Goal: Feedback & Contribution: Submit feedback/report problem

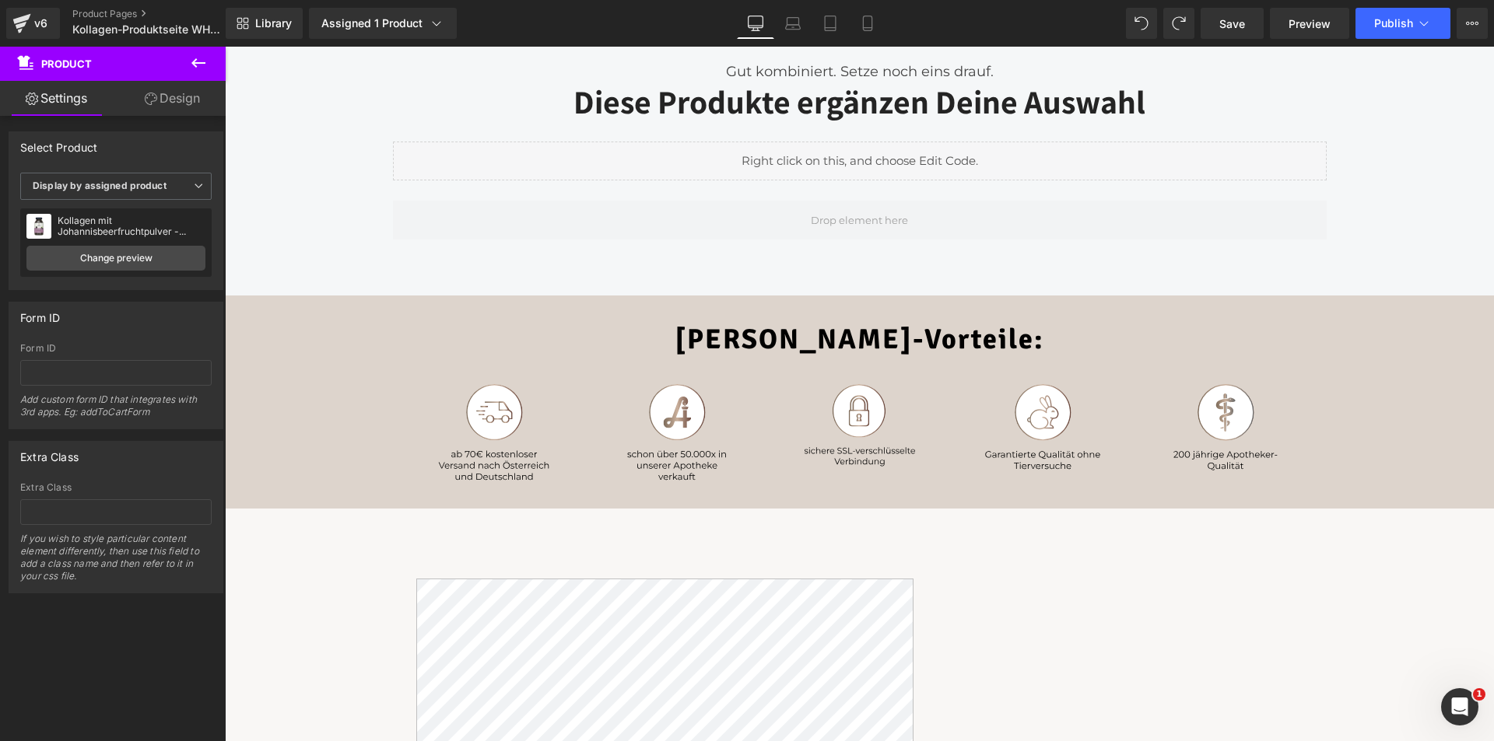
scroll to position [1089, 0]
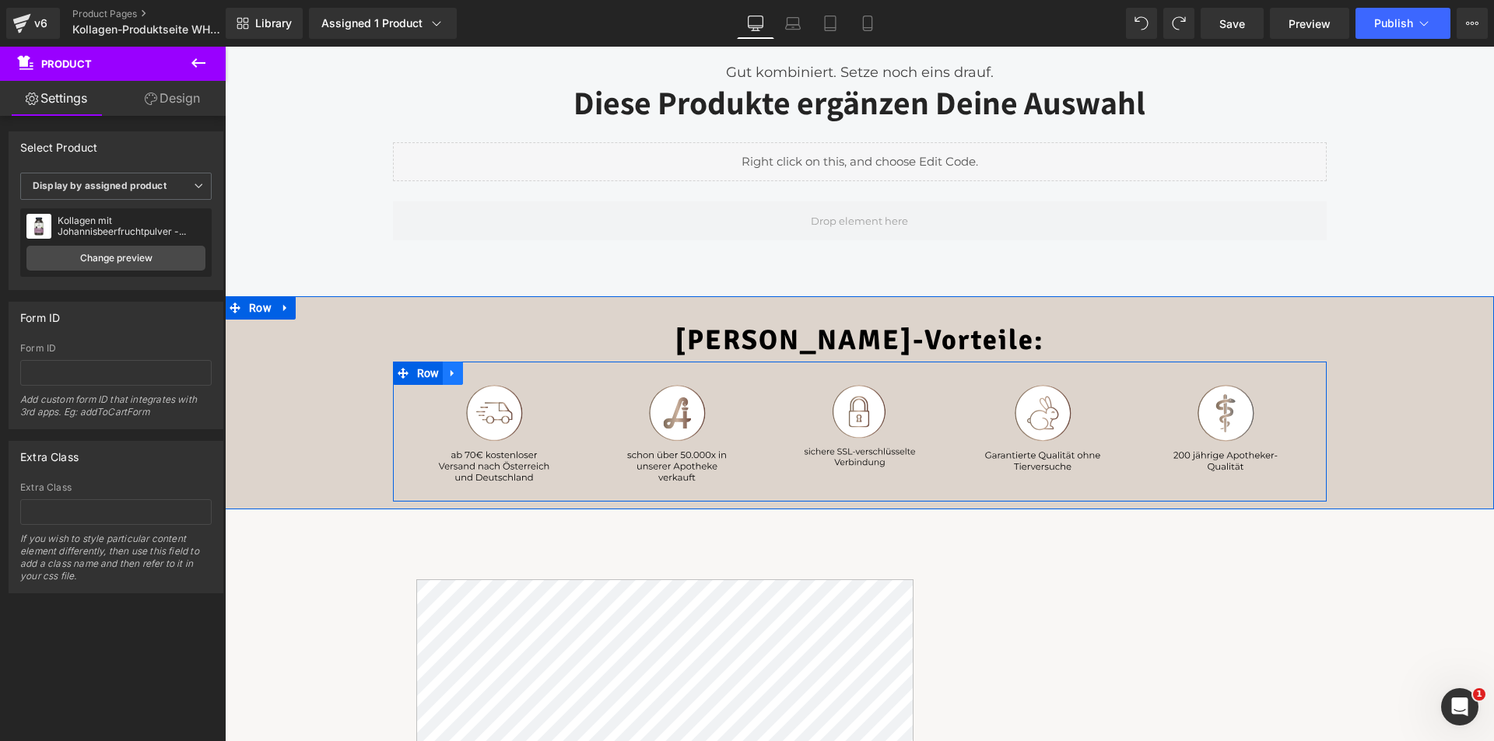
click at [450, 371] on icon at bounding box center [451, 373] width 3 height 7
click at [421, 404] on div at bounding box center [494, 434] width 179 height 98
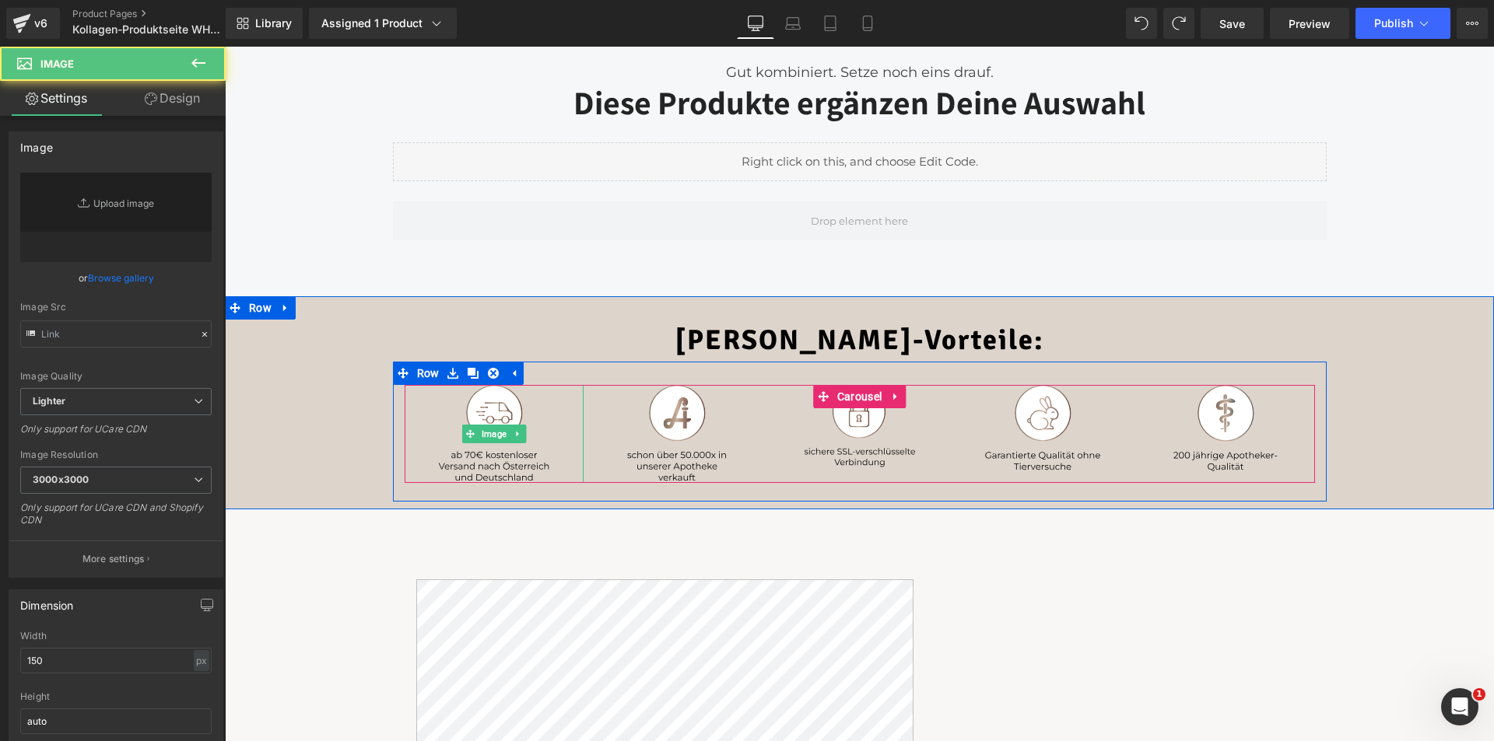
type input "https://ucarecdn.com/077d2f9b-30d6-40b5-a4e5-1500ebc20a81/icon1.svg"
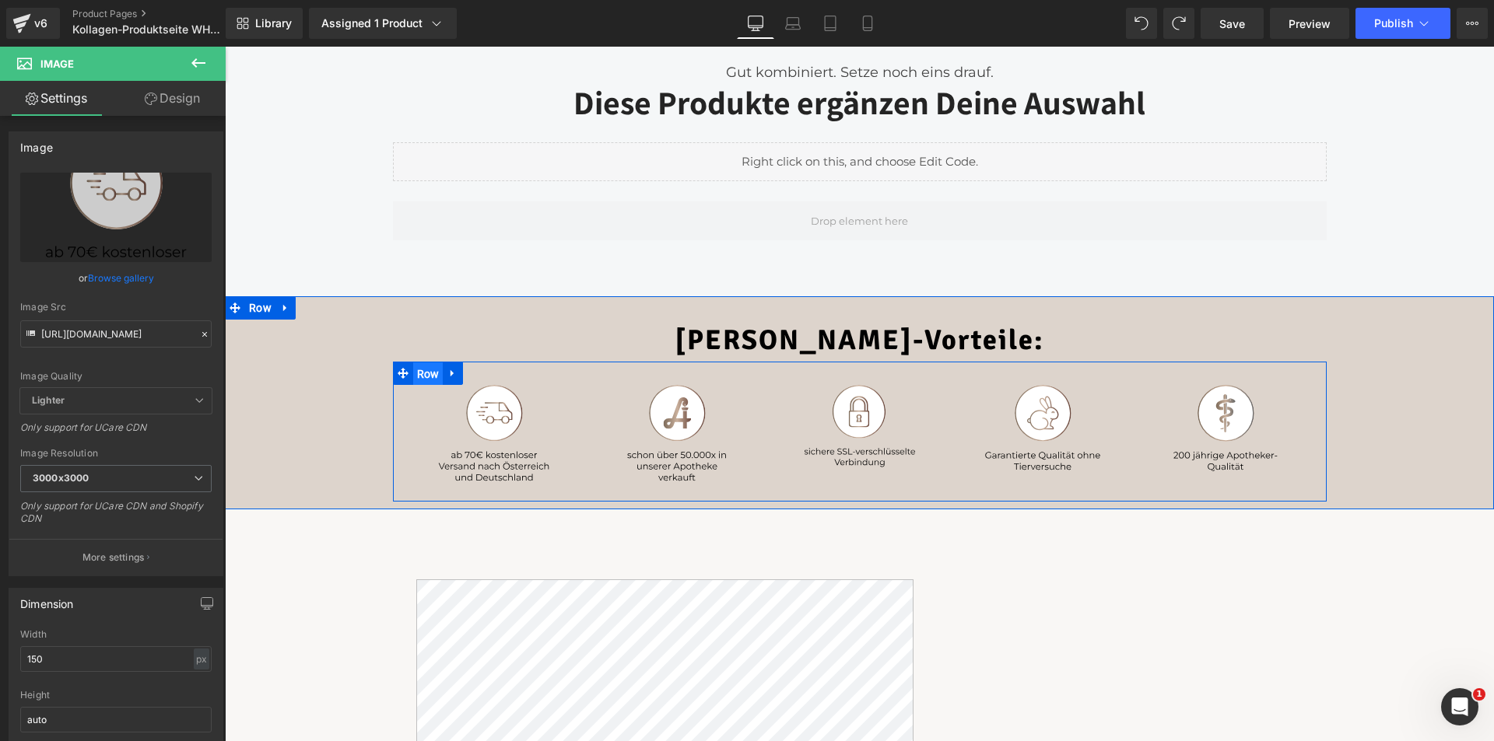
click at [413, 370] on span "Row" at bounding box center [428, 374] width 30 height 23
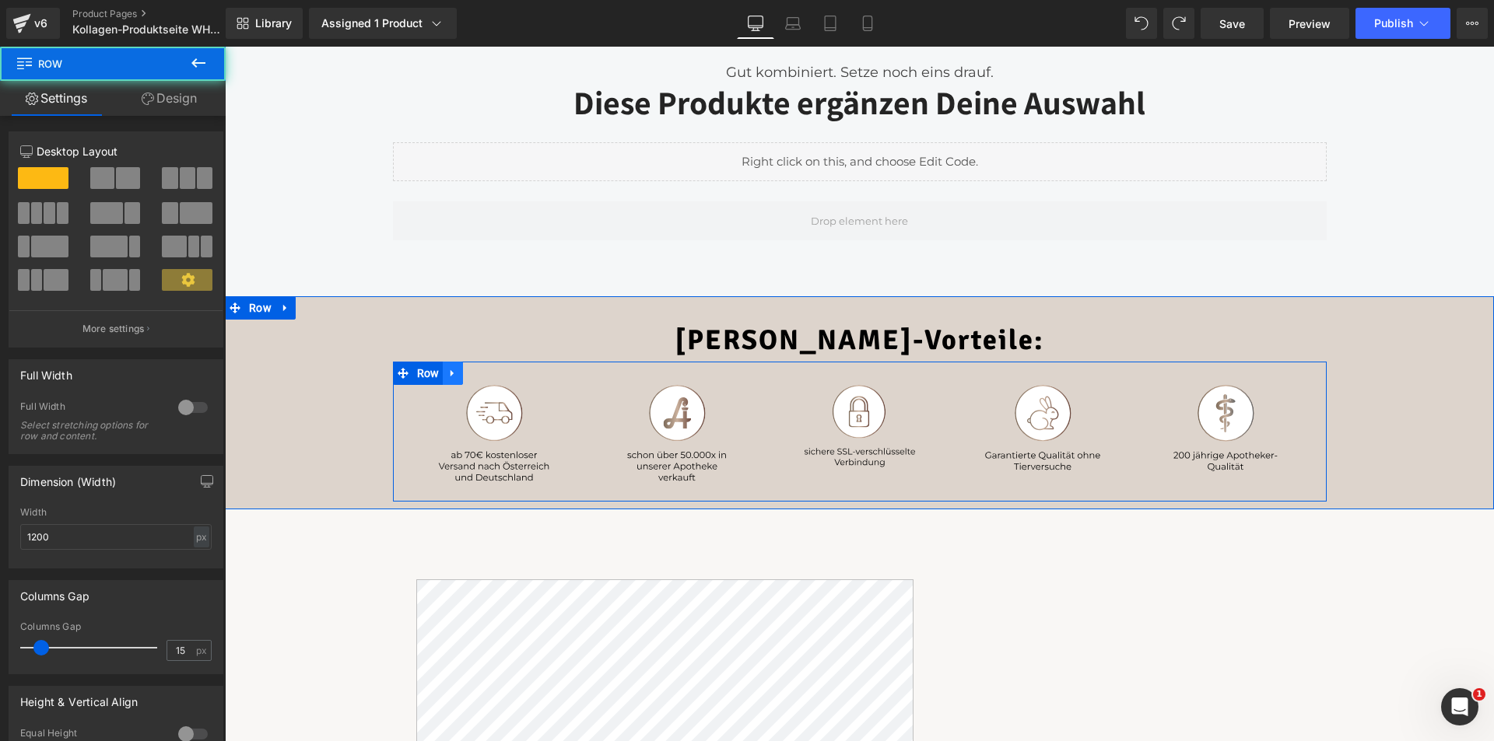
click at [447, 370] on icon at bounding box center [452, 374] width 11 height 12
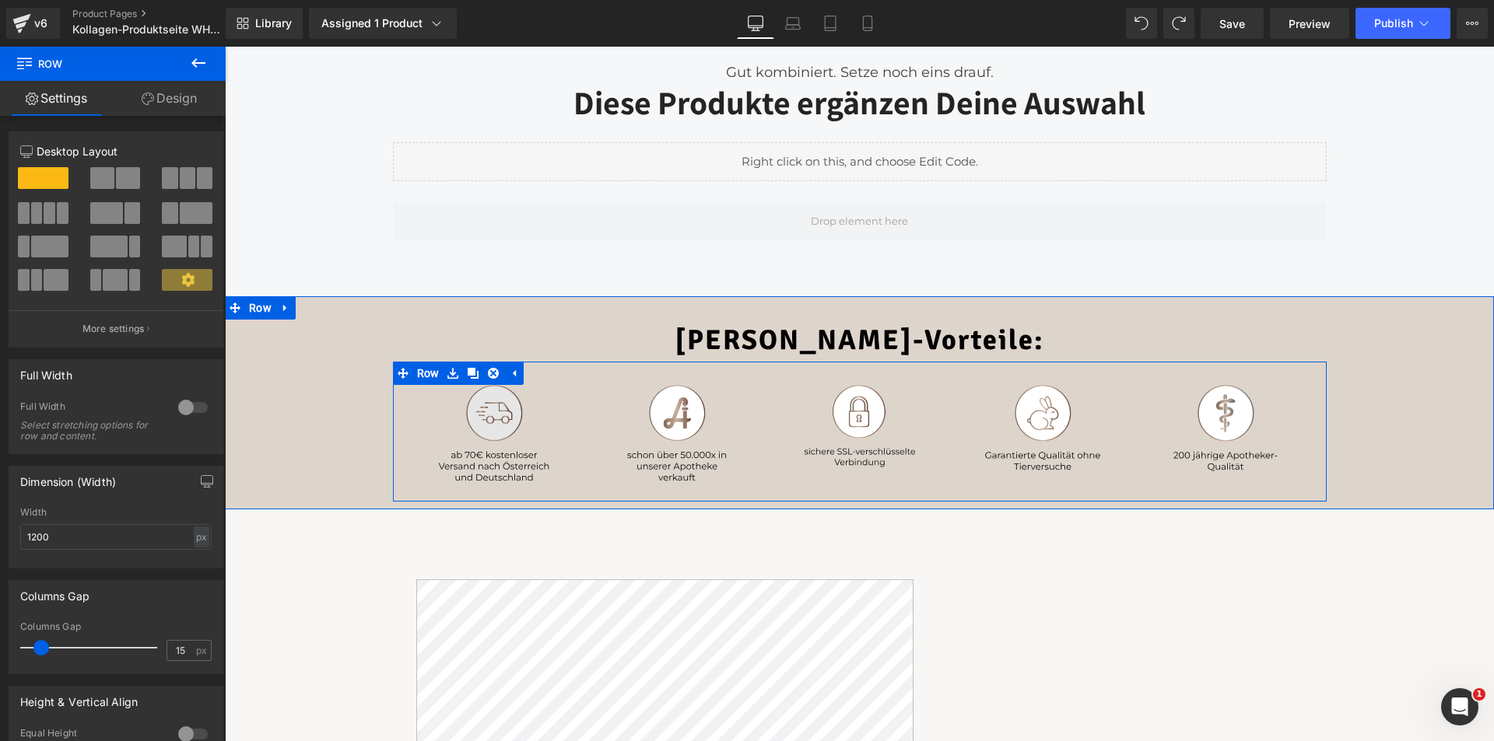
click at [503, 408] on img at bounding box center [494, 434] width 117 height 98
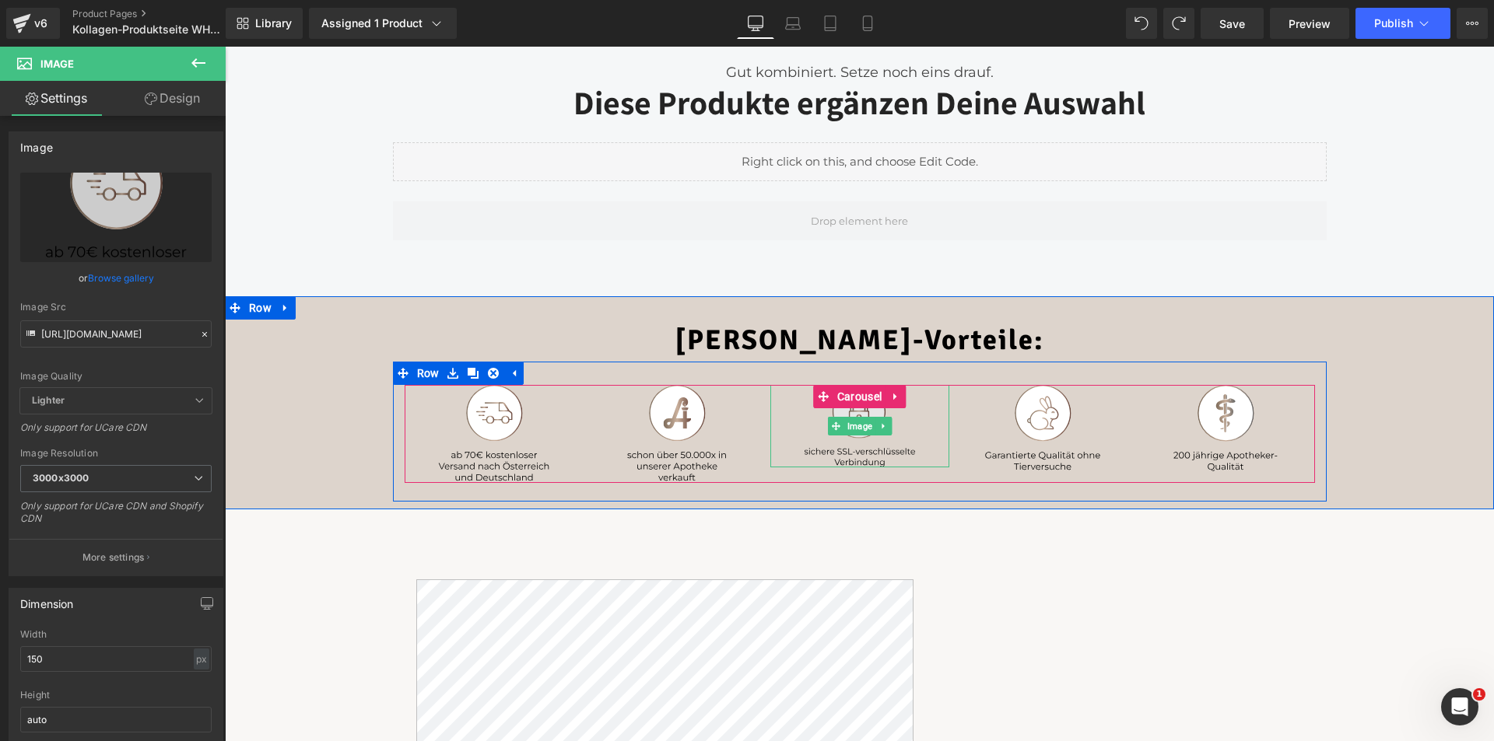
click at [855, 447] on img at bounding box center [859, 426] width 117 height 82
click at [483, 465] on img at bounding box center [494, 434] width 117 height 98
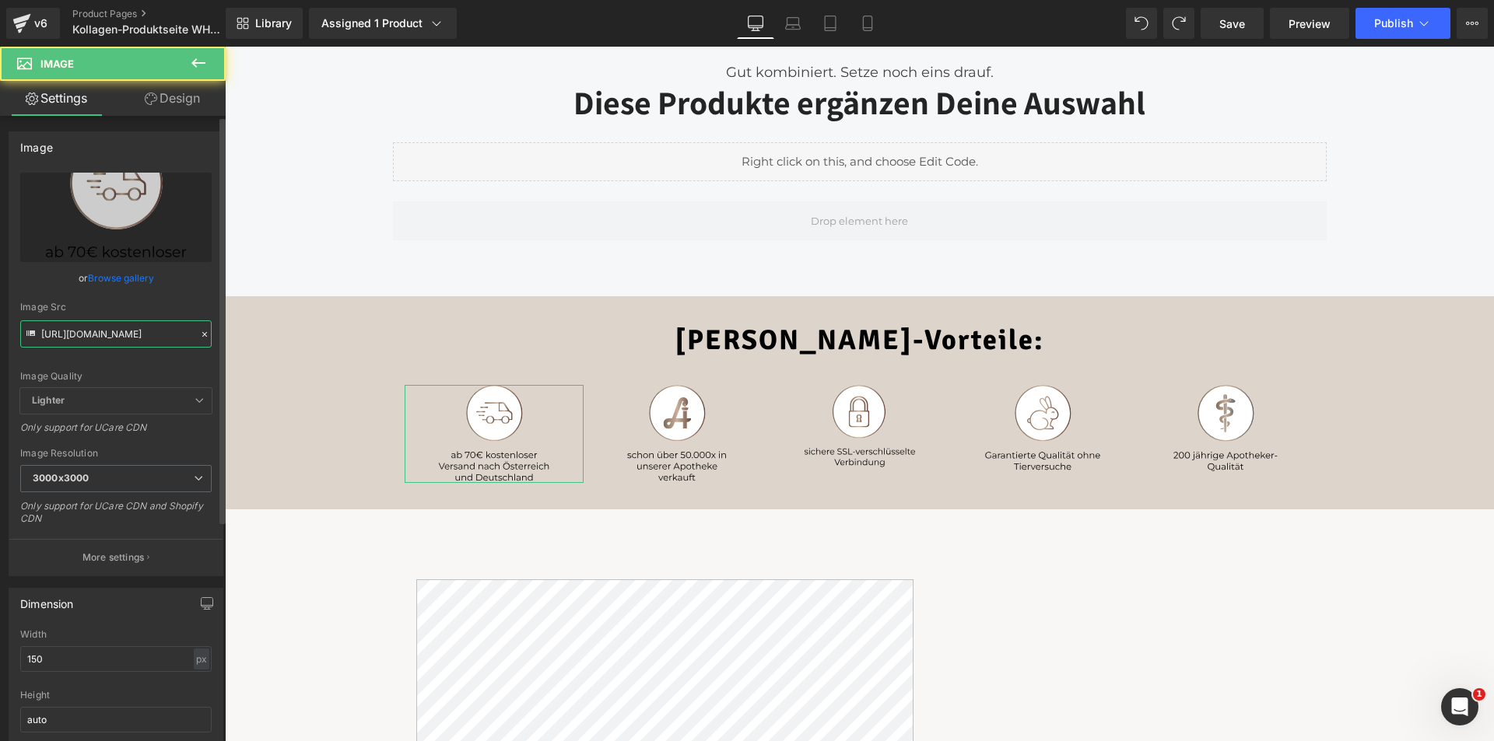
click at [110, 341] on input "https://ucarecdn.com/077d2f9b-30d6-40b5-a4e5-1500ebc20a81/icon1.svg" at bounding box center [115, 334] width 191 height 27
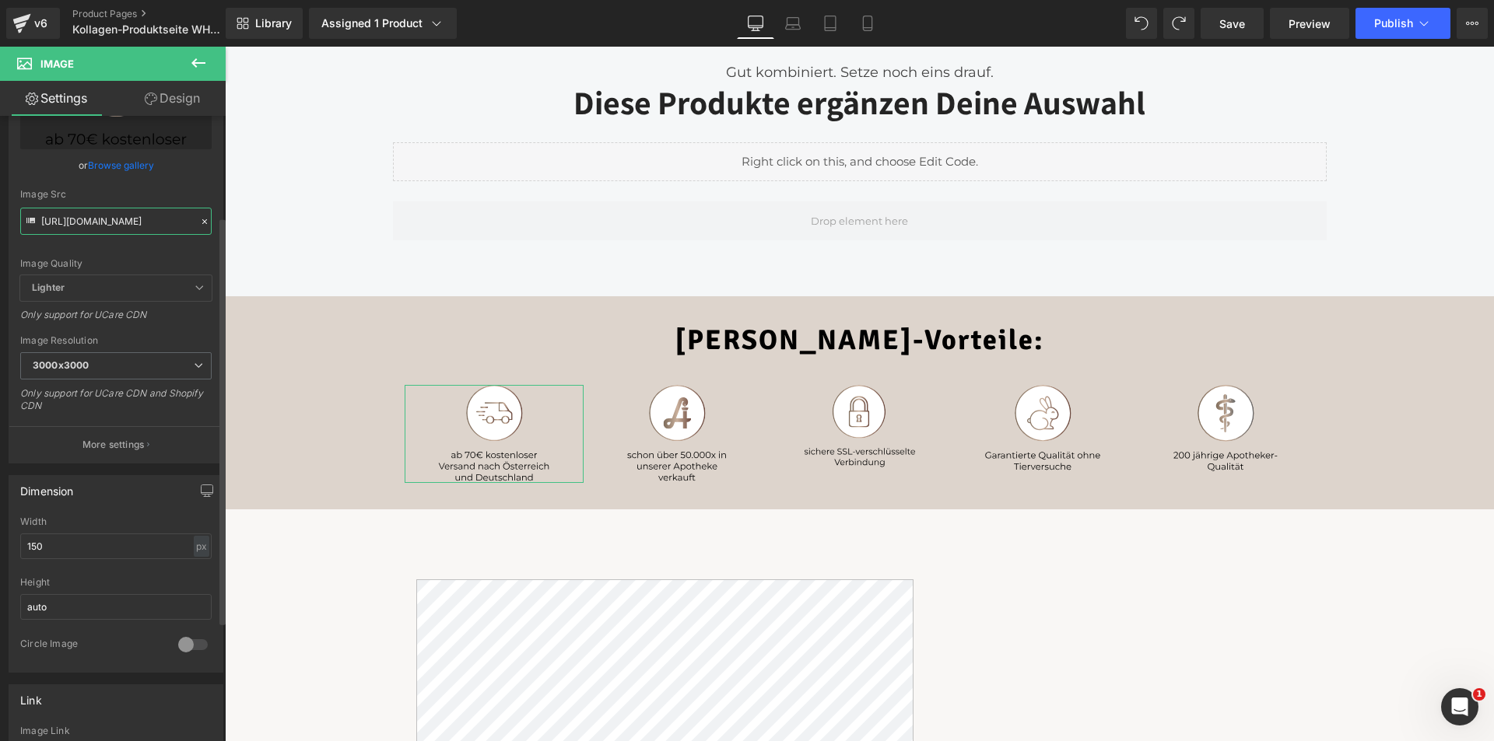
scroll to position [156, 0]
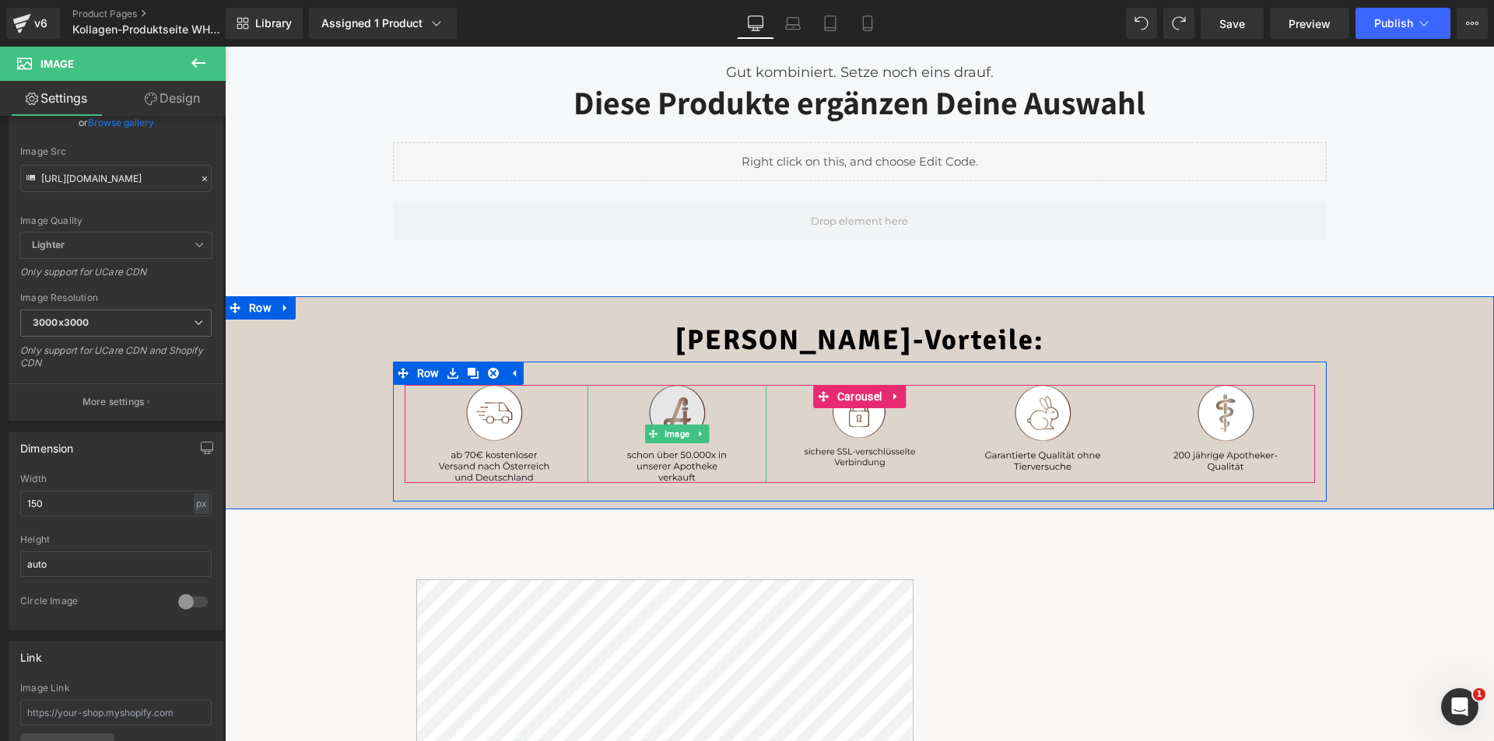
click at [661, 421] on img at bounding box center [677, 434] width 117 height 98
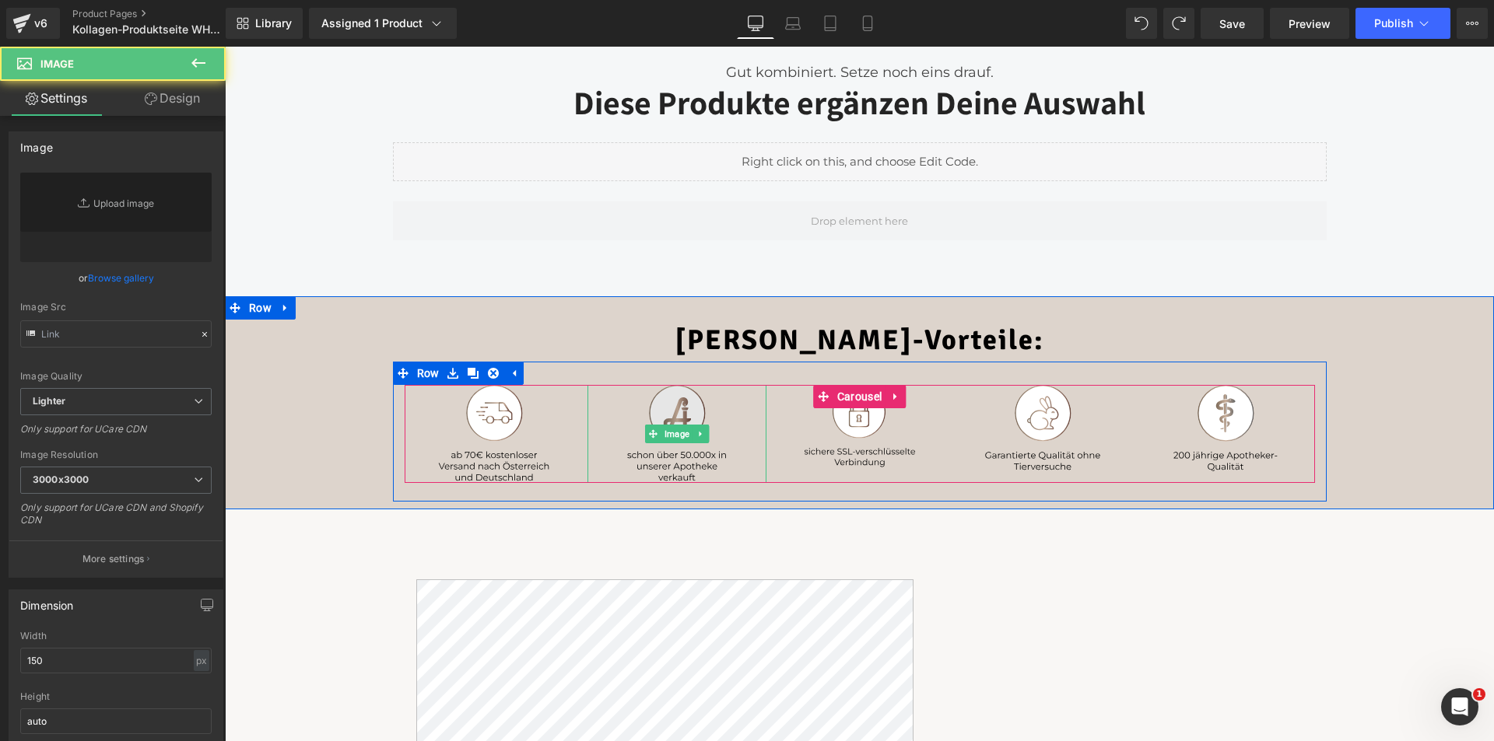
type input "https://ucarecdn.com/a538b320-0ad3-4d64-a62b-80bc06b512e0/icon2%20_1_.svg"
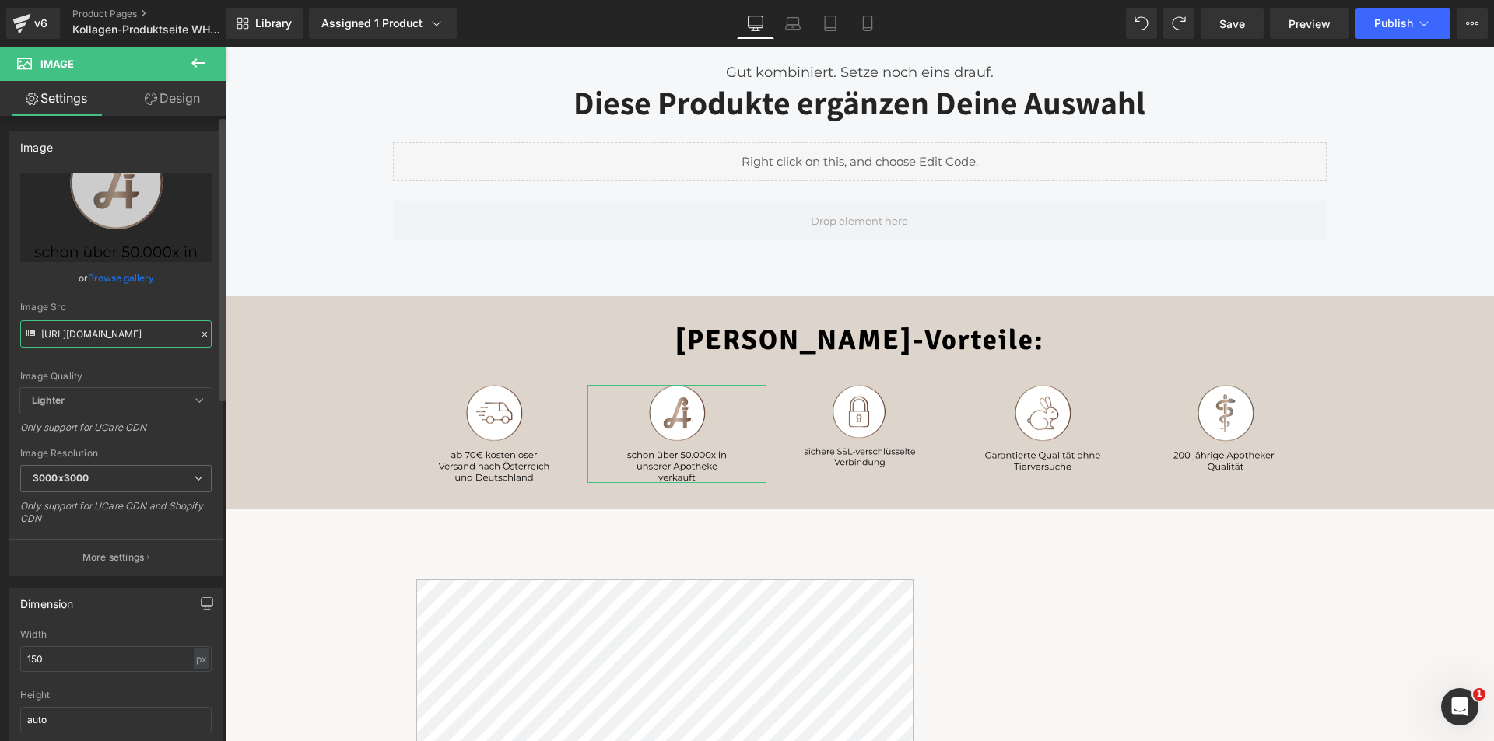
click at [135, 338] on input "https://ucarecdn.com/a538b320-0ad3-4d64-a62b-80bc06b512e0/icon2%20_1_.svg" at bounding box center [115, 334] width 191 height 27
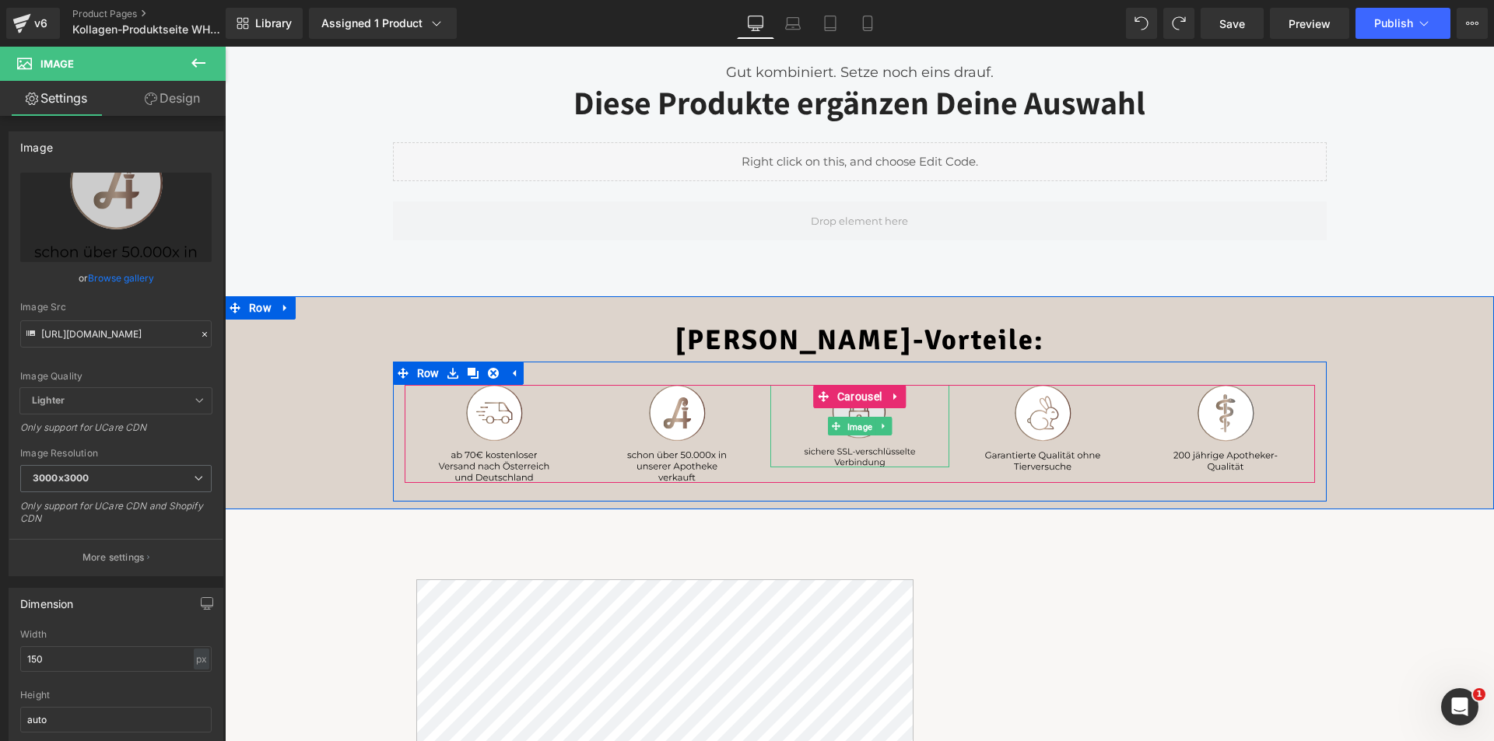
click at [847, 420] on span "Image" at bounding box center [858, 427] width 31 height 19
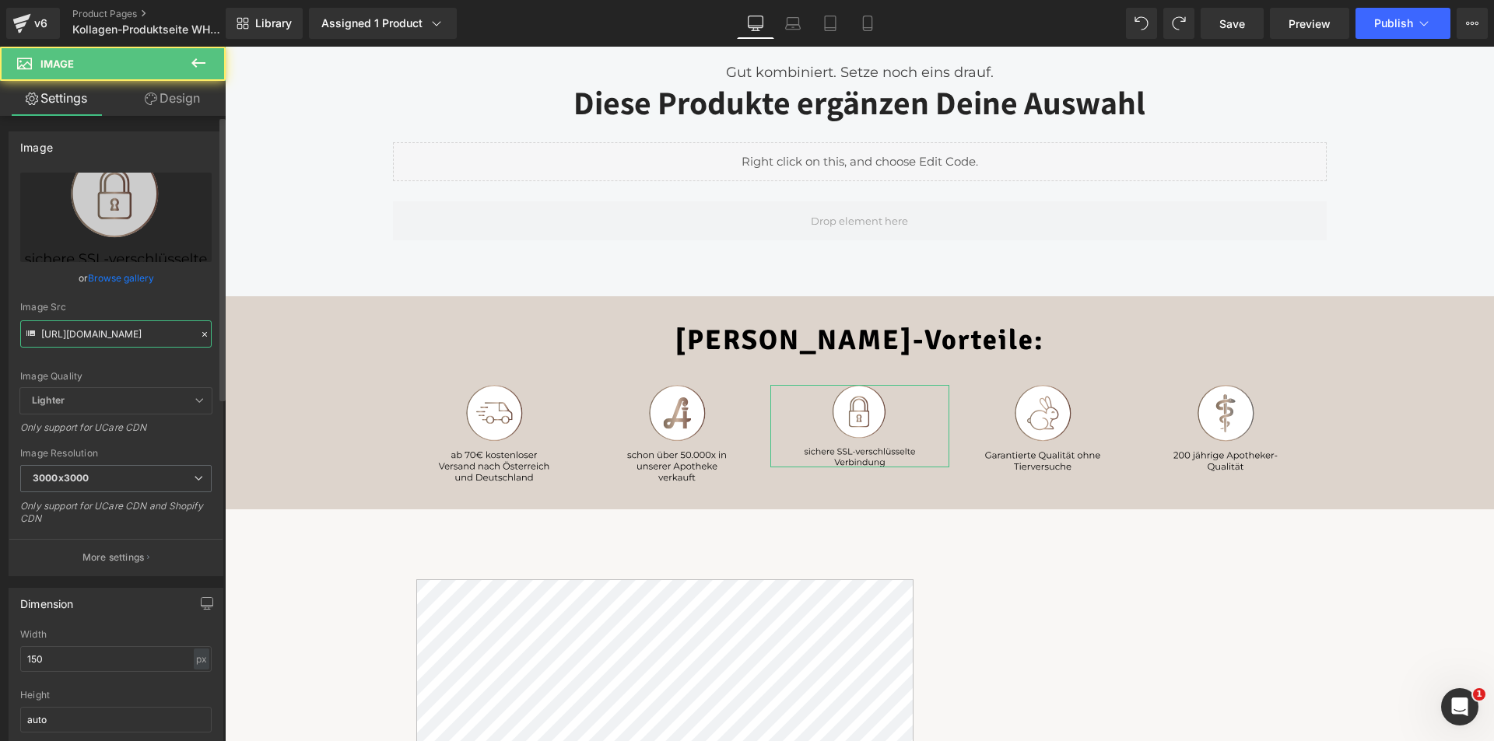
click at [166, 331] on input "https://ucarecdn.com/c0796f77-b5c5-4511-b26e-f7ae4bab4b49/icon3%20_1_.svg" at bounding box center [115, 334] width 191 height 27
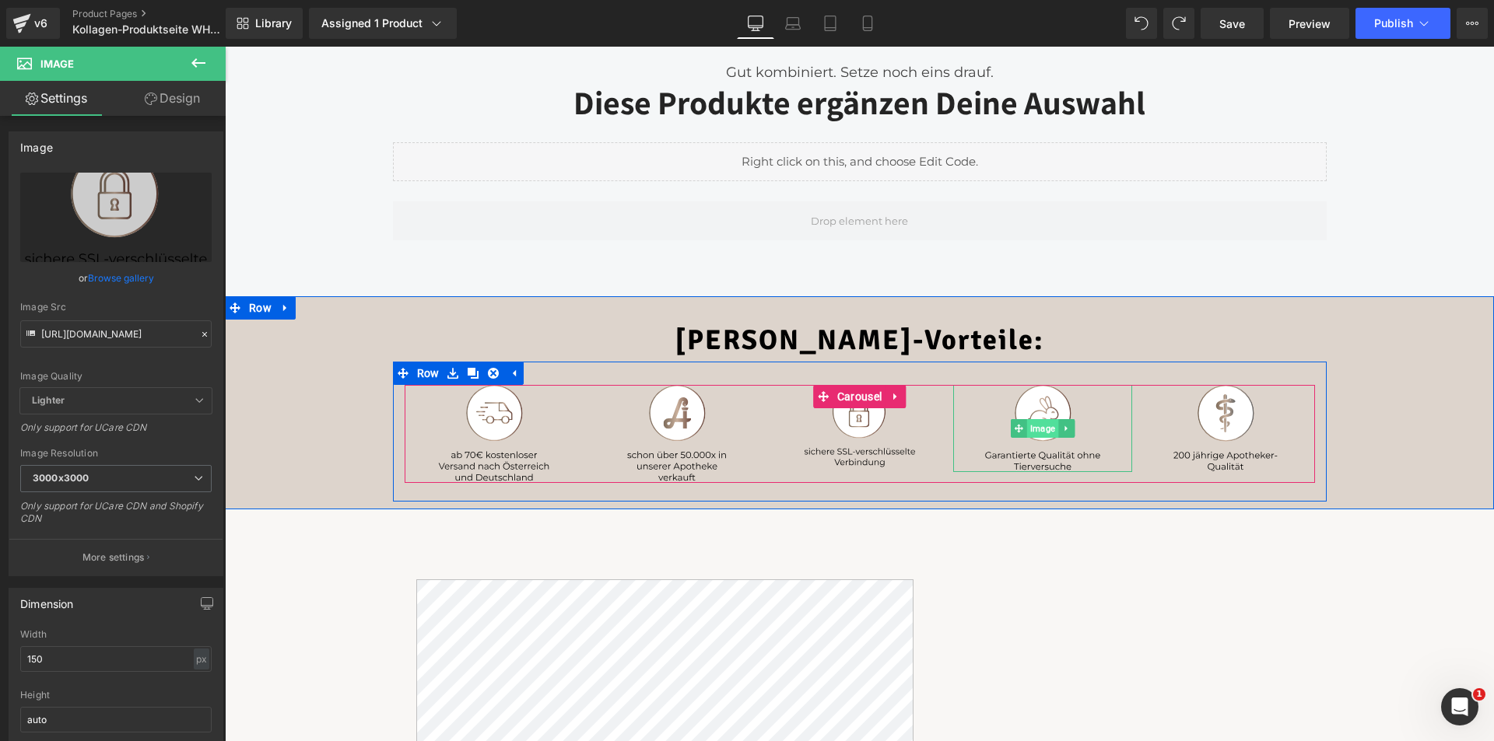
click at [1035, 428] on span "Image" at bounding box center [1041, 428] width 31 height 19
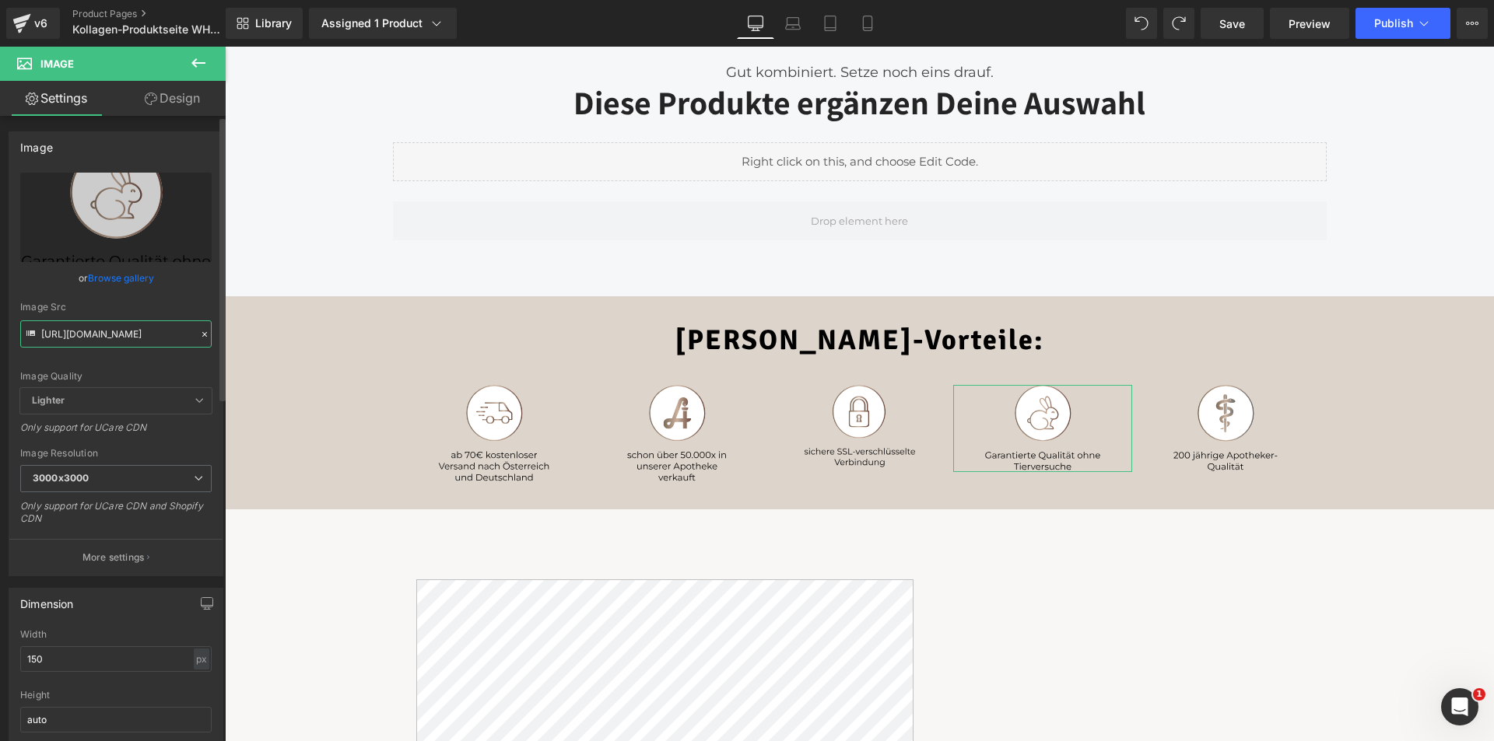
click at [110, 335] on input "https://ucarecdn.com/988d721b-e467-4d6d-8400-3e753e701340/icon5%20_1_.svg" at bounding box center [115, 334] width 191 height 27
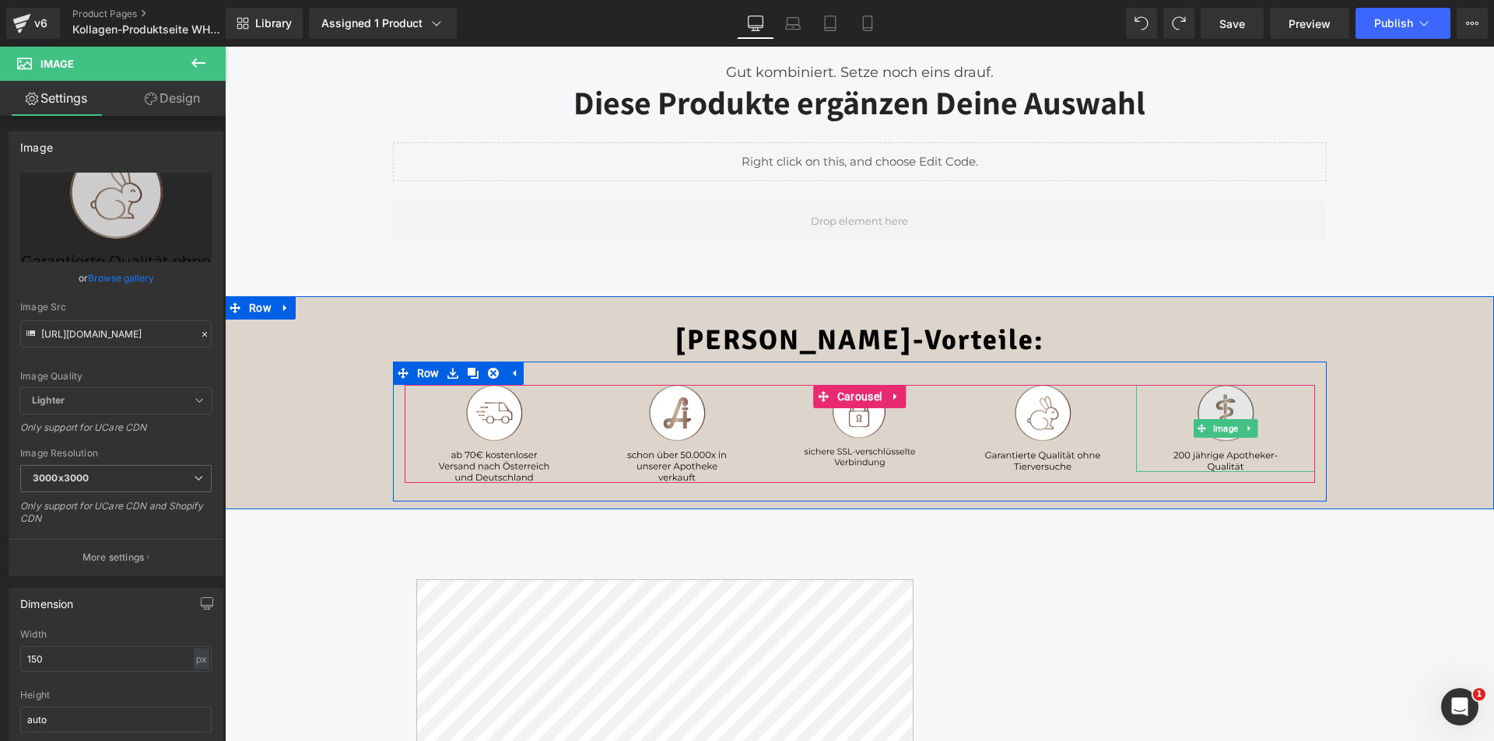
click at [1219, 401] on img at bounding box center [1225, 428] width 117 height 87
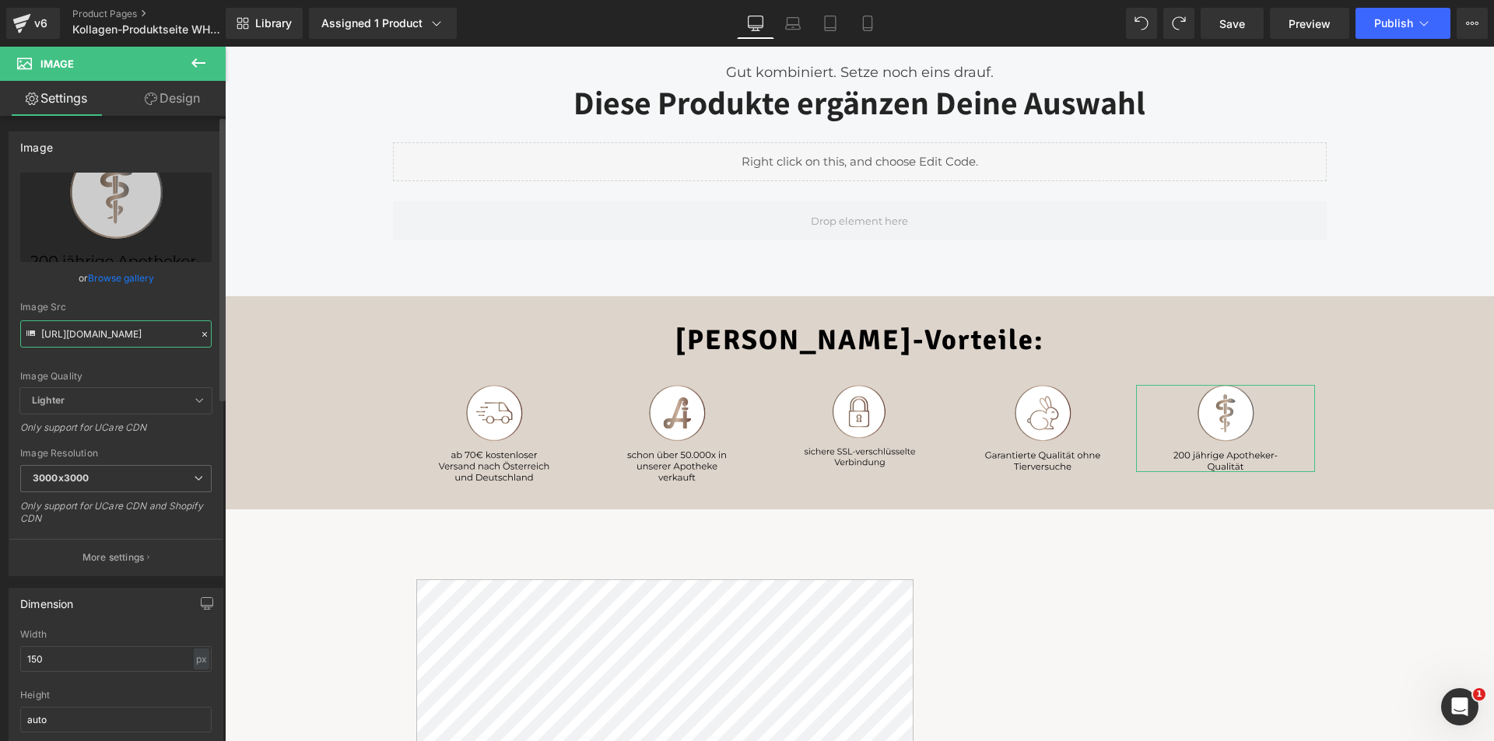
click at [138, 340] on input "https://ucarecdn.com/adab8c5c-391f-4b0b-852e-d7b7cb27c7a7/Group%203272.svg" at bounding box center [115, 334] width 191 height 27
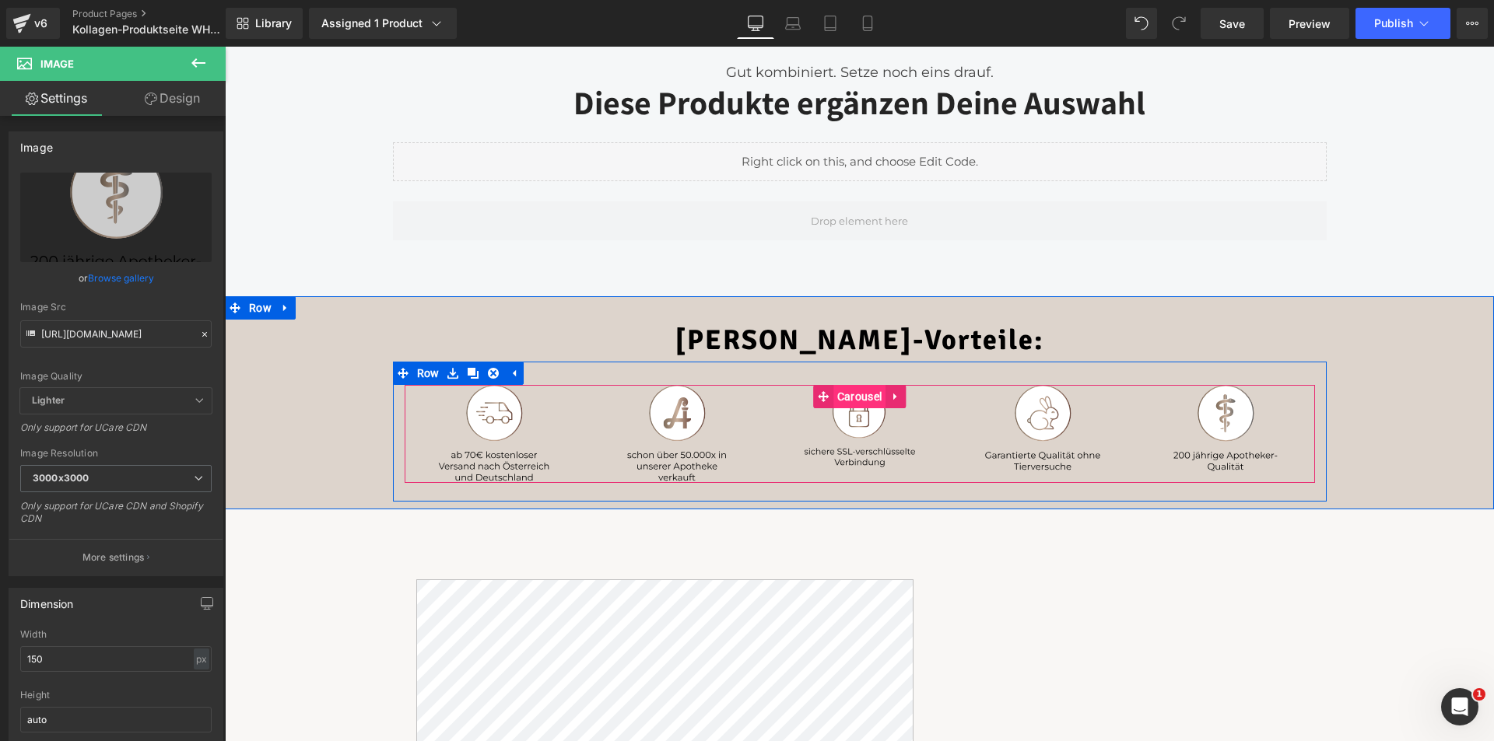
click at [856, 394] on span "Carousel" at bounding box center [859, 396] width 52 height 23
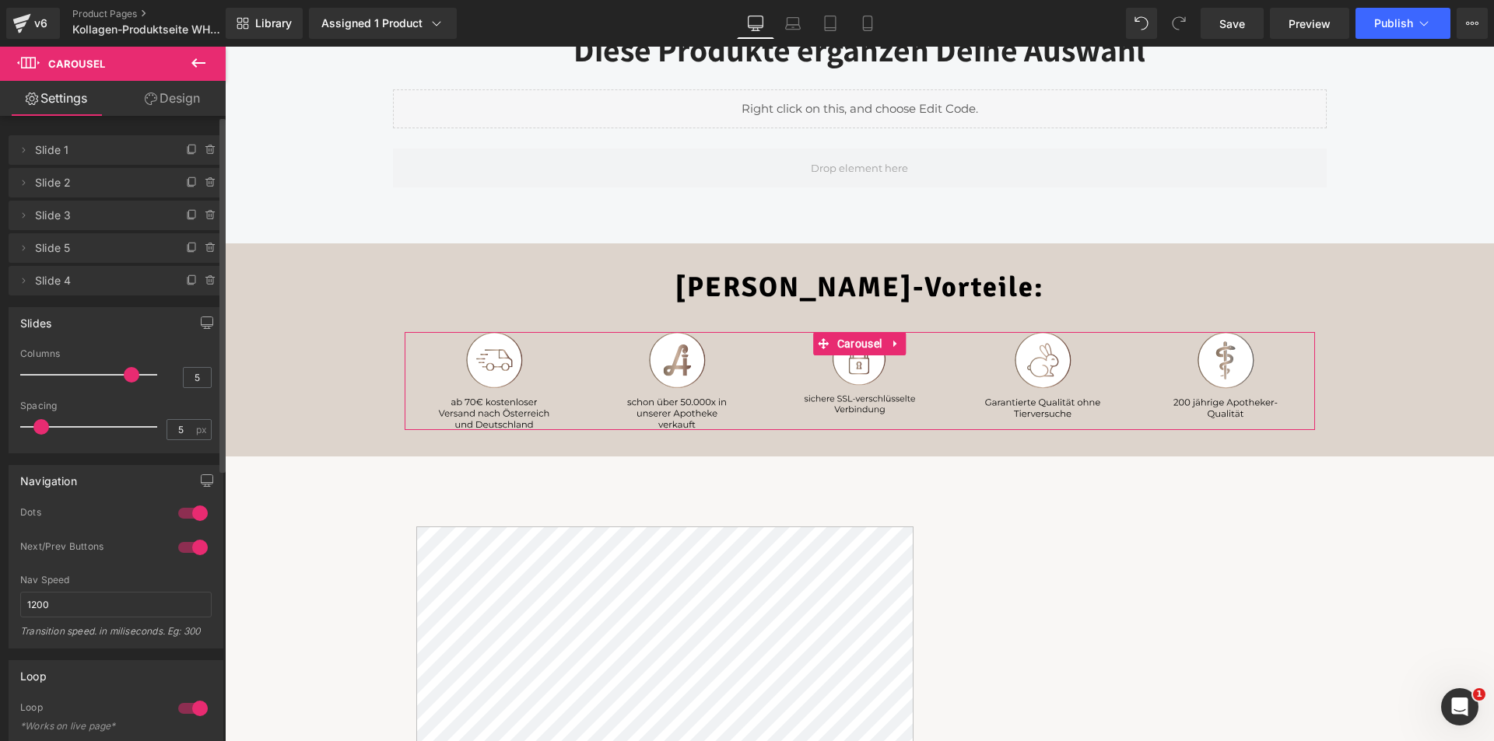
scroll to position [1167, 0]
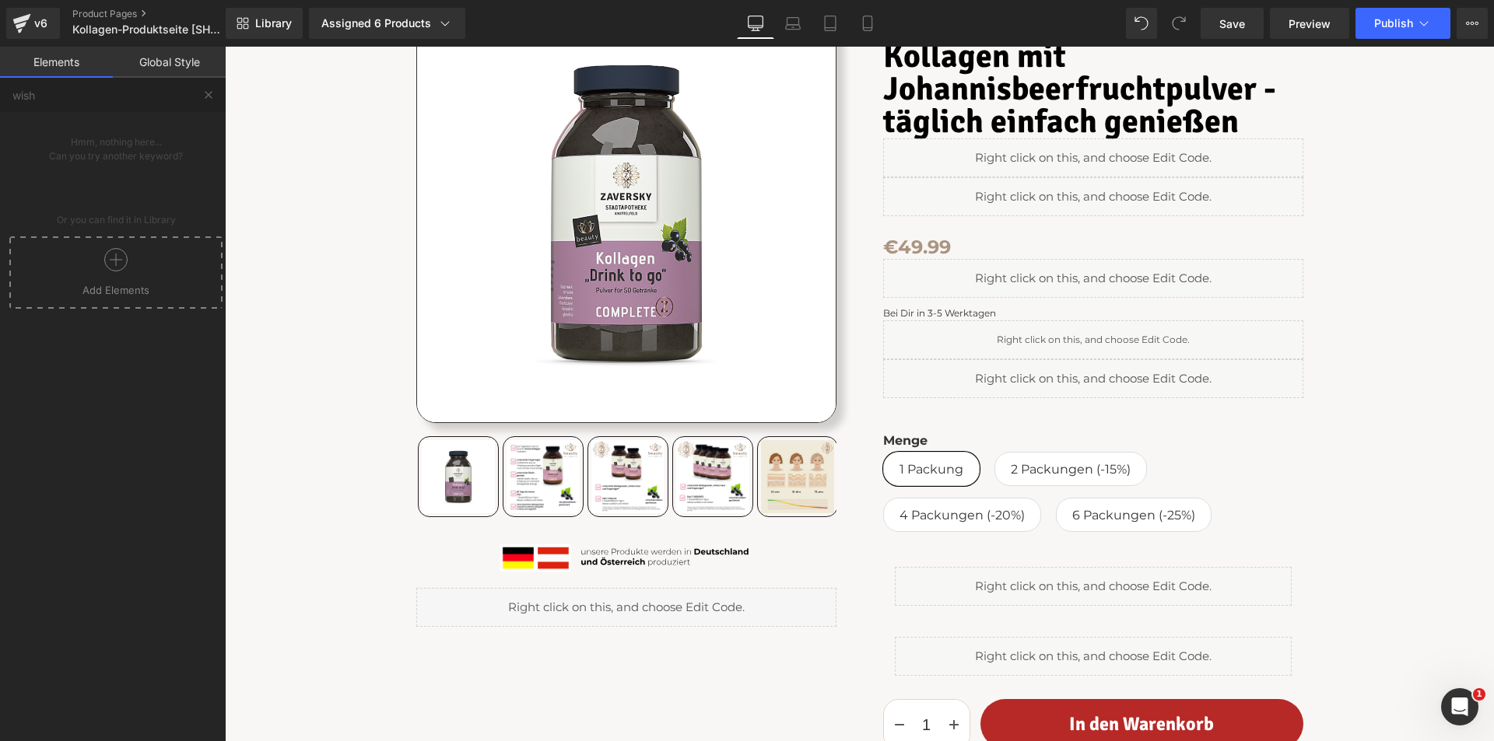
scroll to position [233, 0]
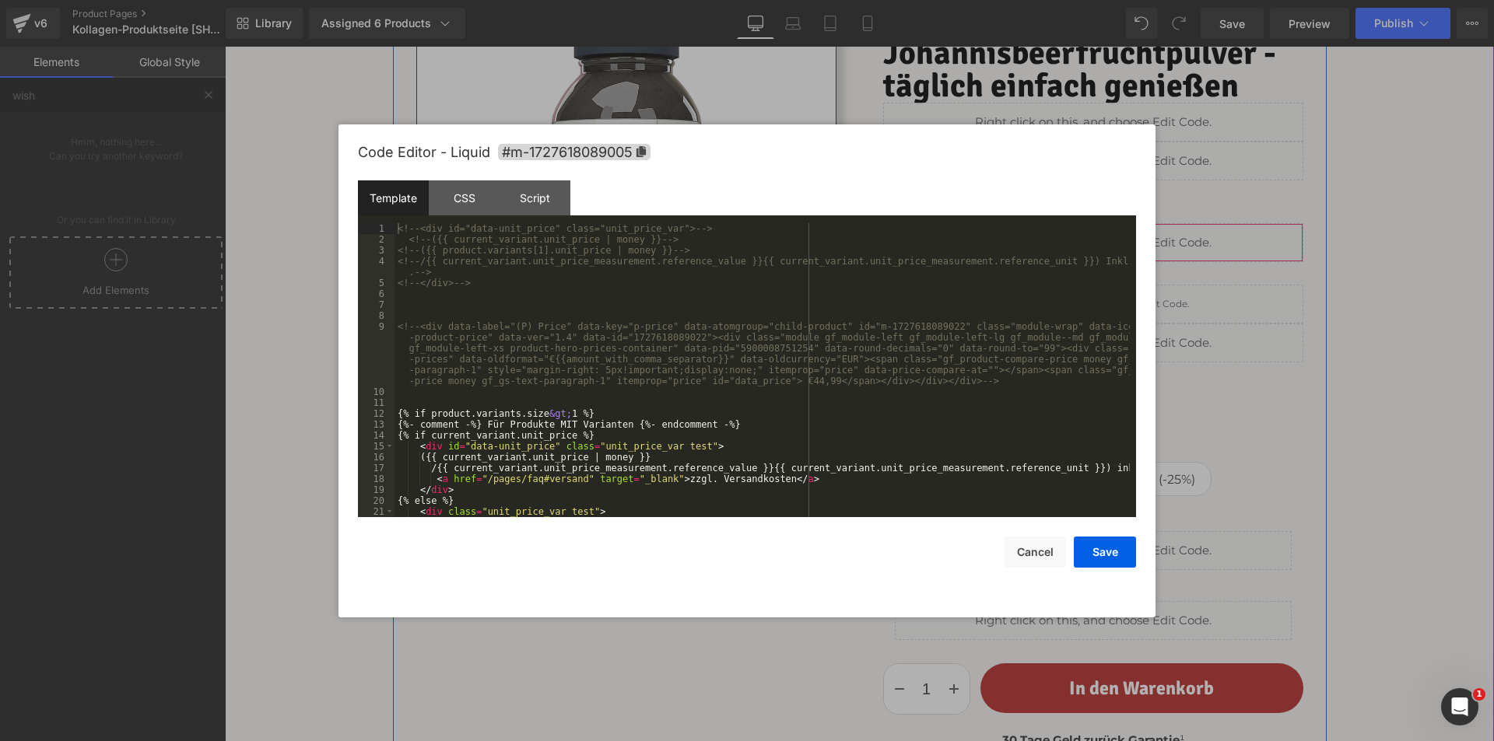
click at [1108, 232] on div "Liquid" at bounding box center [1093, 242] width 420 height 39
drag, startPoint x: 1027, startPoint y: 566, endPoint x: 802, endPoint y: 518, distance: 229.8
click at [1027, 566] on button "Cancel" at bounding box center [1035, 552] width 62 height 31
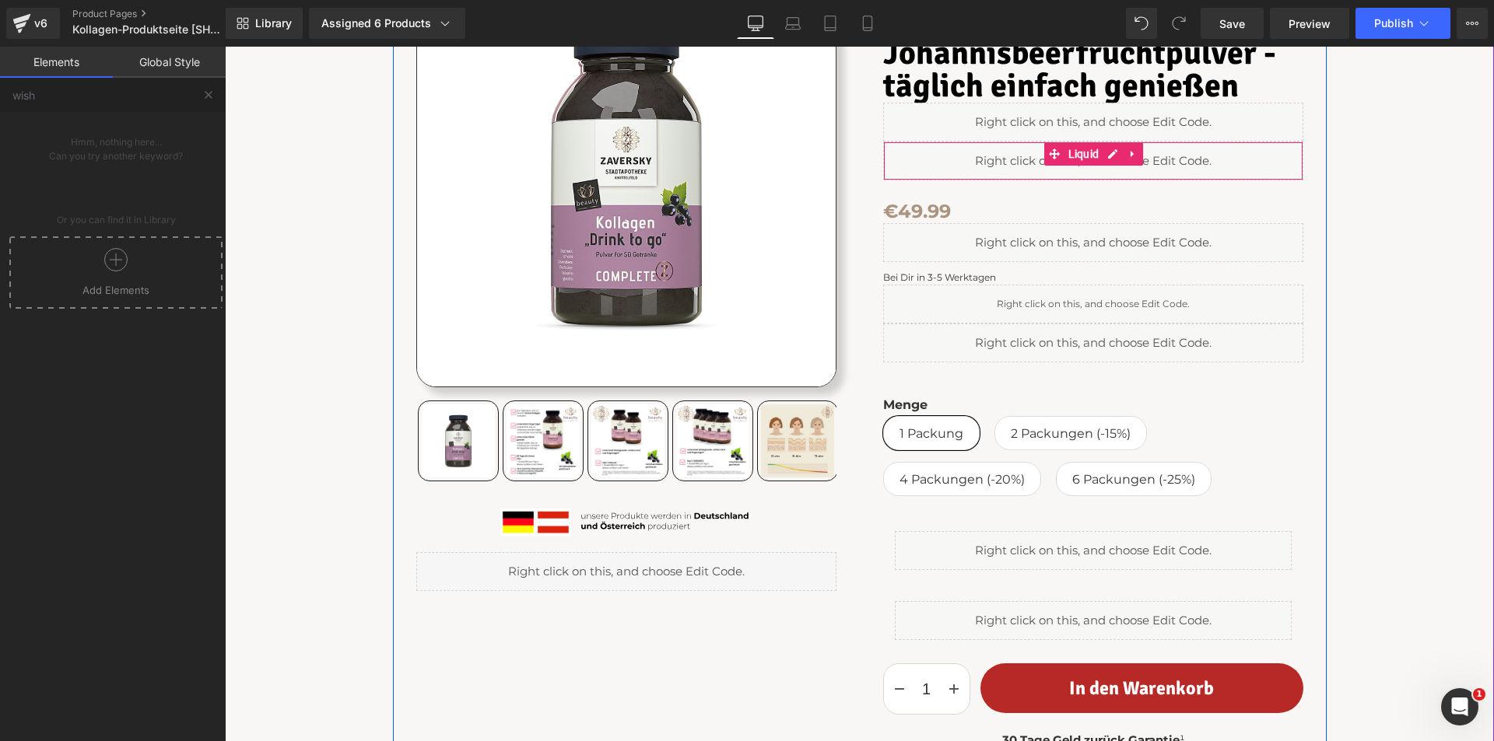
click at [1019, 160] on div "Liquid" at bounding box center [1093, 161] width 420 height 39
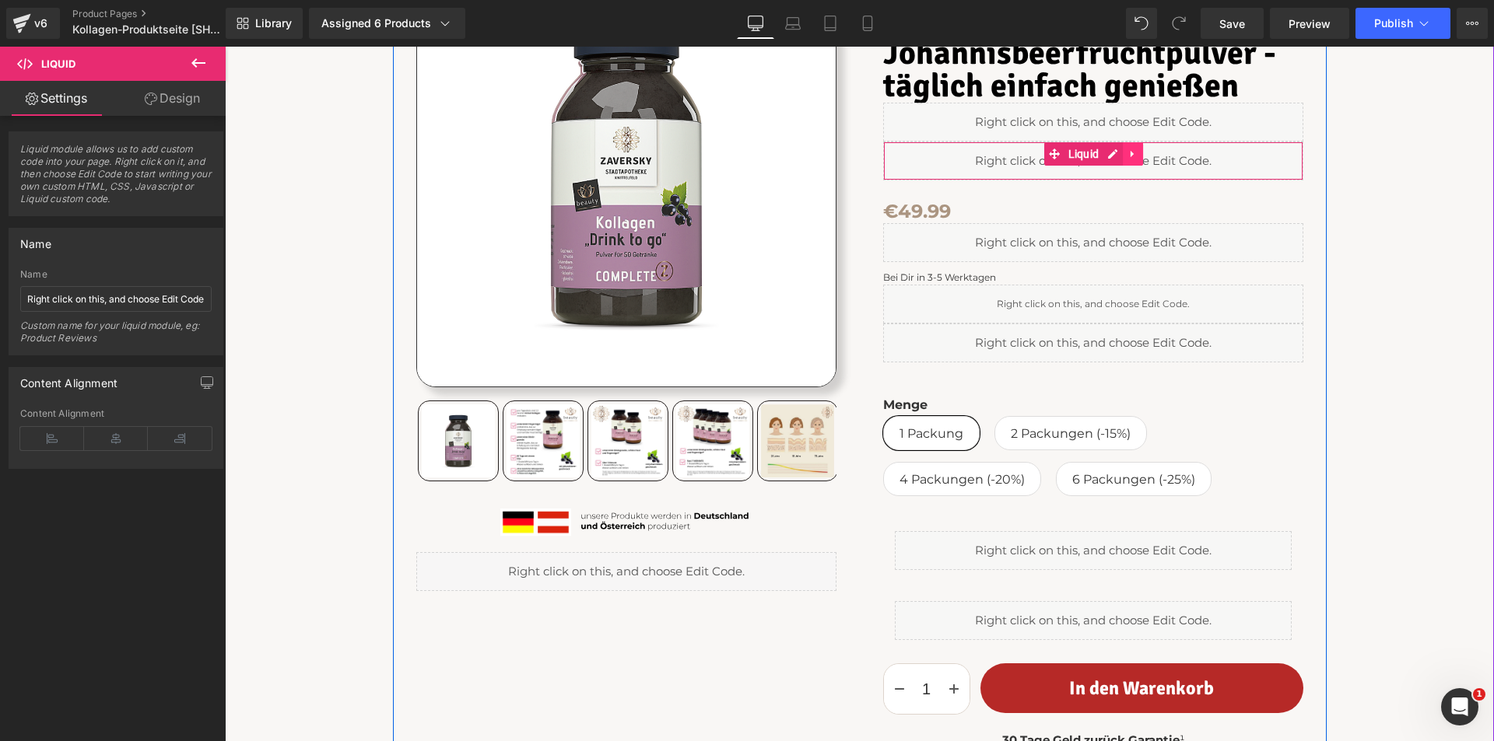
click at [1134, 155] on link at bounding box center [1133, 153] width 20 height 23
click at [1117, 149] on icon at bounding box center [1122, 154] width 11 height 11
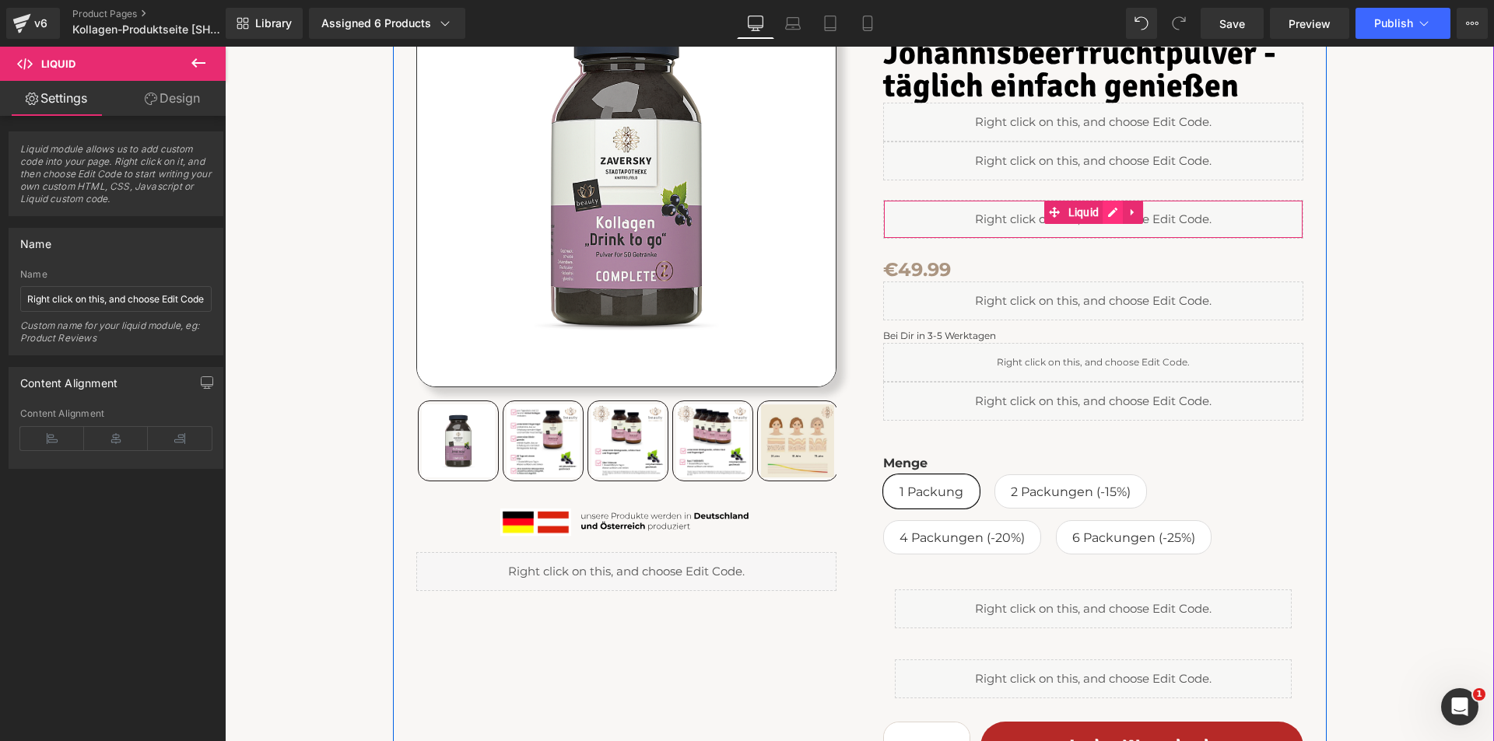
click at [1108, 209] on div "Liquid" at bounding box center [1093, 219] width 420 height 39
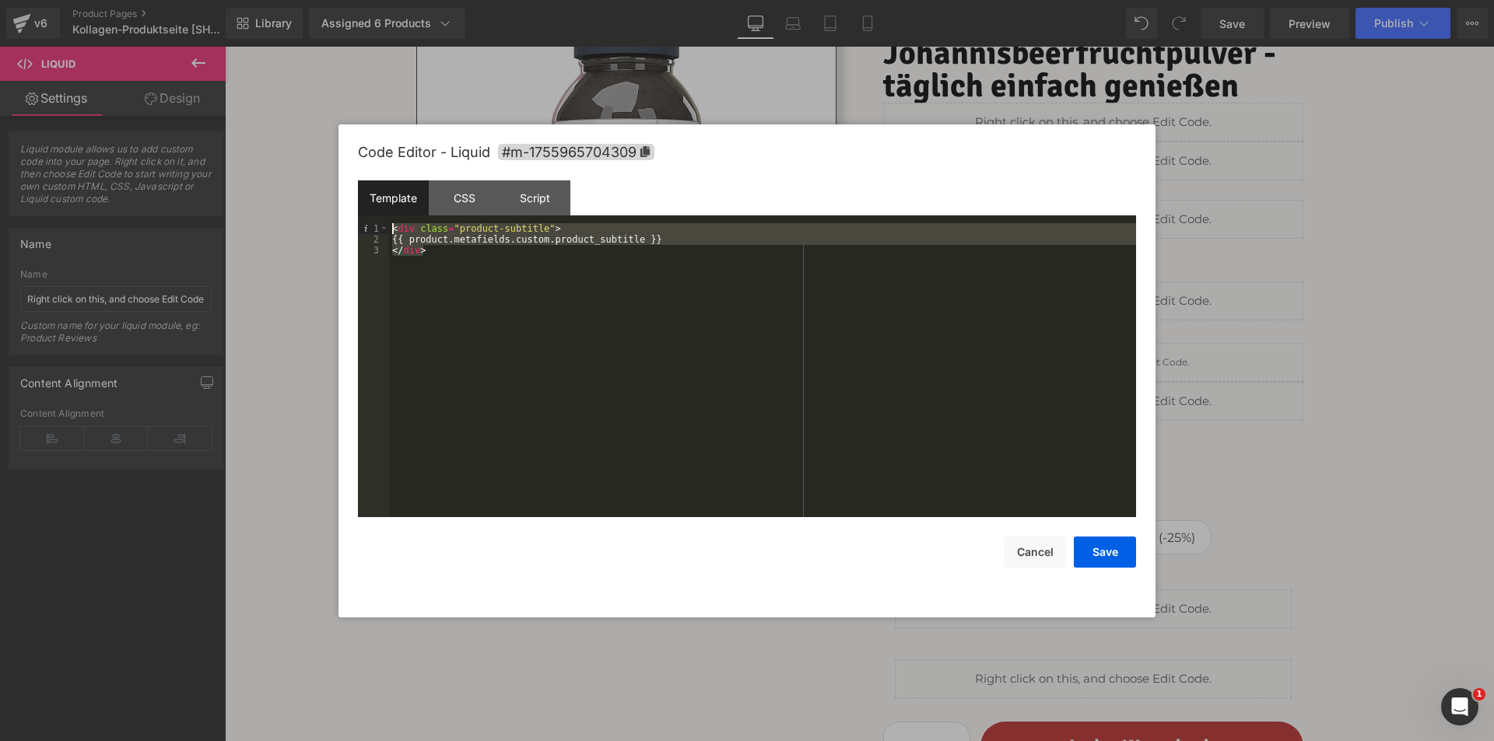
drag, startPoint x: 606, startPoint y: 299, endPoint x: 377, endPoint y: 229, distance: 239.2
click at [377, 229] on pre "1 2 3 < div class = "product-subtitle" > {{ product.metafields.custom.product_s…" at bounding box center [747, 370] width 778 height 294
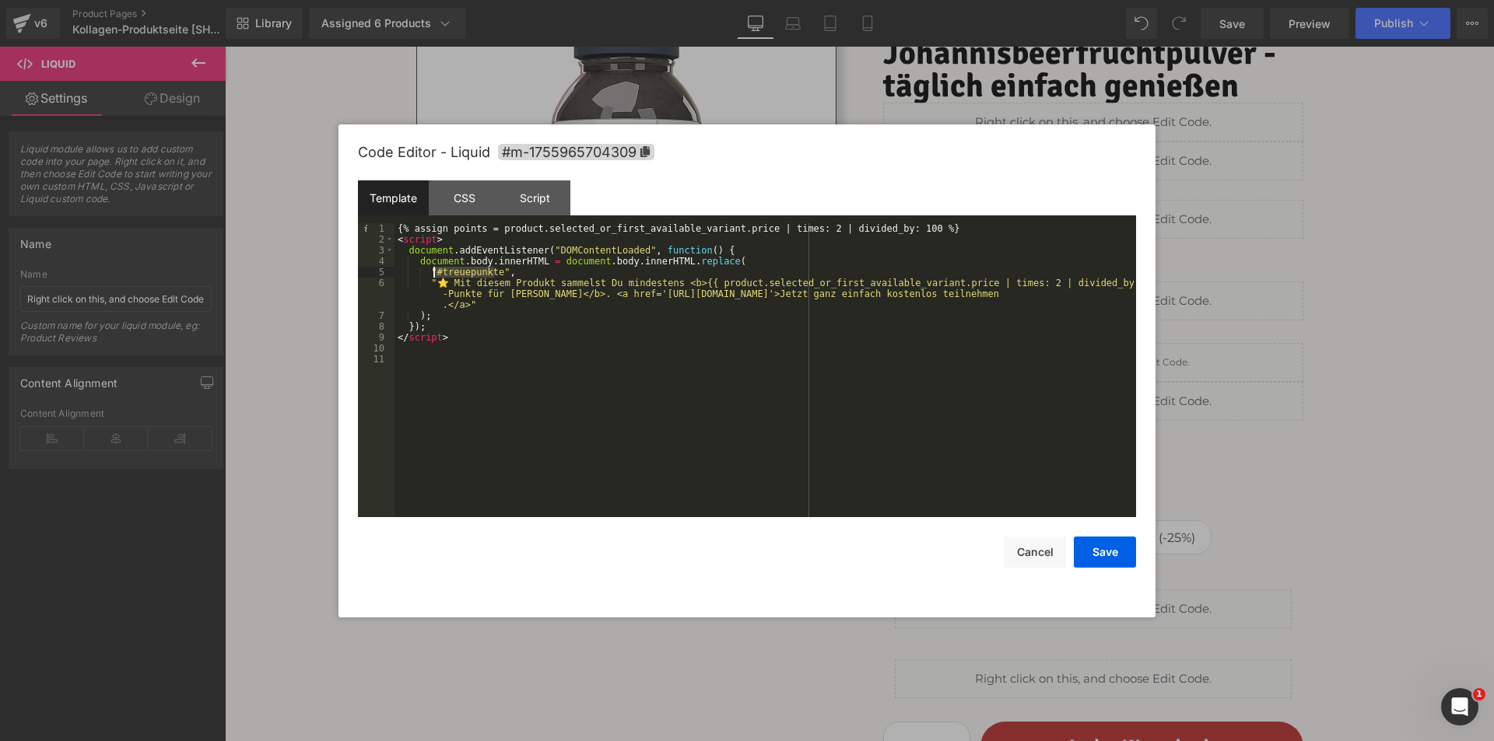
drag, startPoint x: 495, startPoint y: 271, endPoint x: 435, endPoint y: 271, distance: 59.9
click at [435, 271] on div "{% assign points = product.selected_or_first_available_variant.price | times: 2…" at bounding box center [764, 381] width 741 height 316
drag, startPoint x: 1079, startPoint y: 546, endPoint x: 843, endPoint y: 433, distance: 262.4
click at [1079, 546] on button "Save" at bounding box center [1105, 552] width 62 height 31
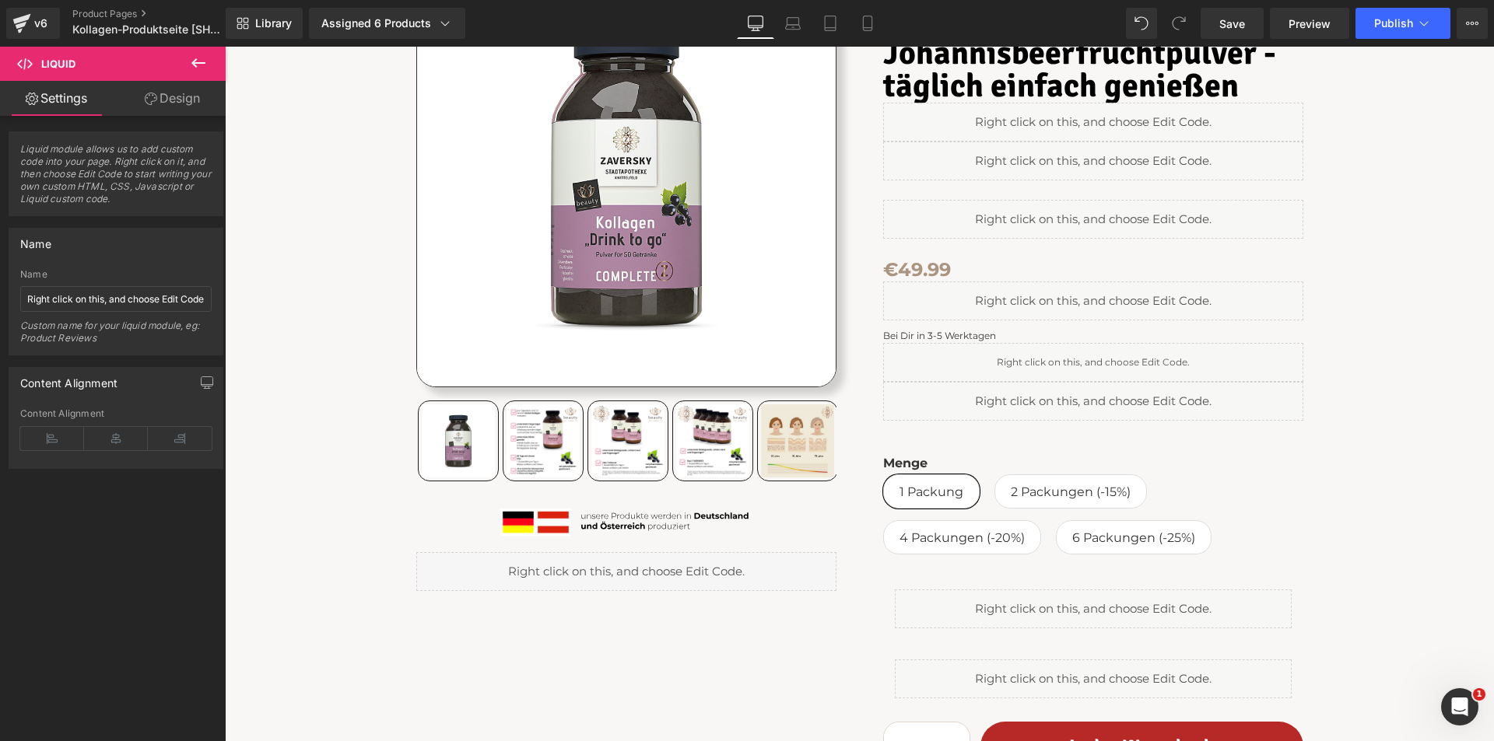
click at [205, 62] on icon at bounding box center [198, 62] width 14 height 9
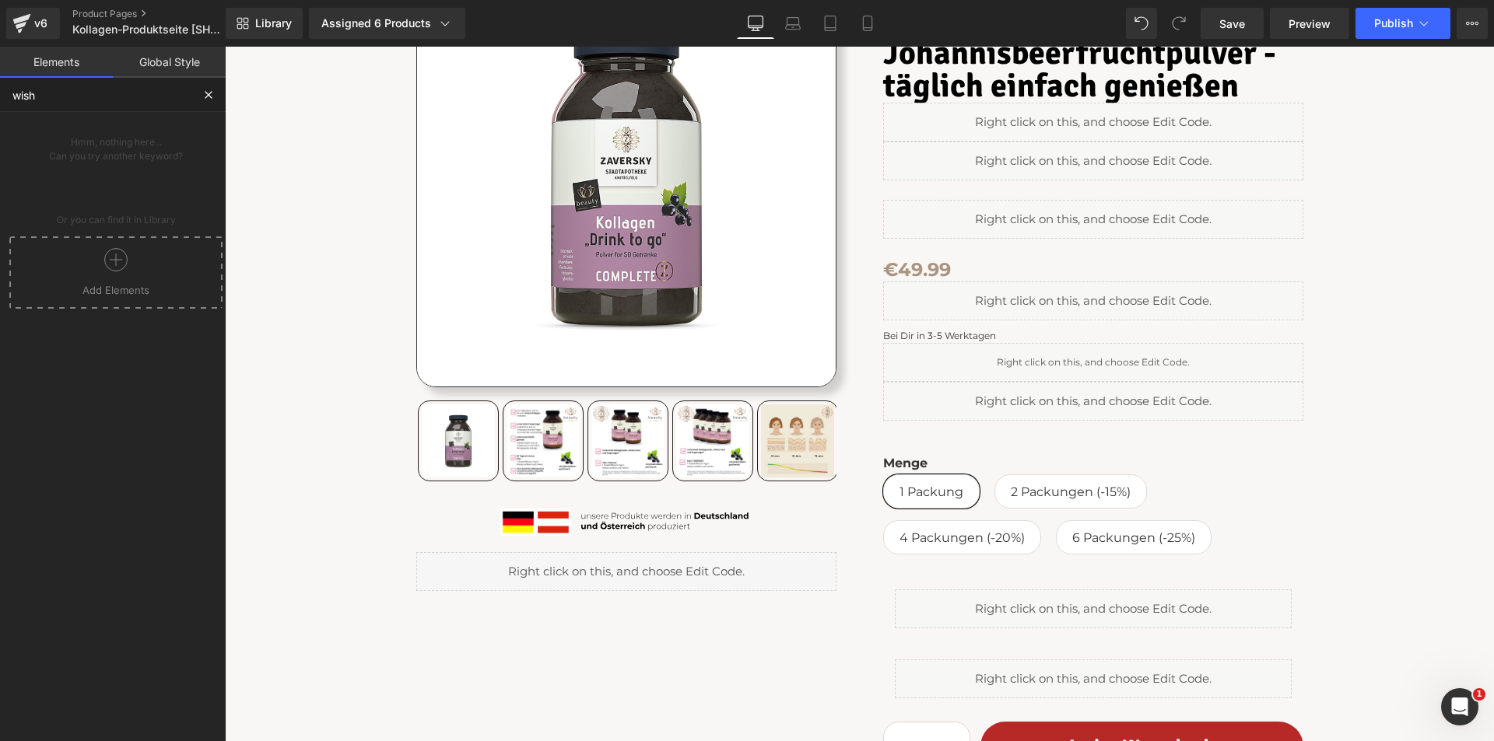
click at [169, 100] on input "wish" at bounding box center [95, 95] width 191 height 34
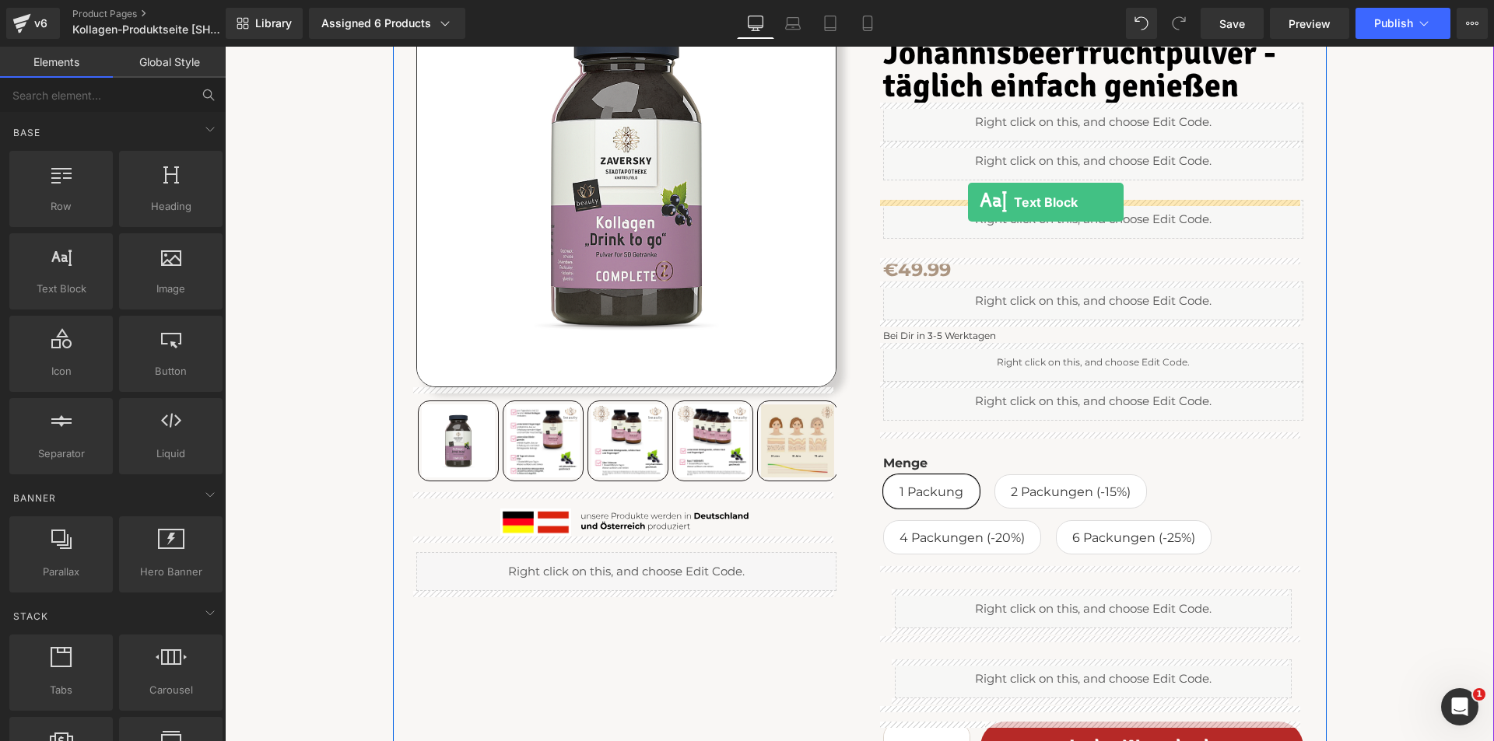
drag, startPoint x: 279, startPoint y: 305, endPoint x: 968, endPoint y: 202, distance: 696.9
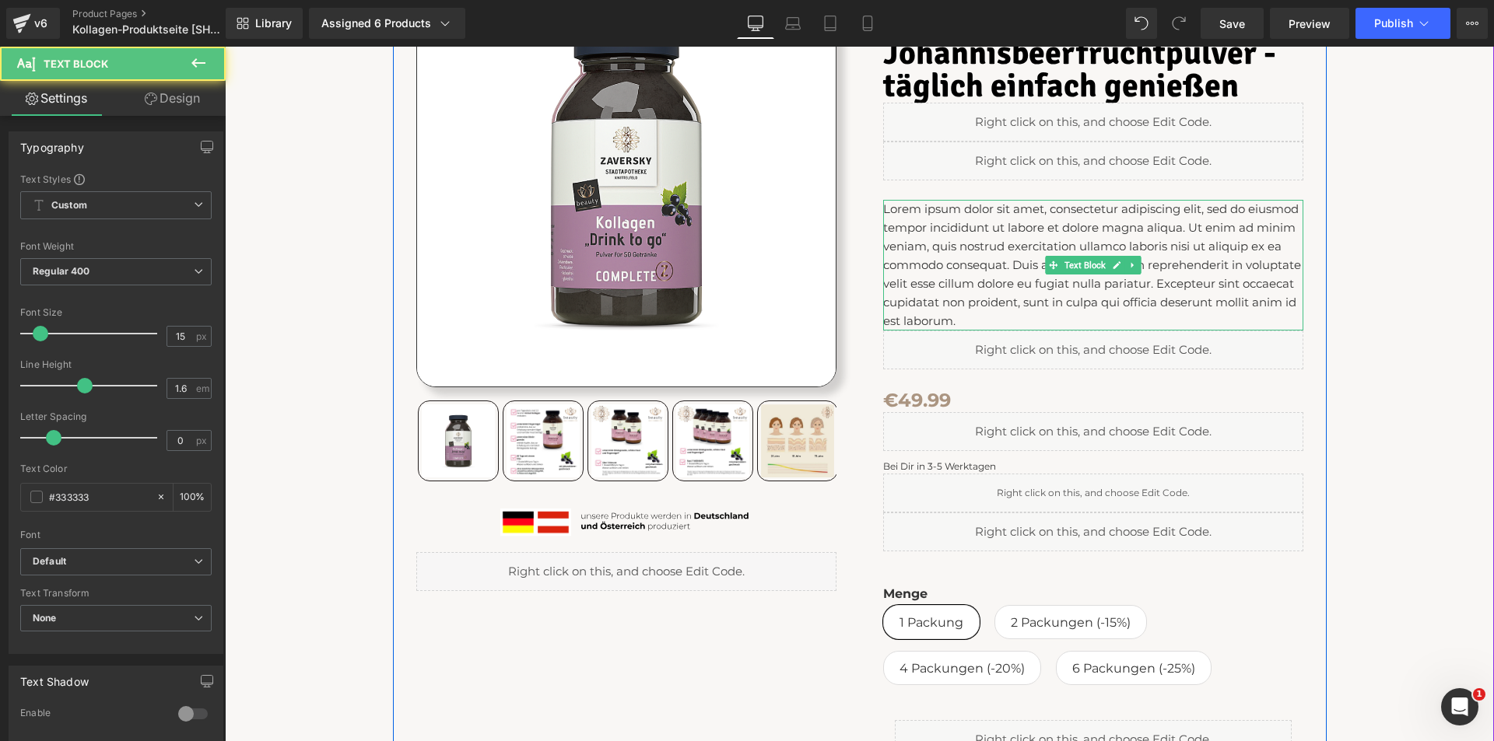
click at [1000, 240] on p "Lorem ipsum dolor sit amet, consectetur adipiscing elit, sed do eiusmod tempor …" at bounding box center [1093, 265] width 420 height 131
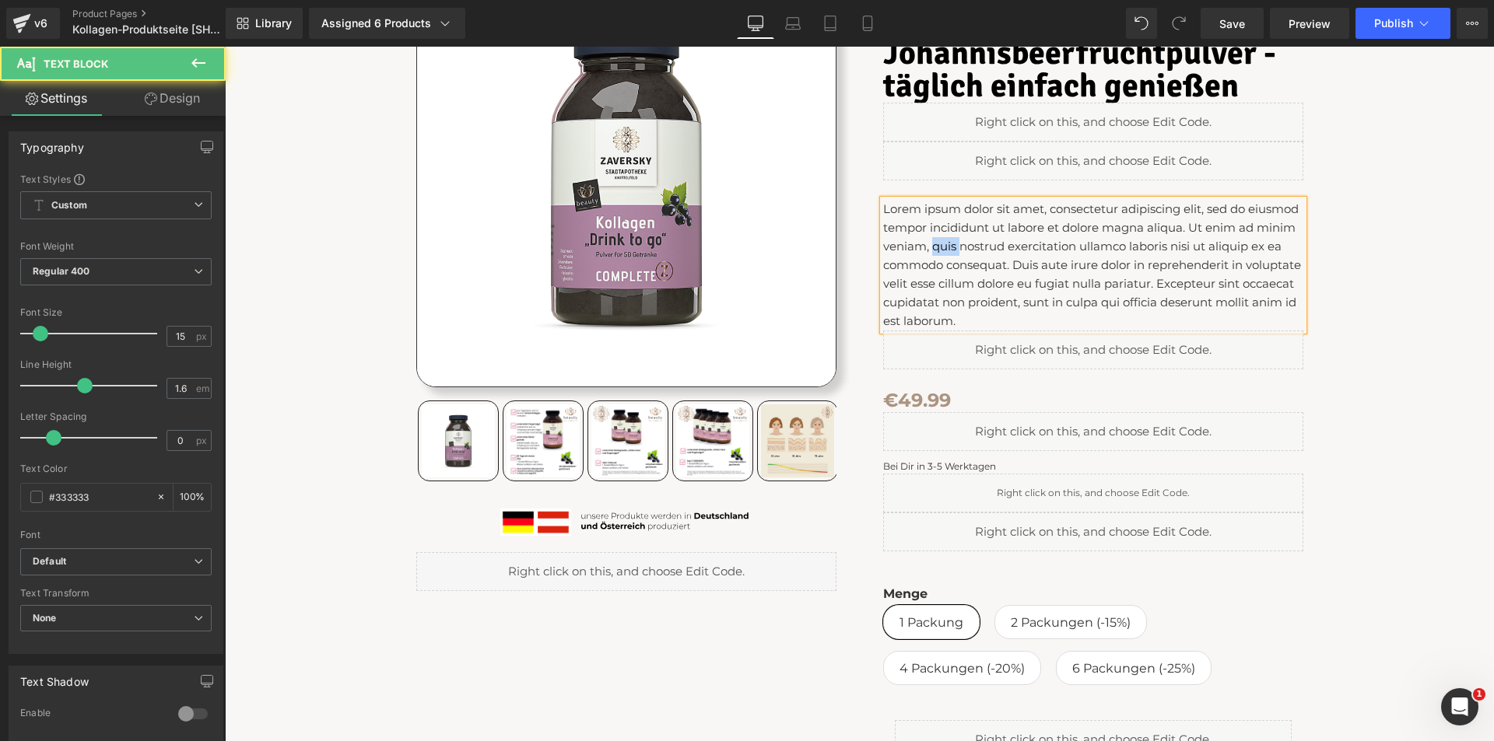
click at [1000, 240] on p "Lorem ipsum dolor sit amet, consectetur adipiscing elit, sed do eiusmod tempor …" at bounding box center [1093, 265] width 420 height 131
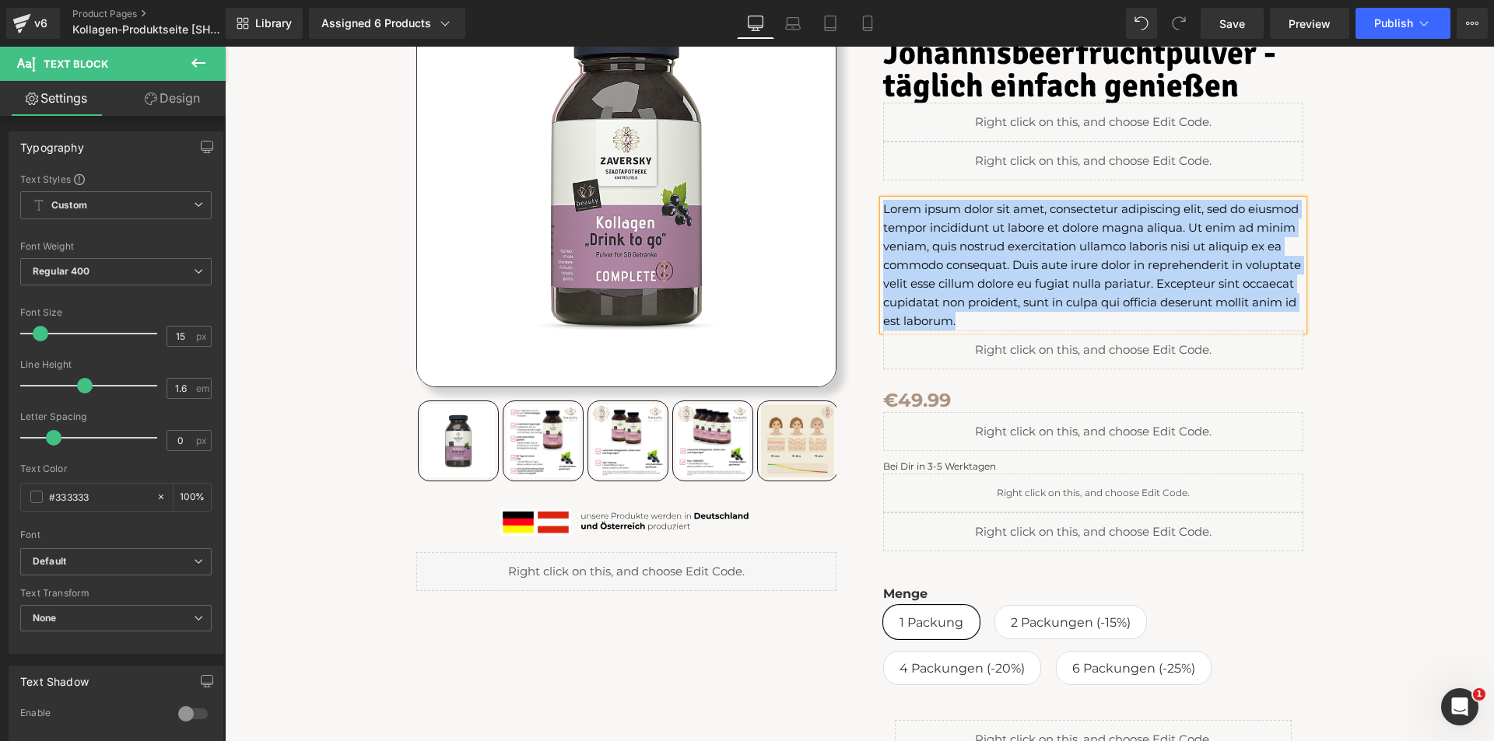
paste div
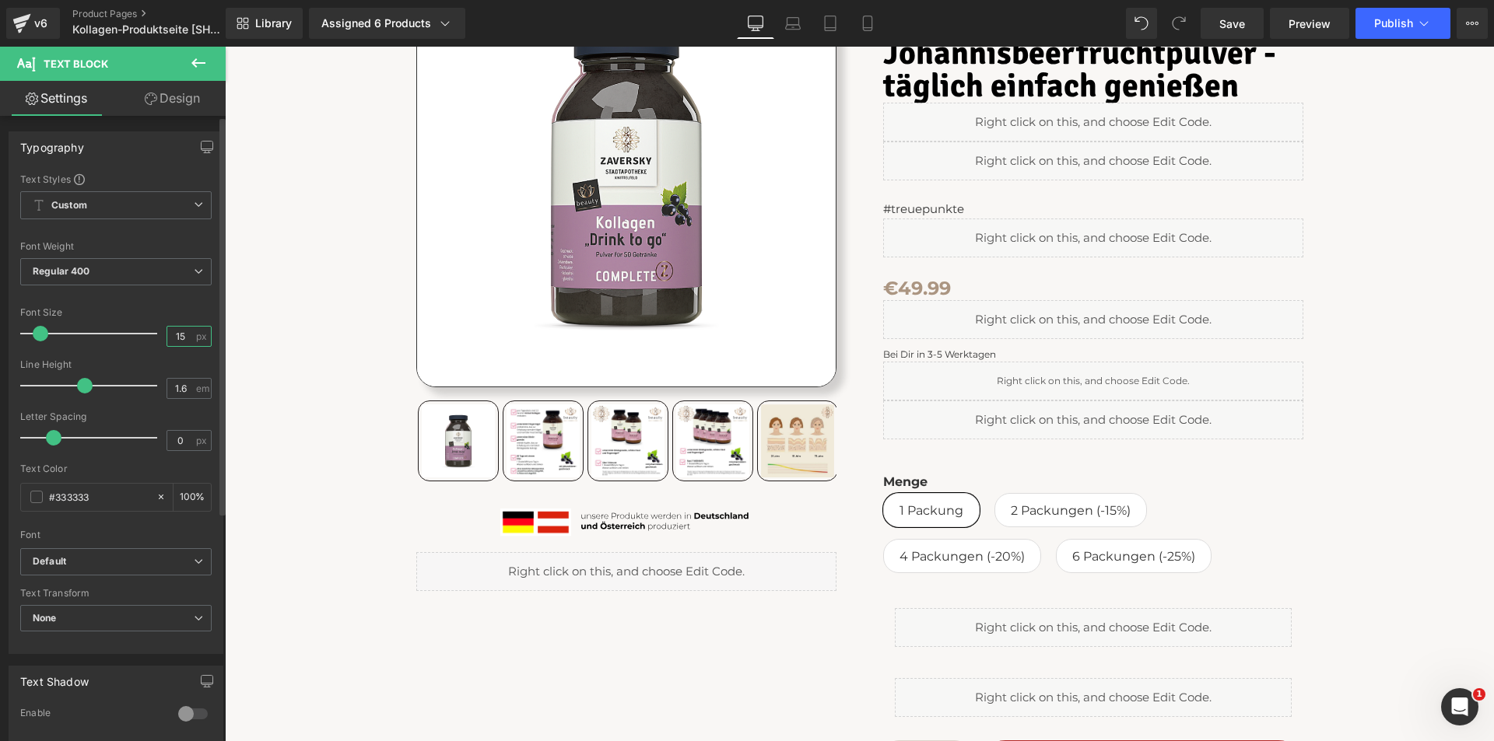
click at [182, 336] on input "15" at bounding box center [180, 336] width 27 height 19
type input "12"
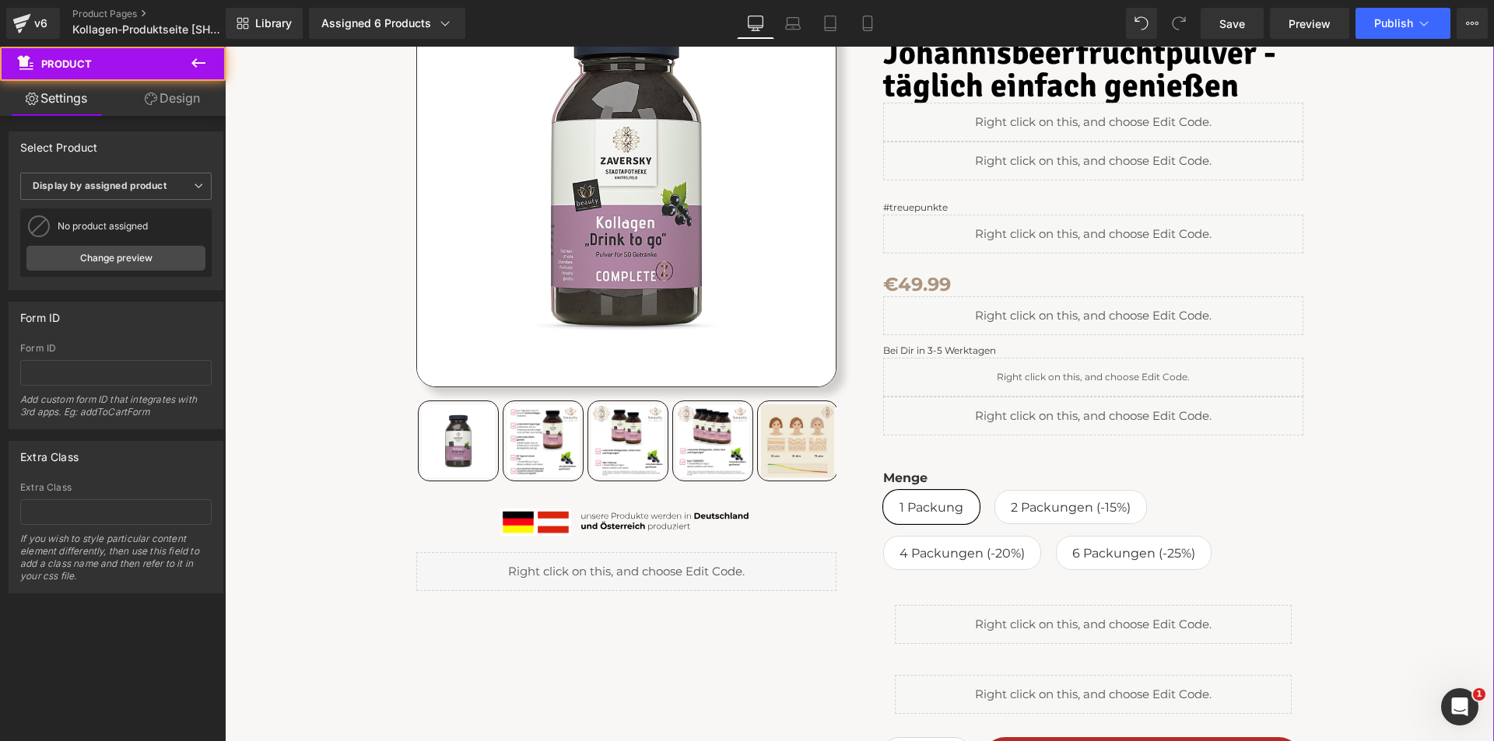
click at [1414, 242] on div "Home ⟩ Kollektion Kollagen Text Block Row Sale Off" at bounding box center [859, 471] width 1253 height 1155
click at [1239, 22] on span "Save" at bounding box center [1232, 24] width 26 height 16
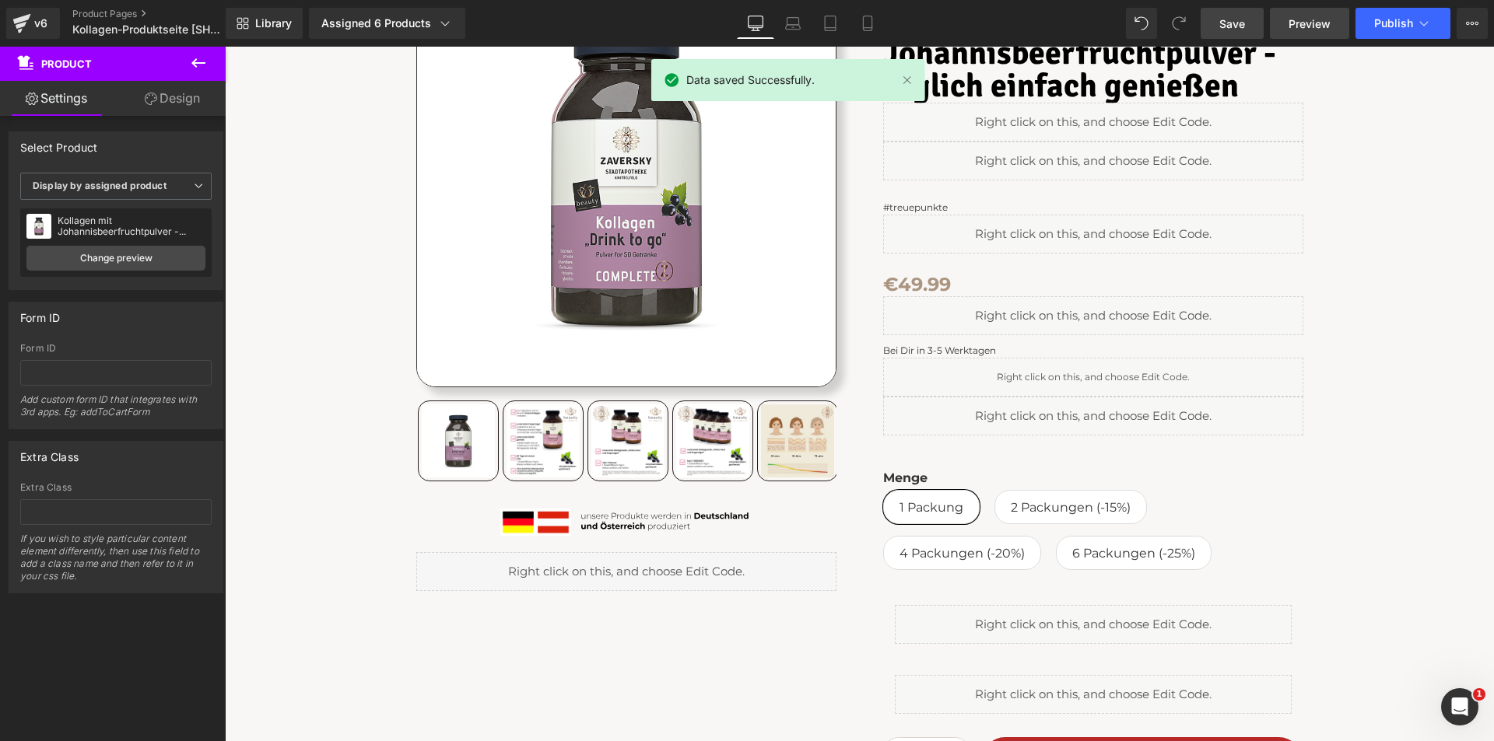
click at [1304, 22] on span "Preview" at bounding box center [1309, 24] width 42 height 16
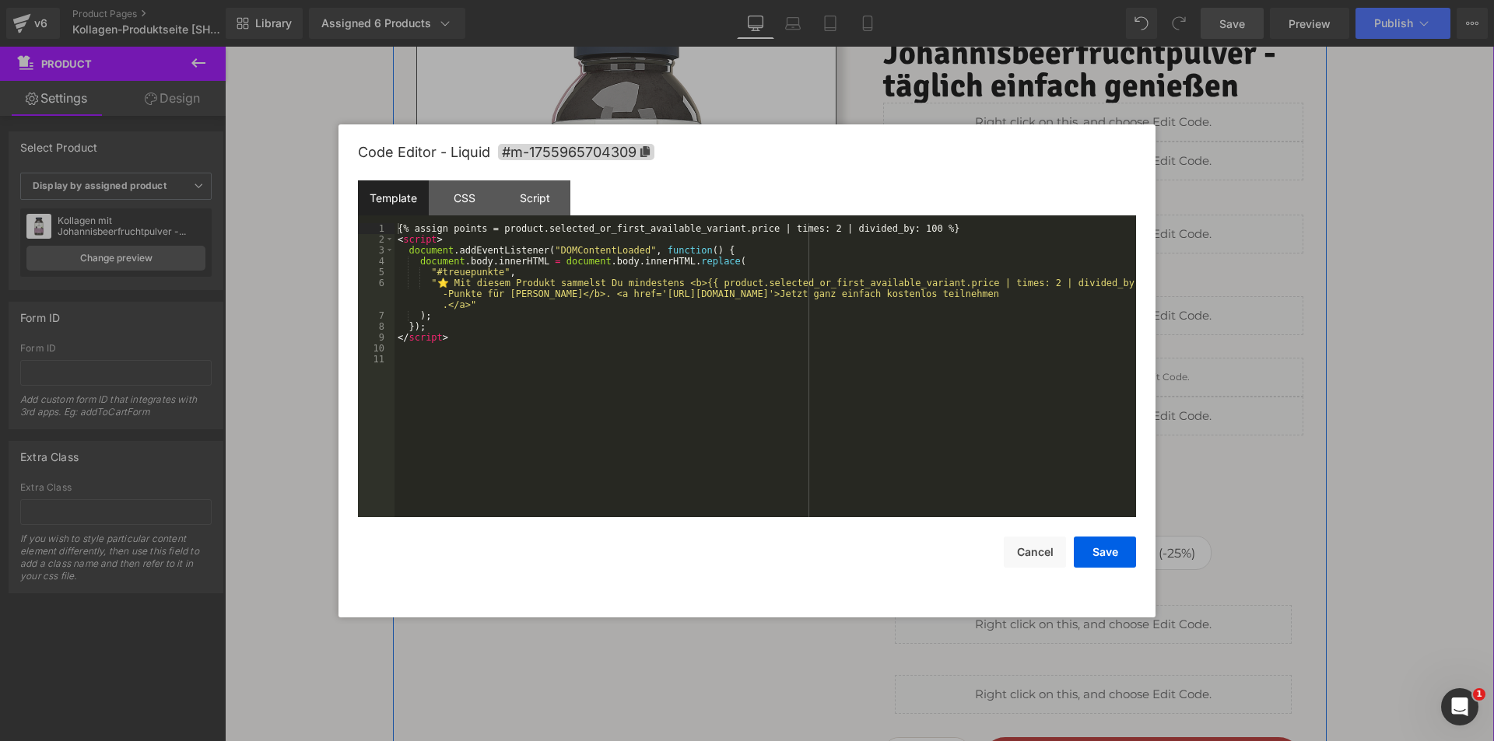
click at [1113, 227] on div "Liquid" at bounding box center [1093, 234] width 420 height 39
click at [545, 197] on div "Script" at bounding box center [534, 197] width 71 height 35
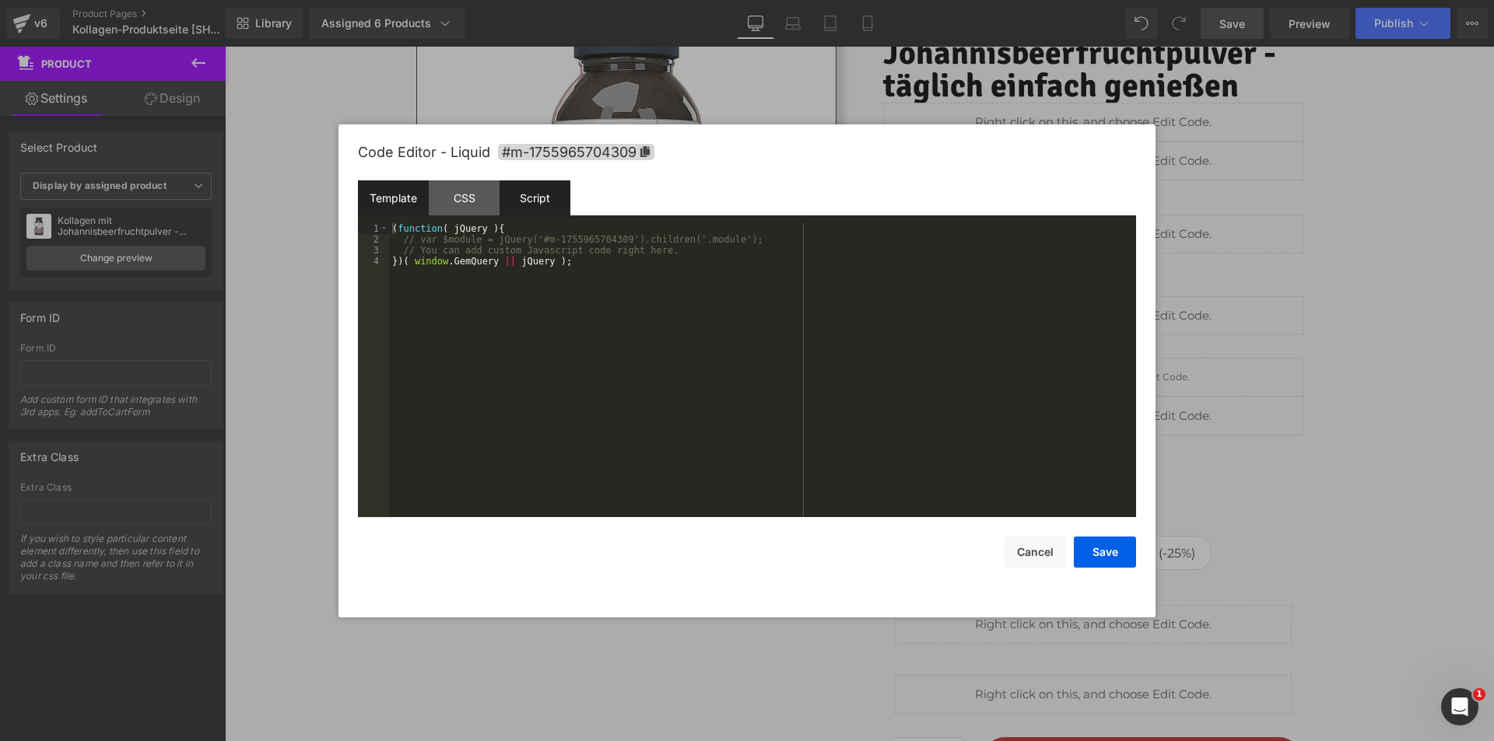
click at [359, 188] on div "Template" at bounding box center [393, 197] width 71 height 35
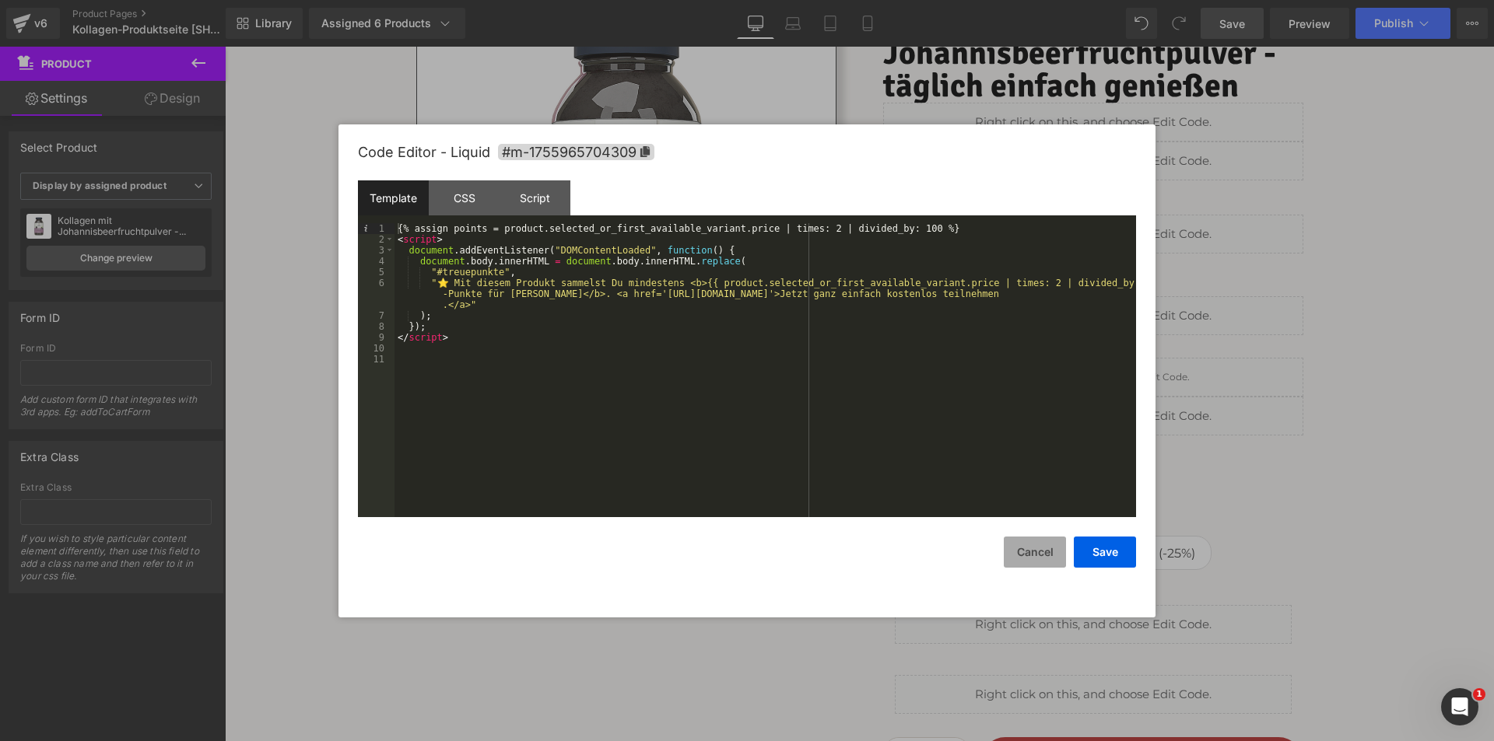
click at [1027, 555] on button "Cancel" at bounding box center [1035, 552] width 62 height 31
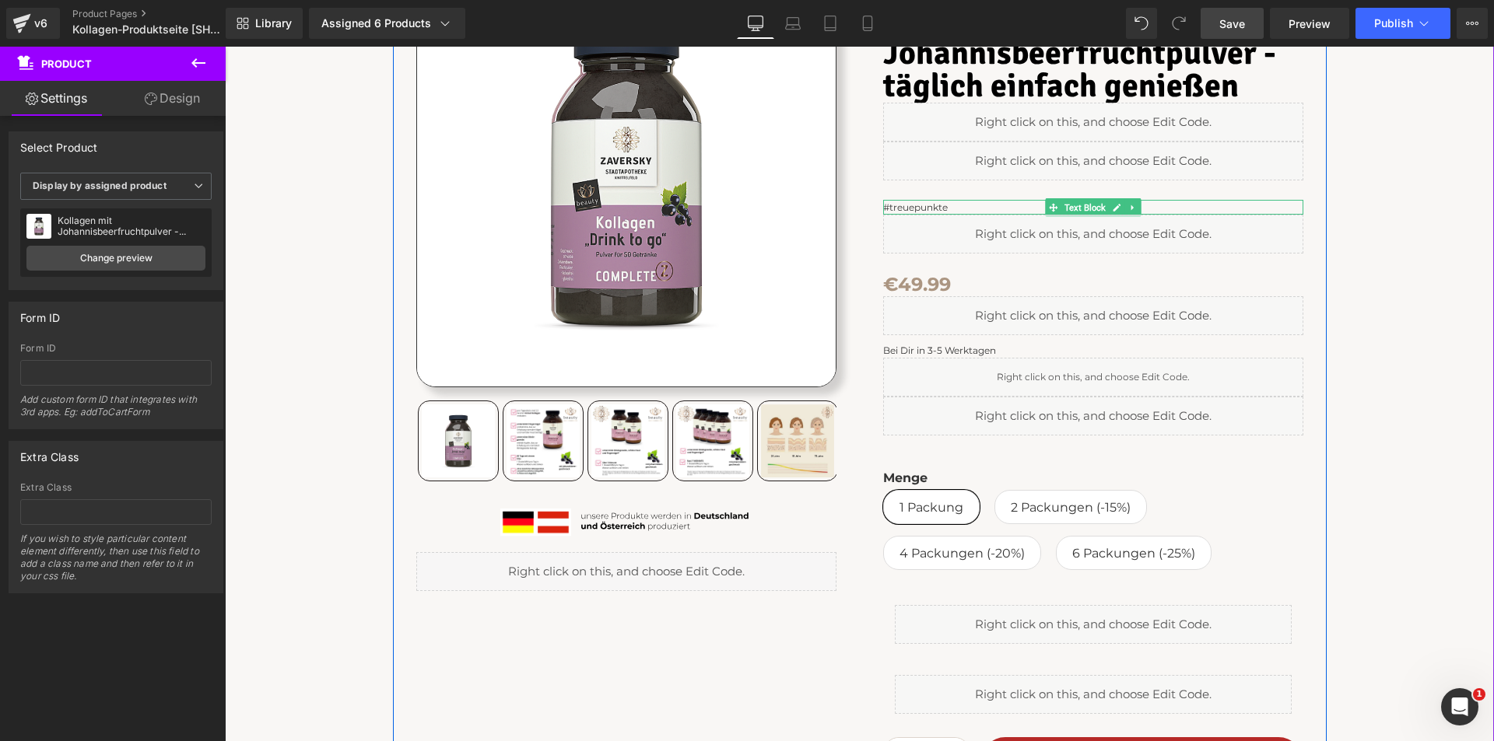
click at [992, 207] on p "#treuepunkte" at bounding box center [1093, 207] width 420 height 15
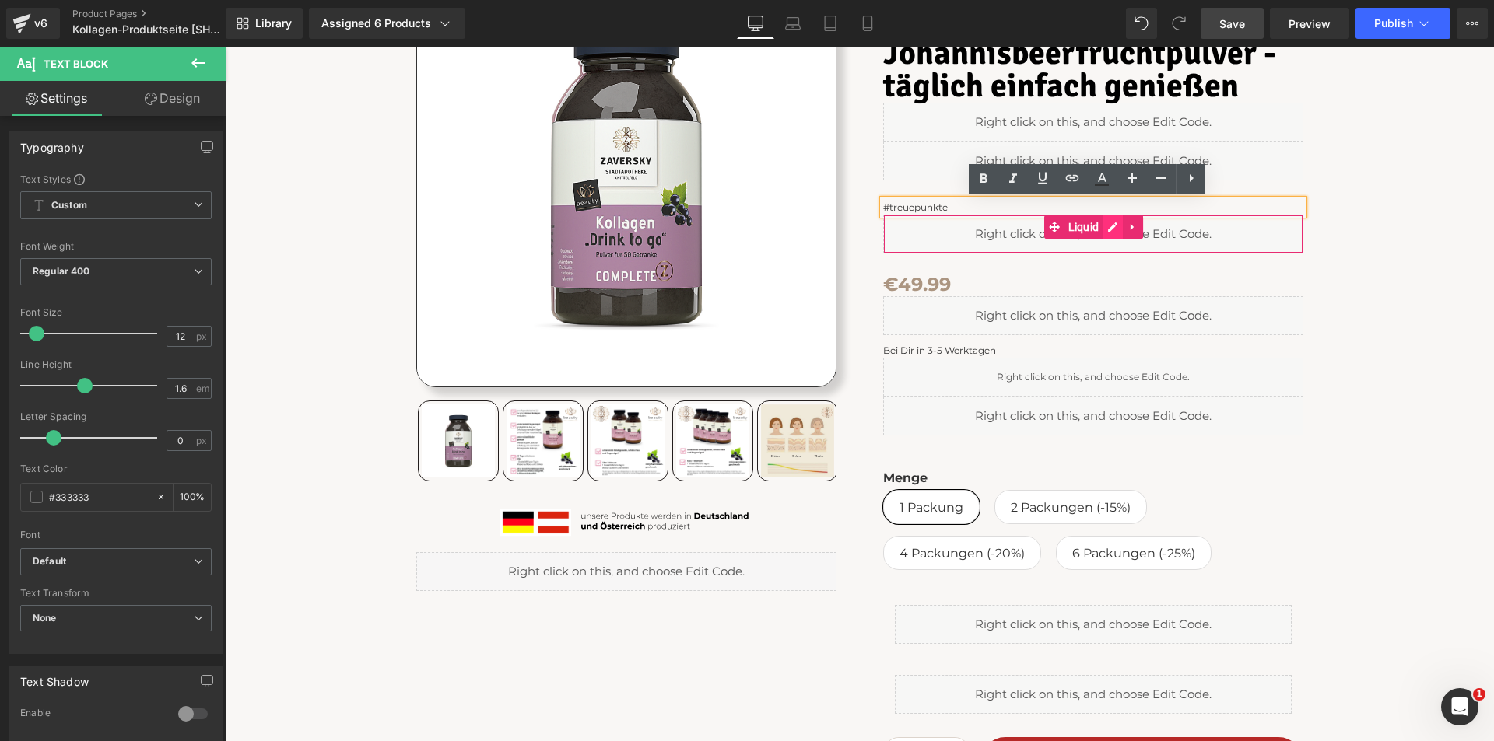
click at [1106, 226] on div "Liquid" at bounding box center [1093, 234] width 420 height 39
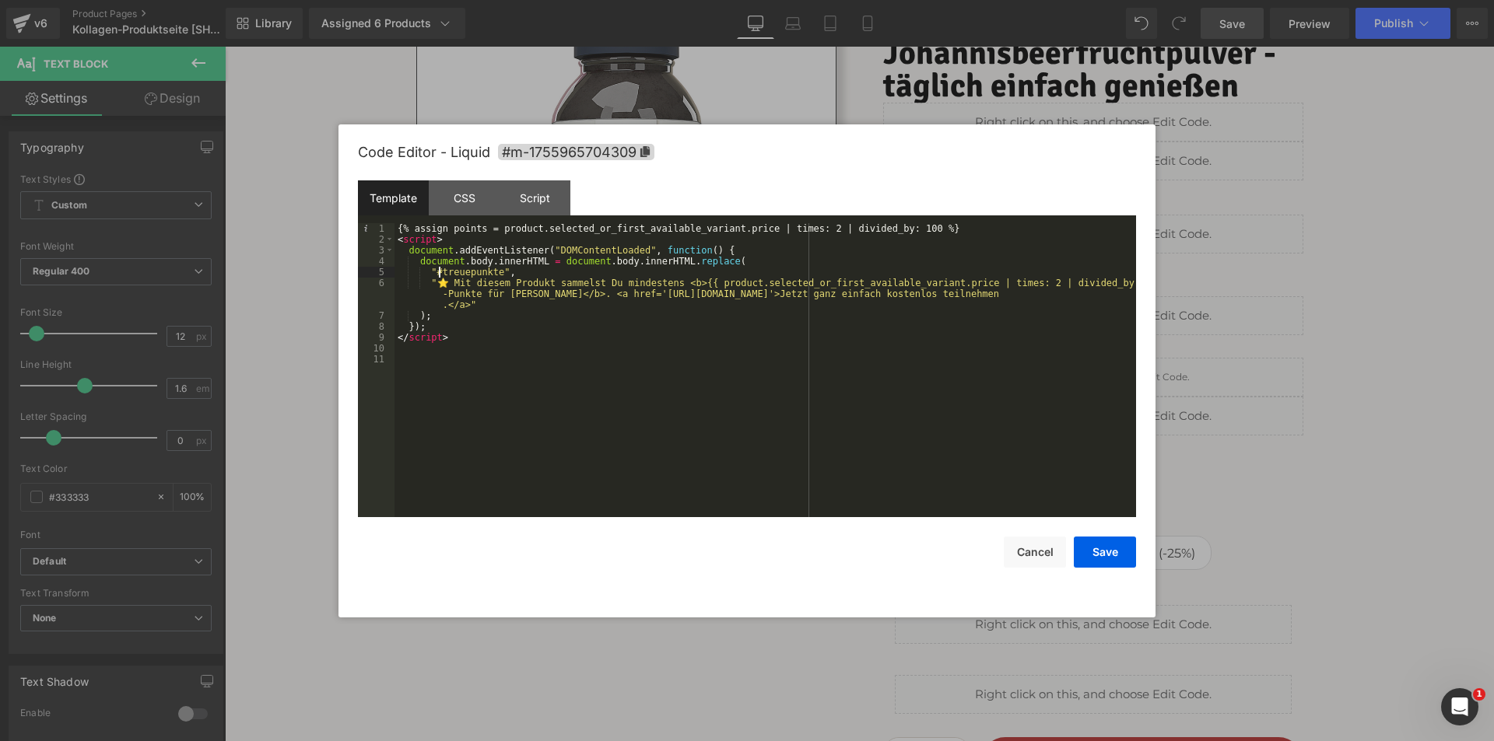
click at [438, 268] on div "{% assign points = product.selected_or_first_available_variant.price | times: 2…" at bounding box center [764, 381] width 741 height 316
click at [1106, 545] on button "Save" at bounding box center [1105, 552] width 62 height 31
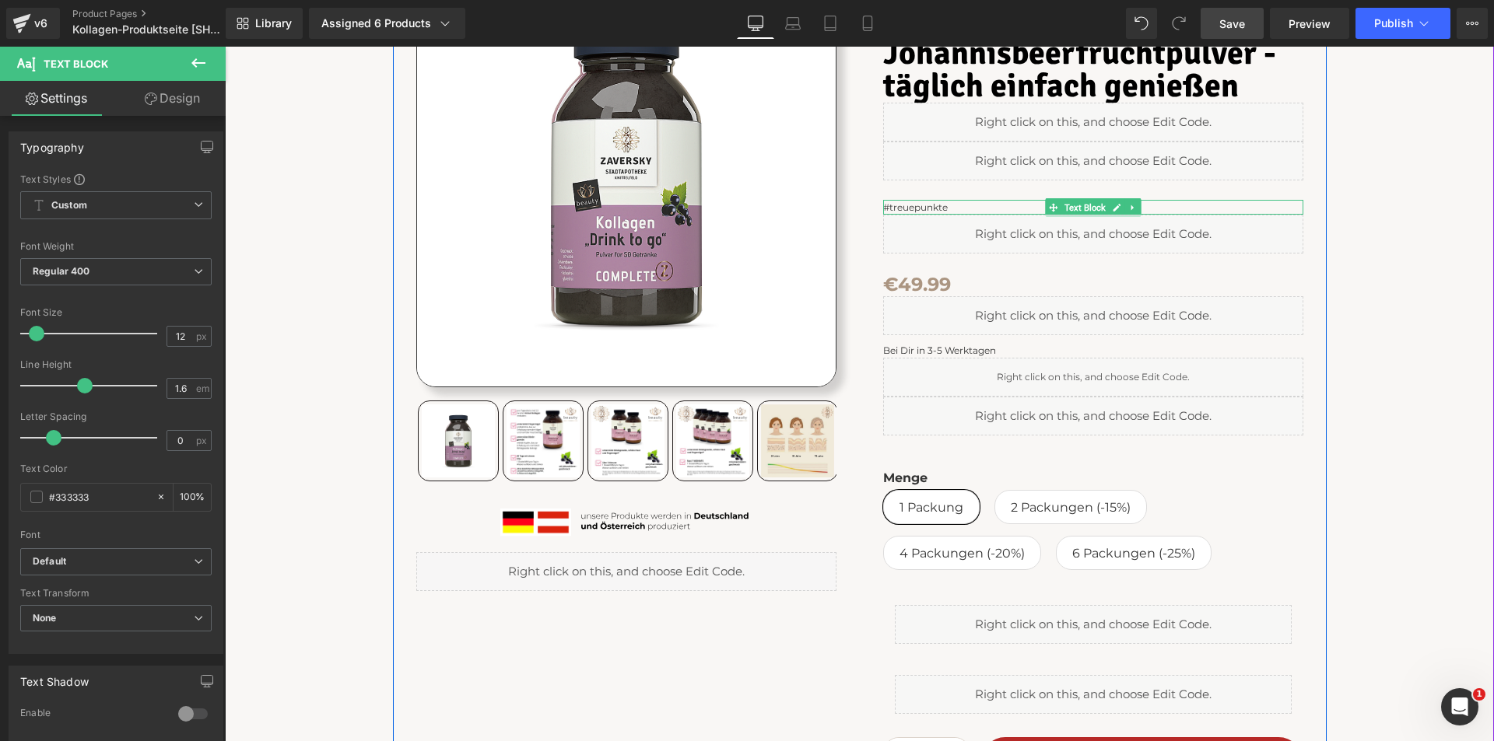
click at [925, 210] on p "#treuepunkte" at bounding box center [1093, 207] width 420 height 15
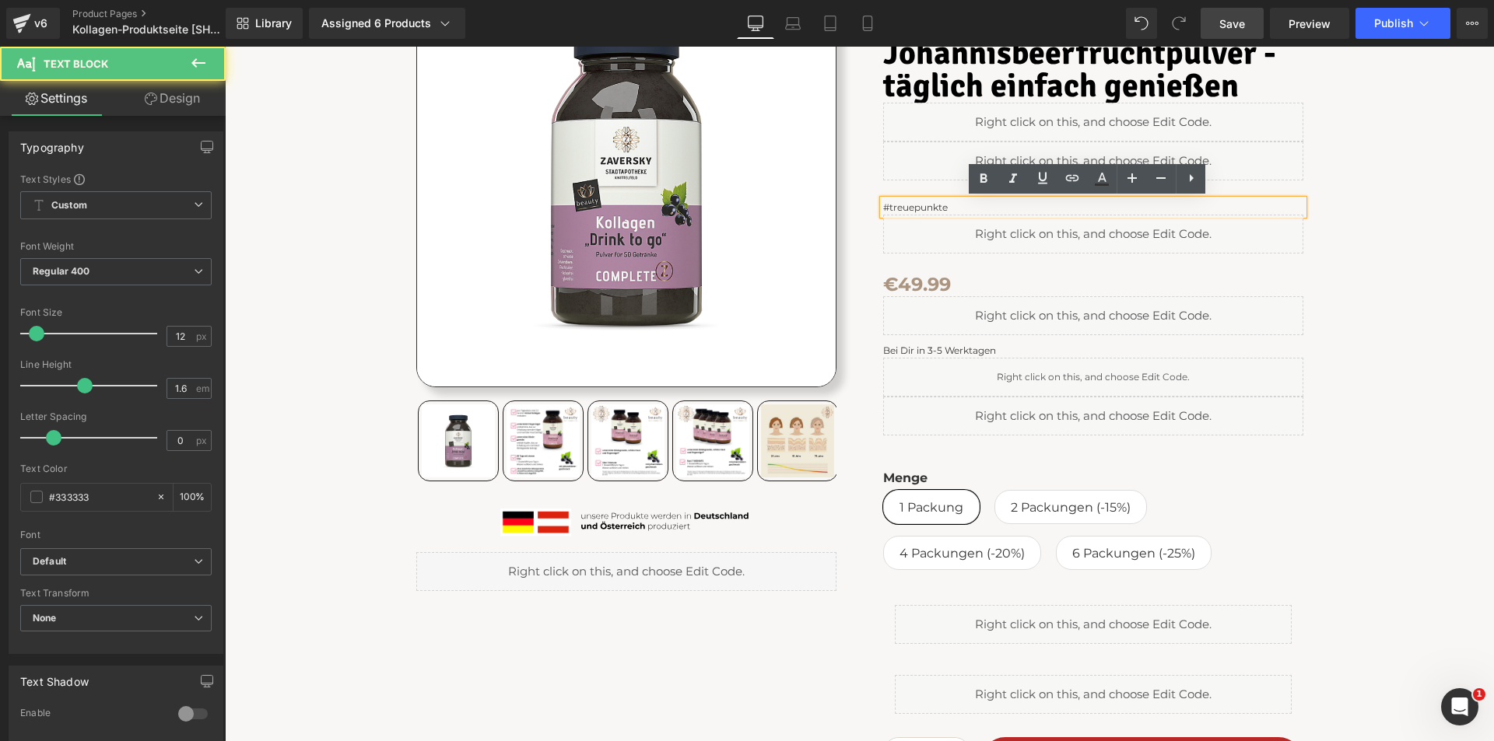
click at [884, 205] on p "#treuepunkte" at bounding box center [1093, 207] width 420 height 15
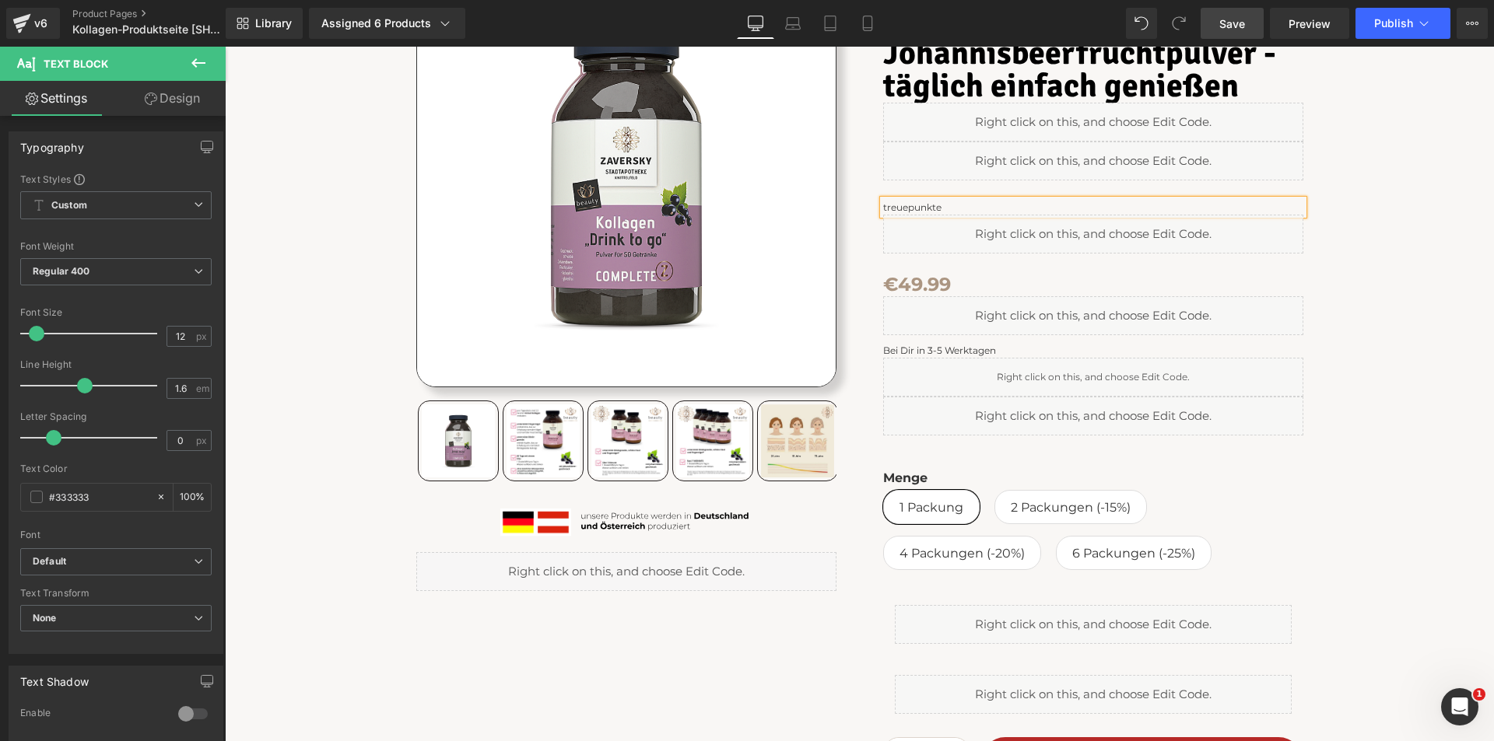
click at [1262, 267] on div "Judge.me Reviews - Star Badge Judge.me Reviews Kollagen mit Johannisbeerfruchtp…" at bounding box center [1093, 445] width 467 height 1054
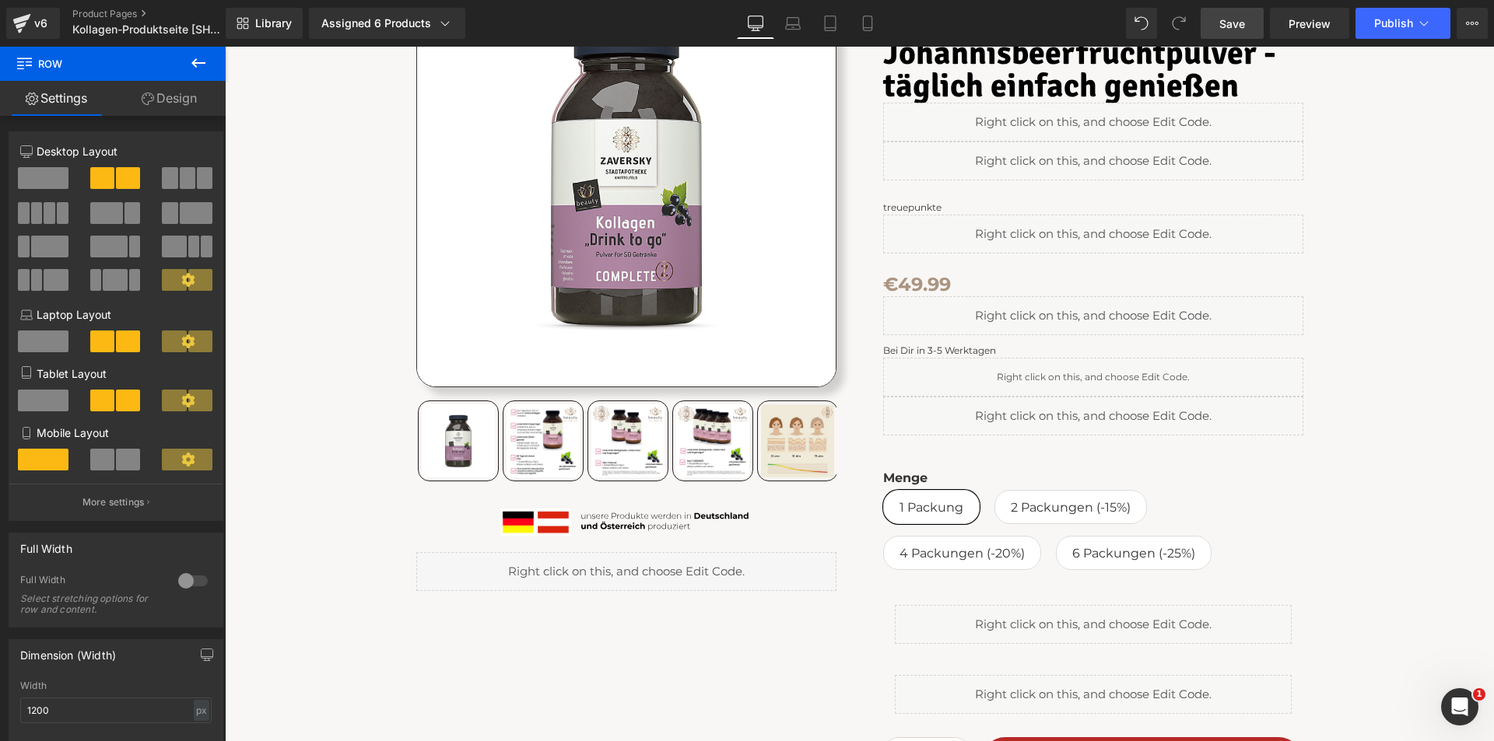
click at [1234, 21] on span "Save" at bounding box center [1232, 24] width 26 height 16
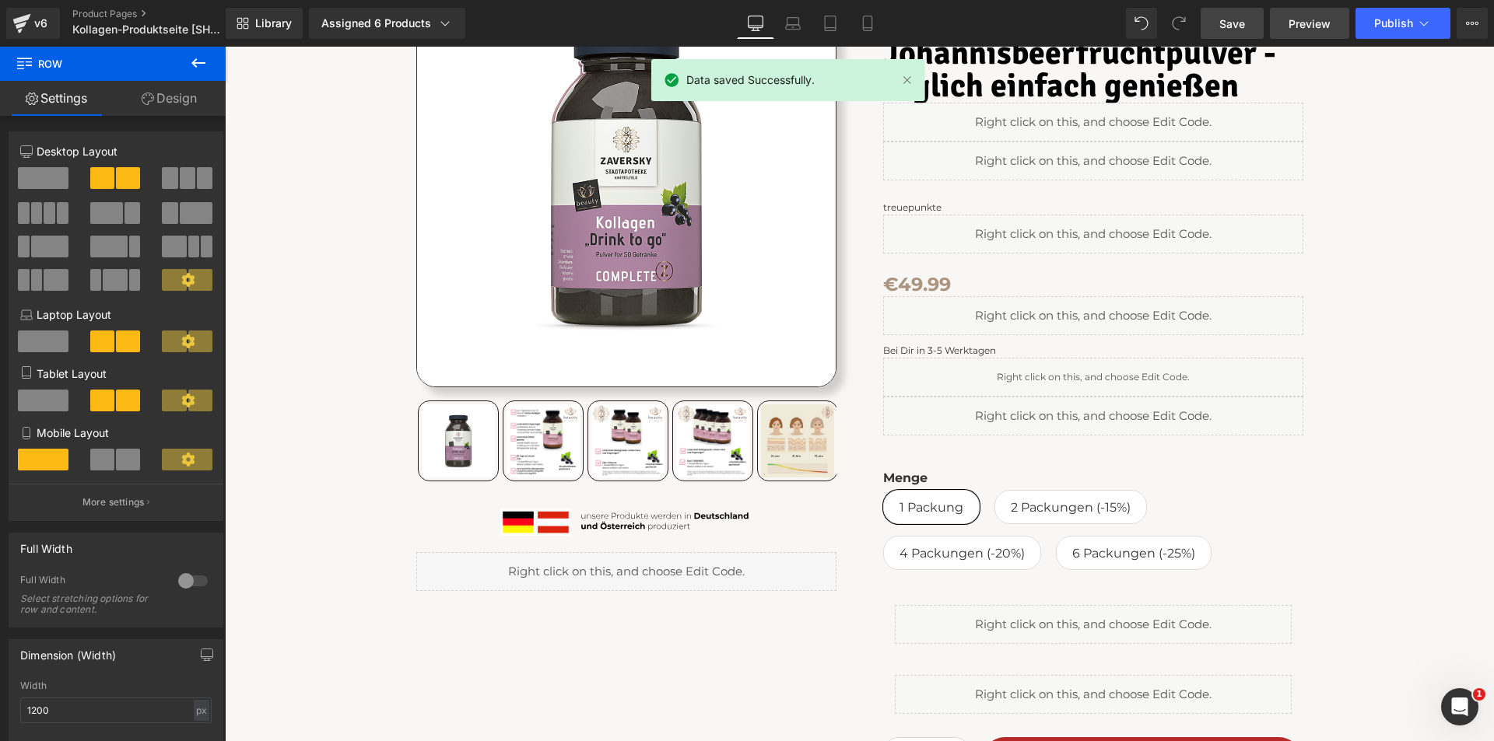
click at [1298, 20] on span "Preview" at bounding box center [1309, 24] width 42 height 16
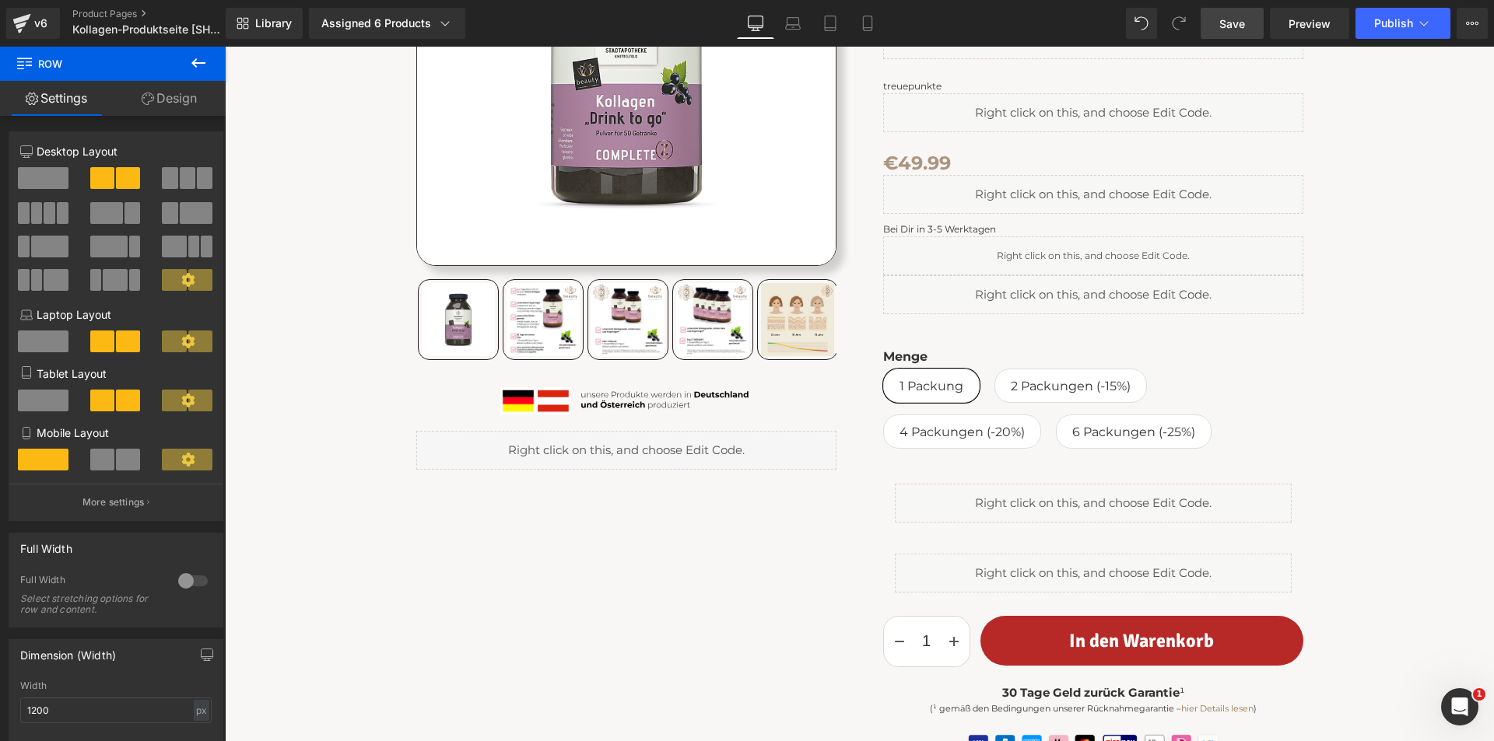
scroll to position [467, 0]
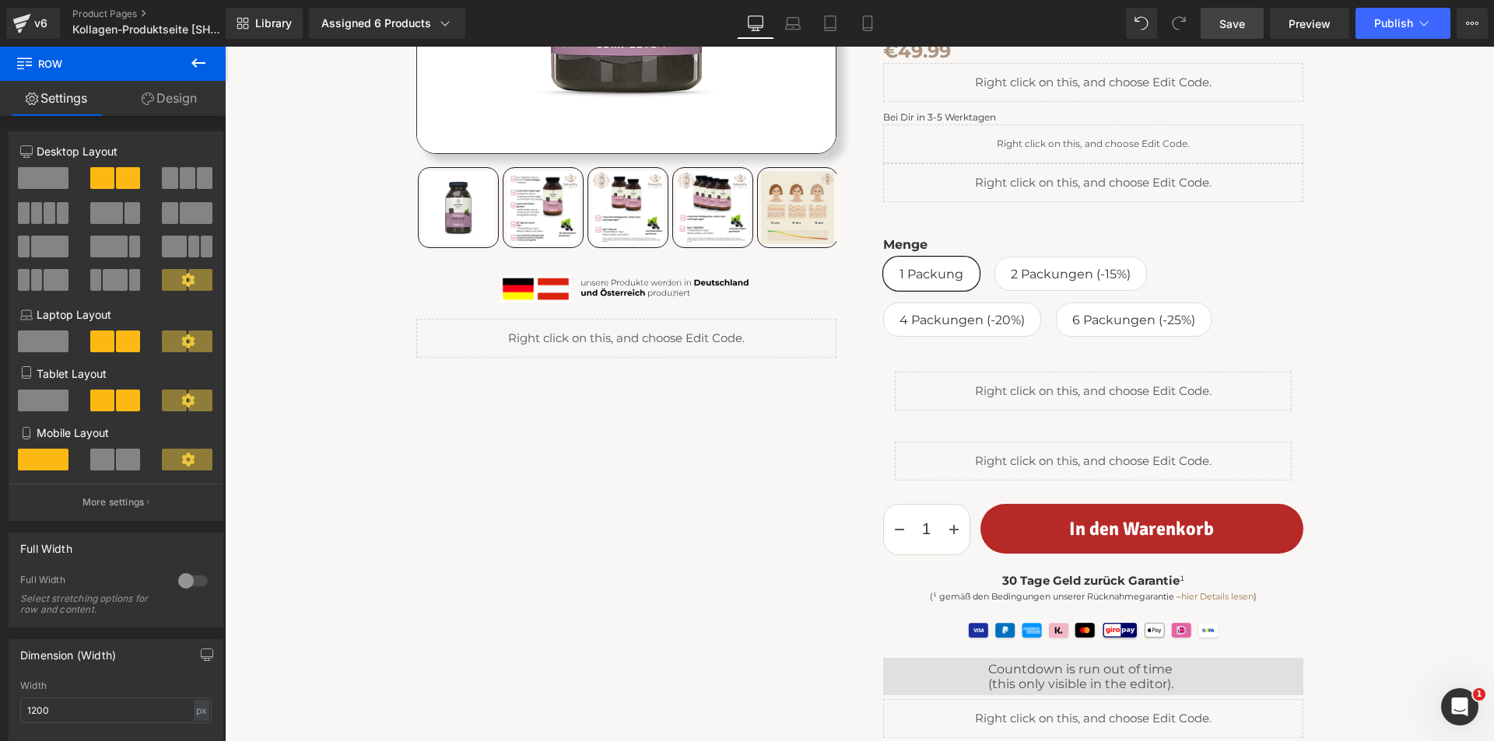
click at [1140, 391] on div "Liquid" at bounding box center [1093, 391] width 397 height 39
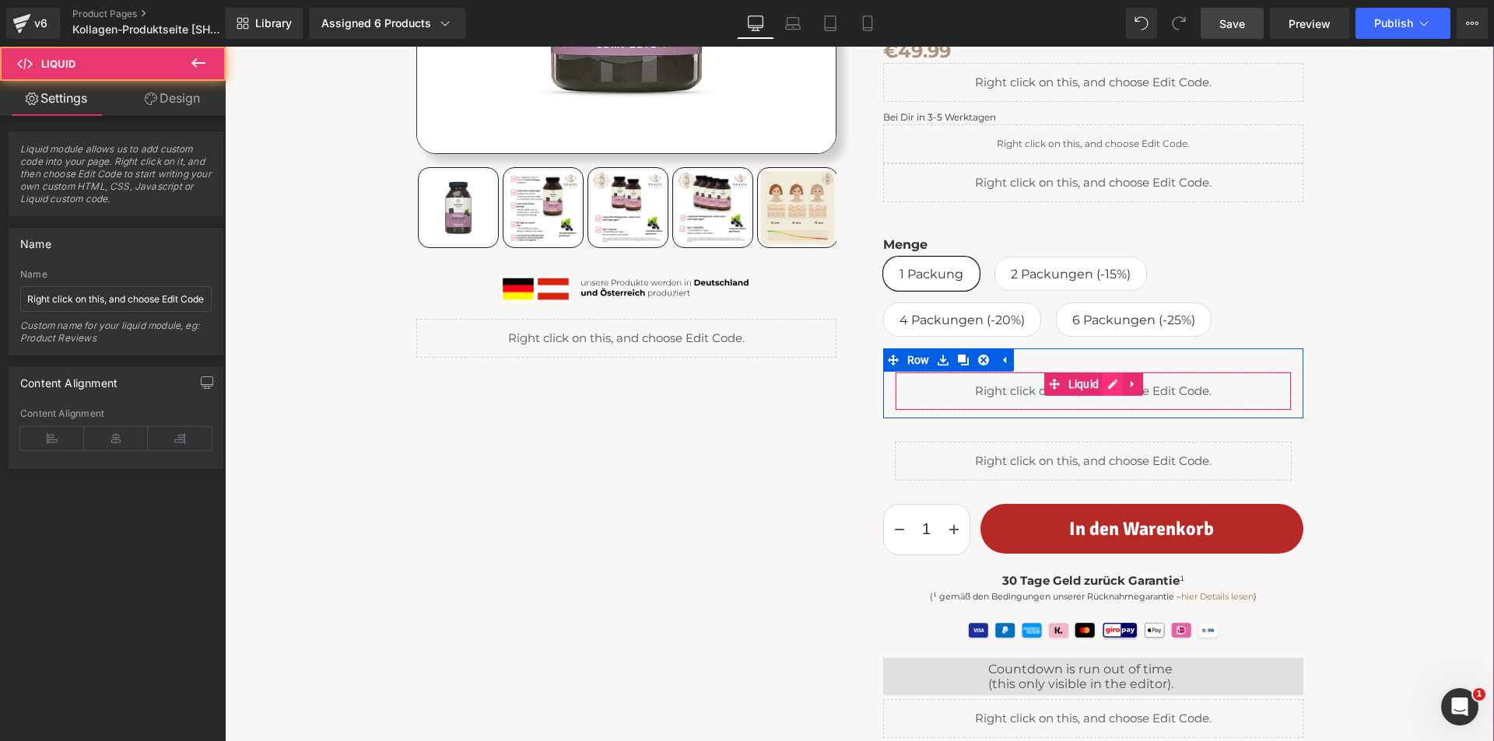
click at [1112, 387] on div "Liquid" at bounding box center [1093, 391] width 397 height 39
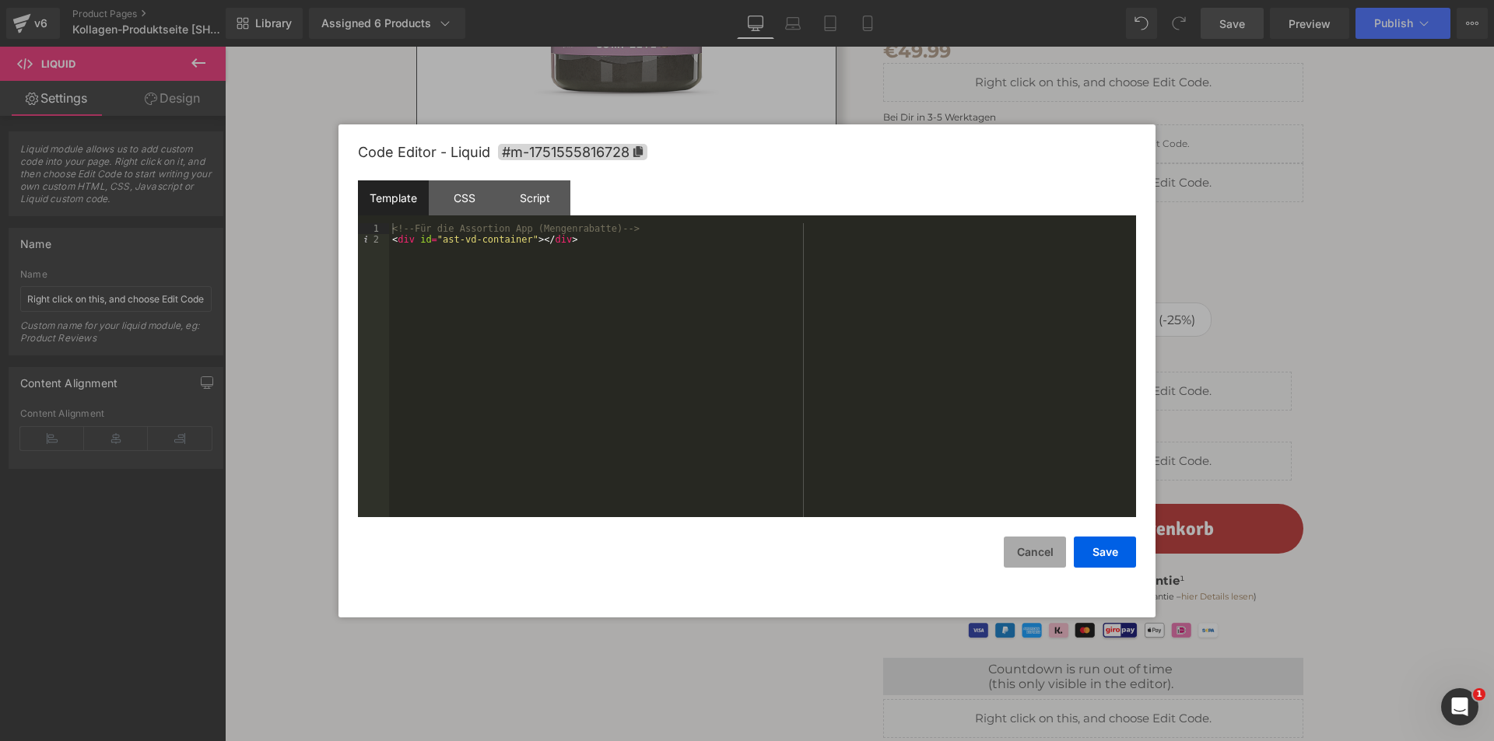
click at [1039, 559] on button "Cancel" at bounding box center [1035, 552] width 62 height 31
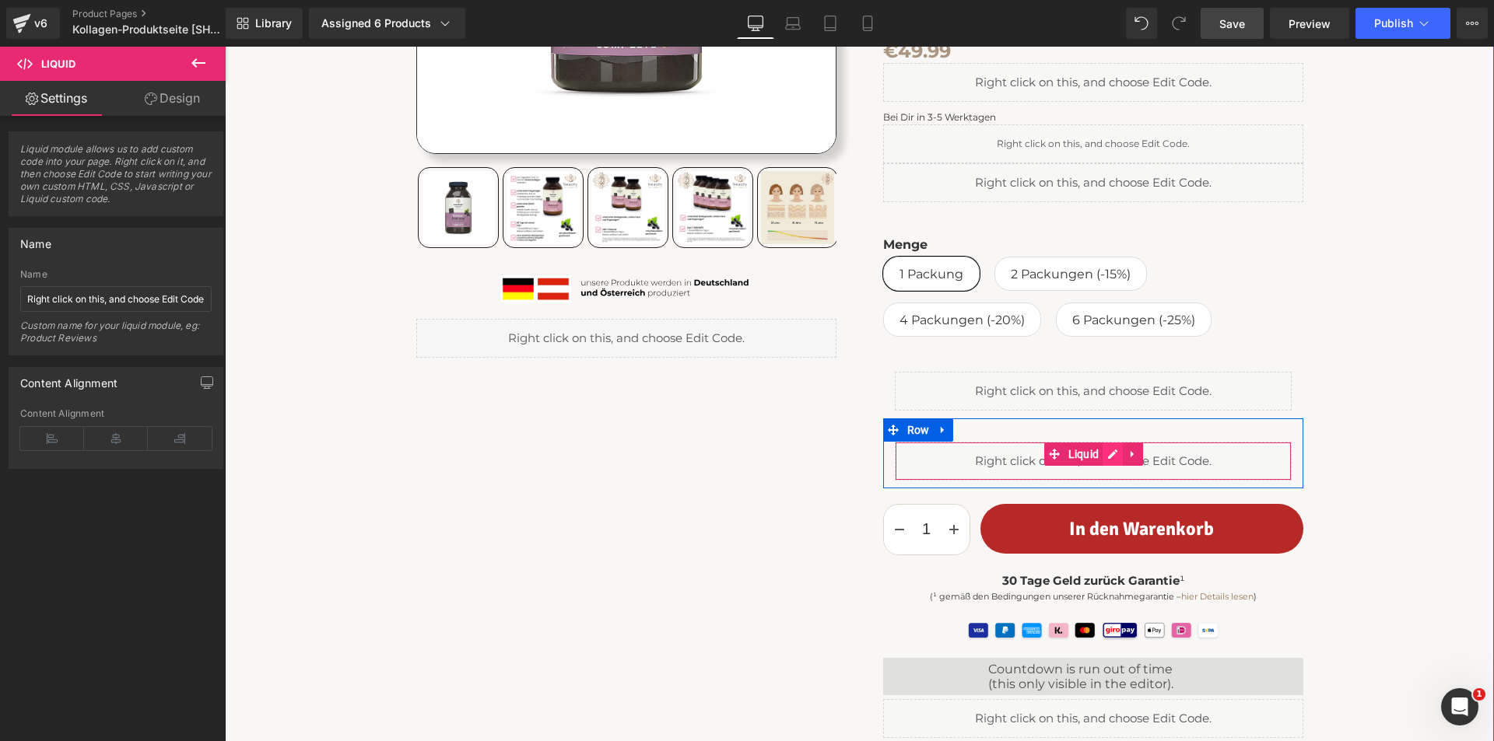
click at [1103, 449] on div "Liquid" at bounding box center [1093, 461] width 397 height 39
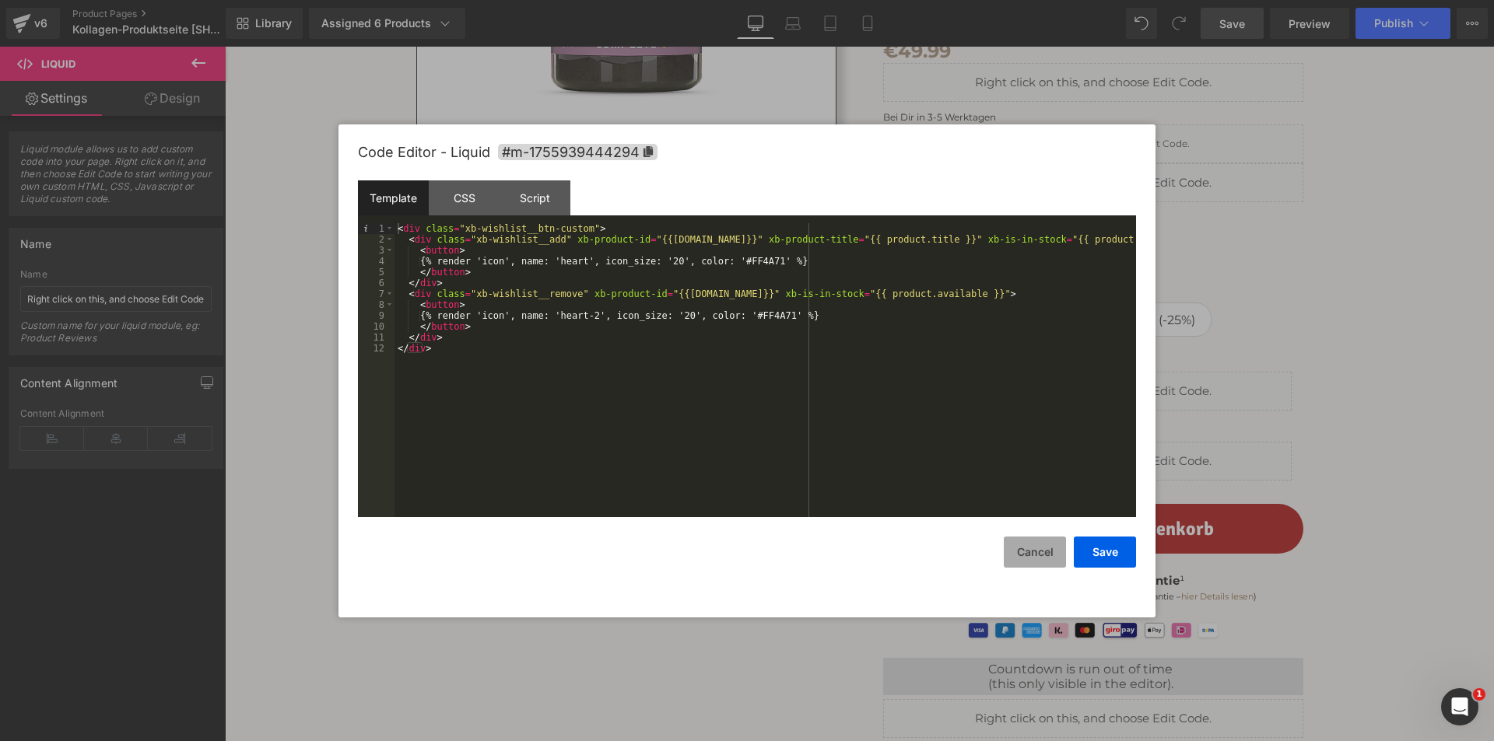
click at [1010, 550] on button "Cancel" at bounding box center [1035, 552] width 62 height 31
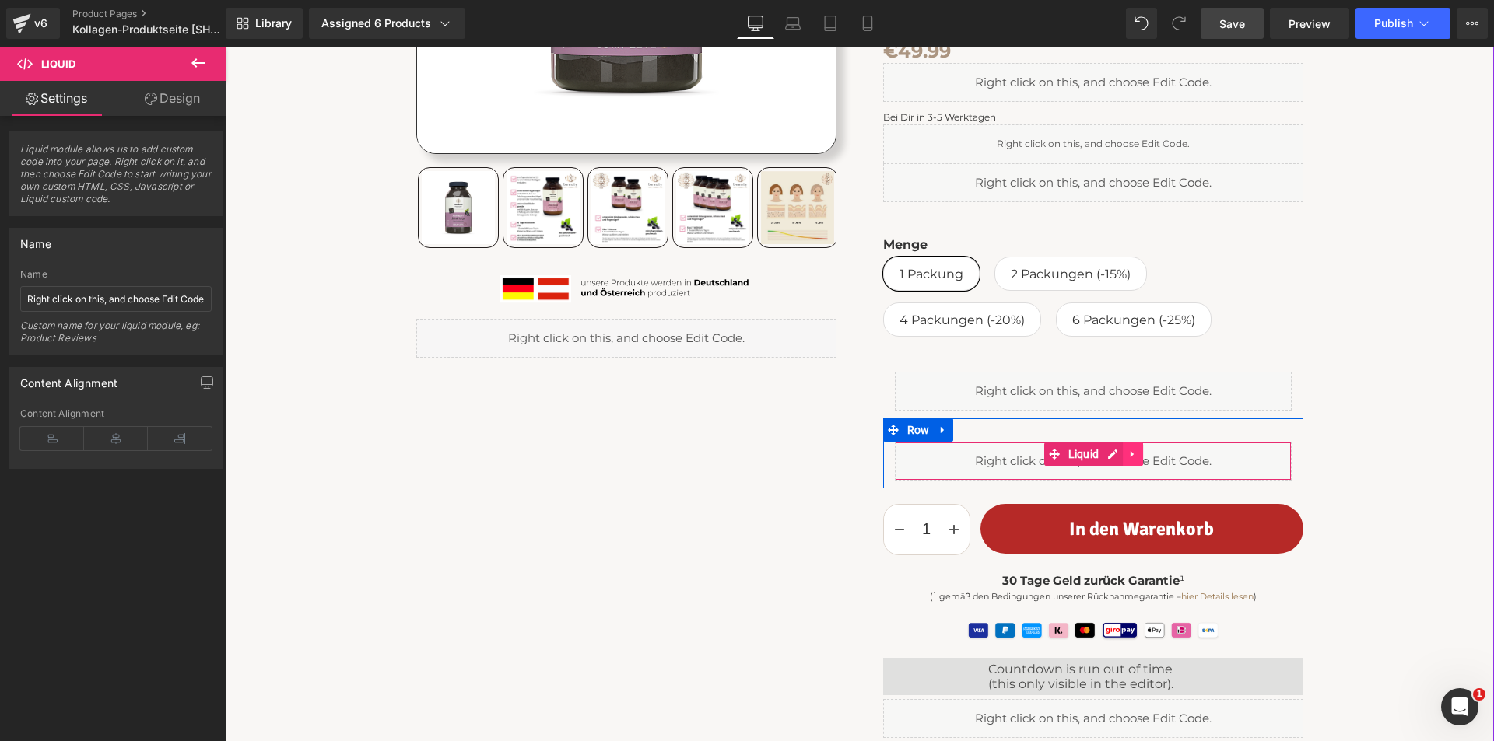
click at [1127, 450] on icon at bounding box center [1132, 454] width 11 height 12
click at [1137, 453] on icon at bounding box center [1142, 454] width 11 height 11
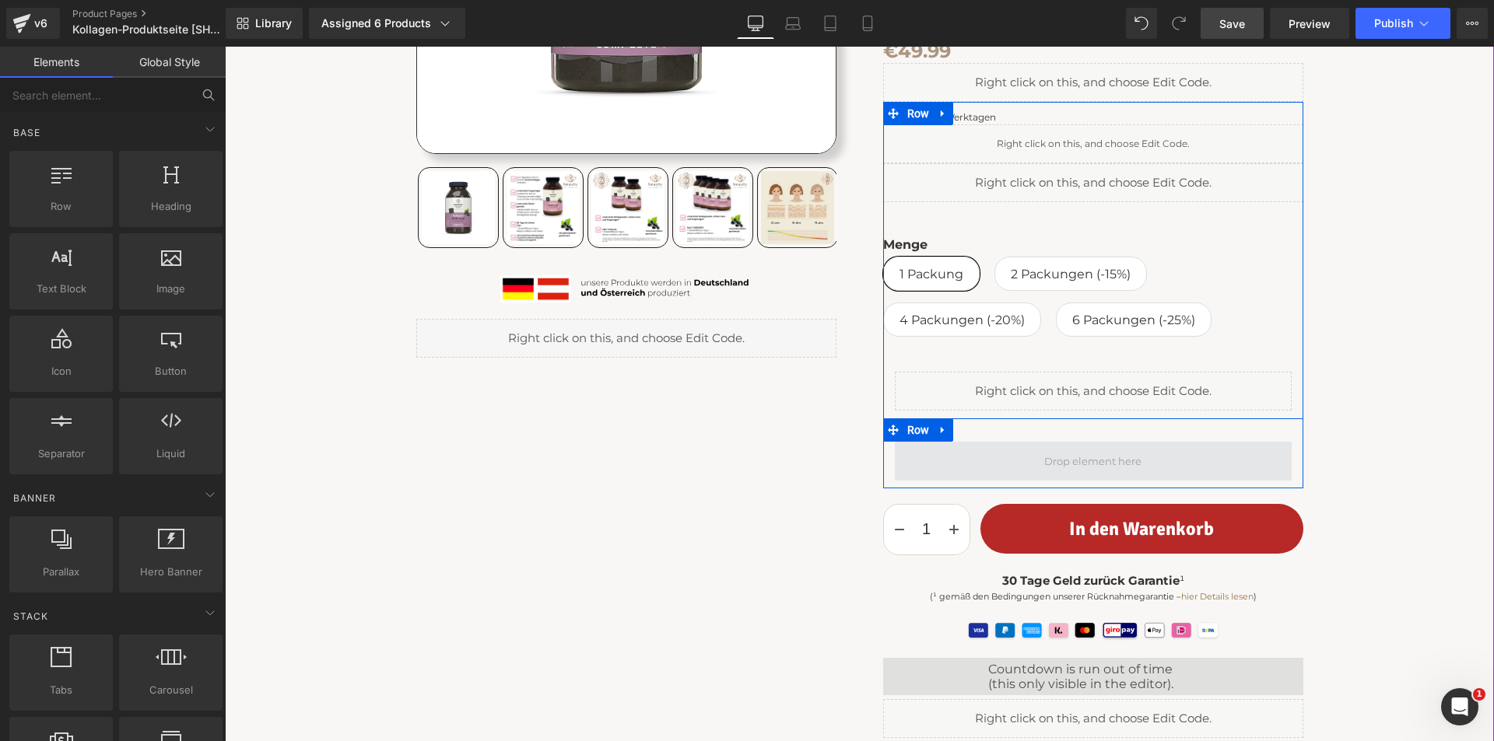
click at [1145, 462] on span at bounding box center [1093, 461] width 397 height 39
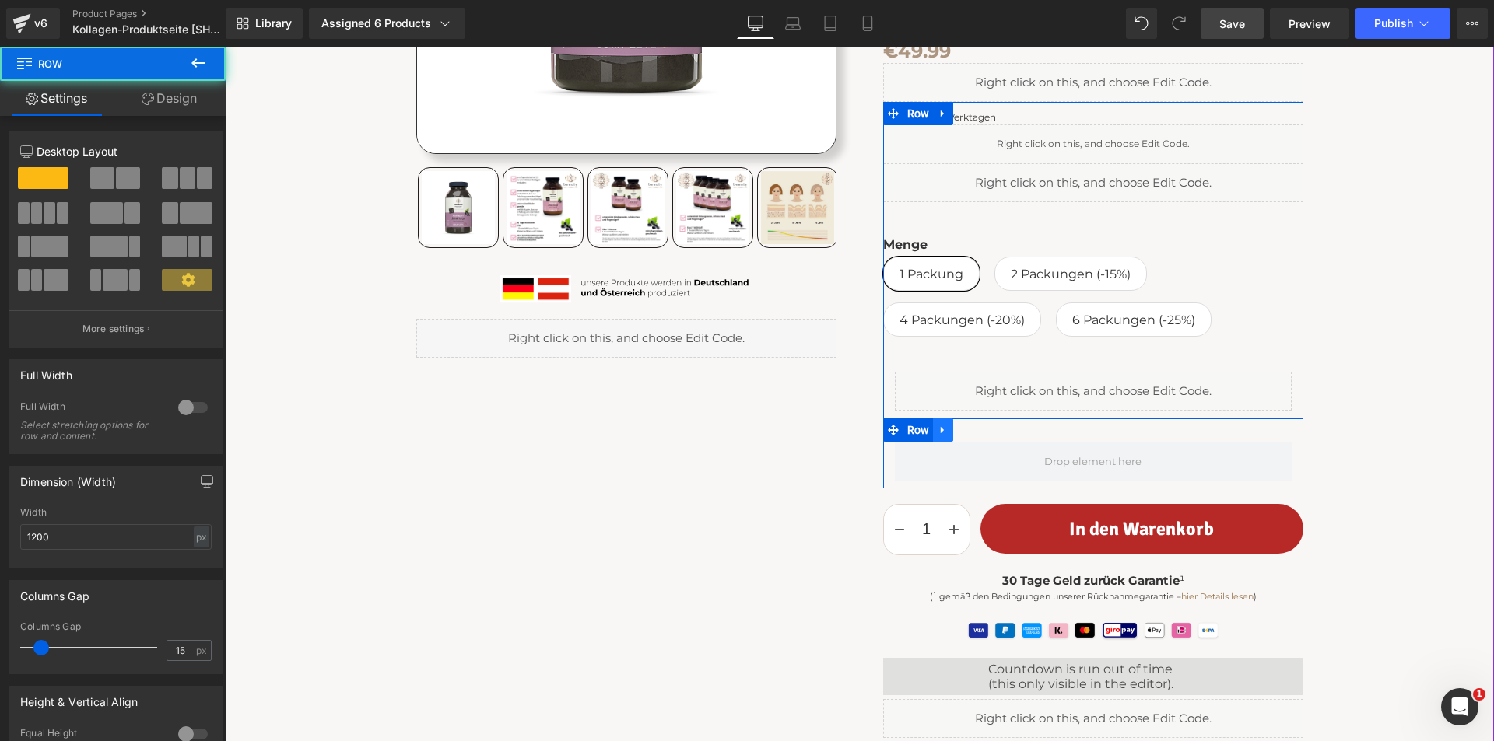
click at [941, 432] on icon at bounding box center [942, 430] width 11 height 12
drag, startPoint x: 976, startPoint y: 431, endPoint x: 995, endPoint y: 431, distance: 18.7
click at [978, 431] on icon at bounding box center [983, 430] width 11 height 12
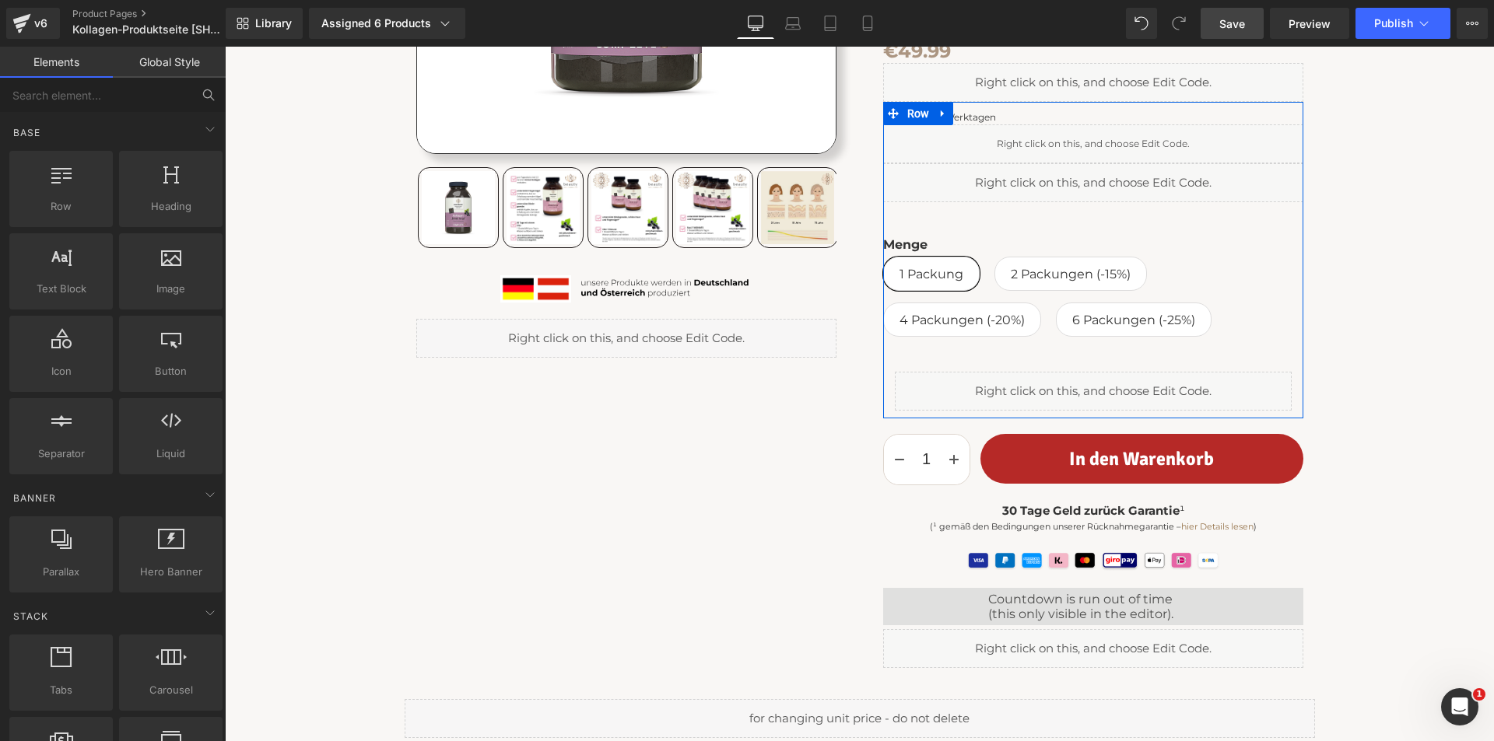
drag, startPoint x: 1244, startPoint y: 26, endPoint x: 1090, endPoint y: 43, distance: 154.9
click at [1244, 26] on span "Save" at bounding box center [1232, 24] width 26 height 16
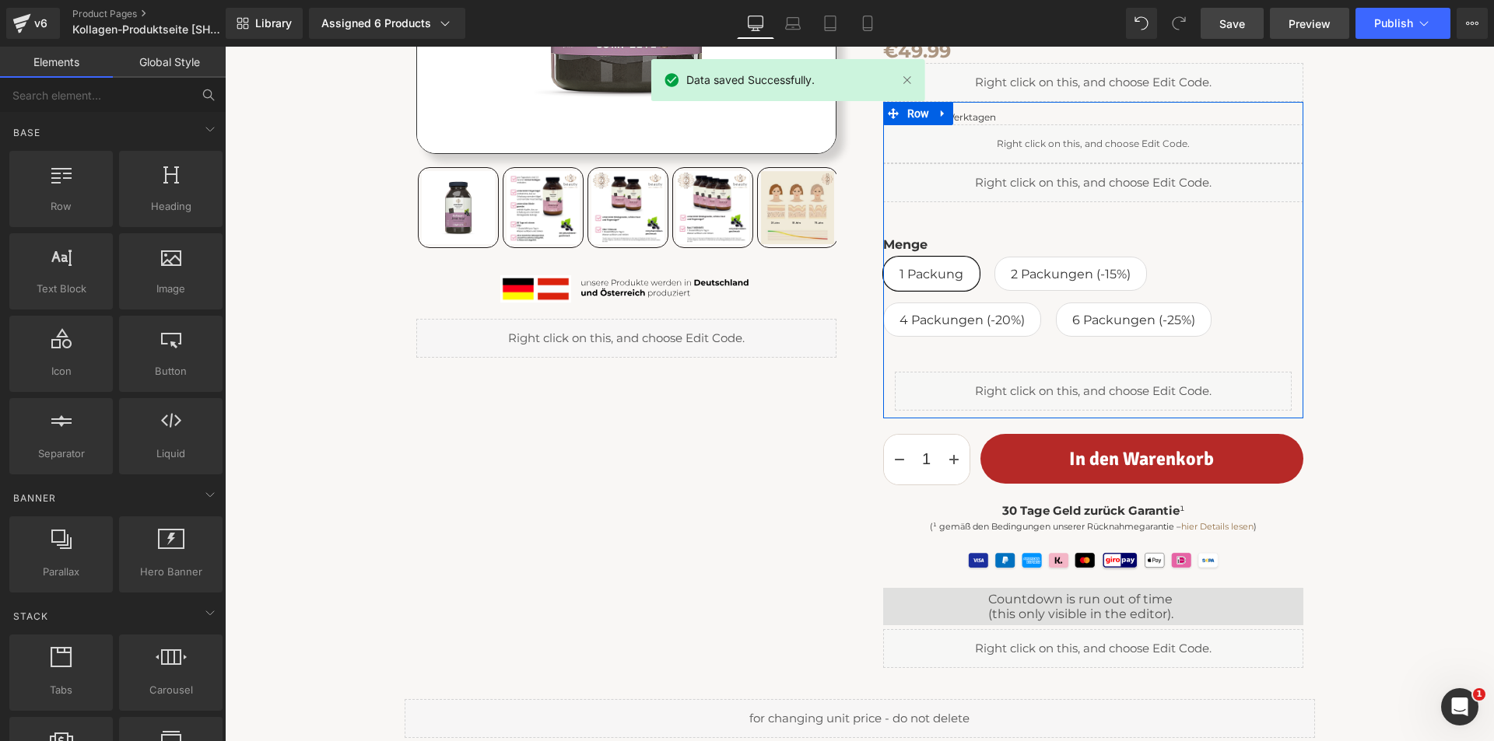
click at [1312, 16] on span "Preview" at bounding box center [1309, 24] width 42 height 16
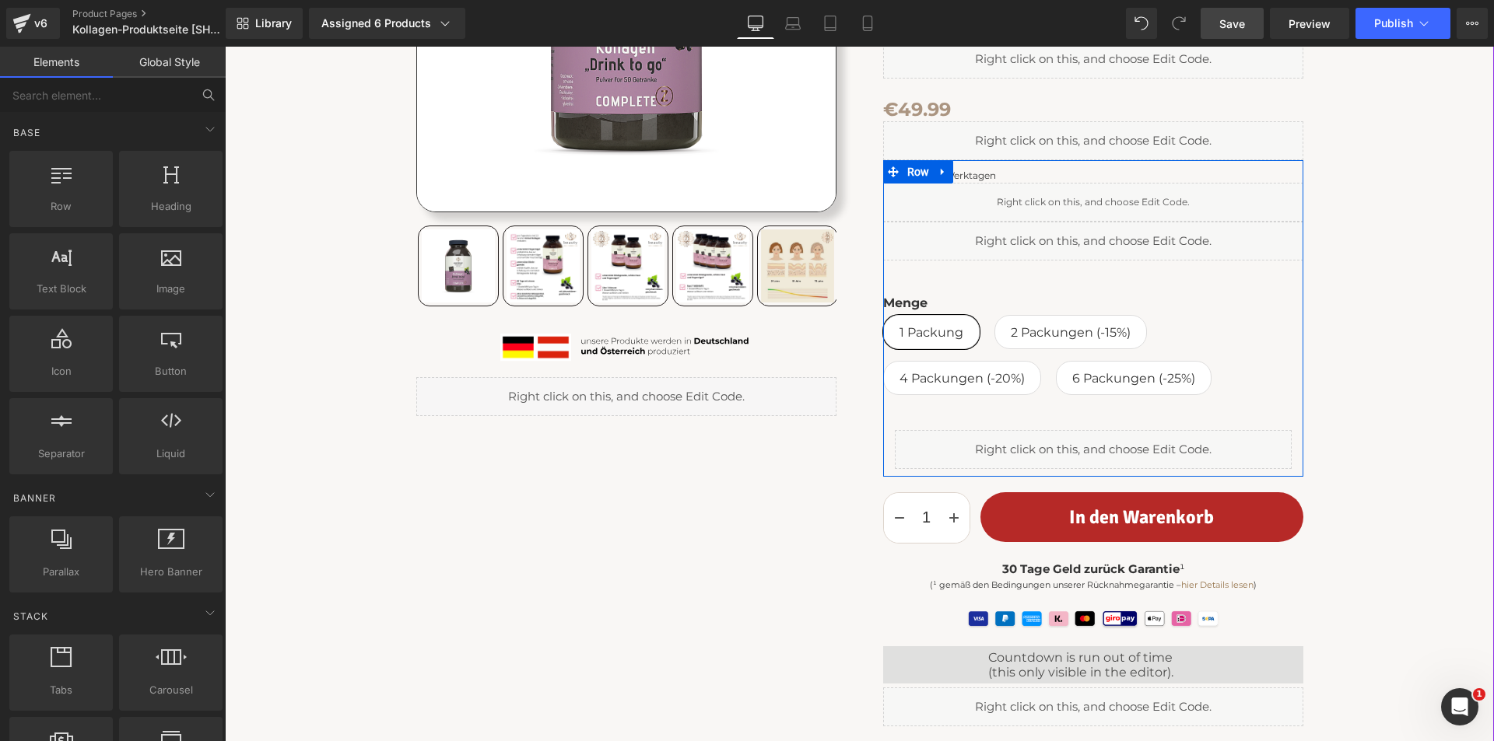
scroll to position [233, 0]
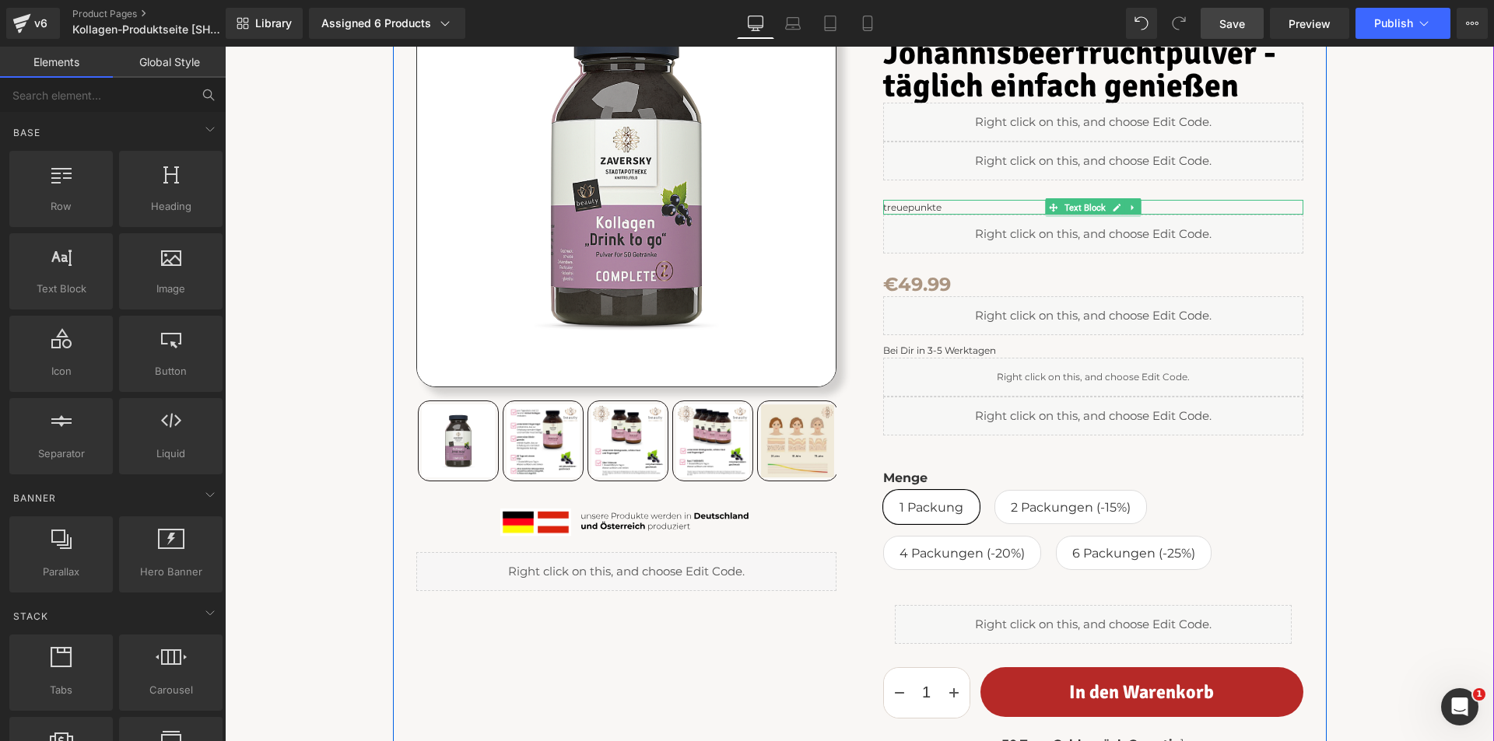
click at [895, 210] on p "treuepunkte" at bounding box center [1093, 207] width 420 height 15
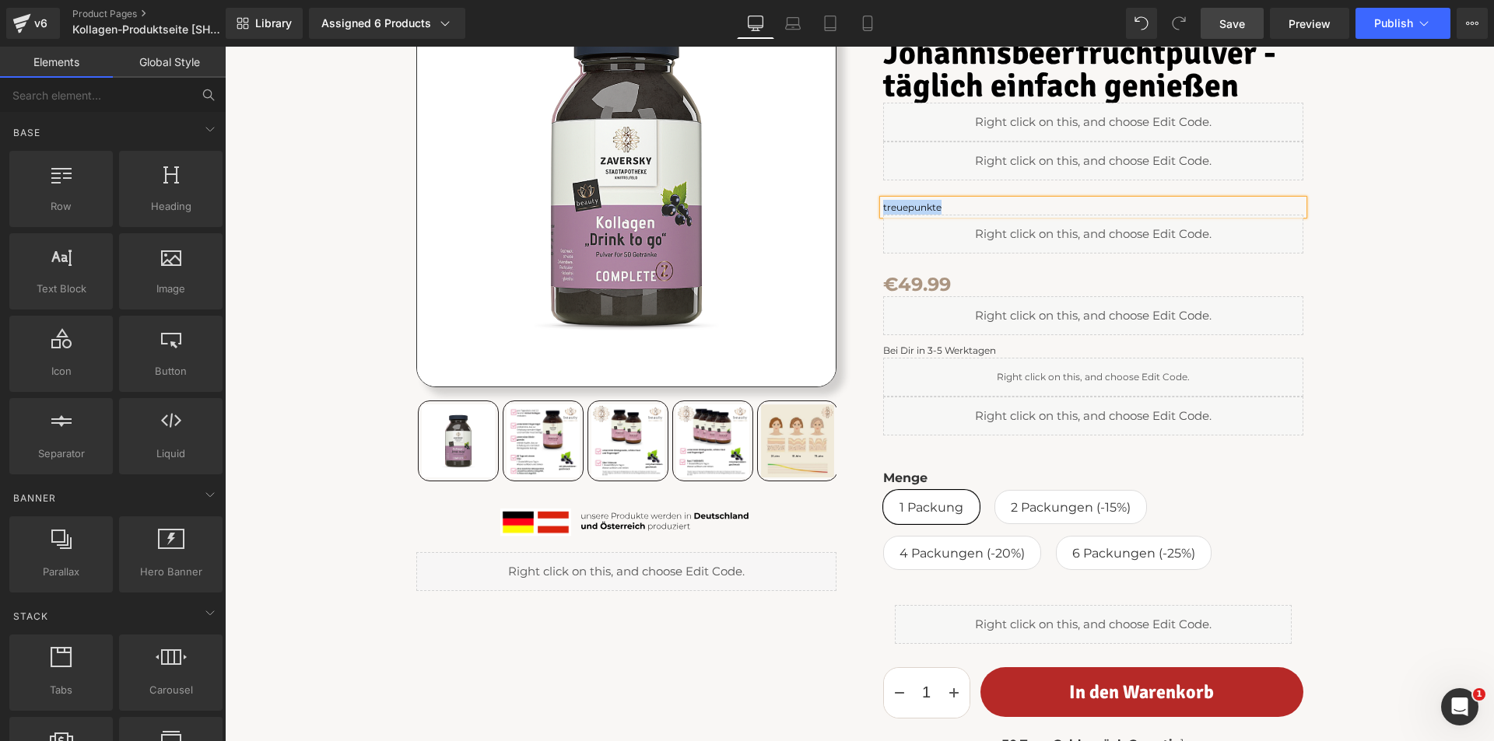
click at [895, 210] on p "treuepunkte" at bounding box center [1093, 207] width 420 height 15
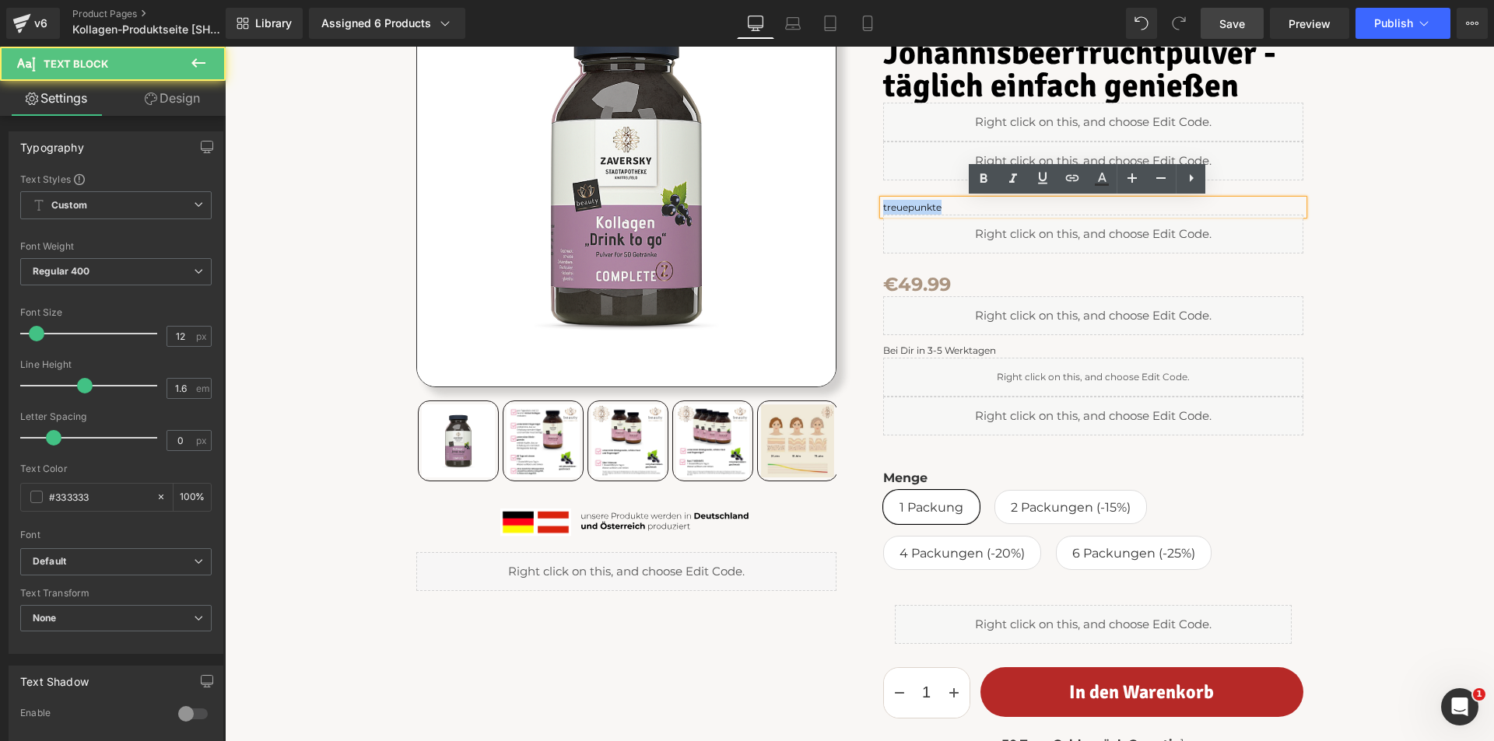
click at [883, 206] on div "treuepunkte" at bounding box center [1093, 207] width 420 height 15
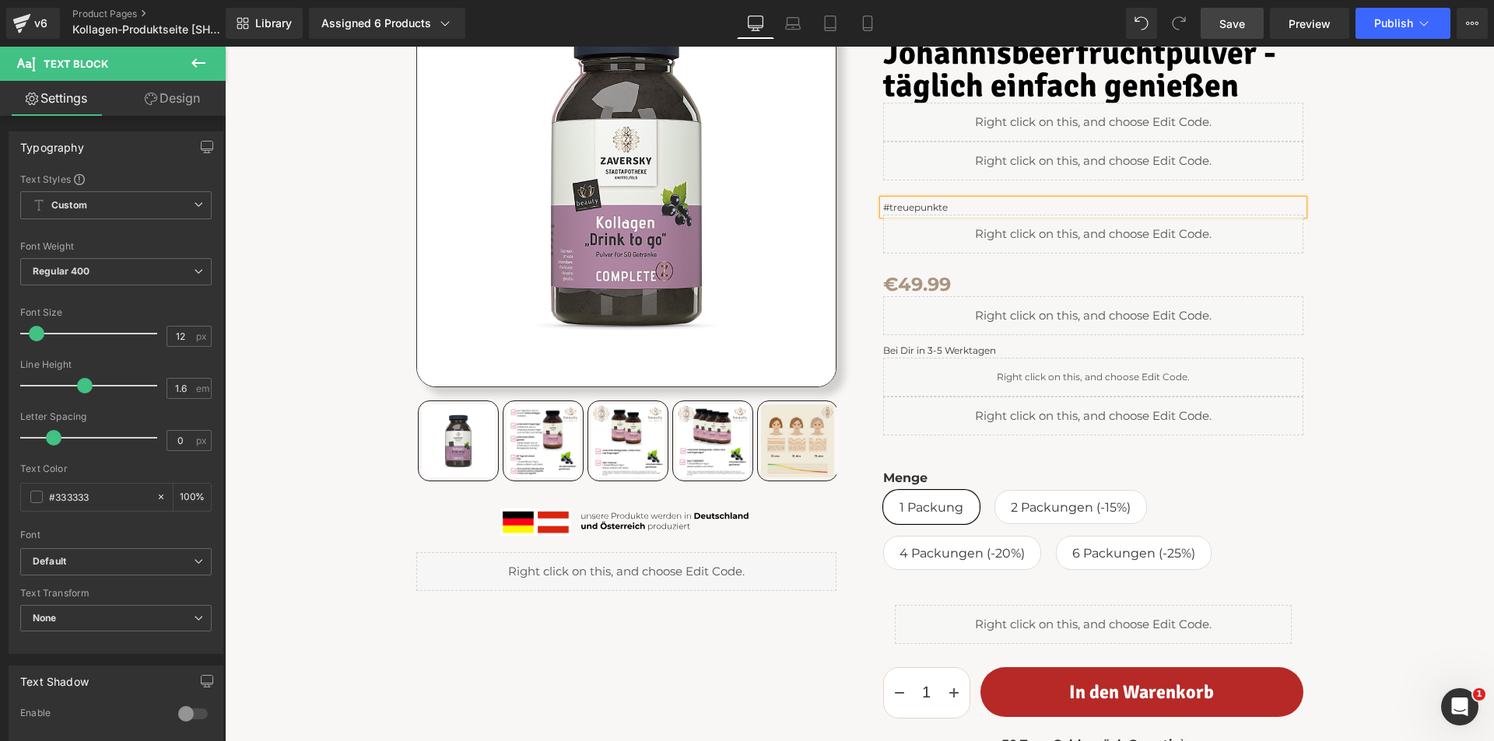
click at [1354, 265] on div "Home ⟩ Kollektion Kollagen Text Block Row Sale Off" at bounding box center [859, 436] width 1253 height 1085
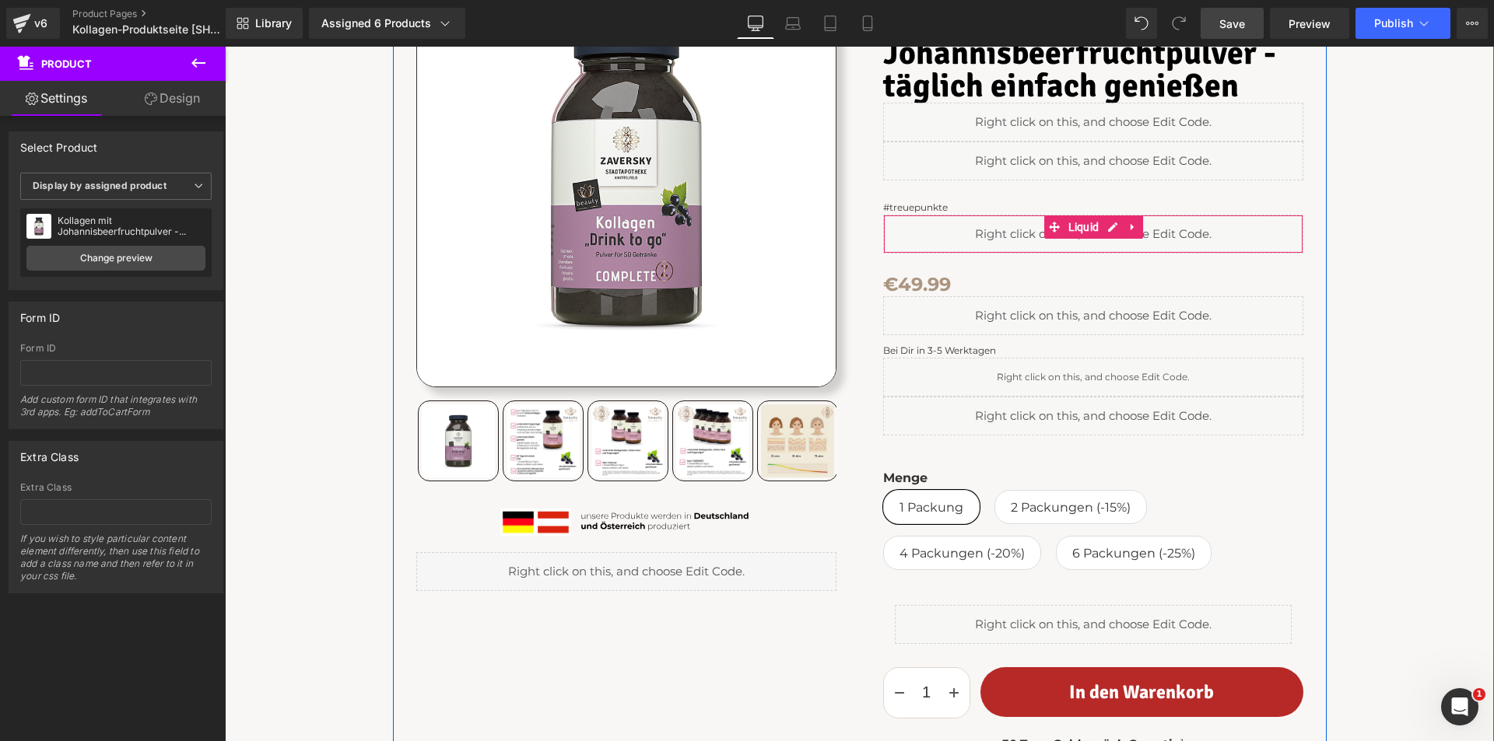
click at [1100, 227] on div "Liquid" at bounding box center [1093, 234] width 420 height 39
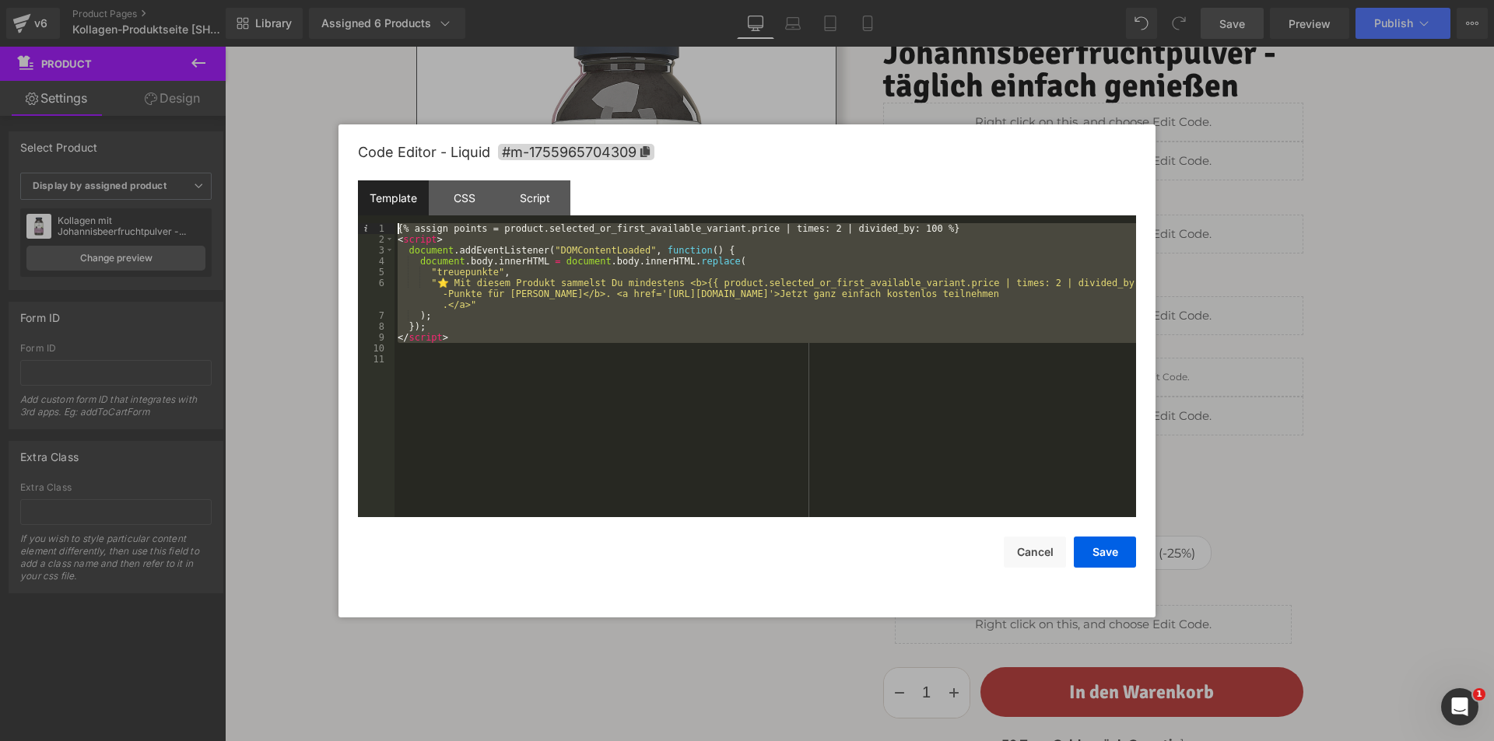
drag, startPoint x: 466, startPoint y: 342, endPoint x: 391, endPoint y: 230, distance: 135.1
click at [391, 230] on pre "1 2 3 4 5 6 7 8 9 10 11 {% assign points = product.selected_or_first_available_…" at bounding box center [747, 370] width 778 height 294
click at [450, 341] on div "{% assign points = product.selected_or_first_available_variant.price | times: 2…" at bounding box center [764, 370] width 741 height 294
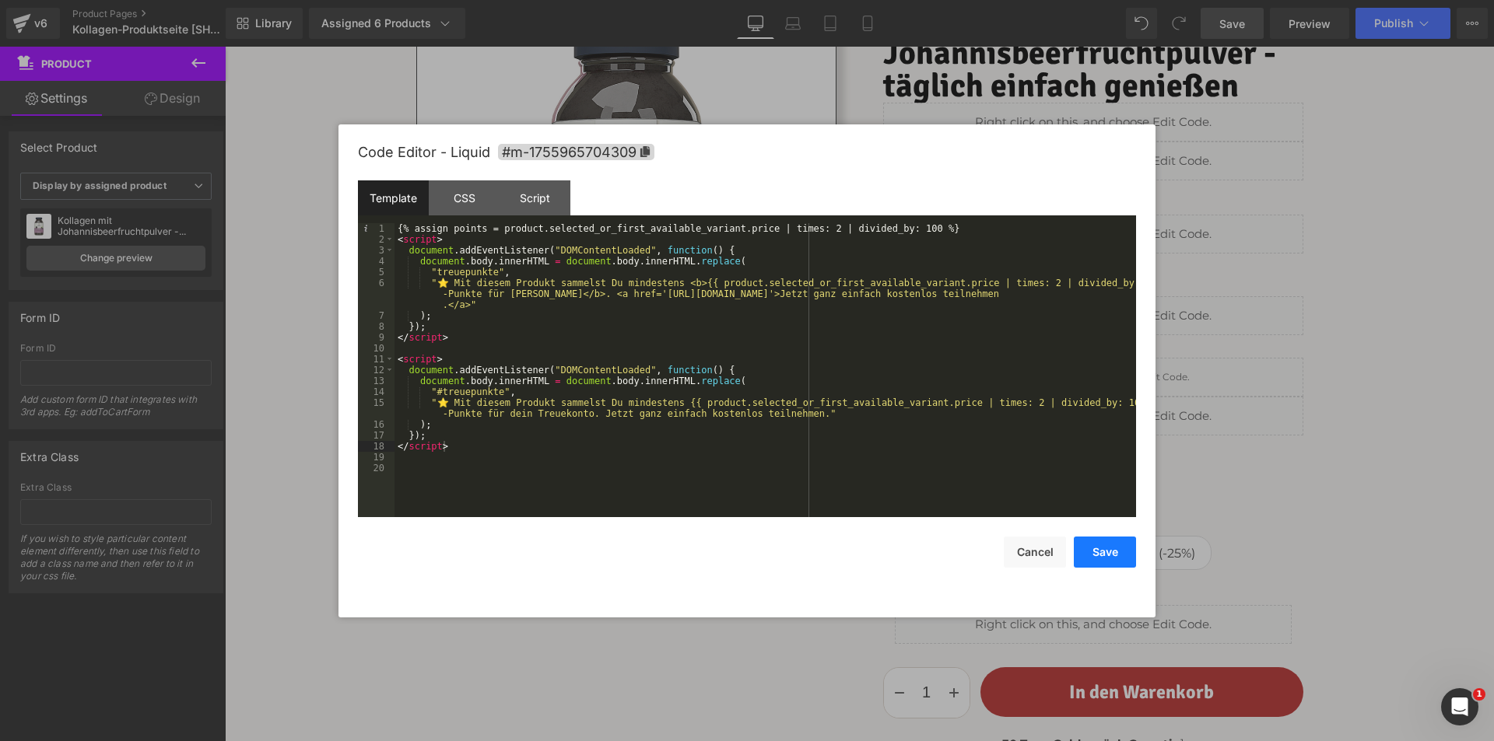
drag, startPoint x: 1104, startPoint y: 550, endPoint x: 976, endPoint y: 217, distance: 356.9
click at [1104, 550] on button "Save" at bounding box center [1105, 552] width 62 height 31
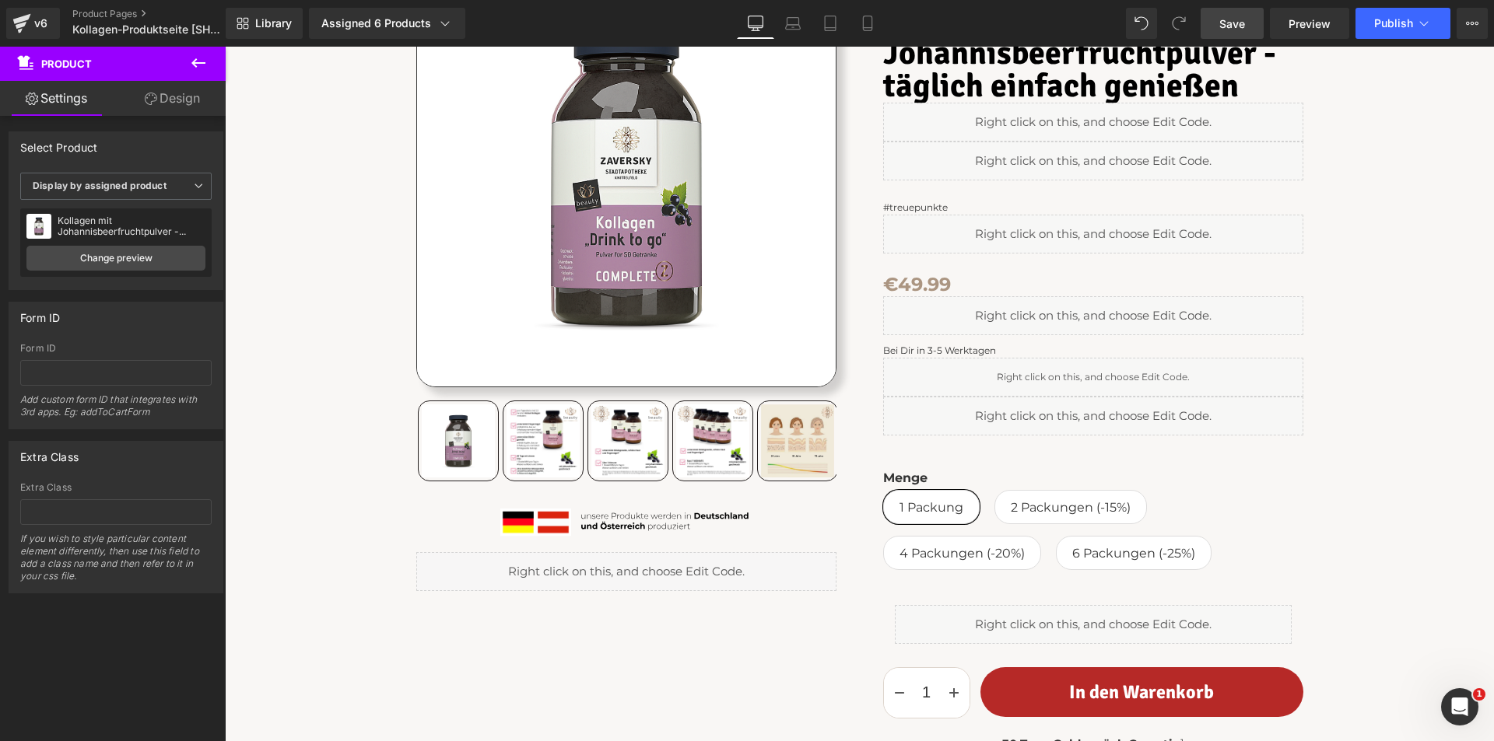
drag, startPoint x: 1211, startPoint y: 26, endPoint x: 1299, endPoint y: 39, distance: 89.7
click at [1211, 26] on link "Save" at bounding box center [1231, 23] width 63 height 31
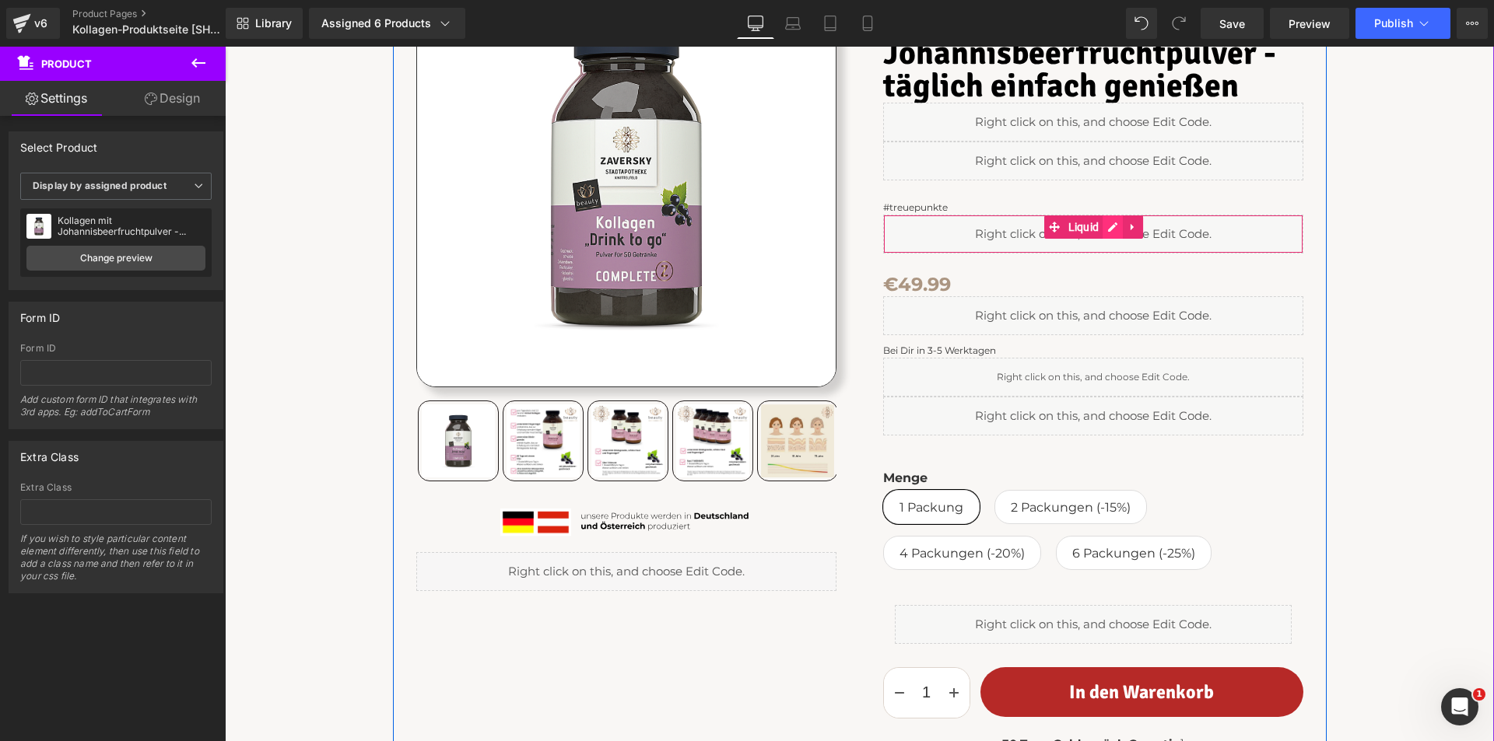
click at [1104, 226] on div "Liquid" at bounding box center [1093, 234] width 420 height 39
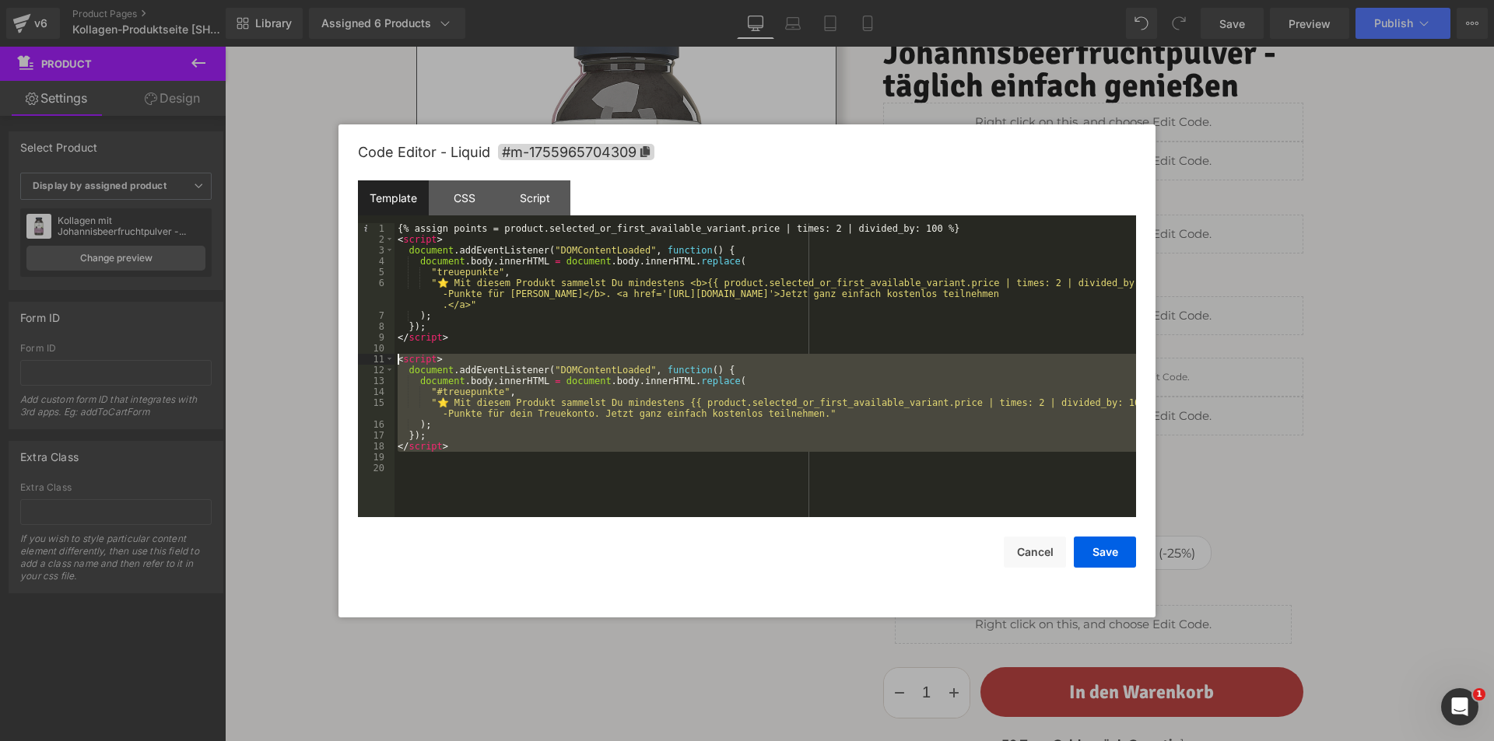
drag, startPoint x: 436, startPoint y: 433, endPoint x: 394, endPoint y: 360, distance: 84.1
click at [394, 360] on pre "1 2 3 4 5 6 7 8 9 10 11 12 13 14 15 16 17 18 19 20 {% assign points = product.s…" at bounding box center [747, 370] width 778 height 294
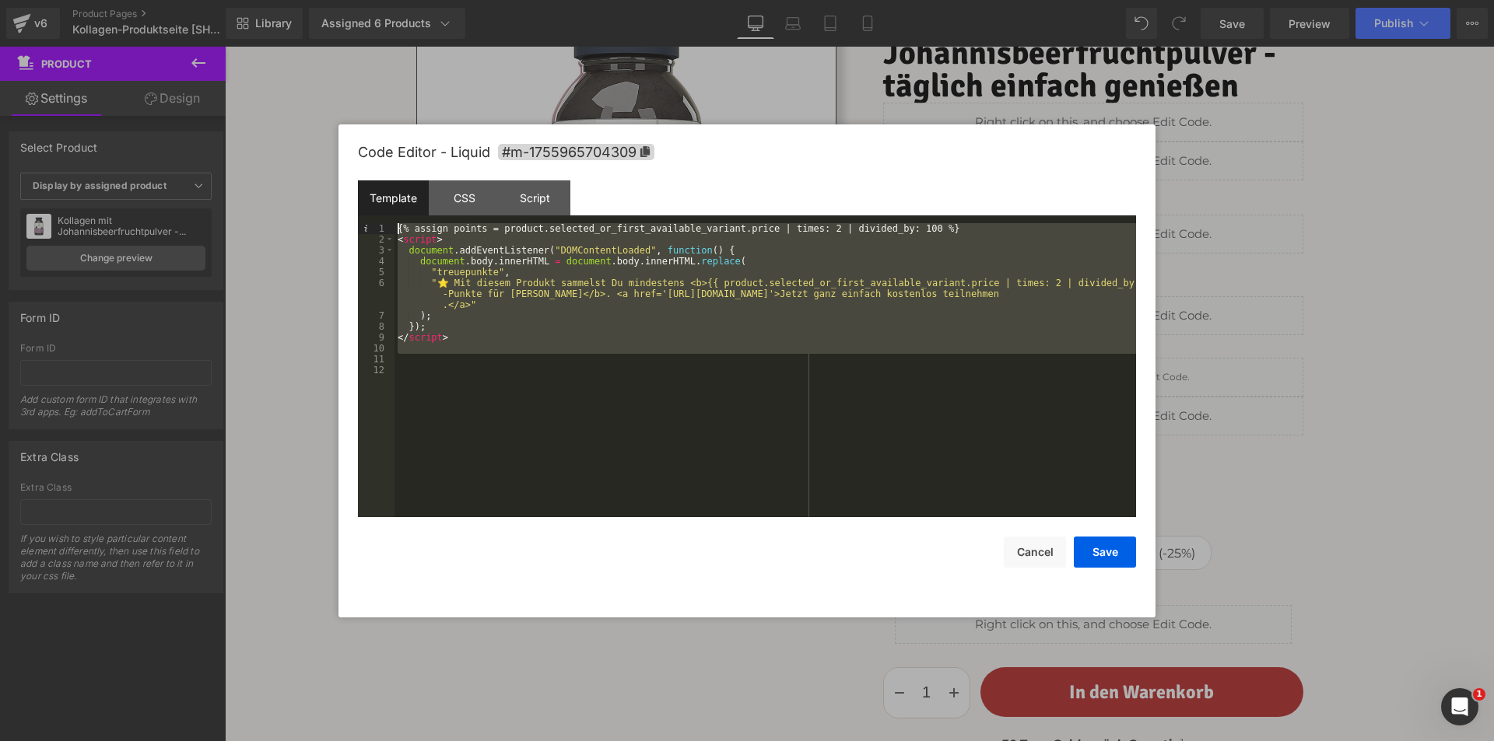
drag, startPoint x: 475, startPoint y: 356, endPoint x: 388, endPoint y: 225, distance: 157.7
click at [388, 225] on pre "1 2 3 4 5 6 7 8 9 10 11 12 {% assign points = product.selected_or_first_availab…" at bounding box center [747, 370] width 778 height 294
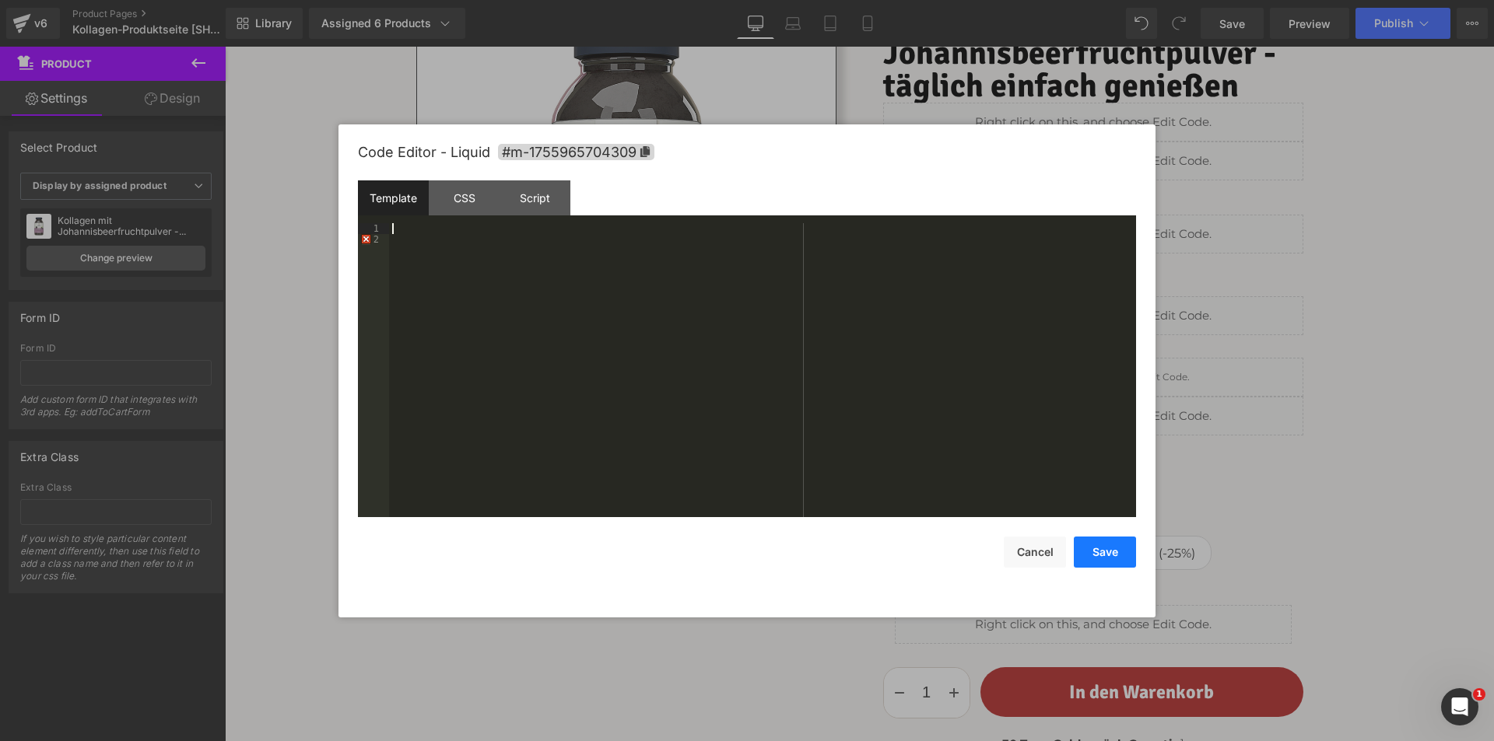
click at [1106, 550] on button "Save" at bounding box center [1105, 552] width 62 height 31
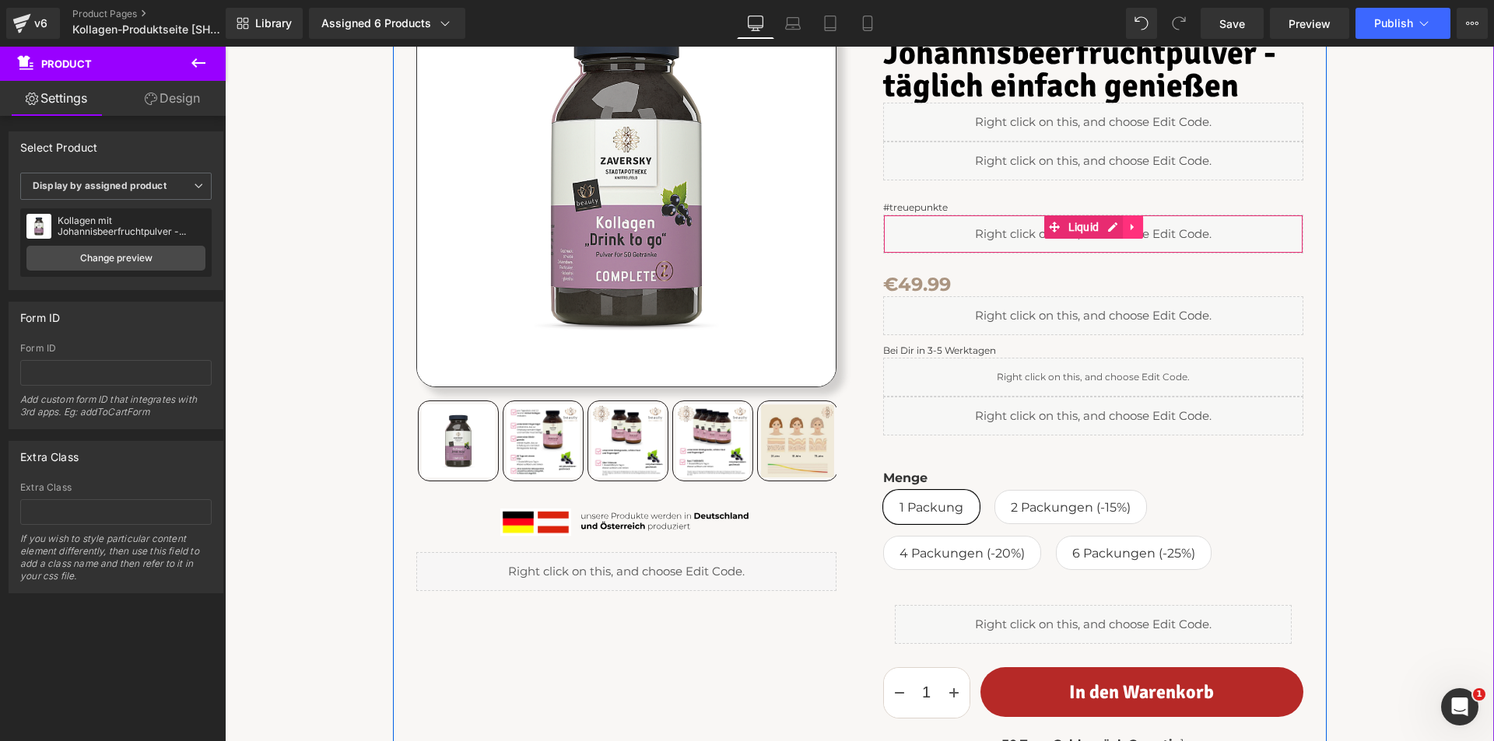
click at [1129, 224] on icon at bounding box center [1132, 228] width 11 height 12
click at [1137, 226] on icon at bounding box center [1142, 227] width 11 height 11
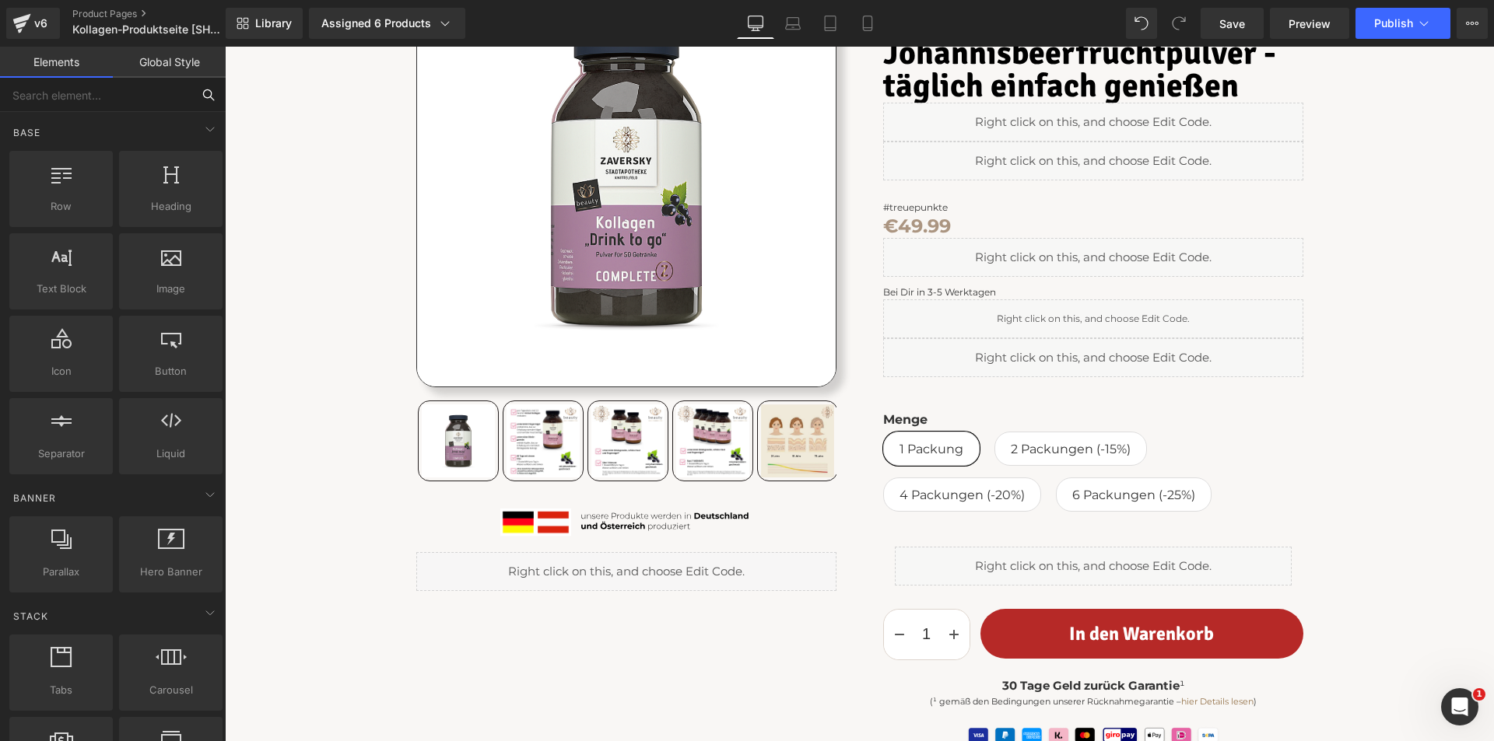
click at [83, 103] on input "text" at bounding box center [95, 95] width 191 height 34
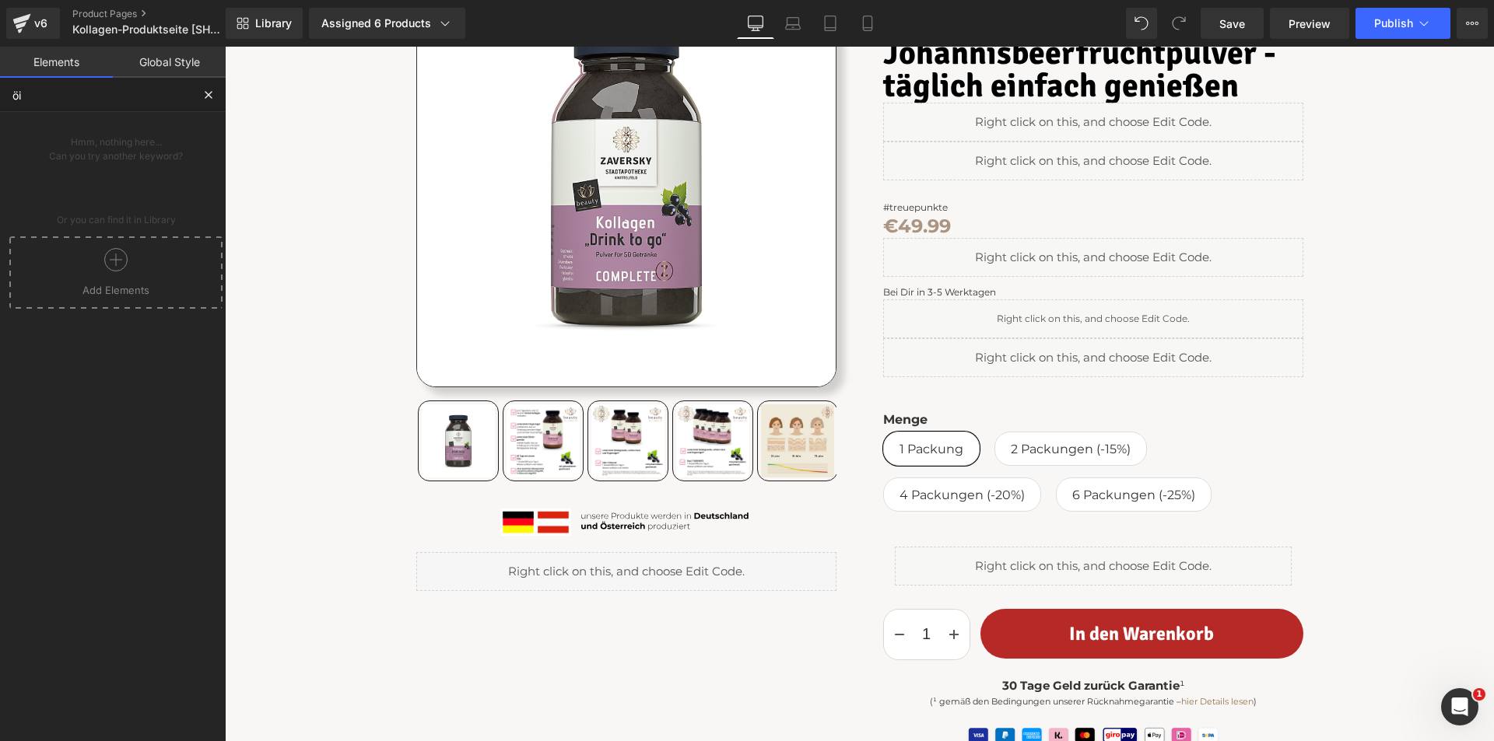
type input "ö"
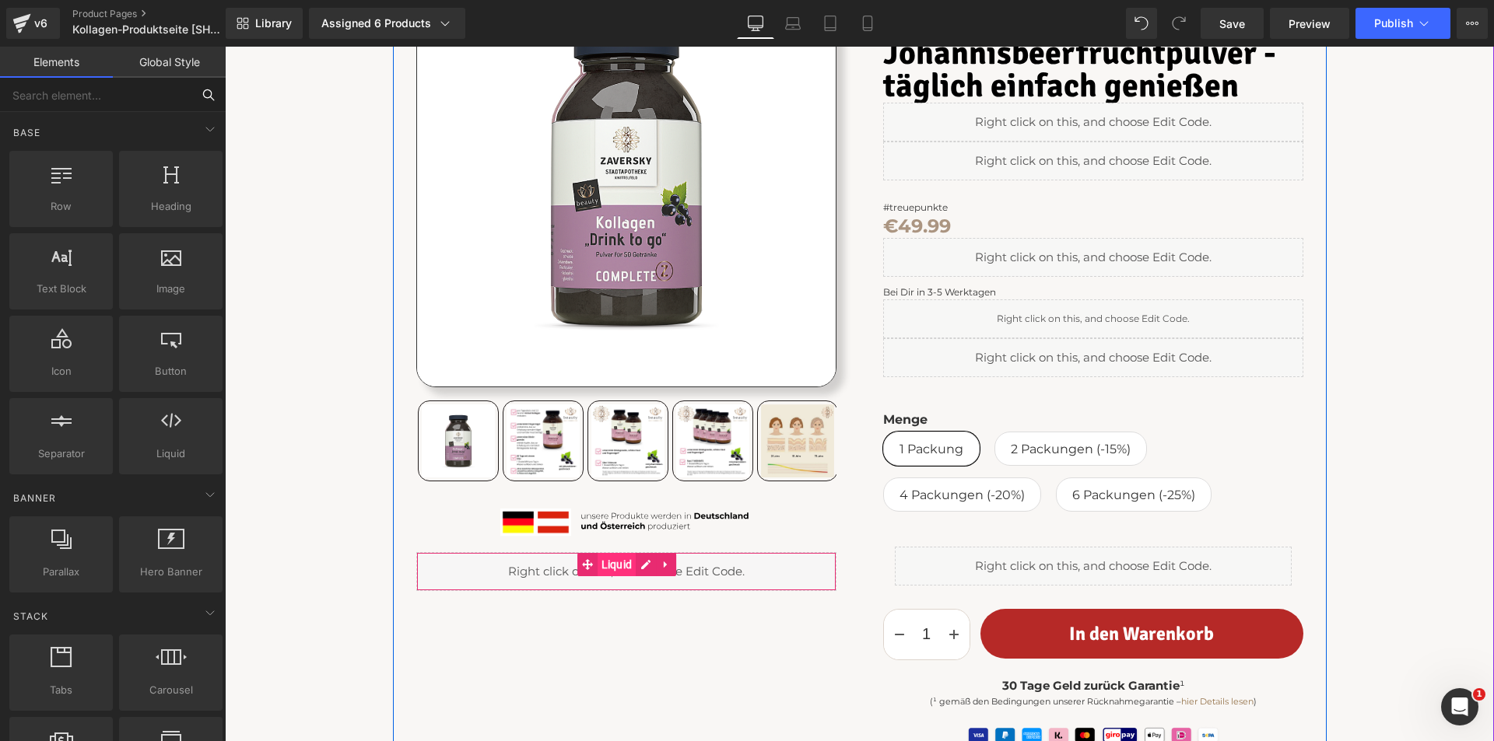
click at [608, 563] on span "Liquid" at bounding box center [617, 564] width 39 height 23
click at [608, 563] on span "Liquid" at bounding box center [617, 565] width 39 height 23
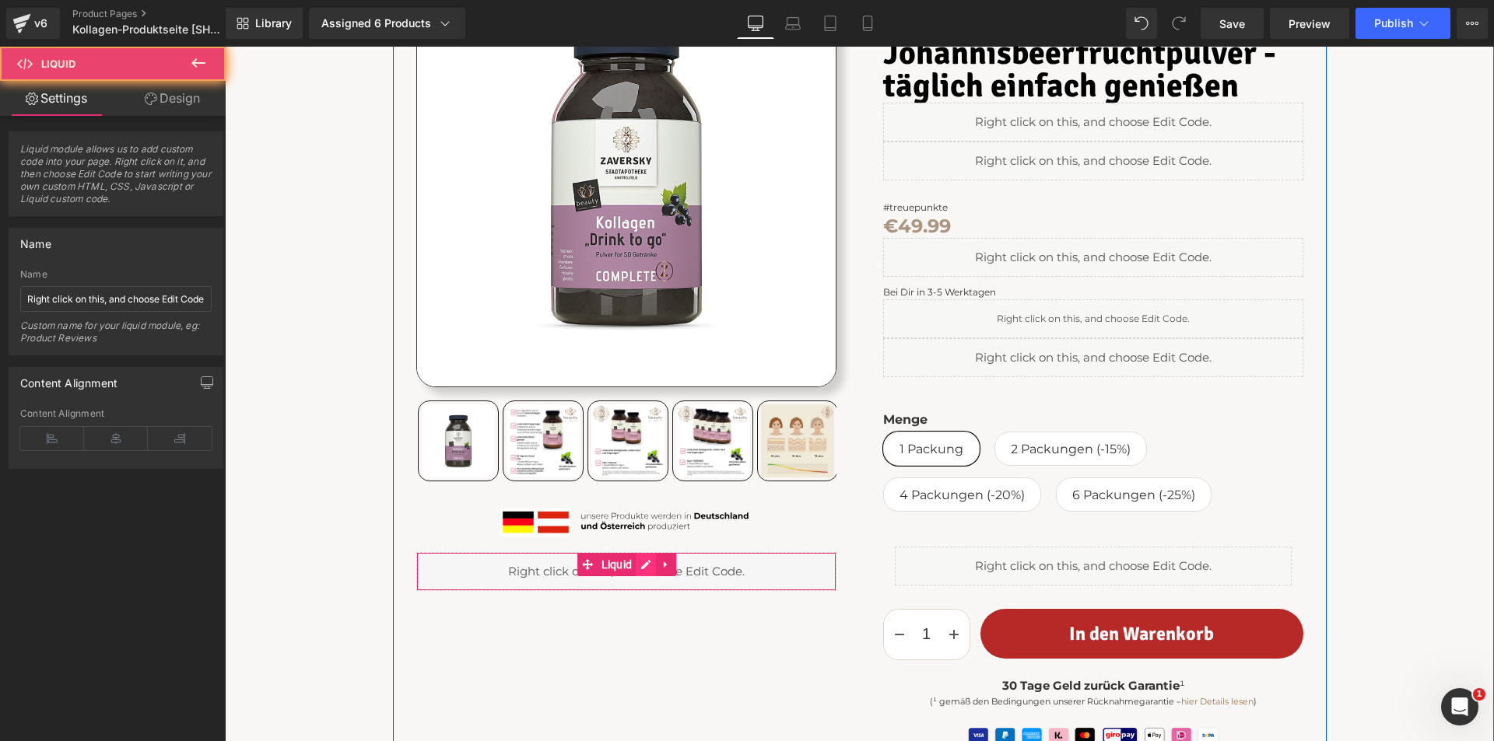
click at [640, 562] on div "Liquid" at bounding box center [626, 571] width 420 height 39
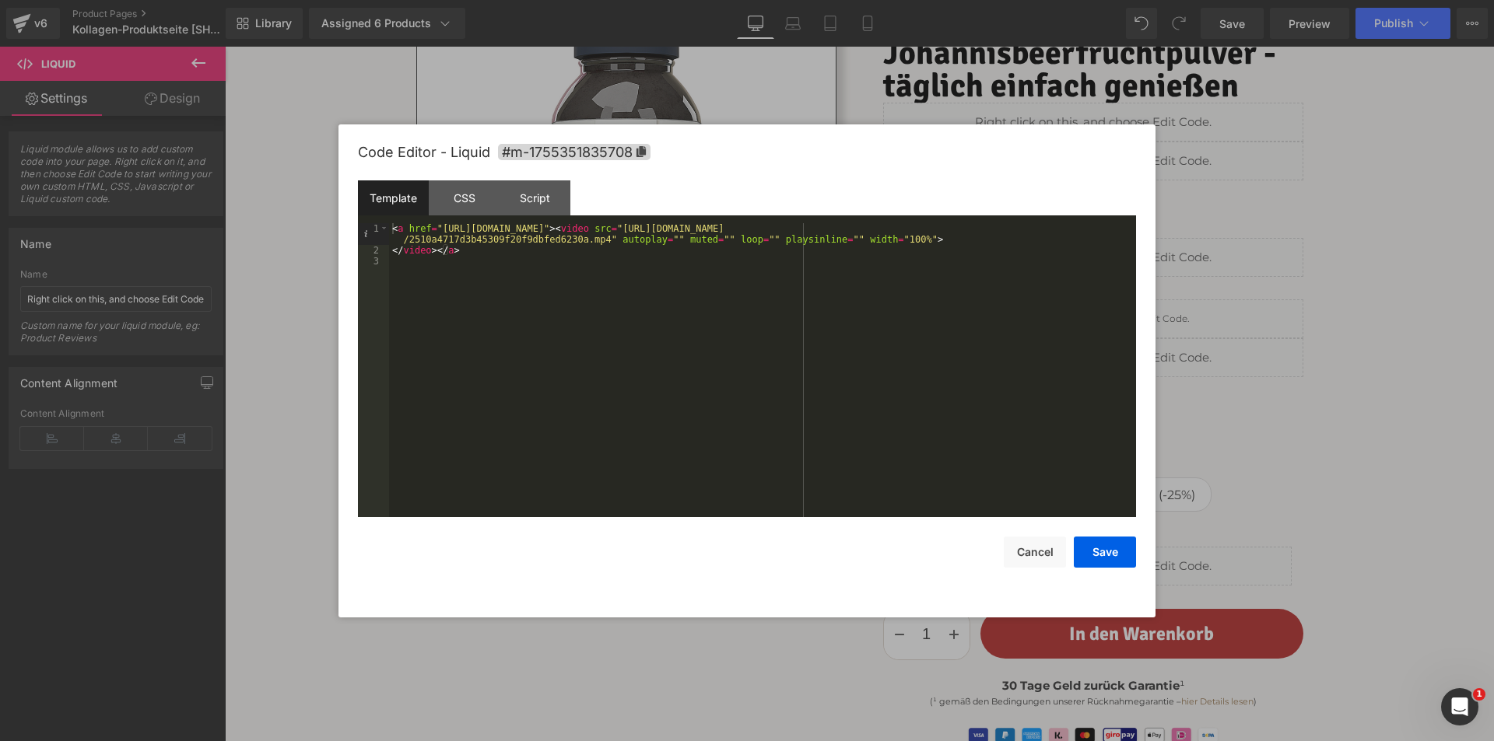
click at [531, 254] on div "< a href = "https://apotheke-zaversky.at/collections/kollagen/products/kollagen…" at bounding box center [762, 386] width 747 height 327
drag, startPoint x: 1061, startPoint y: 564, endPoint x: 356, endPoint y: 356, distance: 735.1
click at [1061, 564] on button "Cancel" at bounding box center [1035, 552] width 62 height 31
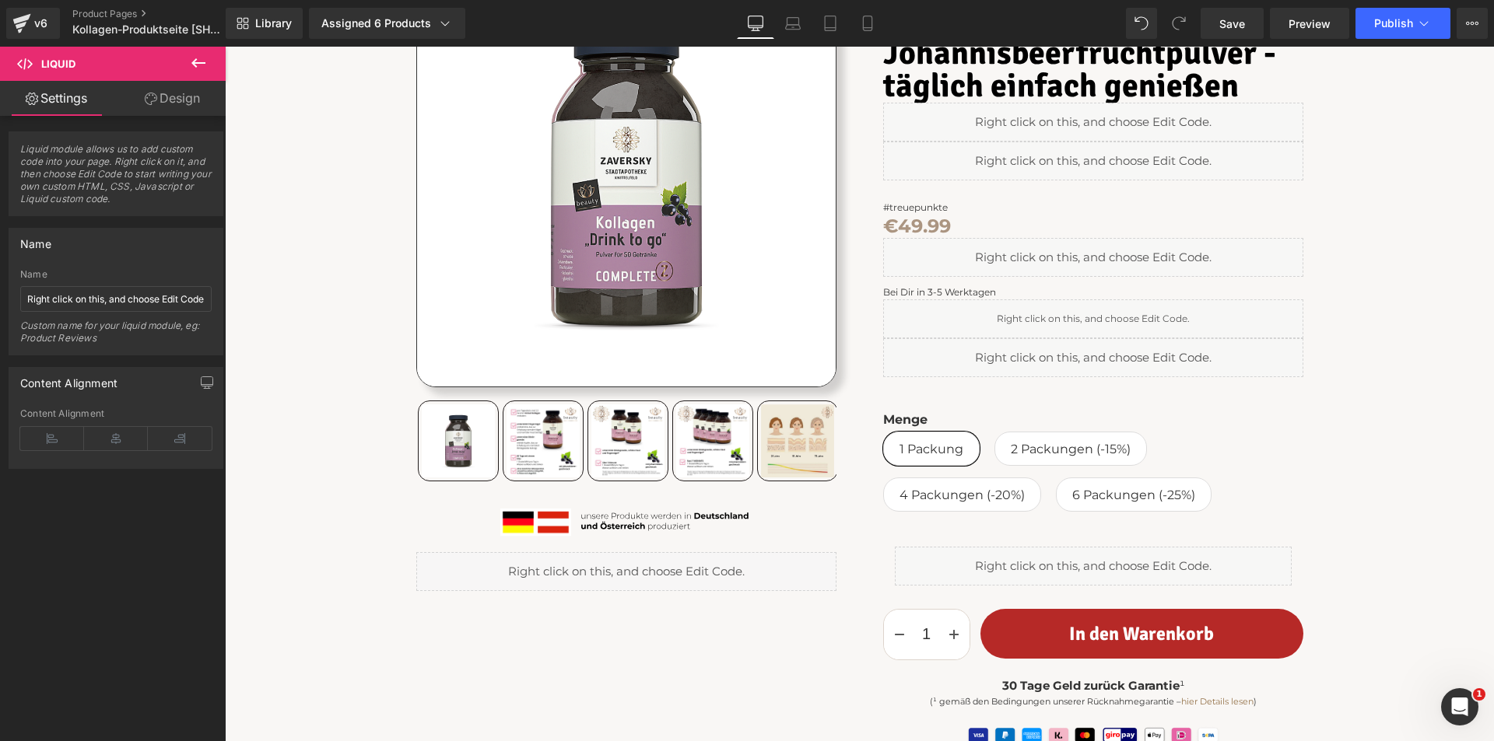
click at [205, 62] on icon at bounding box center [198, 62] width 14 height 9
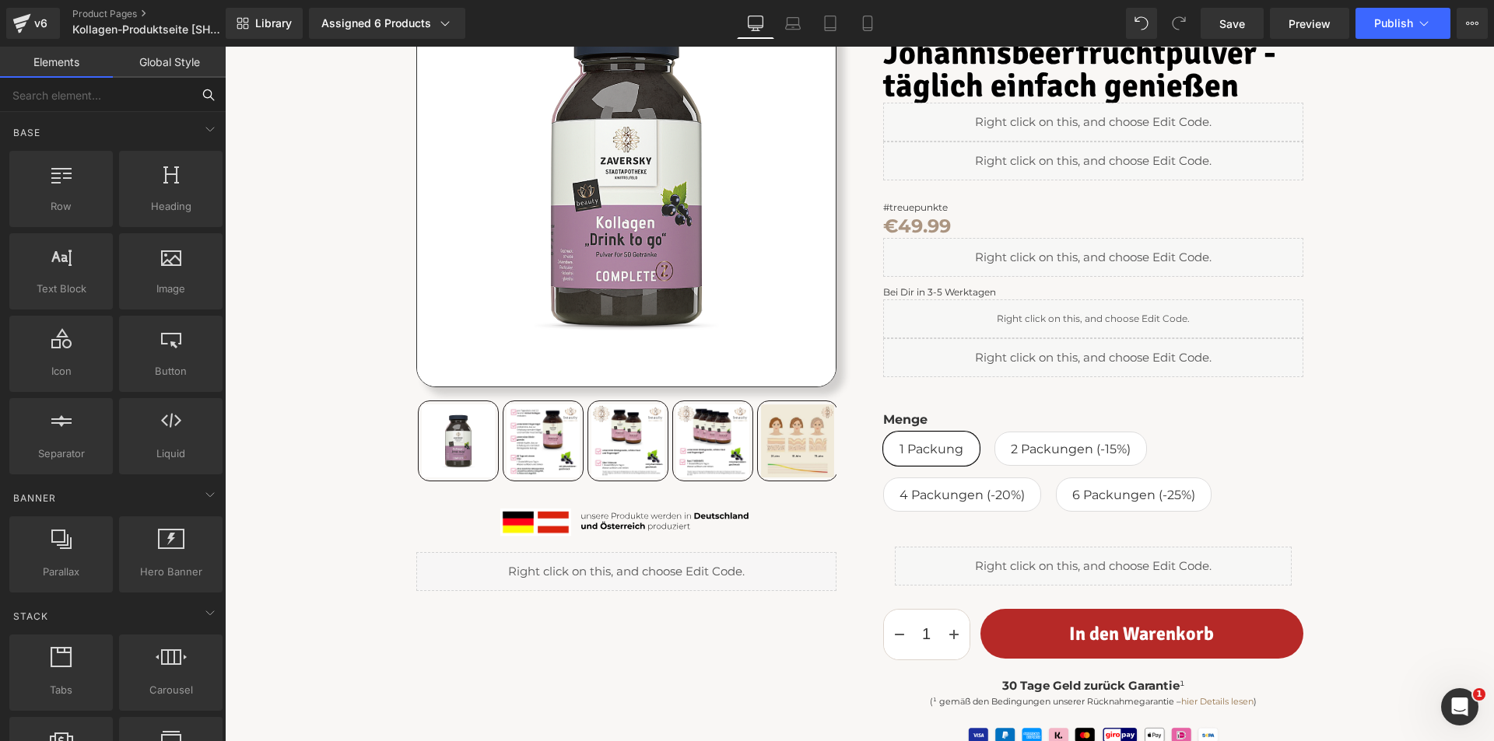
click at [73, 100] on input "text" at bounding box center [95, 95] width 191 height 34
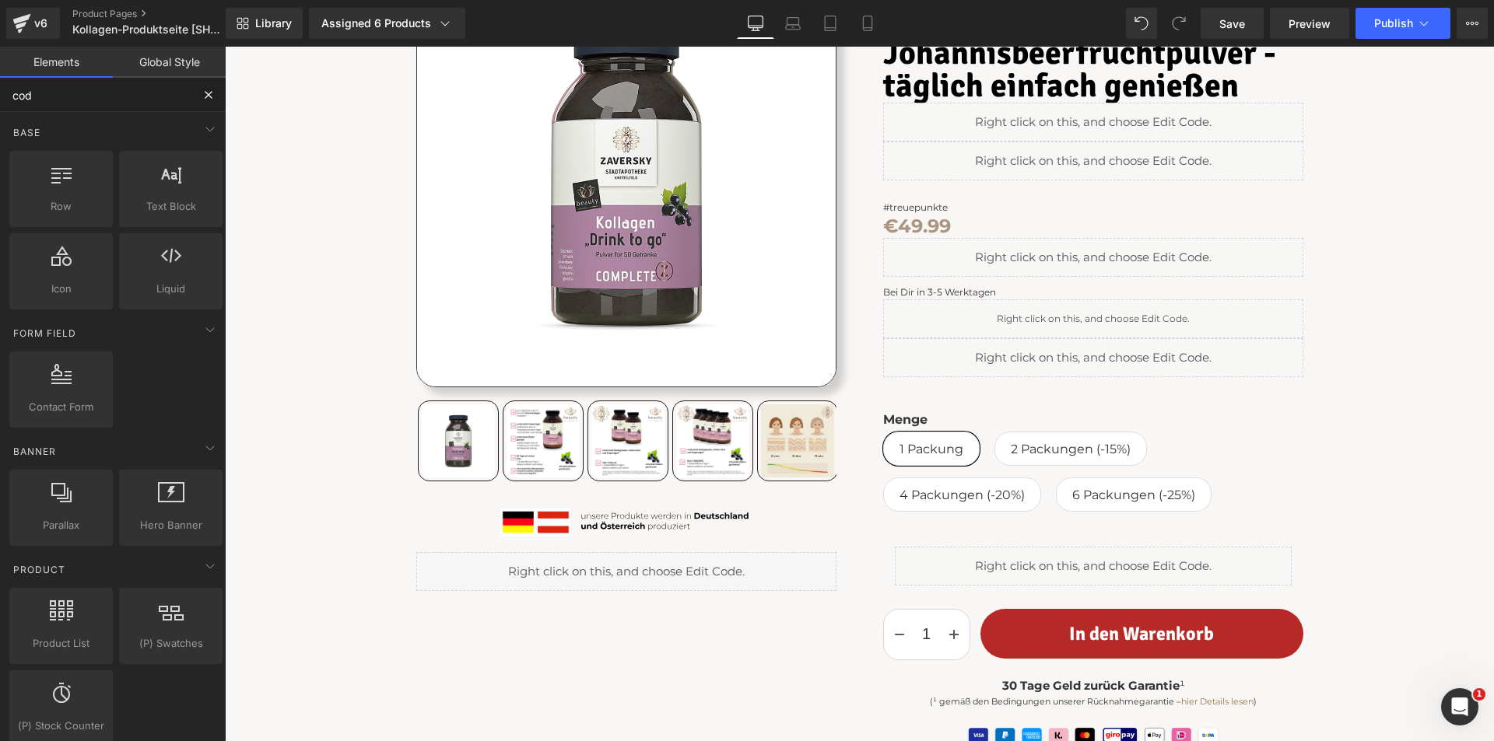
type input "code"
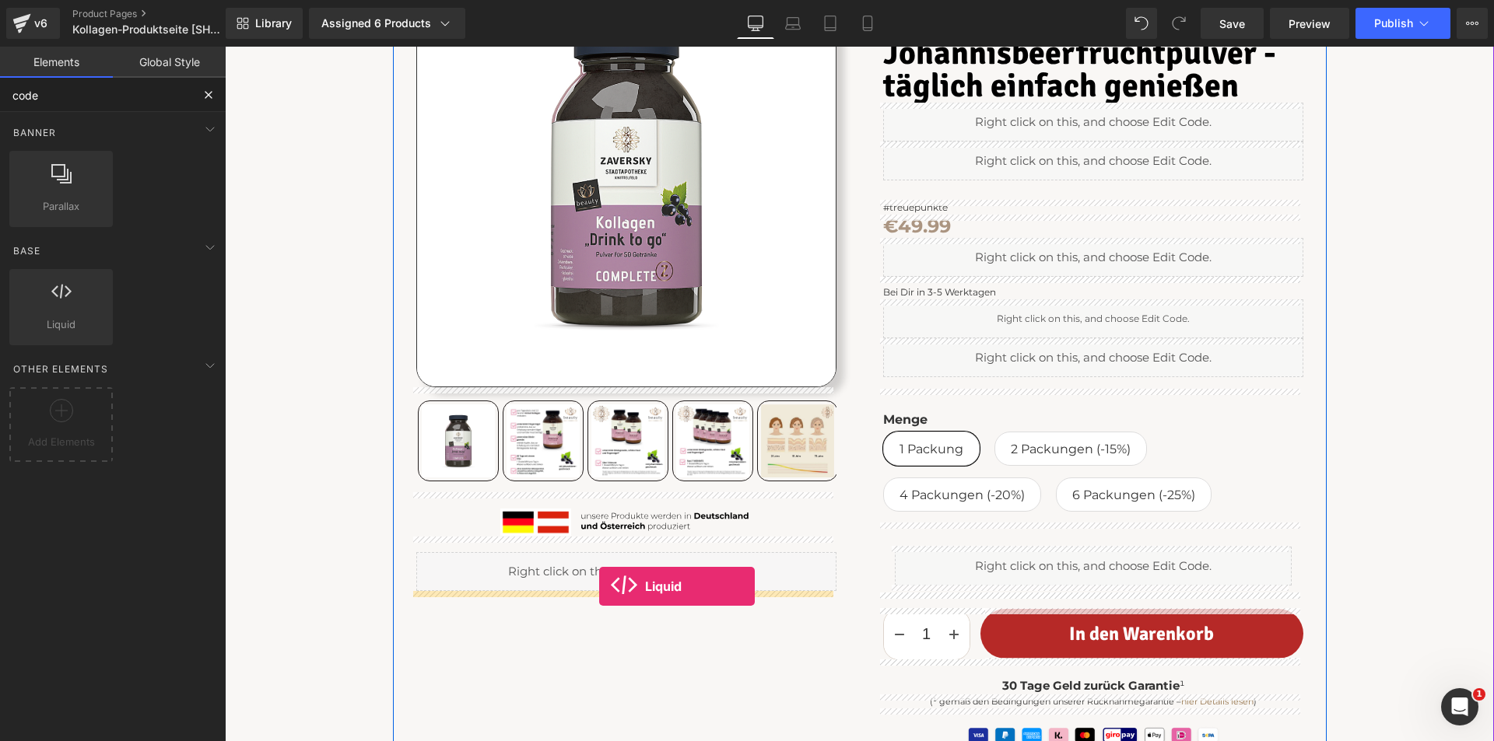
drag, startPoint x: 270, startPoint y: 340, endPoint x: 598, endPoint y: 587, distance: 410.6
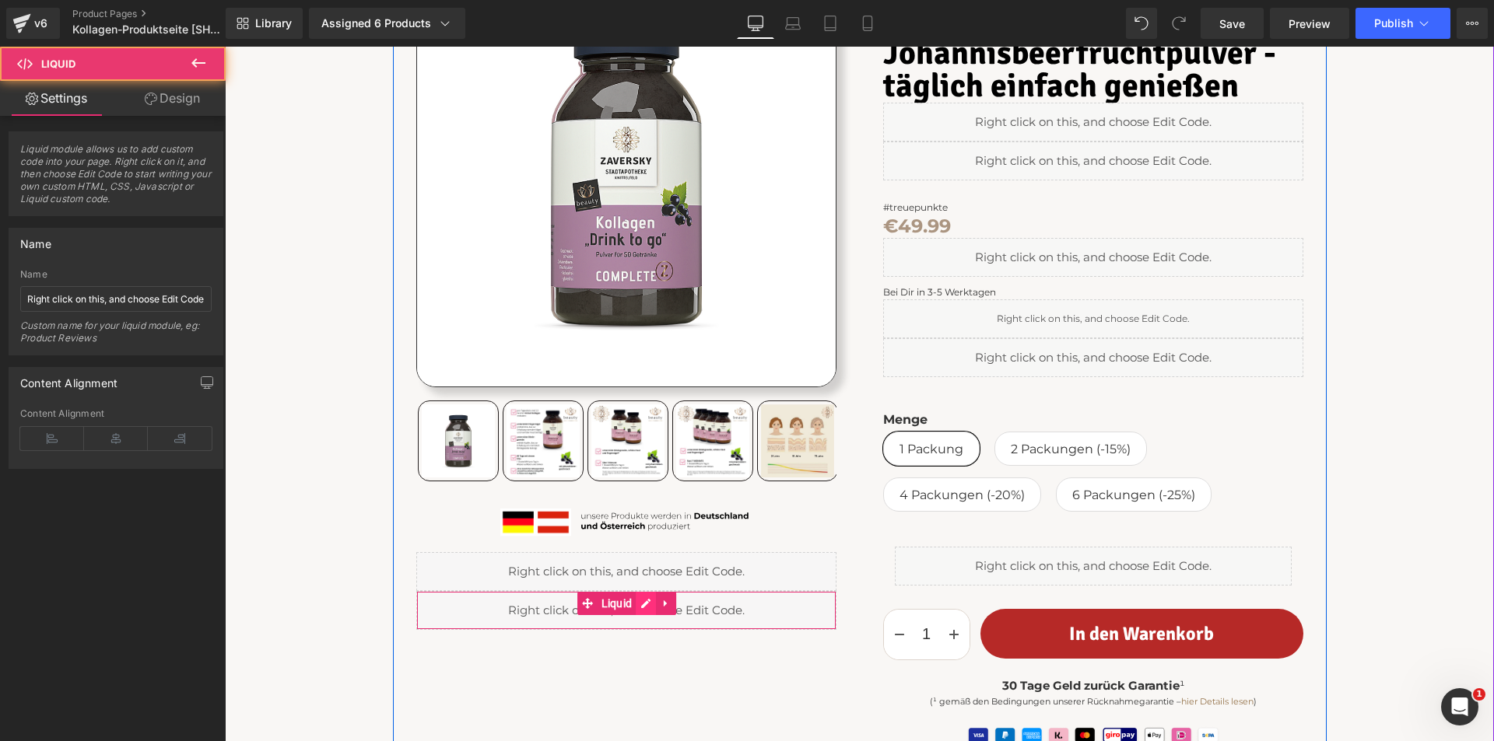
click at [632, 604] on div "Liquid" at bounding box center [626, 610] width 420 height 39
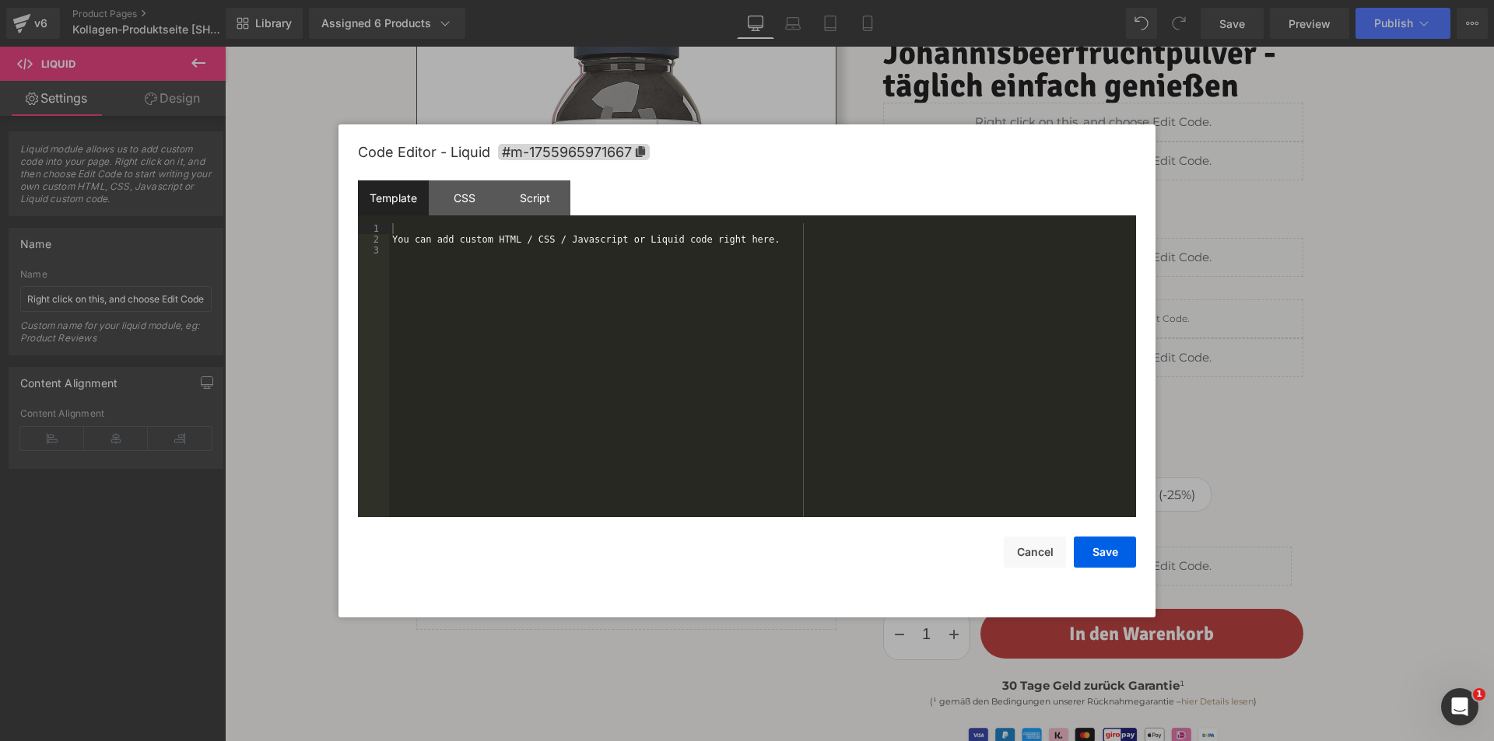
click at [568, 359] on div "You can add custom HTML / CSS / Javascript or Liquid code right here." at bounding box center [762, 381] width 747 height 316
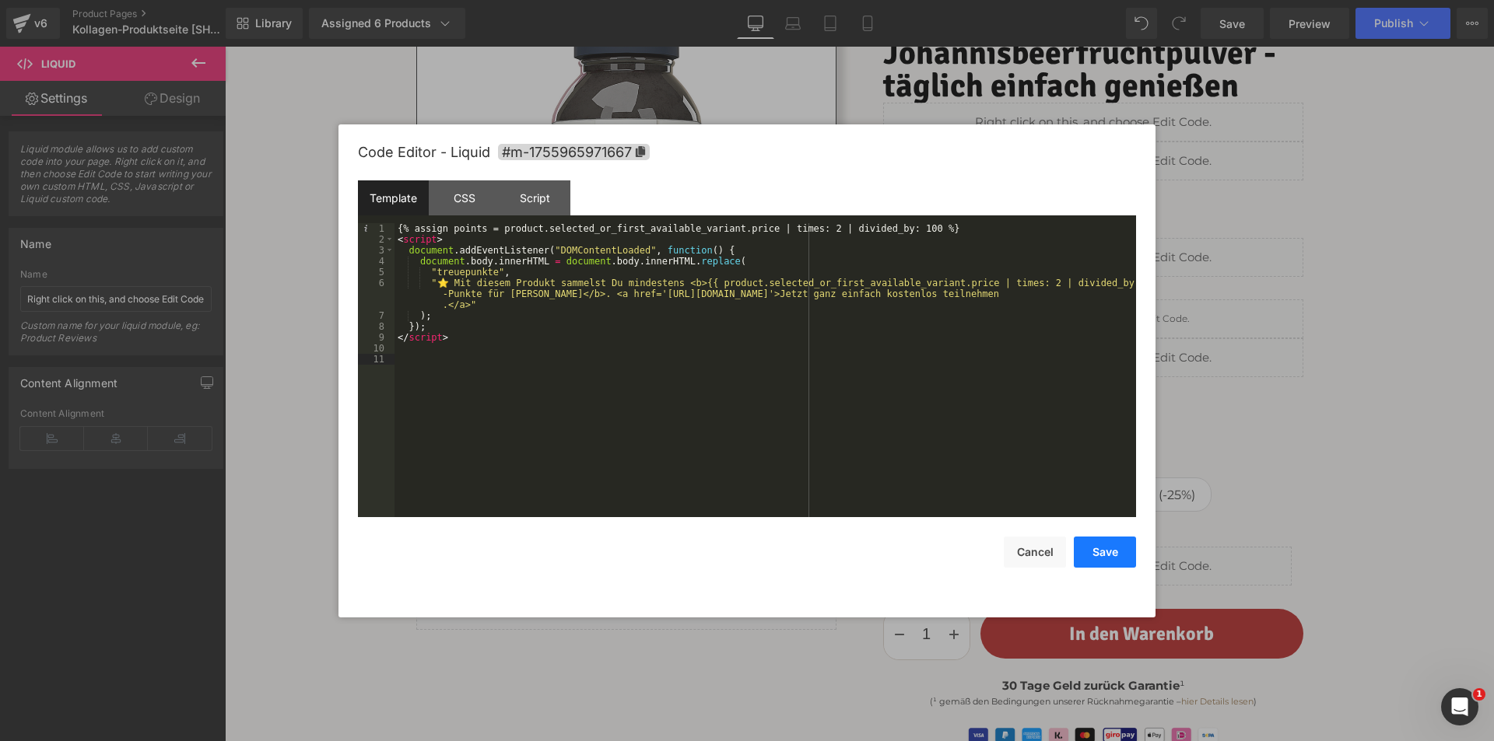
click at [1087, 546] on button "Save" at bounding box center [1105, 552] width 62 height 31
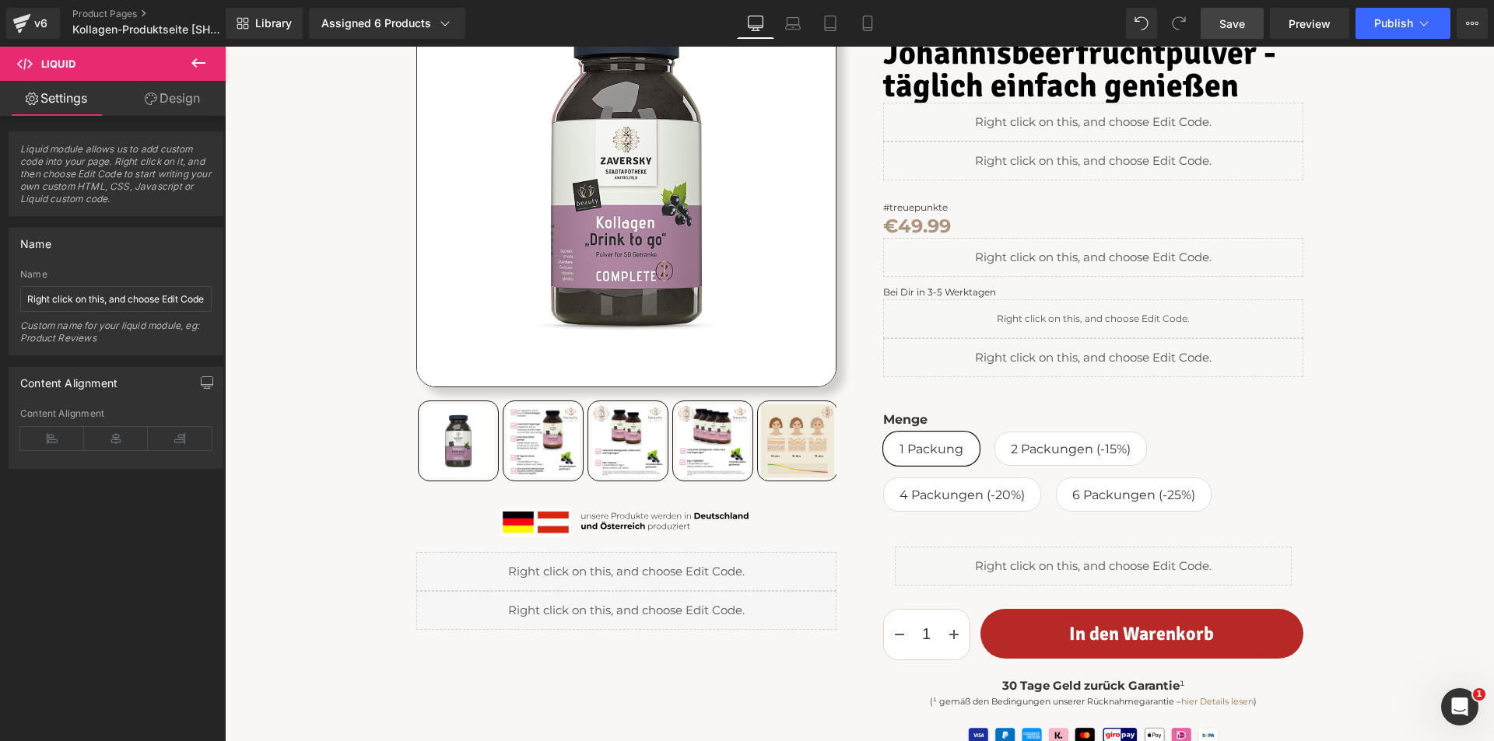
click at [1245, 23] on span "Save" at bounding box center [1232, 24] width 26 height 16
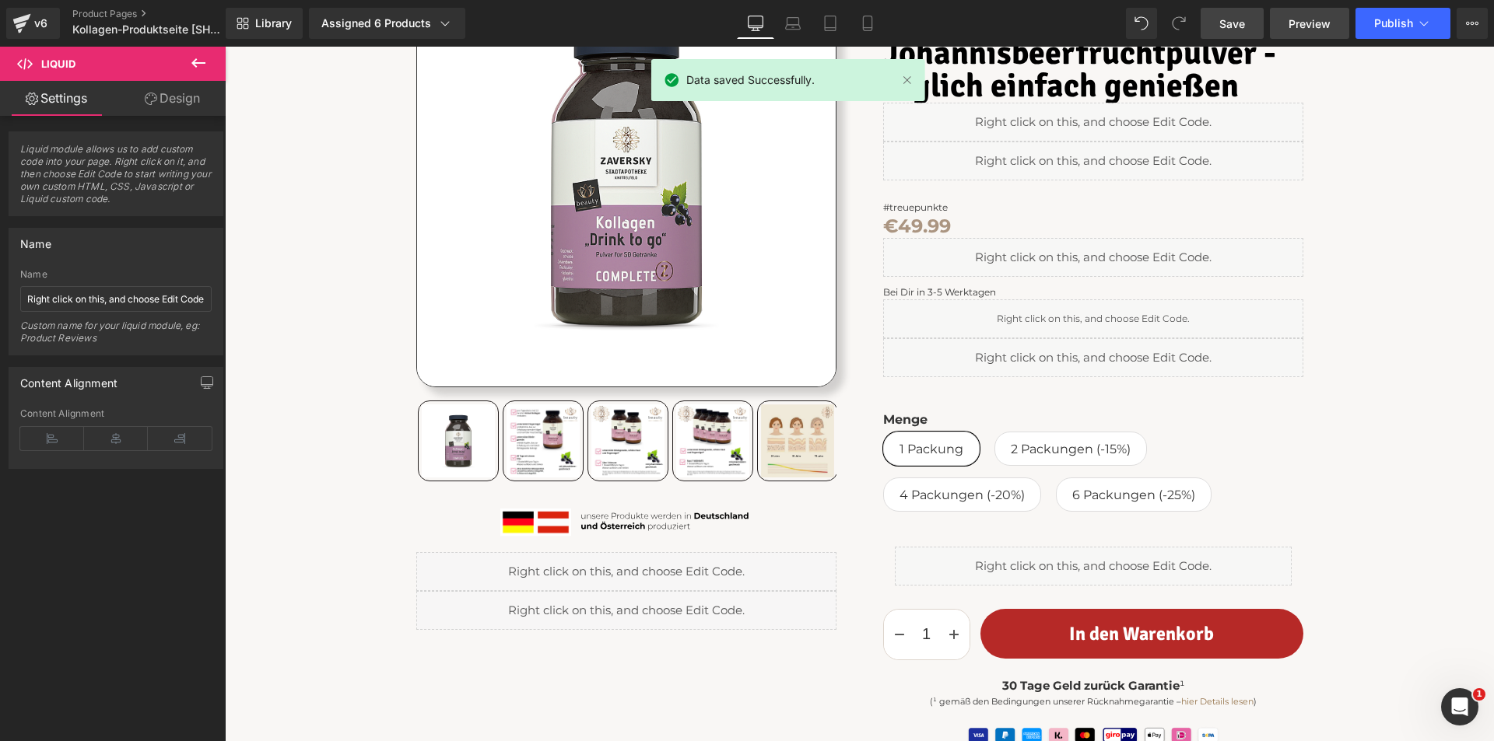
click at [1308, 19] on span "Preview" at bounding box center [1309, 24] width 42 height 16
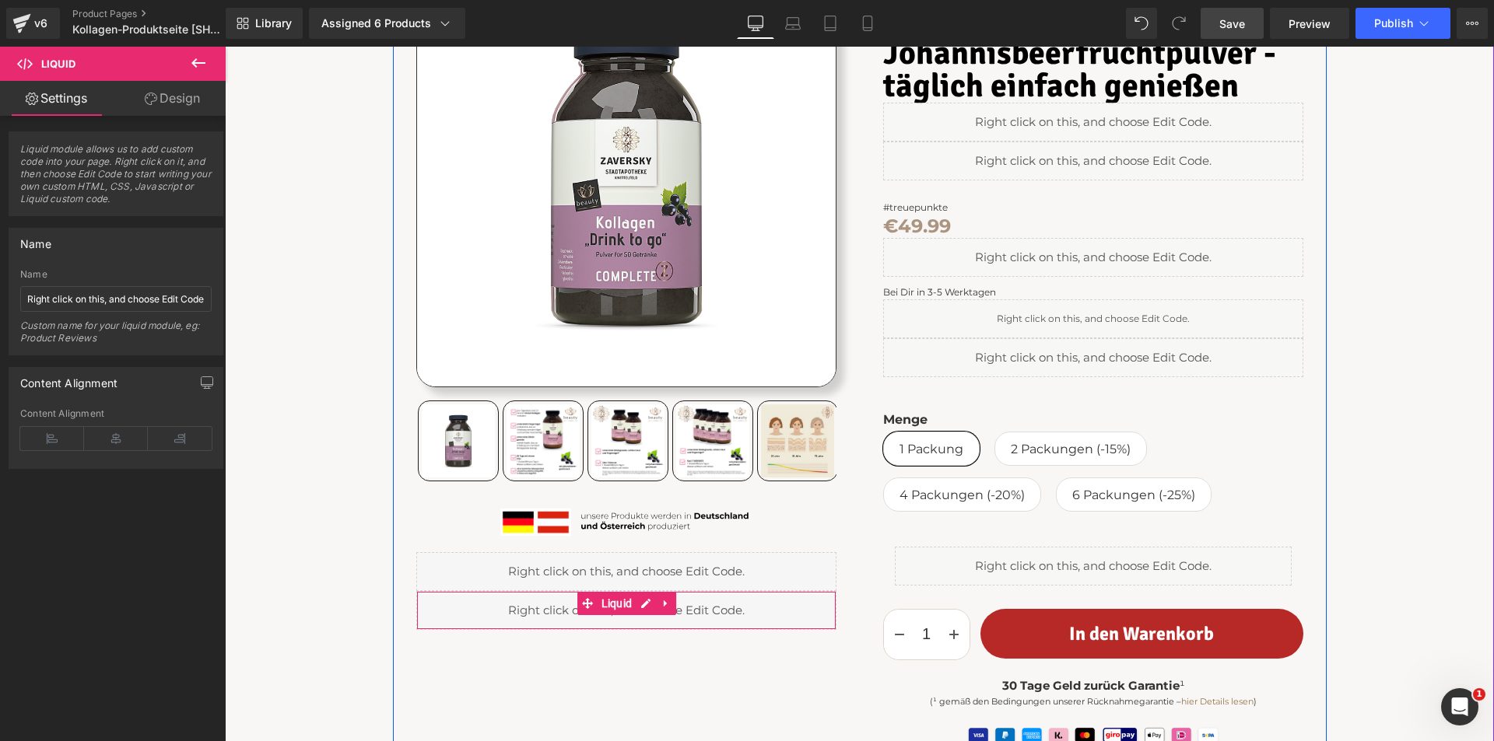
click at [656, 611] on link at bounding box center [666, 603] width 20 height 23
click at [613, 605] on div "Liquid" at bounding box center [626, 610] width 420 height 39
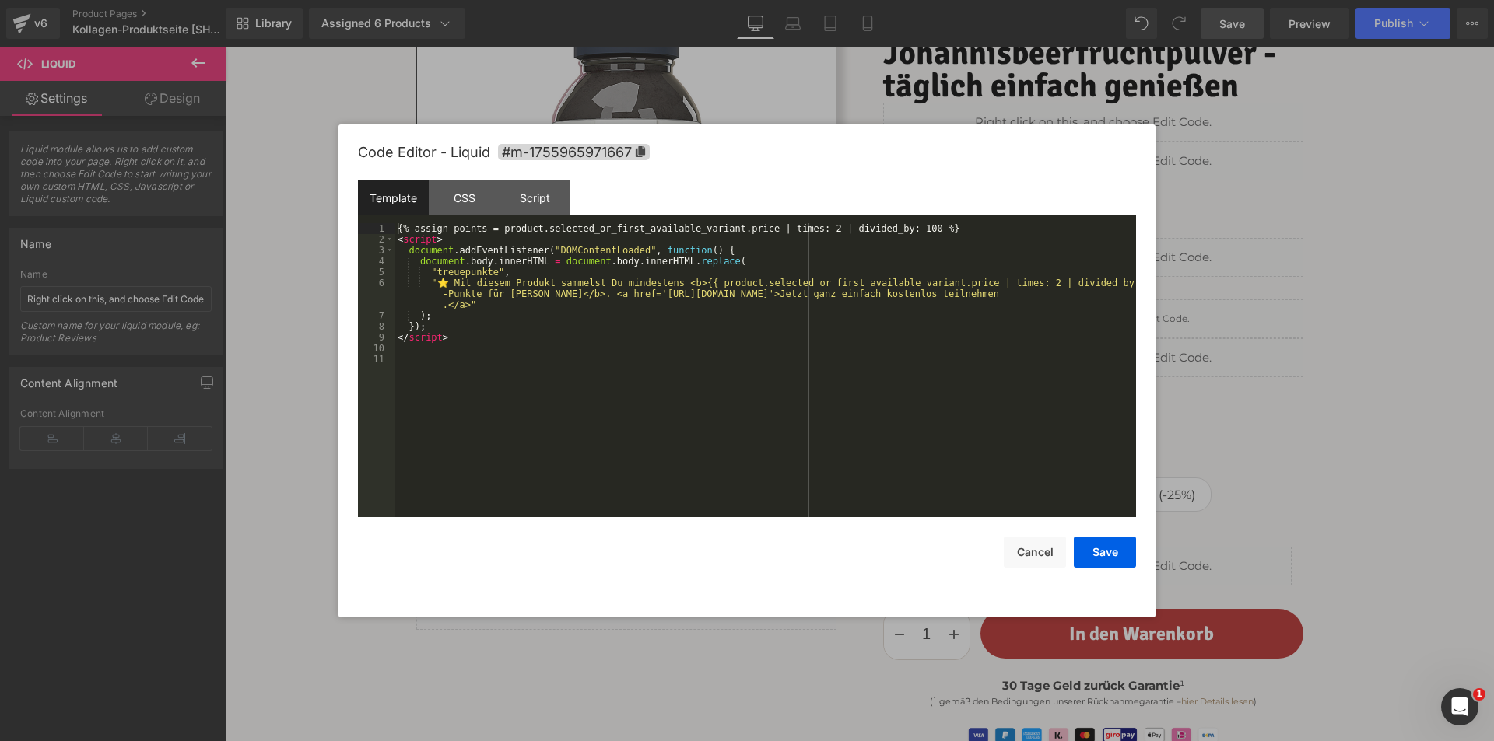
click at [623, 477] on div "{% assign points = product.selected_or_first_available_variant.price | times: 2…" at bounding box center [764, 381] width 741 height 316
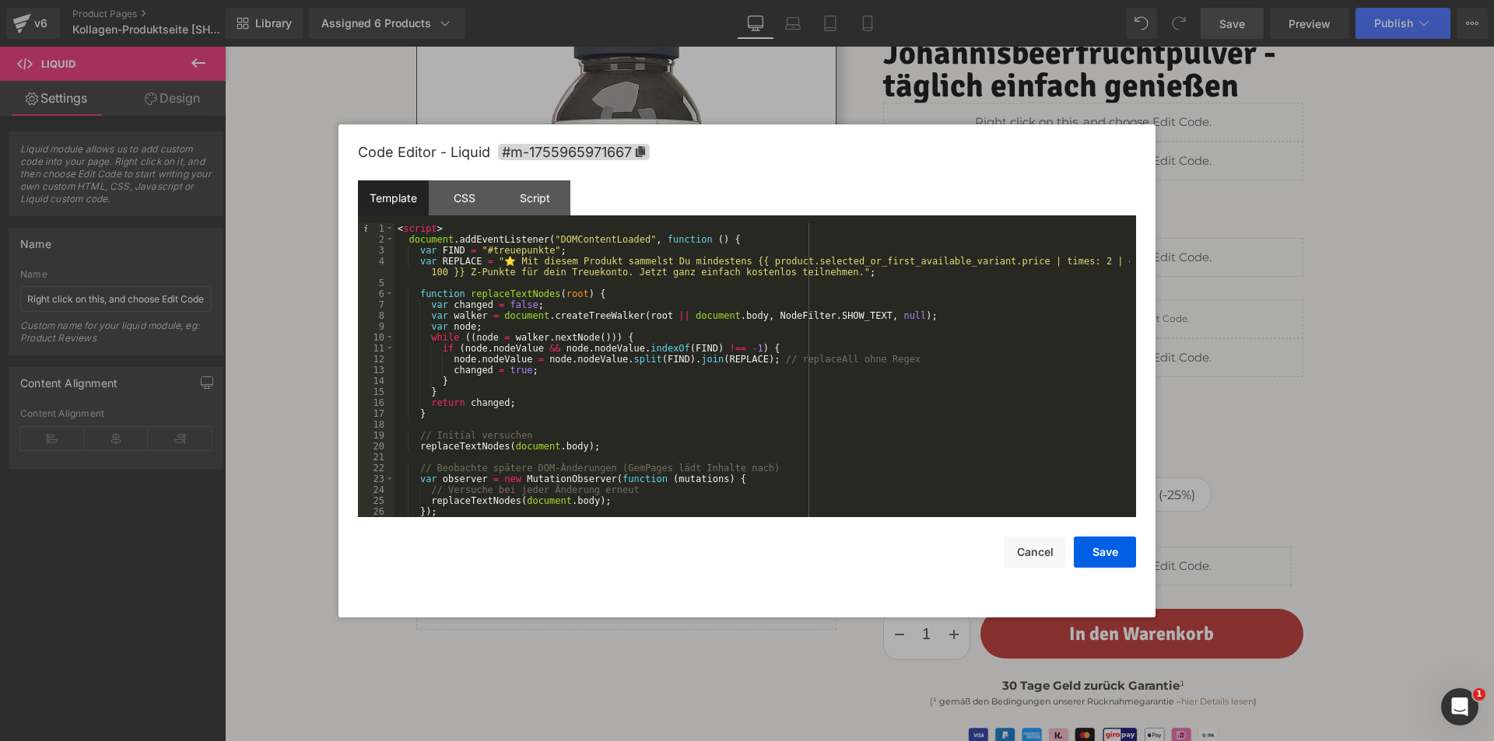
scroll to position [87, 0]
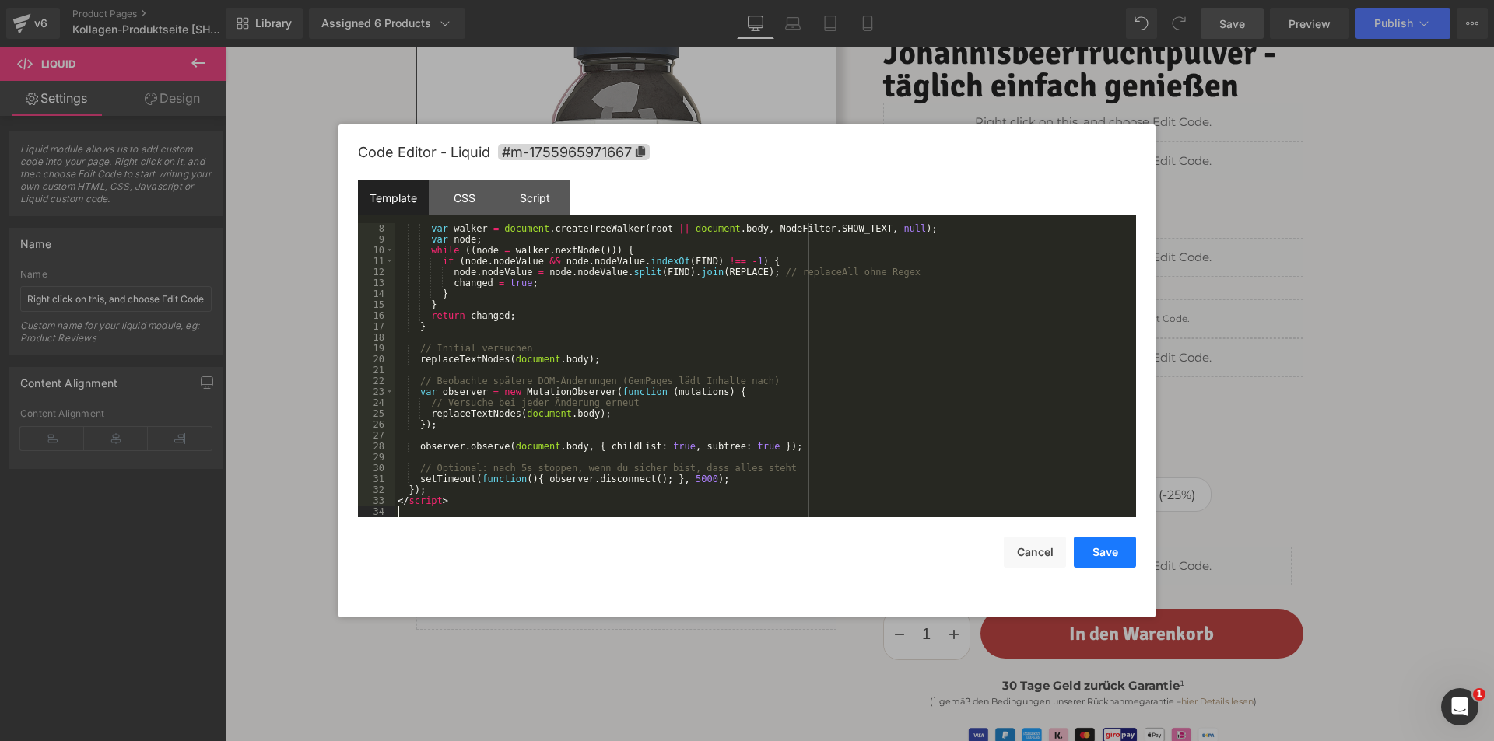
click at [1075, 548] on button "Save" at bounding box center [1105, 552] width 62 height 31
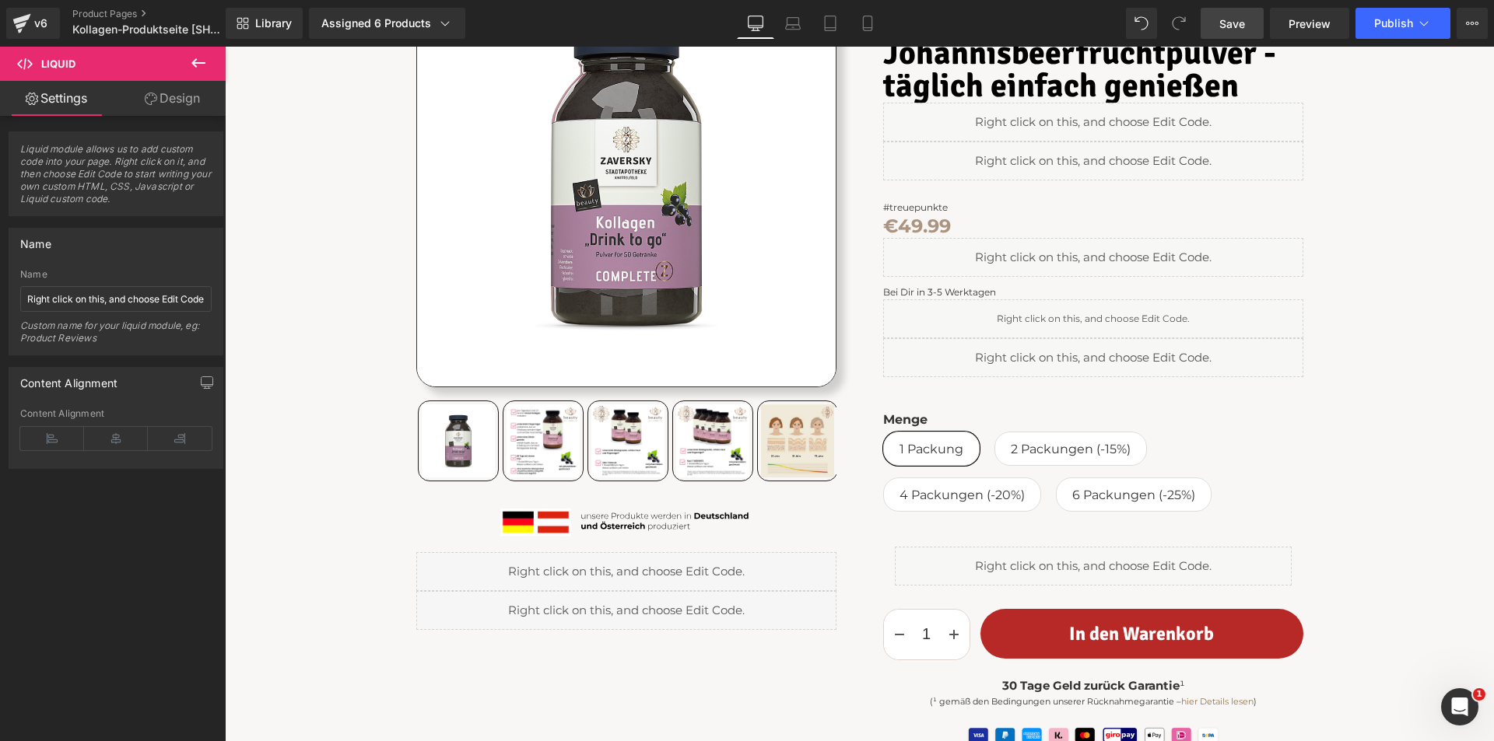
click at [1219, 19] on link "Save" at bounding box center [1231, 23] width 63 height 31
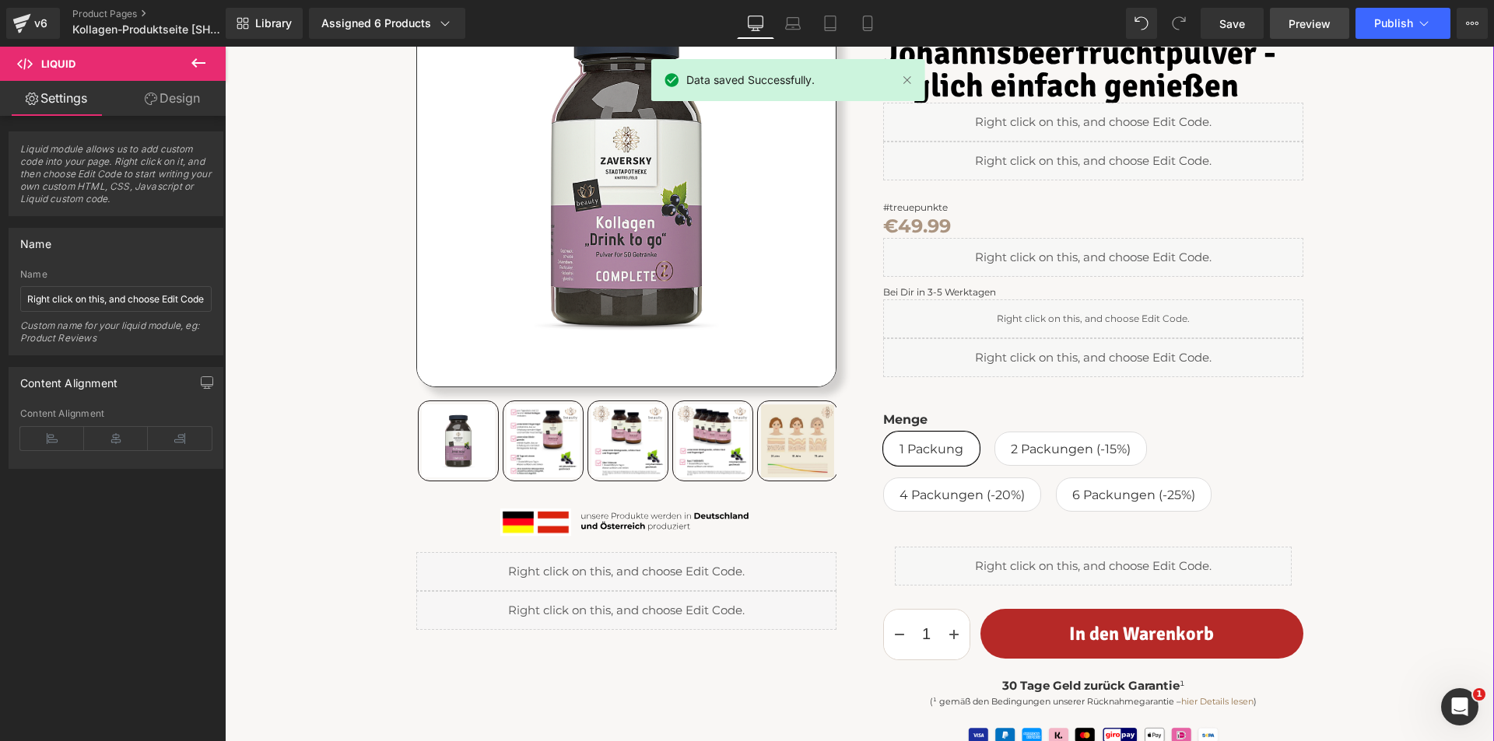
click at [1308, 26] on span "Preview" at bounding box center [1309, 24] width 42 height 16
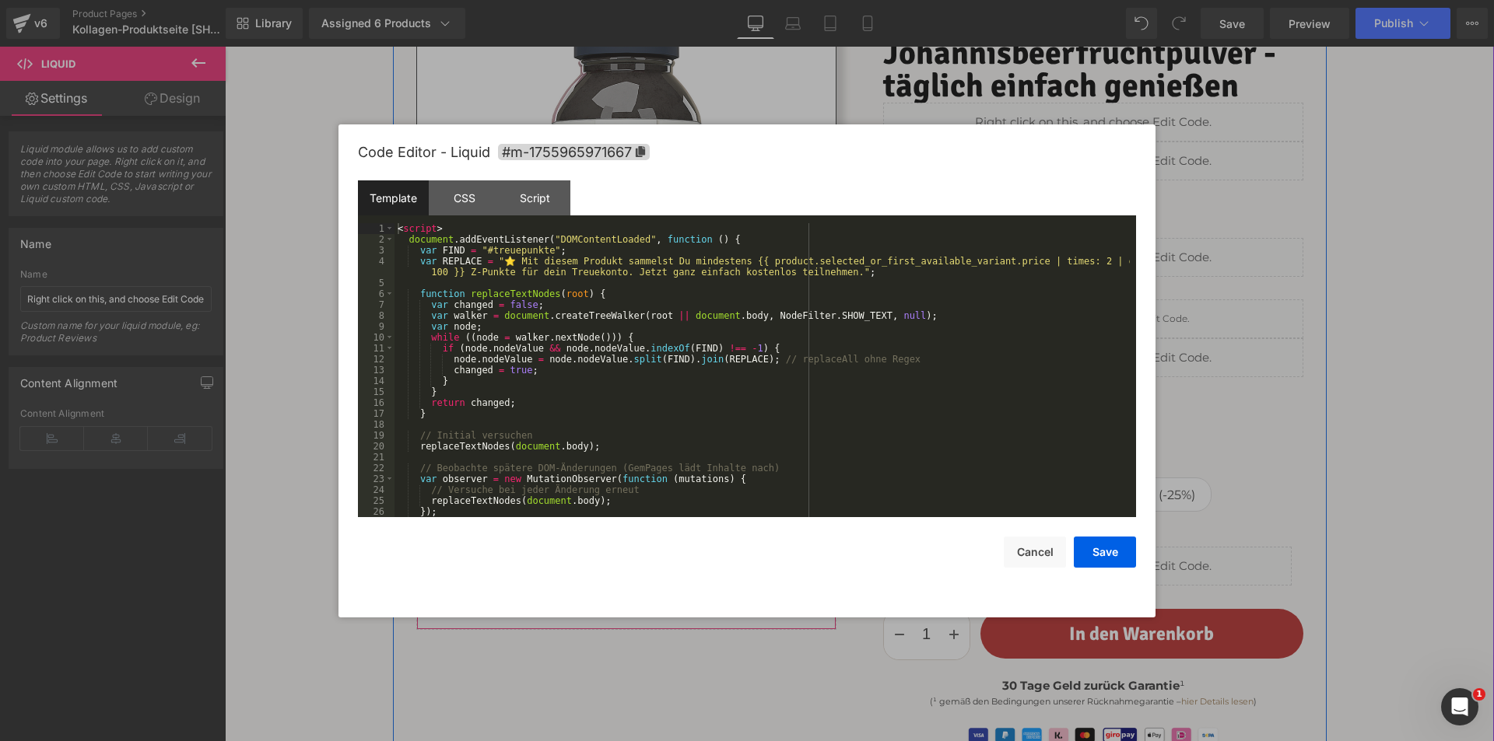
click at [643, 602] on div "Liquid" at bounding box center [626, 610] width 420 height 39
click at [1036, 552] on button "Cancel" at bounding box center [1035, 552] width 62 height 31
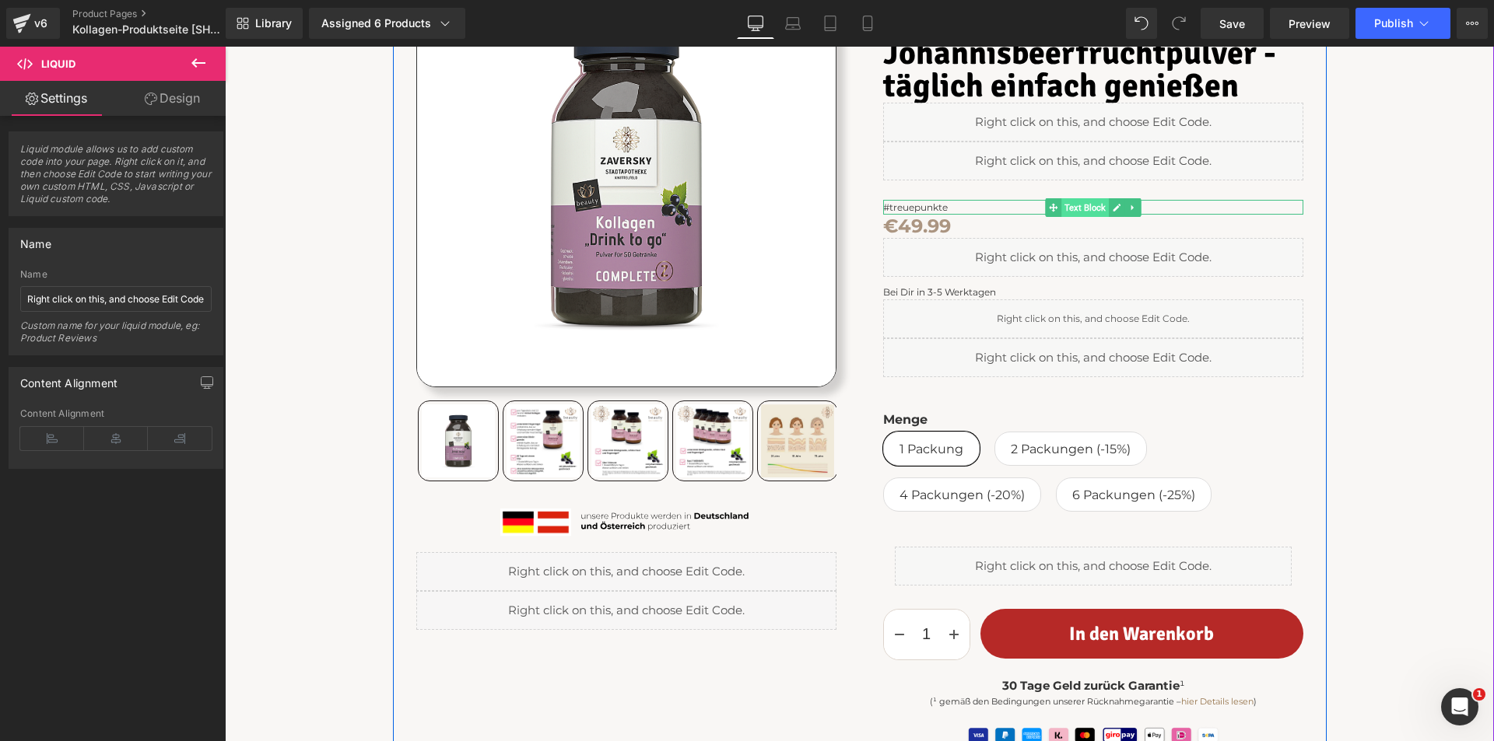
click at [1094, 206] on span "Text Block" at bounding box center [1084, 207] width 47 height 19
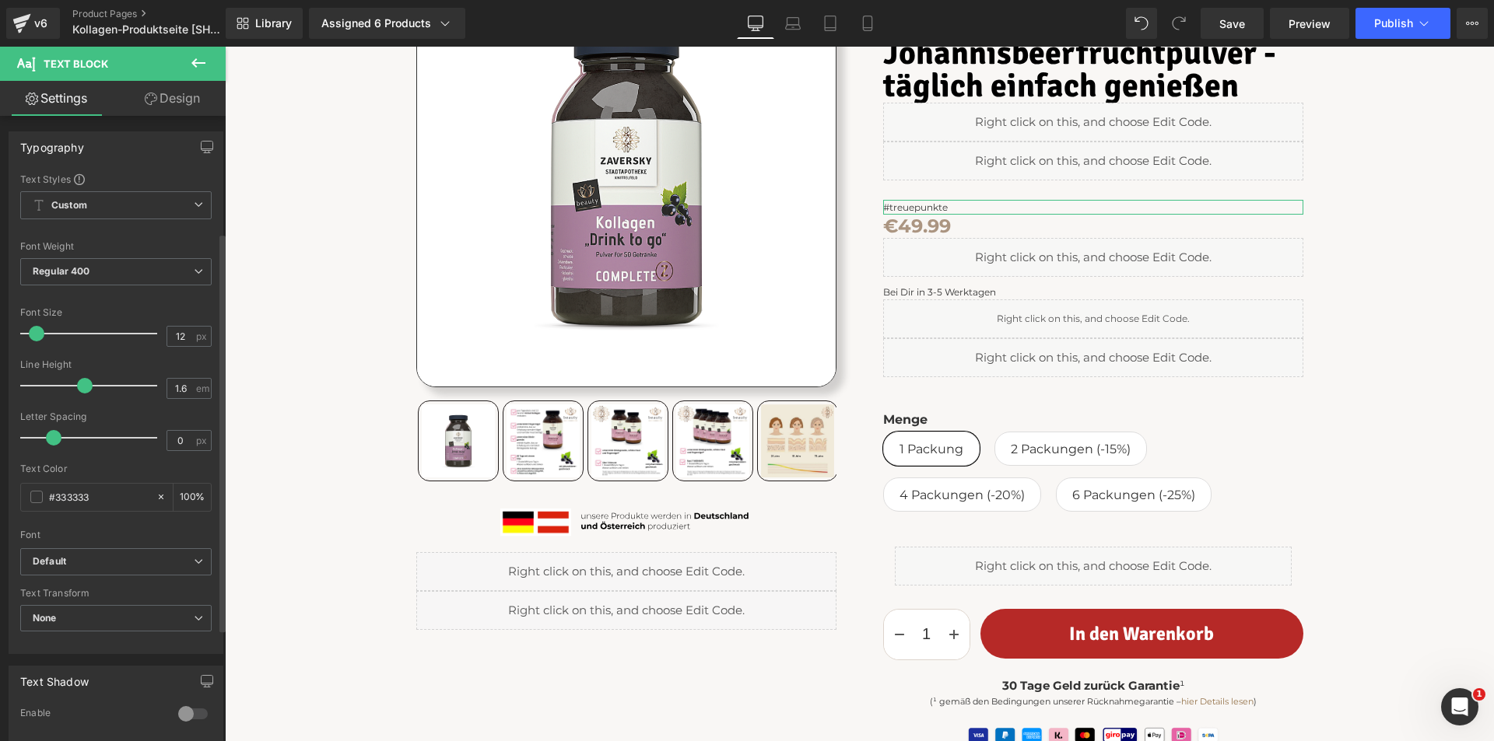
scroll to position [359, 0]
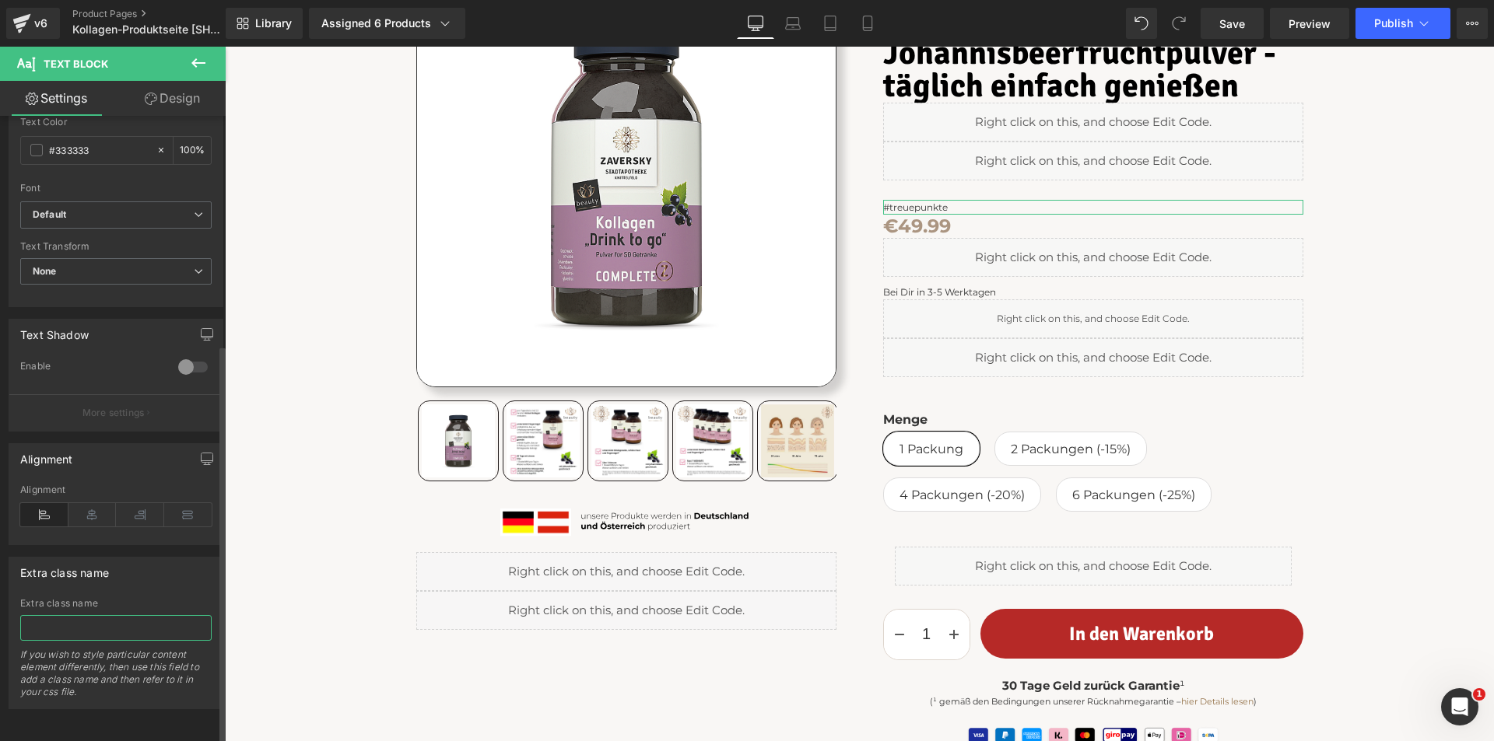
click at [111, 625] on input "text" at bounding box center [115, 628] width 191 height 26
type input "treuepunkte"
click at [300, 573] on div "Home ⟩ Kollektion Kollagen Text Block Row Sale Off" at bounding box center [859, 407] width 1253 height 1027
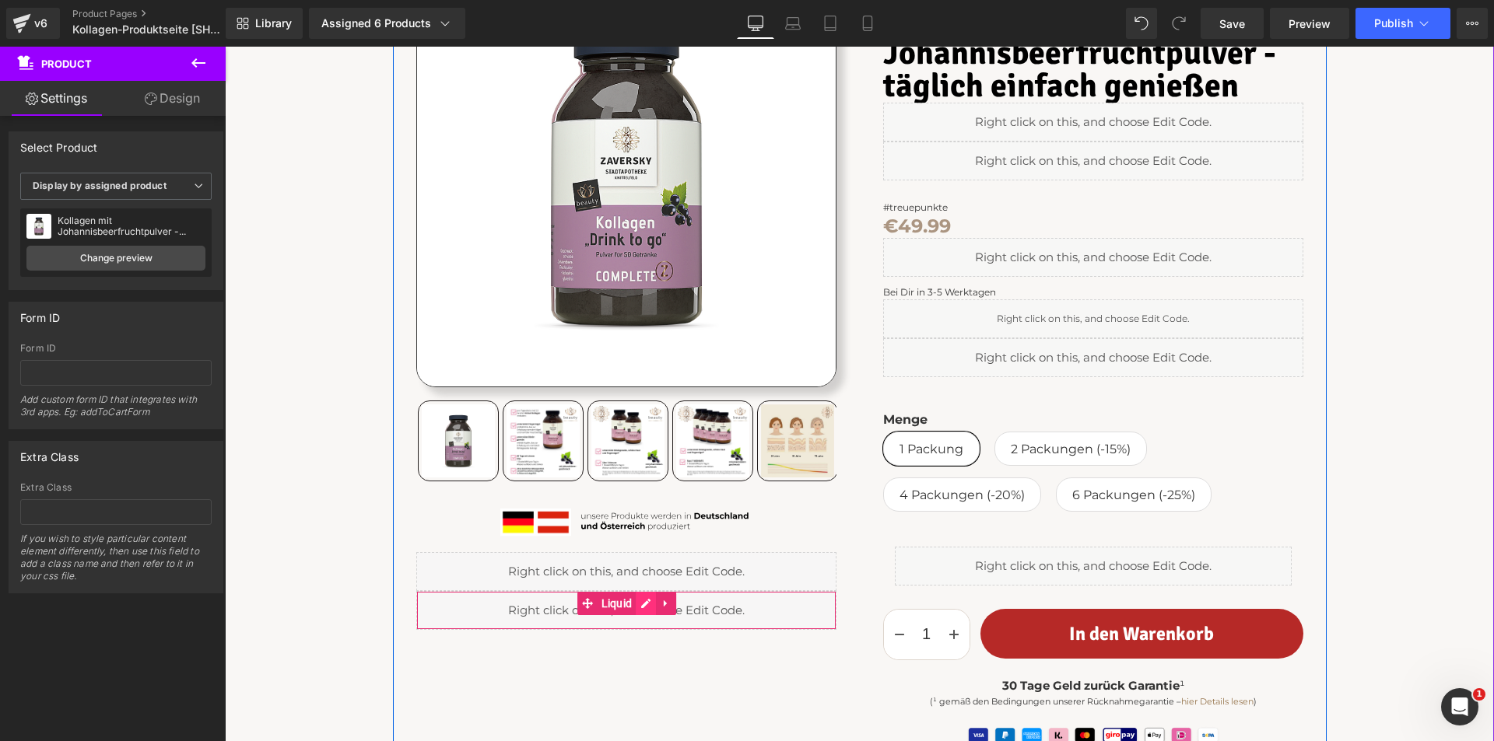
click at [640, 602] on div "Liquid" at bounding box center [626, 610] width 420 height 39
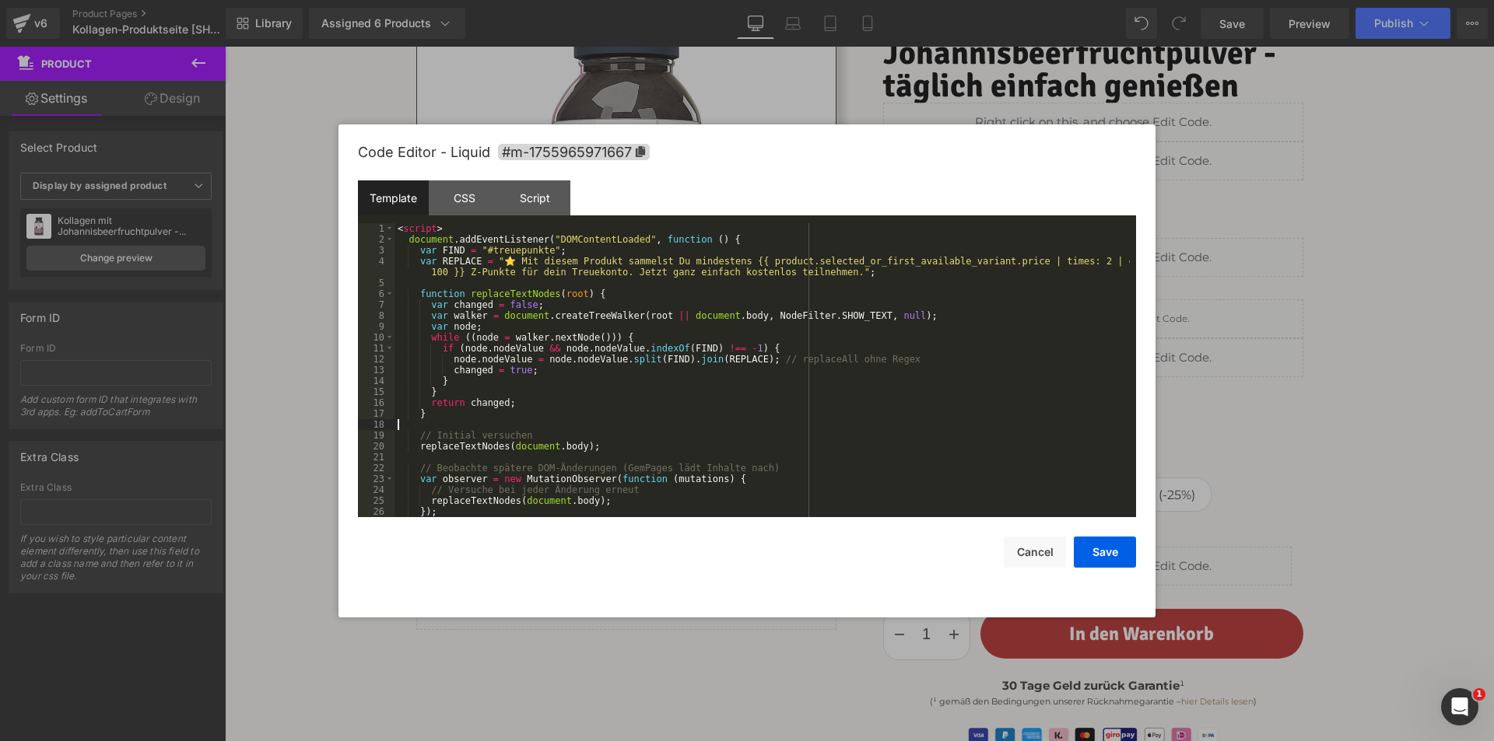
click at [608, 428] on div "< script > document . addEventListener ( "DOMContentLoaded" , function ( ) { va…" at bounding box center [761, 381] width 735 height 316
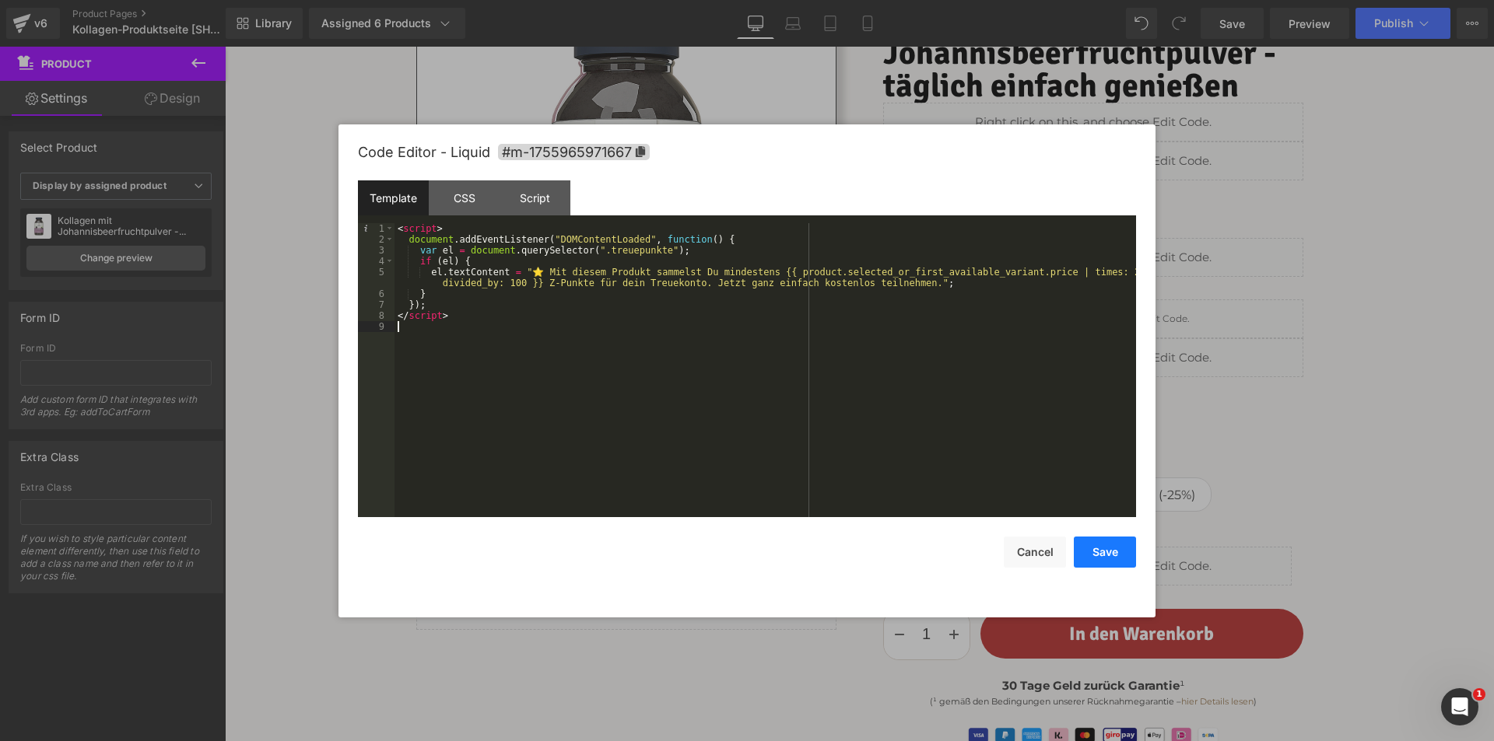
drag, startPoint x: 1092, startPoint y: 545, endPoint x: 883, endPoint y: 467, distance: 222.5
click at [1092, 545] on button "Save" at bounding box center [1105, 552] width 62 height 31
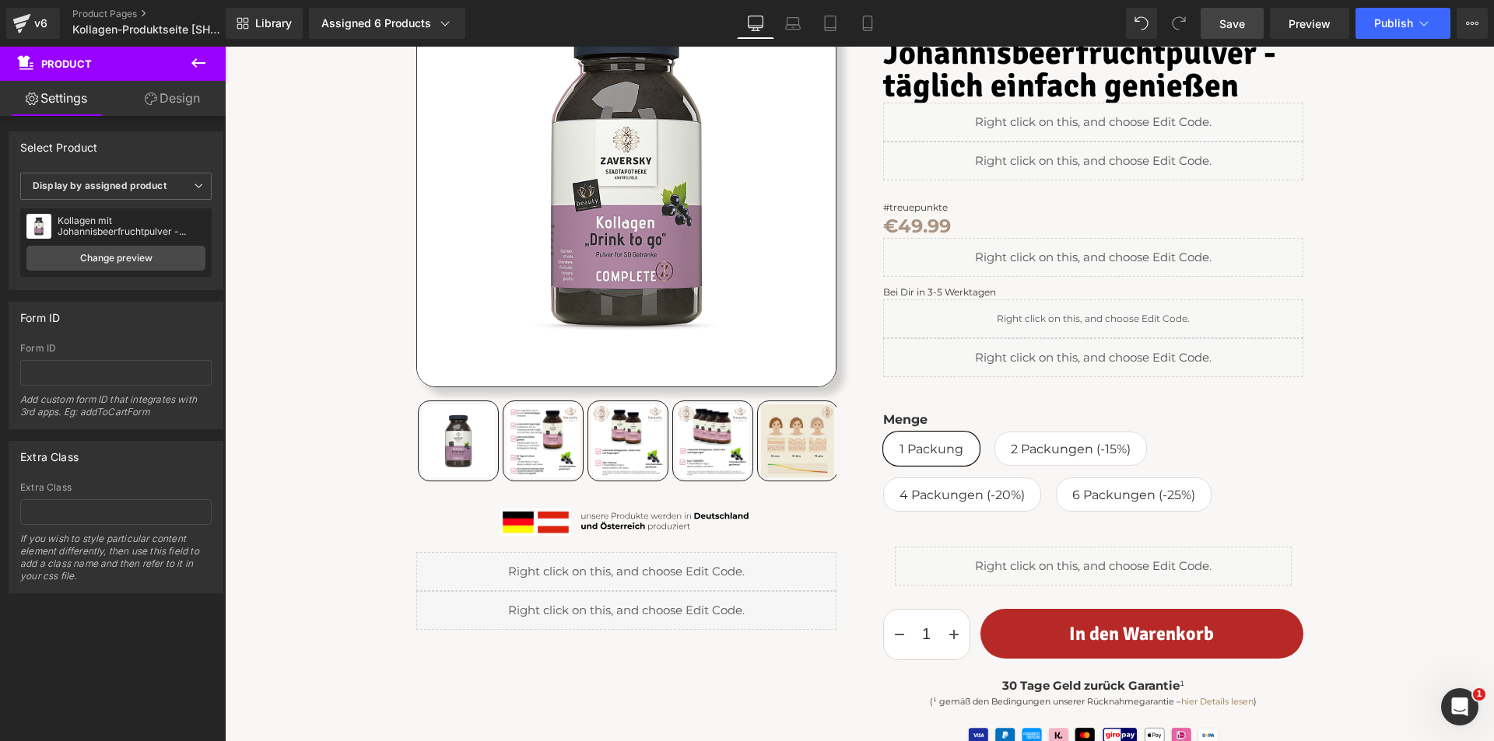
click at [1245, 21] on span "Save" at bounding box center [1232, 24] width 26 height 16
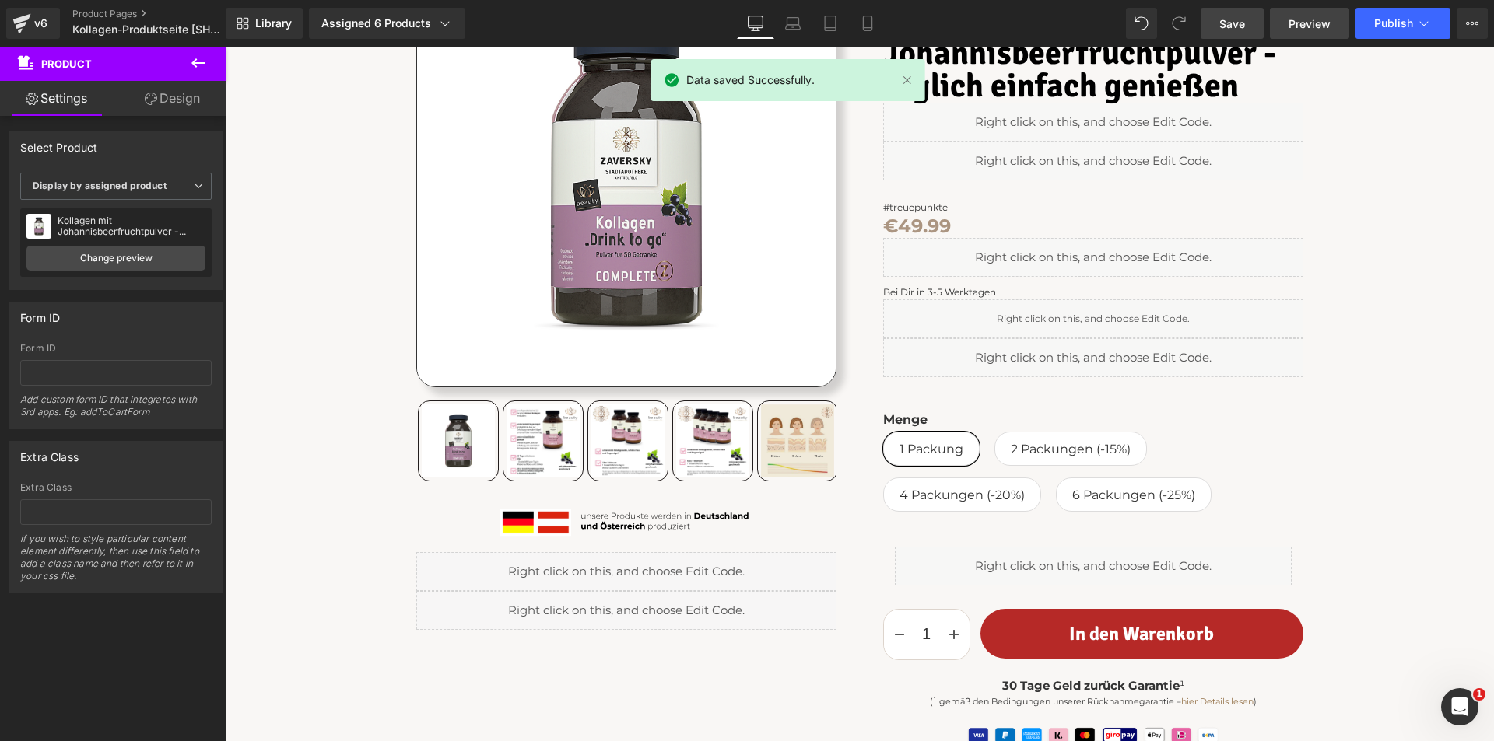
click at [1305, 19] on span "Preview" at bounding box center [1309, 24] width 42 height 16
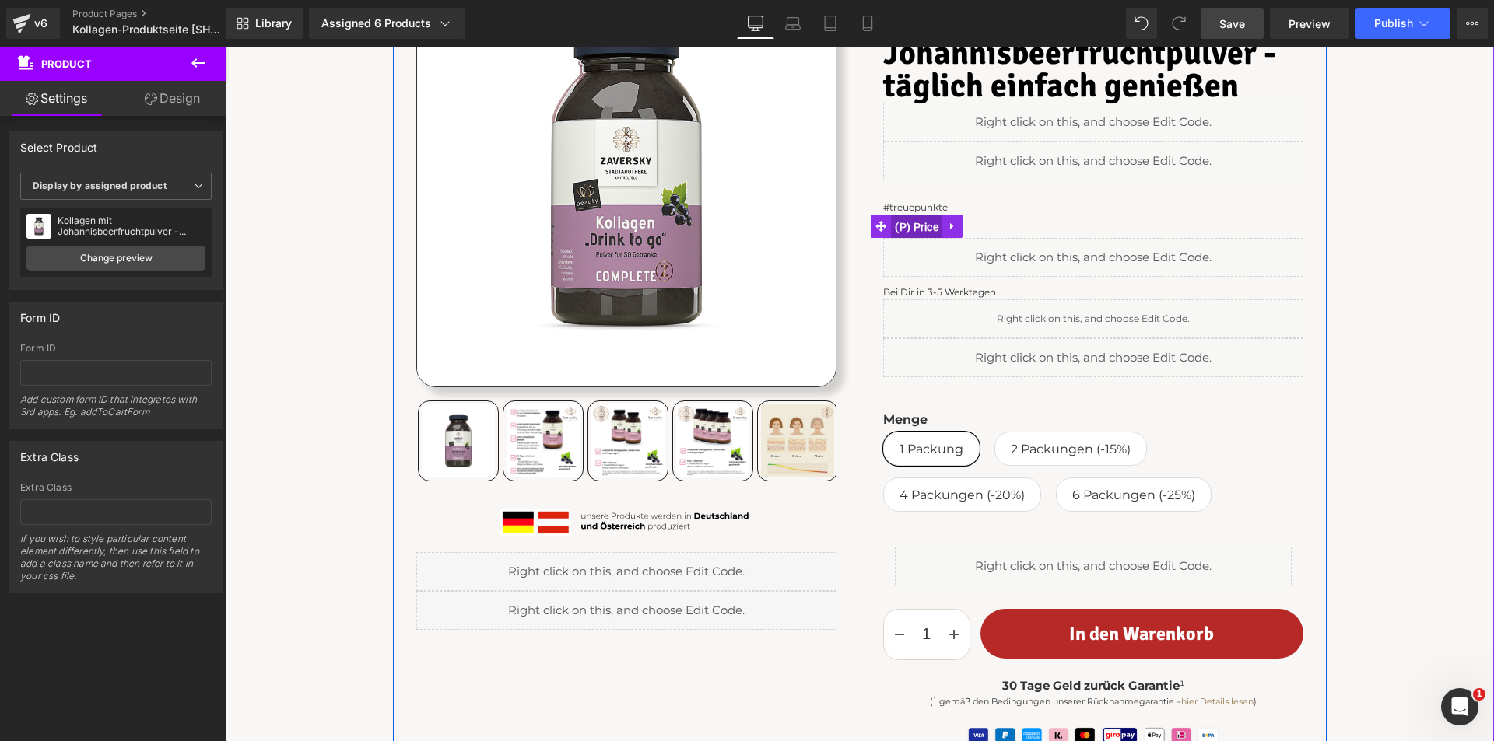
click at [924, 229] on span "(P) Price" at bounding box center [916, 227] width 51 height 23
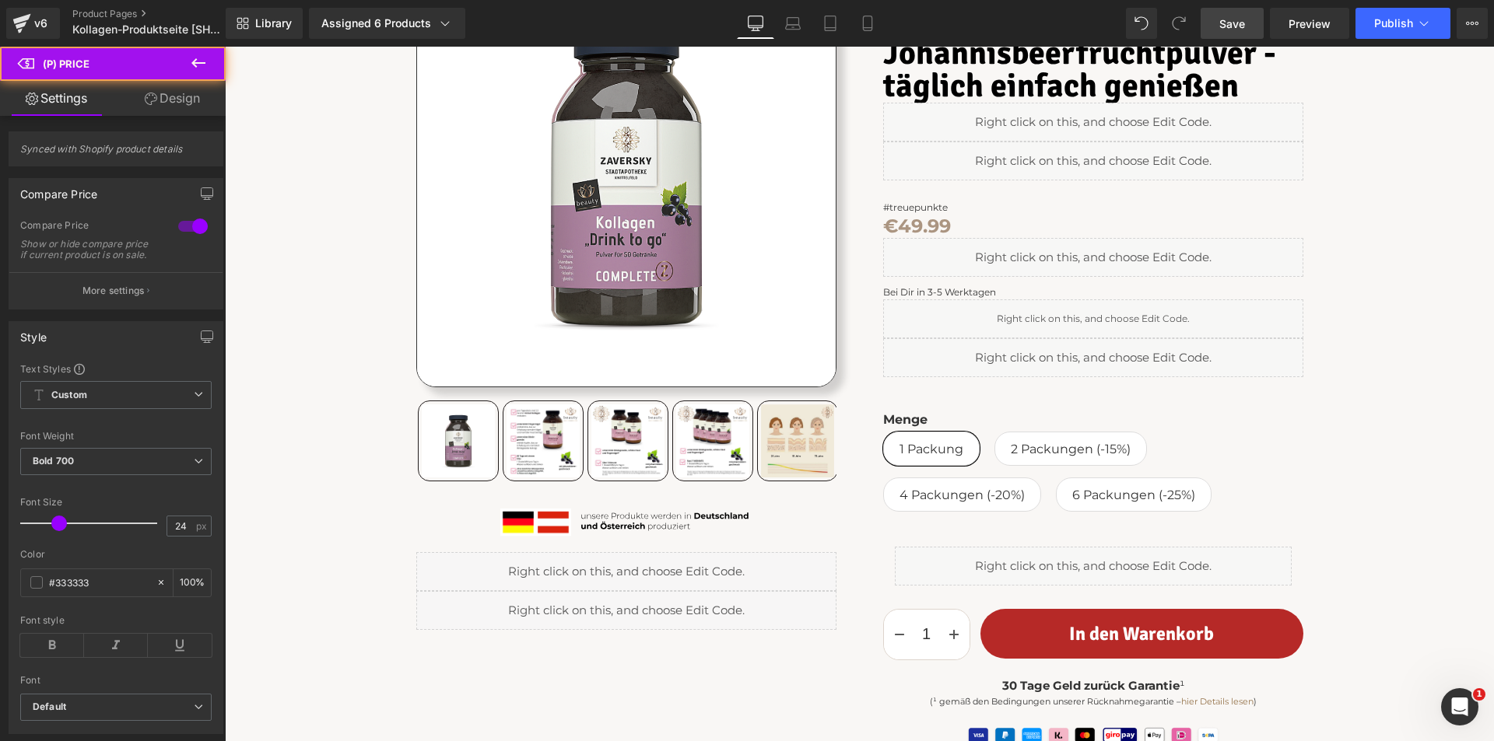
click at [173, 107] on link "Design" at bounding box center [172, 98] width 113 height 35
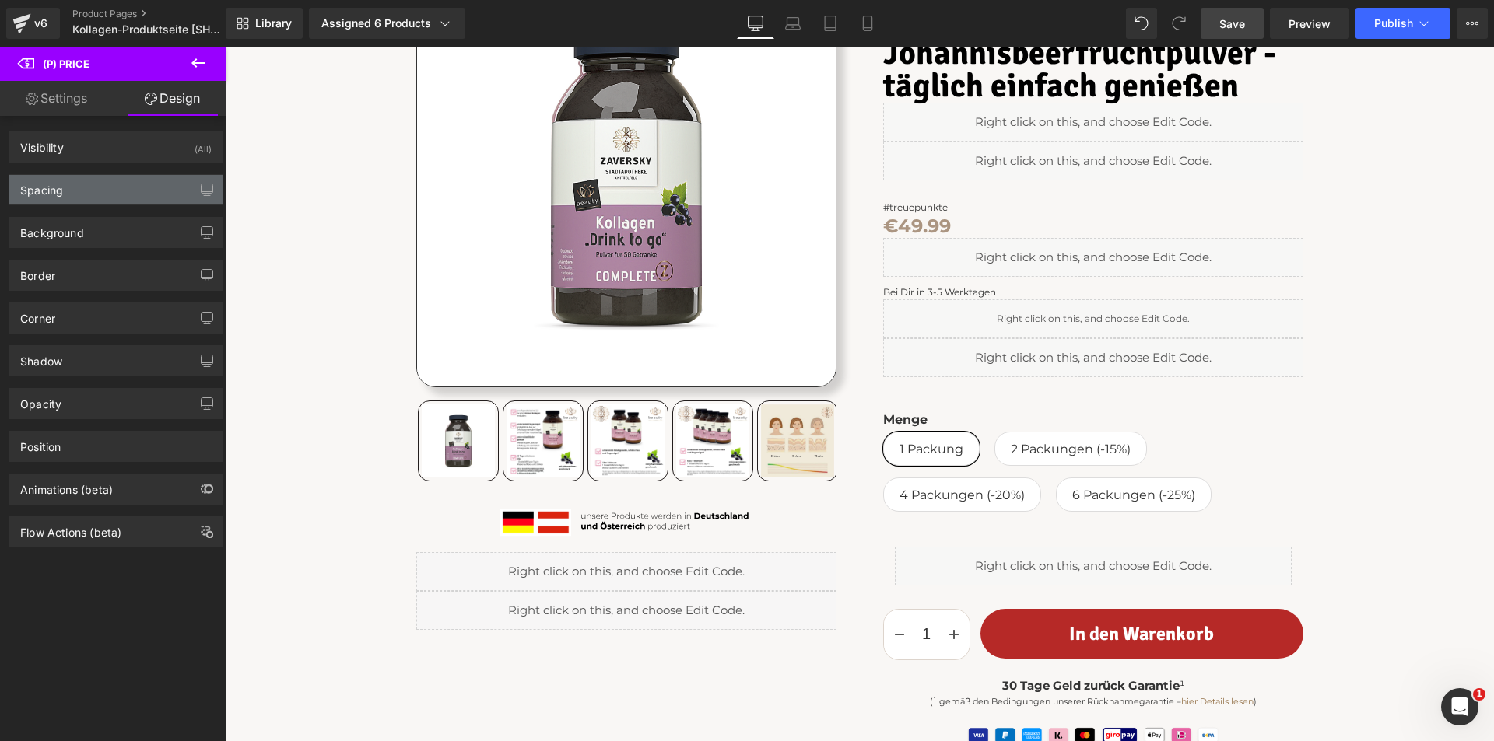
click at [108, 192] on div "Spacing" at bounding box center [115, 190] width 213 height 30
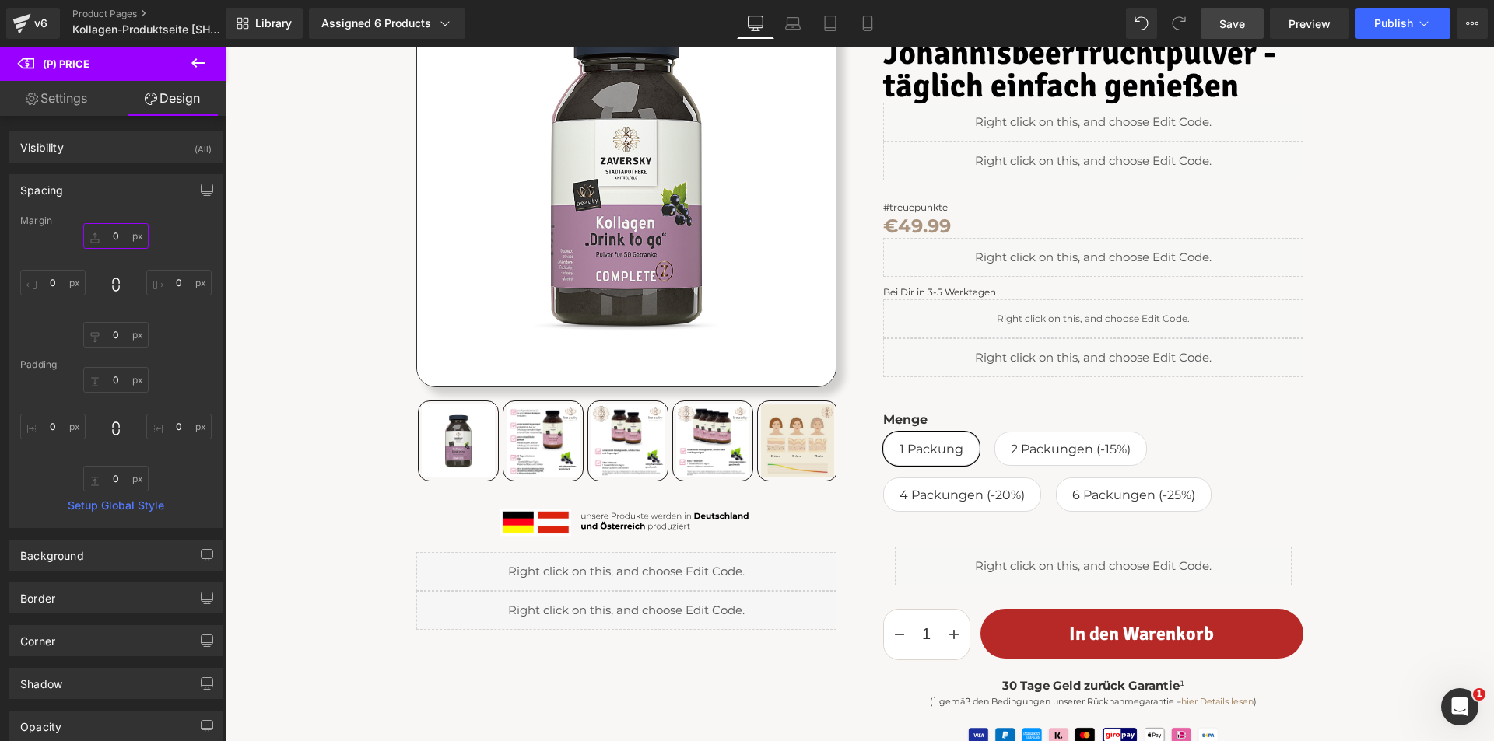
click at [114, 232] on input "0" at bounding box center [115, 236] width 65 height 26
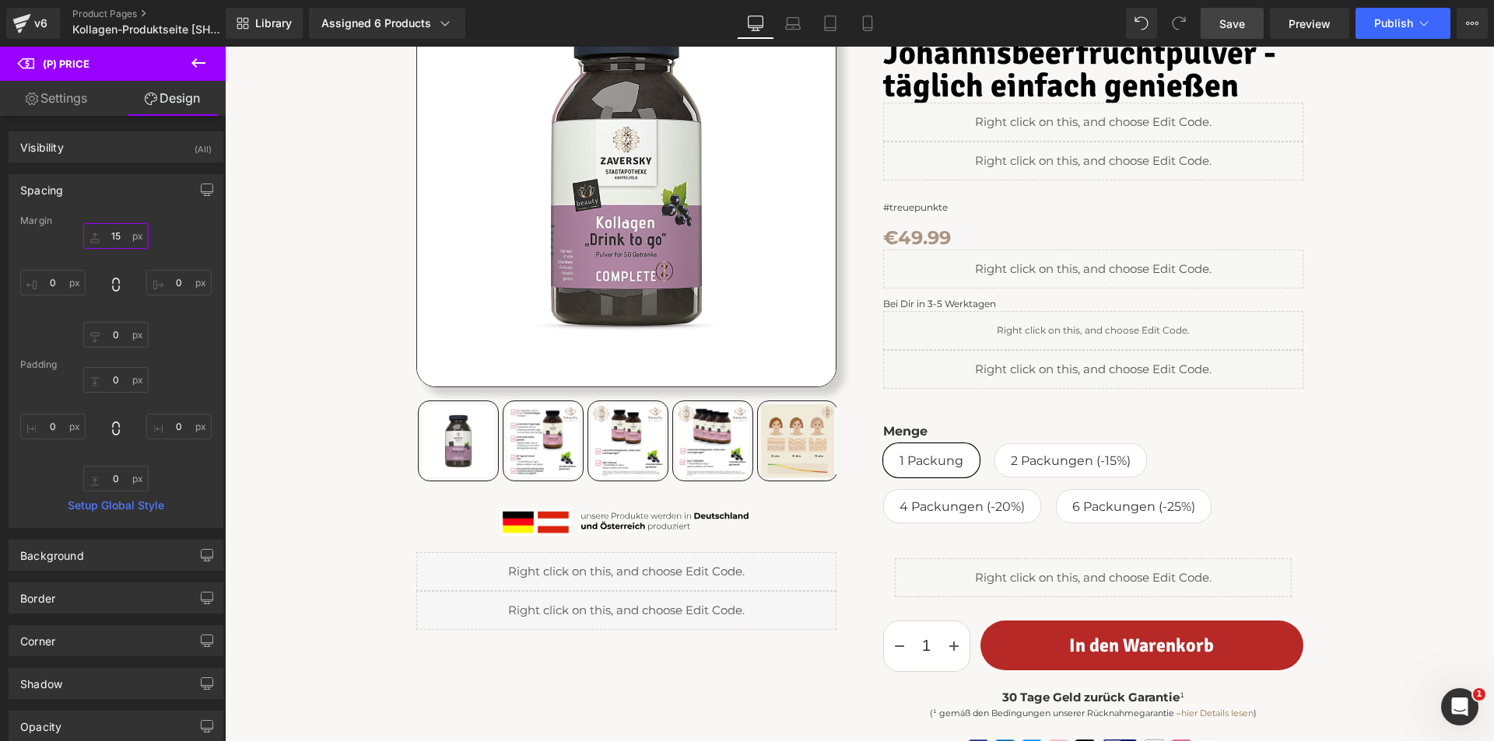
type input "15"
click at [1236, 8] on link "Save" at bounding box center [1231, 23] width 63 height 31
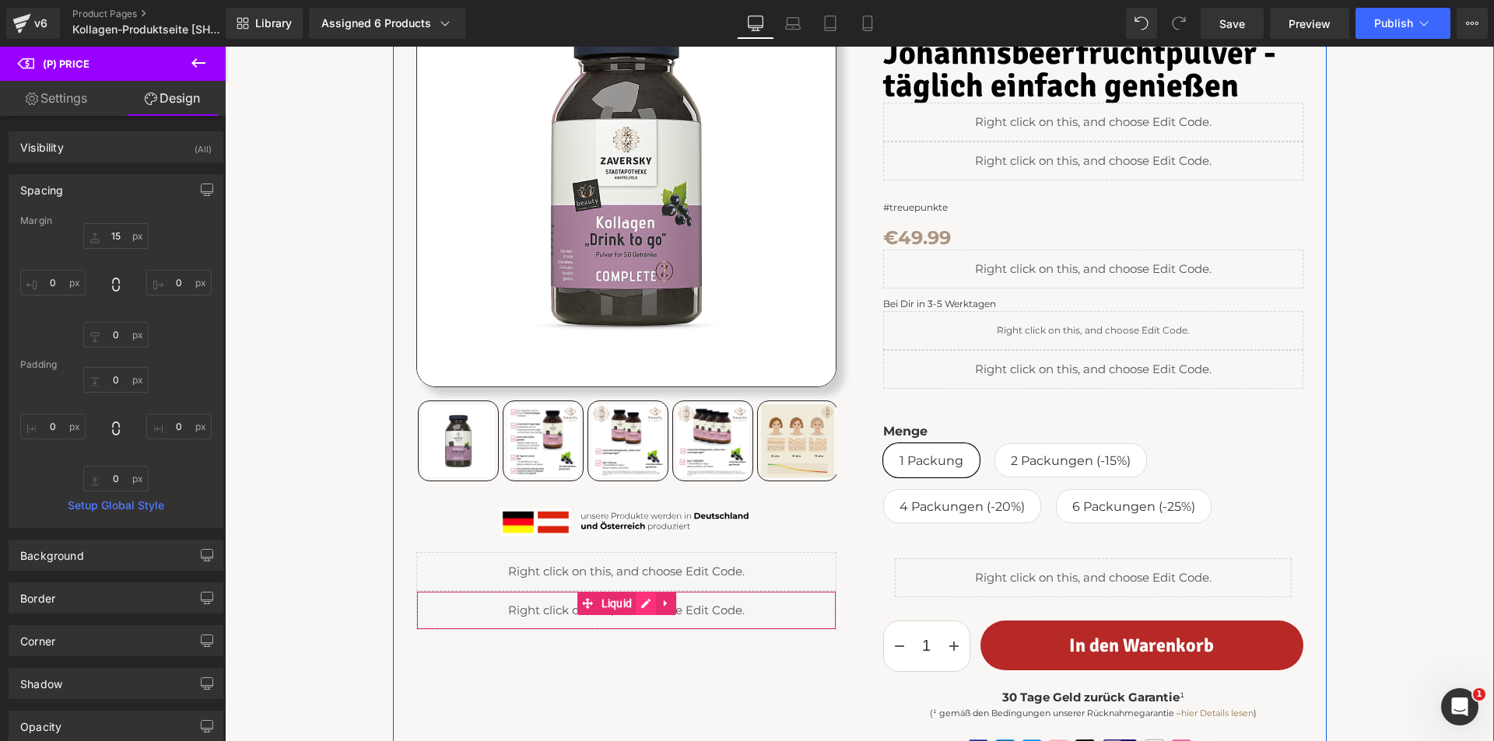
click at [645, 605] on div "Liquid" at bounding box center [626, 610] width 420 height 39
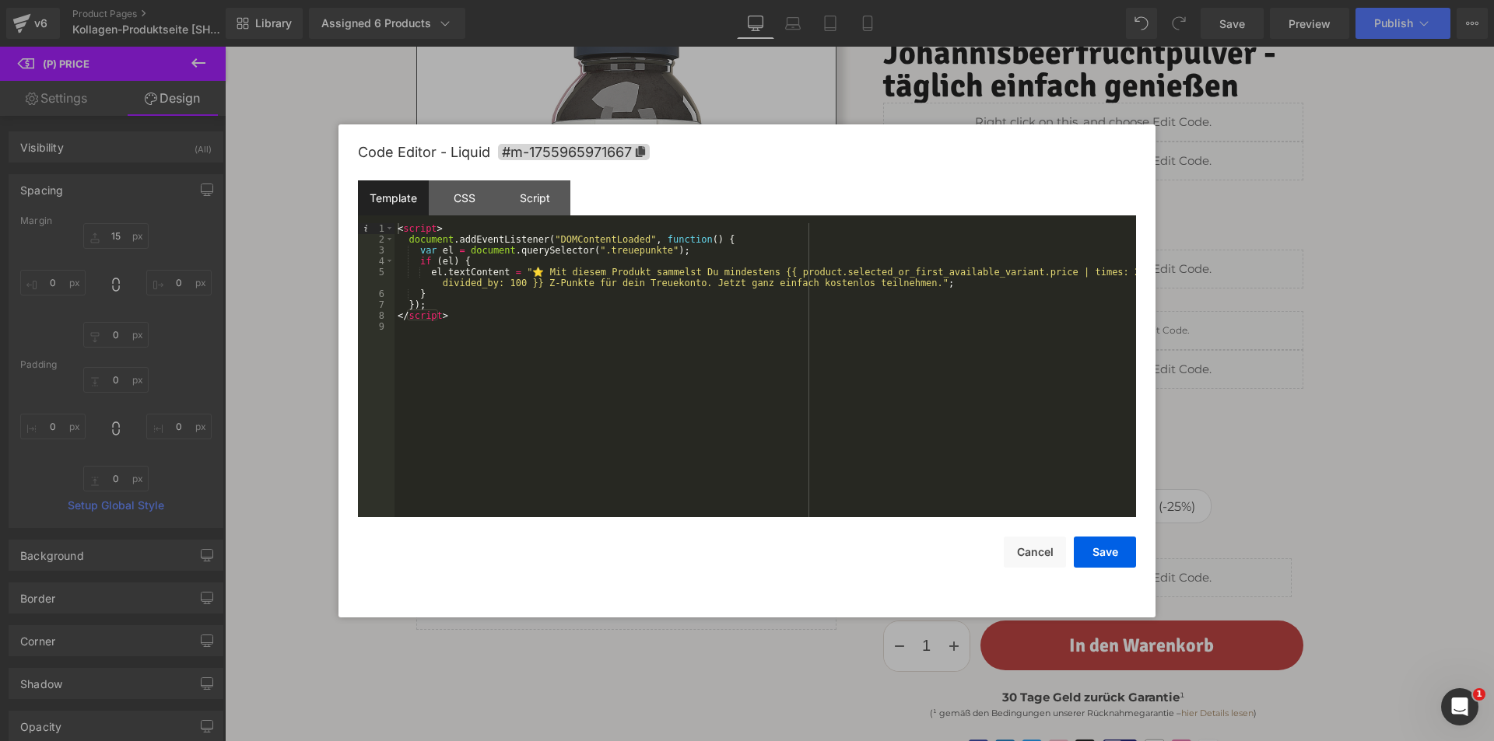
click at [691, 283] on div "< script > document . addEventListener ( "DOMContentLoaded" , function ( ) { va…" at bounding box center [764, 381] width 741 height 316
paste textarea
click at [733, 282] on div "< script > document . addEventListener ( "DOMContentLoaded" , function ( ) { va…" at bounding box center [764, 381] width 741 height 316
click at [998, 283] on div "< script > document . addEventListener ( "DOMContentLoaded" , function ( ) { va…" at bounding box center [764, 381] width 741 height 316
click at [548, 296] on div "< script > document . addEventListener ( "DOMContentLoaded" , function ( ) { va…" at bounding box center [764, 381] width 741 height 316
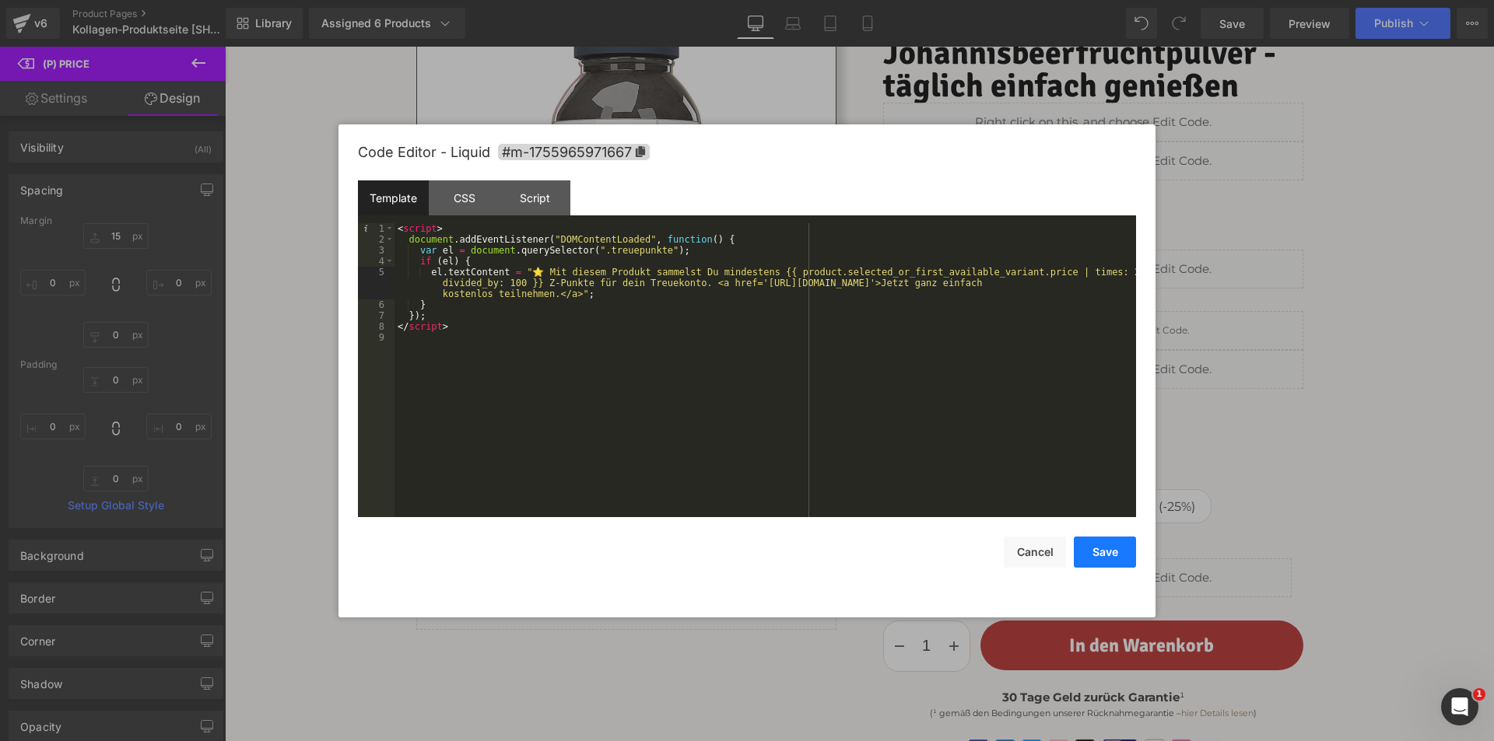
click at [1092, 552] on button "Save" at bounding box center [1105, 552] width 62 height 31
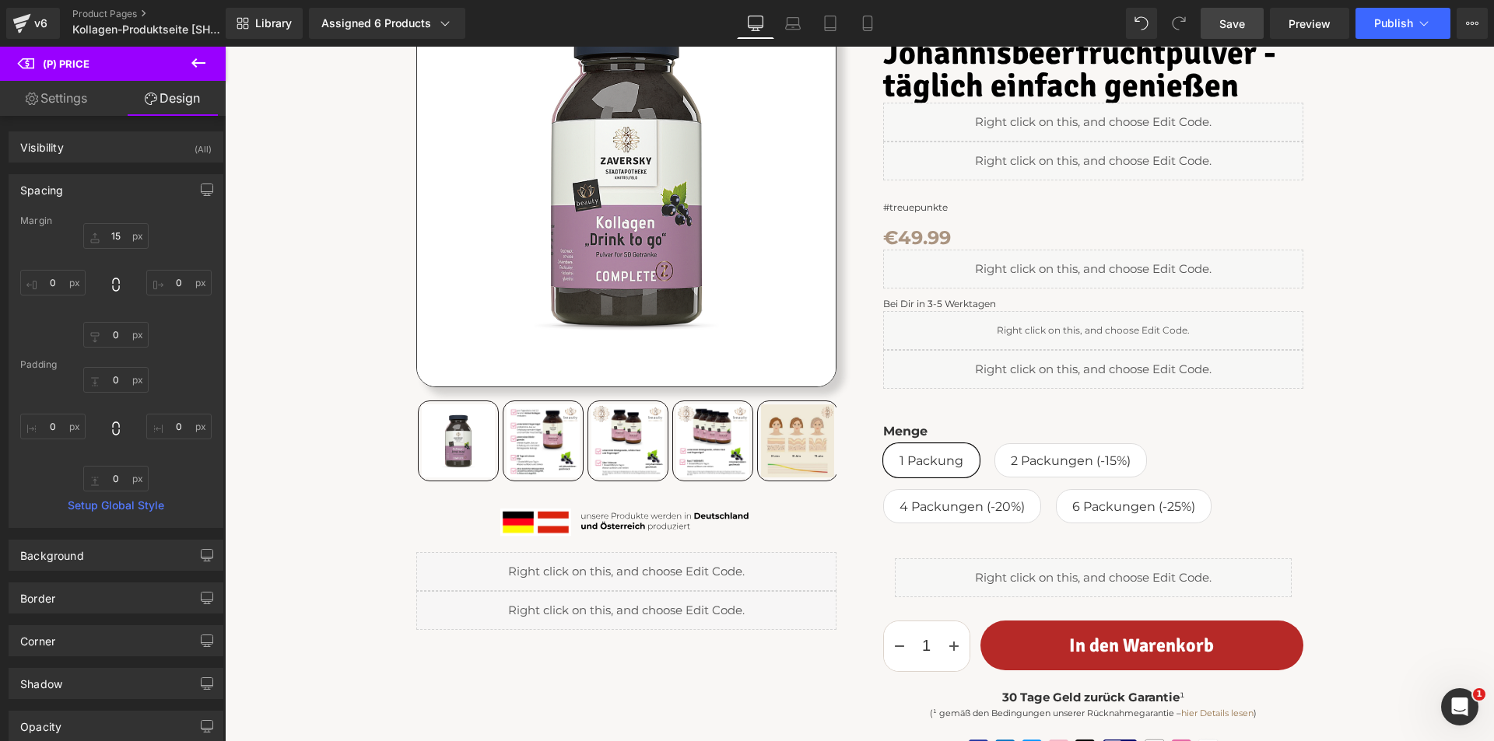
click at [1227, 19] on span "Save" at bounding box center [1232, 24] width 26 height 16
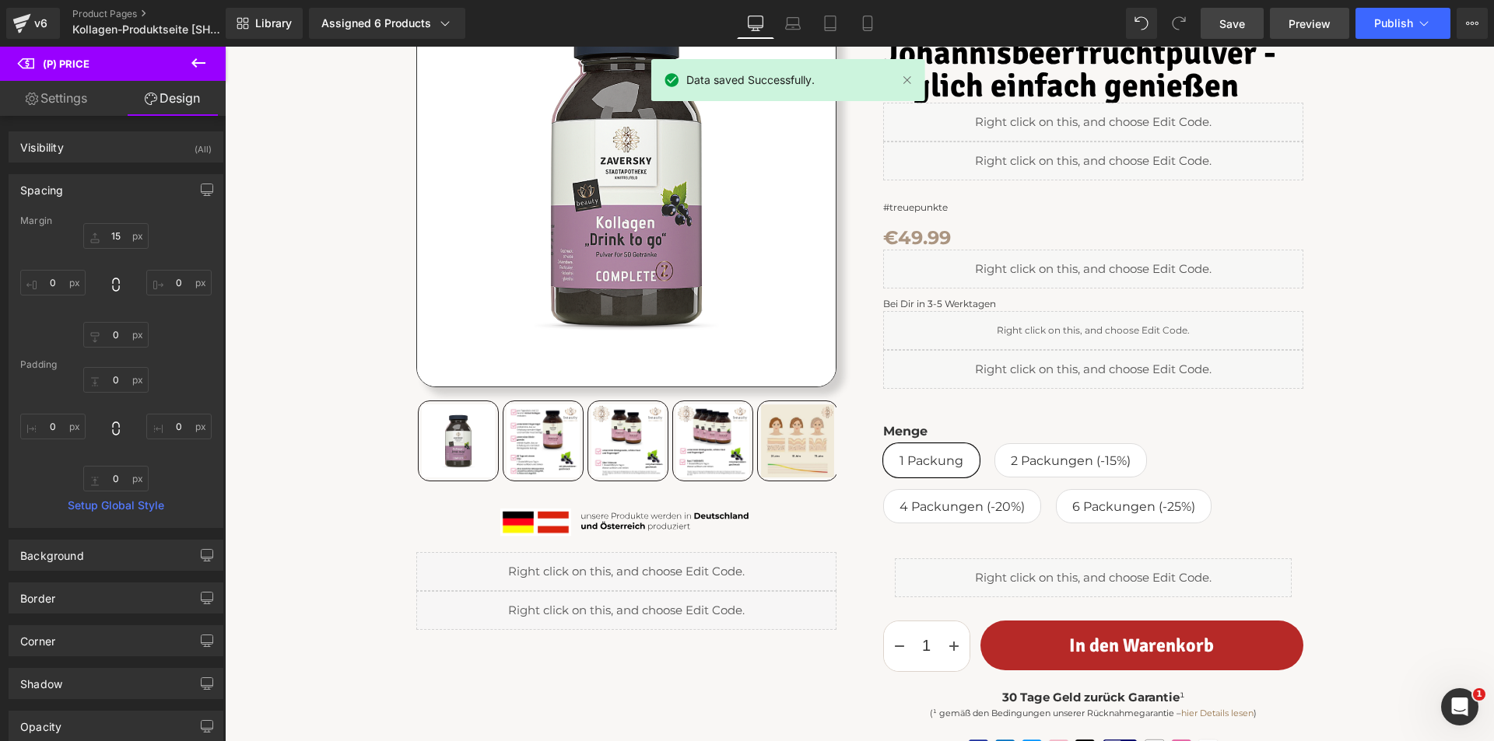
click at [1308, 28] on span "Preview" at bounding box center [1309, 24] width 42 height 16
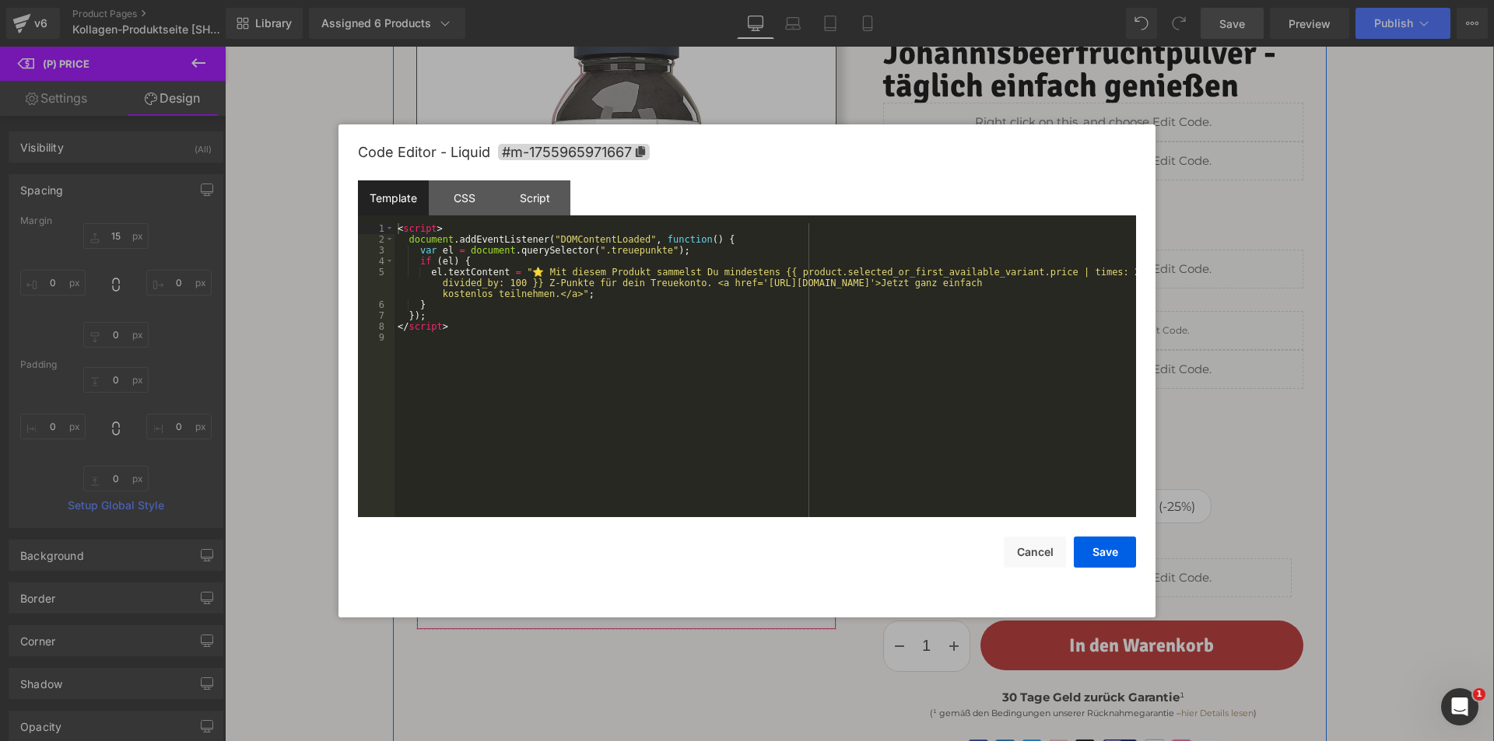
click at [640, 607] on div "Liquid" at bounding box center [626, 610] width 420 height 39
click at [1095, 558] on button "Save" at bounding box center [1105, 552] width 62 height 31
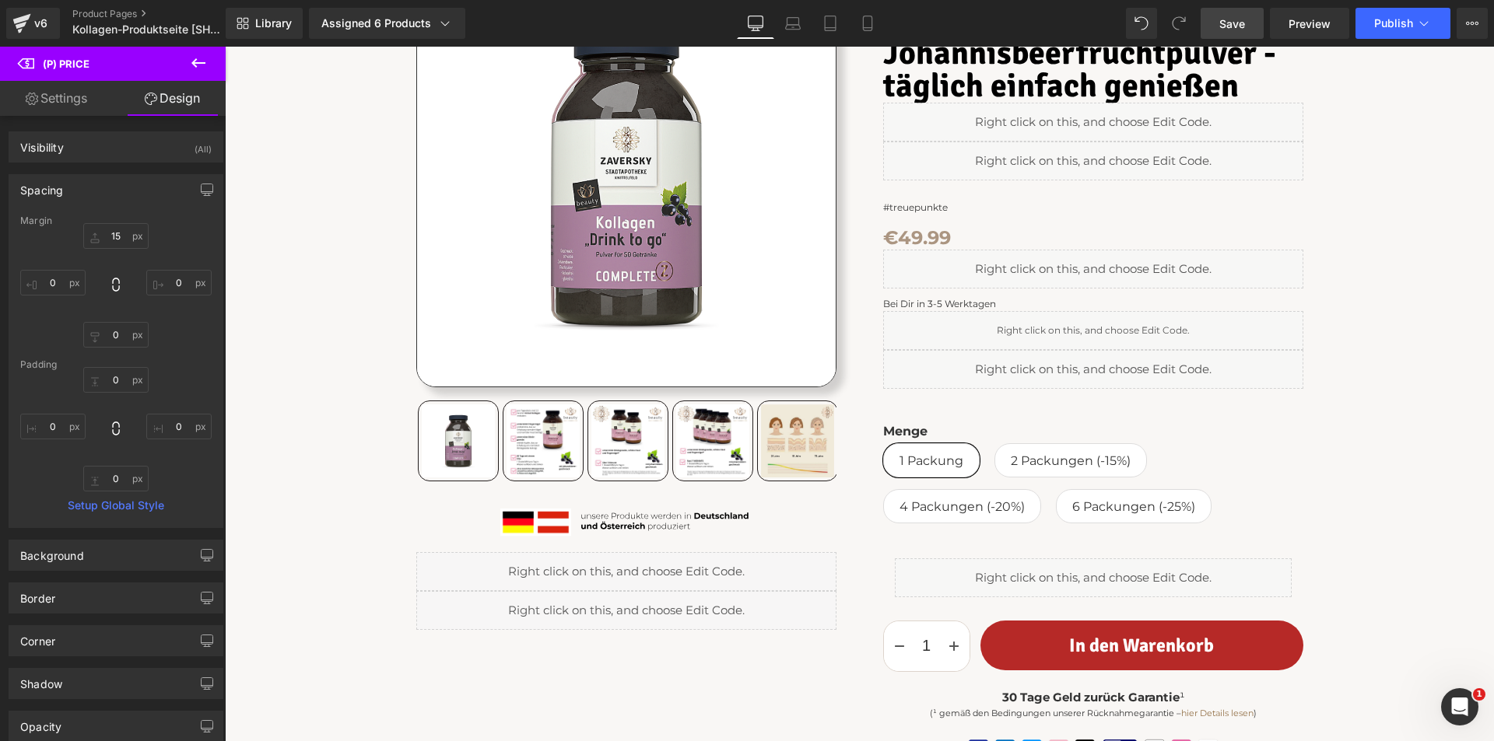
click at [1242, 24] on span "Save" at bounding box center [1232, 24] width 26 height 16
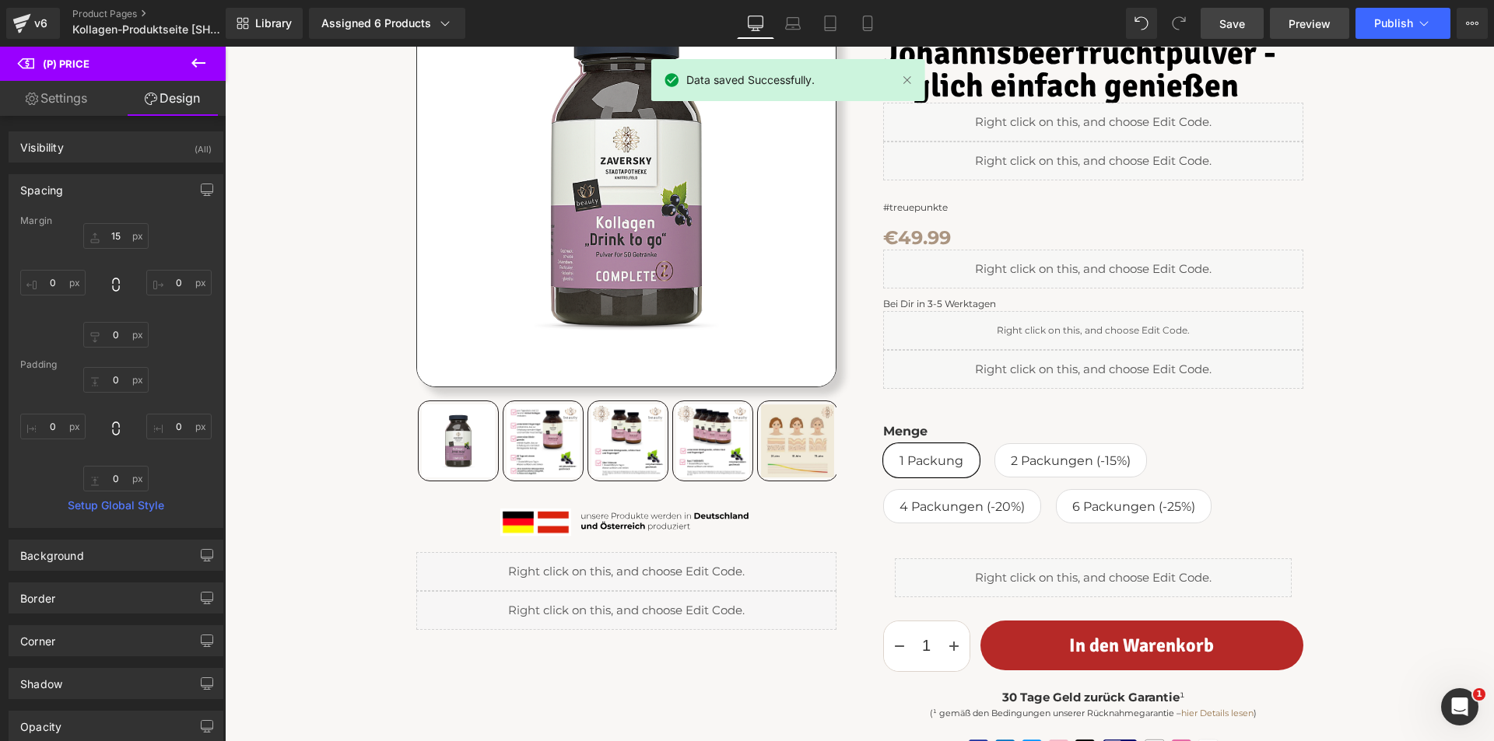
click at [1317, 14] on link "Preview" at bounding box center [1309, 23] width 79 height 31
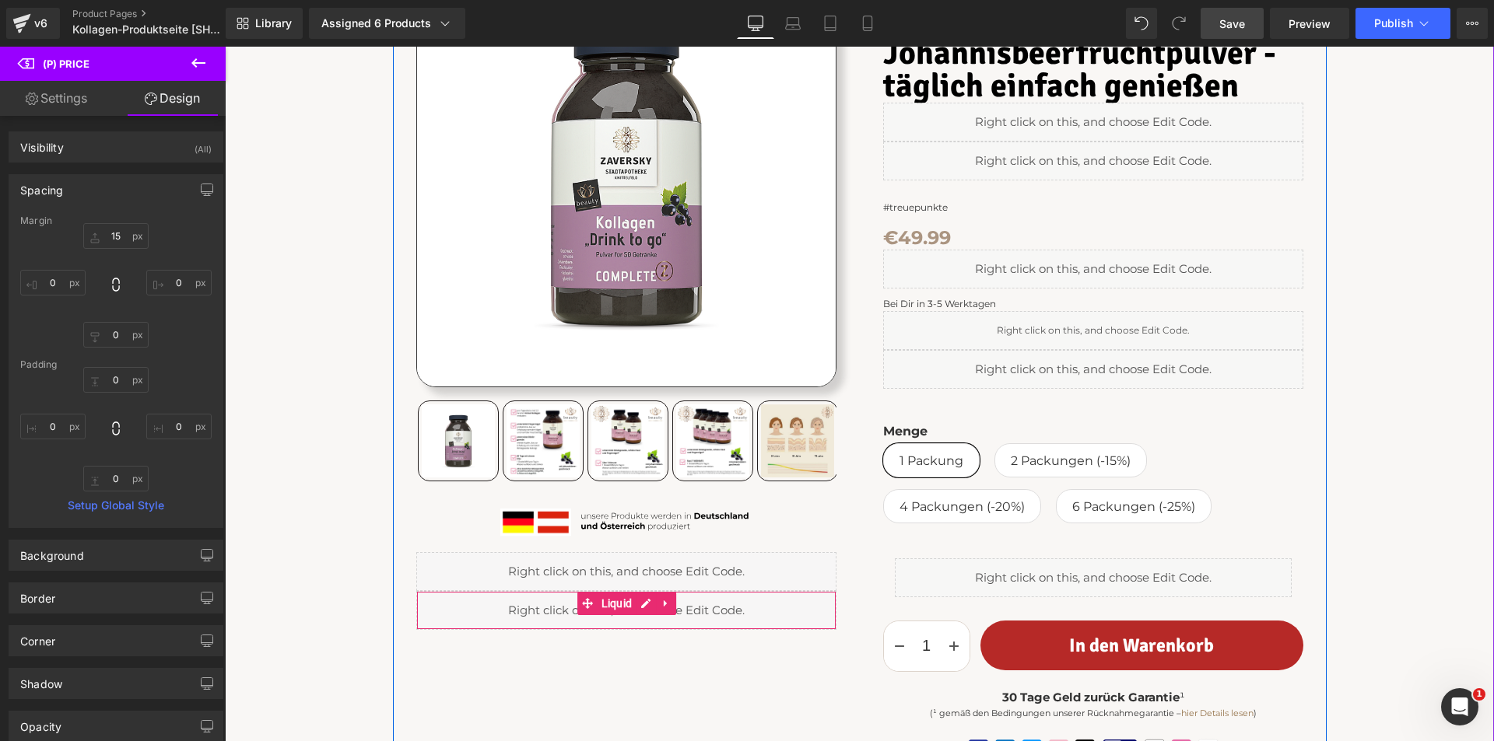
click at [636, 601] on div "Liquid" at bounding box center [626, 610] width 420 height 39
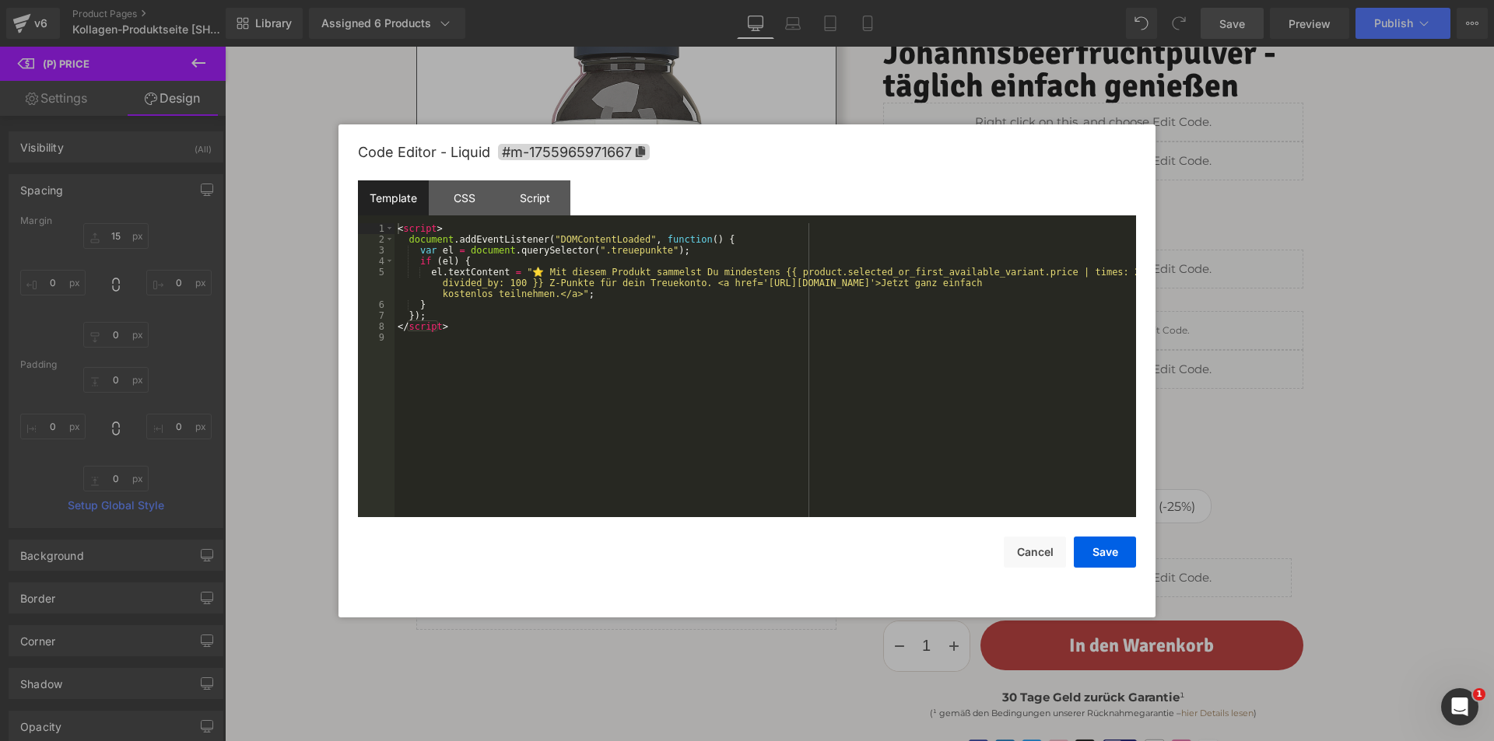
click at [692, 366] on div "< script > document . addEventListener ( "DOMContentLoaded" , function ( ) { va…" at bounding box center [764, 381] width 741 height 316
click at [1113, 550] on button "Save" at bounding box center [1105, 552] width 62 height 31
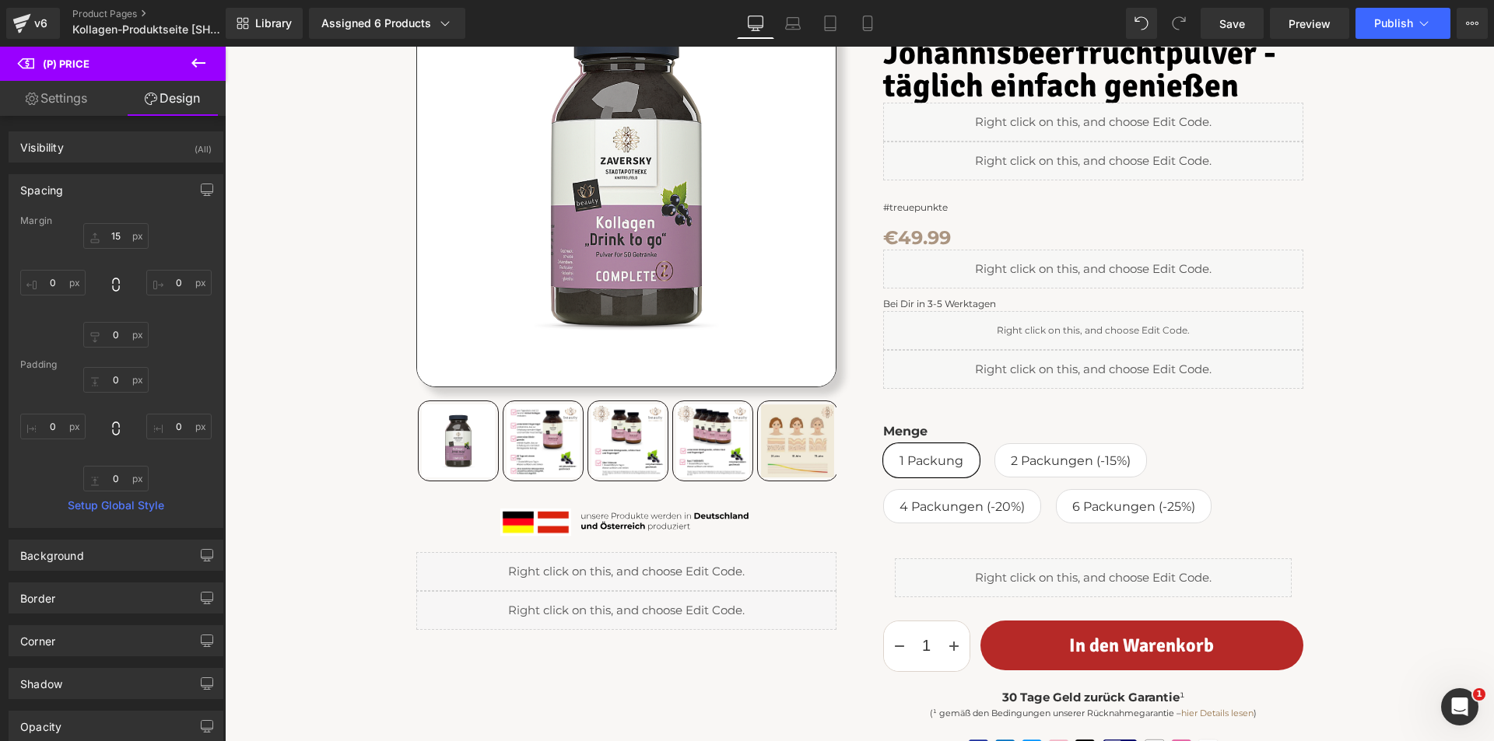
drag, startPoint x: 1245, startPoint y: 28, endPoint x: 1053, endPoint y: 0, distance: 193.4
click at [1245, 28] on span "Save" at bounding box center [1232, 24] width 26 height 16
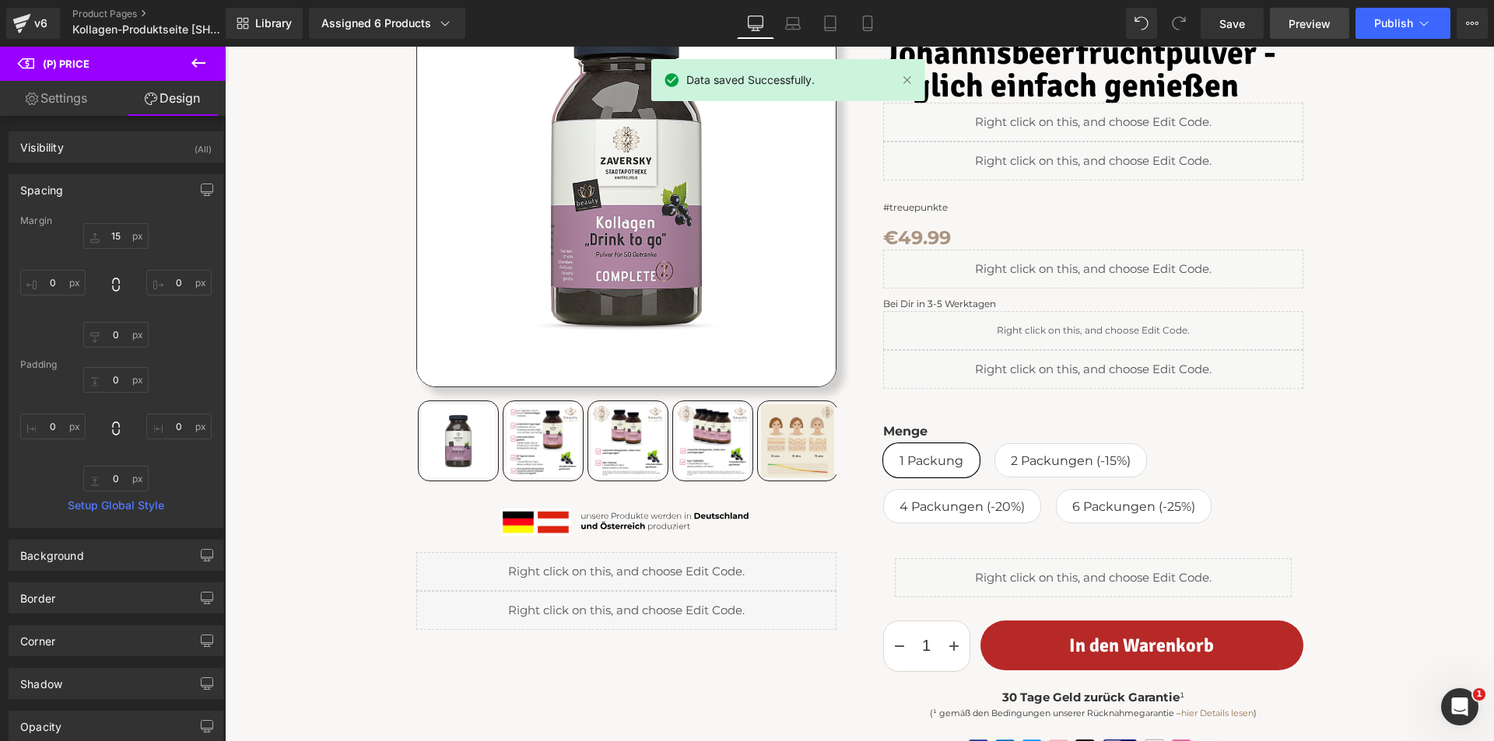
click at [1312, 23] on span "Preview" at bounding box center [1309, 24] width 42 height 16
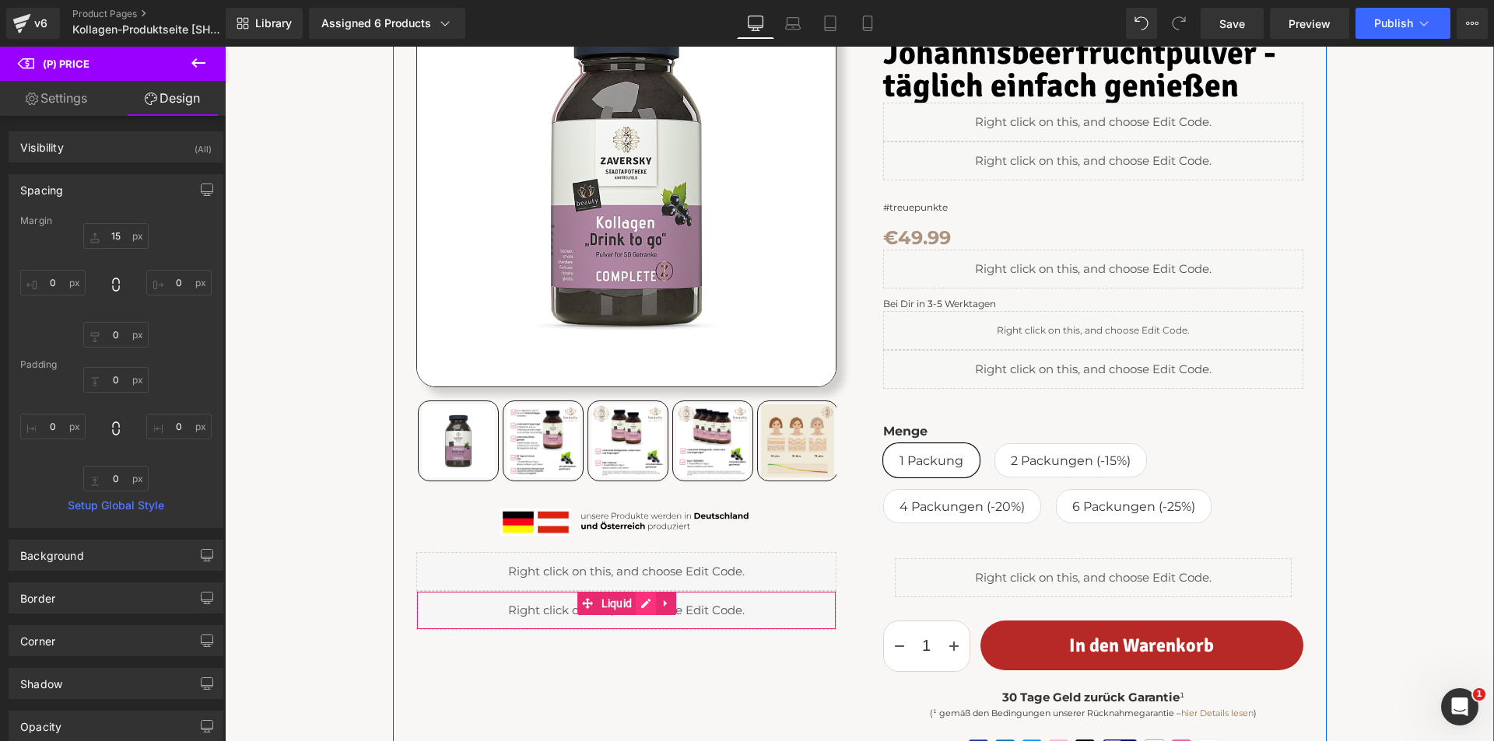
click at [646, 601] on div "Liquid" at bounding box center [626, 610] width 420 height 39
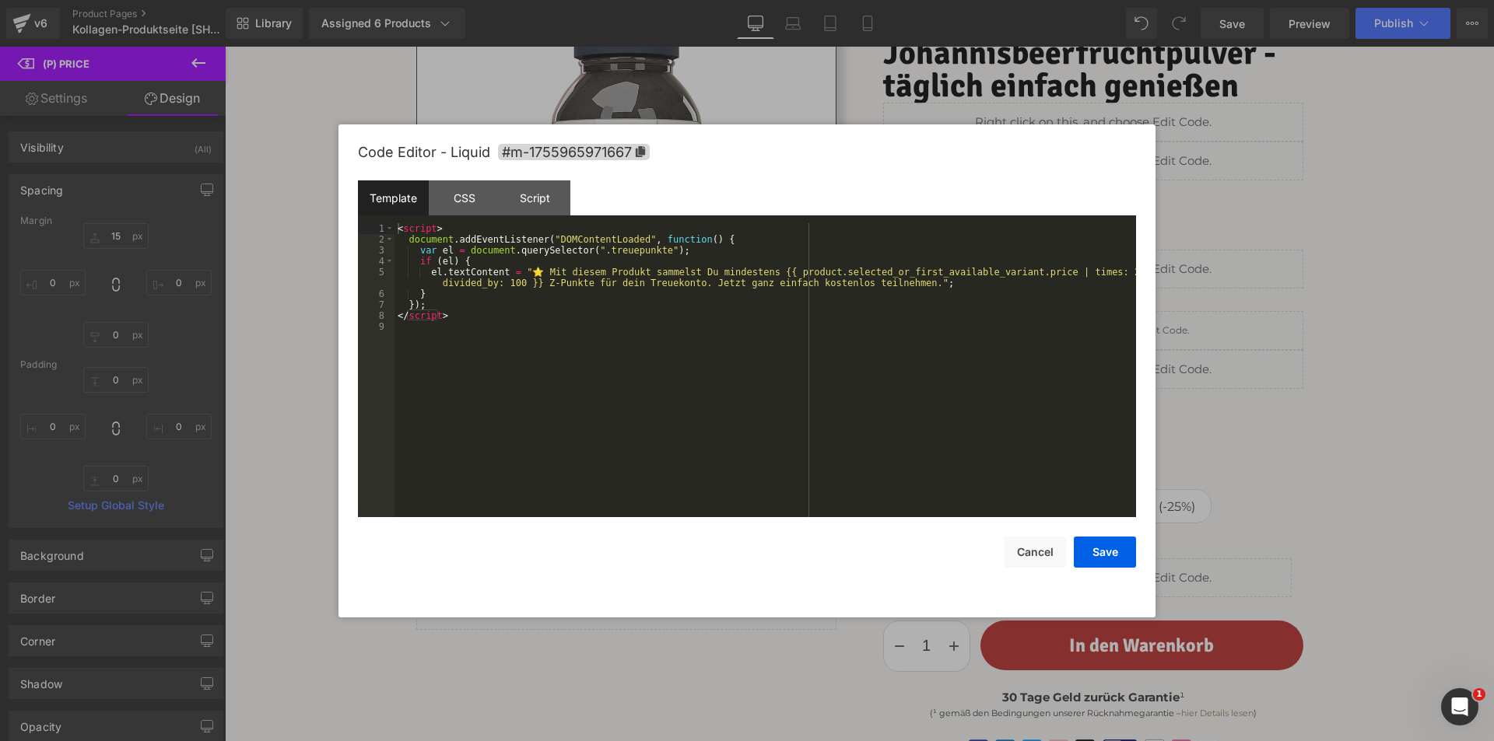
click at [701, 415] on div "< script > document . addEventListener ( "DOMContentLoaded" , function ( ) { va…" at bounding box center [764, 381] width 741 height 316
drag, startPoint x: 1105, startPoint y: 550, endPoint x: 948, endPoint y: 328, distance: 272.0
click at [1105, 550] on button "Save" at bounding box center [1105, 552] width 62 height 31
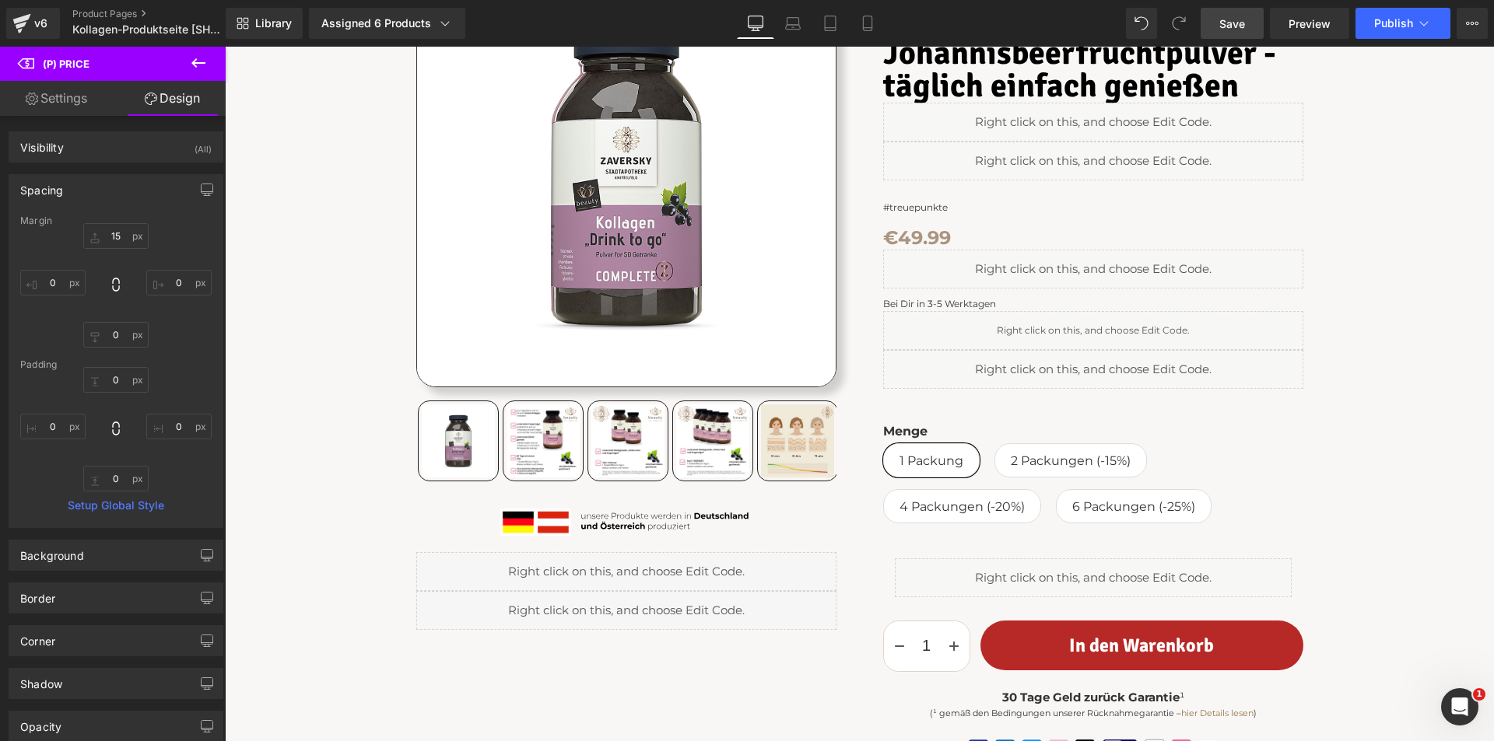
click at [1242, 23] on span "Save" at bounding box center [1232, 24] width 26 height 16
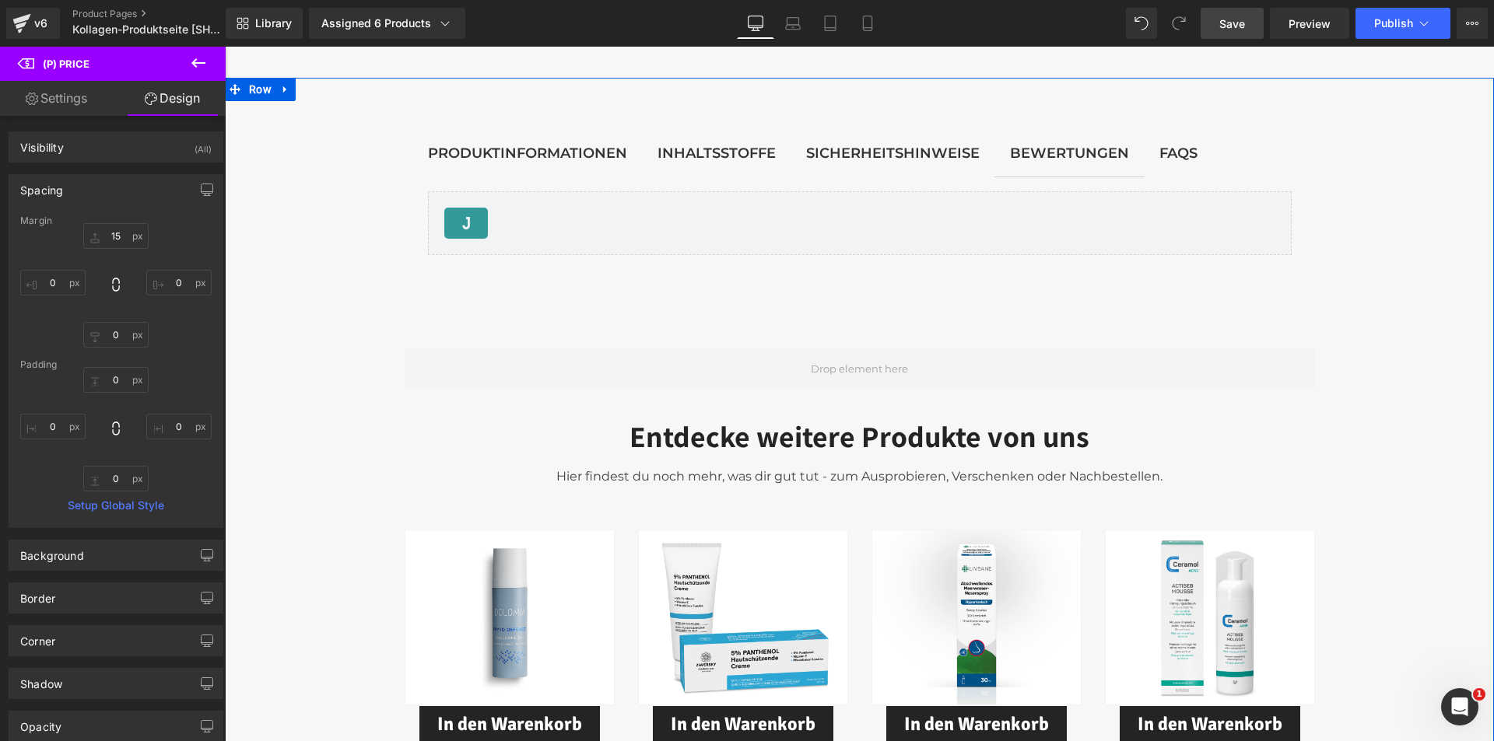
scroll to position [2645, 0]
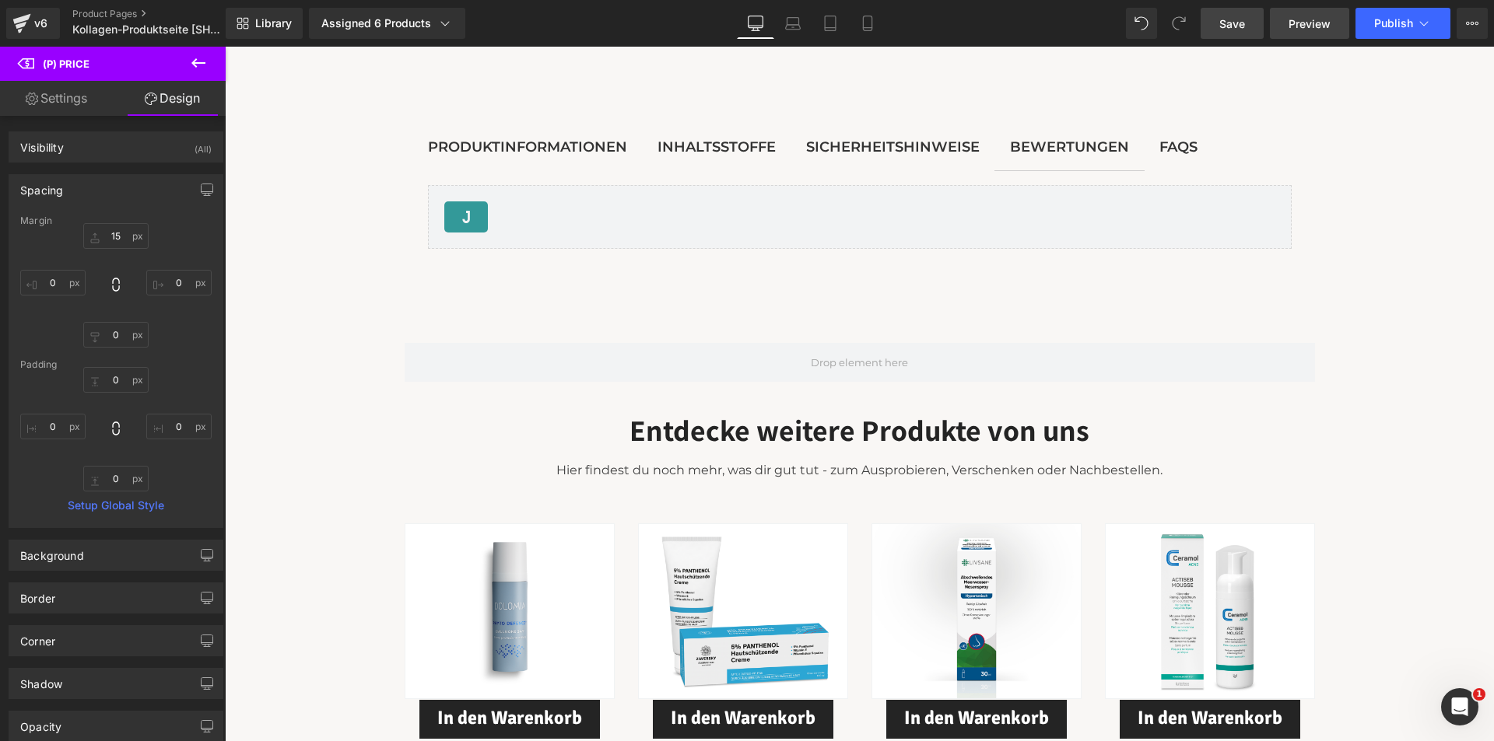
click at [1297, 23] on span "Preview" at bounding box center [1309, 24] width 42 height 16
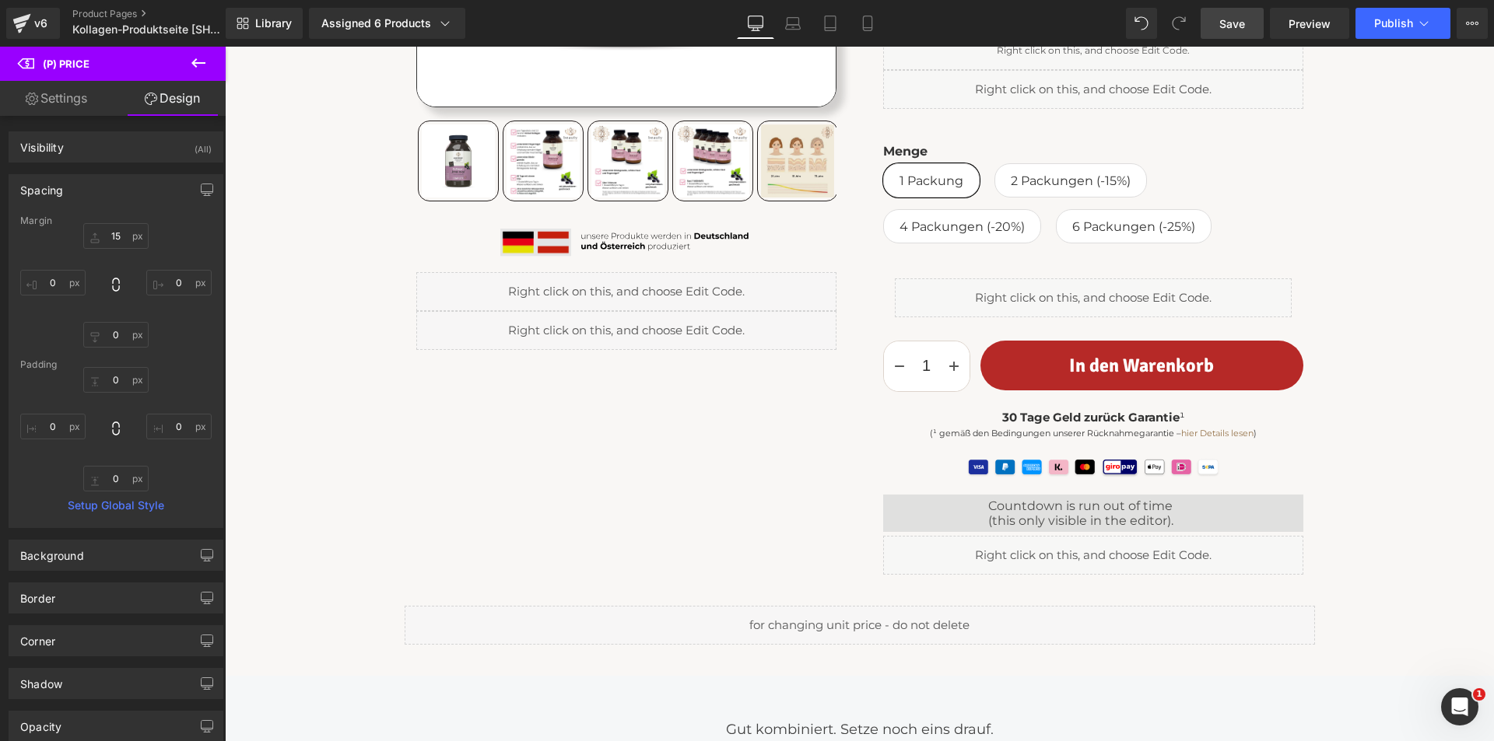
scroll to position [389, 0]
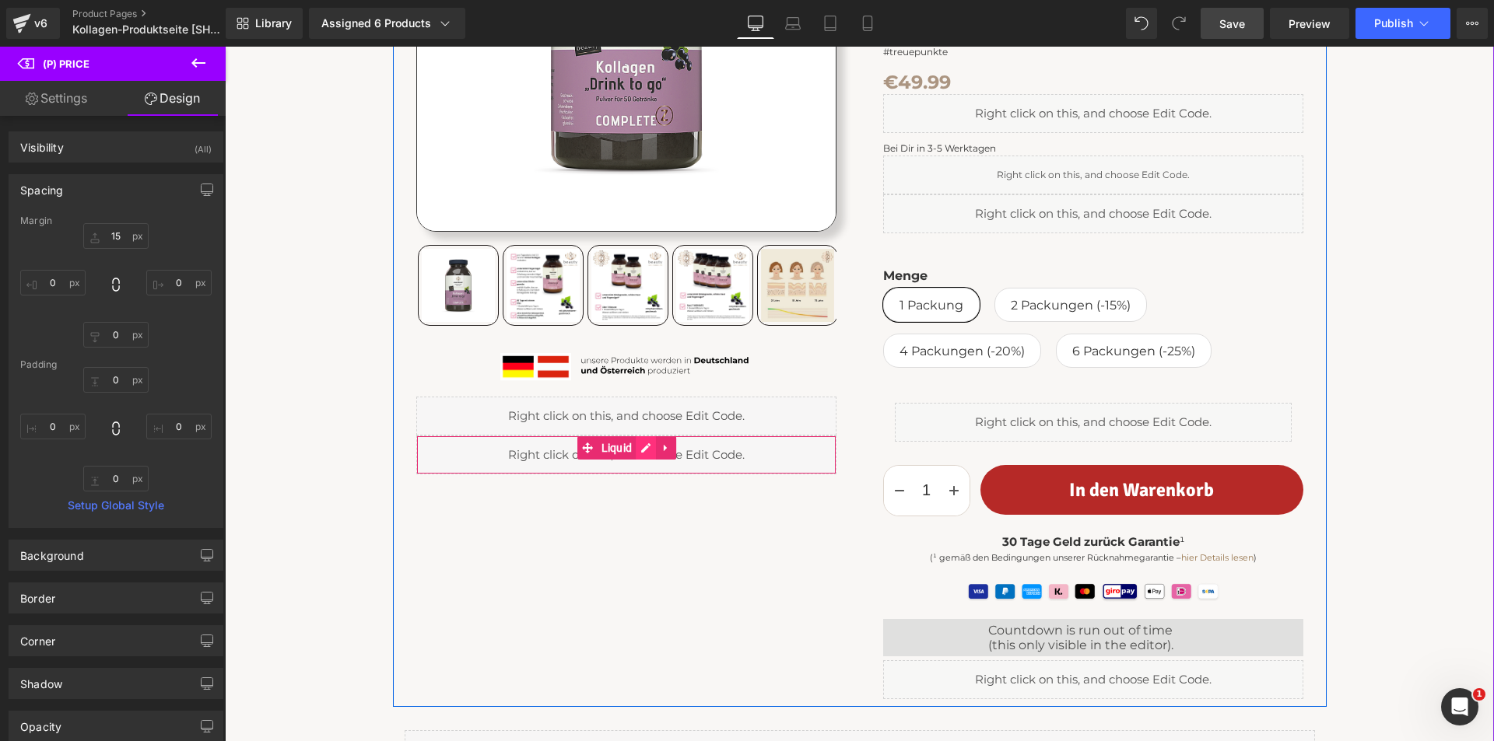
click at [639, 447] on div "Liquid" at bounding box center [626, 455] width 420 height 39
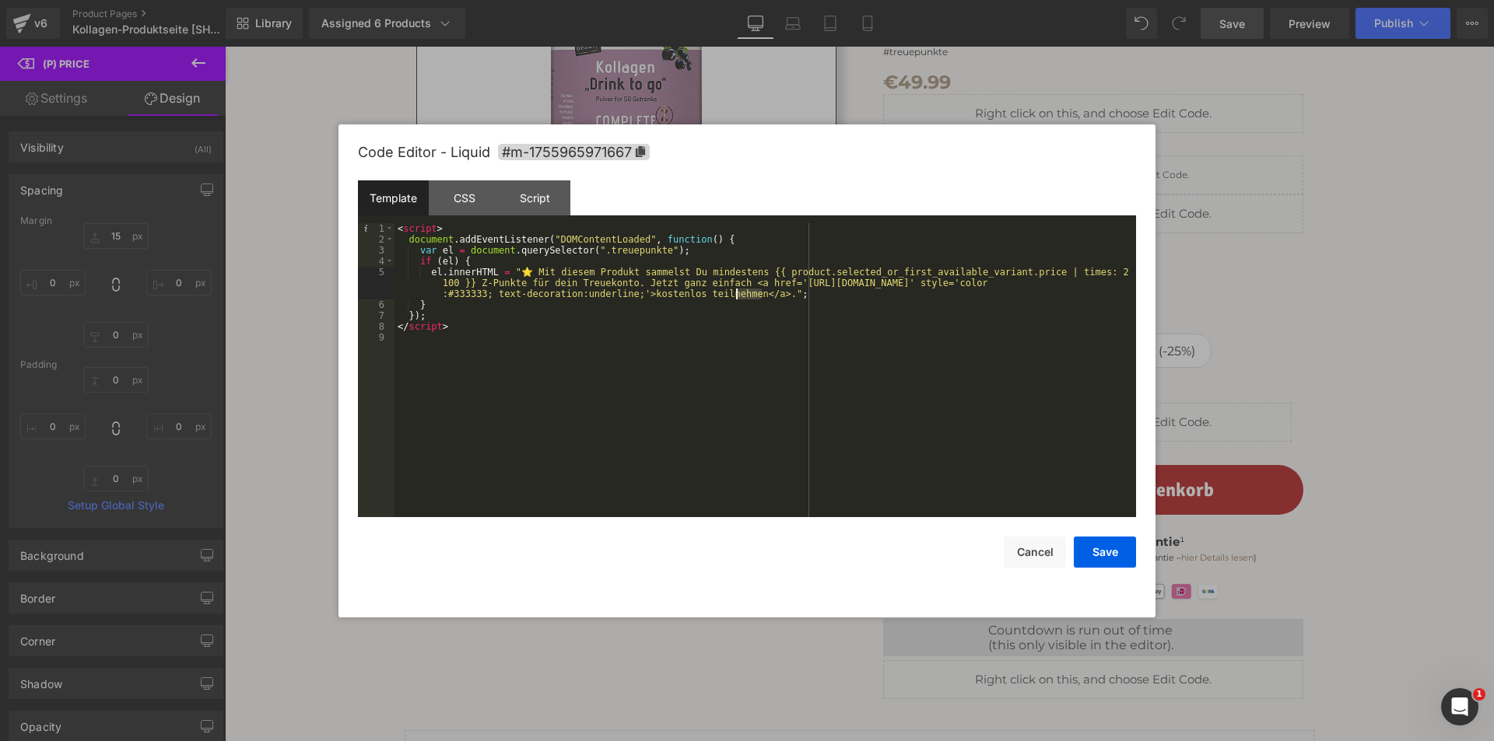
drag, startPoint x: 760, startPoint y: 293, endPoint x: 733, endPoint y: 304, distance: 29.3
click at [738, 293] on div "< script > document . addEventListener ( "DOMContentLoaded" , function ( ) { va…" at bounding box center [764, 381] width 741 height 316
drag, startPoint x: 632, startPoint y: 291, endPoint x: 726, endPoint y: 283, distance: 94.5
click at [726, 283] on div "< script > document . addEventListener ( "DOMContentLoaded" , function ( ) { va…" at bounding box center [764, 381] width 741 height 316
click at [829, 280] on div "< script > document . addEventListener ( "DOMContentLoaded" , function ( ) { va…" at bounding box center [764, 381] width 741 height 316
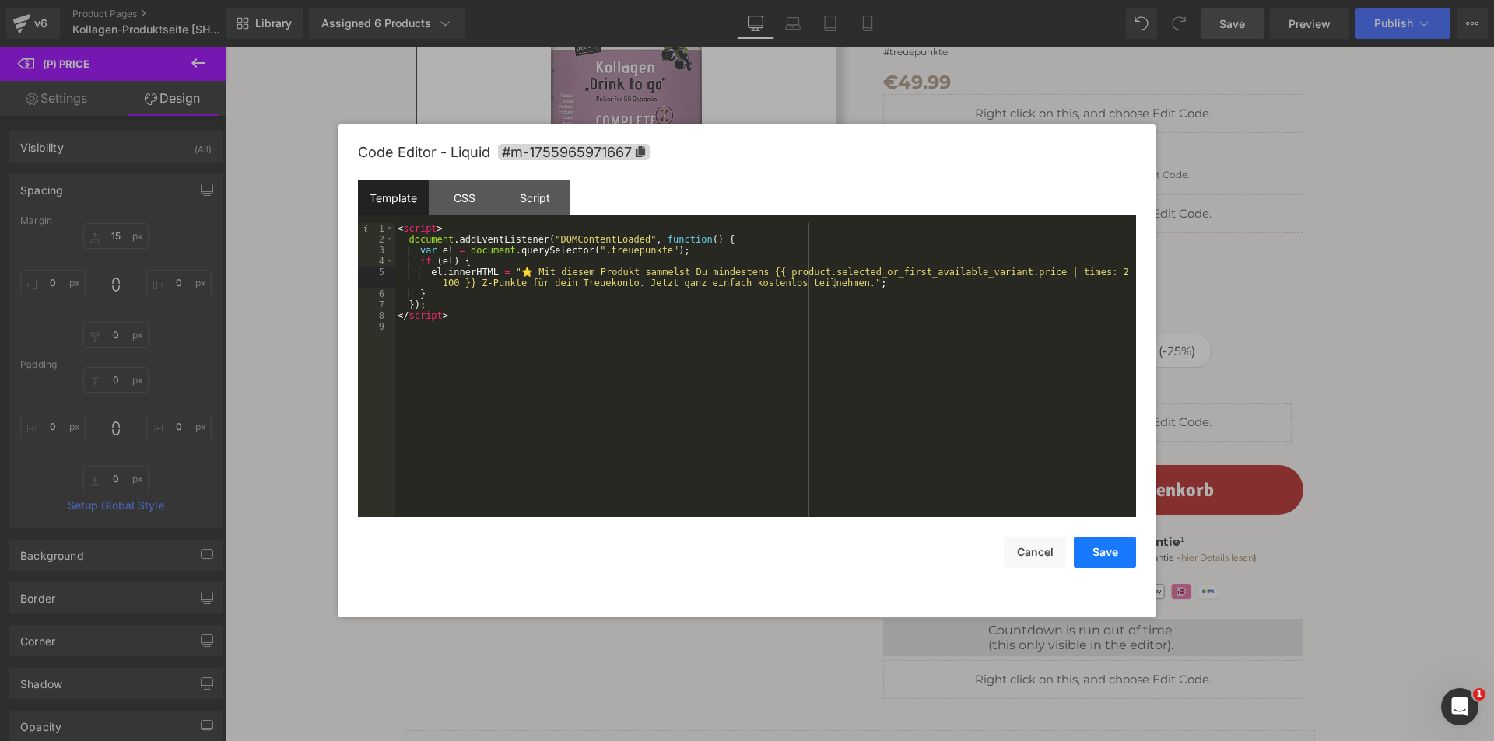
click at [1095, 547] on button "Save" at bounding box center [1105, 552] width 62 height 31
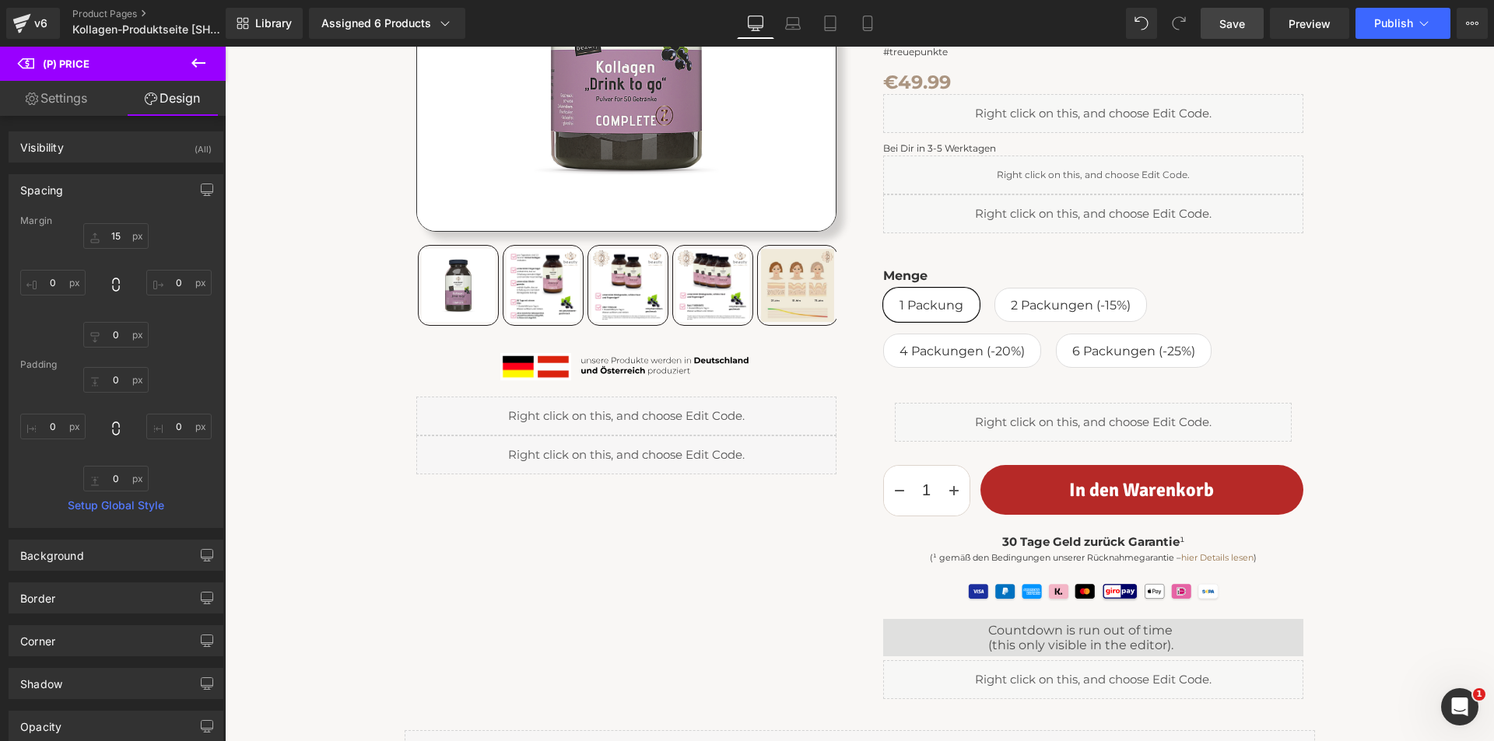
click at [1220, 13] on link "Save" at bounding box center [1231, 23] width 63 height 31
click at [1287, 21] on link "Preview" at bounding box center [1309, 23] width 79 height 31
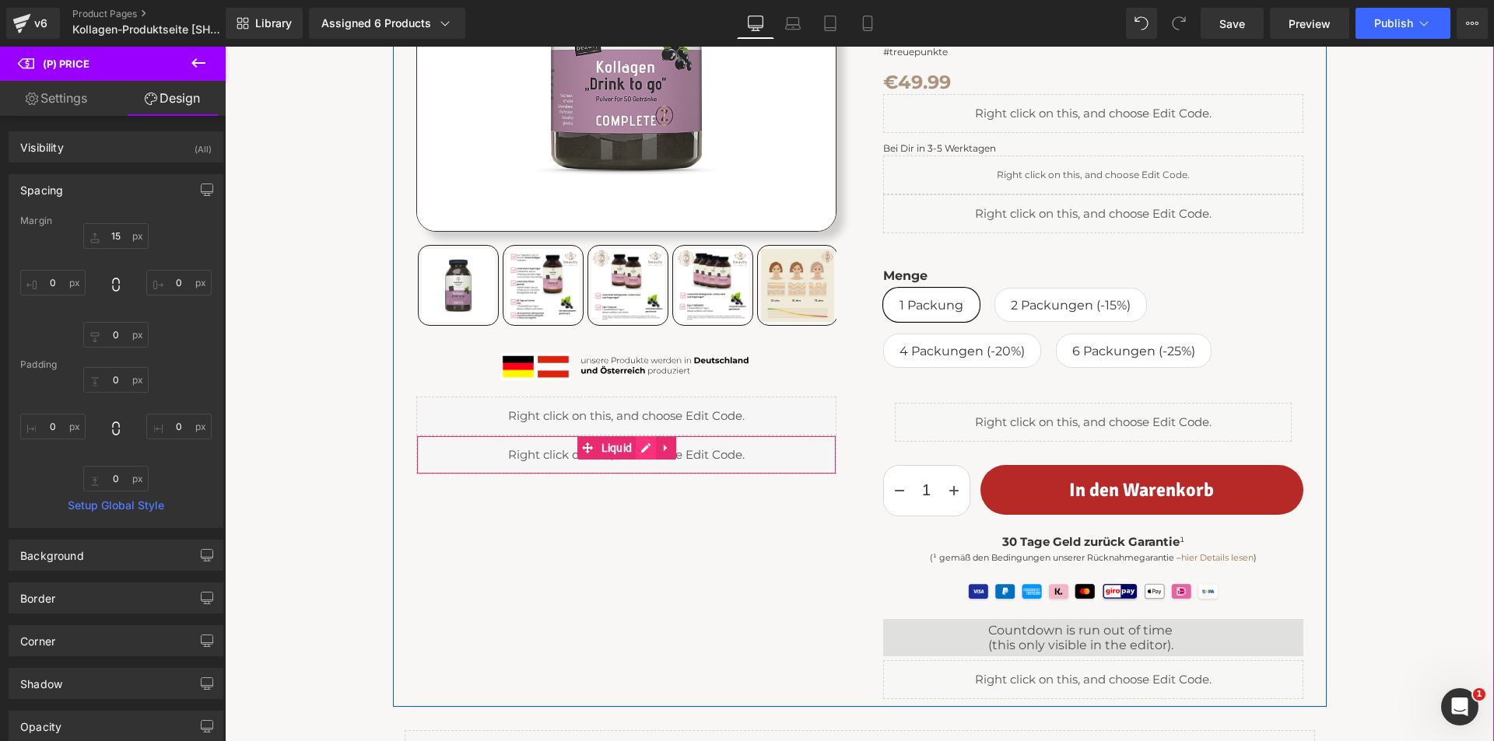
click at [643, 447] on div "Liquid" at bounding box center [626, 455] width 420 height 39
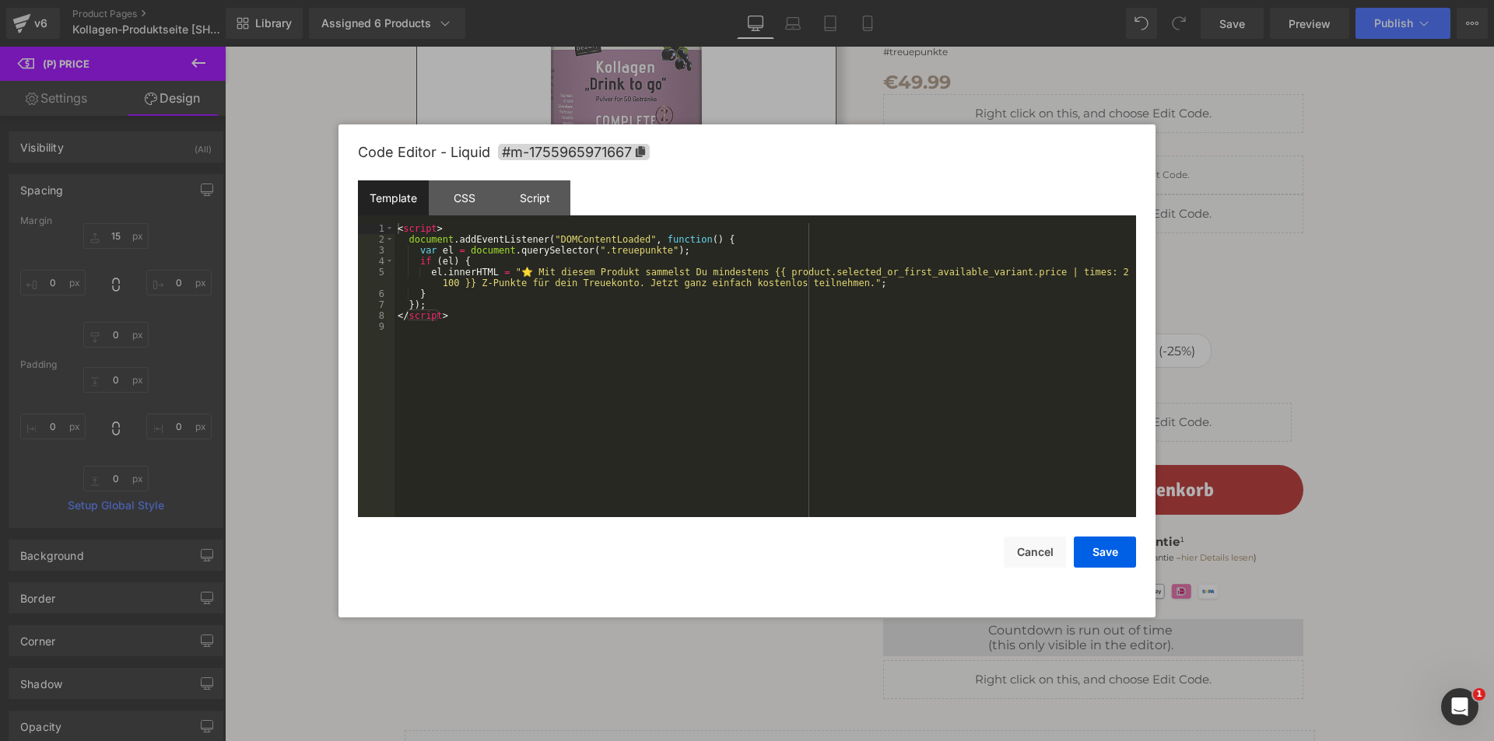
click at [638, 423] on div "< script > document . addEventListener ( "DOMContentLoaded" , function ( ) { va…" at bounding box center [764, 381] width 741 height 316
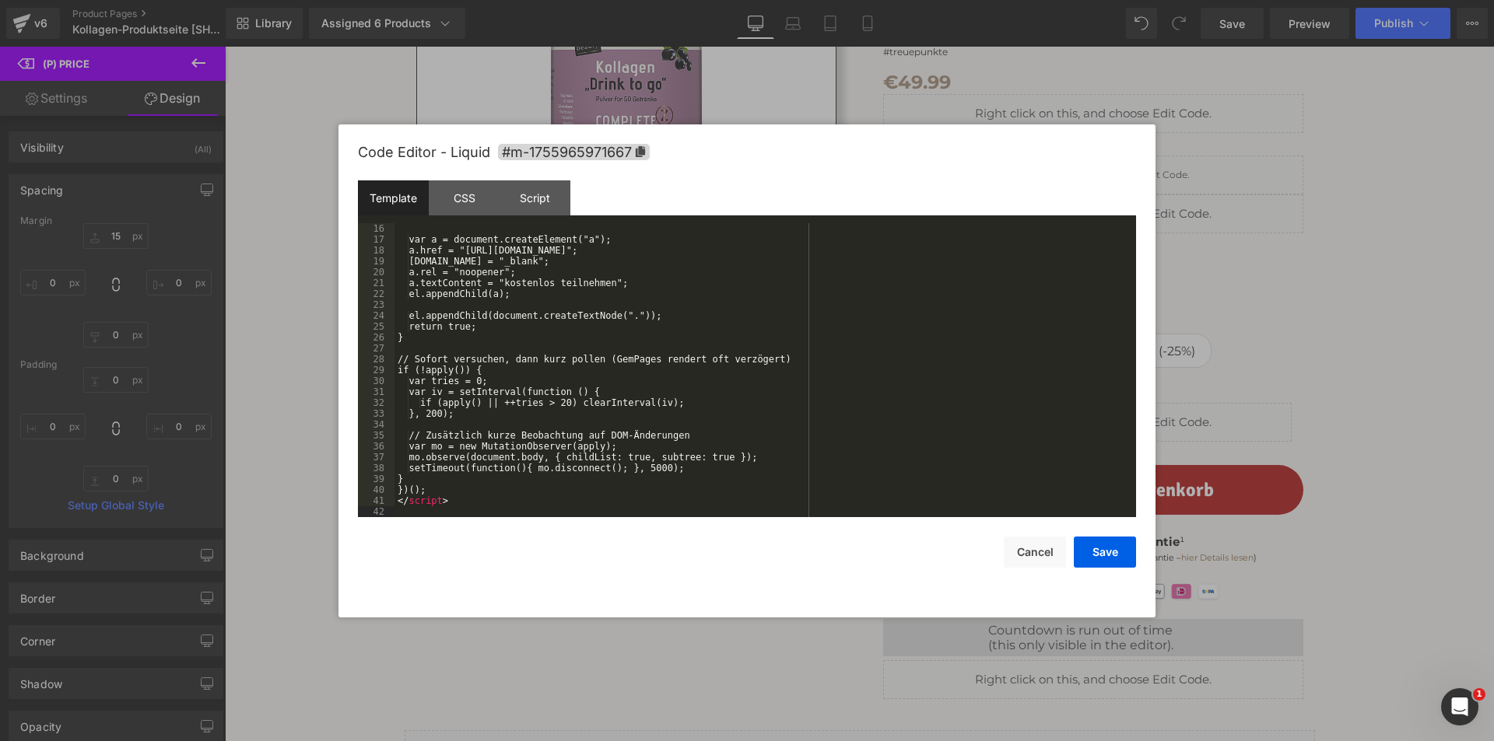
scroll to position [0, 0]
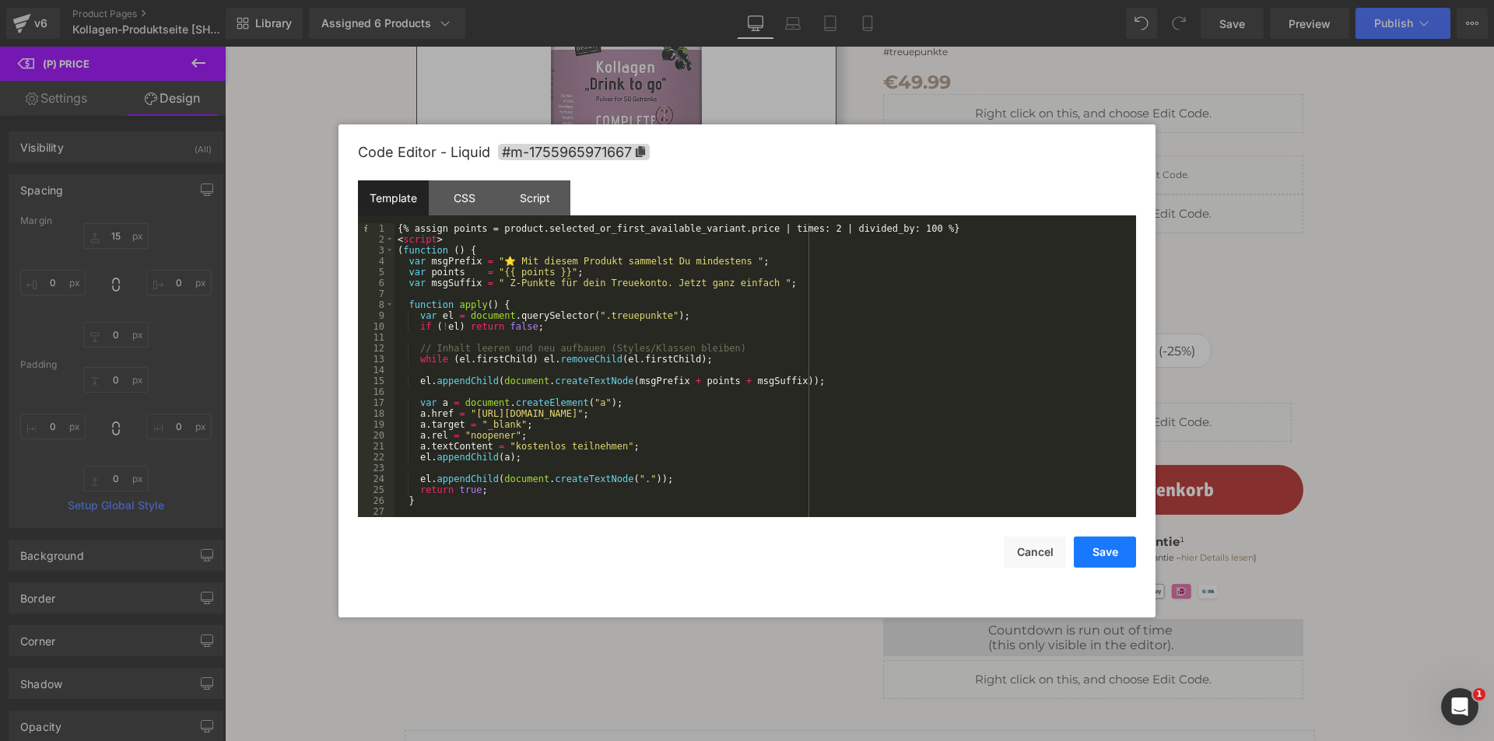
click at [1112, 551] on button "Save" at bounding box center [1105, 552] width 62 height 31
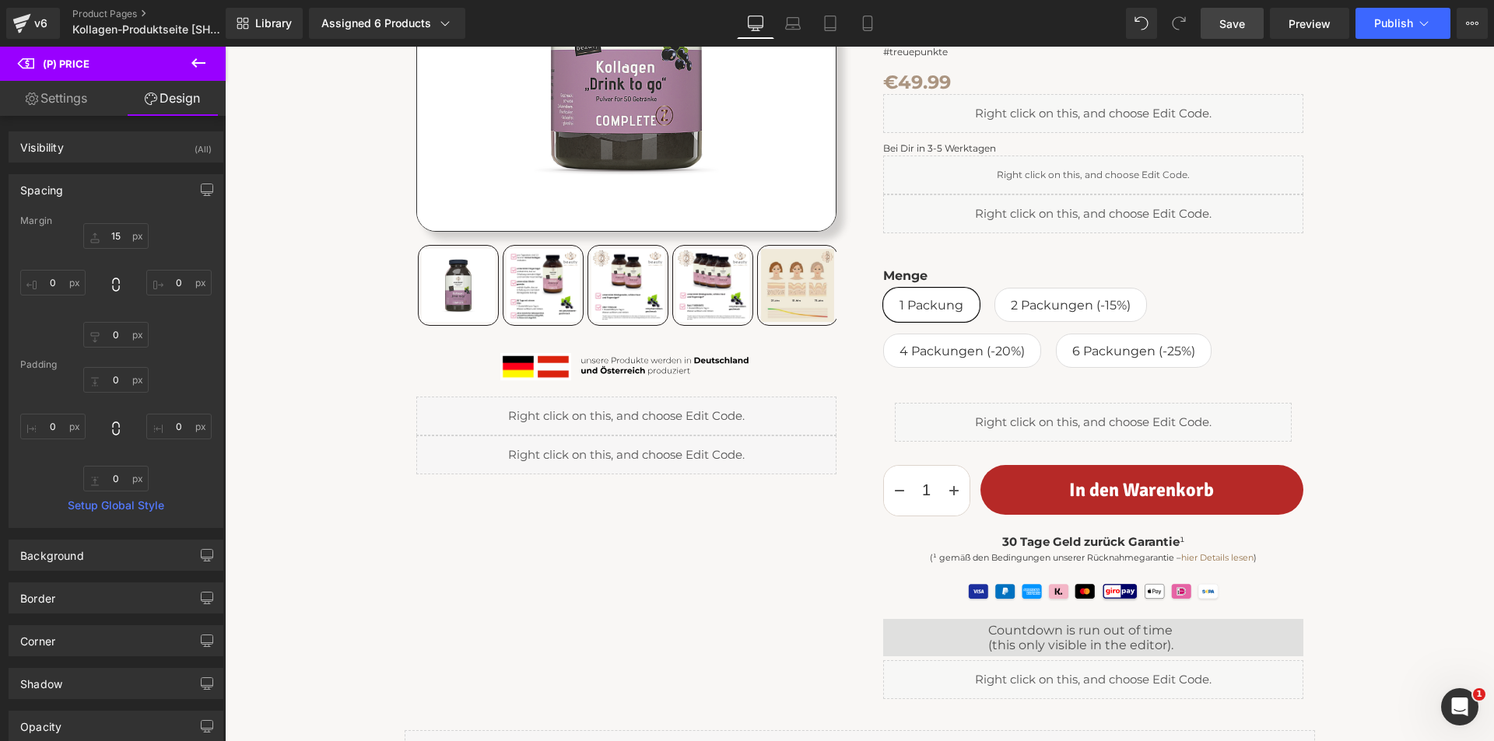
click at [1229, 23] on span "Save" at bounding box center [1232, 24] width 26 height 16
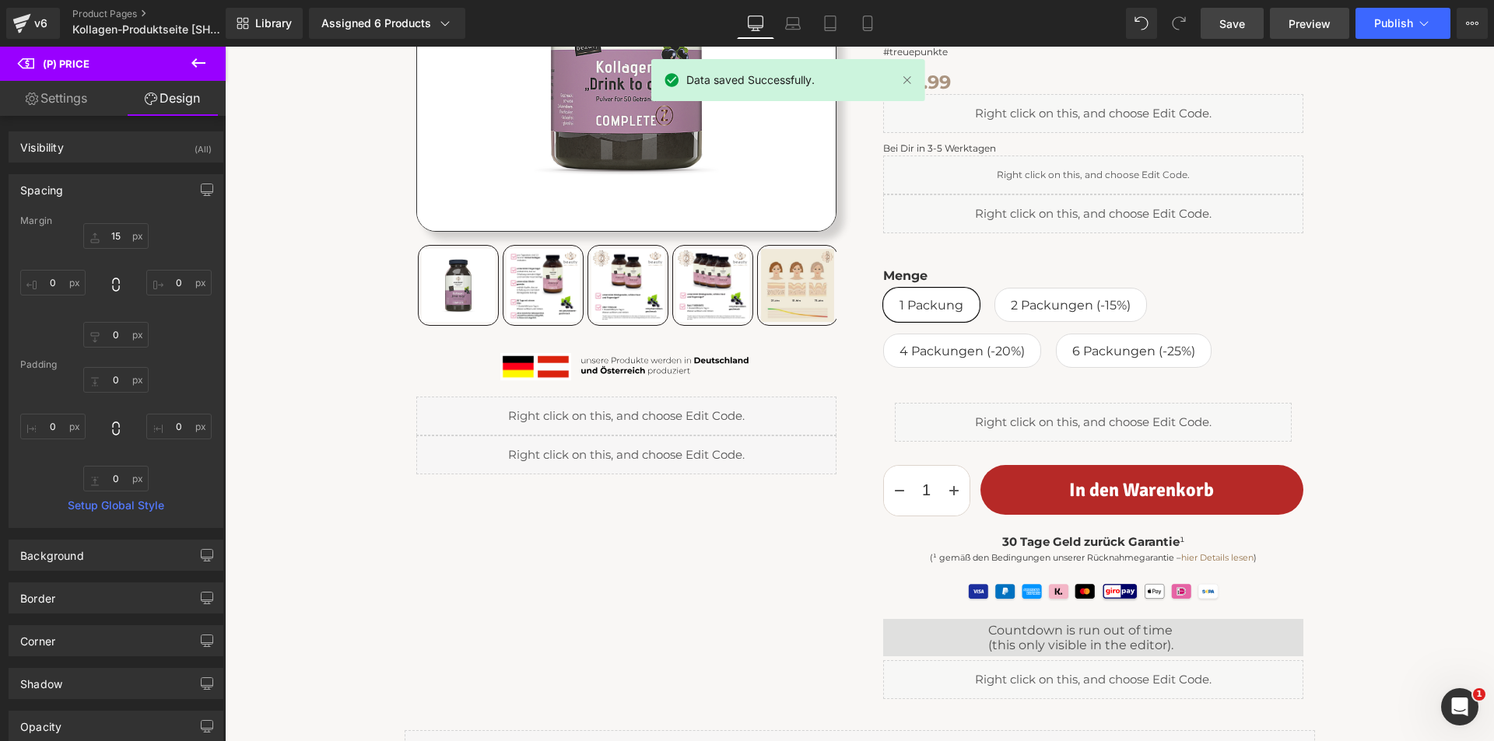
click at [1309, 23] on span "Preview" at bounding box center [1309, 24] width 42 height 16
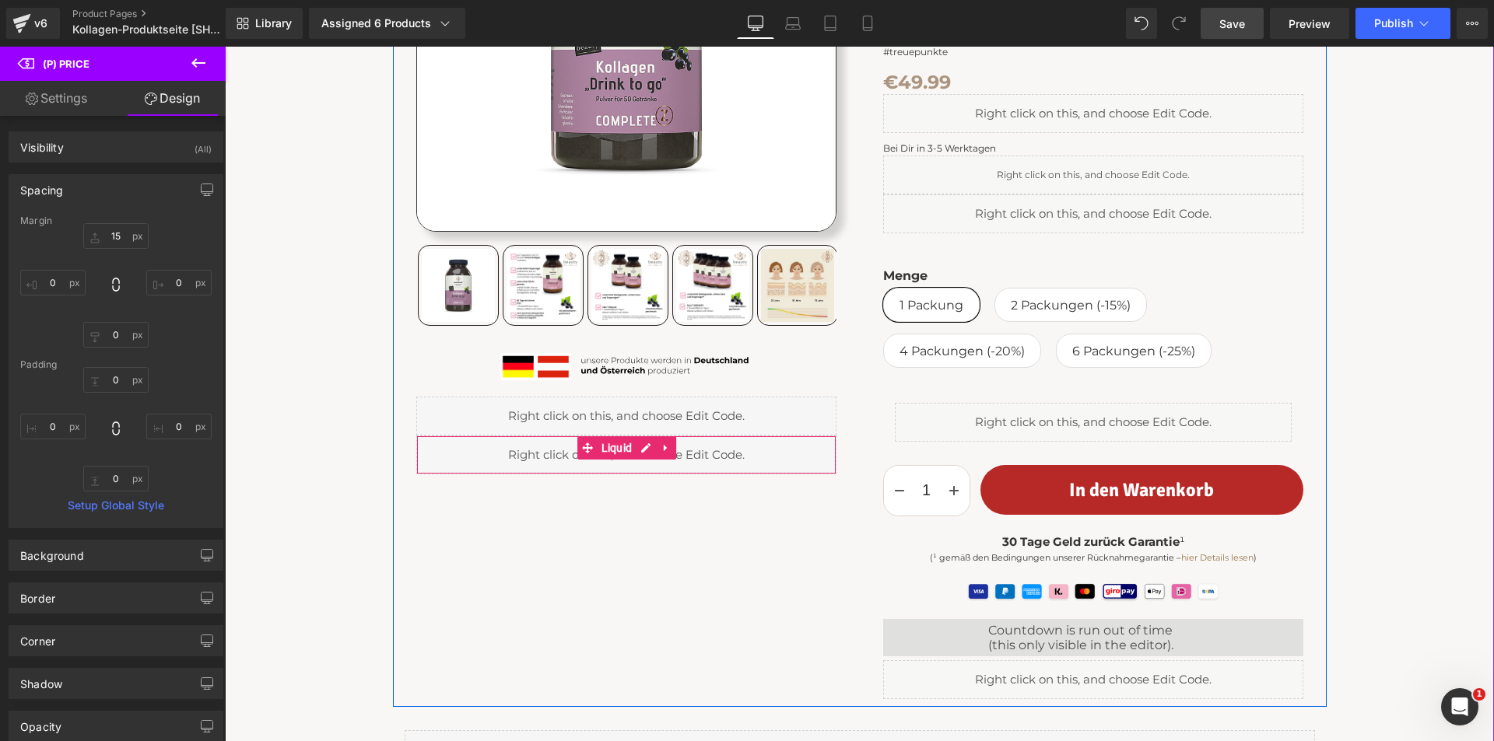
click at [645, 447] on div "Liquid" at bounding box center [626, 455] width 420 height 39
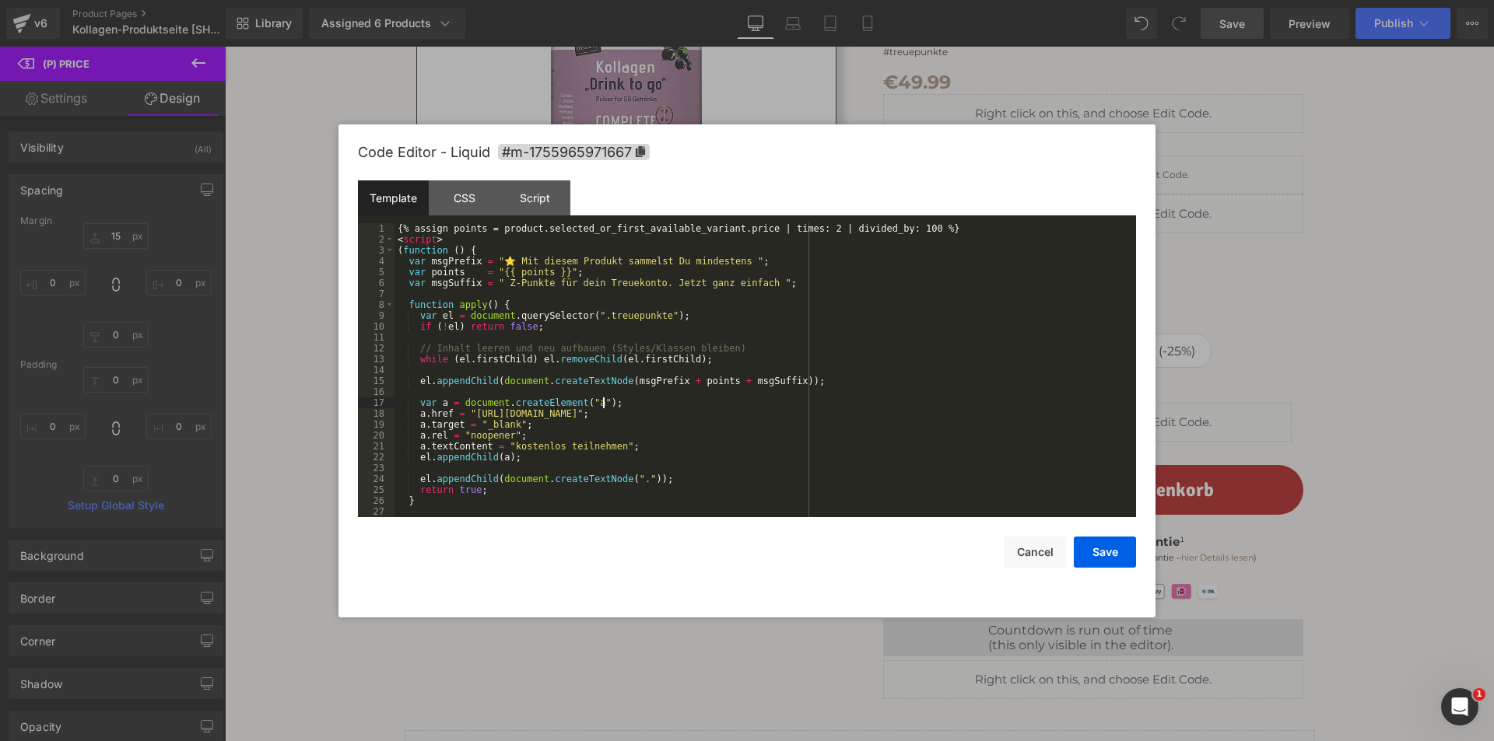
click at [730, 408] on div "{% assign points = product.selected_or_first_available_variant.price | times: 2…" at bounding box center [761, 381] width 735 height 316
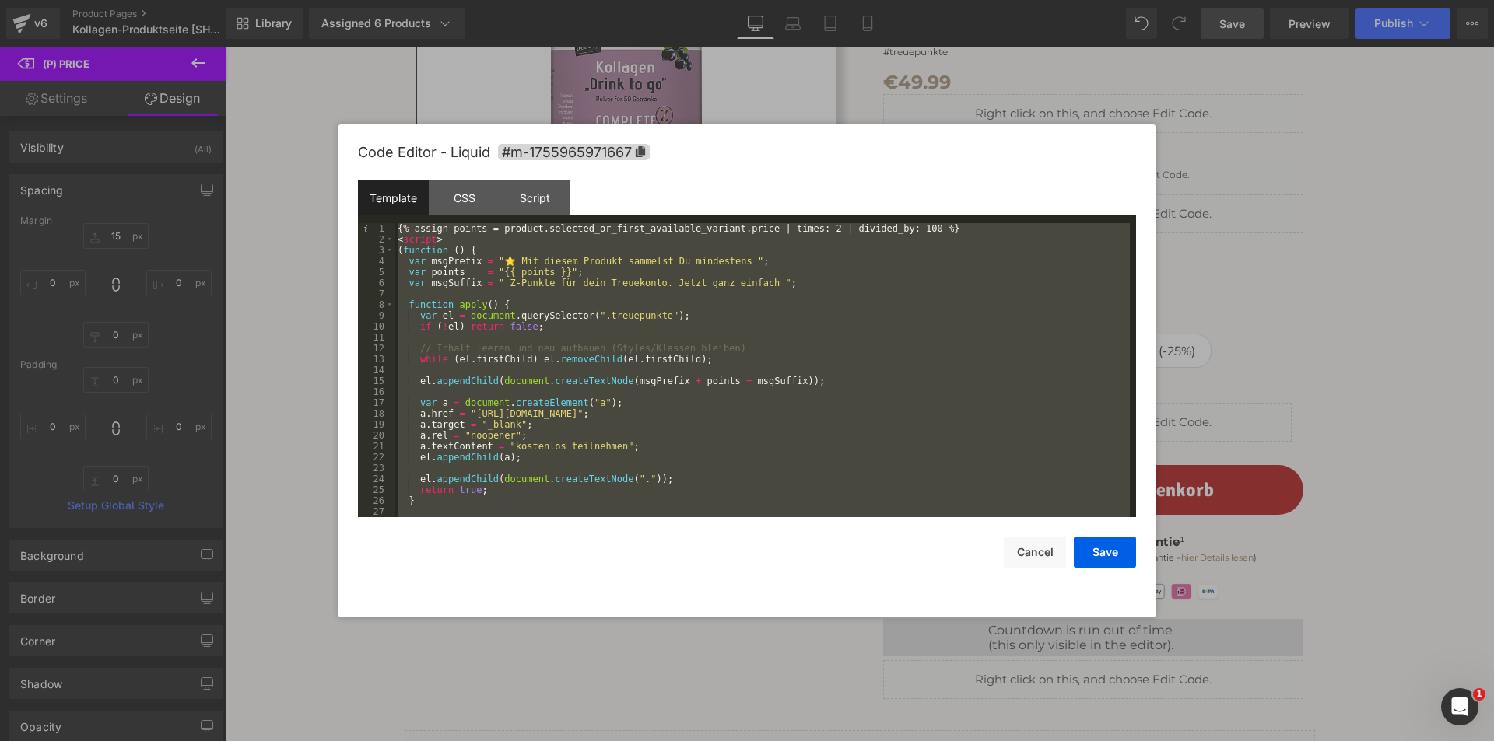
paste textarea
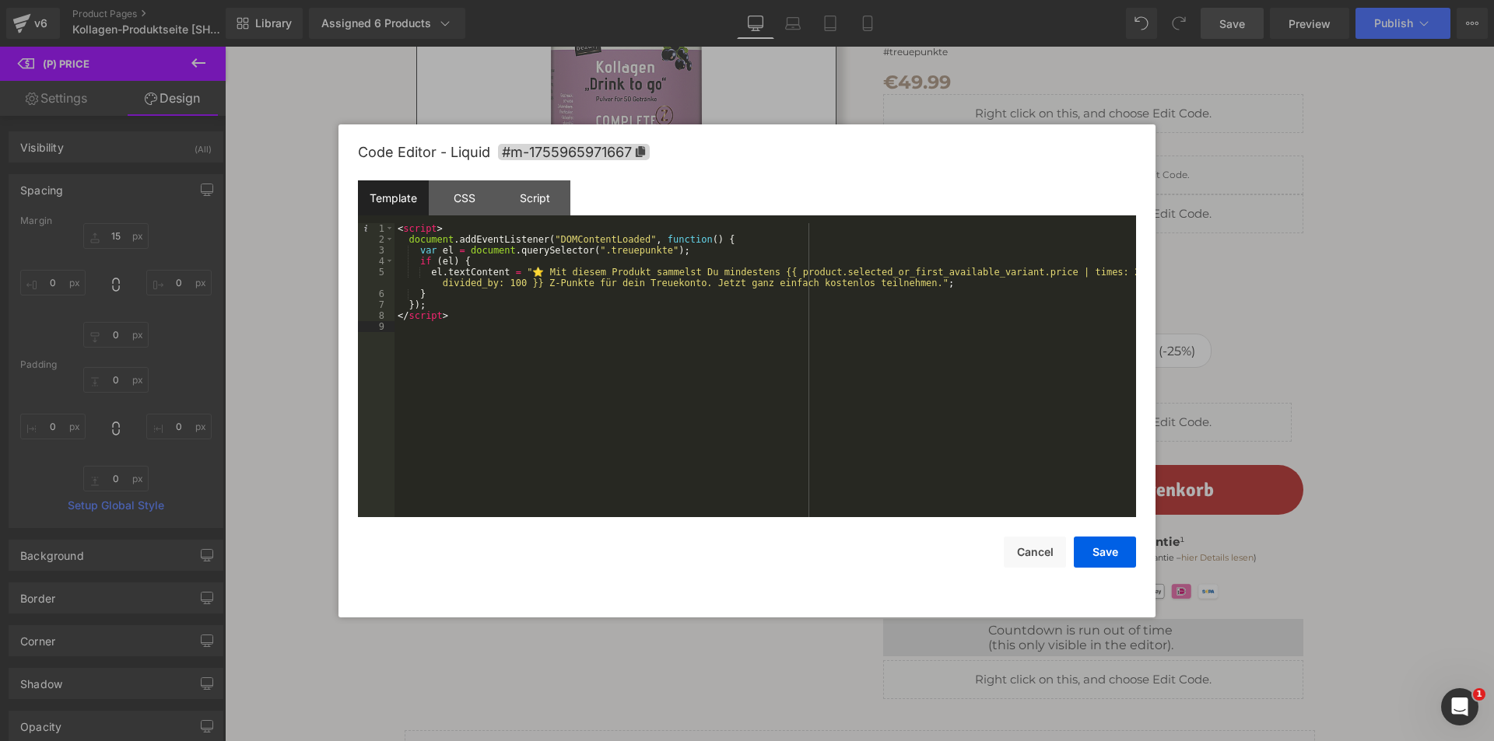
click at [894, 286] on div "< script > document . addEventListener ( "DOMContentLoaded" , function ( ) { va…" at bounding box center [764, 381] width 741 height 316
click at [920, 286] on div "< script > document . addEventListener ( "DOMContentLoaded" , function ( ) { va…" at bounding box center [764, 381] width 741 height 316
click at [1080, 281] on div "< script > document . addEventListener ( "DOMContentLoaded" , function ( ) { va…" at bounding box center [764, 381] width 741 height 316
click at [1112, 548] on button "Save" at bounding box center [1105, 552] width 62 height 31
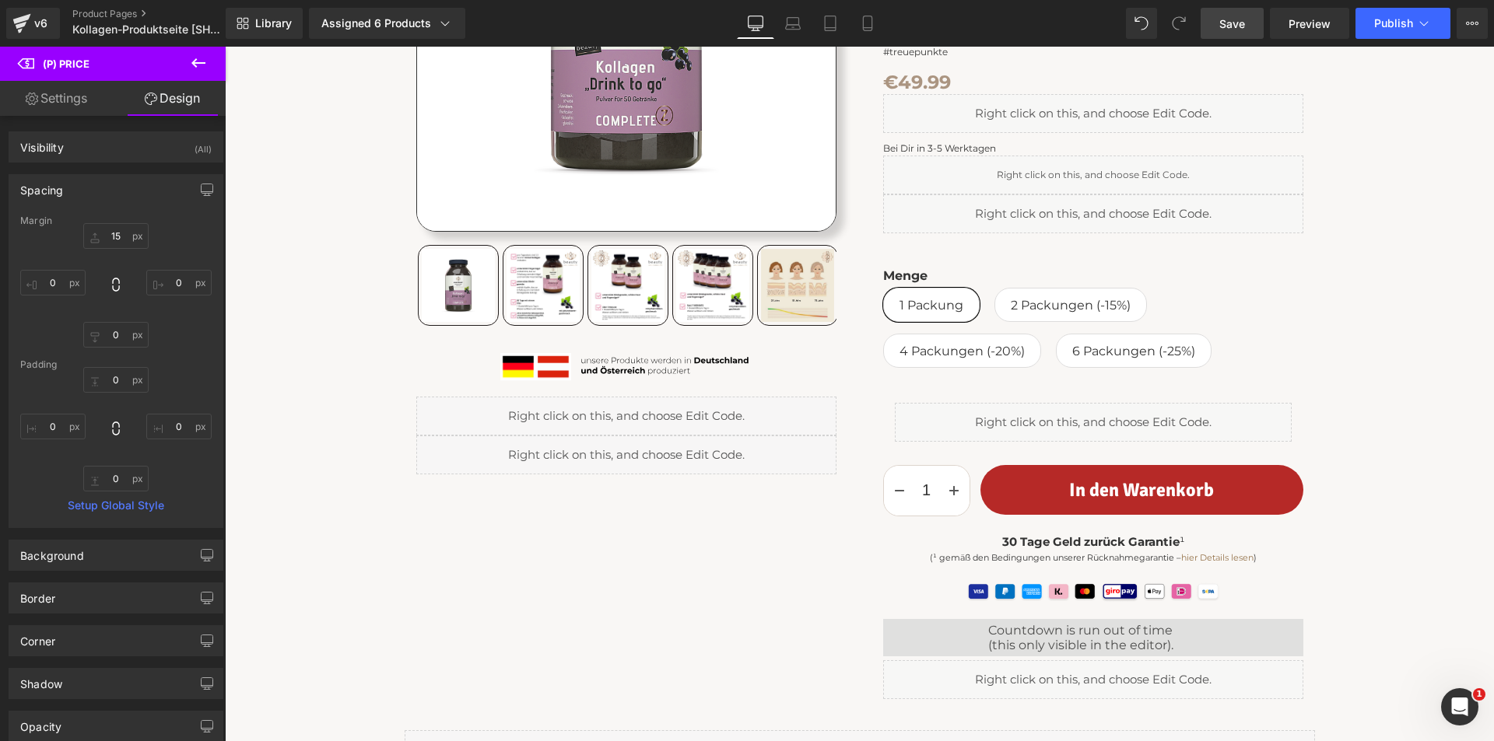
click at [1232, 26] on span "Save" at bounding box center [1232, 24] width 26 height 16
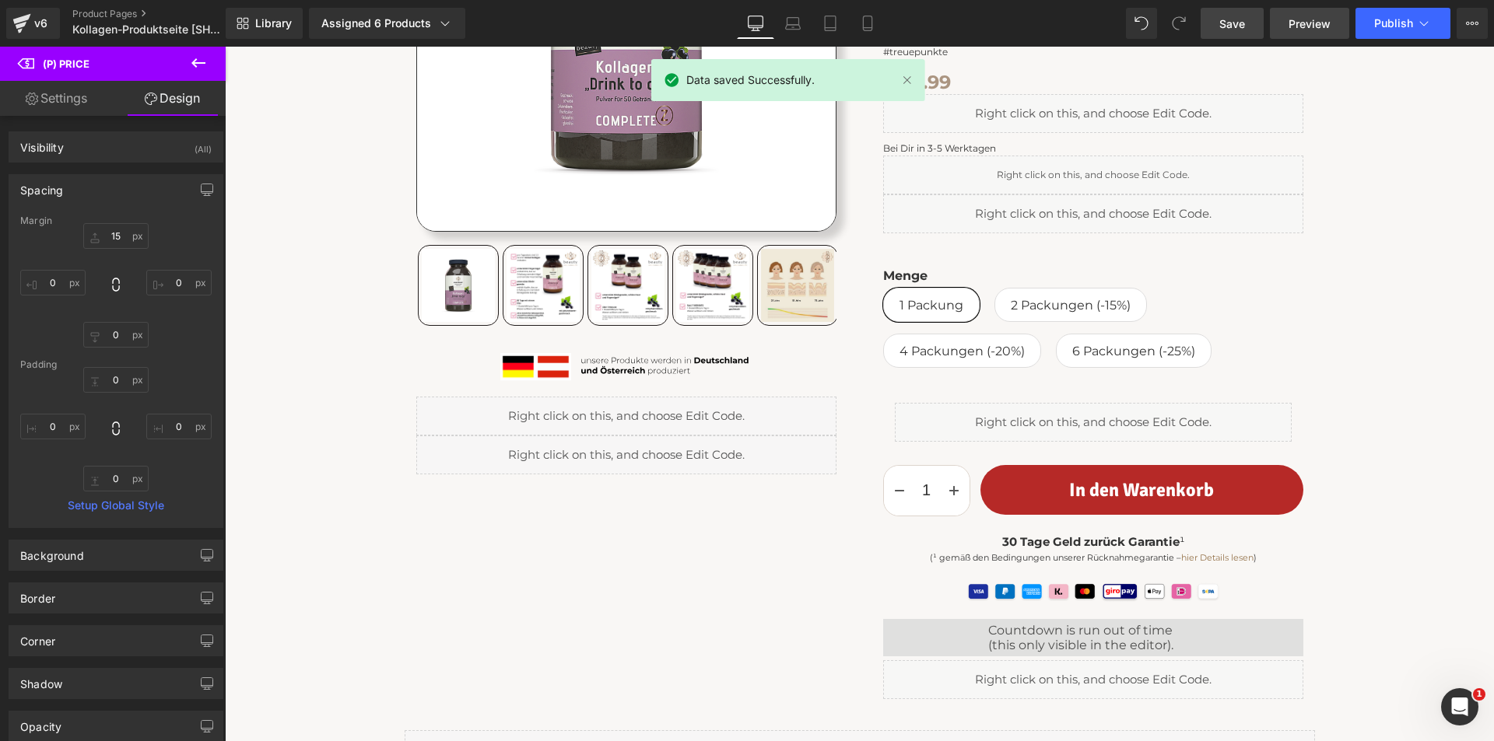
click at [1311, 19] on span "Preview" at bounding box center [1309, 24] width 42 height 16
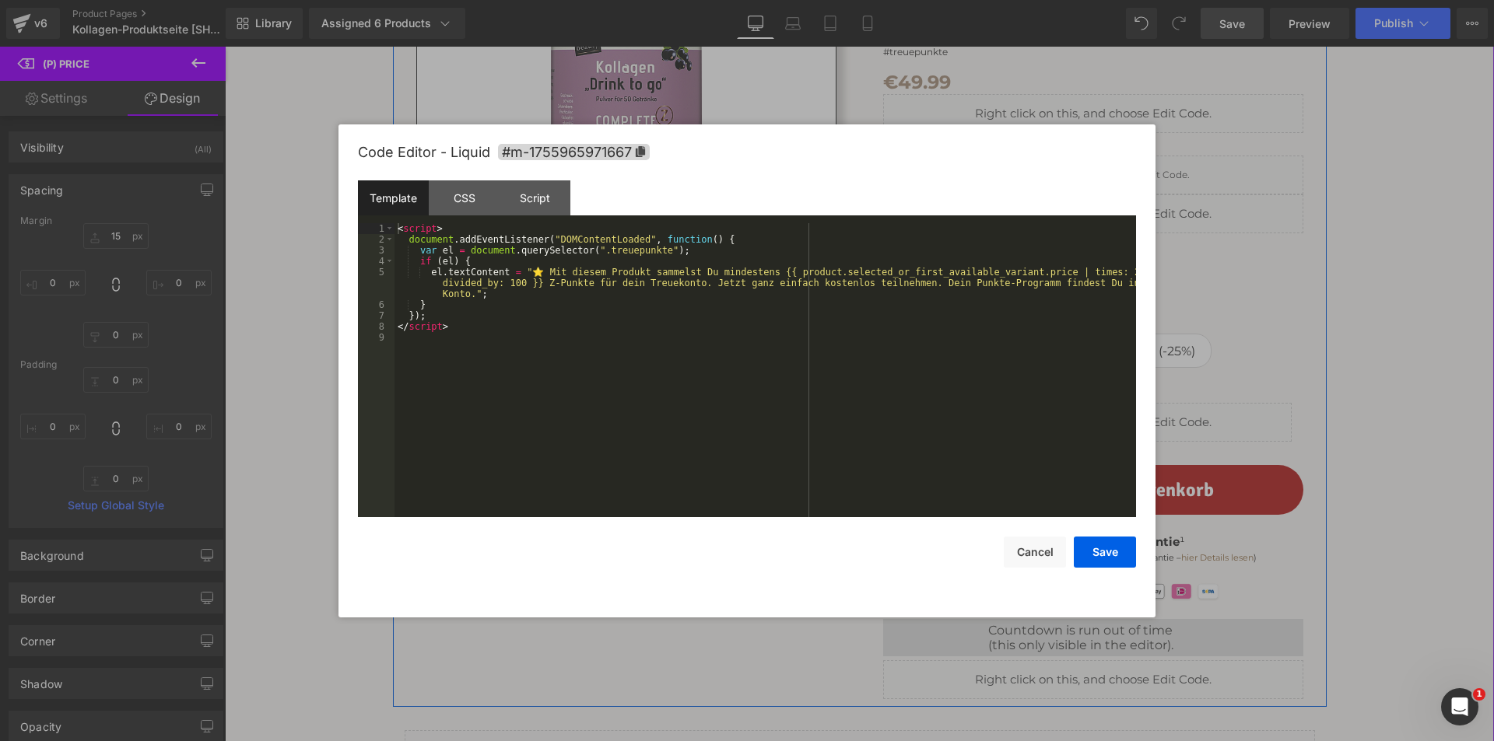
click at [640, 445] on div "Liquid" at bounding box center [626, 455] width 420 height 39
click at [662, 390] on div "< script > document . addEventListener ( "DOMContentLoaded" , function ( ) { va…" at bounding box center [764, 381] width 741 height 316
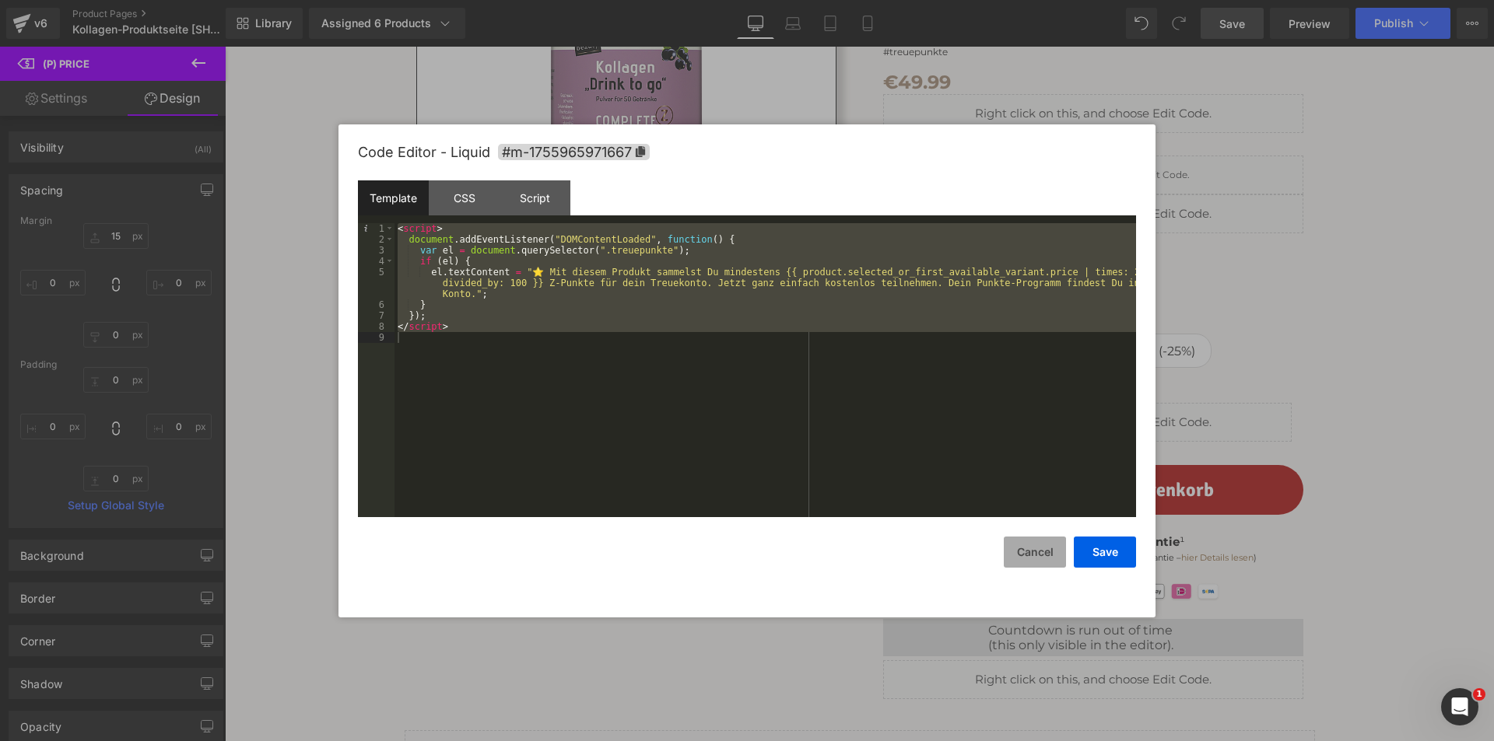
click at [1029, 548] on button "Cancel" at bounding box center [1035, 552] width 62 height 31
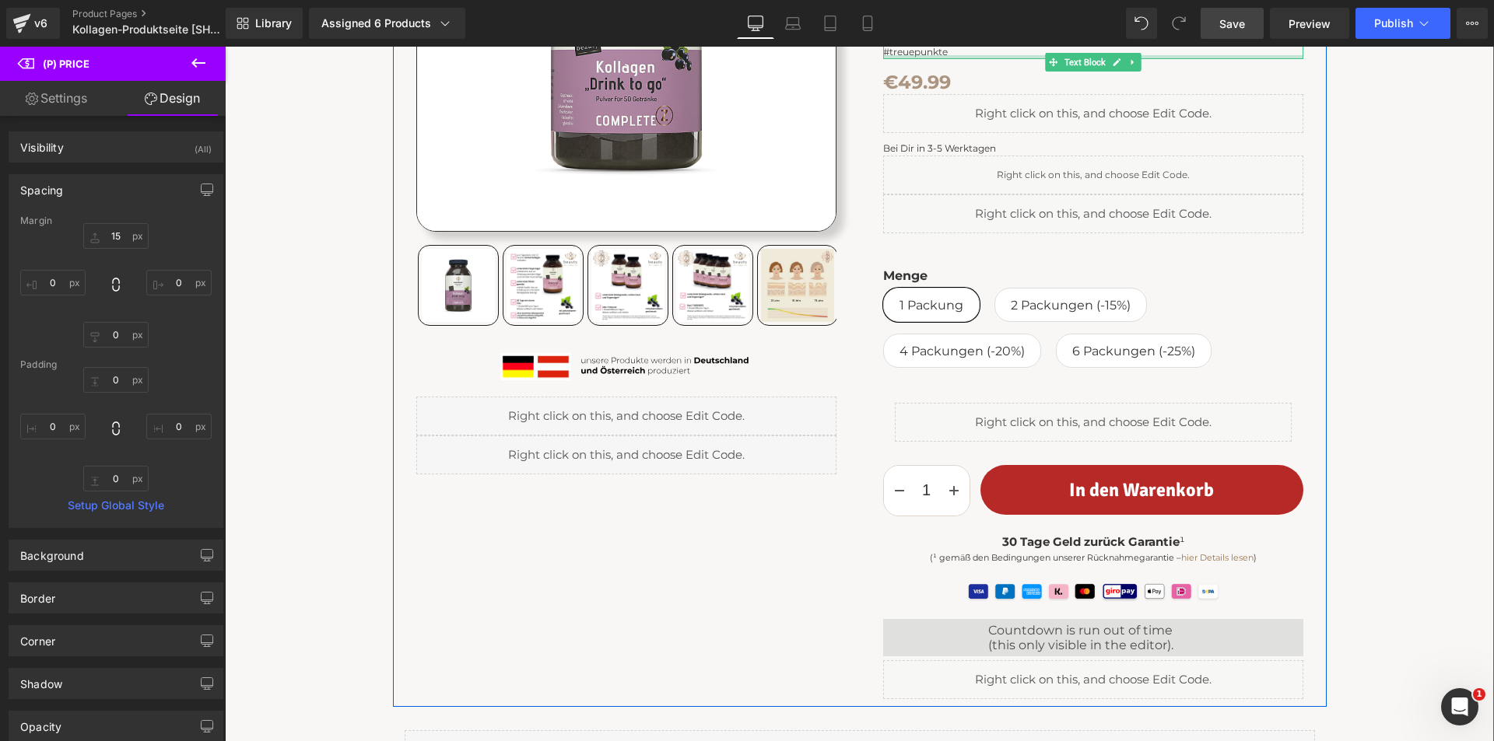
click at [914, 55] on div at bounding box center [1093, 57] width 420 height 4
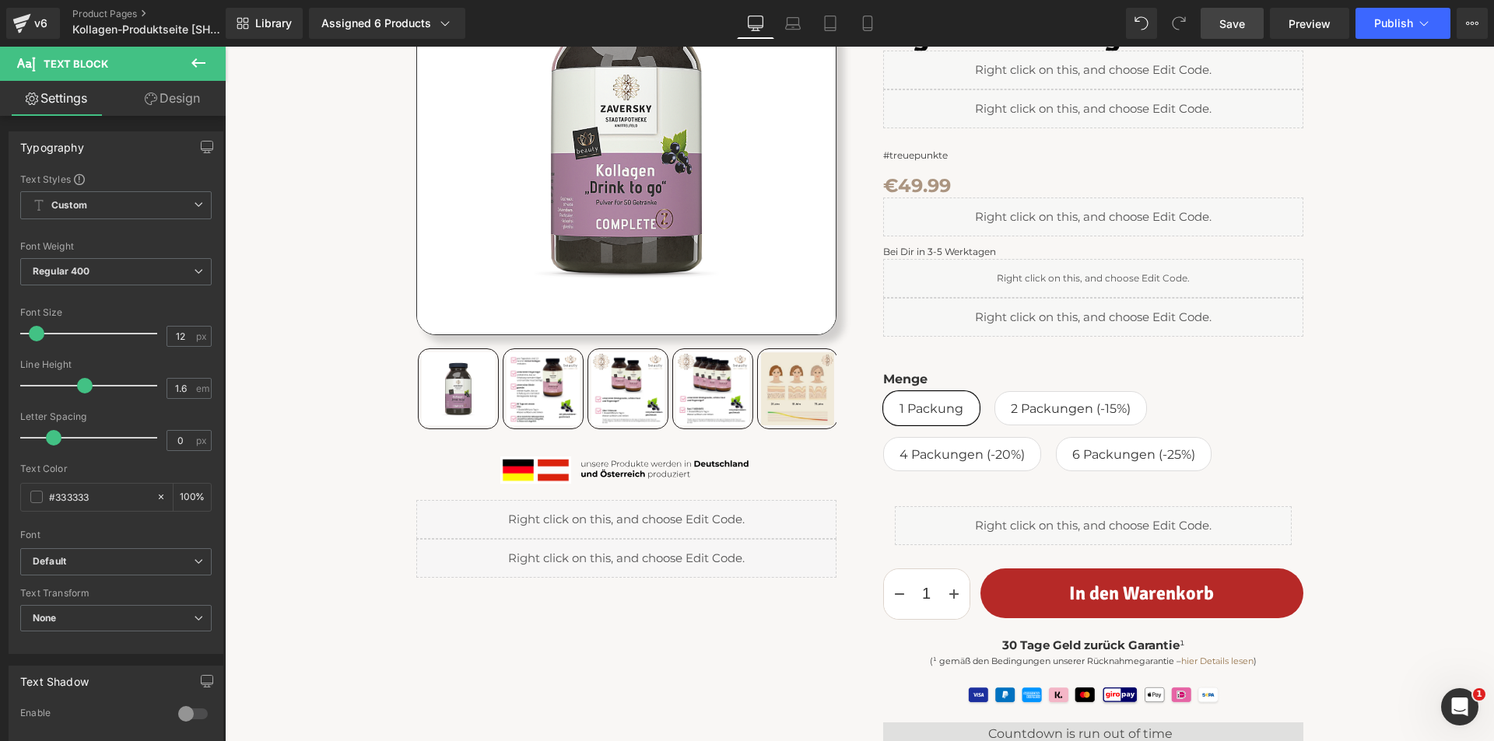
scroll to position [156, 0]
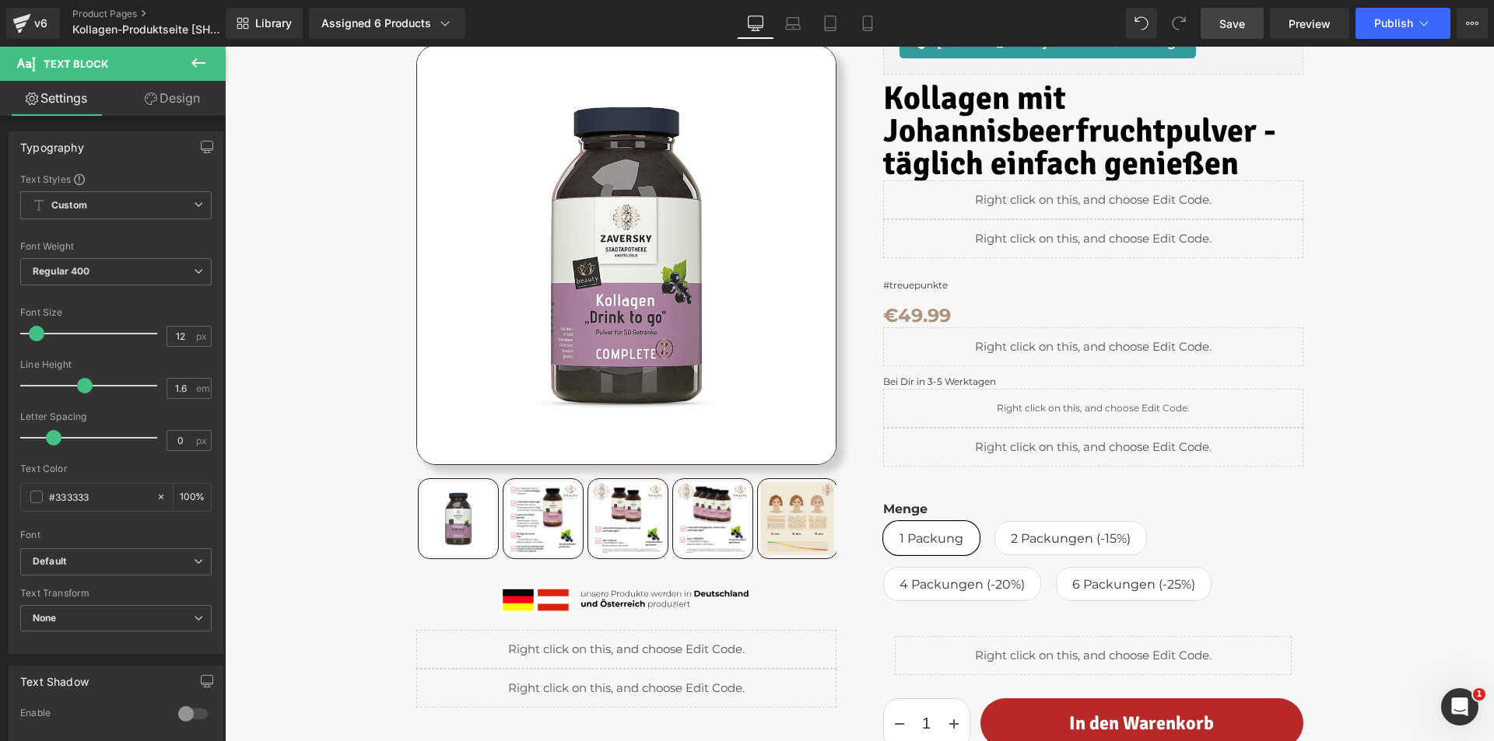
click at [956, 280] on div "#treuepunkte Text Block" at bounding box center [1093, 285] width 420 height 15
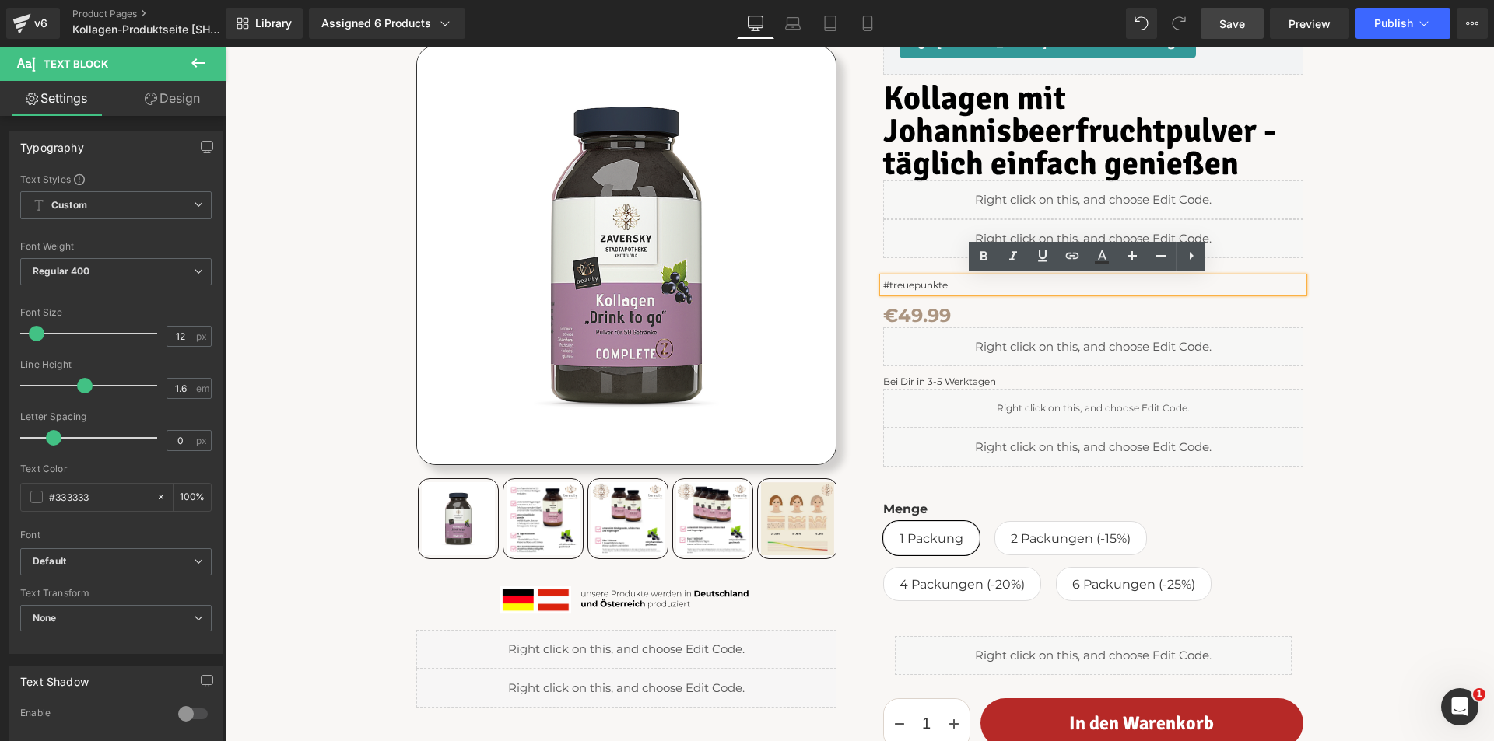
click at [927, 286] on p "#treuepunkte" at bounding box center [1093, 285] width 420 height 15
click at [1074, 255] on icon at bounding box center [1072, 256] width 19 height 19
click at [1026, 315] on input "text" at bounding box center [991, 316] width 240 height 39
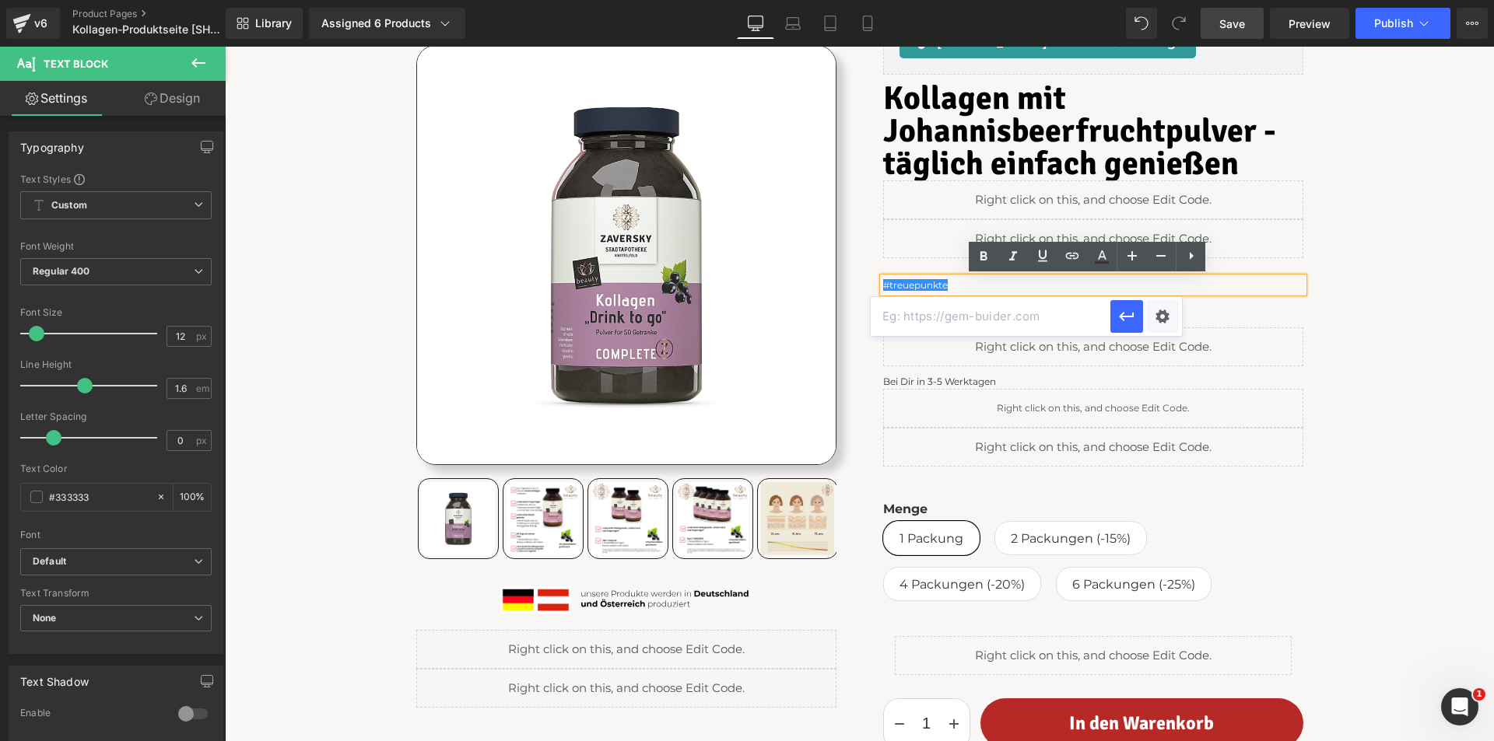
paste input "https://apotheke-zaversky.at/pages/loyalty-program"
type input "https://apotheke-zaversky.at/pages/loyalty-program"
drag, startPoint x: 1119, startPoint y: 320, endPoint x: 895, endPoint y: 272, distance: 229.0
click at [1119, 320] on icon "button" at bounding box center [1126, 316] width 19 height 19
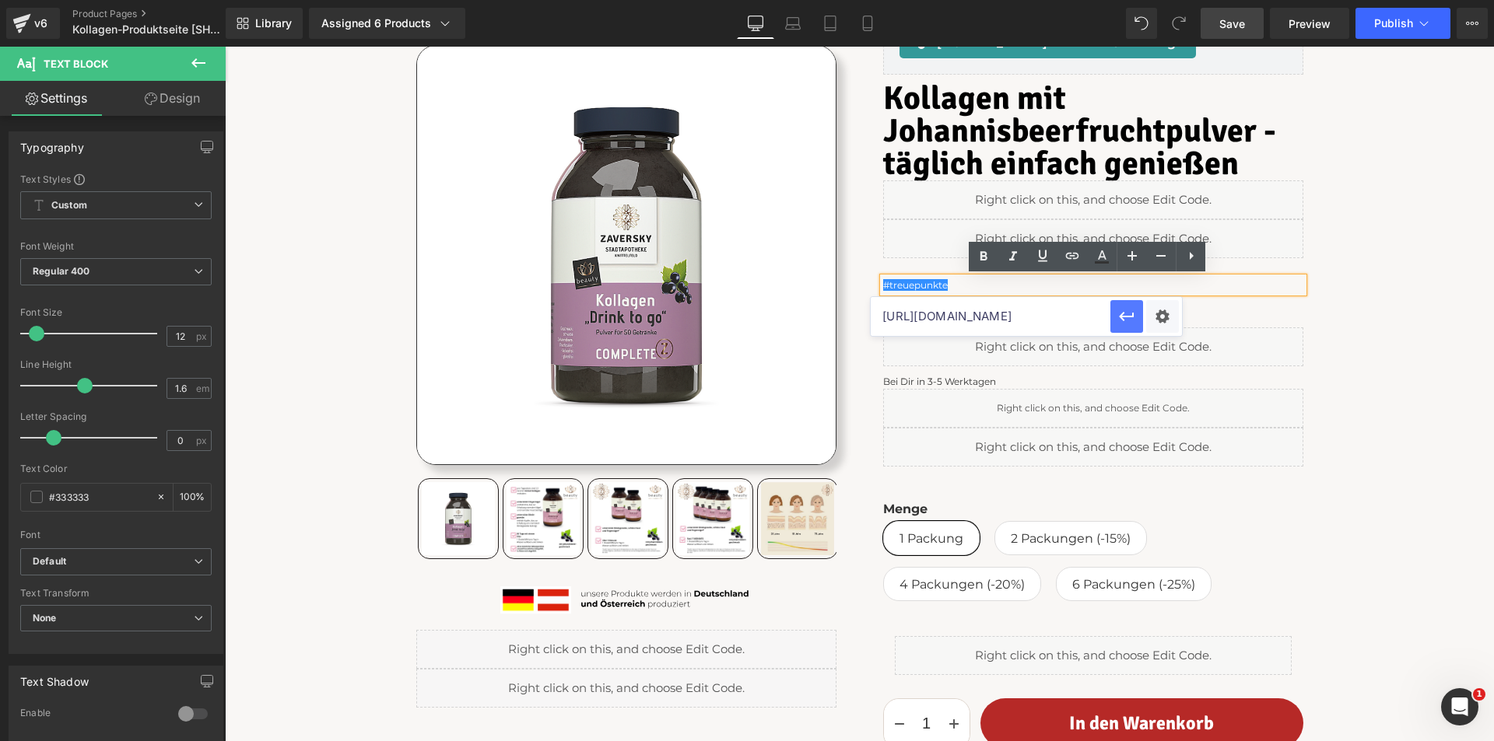
scroll to position [0, 0]
click at [1245, 21] on span "Save" at bounding box center [1232, 24] width 26 height 16
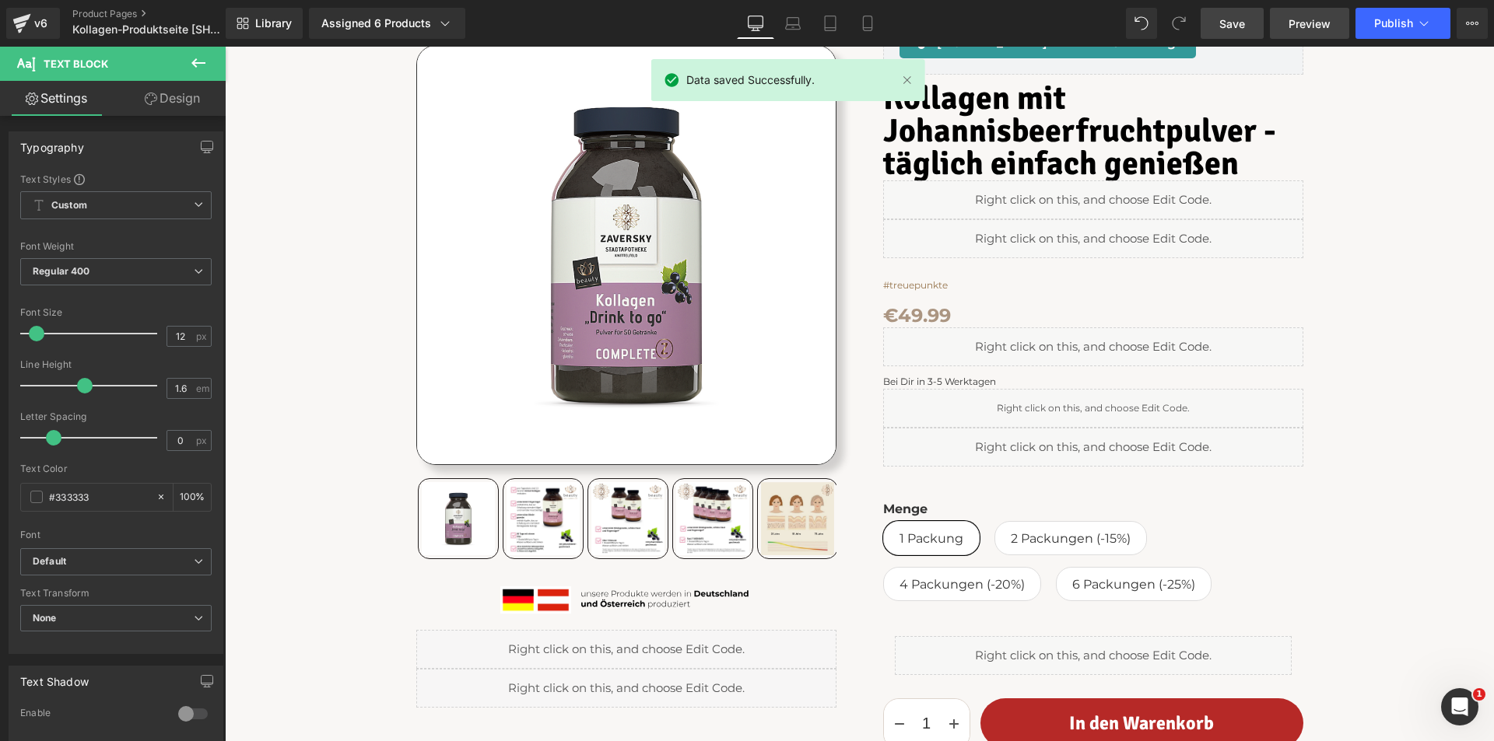
click at [1314, 16] on span "Preview" at bounding box center [1309, 24] width 42 height 16
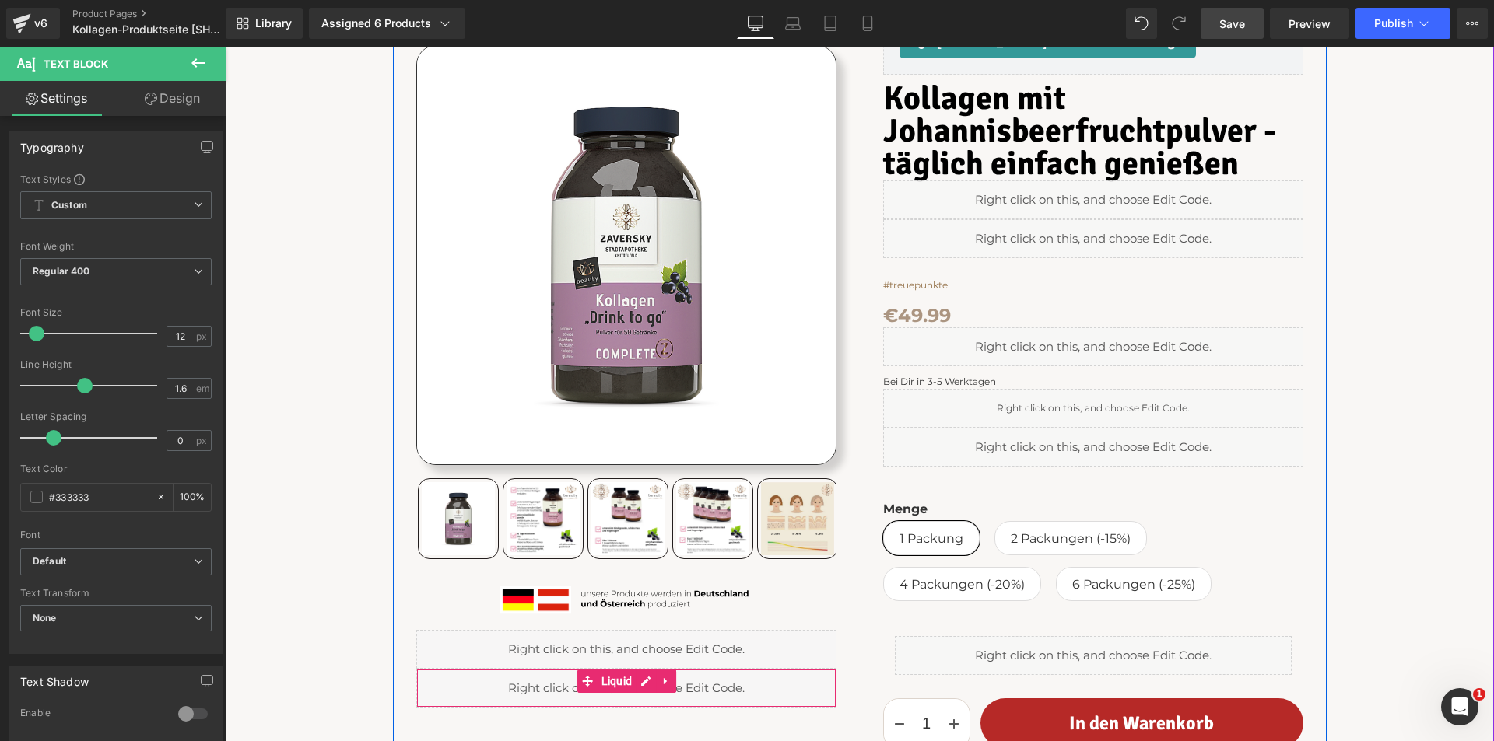
click at [636, 685] on div "Liquid" at bounding box center [626, 688] width 420 height 39
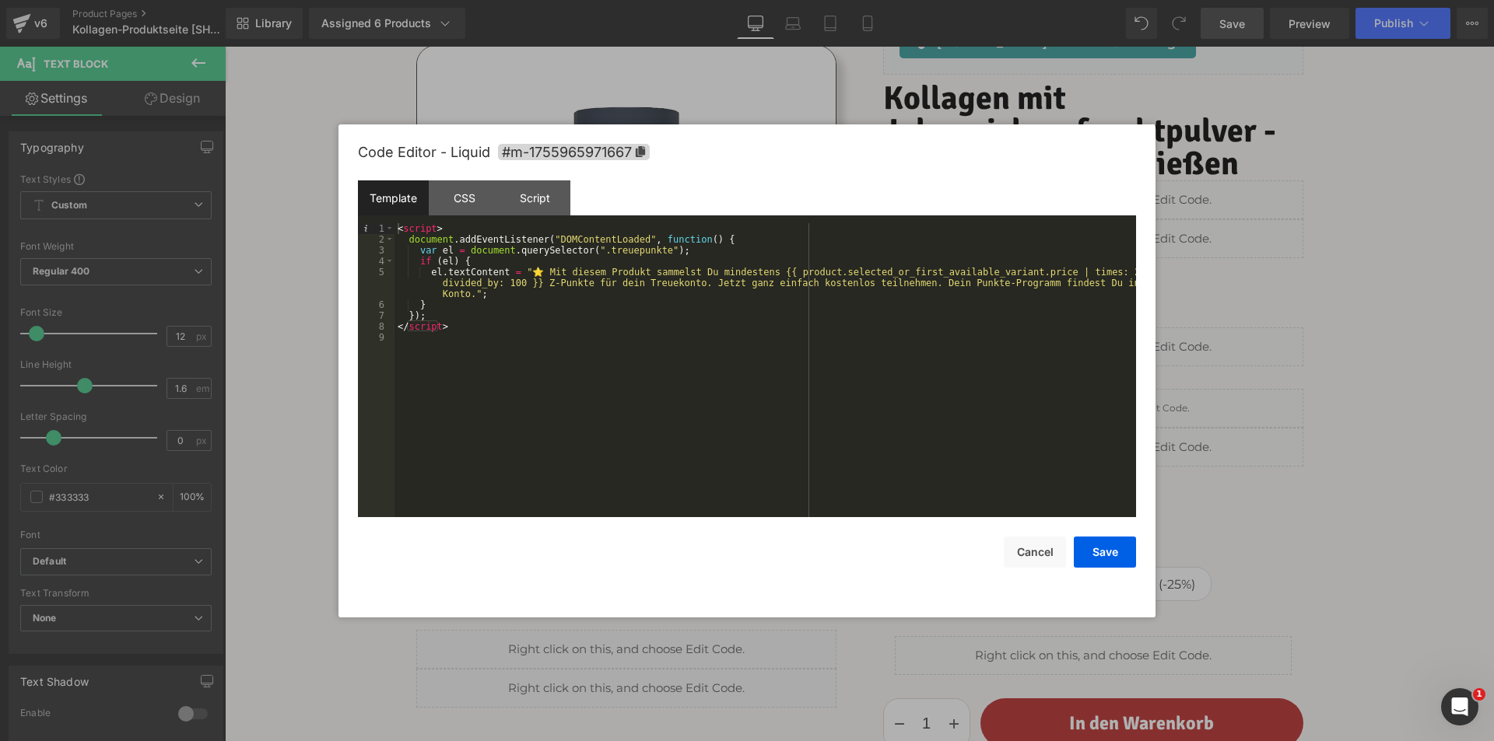
click at [650, 286] on div "< script > document . addEventListener ( "DOMContentLoaded" , function ( ) { va…" at bounding box center [764, 381] width 741 height 316
click at [603, 283] on div "< script > document . addEventListener ( "DOMContentLoaded" , function ( ) { va…" at bounding box center [764, 381] width 741 height 316
drag, startPoint x: 1095, startPoint y: 548, endPoint x: 1102, endPoint y: 534, distance: 15.7
click at [1096, 548] on button "Save" at bounding box center [1105, 552] width 62 height 31
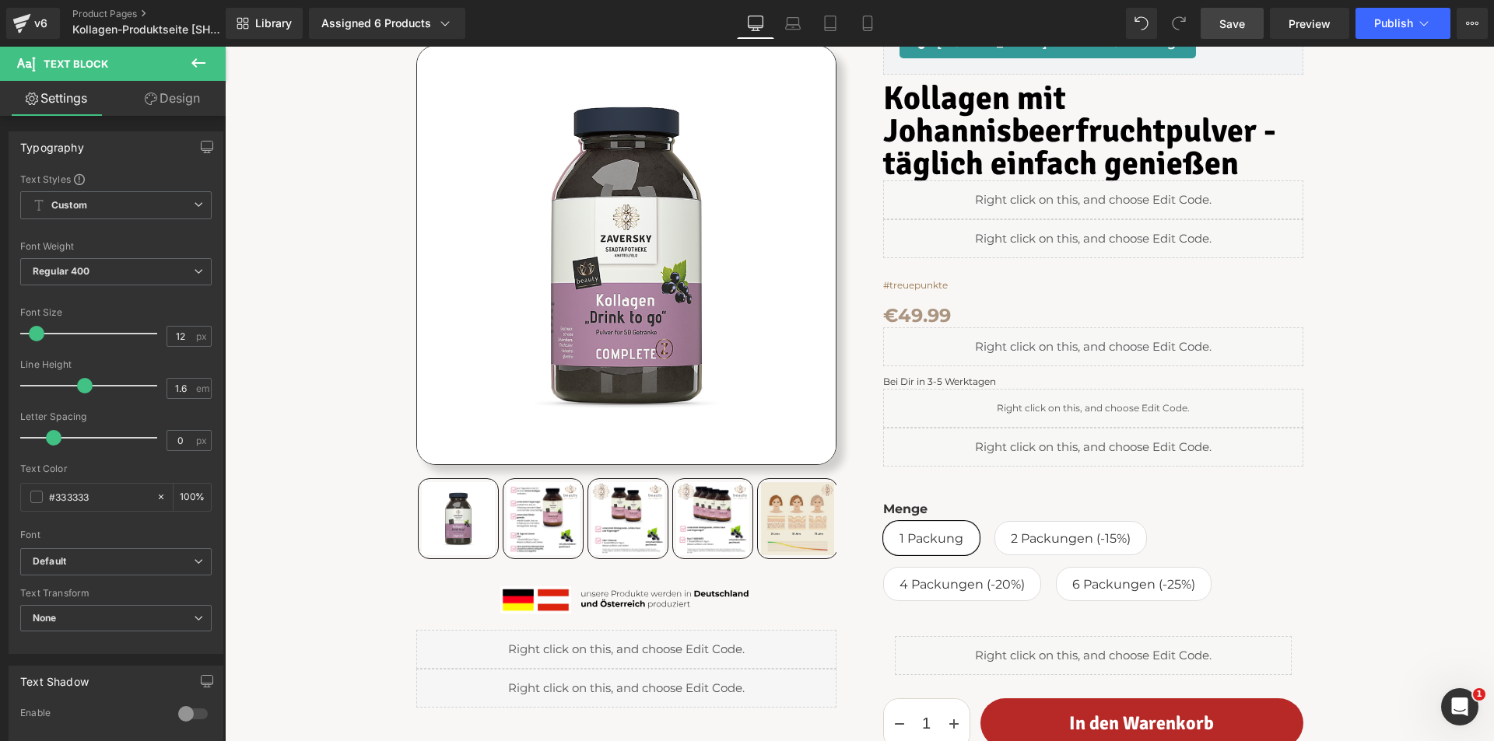
click at [1232, 25] on span "Save" at bounding box center [1232, 24] width 26 height 16
click at [1228, 16] on span "Save" at bounding box center [1232, 24] width 26 height 16
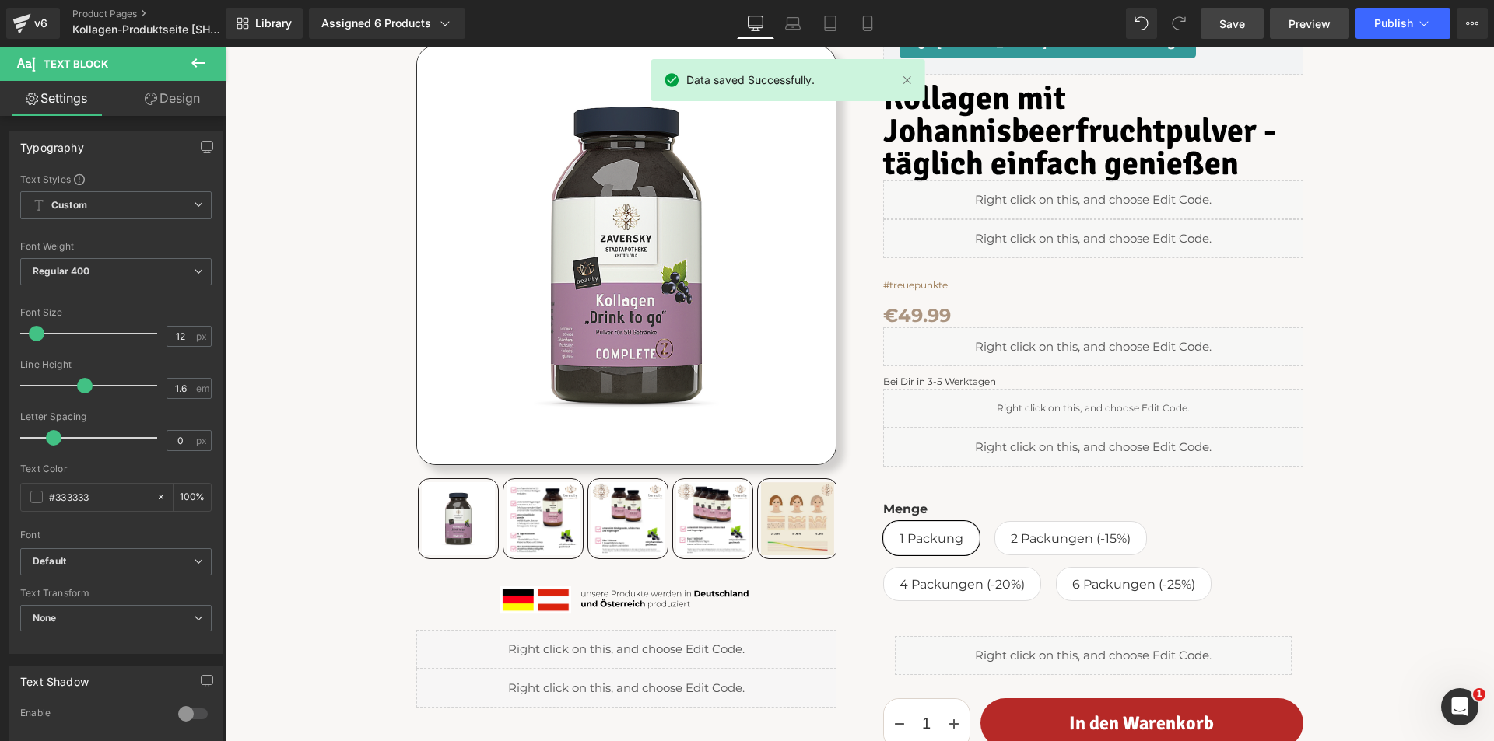
click at [1312, 23] on span "Preview" at bounding box center [1309, 24] width 42 height 16
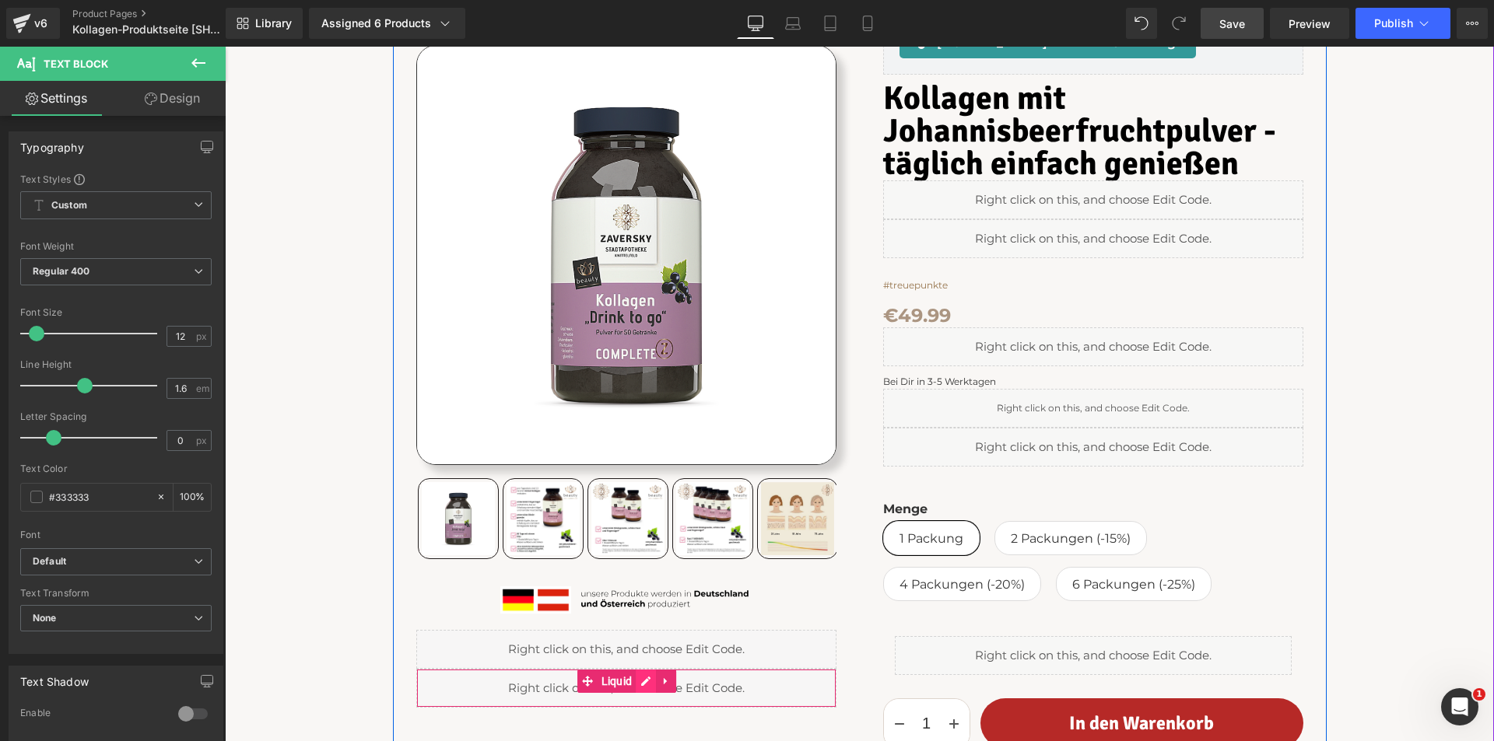
click at [640, 679] on div "Liquid" at bounding box center [626, 688] width 420 height 39
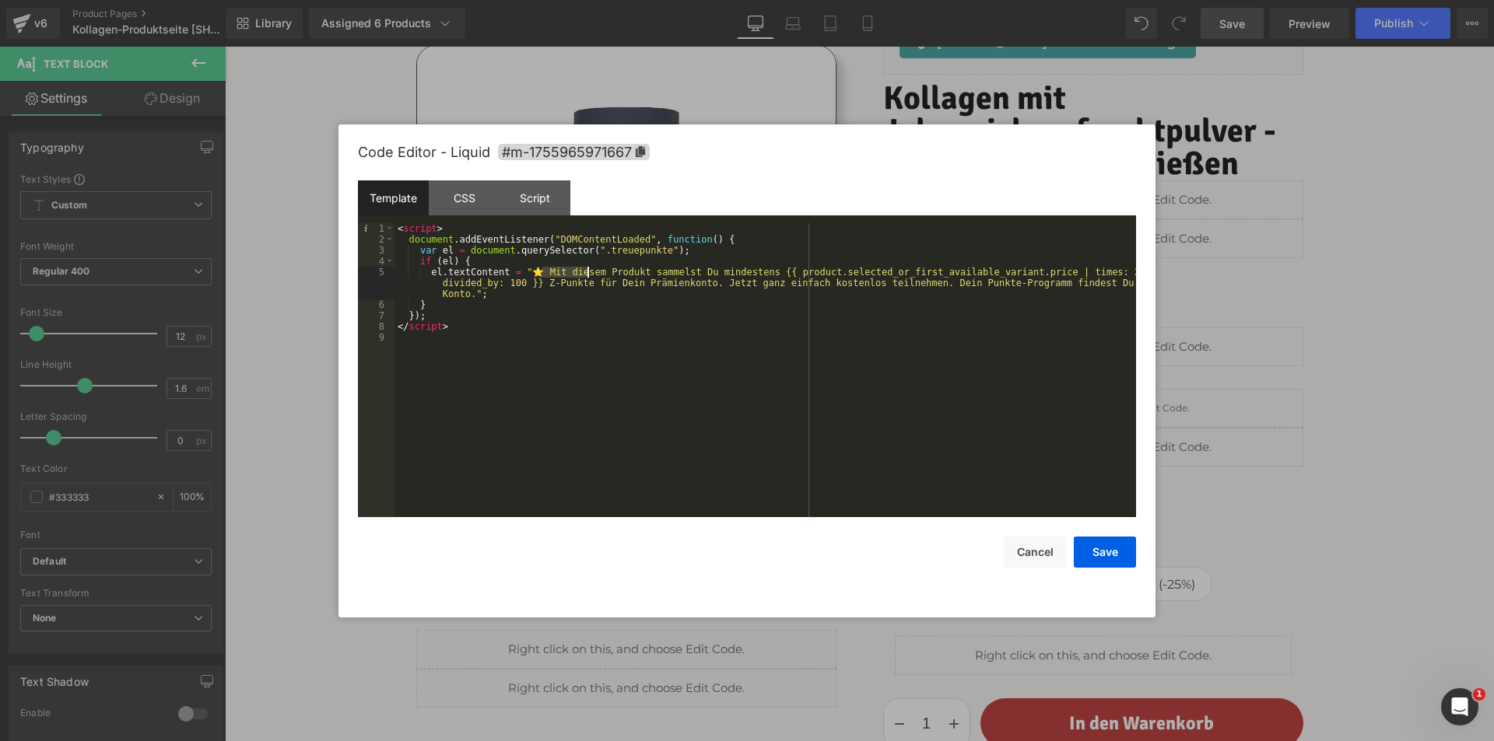
drag, startPoint x: 545, startPoint y: 272, endPoint x: 589, endPoint y: 272, distance: 43.6
click at [589, 272] on div "< script > document . addEventListener ( "DOMContentLoaded" , function ( ) { va…" at bounding box center [764, 381] width 741 height 316
click at [671, 273] on div "< script > document . addEventListener ( "DOMContentLoaded" , function ( ) { va…" at bounding box center [764, 381] width 741 height 316
click at [713, 320] on div "< script > document . addEventListener ( "DOMContentLoaded" , function ( ) { va…" at bounding box center [764, 381] width 741 height 316
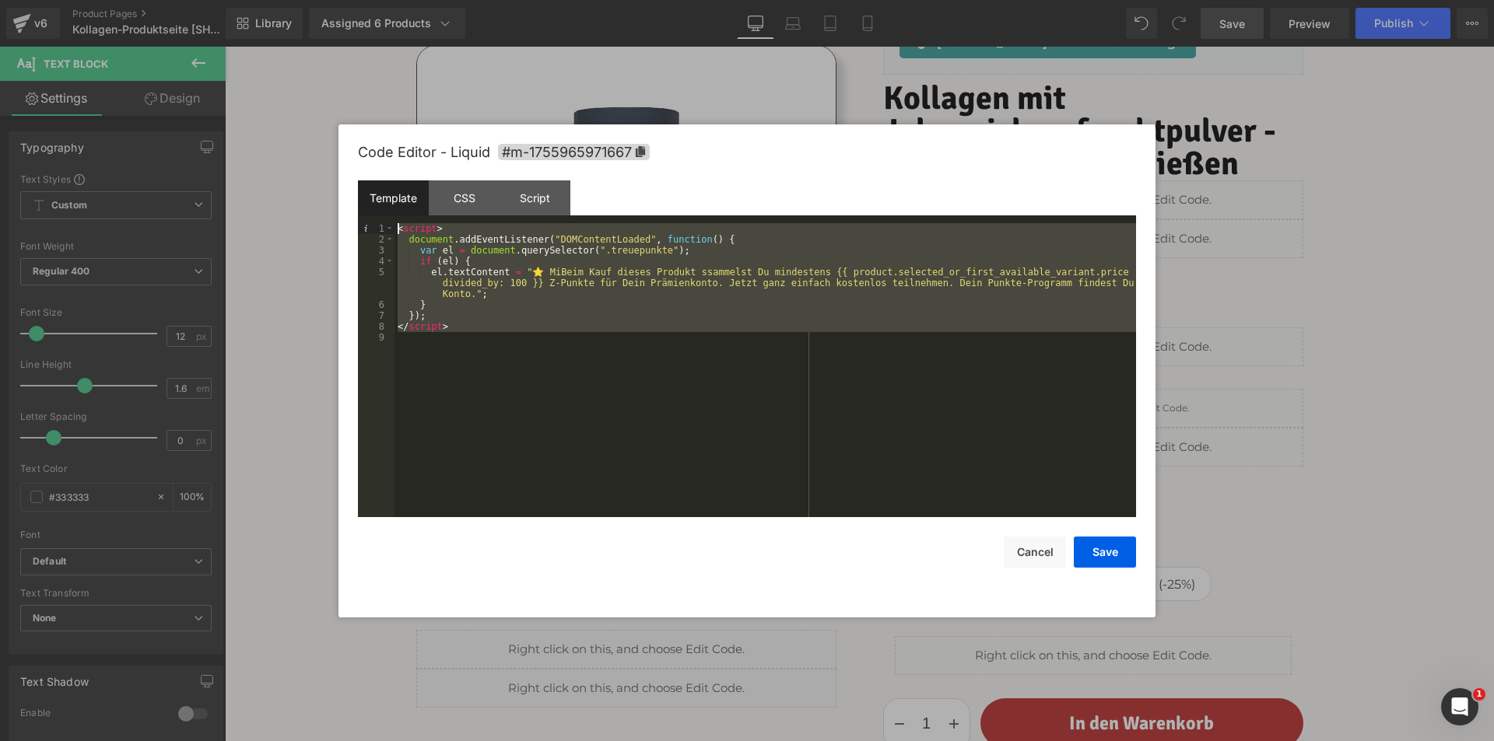
drag, startPoint x: 490, startPoint y: 344, endPoint x: 426, endPoint y: 307, distance: 74.6
click at [374, 233] on pre "1 2 3 4 5 6 7 8 9 < script > document . addEventListener ( "DOMContentLoaded" ,…" at bounding box center [747, 370] width 778 height 294
click at [543, 394] on div "< script > document . addEventListener ( "DOMContentLoaded" , function ( ) { va…" at bounding box center [764, 370] width 741 height 294
drag, startPoint x: 452, startPoint y: 327, endPoint x: 391, endPoint y: 220, distance: 123.0
click at [391, 220] on div "Template CSS Script Data 1 2 3 4 5 6 7 8 9 < script > document . addEventListen…" at bounding box center [747, 348] width 778 height 337
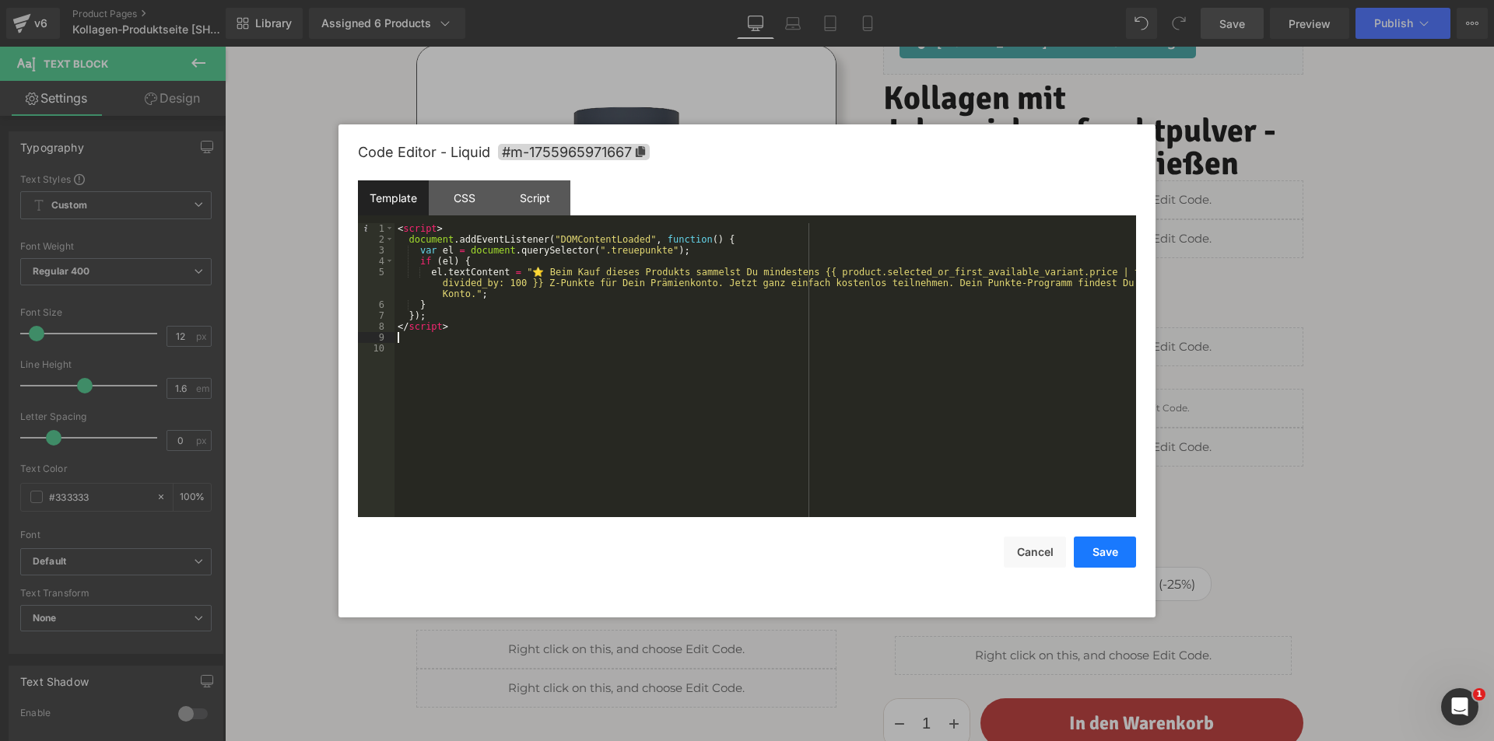
click at [1097, 548] on button "Save" at bounding box center [1105, 552] width 62 height 31
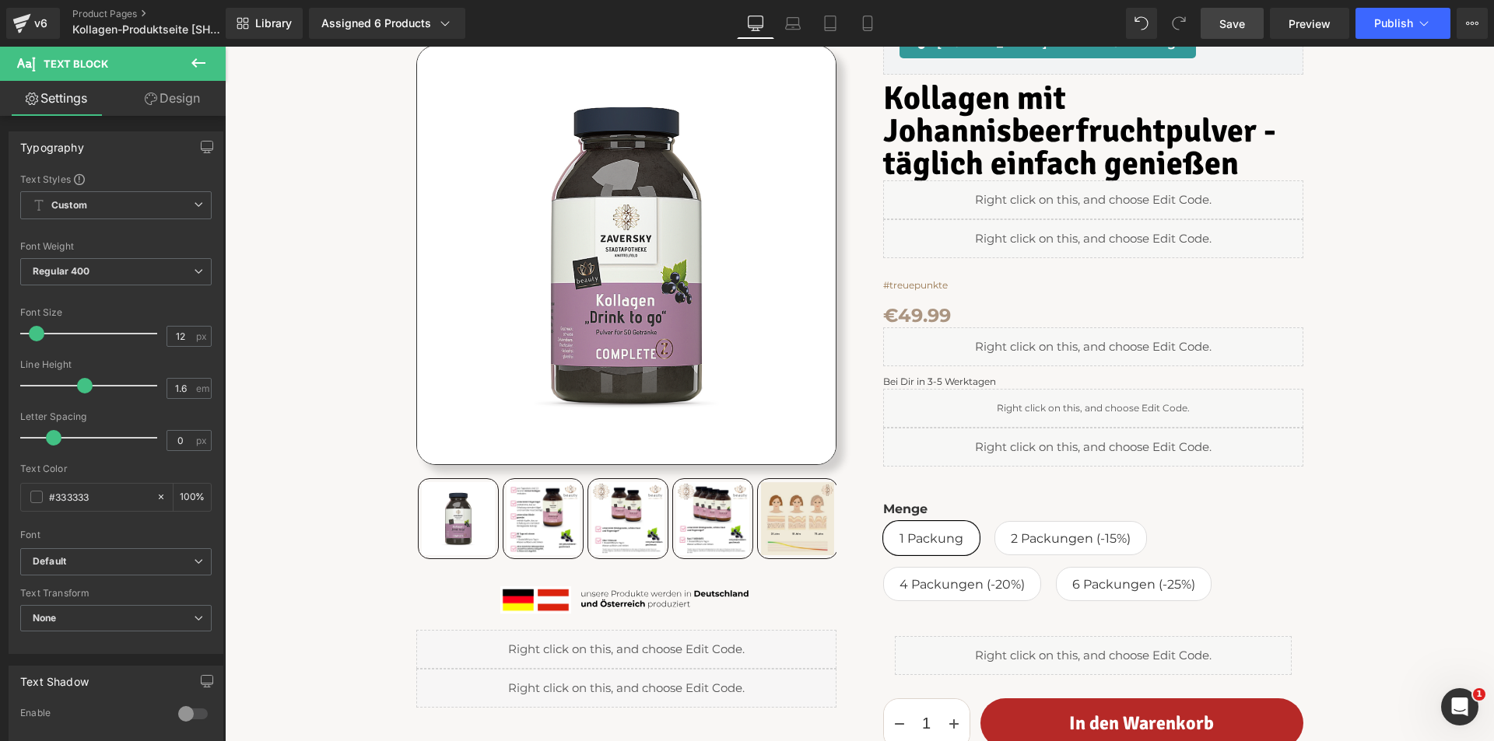
click at [1231, 23] on span "Save" at bounding box center [1232, 24] width 26 height 16
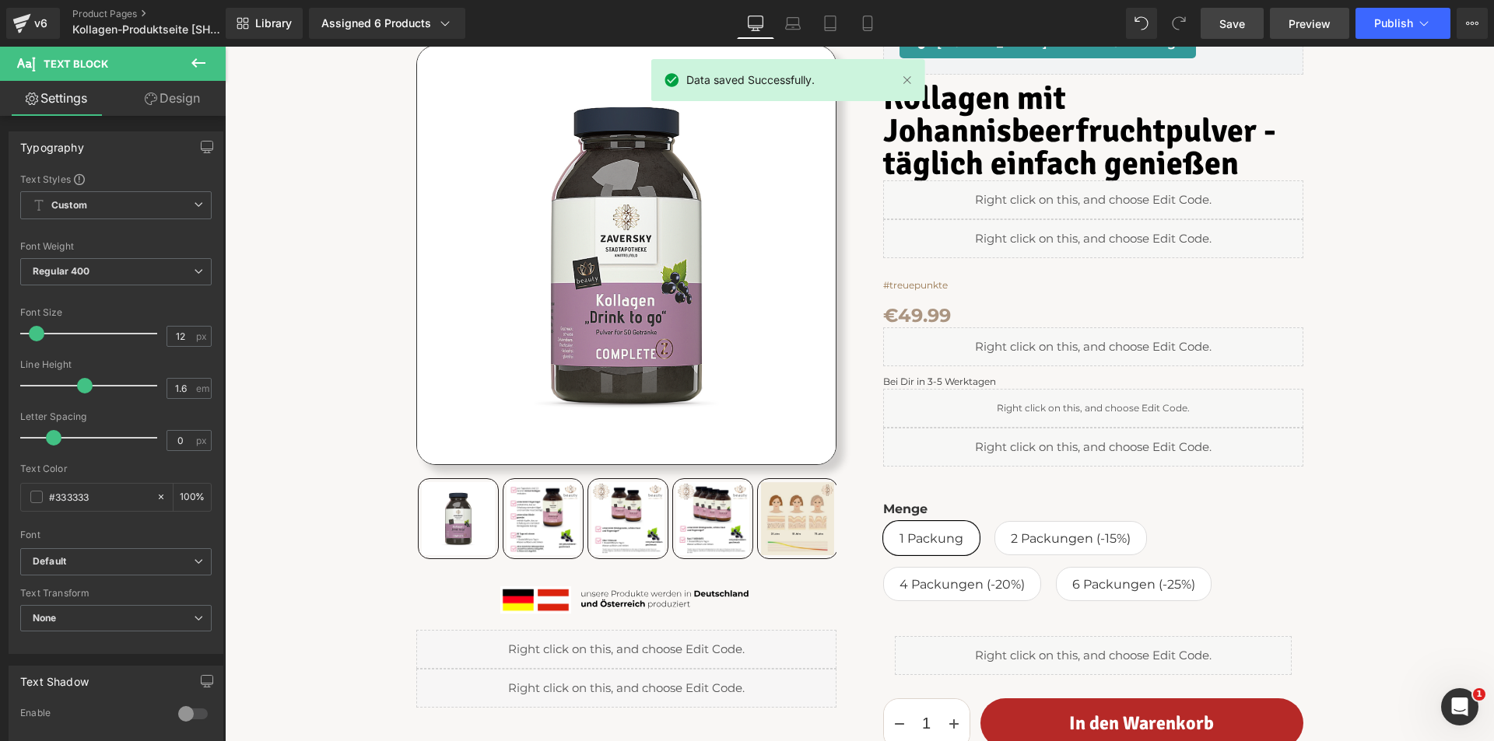
click at [1298, 22] on span "Preview" at bounding box center [1309, 24] width 42 height 16
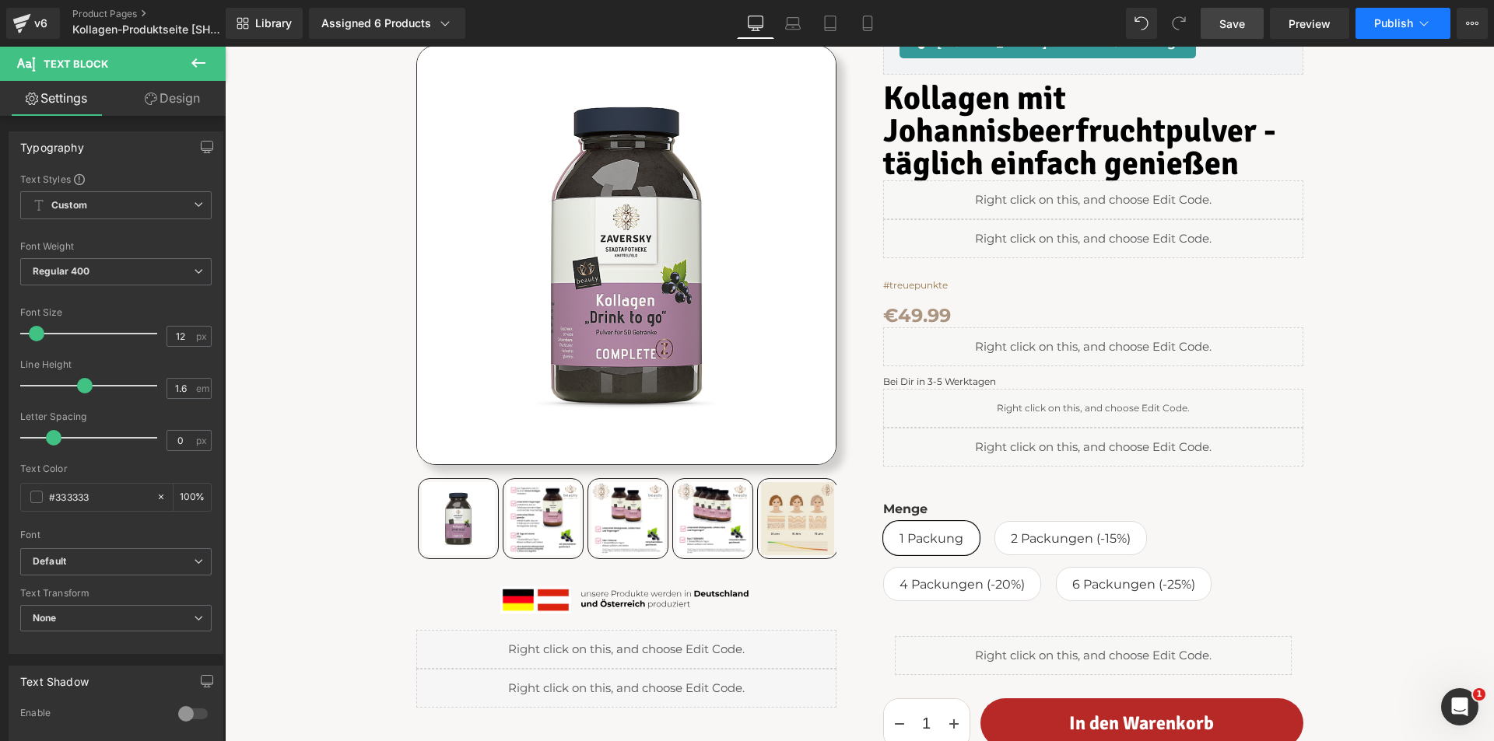
click at [1382, 15] on button "Publish" at bounding box center [1402, 23] width 95 height 31
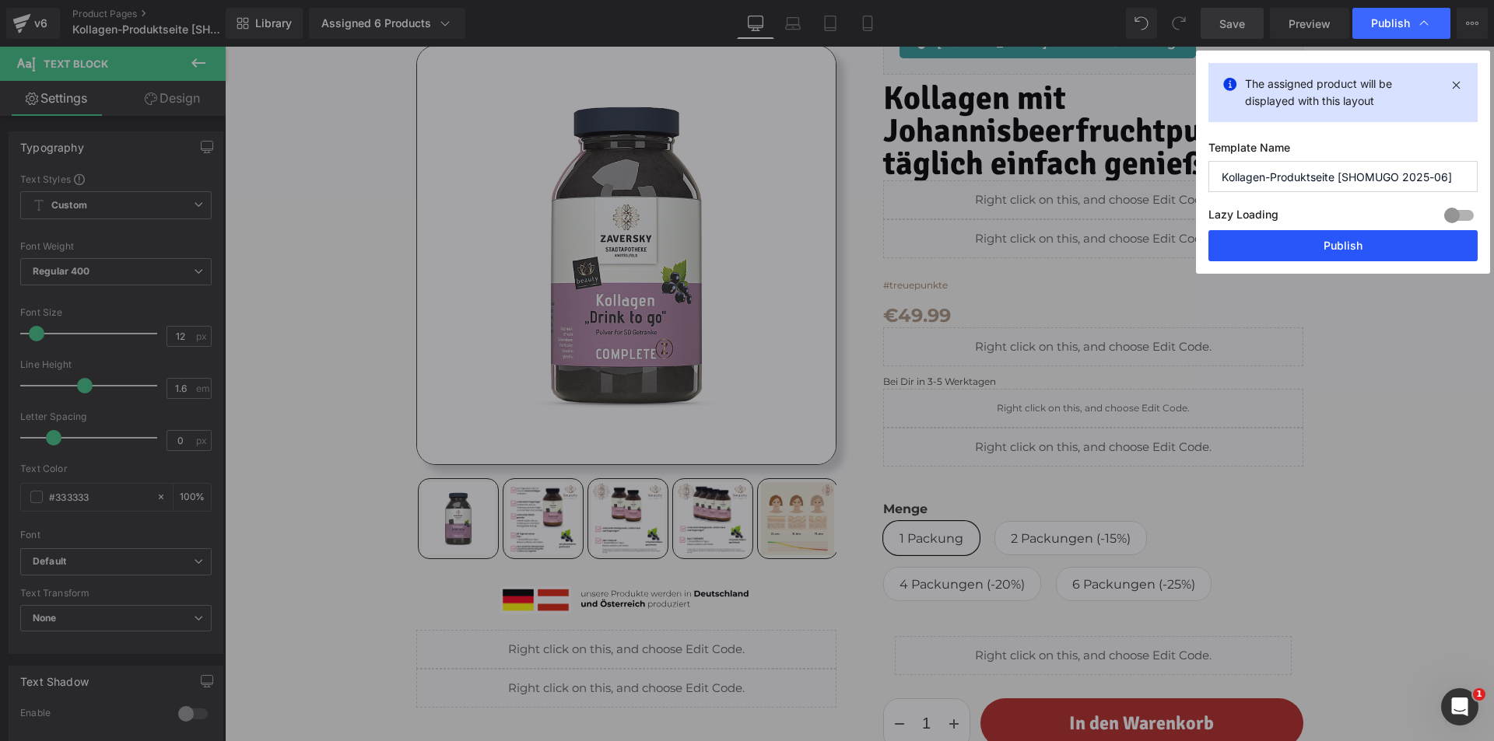
click at [1319, 244] on button "Publish" at bounding box center [1342, 245] width 269 height 31
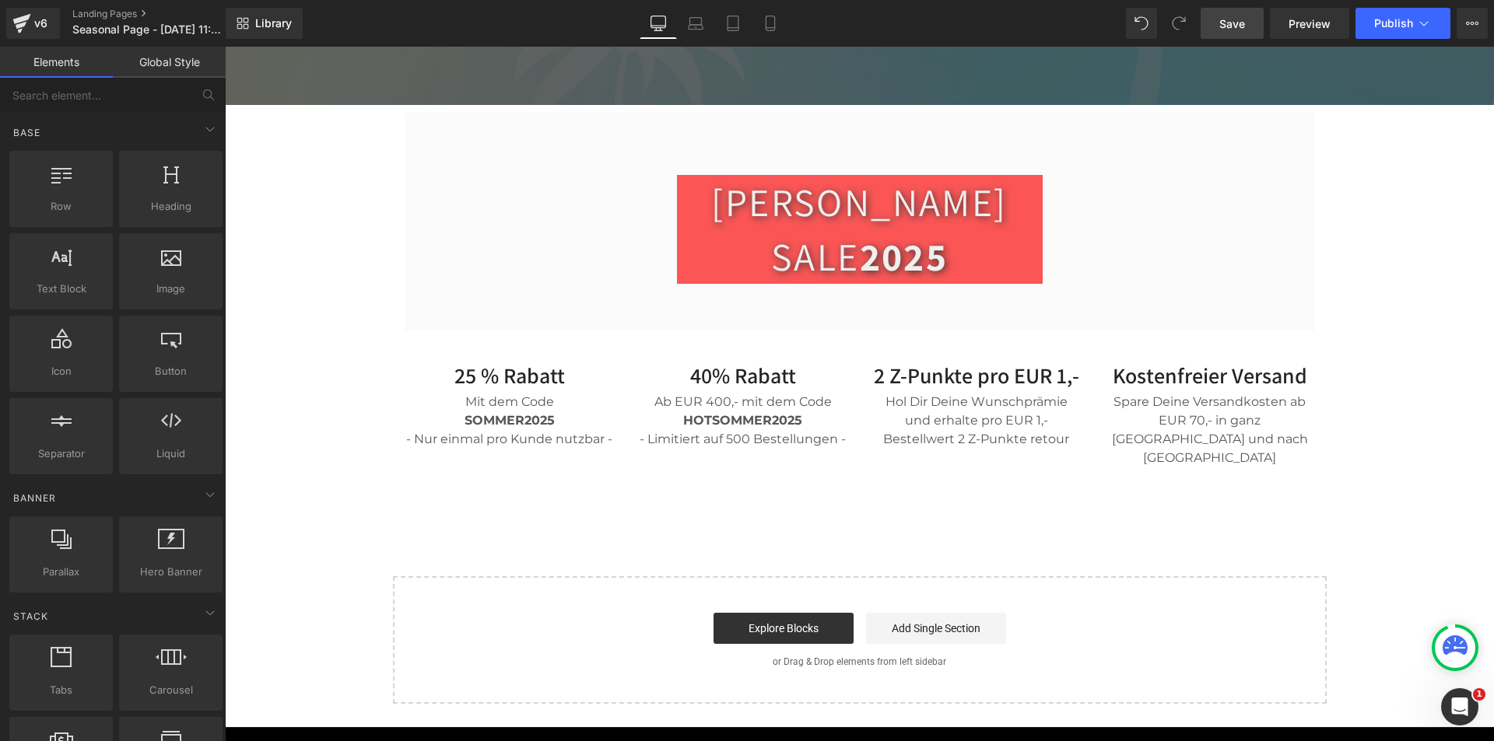
click at [1239, 25] on span "Save" at bounding box center [1232, 24] width 26 height 16
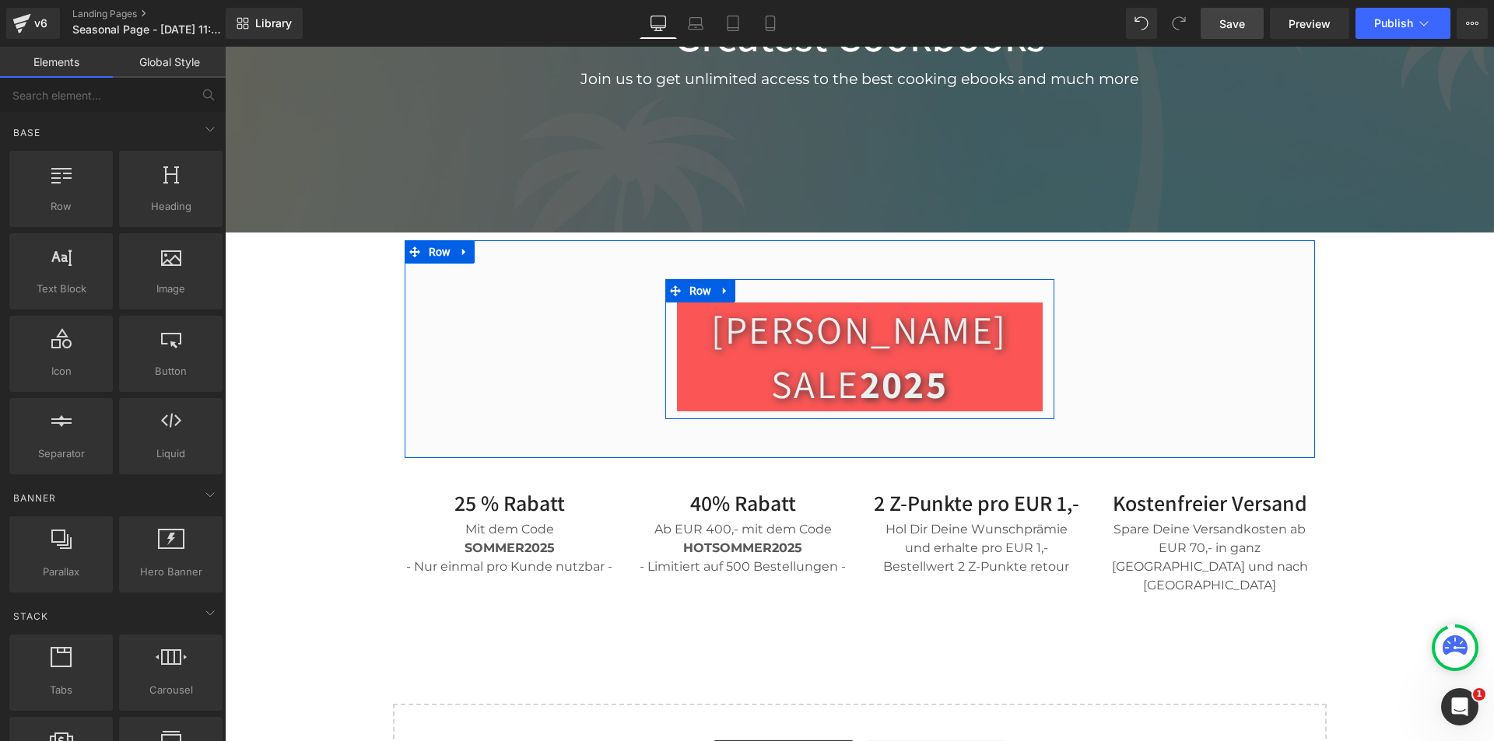
scroll to position [551, 0]
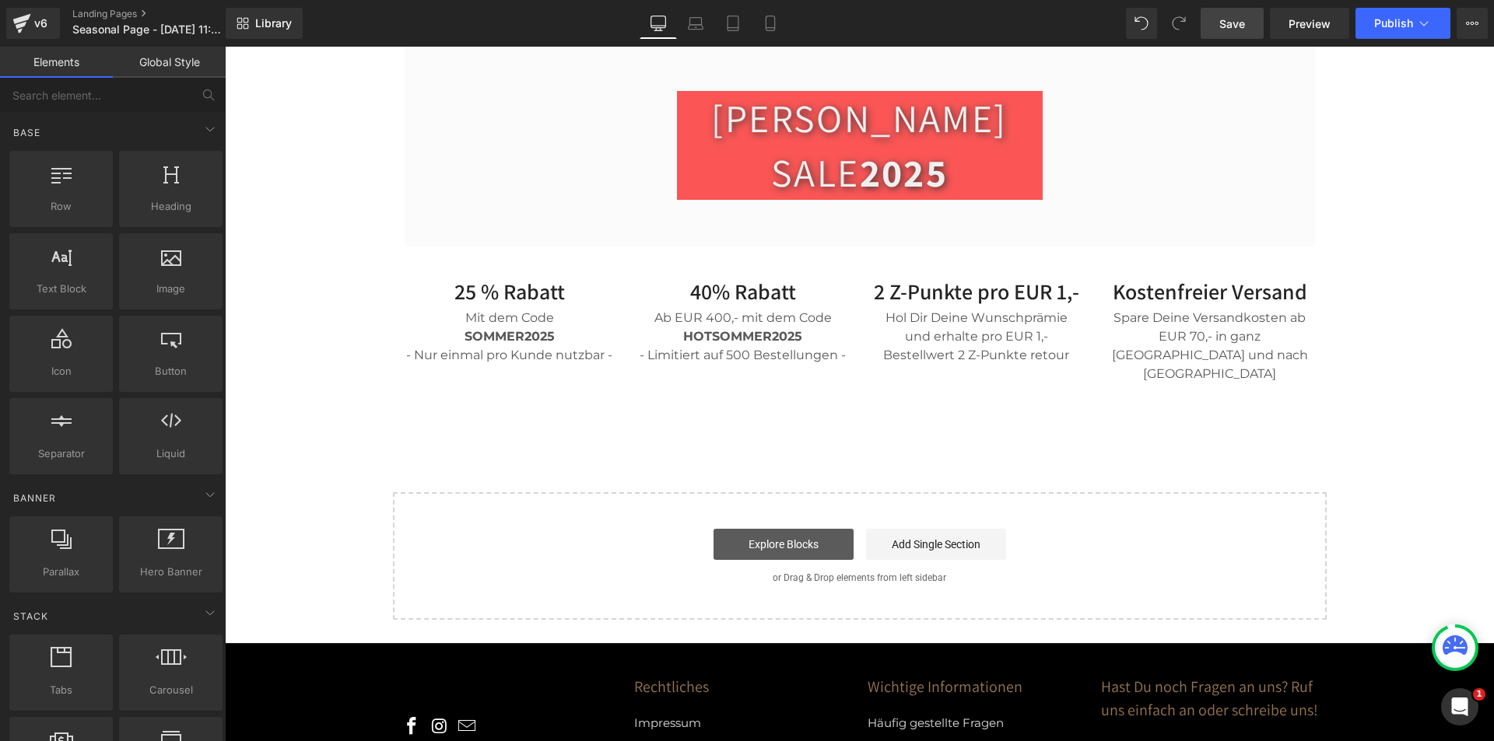
click at [744, 529] on link "Explore Blocks" at bounding box center [783, 544] width 140 height 31
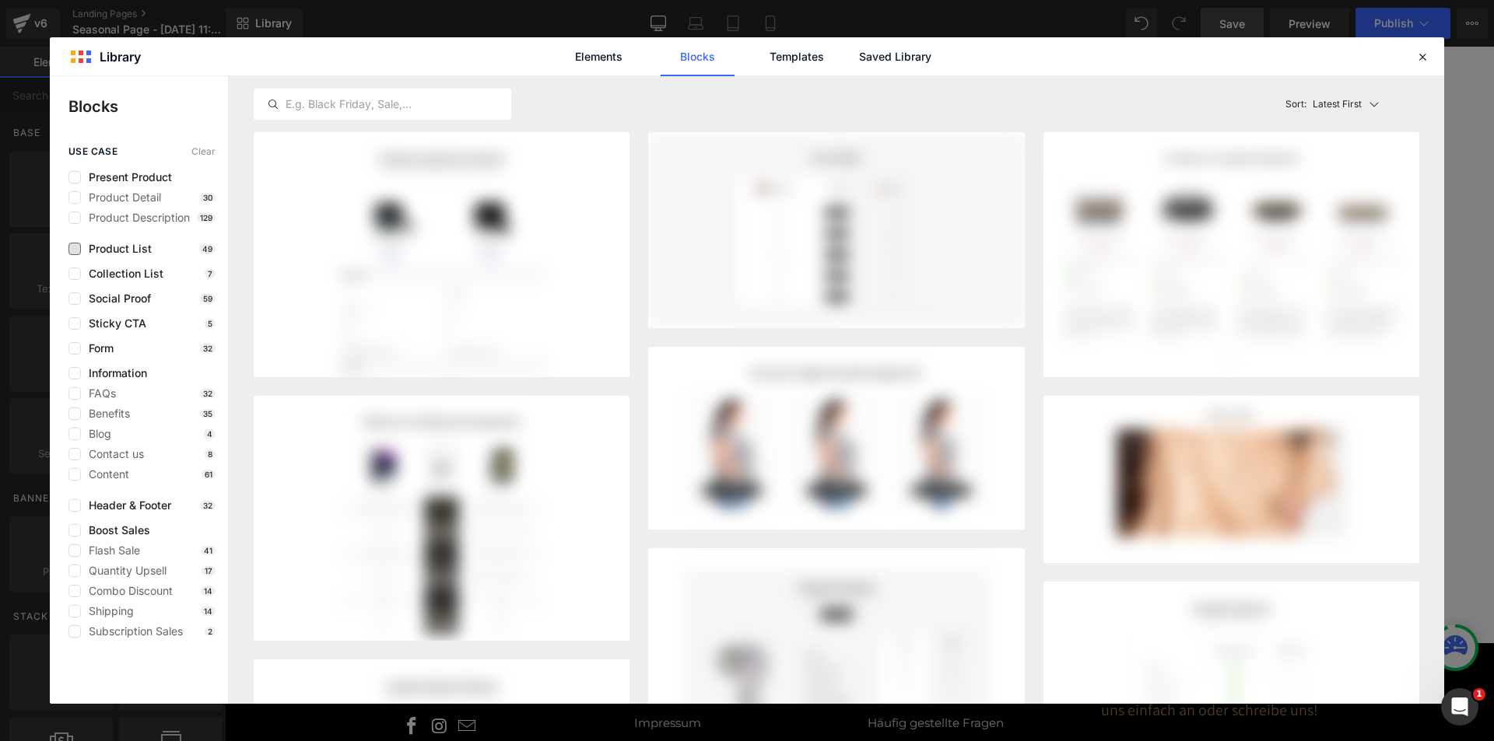
click at [135, 248] on span "Product List" at bounding box center [116, 249] width 71 height 12
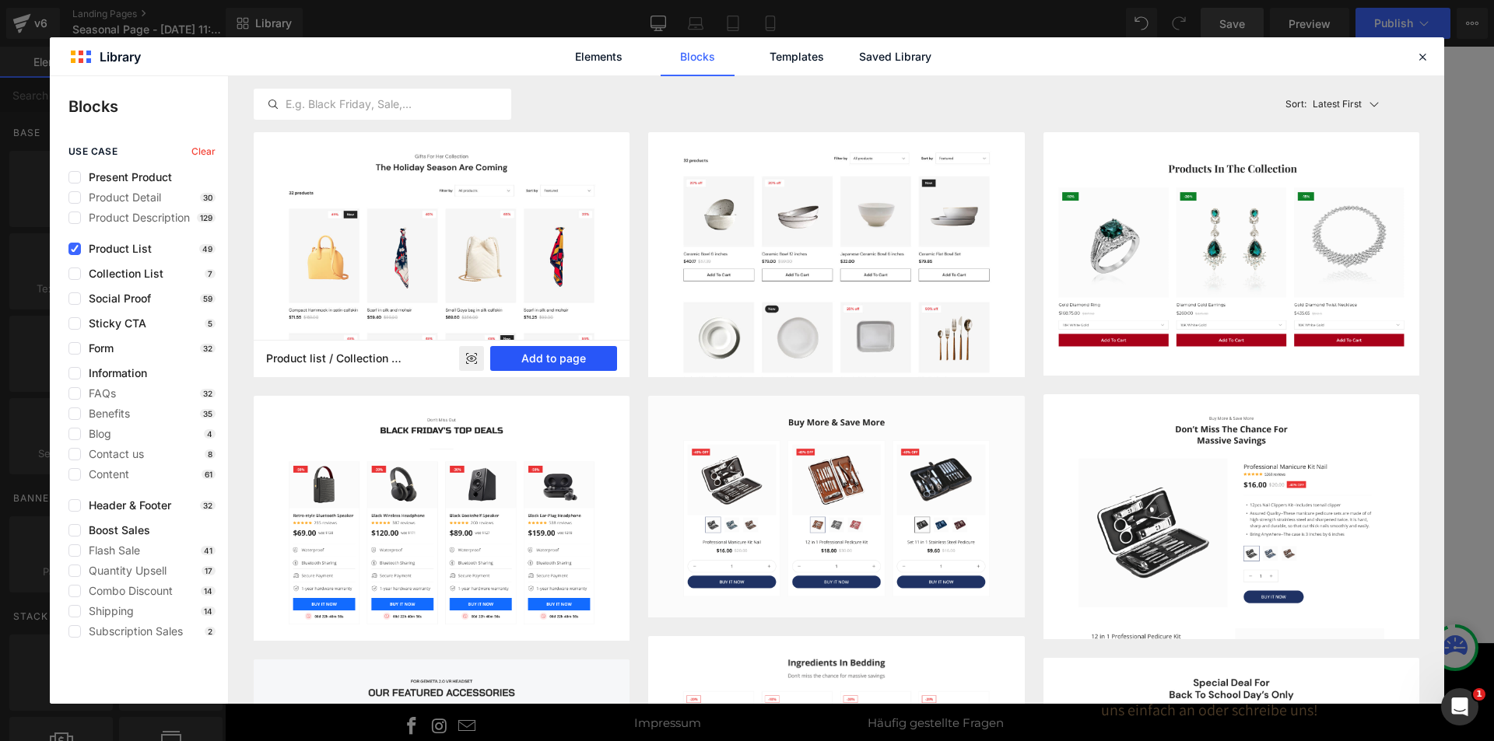
click at [565, 363] on button "Add to page" at bounding box center [553, 358] width 127 height 25
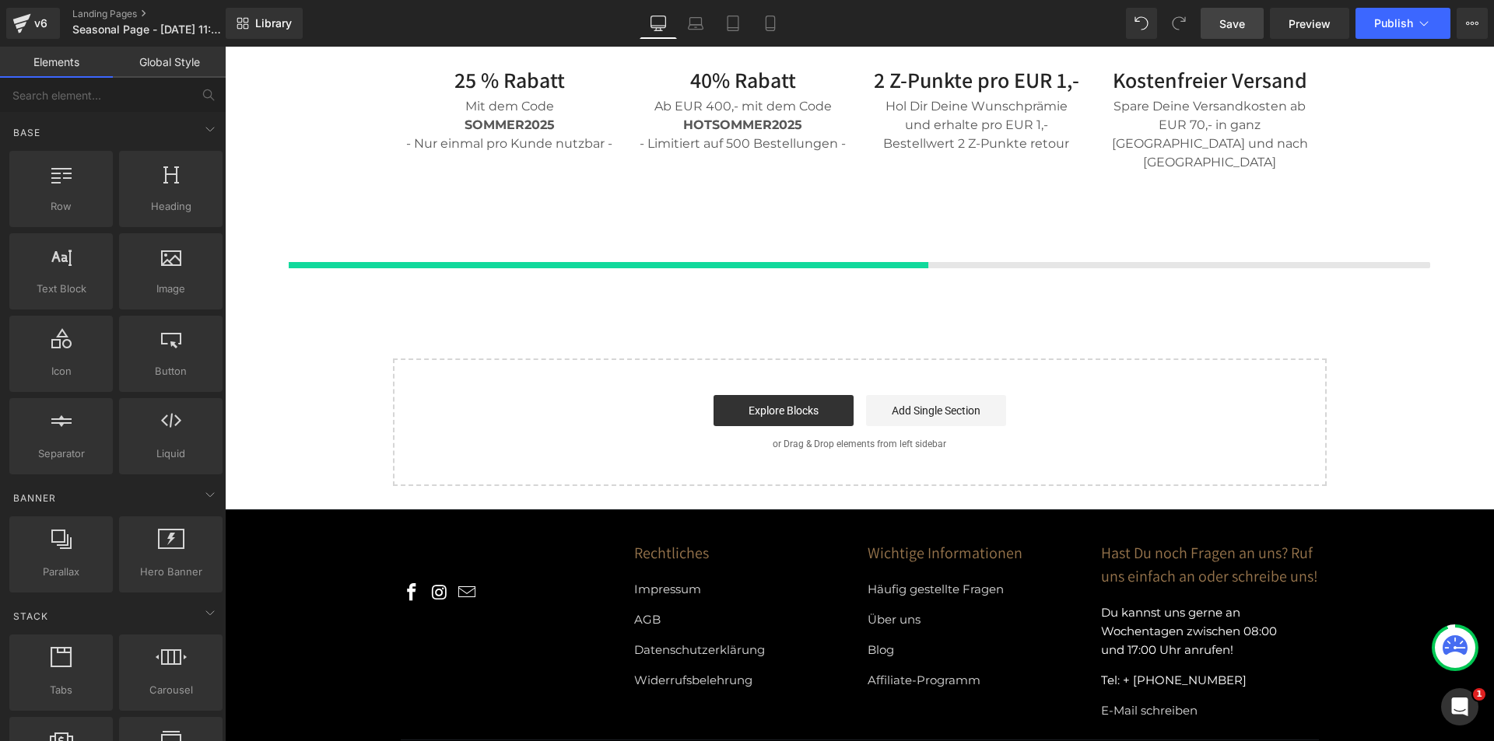
scroll to position [768, 0]
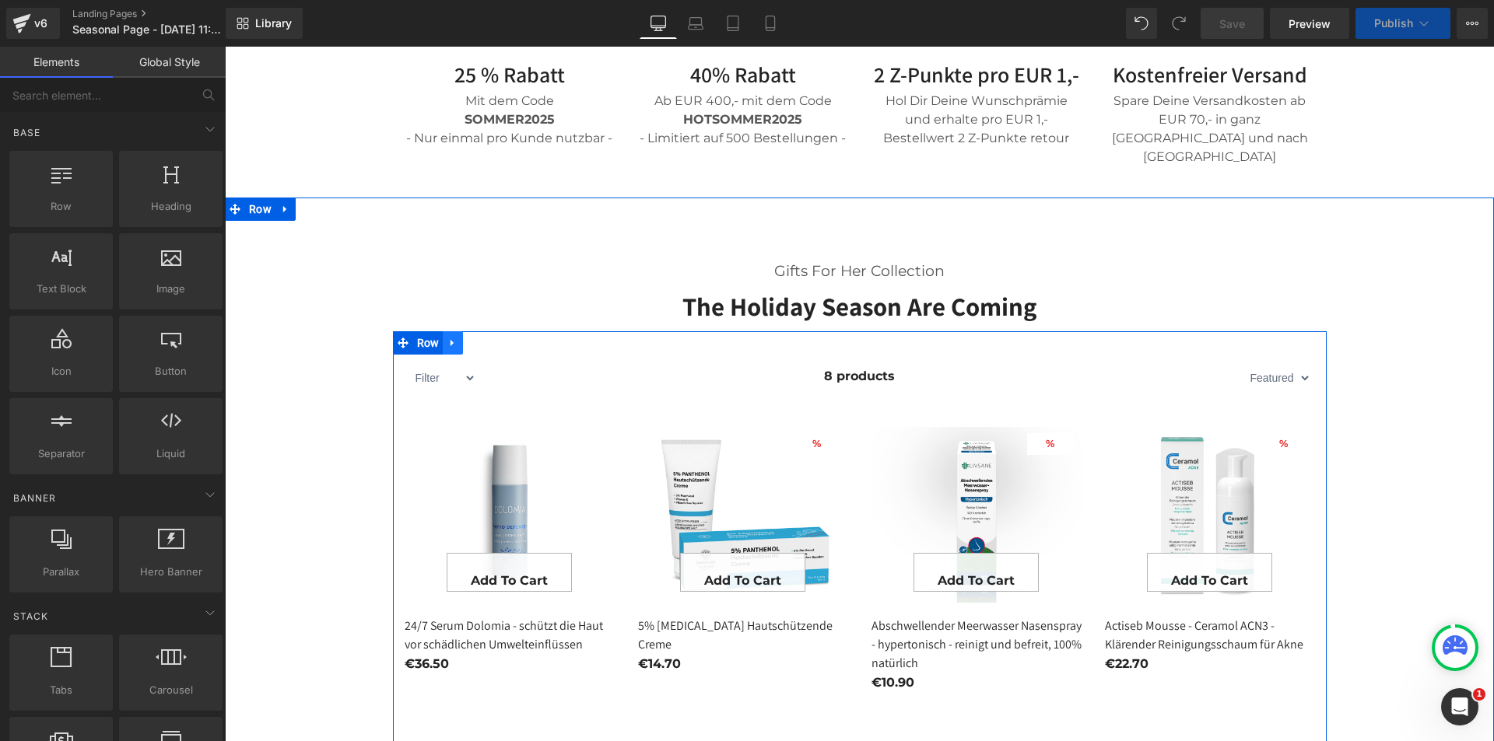
click at [451, 337] on icon at bounding box center [452, 343] width 11 height 12
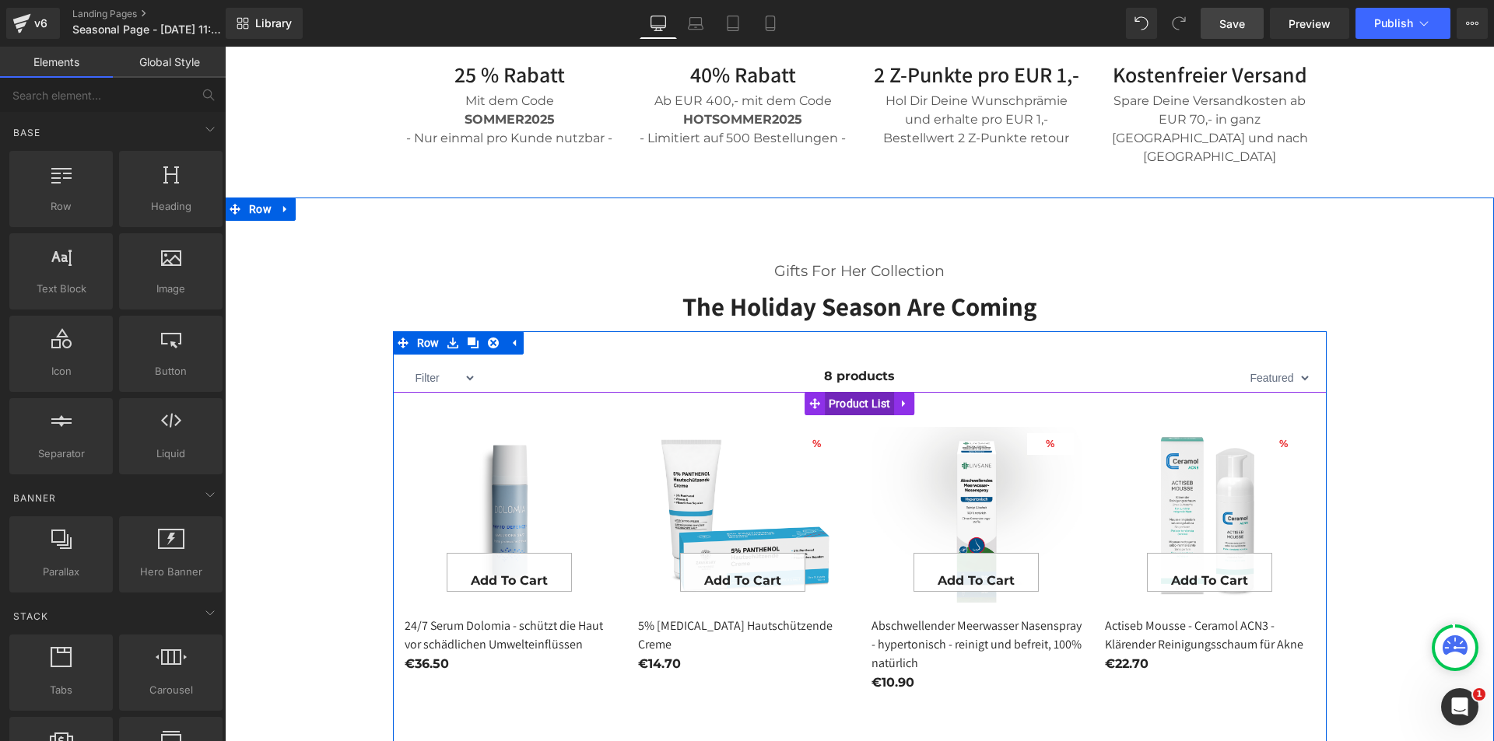
click at [846, 392] on span "Product List" at bounding box center [860, 403] width 70 height 23
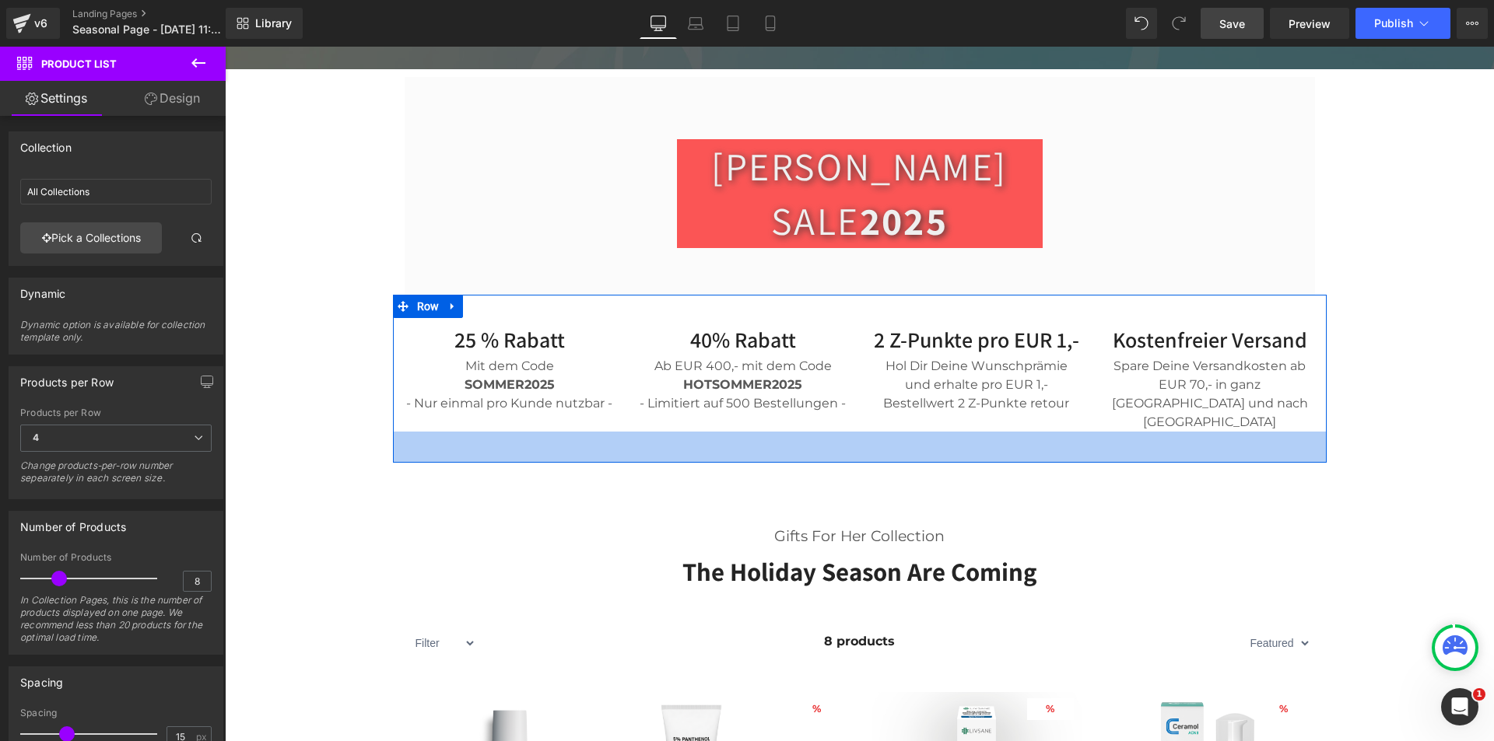
scroll to position [690, 0]
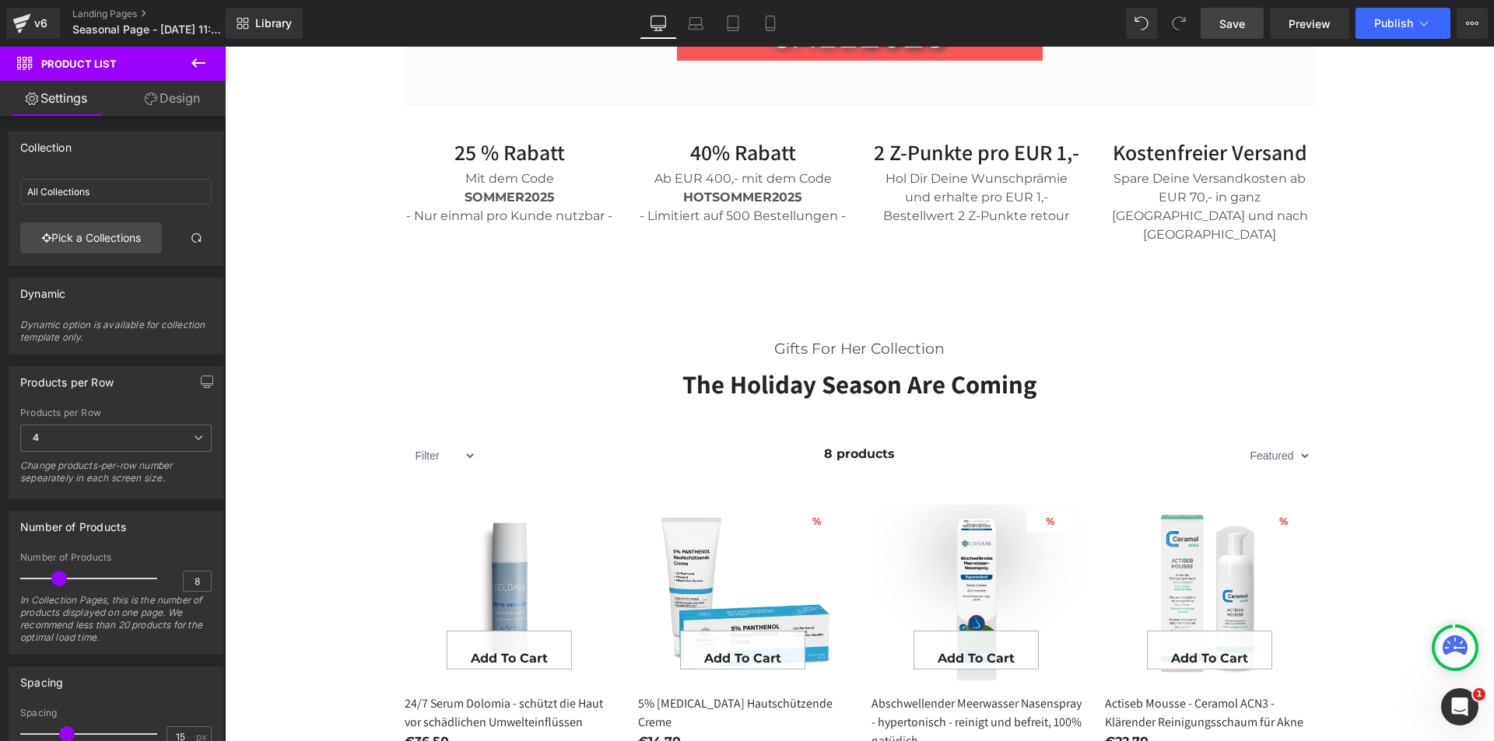
click at [210, 59] on button at bounding box center [198, 64] width 54 height 34
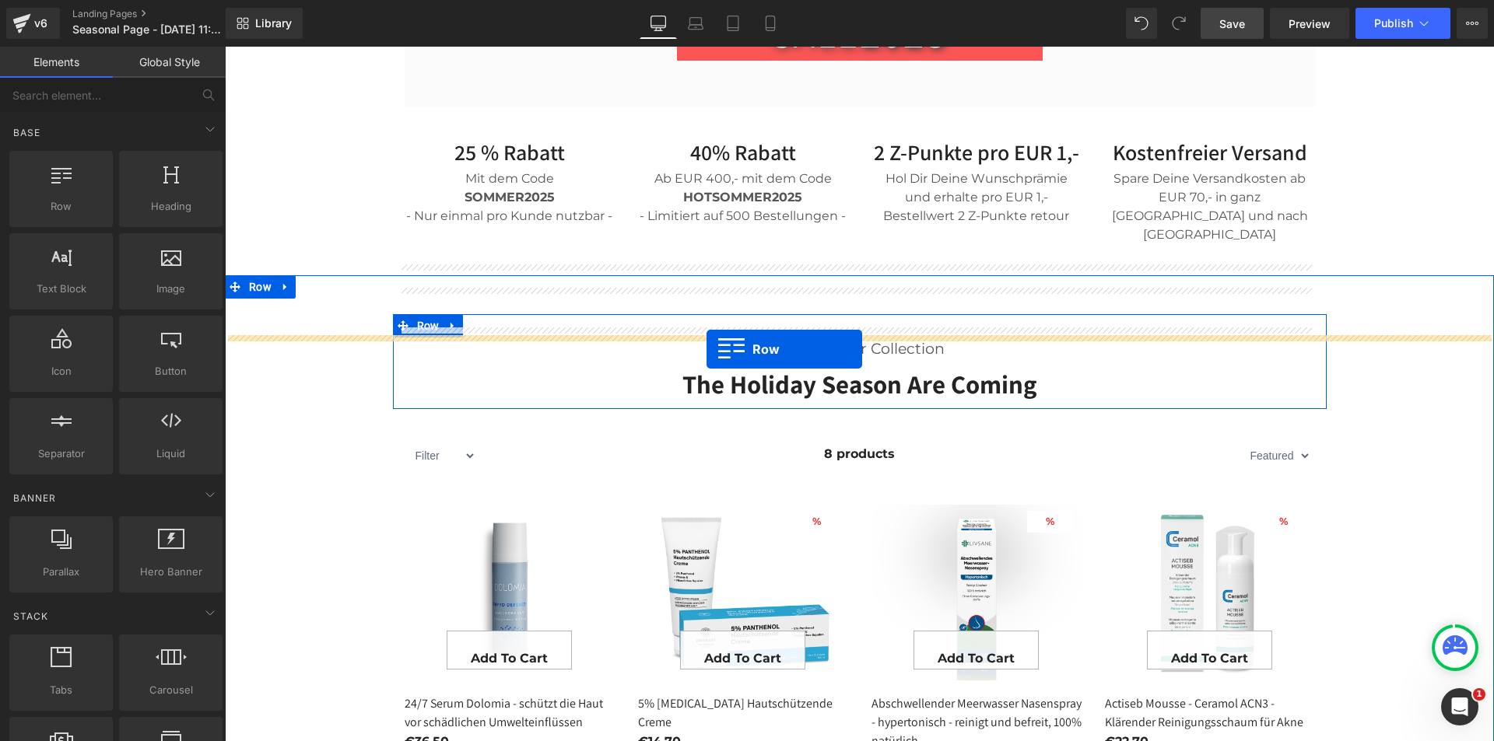
drag, startPoint x: 278, startPoint y: 244, endPoint x: 706, endPoint y: 349, distance: 441.4
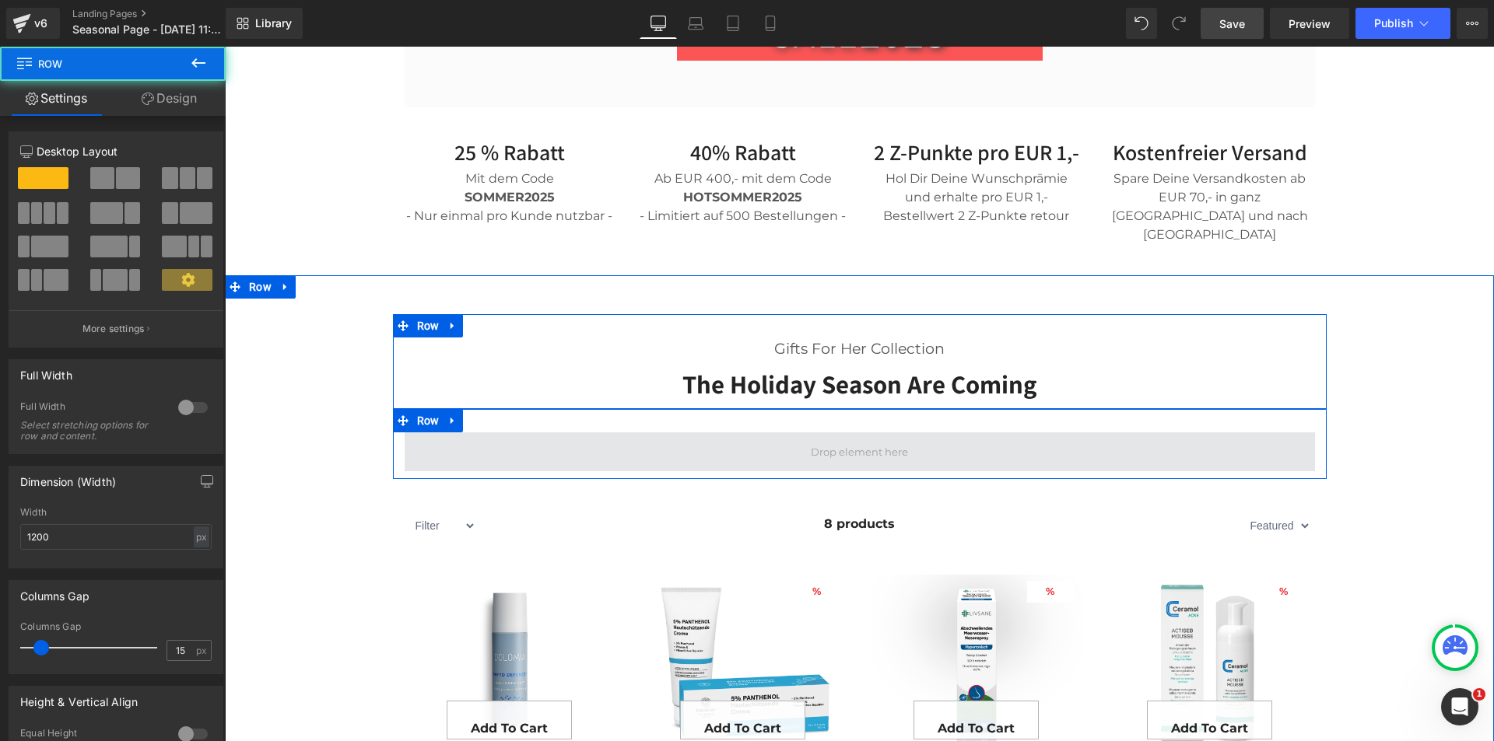
click at [480, 433] on span at bounding box center [860, 452] width 910 height 39
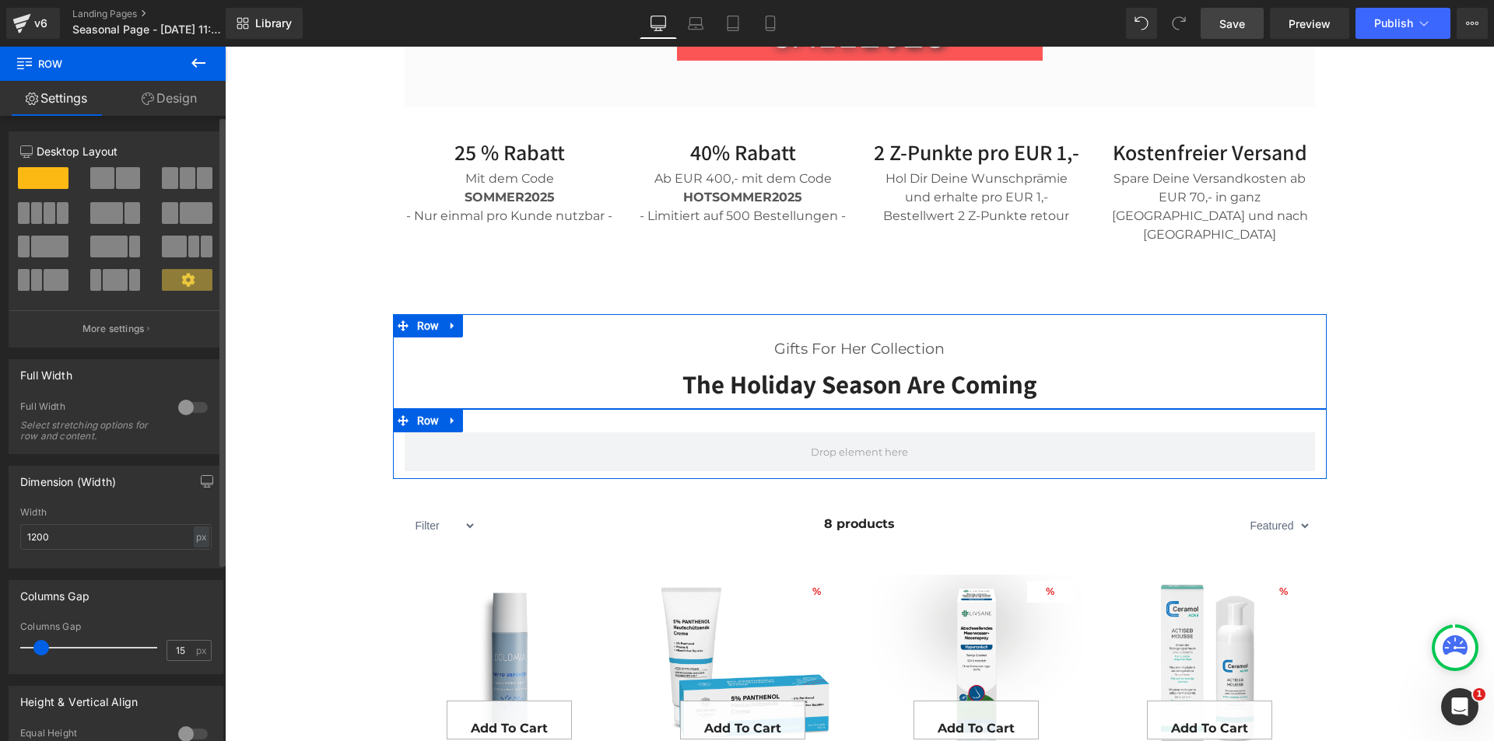
click at [32, 211] on span at bounding box center [37, 213] width 12 height 22
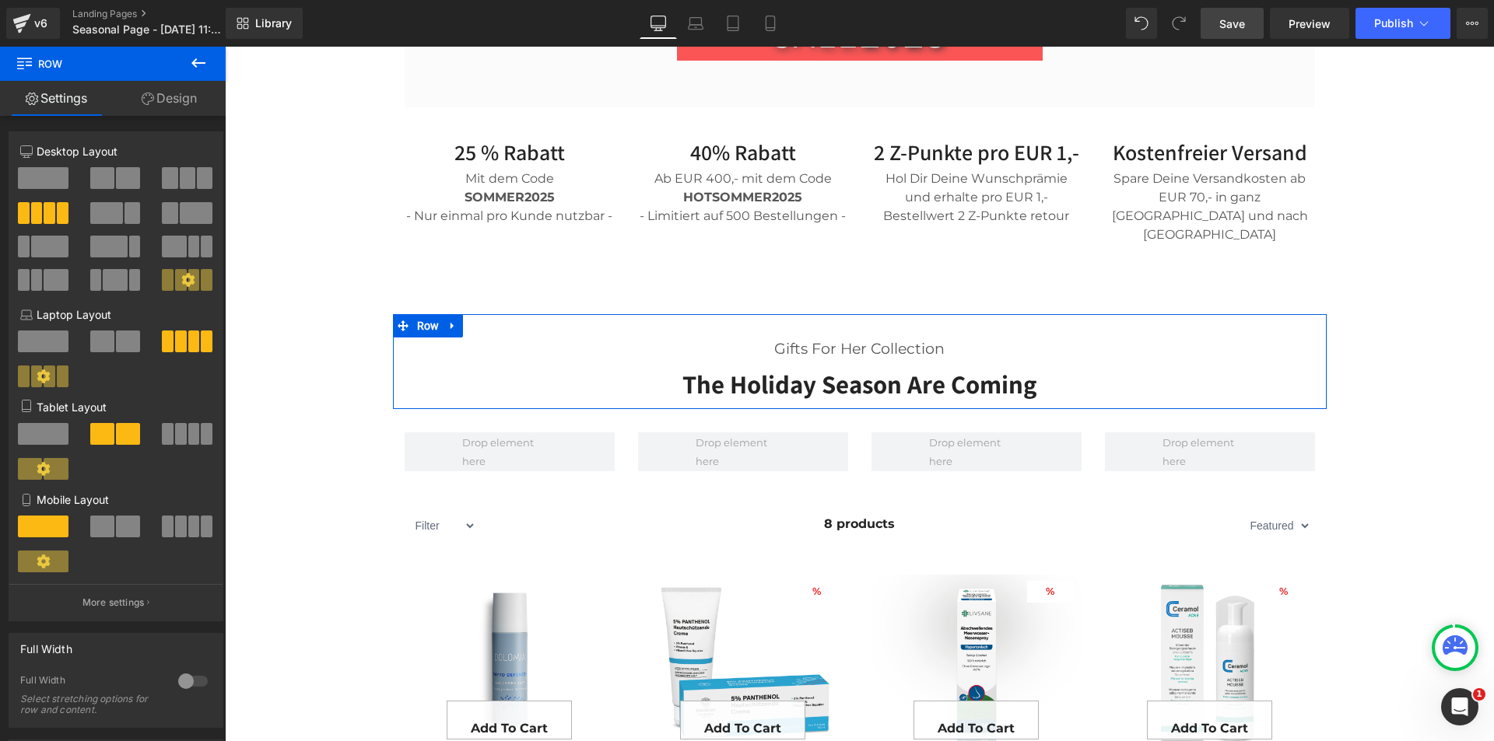
click at [189, 60] on icon at bounding box center [198, 63] width 19 height 19
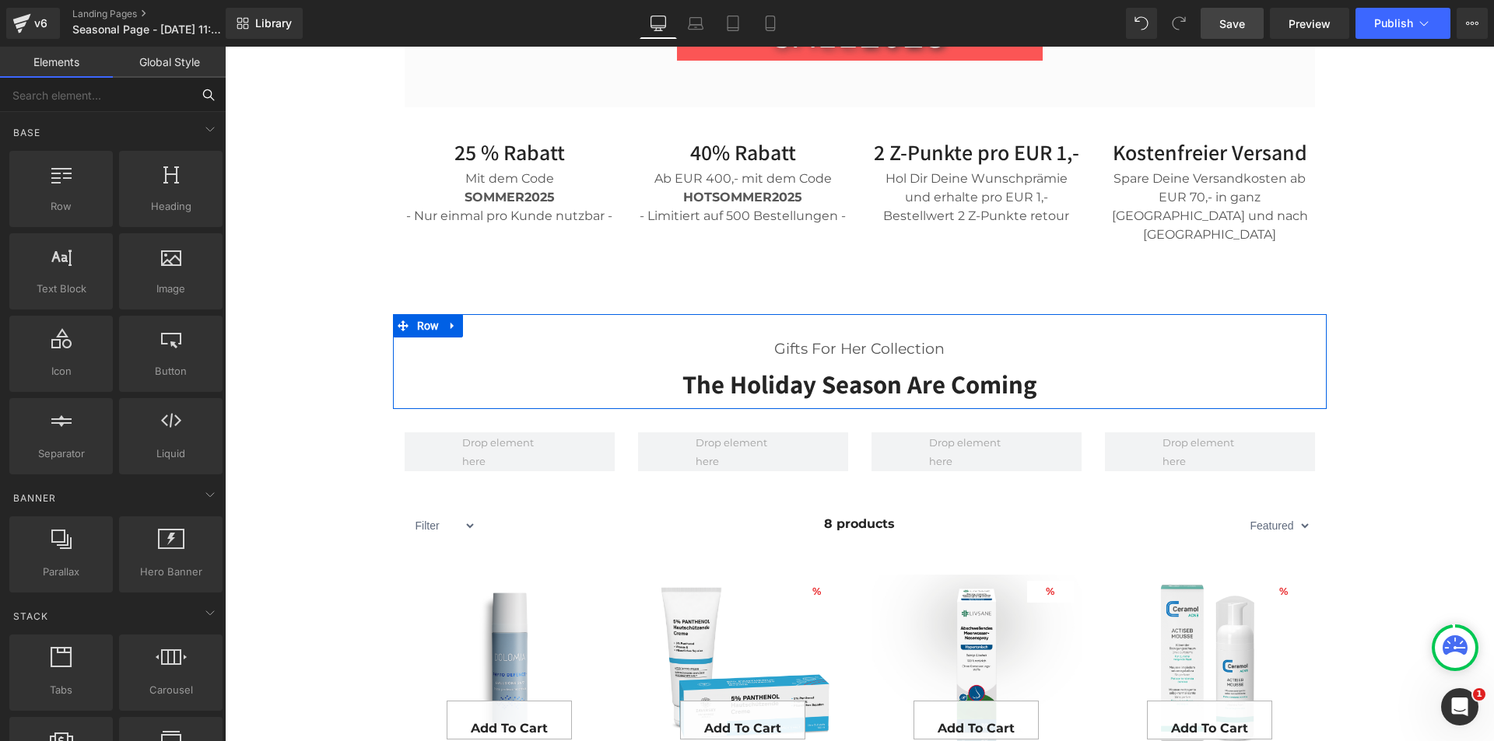
click at [51, 107] on input "text" at bounding box center [95, 95] width 191 height 34
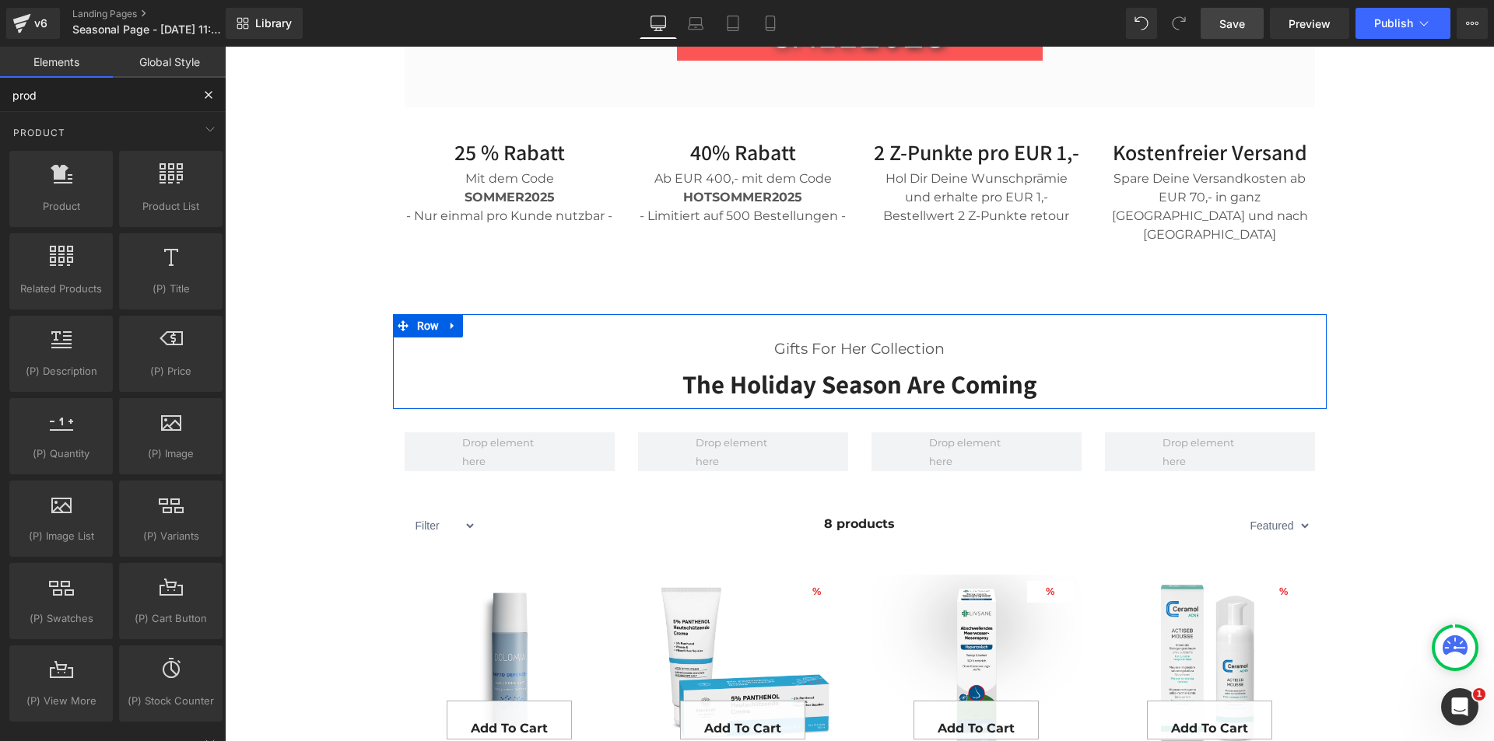
type input "produ"
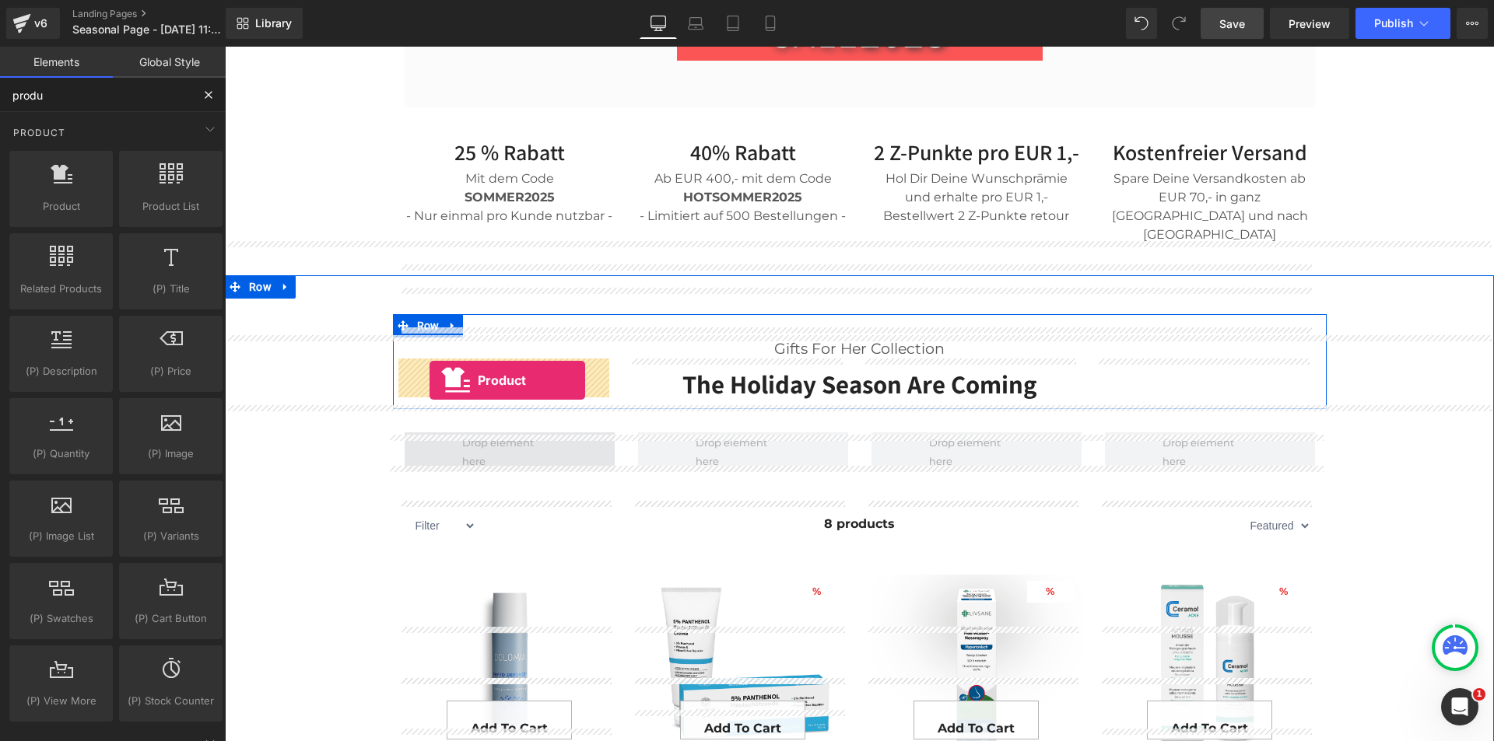
drag, startPoint x: 290, startPoint y: 230, endPoint x: 429, endPoint y: 380, distance: 205.4
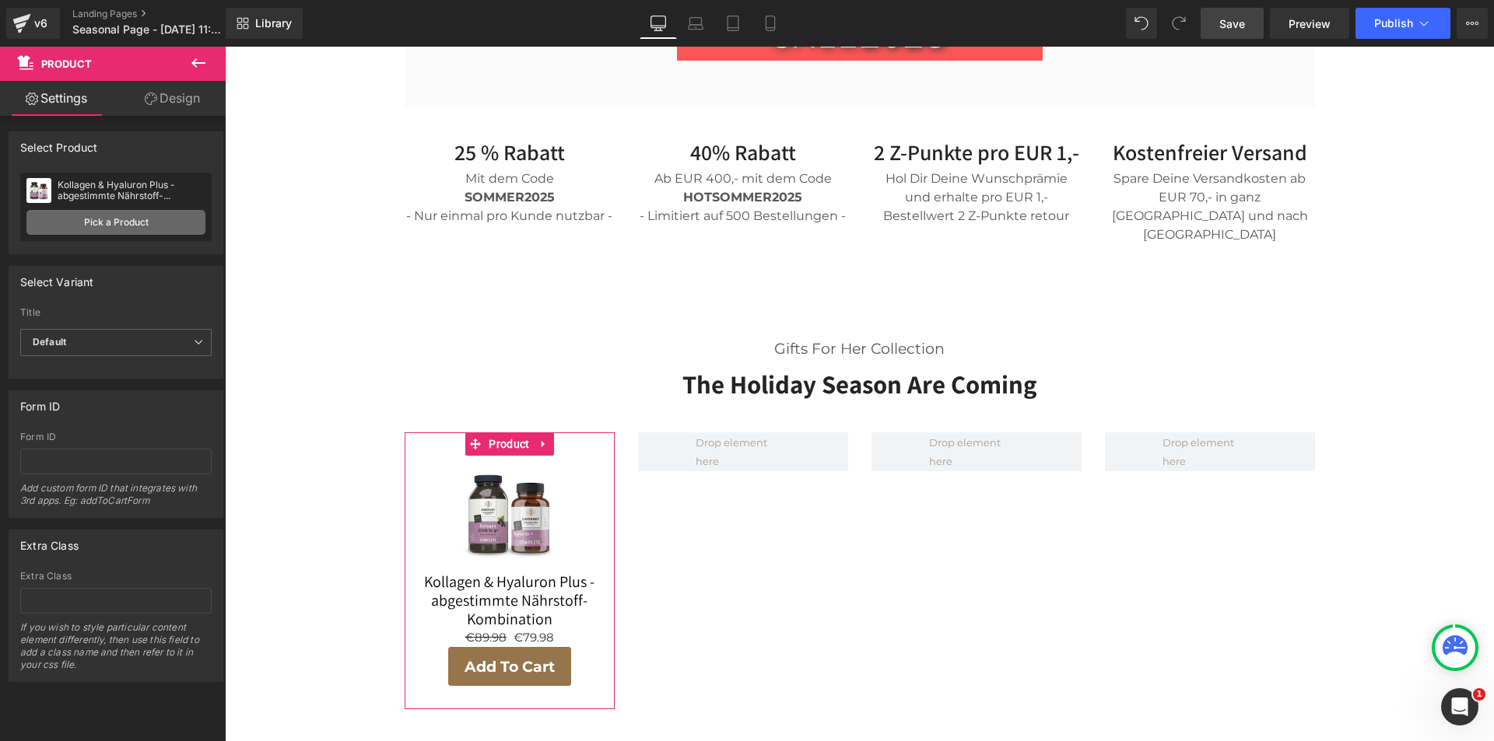
click at [138, 219] on link "Pick a Product" at bounding box center [115, 222] width 179 height 25
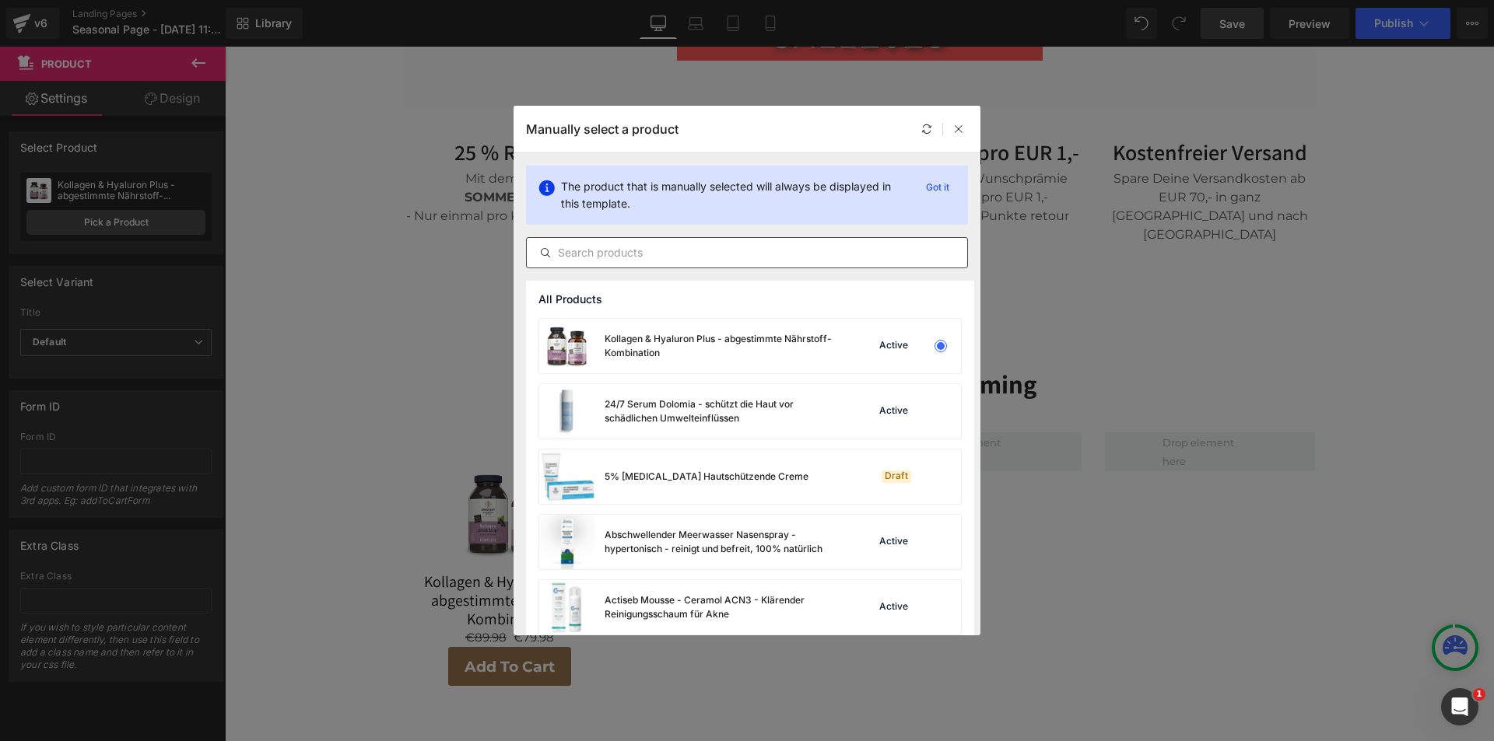
click at [678, 261] on input "text" at bounding box center [747, 253] width 440 height 19
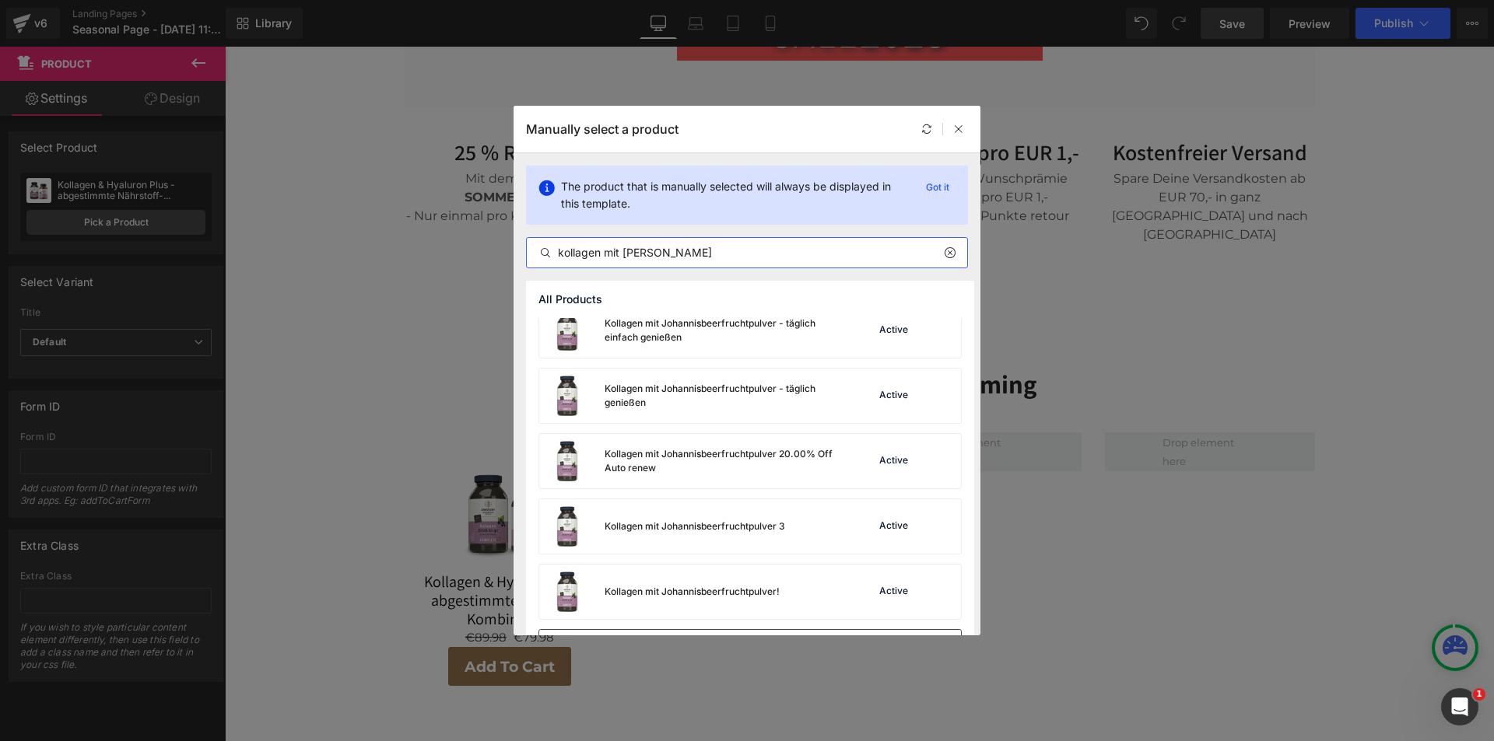
scroll to position [775, 0]
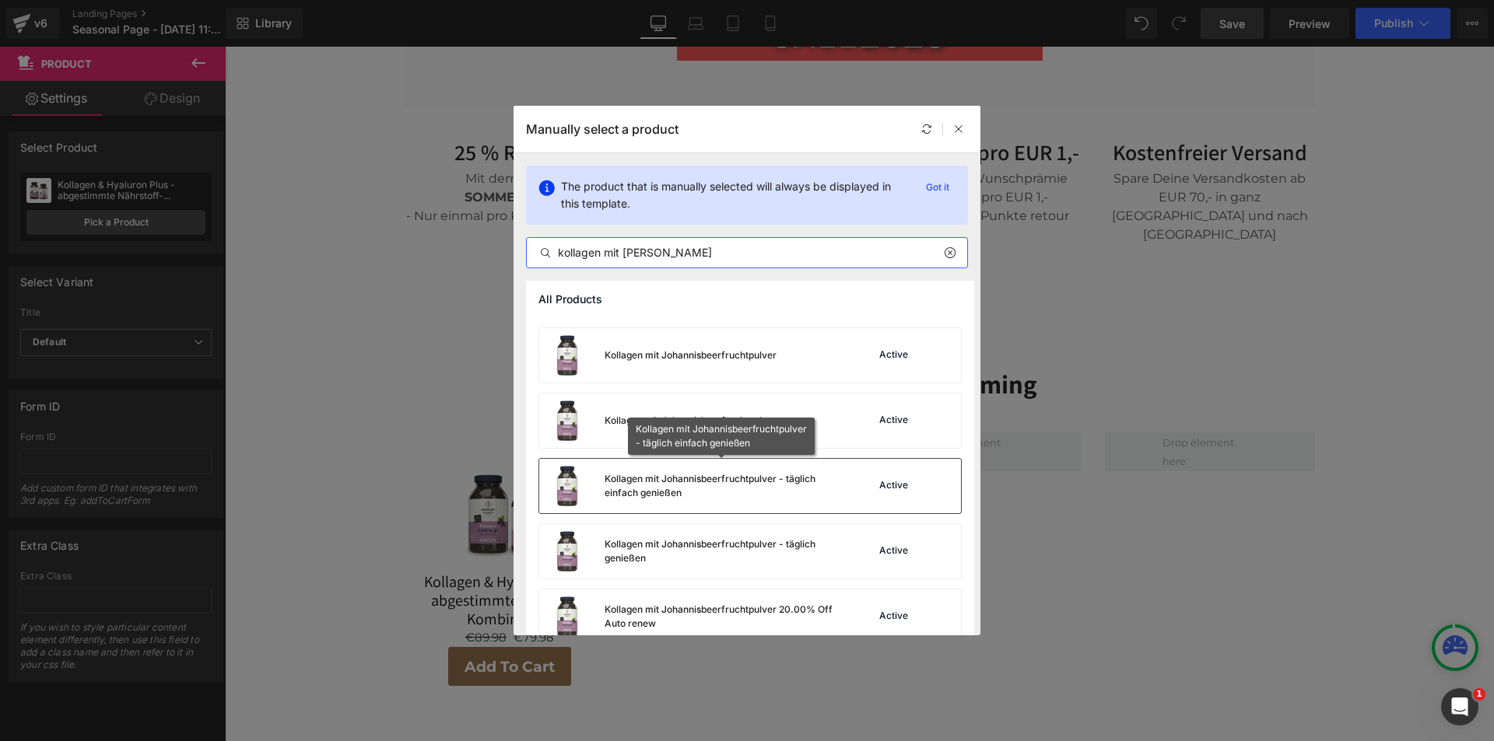
type input "kollagen mit johan"
click at [634, 477] on div "Kollagen mit Johannisbeerfruchtpulver - täglich einfach genießen" at bounding box center [721, 486] width 233 height 28
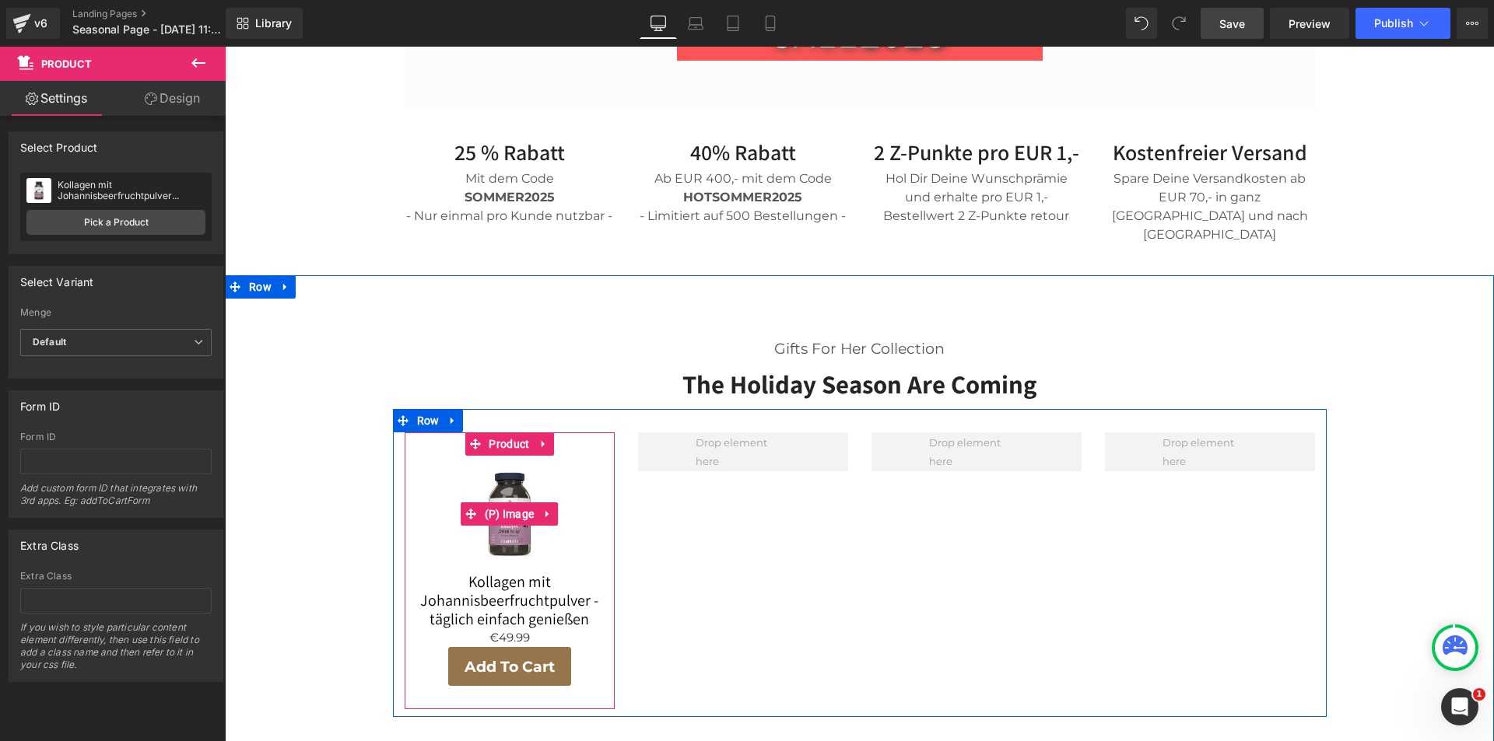
click at [506, 456] on img at bounding box center [509, 514] width 117 height 117
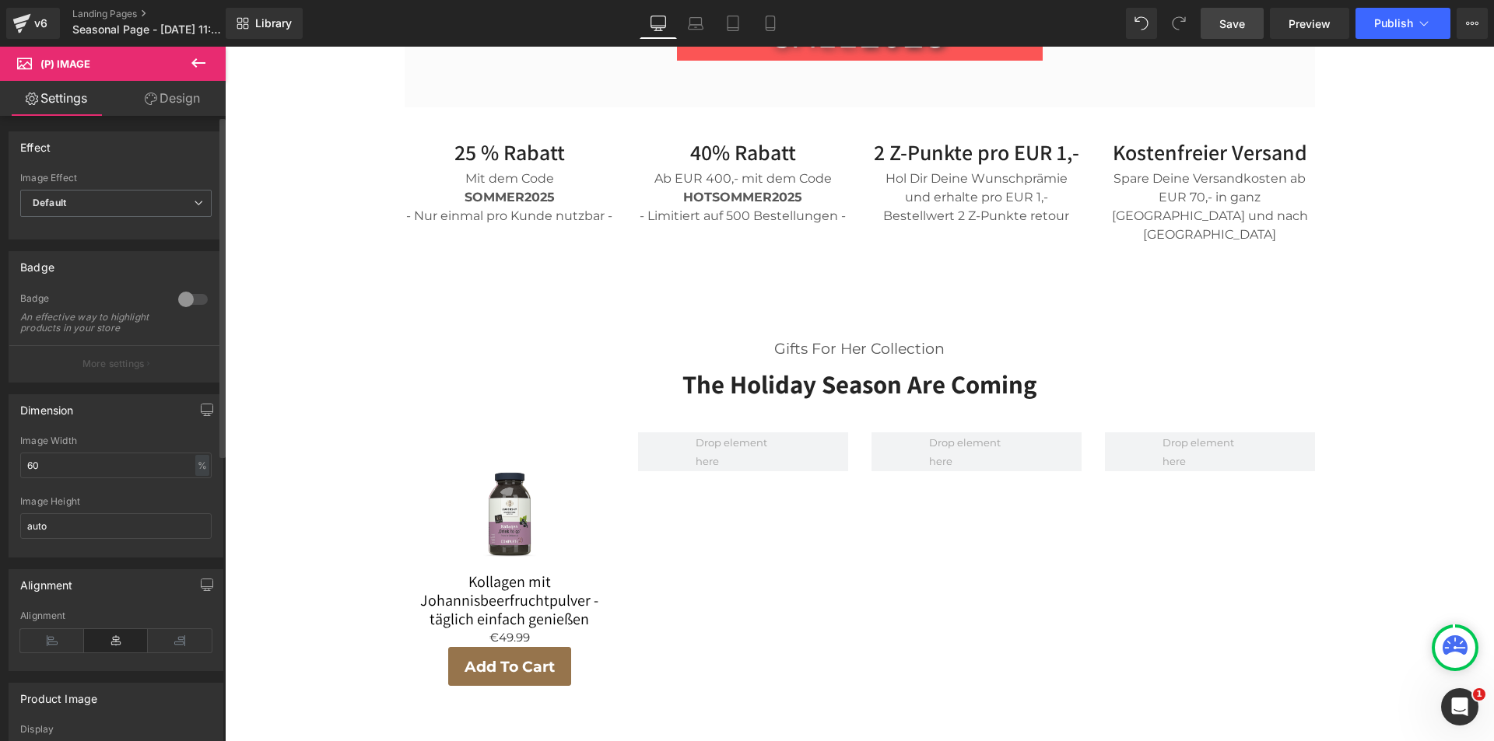
click at [189, 299] on div at bounding box center [192, 299] width 37 height 25
click at [131, 370] on p "More settings" at bounding box center [113, 364] width 62 height 14
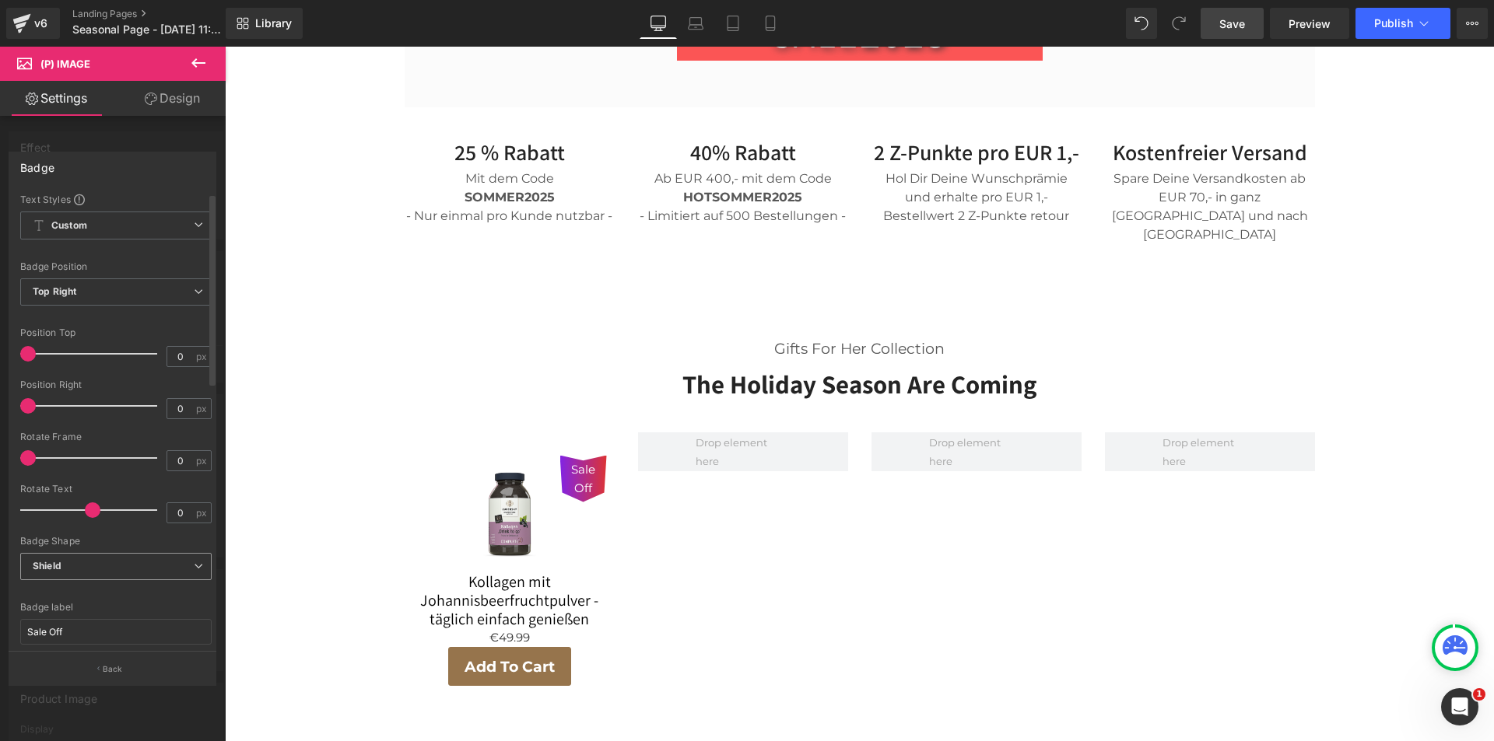
click at [184, 561] on span "Shield" at bounding box center [115, 566] width 191 height 27
click at [138, 608] on li "Top Ribbon" at bounding box center [115, 617] width 191 height 23
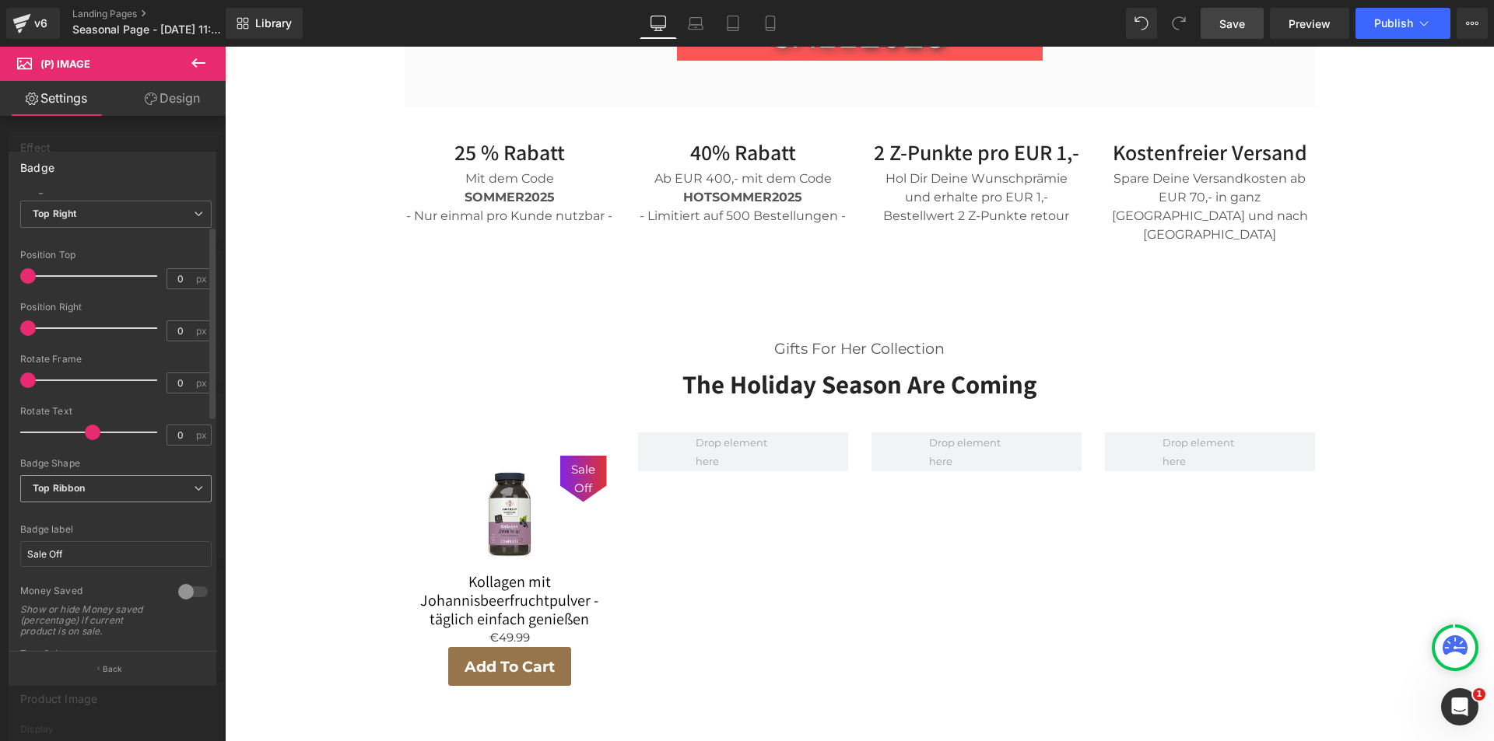
click at [188, 482] on span "Top Ribbon" at bounding box center [115, 488] width 191 height 27
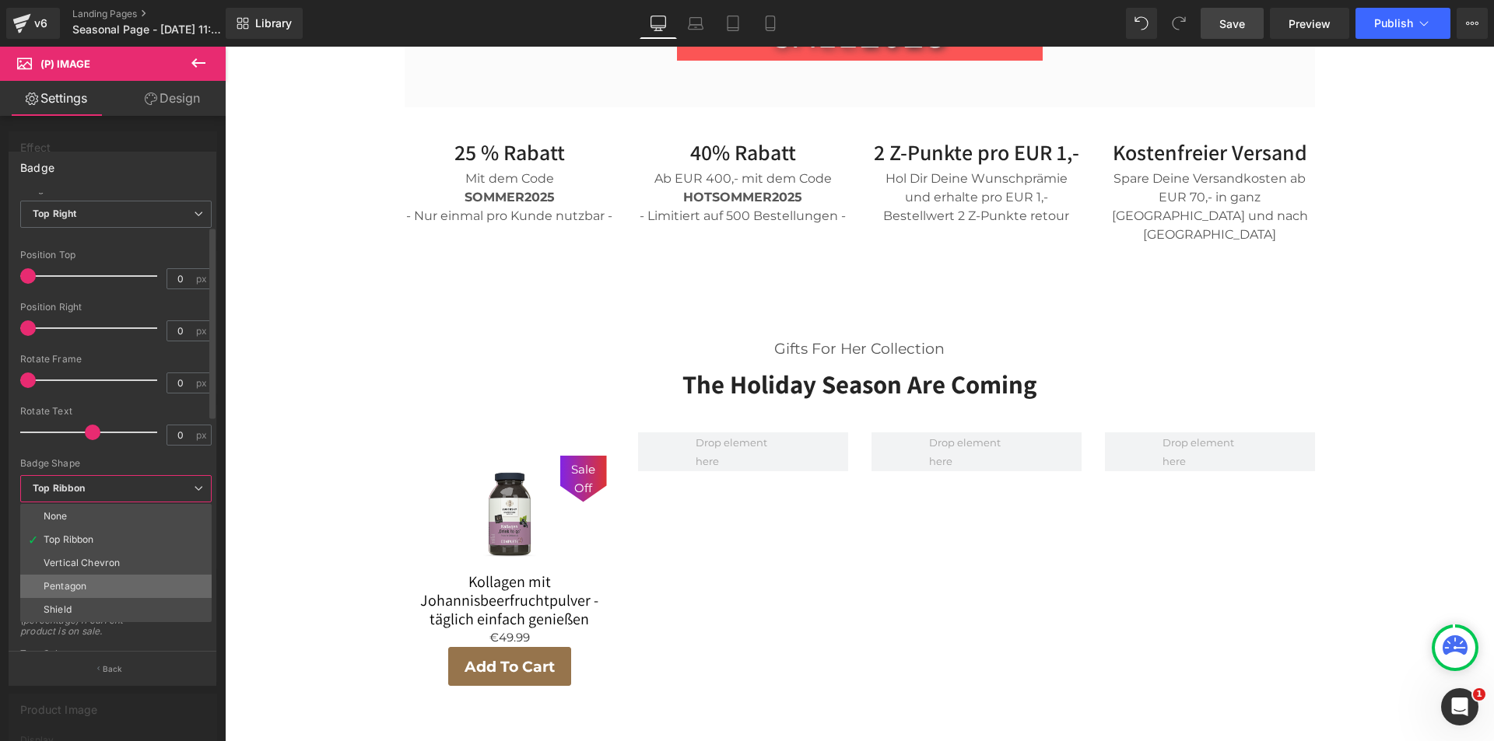
click at [98, 588] on li "Pentagon" at bounding box center [115, 586] width 191 height 23
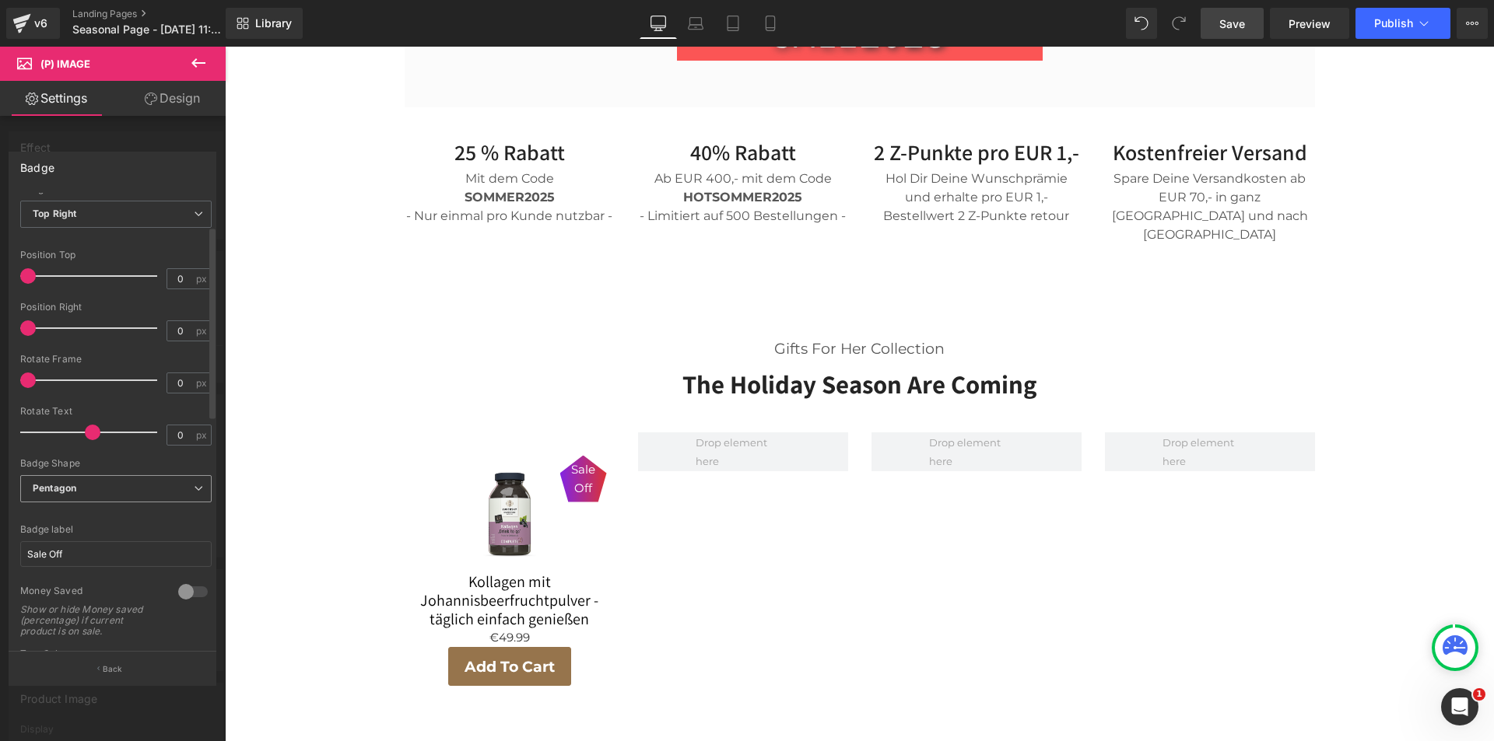
click at [133, 492] on span "Pentagon" at bounding box center [115, 488] width 191 height 27
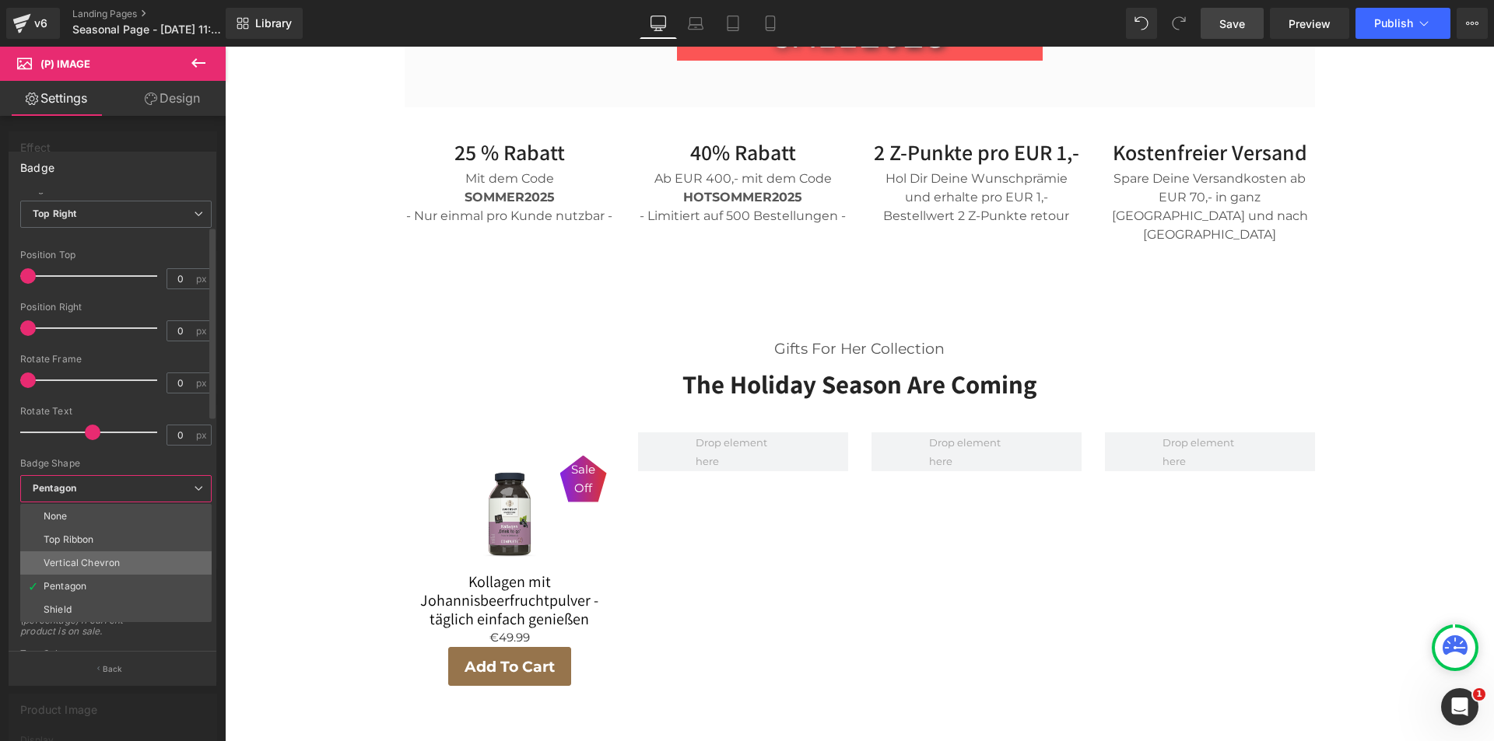
click at [116, 552] on li "Vertical Chevron" at bounding box center [115, 563] width 191 height 23
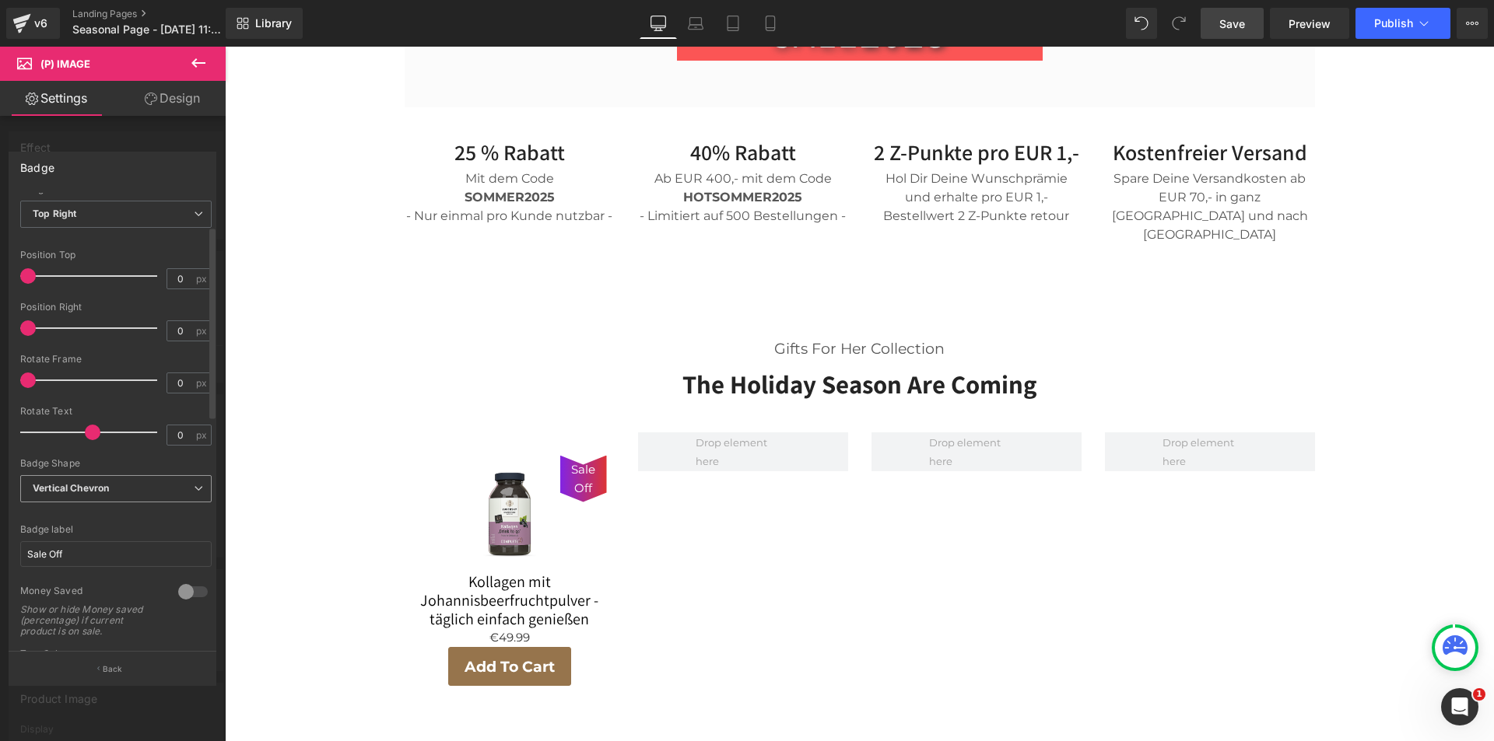
click at [139, 488] on span "Vertical Chevron" at bounding box center [115, 488] width 191 height 27
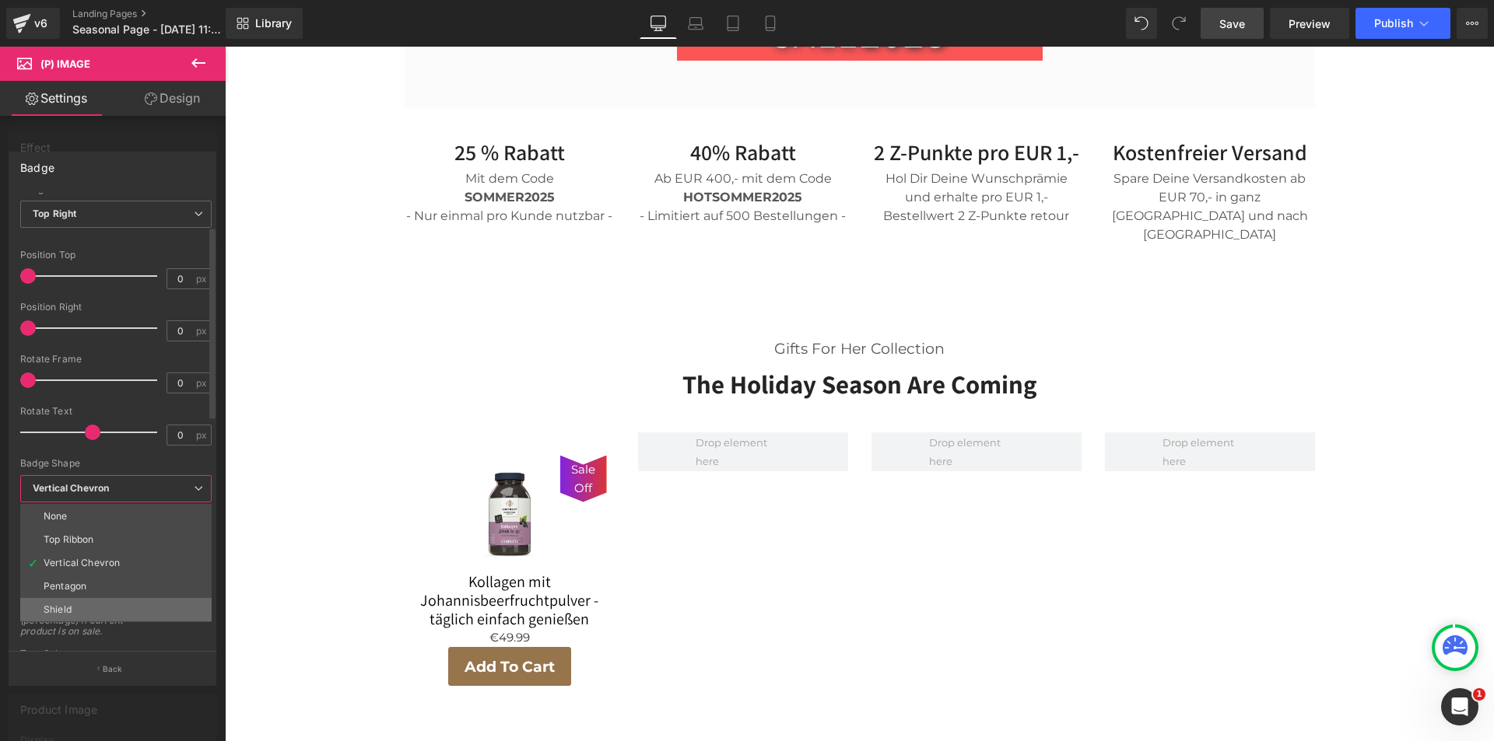
click at [110, 603] on li "Shield" at bounding box center [115, 609] width 191 height 23
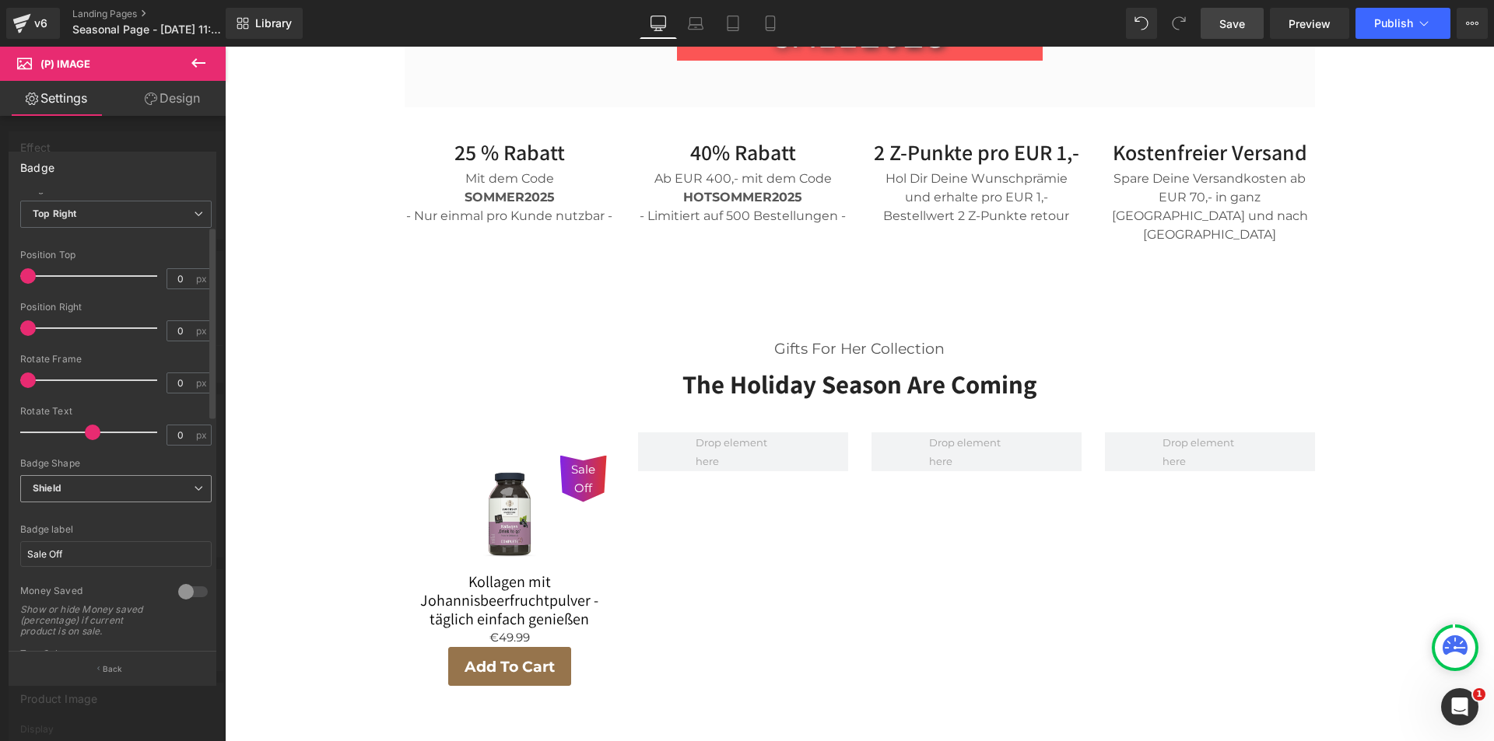
click at [127, 488] on span "Shield" at bounding box center [115, 488] width 191 height 27
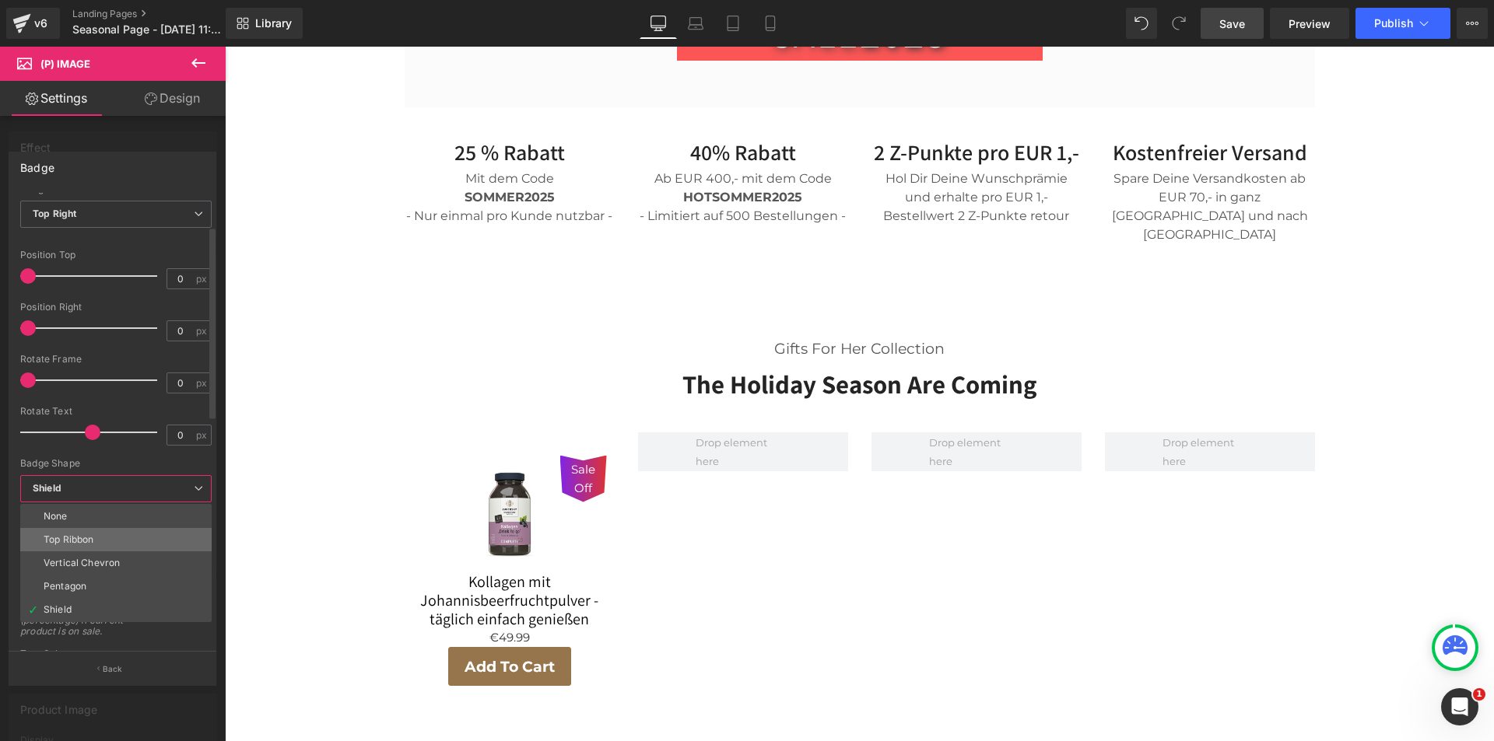
click at [114, 534] on li "Top Ribbon" at bounding box center [115, 539] width 191 height 23
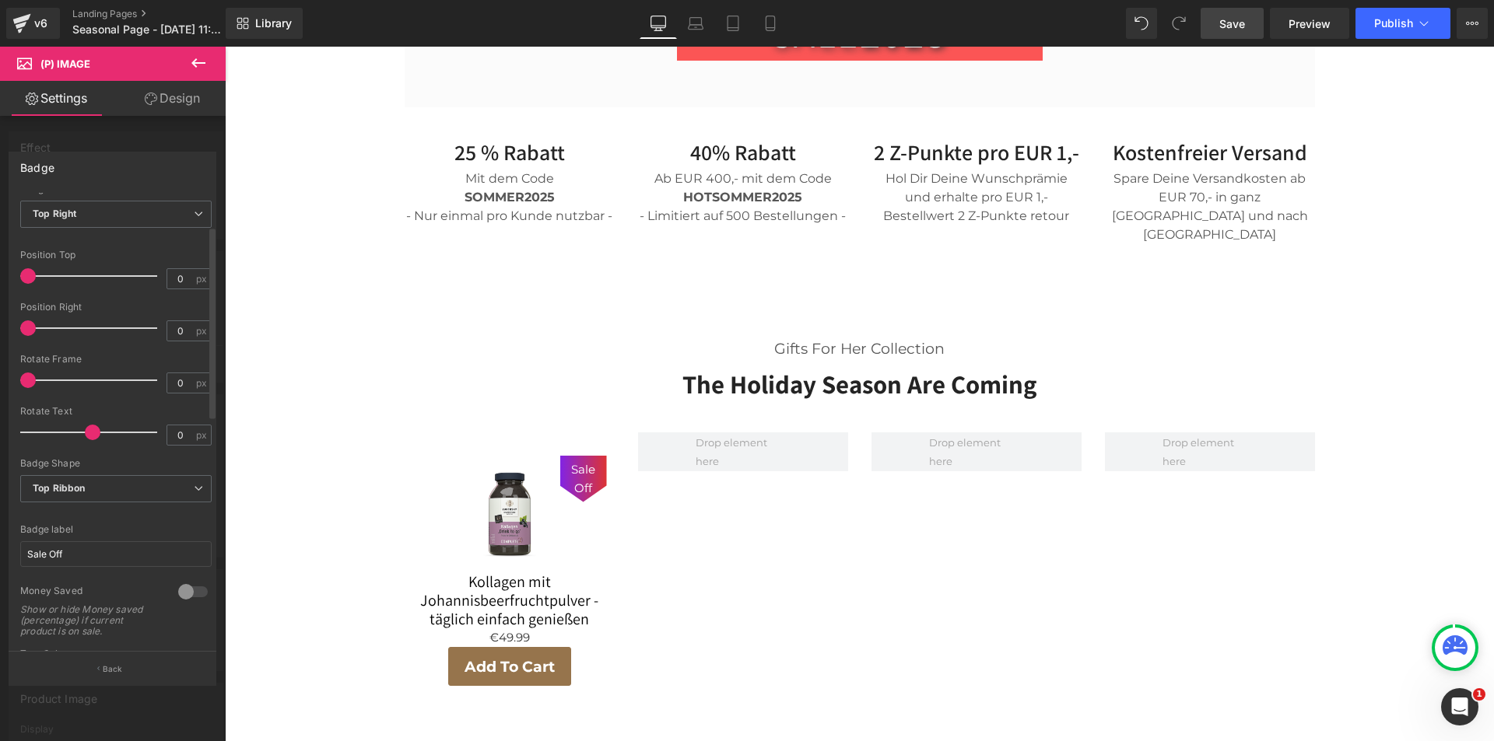
click at [183, 587] on div at bounding box center [192, 592] width 37 height 25
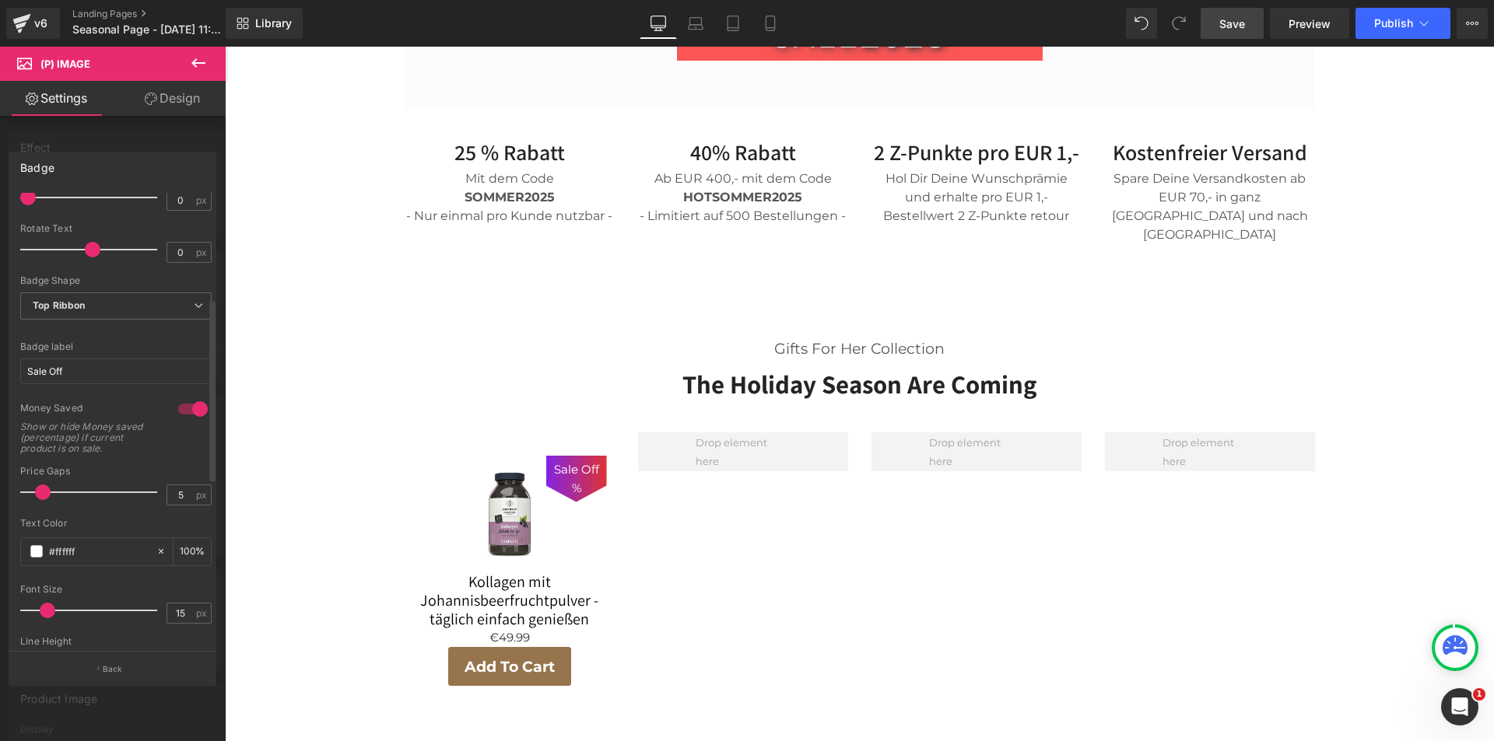
scroll to position [233, 0]
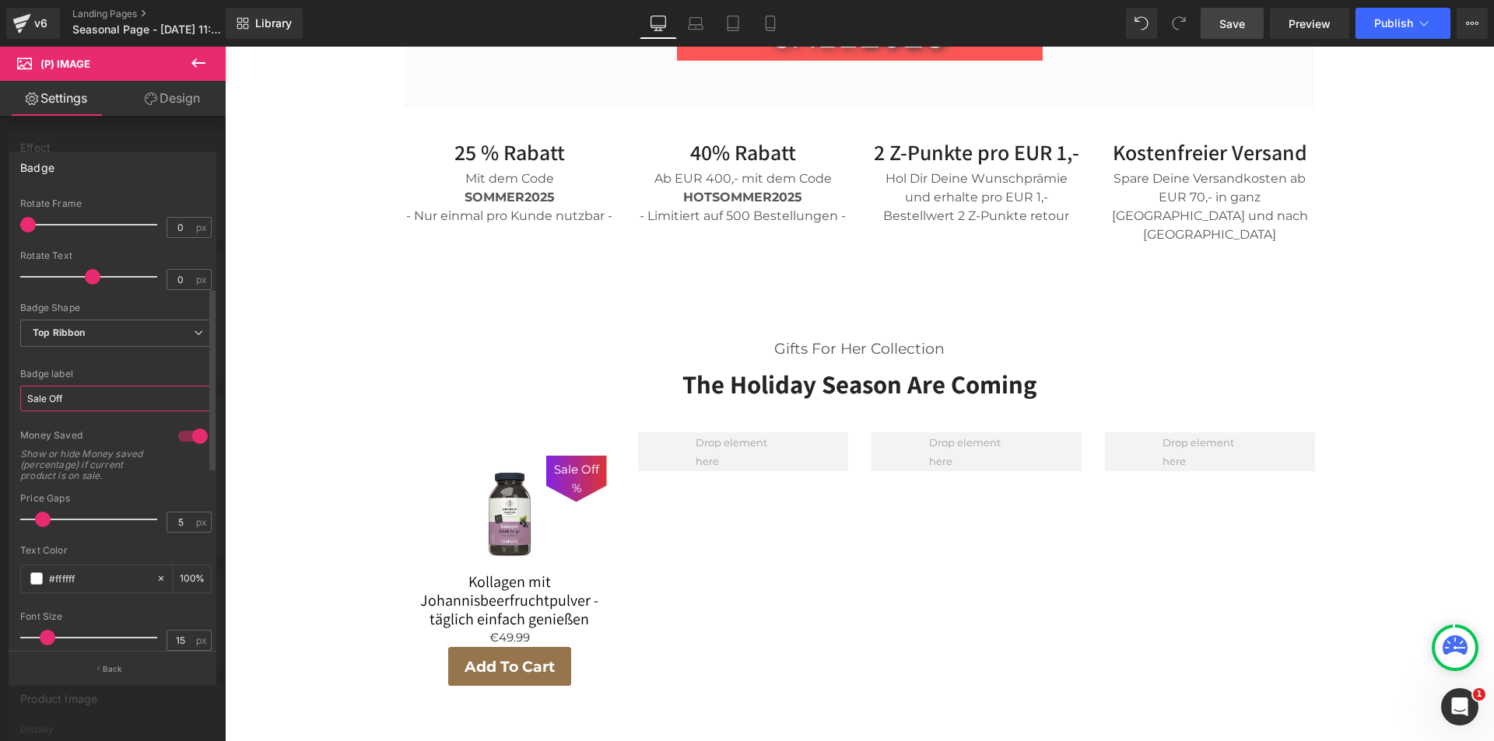
click at [80, 394] on input "Sale Off" at bounding box center [115, 399] width 191 height 26
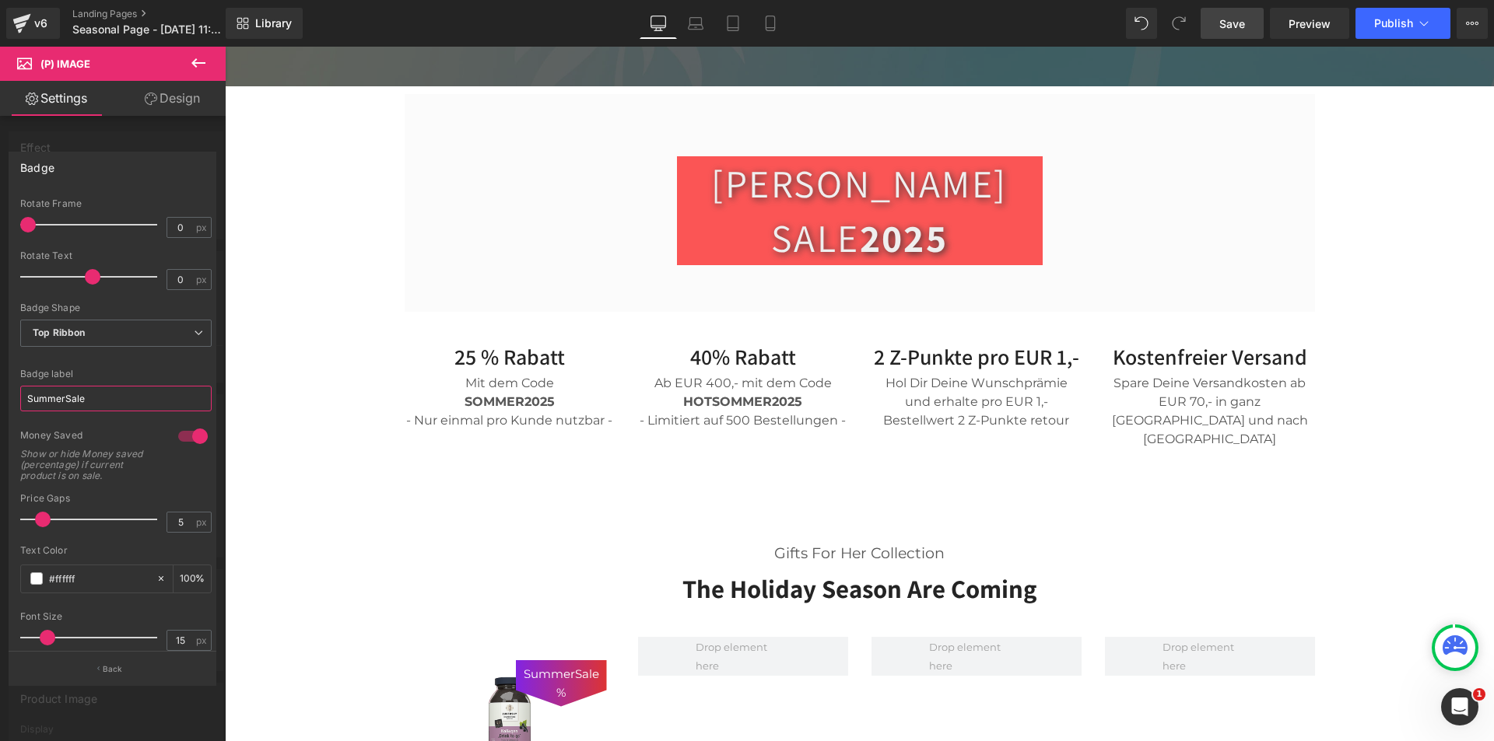
scroll to position [768, 0]
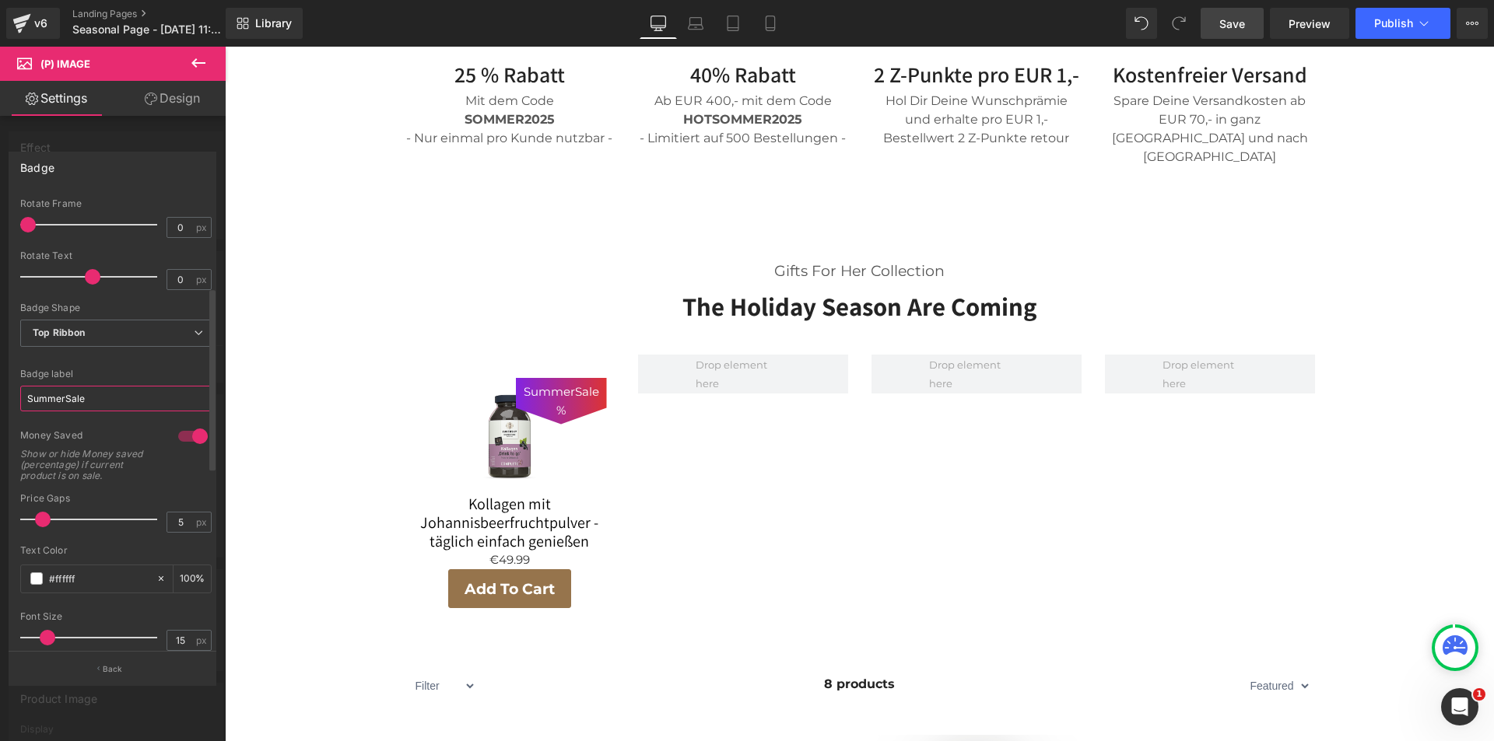
click at [34, 395] on input "SummerSale" at bounding box center [115, 399] width 191 height 26
type input "SOmmerSale"
click at [178, 431] on div at bounding box center [192, 436] width 37 height 25
click at [188, 431] on div at bounding box center [192, 436] width 37 height 25
type input "auto"
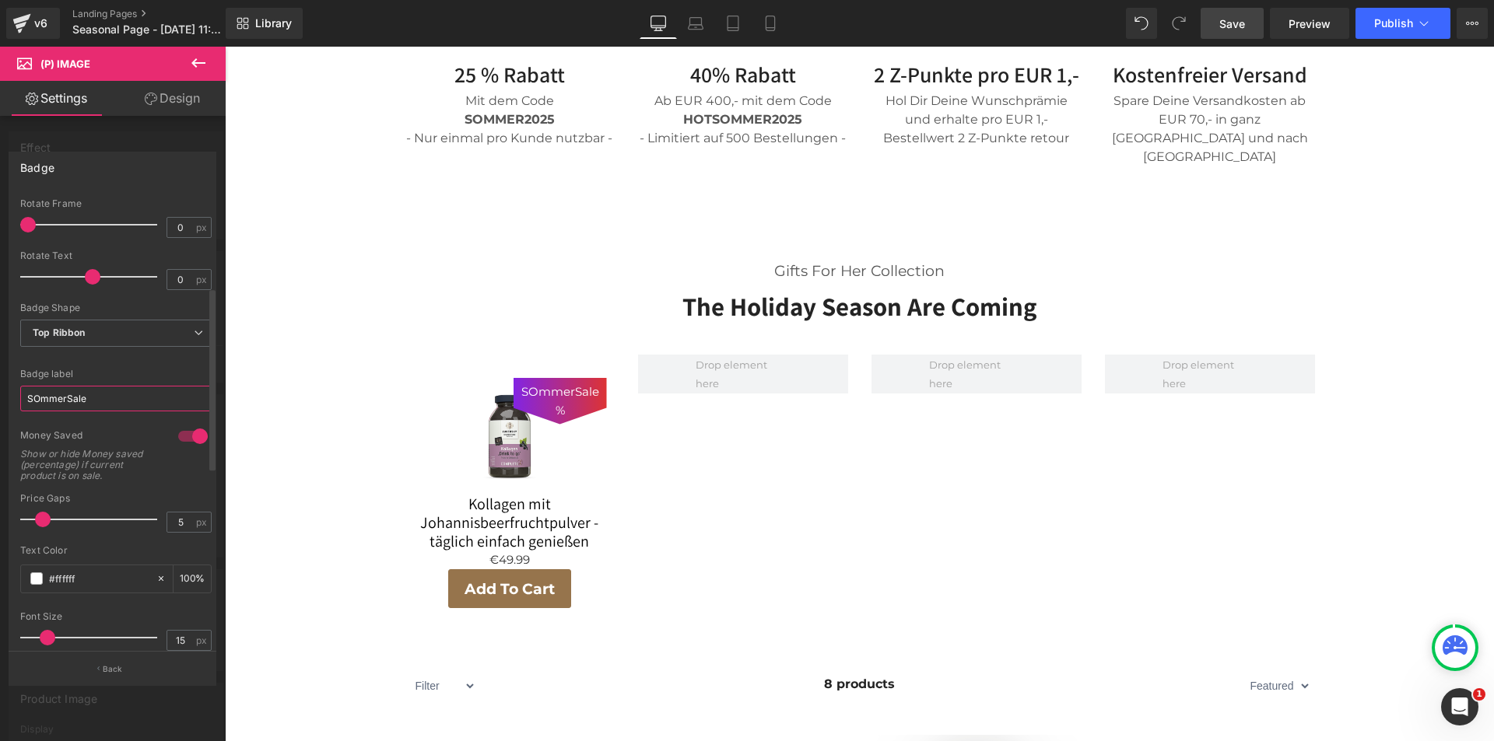
click at [41, 400] on input "SOmmerSale" at bounding box center [115, 399] width 191 height 26
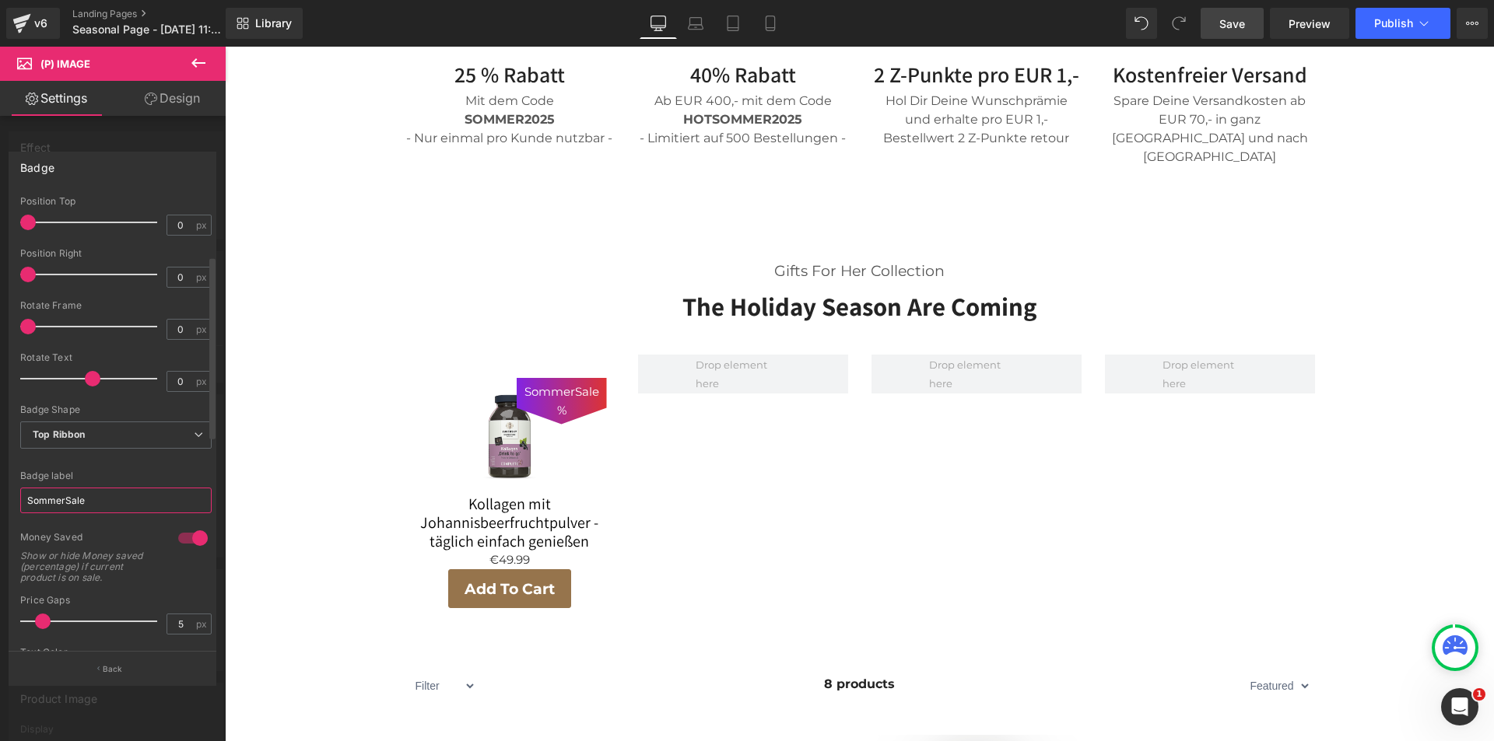
scroll to position [156, 0]
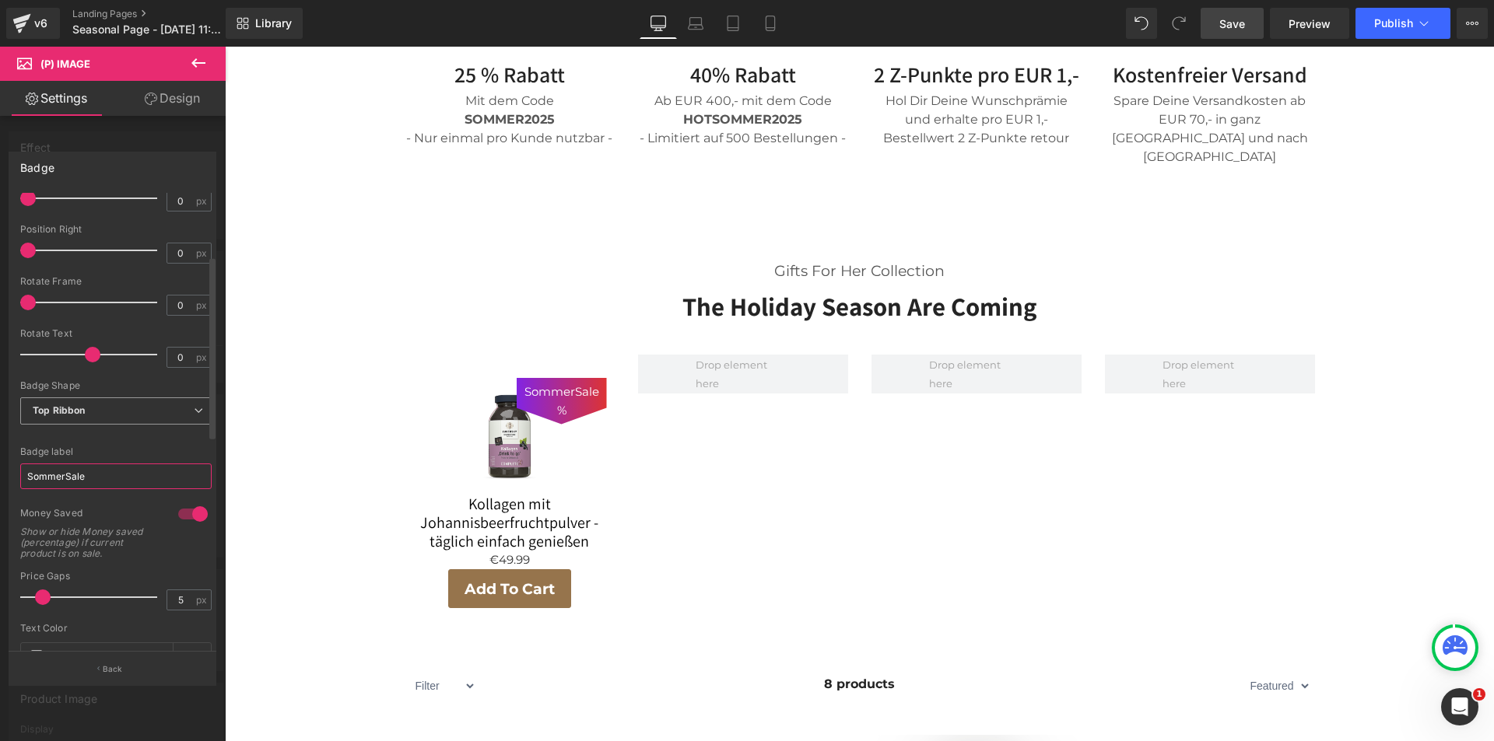
type input "SommerSale"
click at [148, 405] on span "Top Ribbon" at bounding box center [115, 411] width 191 height 27
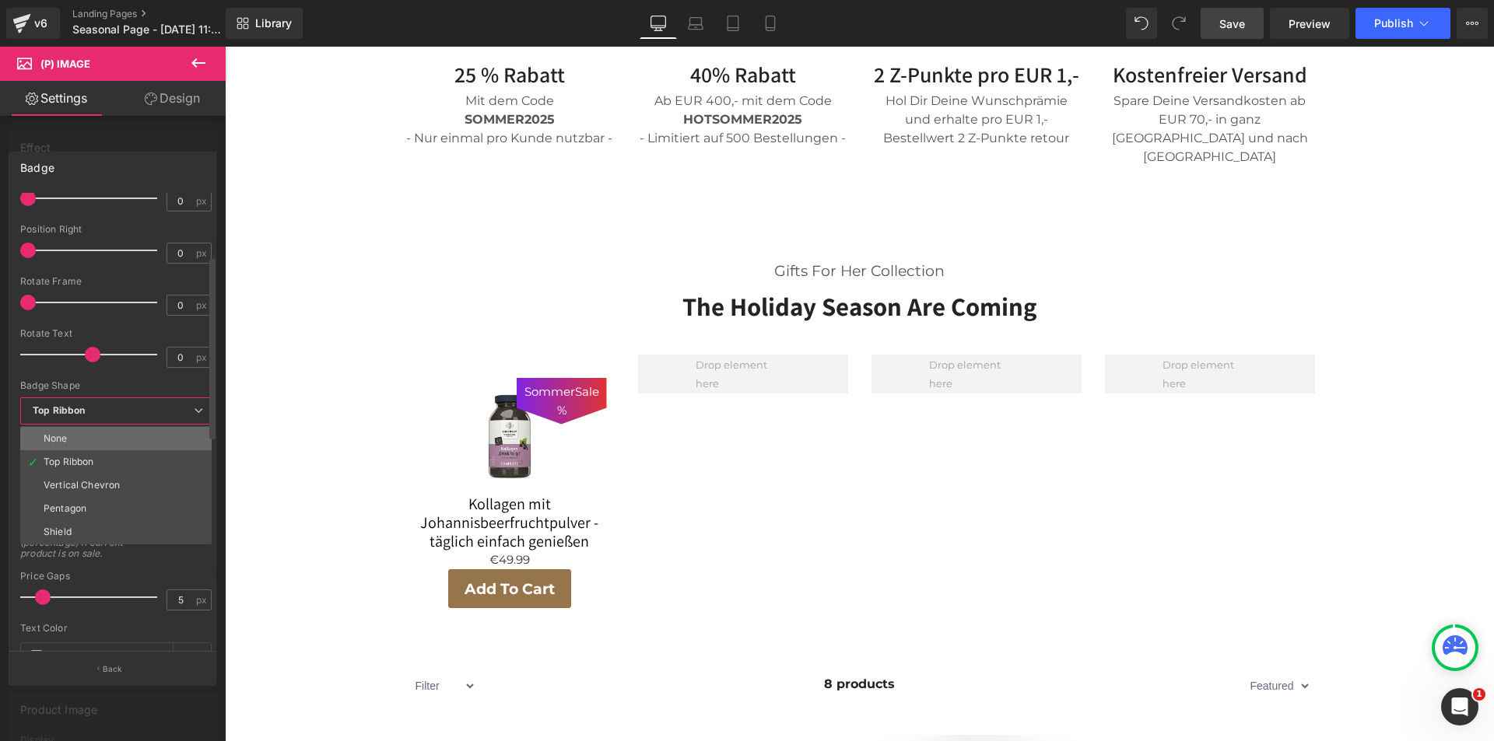
click at [138, 436] on li "None" at bounding box center [115, 438] width 191 height 23
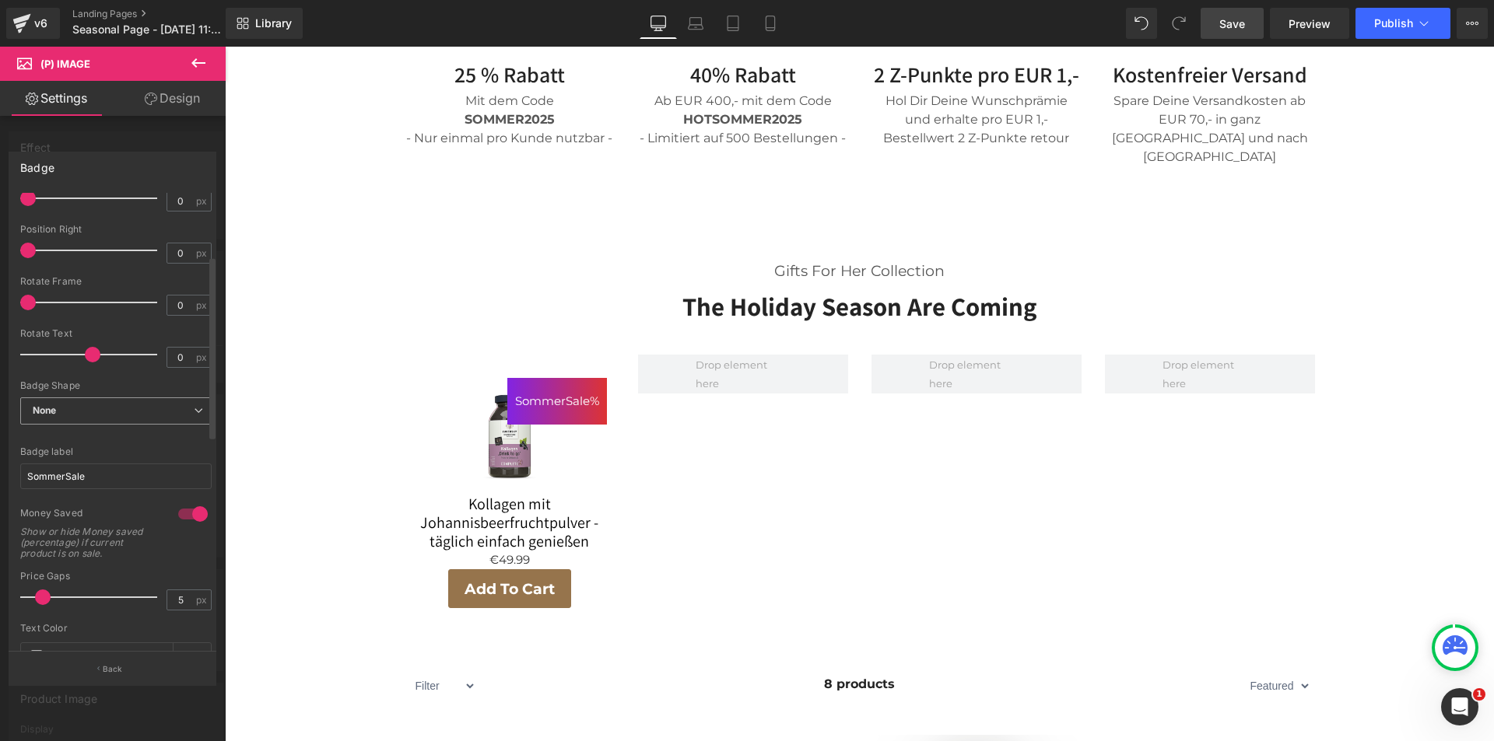
click at [169, 408] on span "None" at bounding box center [115, 411] width 191 height 27
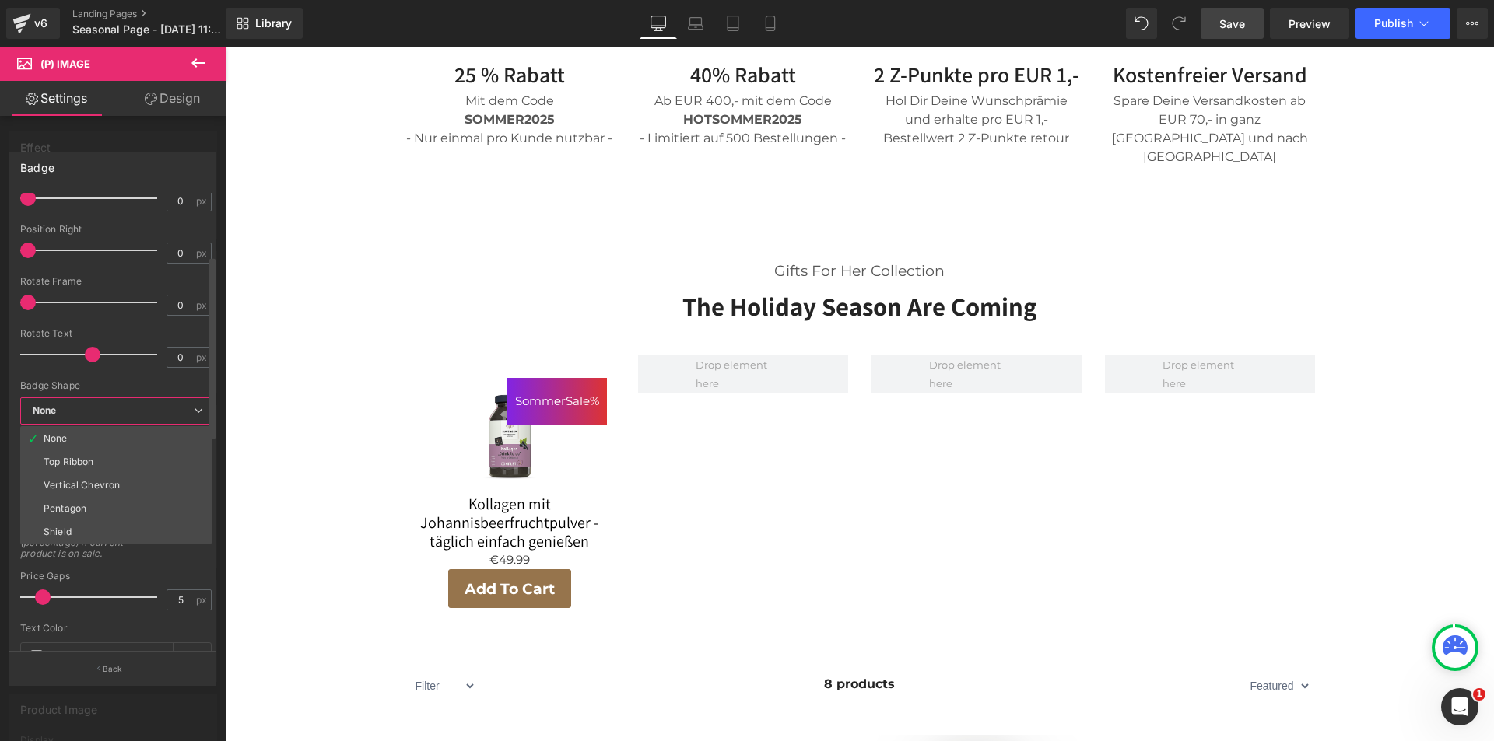
click at [169, 408] on span "None" at bounding box center [115, 411] width 191 height 27
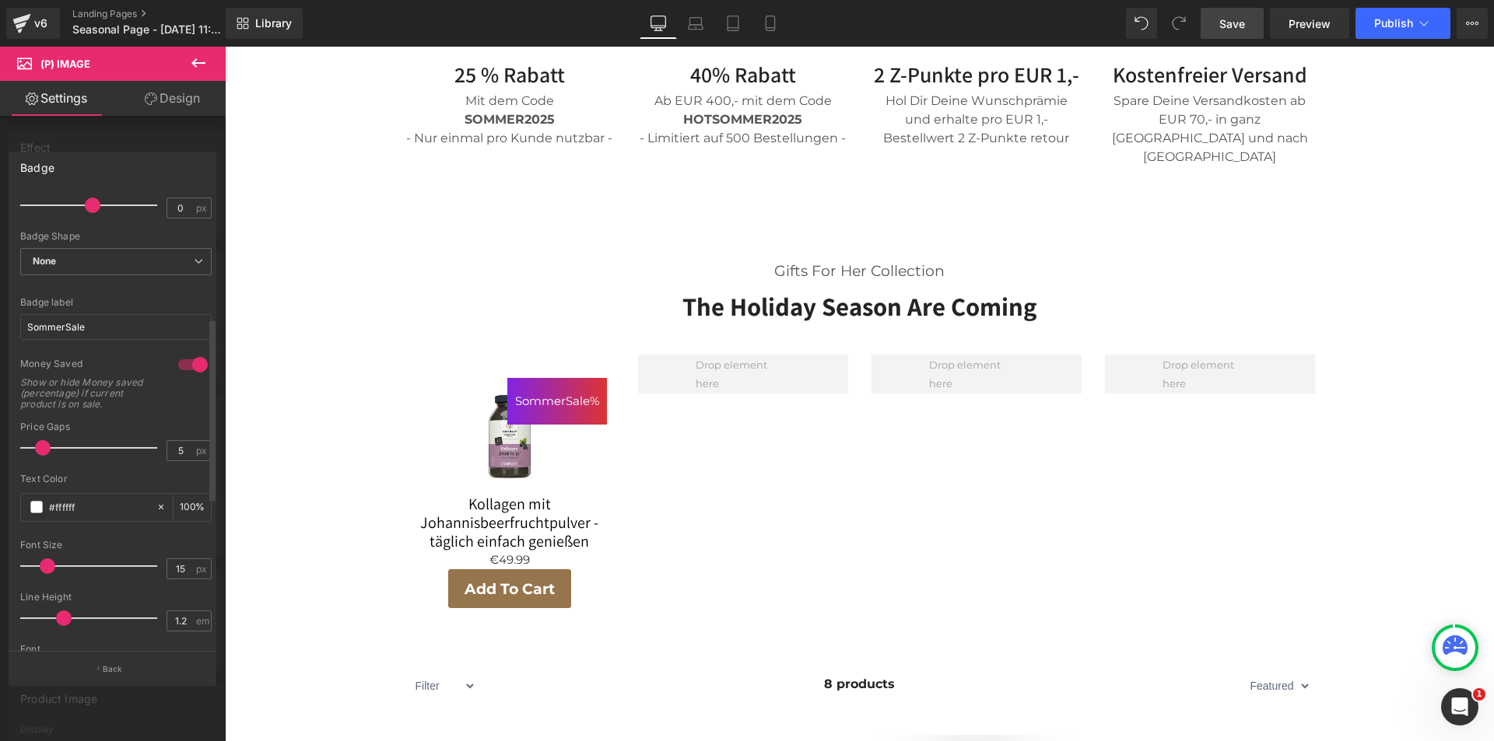
scroll to position [311, 0]
click at [177, 357] on div at bounding box center [192, 358] width 37 height 25
type input "60"
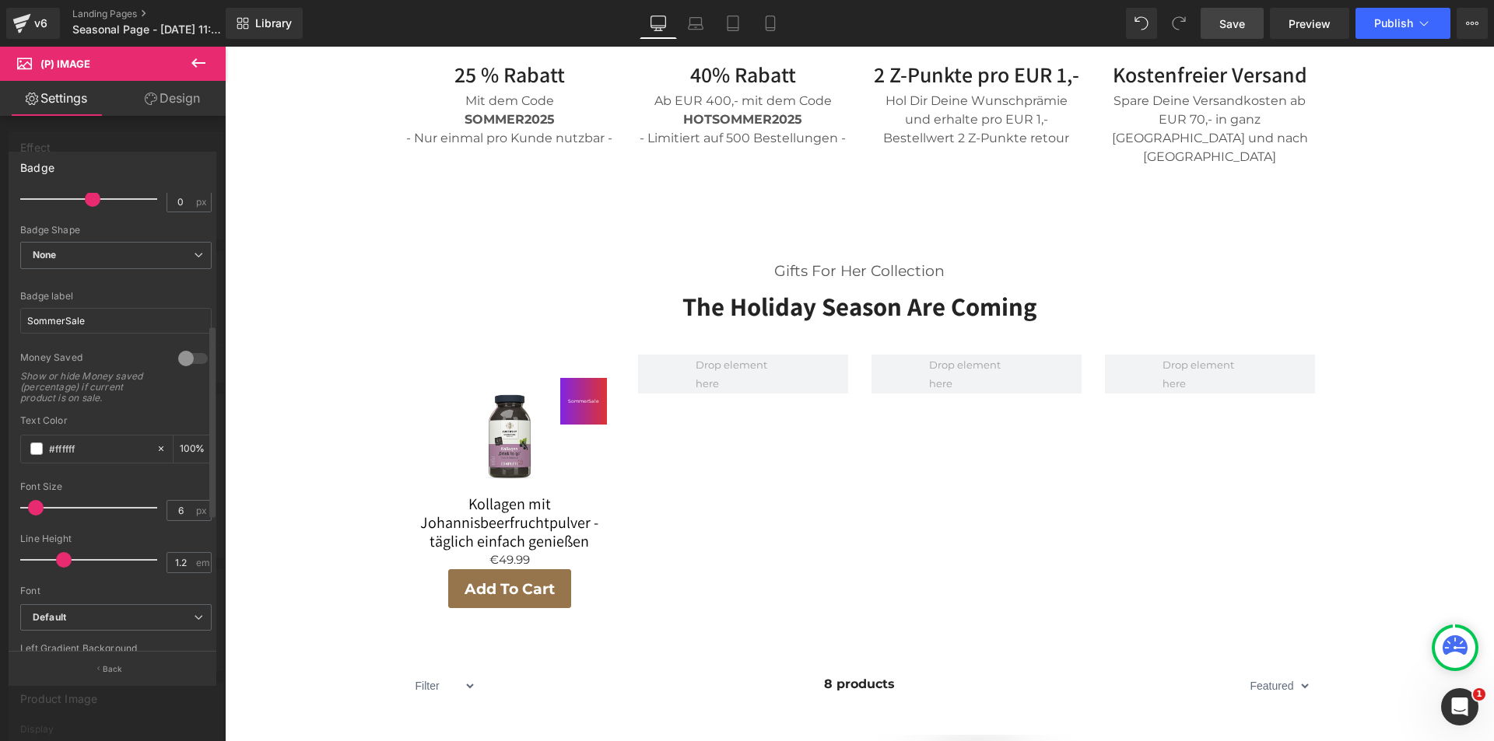
type input "7"
drag, startPoint x: 39, startPoint y: 508, endPoint x: 30, endPoint y: 509, distance: 8.6
click at [30, 509] on span at bounding box center [38, 508] width 16 height 16
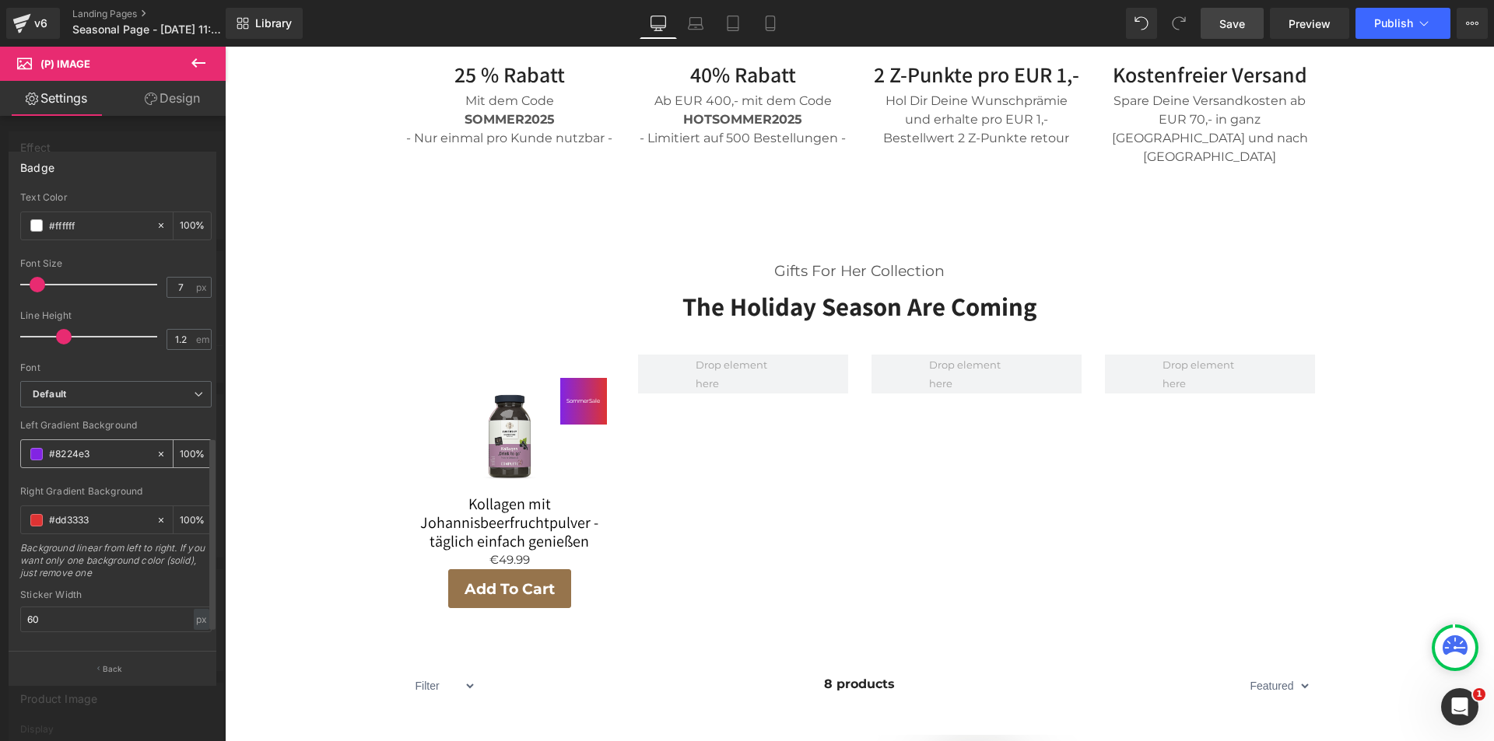
scroll to position [621, 0]
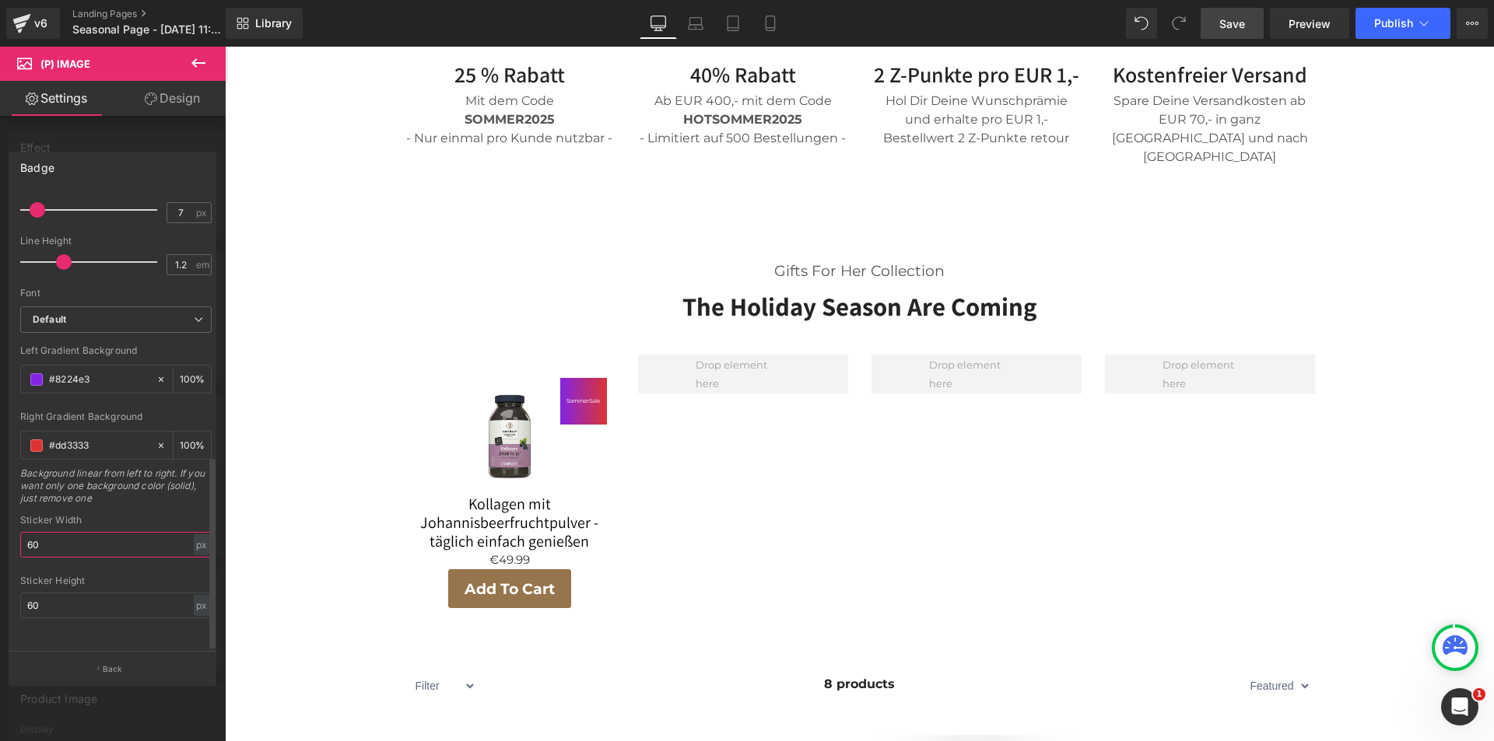
click at [21, 535] on input "60" at bounding box center [115, 545] width 191 height 26
type input "100"
drag, startPoint x: 67, startPoint y: 594, endPoint x: 33, endPoint y: 595, distance: 34.2
click at [33, 595] on input "60" at bounding box center [115, 606] width 191 height 26
type input "6"
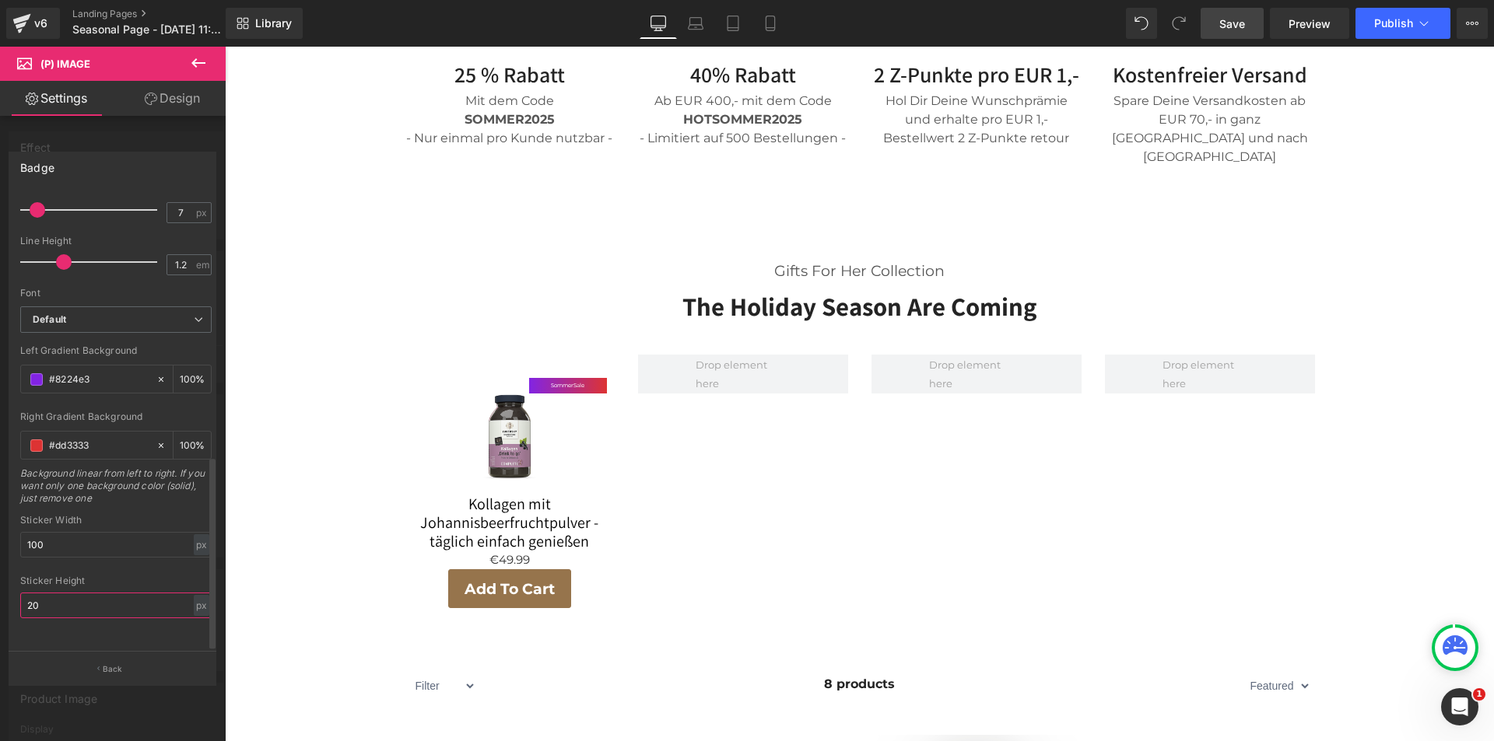
type input "2"
type input "30"
click at [156, 440] on icon at bounding box center [161, 445] width 11 height 11
type input "none"
type input "0"
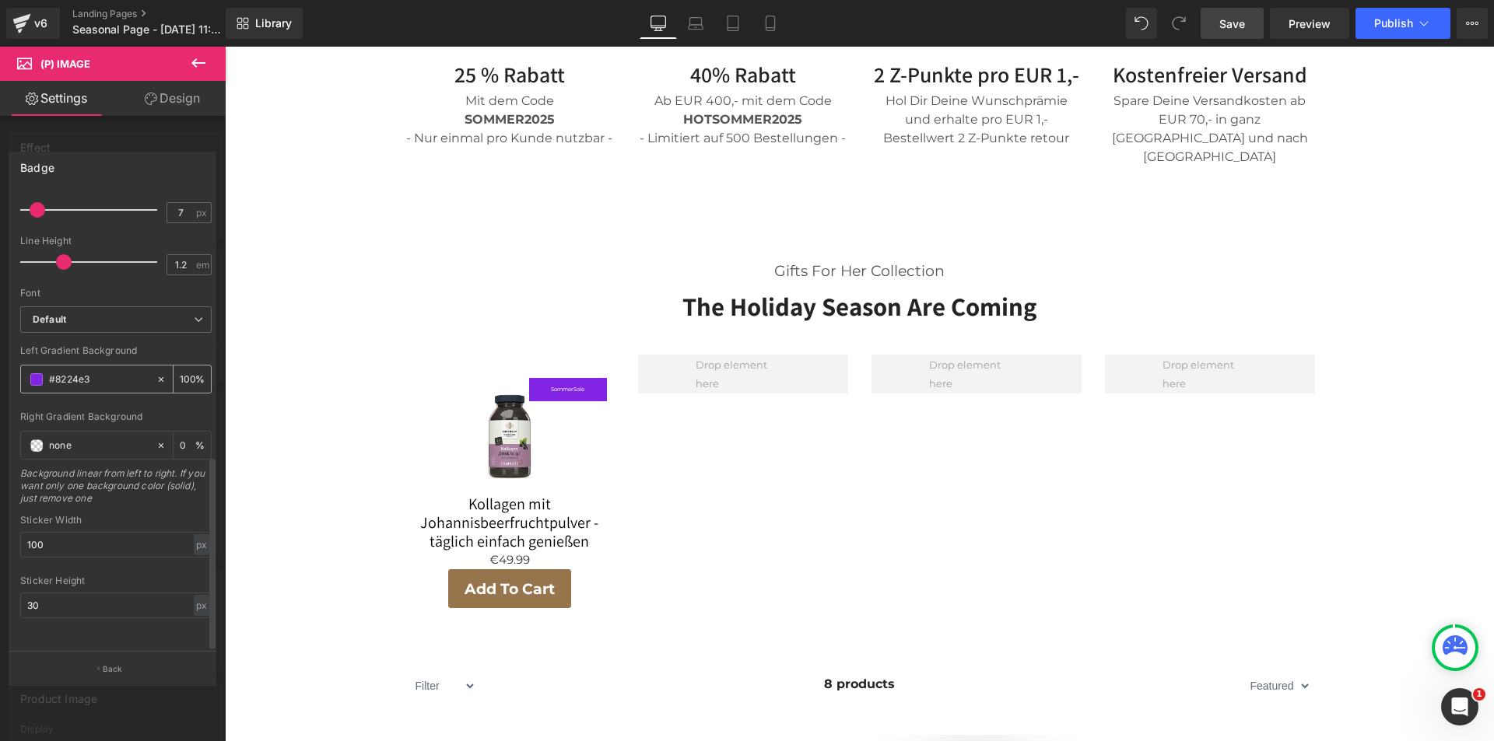
click at [156, 374] on icon at bounding box center [161, 379] width 11 height 11
type input "none"
type input "0"
click at [41, 373] on span at bounding box center [36, 379] width 12 height 12
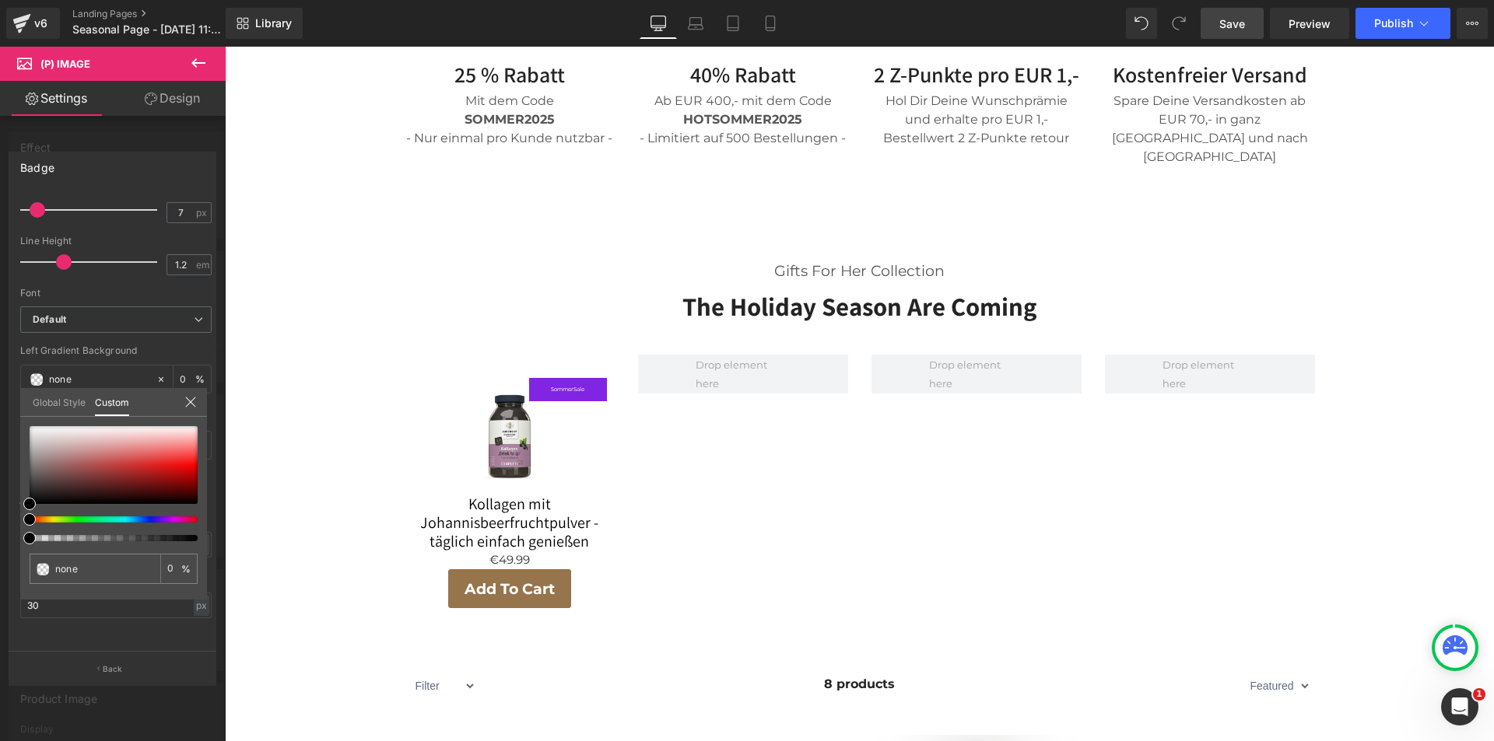
click at [200, 454] on div "none 0 %" at bounding box center [113, 512] width 187 height 173
type input "#fa5050"
type input "100"
type input "#fa5050"
type input "100"
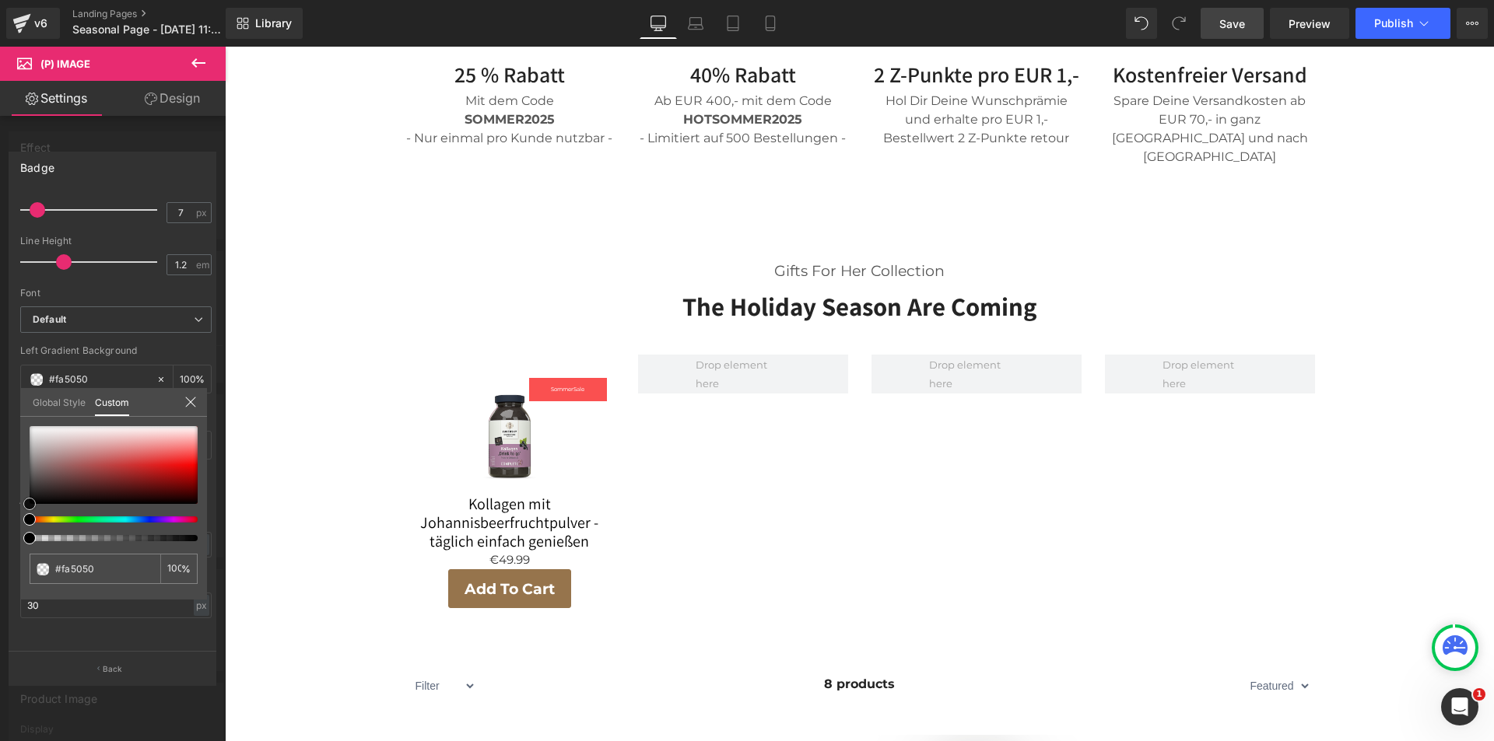
click at [190, 454] on div at bounding box center [114, 465] width 168 height 78
type input "#f94c4c"
type input "#f92424"
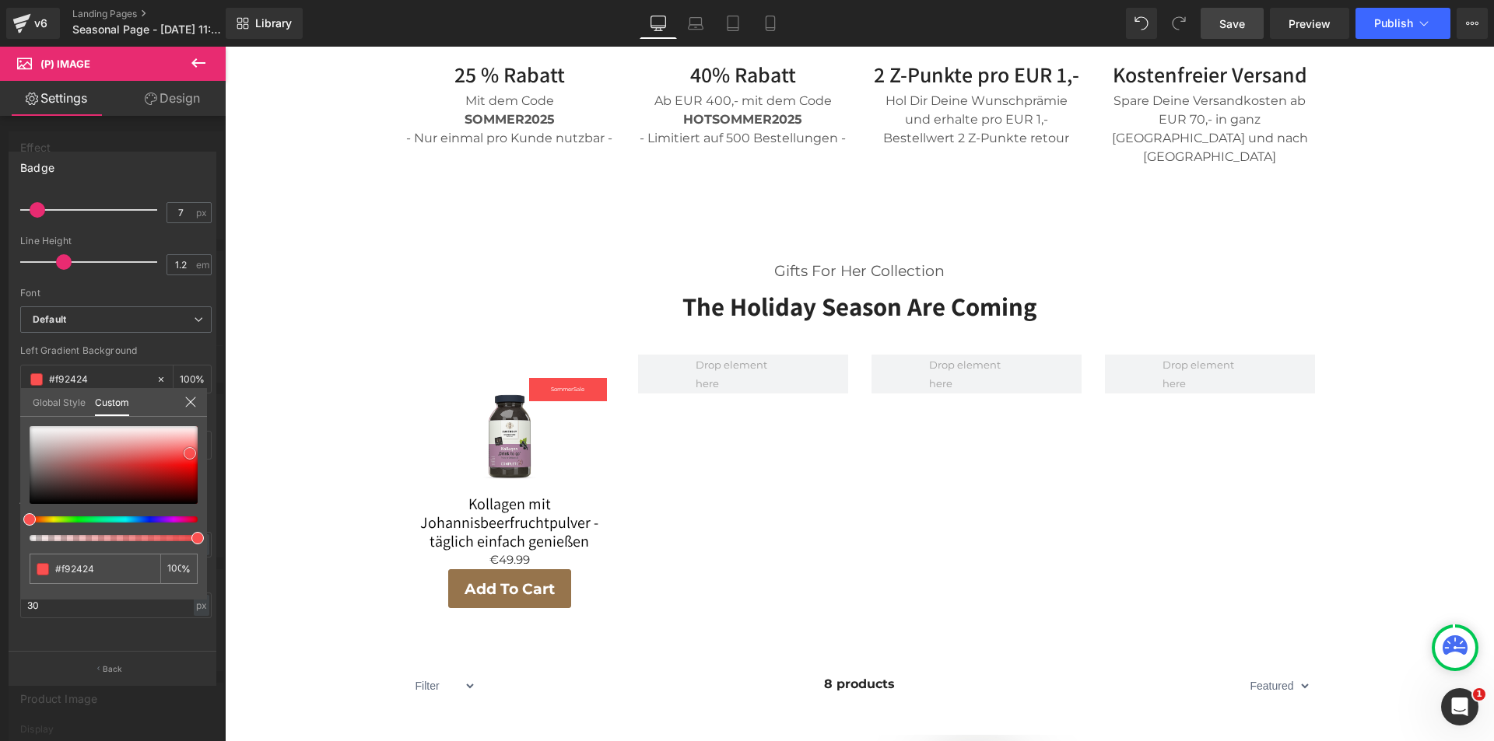
type input "#f81010"
type input "#f70c0c"
type input "#f30606"
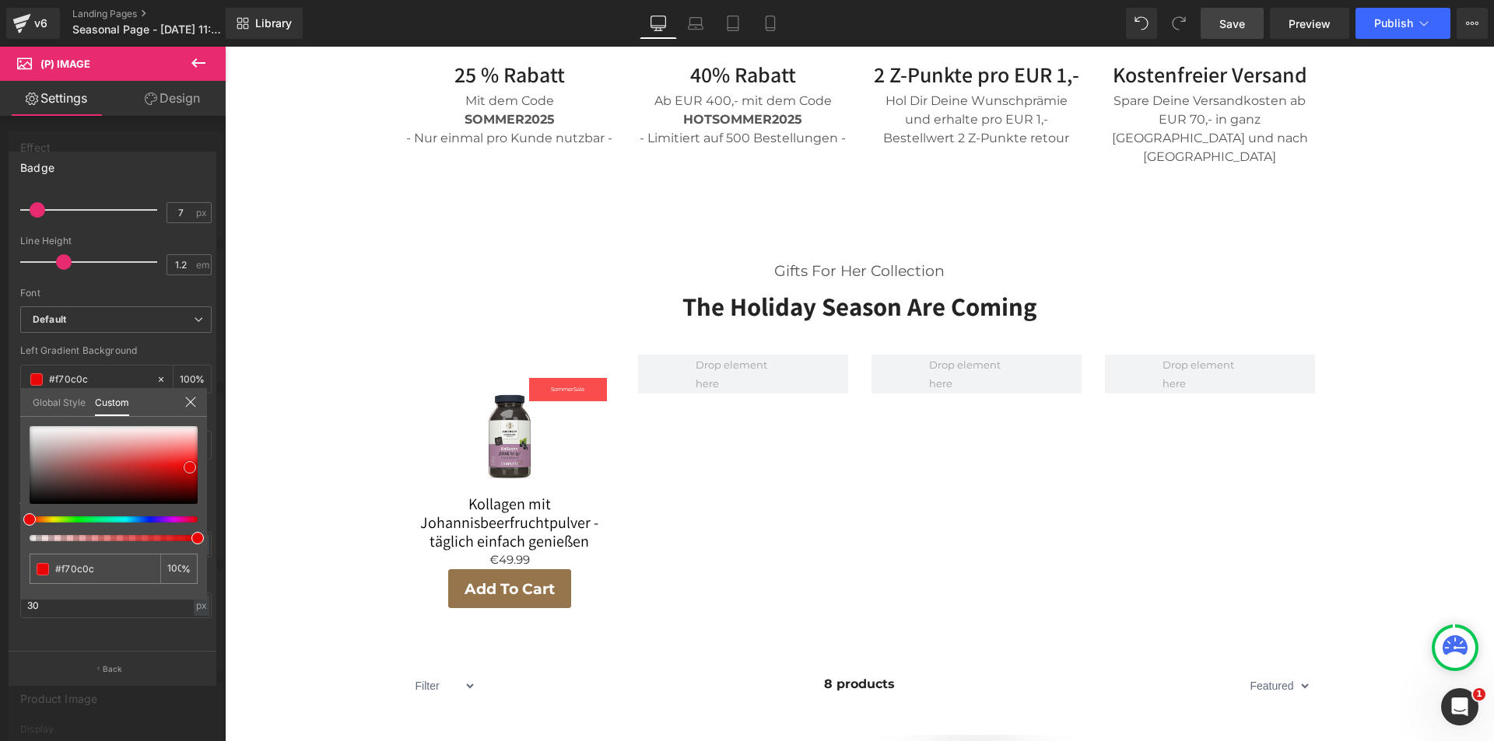
type input "#f30606"
type input "#e90505"
type input "#e00404"
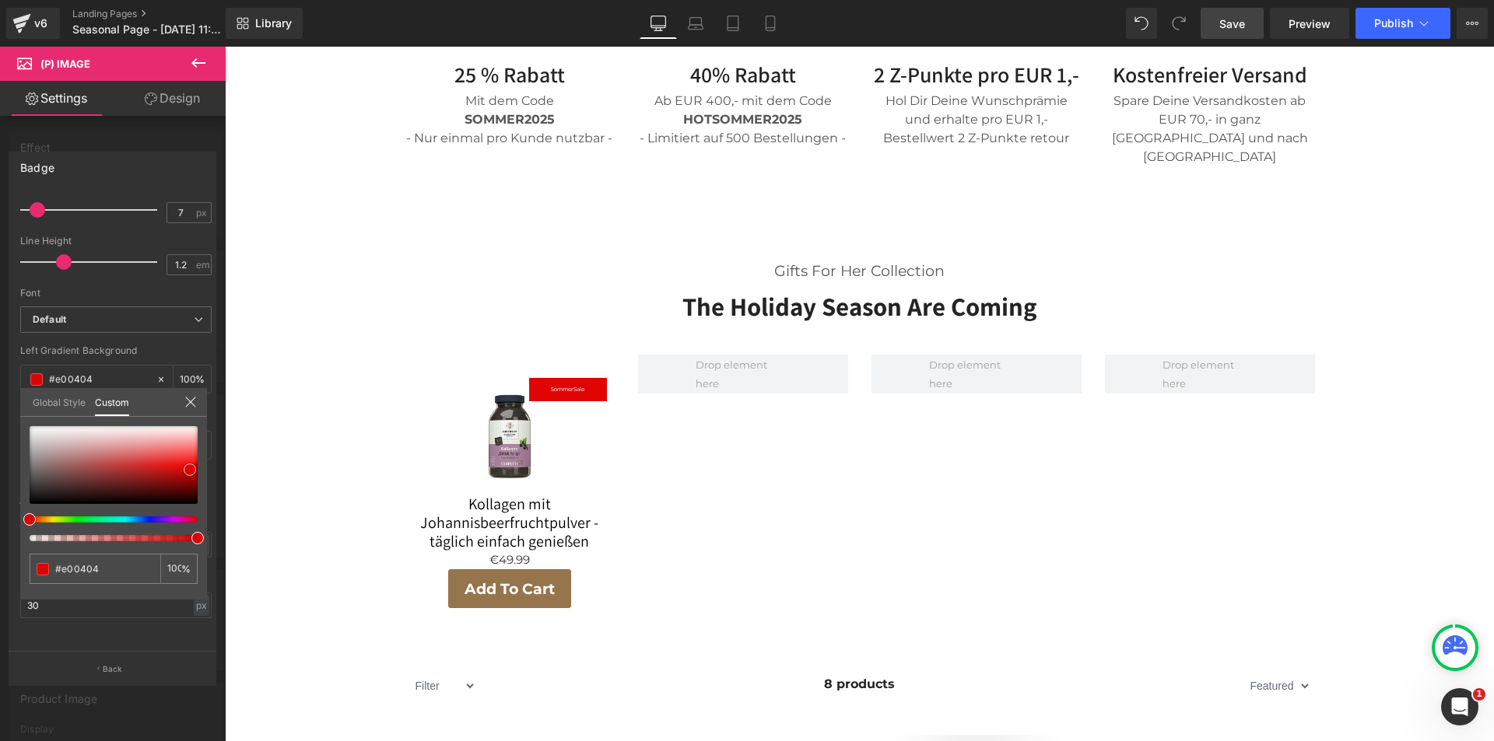
drag, startPoint x: 188, startPoint y: 455, endPoint x: 188, endPoint y: 471, distance: 16.3
click at [188, 471] on span at bounding box center [190, 470] width 12 height 12
drag, startPoint x: 135, startPoint y: 338, endPoint x: 146, endPoint y: 352, distance: 17.6
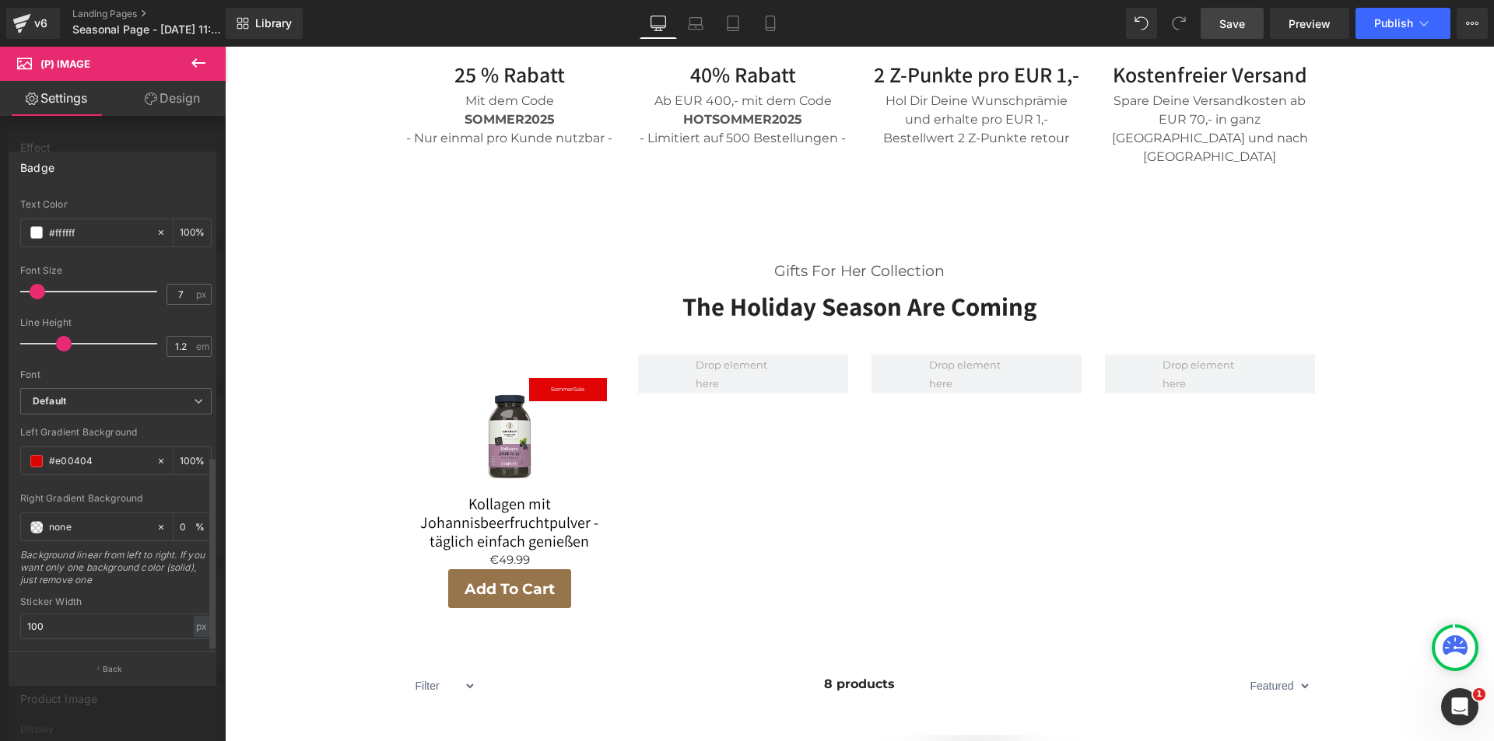
scroll to position [387, 0]
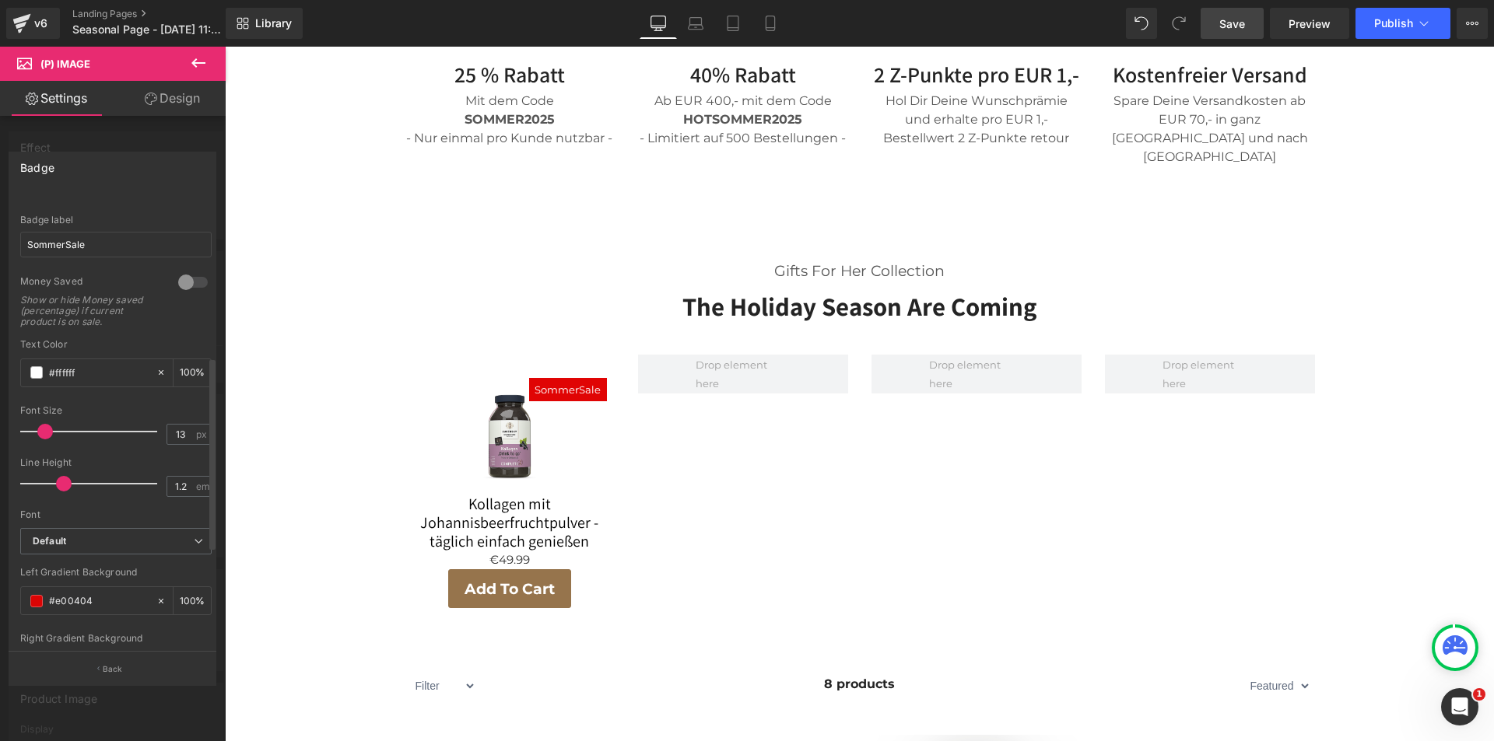
type input "12"
click at [44, 433] on span at bounding box center [44, 432] width 16 height 16
click at [503, 511] on body "□ 100.000+ zufriedene Kundinnen Kostenloser Versand ab EUR 70 Ratenzahlung mit …" at bounding box center [859, 639] width 1269 height 2721
click at [332, 478] on body "□ 100.000+ zufriedene Kundinnen Kostenloser Versand ab EUR 70 Ratenzahlung mit …" at bounding box center [859, 639] width 1269 height 2721
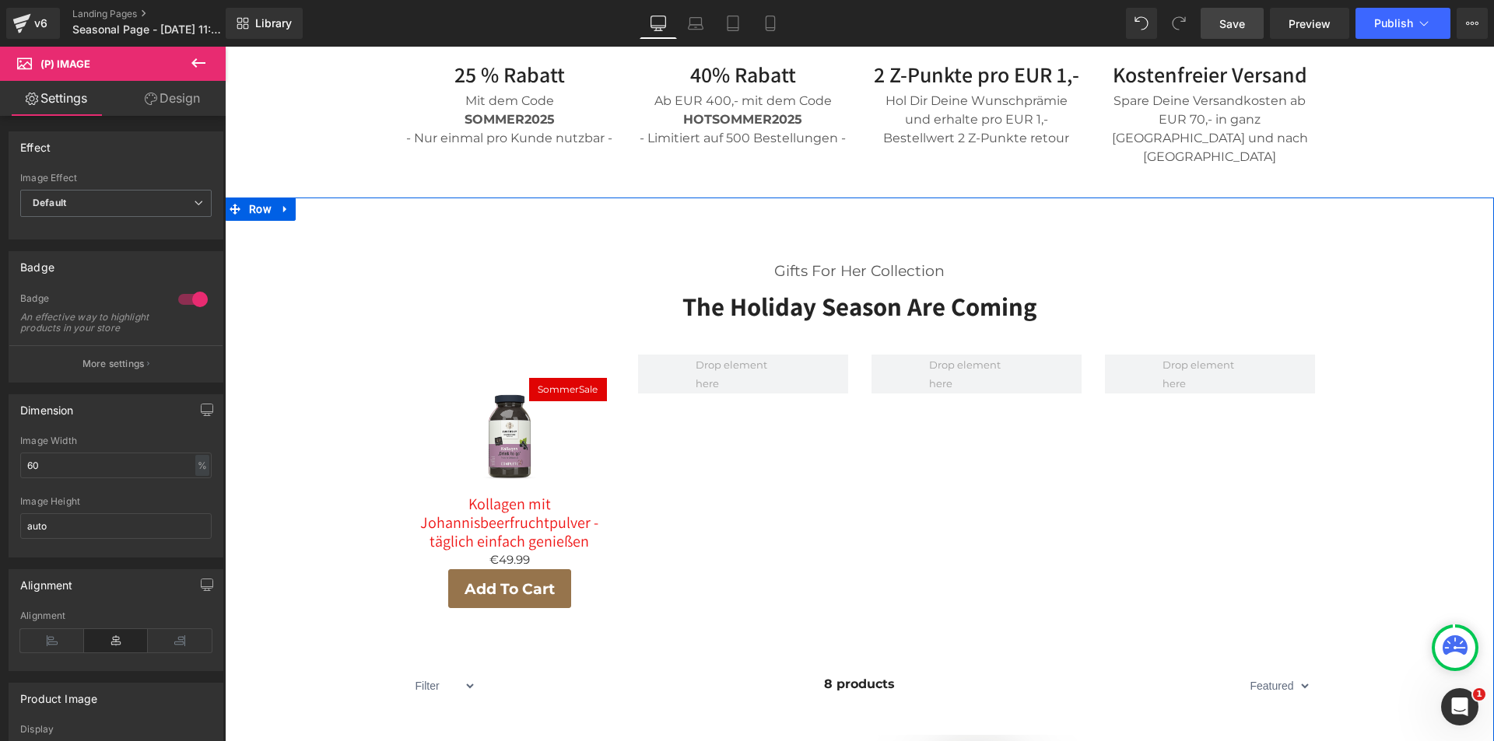
click at [536, 520] on icon at bounding box center [535, 522] width 2 height 5
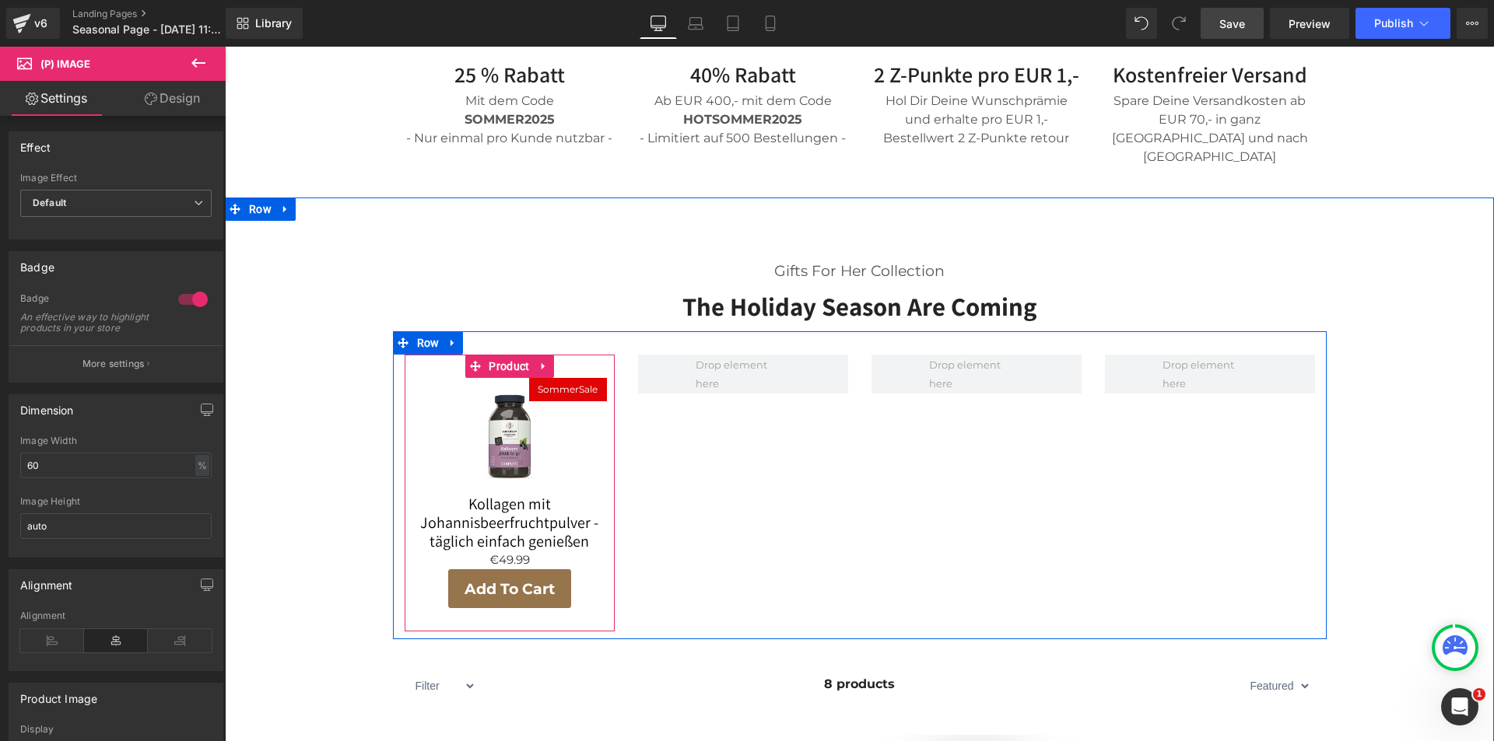
click at [531, 569] on button "Add To Cart" at bounding box center [509, 588] width 123 height 39
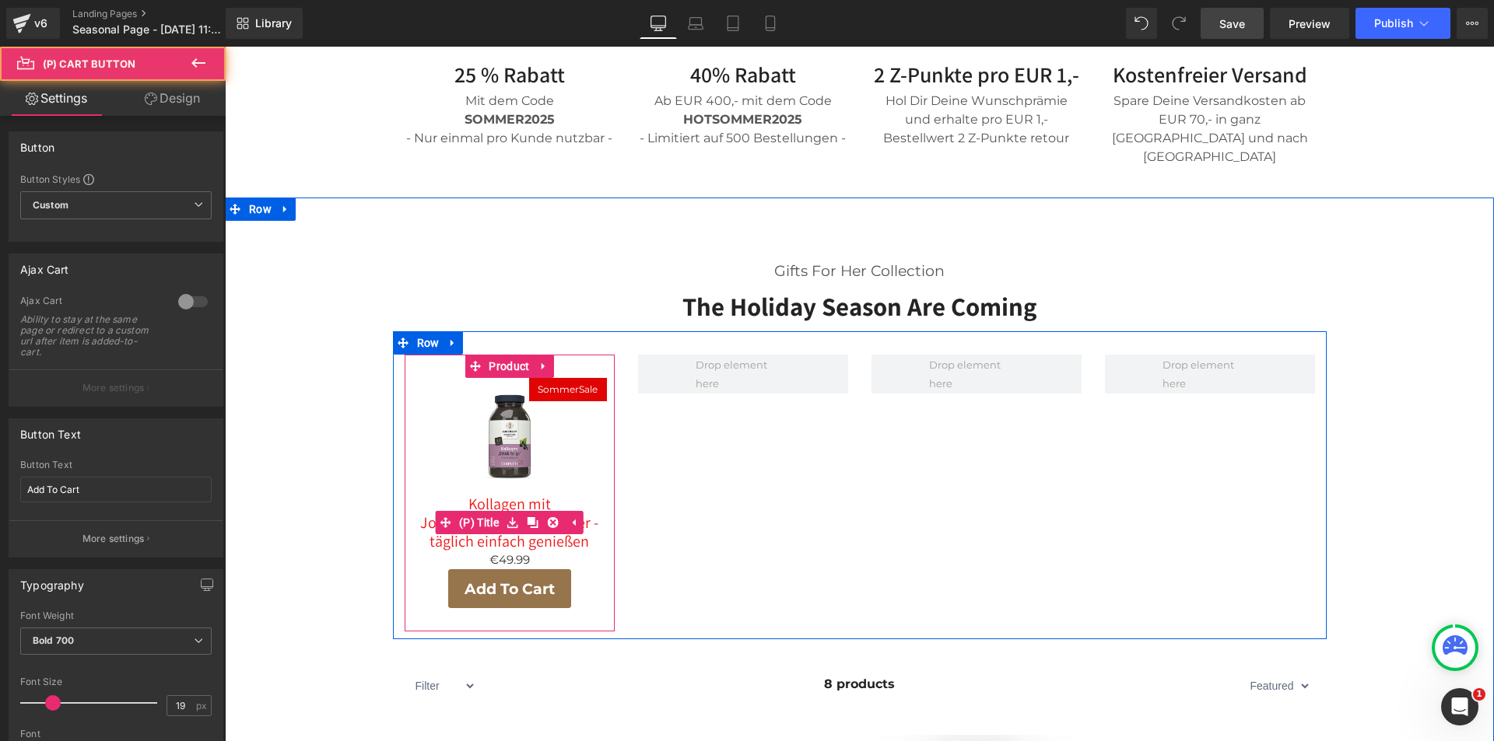
click at [523, 511] on link at bounding box center [533, 522] width 20 height 23
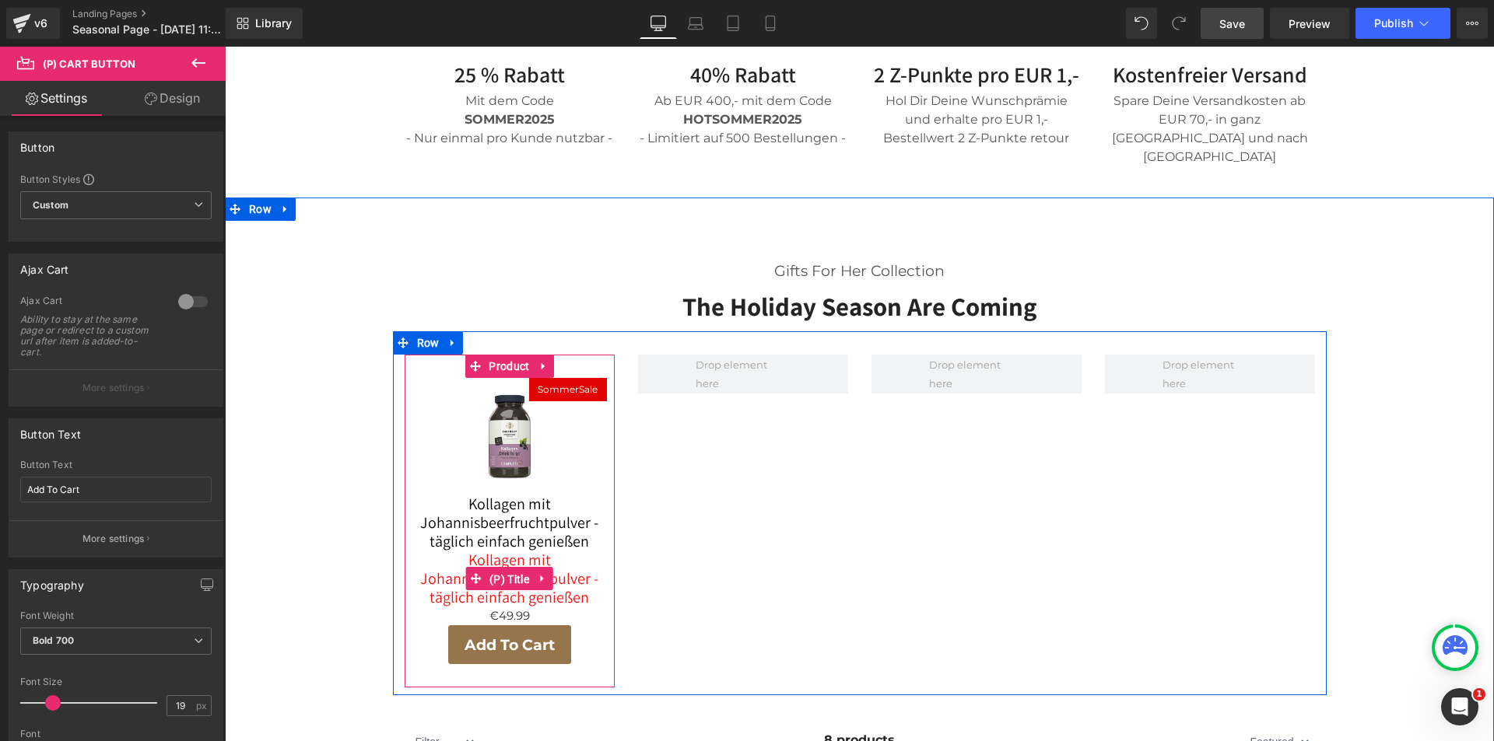
click at [499, 568] on span "(P) Title" at bounding box center [508, 579] width 47 height 23
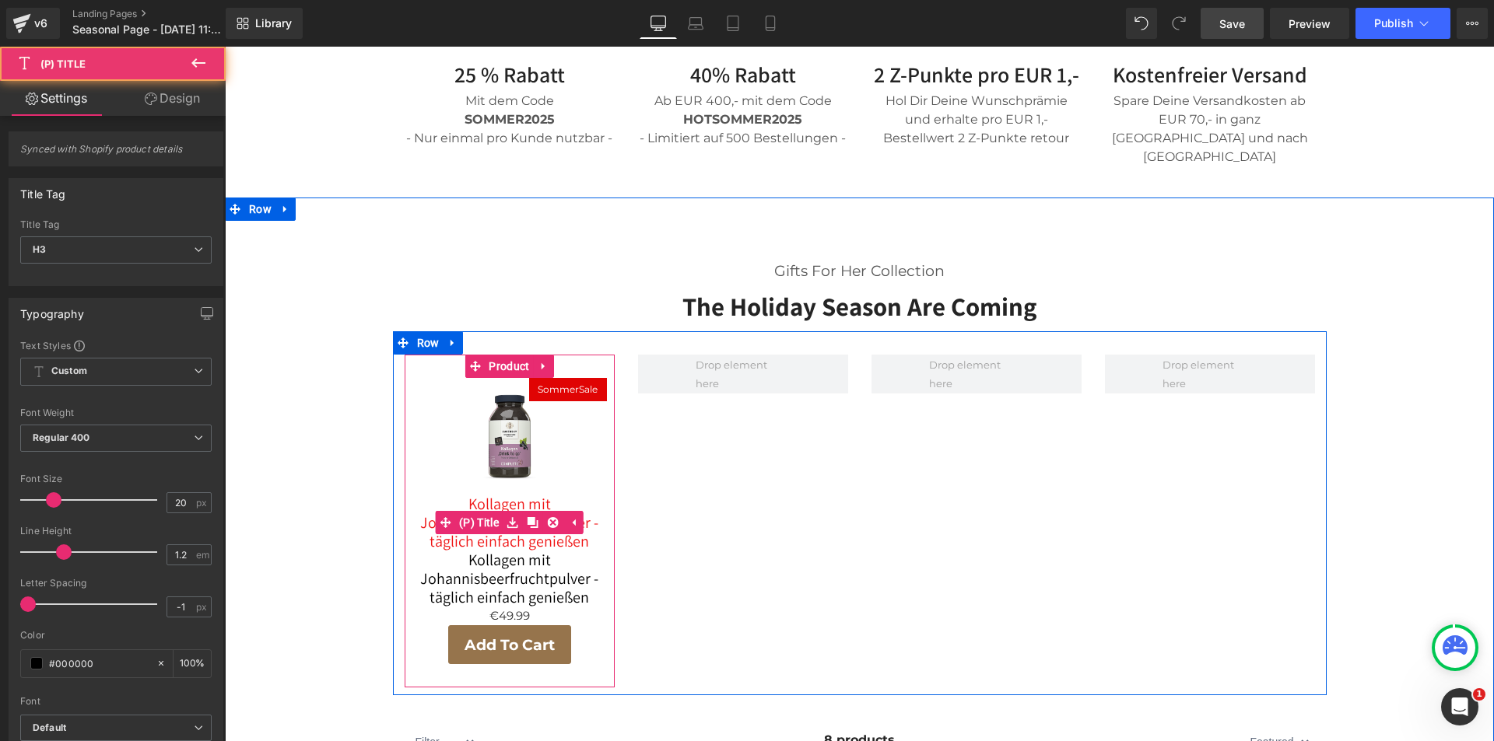
click at [504, 511] on link at bounding box center [513, 522] width 20 height 23
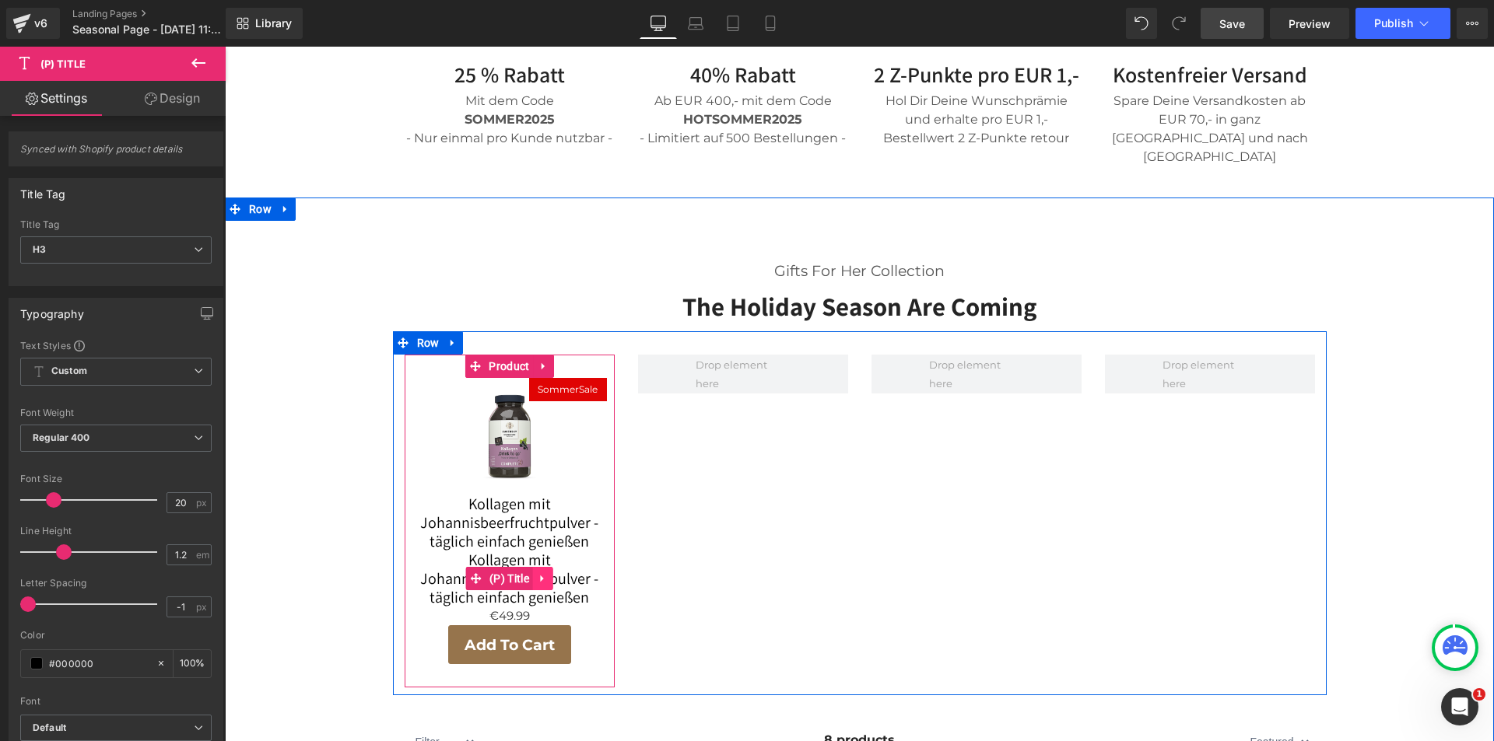
click at [538, 573] on icon at bounding box center [543, 579] width 11 height 12
click at [548, 573] on icon at bounding box center [553, 578] width 11 height 11
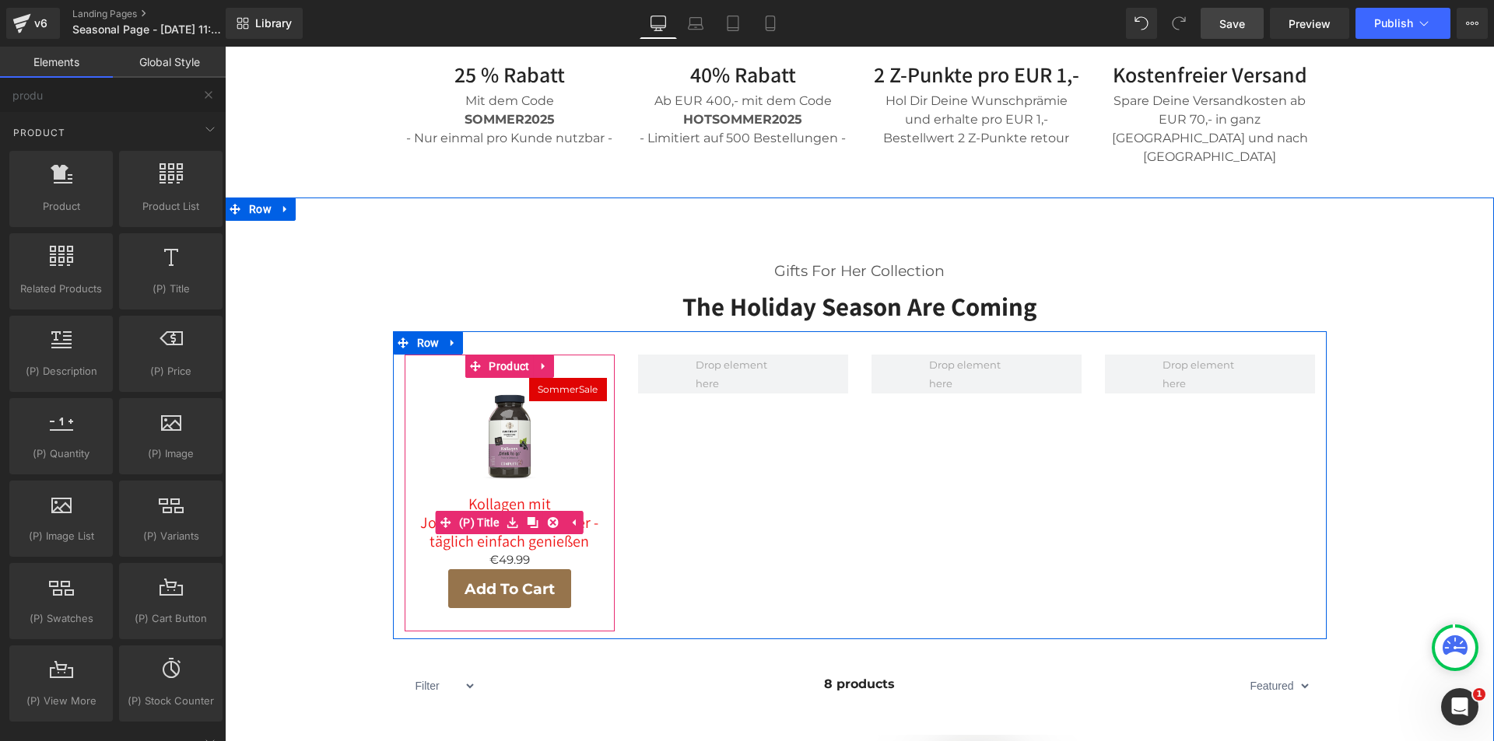
click at [496, 495] on link "Kollagen mit Johannisbeerfruchtpulver - täglich einfach genießen" at bounding box center [509, 523] width 194 height 56
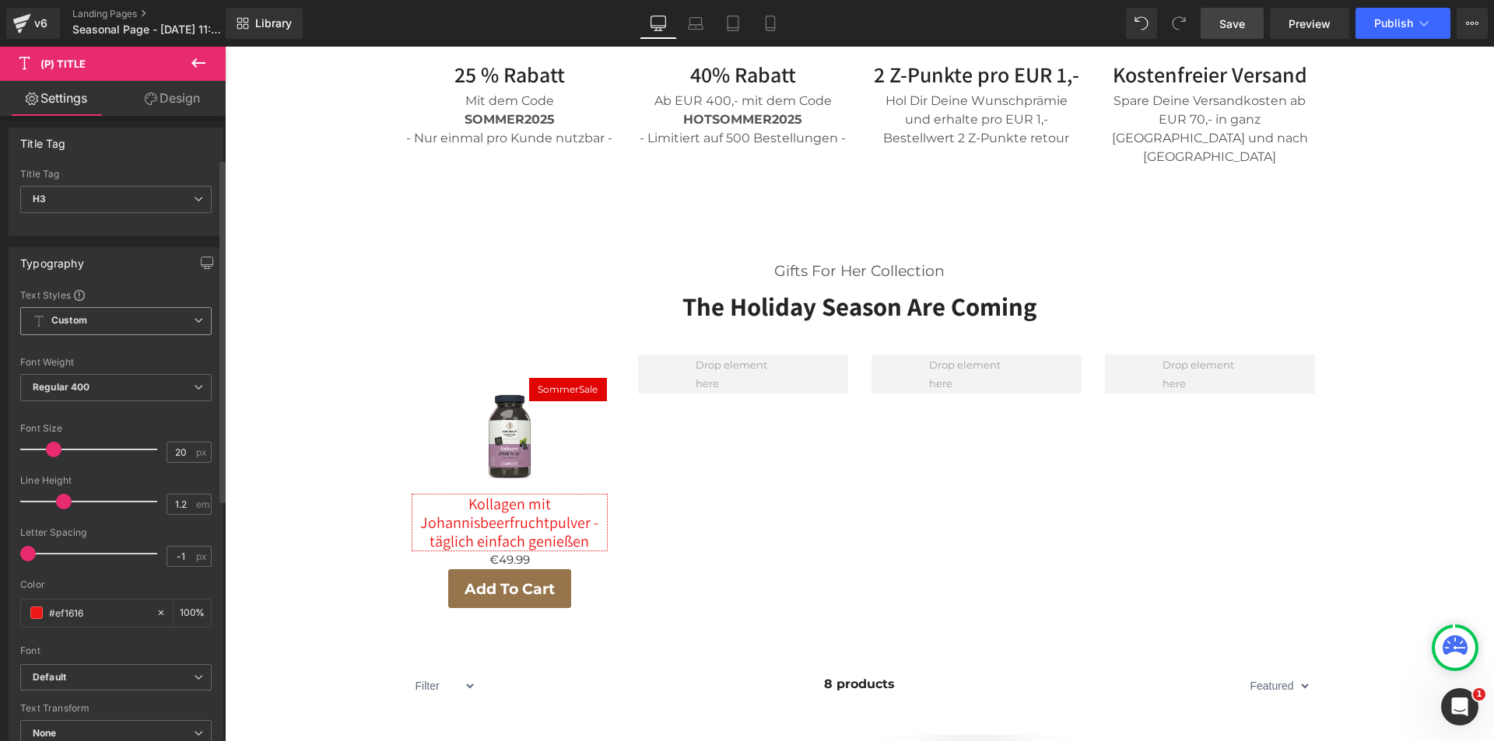
scroll to position [78, 0]
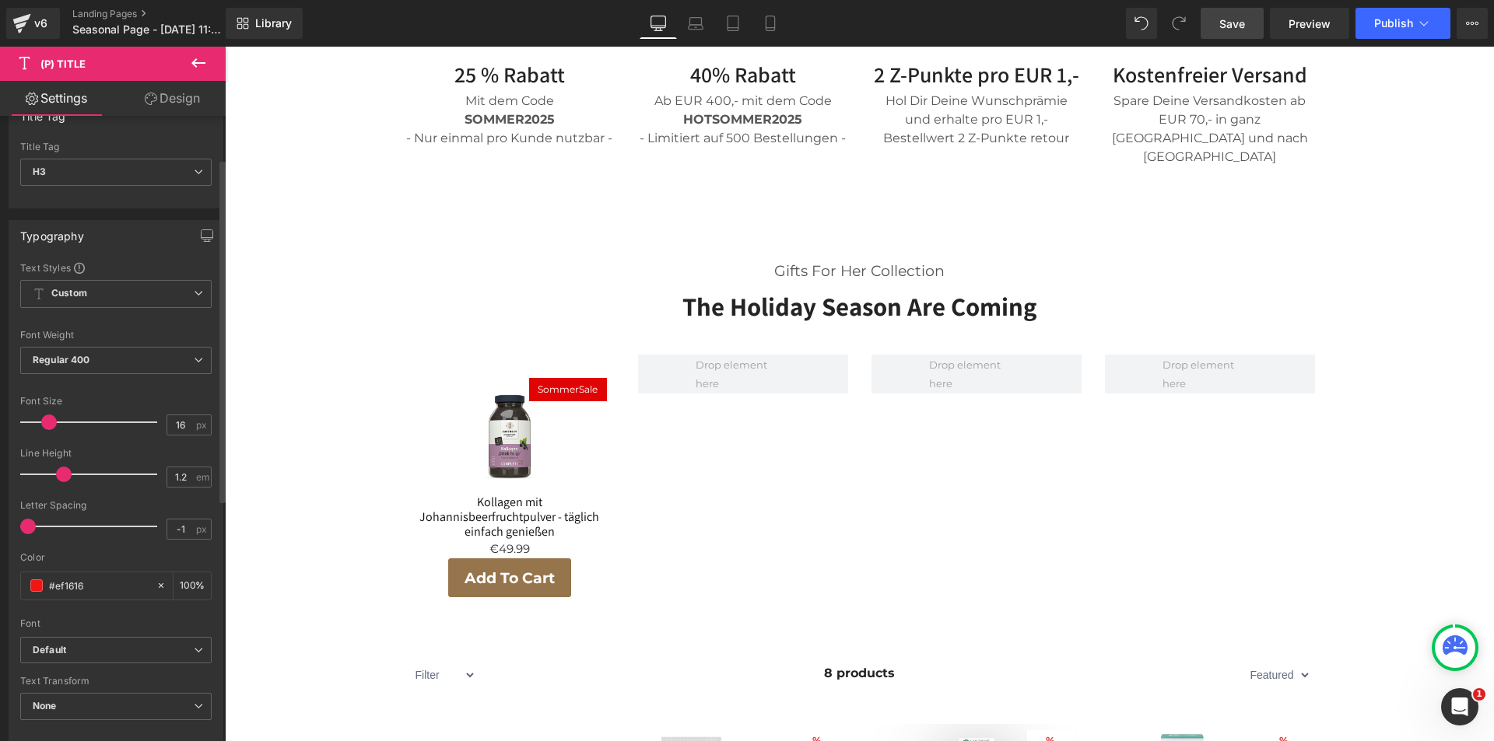
type input "15"
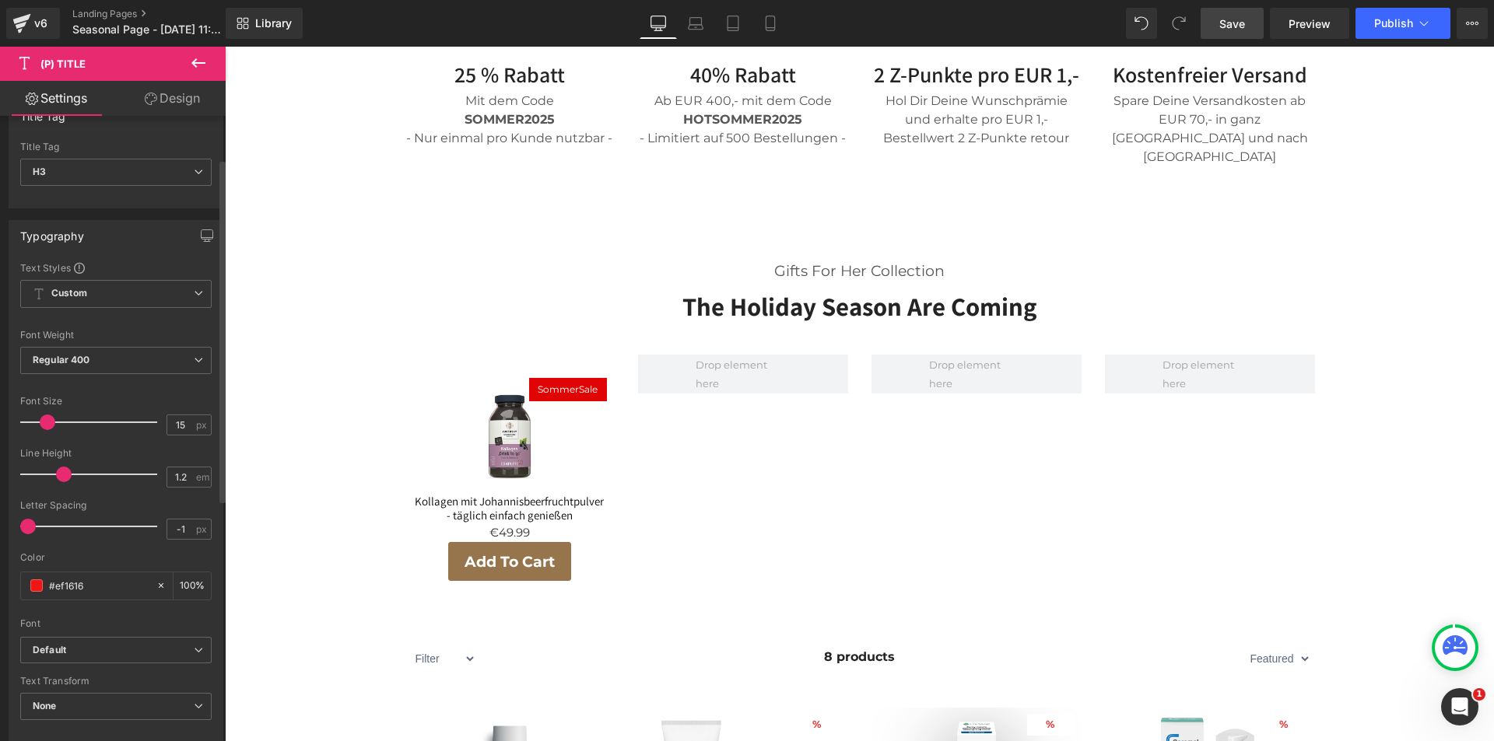
click at [47, 424] on span at bounding box center [48, 423] width 16 height 16
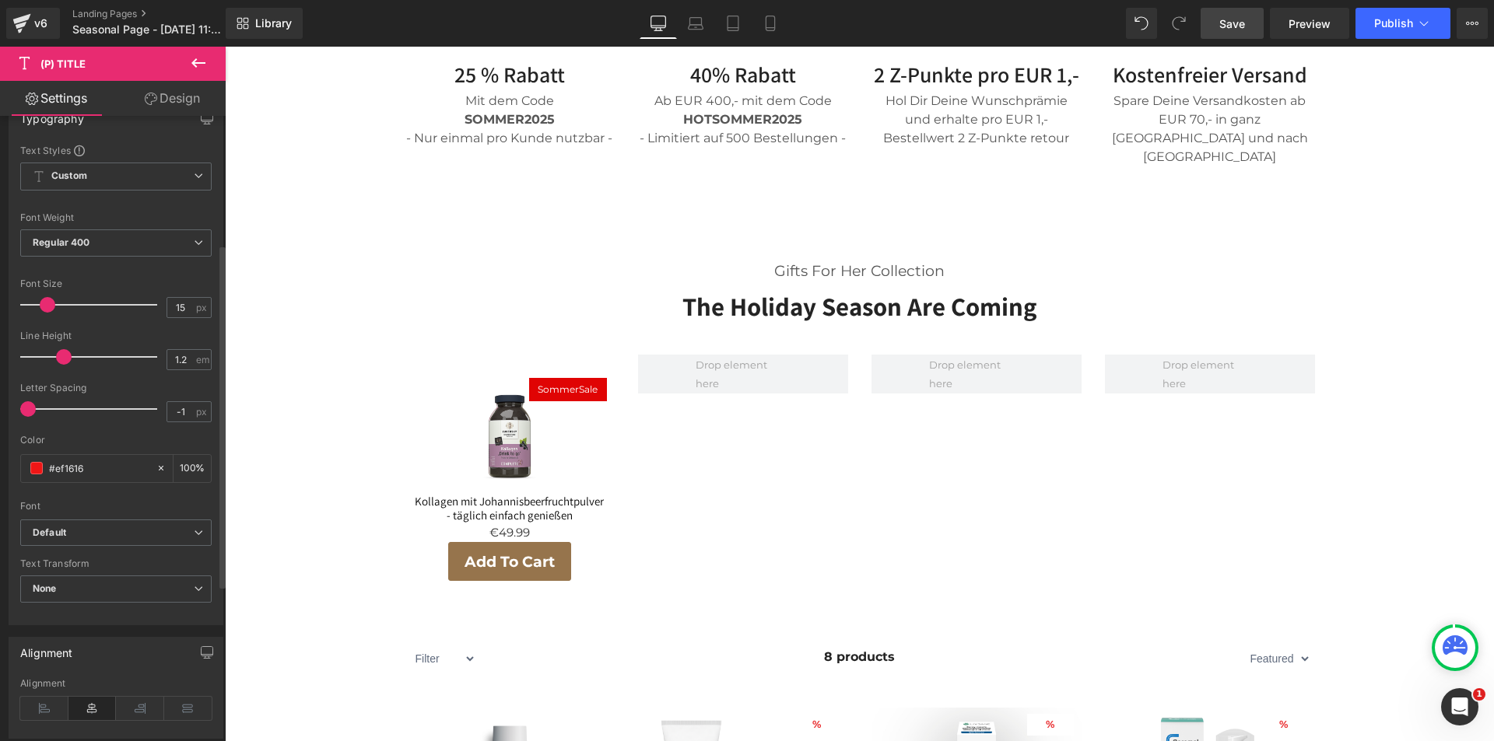
scroll to position [233, 0]
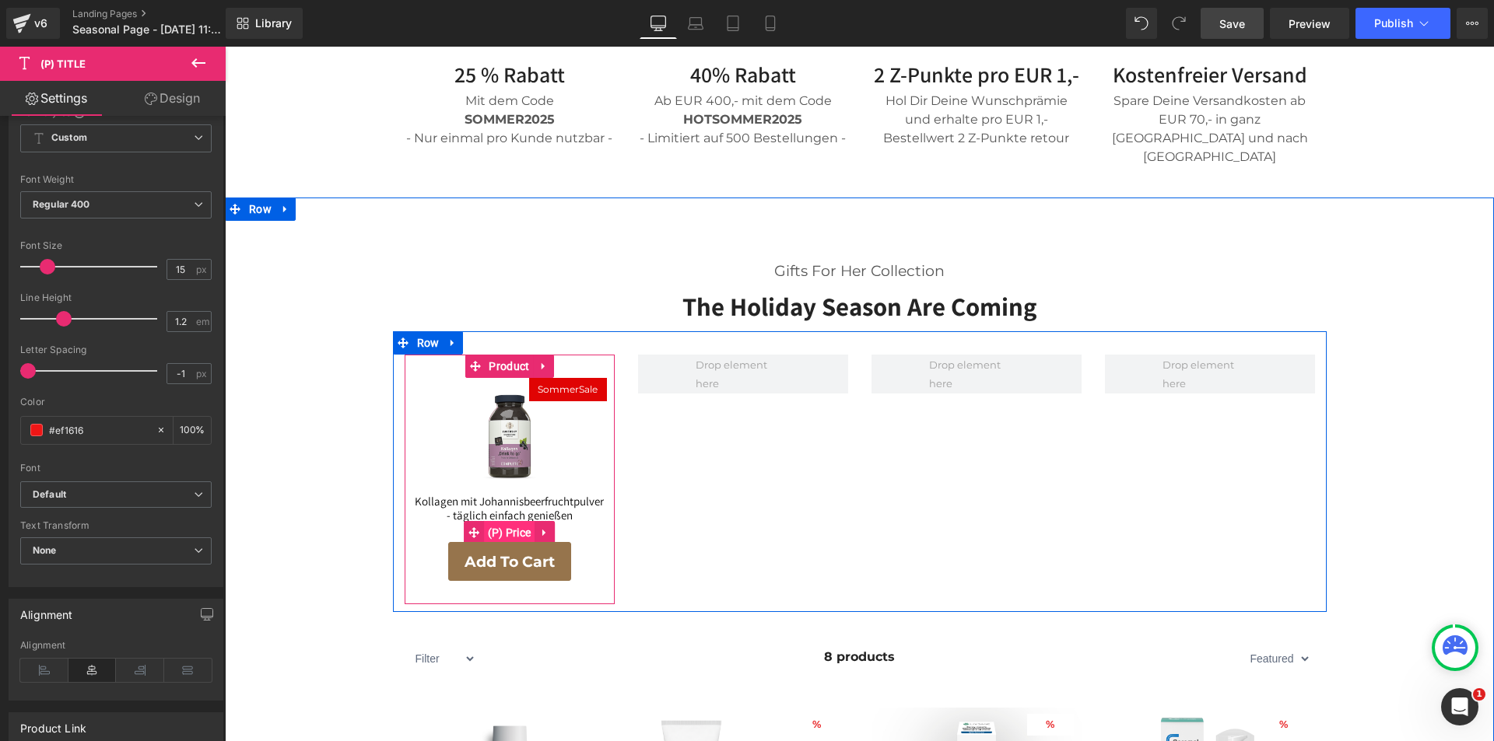
click at [496, 521] on span "(P) Price" at bounding box center [509, 532] width 51 height 23
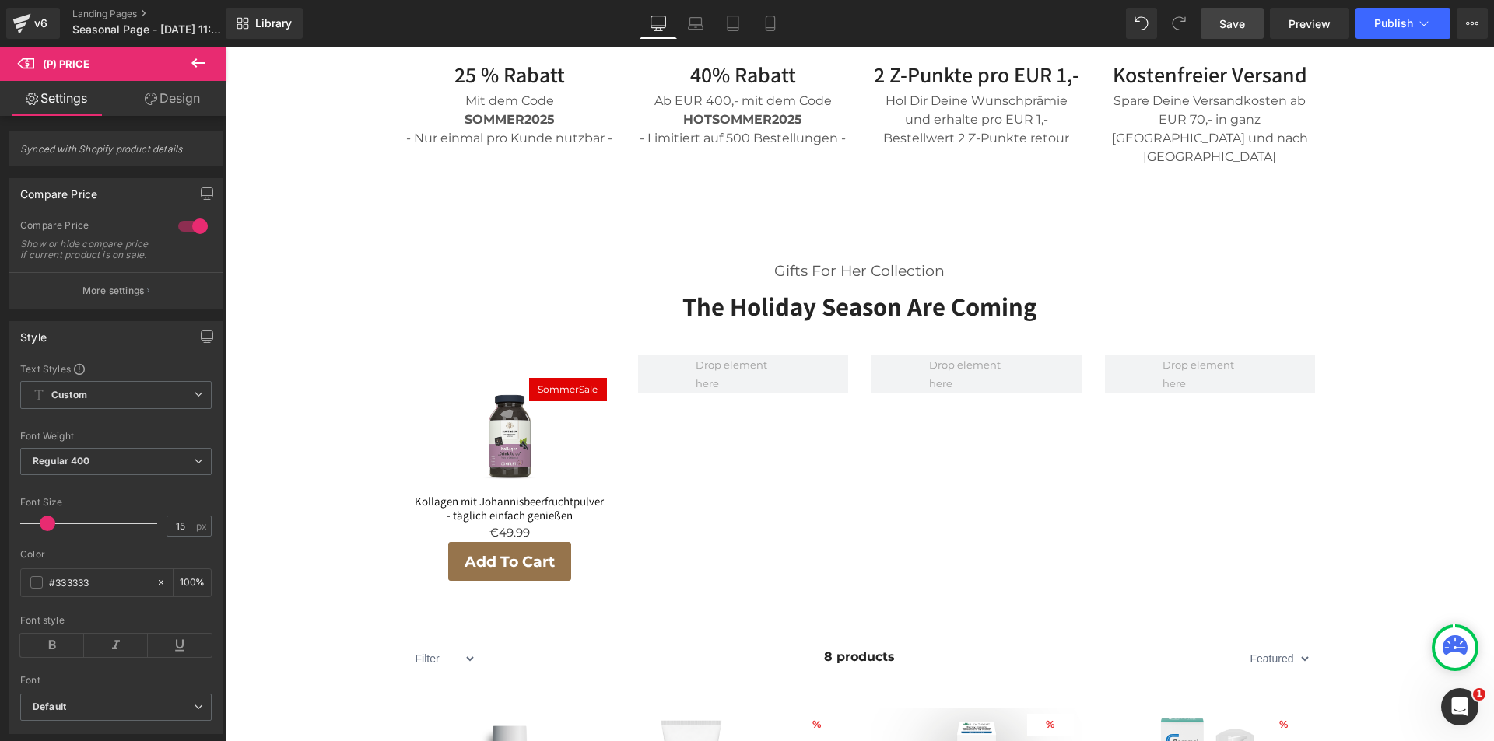
click at [173, 96] on link "Design" at bounding box center [172, 98] width 113 height 35
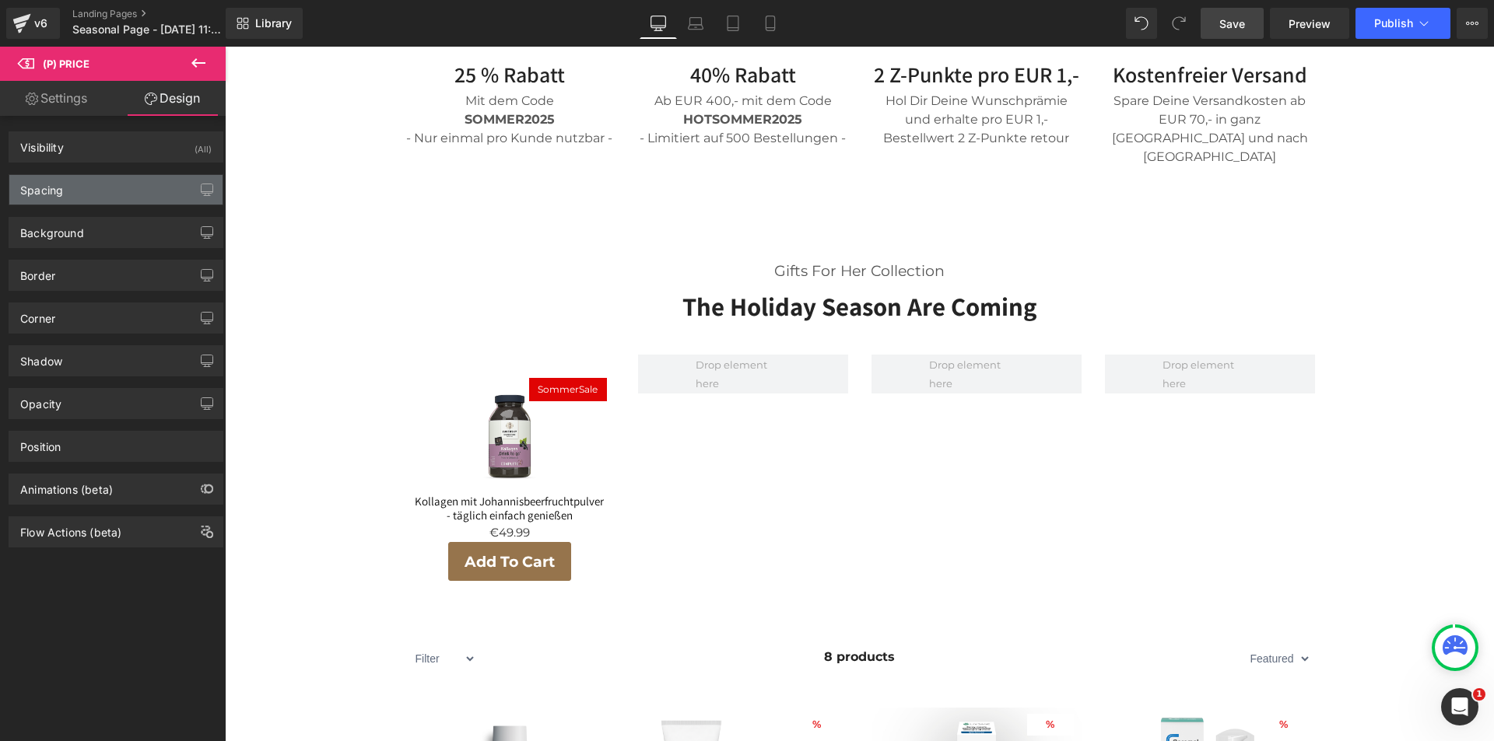
click at [90, 189] on div "Spacing" at bounding box center [115, 190] width 213 height 30
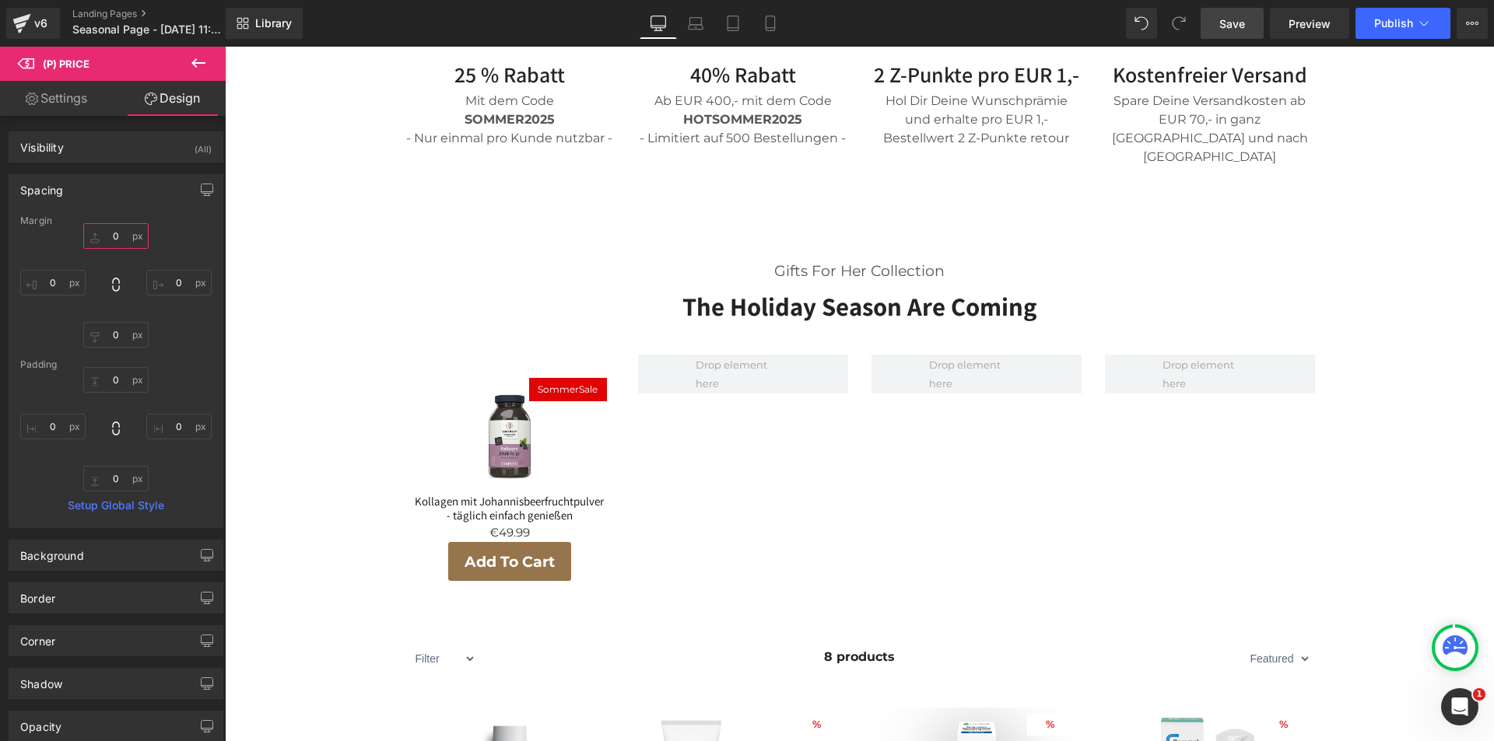
click at [115, 236] on input "0" at bounding box center [115, 236] width 65 height 26
type input "10"
click at [124, 335] on input "0" at bounding box center [115, 335] width 65 height 26
type input "10"
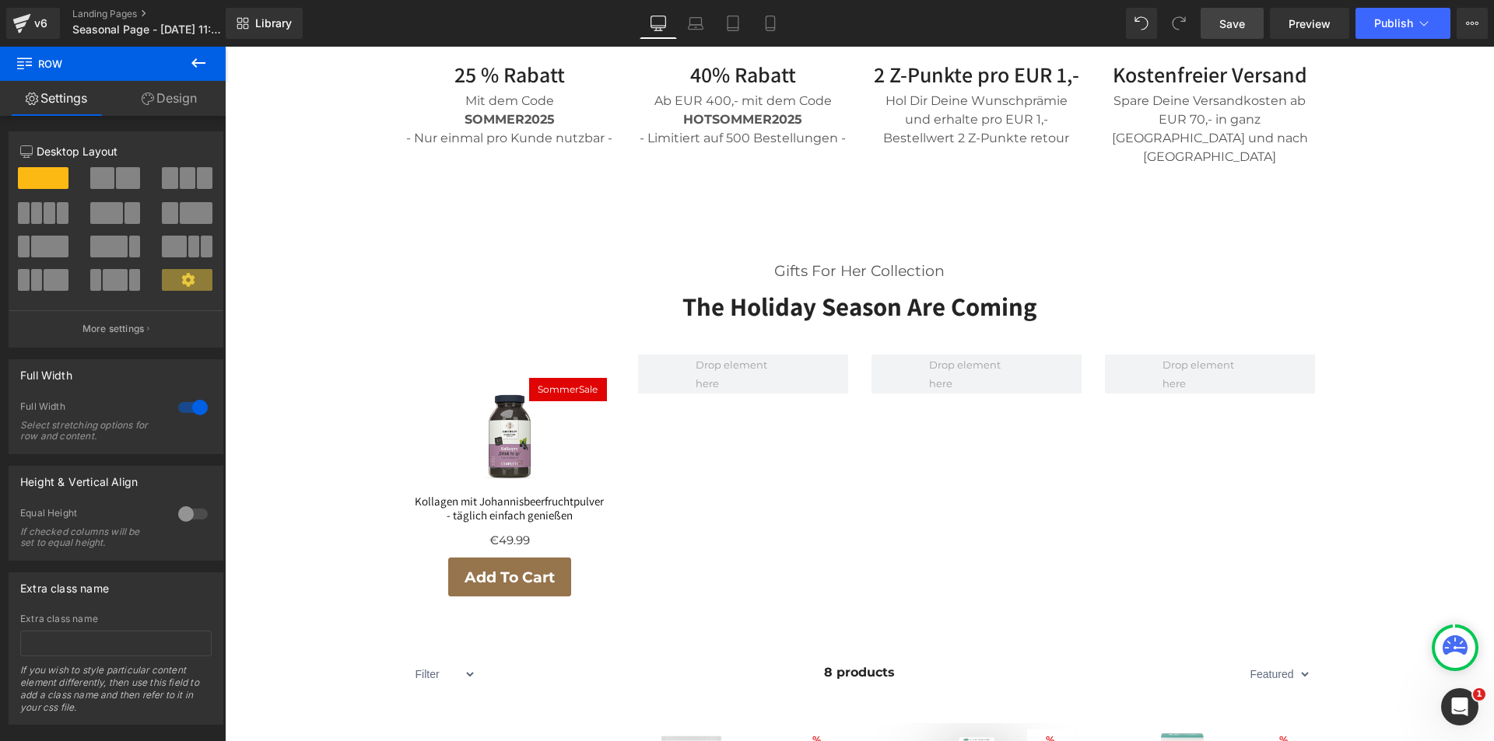
drag, startPoint x: 1248, startPoint y: 28, endPoint x: 1053, endPoint y: 303, distance: 337.0
click at [1248, 28] on link "Save" at bounding box center [1231, 23] width 63 height 31
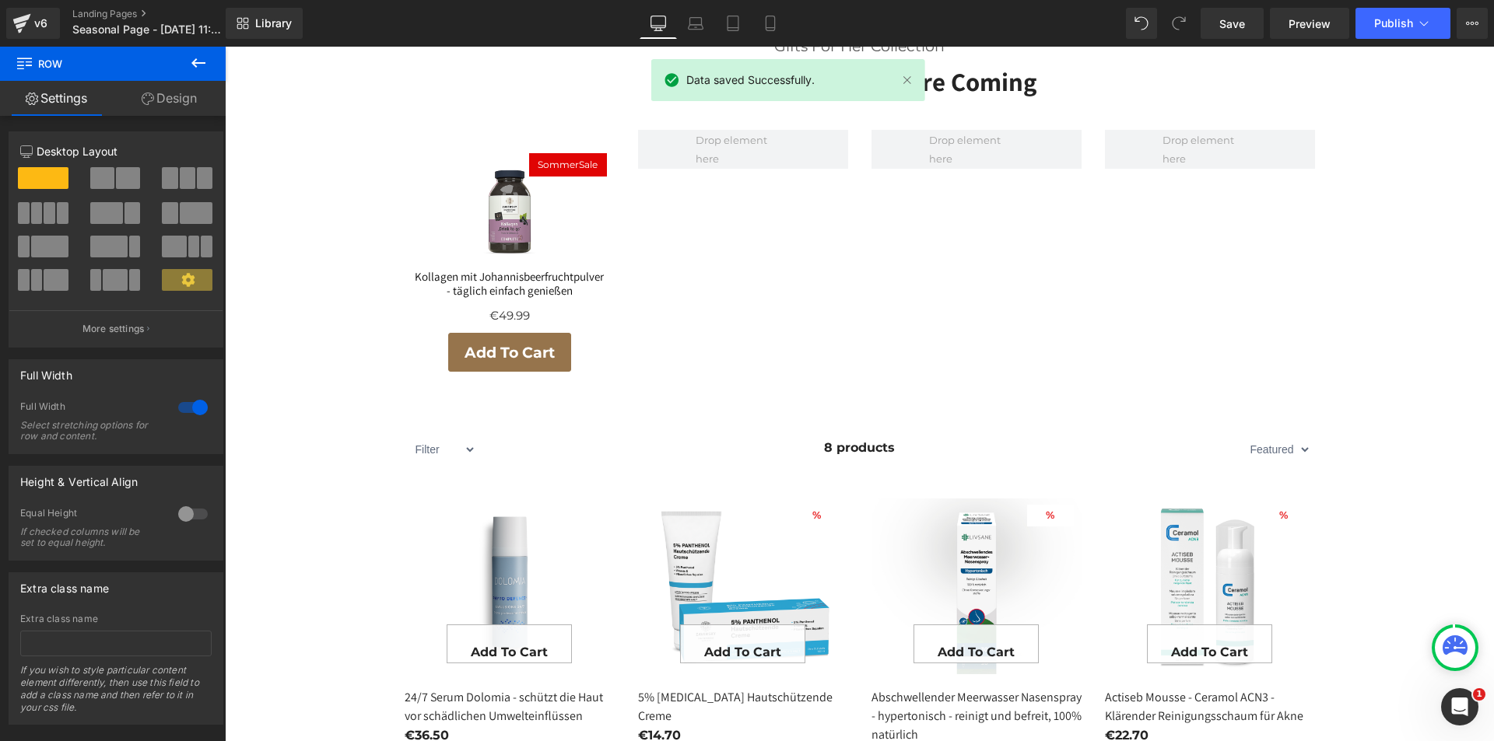
scroll to position [1001, 0]
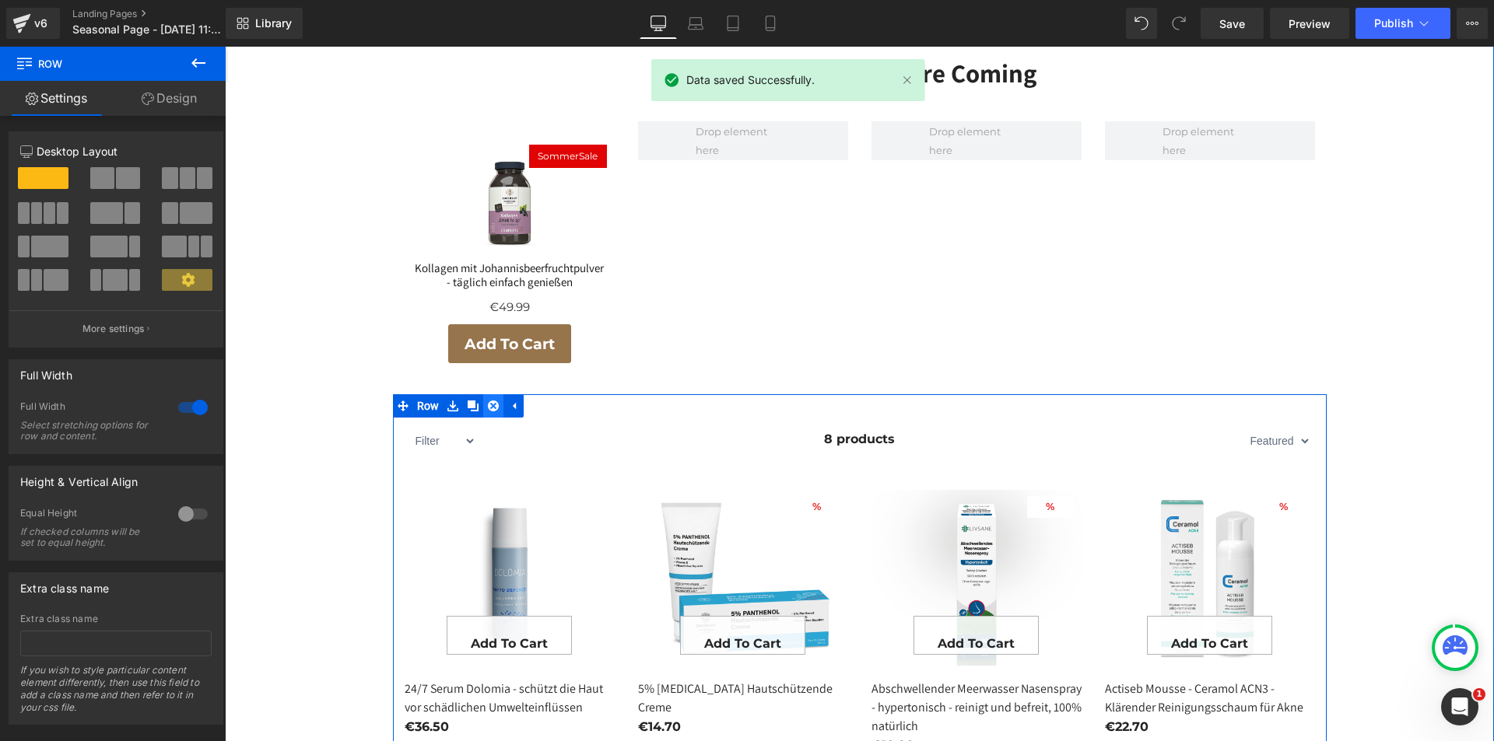
click at [489, 400] on icon at bounding box center [493, 406] width 11 height 12
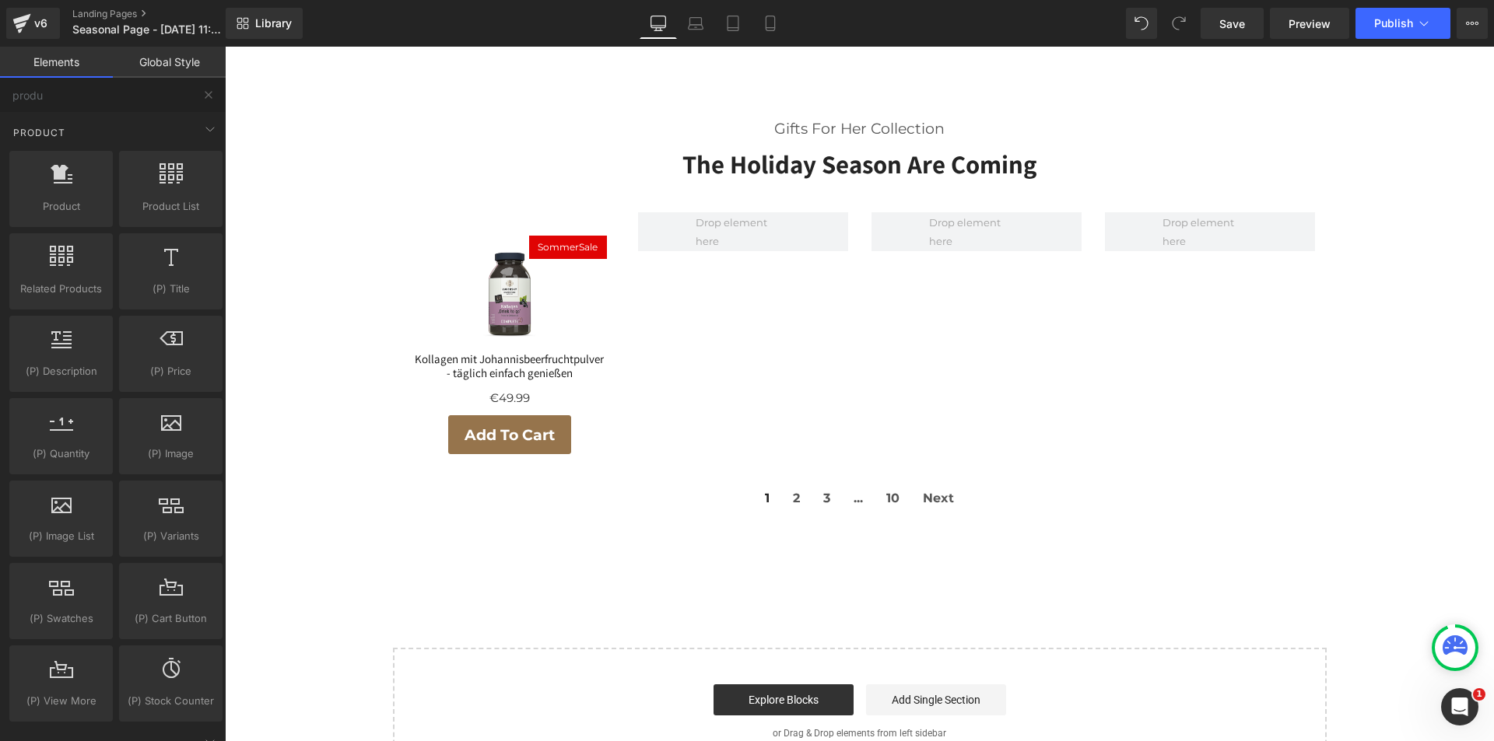
scroll to position [755, 0]
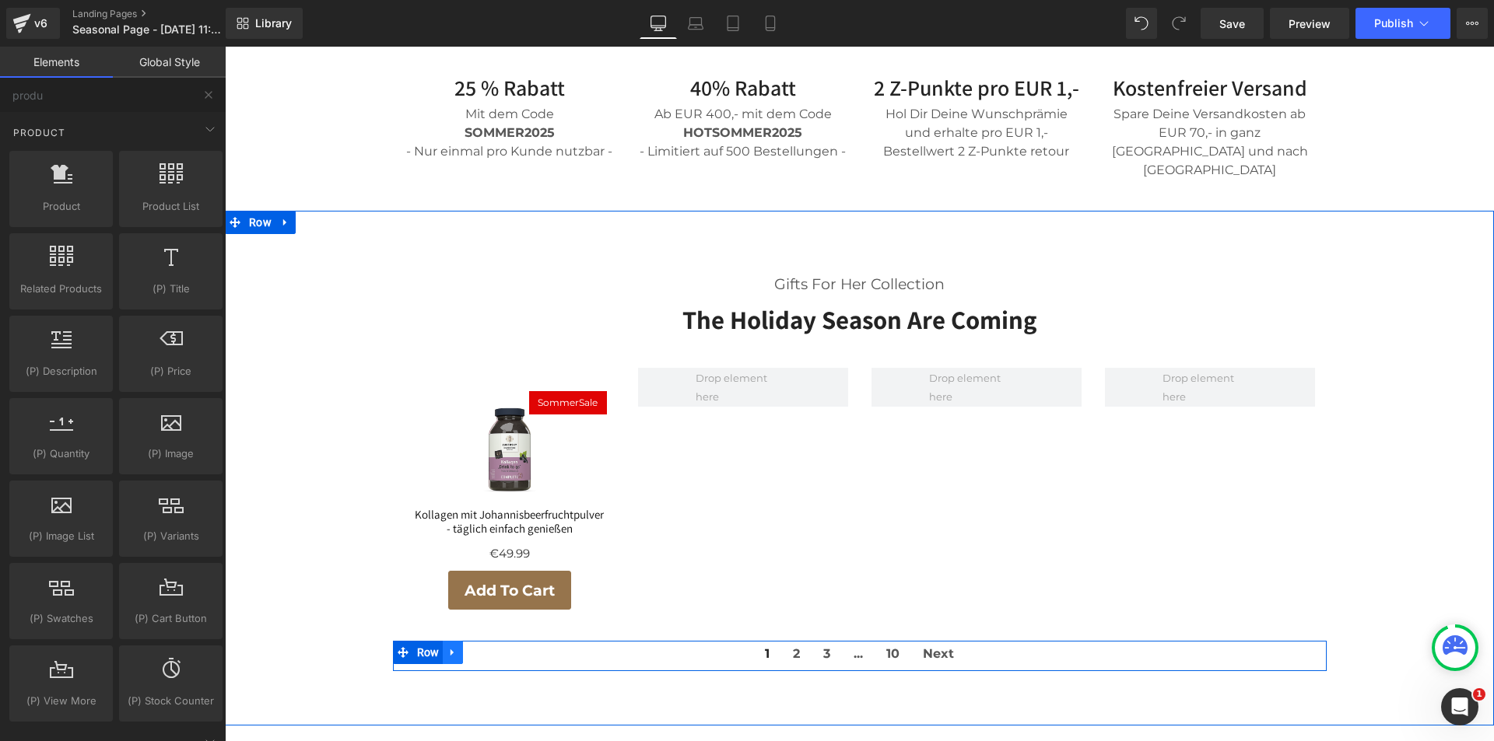
click at [443, 641] on link at bounding box center [453, 652] width 20 height 23
click at [483, 641] on link at bounding box center [493, 652] width 20 height 23
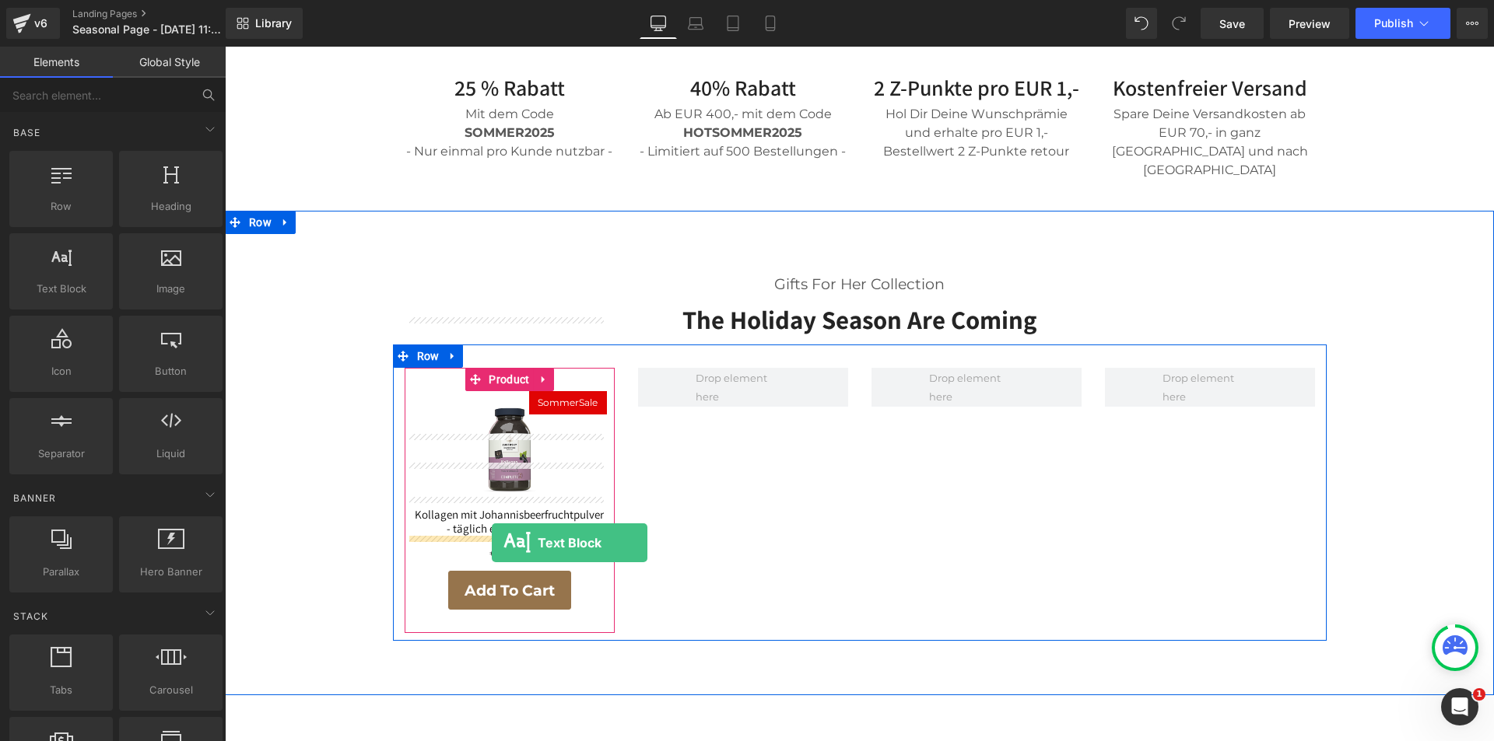
drag, startPoint x: 286, startPoint y: 321, endPoint x: 492, endPoint y: 543, distance: 302.2
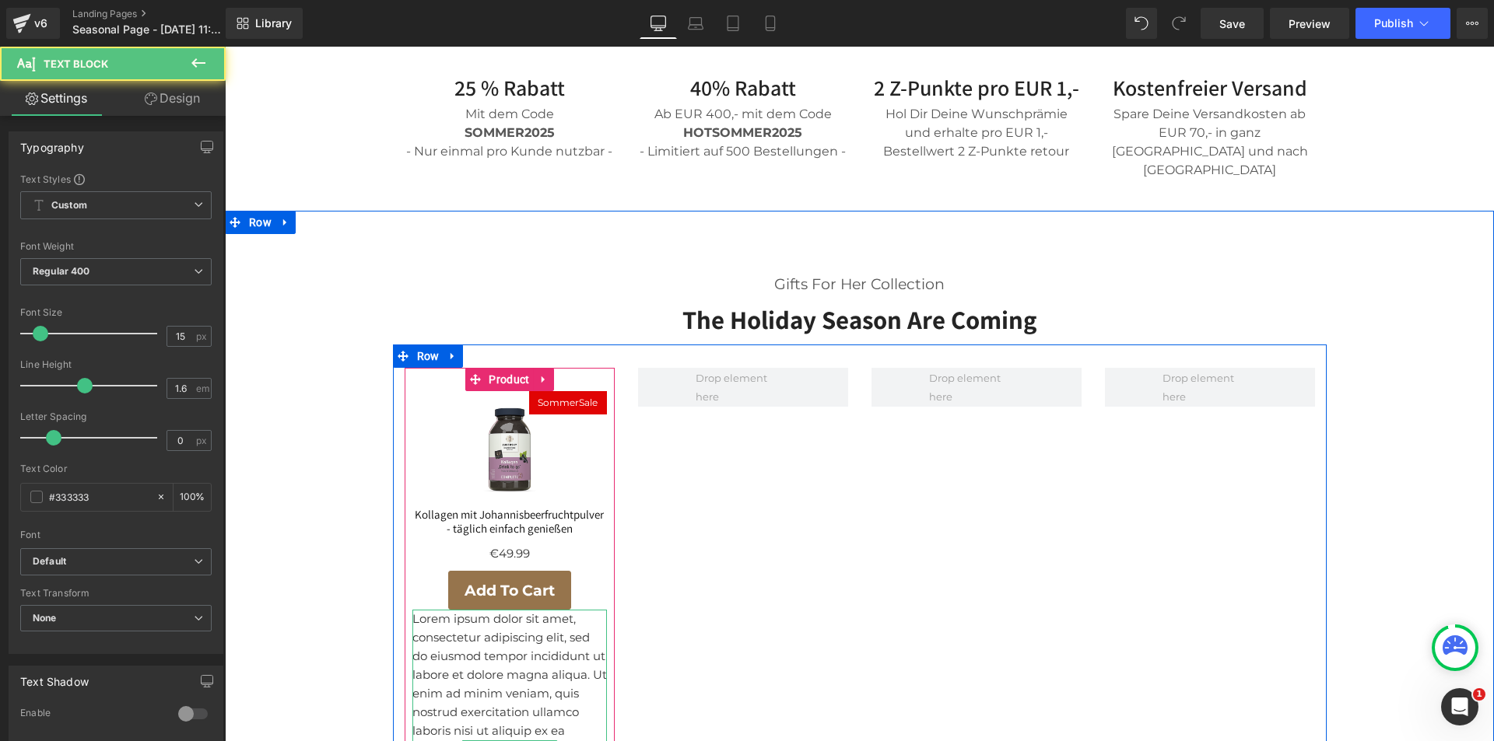
click at [499, 610] on p "Lorem ipsum dolor sit amet, consectetur adipiscing elit, sed do eiusmod tempor …" at bounding box center [509, 750] width 194 height 280
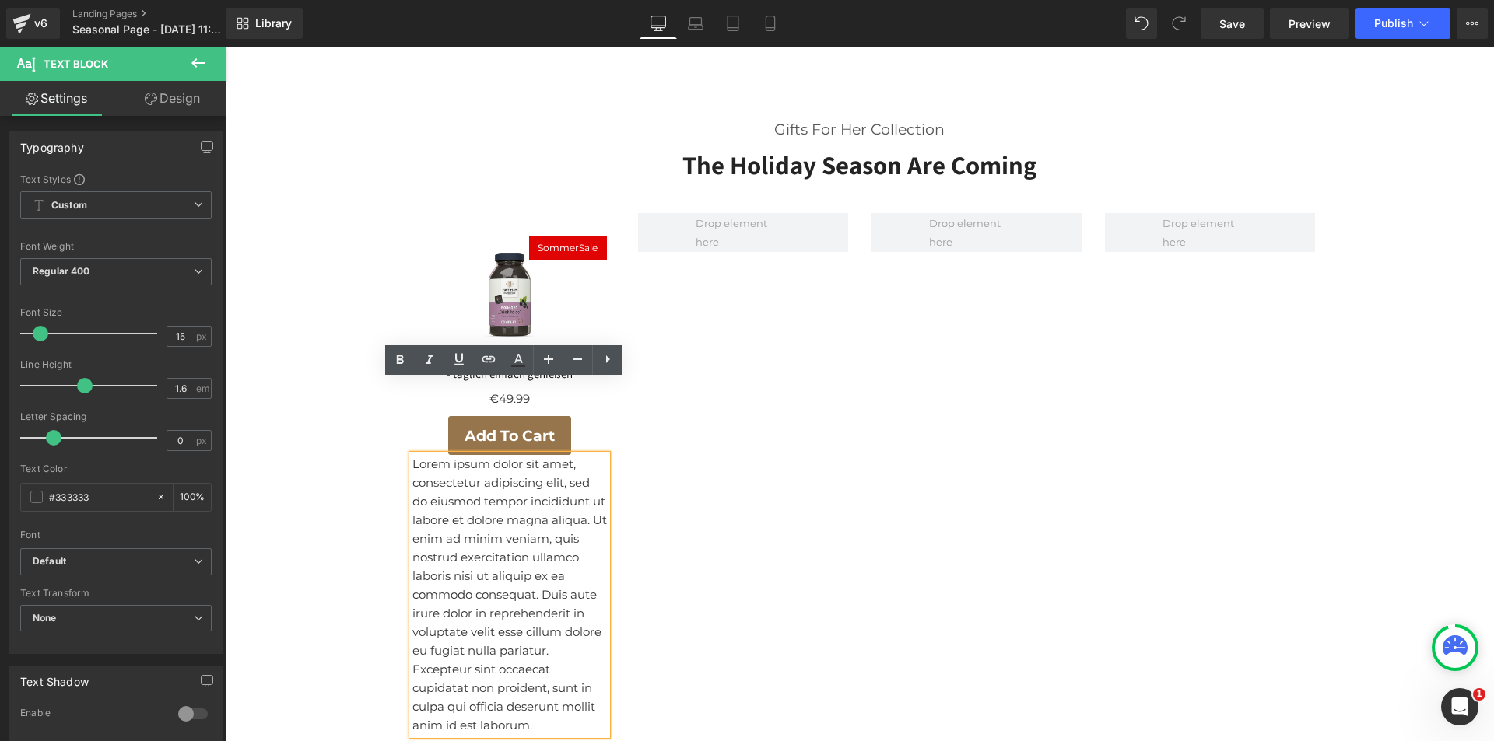
scroll to position [910, 0]
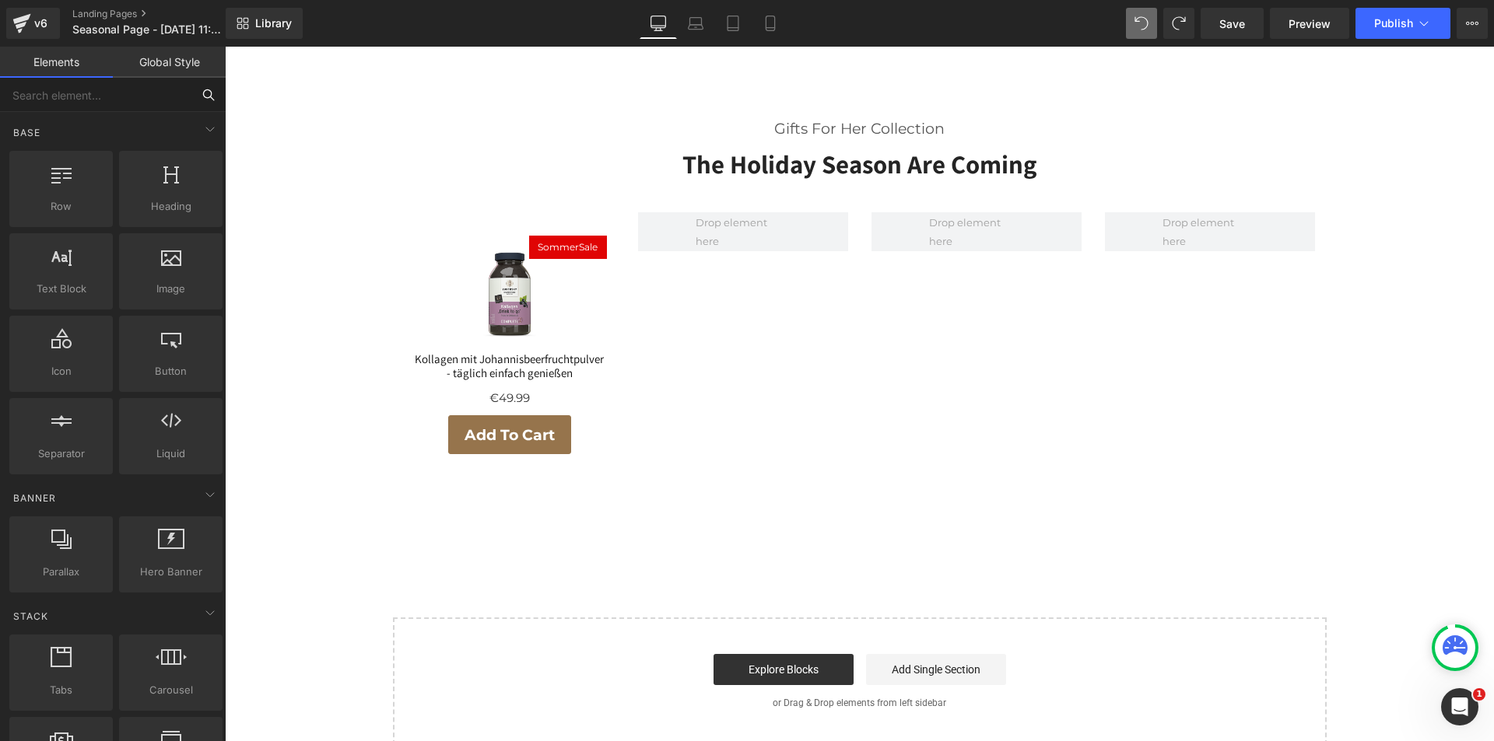
click at [99, 96] on input "text" at bounding box center [95, 95] width 191 height 34
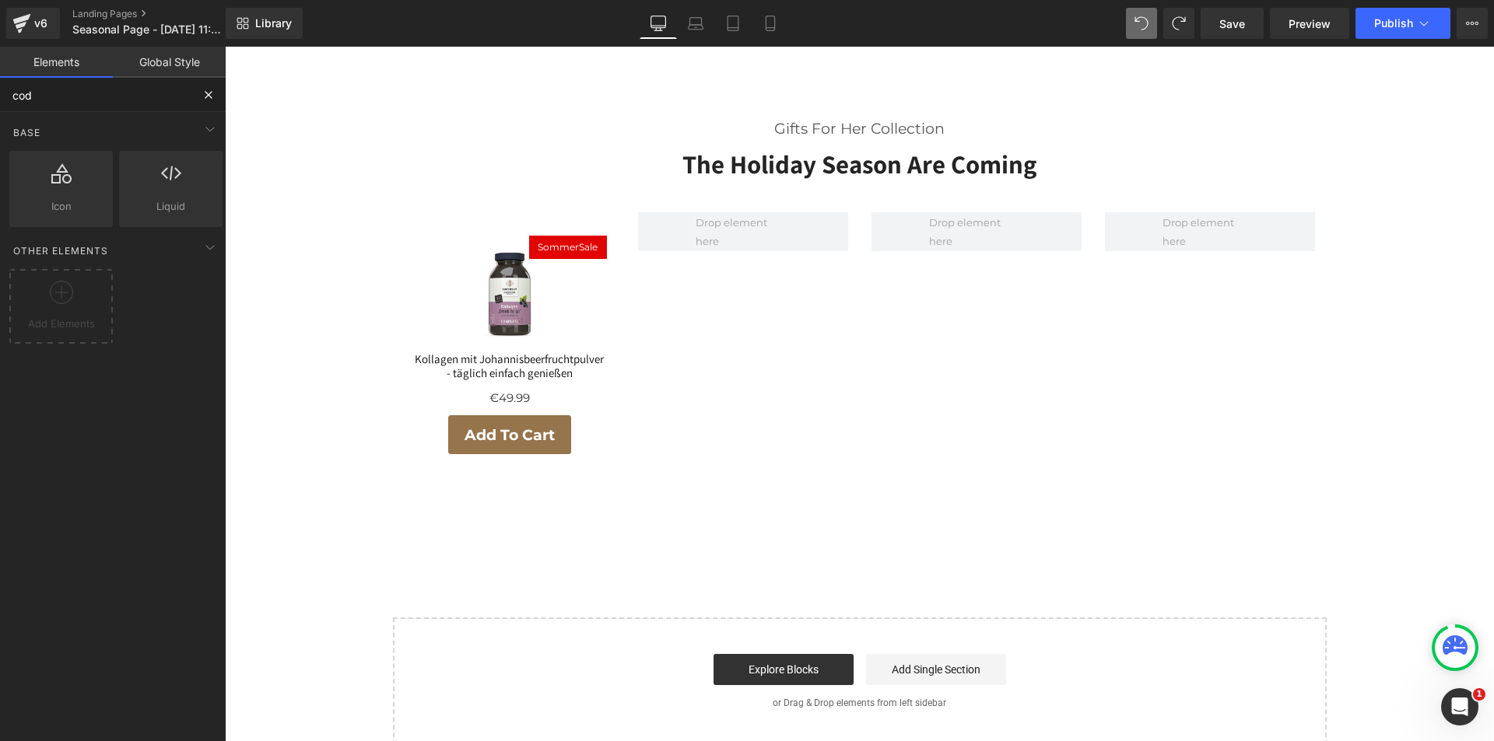
type input "code"
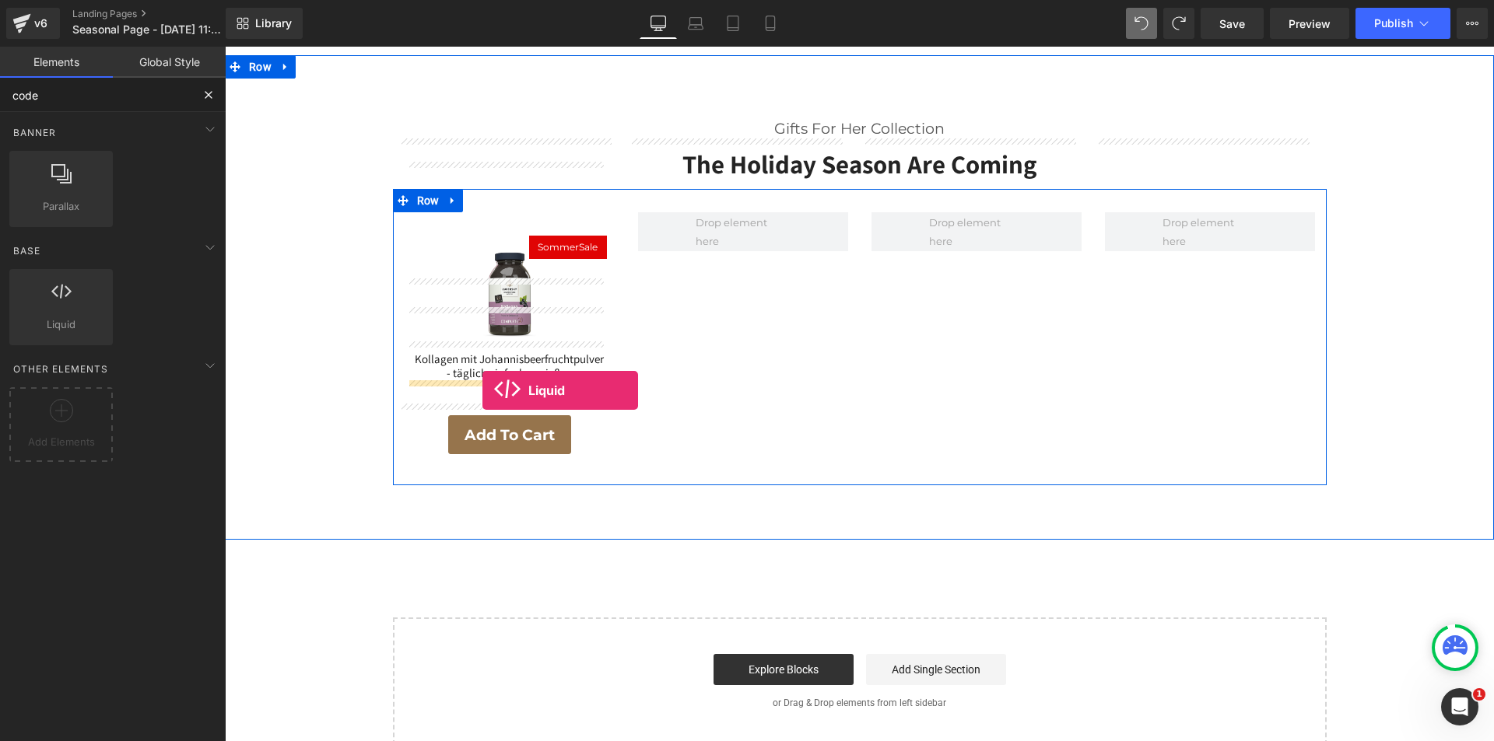
drag, startPoint x: 249, startPoint y: 339, endPoint x: 482, endPoint y: 391, distance: 239.0
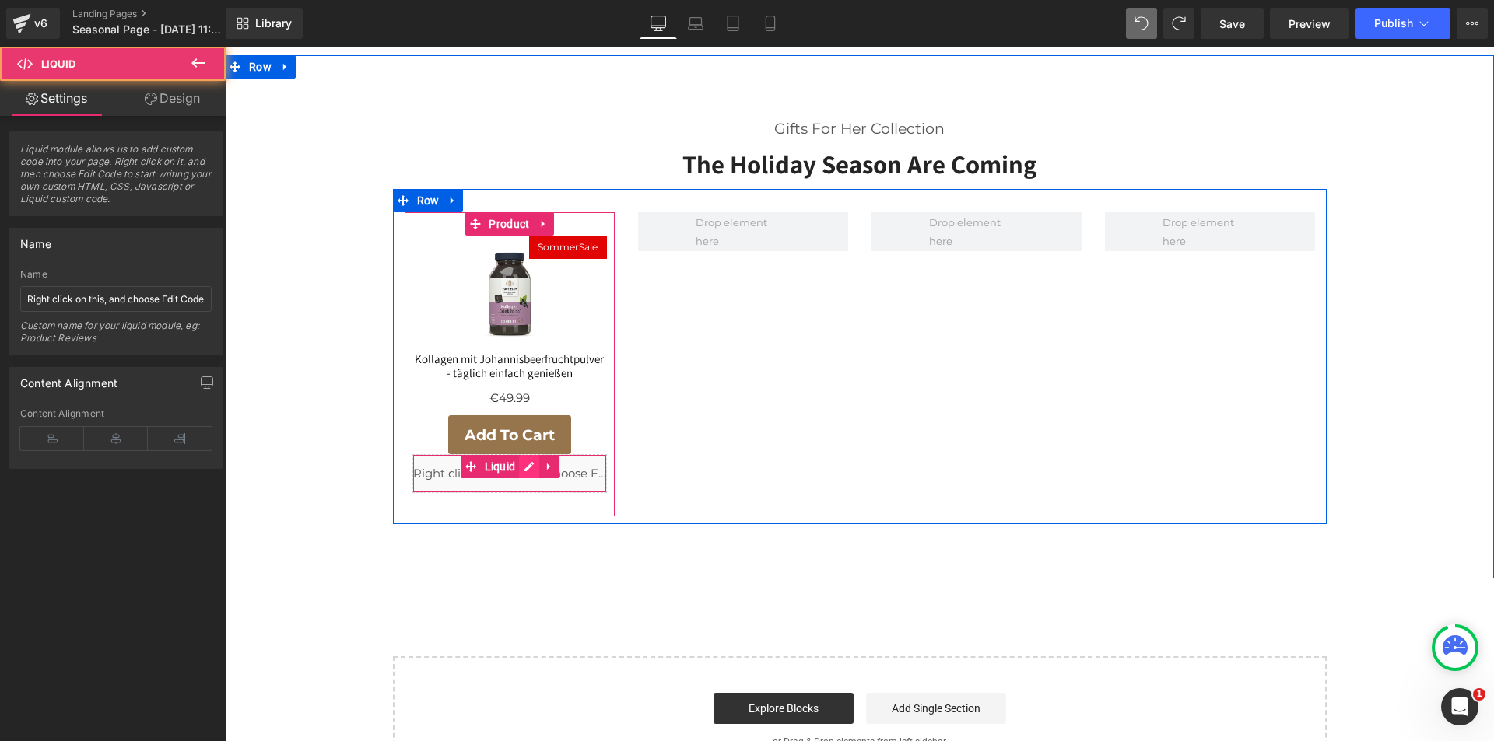
click at [521, 454] on div "Liquid" at bounding box center [509, 473] width 194 height 39
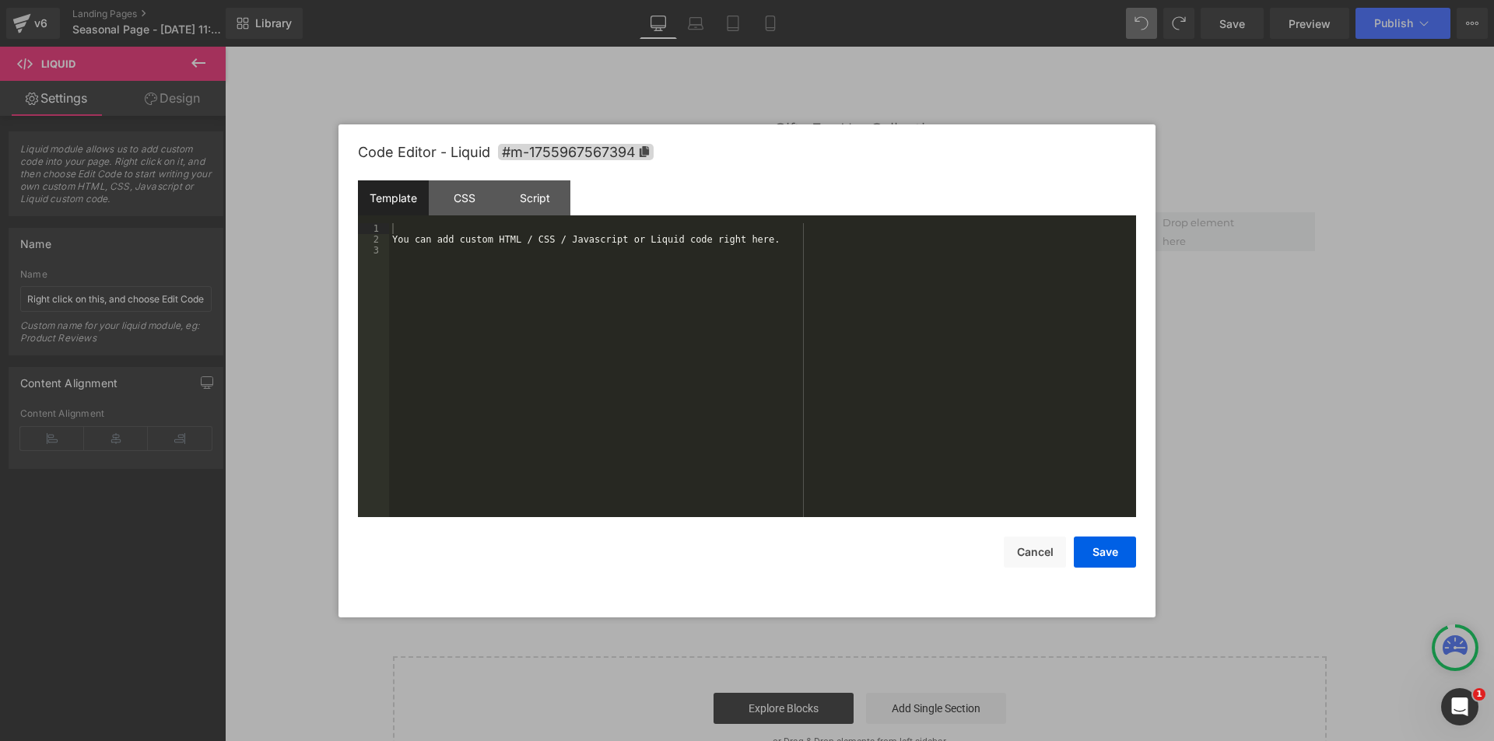
click at [527, 396] on div "You can add custom HTML / CSS / Javascript or Liquid code right here." at bounding box center [762, 381] width 747 height 316
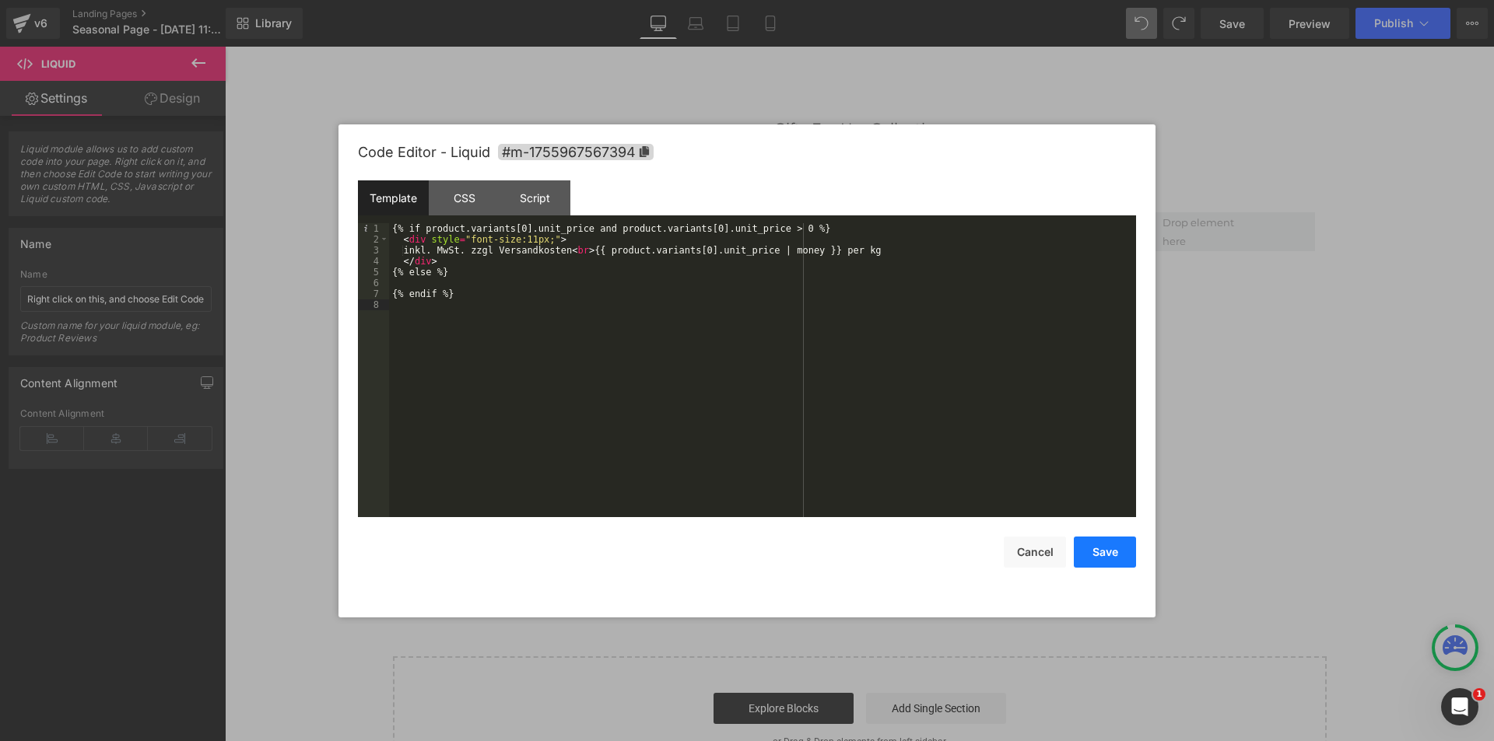
click at [1109, 542] on button "Save" at bounding box center [1105, 552] width 62 height 31
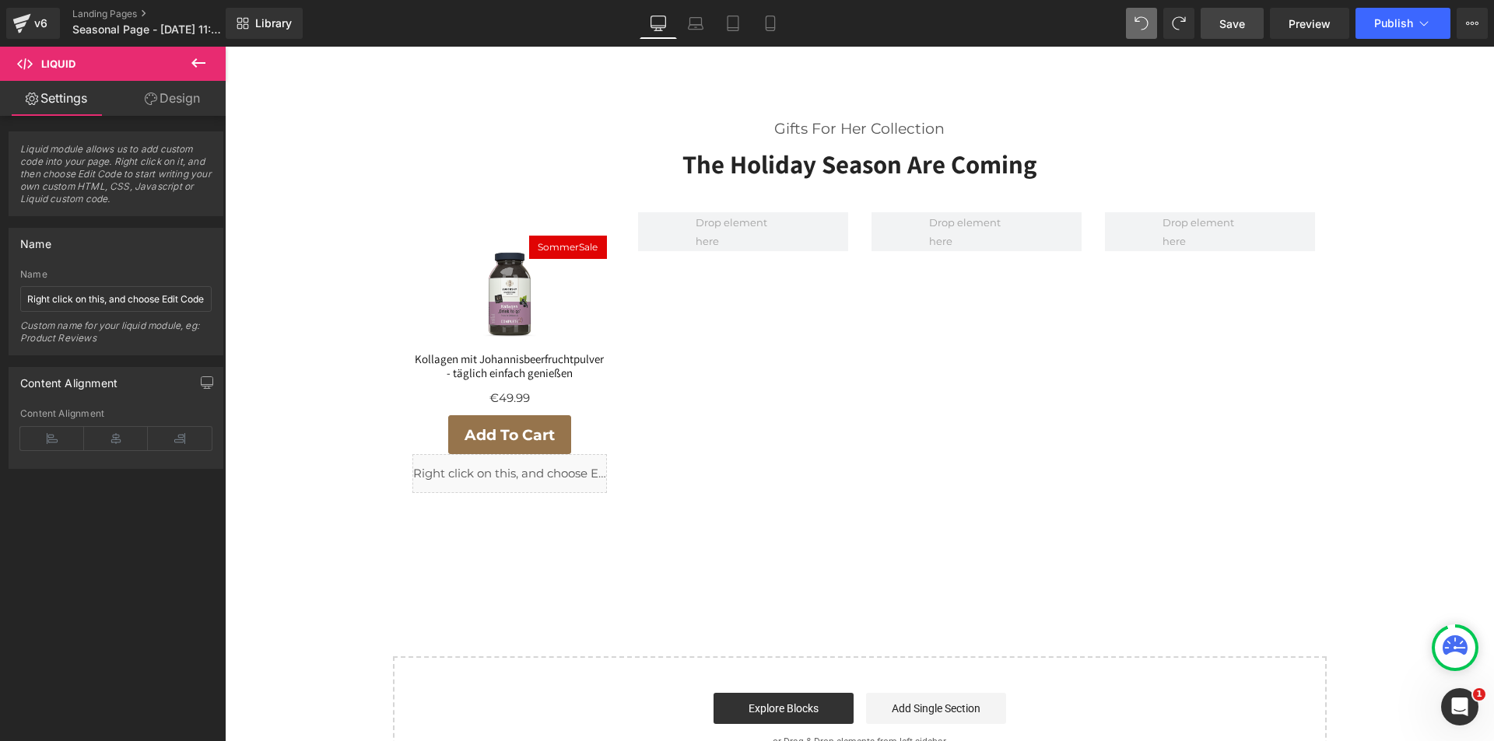
click at [1225, 20] on span "Save" at bounding box center [1232, 24] width 26 height 16
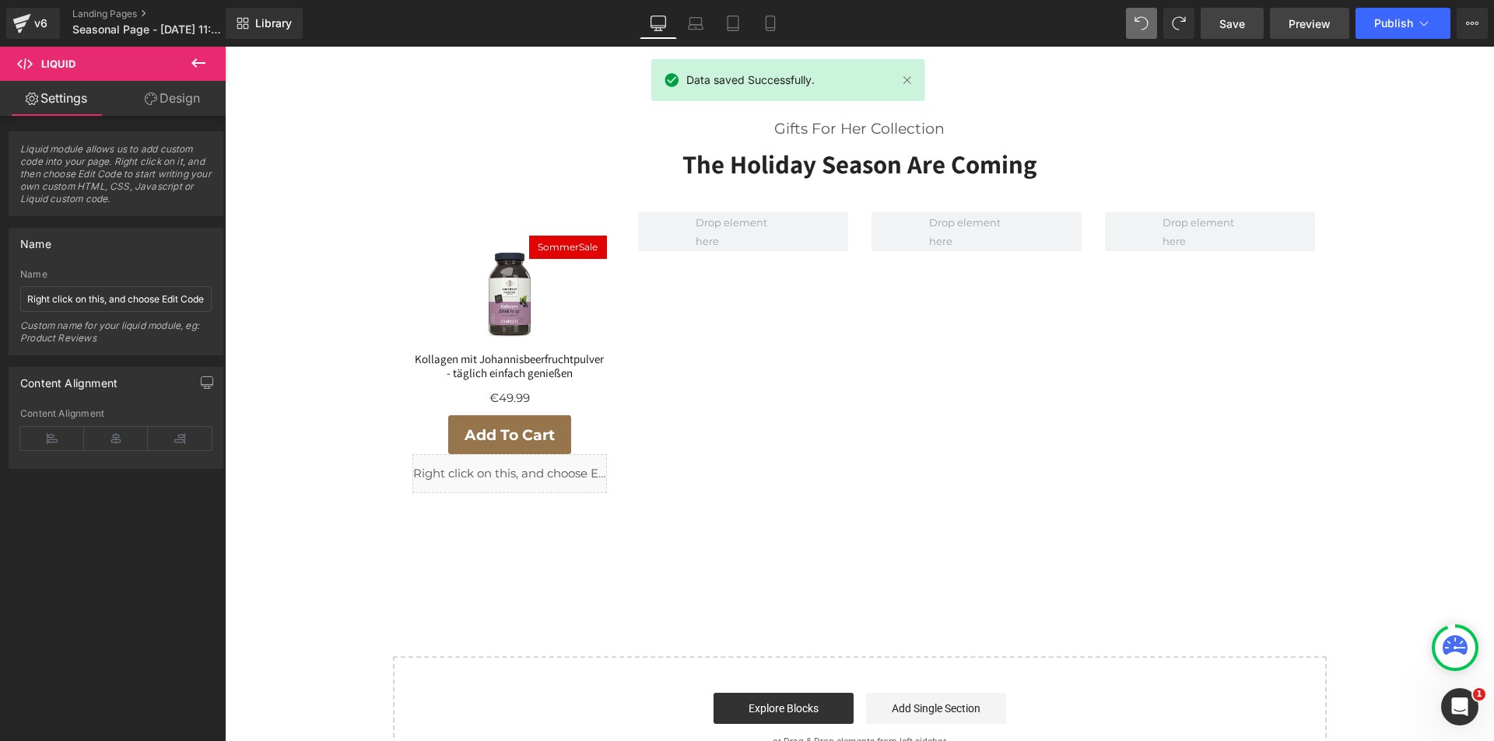
click at [1301, 26] on span "Preview" at bounding box center [1309, 24] width 42 height 16
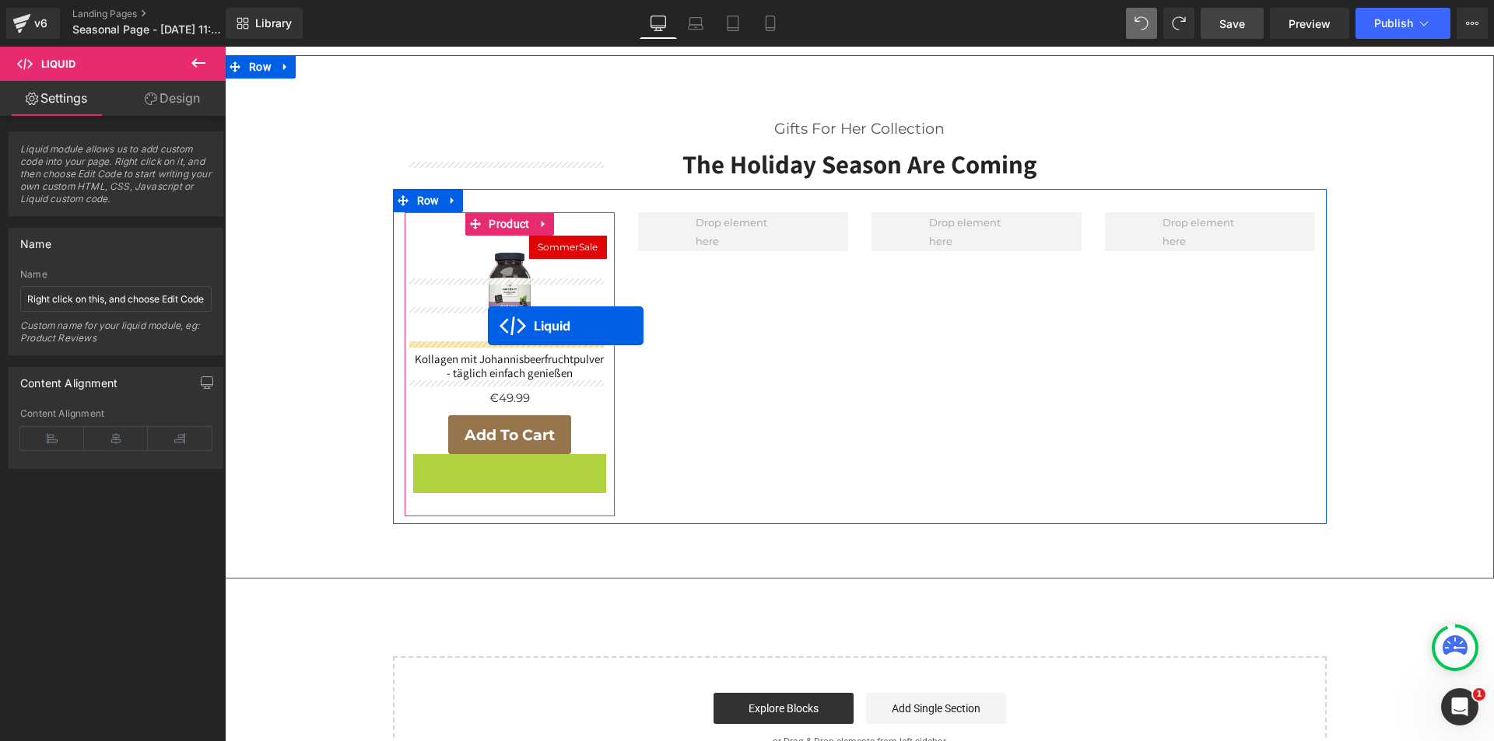
drag, startPoint x: 476, startPoint y: 360, endPoint x: 488, endPoint y: 326, distance: 36.2
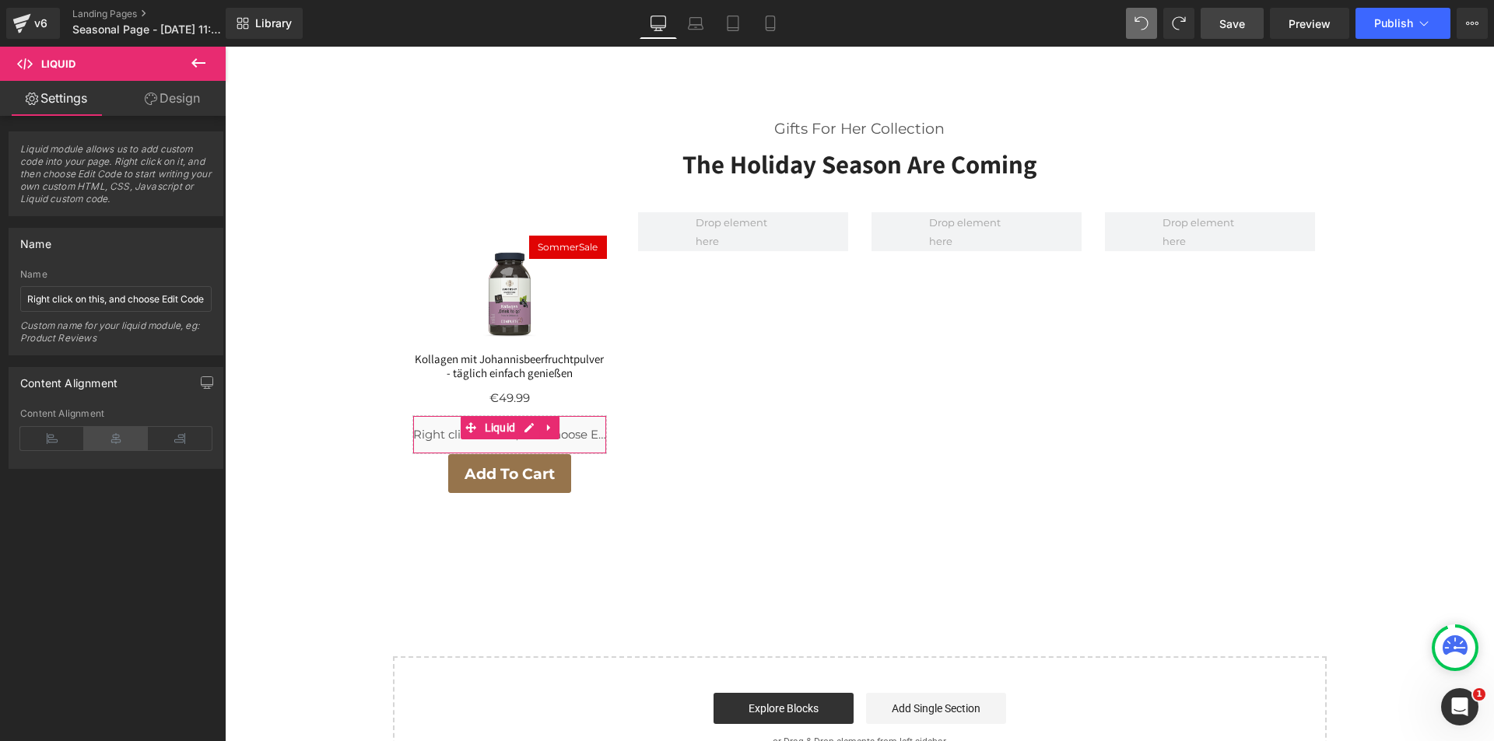
click at [114, 436] on icon at bounding box center [116, 438] width 64 height 23
click at [1229, 25] on span "Save" at bounding box center [1232, 24] width 26 height 16
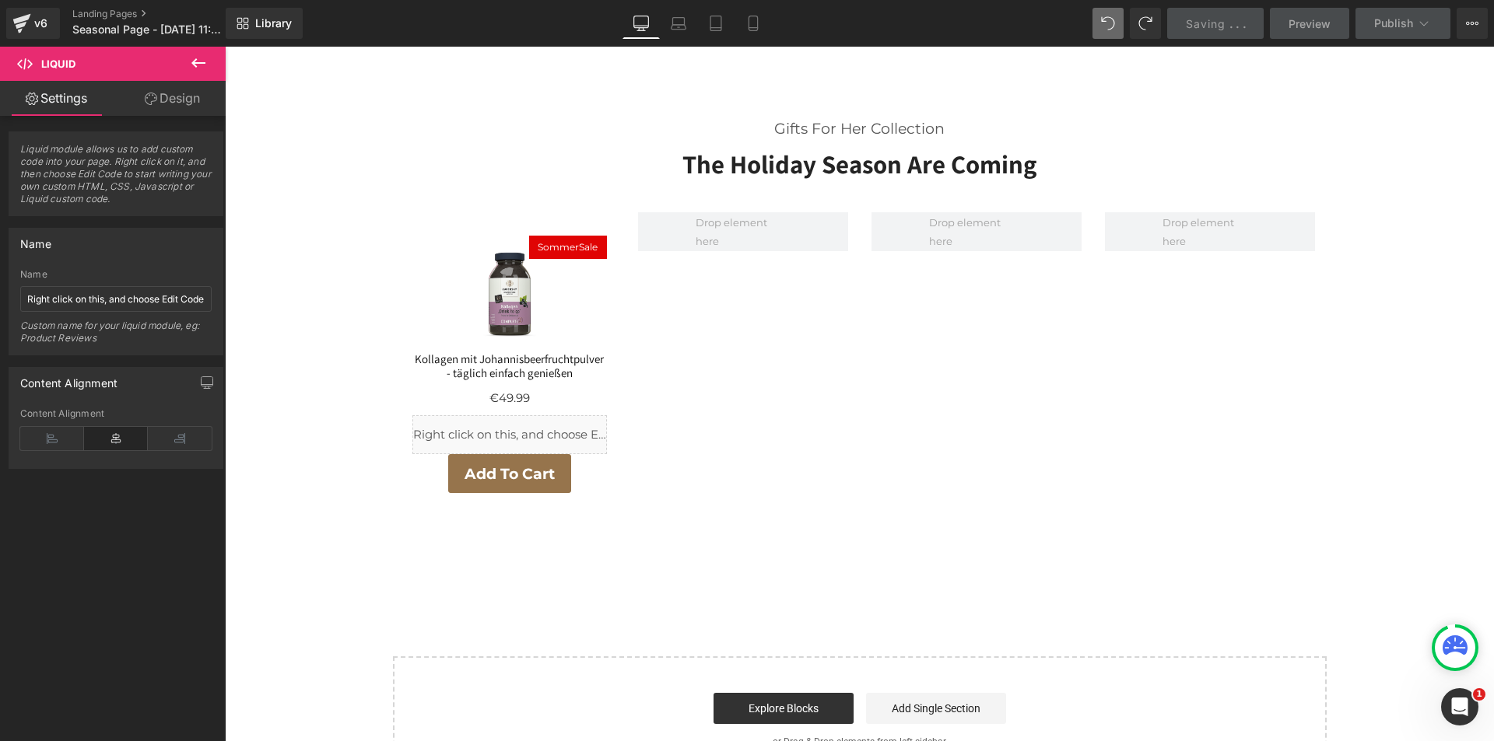
click at [1304, 24] on span "Preview" at bounding box center [1309, 24] width 42 height 16
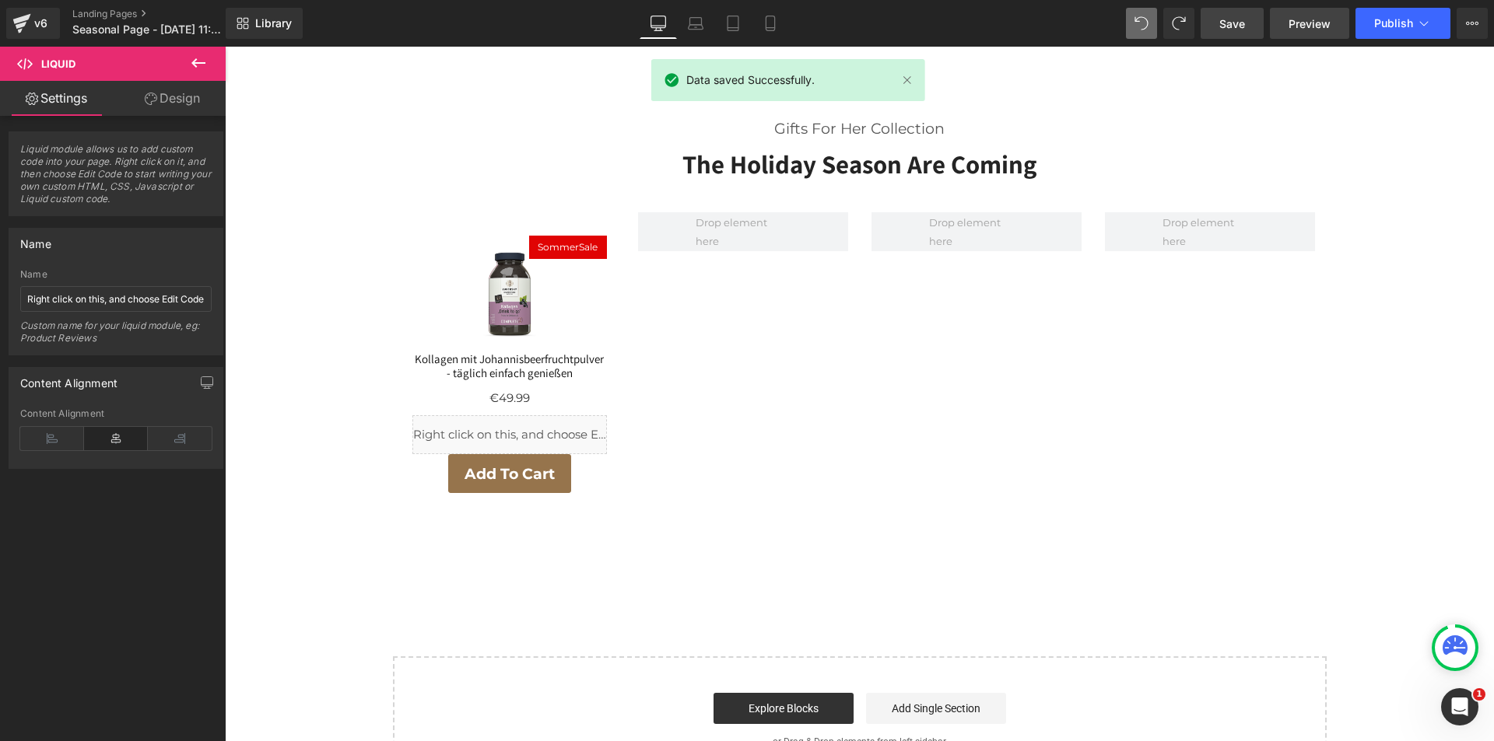
click at [1302, 20] on span "Preview" at bounding box center [1309, 24] width 42 height 16
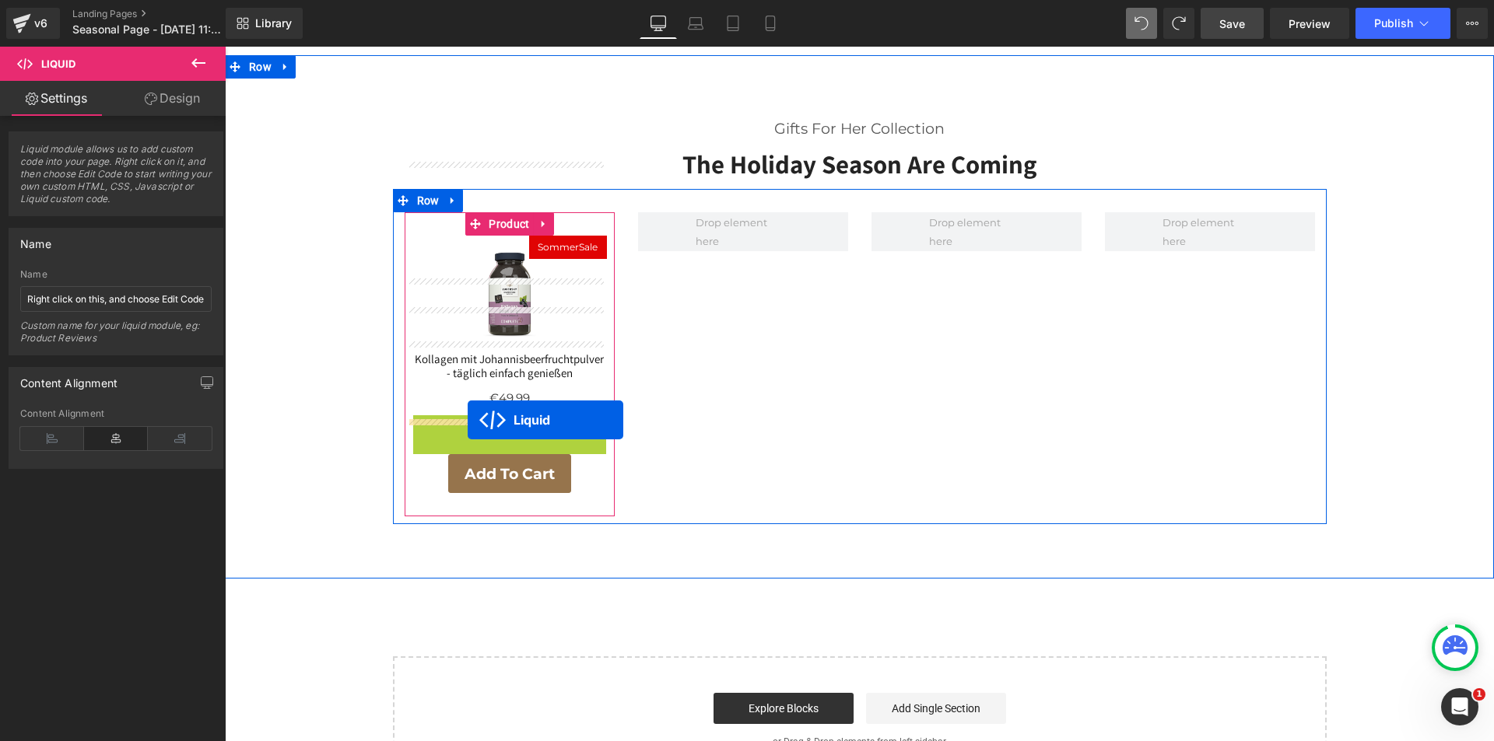
drag, startPoint x: 467, startPoint y: 350, endPoint x: 468, endPoint y: 420, distance: 70.0
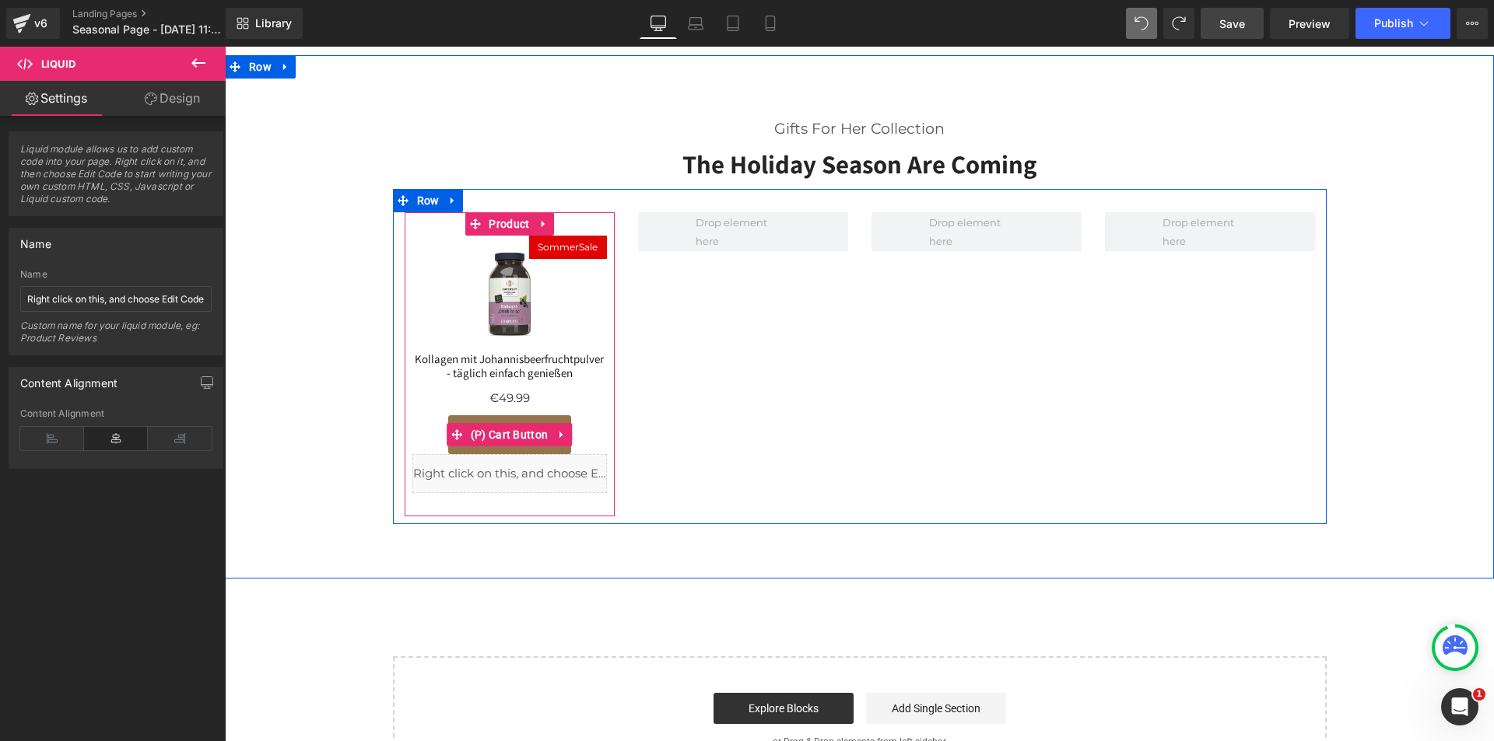
click at [498, 415] on button "Add To Cart" at bounding box center [509, 434] width 123 height 39
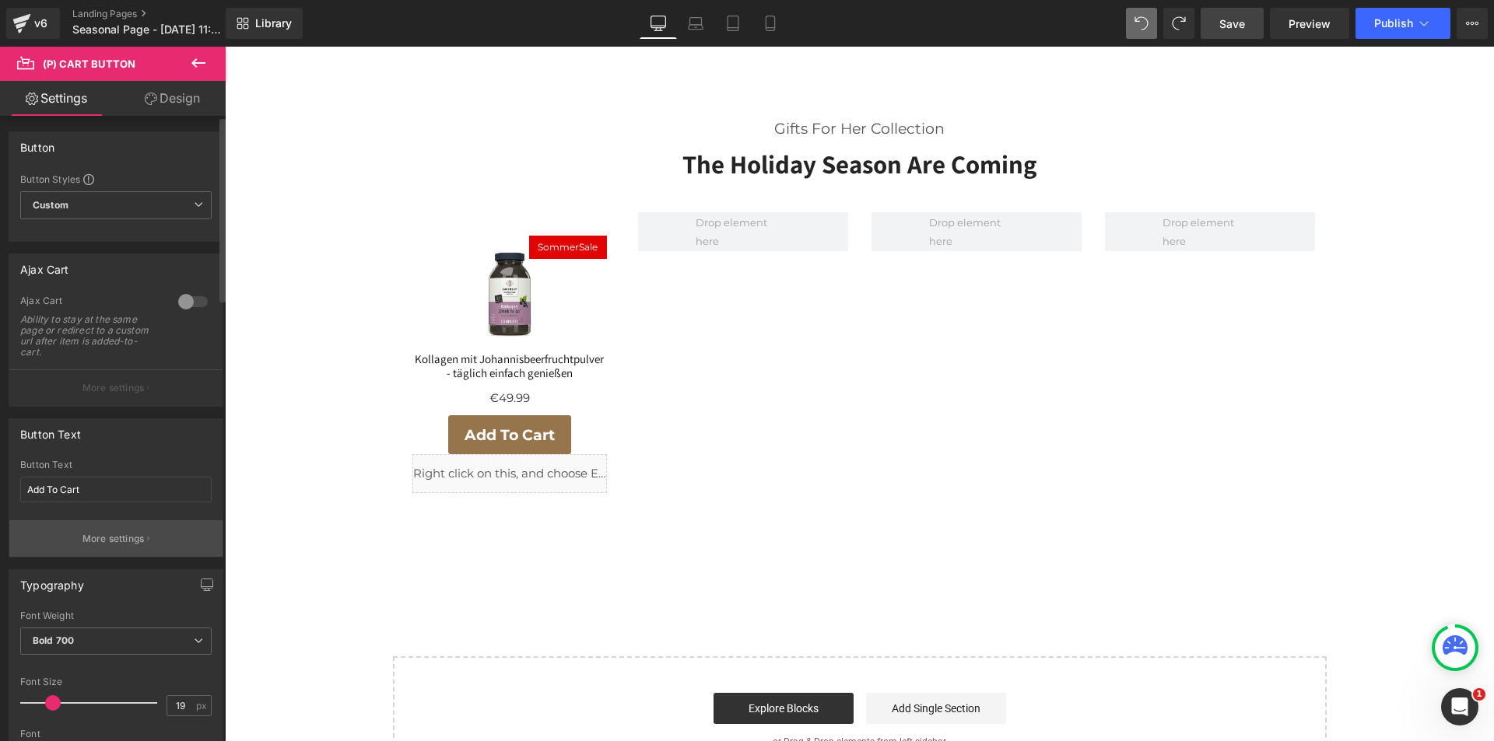
scroll to position [156, 0]
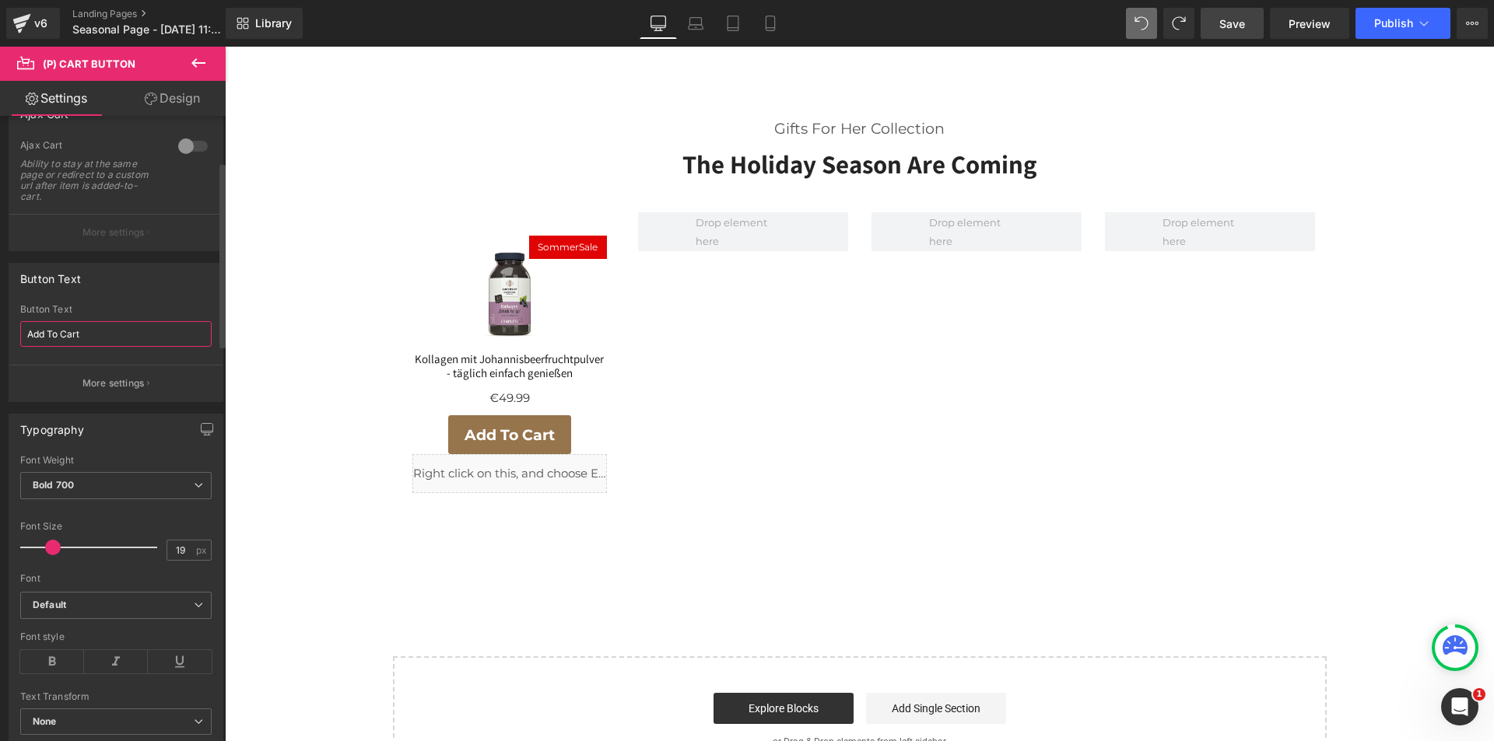
drag, startPoint x: 110, startPoint y: 339, endPoint x: 16, endPoint y: 345, distance: 94.3
click at [16, 345] on div "Add To Cart Button Text Add To Cart More settings" at bounding box center [115, 352] width 213 height 97
type input "In den Warenkorb"
click at [164, 378] on button "More settings" at bounding box center [115, 383] width 213 height 37
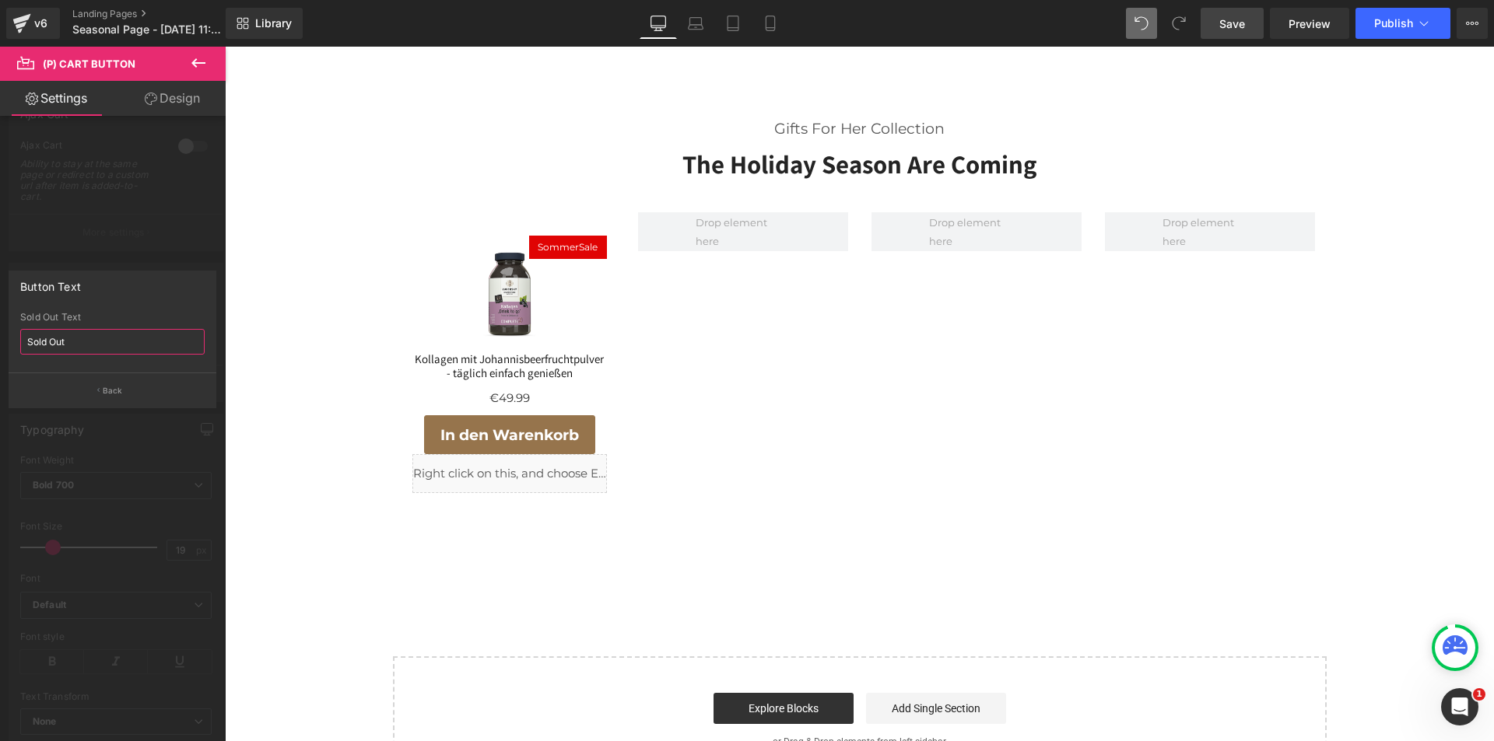
drag, startPoint x: 74, startPoint y: 343, endPoint x: 14, endPoint y: 349, distance: 60.2
click at [14, 349] on div "Sold Out Sold Out Text Sold Out" at bounding box center [112, 342] width 206 height 61
type input "Ausverkauft"
click at [122, 387] on button "Back" at bounding box center [113, 390] width 208 height 35
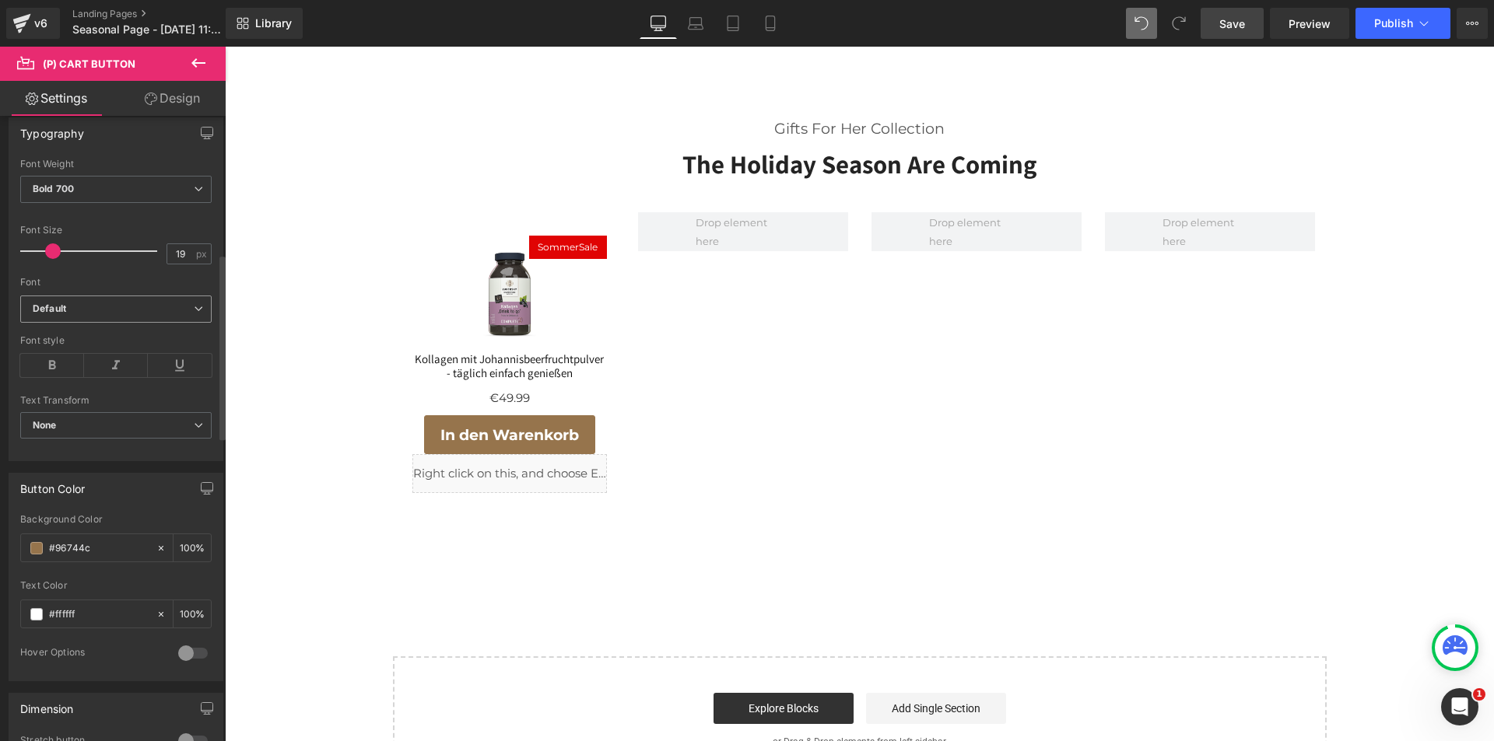
scroll to position [467, 0]
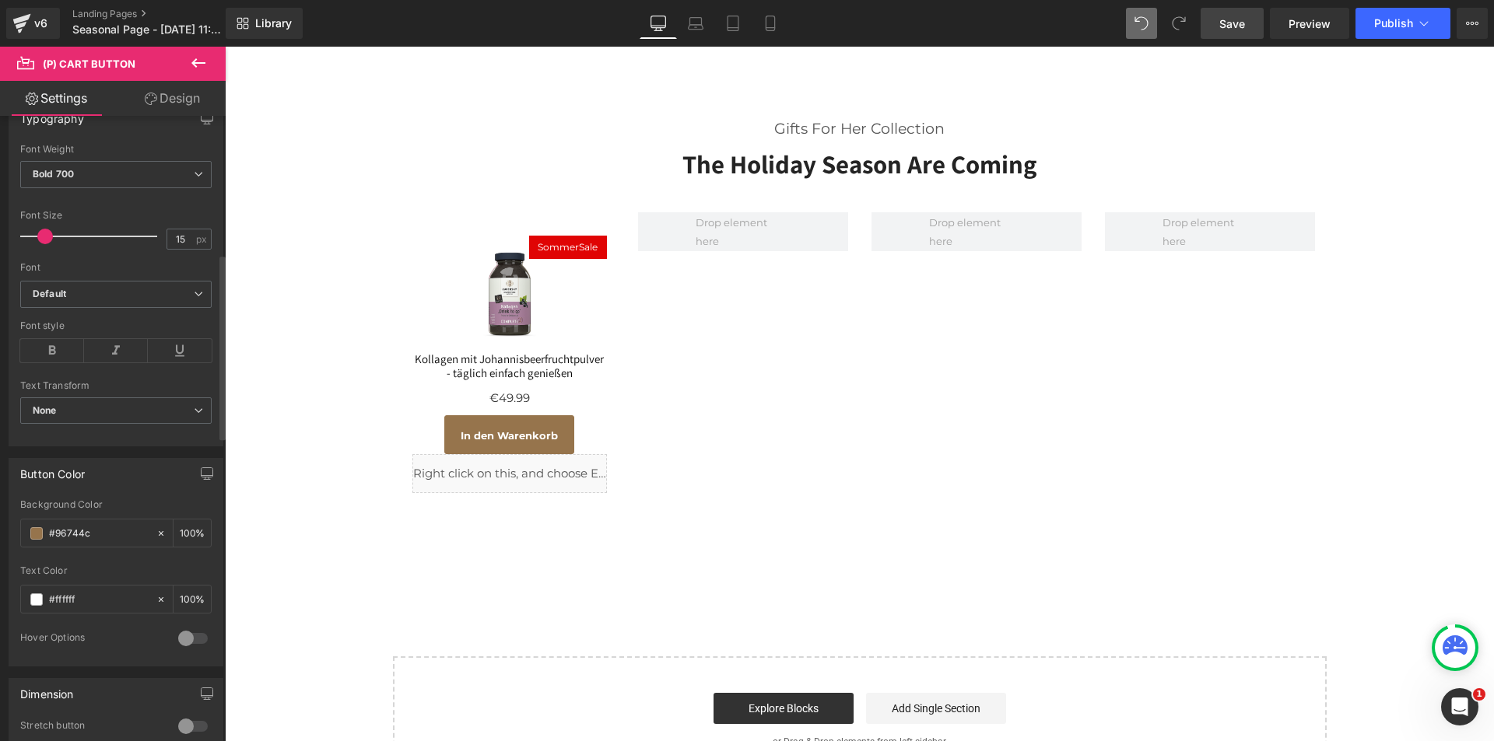
type input "16"
click at [44, 230] on span at bounding box center [49, 237] width 16 height 16
click at [149, 418] on span "None" at bounding box center [115, 411] width 191 height 27
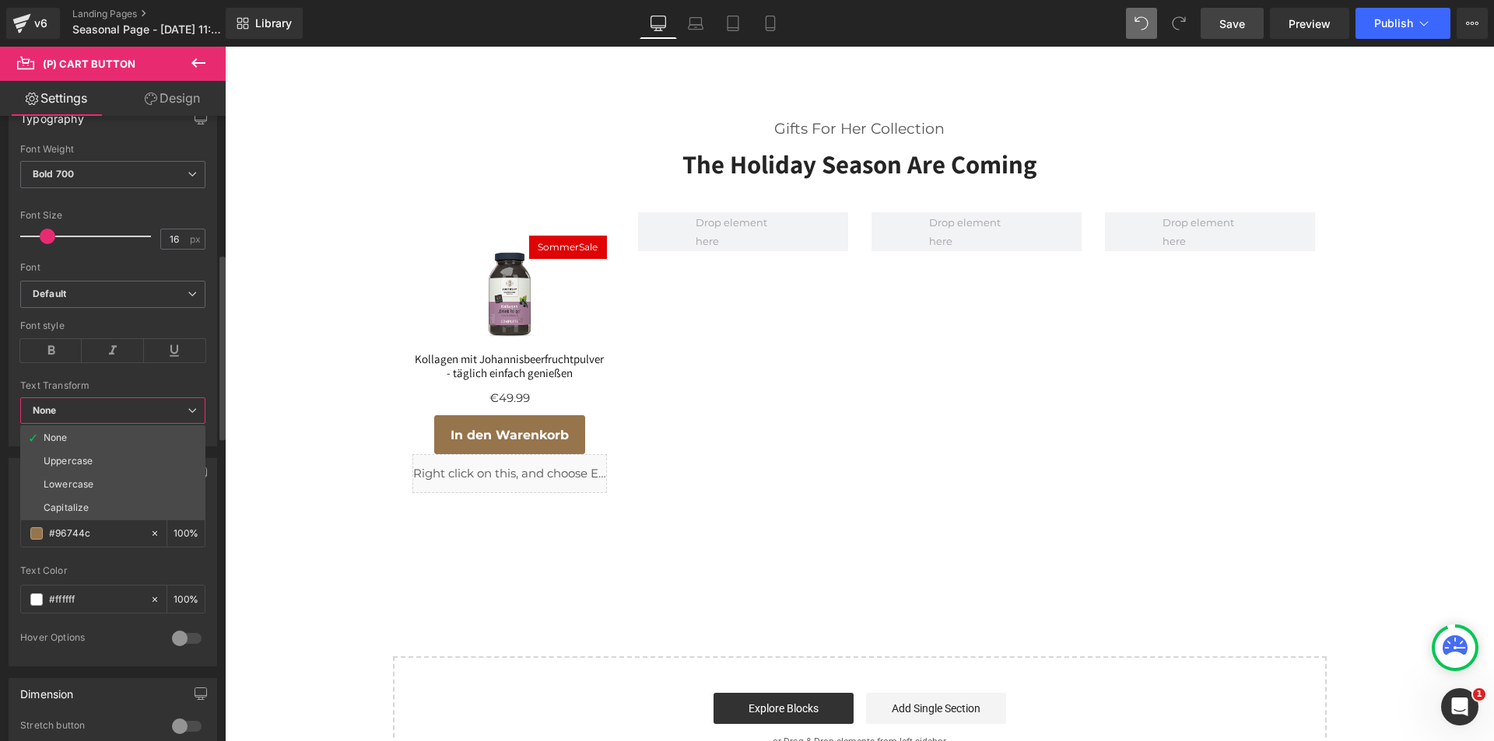
click at [150, 415] on span "None" at bounding box center [112, 411] width 185 height 27
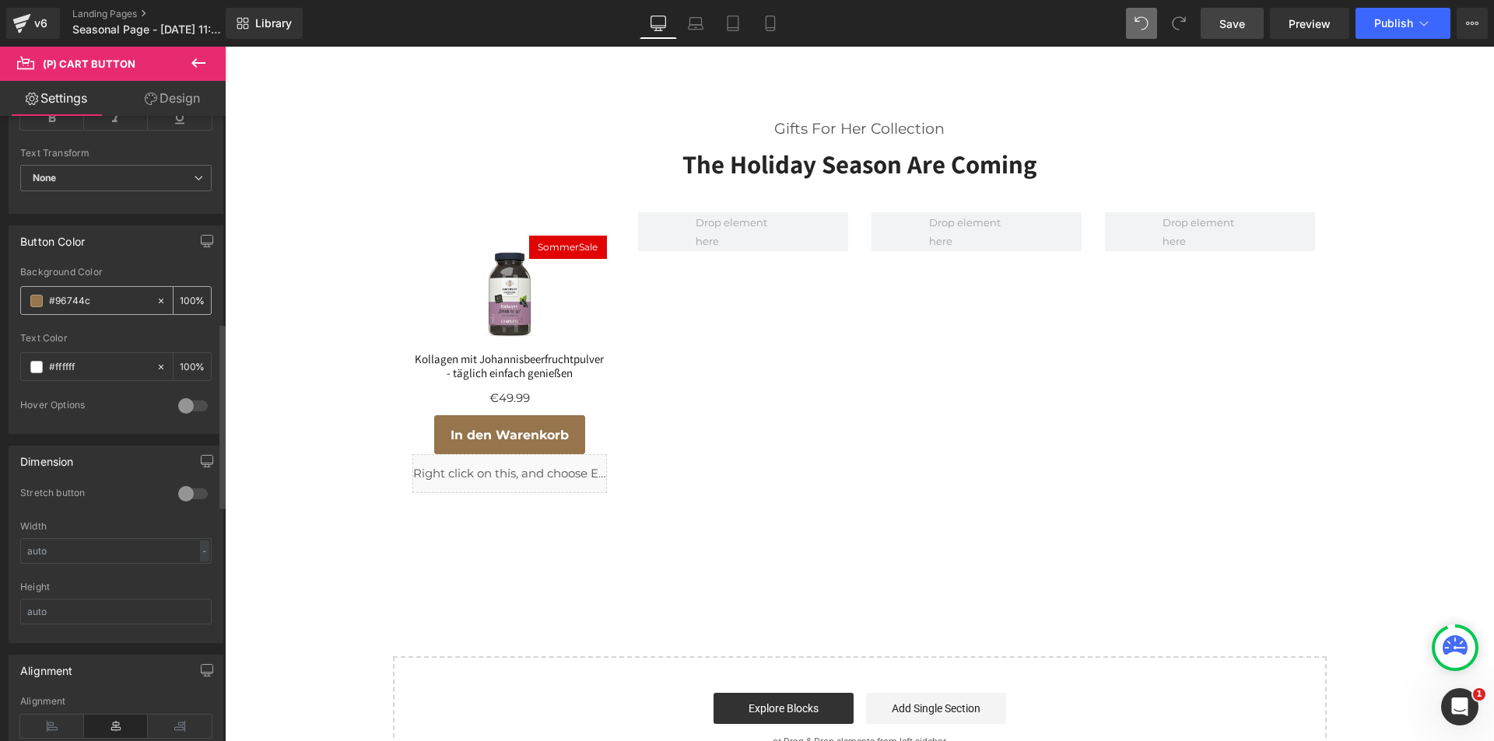
scroll to position [700, 0]
click at [156, 297] on icon at bounding box center [161, 300] width 11 height 11
type input "none"
type input "0"
click at [72, 301] on input "none" at bounding box center [99, 300] width 100 height 17
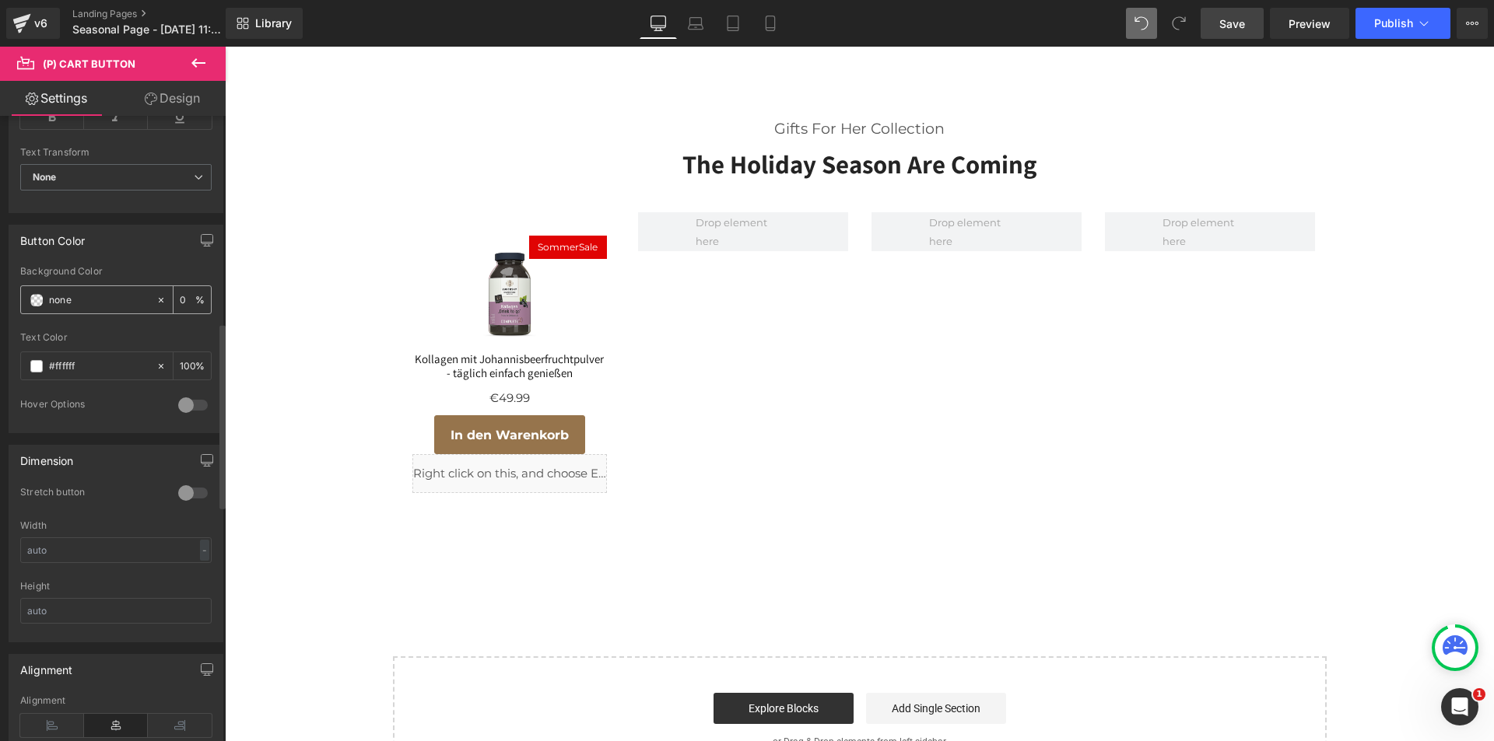
click at [38, 297] on span at bounding box center [36, 300] width 12 height 12
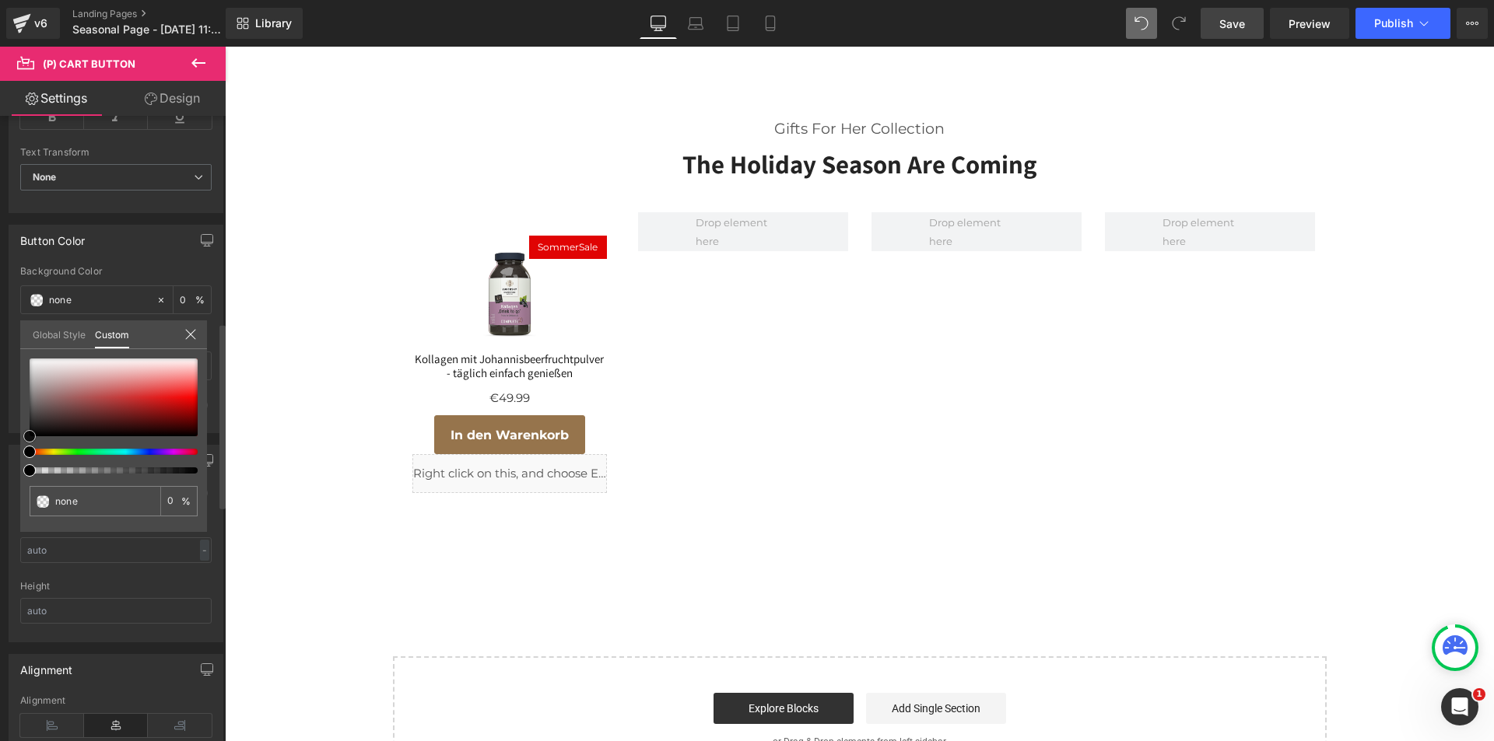
type input "#f71616"
type input "100"
type input "#f71616"
type input "100"
type input "#f61717"
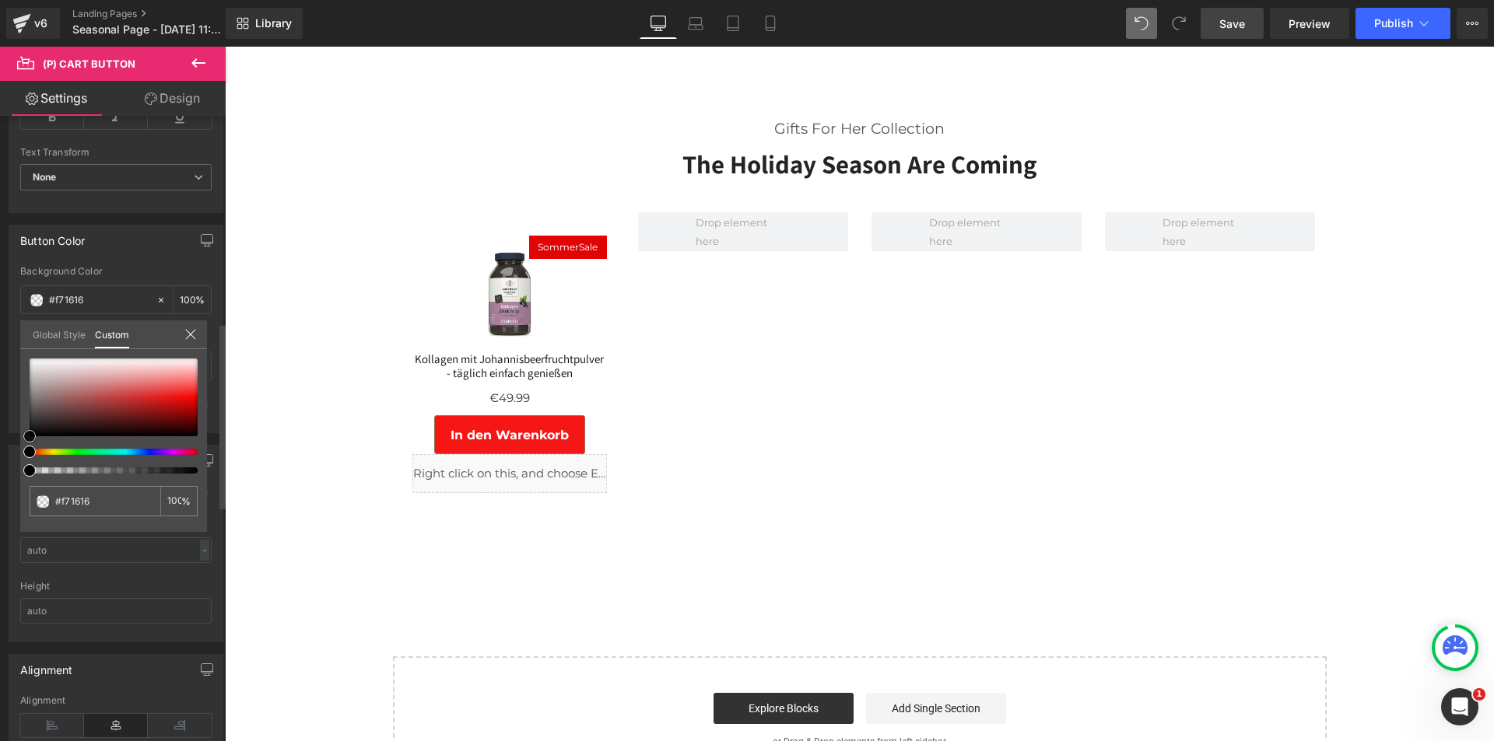
type input "#f61717"
type input "#fa1414"
type input "#fb1717"
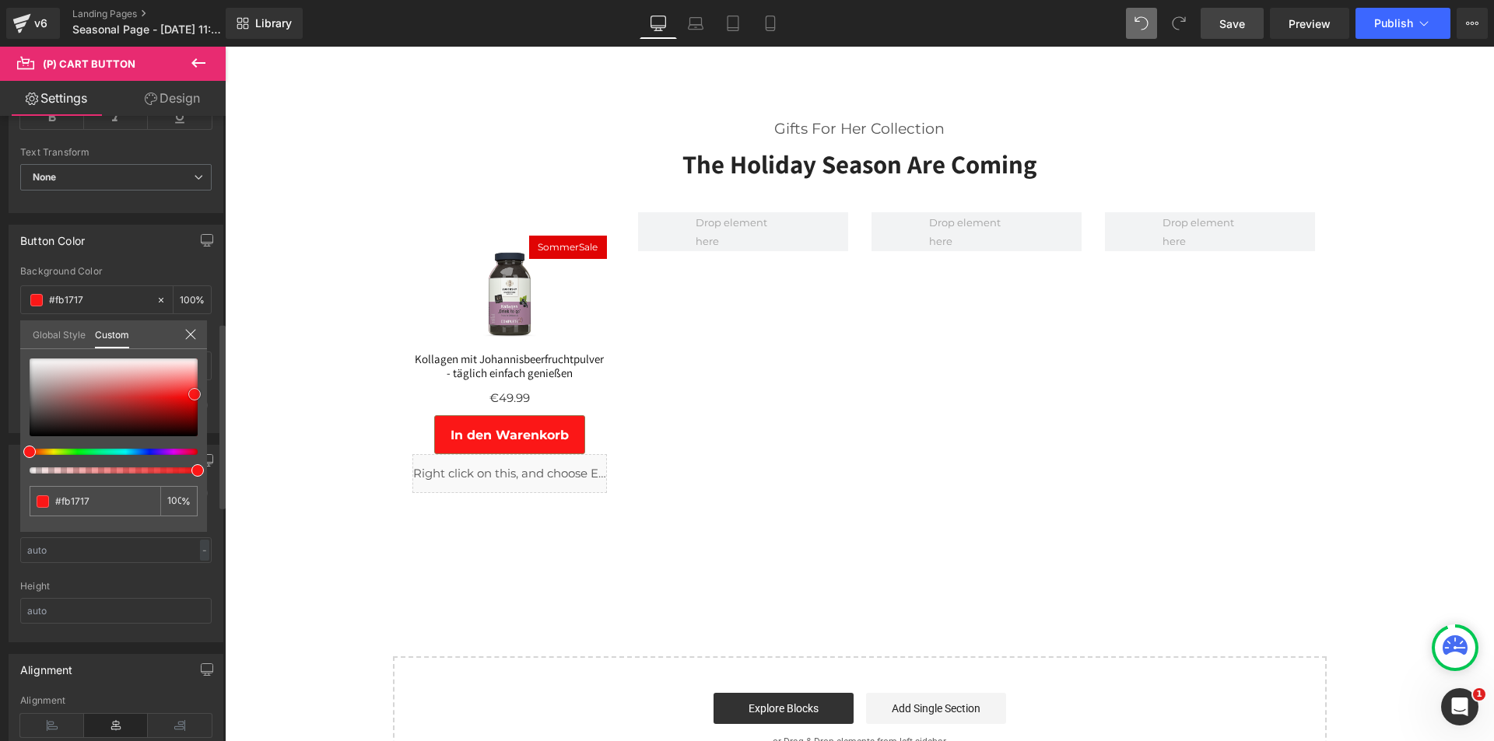
type input "#fc1b1b"
type input "#fb1c1c"
type input "#f60303"
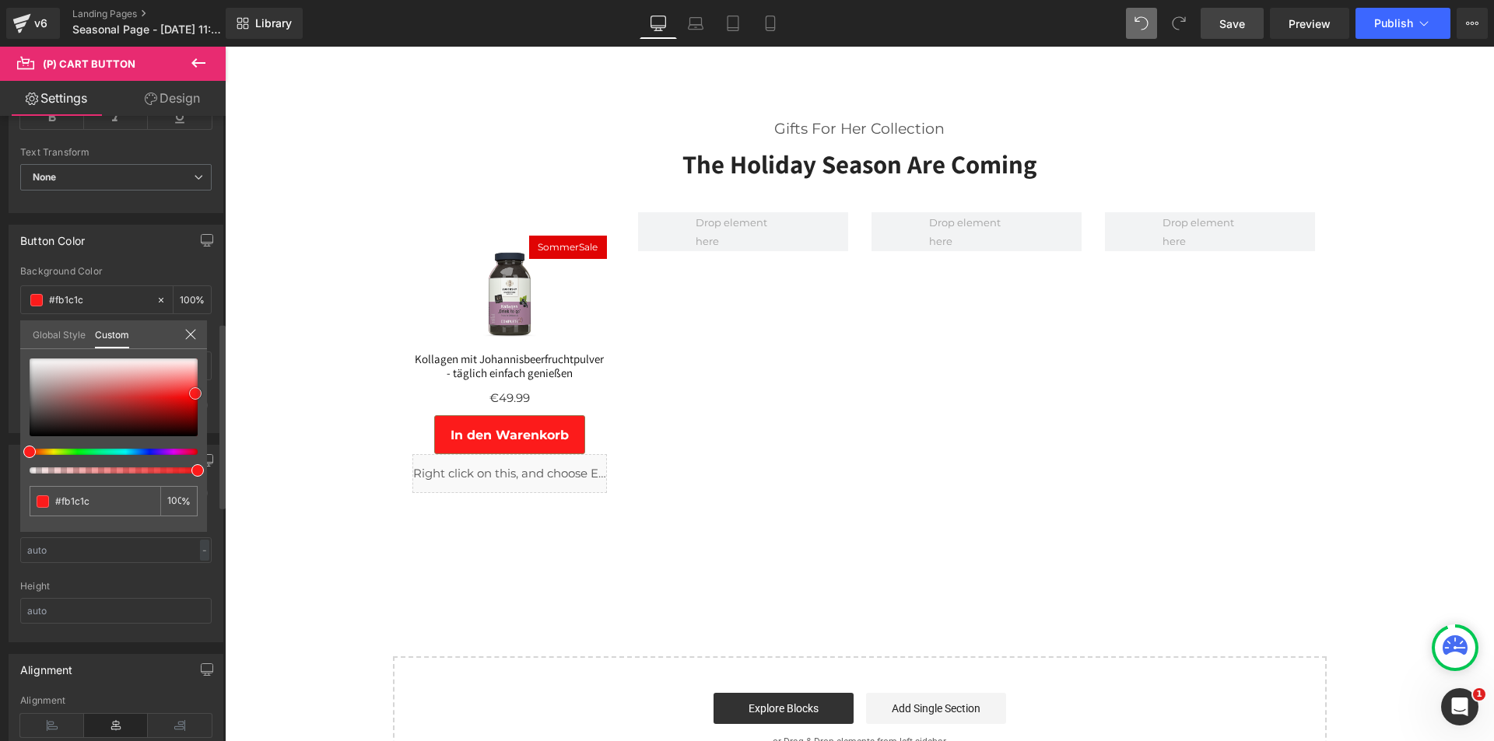
type input "#f60303"
type input "#ac0000"
type input "#930000"
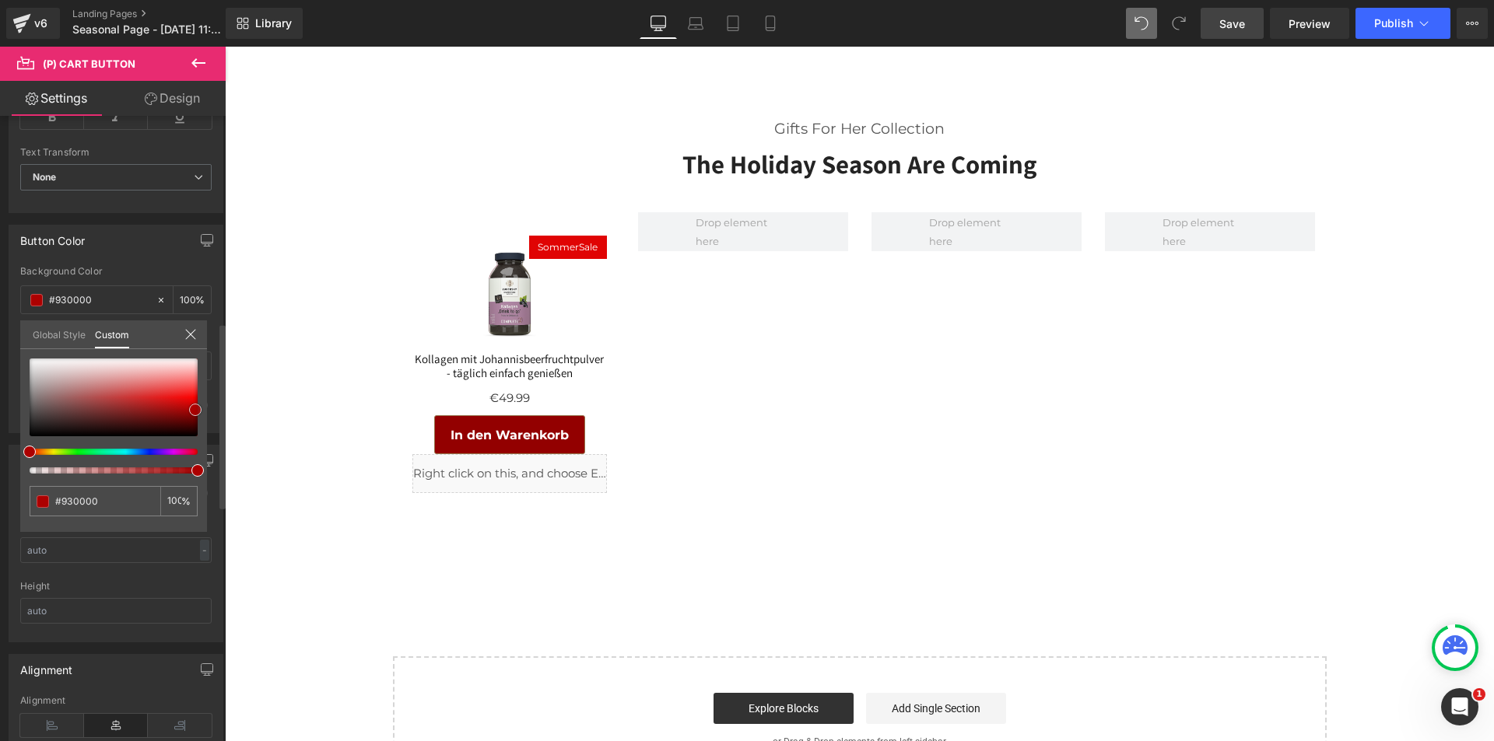
type input "#8e0000"
type input "#930000"
type input "#a80000"
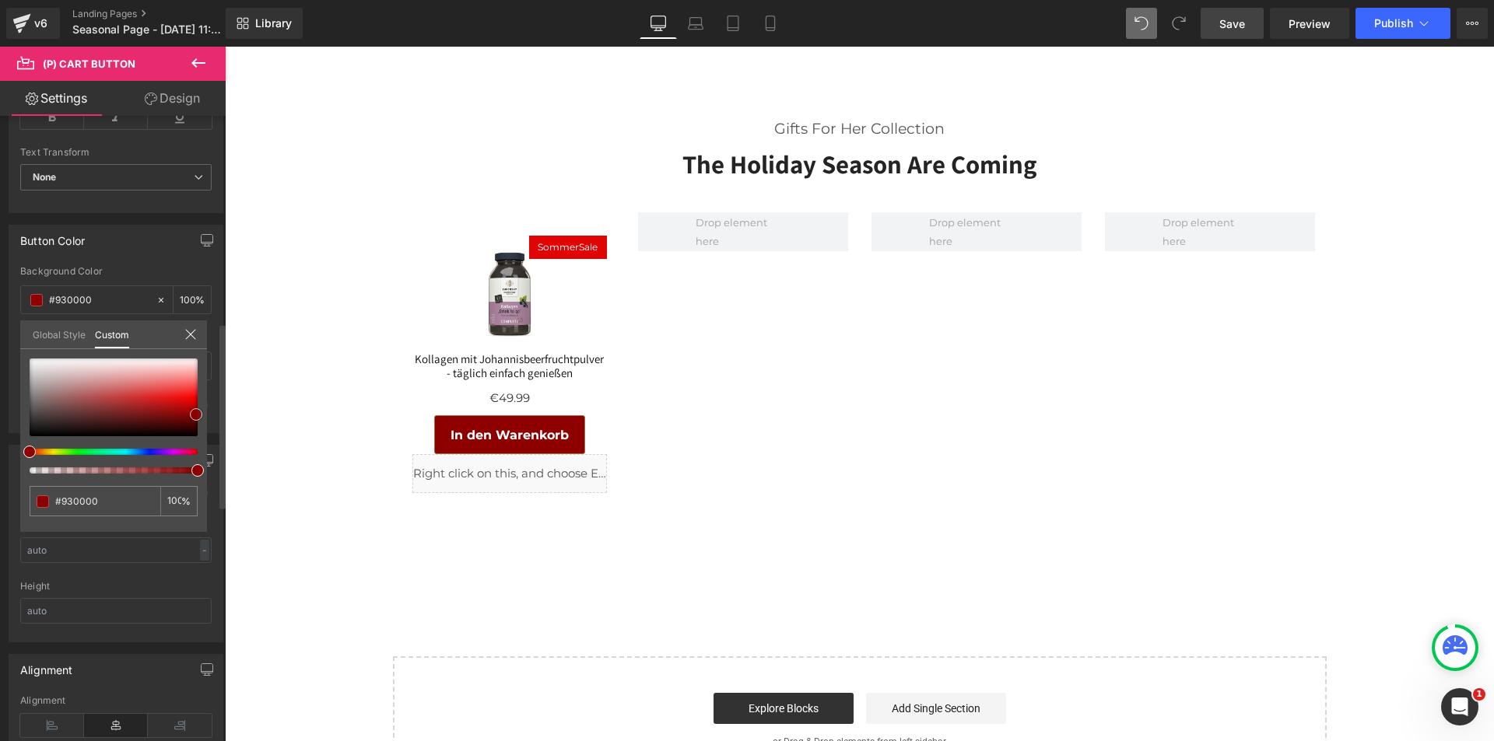
type input "#a80000"
type input "#bc0000"
type input "#c60000"
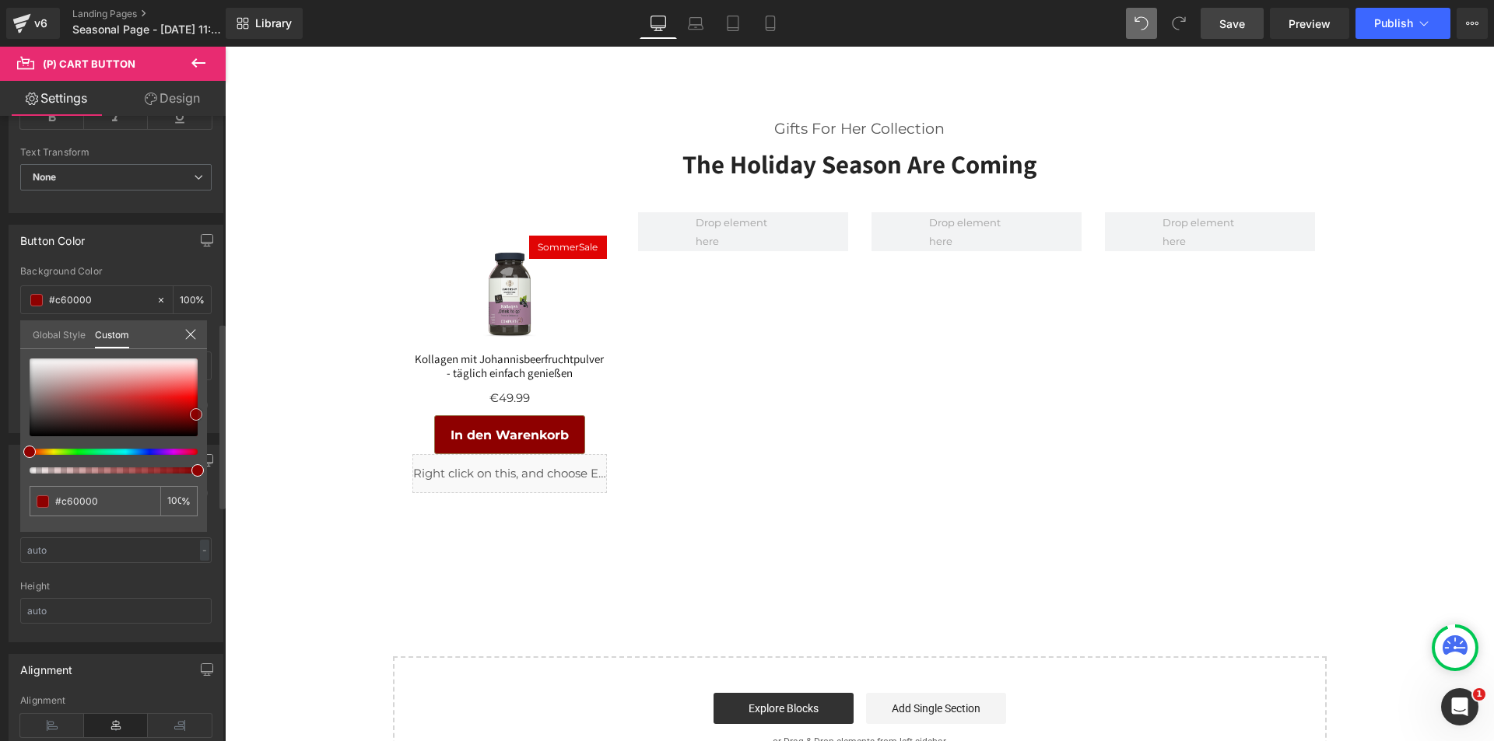
type input "#cc0000"
drag, startPoint x: 187, startPoint y: 395, endPoint x: 195, endPoint y: 405, distance: 13.2
click at [195, 405] on div at bounding box center [114, 398] width 168 height 78
click at [79, 506] on input "#cc0000" at bounding box center [96, 501] width 82 height 16
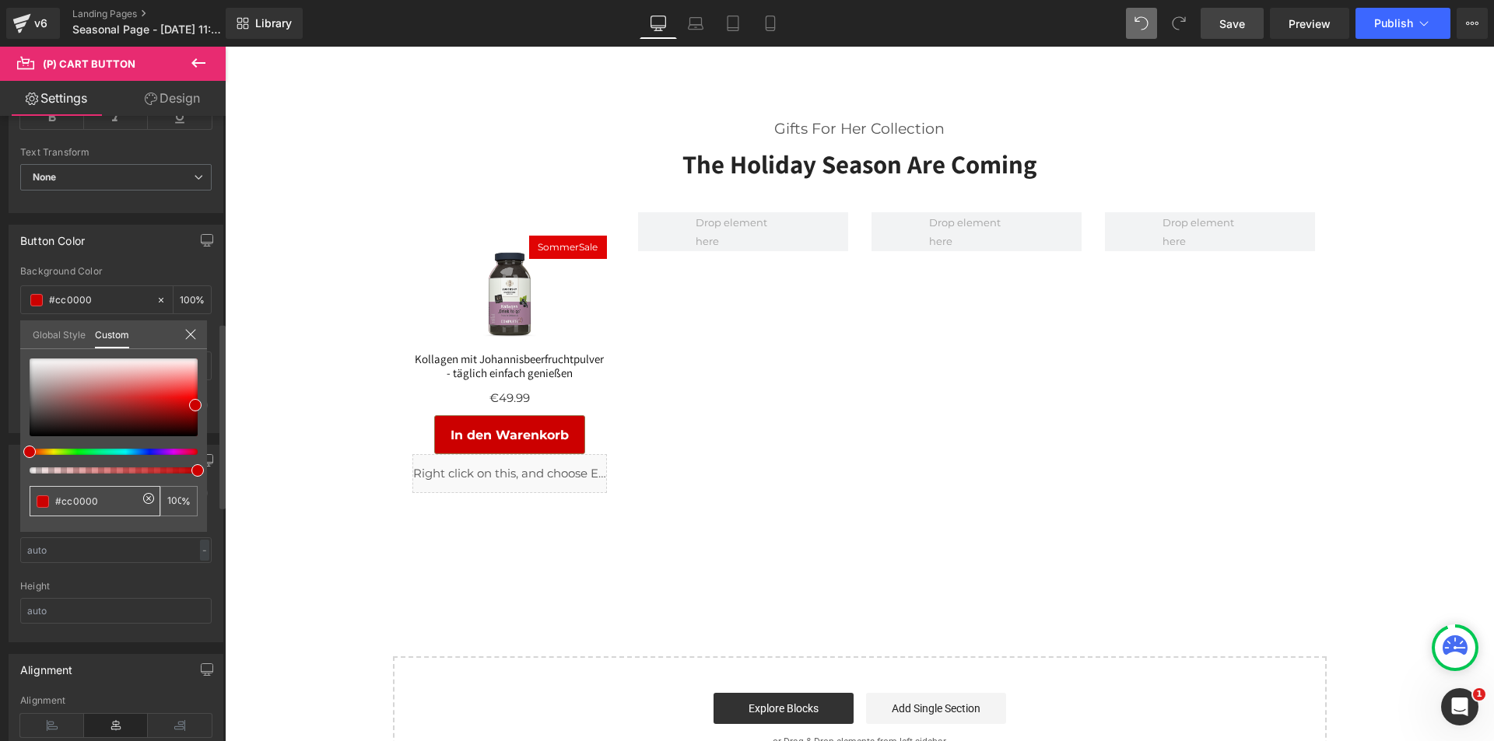
paste input "B62927"
type input "#B62927"
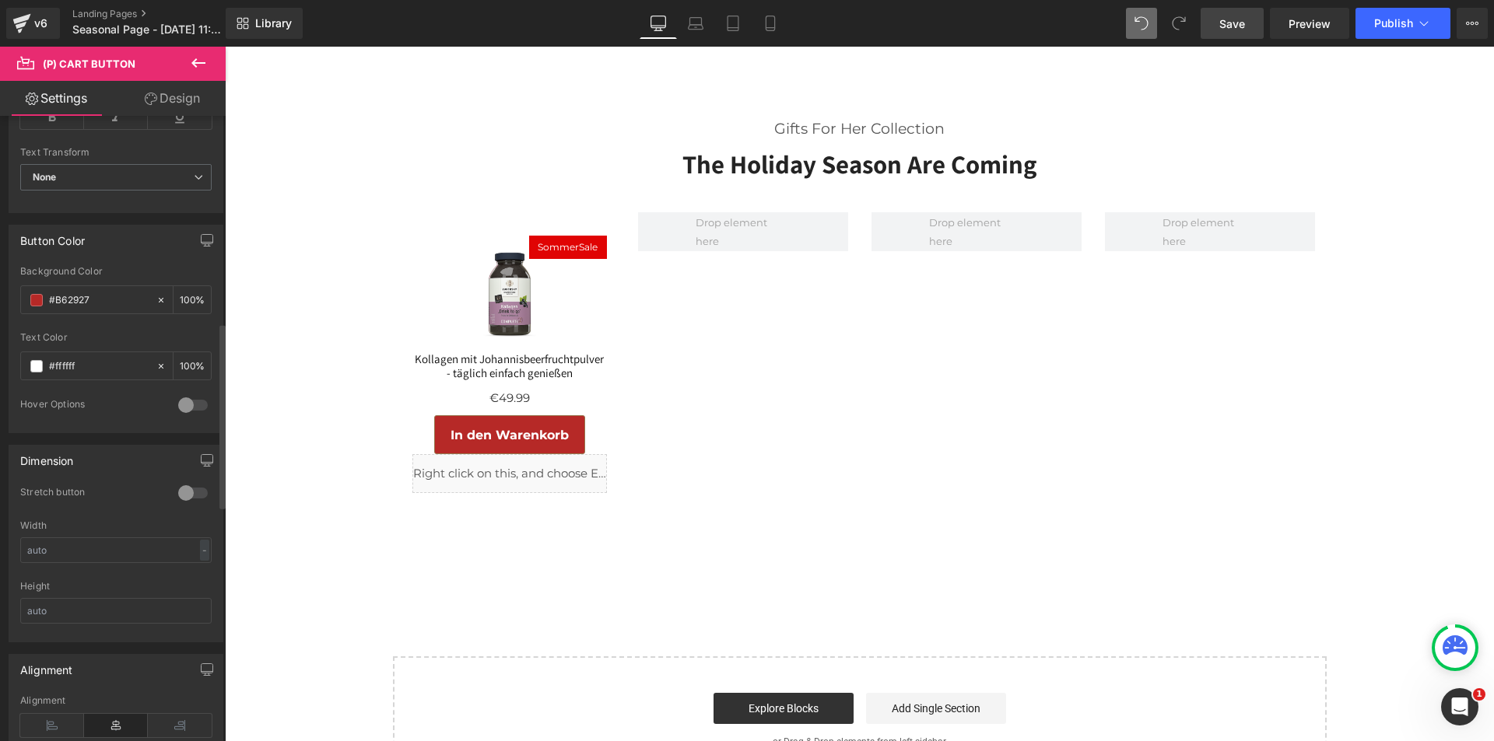
click at [186, 407] on div at bounding box center [192, 405] width 37 height 25
click at [184, 403] on div at bounding box center [192, 405] width 37 height 25
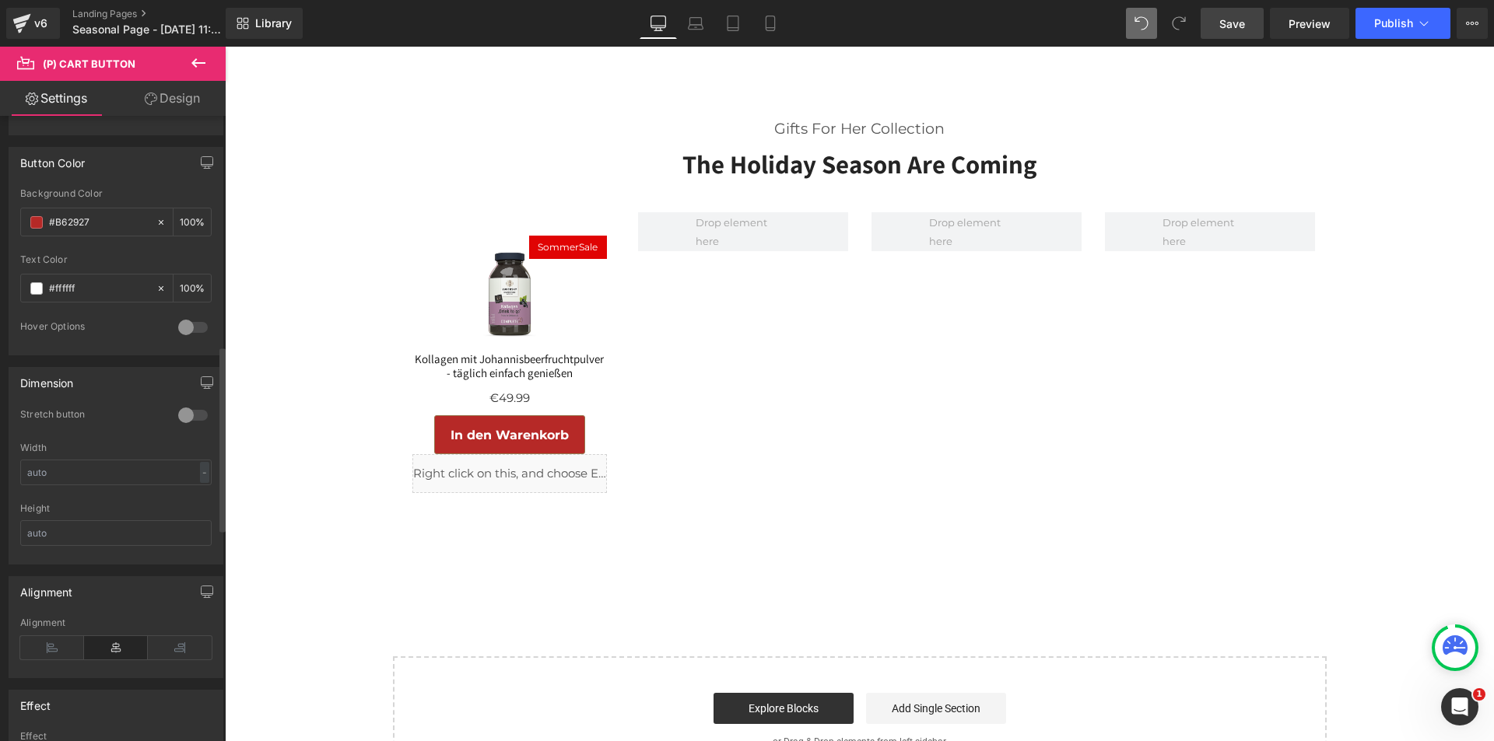
click at [189, 415] on div at bounding box center [192, 415] width 37 height 25
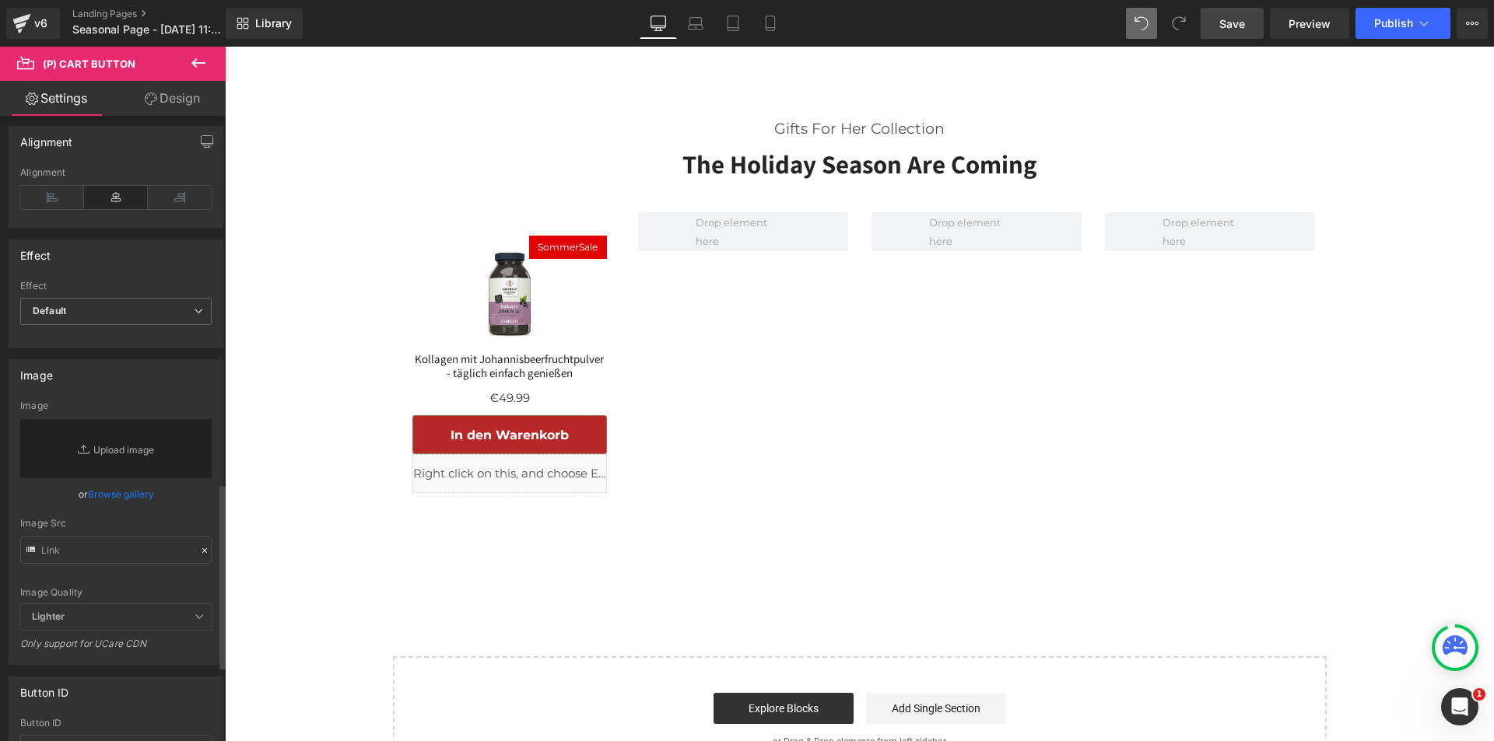
scroll to position [1245, 0]
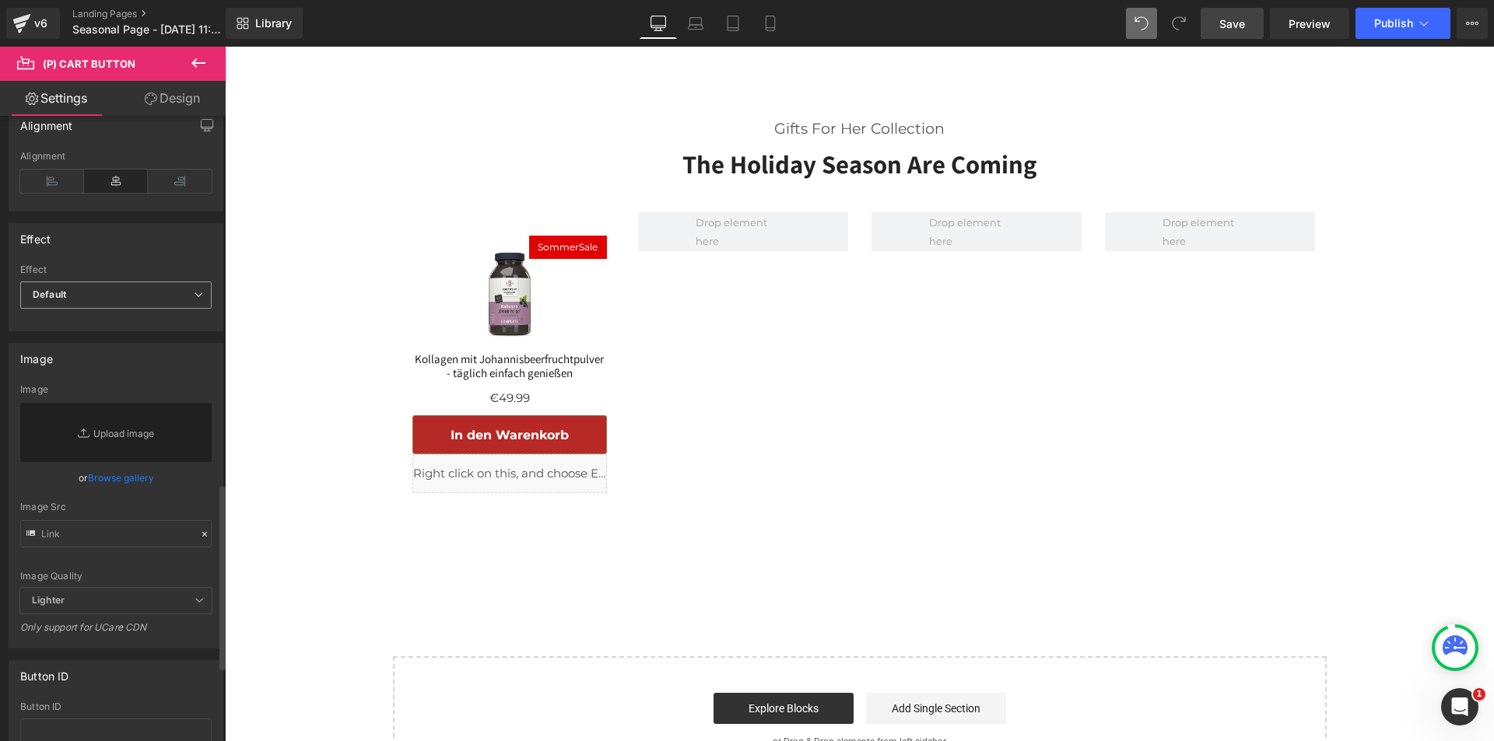
click at [138, 297] on span "Default" at bounding box center [115, 295] width 191 height 27
click at [106, 344] on li "Shake" at bounding box center [112, 346] width 185 height 23
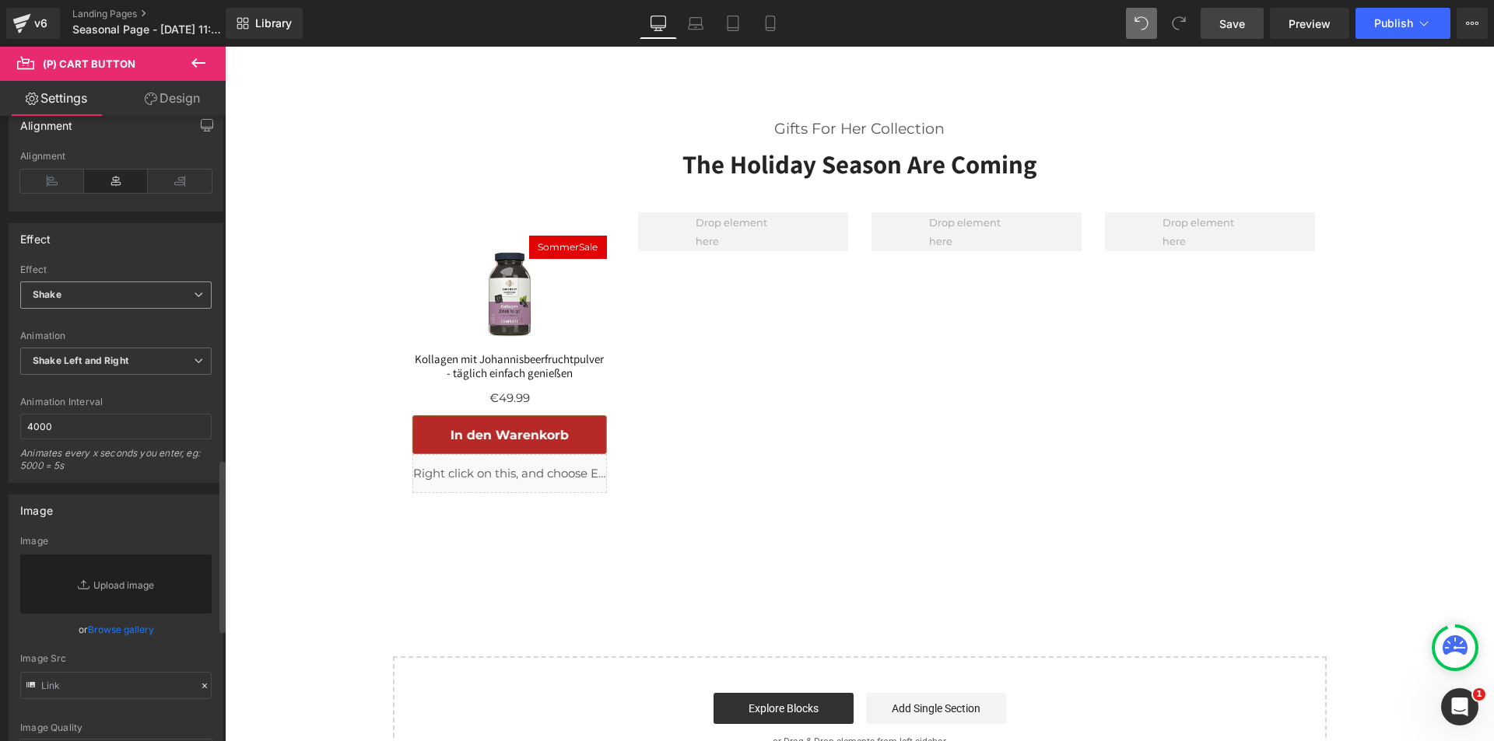
click at [123, 294] on span "Shake" at bounding box center [115, 295] width 191 height 27
click at [104, 369] on div "Shake on Hover" at bounding box center [80, 369] width 72 height 11
click at [124, 256] on div "Effect Default Shake Shake on Hover Effect Shake on Hover Default Shake Shake o…" at bounding box center [116, 353] width 215 height 260
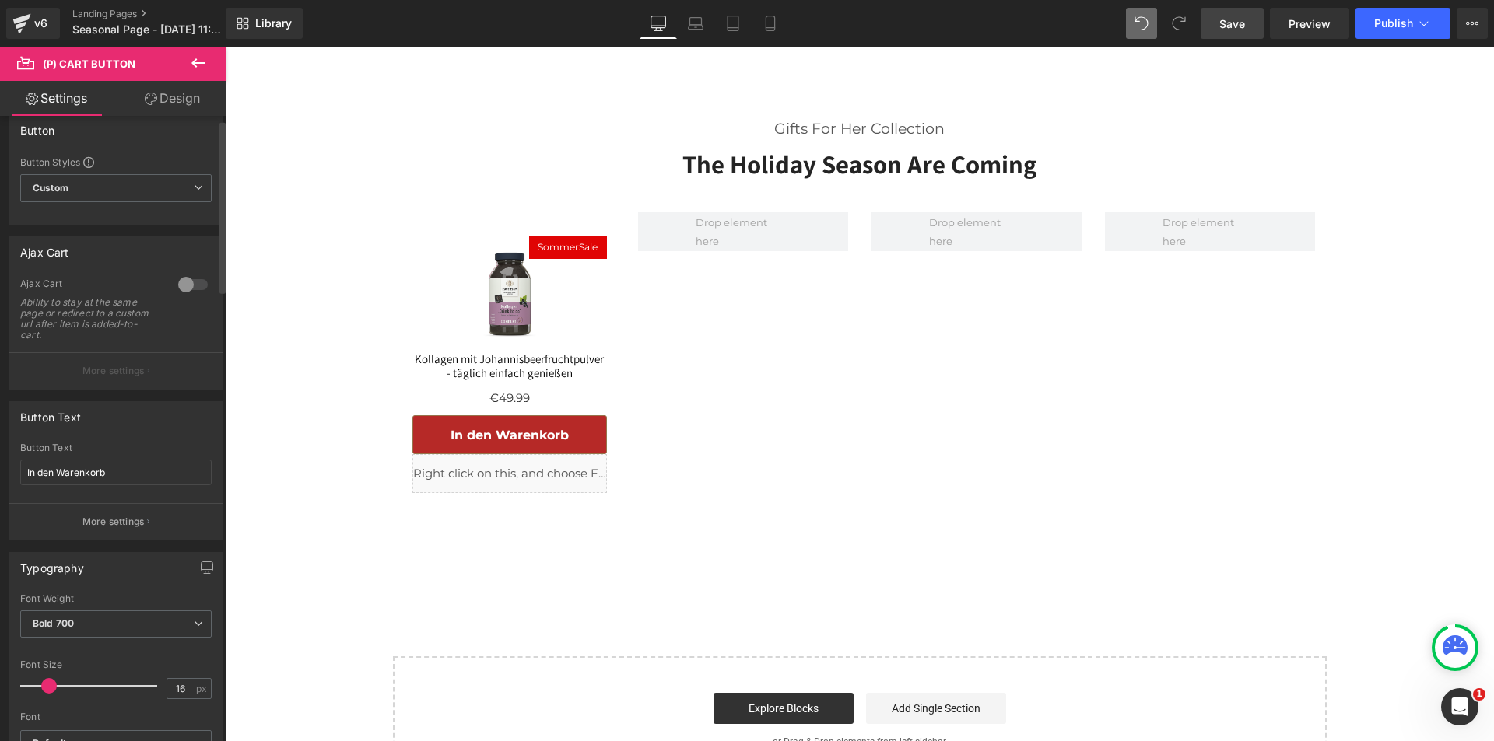
scroll to position [0, 0]
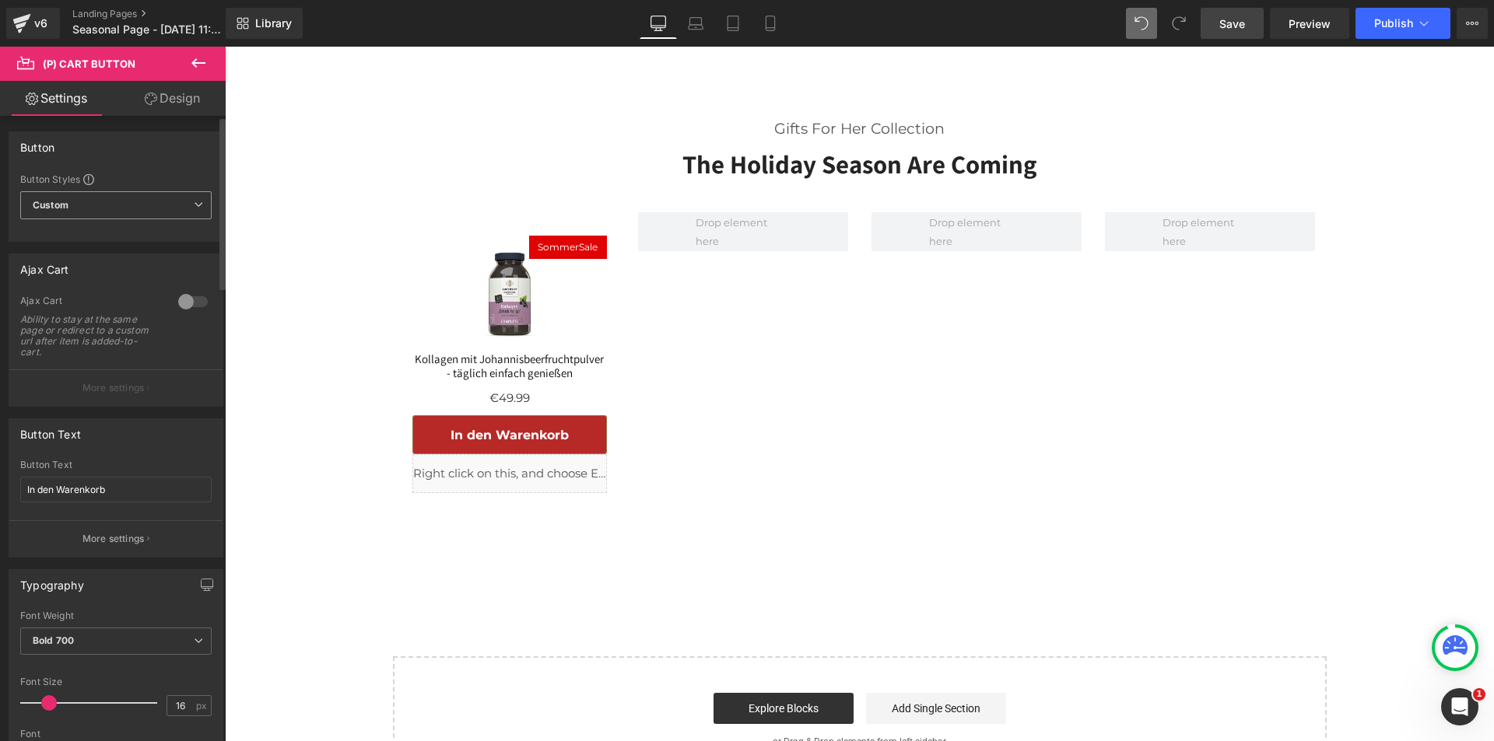
click at [138, 223] on div "Custom Setup Global Style Custom Setup Global Style" at bounding box center [115, 209] width 191 height 36
click at [138, 209] on span "Custom Setup Global Style" at bounding box center [115, 205] width 191 height 28
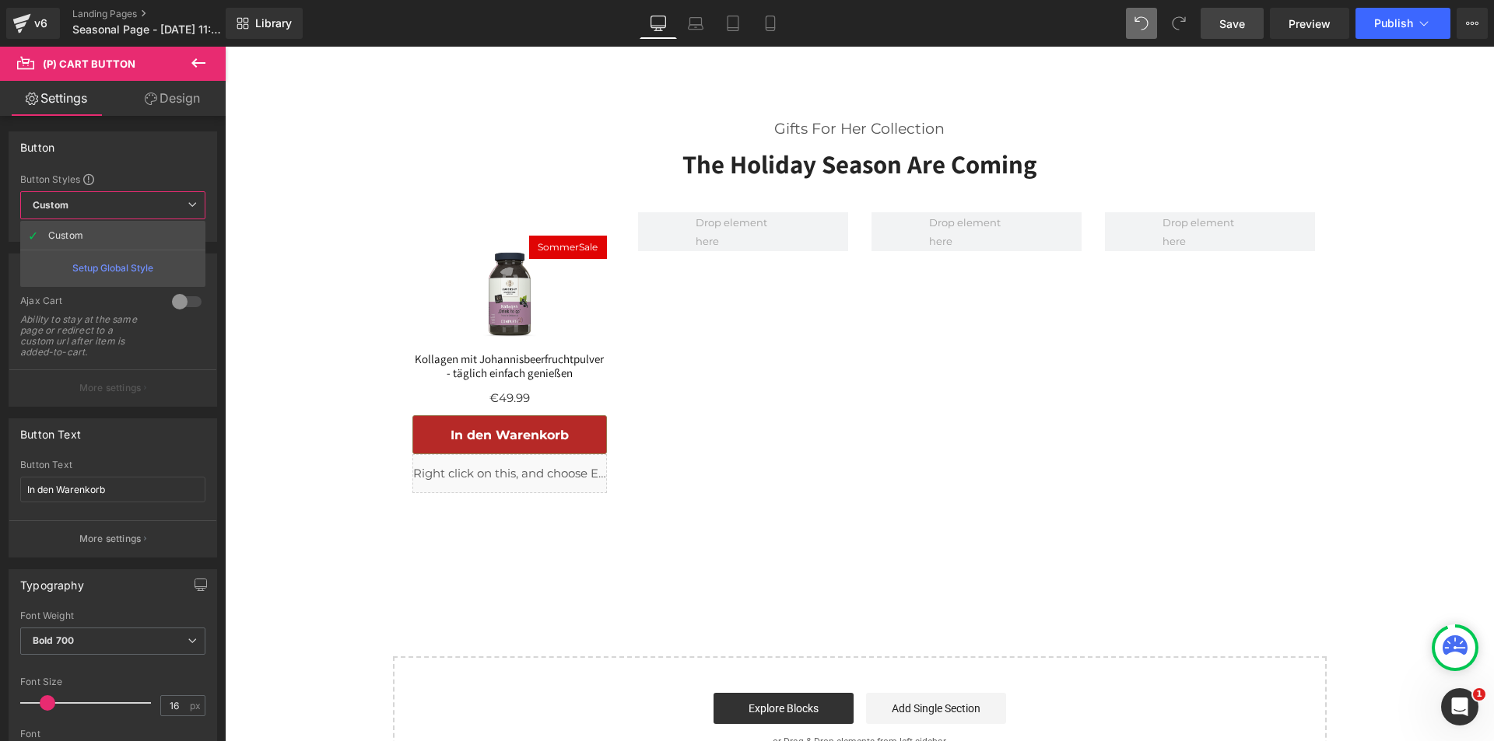
click at [177, 103] on link "Design" at bounding box center [172, 98] width 113 height 35
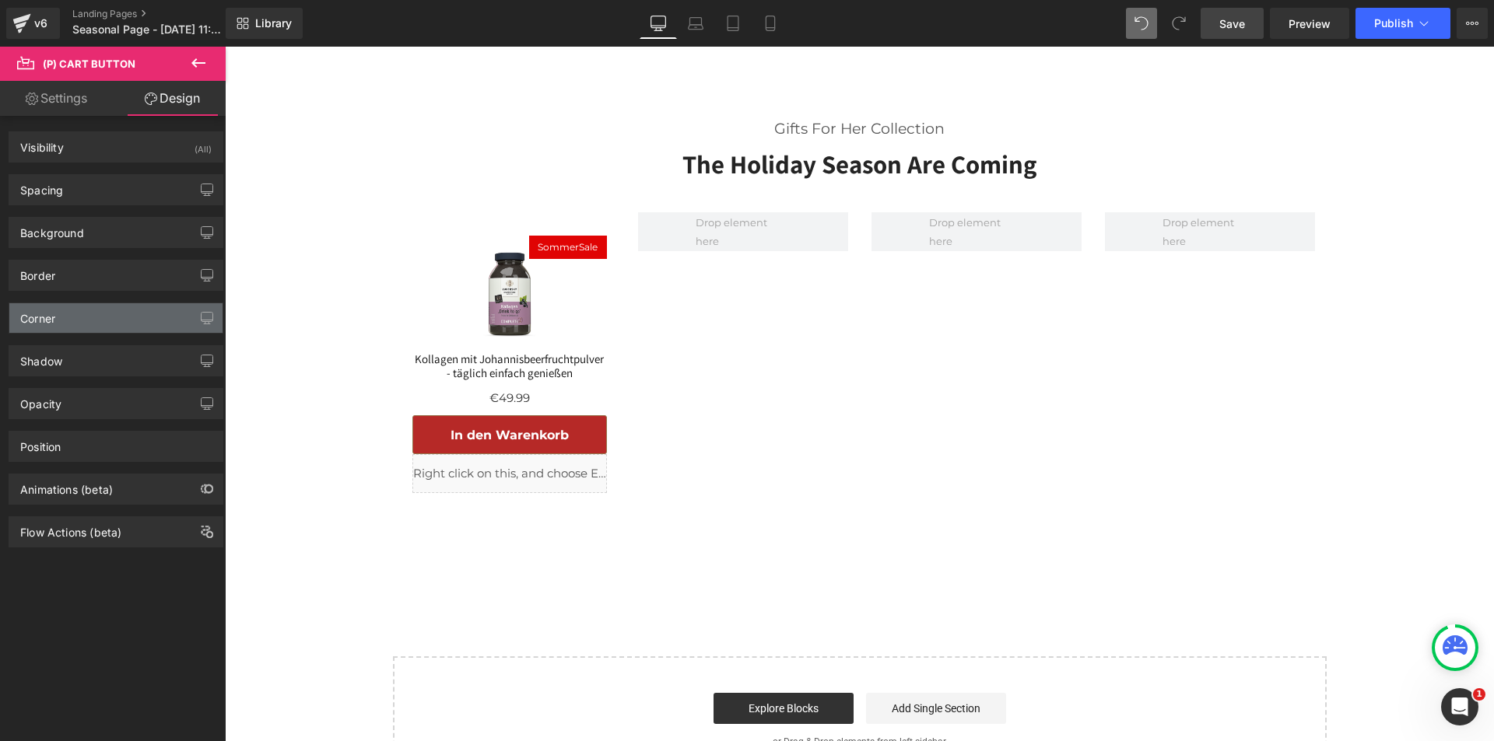
click at [100, 326] on div "Corner" at bounding box center [115, 318] width 213 height 30
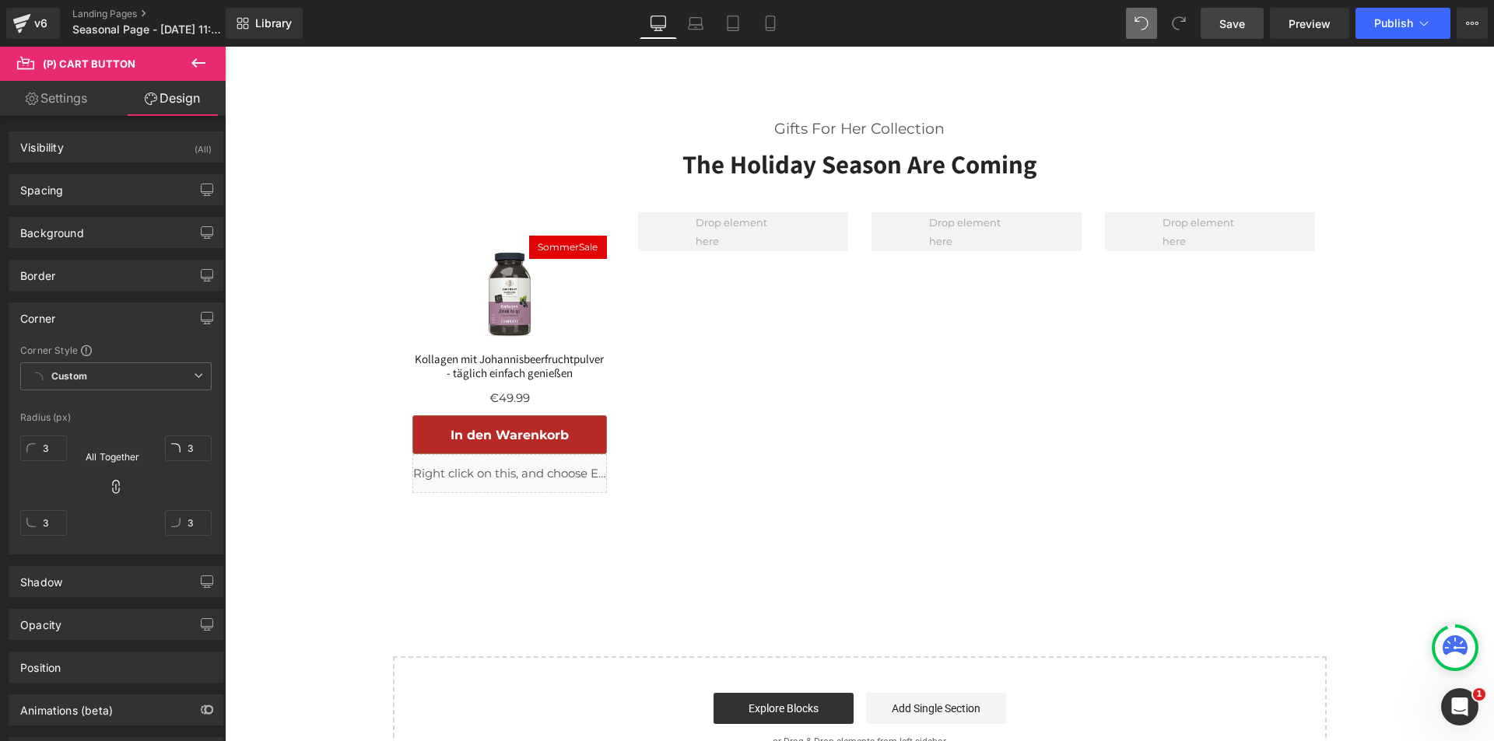
click at [117, 489] on icon at bounding box center [116, 487] width 16 height 16
click at [58, 450] on input "3" at bounding box center [43, 449] width 47 height 26
type input "15"
click at [113, 486] on icon at bounding box center [116, 487] width 16 height 16
type input "15"
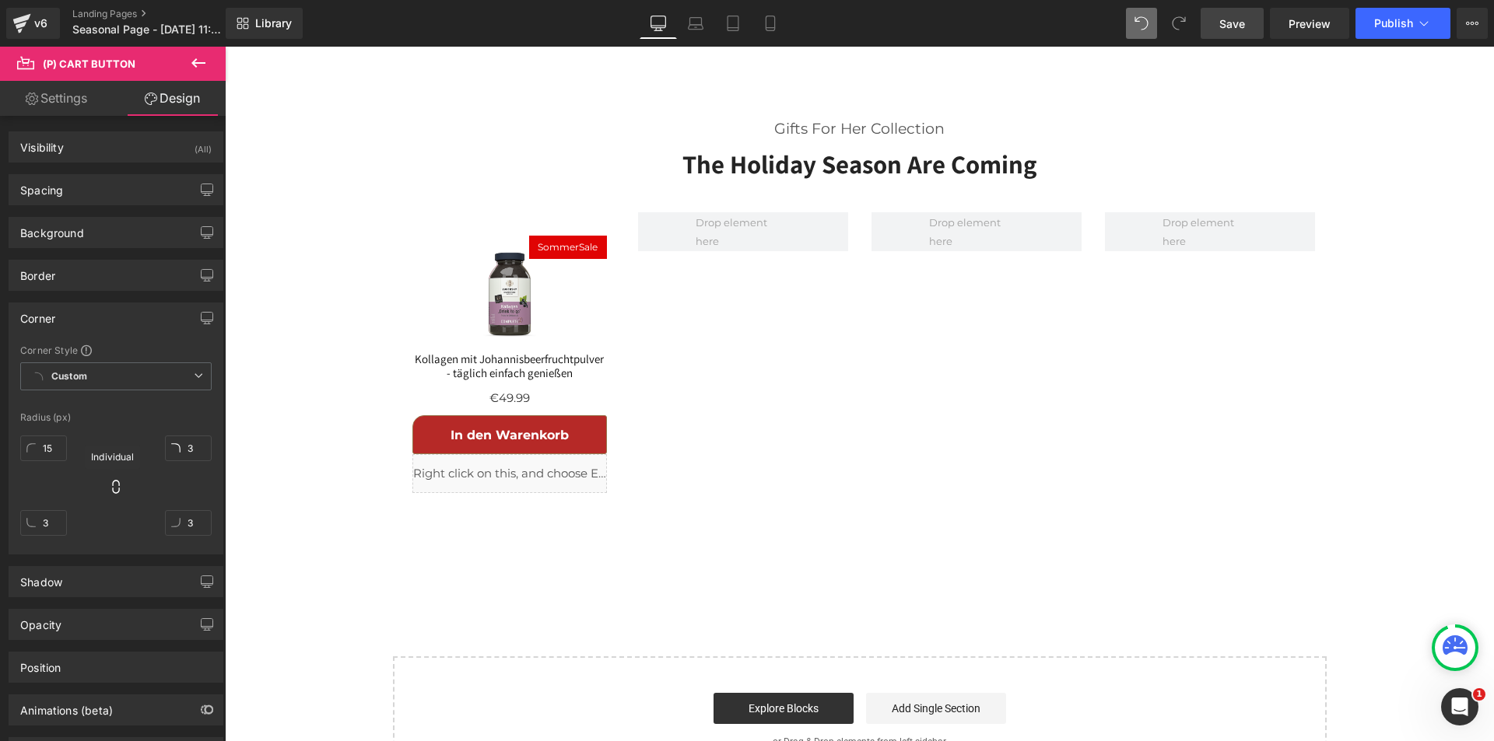
type input "15"
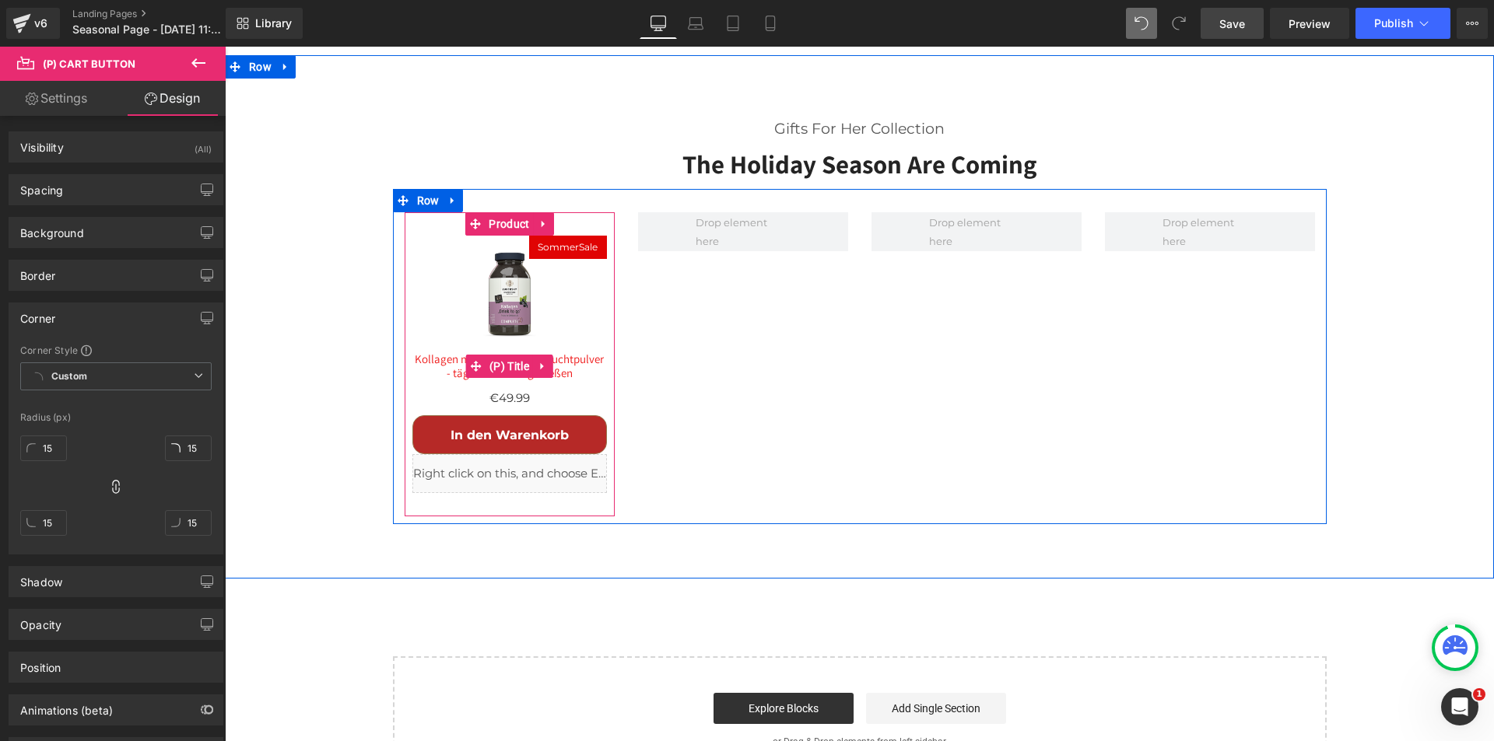
click at [566, 352] on link "Kollagen mit Johannisbeerfruchtpulver - täglich einfach genießen" at bounding box center [509, 366] width 194 height 28
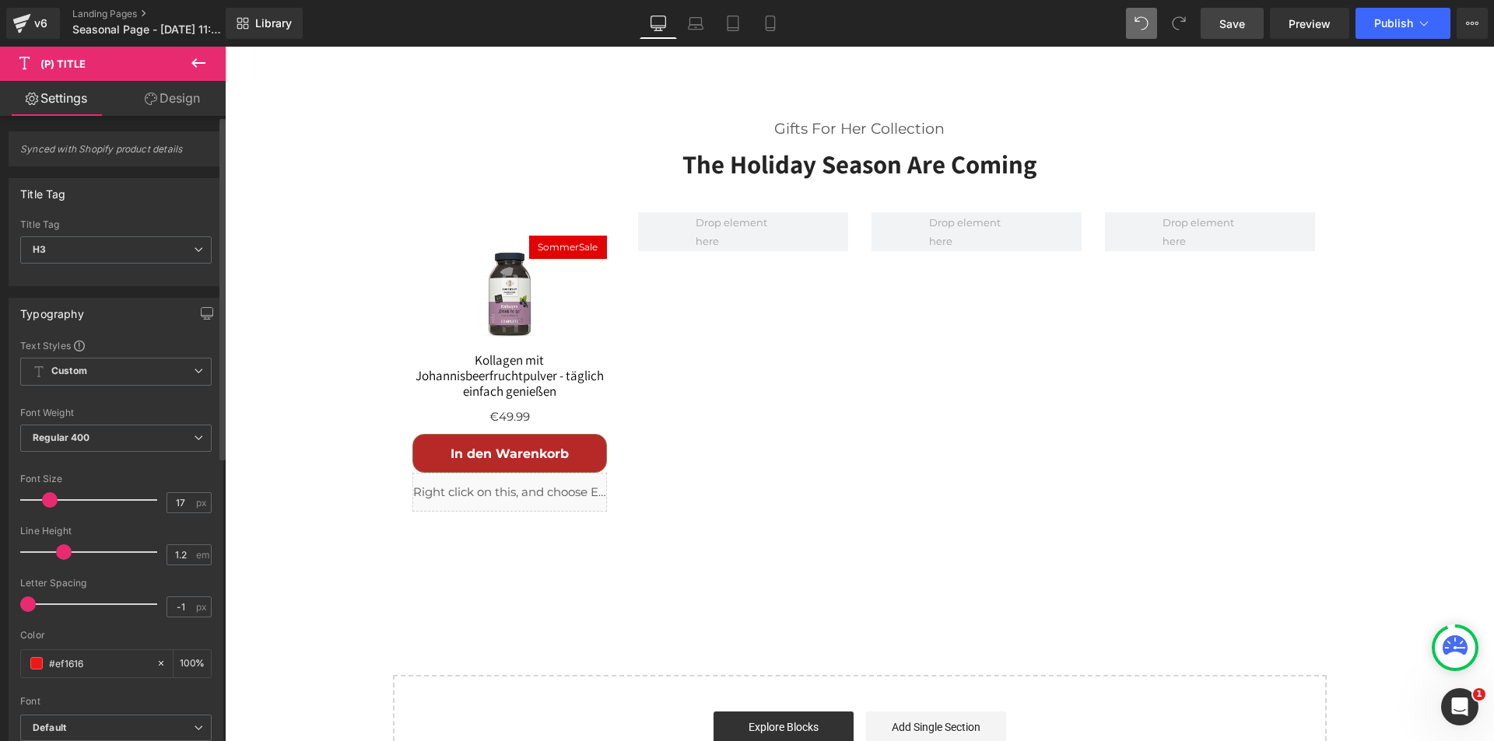
type input "18"
click at [48, 499] on span at bounding box center [52, 500] width 16 height 16
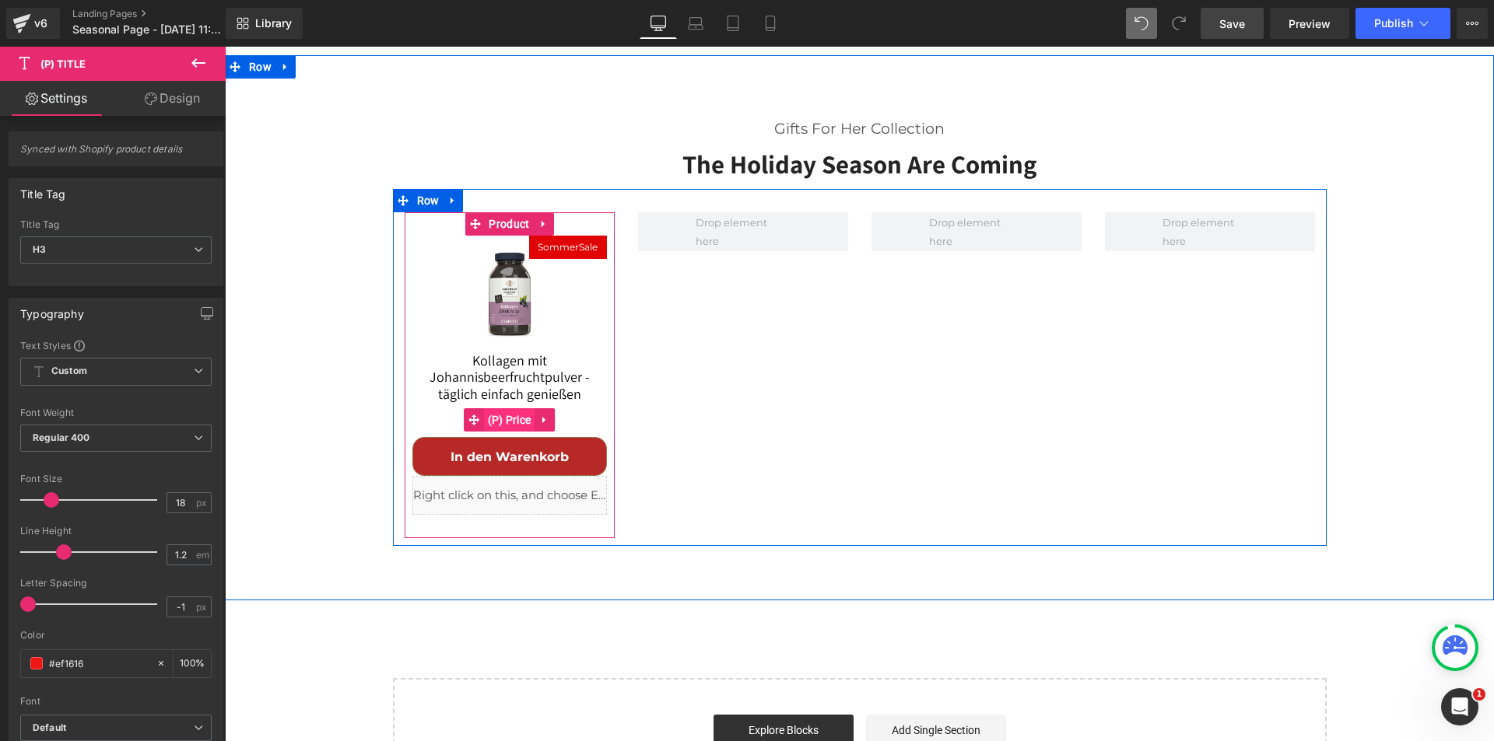
click at [515, 408] on span "(P) Price" at bounding box center [509, 419] width 51 height 23
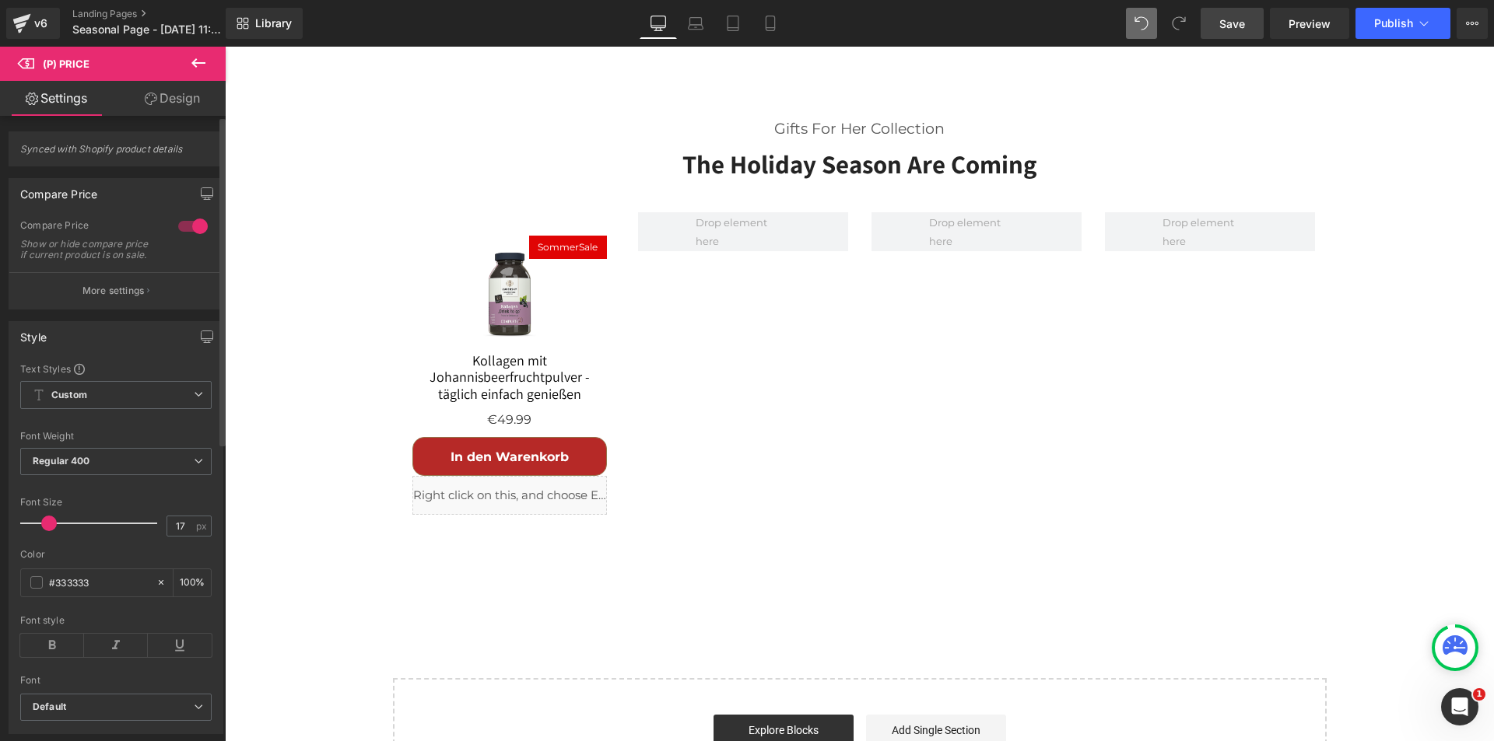
type input "18"
click at [47, 531] on span at bounding box center [52, 524] width 16 height 16
click at [1238, 24] on span "Save" at bounding box center [1232, 24] width 26 height 16
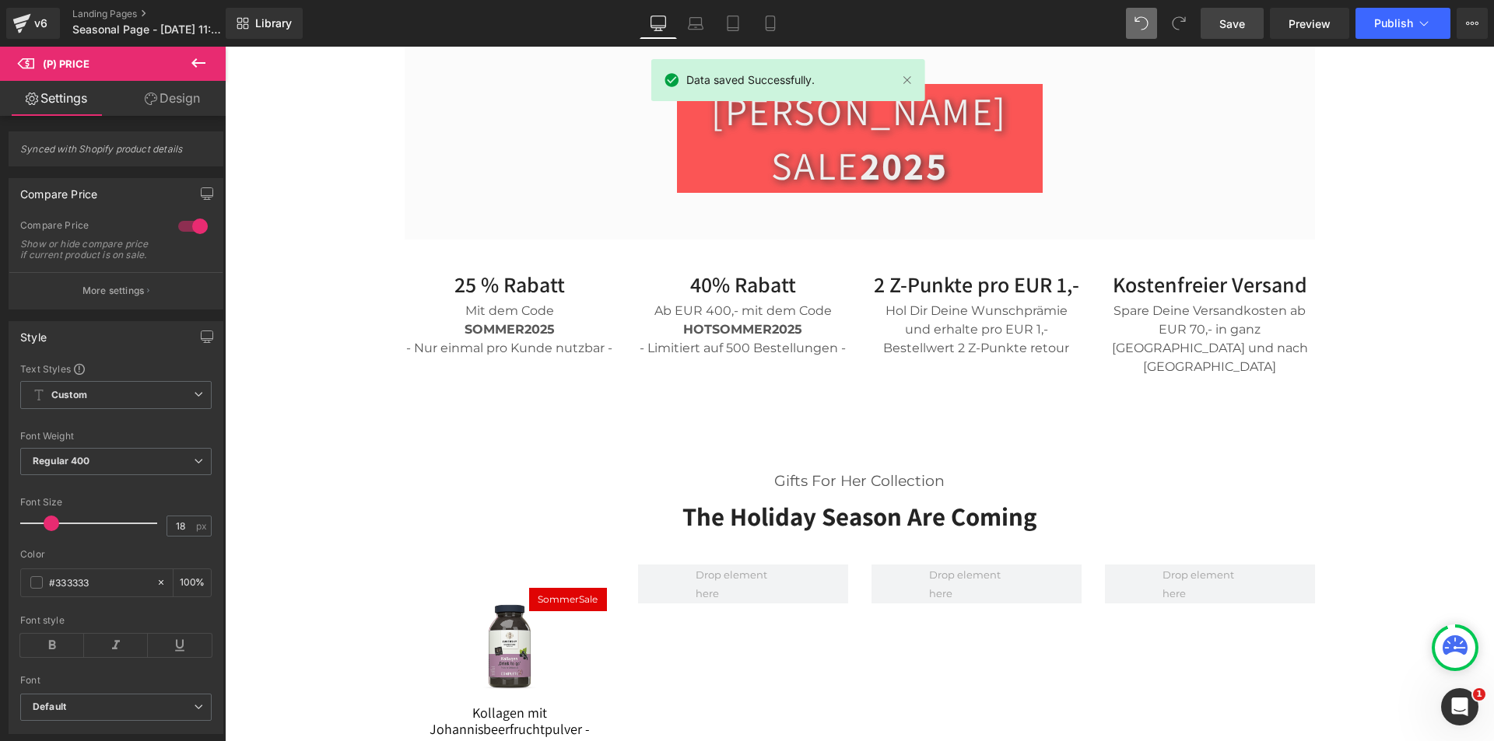
scroll to position [366, 0]
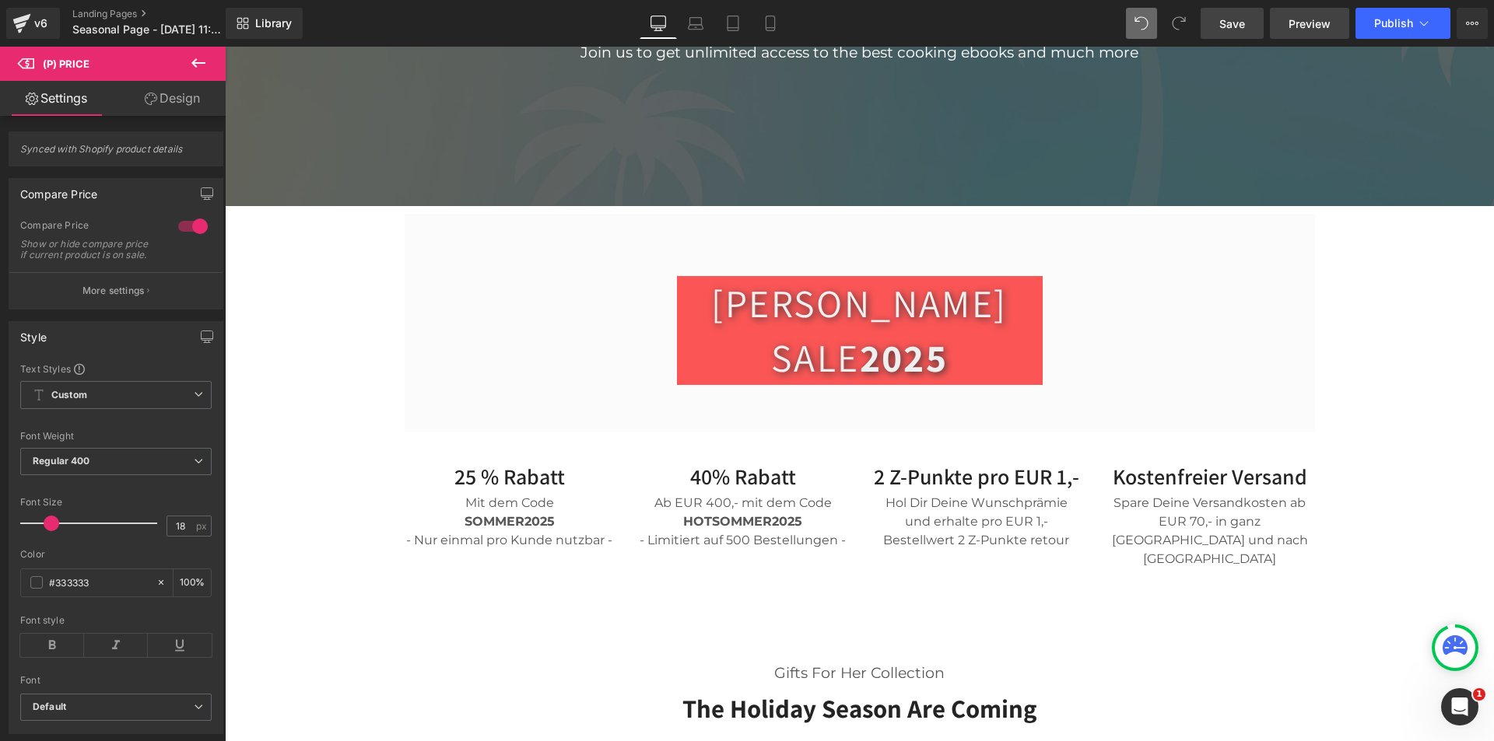
click at [1298, 24] on span "Preview" at bounding box center [1309, 24] width 42 height 16
click at [203, 61] on icon at bounding box center [198, 63] width 19 height 19
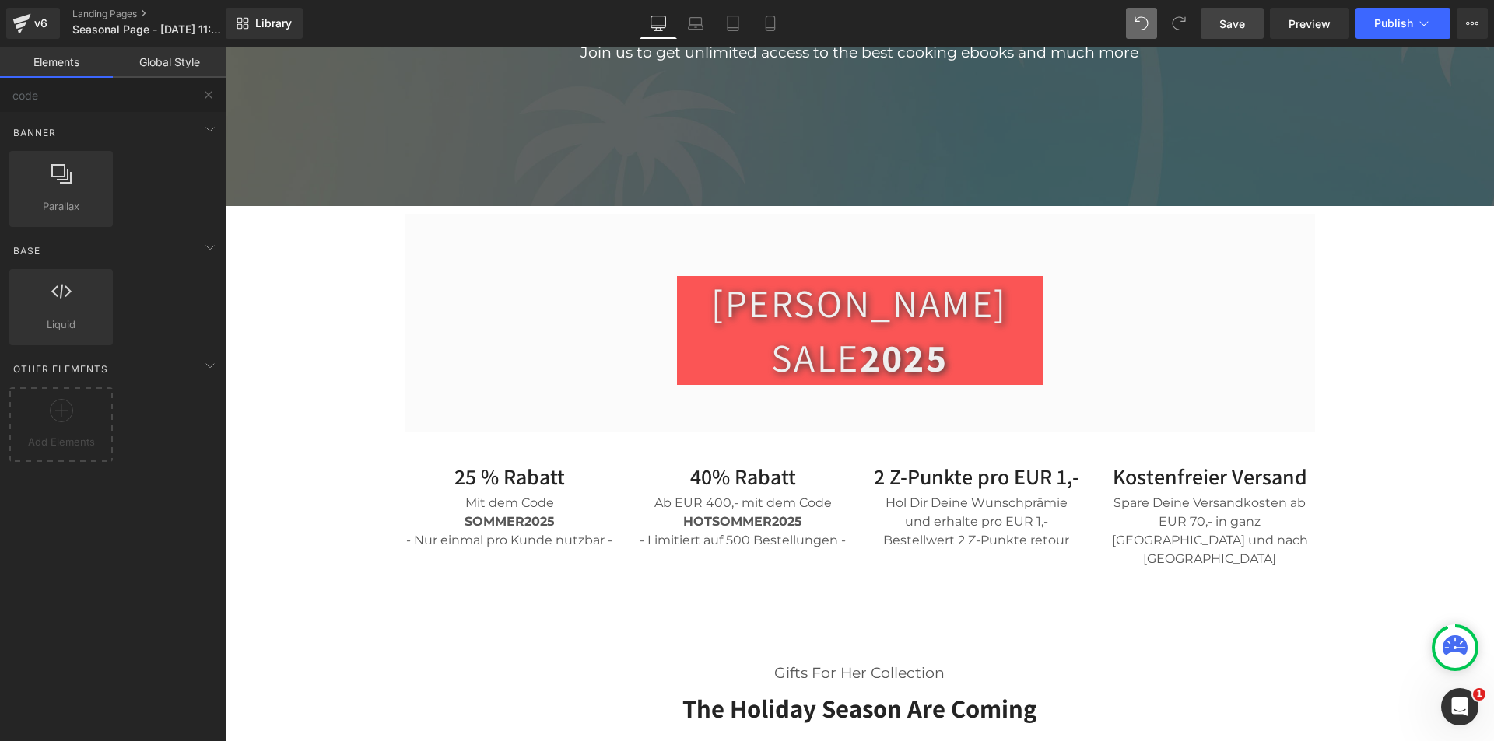
click at [201, 93] on button at bounding box center [208, 95] width 34 height 34
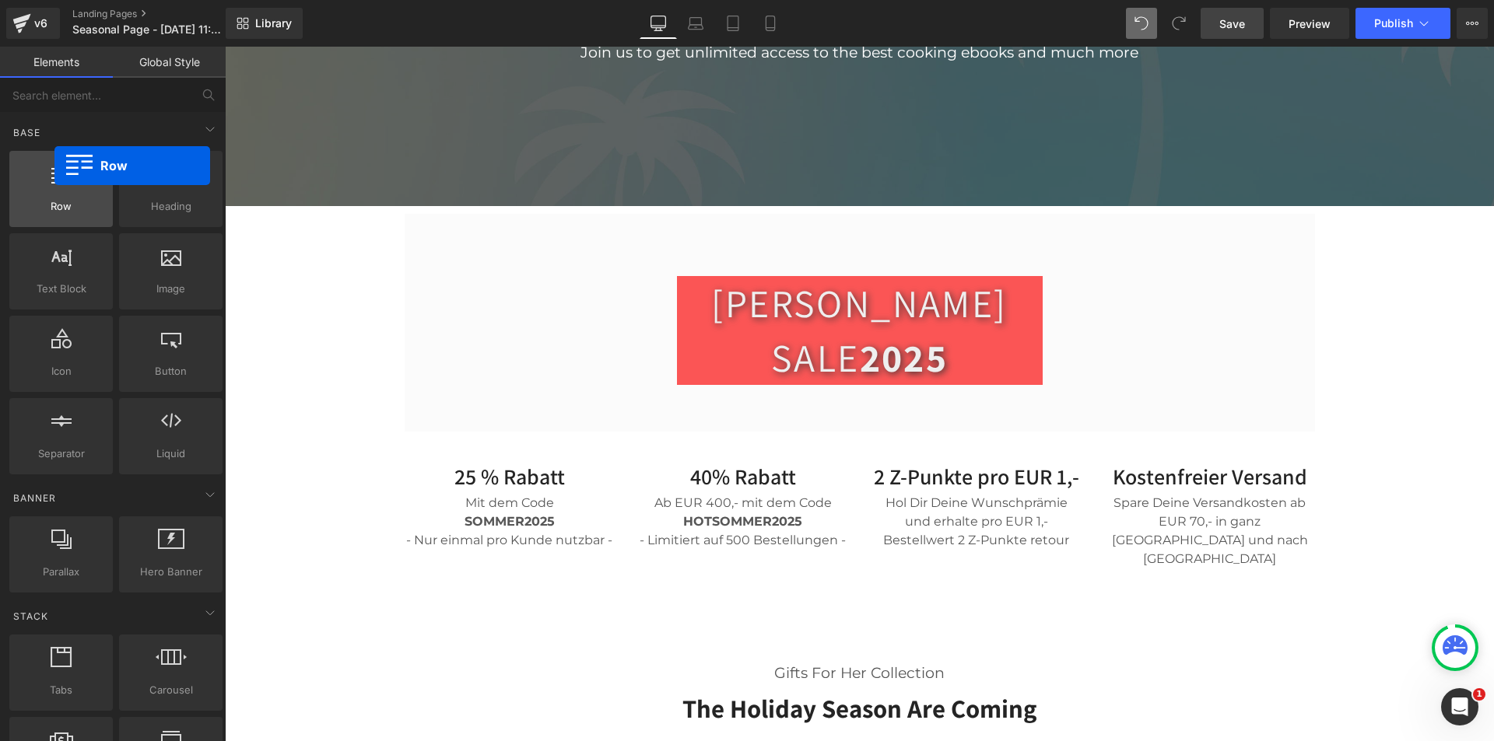
click at [45, 195] on div at bounding box center [61, 180] width 94 height 35
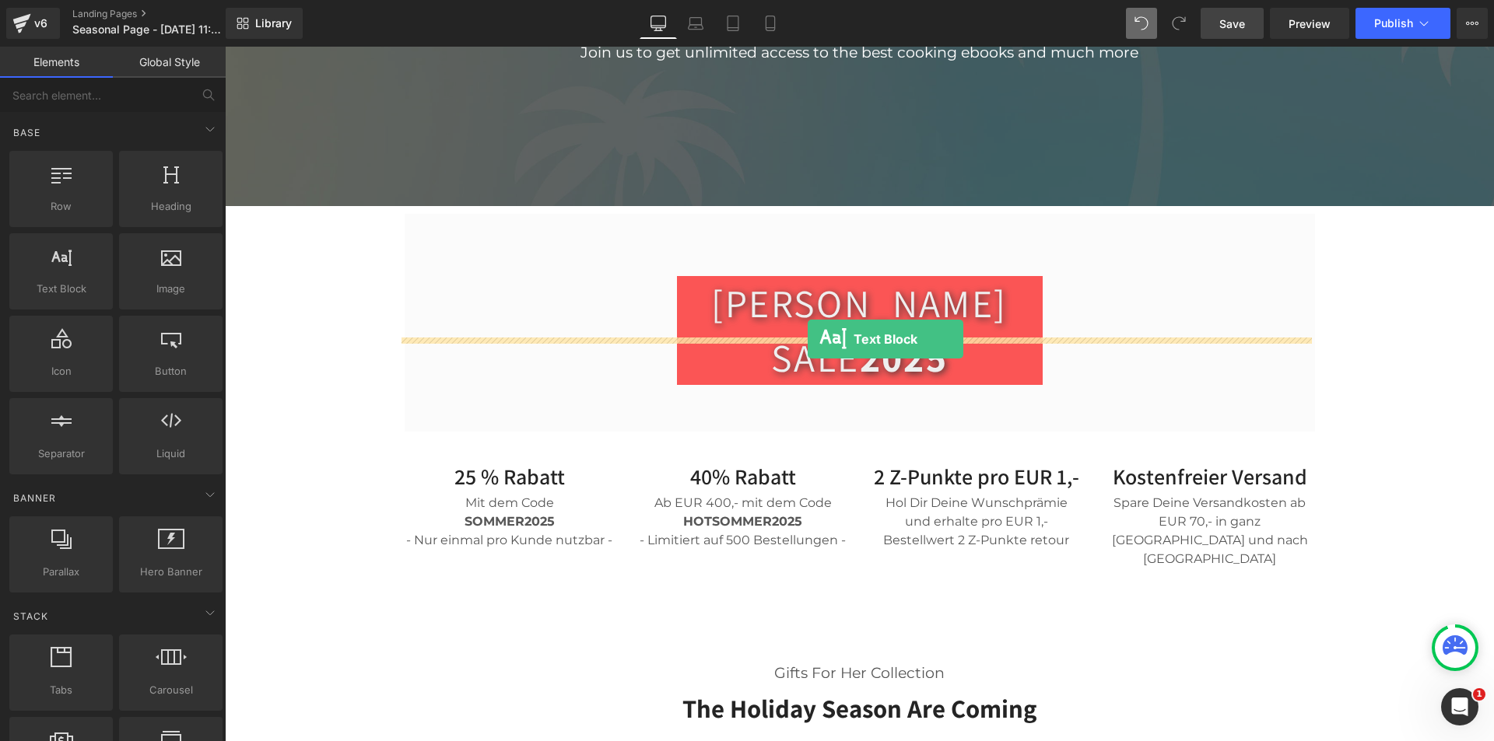
drag, startPoint x: 401, startPoint y: 349, endPoint x: 808, endPoint y: 339, distance: 406.2
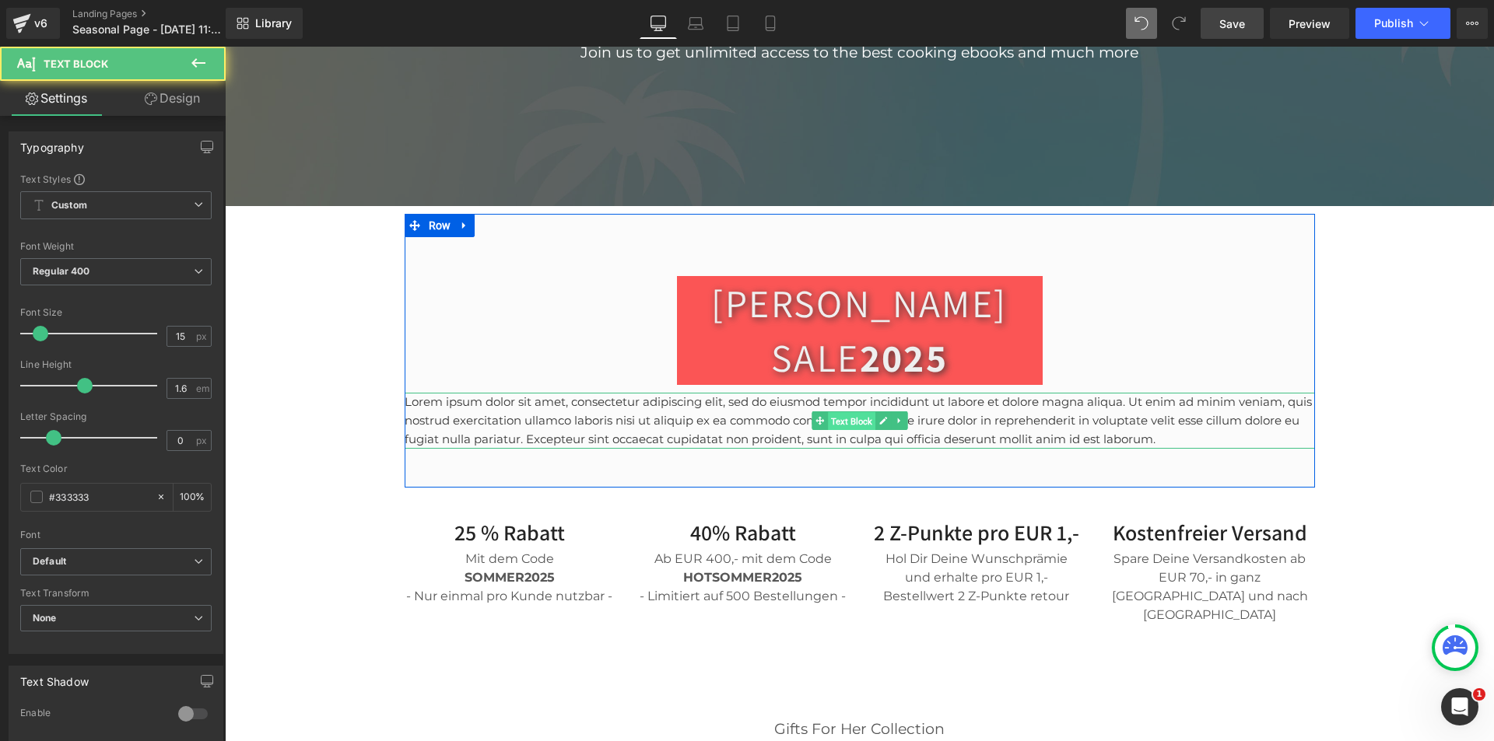
click at [835, 412] on span "Text Block" at bounding box center [851, 421] width 47 height 19
click at [780, 393] on p "Lorem ipsum dolor sit amet, consectetur adipiscing elit, sed do eiusmod tempor …" at bounding box center [860, 421] width 910 height 56
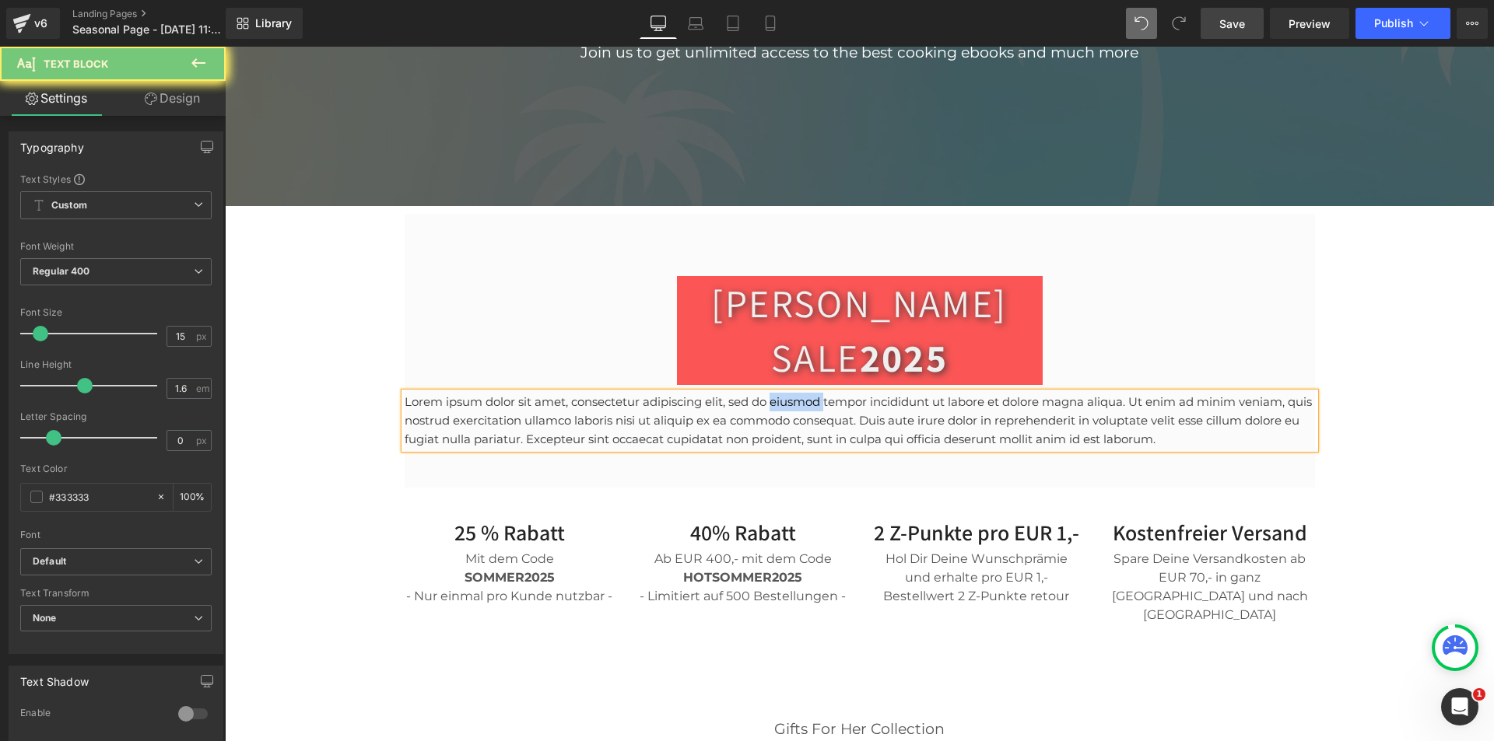
click at [780, 393] on p "Lorem ipsum dolor sit amet, consectetur adipiscing elit, sed do eiusmod tempor …" at bounding box center [860, 421] width 910 height 56
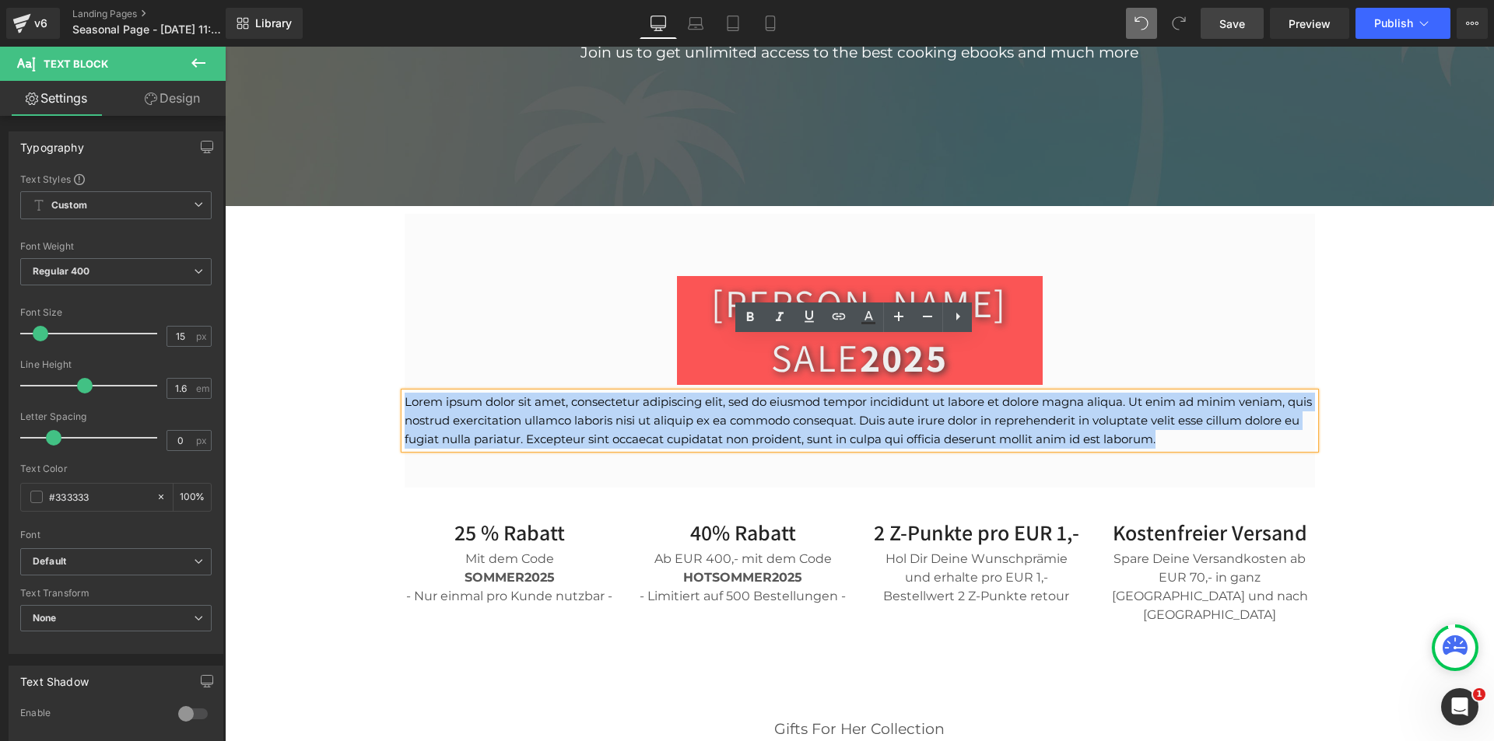
click at [780, 393] on p "Lorem ipsum dolor sit amet, consectetur adipiscing elit, sed do eiusmod tempor …" at bounding box center [860, 421] width 910 height 56
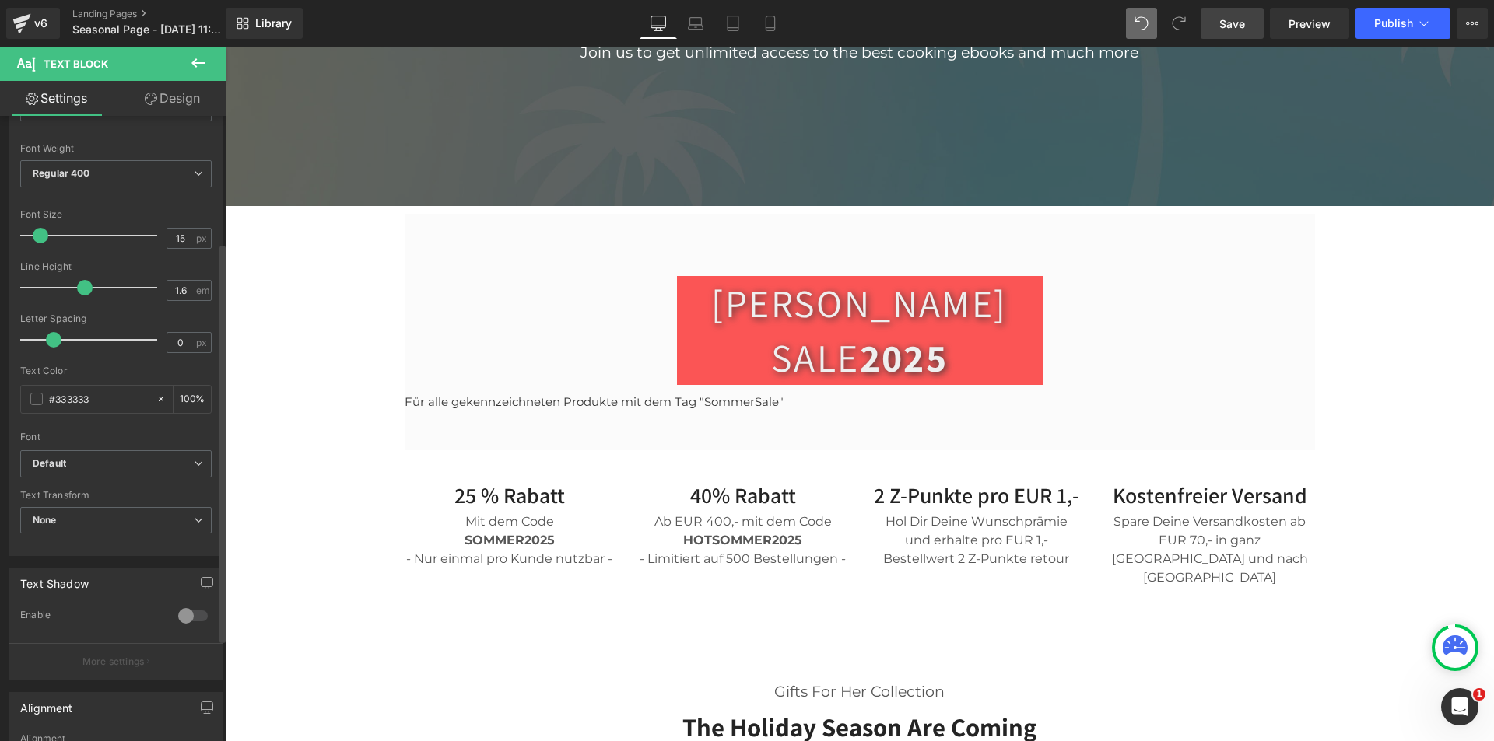
scroll to position [359, 0]
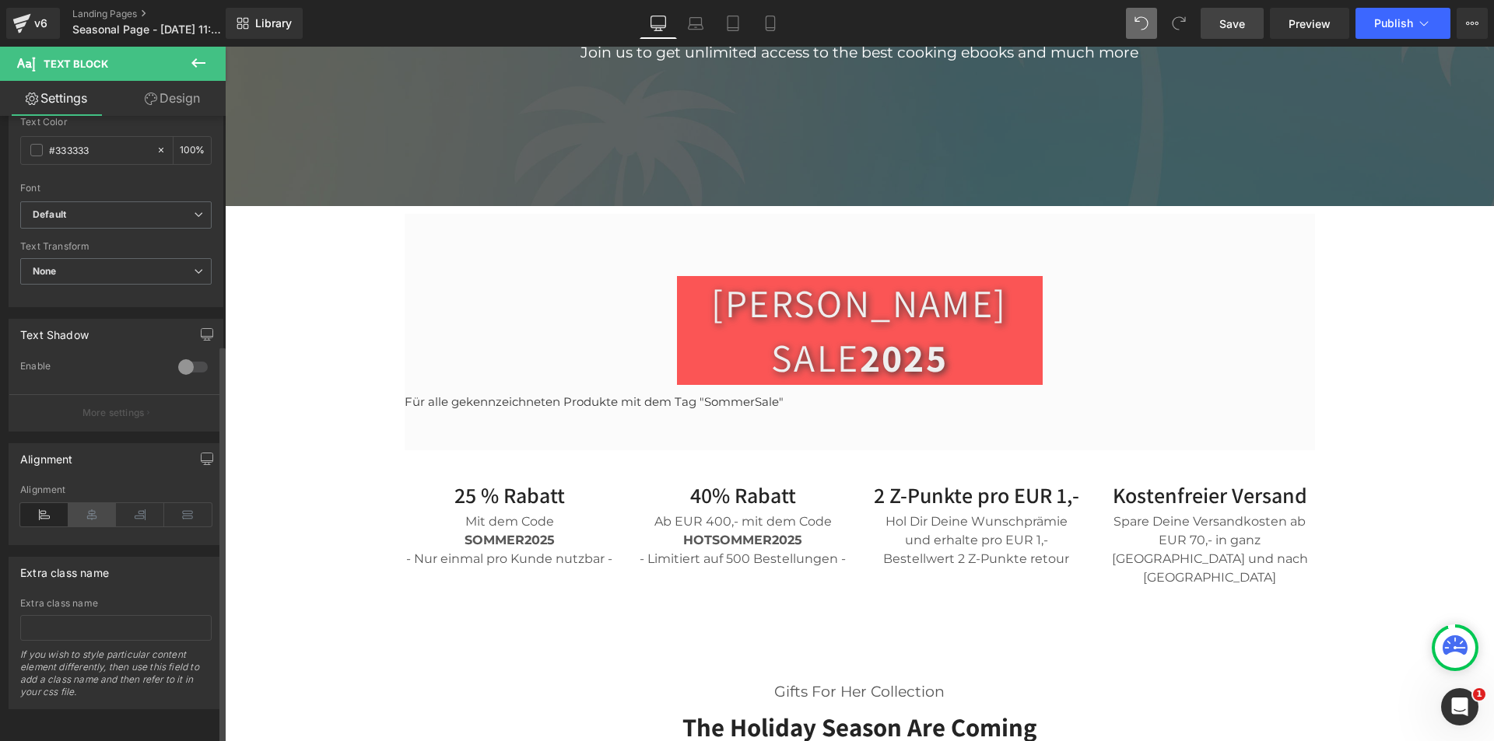
click at [95, 505] on icon at bounding box center [92, 514] width 48 height 23
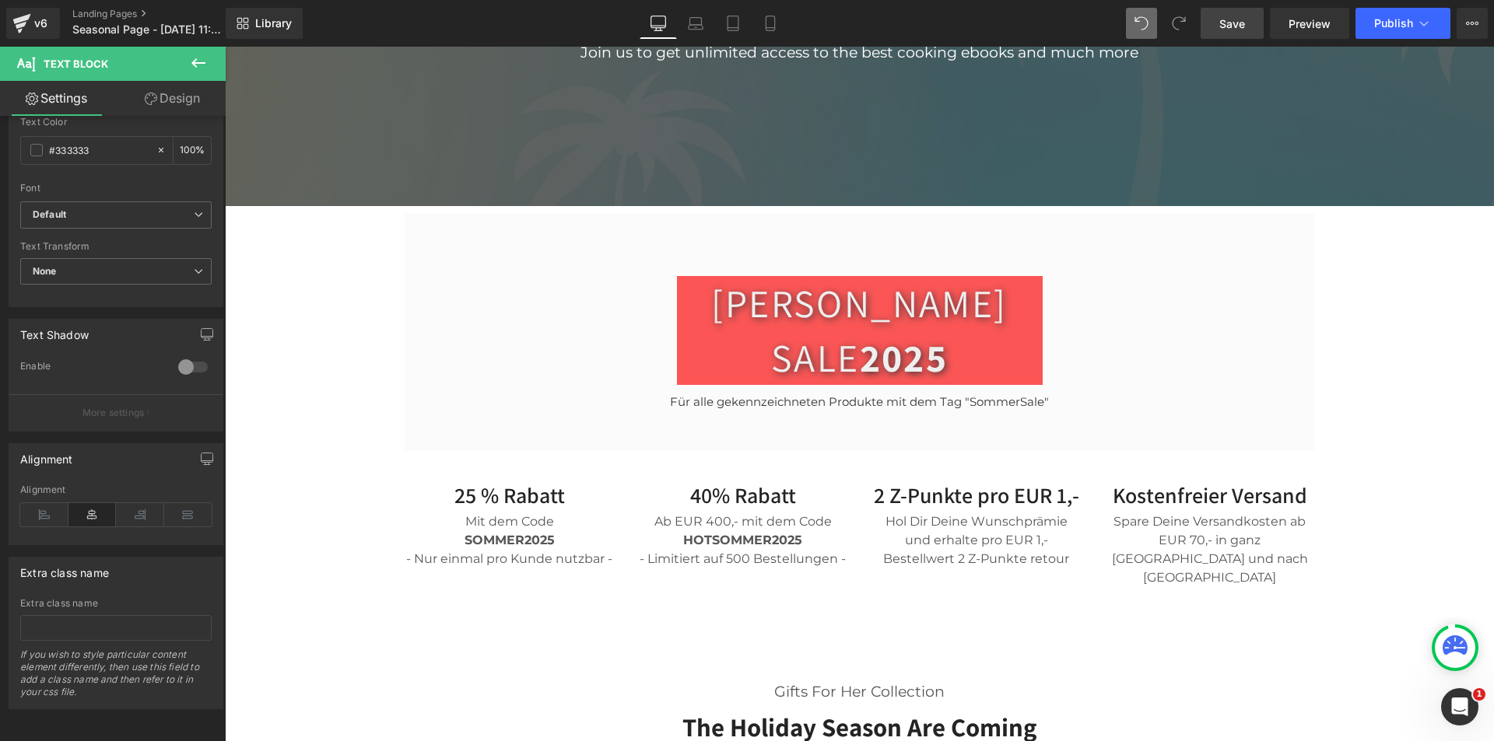
click at [1242, 13] on link "Save" at bounding box center [1231, 23] width 63 height 31
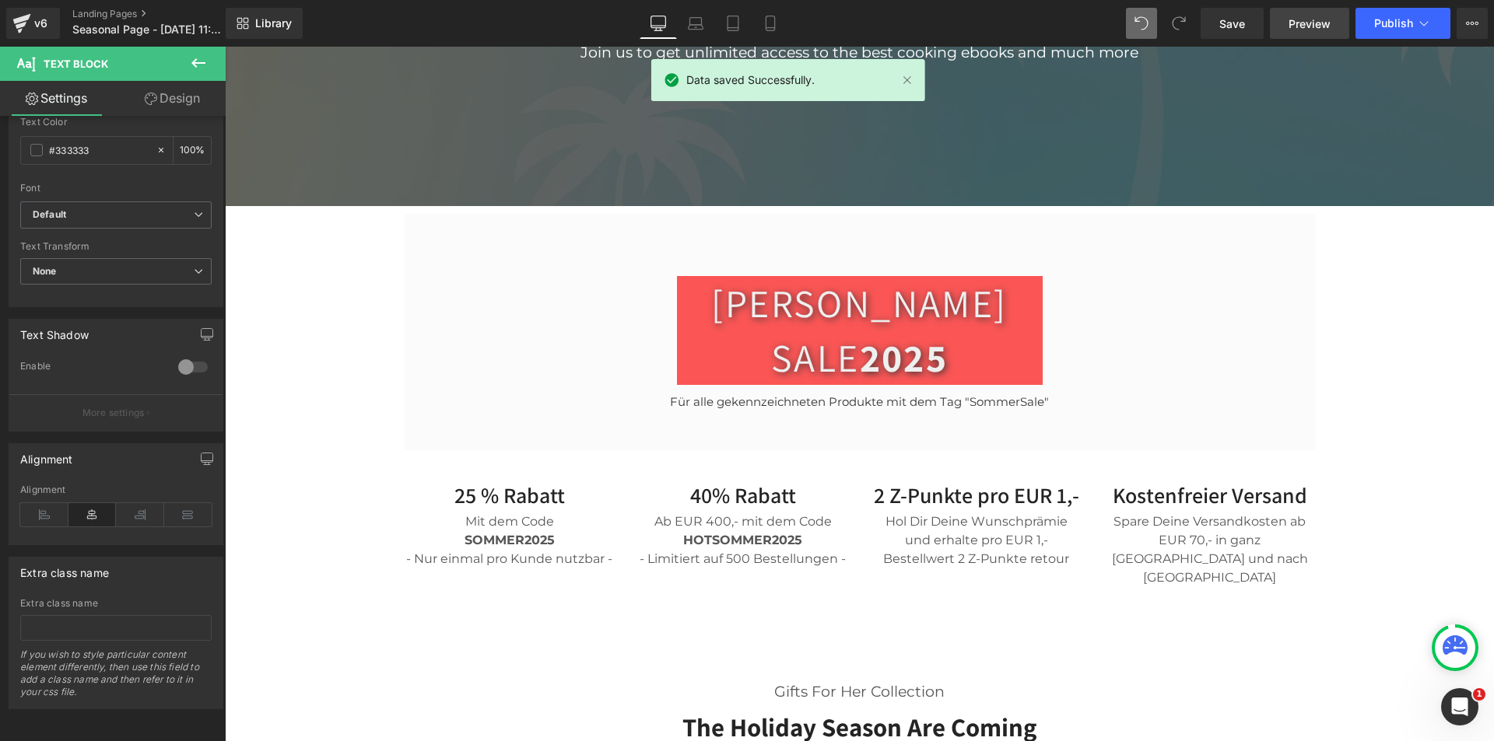
click at [1319, 17] on span "Preview" at bounding box center [1309, 24] width 42 height 16
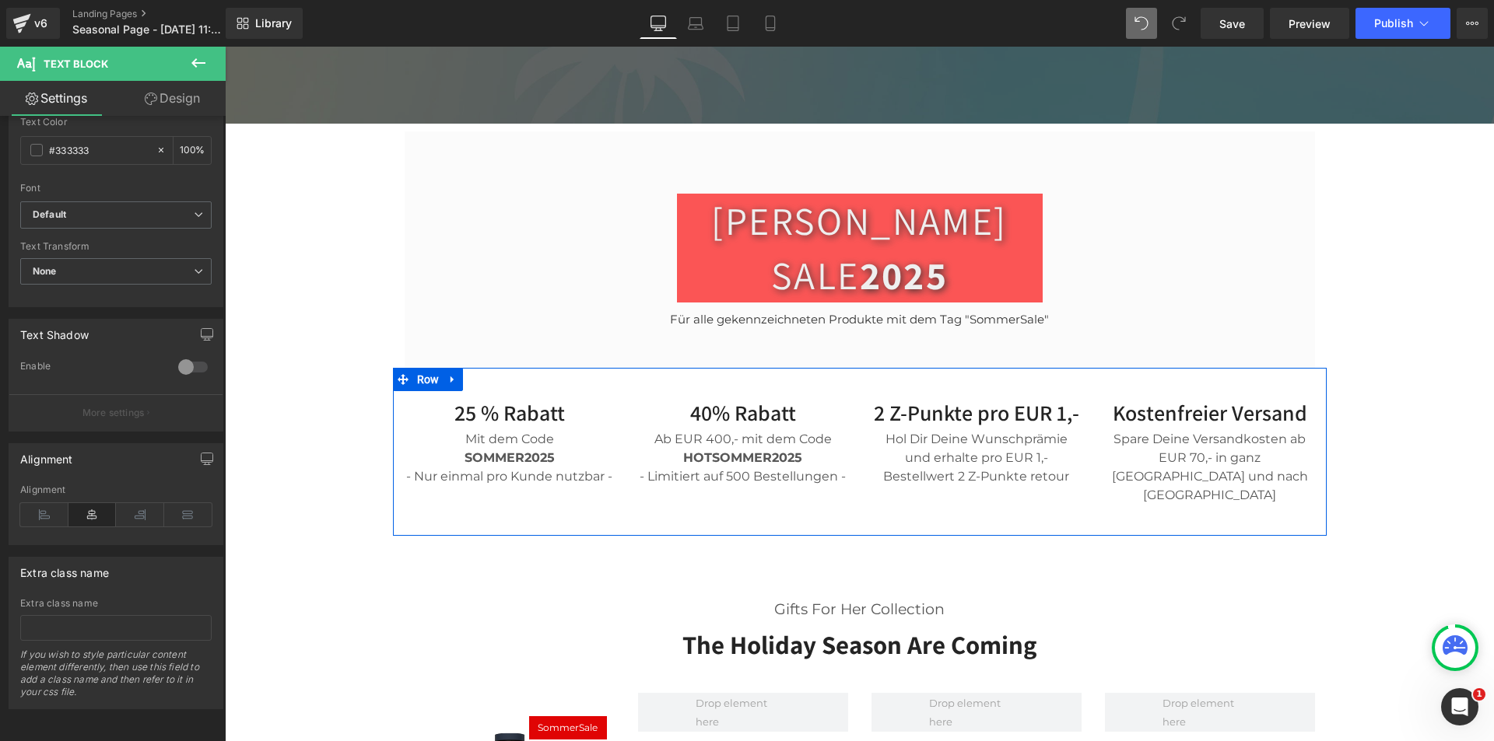
scroll to position [832, 0]
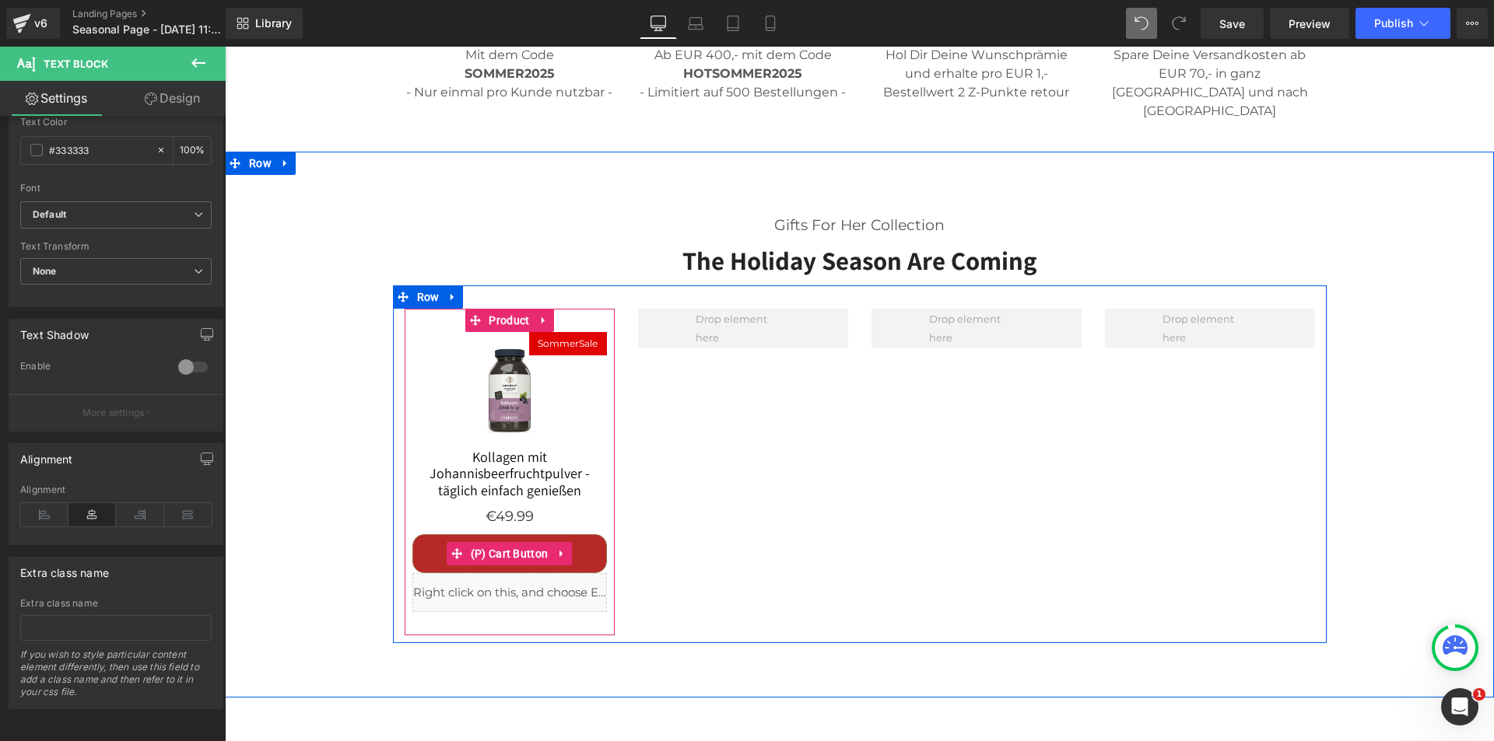
click at [420, 534] on button "In den Warenkorb" at bounding box center [509, 553] width 194 height 39
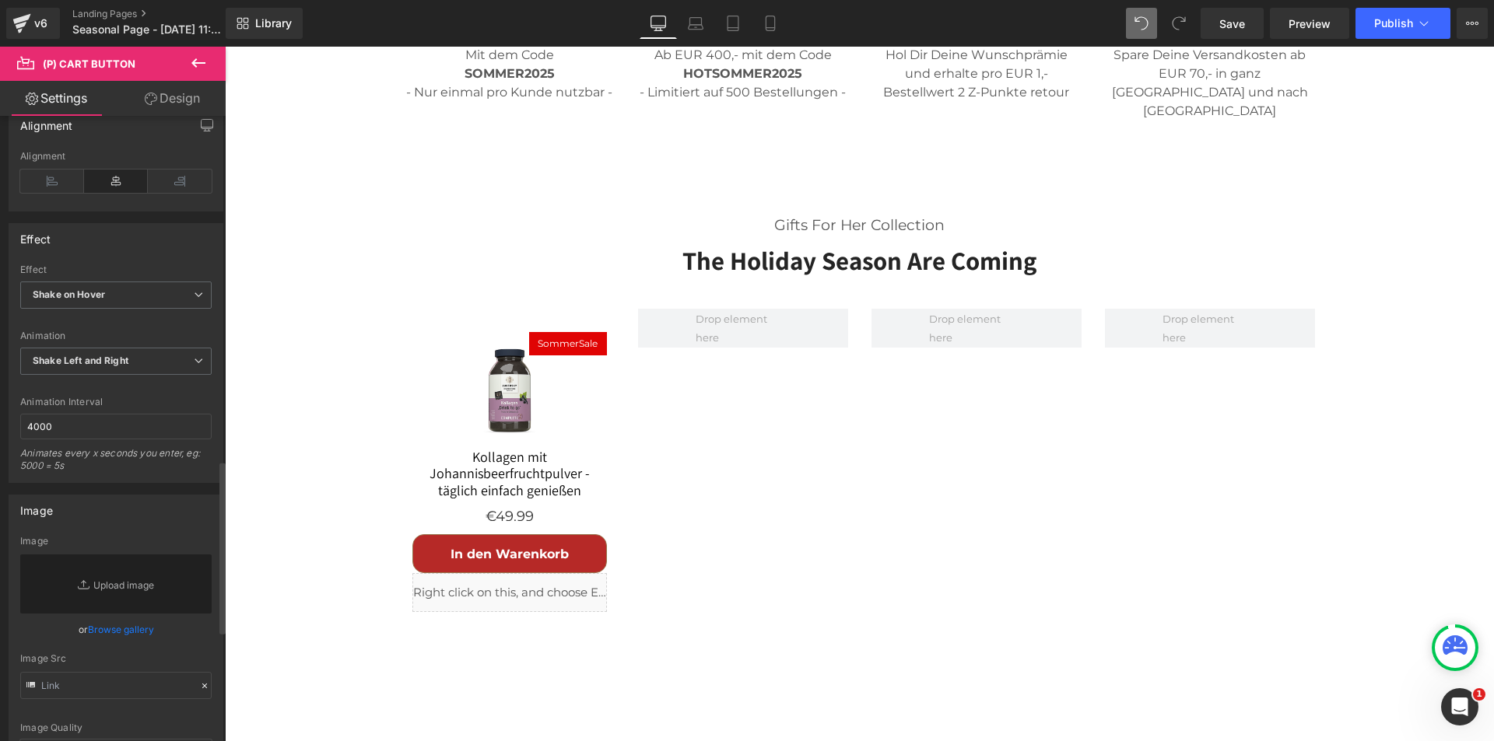
scroll to position [1323, 0]
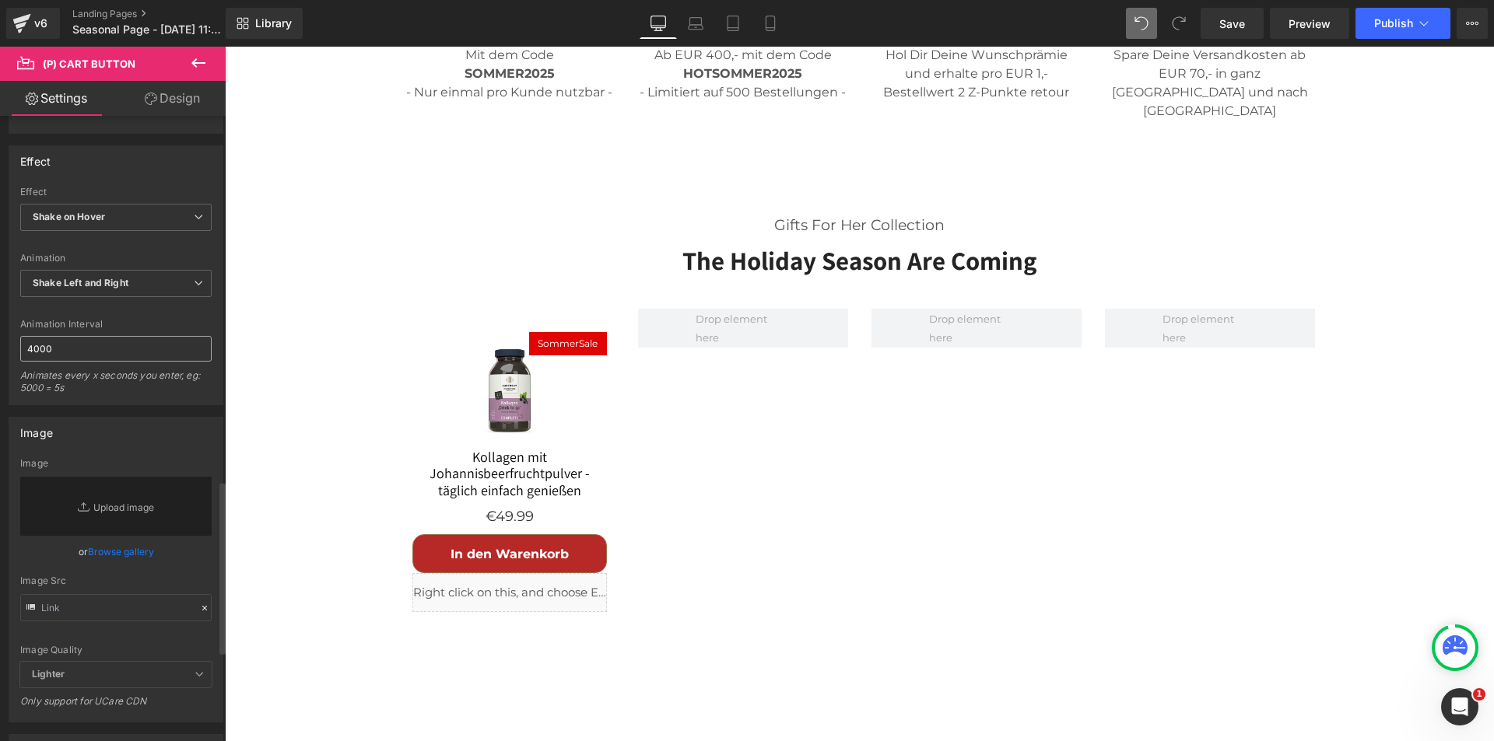
click at [82, 349] on input "4000" at bounding box center [115, 349] width 191 height 26
type input "4"
click at [110, 316] on div "Default Shake Shake on Hover Effect Shake on Hover Default Shake Shake on Hover…" at bounding box center [115, 296] width 213 height 218
click at [149, 284] on span "Shake Left and Right" at bounding box center [115, 283] width 191 height 27
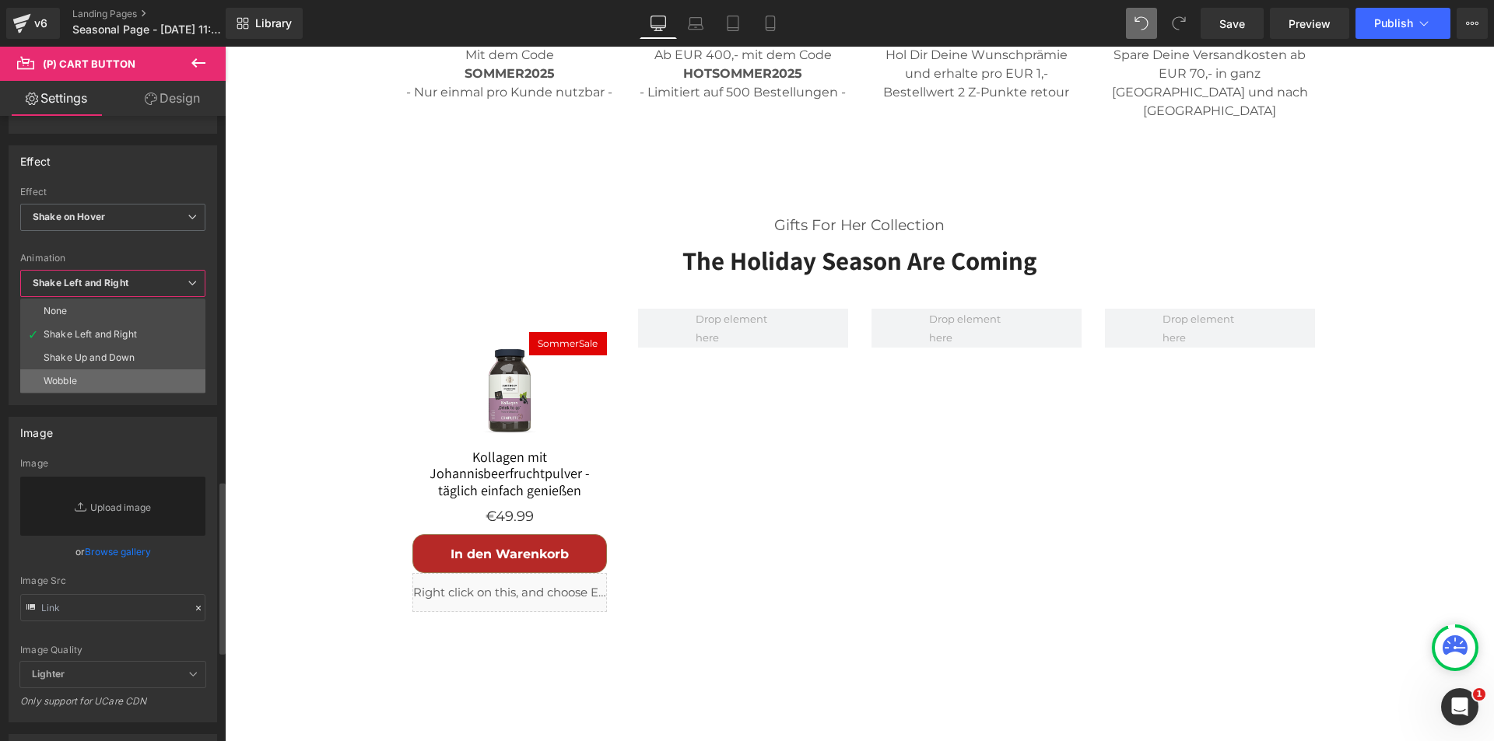
click at [127, 378] on li "Wobble" at bounding box center [112, 381] width 185 height 23
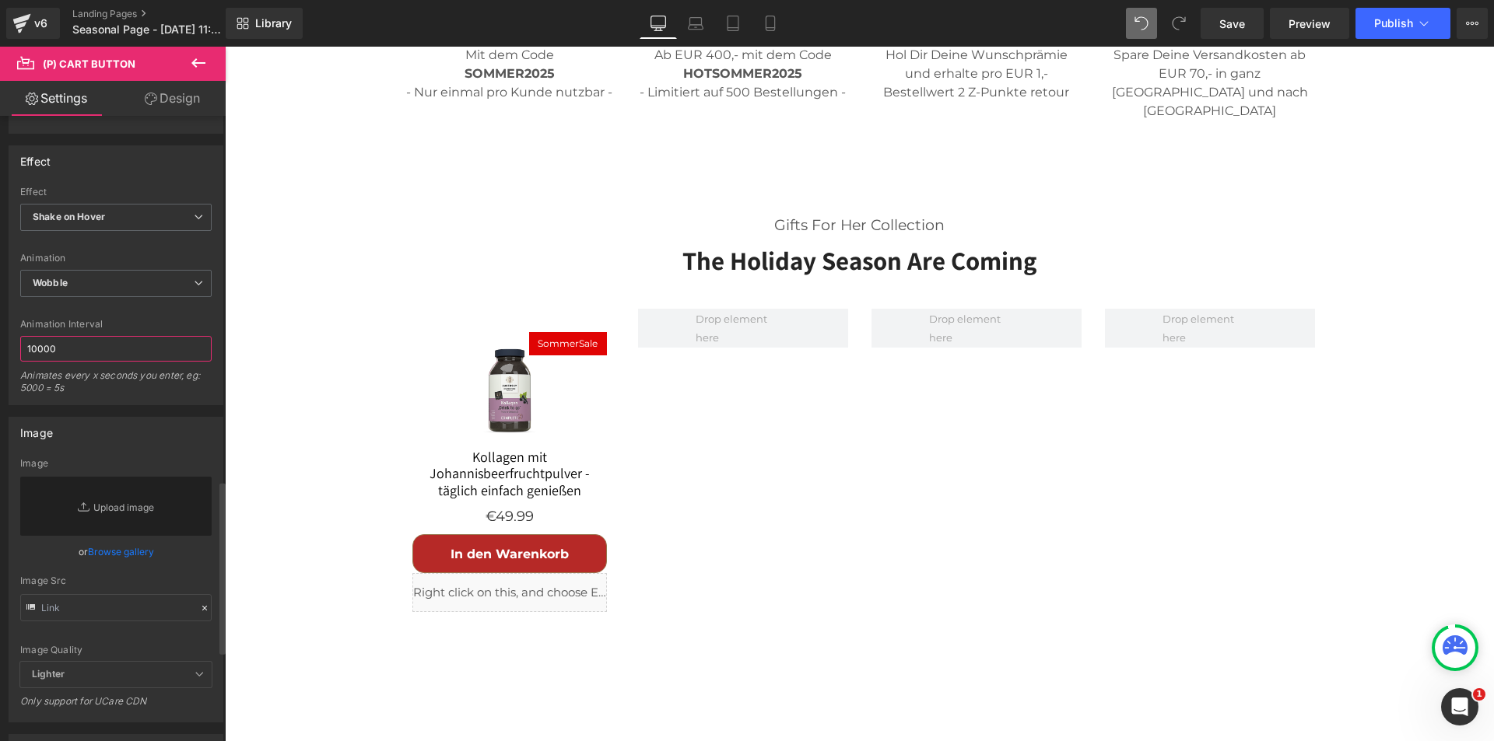
drag, startPoint x: 72, startPoint y: 349, endPoint x: 12, endPoint y: 349, distance: 60.7
click at [12, 349] on div "Default Shake Shake on Hover Effect Shake on Hover Default Shake Shake on Hover…" at bounding box center [115, 296] width 213 height 218
type input "5000"
click at [171, 394] on div "Animates every x seconds you enter, eg: 5000 = 5s" at bounding box center [115, 387] width 191 height 35
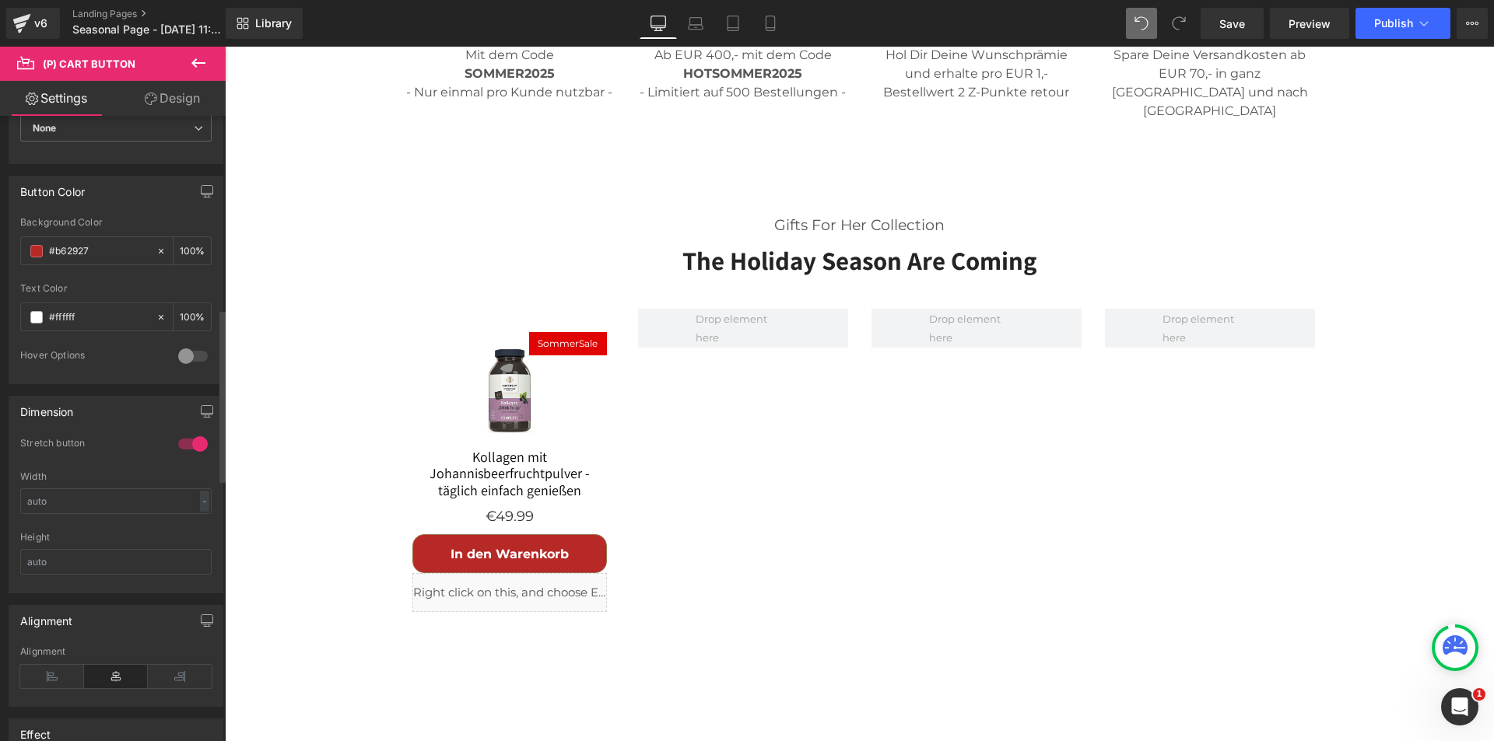
scroll to position [700, 0]
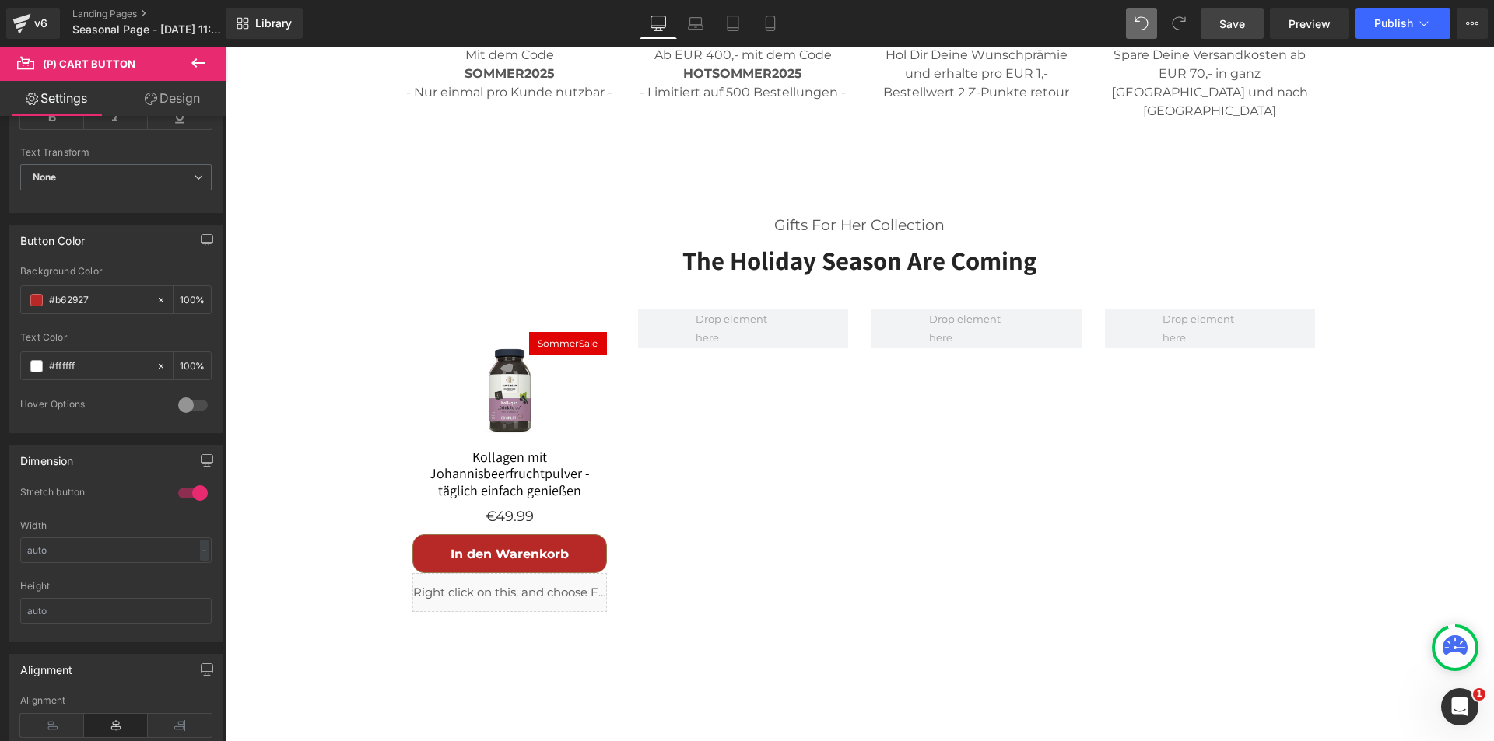
click at [1241, 32] on link "Save" at bounding box center [1231, 23] width 63 height 31
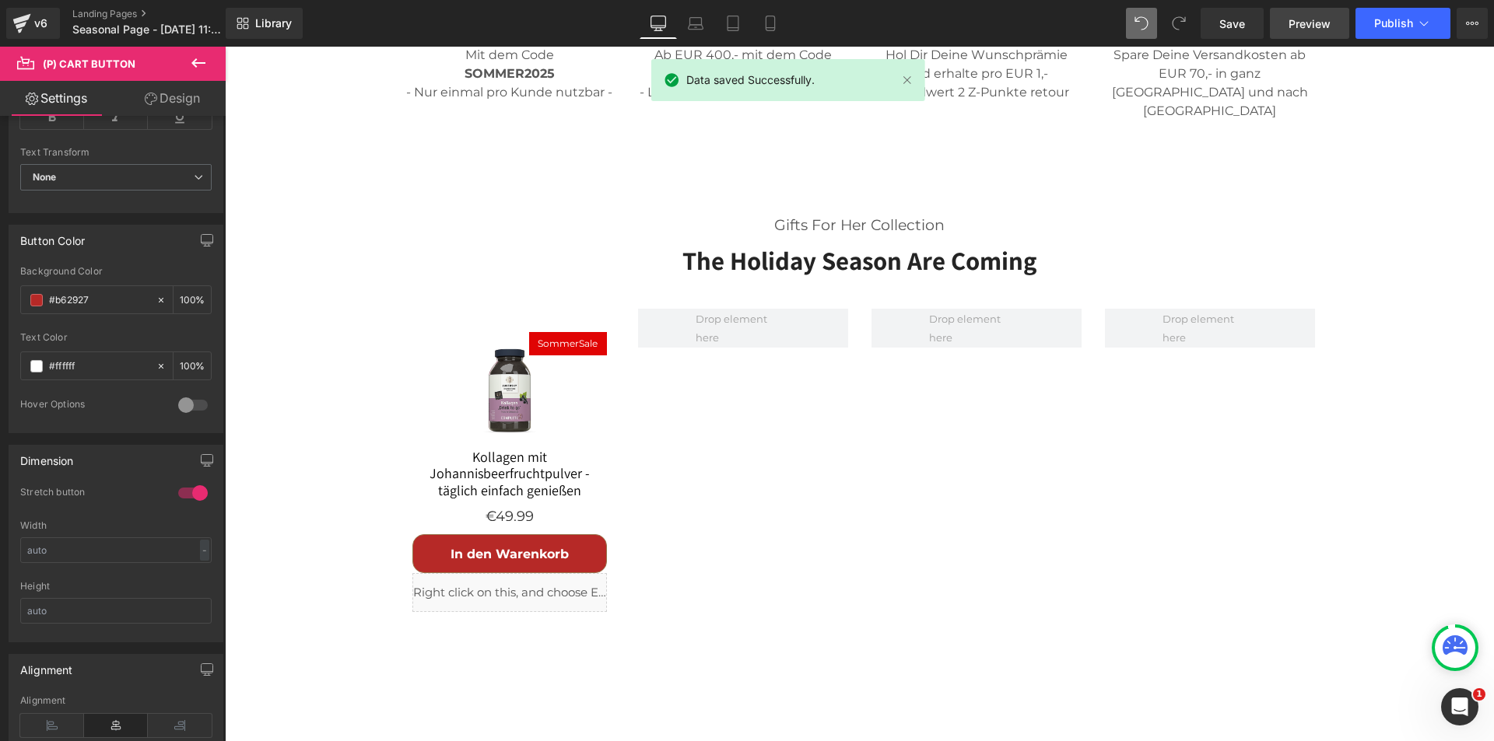
click at [1314, 21] on span "Preview" at bounding box center [1309, 24] width 42 height 16
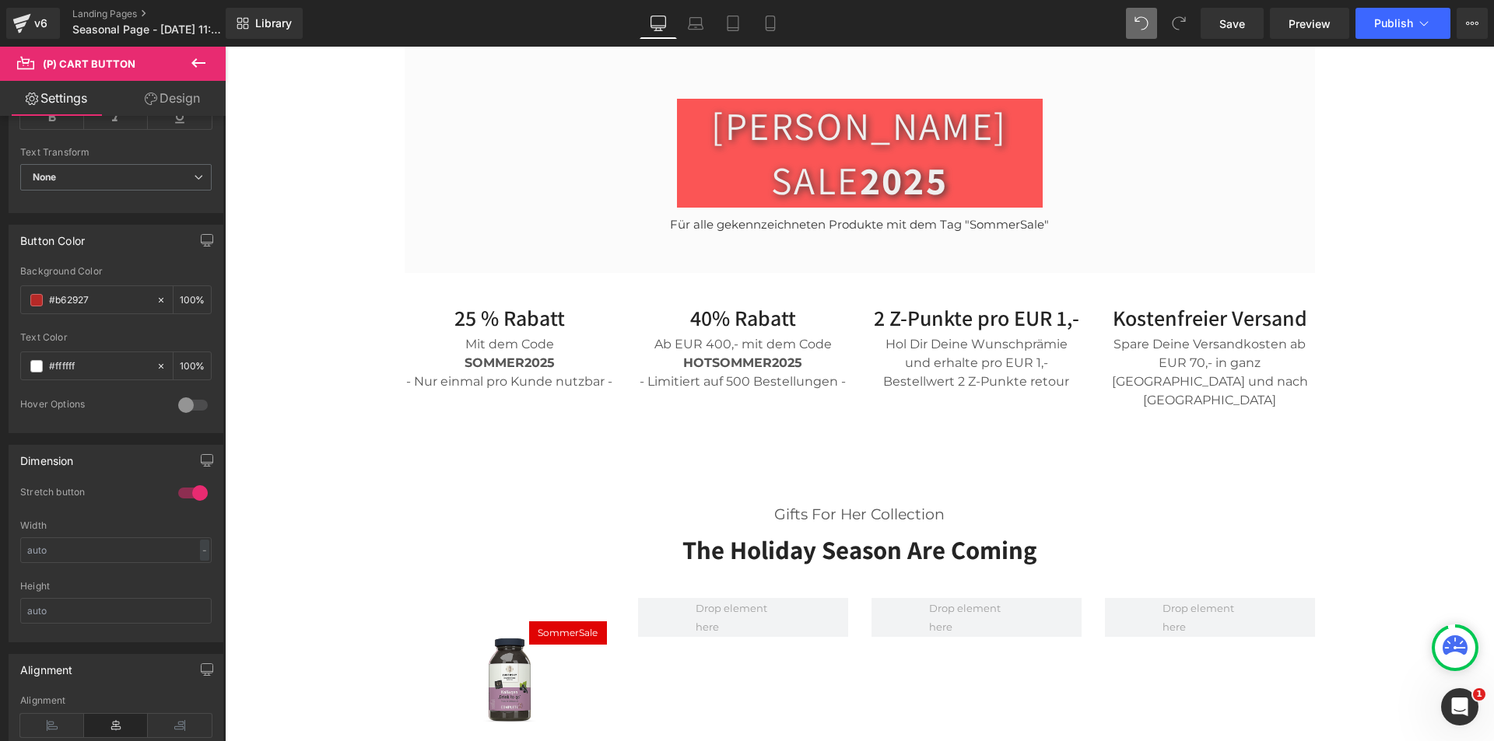
scroll to position [521, 0]
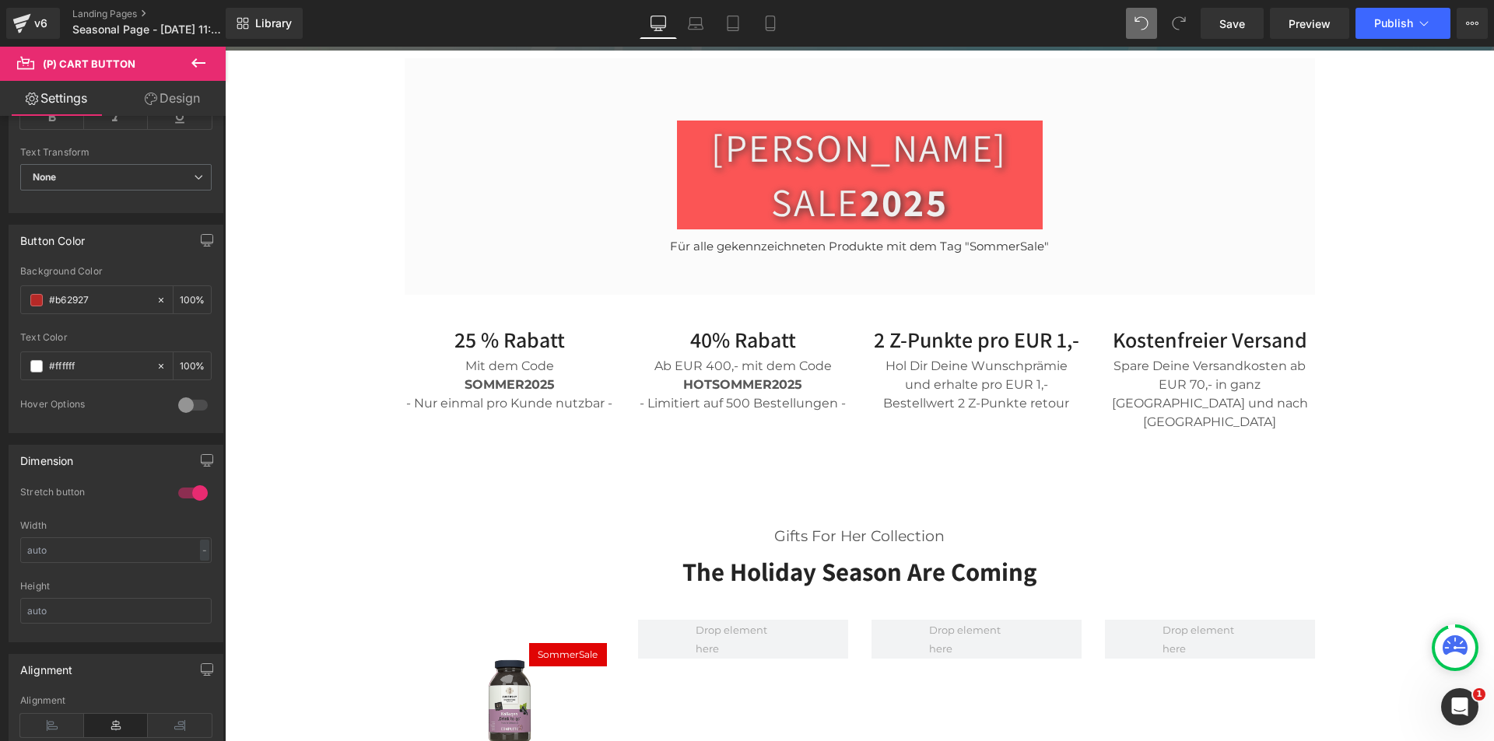
click at [322, 352] on div "Cook Without Limit With The World’s Greatest Cookbooks Heading Join us to get u…" at bounding box center [859, 410] width 1269 height 1608
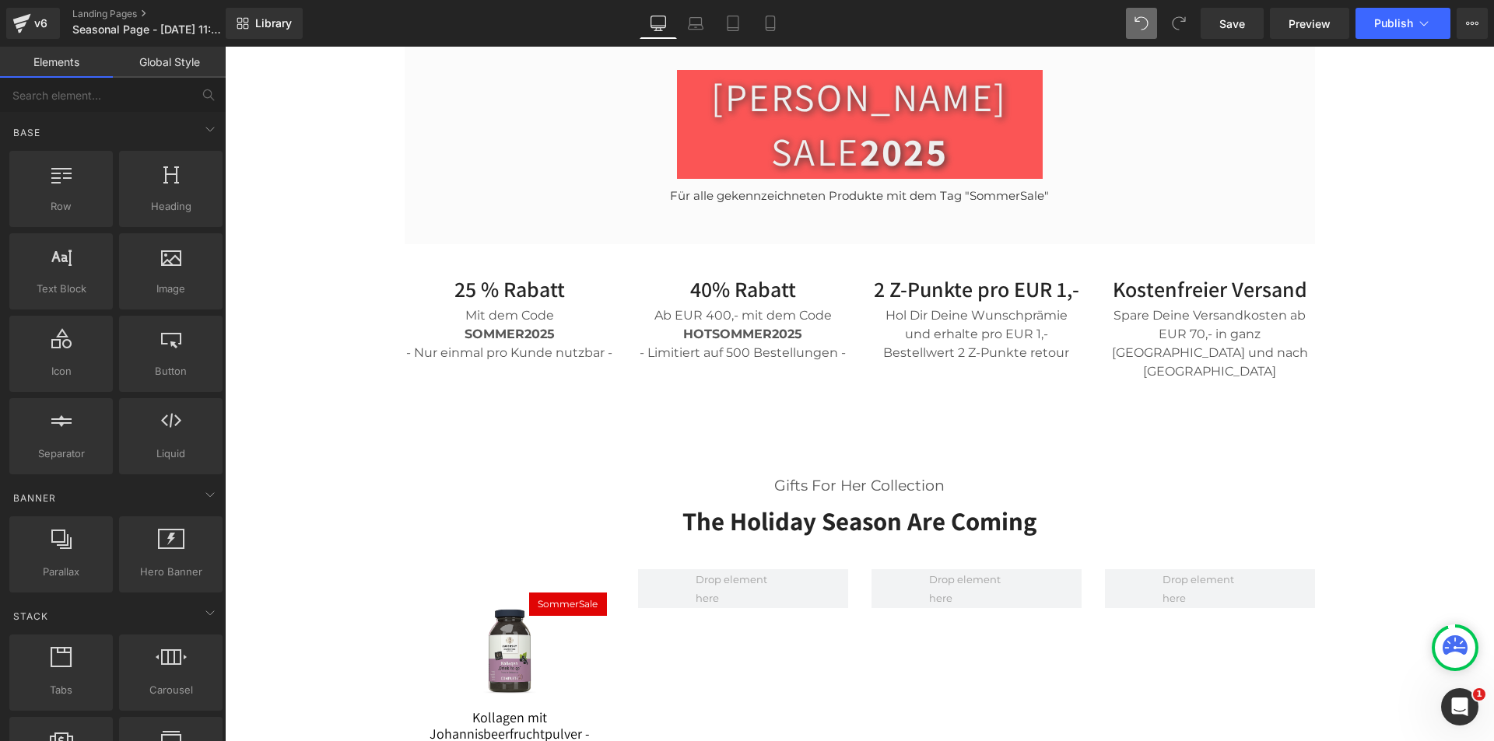
scroll to position [599, 0]
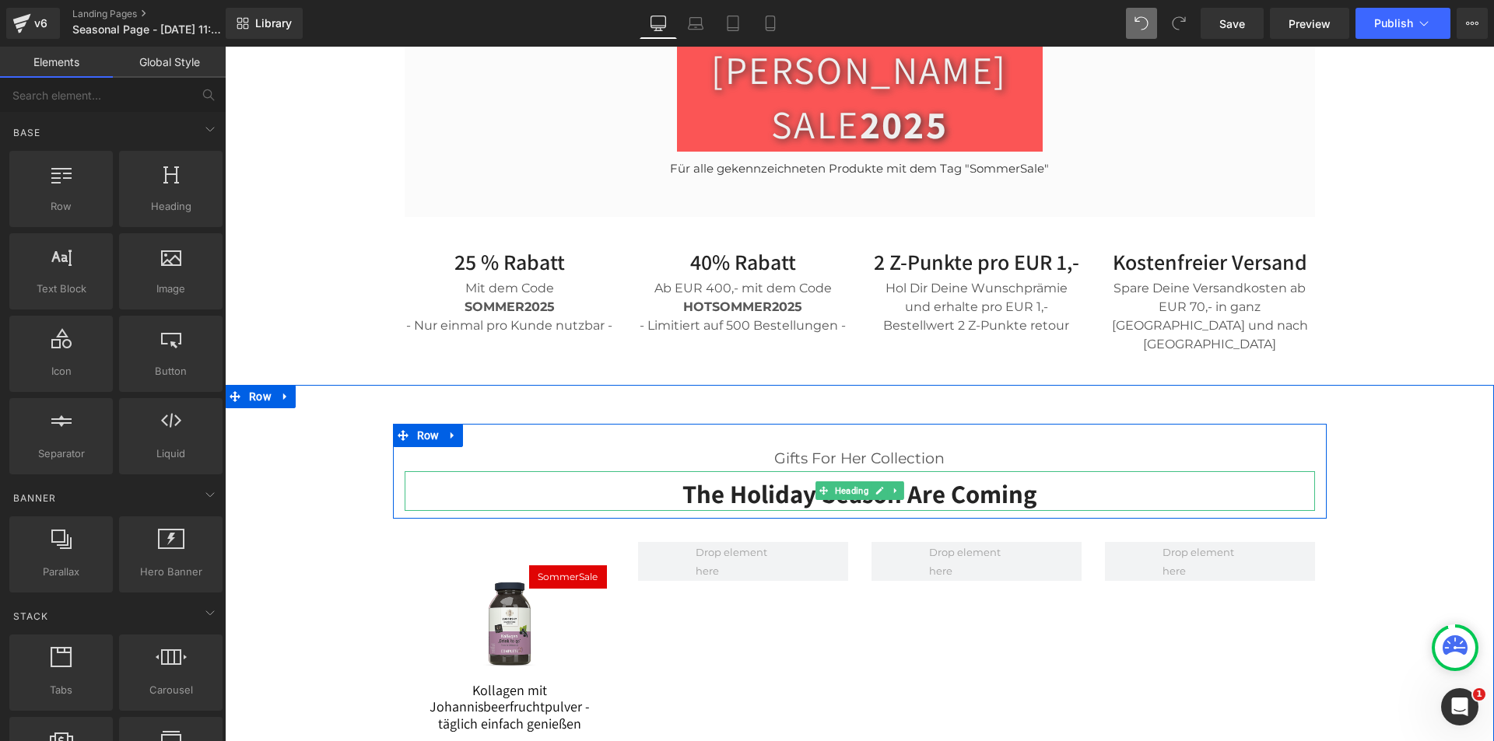
click at [944, 478] on h2 "The Holiday Season Are Coming" at bounding box center [860, 494] width 910 height 33
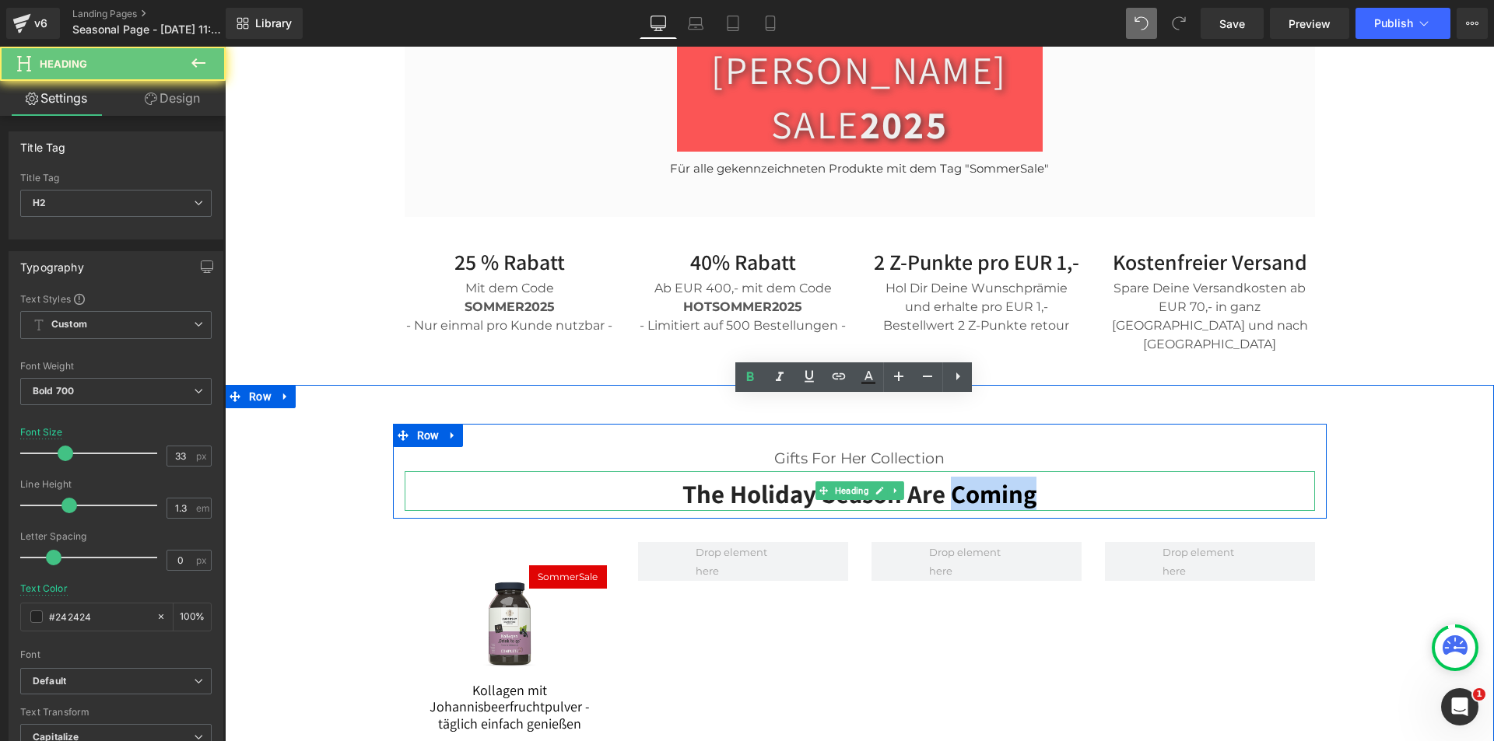
click at [944, 478] on h2 "The Holiday Season Are Coming" at bounding box center [860, 494] width 910 height 33
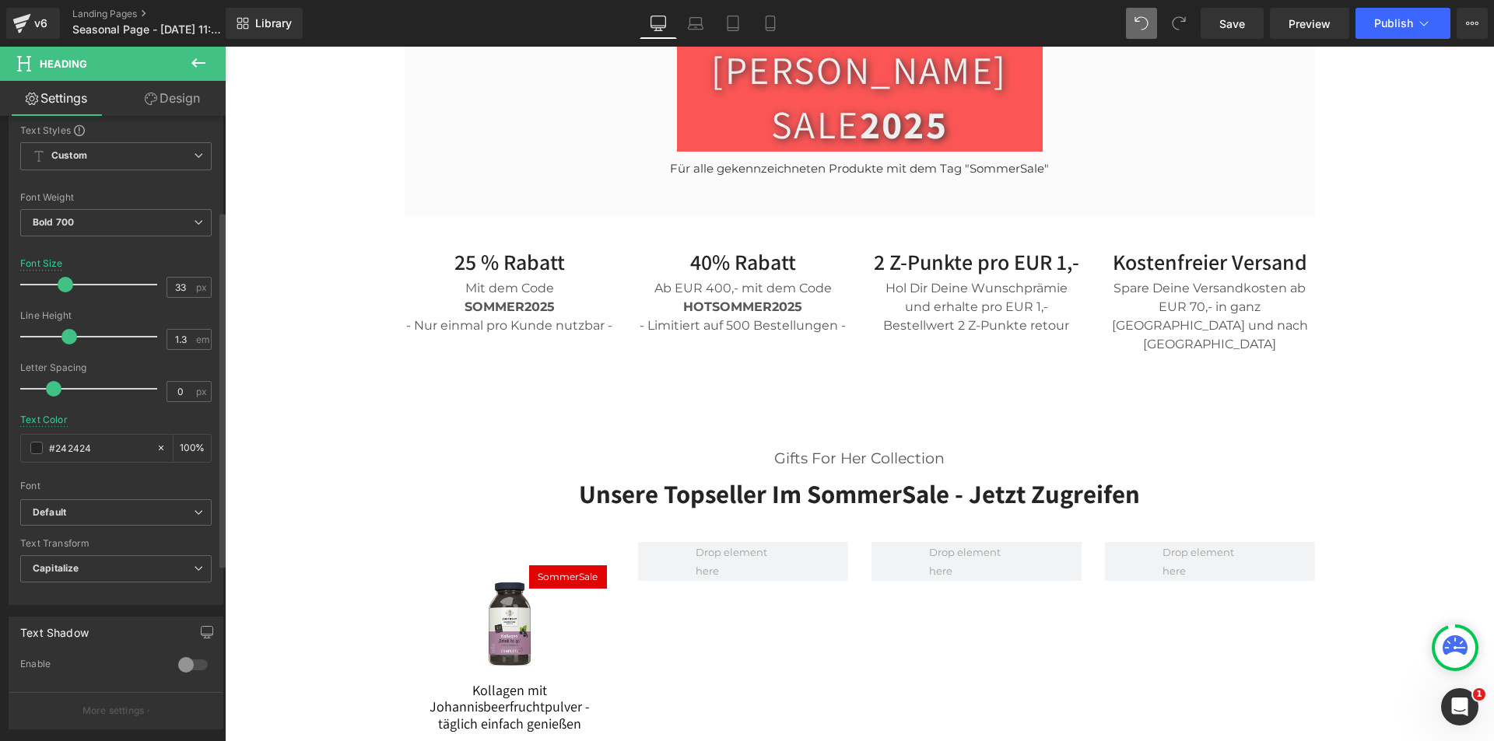
scroll to position [167, 0]
click at [134, 566] on span "Capitalize" at bounding box center [115, 570] width 191 height 27
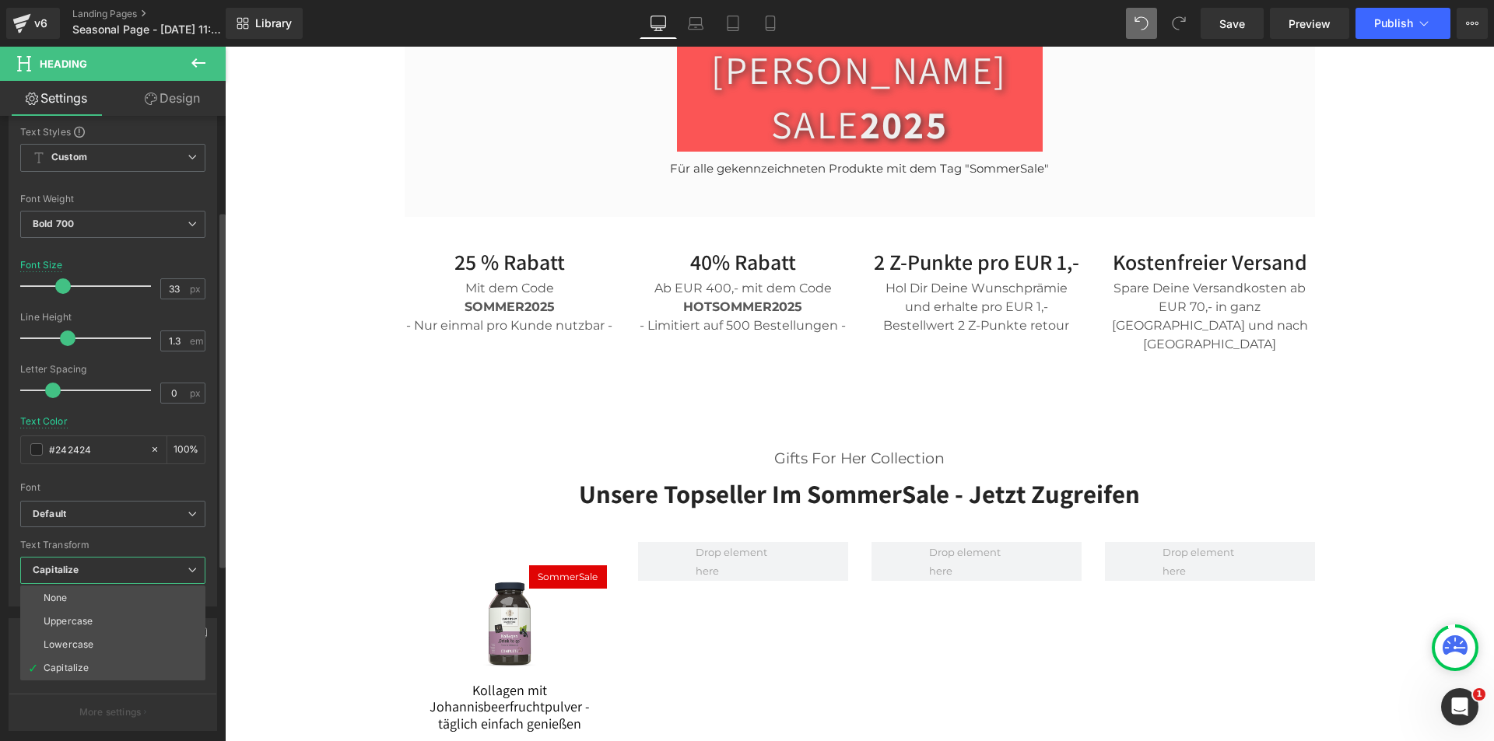
click at [117, 590] on li "None" at bounding box center [112, 598] width 185 height 23
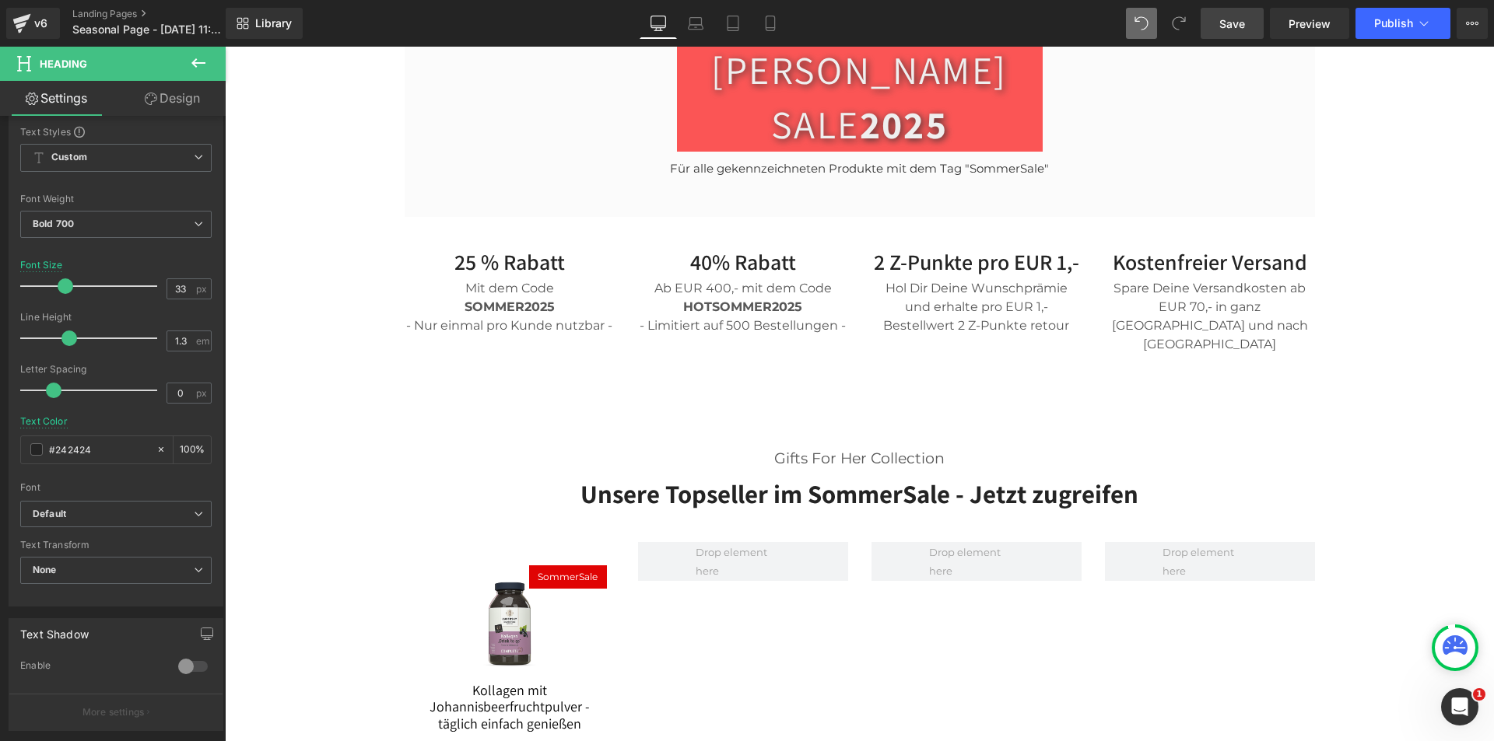
click at [1232, 17] on span "Save" at bounding box center [1232, 24] width 26 height 16
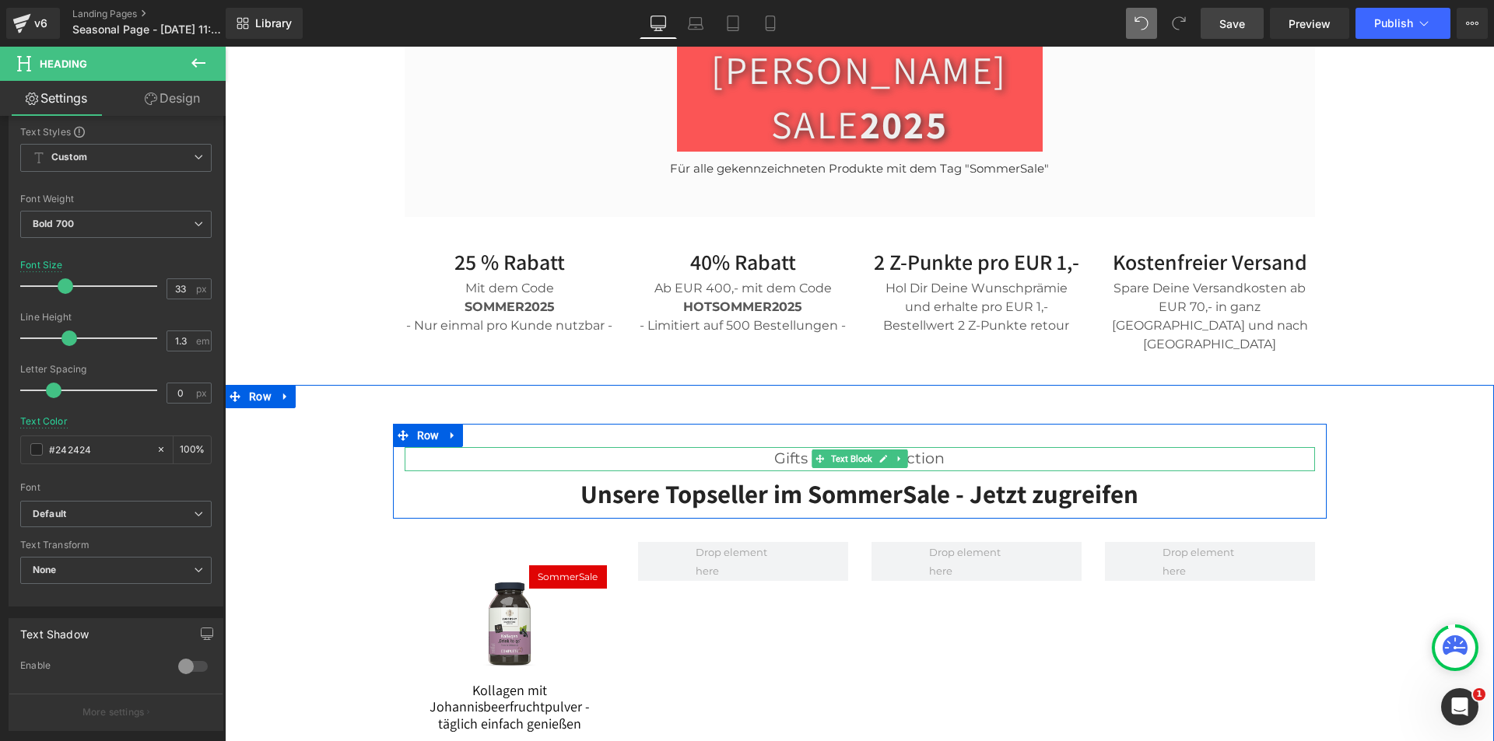
click at [935, 447] on p "Gifts For Her Collection" at bounding box center [860, 458] width 910 height 23
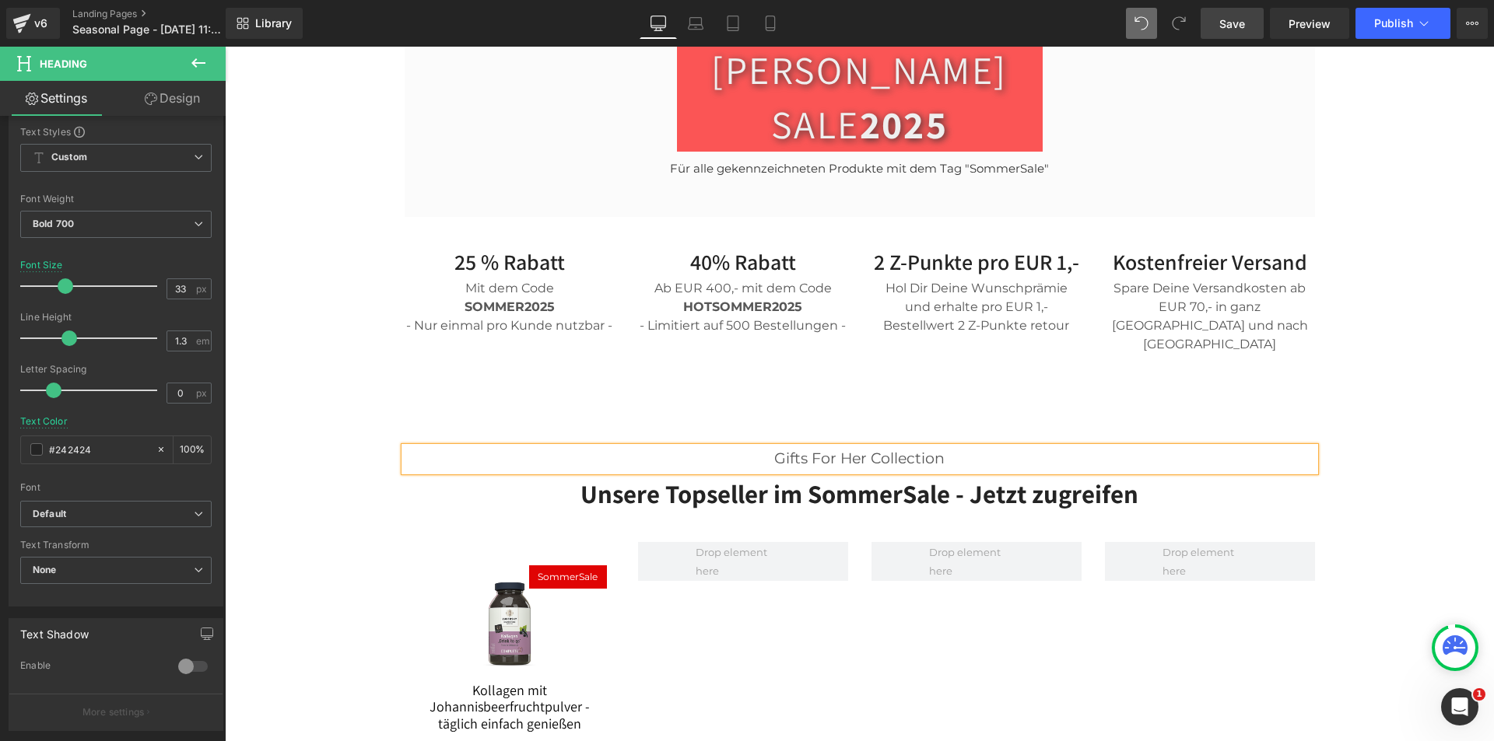
click at [935, 447] on p "Gifts For Her Collection" at bounding box center [860, 458] width 910 height 23
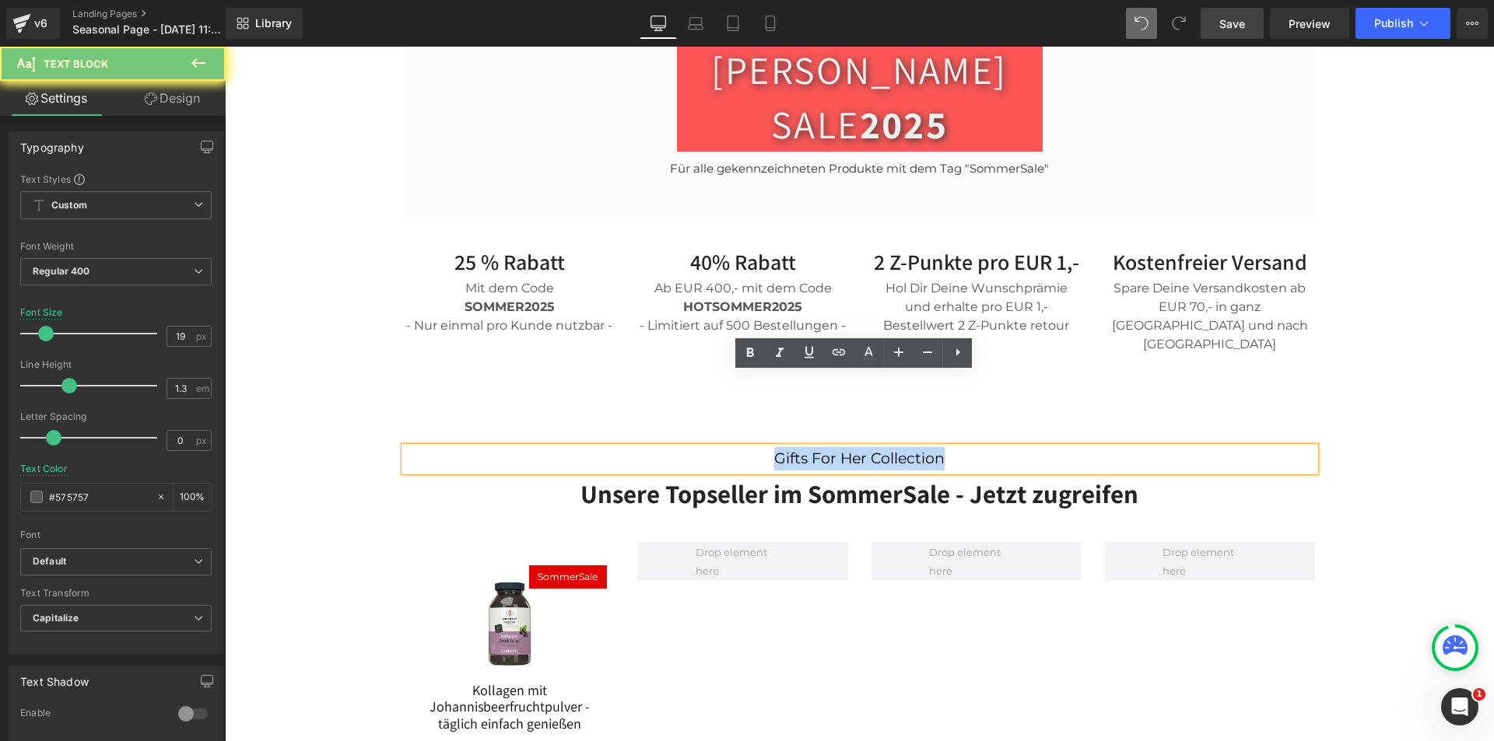
click at [935, 447] on p "Gifts For Her Collection" at bounding box center [860, 458] width 910 height 23
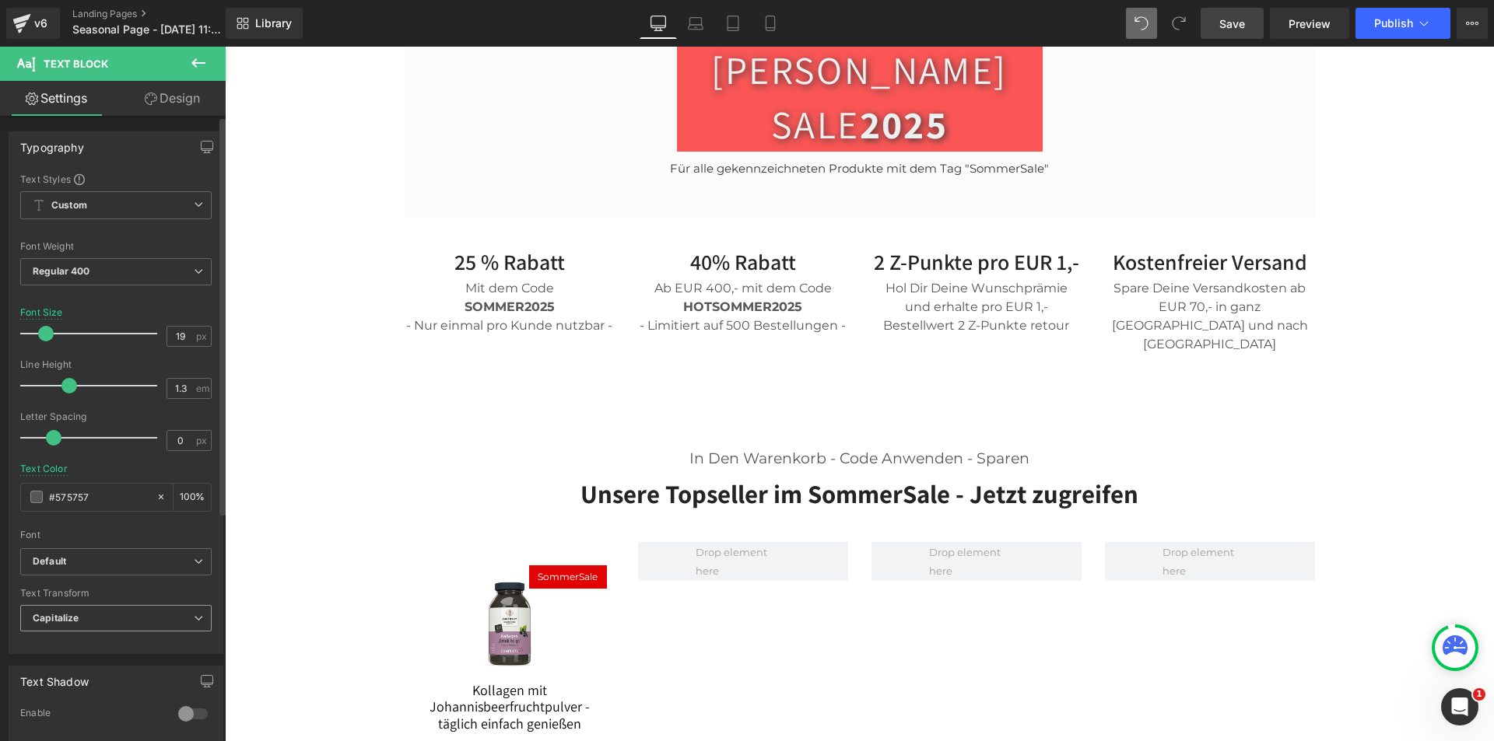
click at [75, 623] on b "Capitalize" at bounding box center [56, 618] width 46 height 12
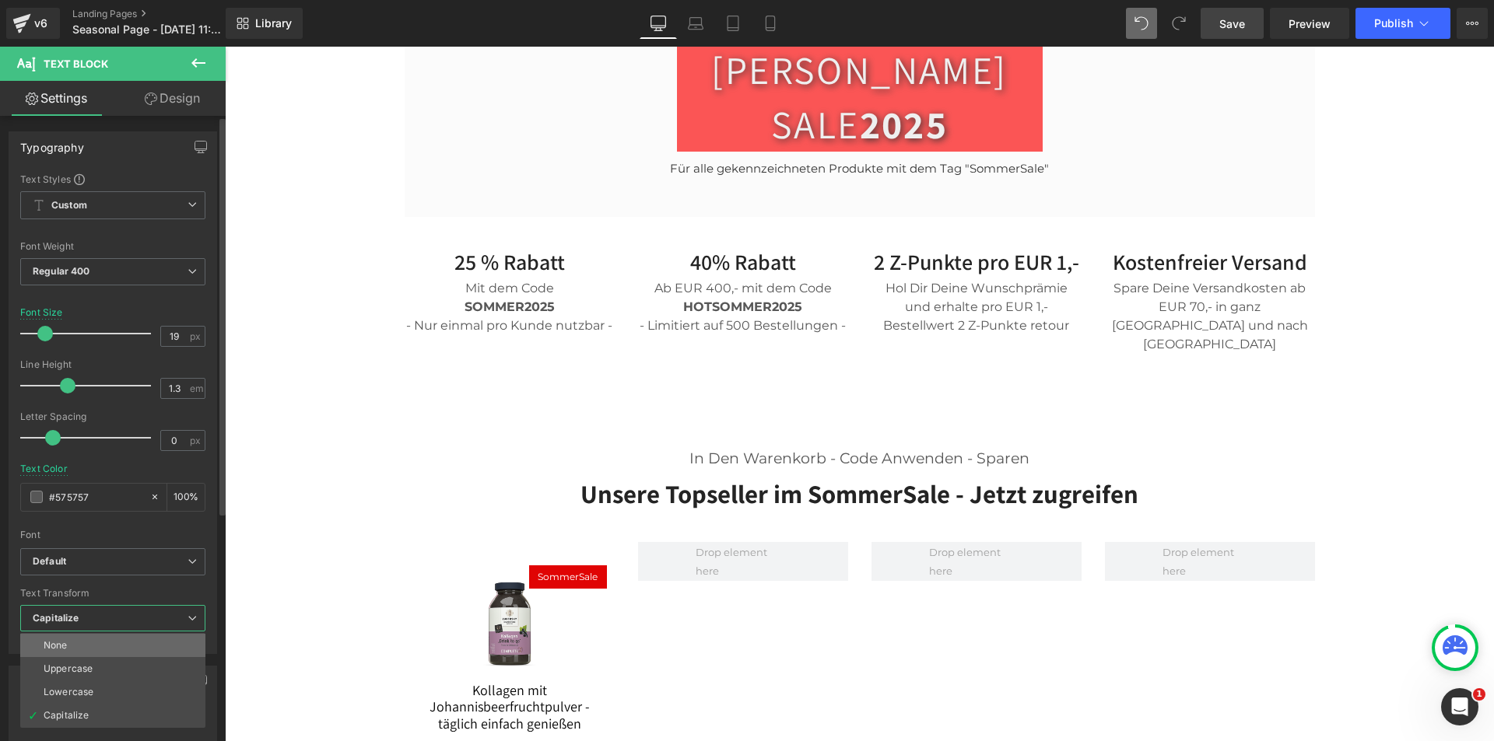
click at [74, 639] on li "None" at bounding box center [112, 645] width 185 height 23
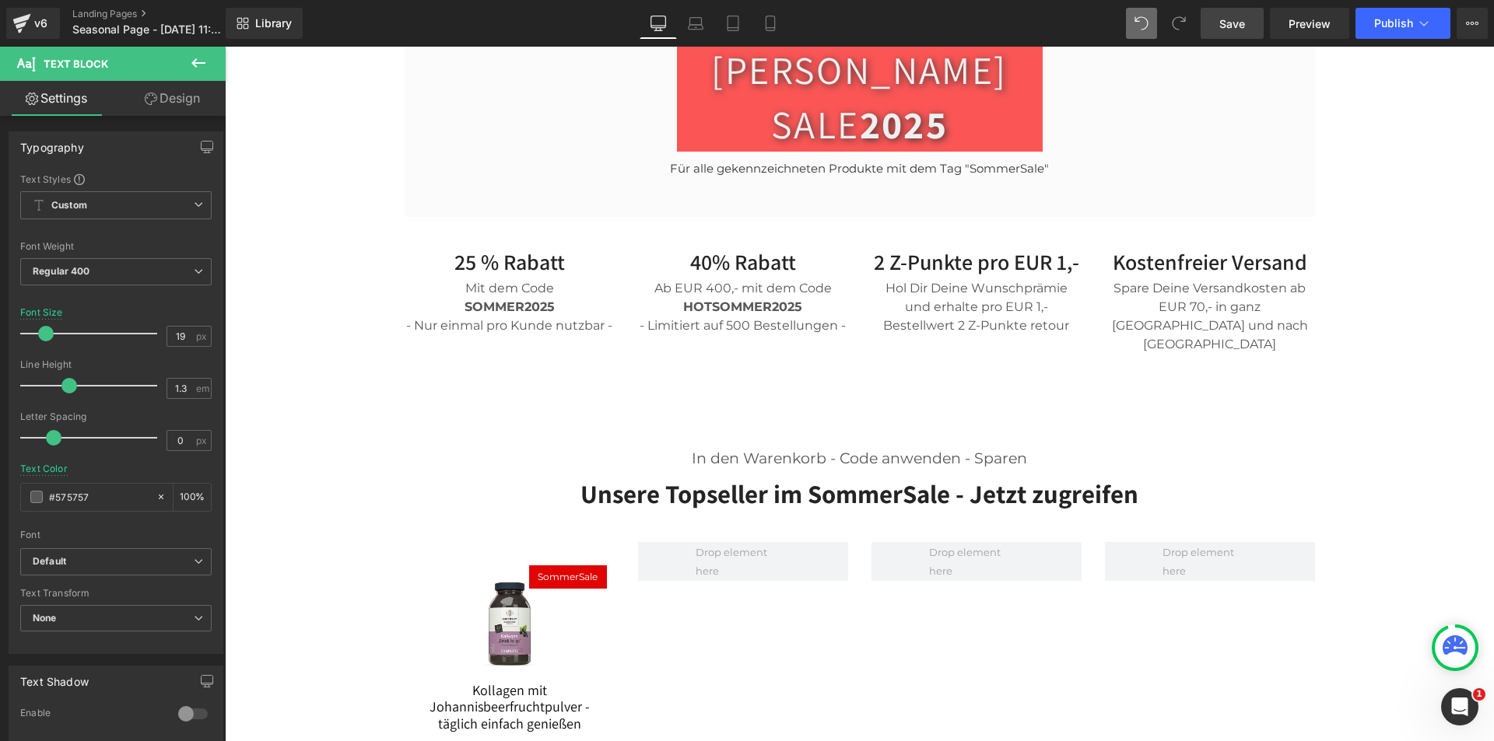
click at [1256, 21] on link "Save" at bounding box center [1231, 23] width 63 height 31
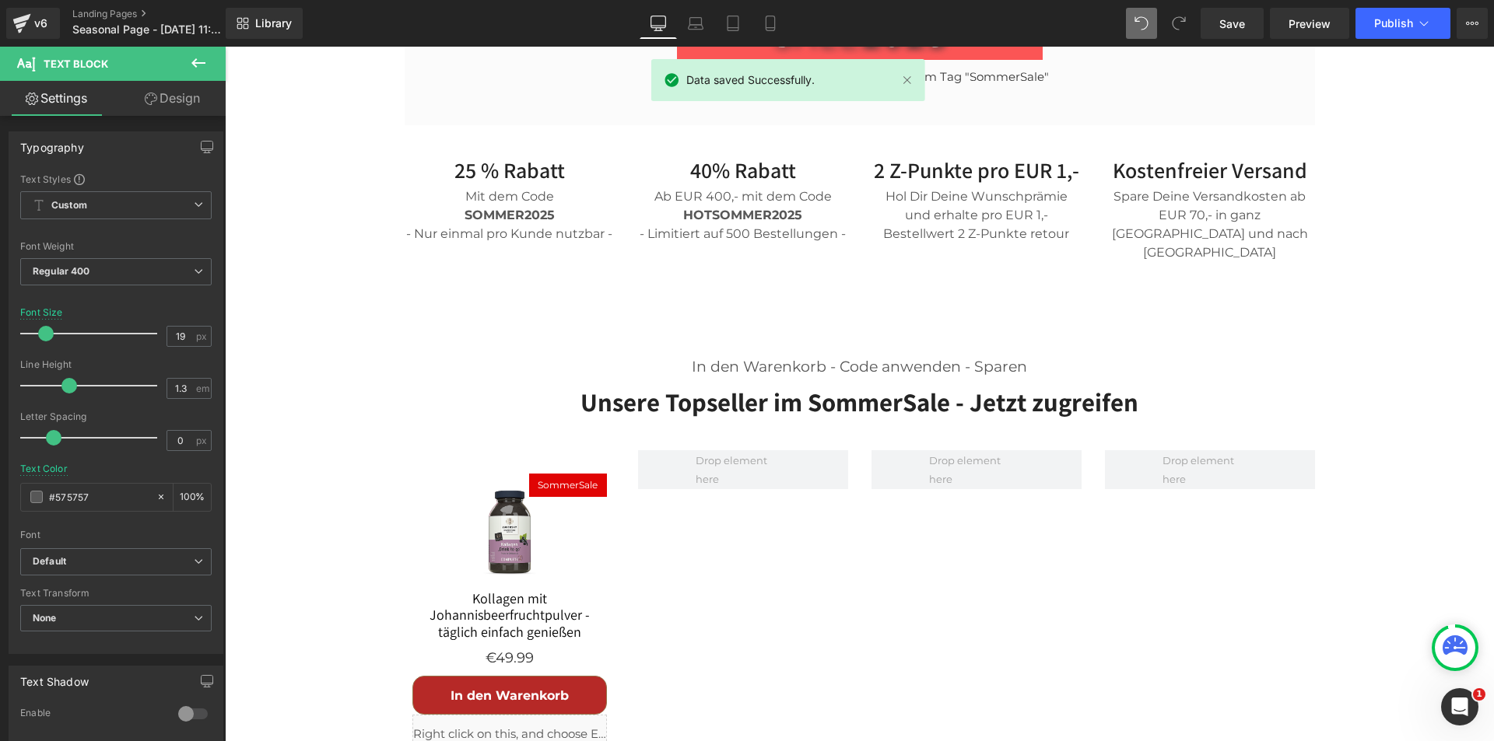
scroll to position [910, 0]
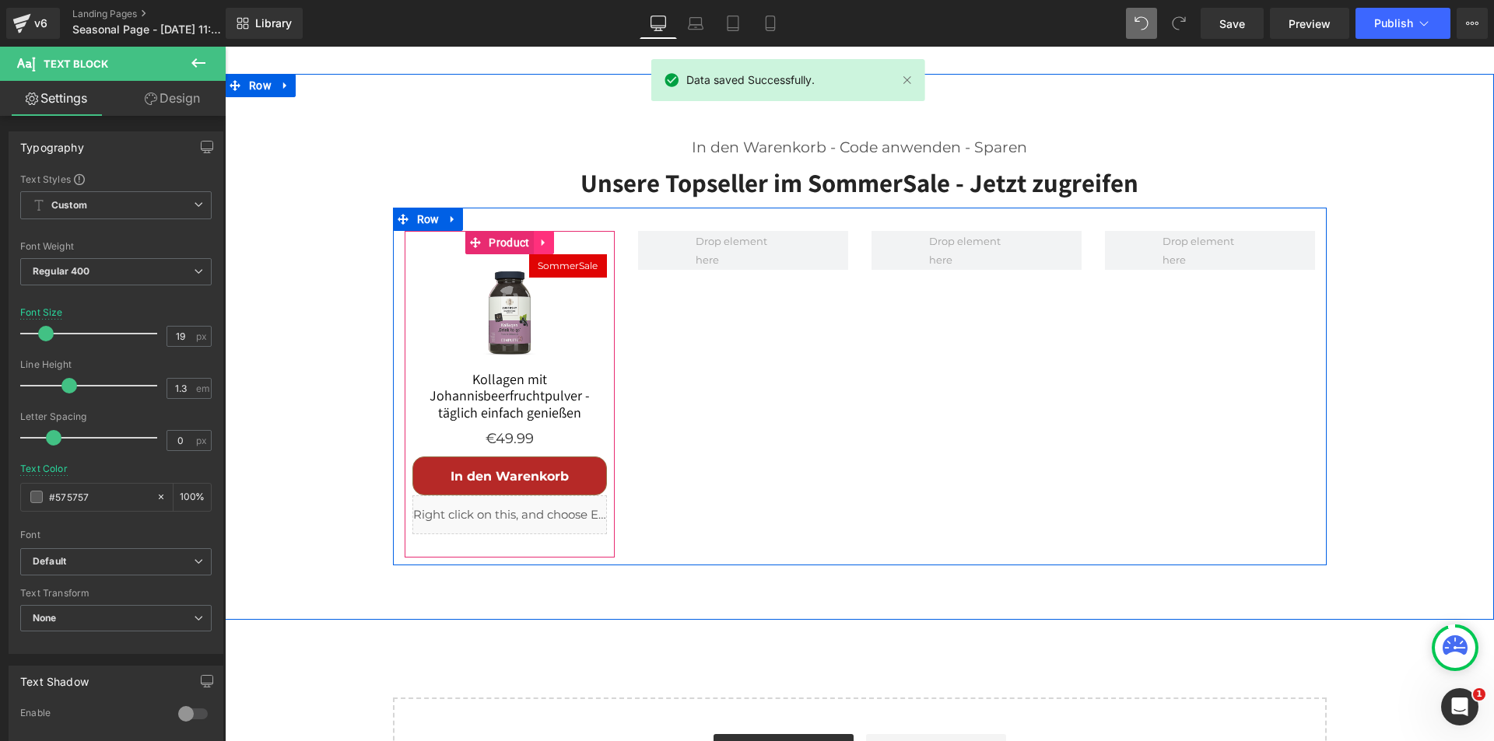
click at [541, 239] on icon at bounding box center [542, 242] width 3 height 7
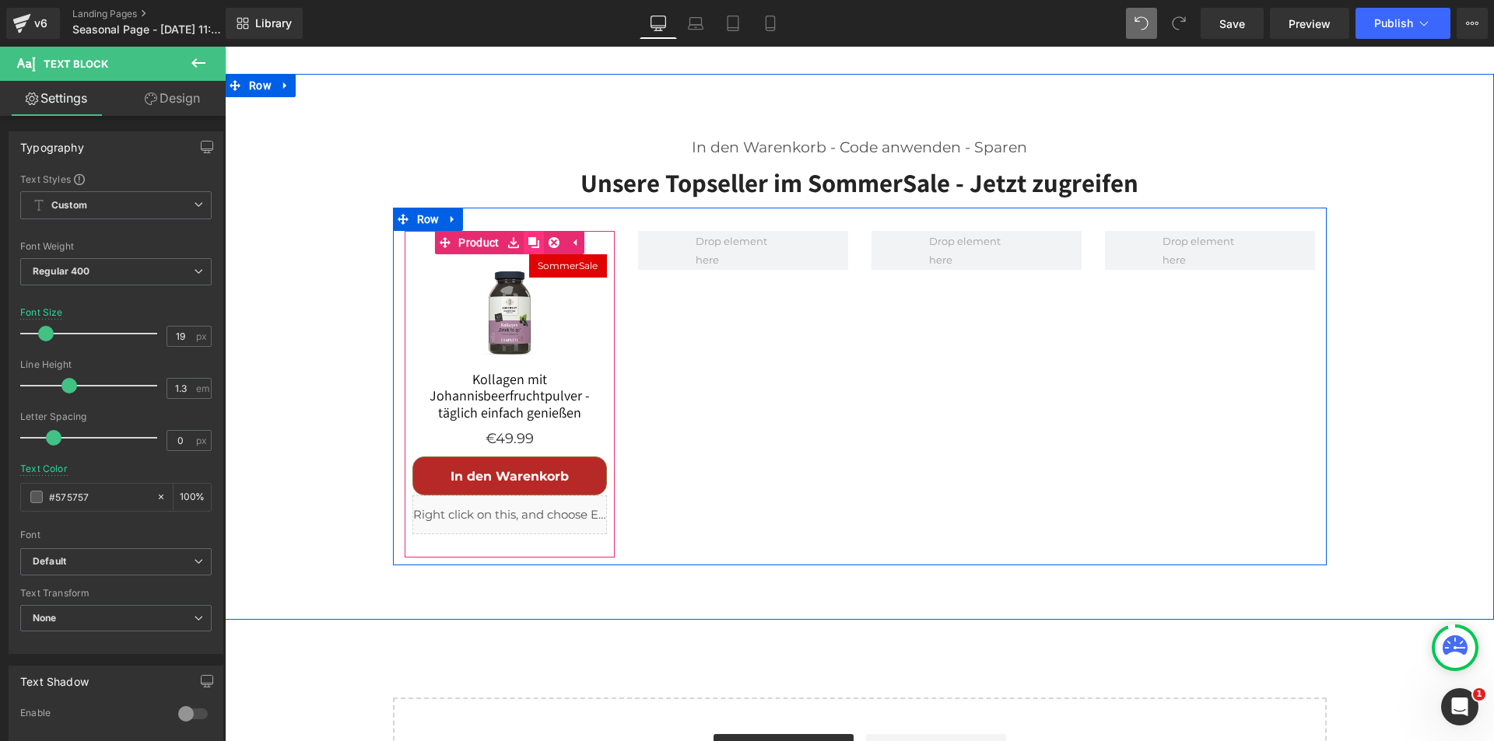
click at [528, 237] on icon at bounding box center [533, 242] width 11 height 11
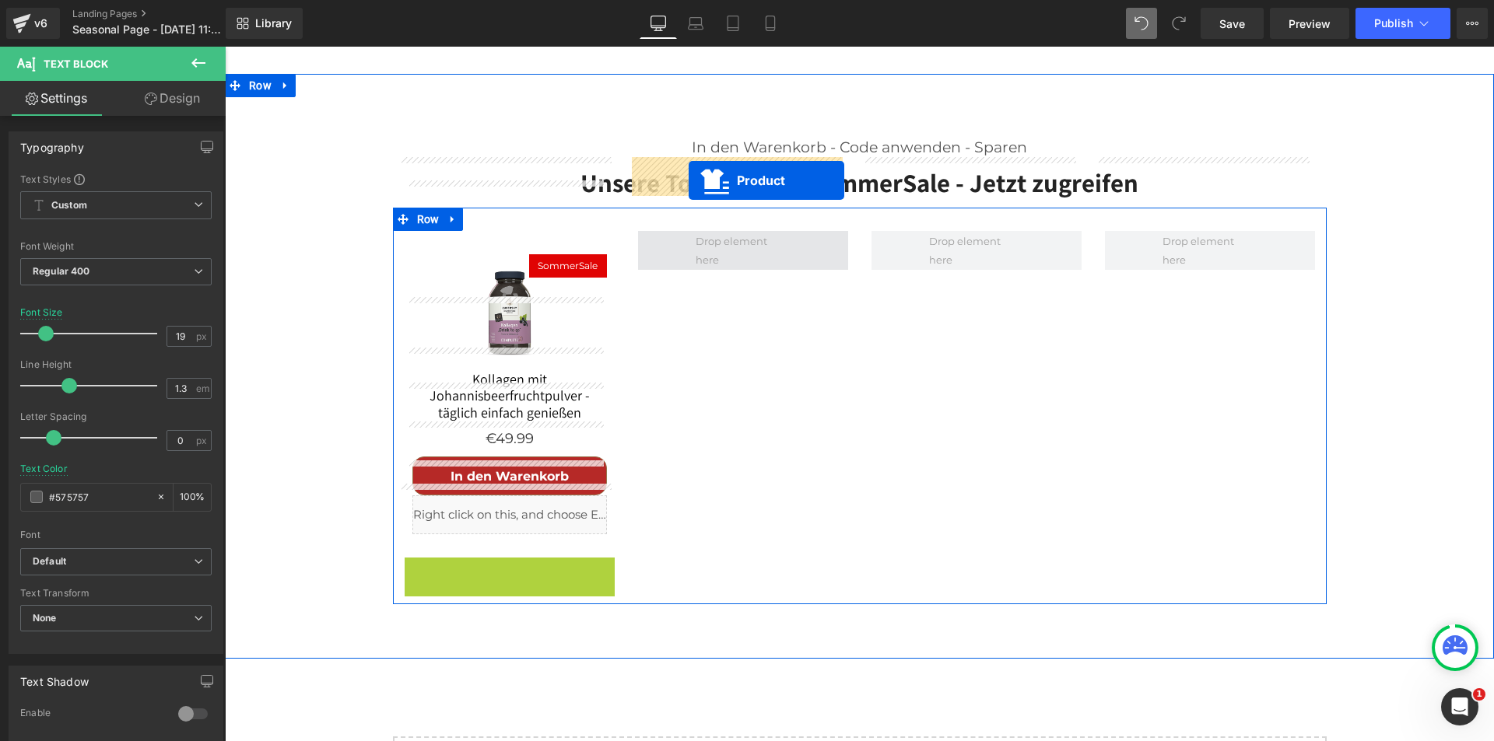
drag, startPoint x: 517, startPoint y: 454, endPoint x: 688, endPoint y: 180, distance: 321.9
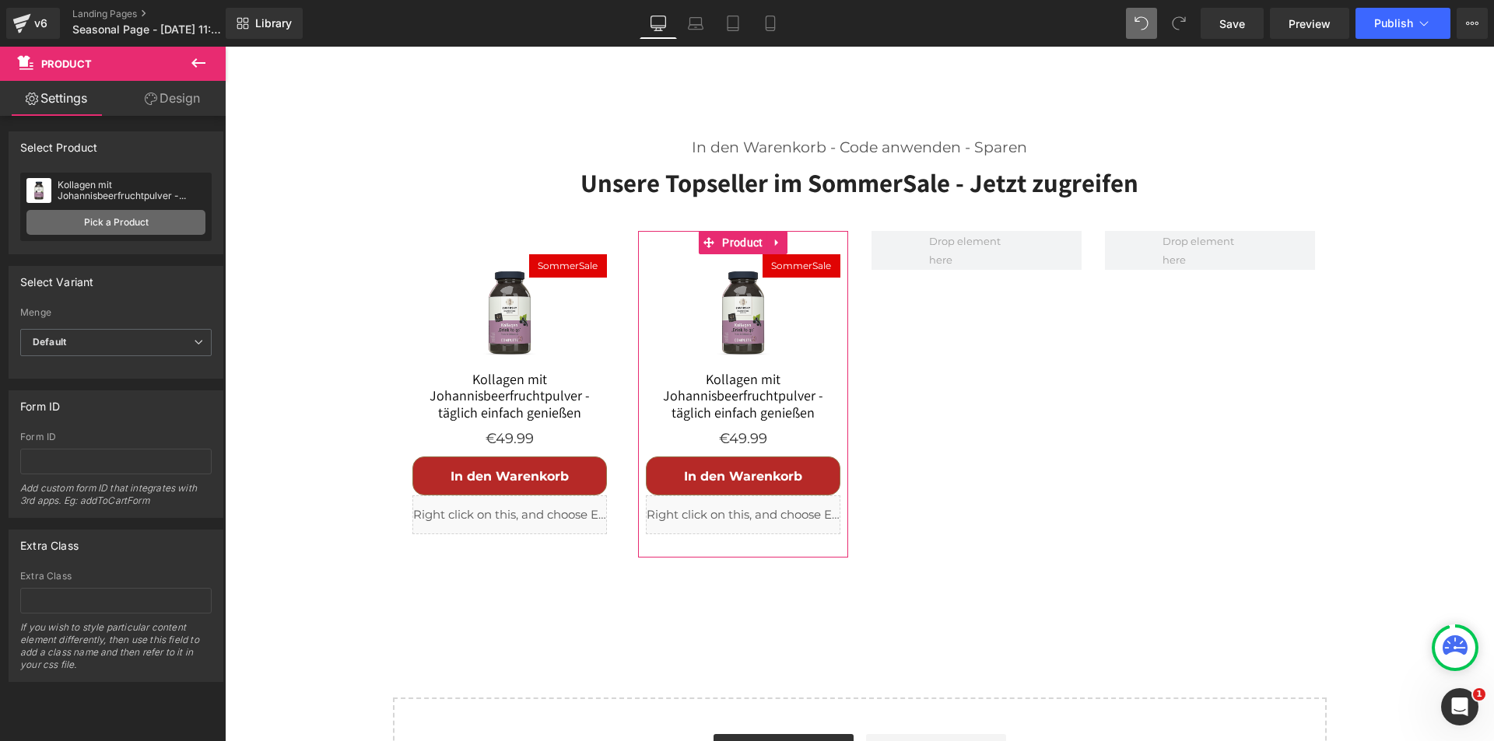
click at [139, 225] on link "Pick a Product" at bounding box center [115, 222] width 179 height 25
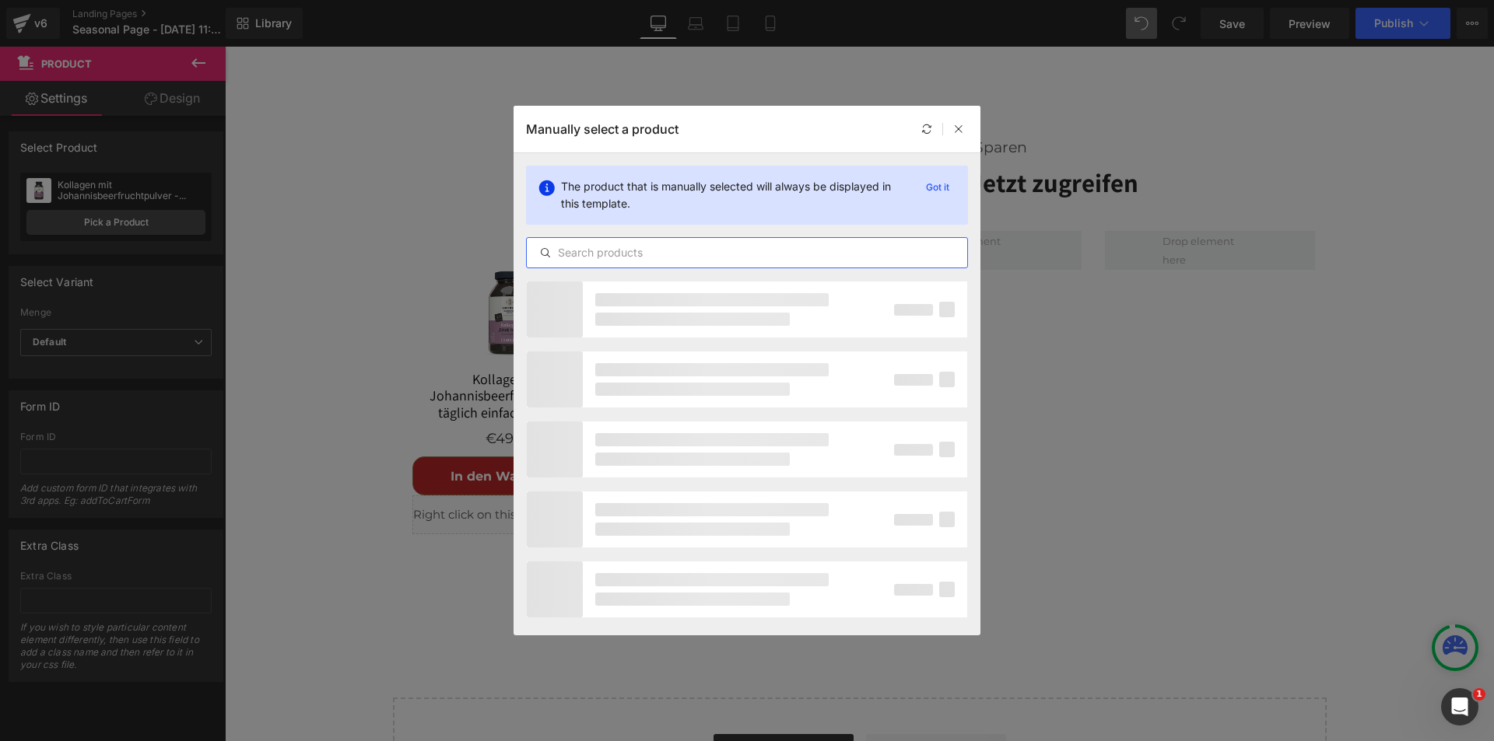
click at [687, 255] on input "text" at bounding box center [747, 253] width 440 height 19
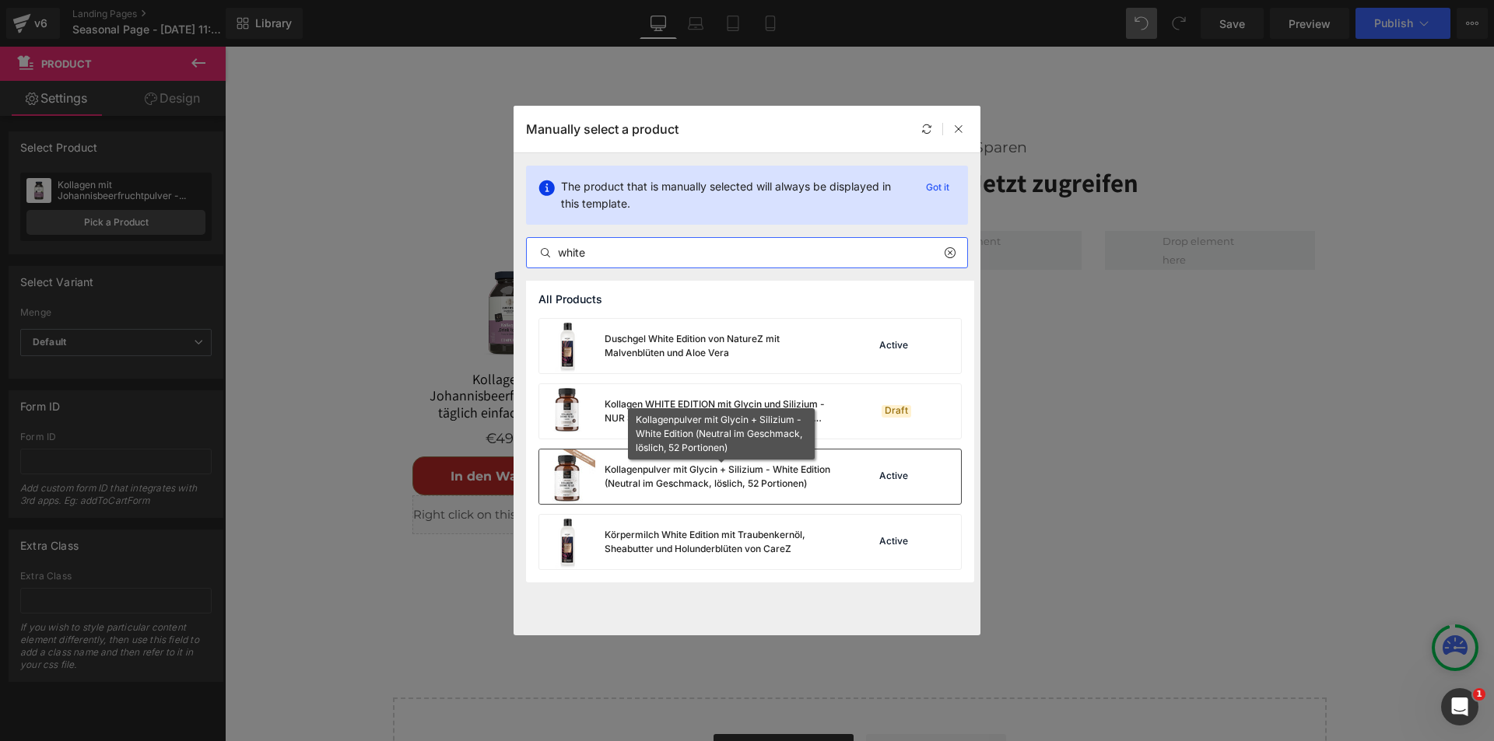
type input "white"
click at [768, 478] on div "Kollagenpulver mit Glycin + Silizium - White Edition (Neutral im Geschmack, lös…" at bounding box center [721, 477] width 233 height 28
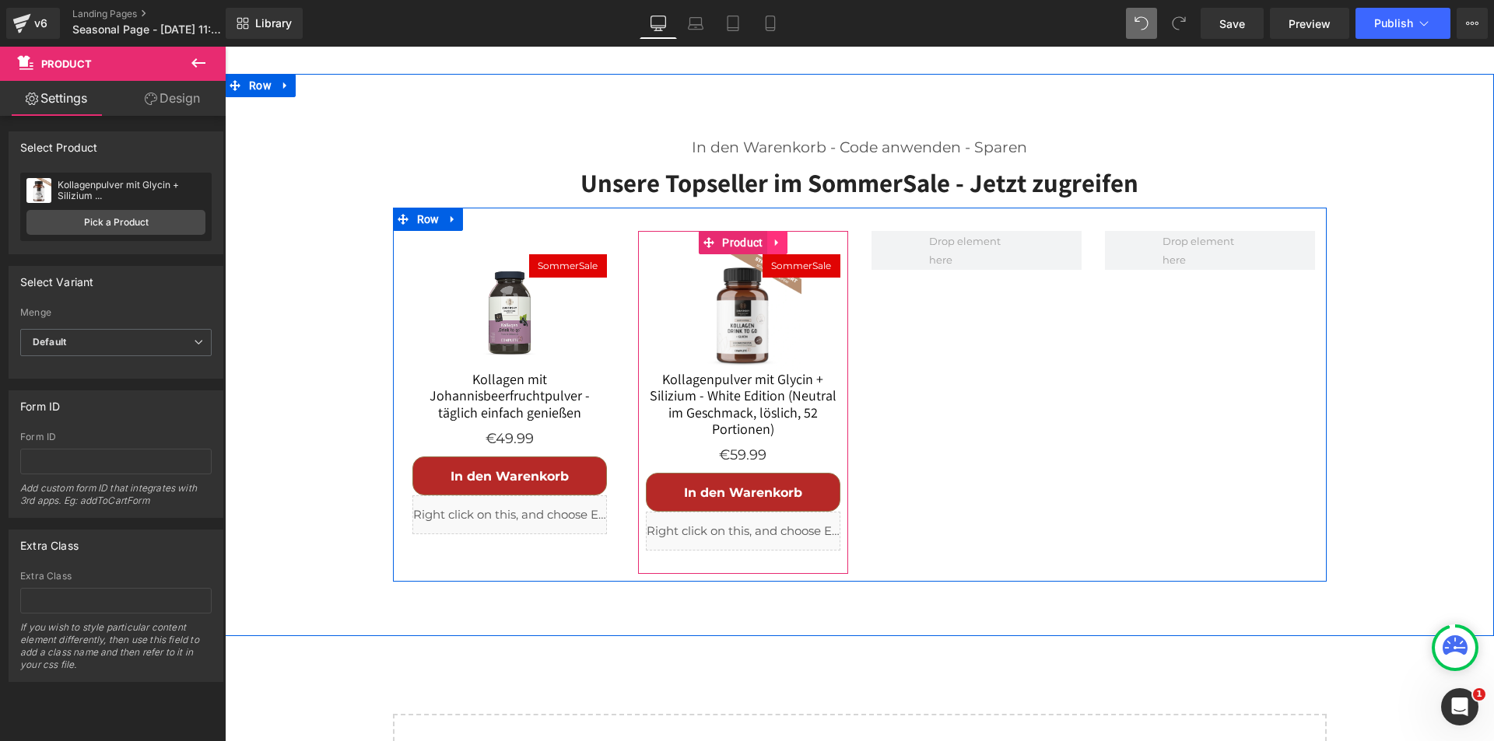
click at [774, 239] on icon at bounding box center [775, 242] width 3 height 7
click at [762, 237] on icon at bounding box center [767, 242] width 11 height 11
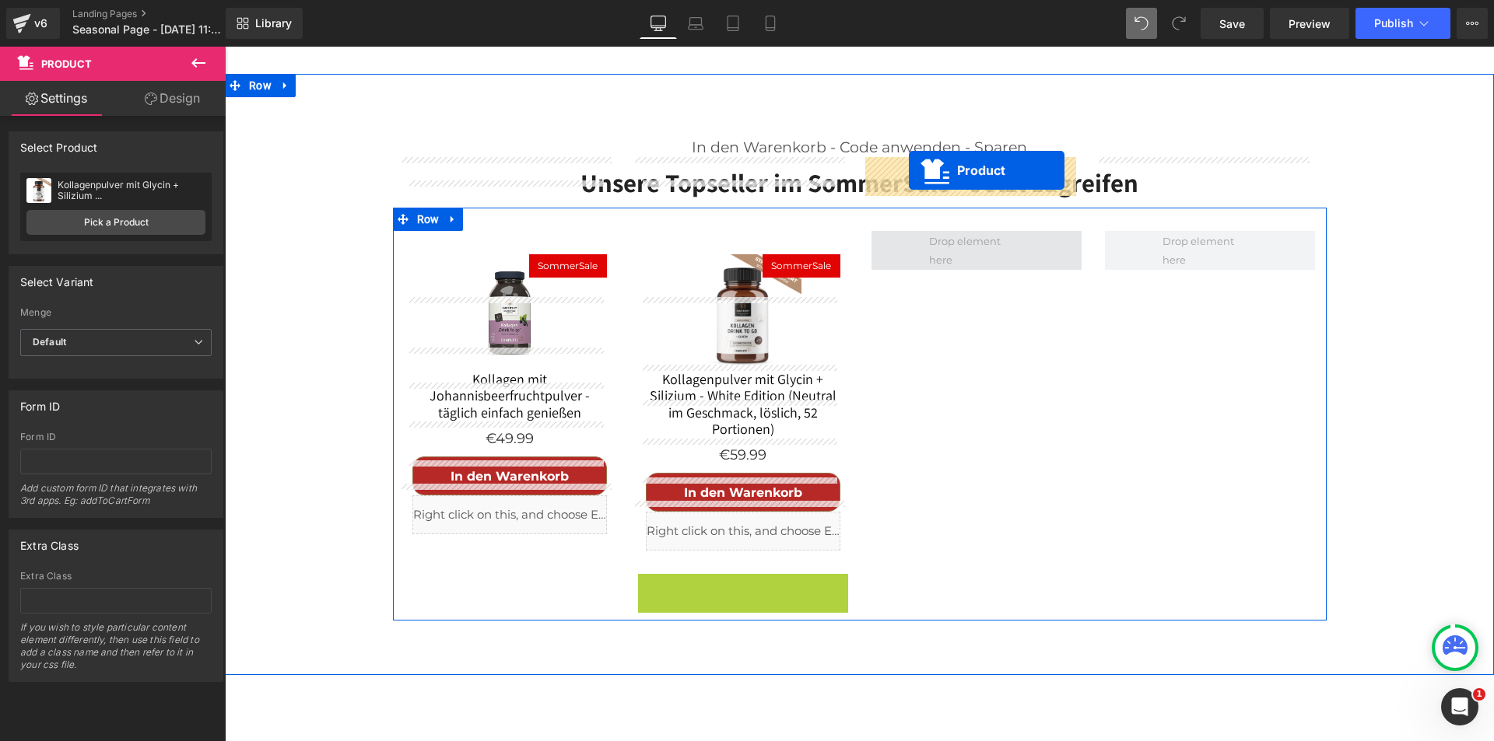
drag, startPoint x: 699, startPoint y: 512, endPoint x: 909, endPoint y: 170, distance: 400.6
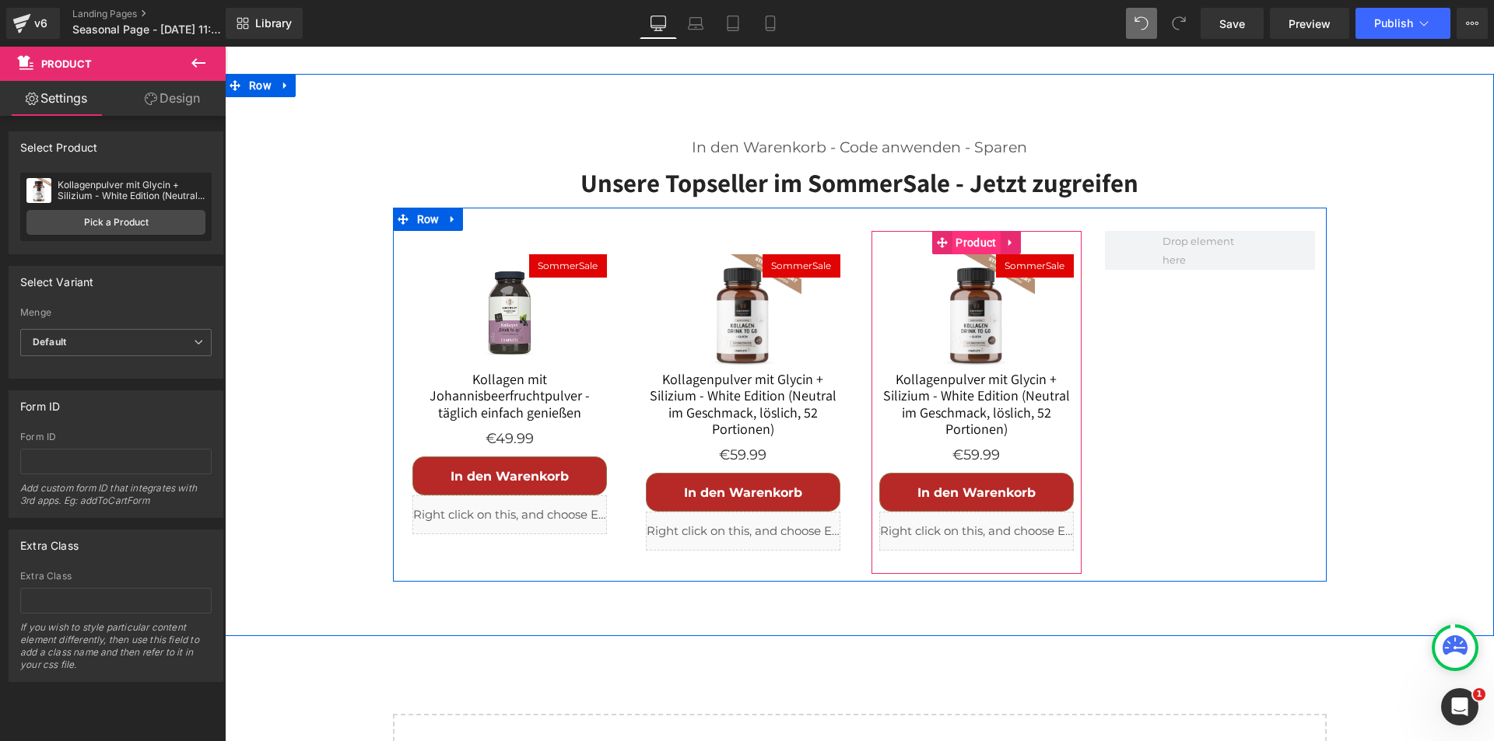
click at [962, 231] on span "Product" at bounding box center [975, 242] width 48 height 23
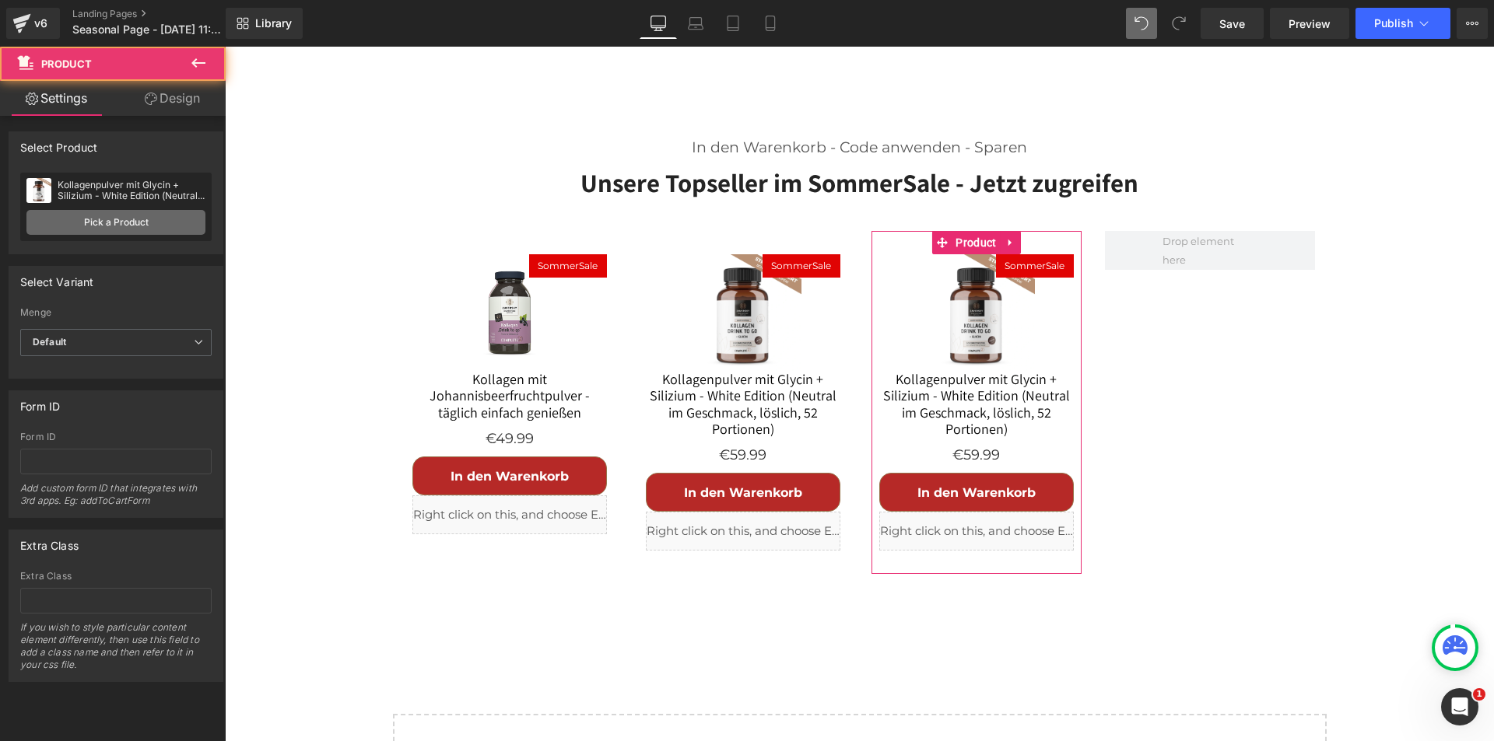
click at [138, 219] on link "Pick a Product" at bounding box center [115, 222] width 179 height 25
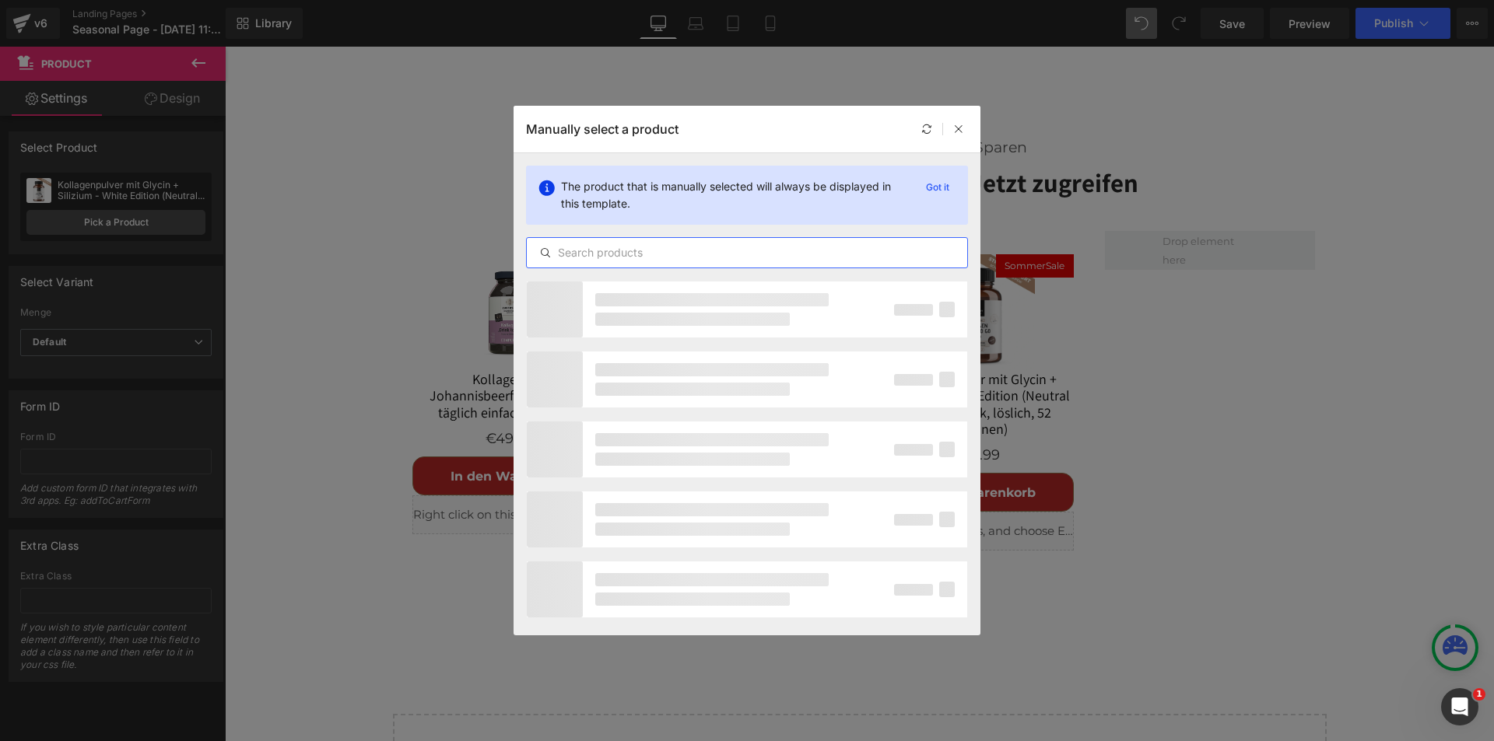
click at [675, 254] on input "text" at bounding box center [747, 253] width 440 height 19
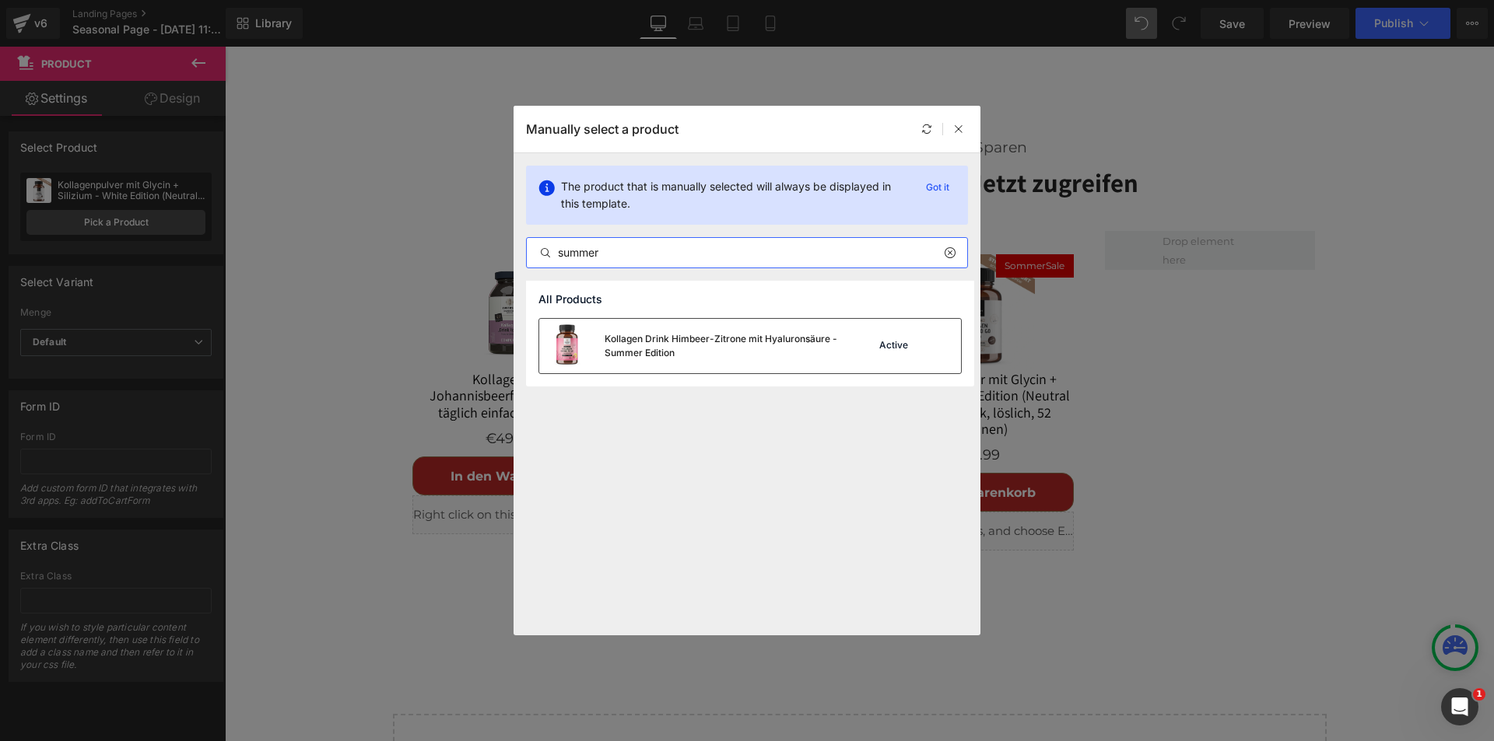
type input "summer"
click at [639, 344] on div "Kollagen Drink Himbeer-Zitrone mit Hyaluronsäure - Summer Edition" at bounding box center [721, 346] width 233 height 28
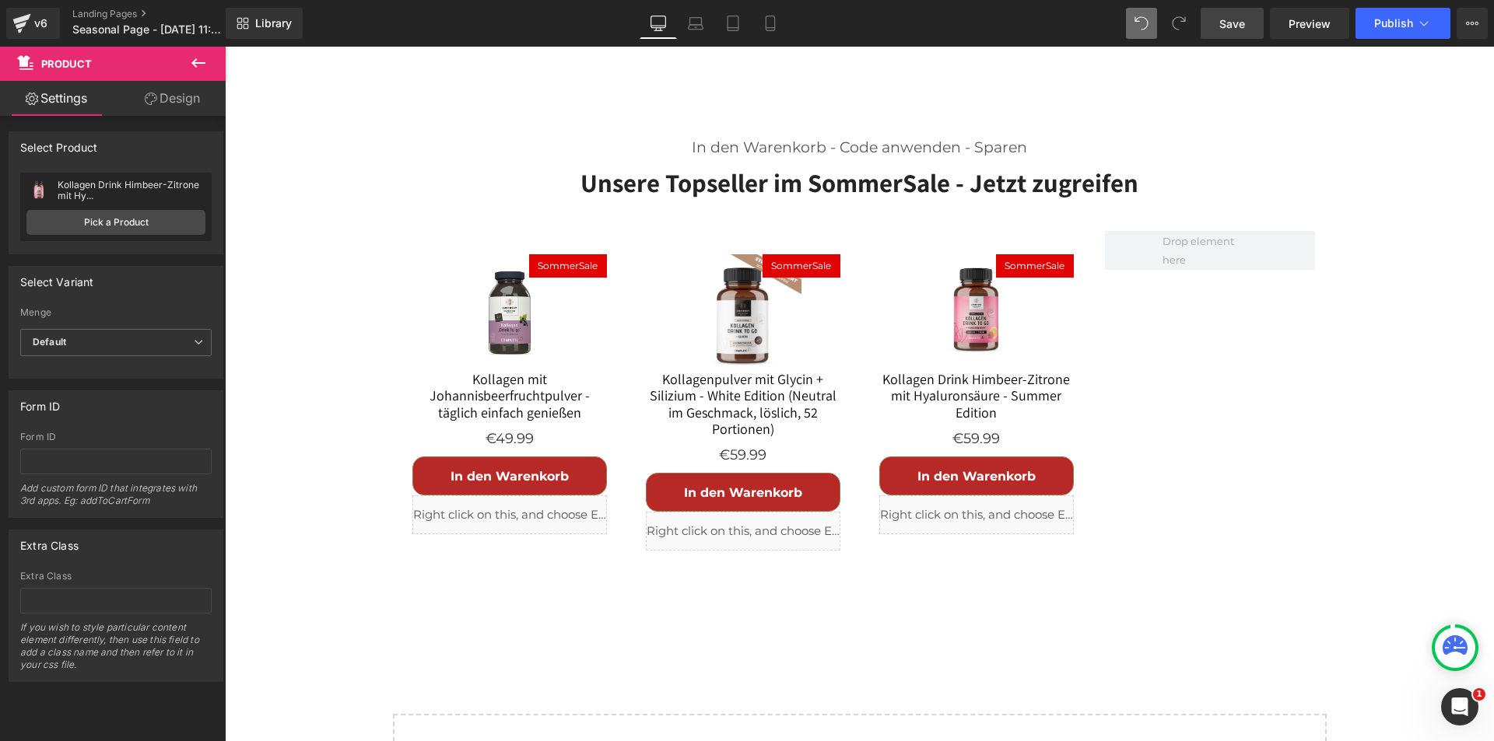
click at [1223, 23] on span "Save" at bounding box center [1232, 24] width 26 height 16
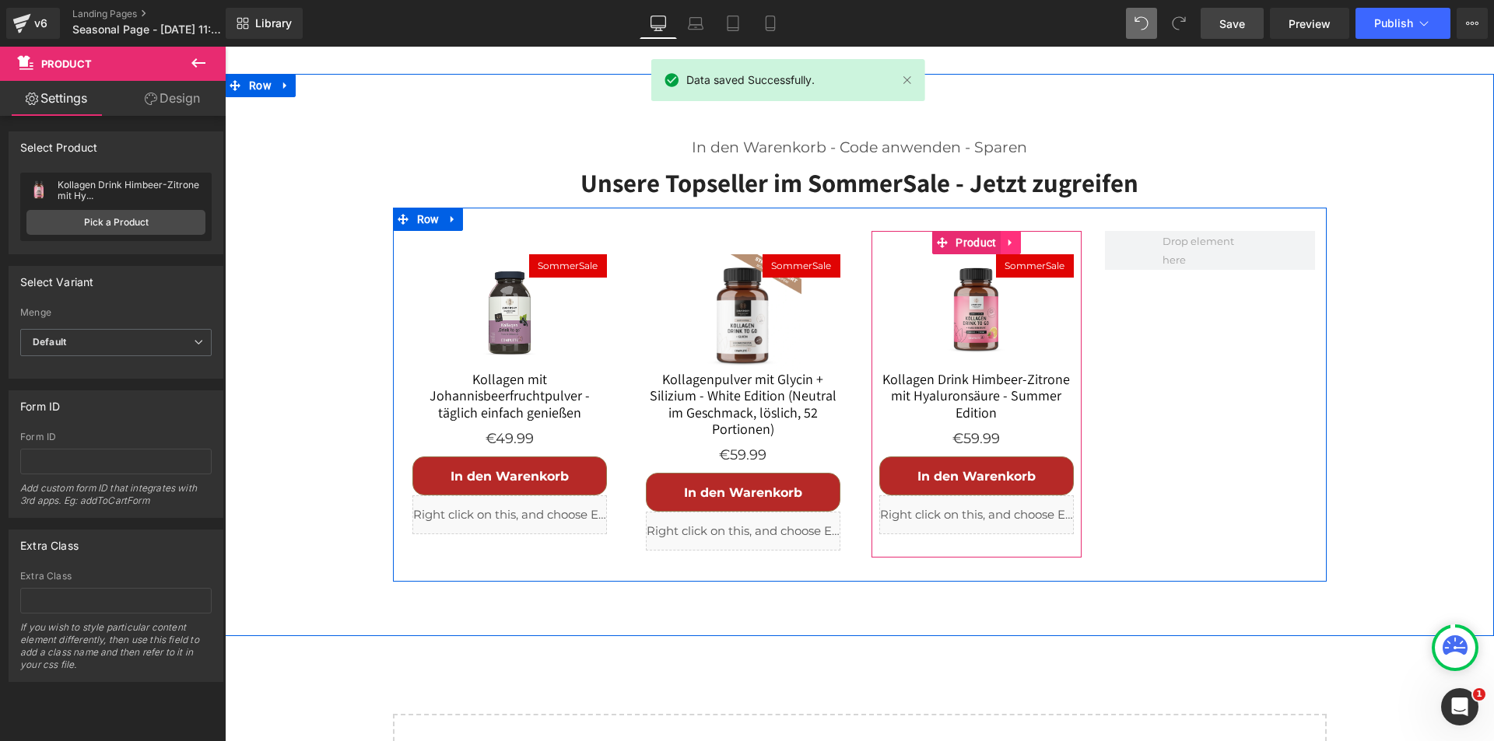
click at [1005, 237] on icon at bounding box center [1010, 243] width 11 height 12
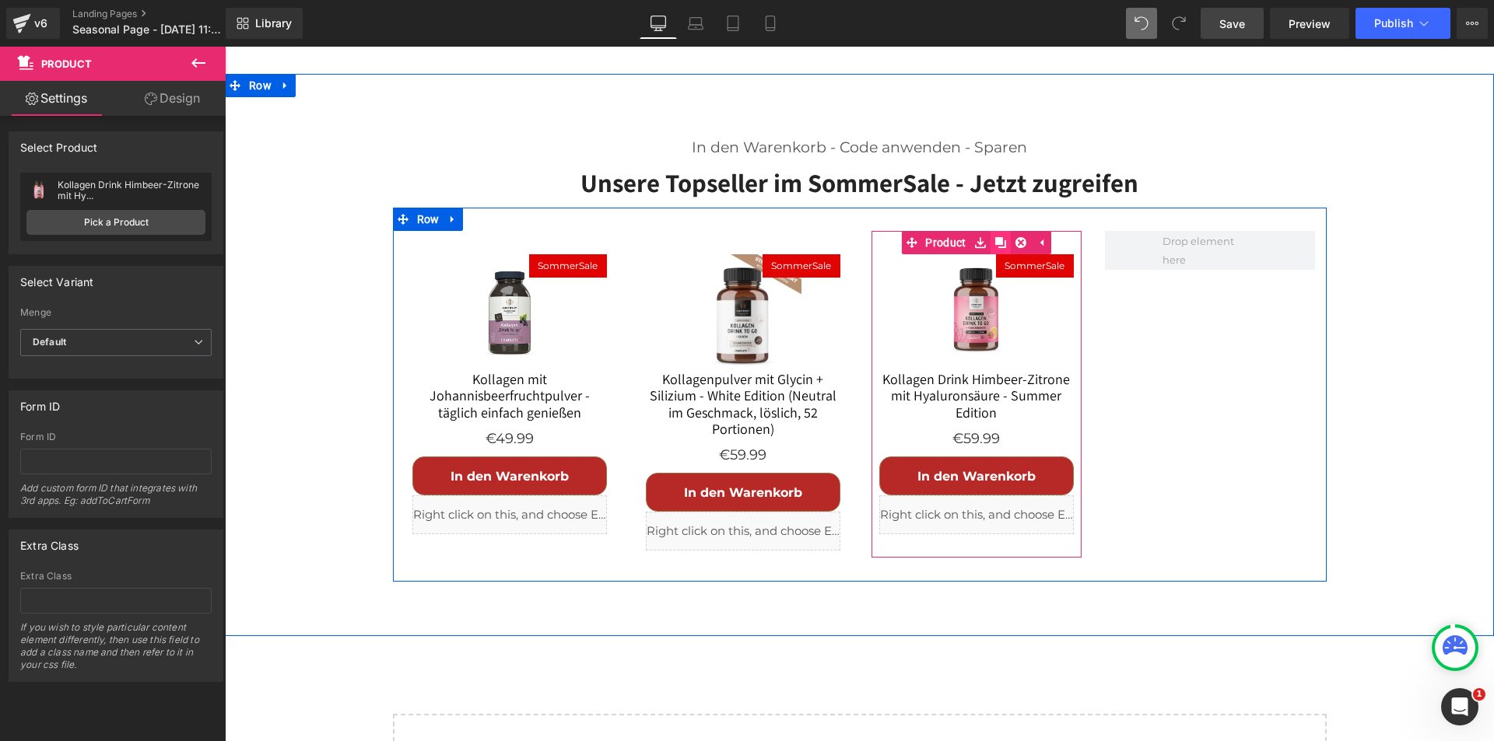
click at [995, 237] on icon at bounding box center [1000, 242] width 11 height 11
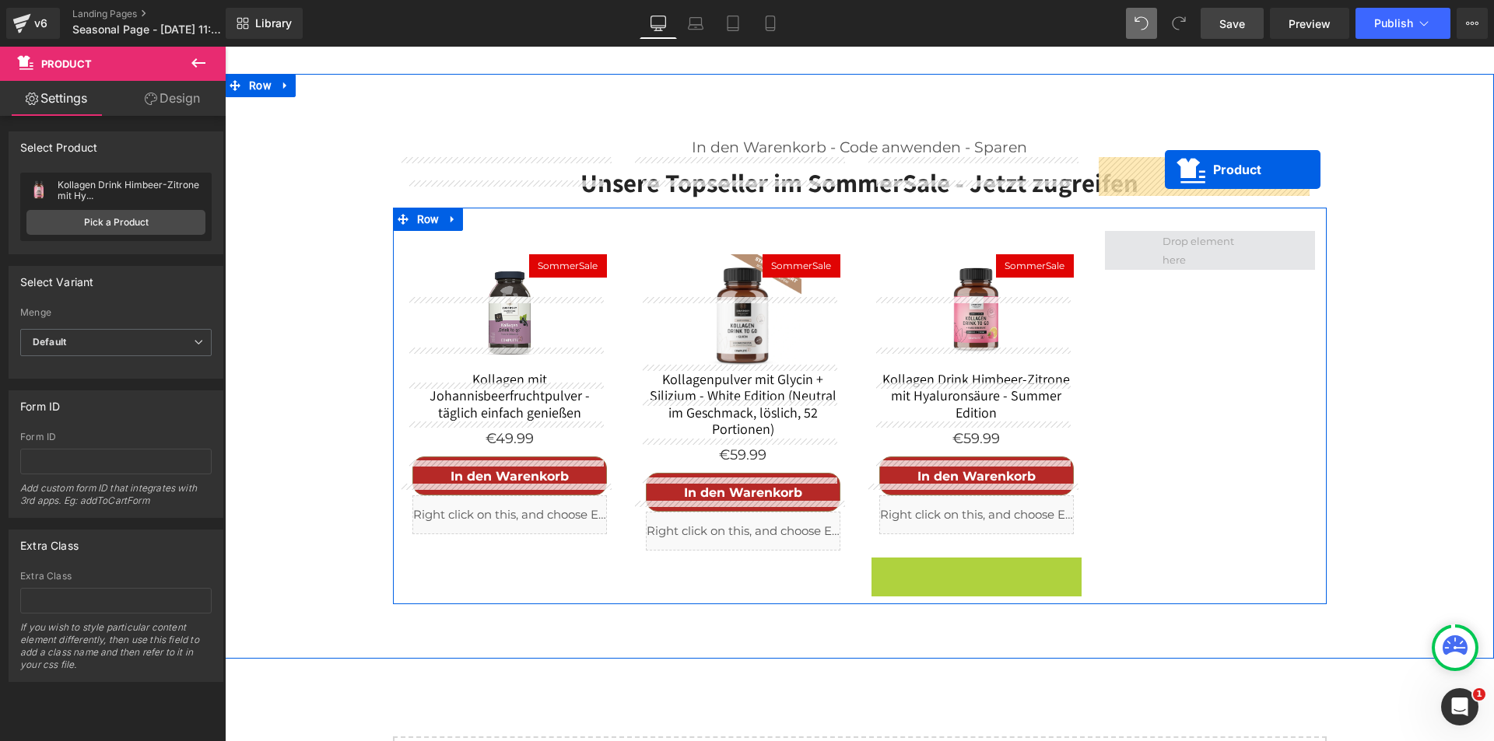
drag, startPoint x: 936, startPoint y: 498, endPoint x: 1165, endPoint y: 170, distance: 400.1
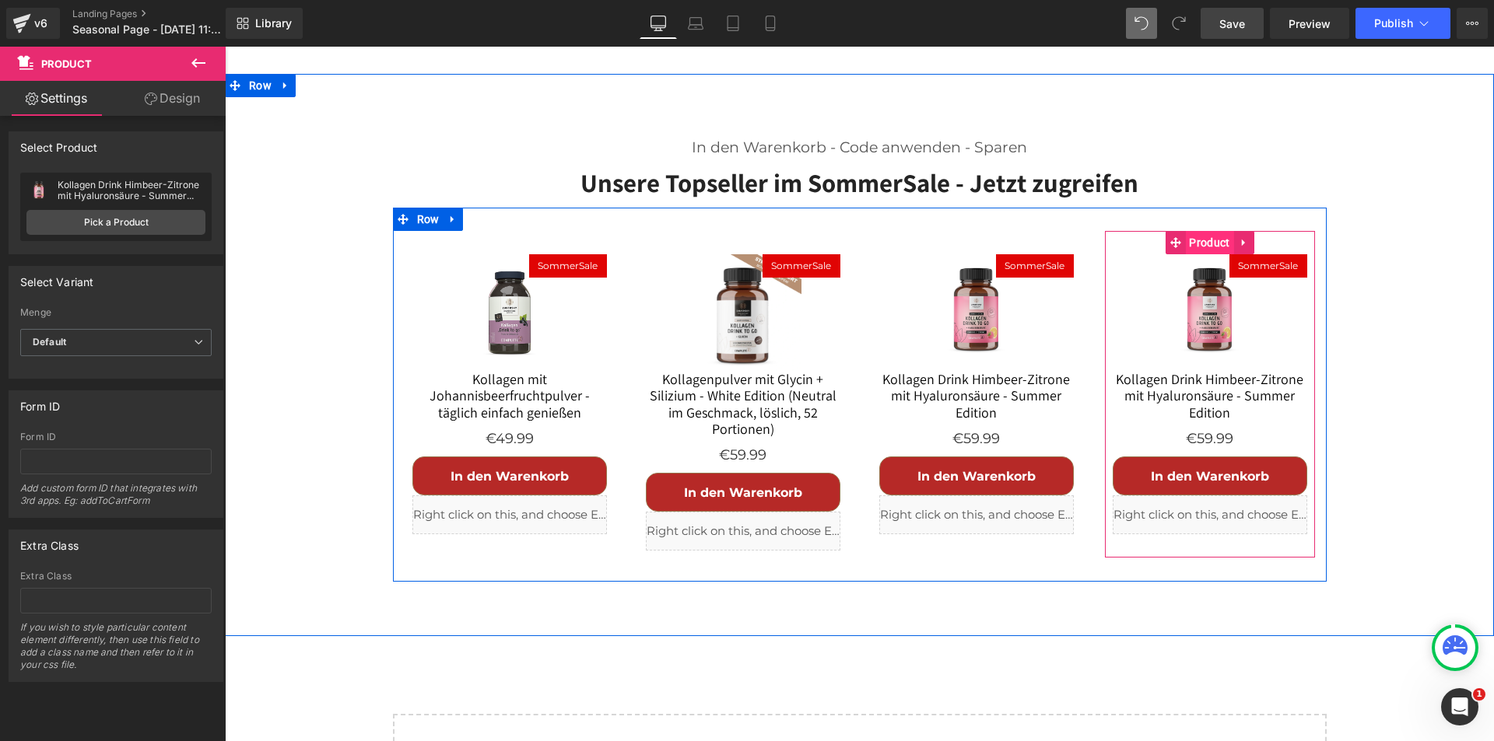
click at [1186, 231] on span "Product" at bounding box center [1209, 242] width 48 height 23
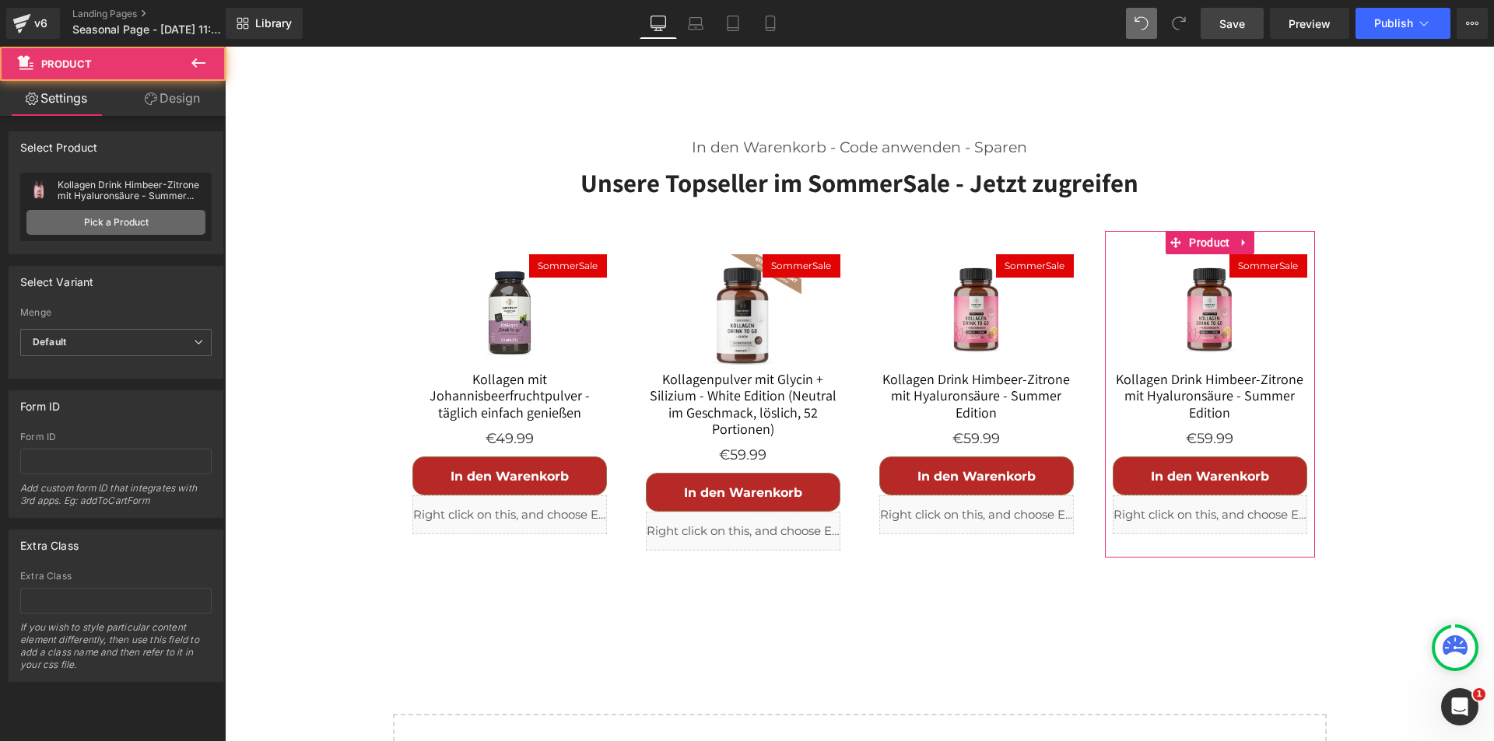
click at [138, 226] on link "Pick a Product" at bounding box center [115, 222] width 179 height 25
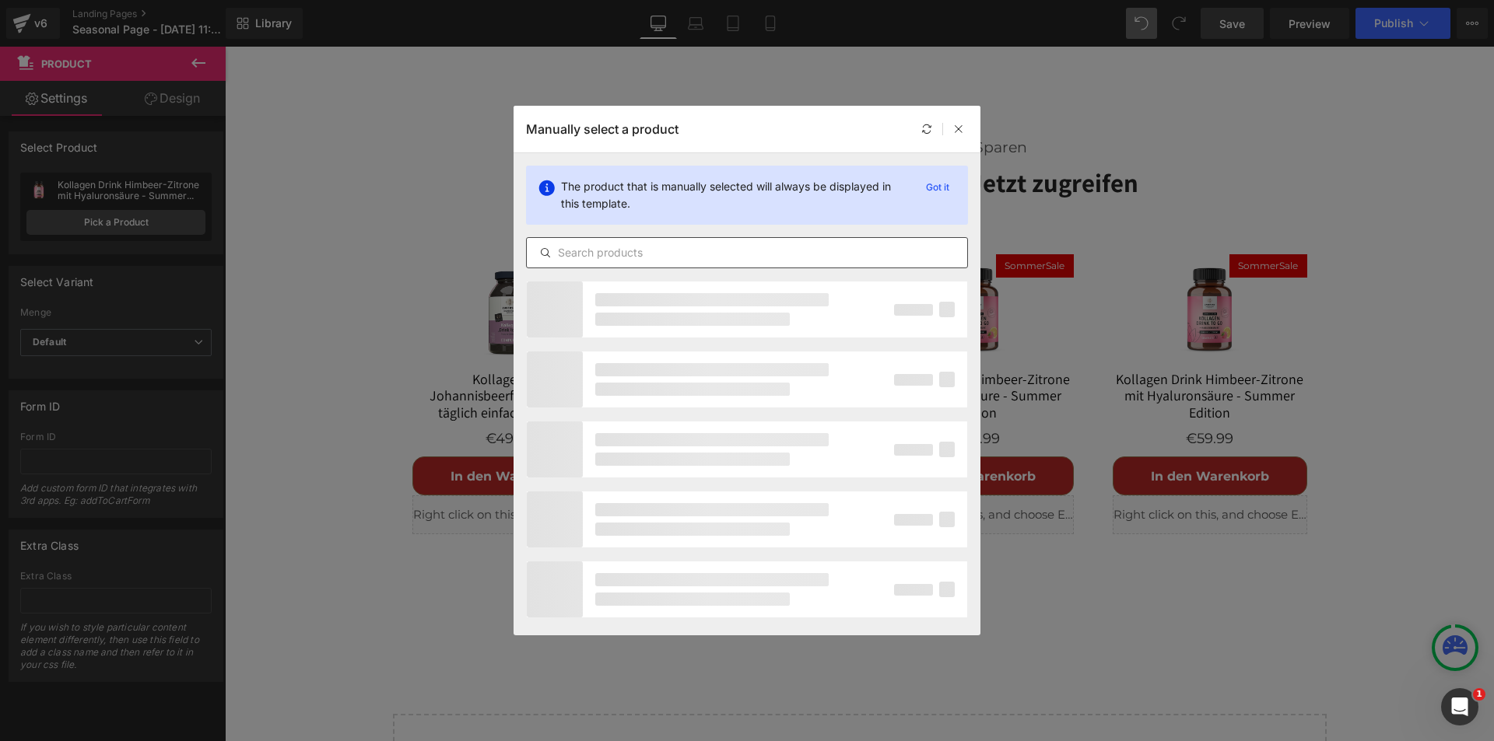
click at [688, 258] on input "text" at bounding box center [747, 253] width 440 height 19
type input "fitcon"
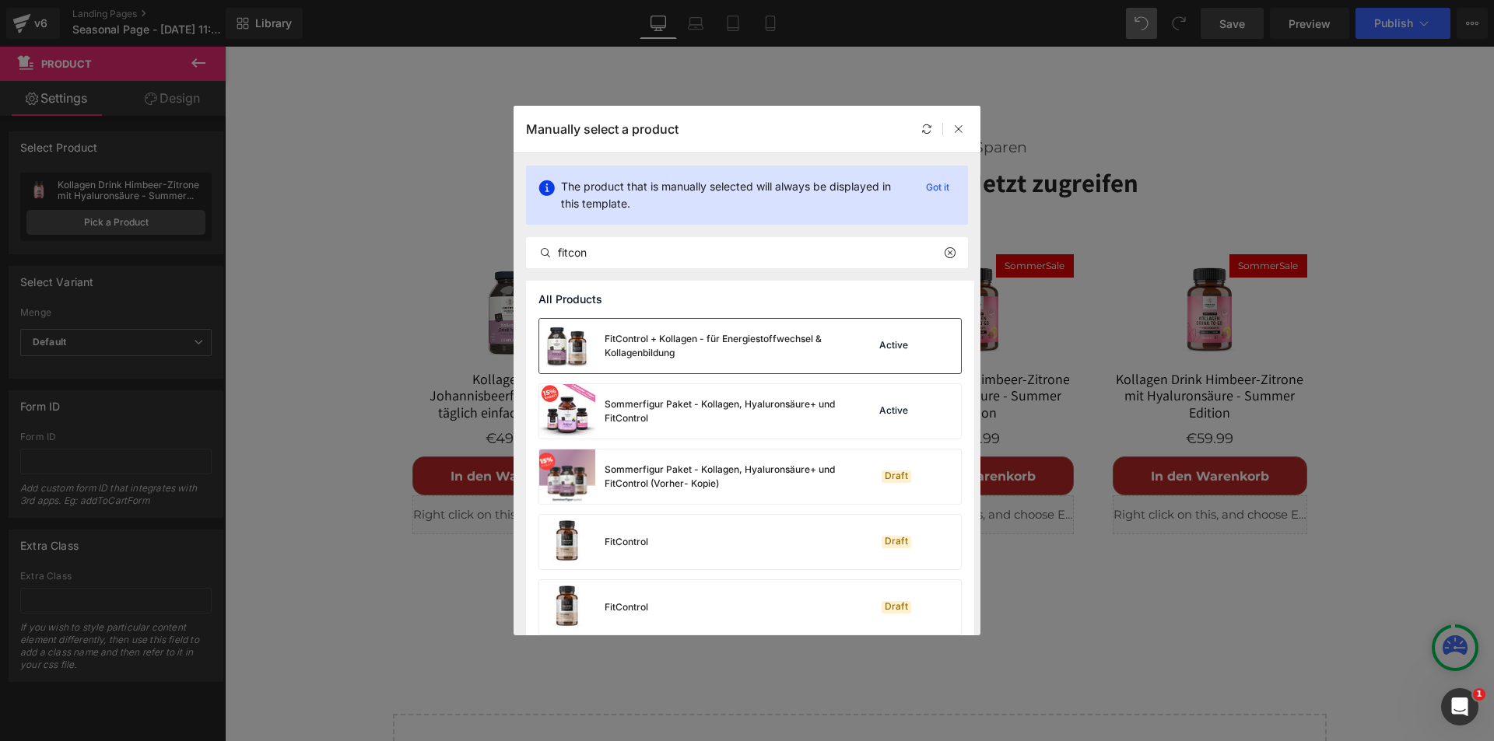
click at [653, 343] on div "FitControl + Kollagen - für Energiestoffwechsel & Kollagenbildung" at bounding box center [721, 346] width 233 height 28
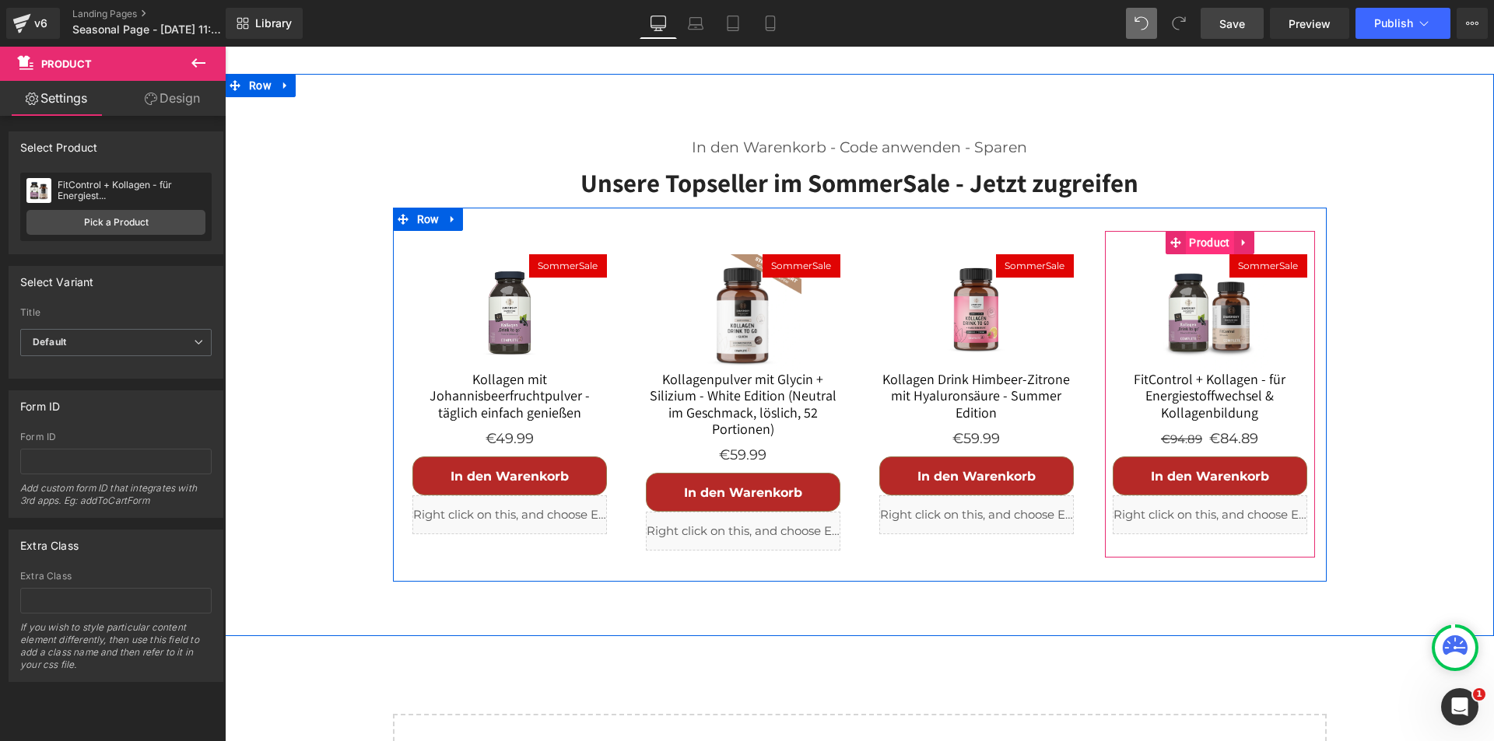
click at [1186, 231] on span "Product" at bounding box center [1209, 242] width 48 height 23
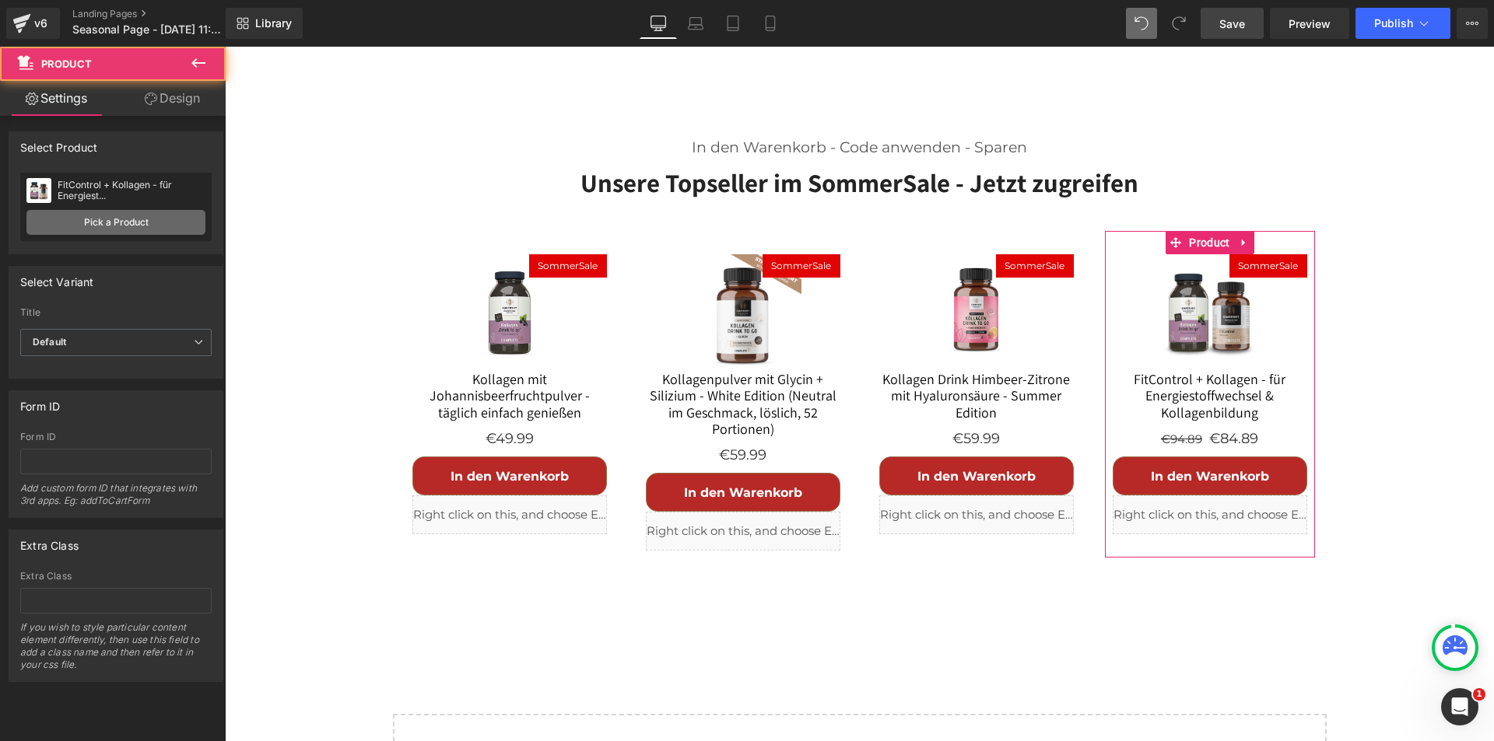
click at [106, 222] on link "Pick a Product" at bounding box center [115, 222] width 179 height 25
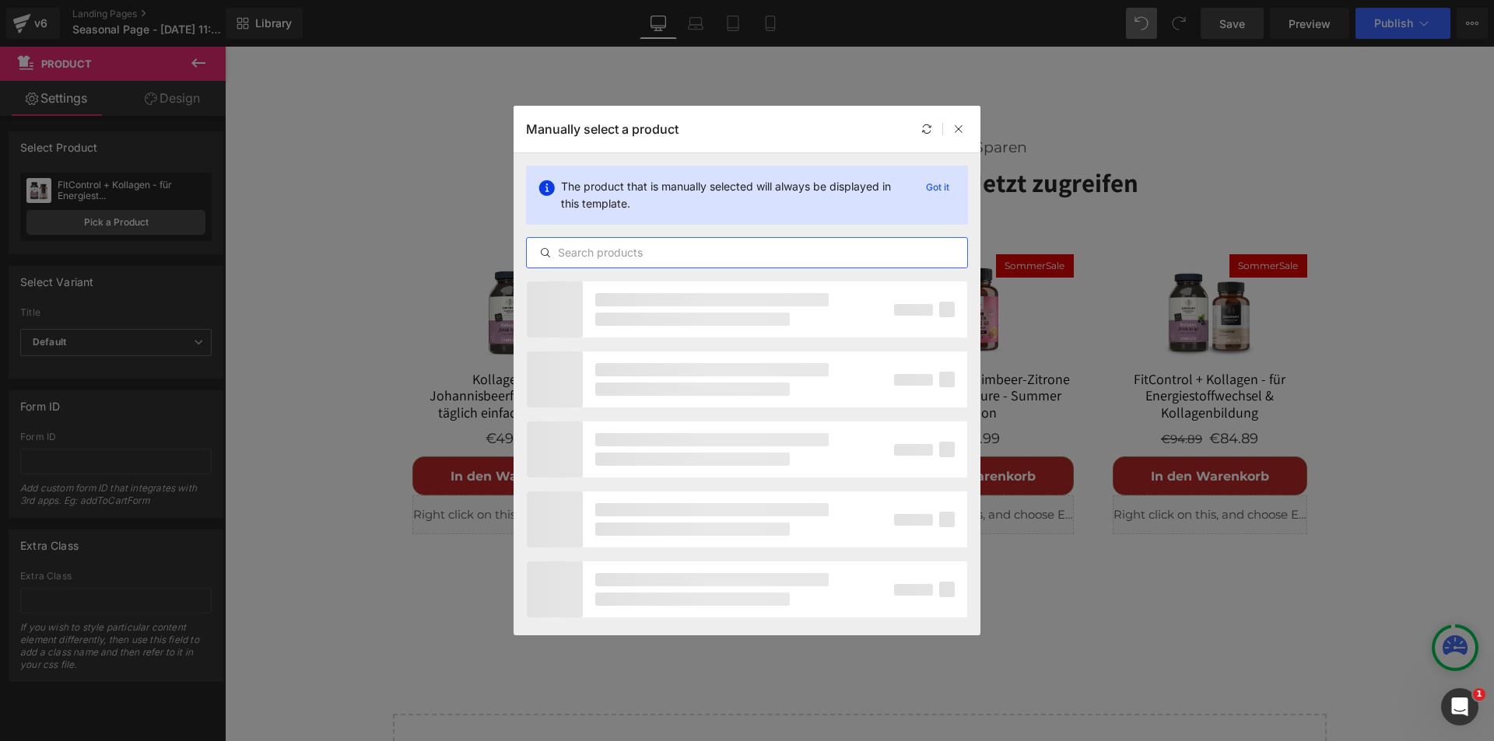
click at [654, 245] on input "text" at bounding box center [747, 253] width 440 height 19
type input "fitcontrol"
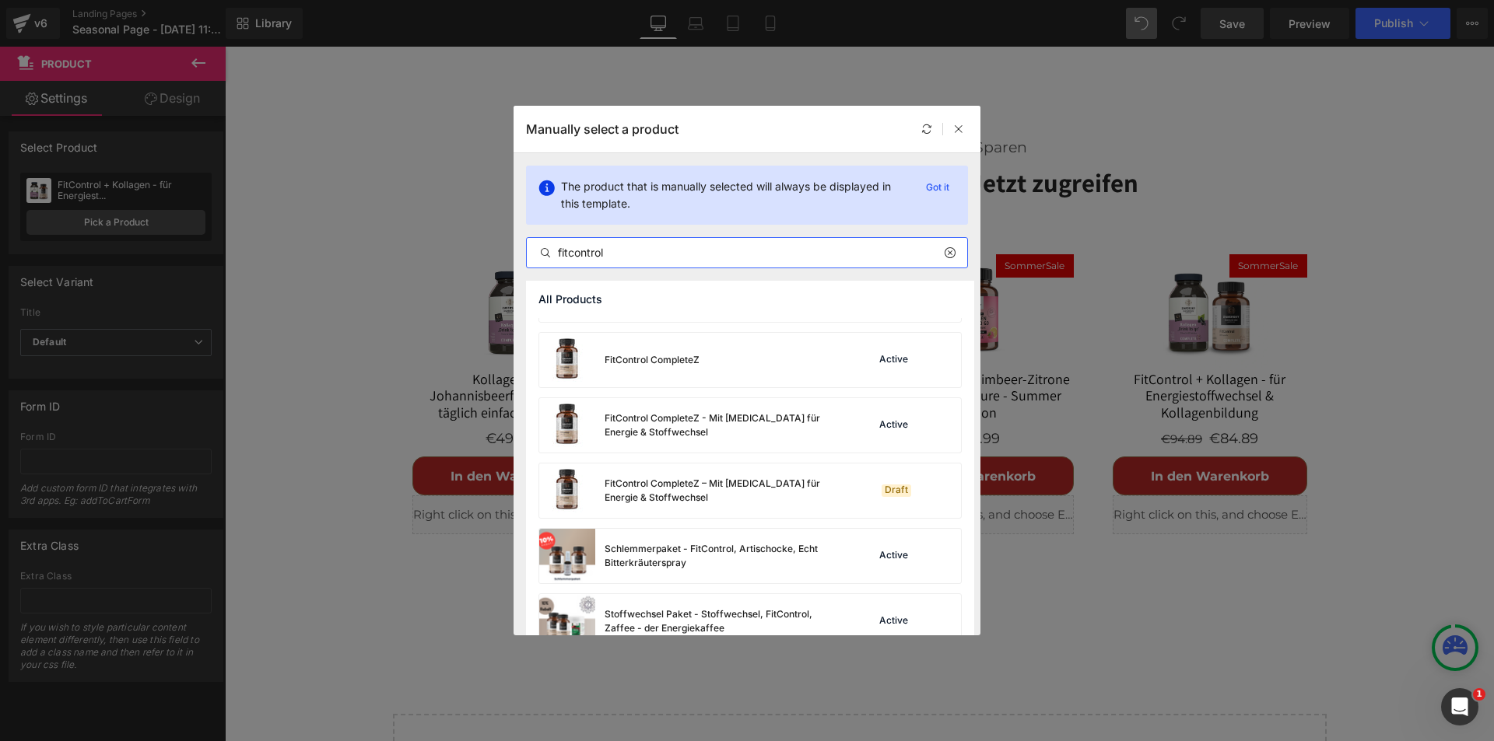
scroll to position [467, 0]
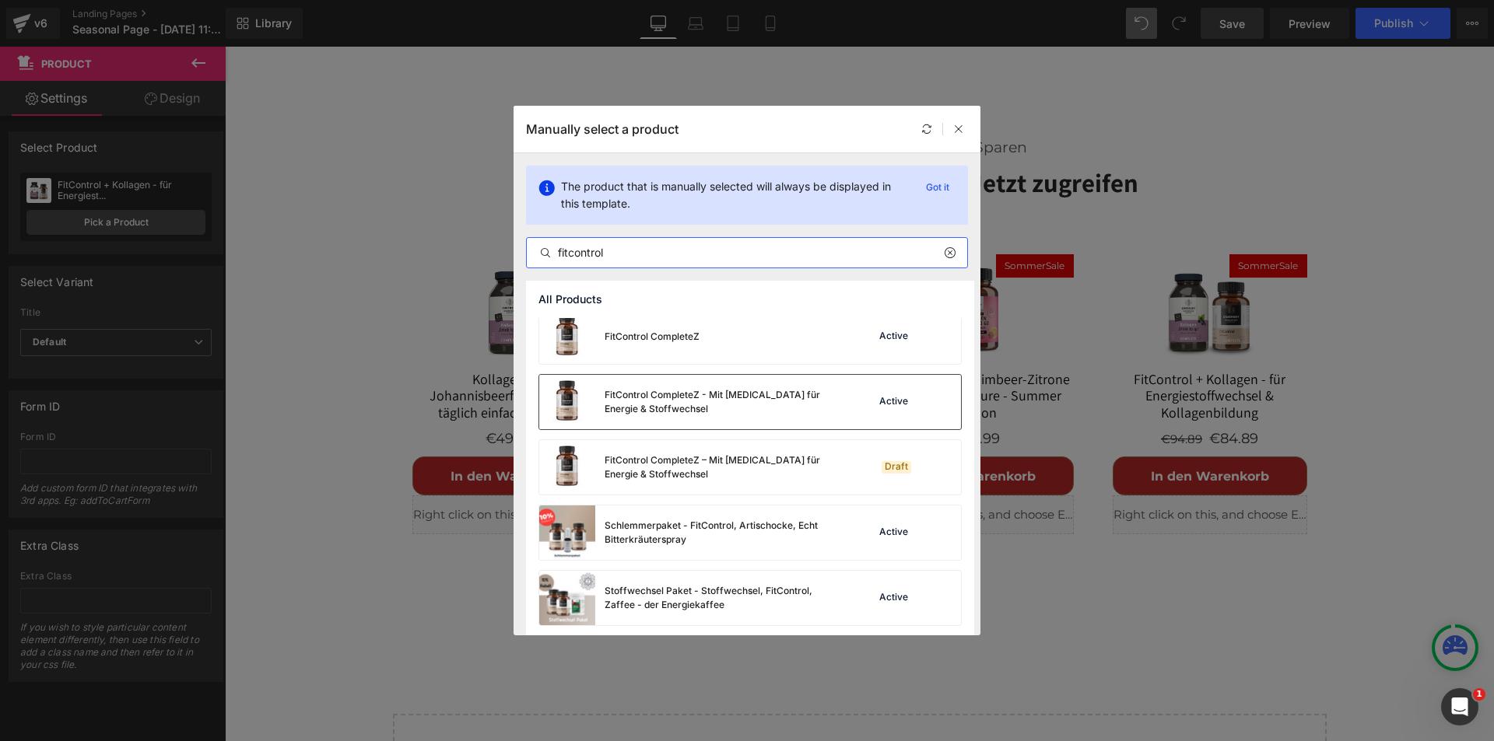
click at [670, 395] on div "FitControl CompleteZ - Mit [MEDICAL_DATA] für Energie & Stoffwechsel" at bounding box center [721, 402] width 233 height 28
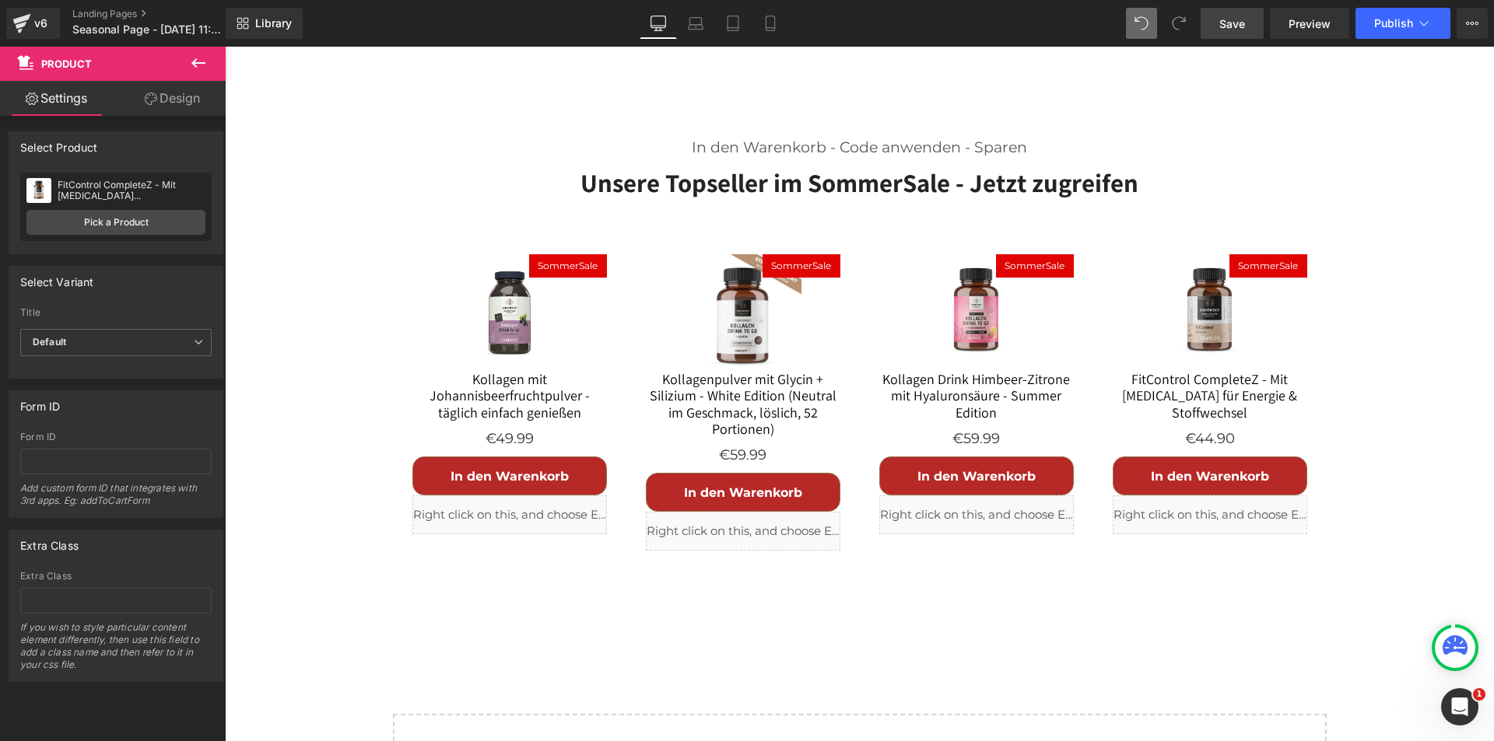
click at [1244, 19] on span "Save" at bounding box center [1232, 24] width 26 height 16
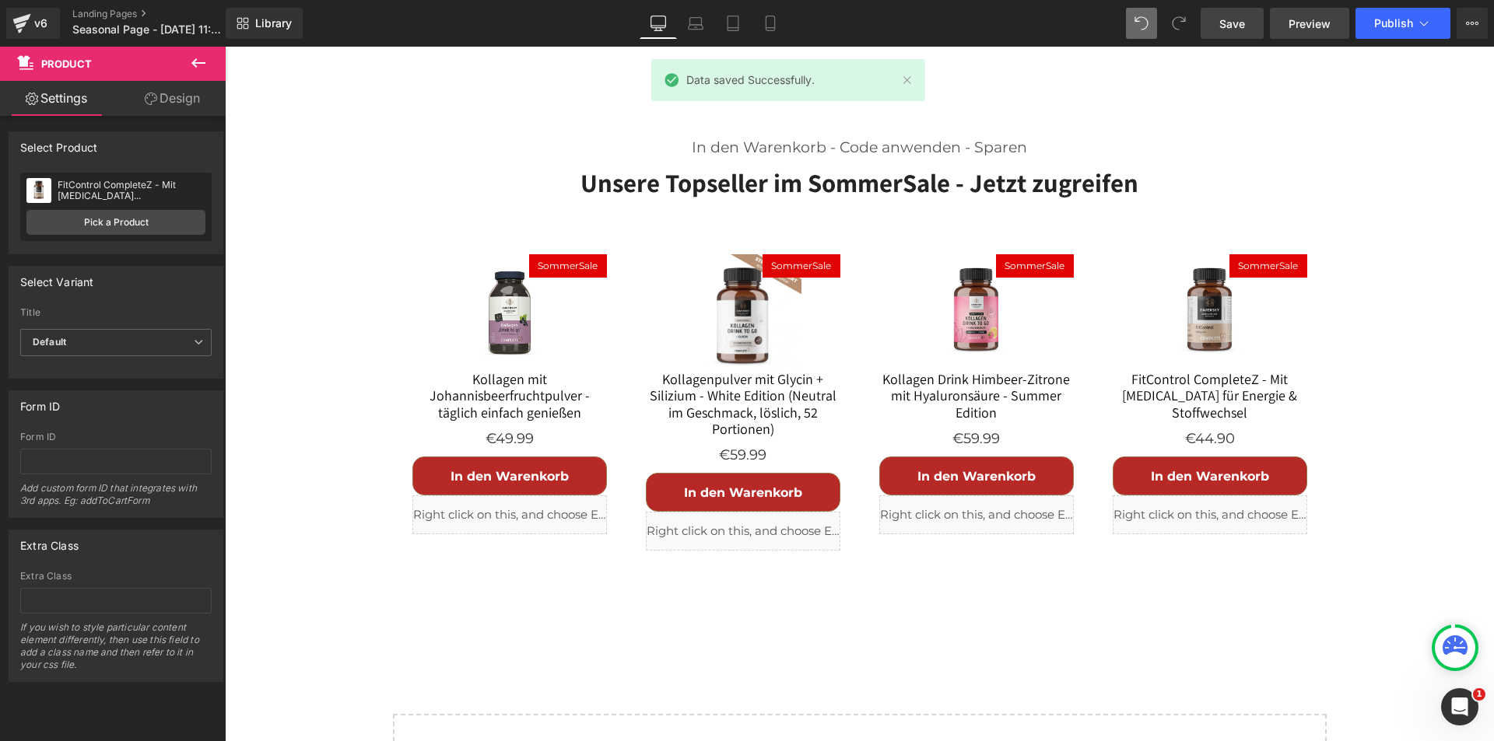
click at [1298, 22] on span "Preview" at bounding box center [1309, 24] width 42 height 16
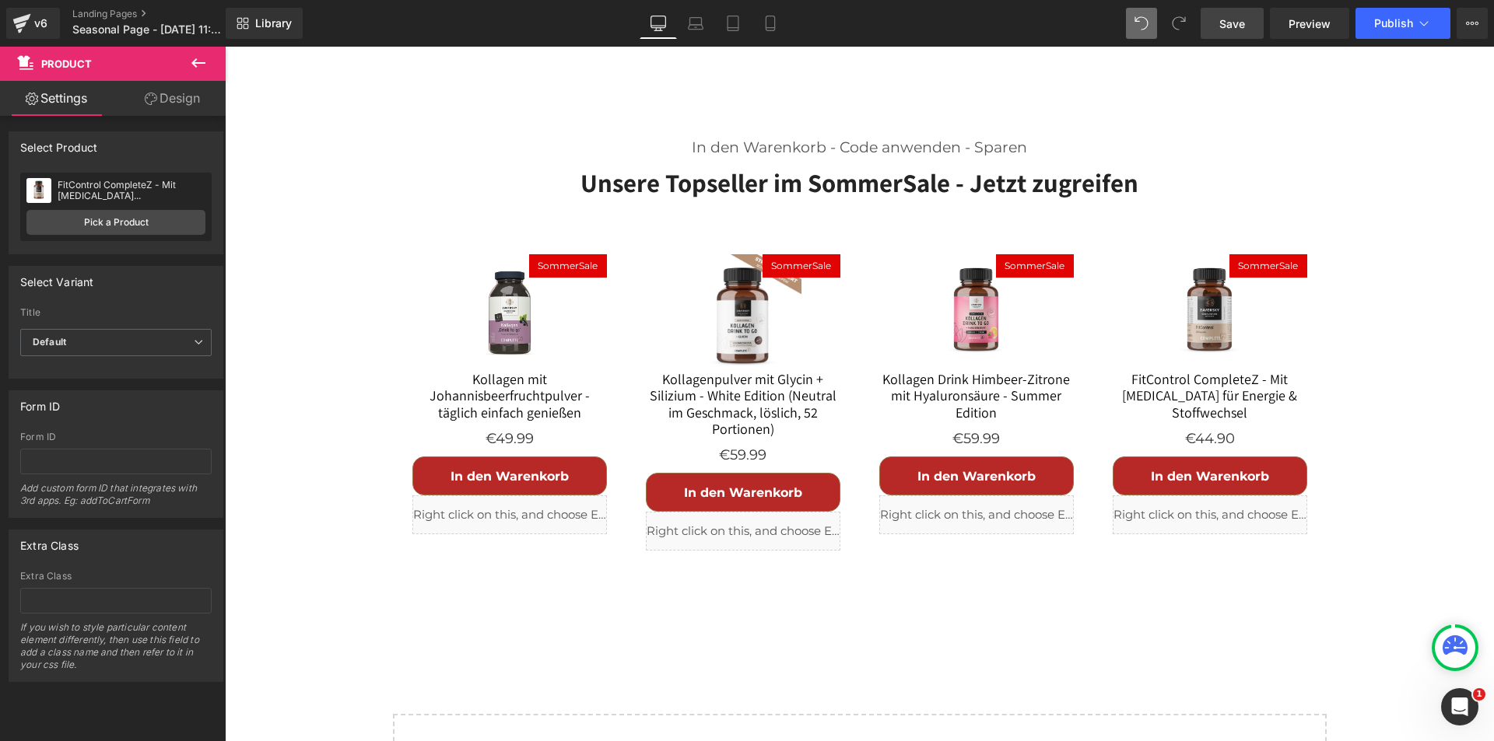
click at [198, 61] on icon at bounding box center [198, 63] width 19 height 19
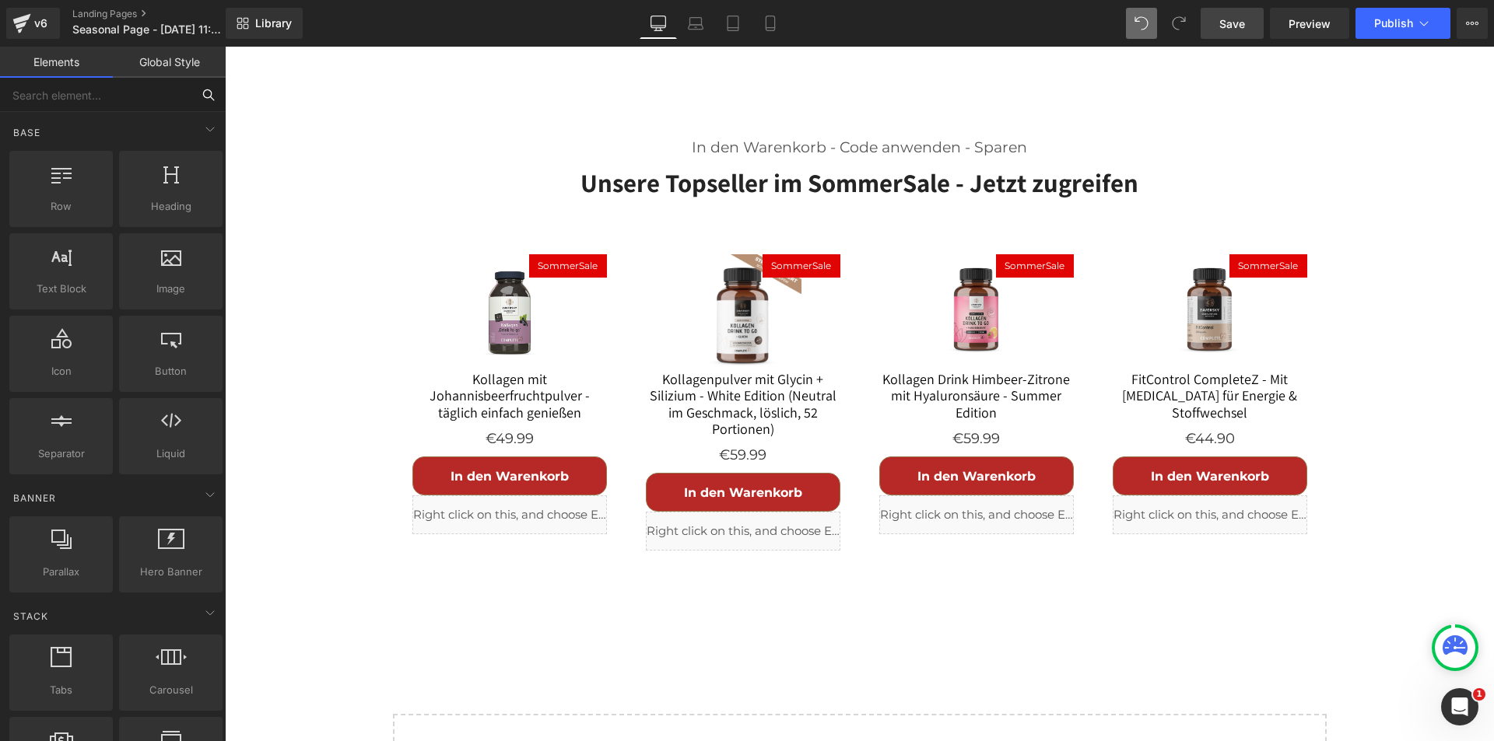
click at [81, 93] on input "text" at bounding box center [95, 95] width 191 height 34
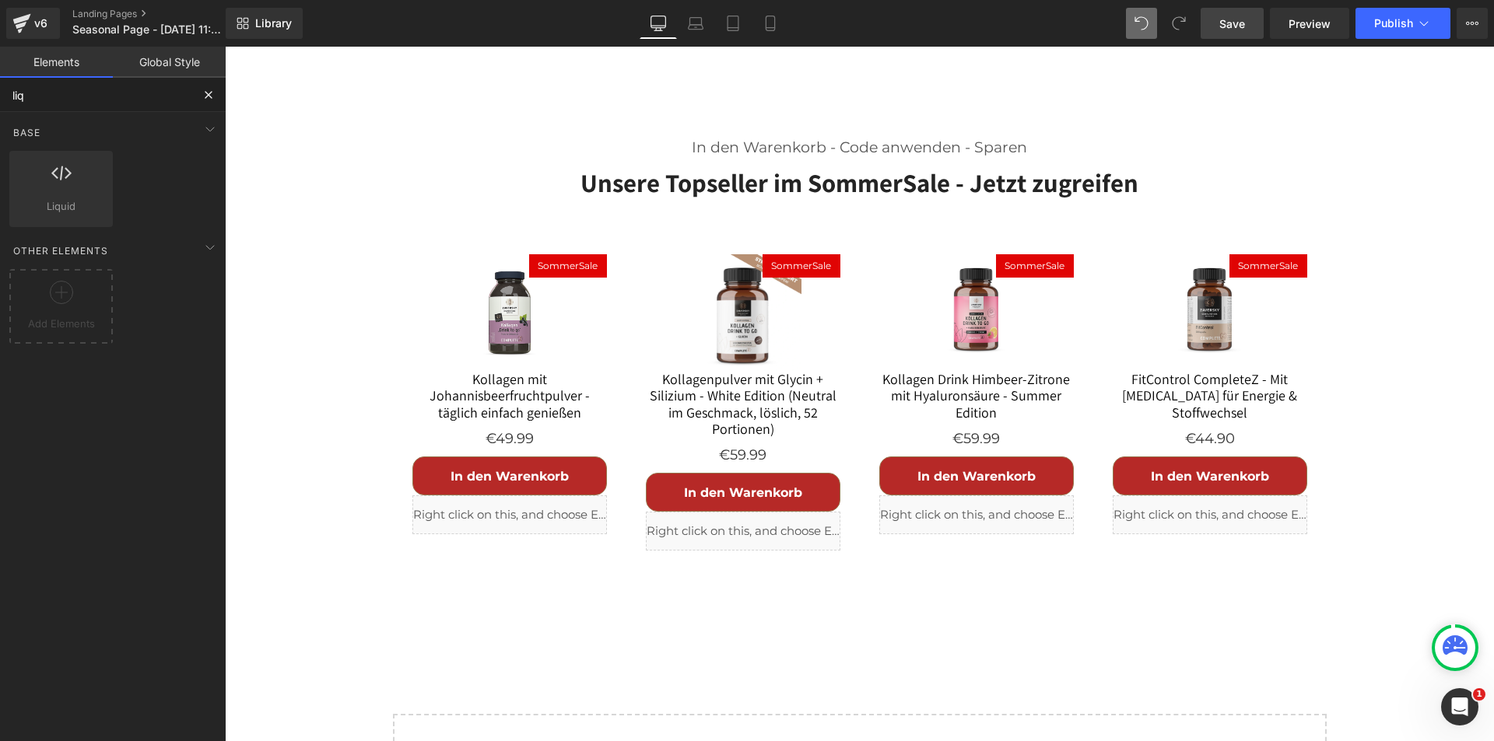
type input "liqu"
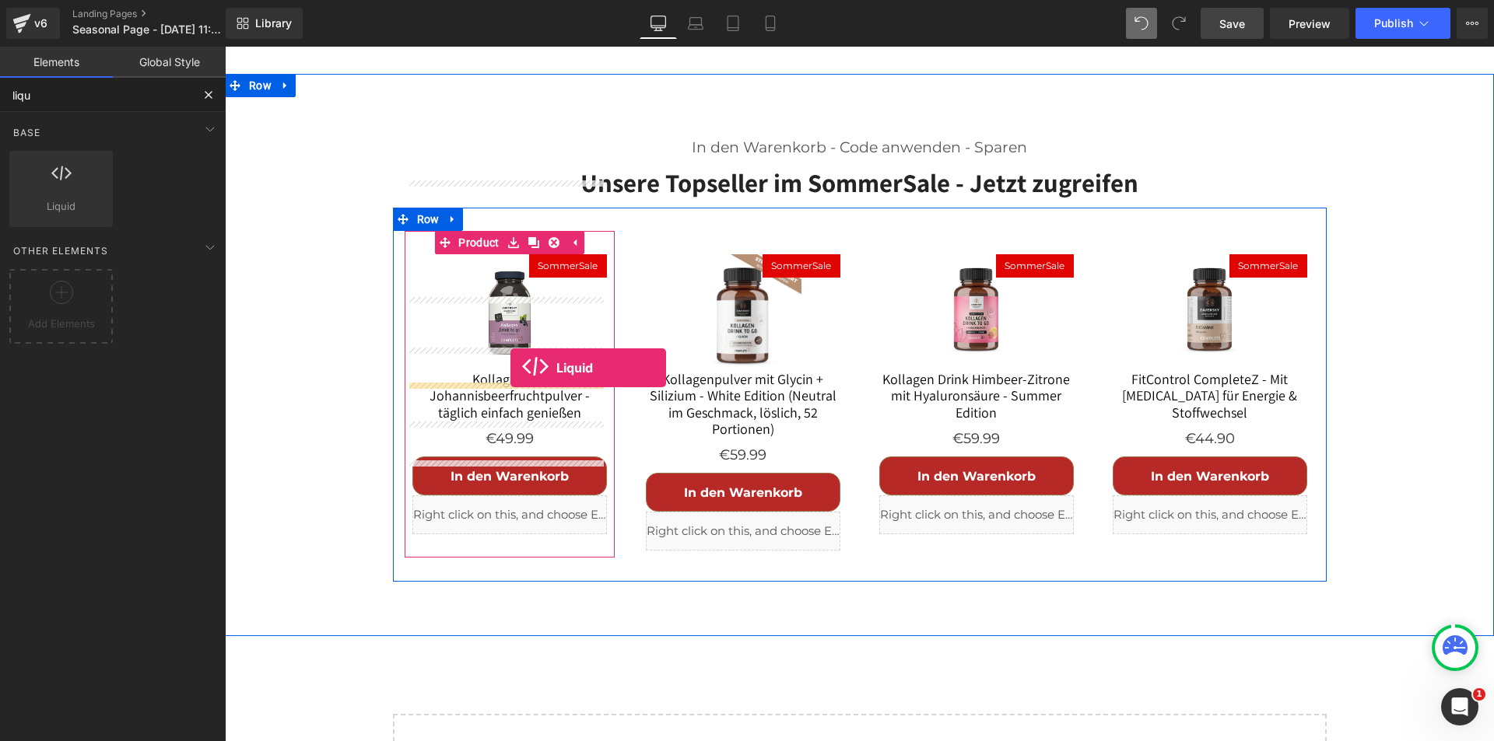
drag, startPoint x: 276, startPoint y: 214, endPoint x: 510, endPoint y: 368, distance: 280.3
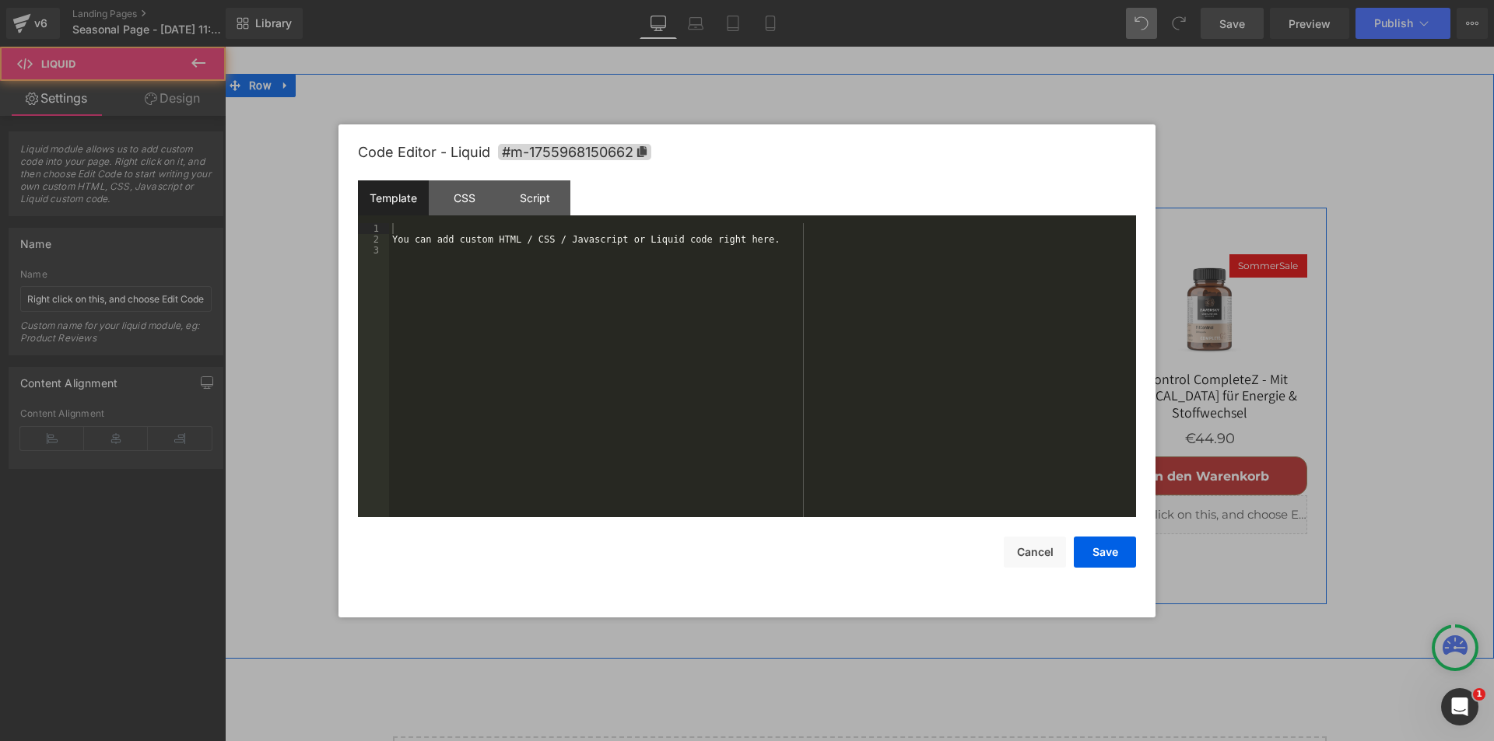
click at [523, 457] on div "Liquid" at bounding box center [509, 476] width 194 height 39
click at [483, 379] on div "You can add custom HTML / CSS / Javascript or Liquid code right here." at bounding box center [762, 381] width 747 height 316
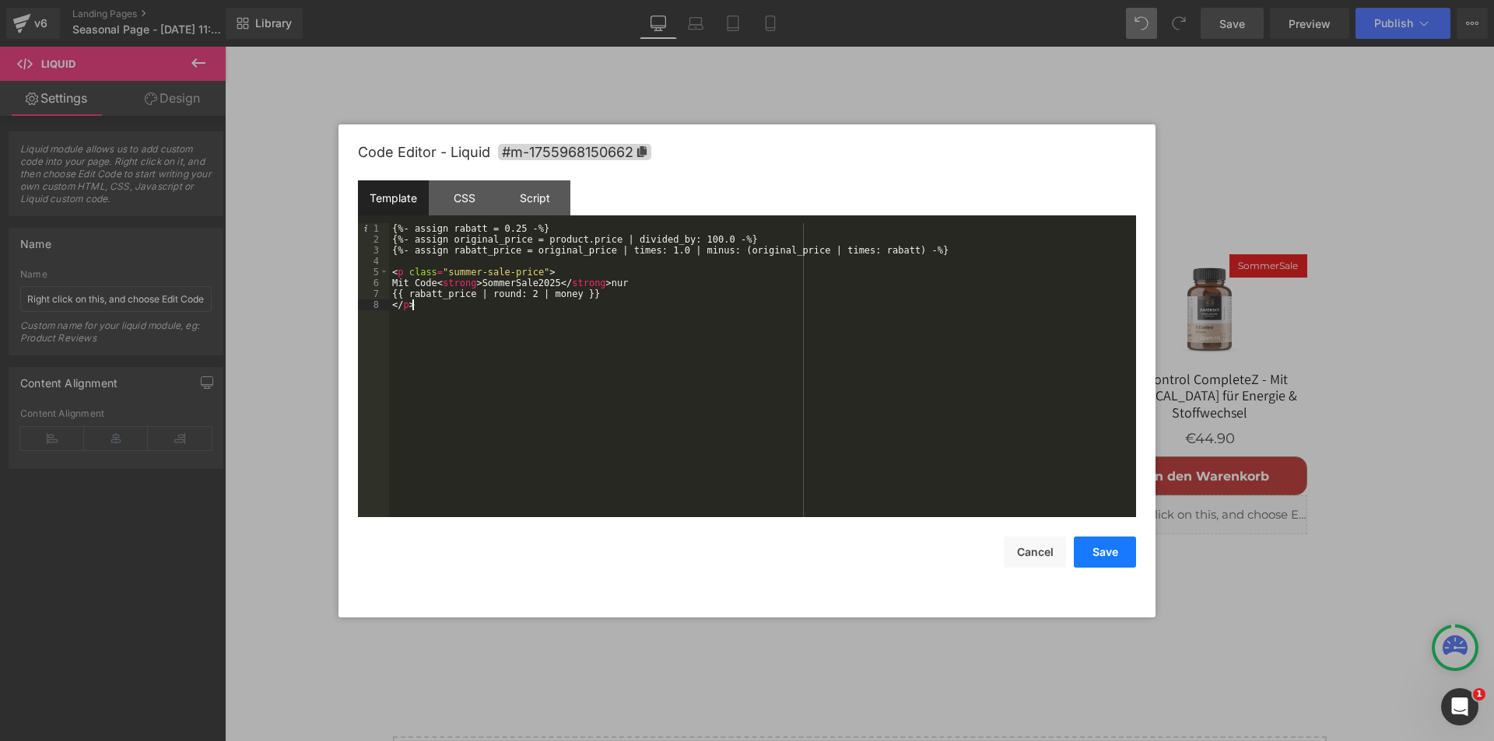
click at [1110, 547] on button "Save" at bounding box center [1105, 552] width 62 height 31
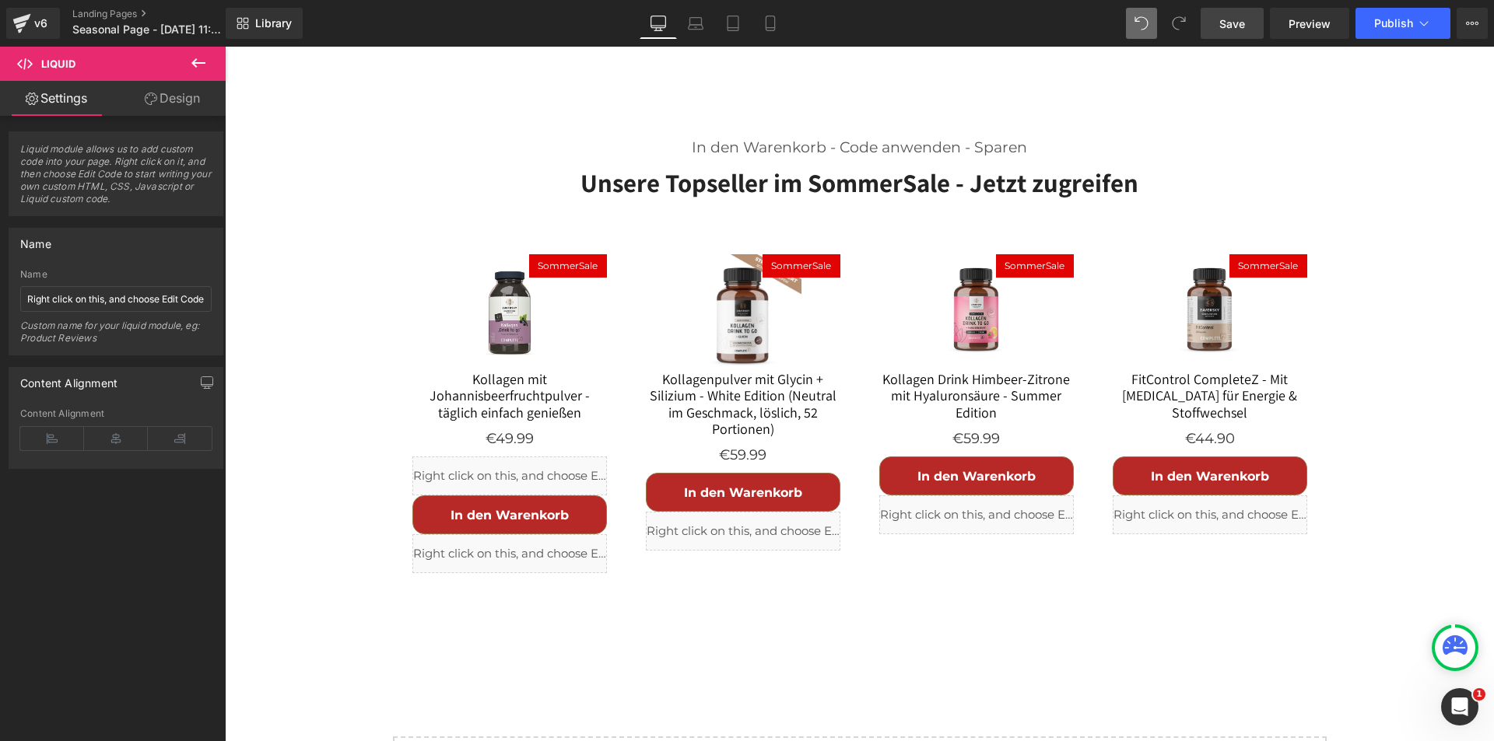
click at [1244, 16] on span "Save" at bounding box center [1232, 24] width 26 height 16
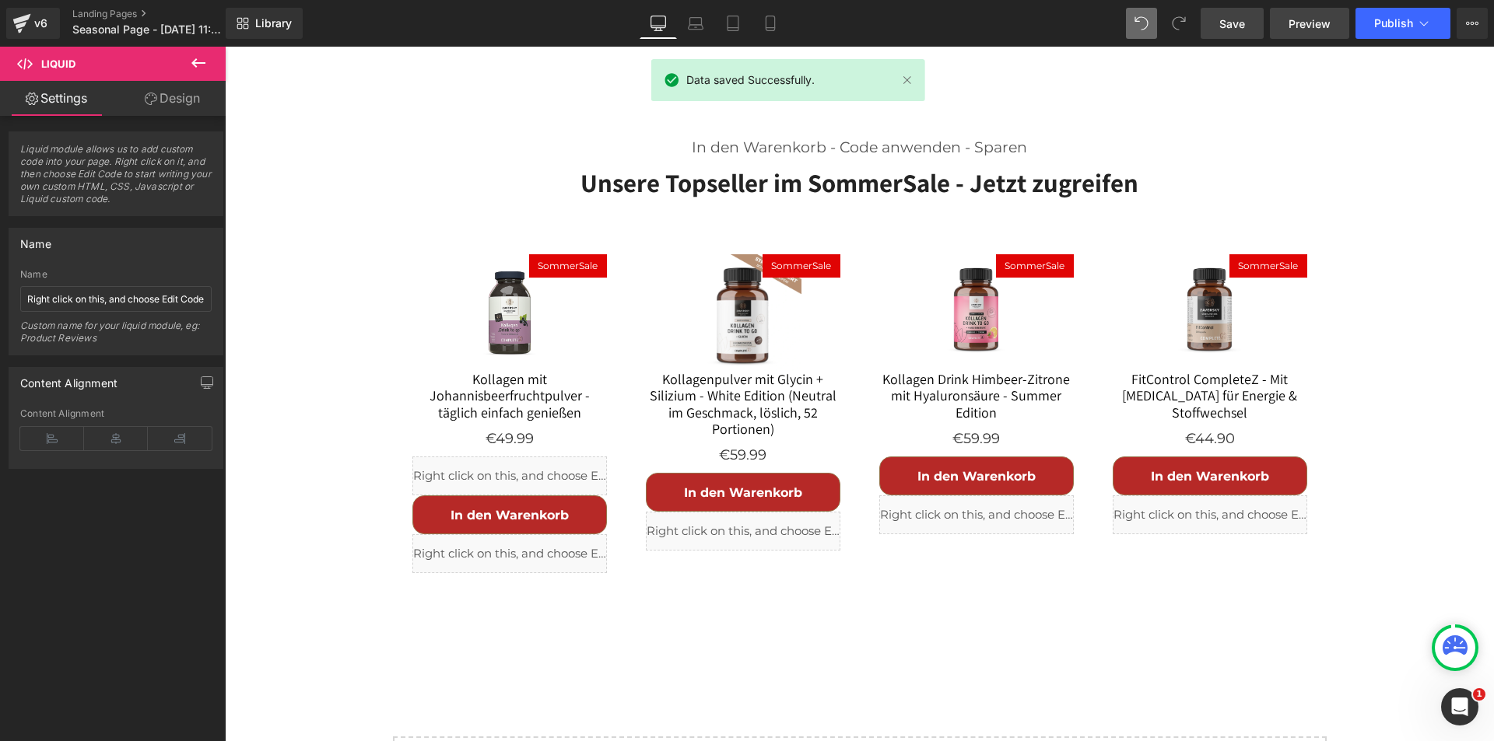
click at [1314, 24] on span "Preview" at bounding box center [1309, 24] width 42 height 16
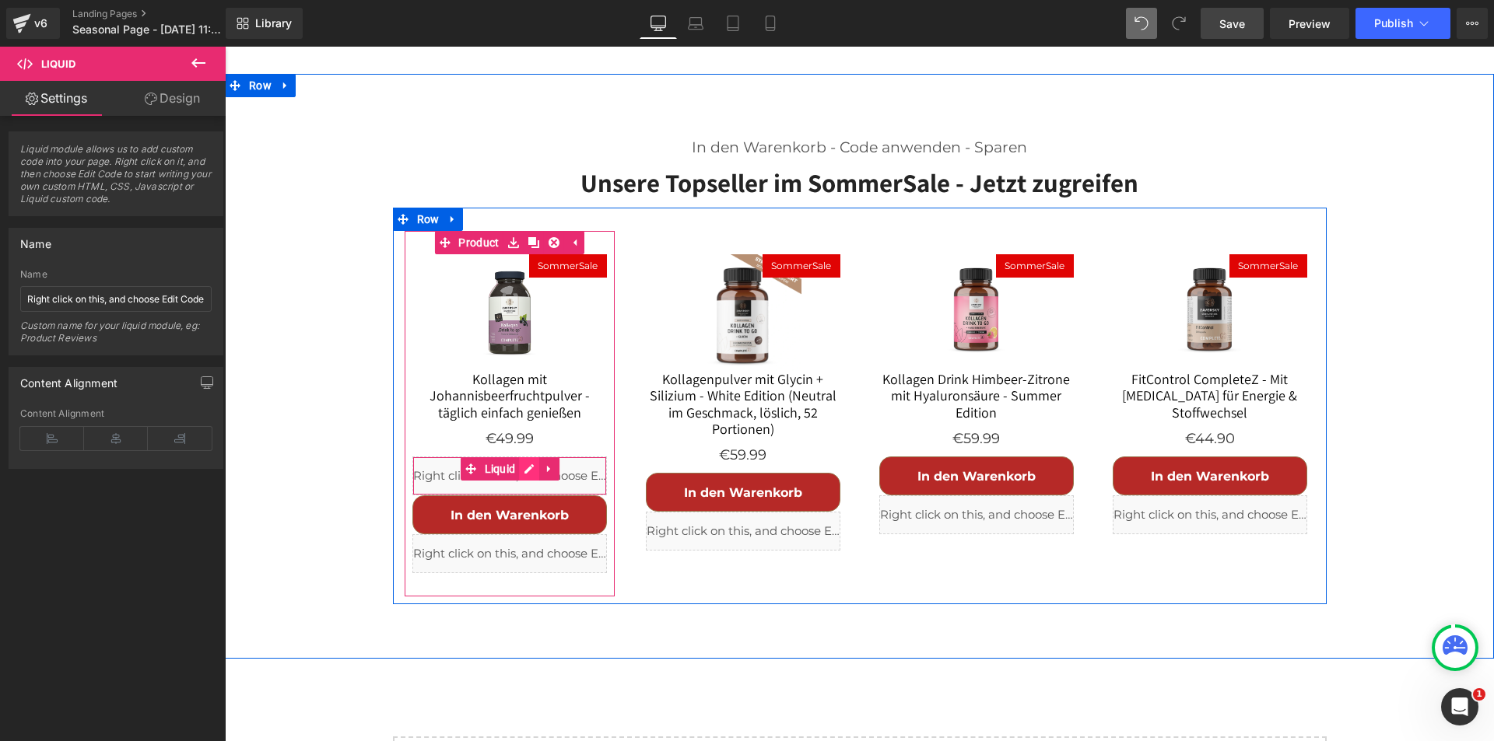
click at [528, 457] on div "Liquid" at bounding box center [509, 476] width 194 height 39
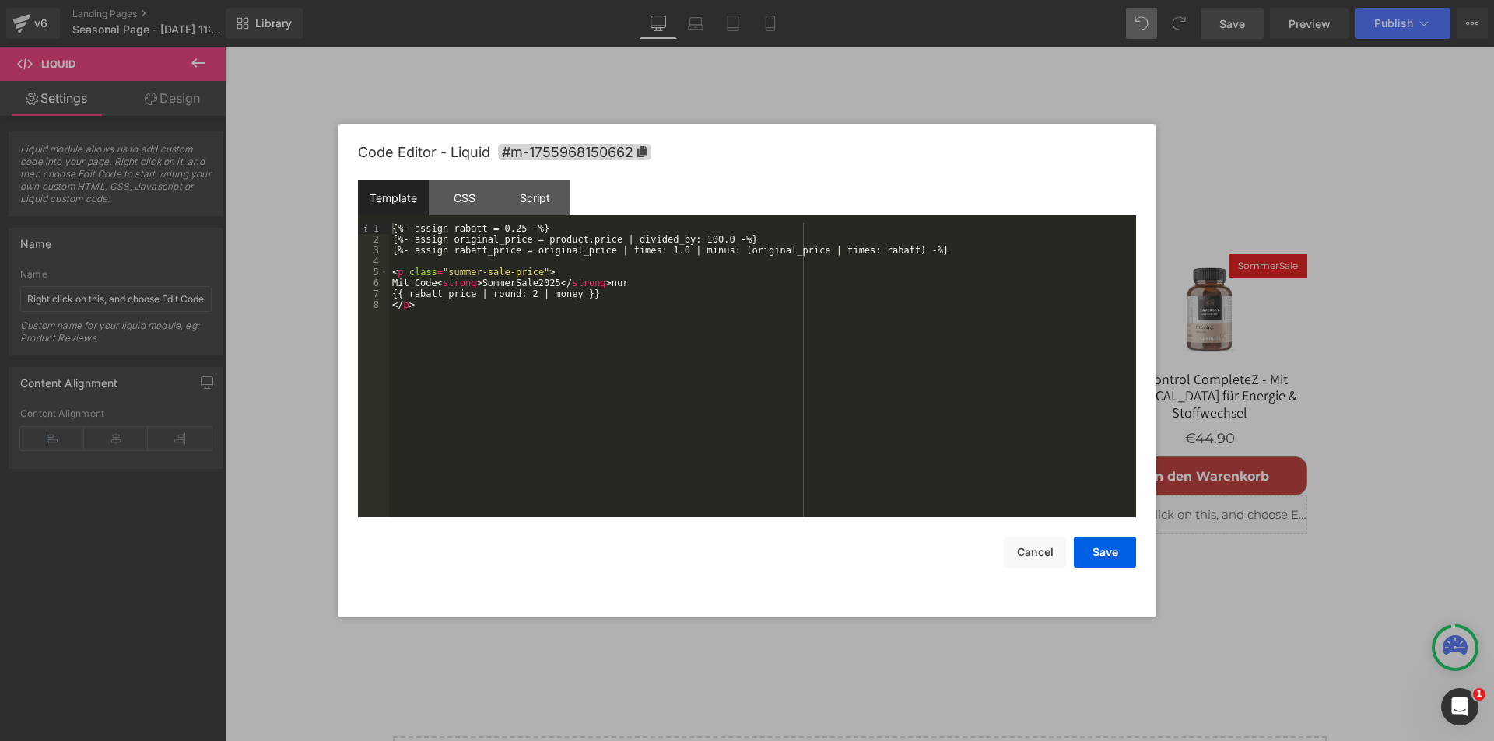
click at [528, 392] on div "{%- assign rabatt = 0.25 -%} {%- assign original_price = product.price | divide…" at bounding box center [762, 381] width 747 height 316
click at [1098, 550] on button "Save" at bounding box center [1105, 552] width 62 height 31
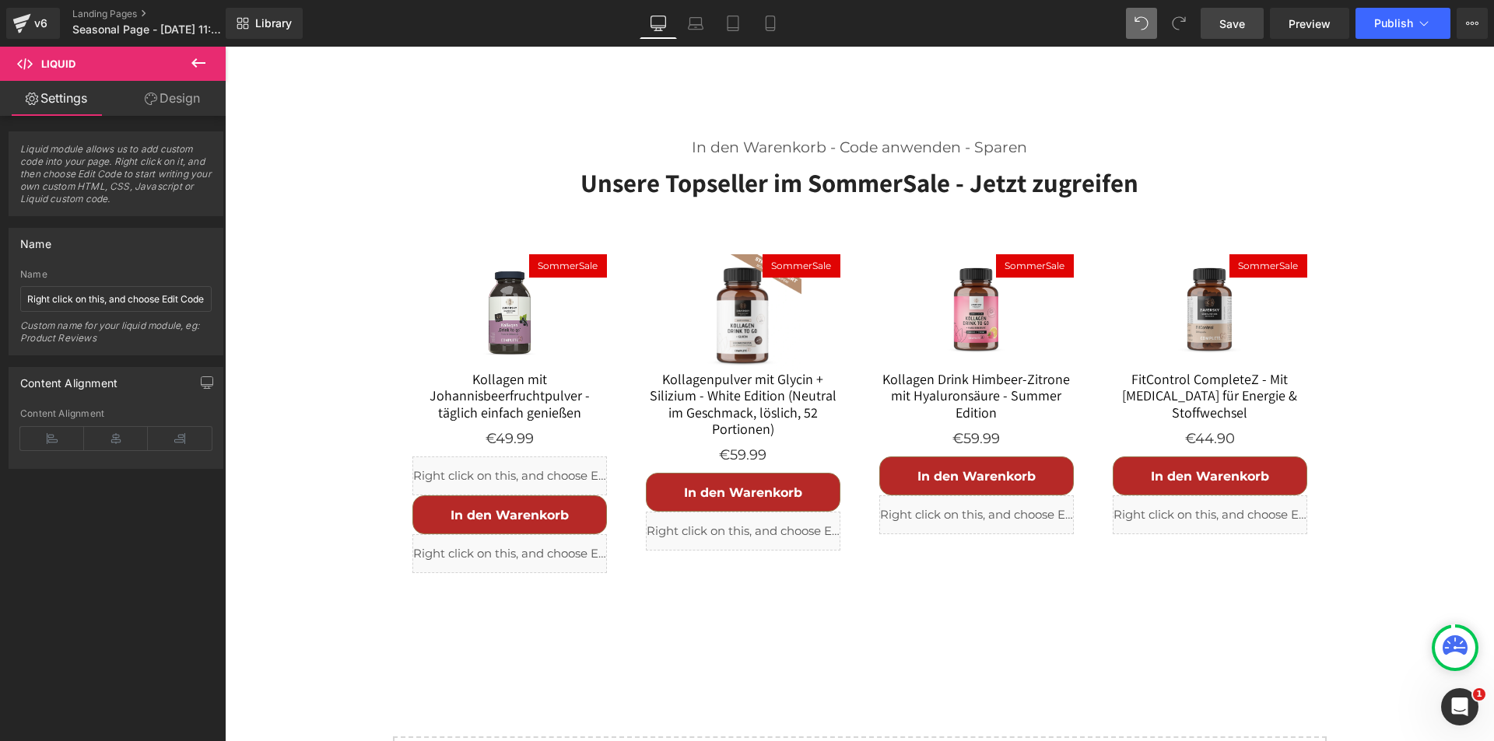
click at [1236, 19] on span "Save" at bounding box center [1232, 24] width 26 height 16
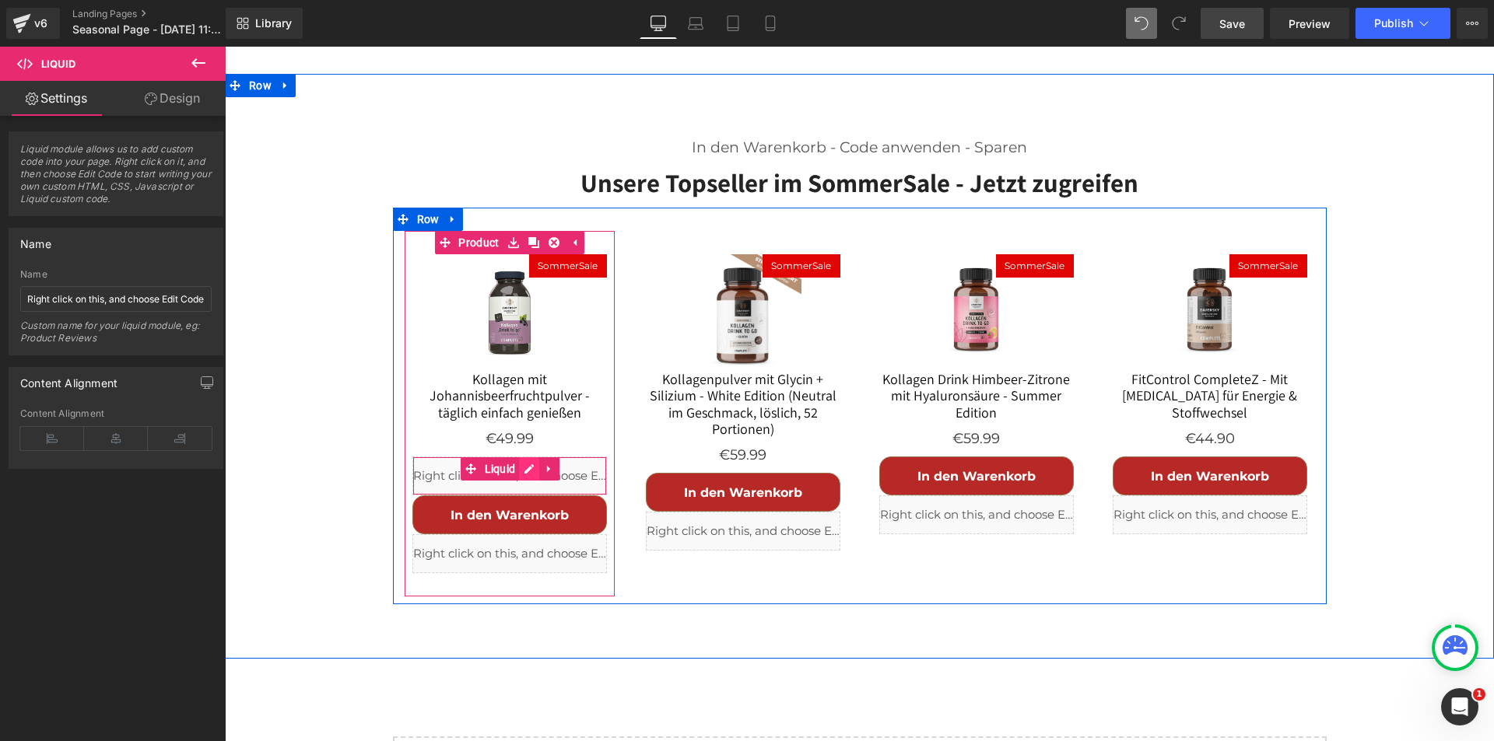
click at [526, 457] on div "Liquid" at bounding box center [509, 476] width 194 height 39
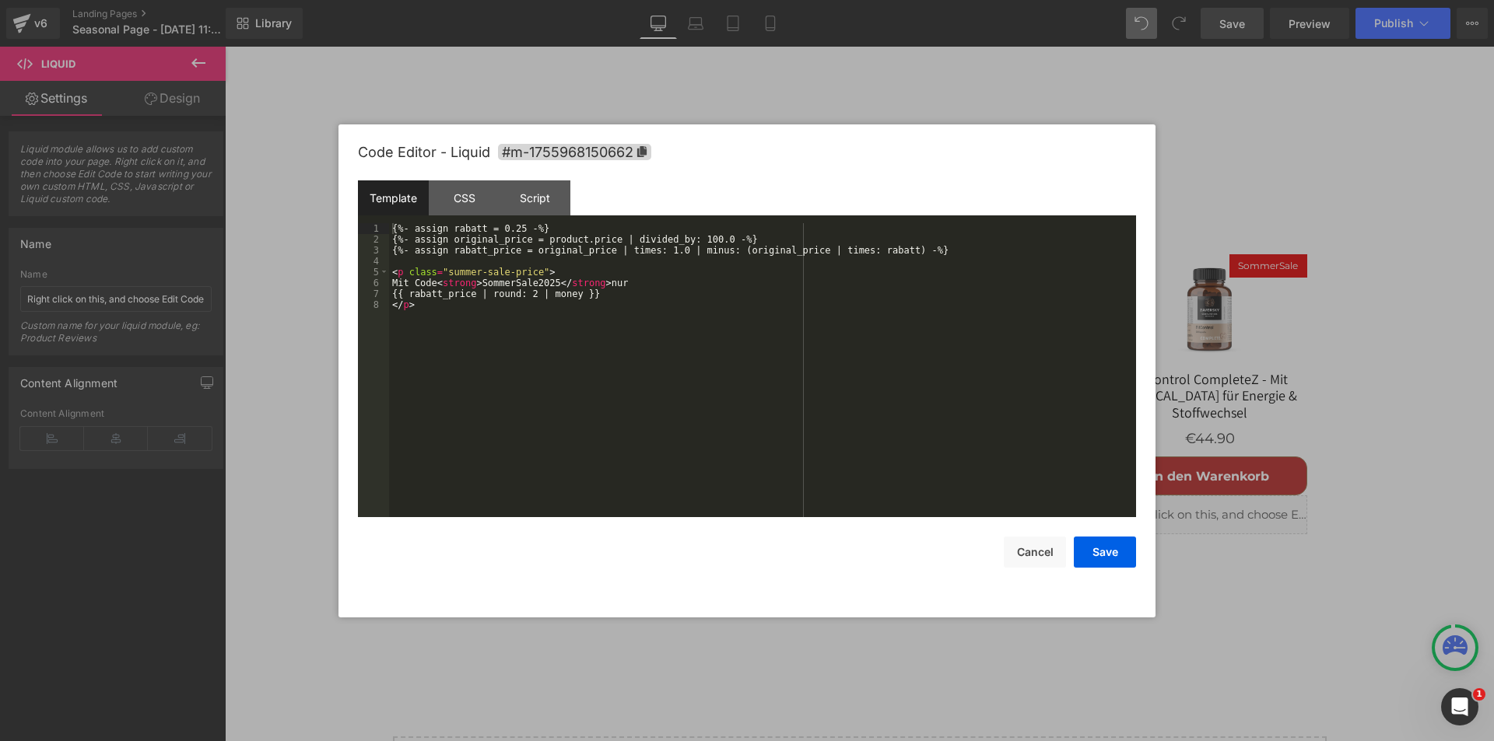
click at [552, 389] on div "{%- assign rabatt = 0.25 -%} {%- assign original_price = product.price | divide…" at bounding box center [762, 381] width 747 height 316
click at [1116, 549] on button "Save" at bounding box center [1105, 552] width 62 height 31
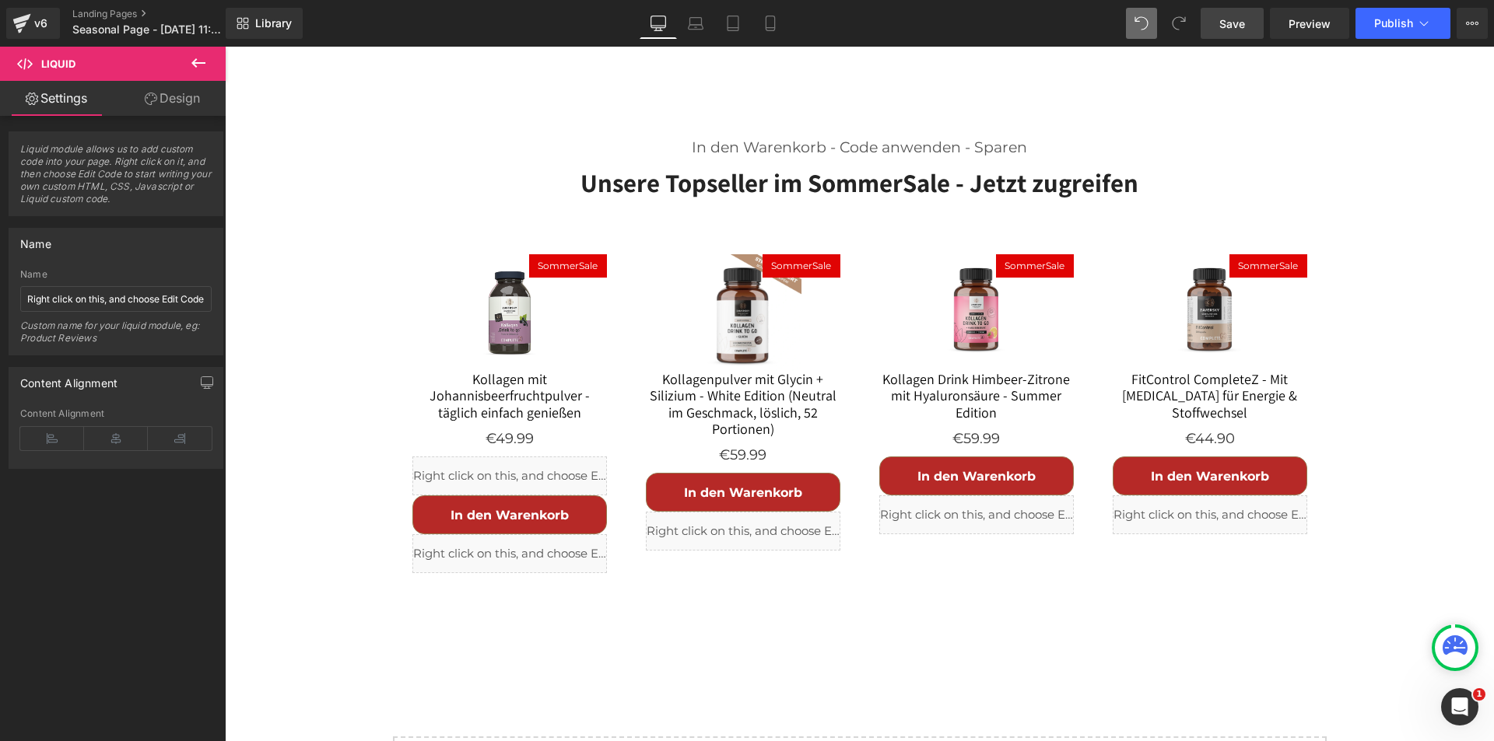
click at [1218, 24] on link "Save" at bounding box center [1231, 23] width 63 height 31
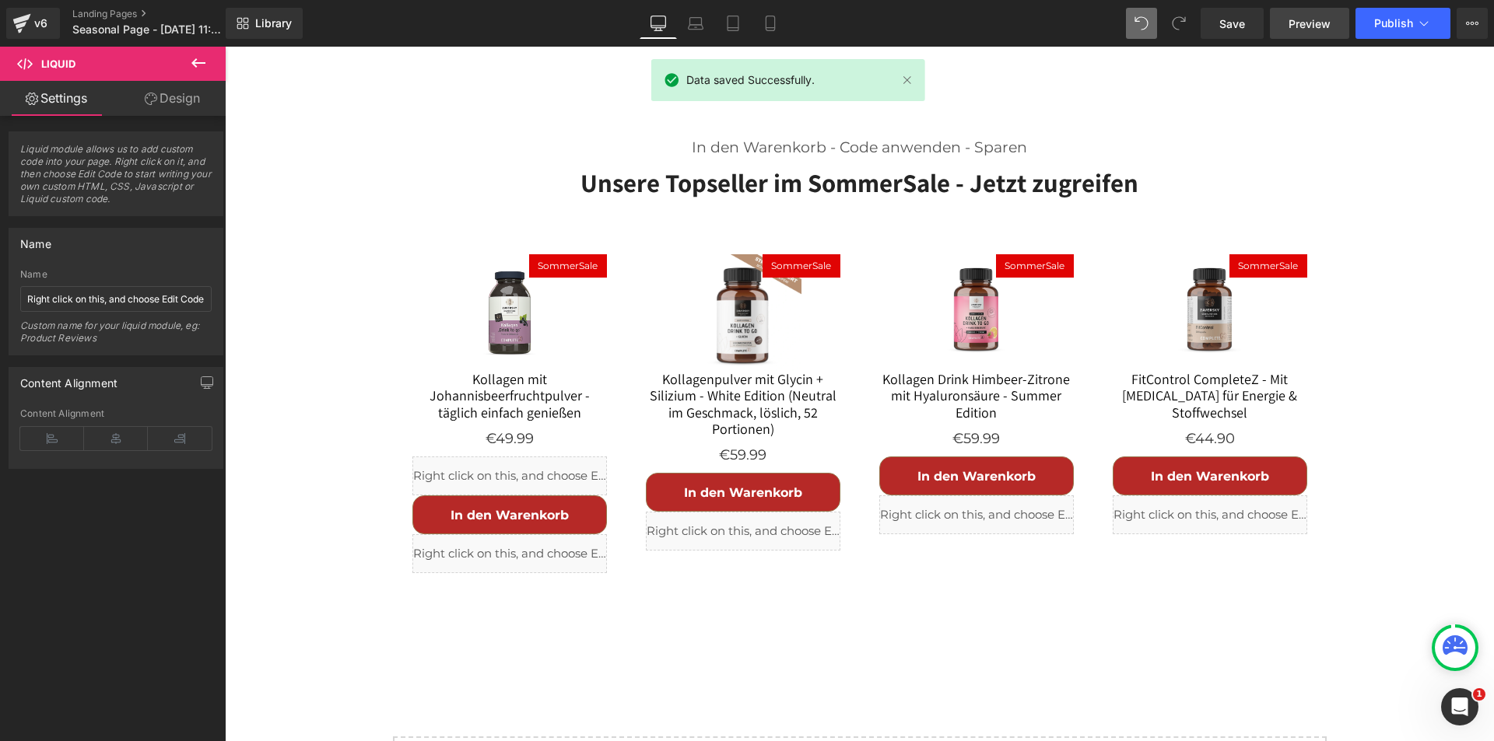
click at [1298, 23] on span "Preview" at bounding box center [1309, 24] width 42 height 16
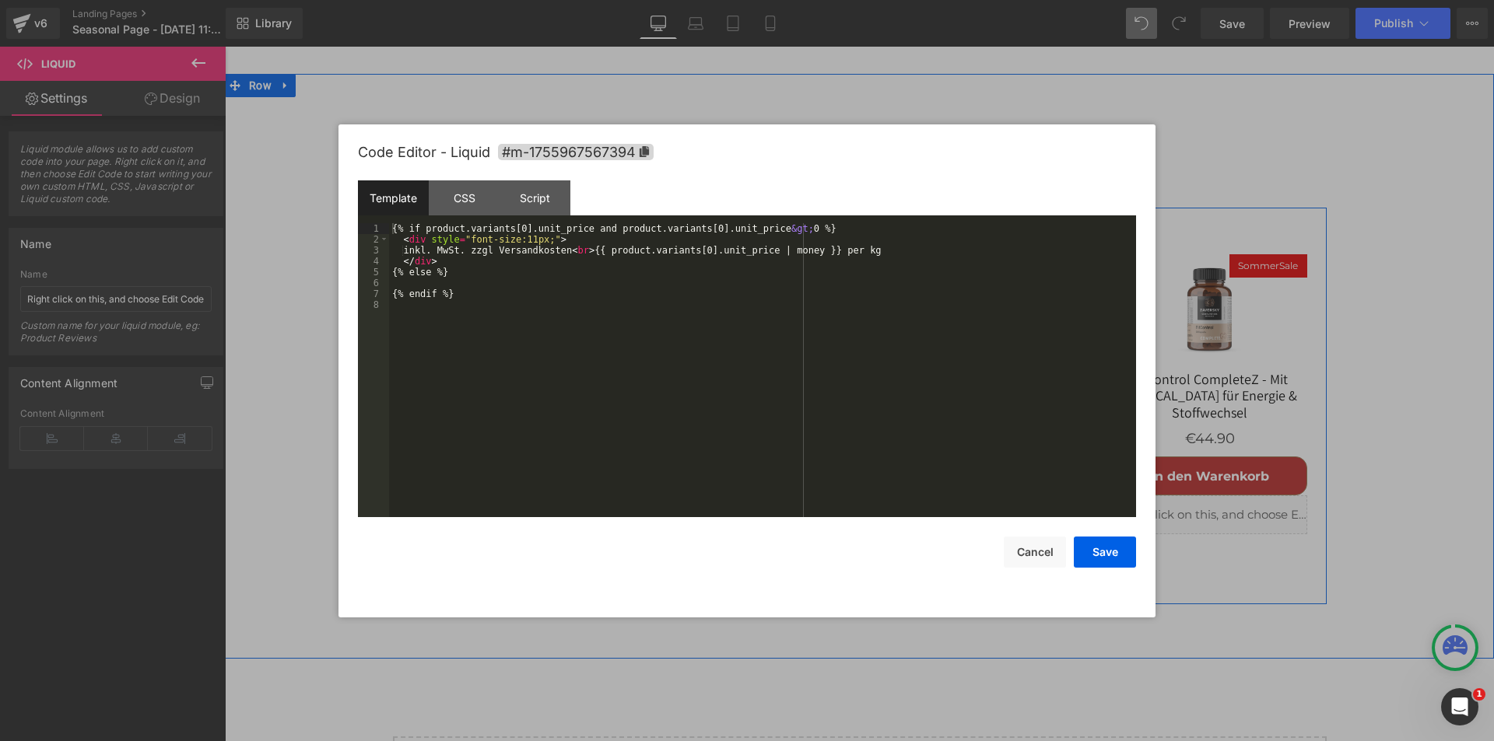
click at [520, 534] on div "Liquid" at bounding box center [509, 553] width 194 height 39
click at [570, 365] on div "{% if product.variants[0].unit_price and product.variants[0].unit_price &gt; 0 …" at bounding box center [762, 381] width 747 height 316
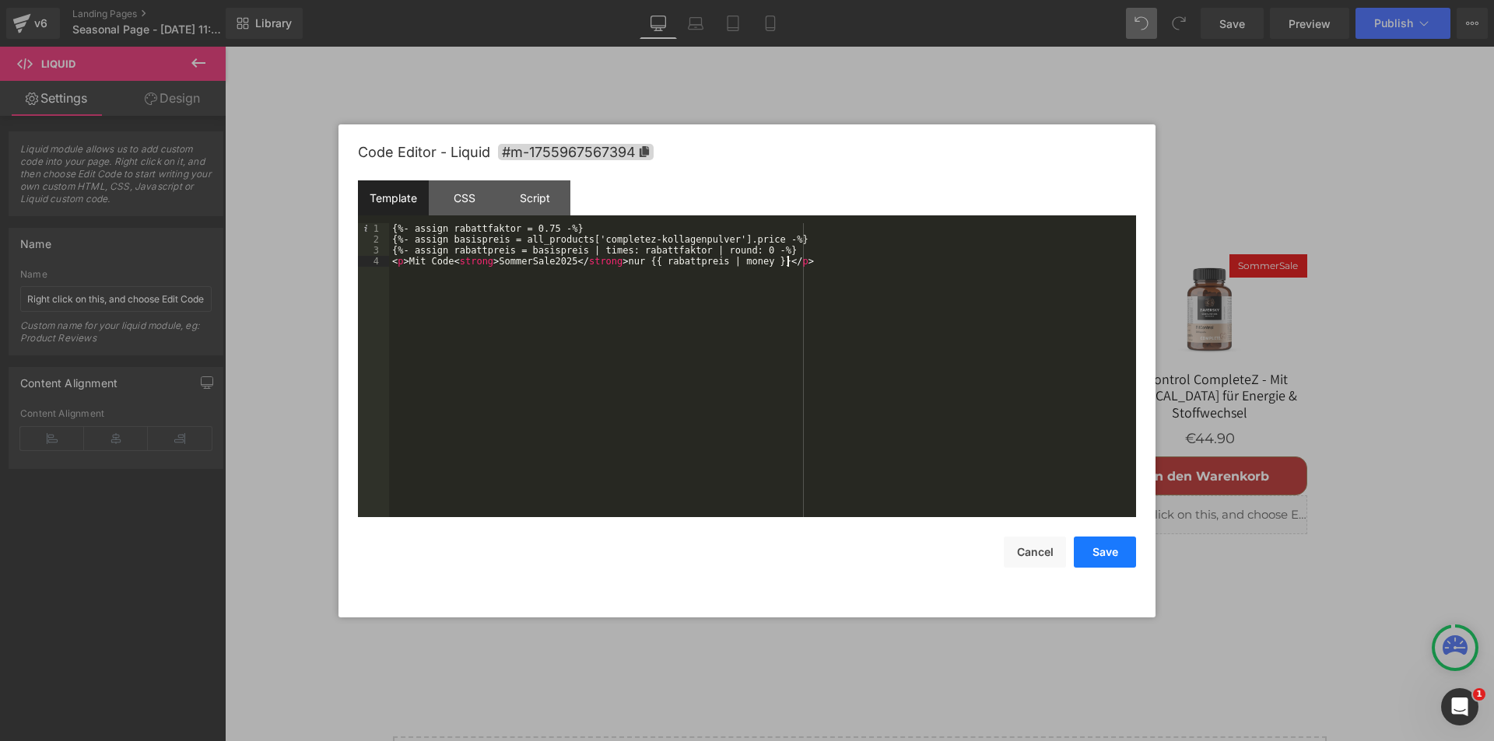
click at [1094, 550] on button "Save" at bounding box center [1105, 552] width 62 height 31
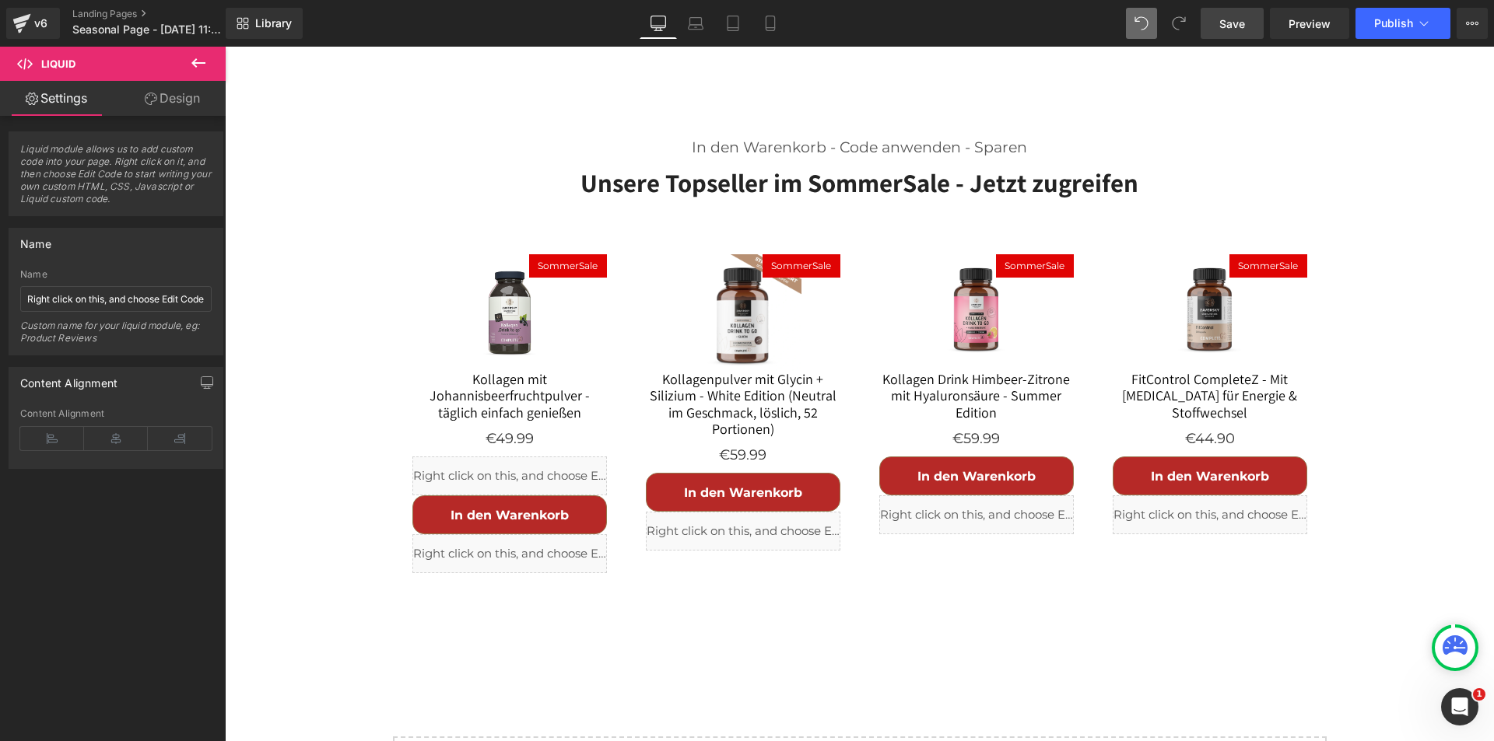
click at [1223, 19] on span "Save" at bounding box center [1232, 24] width 26 height 16
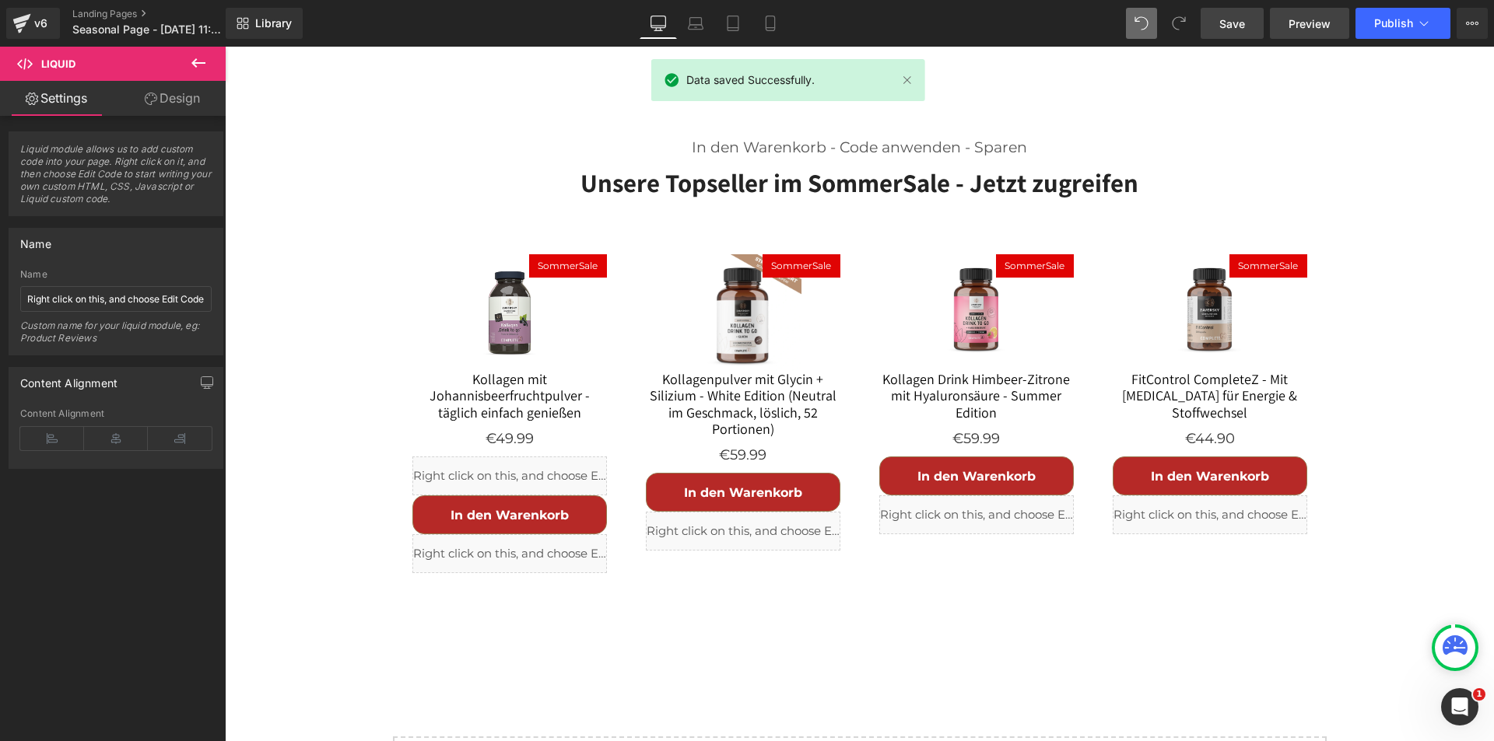
click at [1308, 20] on span "Preview" at bounding box center [1309, 24] width 42 height 16
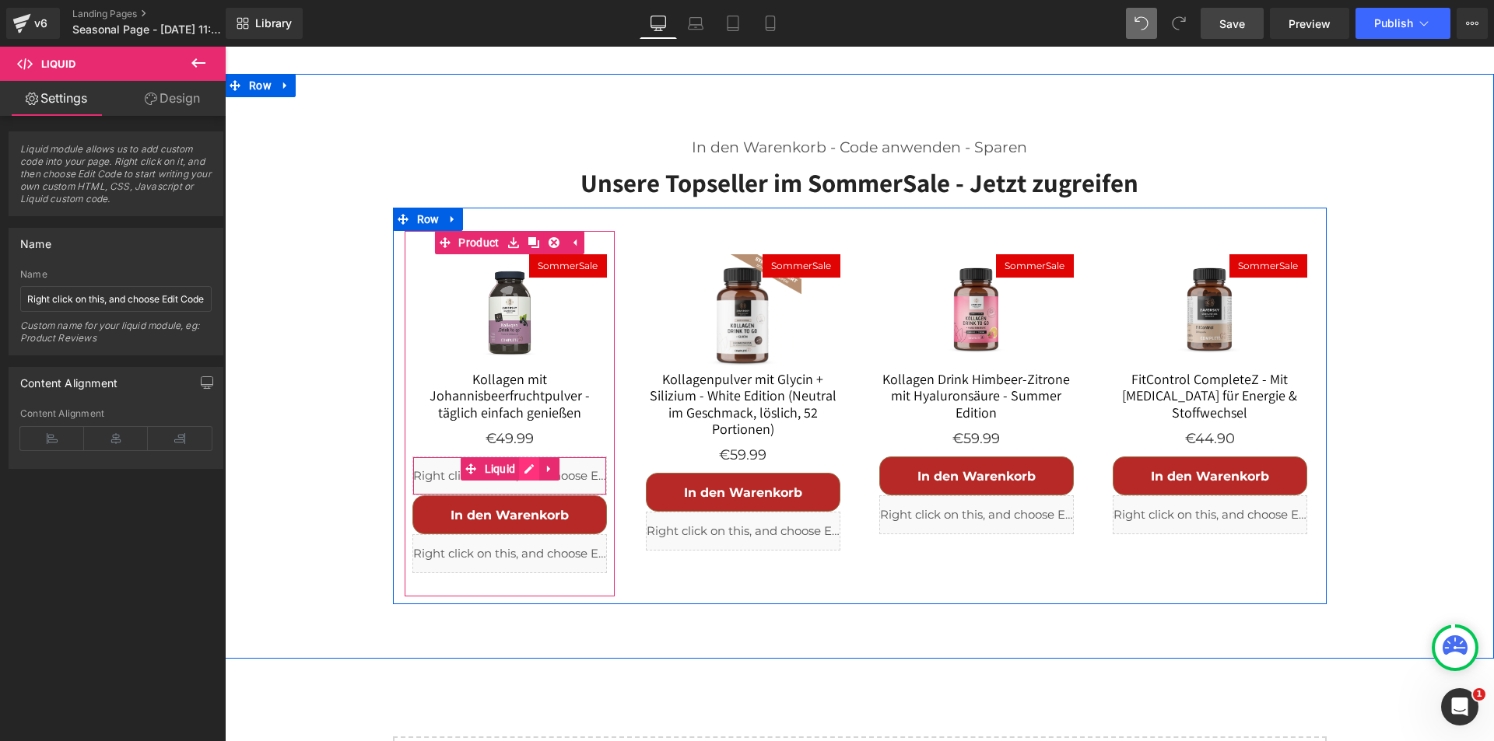
click at [520, 457] on div "Liquid" at bounding box center [509, 476] width 194 height 39
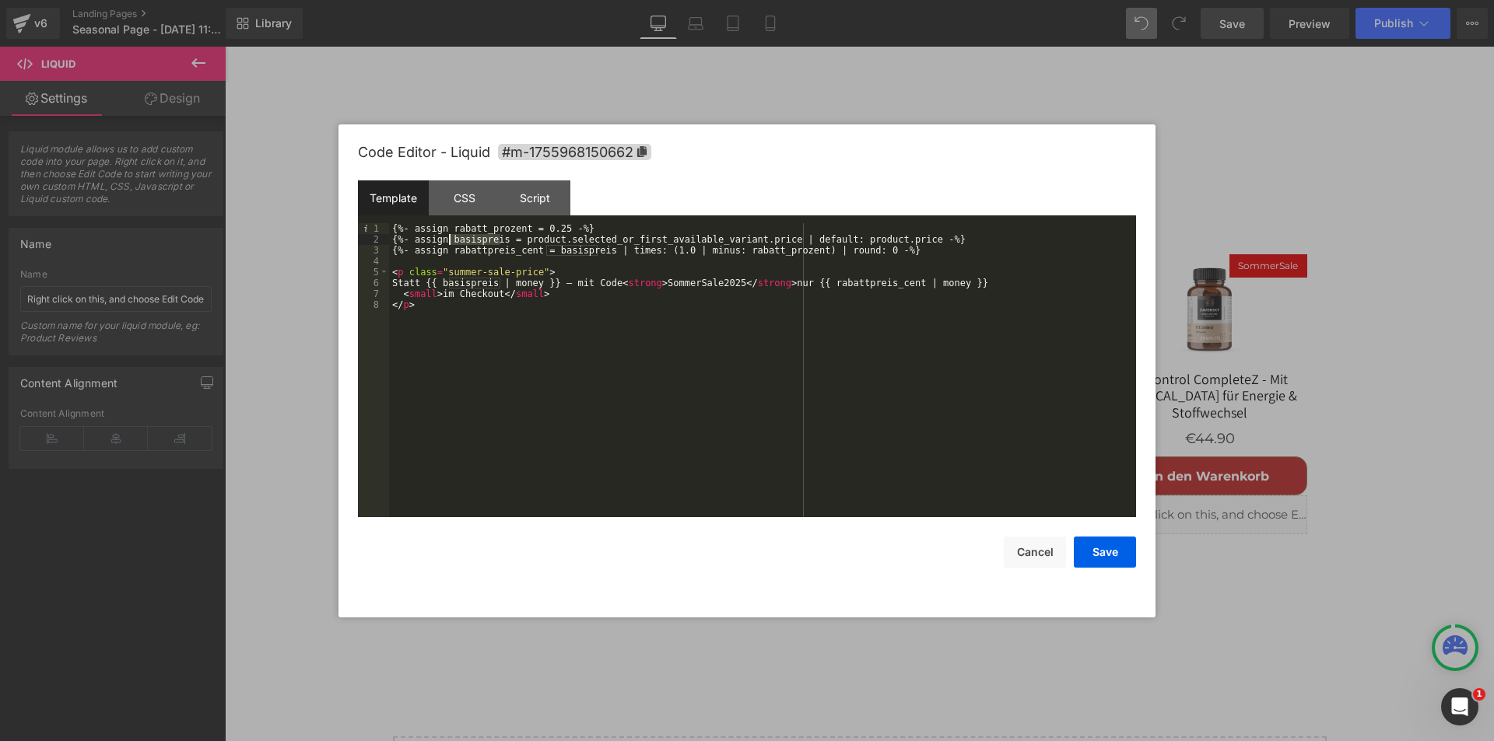
drag, startPoint x: 502, startPoint y: 240, endPoint x: 448, endPoint y: 238, distance: 53.7
click at [448, 238] on div "{%- assign rabatt_prozent = 0.25 -%} {%- assign basispreis = product.selected_o…" at bounding box center [762, 381] width 747 height 316
click at [857, 283] on div "{%- assign rabatt_prozent = 0.25 -%} {%- assign basispreis = product.selected_o…" at bounding box center [762, 381] width 747 height 316
click at [1098, 563] on button "Save" at bounding box center [1105, 552] width 62 height 31
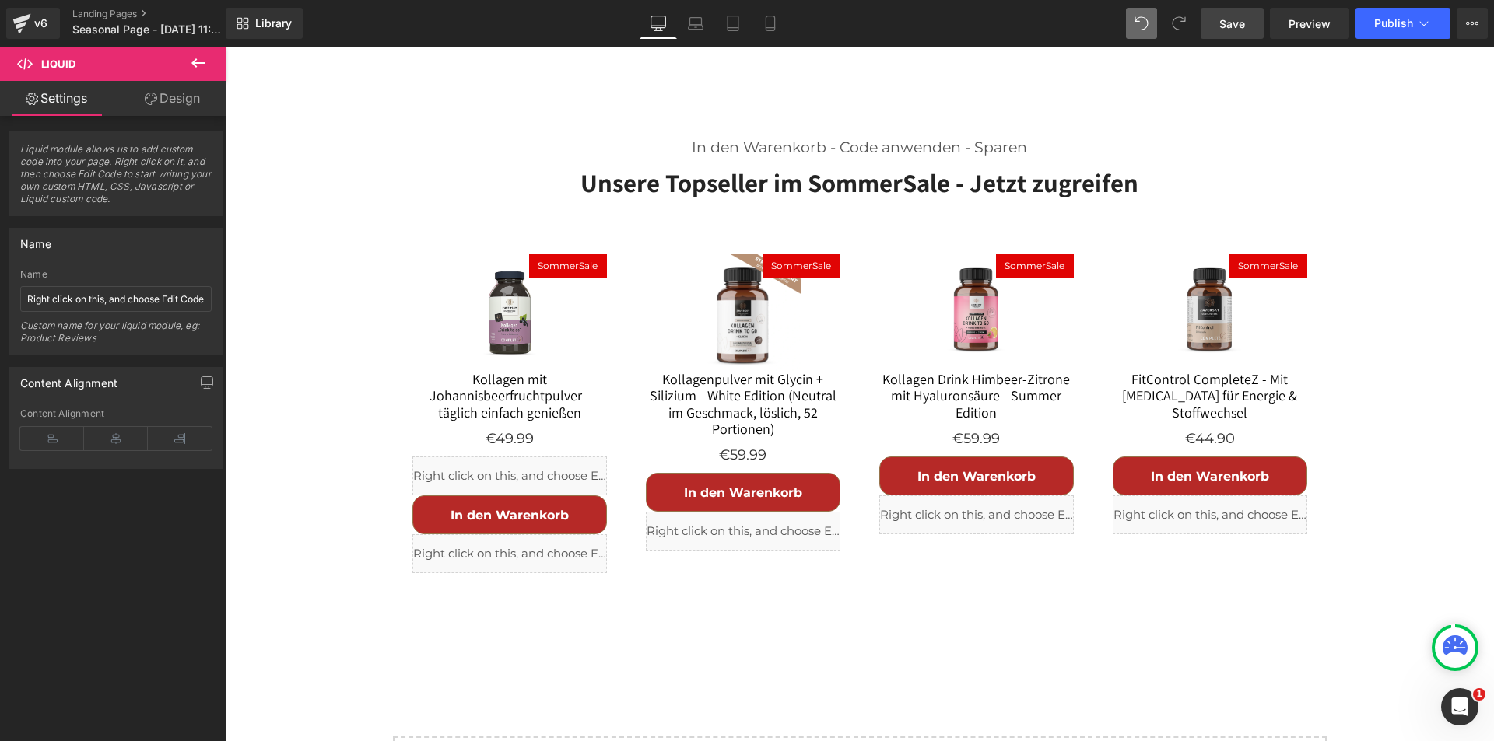
click at [1221, 28] on span "Save" at bounding box center [1232, 24] width 26 height 16
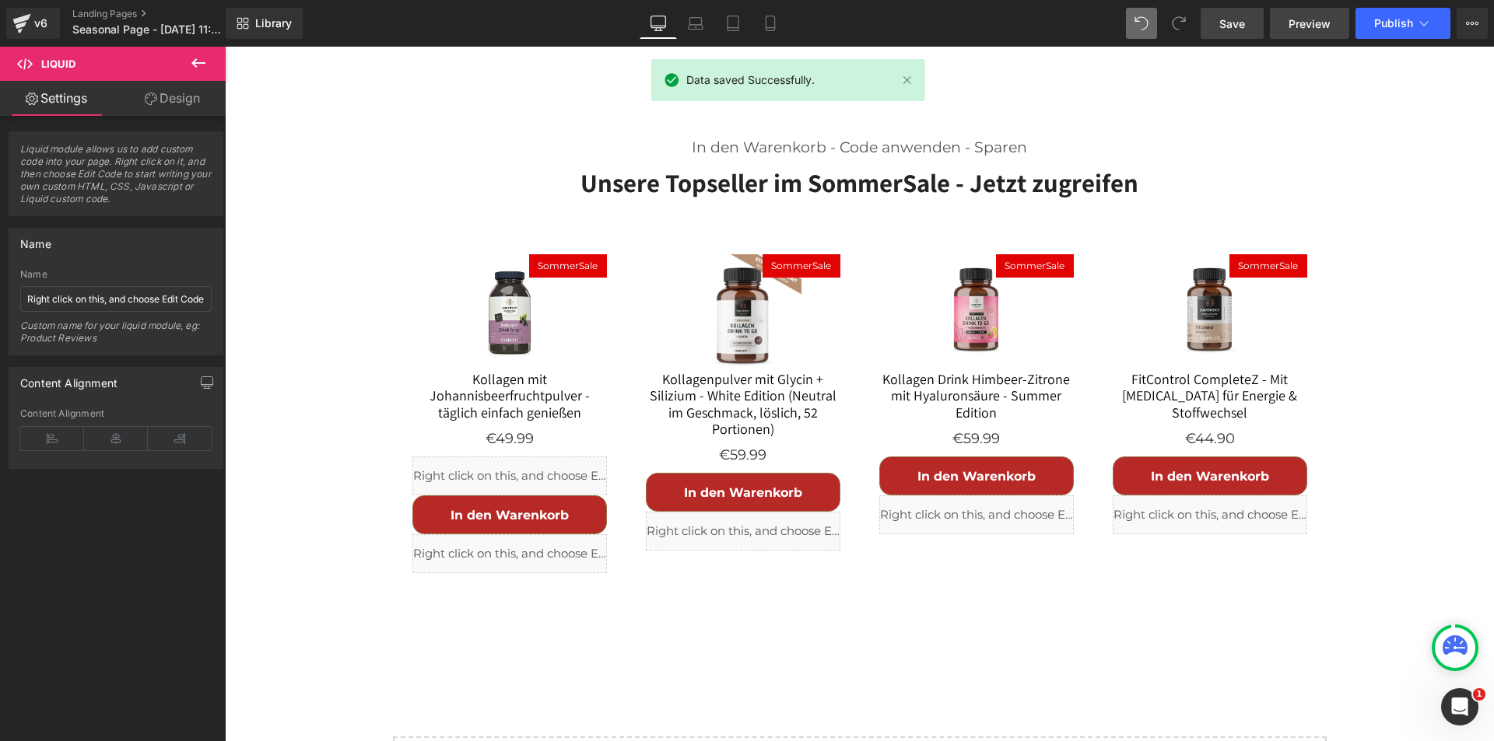
click at [1311, 19] on span "Preview" at bounding box center [1309, 24] width 42 height 16
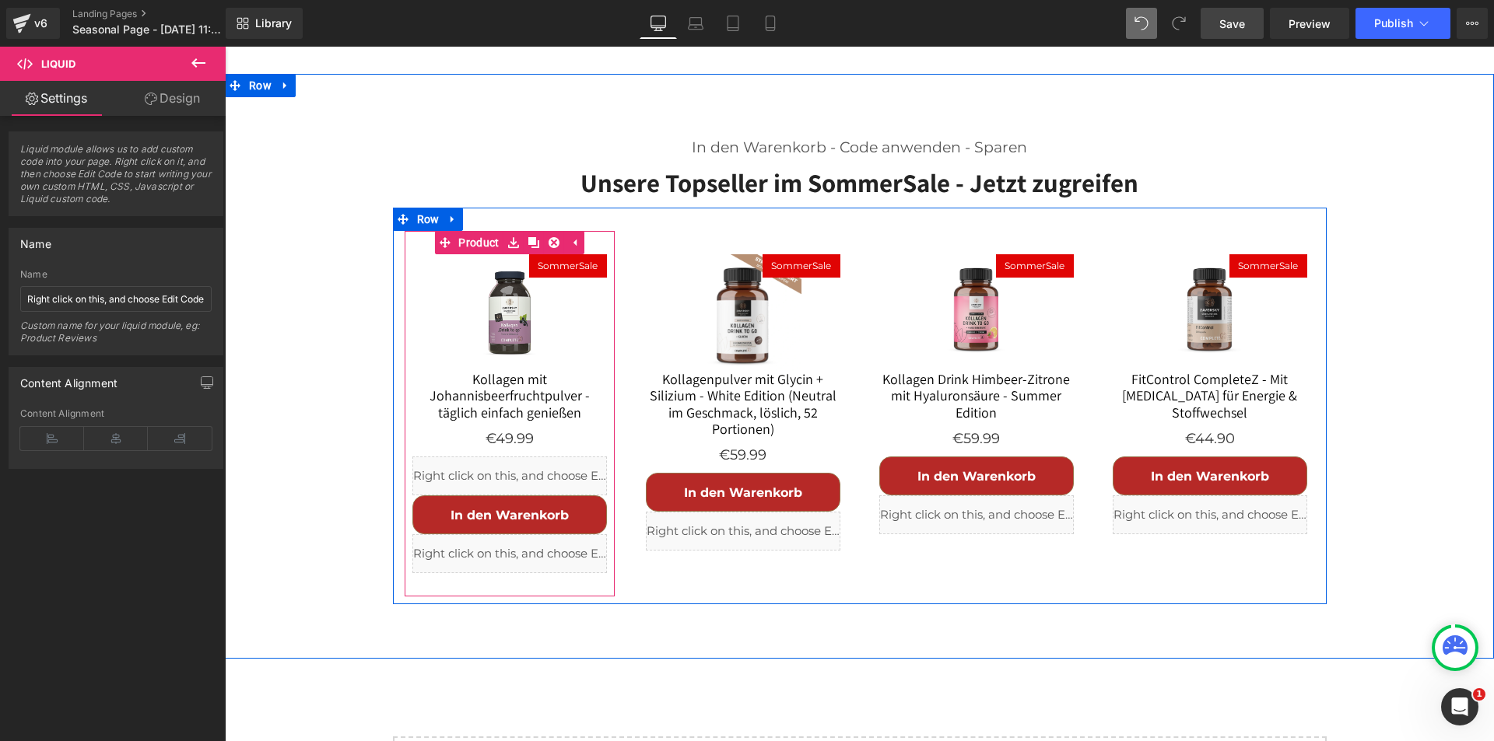
click at [519, 457] on div "Liquid" at bounding box center [509, 476] width 194 height 39
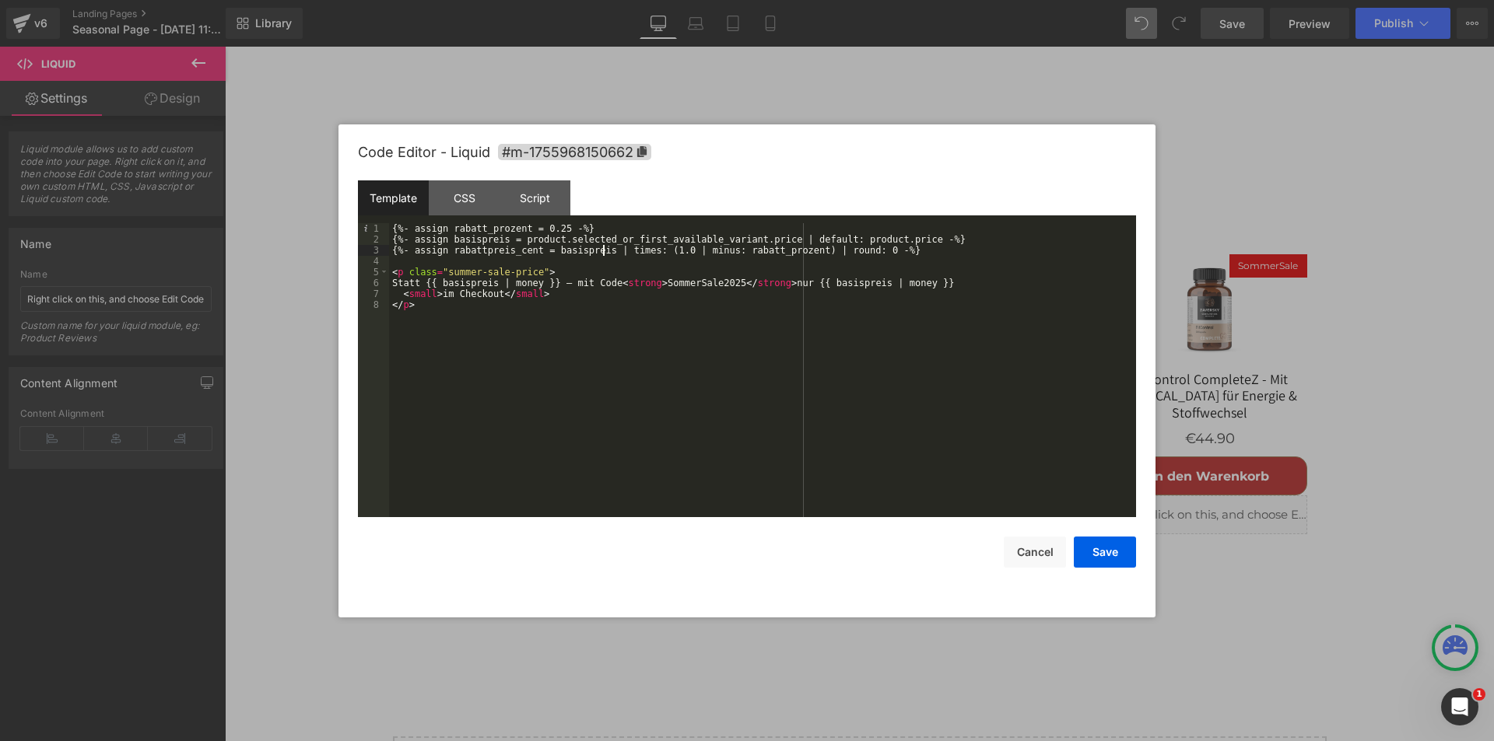
click at [602, 249] on div "{%- assign rabatt_prozent = 0.25 -%} {%- assign basispreis = product.selected_o…" at bounding box center [762, 381] width 747 height 316
drag, startPoint x: 601, startPoint y: 249, endPoint x: 714, endPoint y: 251, distance: 112.8
click at [714, 251] on div "{%- assign rabatt_prozent = 0.25 -%} {%- assign basispreis = product.selected_o…" at bounding box center [762, 381] width 747 height 316
click at [588, 253] on div "{%- assign rabatt_prozent = 0.25 -%} {%- assign basispreis = product.selected_o…" at bounding box center [762, 381] width 747 height 316
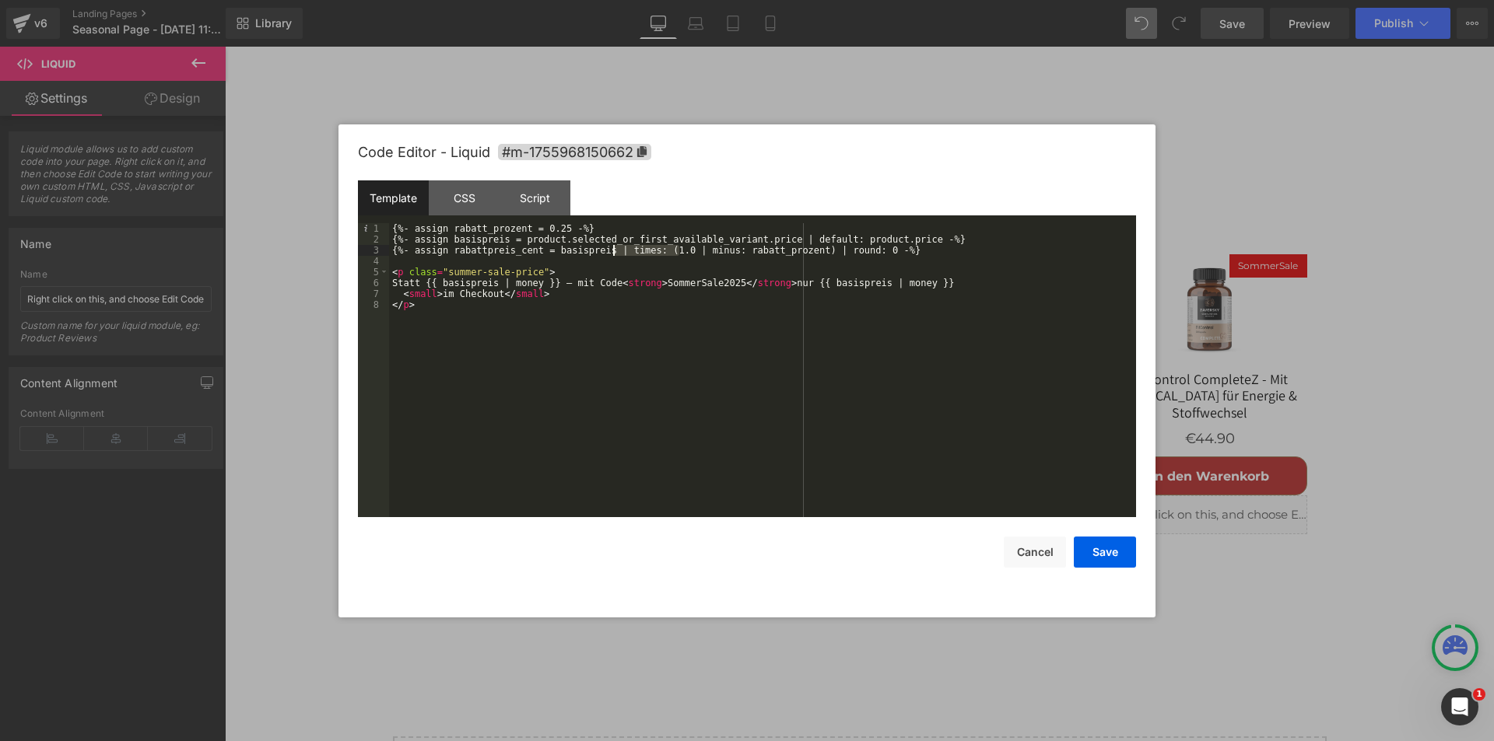
drag, startPoint x: 680, startPoint y: 250, endPoint x: 613, endPoint y: 251, distance: 66.9
click at [613, 251] on div "{%- assign rabatt_prozent = 0.25 -%} {%- assign basispreis = product.selected_o…" at bounding box center [762, 381] width 747 height 316
click at [1106, 558] on button "Save" at bounding box center [1105, 552] width 62 height 31
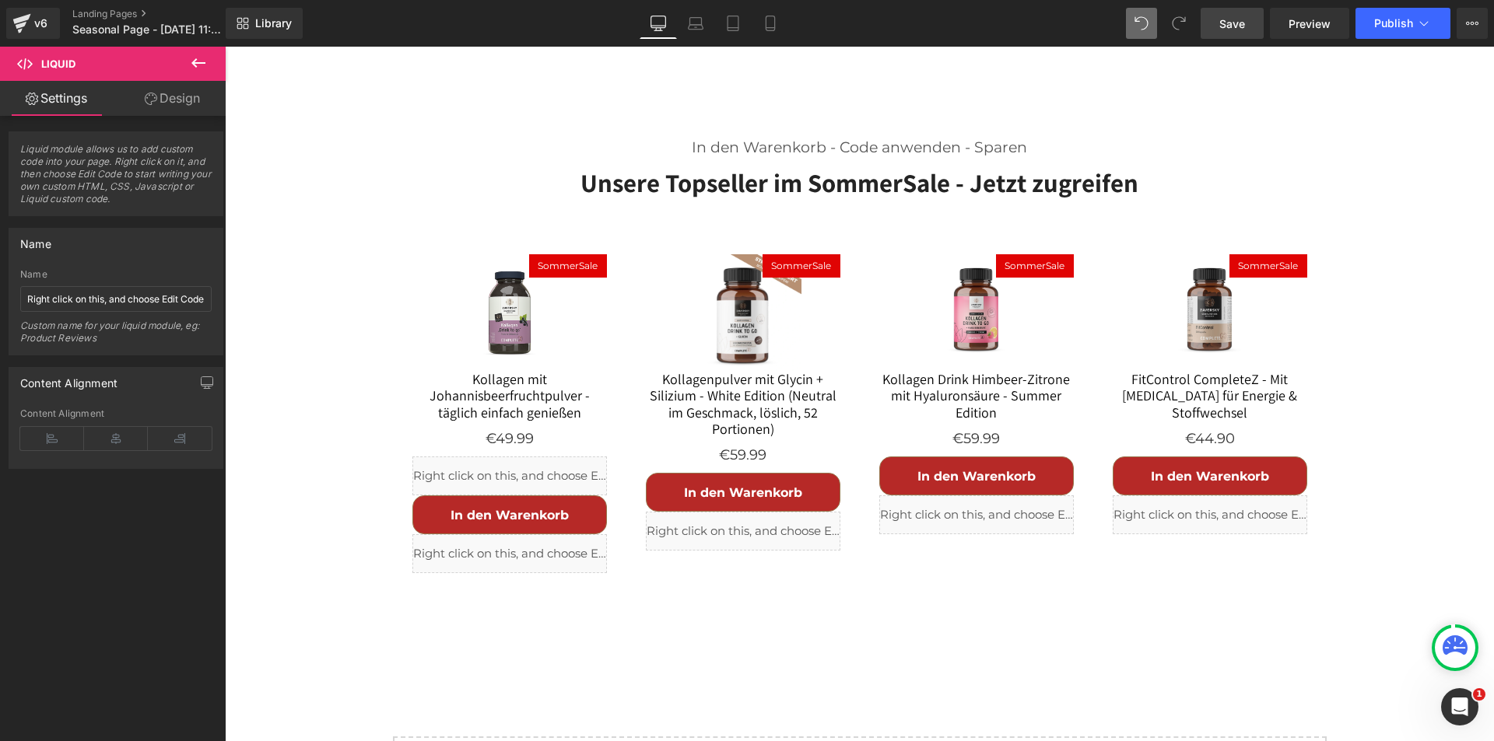
click at [1234, 25] on span "Save" at bounding box center [1232, 24] width 26 height 16
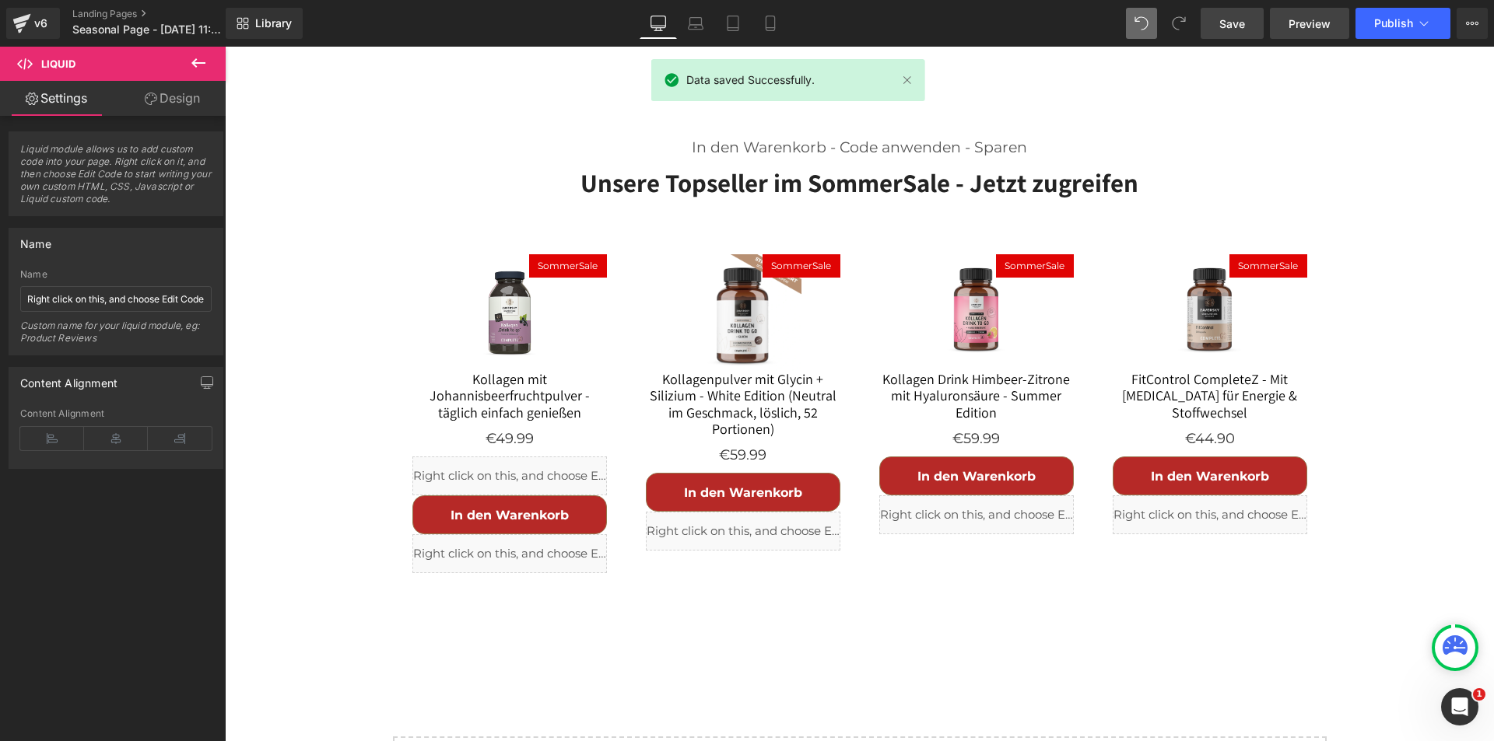
click at [1312, 22] on span "Preview" at bounding box center [1309, 24] width 42 height 16
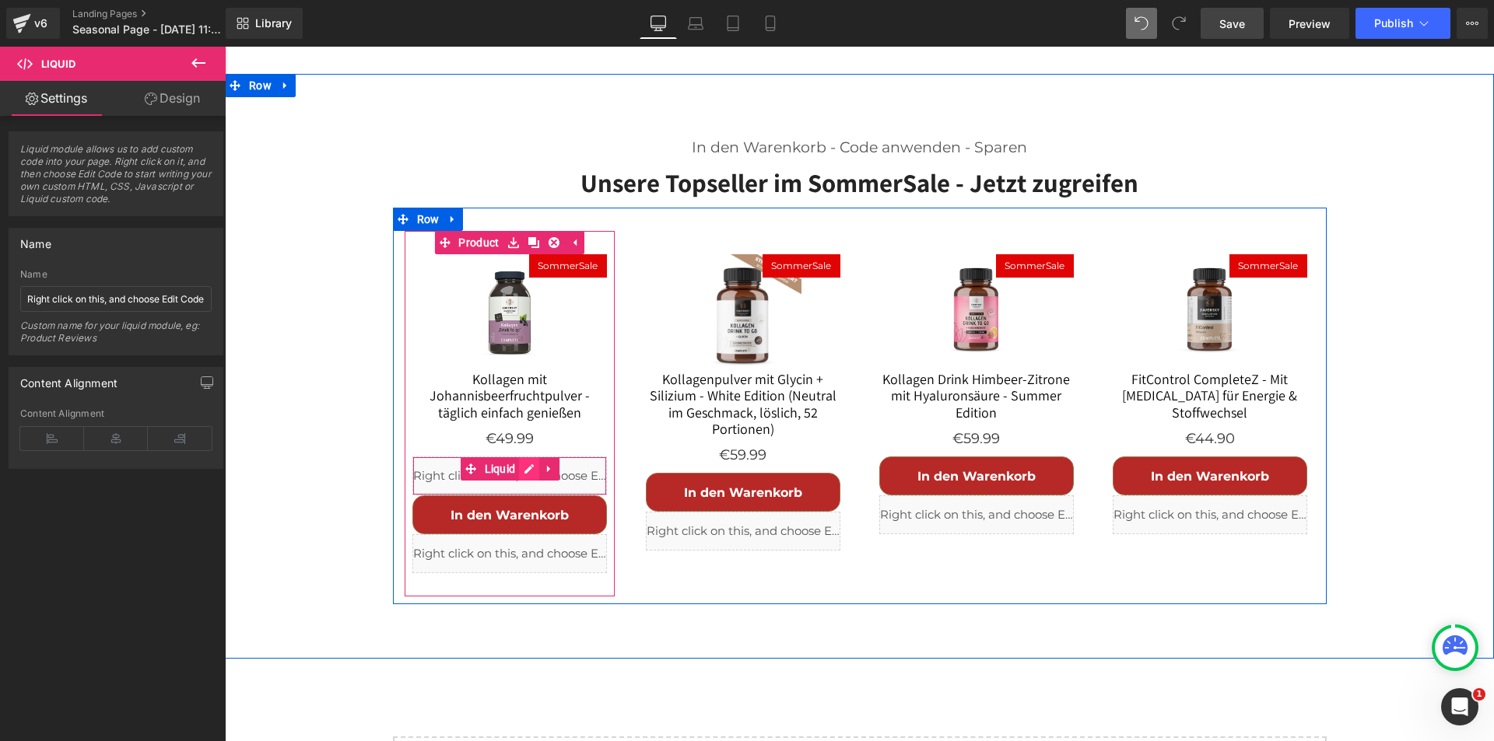
click at [524, 457] on div "Liquid" at bounding box center [509, 476] width 194 height 39
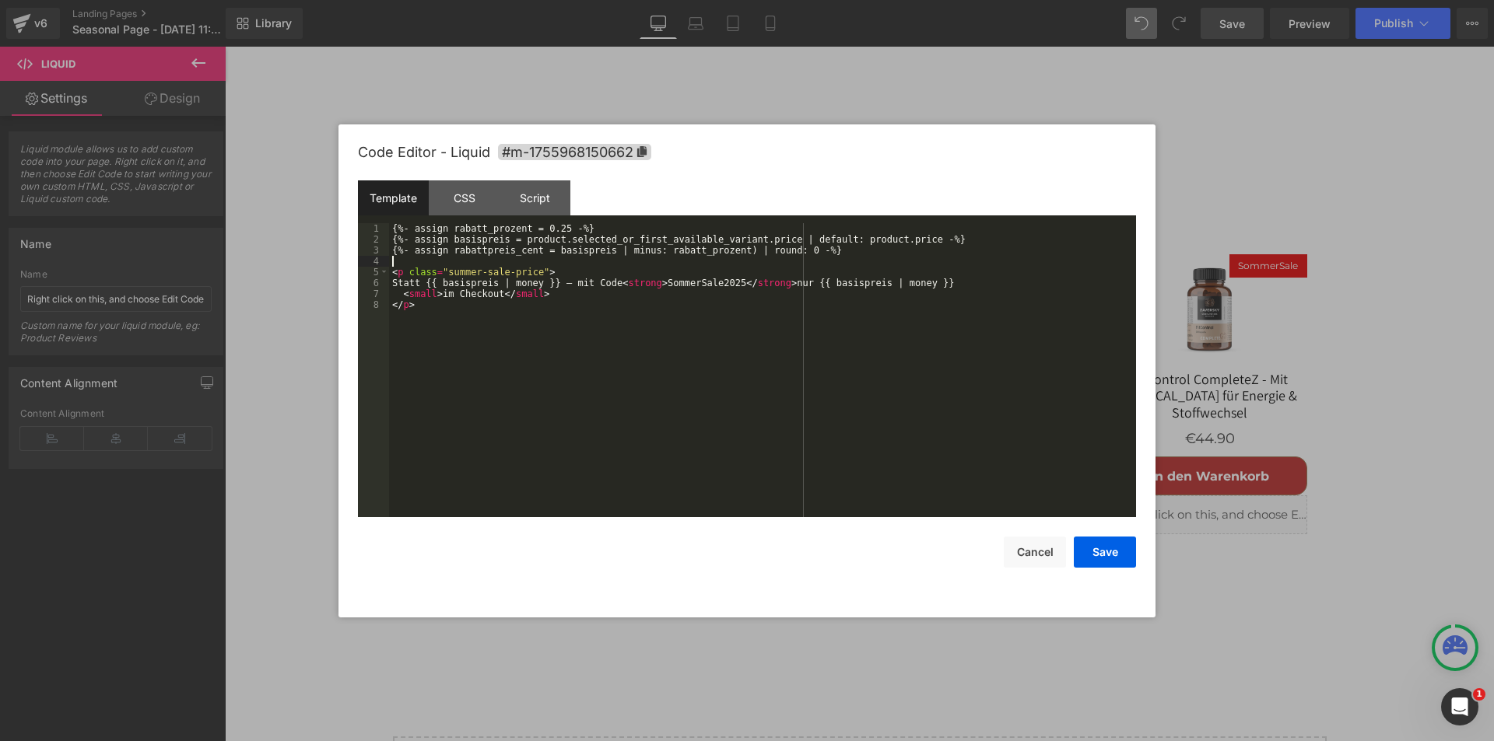
click at [615, 262] on div "{%- assign rabatt_prozent = 0.25 -%} {%- assign basispreis = product.selected_o…" at bounding box center [762, 381] width 747 height 316
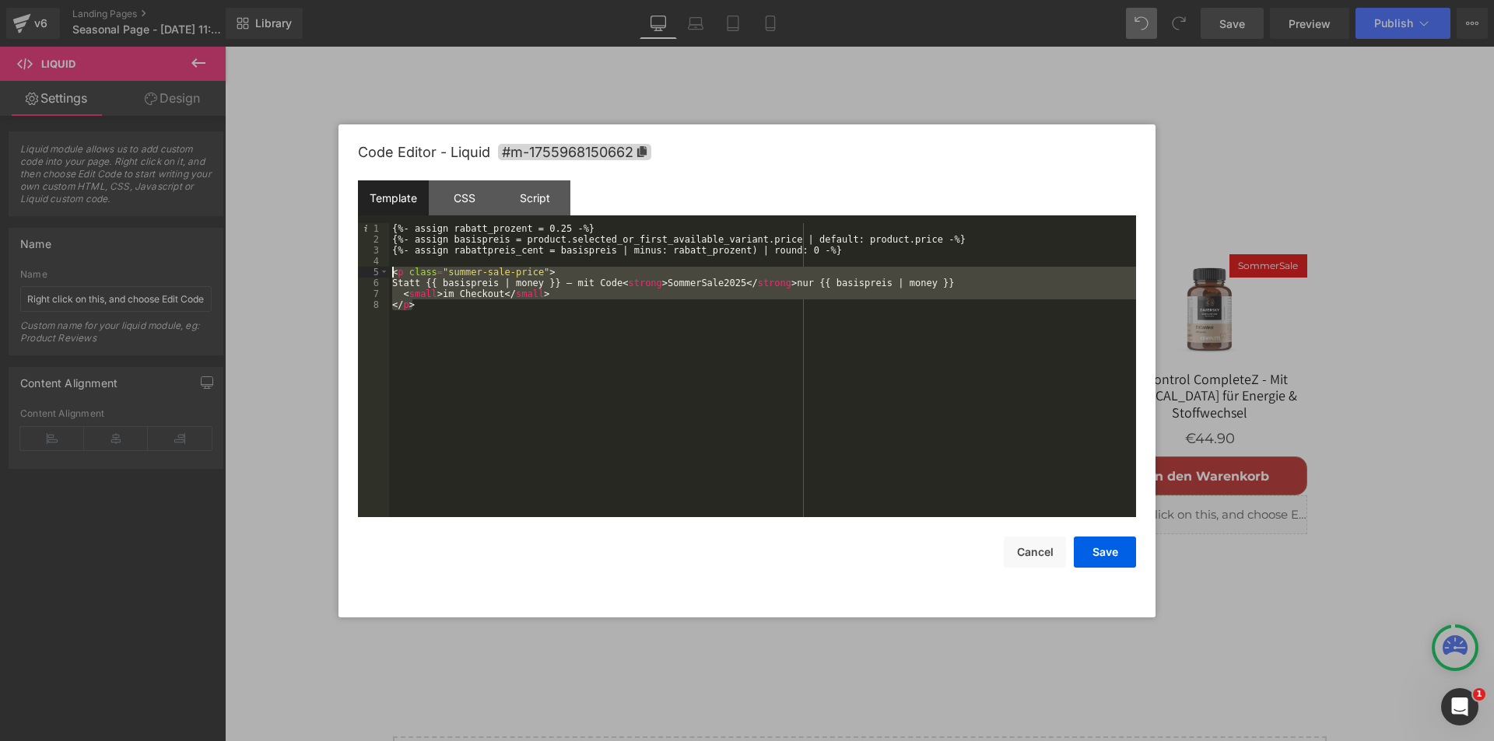
drag, startPoint x: 583, startPoint y: 319, endPoint x: 368, endPoint y: 275, distance: 219.3
click at [368, 275] on pre "1 2 3 4 5 6 7 8 {%- assign rabatt_prozent = 0.25 -%} {%- assign basispreis = pr…" at bounding box center [747, 370] width 778 height 294
click at [517, 332] on div "{%- assign rabatt_prozent = 0.25 -%} {%- assign basispreis = product.selected_o…" at bounding box center [762, 370] width 747 height 294
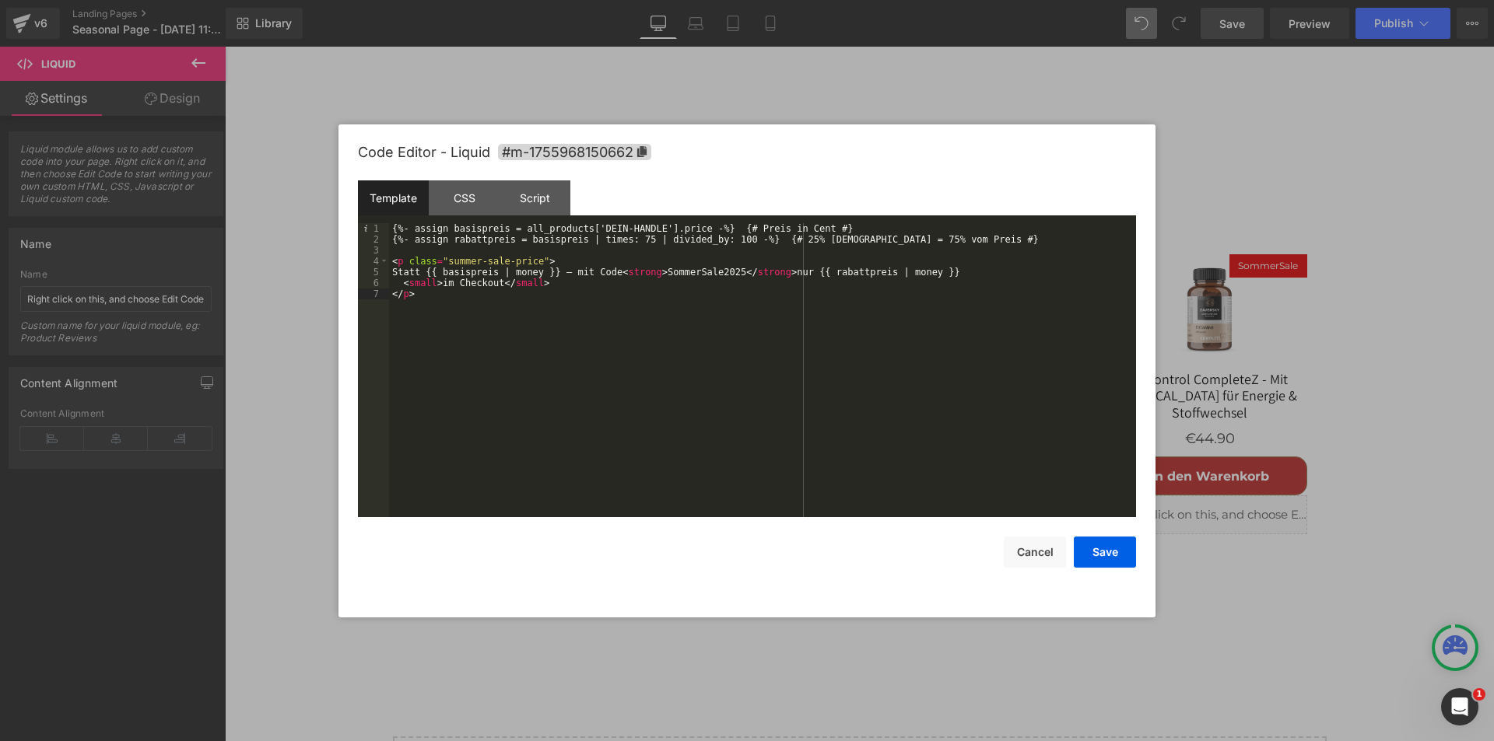
click at [605, 310] on div "{%- assign basispreis = all_products['DEIN-HANDLE'].price -%} {# Preis in Cent …" at bounding box center [762, 381] width 747 height 316
click at [1098, 552] on button "Save" at bounding box center [1105, 552] width 62 height 31
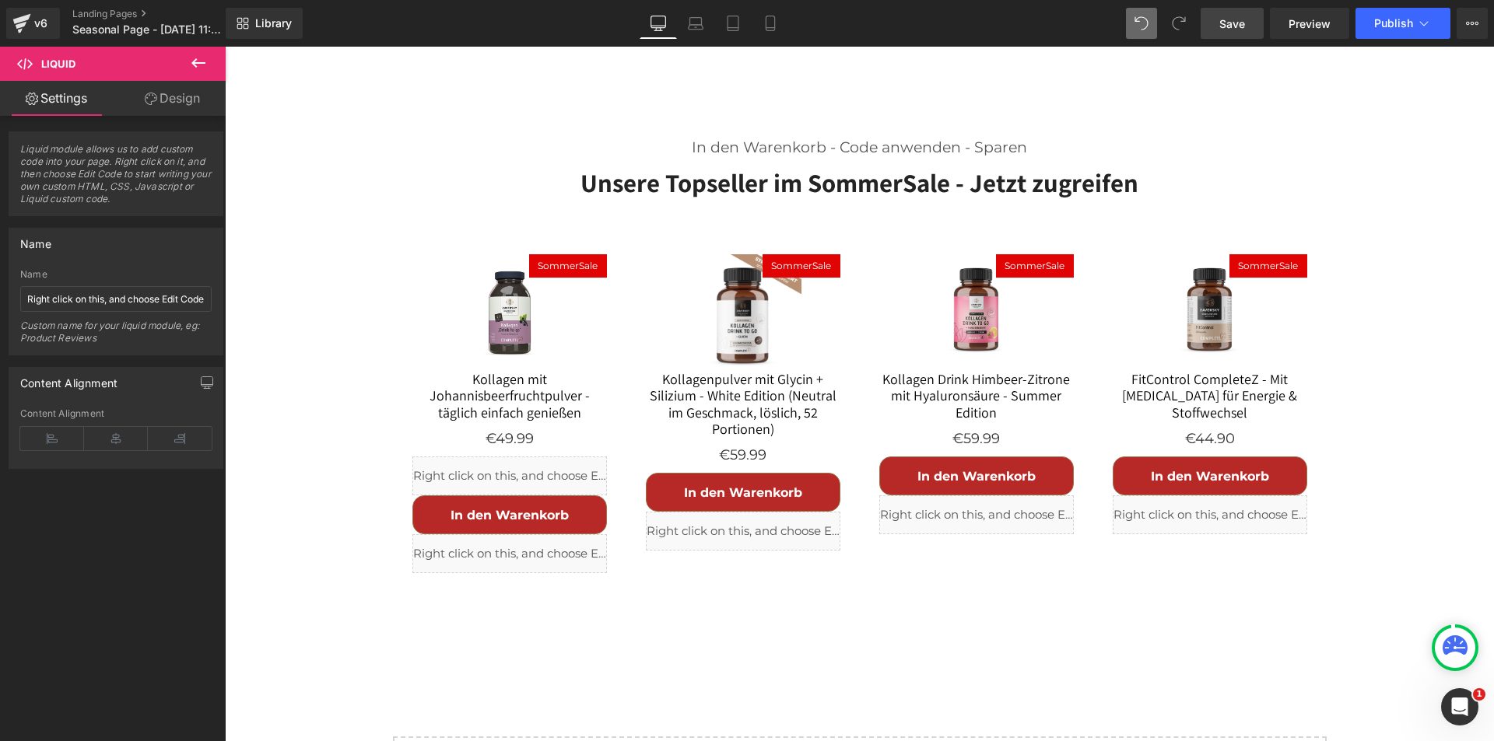
click at [1232, 21] on span "Save" at bounding box center [1232, 24] width 26 height 16
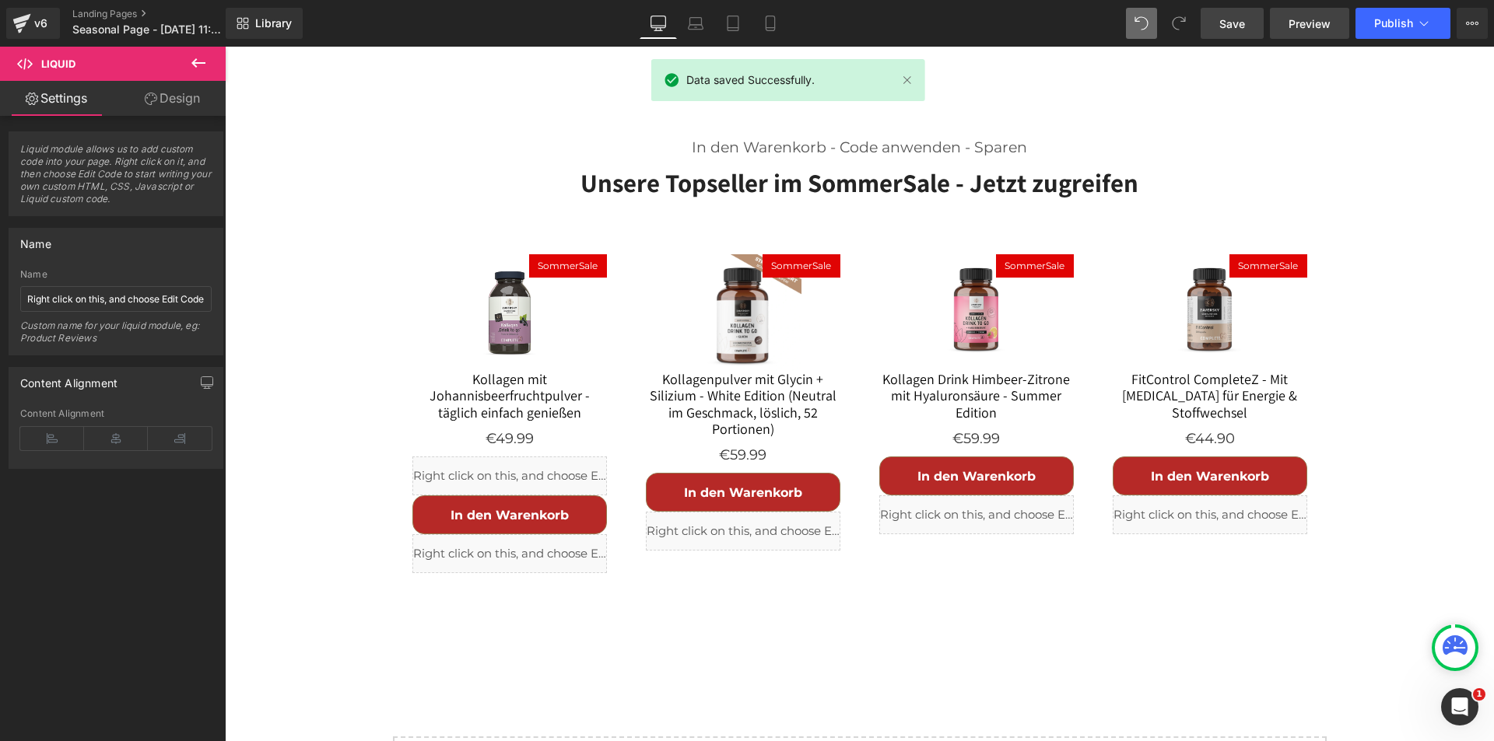
click at [1297, 24] on span "Preview" at bounding box center [1309, 24] width 42 height 16
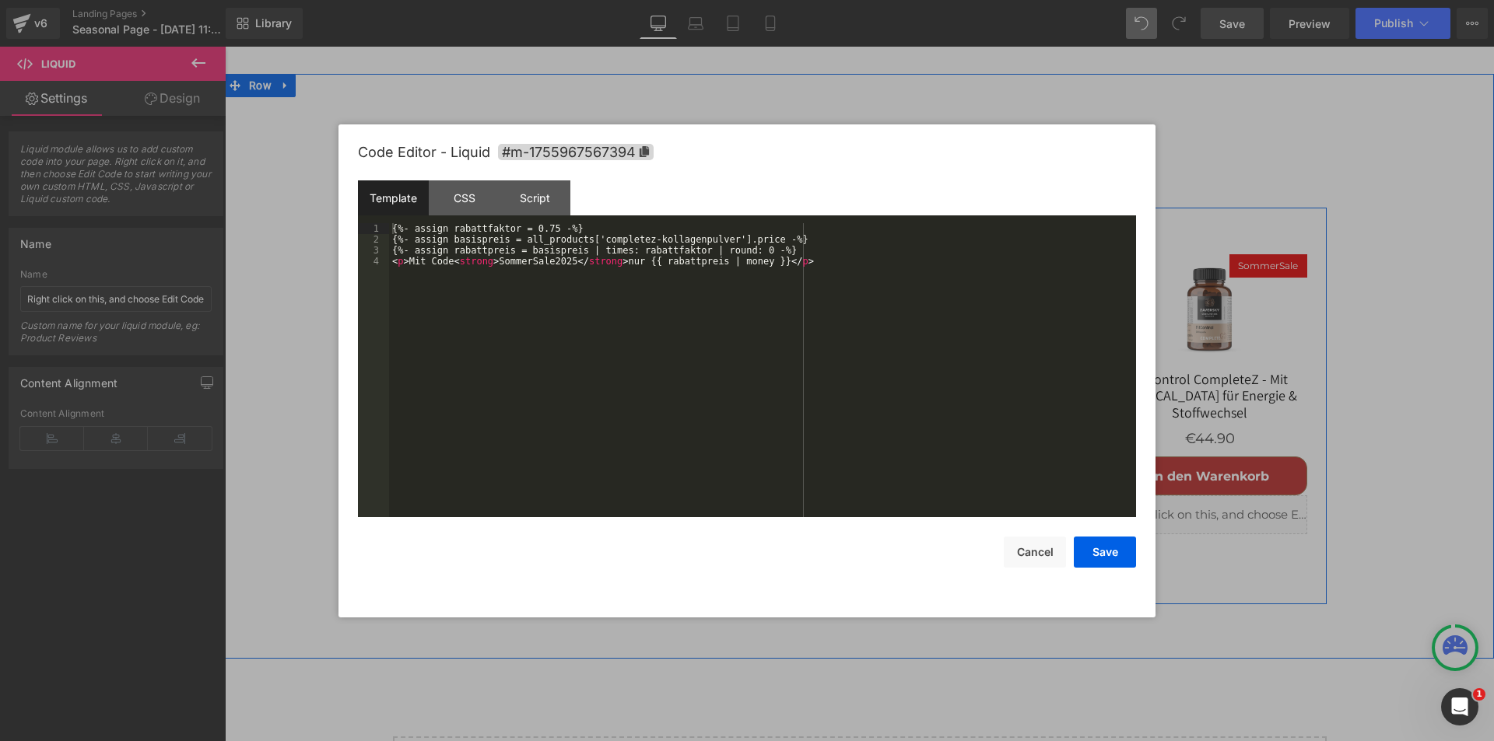
click at [524, 534] on div "Liquid" at bounding box center [509, 553] width 194 height 39
click at [616, 405] on div "{%- assign rabattfaktor = 0.75 -%} {%- assign basispreis = all_products['comple…" at bounding box center [762, 381] width 747 height 316
click at [626, 373] on div "{%- assign rabattfaktor = 0.75 -%} {%- assign basispreis = all_products['comple…" at bounding box center [762, 381] width 747 height 316
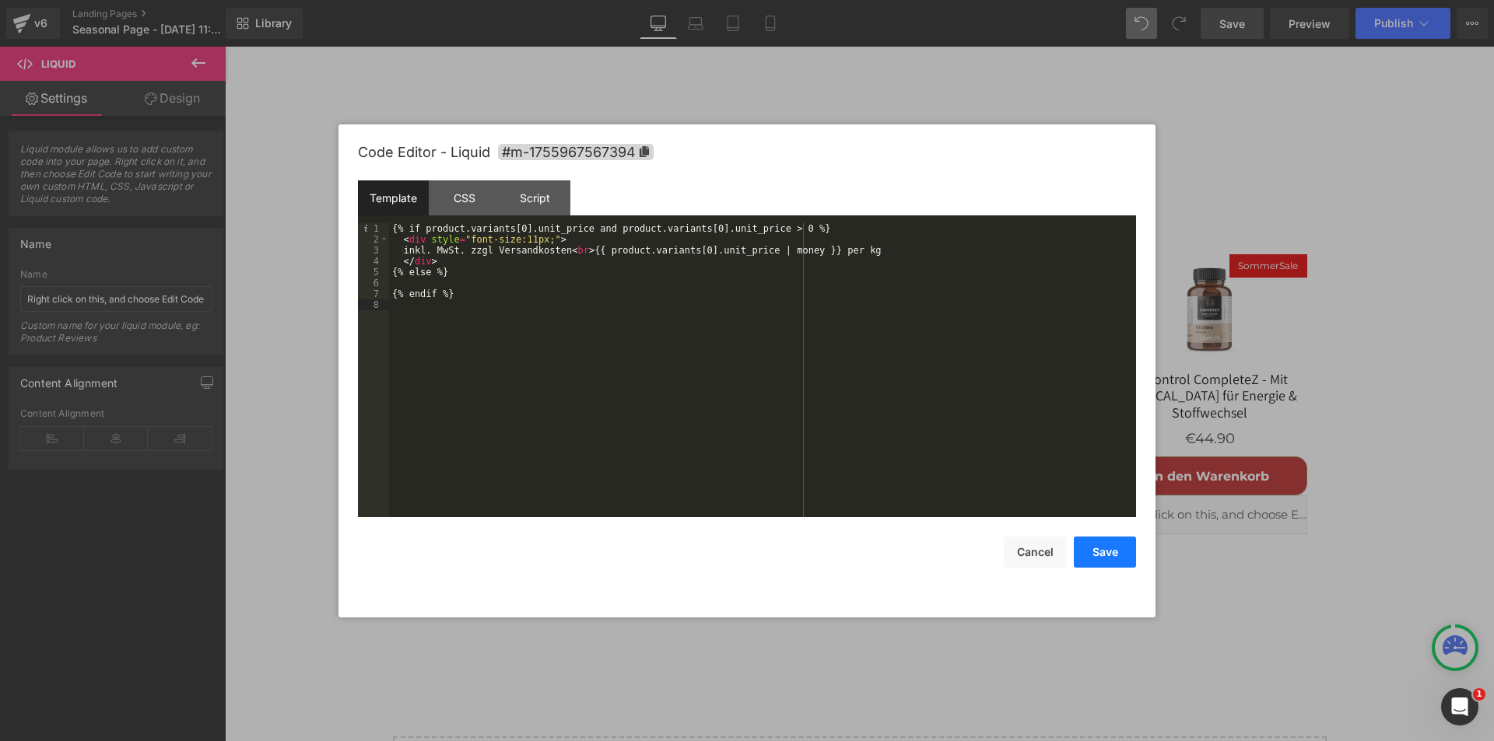
click at [1101, 554] on button "Save" at bounding box center [1105, 552] width 62 height 31
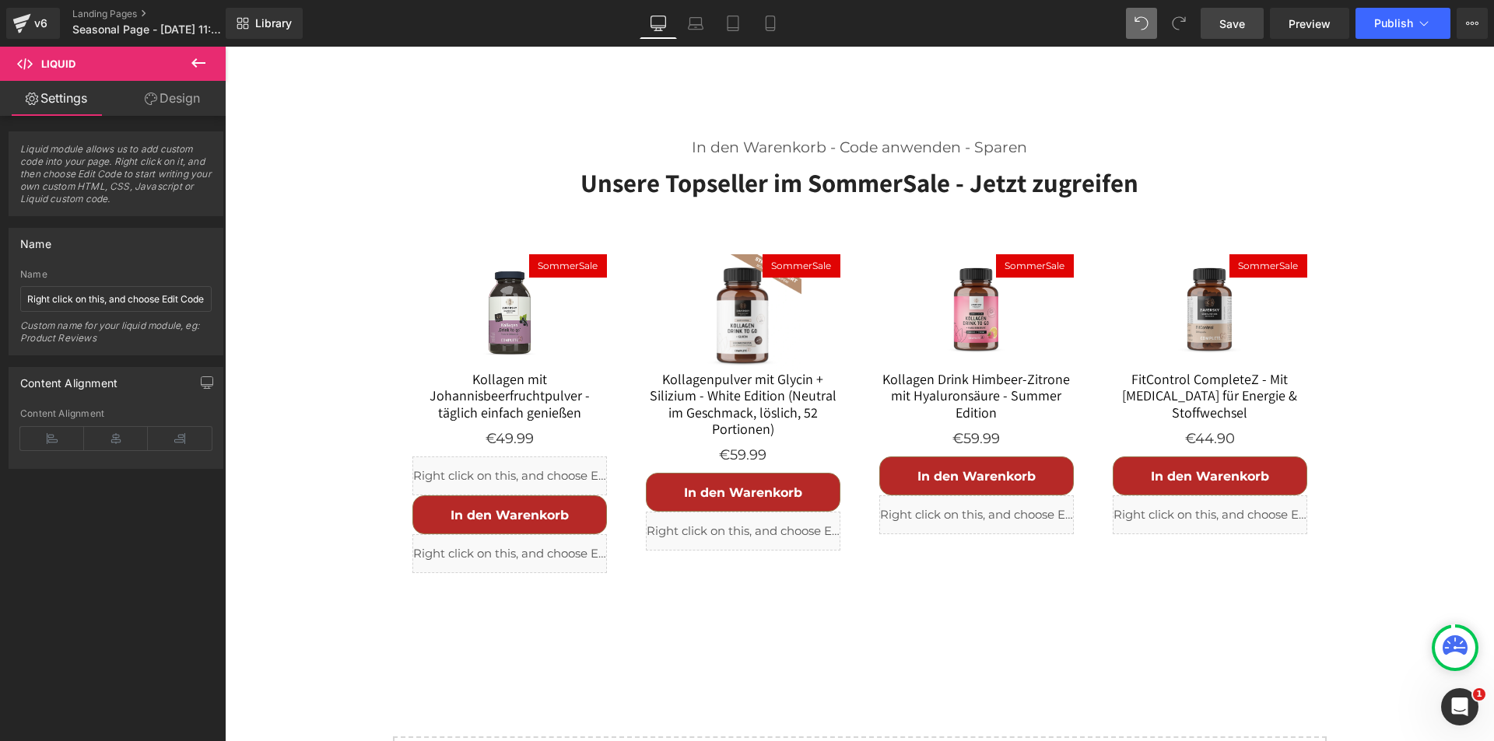
click at [1244, 24] on span "Save" at bounding box center [1232, 24] width 26 height 16
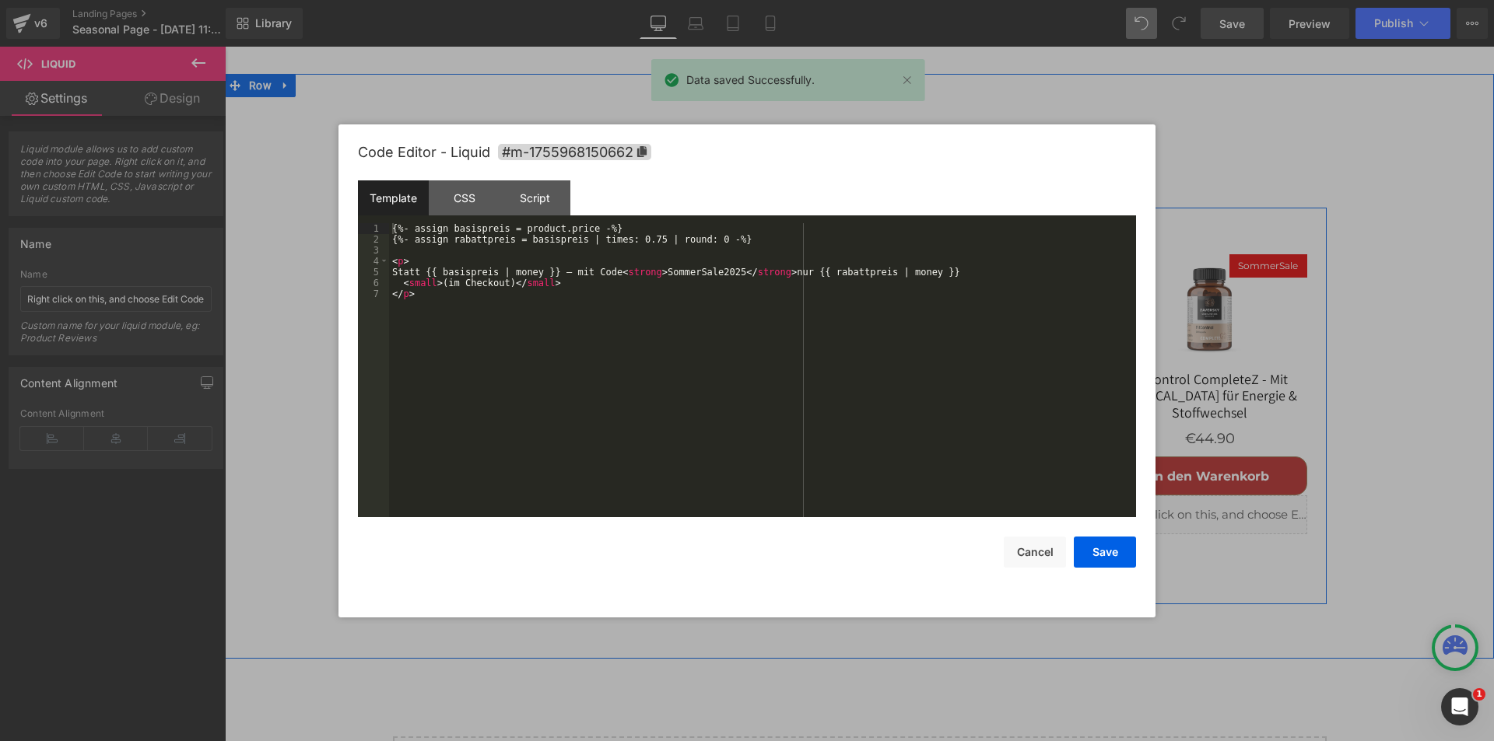
click at [524, 457] on div "Liquid" at bounding box center [509, 476] width 194 height 39
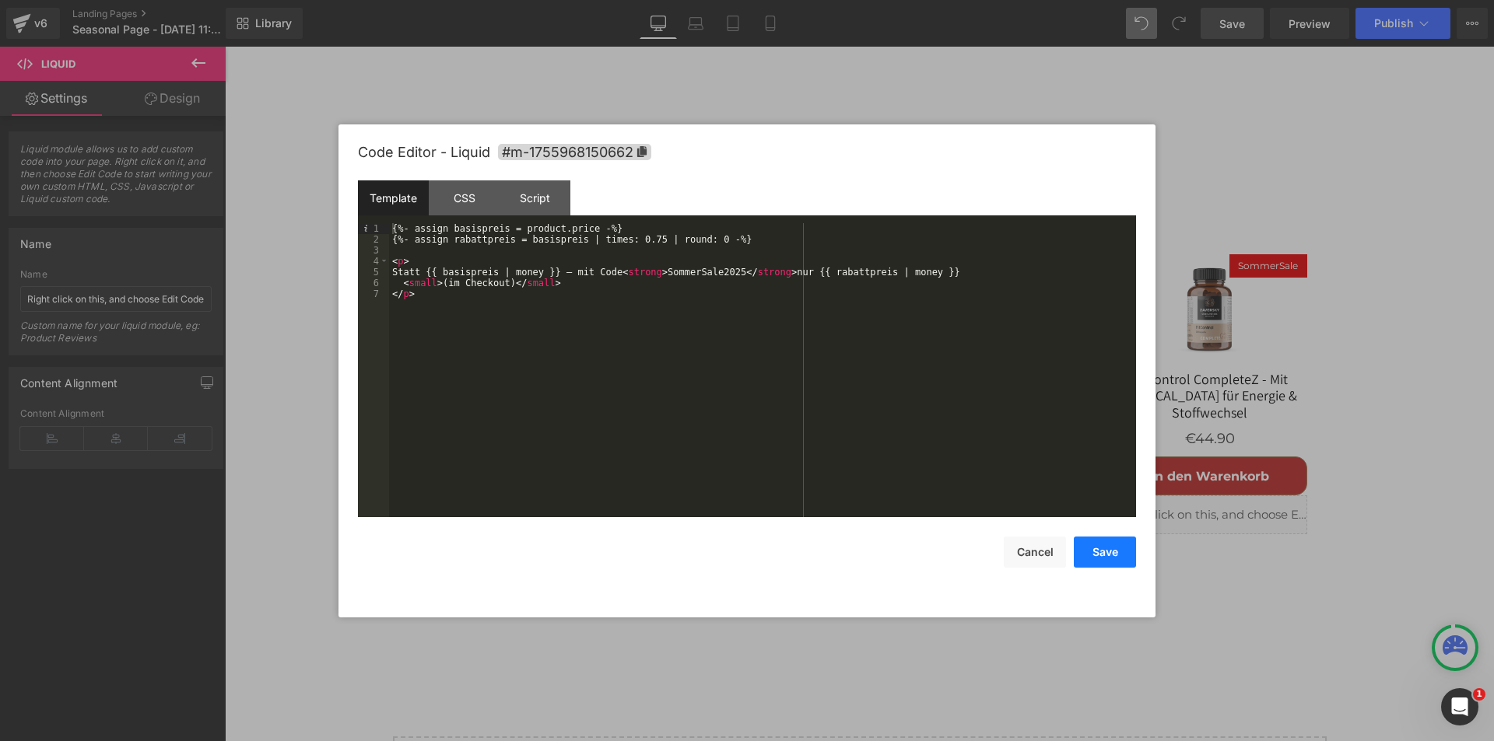
click at [1095, 552] on button "Save" at bounding box center [1105, 552] width 62 height 31
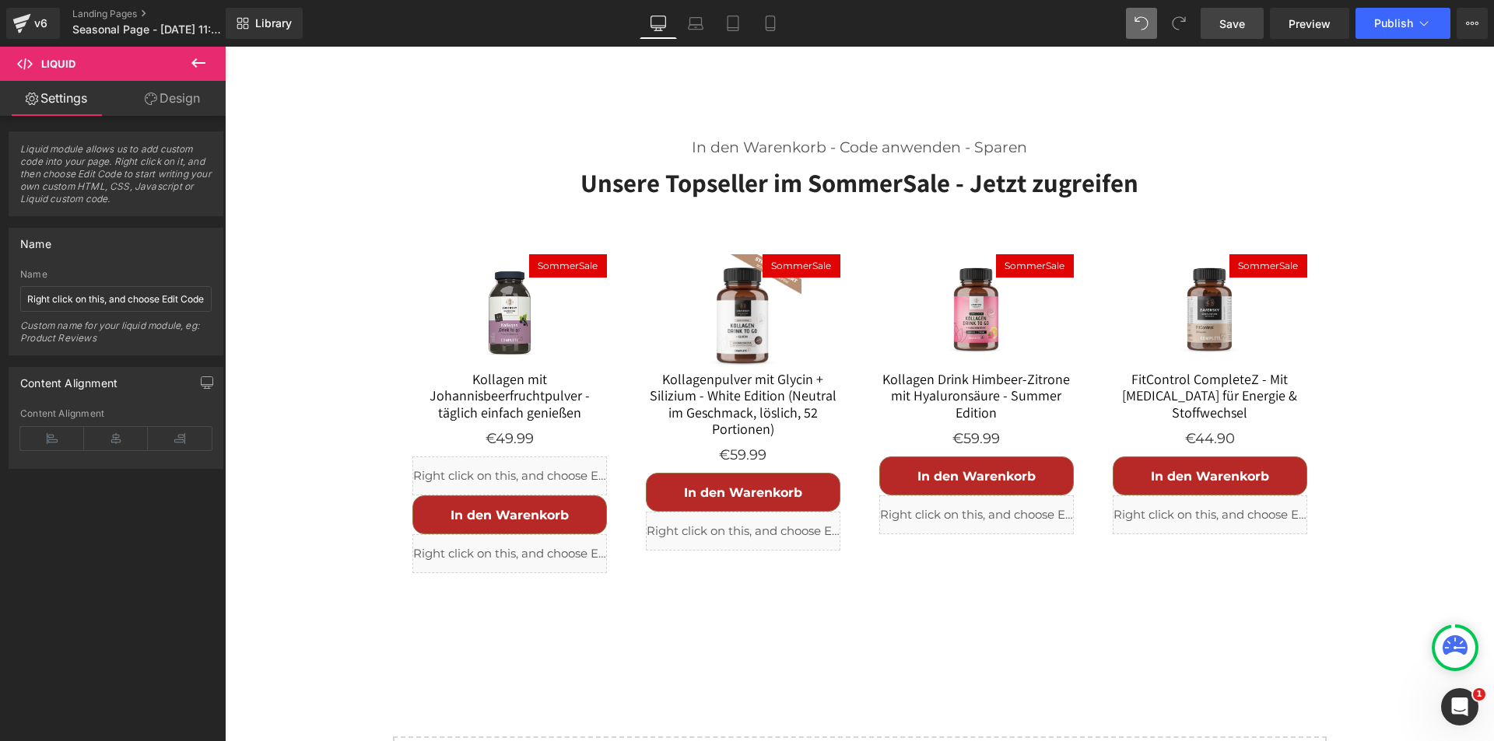
click at [1237, 24] on span "Save" at bounding box center [1232, 24] width 26 height 16
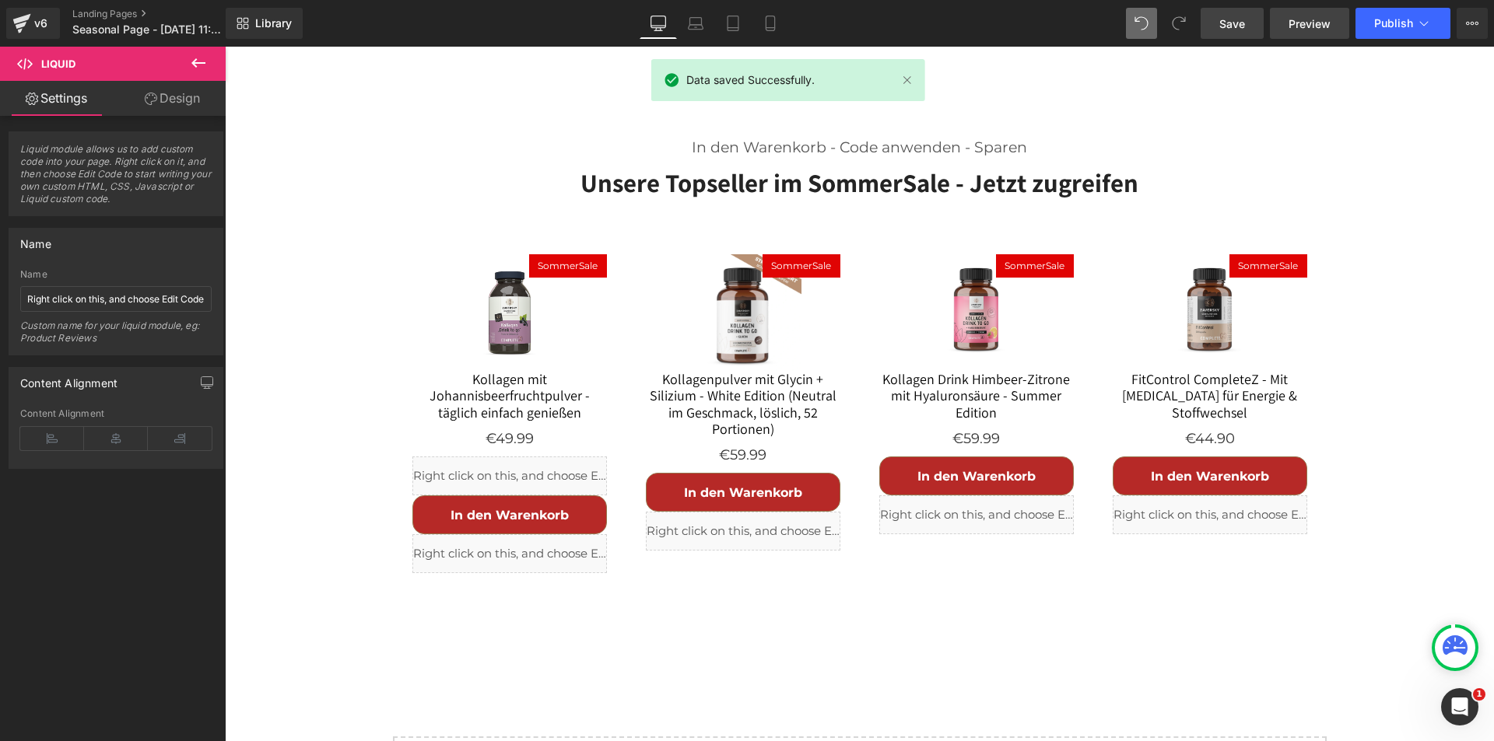
click at [1315, 16] on span "Preview" at bounding box center [1309, 24] width 42 height 16
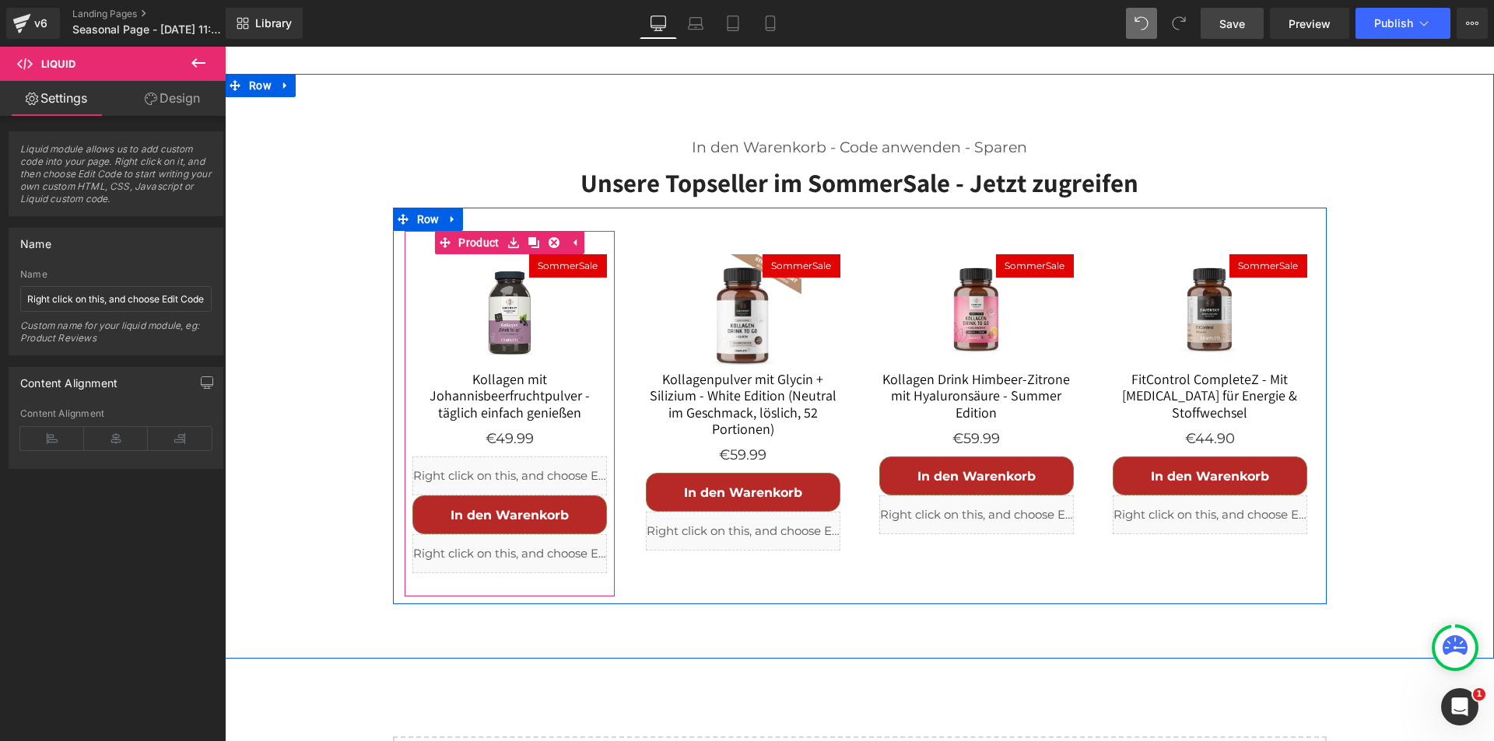
click at [523, 457] on div "Liquid" at bounding box center [509, 476] width 194 height 39
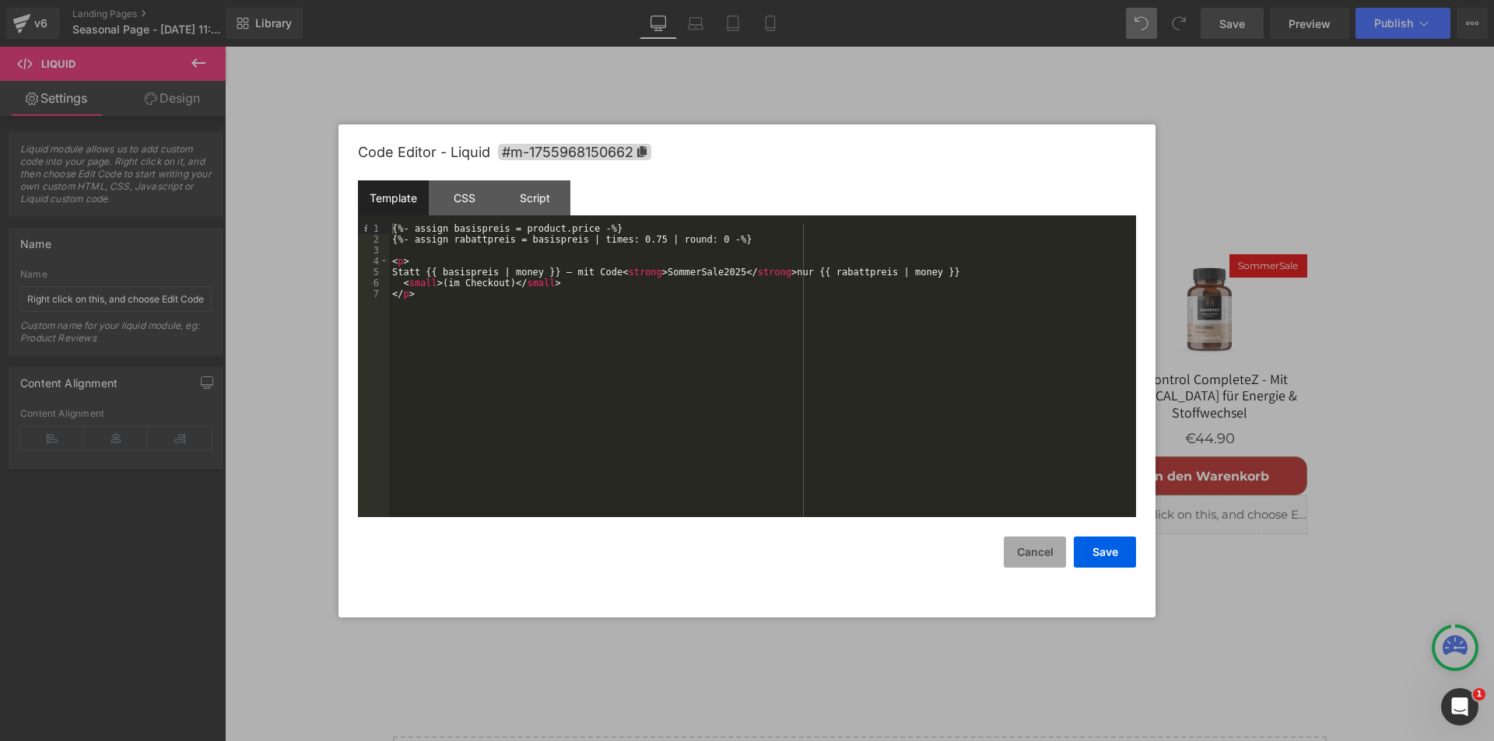
click at [1017, 547] on button "Cancel" at bounding box center [1035, 552] width 62 height 31
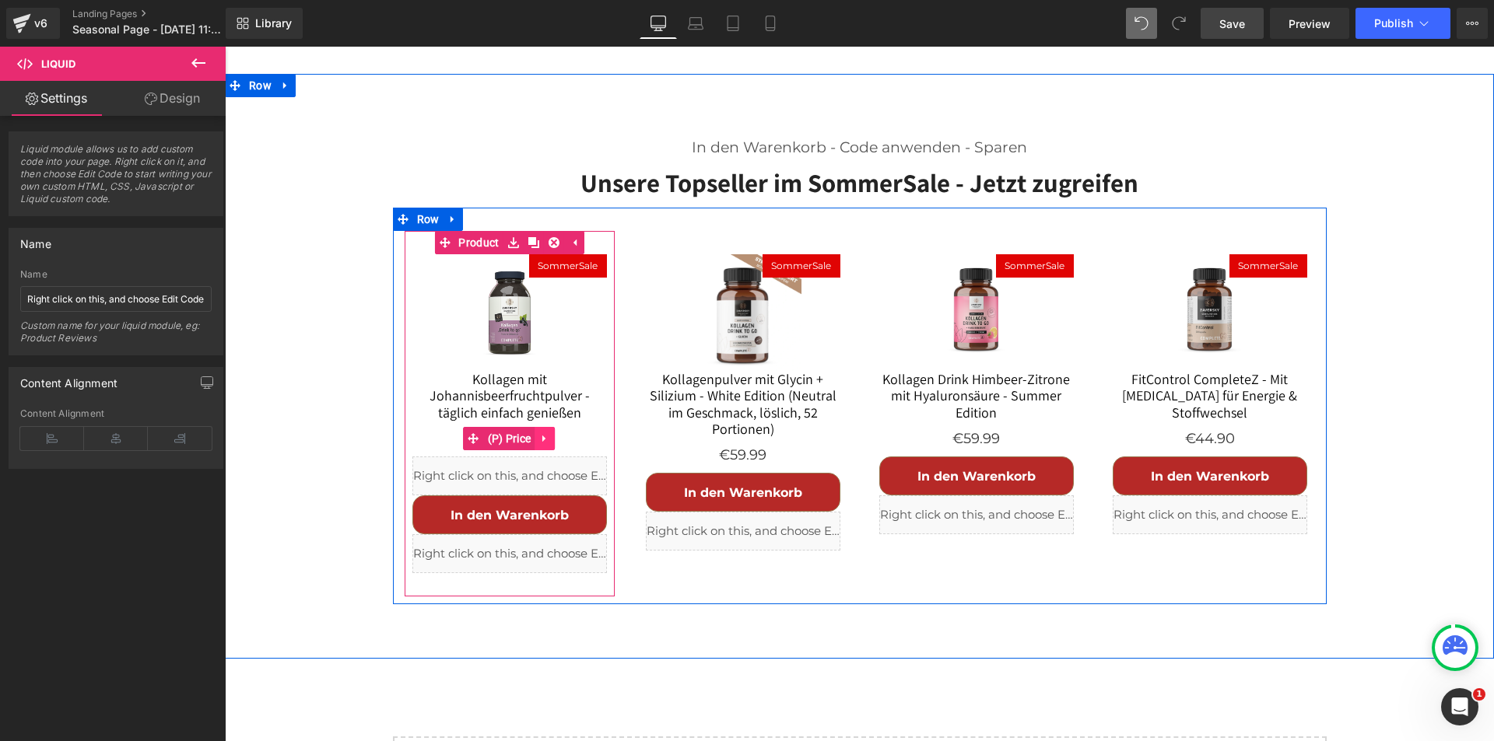
click at [539, 433] on icon at bounding box center [544, 439] width 11 height 12
click at [549, 433] on icon at bounding box center [554, 438] width 11 height 11
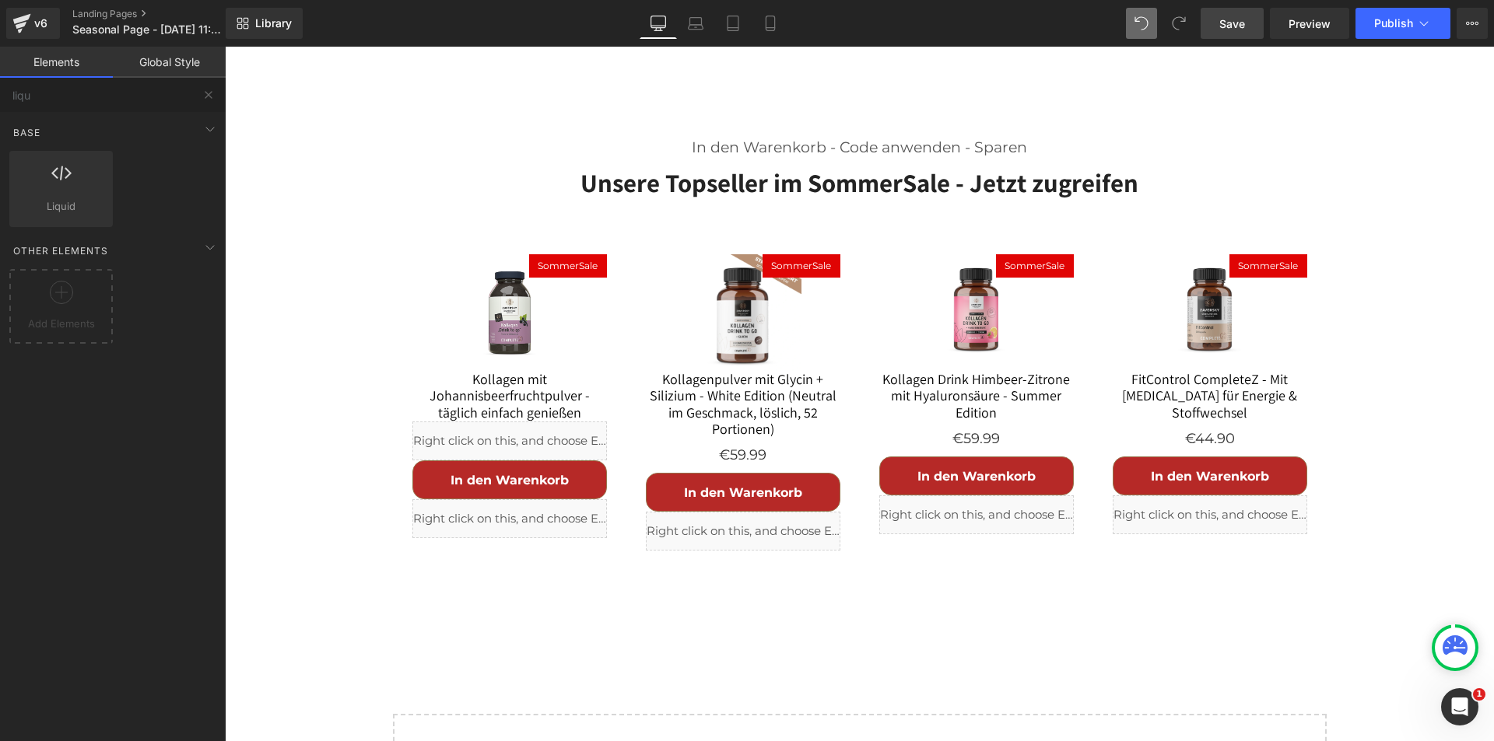
click at [1226, 18] on span "Save" at bounding box center [1232, 24] width 26 height 16
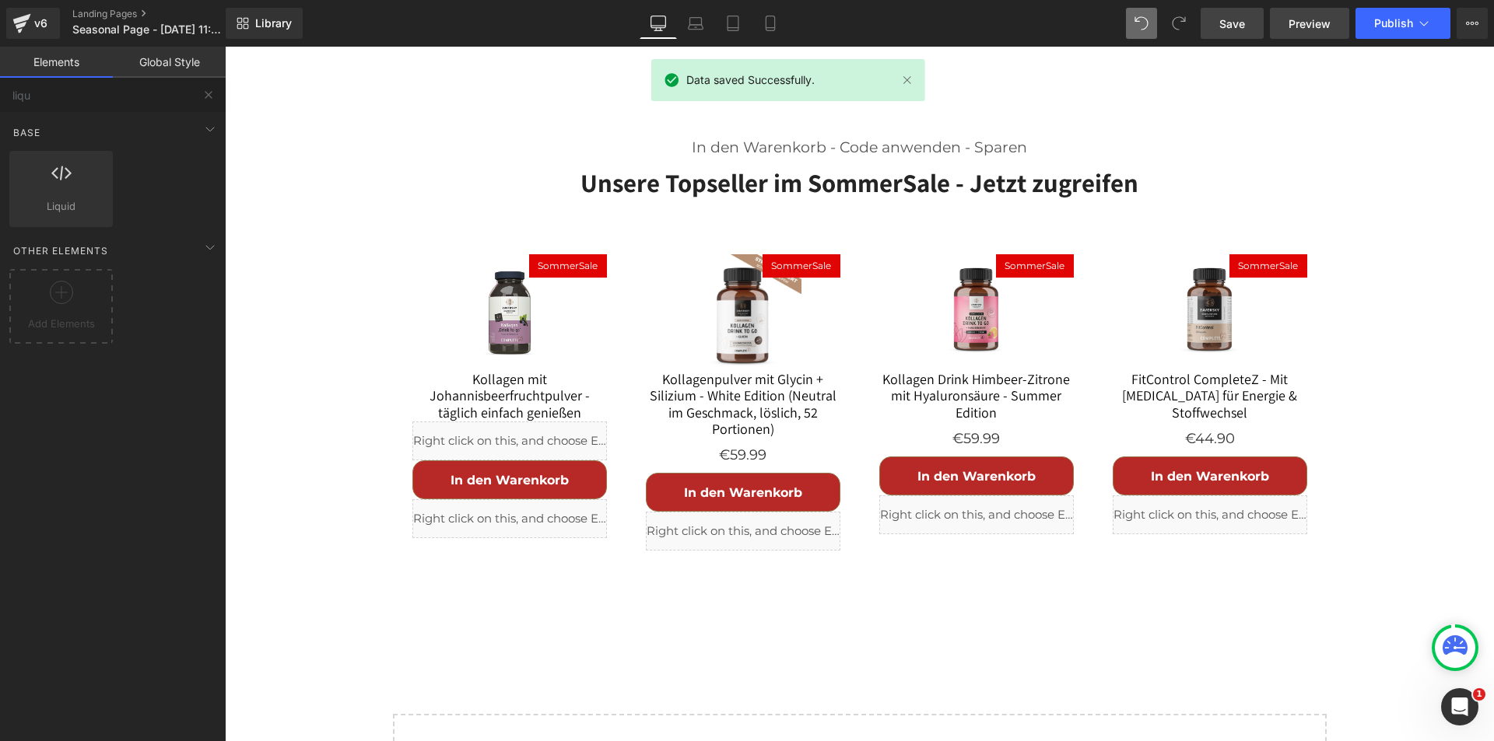
click at [1313, 18] on span "Preview" at bounding box center [1309, 24] width 42 height 16
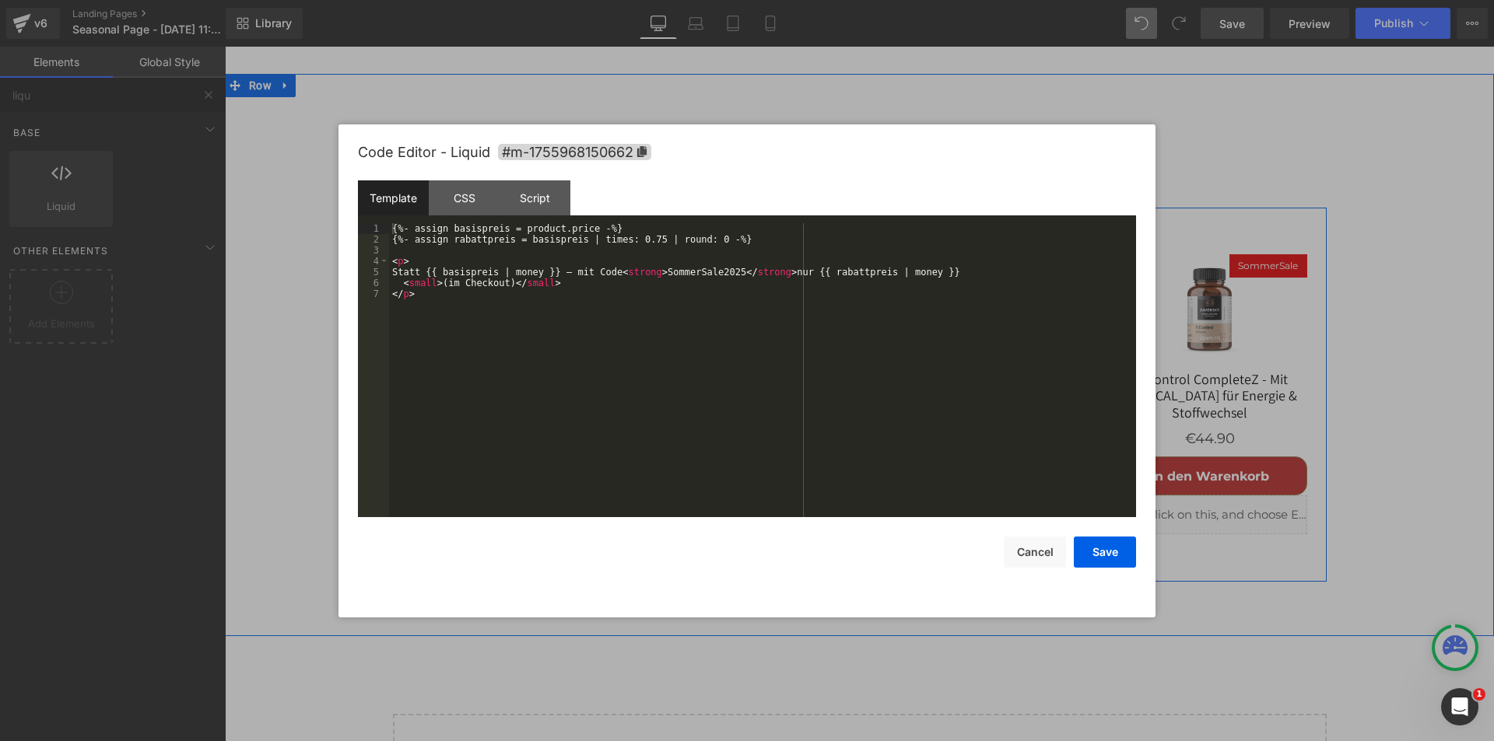
drag, startPoint x: 529, startPoint y: 356, endPoint x: 752, endPoint y: 406, distance: 228.0
click at [529, 422] on div "Liquid" at bounding box center [509, 441] width 194 height 39
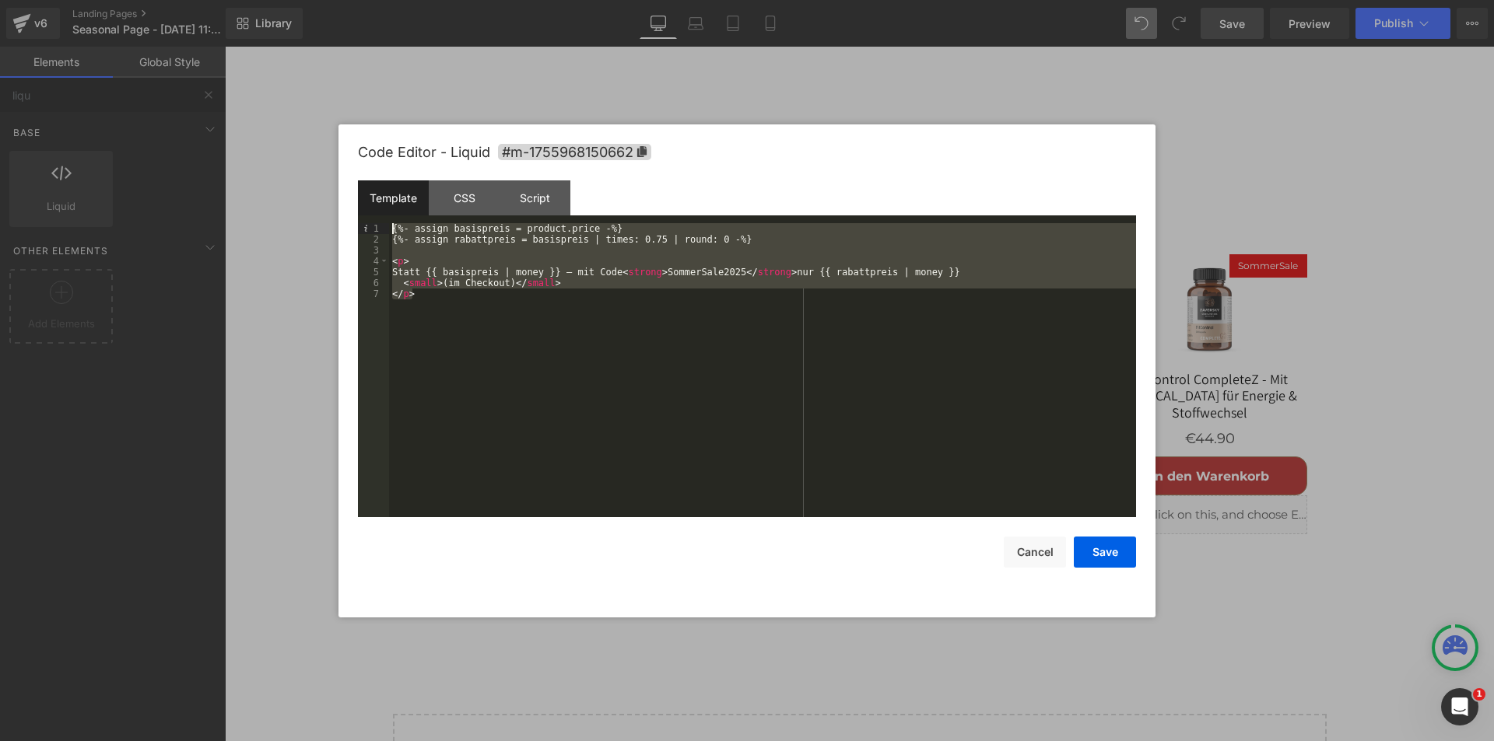
drag, startPoint x: 447, startPoint y: 309, endPoint x: 373, endPoint y: 215, distance: 119.2
click at [373, 215] on div "Template CSS Script Data 1 2 3 4 5 6 7 {%- assign basispreis = product.price -%…" at bounding box center [747, 348] width 778 height 337
click at [1029, 556] on button "Cancel" at bounding box center [1035, 552] width 62 height 31
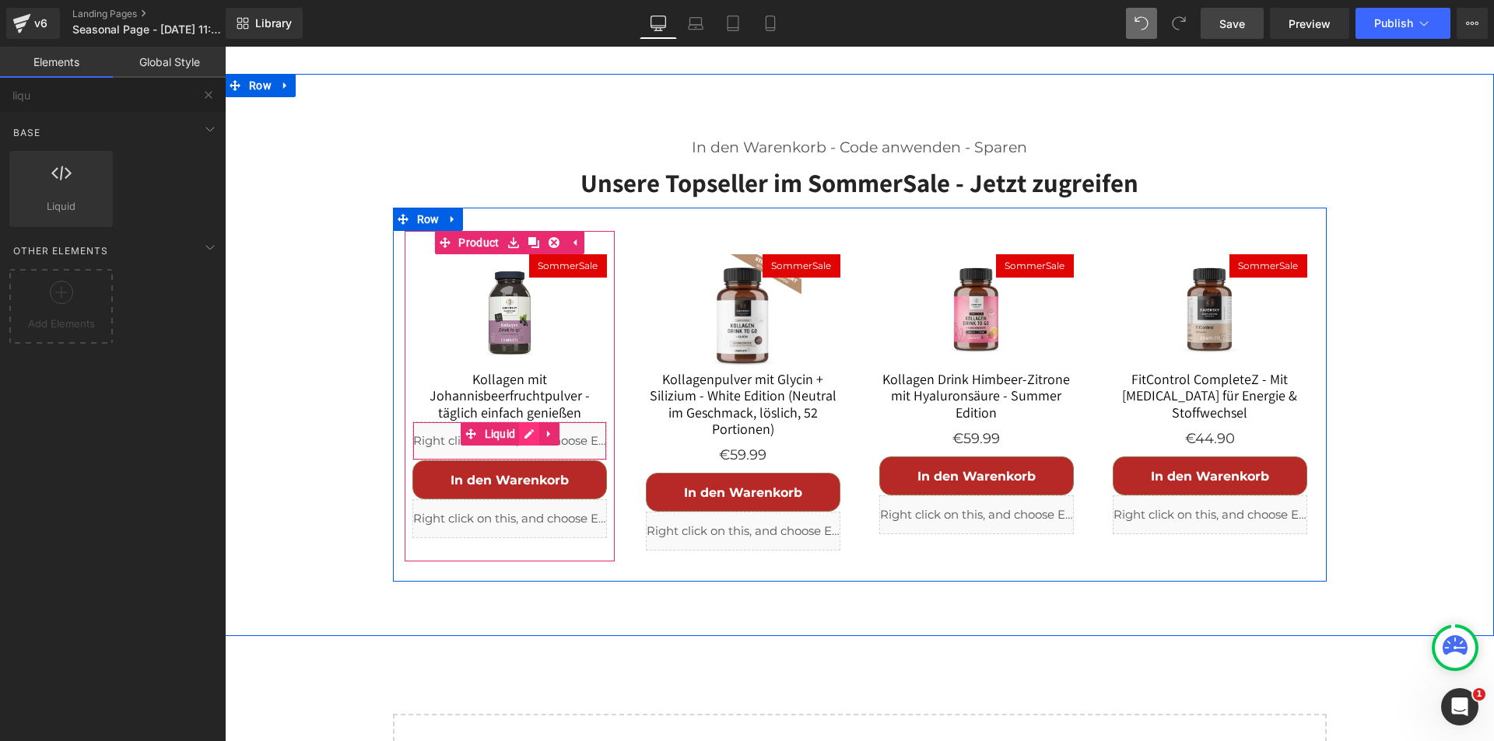
click at [522, 422] on div "Liquid" at bounding box center [509, 441] width 194 height 39
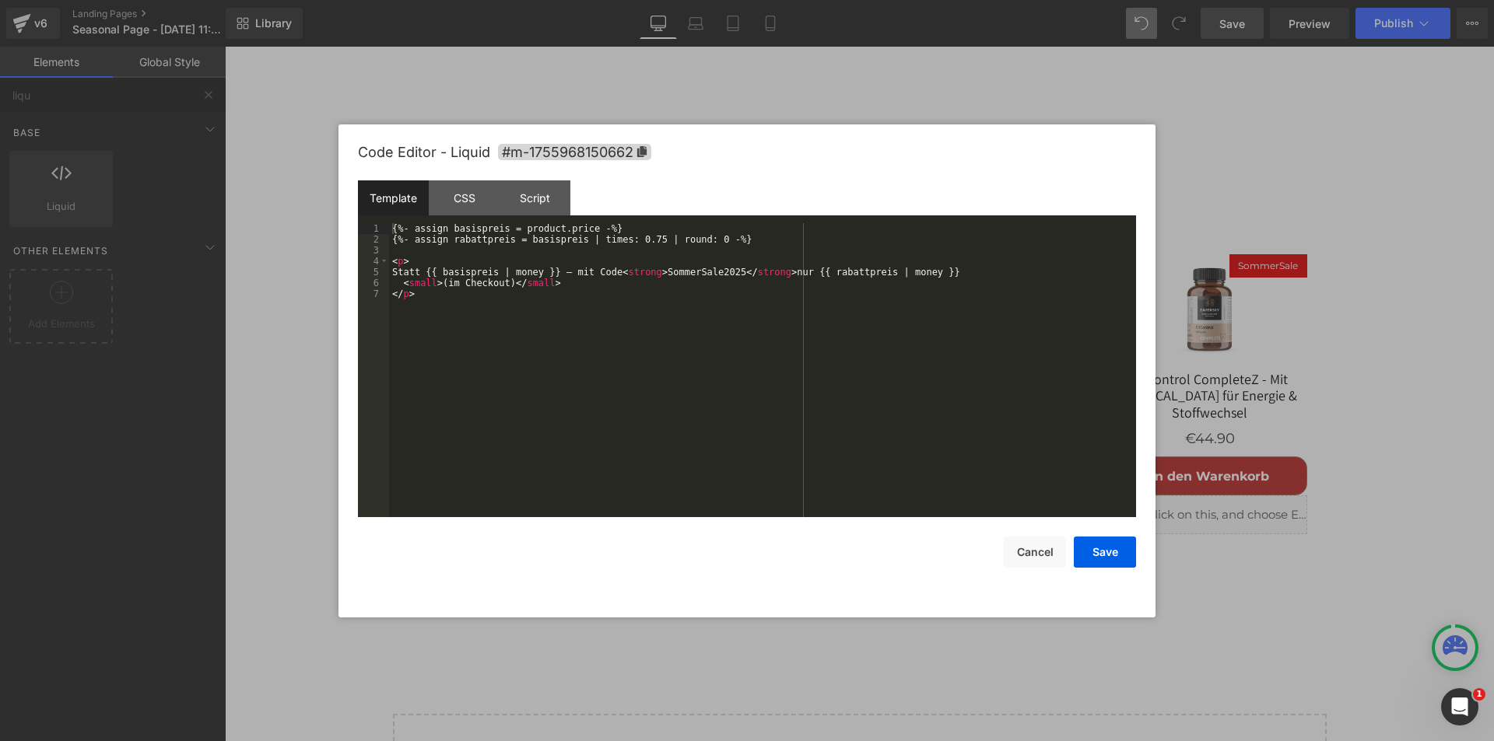
click at [536, 352] on div "{%- assign basispreis = product.price -%} {%- assign rabattpreis = basispreis |…" at bounding box center [762, 381] width 747 height 316
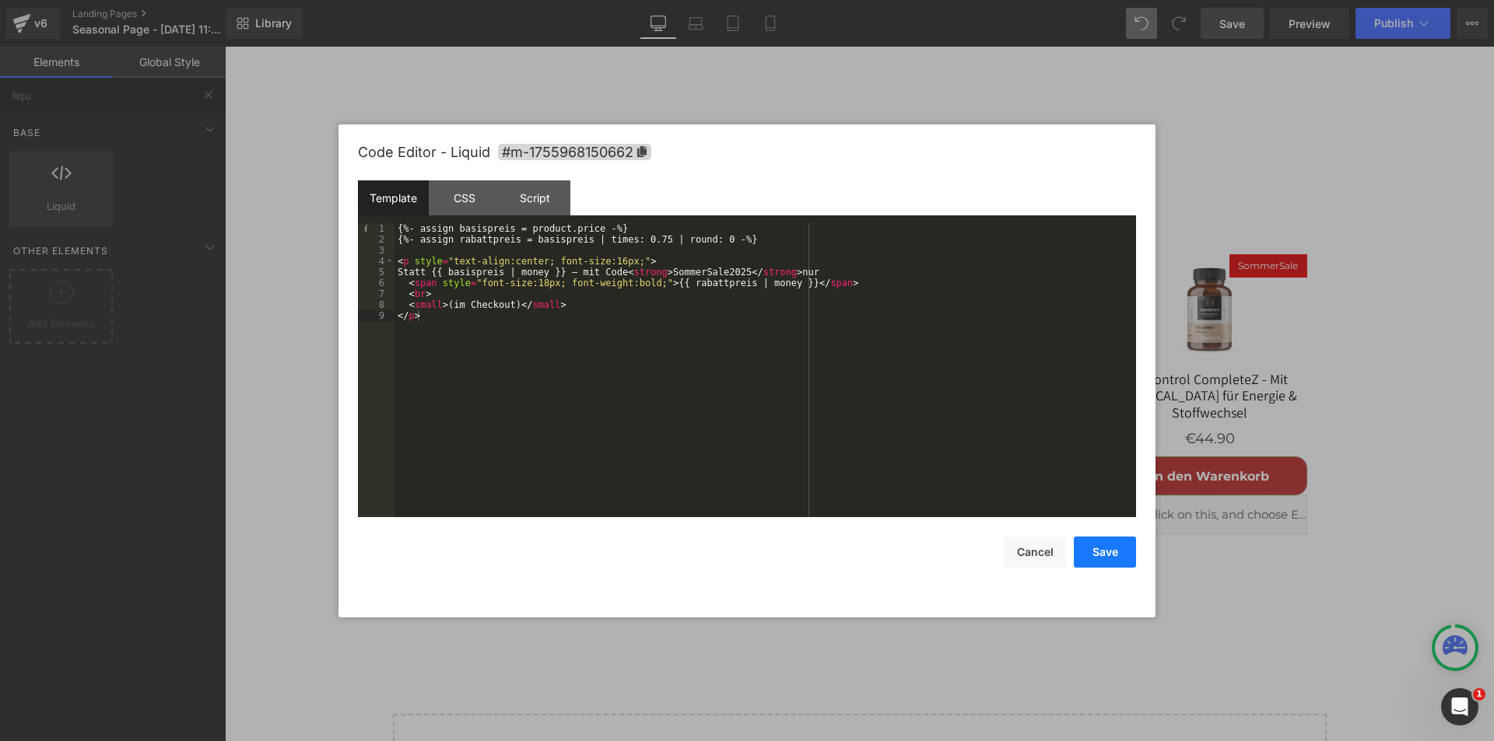
click at [1106, 555] on button "Save" at bounding box center [1105, 552] width 62 height 31
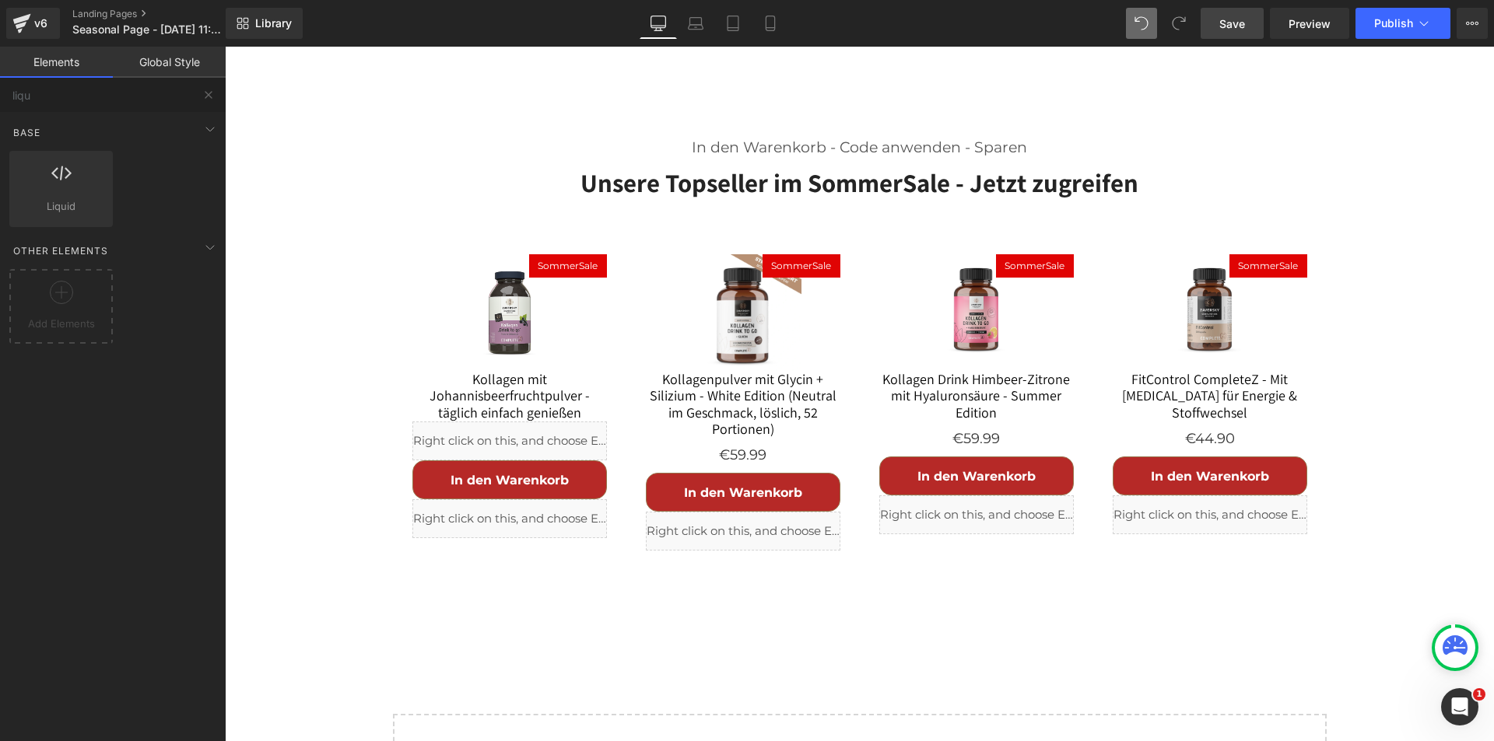
click at [1251, 19] on link "Save" at bounding box center [1231, 23] width 63 height 31
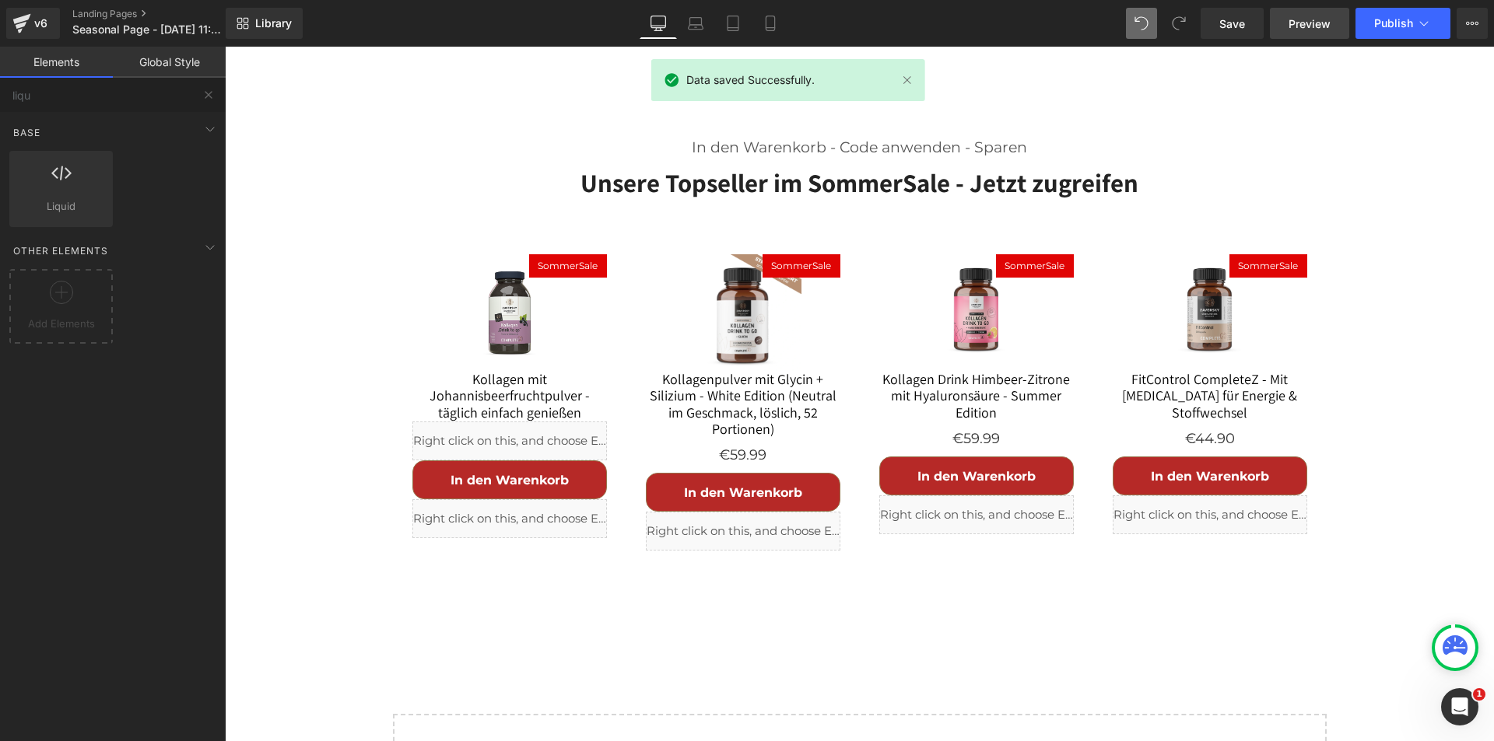
click at [1313, 19] on span "Preview" at bounding box center [1309, 24] width 42 height 16
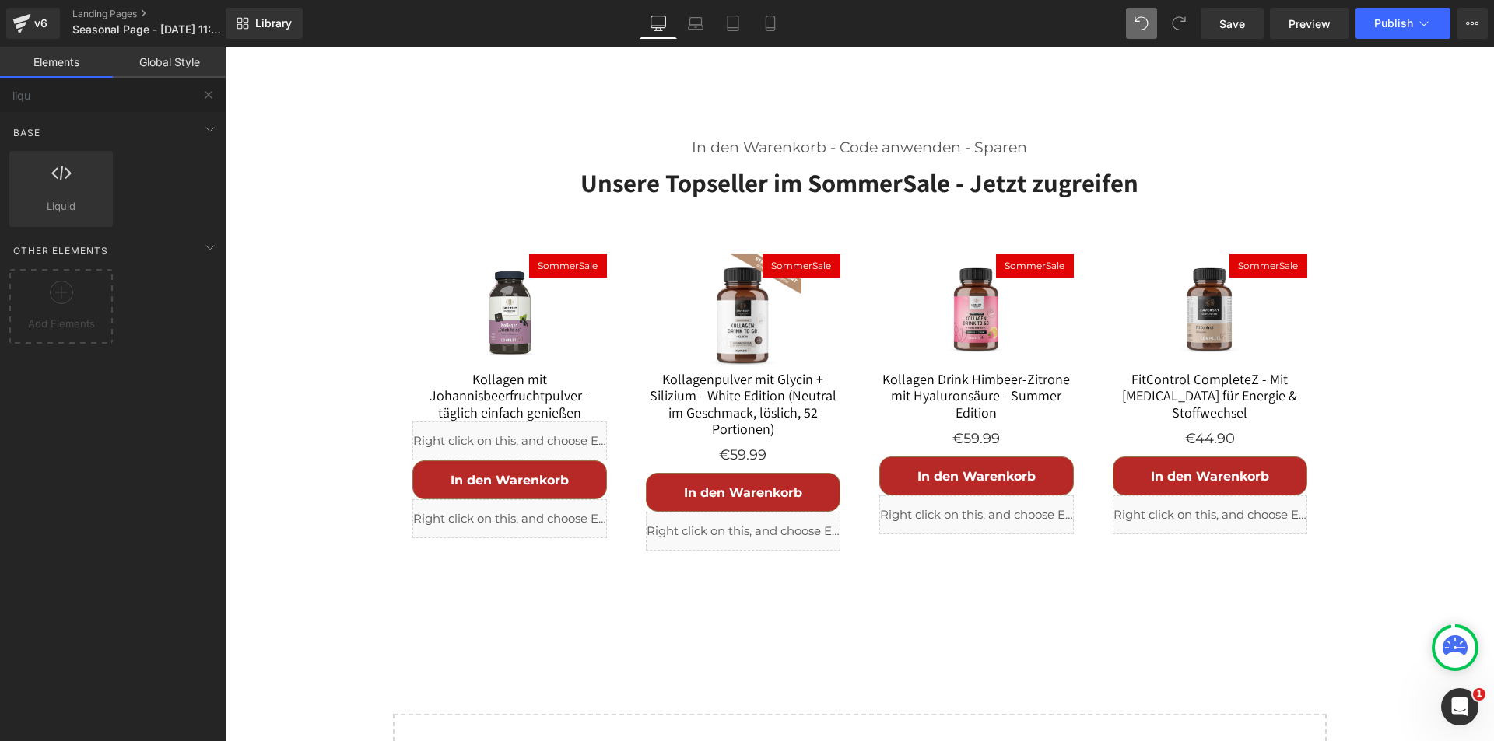
click at [145, 56] on link "Global Style" at bounding box center [169, 62] width 113 height 31
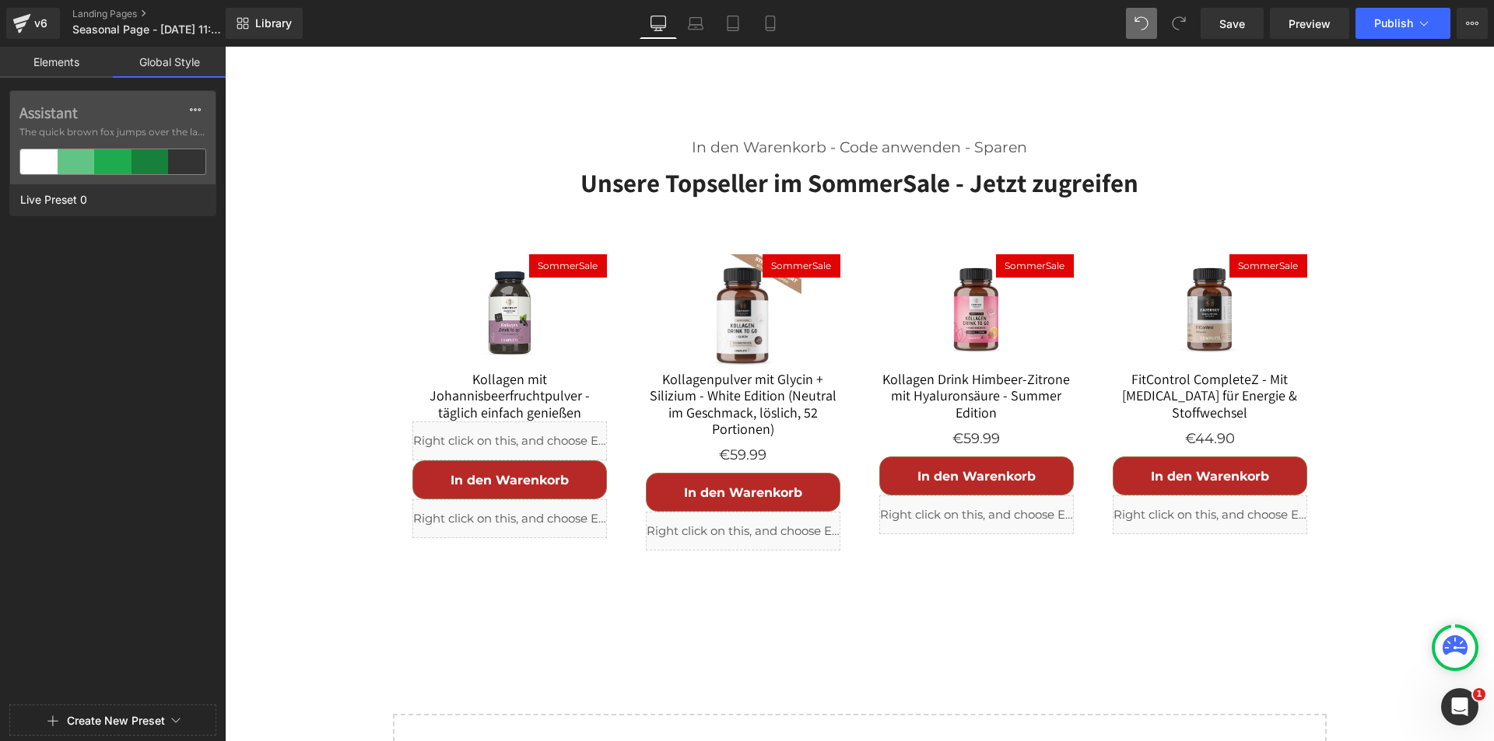
click at [80, 65] on link "Elements" at bounding box center [56, 62] width 113 height 31
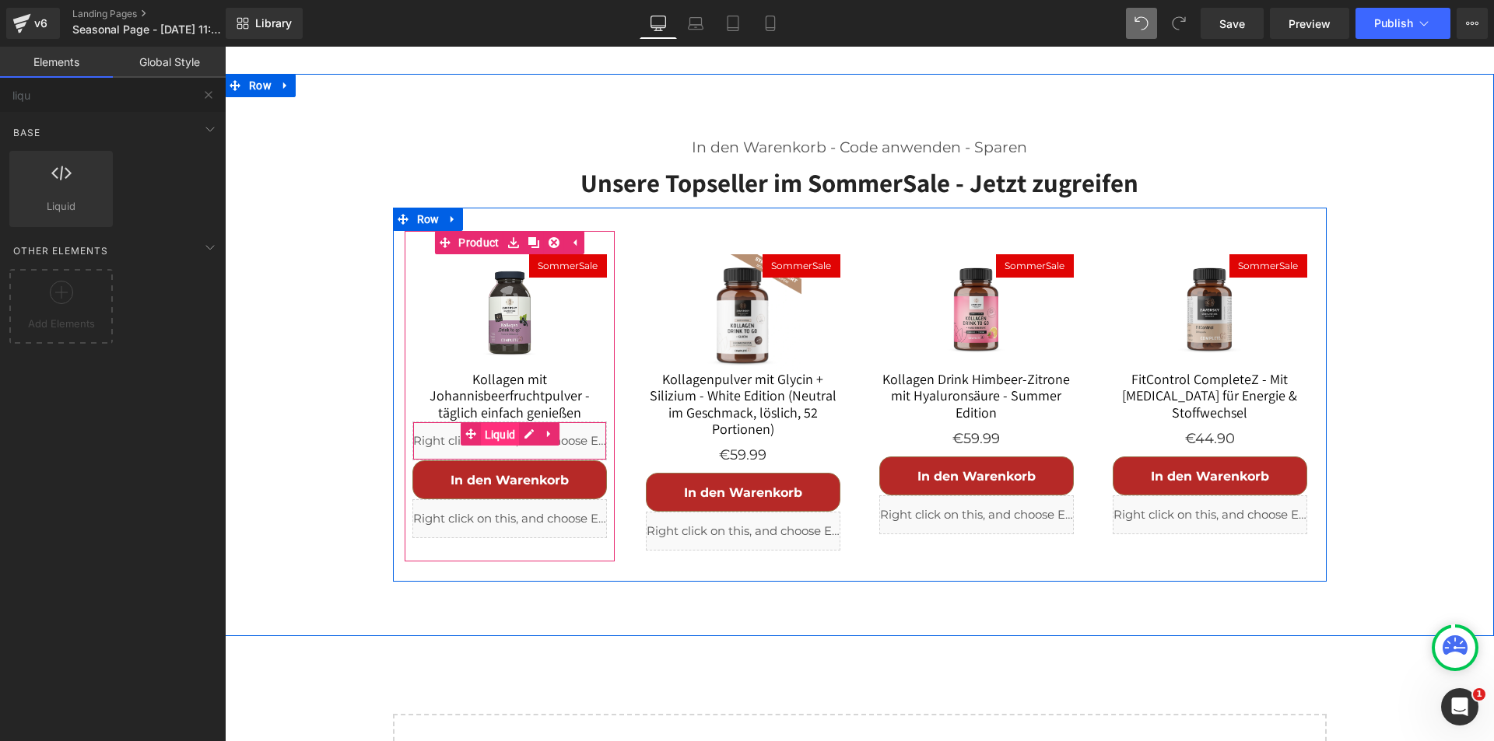
click at [490, 423] on span "Liquid" at bounding box center [500, 434] width 39 height 23
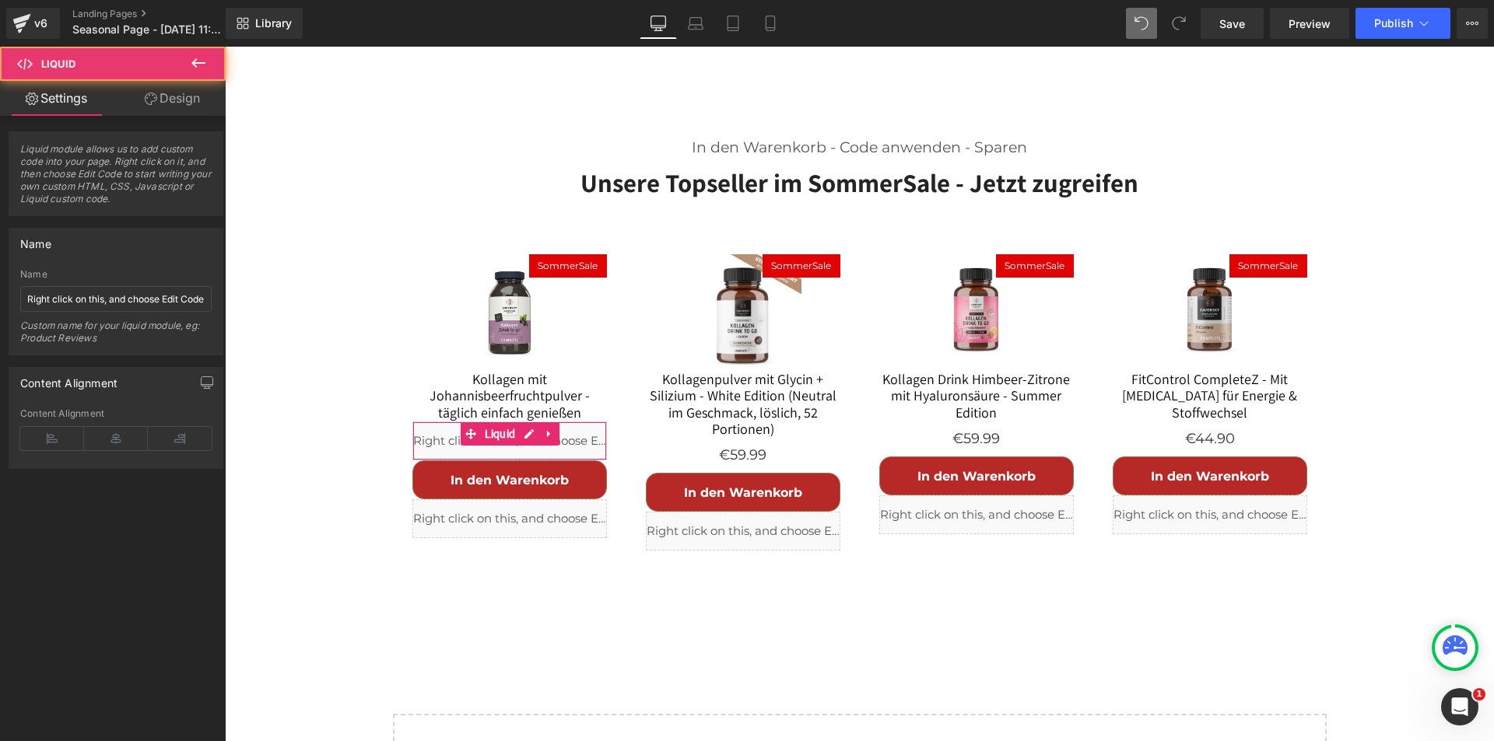
drag, startPoint x: 173, startPoint y: 94, endPoint x: 99, endPoint y: 168, distance: 105.1
click at [174, 95] on link "Design" at bounding box center [172, 98] width 113 height 35
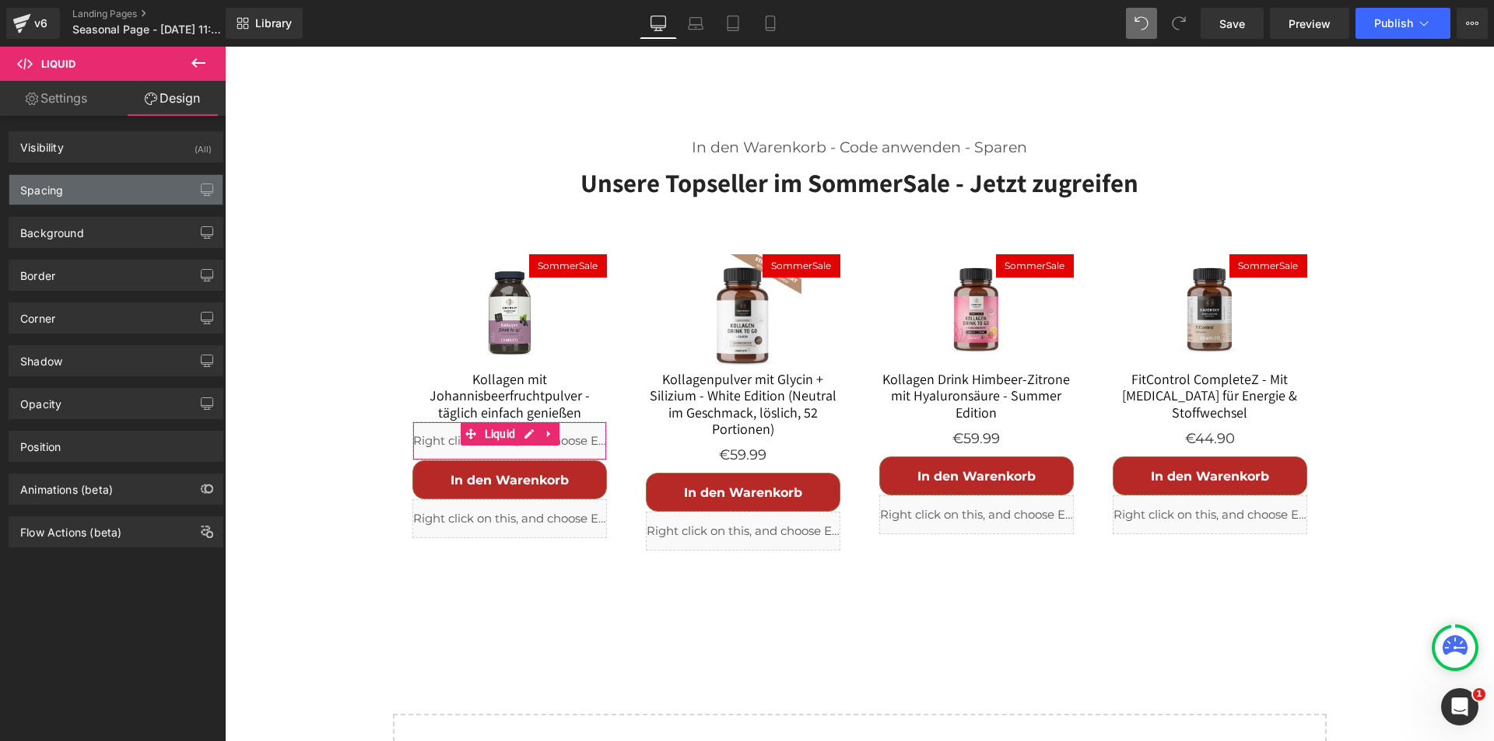
click at [96, 192] on div "Spacing" at bounding box center [115, 190] width 213 height 30
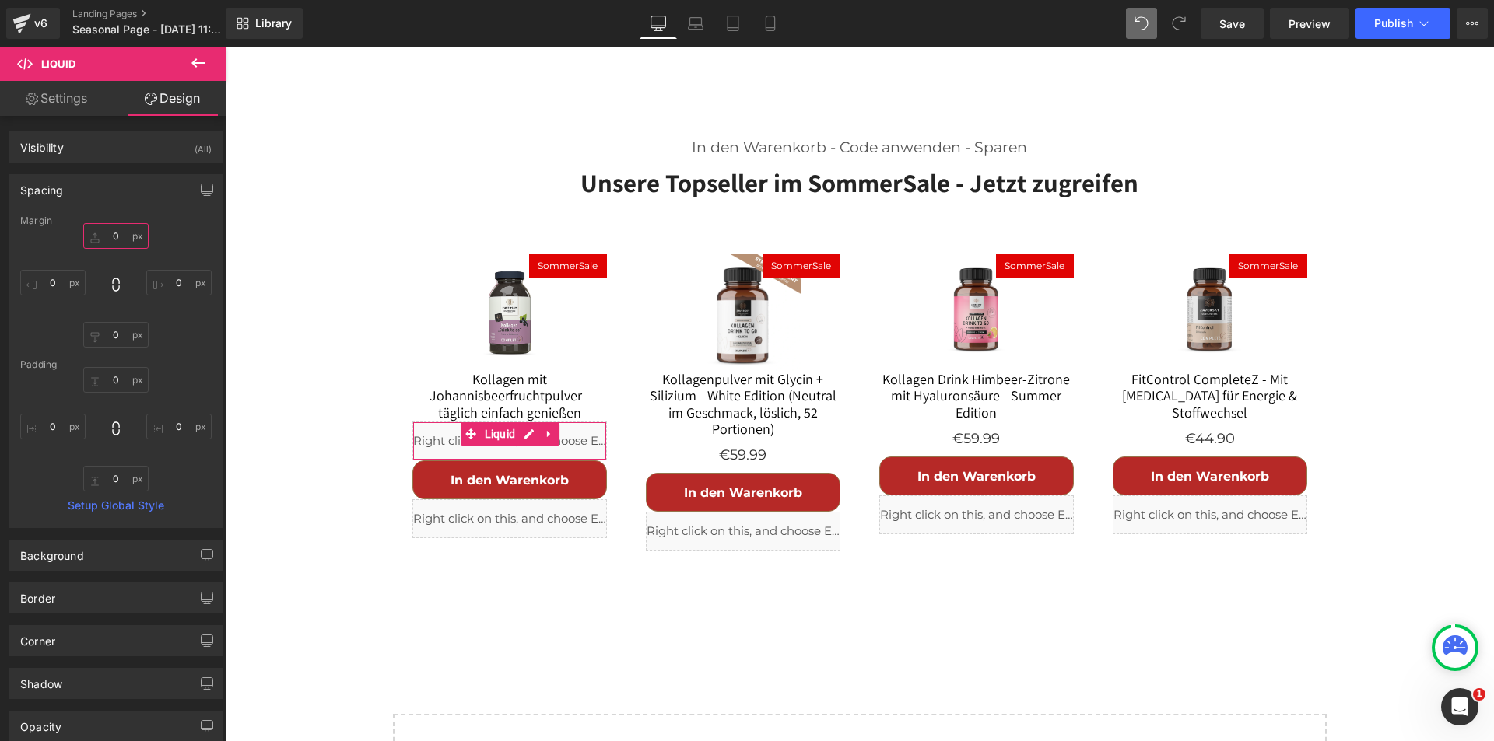
click at [115, 237] on input "0" at bounding box center [115, 236] width 65 height 26
drag, startPoint x: 123, startPoint y: 241, endPoint x: 103, endPoint y: 240, distance: 20.2
click at [103, 240] on input "0" at bounding box center [115, 236] width 65 height 26
drag, startPoint x: 107, startPoint y: 235, endPoint x: 149, endPoint y: 241, distance: 42.5
click at [149, 241] on div "0 0 0px 0 0px 0 0px 0" at bounding box center [115, 285] width 191 height 124
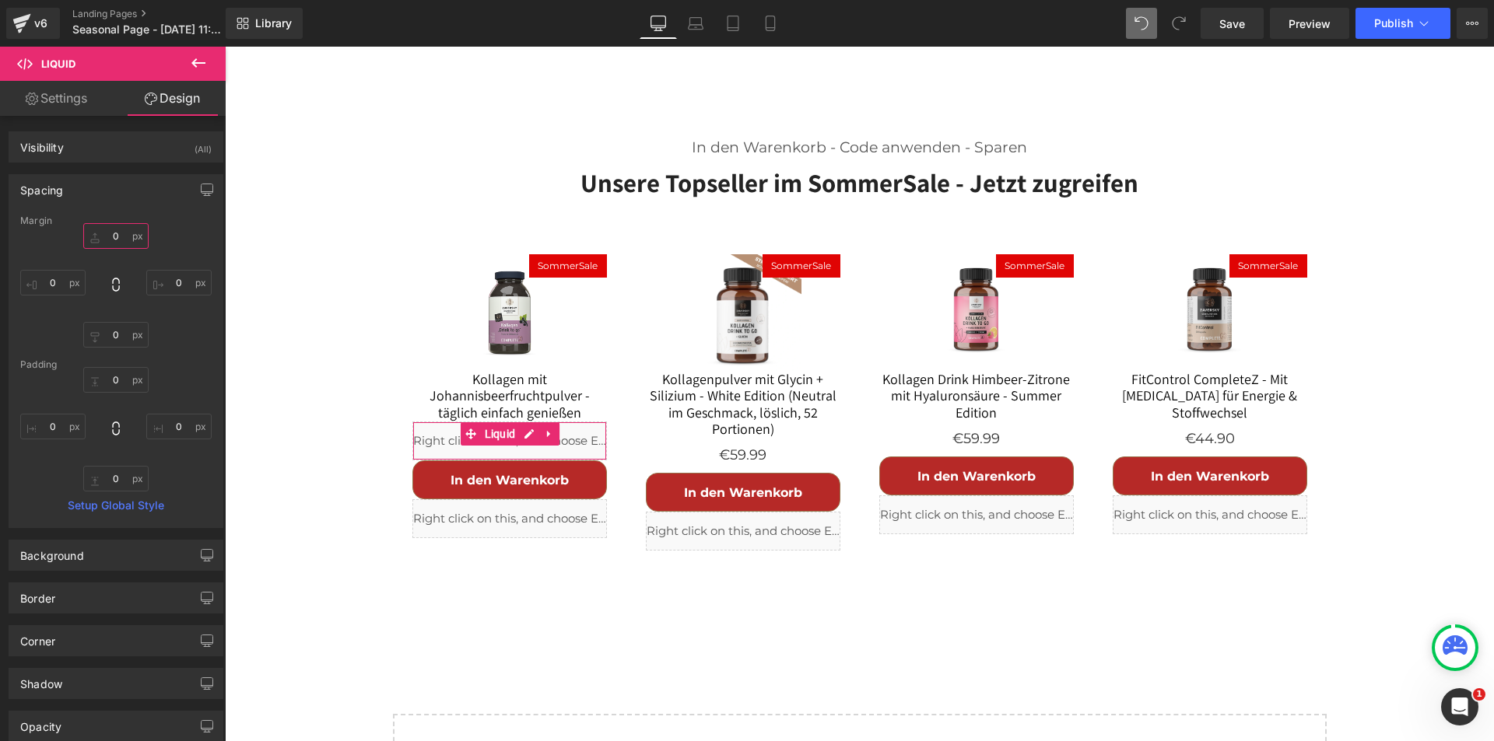
click at [114, 235] on input "0" at bounding box center [115, 236] width 65 height 26
type input "10"
click at [120, 338] on input "0" at bounding box center [115, 335] width 65 height 26
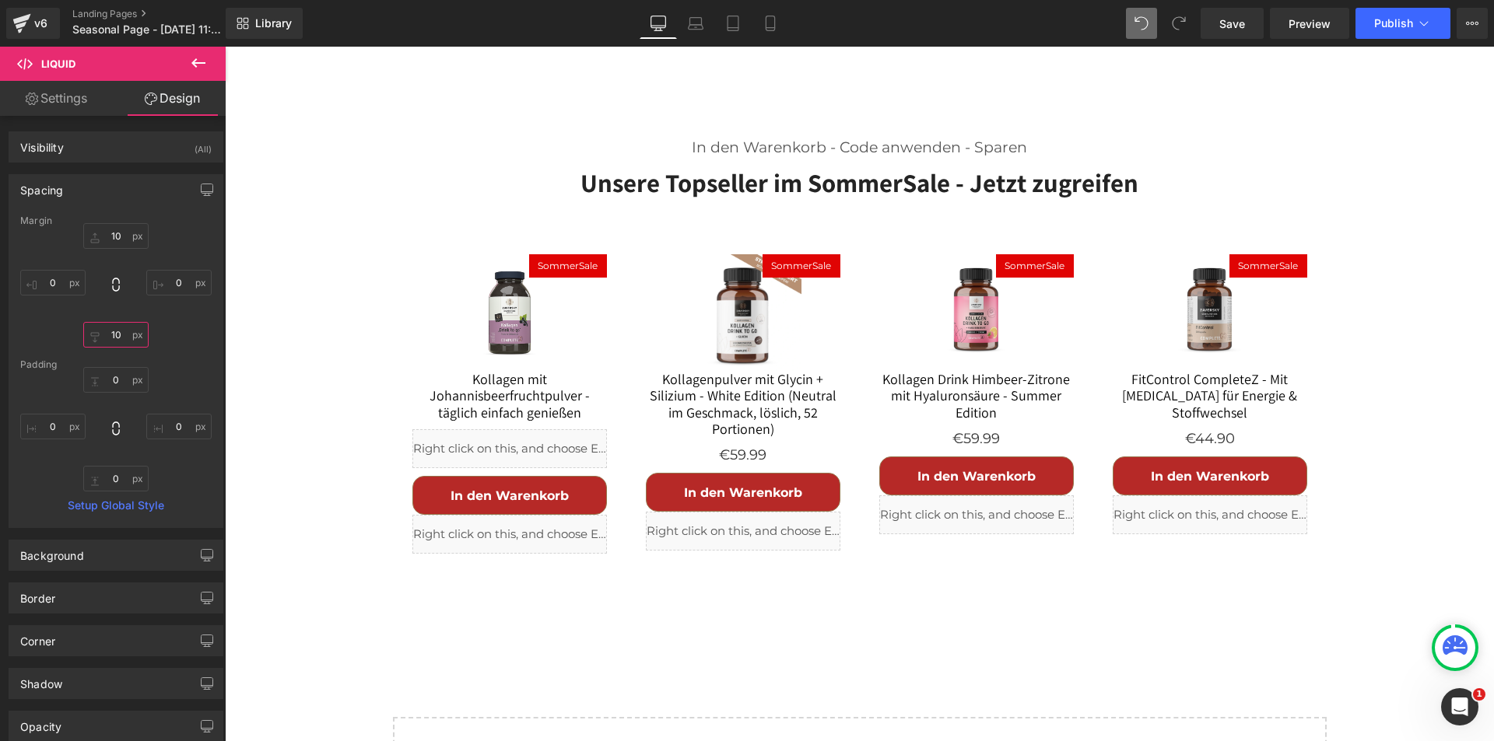
type input "10"
click at [1199, 28] on div "Save Preview Publish Scheduled View Live Page View with current Template Save T…" at bounding box center [1344, 23] width 300 height 31
click at [1221, 22] on span "Save" at bounding box center [1232, 24] width 26 height 16
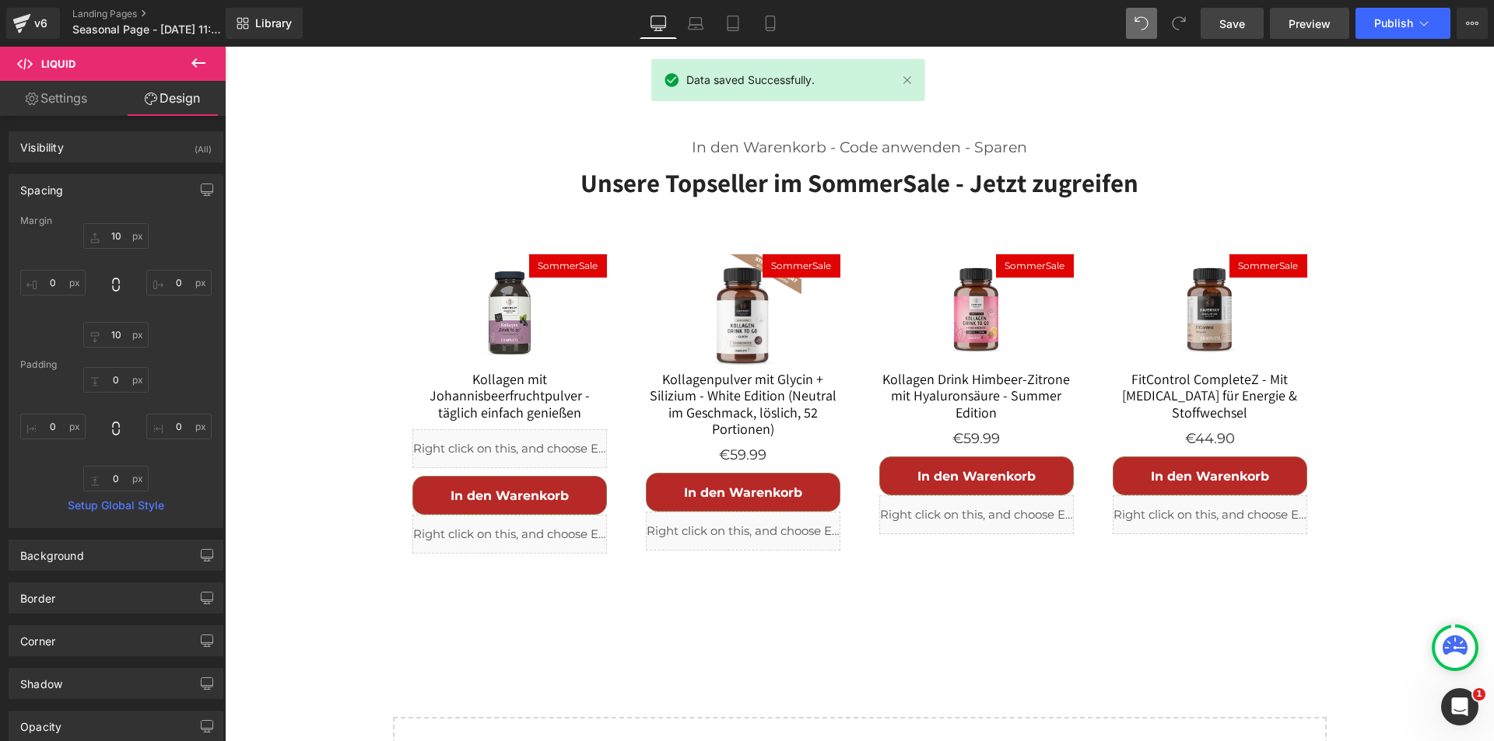
click at [1315, 28] on span "Preview" at bounding box center [1309, 24] width 42 height 16
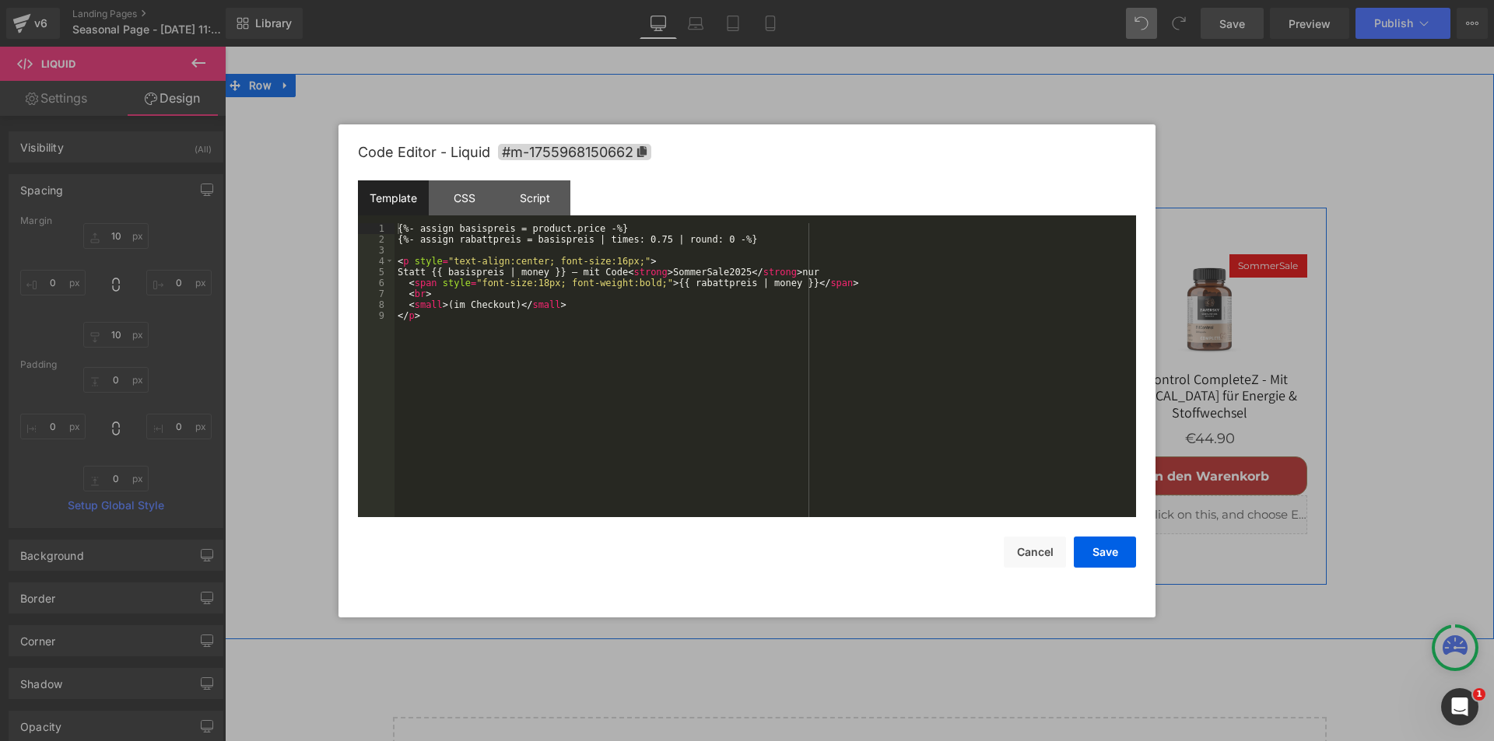
click at [527, 429] on div "Liquid" at bounding box center [509, 448] width 194 height 39
click at [806, 270] on div "{%- assign basispreis = product.price -%} {%- assign rabattpreis = basispreis |…" at bounding box center [764, 381] width 741 height 316
click at [654, 285] on div "{%- assign basispreis = product.price -%} {%- assign rabattpreis = basispreis |…" at bounding box center [764, 381] width 741 height 316
click at [810, 270] on div "{%- assign basispreis = product.price -%} {%- assign rabattpreis = basispreis |…" at bounding box center [764, 381] width 741 height 316
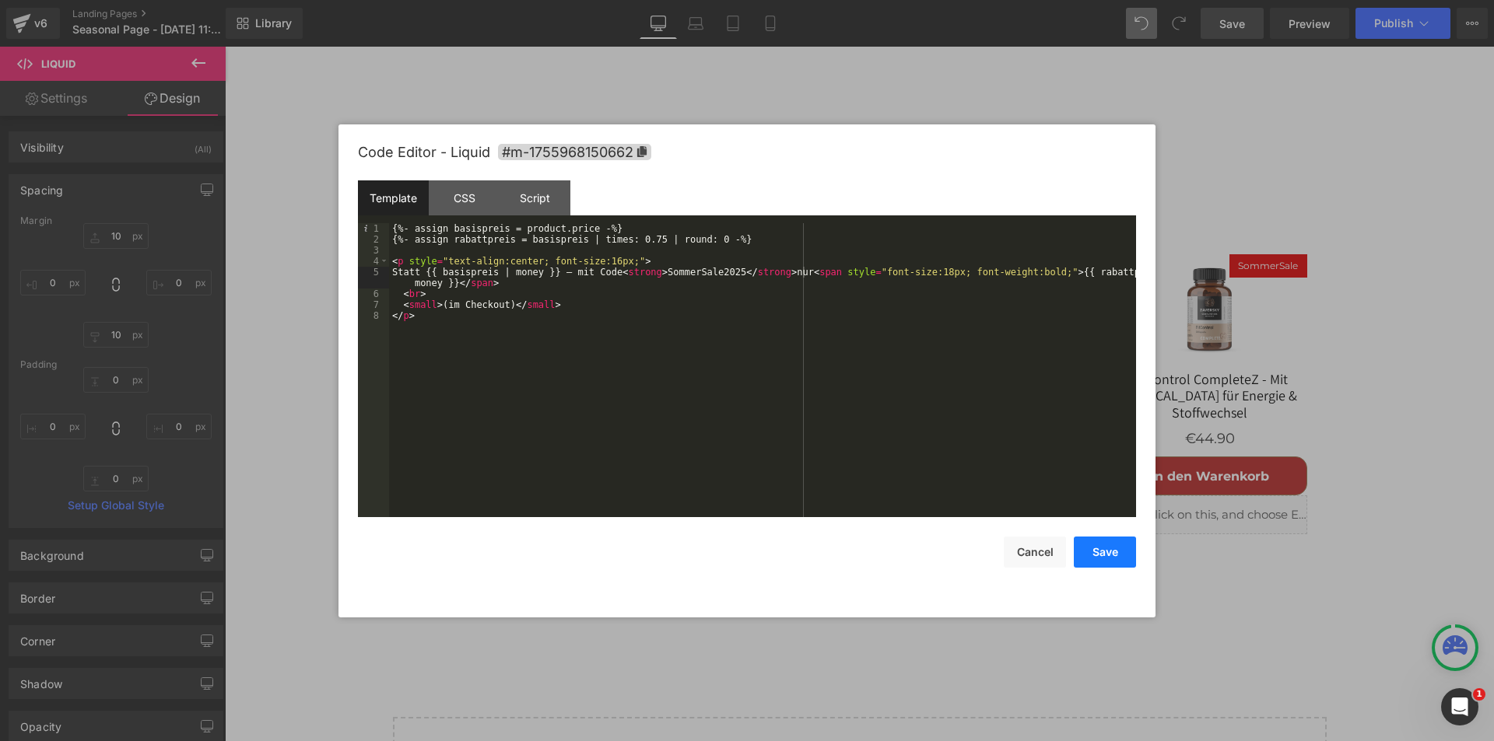
click at [1096, 551] on button "Save" at bounding box center [1105, 552] width 62 height 31
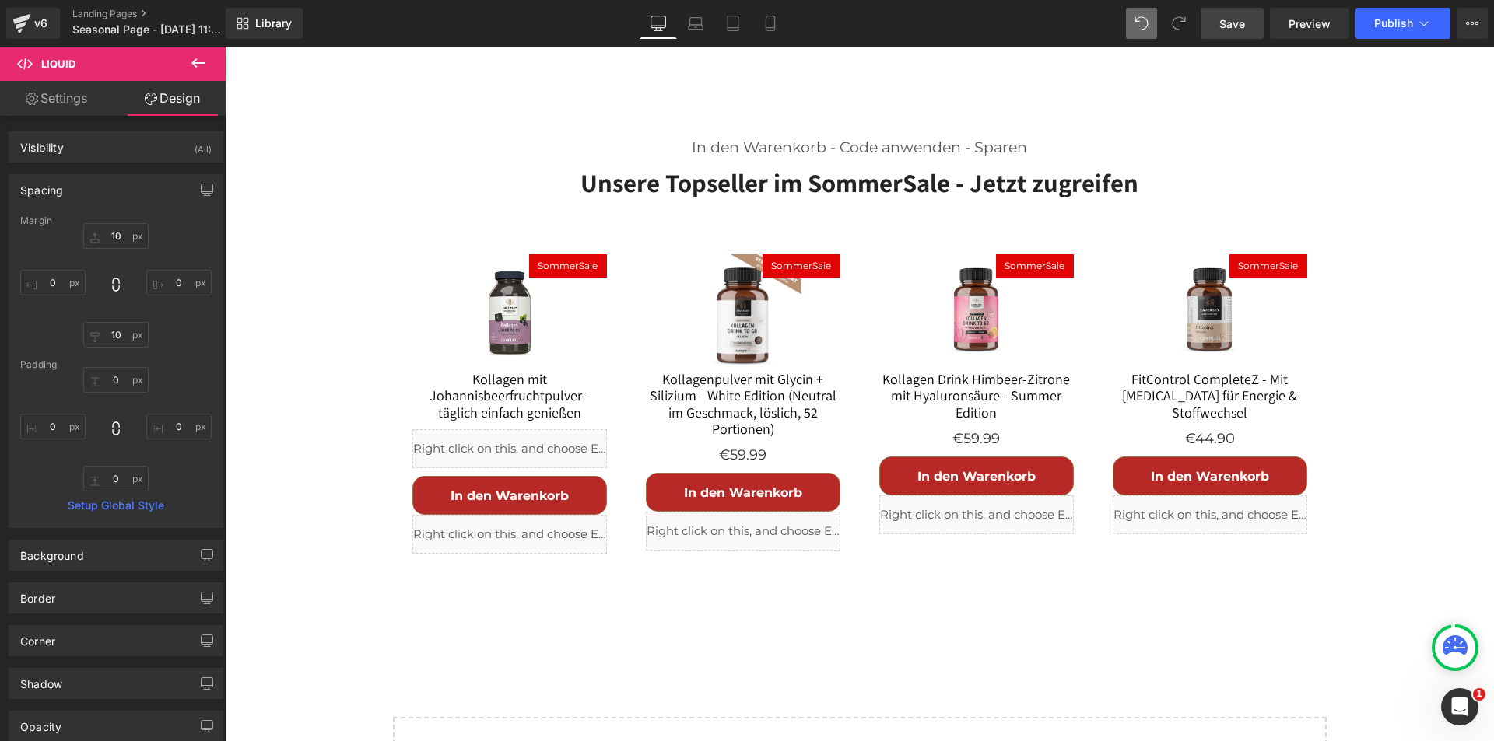
click at [1236, 21] on span "Save" at bounding box center [1232, 24] width 26 height 16
click at [1305, 20] on span "Preview" at bounding box center [1309, 24] width 42 height 16
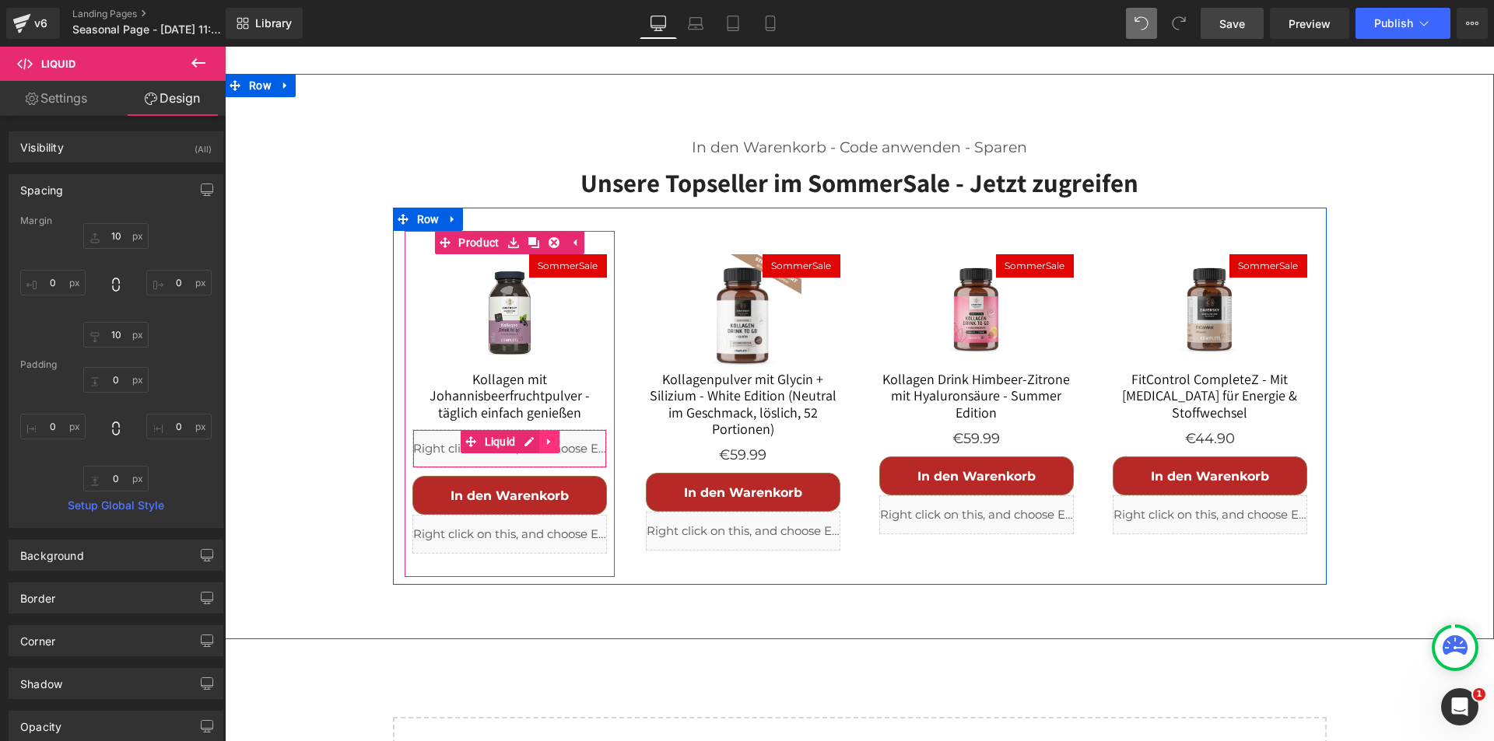
click at [544, 436] on icon at bounding box center [549, 442] width 11 height 12
click at [537, 436] on icon at bounding box center [539, 442] width 11 height 12
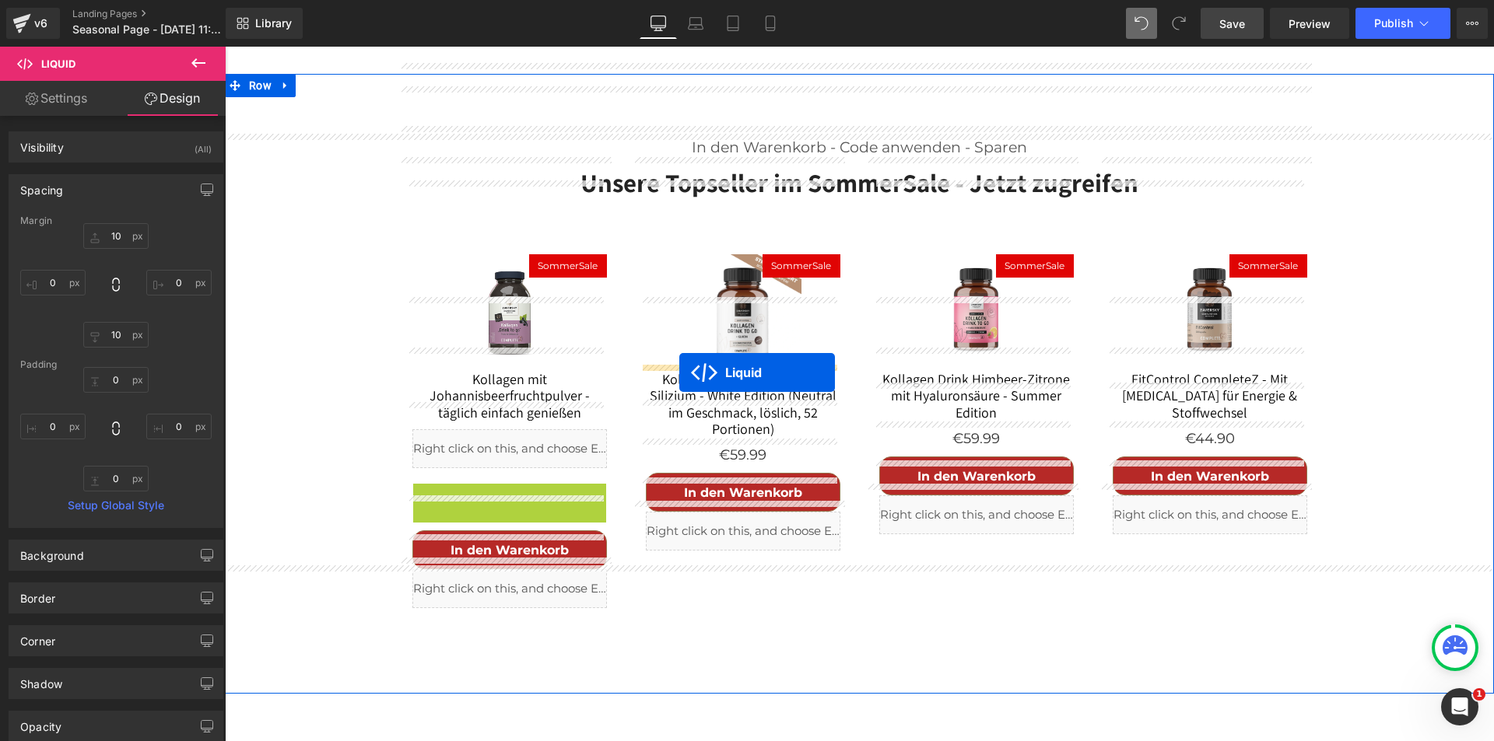
drag, startPoint x: 464, startPoint y: 422, endPoint x: 679, endPoint y: 373, distance: 220.4
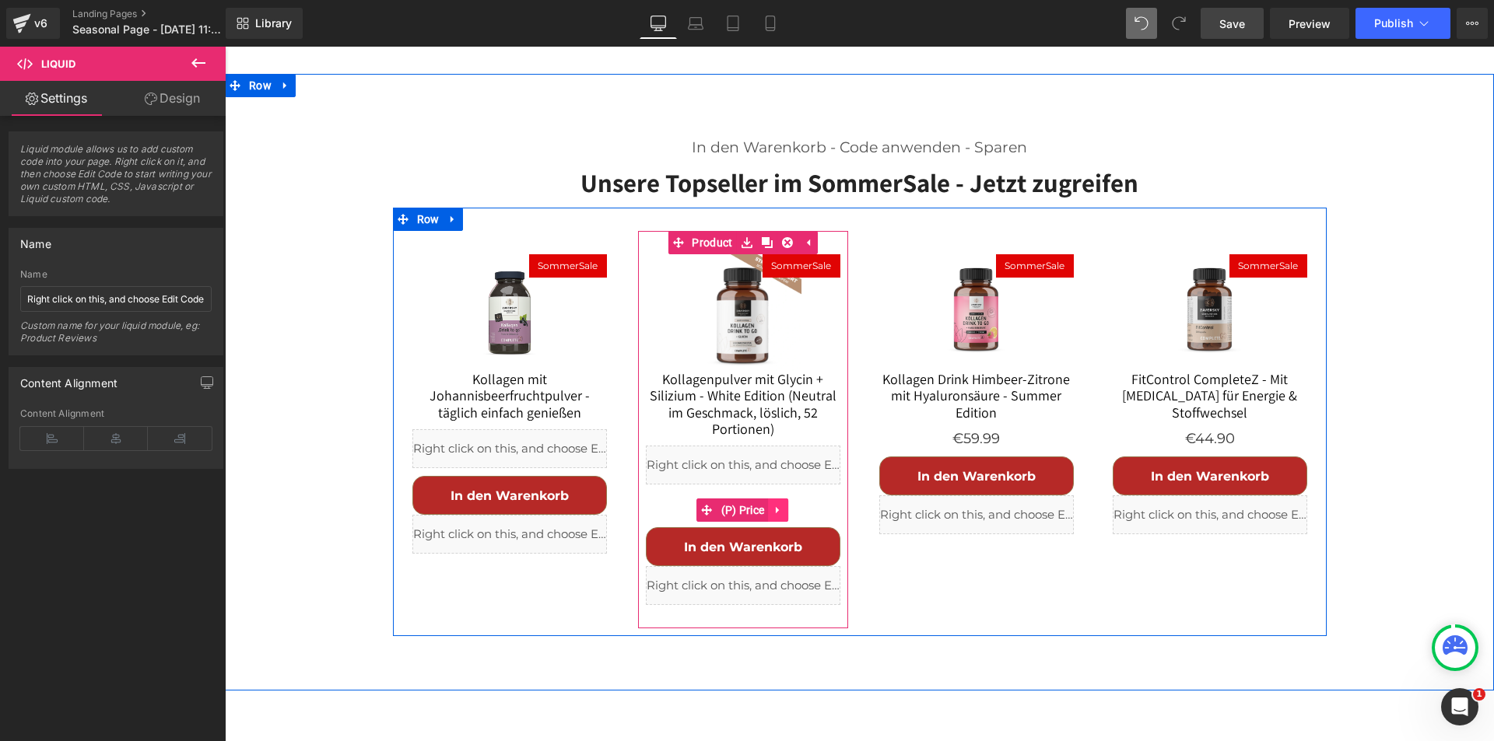
click at [776, 507] on icon at bounding box center [777, 510] width 3 height 7
click at [783, 504] on icon at bounding box center [788, 510] width 11 height 12
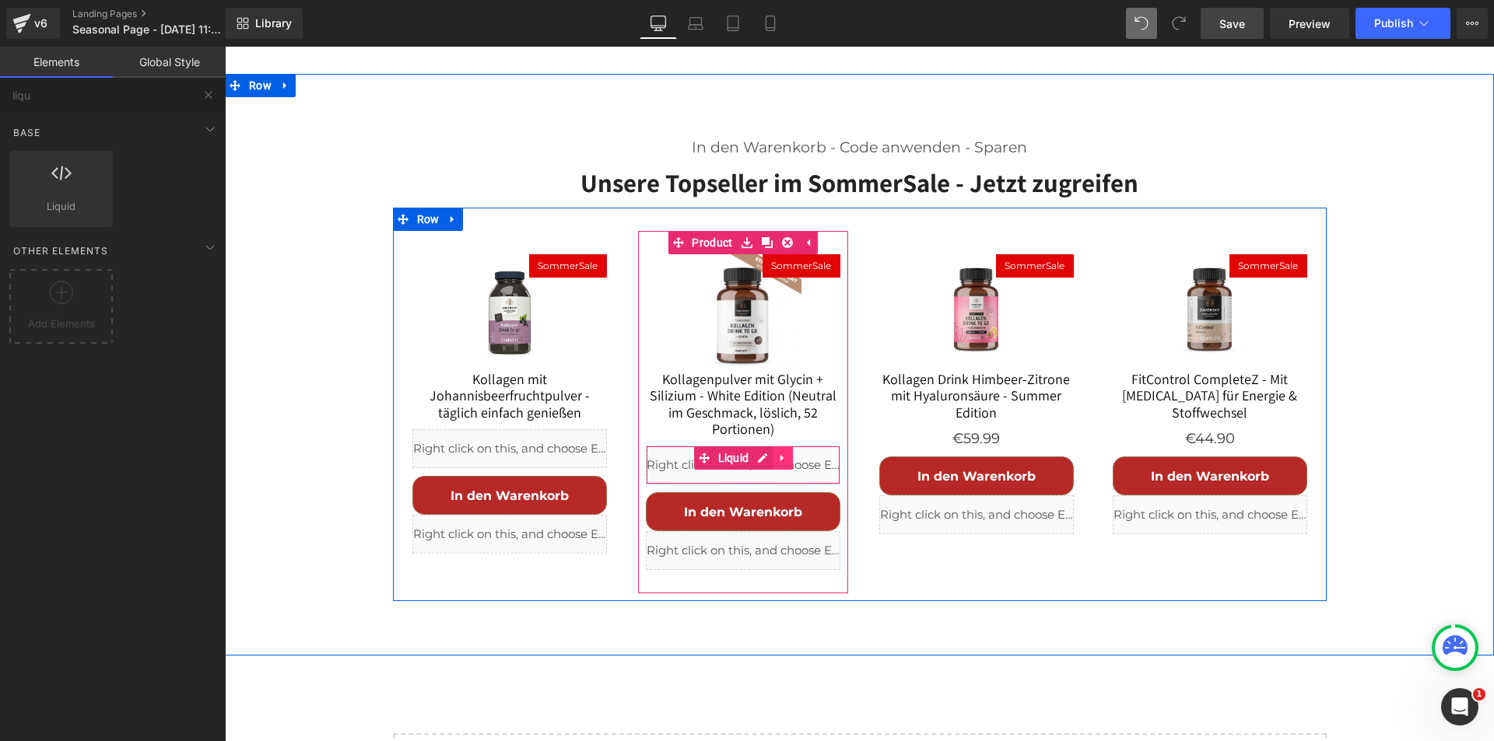
click at [777, 453] on icon at bounding box center [782, 459] width 11 height 12
click at [767, 453] on icon at bounding box center [772, 458] width 11 height 11
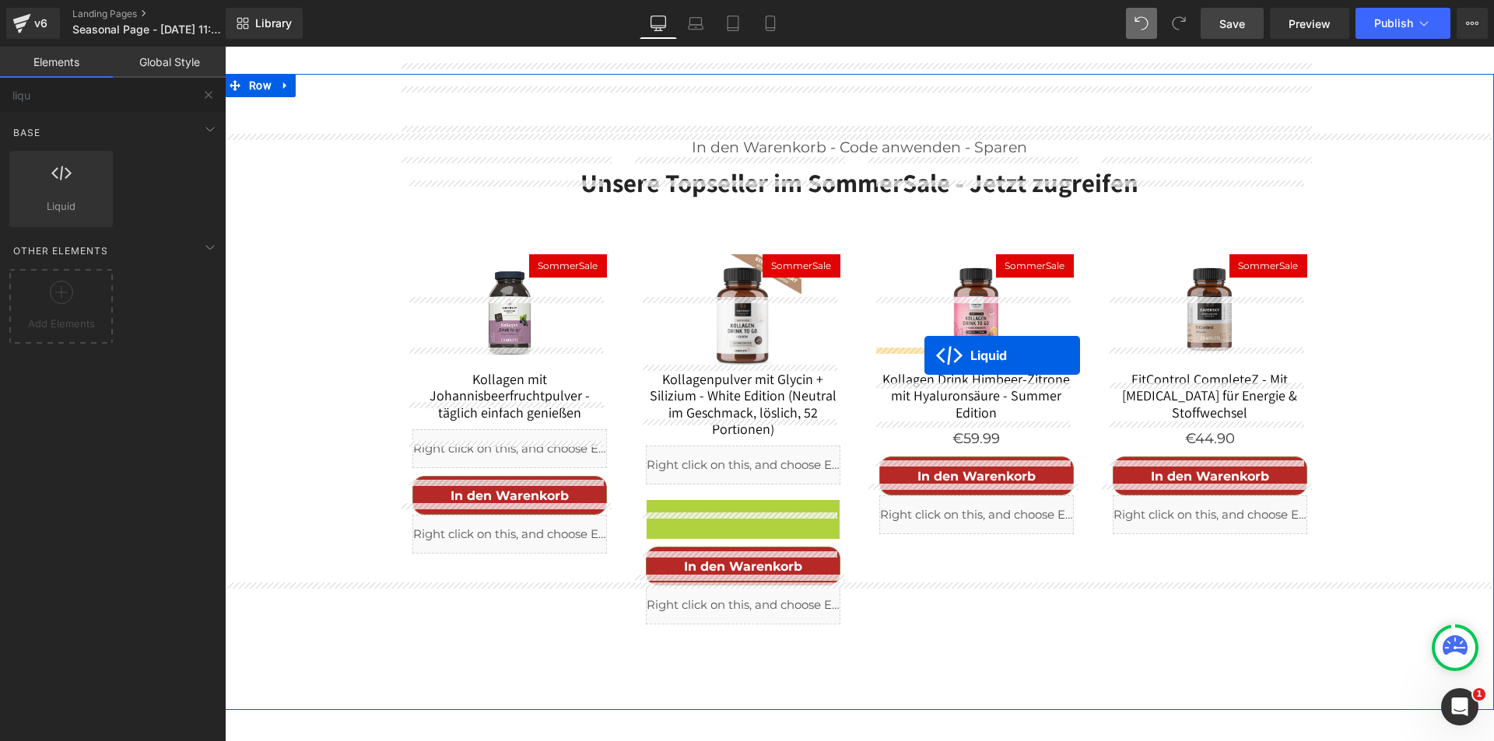
drag, startPoint x: 694, startPoint y: 437, endPoint x: 924, endPoint y: 356, distance: 244.3
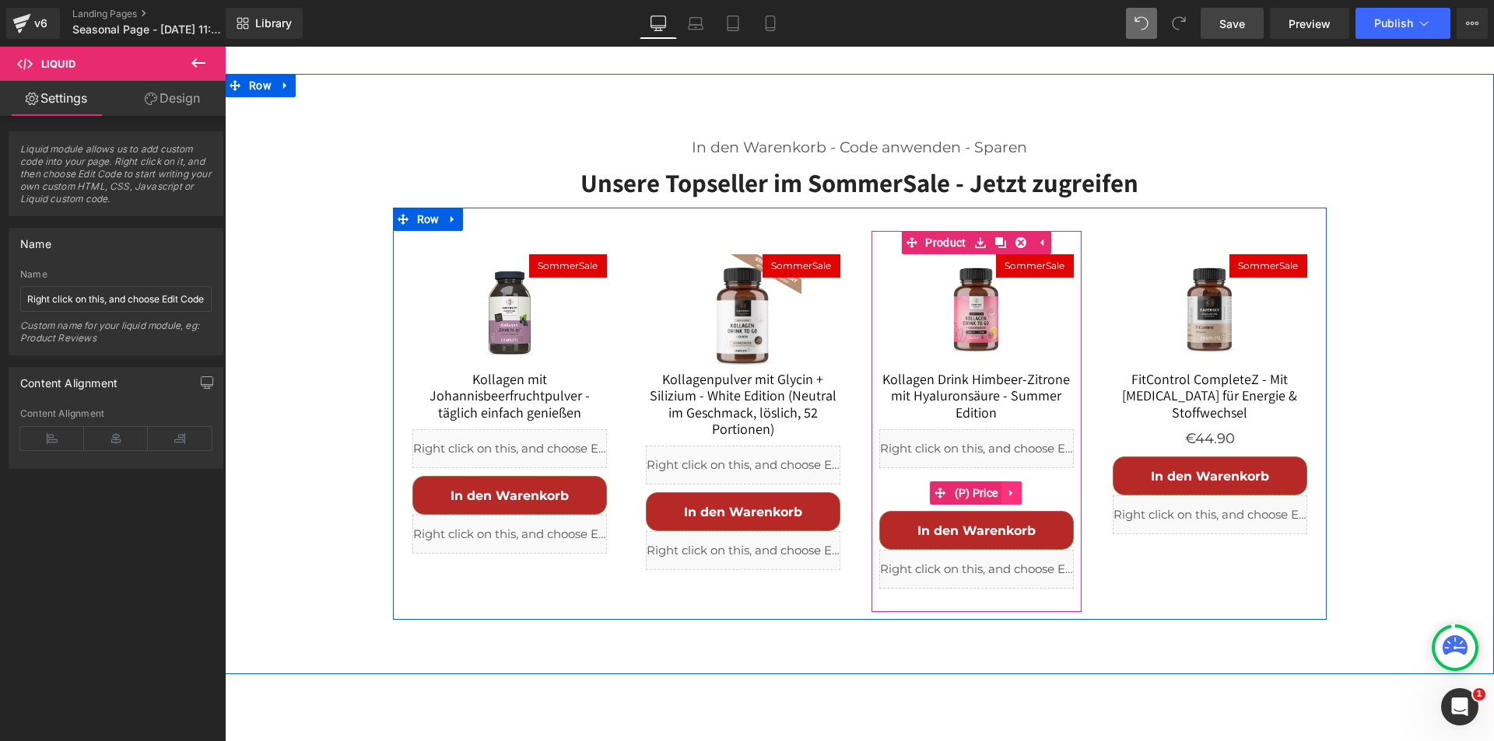
click at [1009, 490] on icon at bounding box center [1010, 493] width 3 height 7
click at [1016, 488] on icon at bounding box center [1021, 493] width 11 height 11
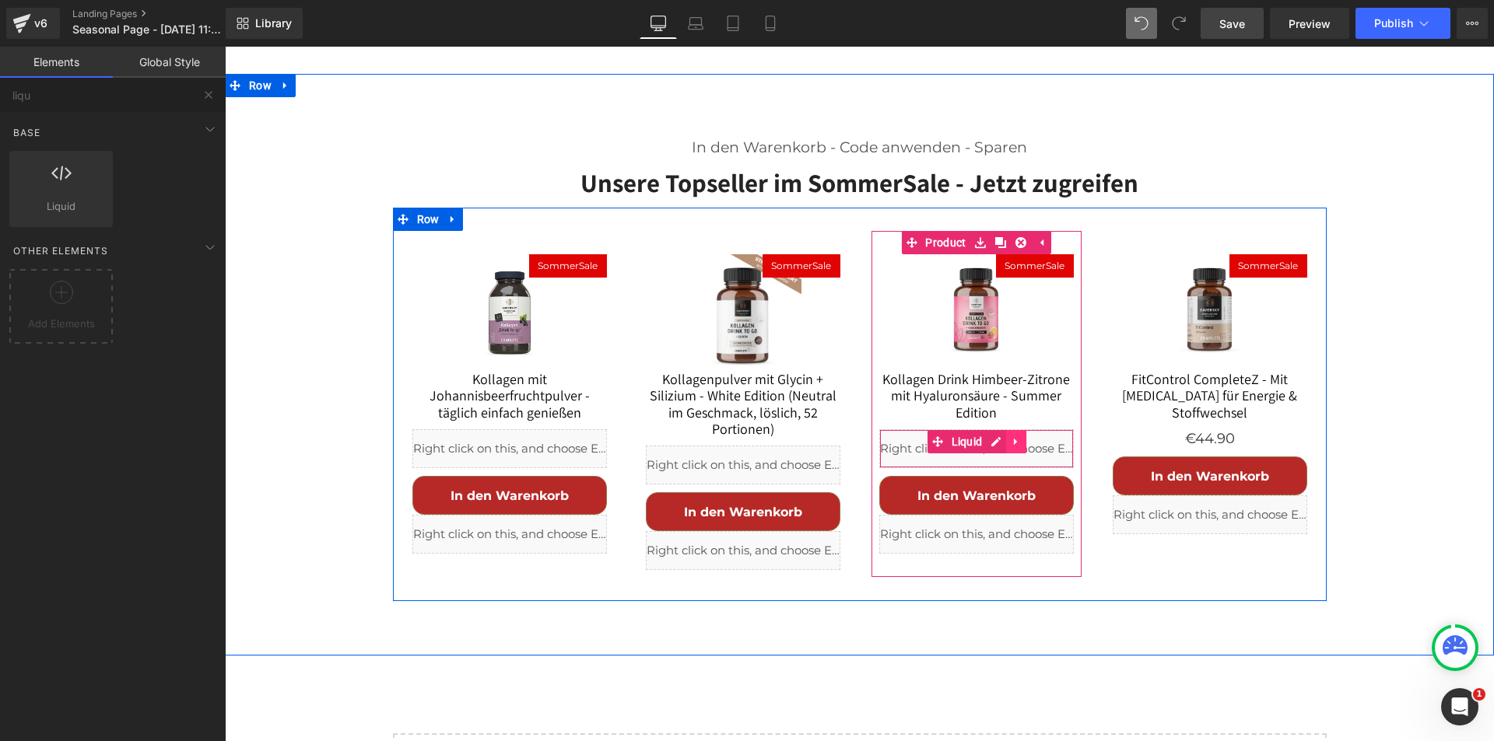
click at [1013, 436] on icon at bounding box center [1016, 442] width 11 height 12
click at [1001, 436] on icon at bounding box center [1006, 441] width 11 height 11
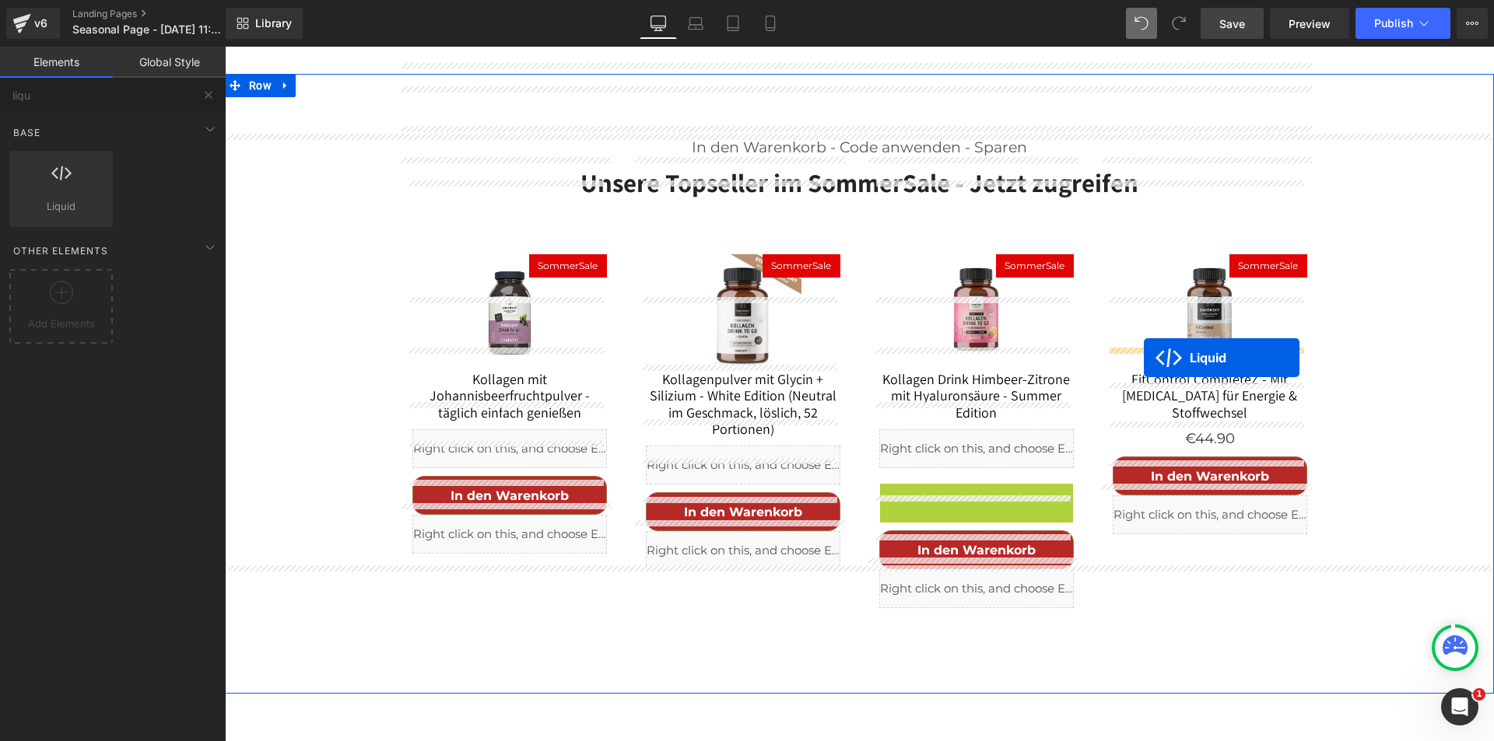
drag, startPoint x: 924, startPoint y: 421, endPoint x: 1144, endPoint y: 358, distance: 228.3
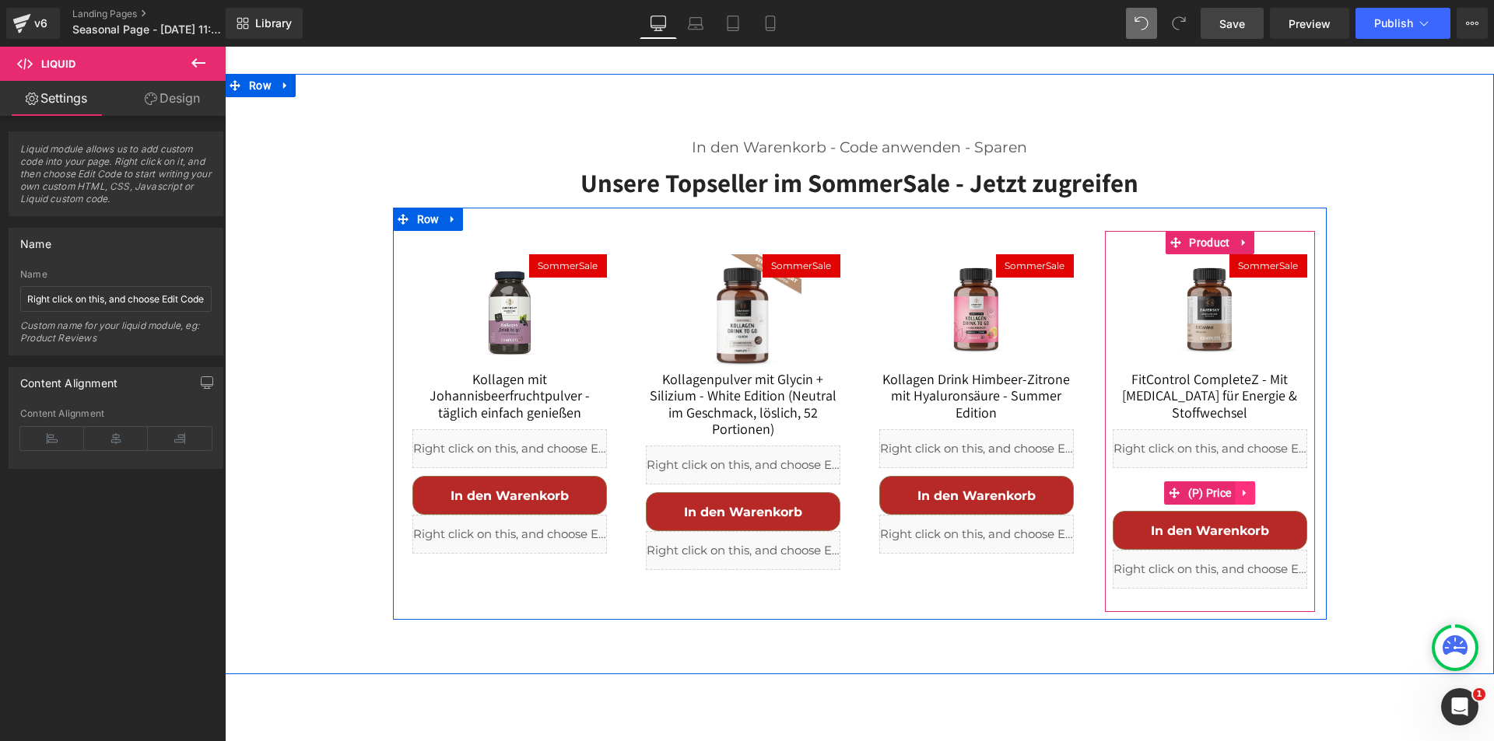
click at [1239, 488] on icon at bounding box center [1244, 494] width 11 height 12
click at [1249, 488] on icon at bounding box center [1254, 493] width 11 height 11
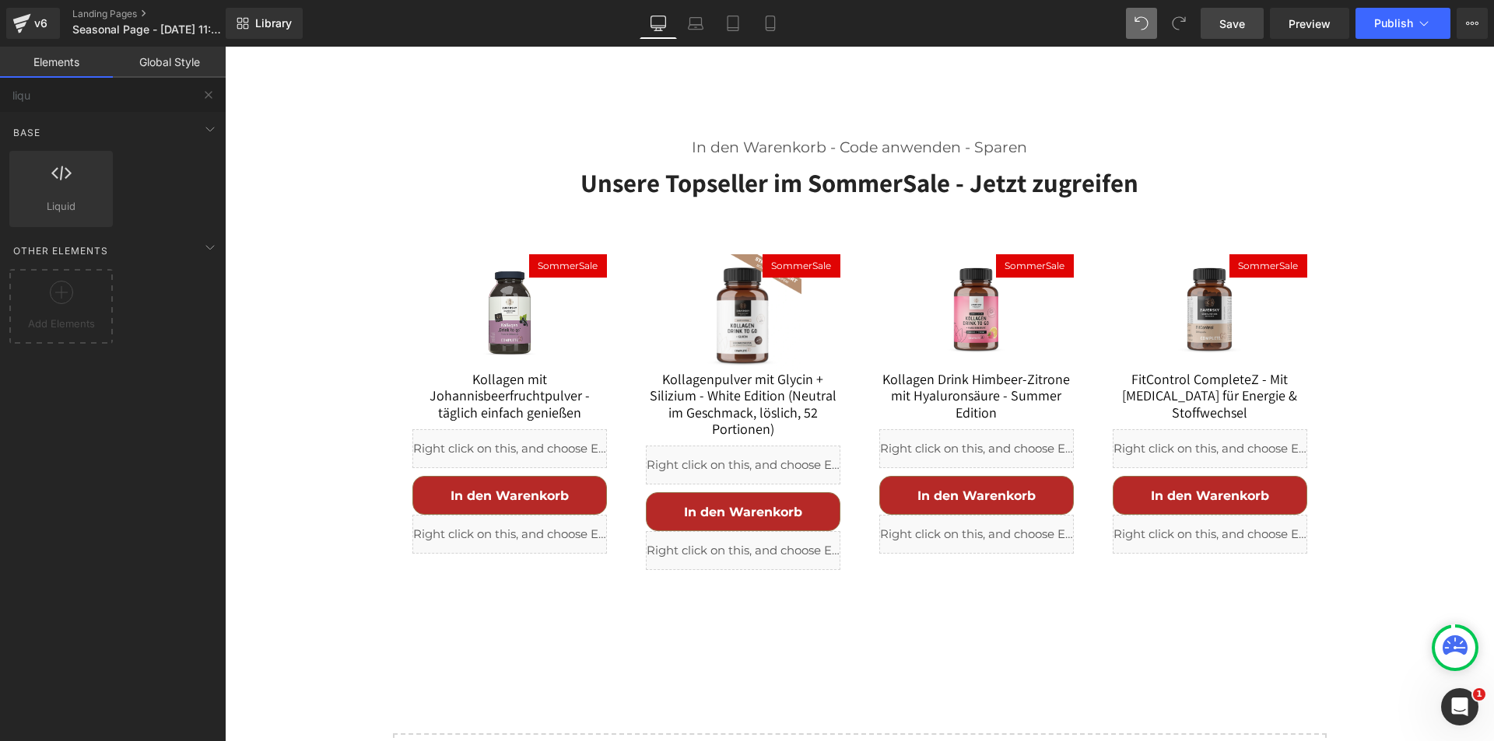
click at [1245, 21] on span "Save" at bounding box center [1232, 24] width 26 height 16
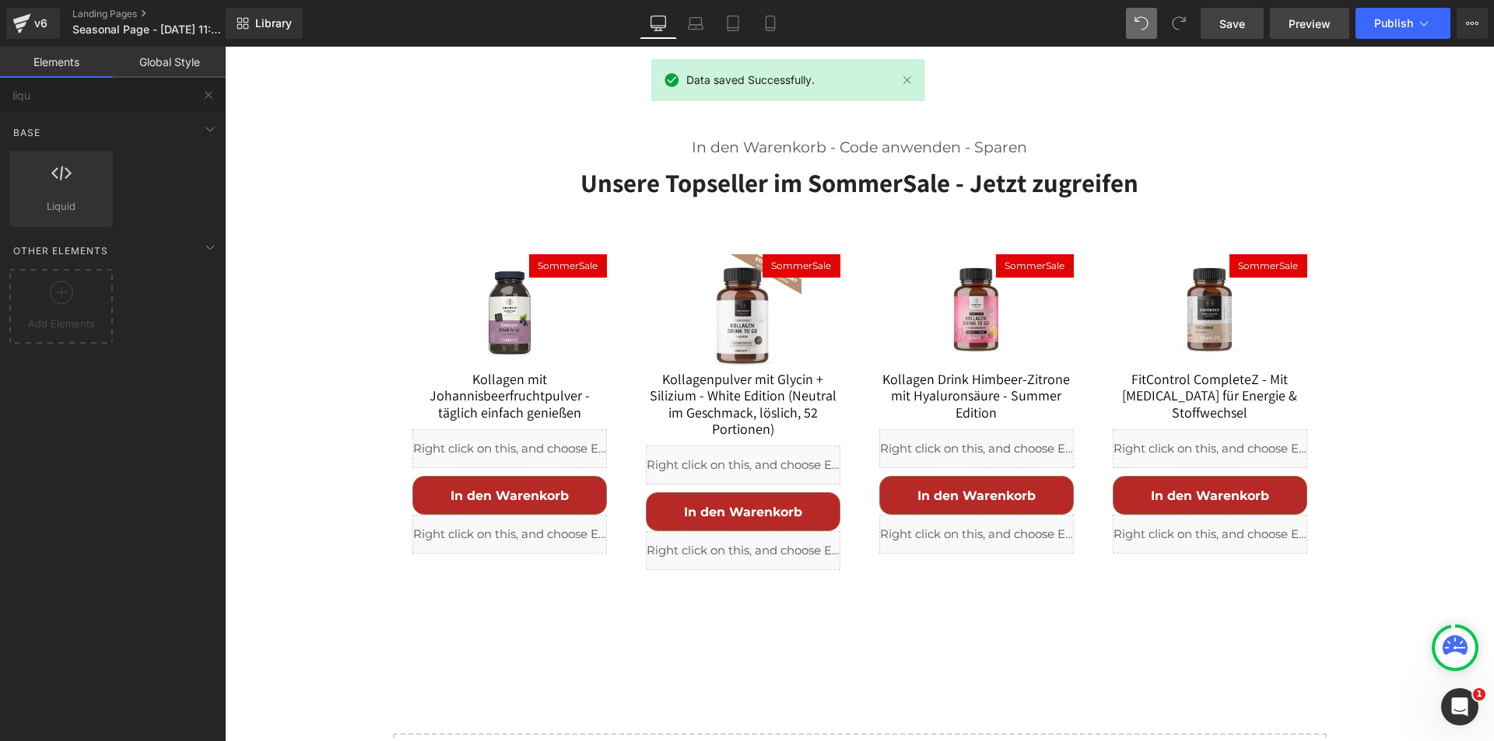
click at [1316, 21] on span "Preview" at bounding box center [1309, 24] width 42 height 16
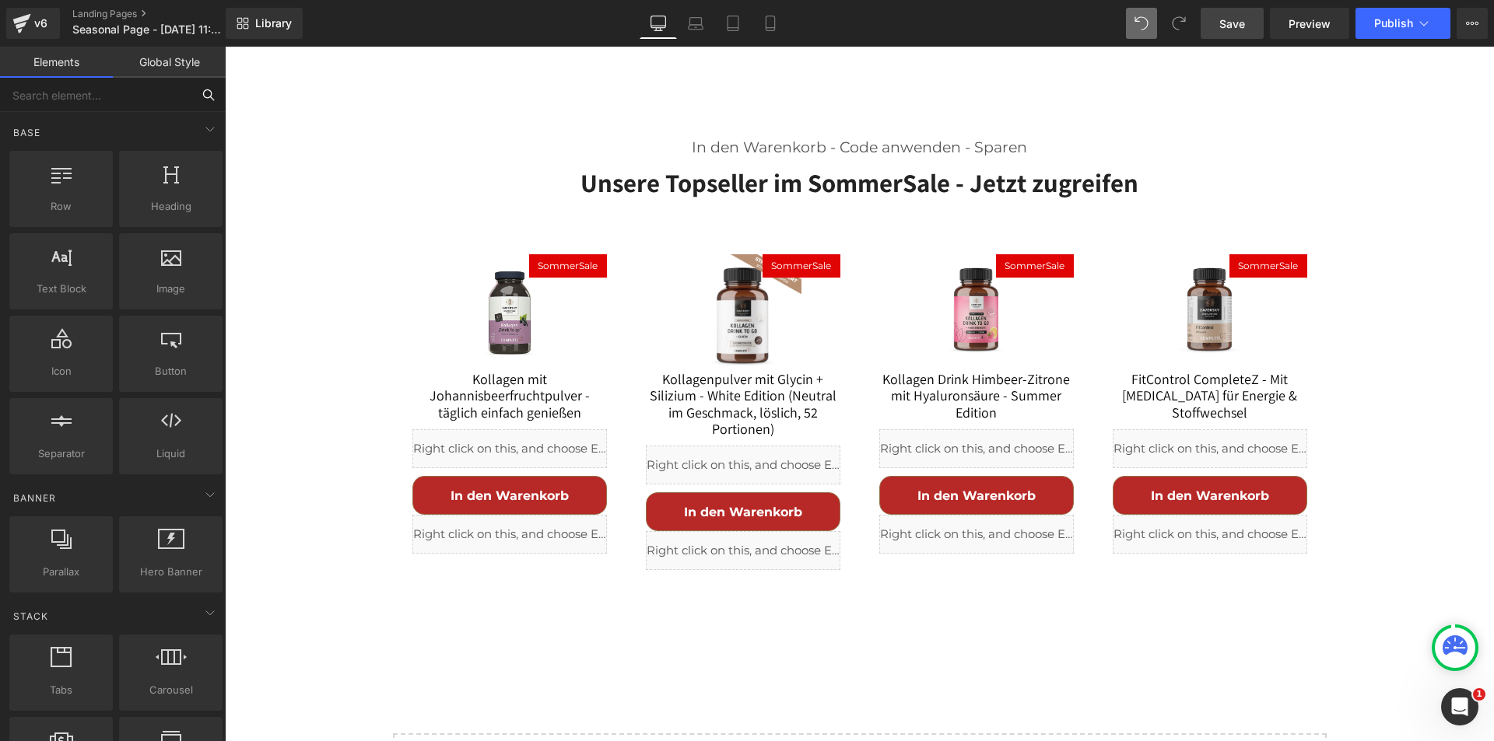
click at [87, 100] on input "text" at bounding box center [95, 95] width 191 height 34
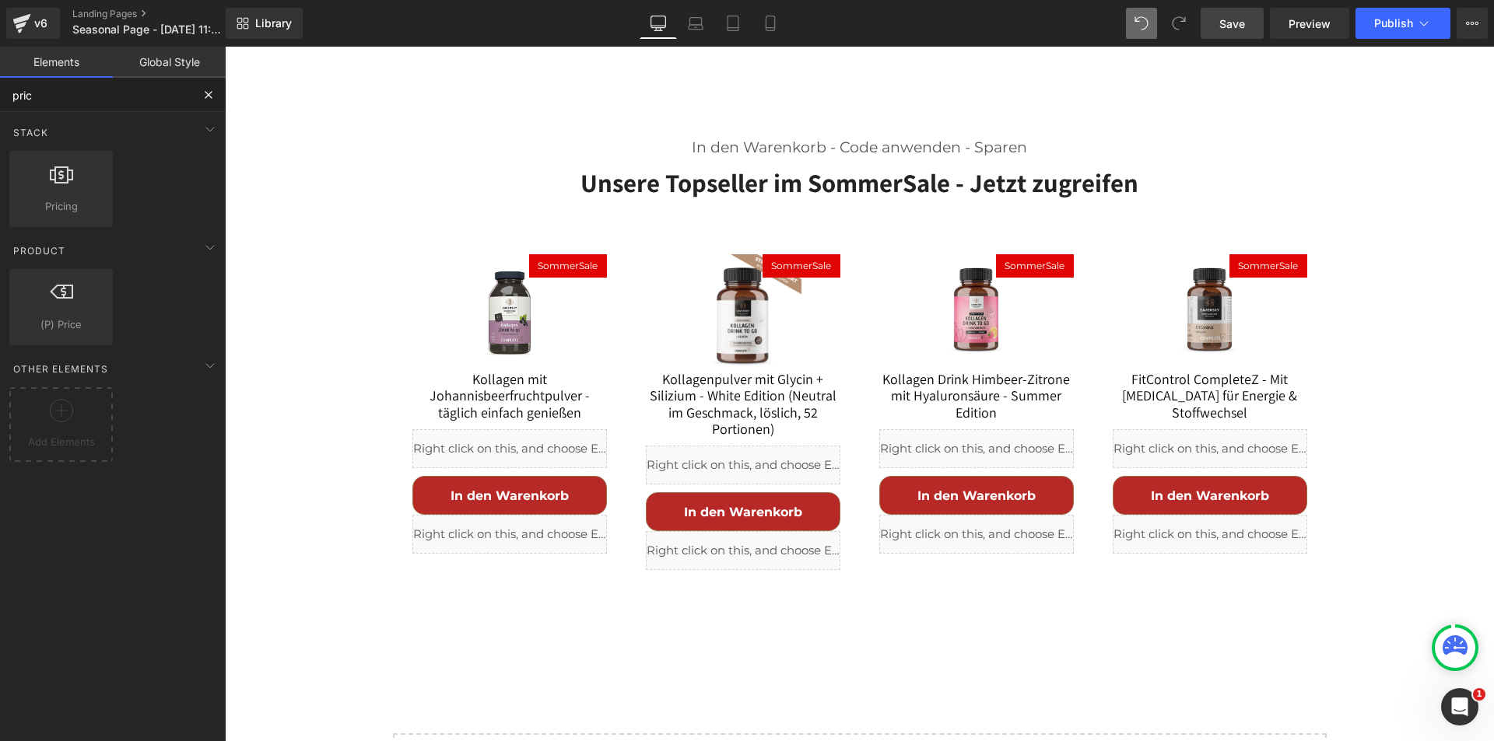
type input "price"
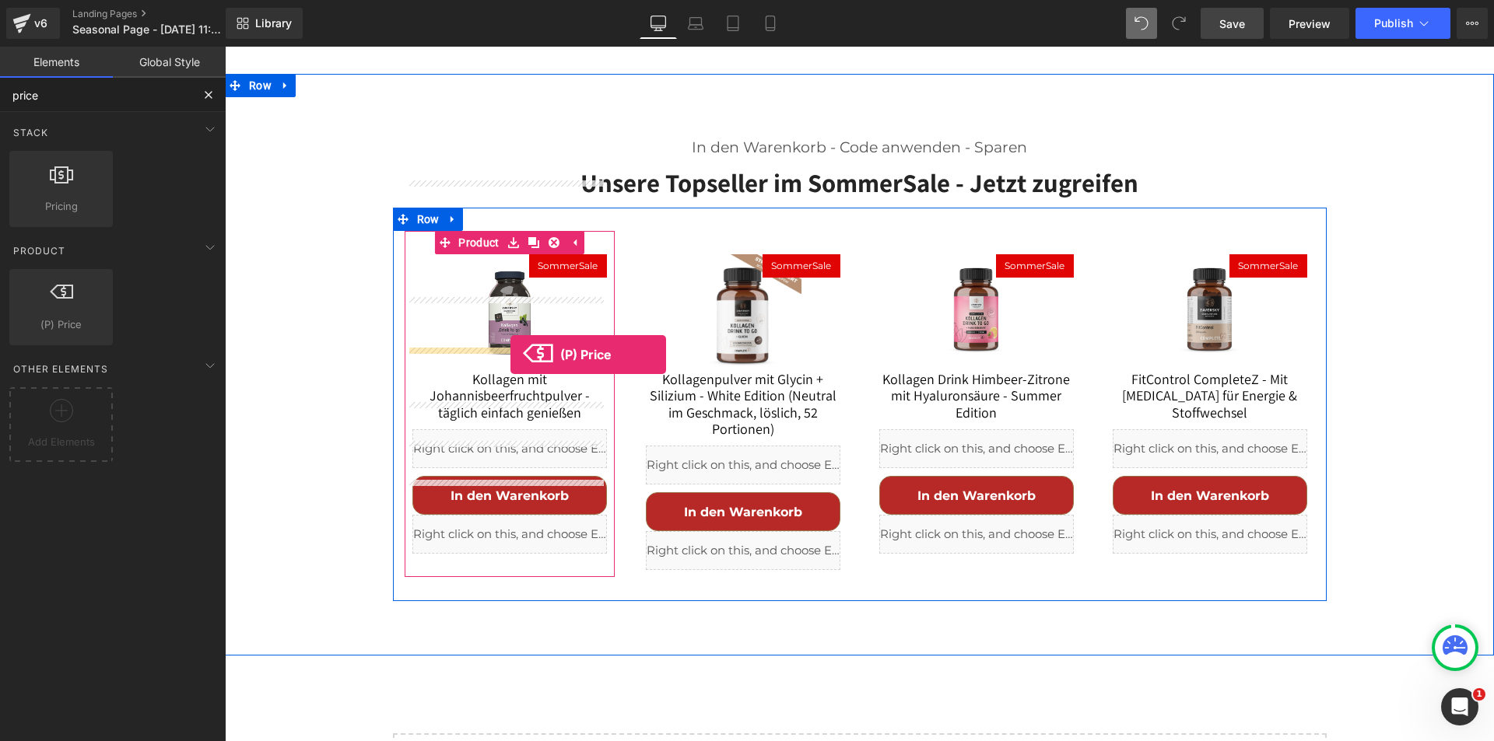
drag, startPoint x: 268, startPoint y: 334, endPoint x: 510, endPoint y: 355, distance: 243.6
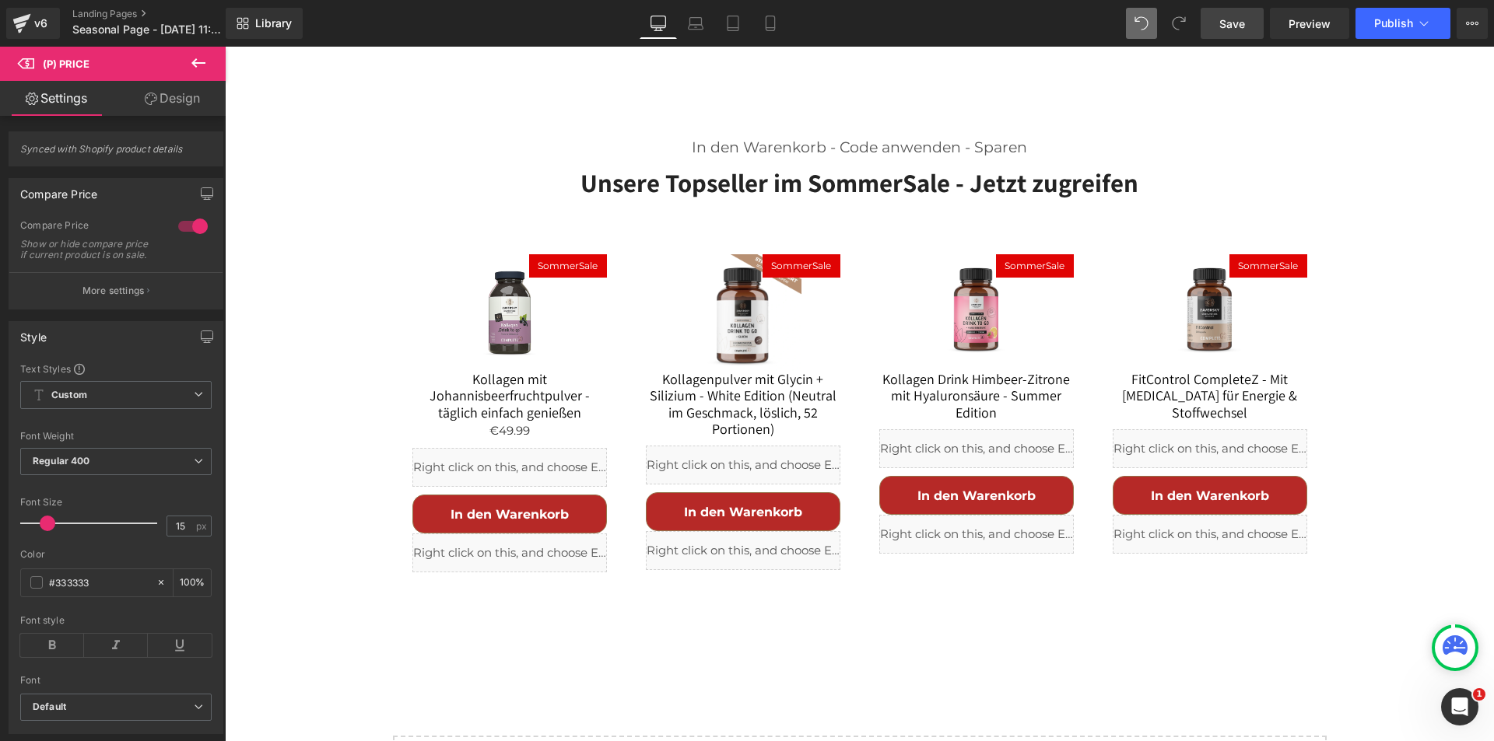
click at [1246, 2] on div "Library Desktop Desktop Laptop Tablet Mobile Save Preview Publish Scheduled Vie…" at bounding box center [860, 23] width 1268 height 47
click at [1235, 20] on span "Save" at bounding box center [1232, 24] width 26 height 16
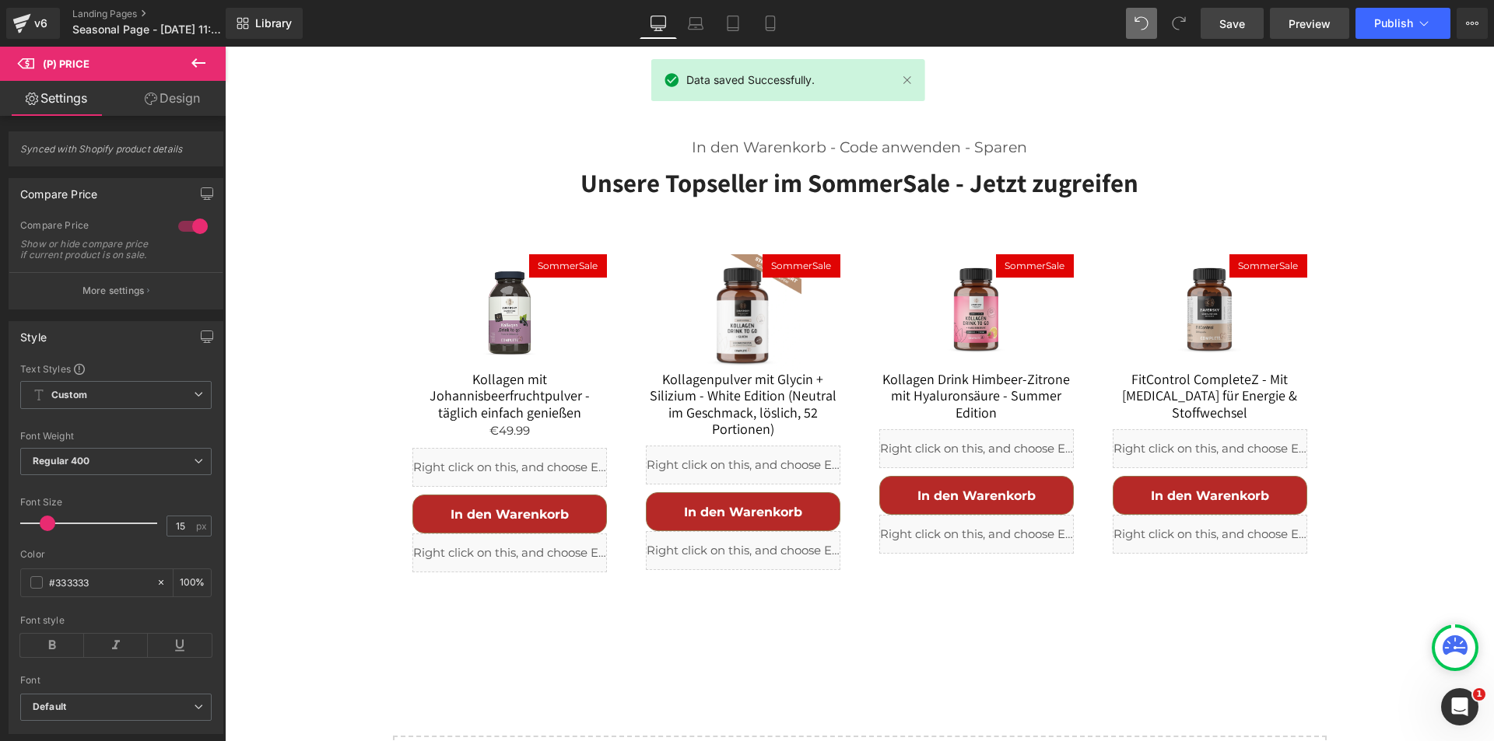
click at [1318, 23] on span "Preview" at bounding box center [1309, 24] width 42 height 16
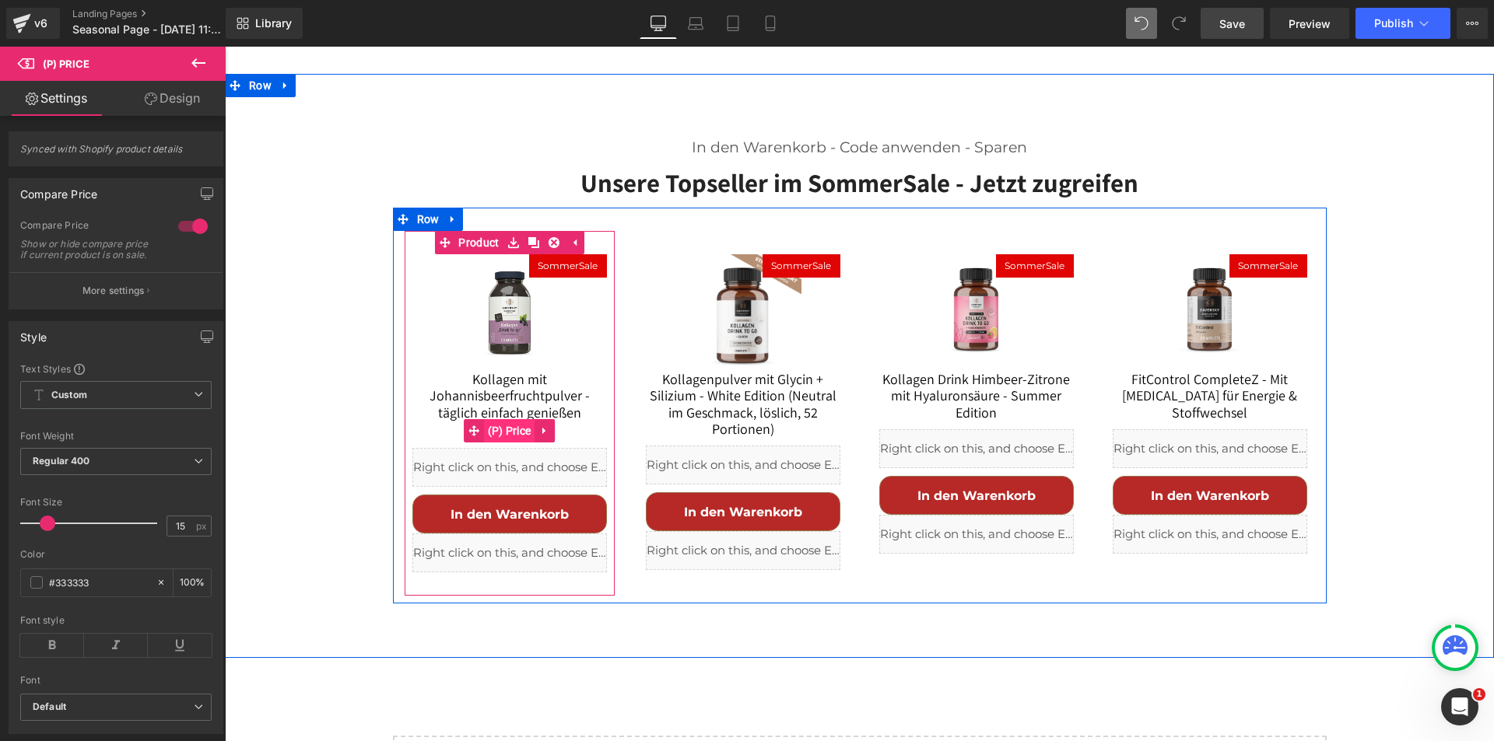
click at [513, 419] on span "(P) Price" at bounding box center [509, 430] width 51 height 23
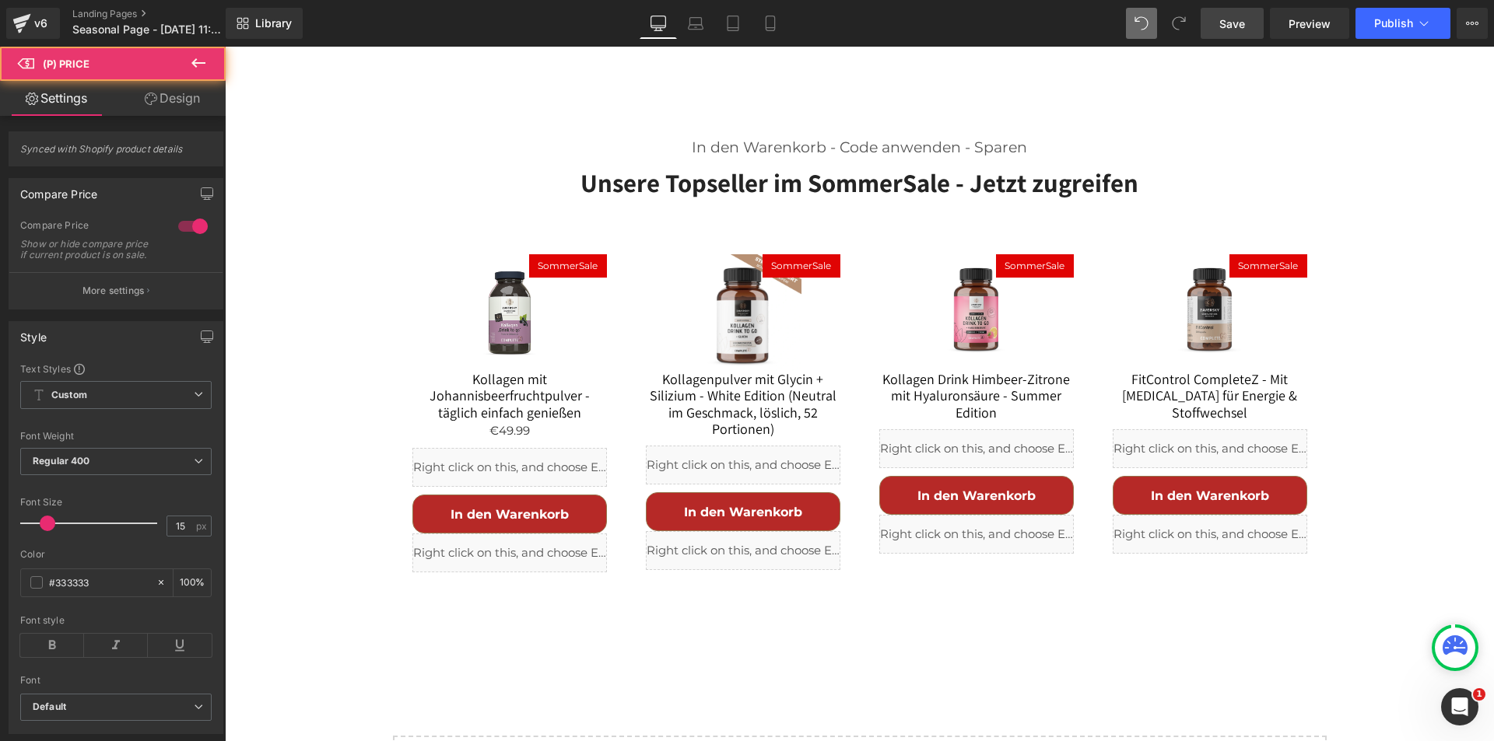
click at [170, 93] on link "Design" at bounding box center [172, 98] width 113 height 35
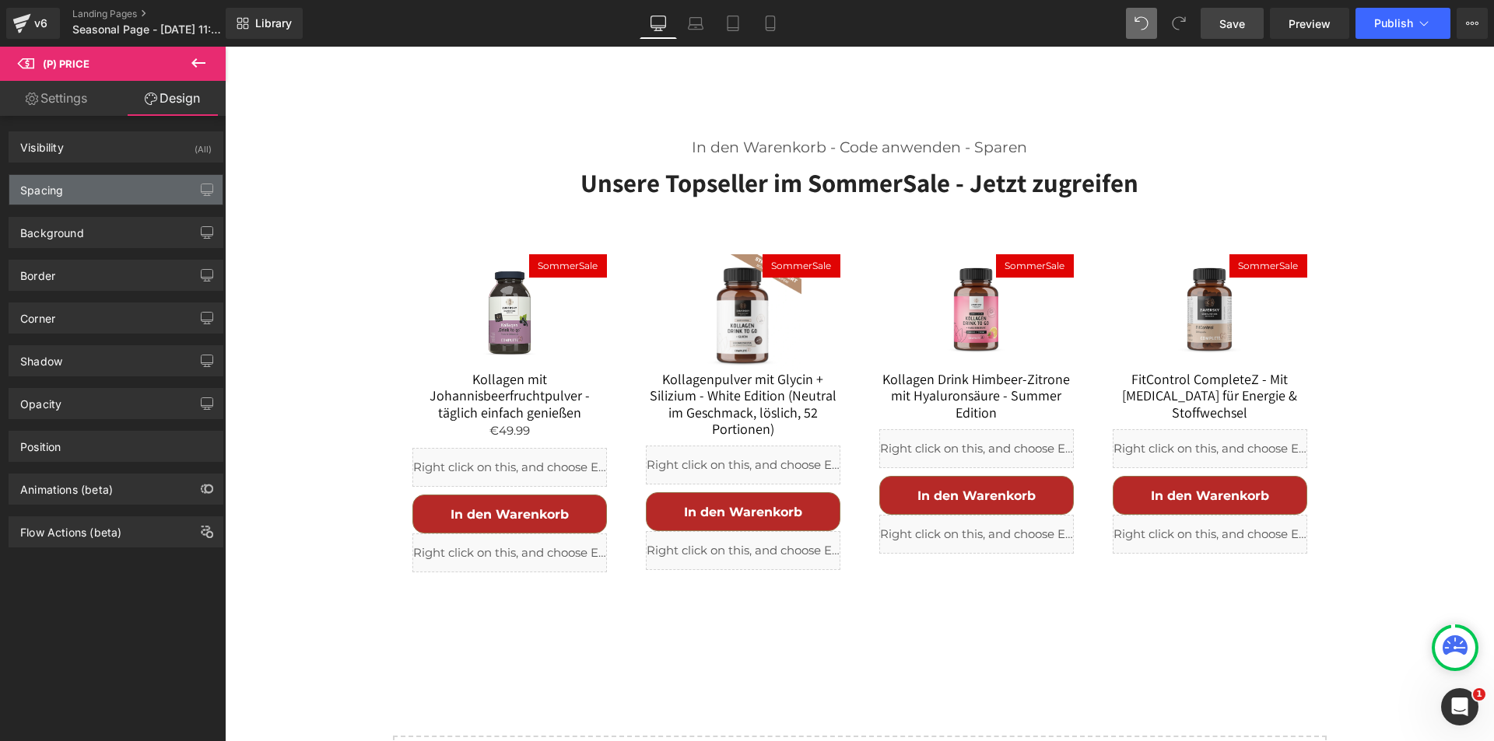
click at [71, 196] on div "Spacing" at bounding box center [115, 190] width 213 height 30
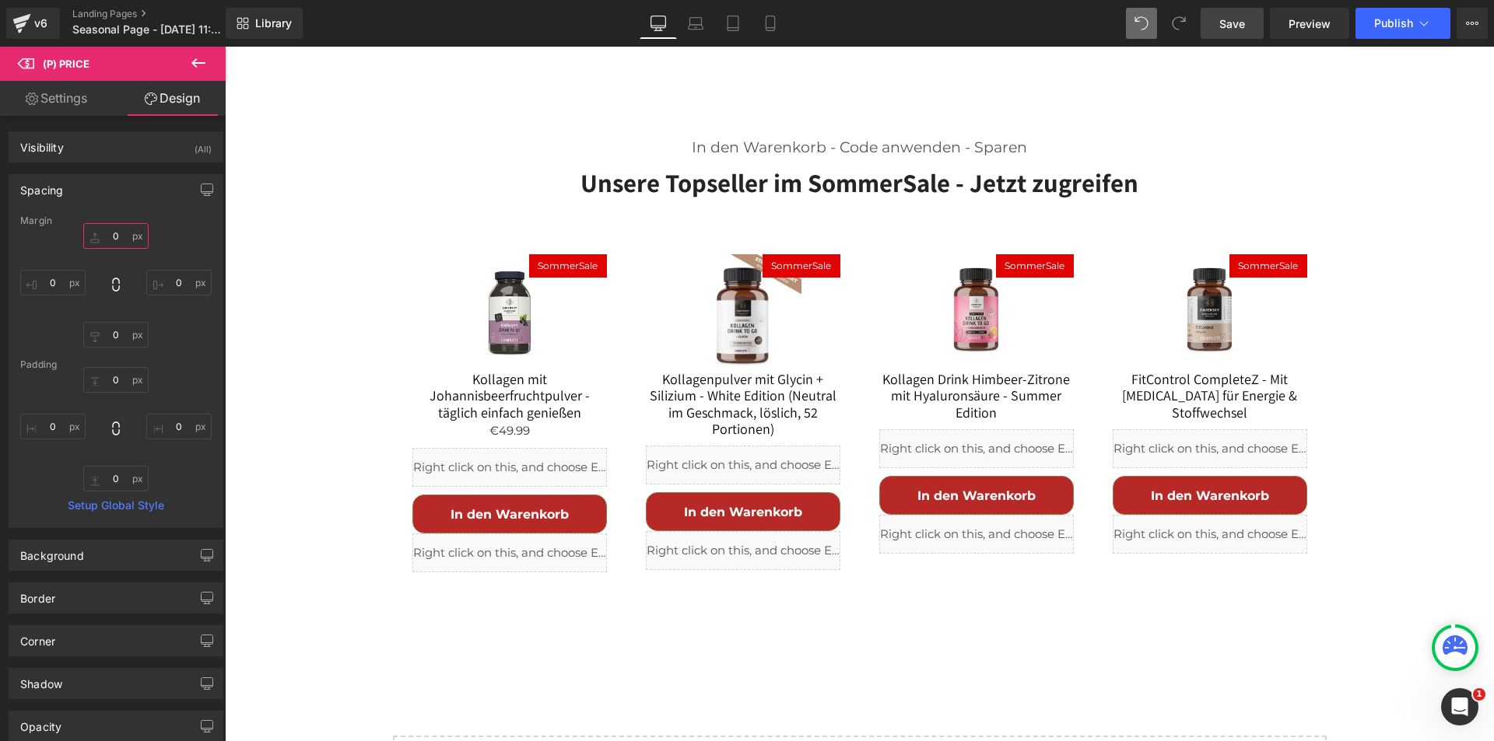
click at [117, 239] on input "0" at bounding box center [115, 236] width 65 height 26
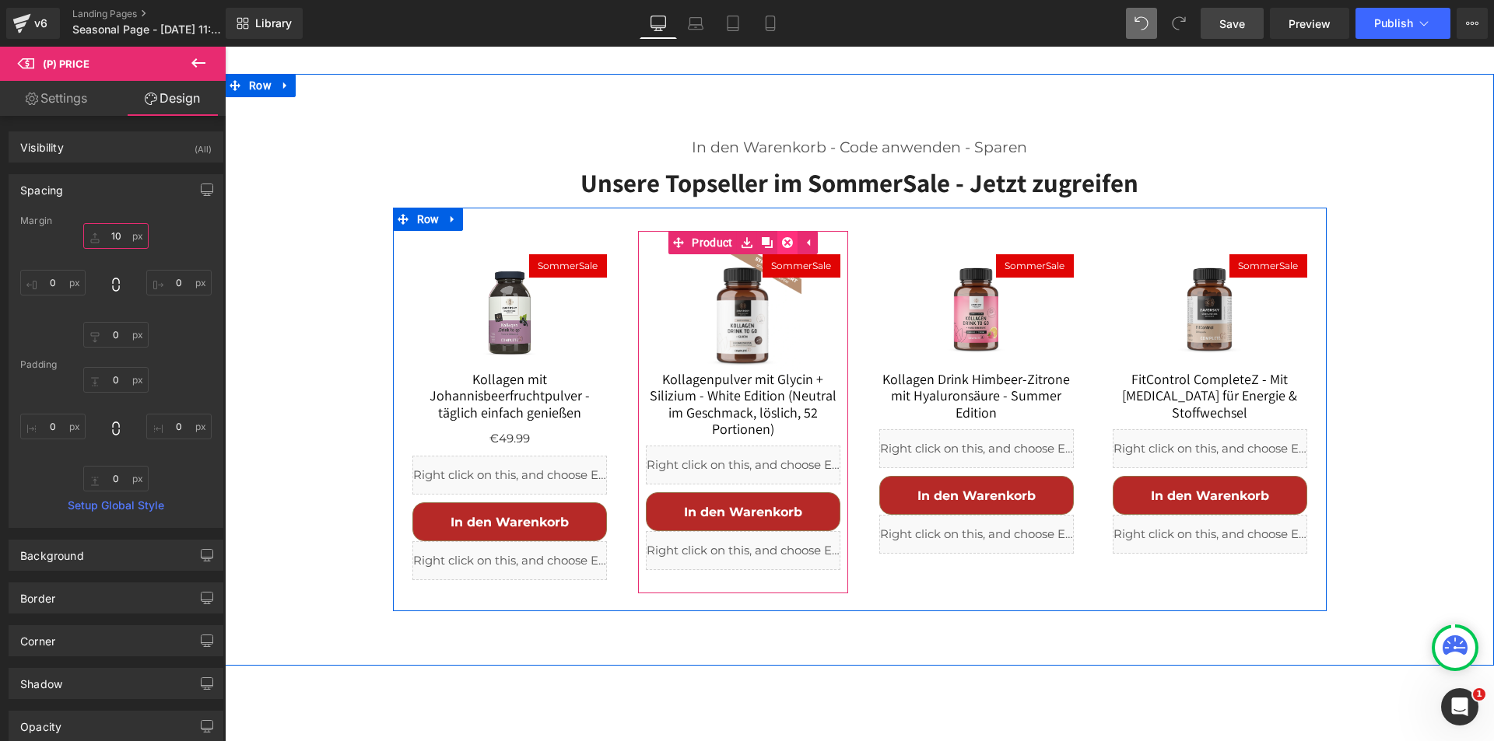
type input "10"
click at [782, 237] on icon at bounding box center [787, 242] width 11 height 11
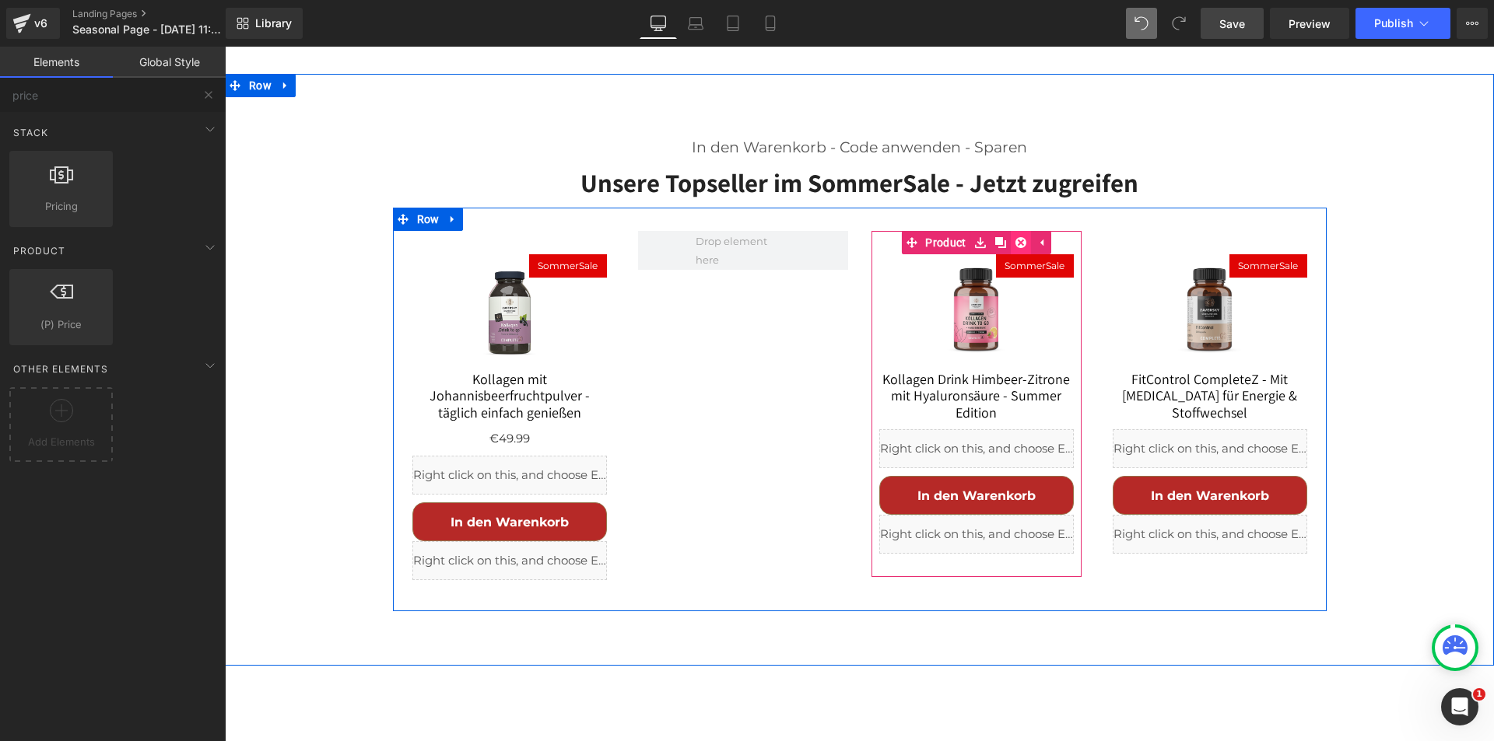
click at [1015, 237] on icon at bounding box center [1020, 242] width 11 height 11
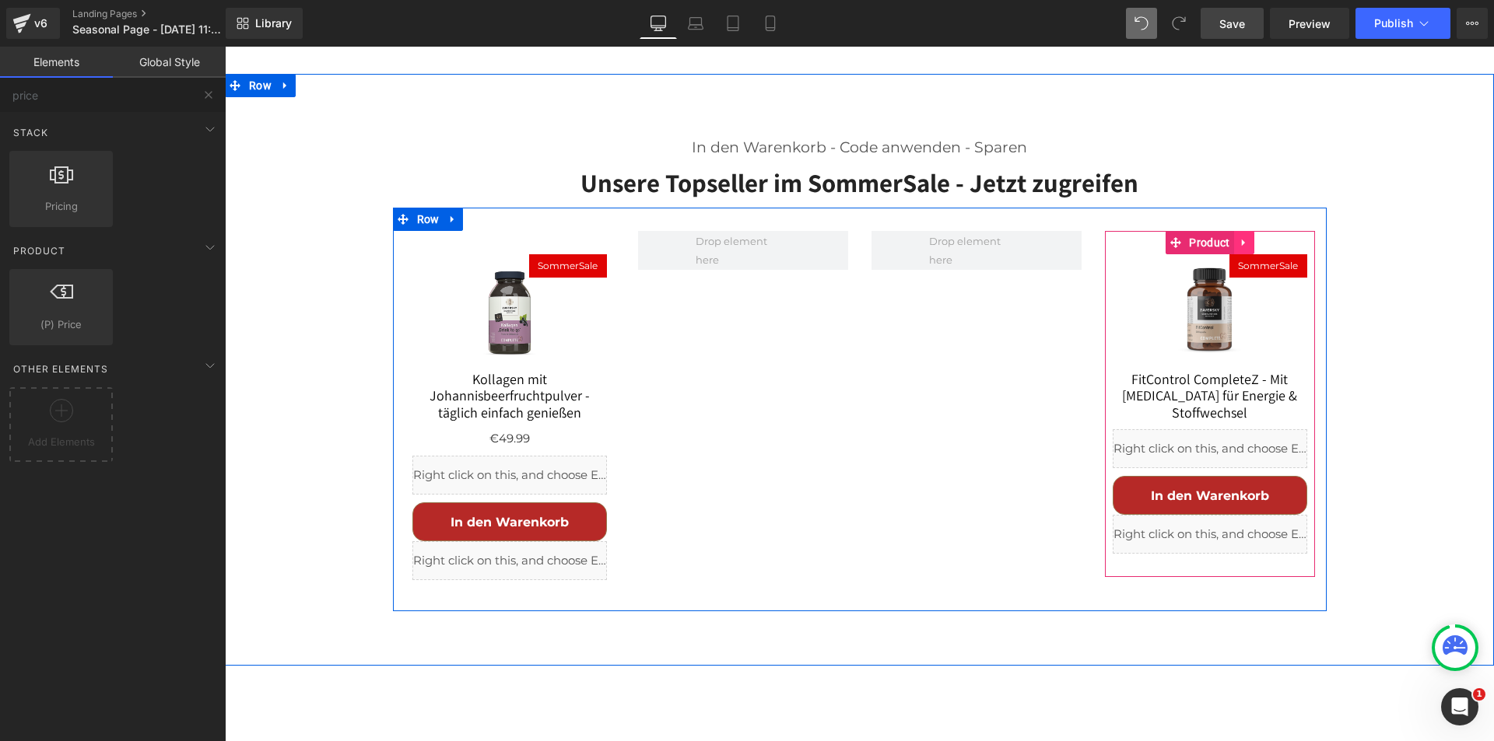
click at [1239, 237] on icon at bounding box center [1244, 243] width 11 height 12
click at [1249, 237] on icon at bounding box center [1254, 242] width 11 height 11
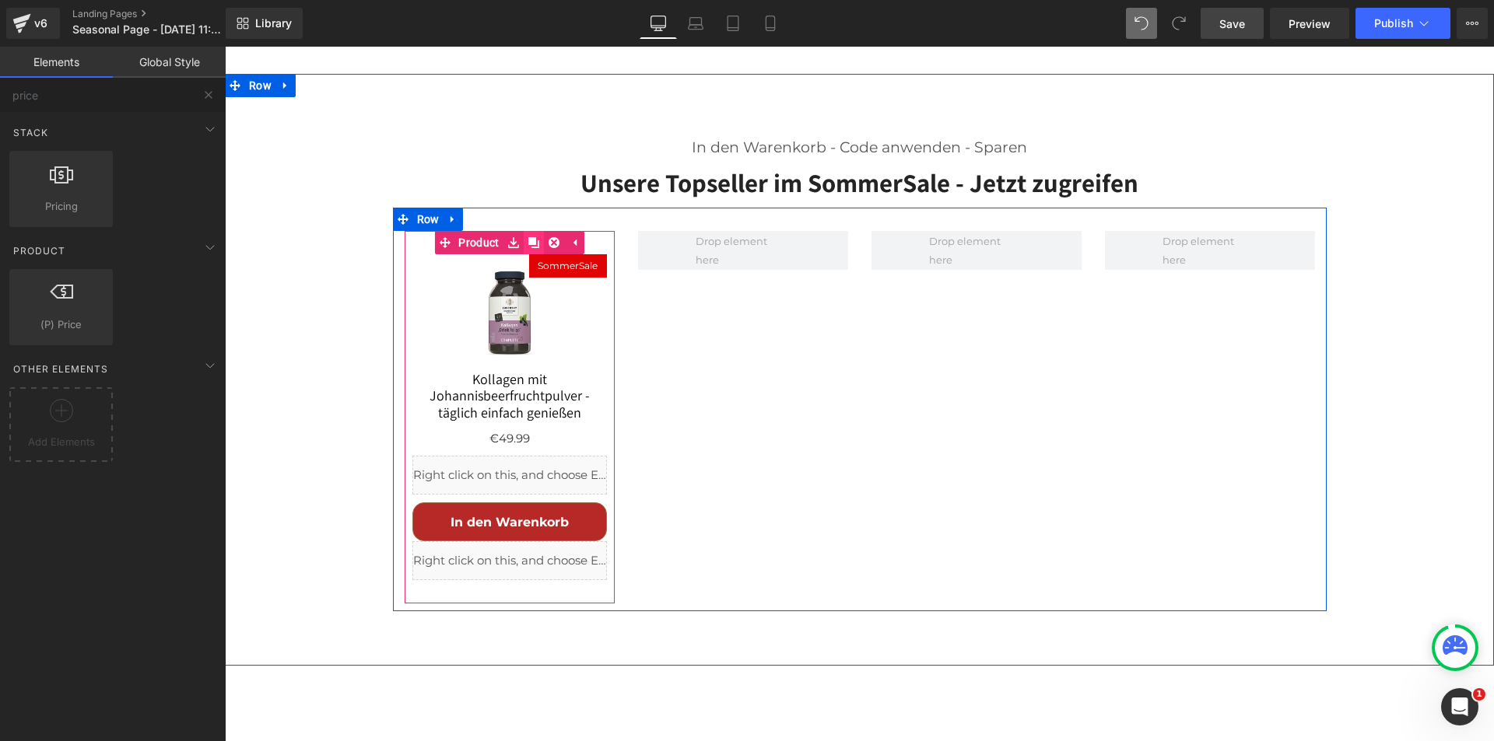
click at [528, 237] on icon at bounding box center [533, 242] width 11 height 11
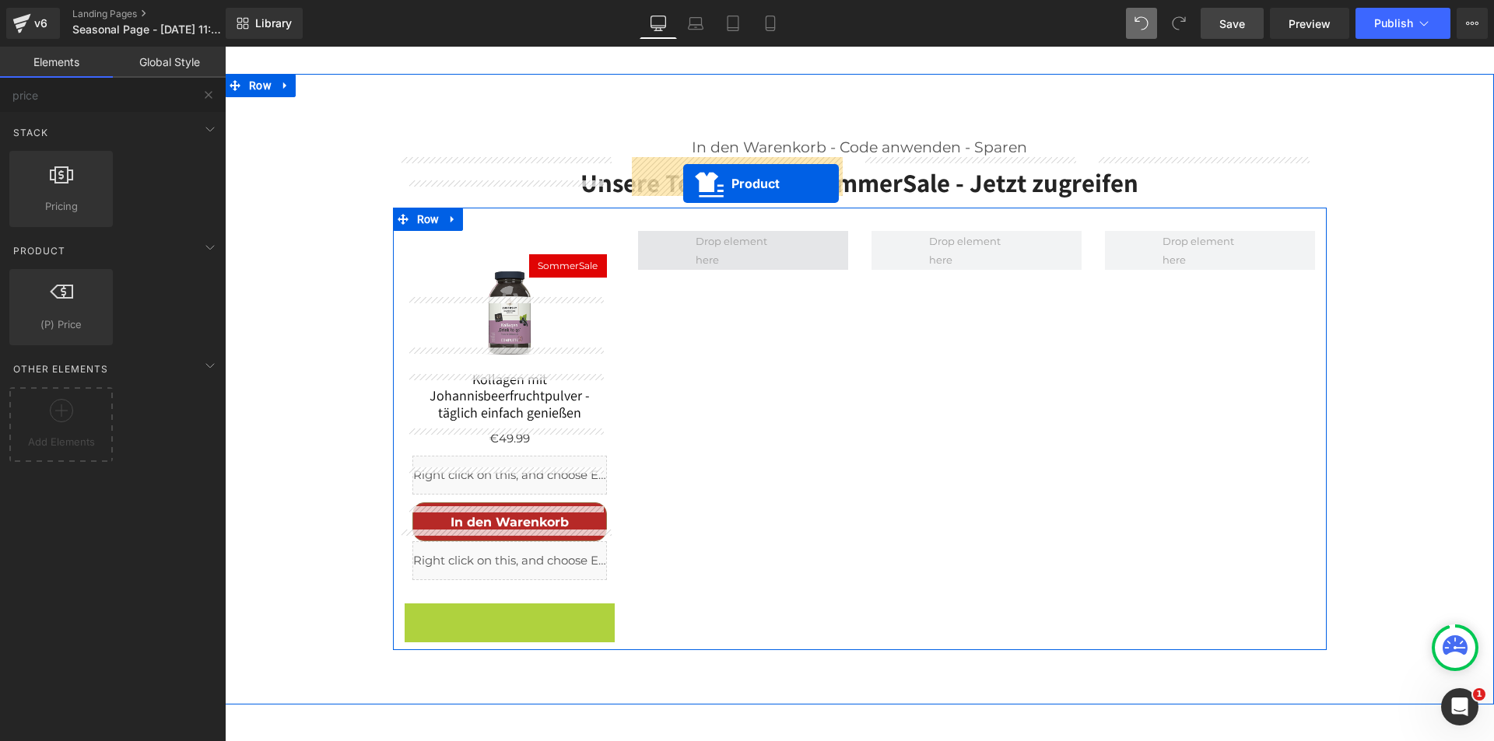
drag, startPoint x: 469, startPoint y: 541, endPoint x: 683, endPoint y: 183, distance: 417.6
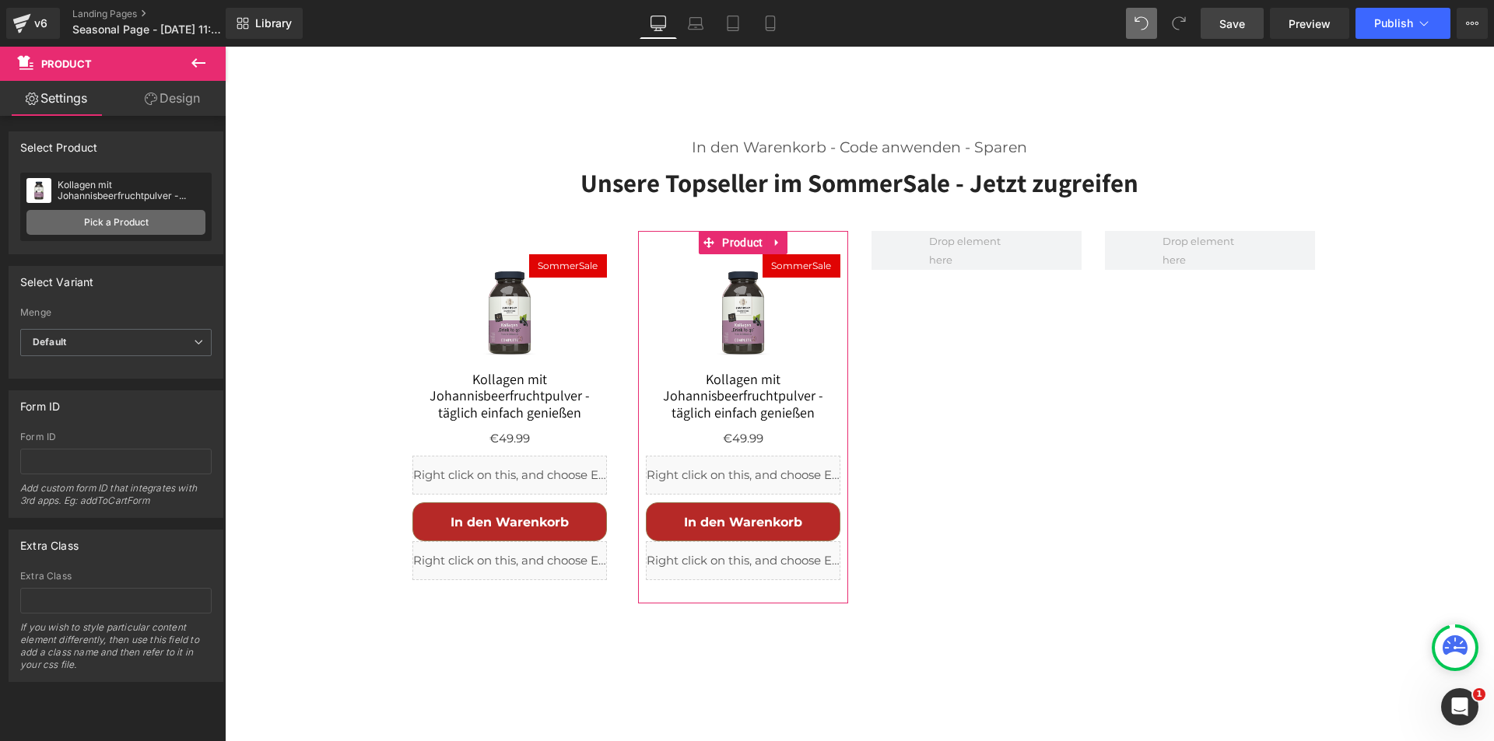
click at [106, 223] on link "Pick a Product" at bounding box center [115, 222] width 179 height 25
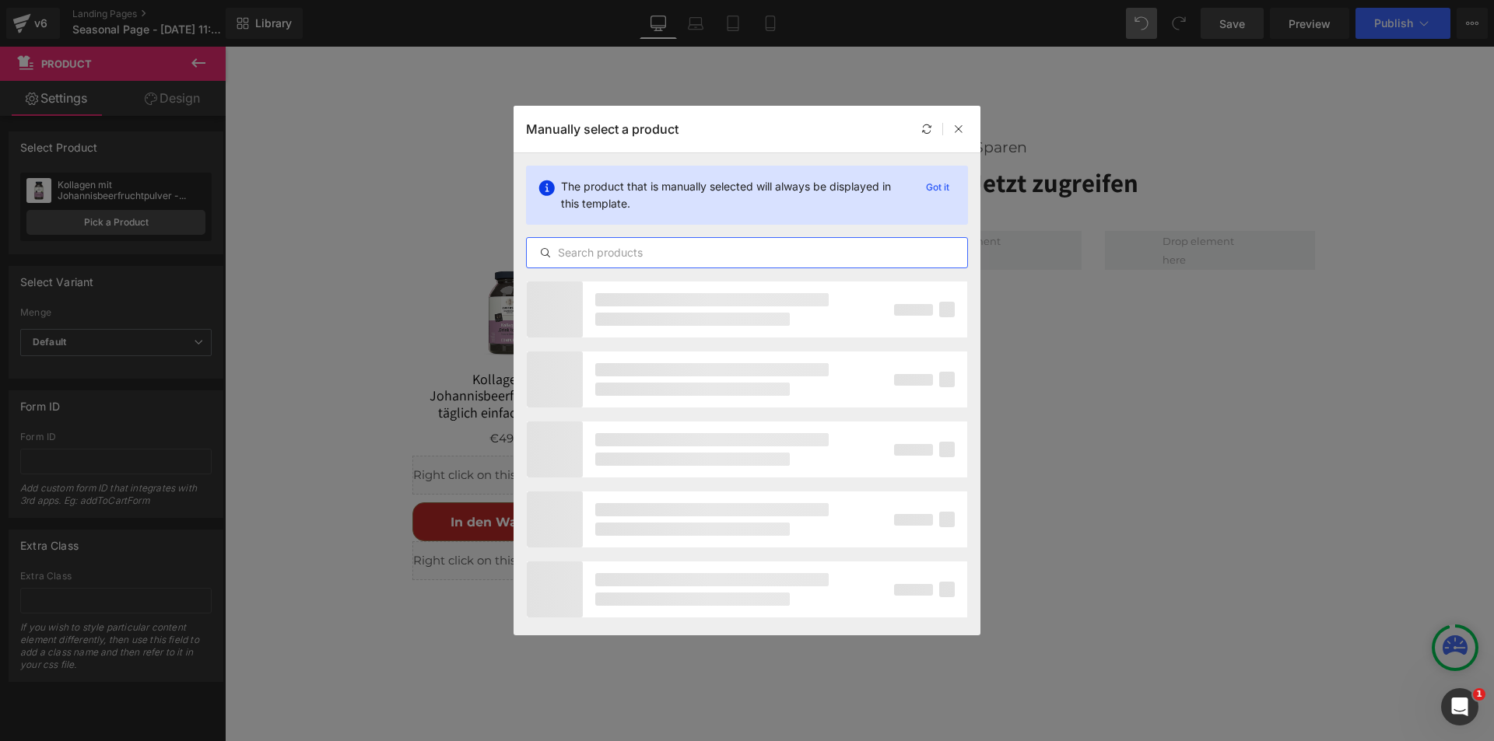
click at [645, 254] on input "text" at bounding box center [747, 253] width 440 height 19
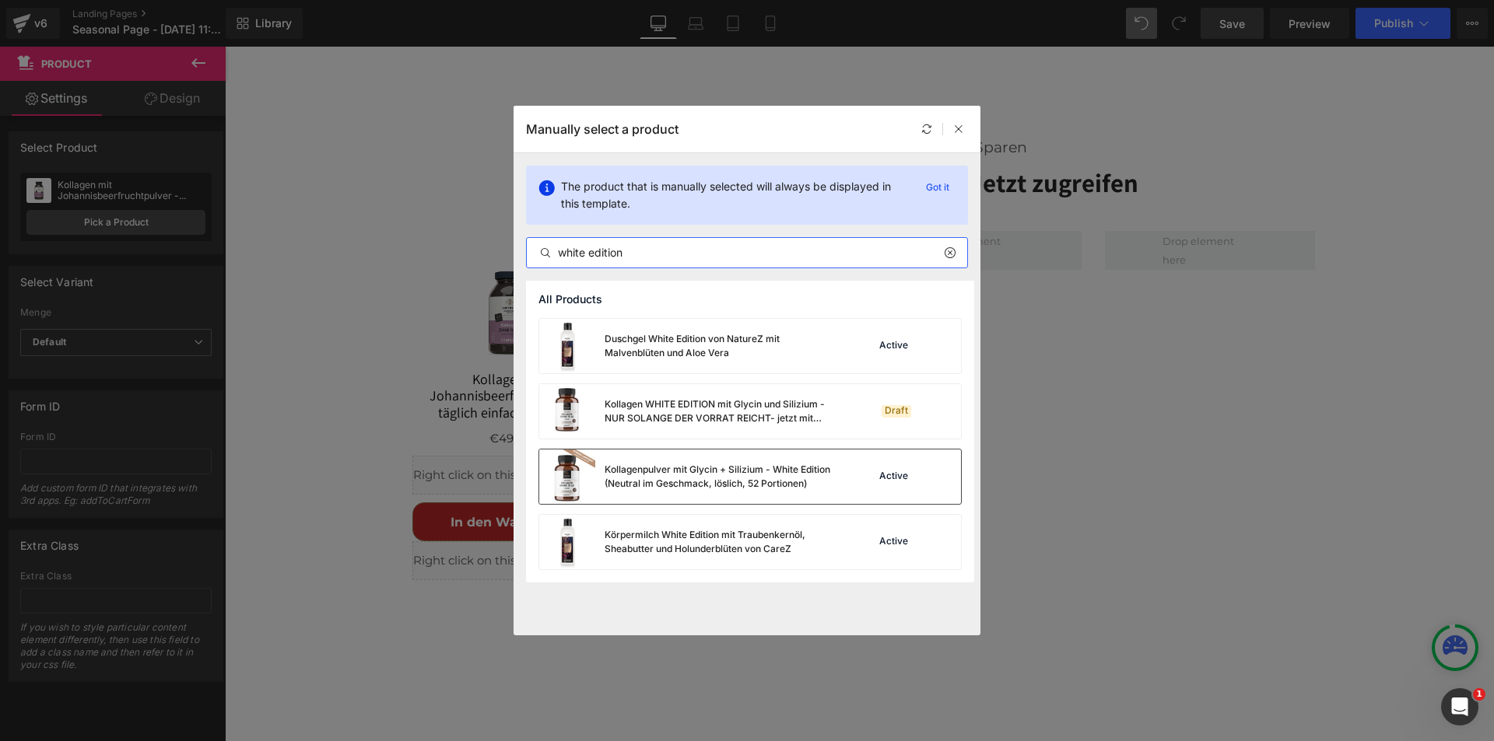
type input "white edition"
click at [711, 476] on div "Kollagenpulver mit Glycin + Silizium - White Edition (Neutral im Geschmack, lös…" at bounding box center [721, 477] width 233 height 28
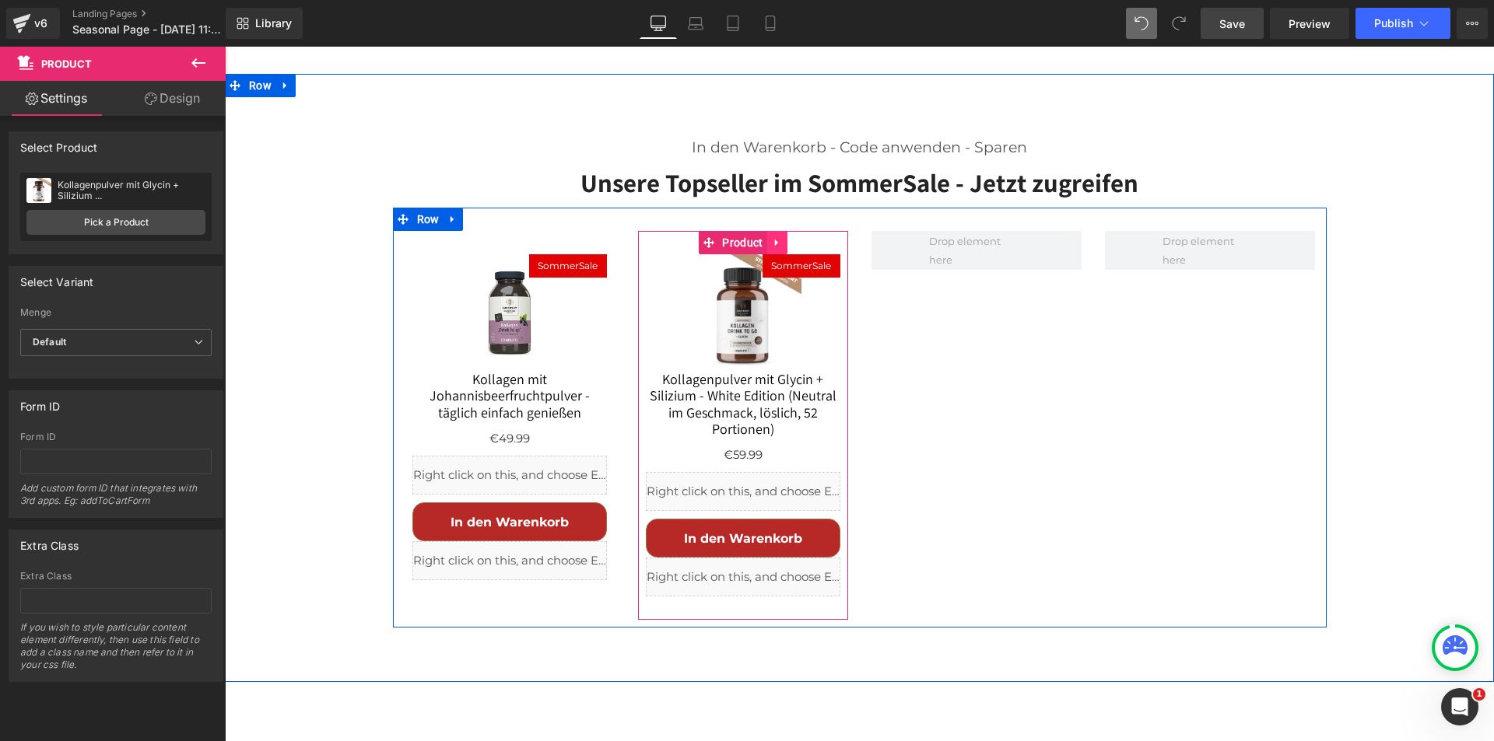
click at [772, 237] on icon at bounding box center [777, 243] width 11 height 12
click at [762, 237] on icon at bounding box center [767, 242] width 11 height 11
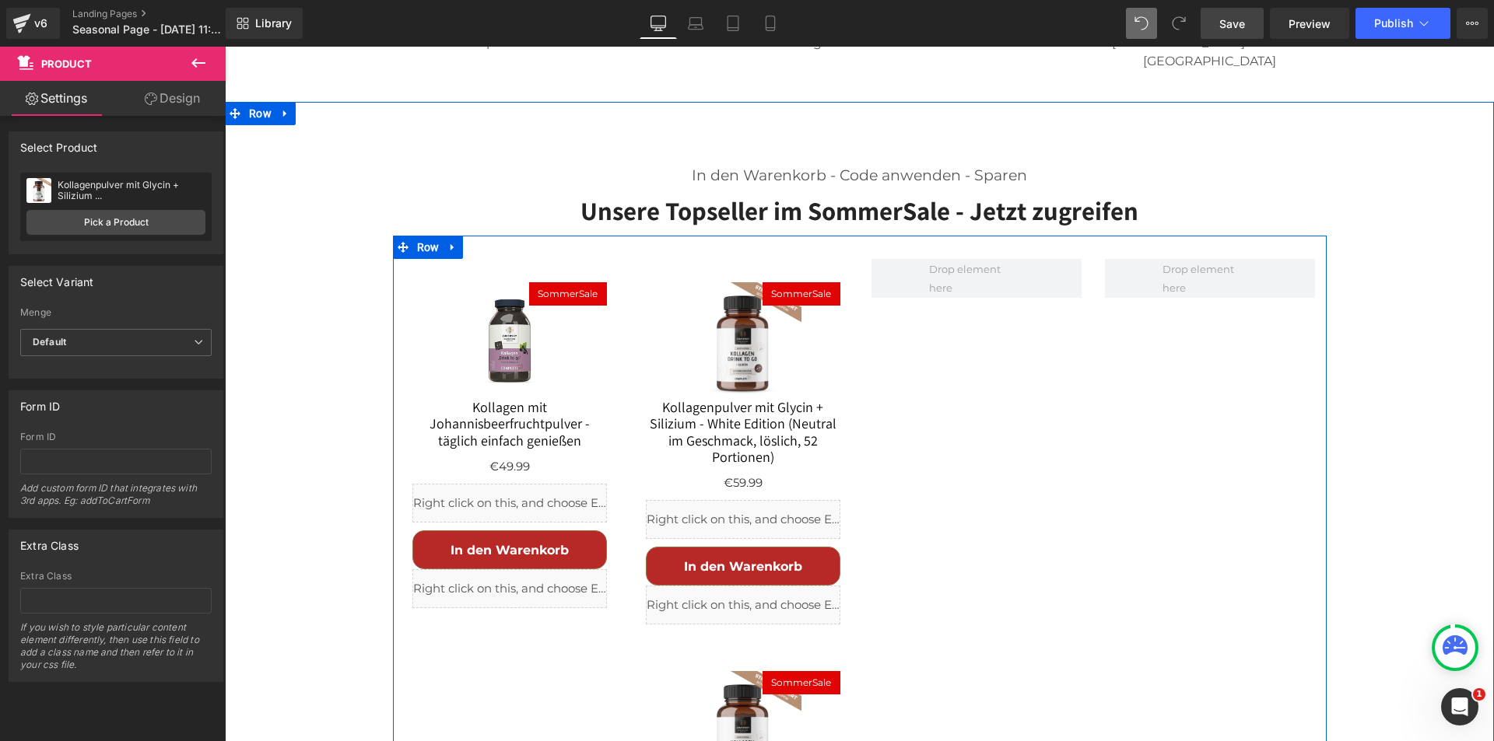
scroll to position [881, 0]
click at [703, 672] on img at bounding box center [743, 730] width 117 height 117
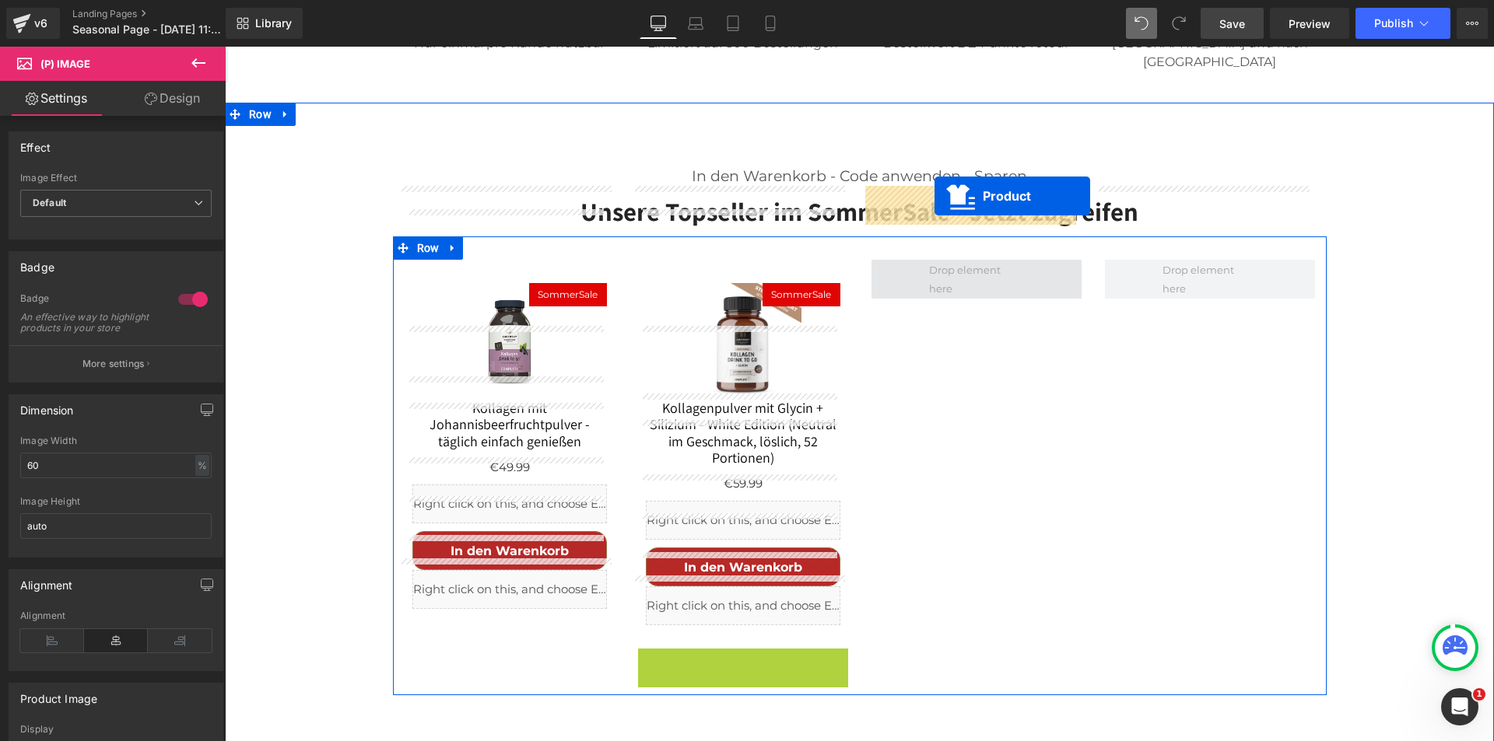
drag, startPoint x: 769, startPoint y: 517, endPoint x: 934, endPoint y: 196, distance: 361.2
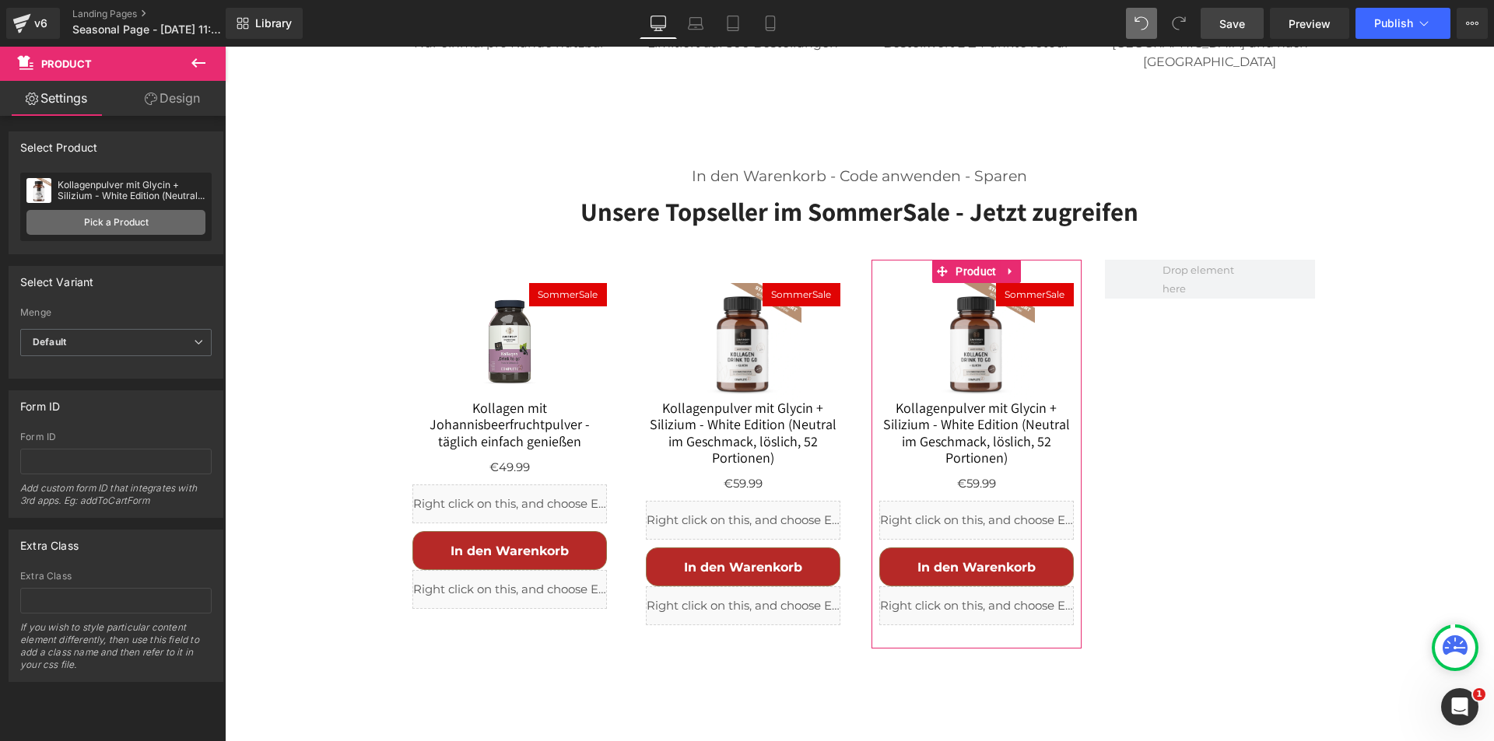
click at [125, 222] on link "Pick a Product" at bounding box center [115, 222] width 179 height 25
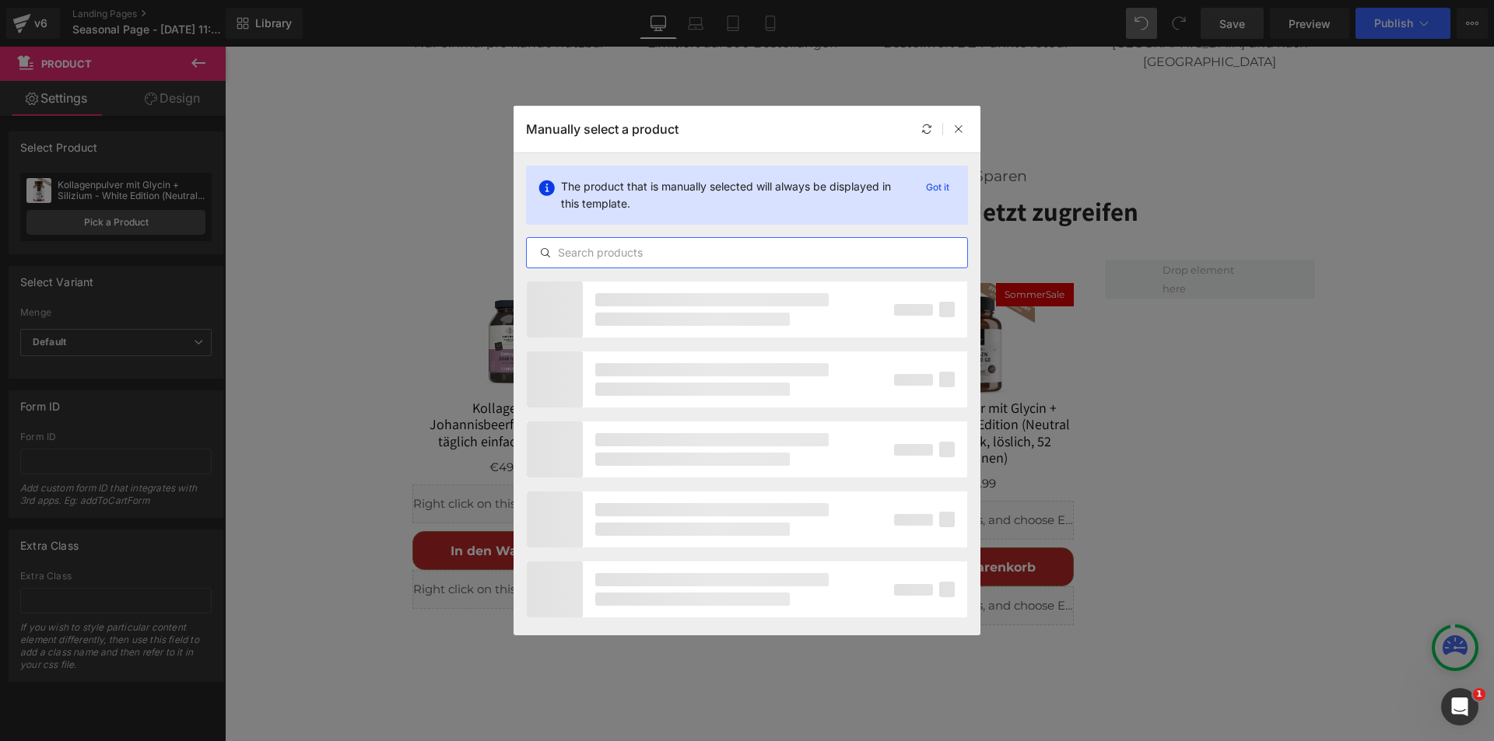
click at [583, 249] on input "text" at bounding box center [747, 253] width 440 height 19
type input "summer edition"
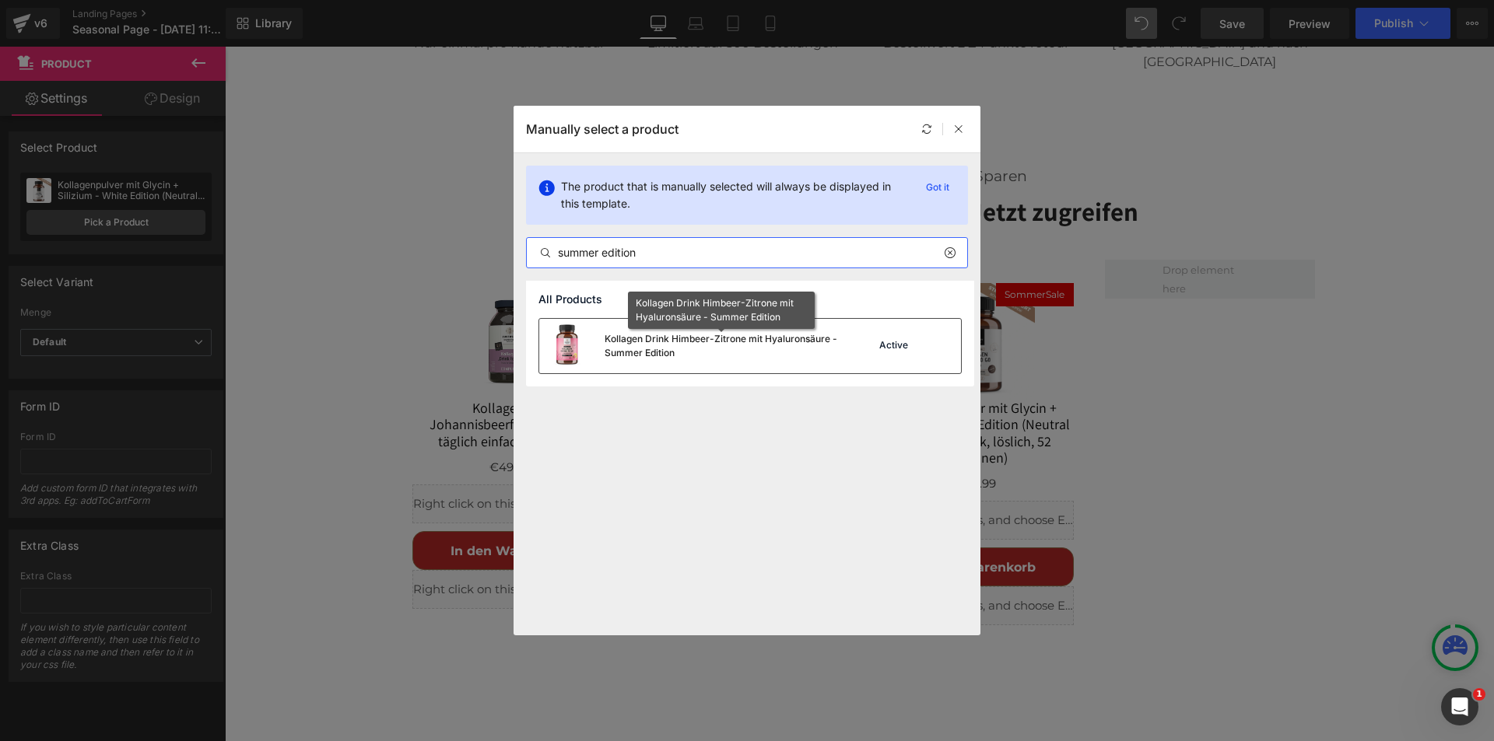
click at [694, 342] on div "Kollagen Drink Himbeer-Zitrone mit Hyaluronsäure - Summer Edition" at bounding box center [721, 346] width 233 height 28
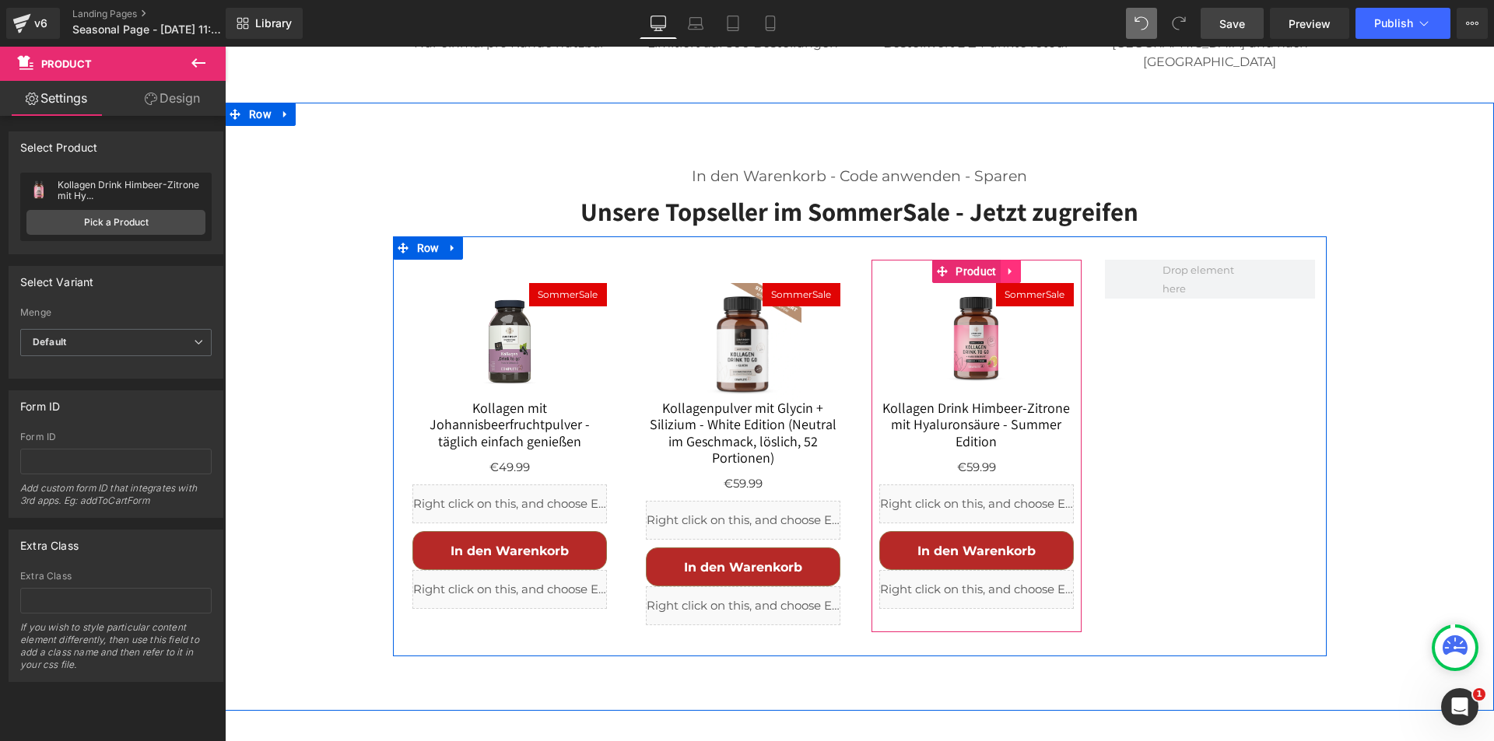
click at [1005, 265] on icon at bounding box center [1010, 271] width 11 height 12
click at [995, 266] on icon at bounding box center [1000, 271] width 11 height 11
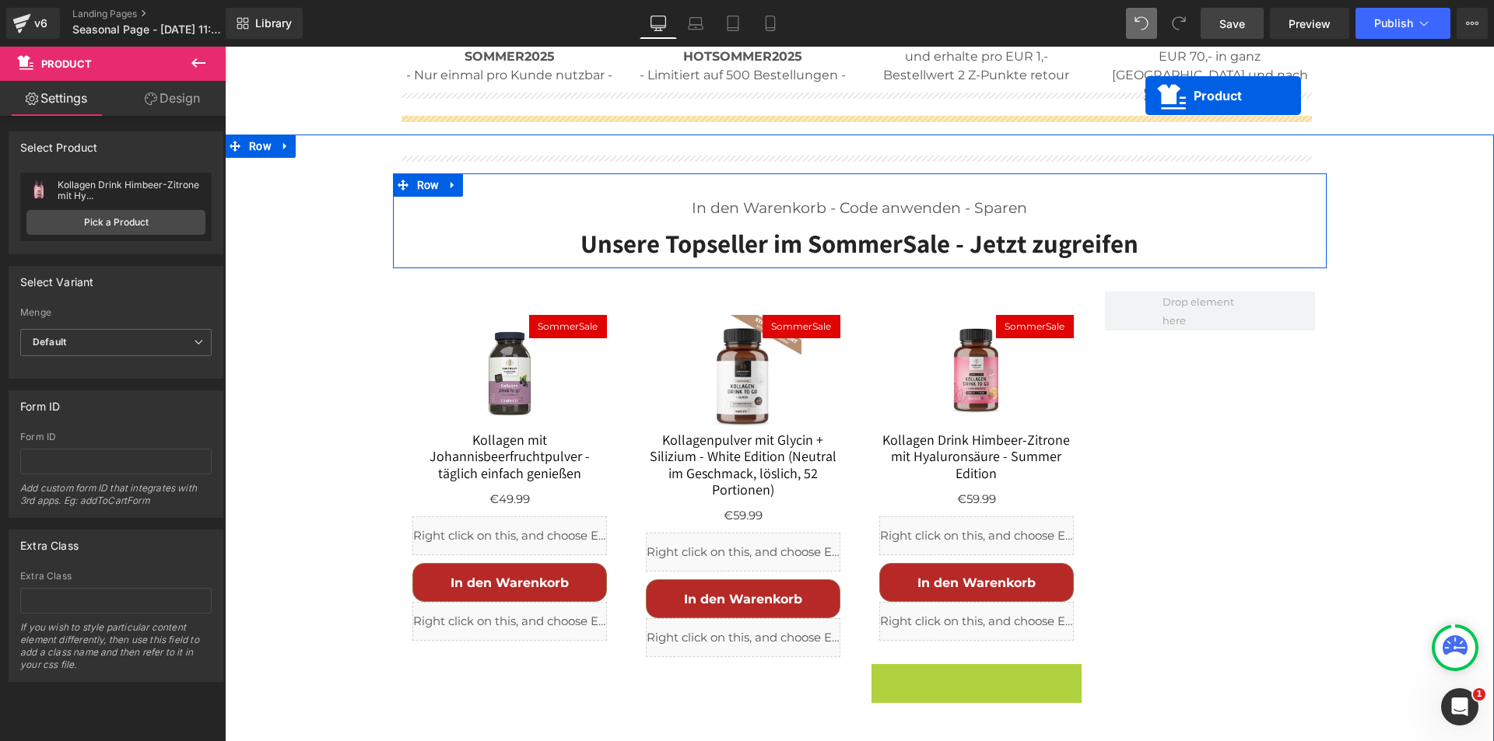
scroll to position [803, 0]
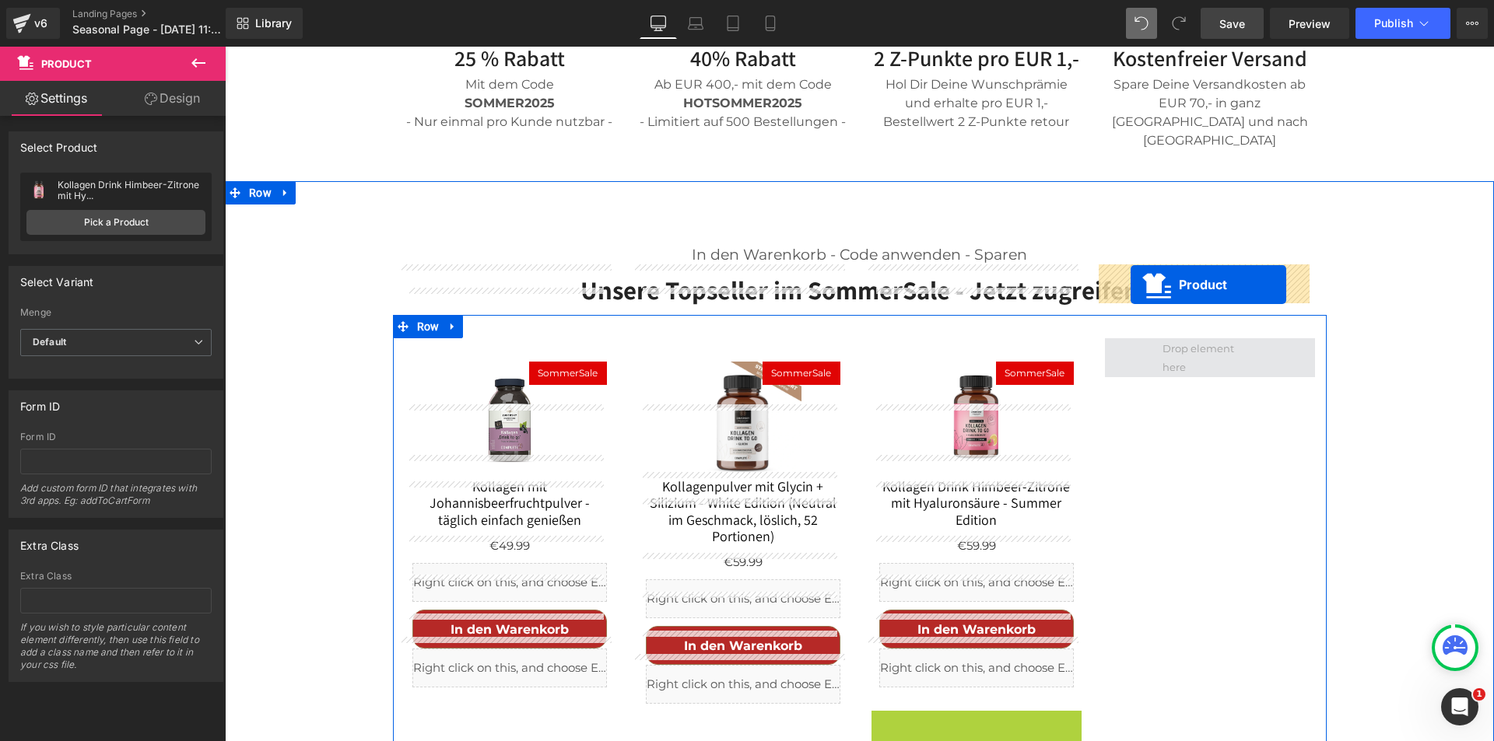
drag, startPoint x: 934, startPoint y: 433, endPoint x: 1130, endPoint y: 285, distance: 246.2
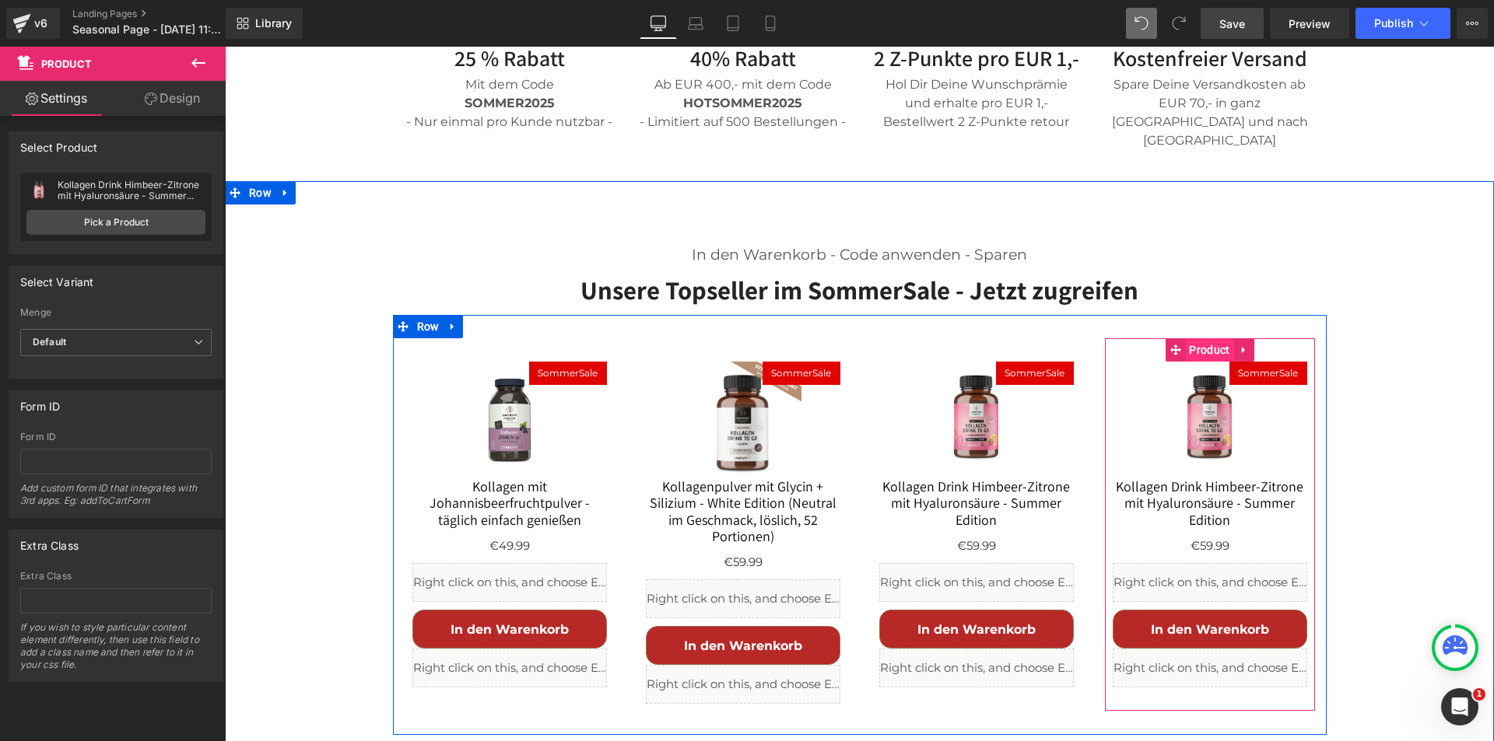
click at [1204, 338] on span "Product" at bounding box center [1209, 349] width 48 height 23
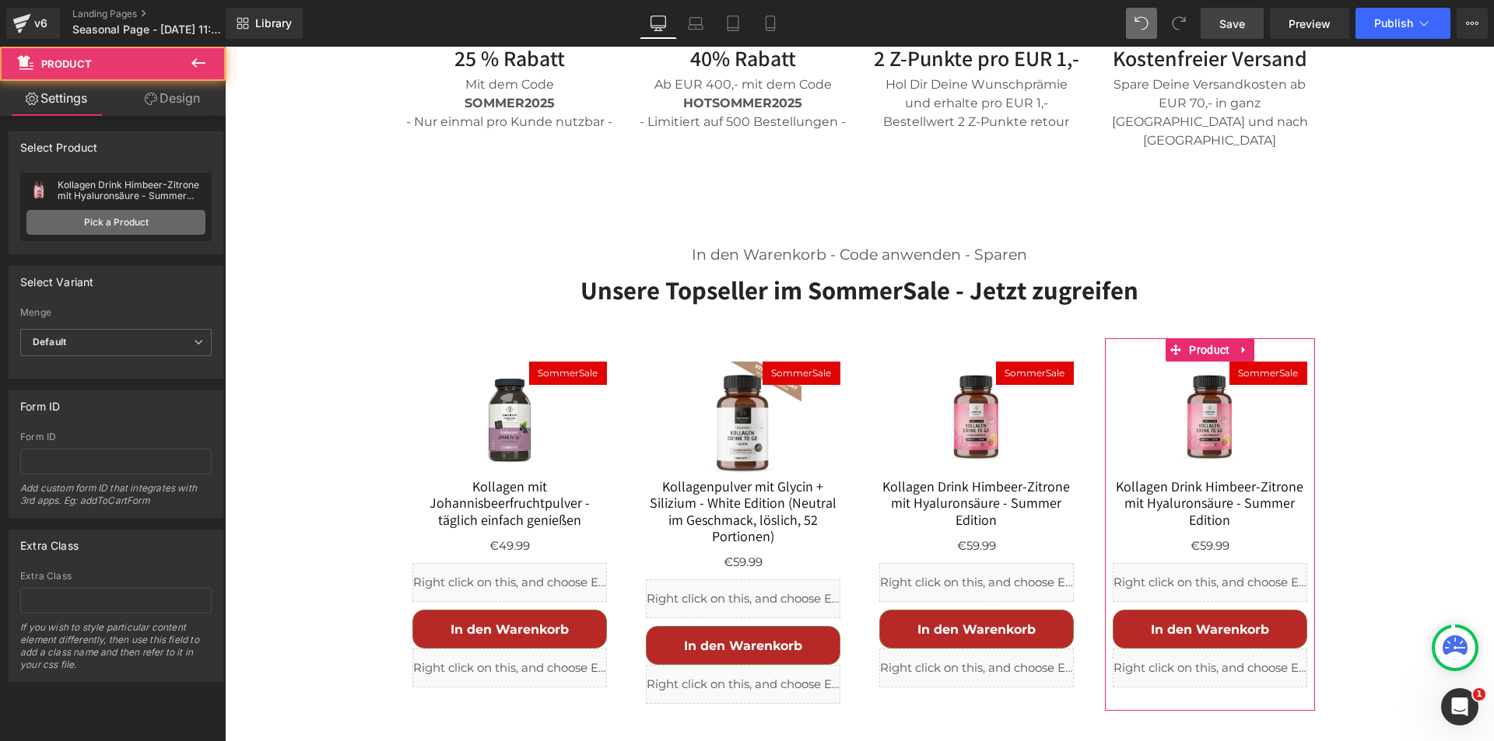
click at [138, 211] on link "Pick a Product" at bounding box center [115, 222] width 179 height 25
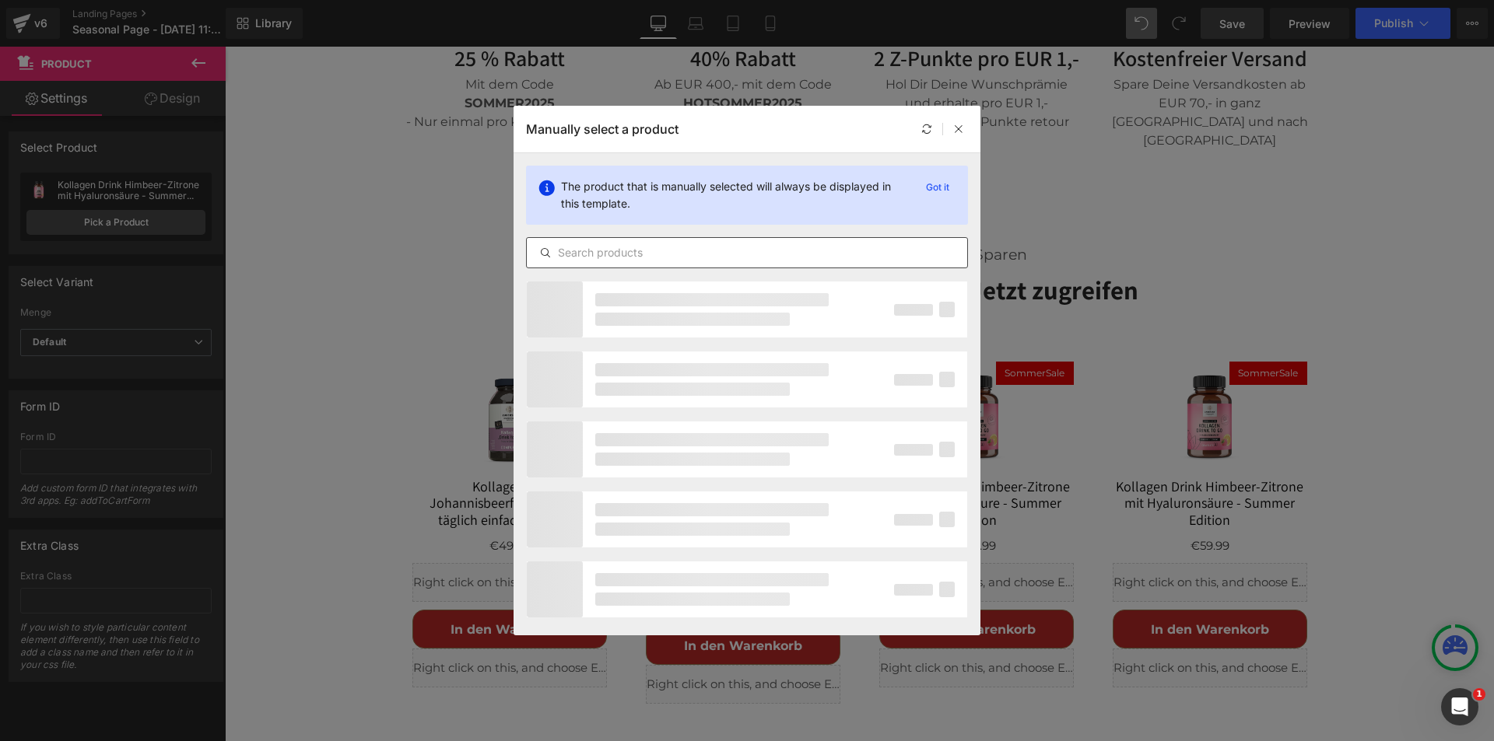
click at [645, 261] on input "text" at bounding box center [747, 253] width 440 height 19
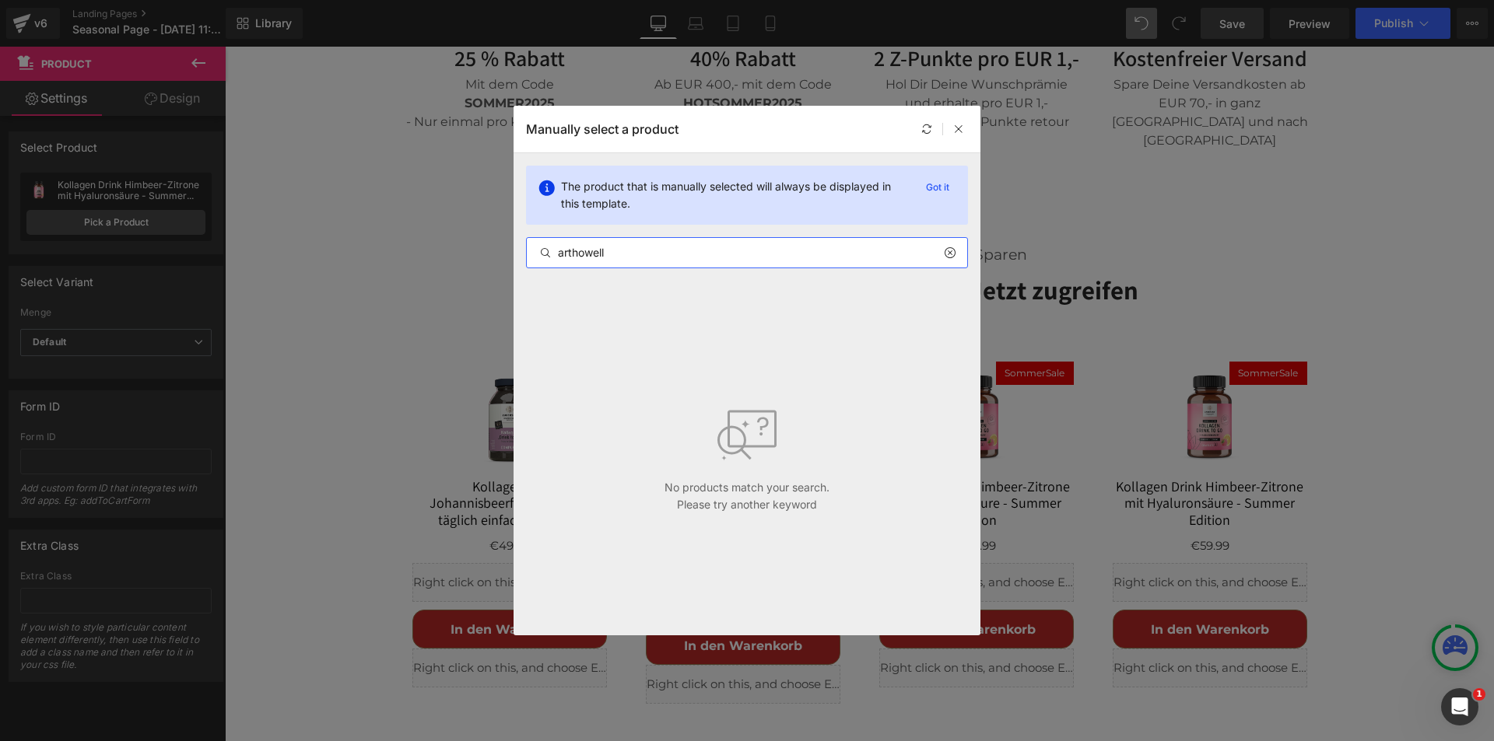
click at [577, 257] on input "arthowell" at bounding box center [747, 253] width 440 height 19
paste input "Arthr"
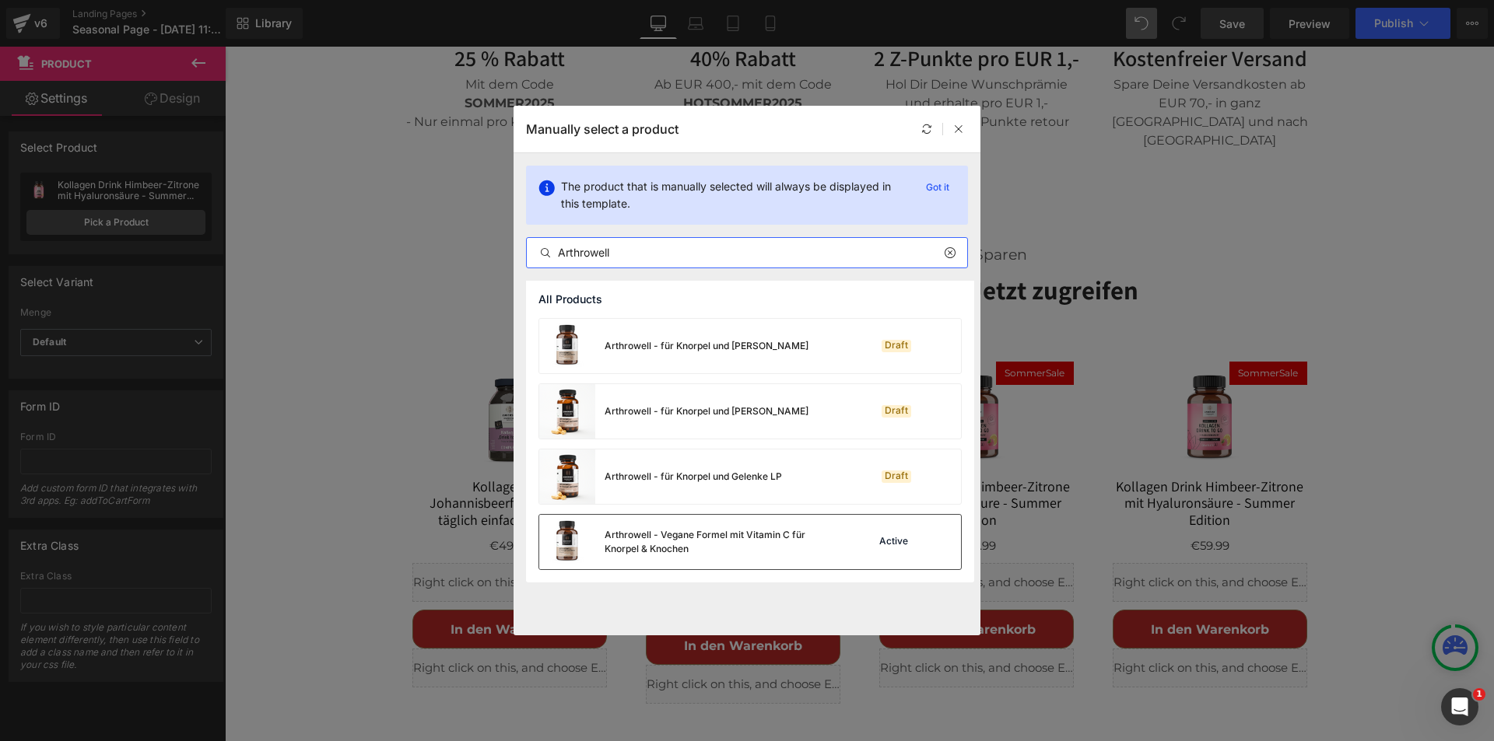
type input "Arthrowell"
click at [706, 531] on div "Arthrowell - Vegane Formel mit Vitamin C für Knorpel & Knochen" at bounding box center [721, 542] width 233 height 28
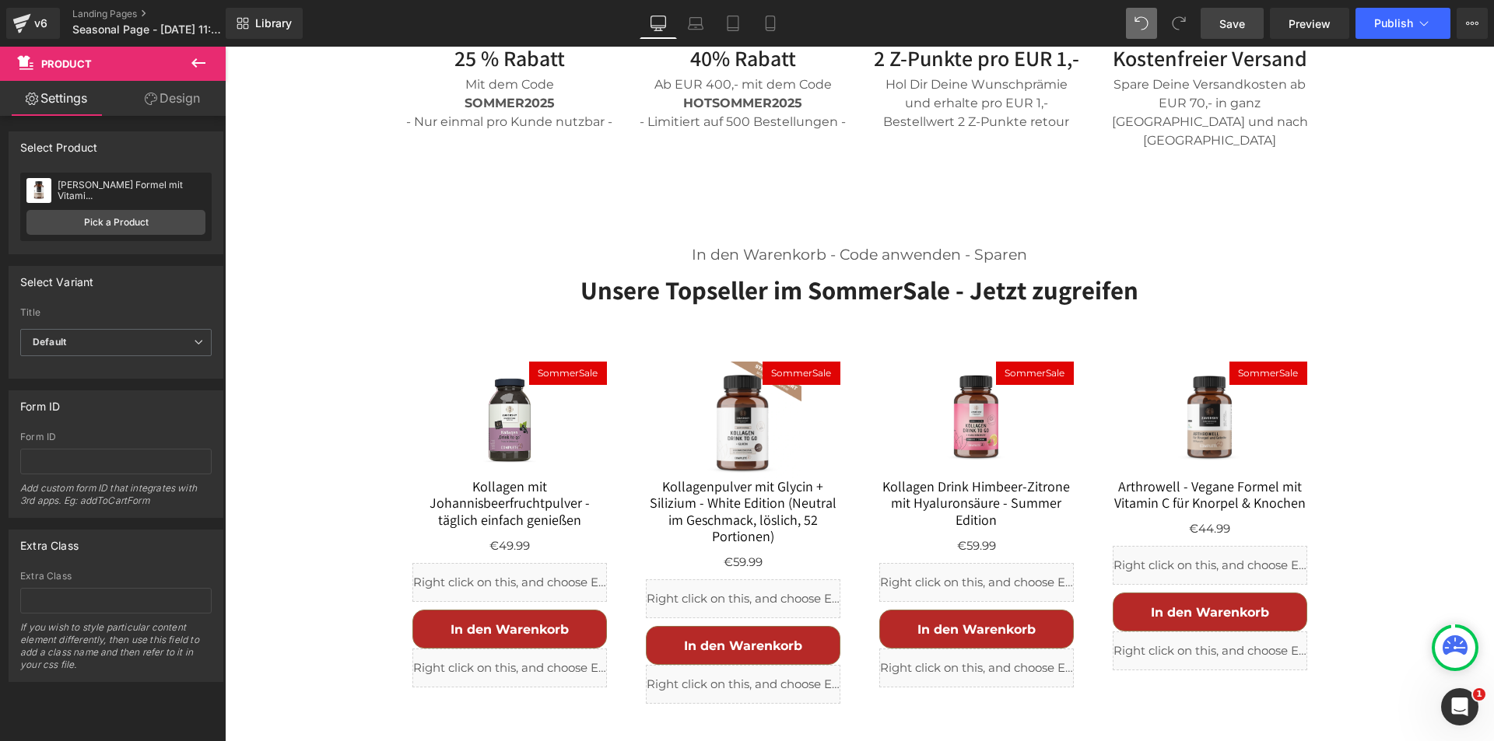
click at [1226, 25] on span "Save" at bounding box center [1232, 24] width 26 height 16
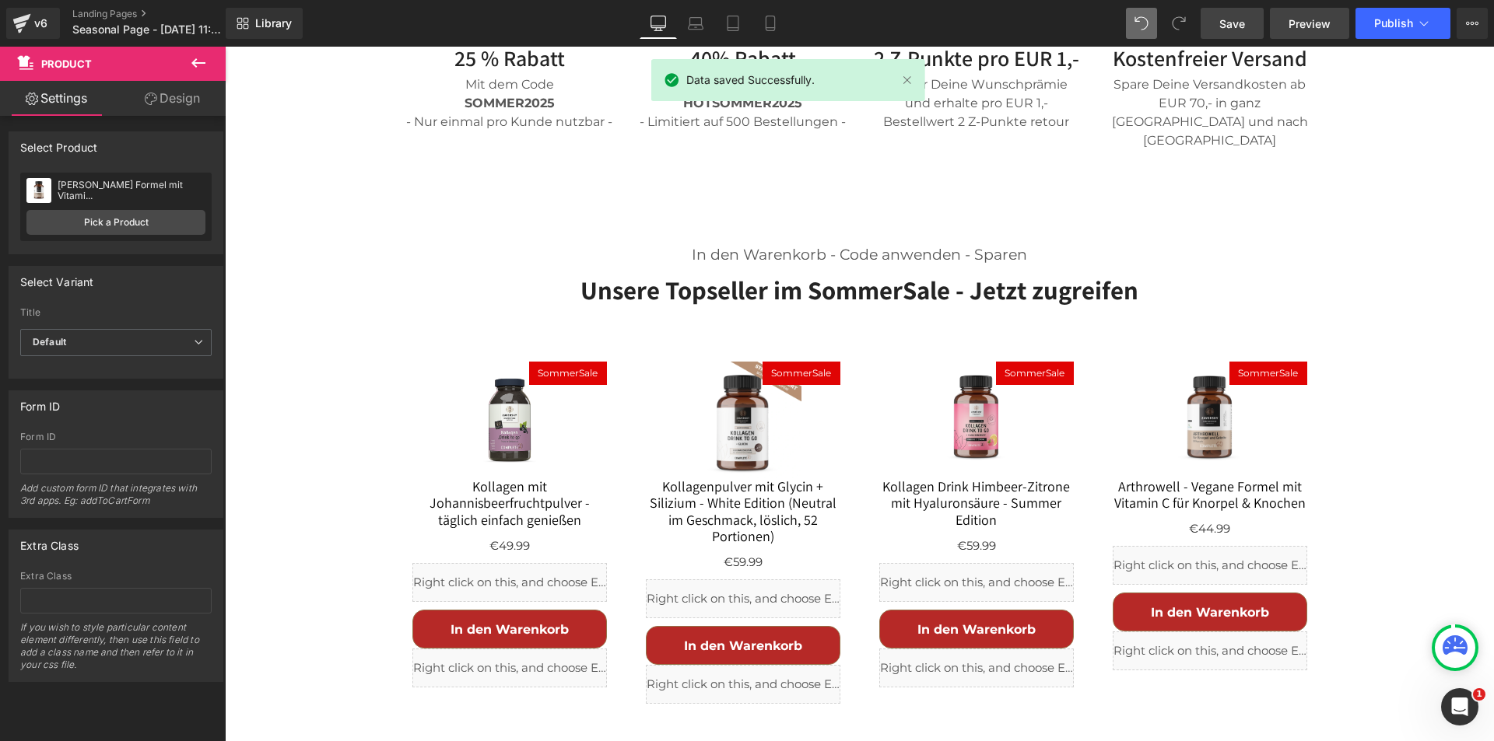
click at [1316, 23] on span "Preview" at bounding box center [1309, 24] width 42 height 16
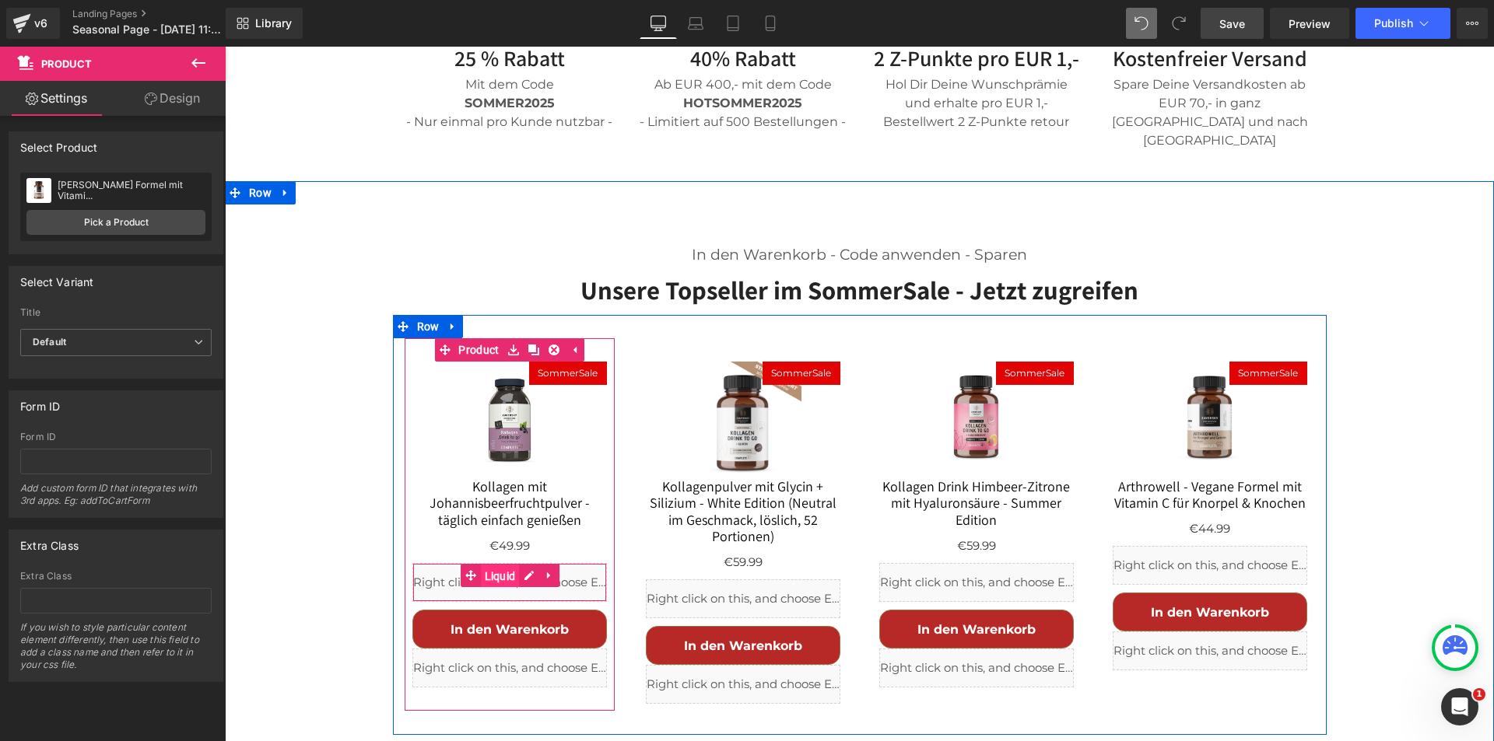
click at [464, 564] on link "Liquid" at bounding box center [490, 575] width 59 height 23
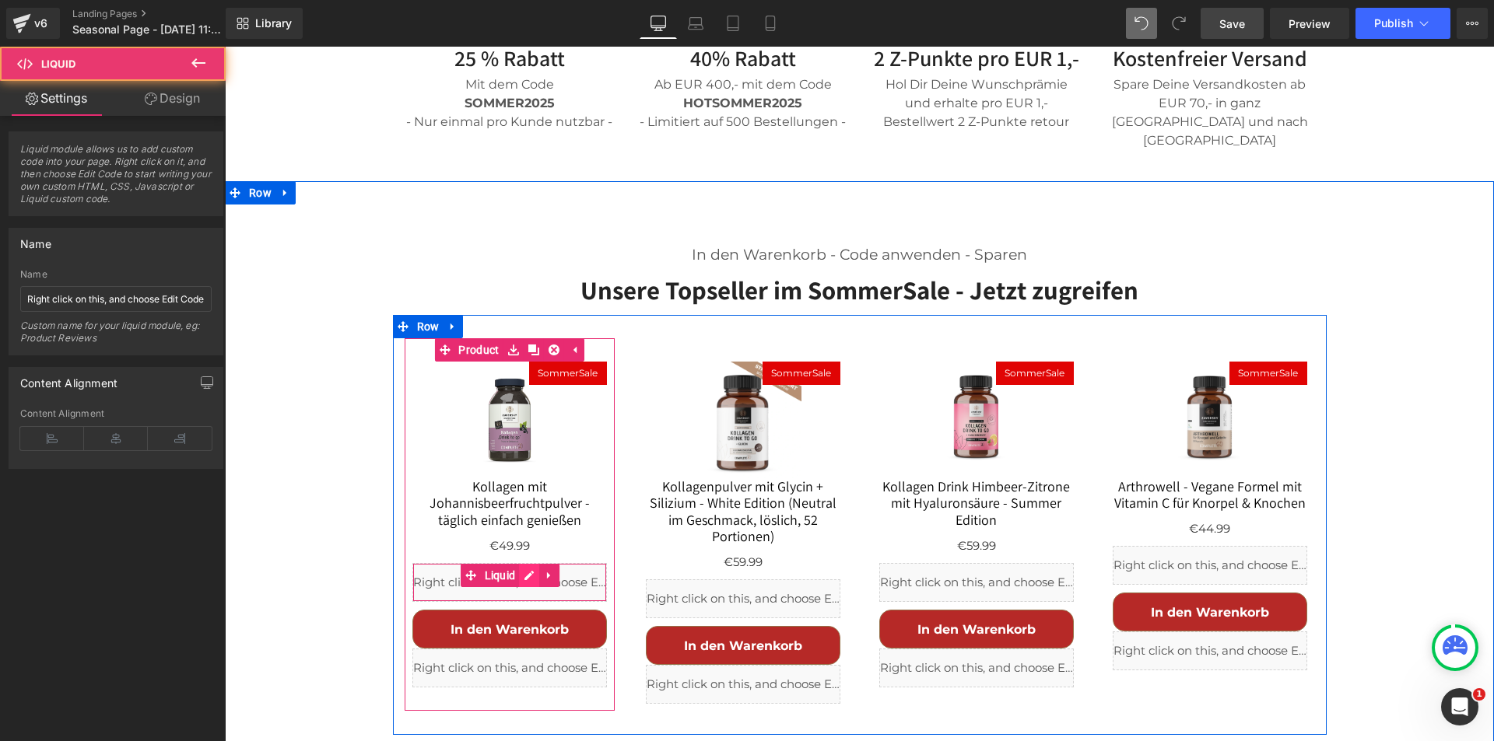
click at [518, 563] on div "Liquid" at bounding box center [509, 582] width 194 height 39
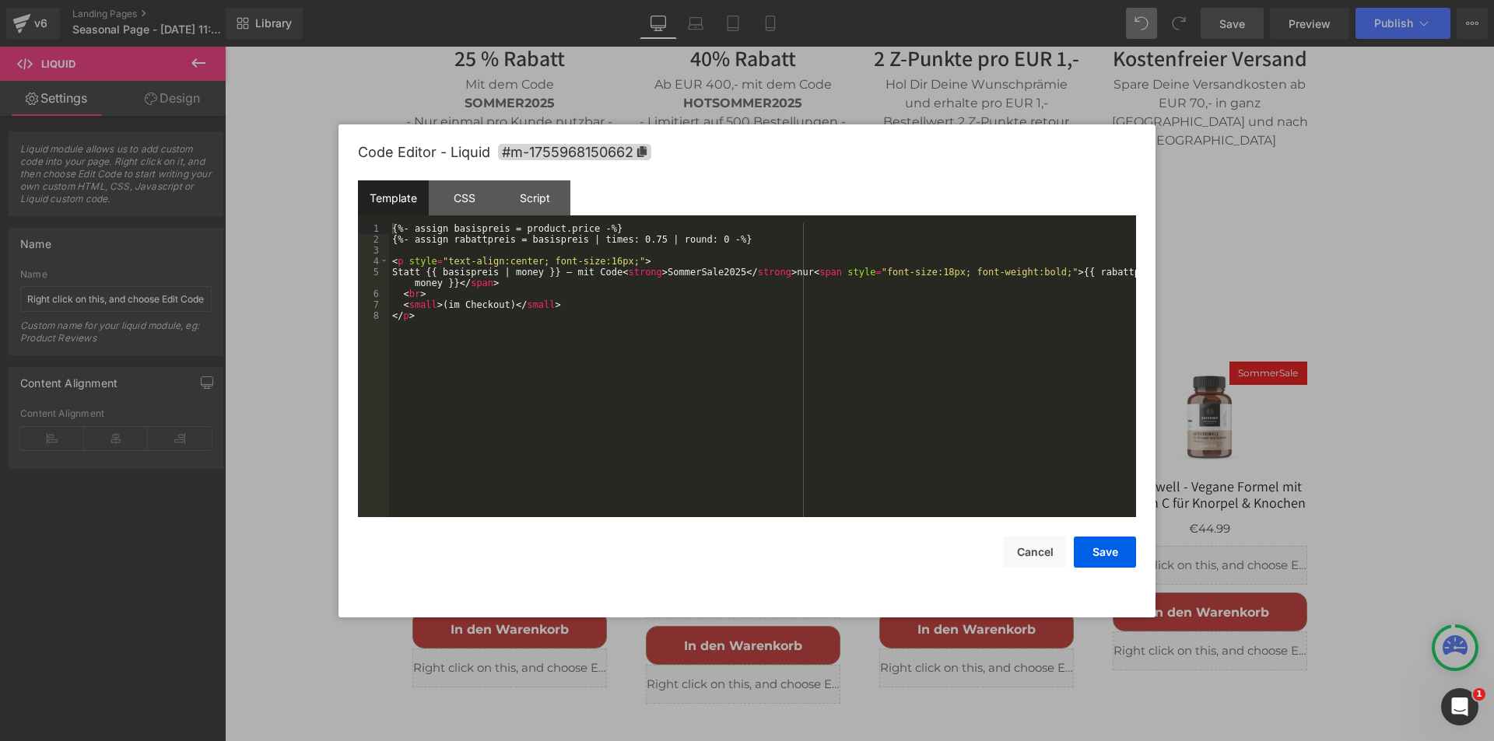
click at [559, 383] on div "{%- assign basispreis = product.price -%} {%- assign rabattpreis = basispreis |…" at bounding box center [762, 381] width 747 height 316
drag, startPoint x: 603, startPoint y: 258, endPoint x: 637, endPoint y: 316, distance: 67.6
click at [598, 259] on div "{%- assign basispreis = product.price -%} {%- assign rabattpreis = basispreis |…" at bounding box center [762, 381] width 747 height 316
click at [927, 270] on div "{%- assign basispreis = product.price -%} {%- assign rabattpreis = basispreis |…" at bounding box center [762, 381] width 747 height 316
click at [1101, 548] on button "Save" at bounding box center [1105, 552] width 62 height 31
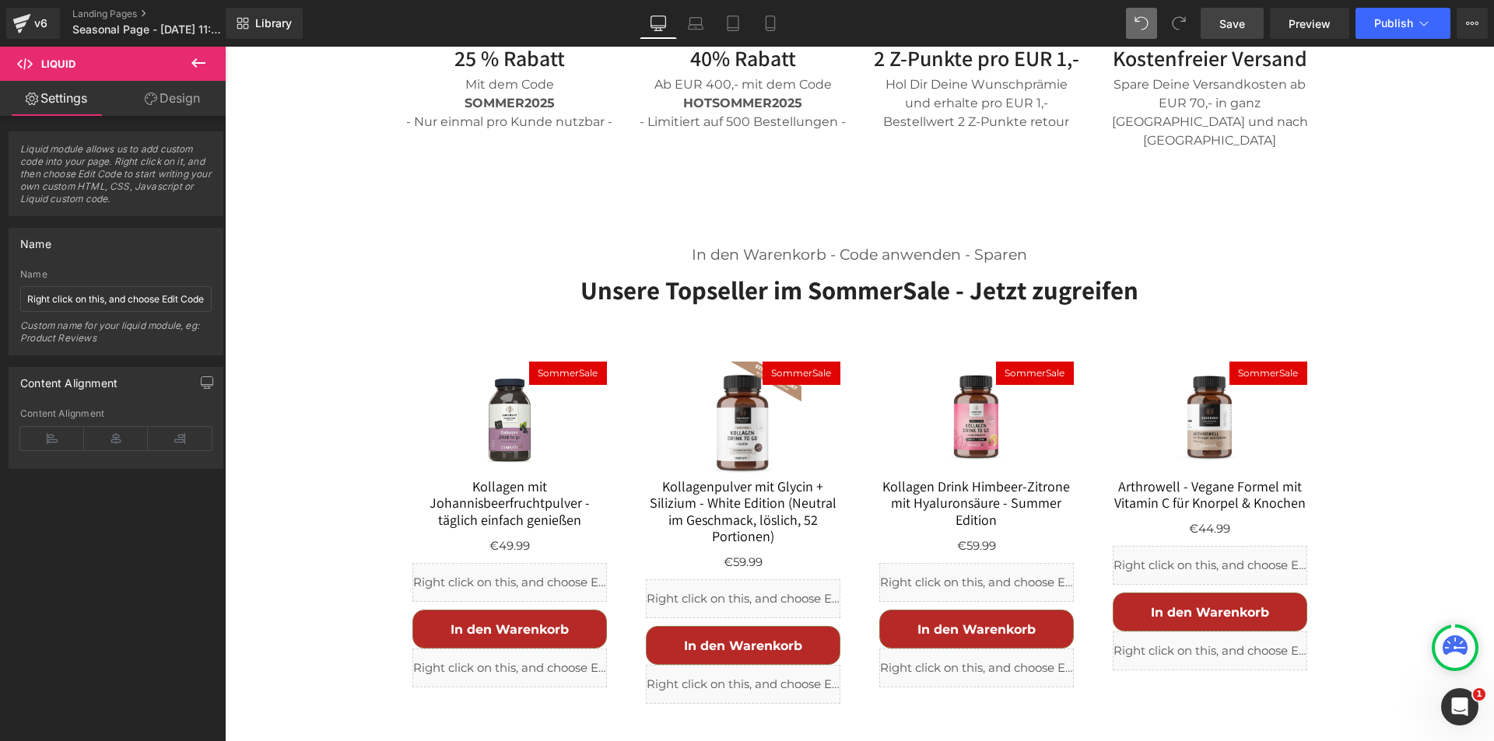
click at [1231, 23] on span "Save" at bounding box center [1232, 24] width 26 height 16
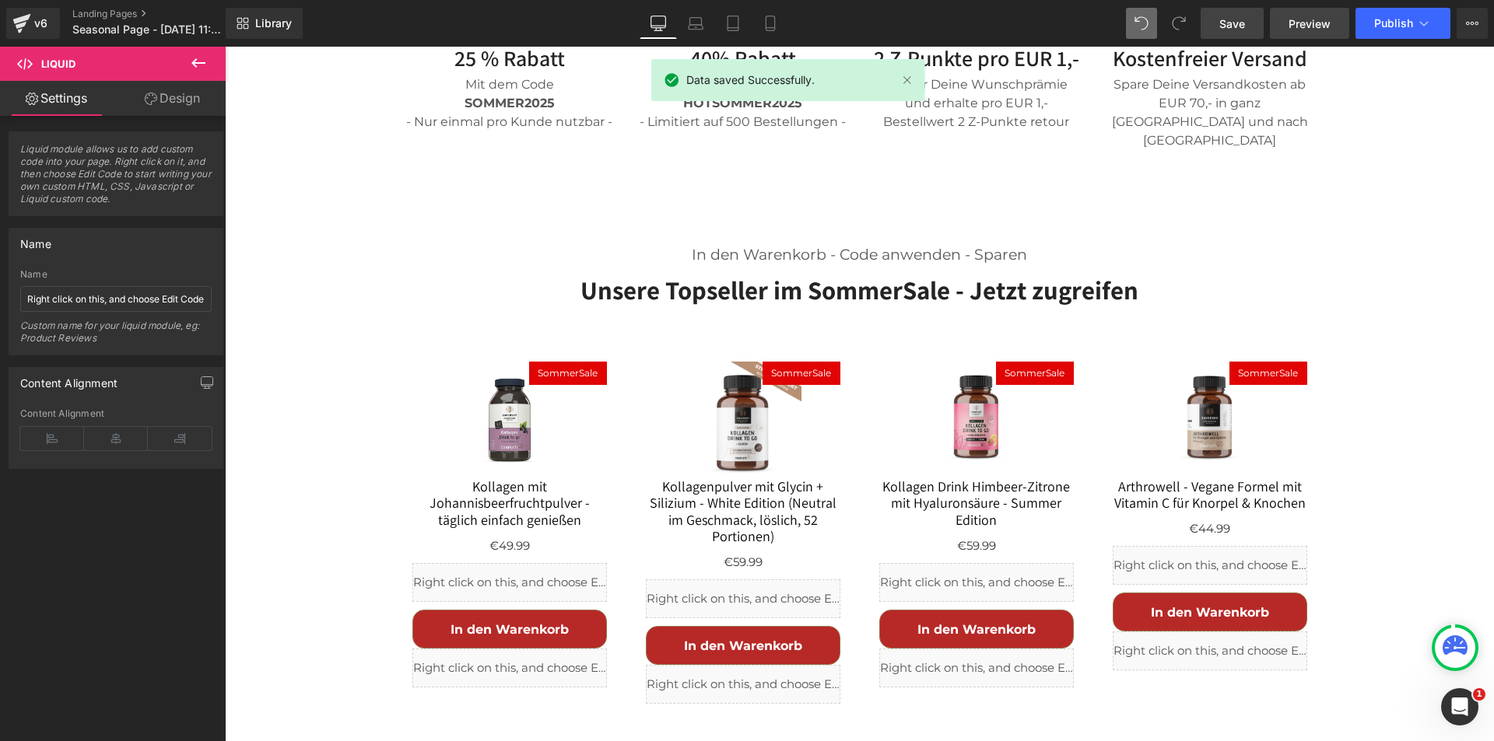
click at [1319, 23] on span "Preview" at bounding box center [1309, 24] width 42 height 16
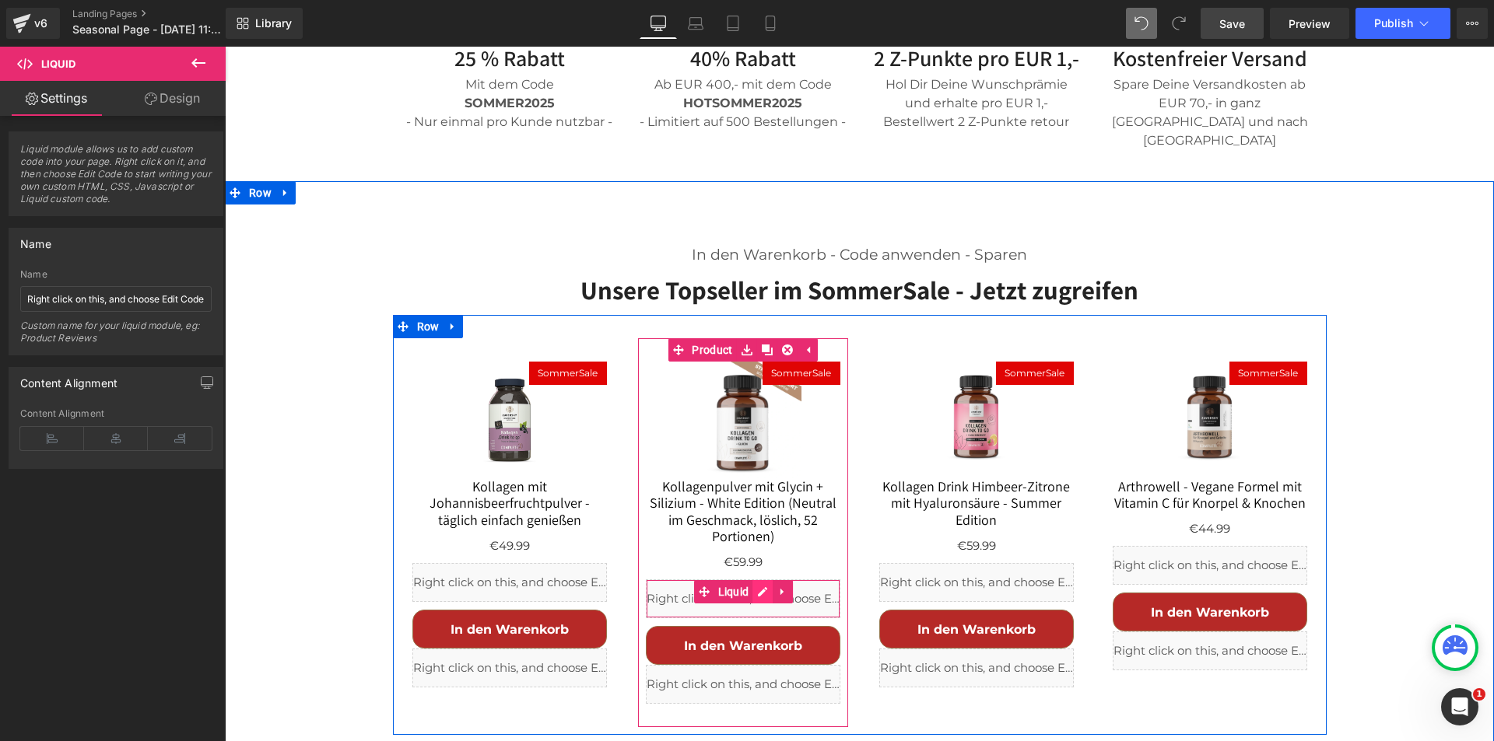
click at [757, 580] on div "Liquid" at bounding box center [743, 599] width 194 height 39
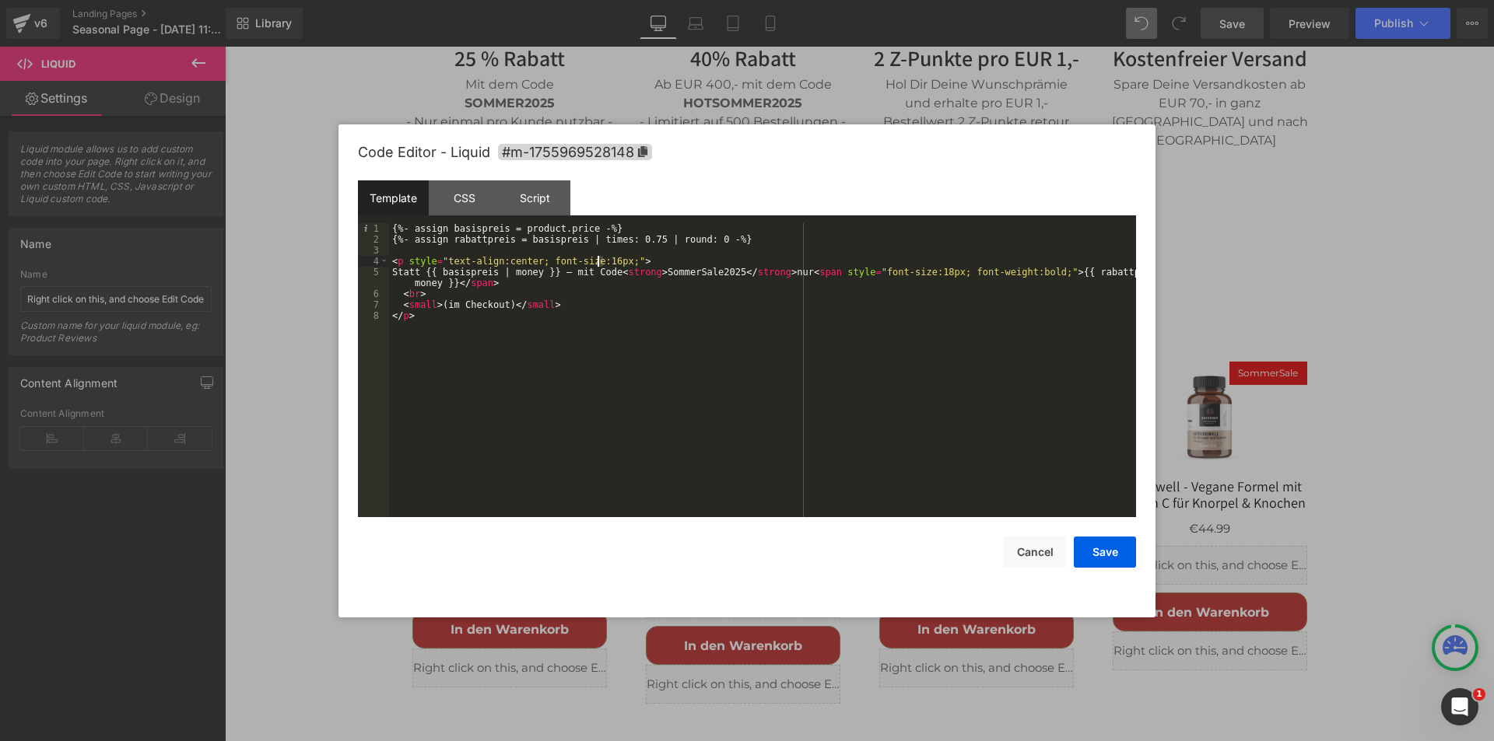
click at [598, 261] on div "{%- assign basispreis = product.price -%} {%- assign rabattpreis = basispreis |…" at bounding box center [762, 381] width 747 height 316
click at [925, 272] on div "{%- assign basispreis = product.price -%} {%- assign rabattpreis = basispreis |…" at bounding box center [762, 381] width 747 height 316
click at [1104, 554] on button "Save" at bounding box center [1105, 552] width 62 height 31
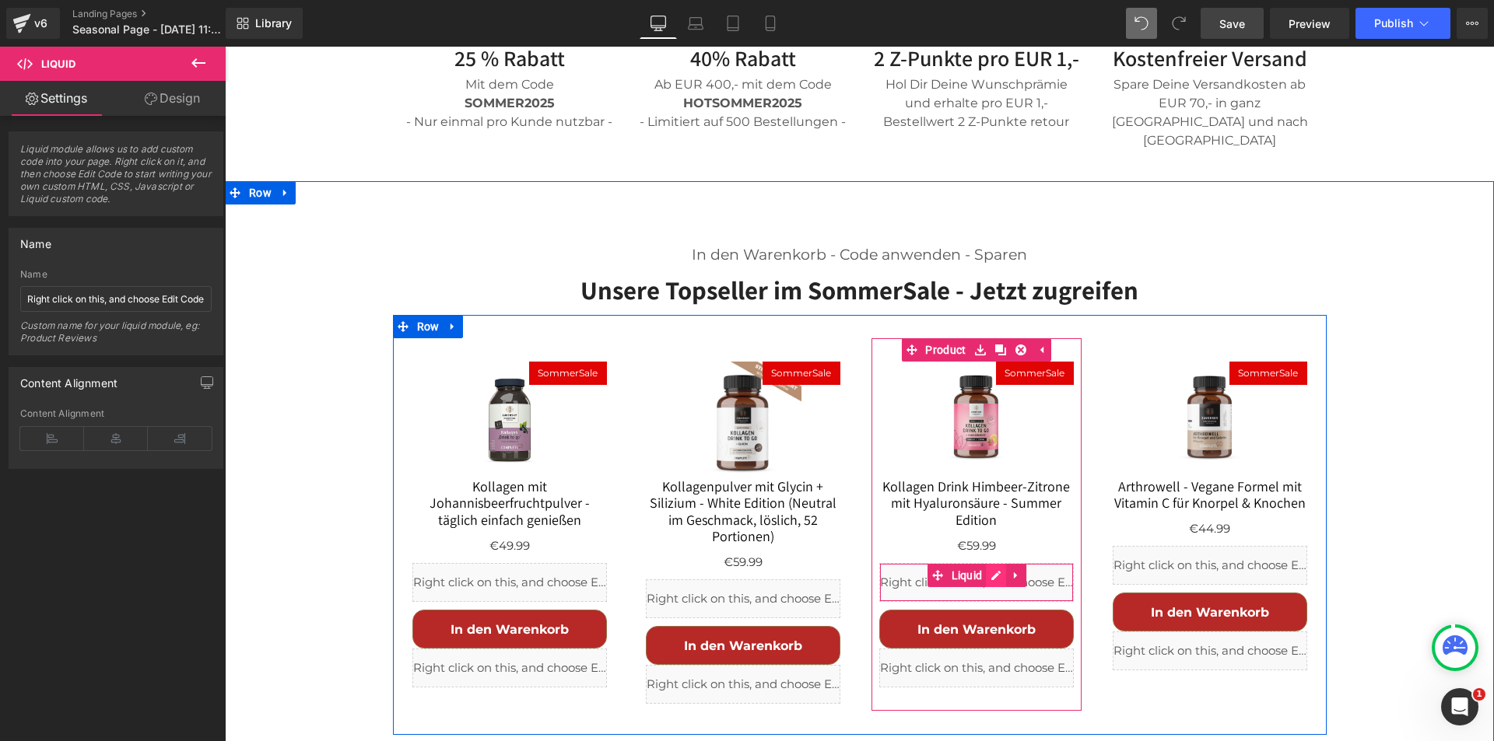
click at [989, 563] on div "Liquid" at bounding box center [976, 582] width 194 height 39
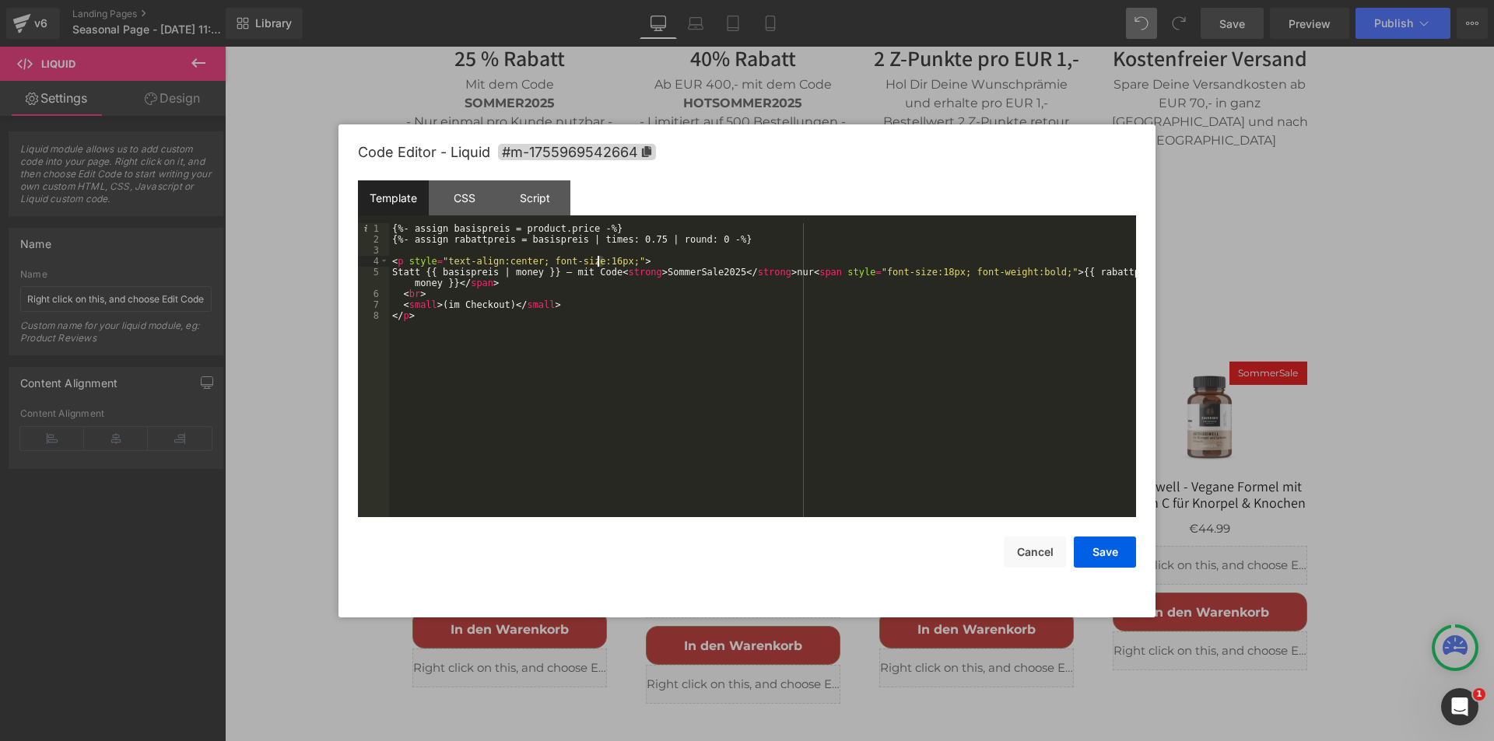
click at [598, 261] on div "{%- assign basispreis = product.price -%} {%- assign rabattpreis = basispreis |…" at bounding box center [762, 381] width 747 height 316
click at [926, 271] on div "{%- assign basispreis = product.price -%} {%- assign rabattpreis = basispreis |…" at bounding box center [762, 381] width 747 height 316
click at [1098, 548] on button "Save" at bounding box center [1105, 552] width 62 height 31
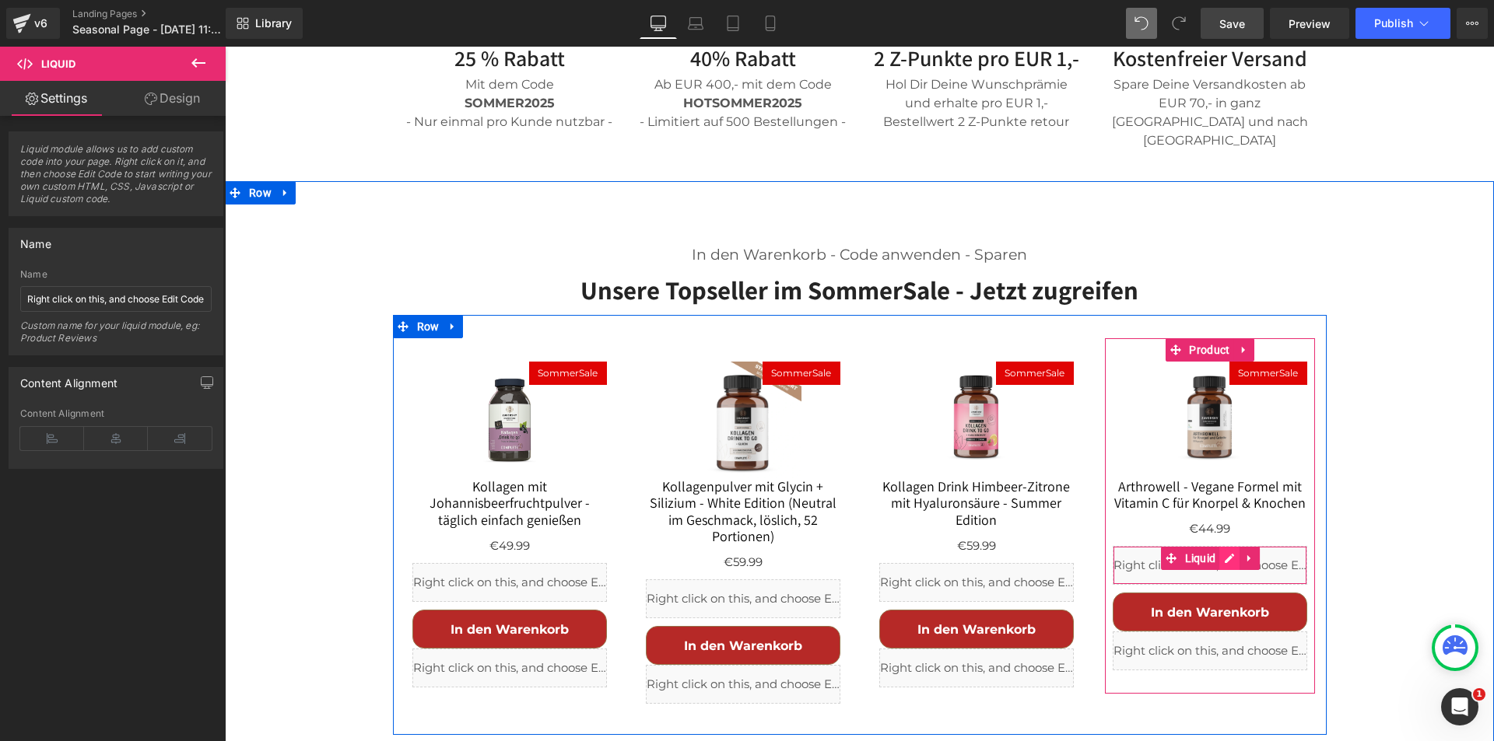
click at [1224, 546] on div "Liquid" at bounding box center [1210, 565] width 194 height 39
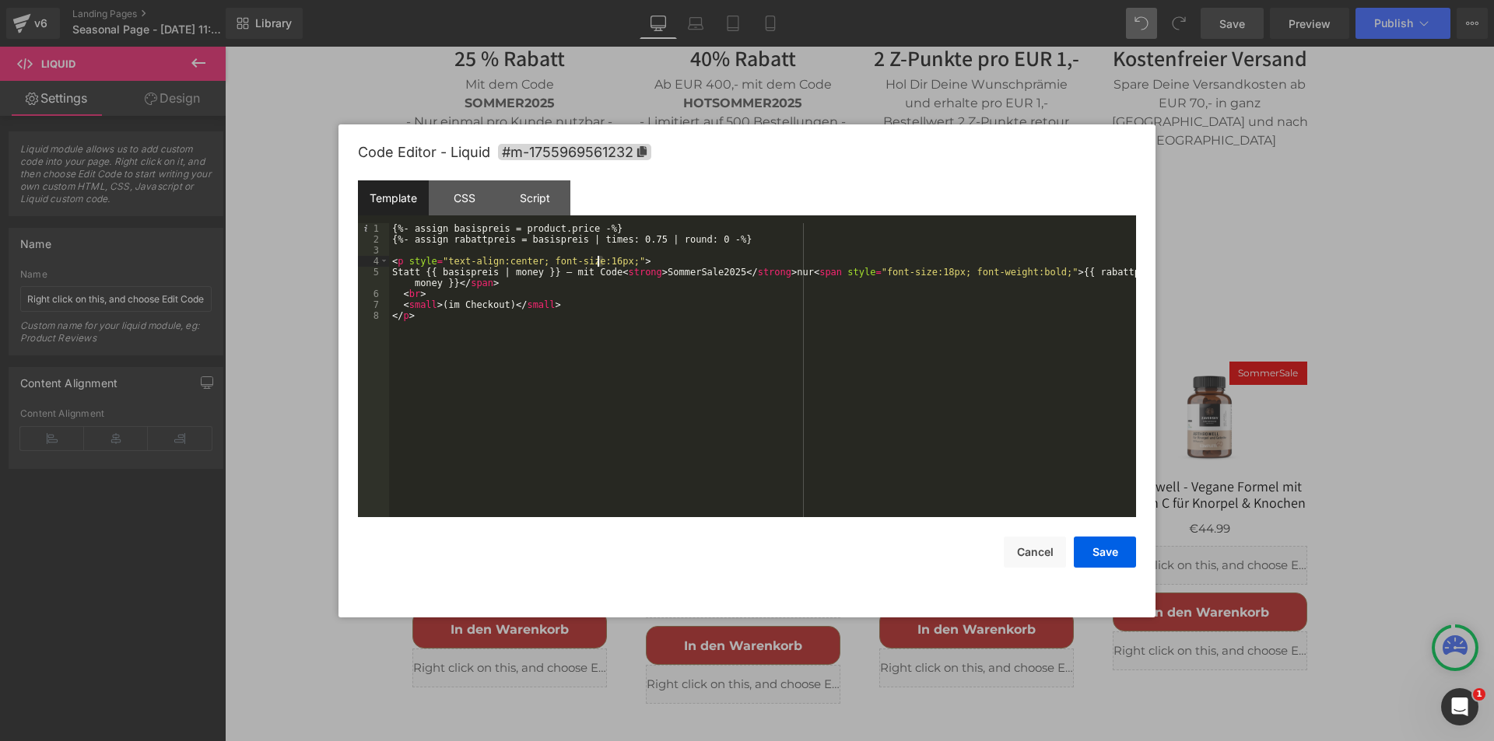
click at [599, 258] on div "{%- assign basispreis = product.price -%} {%- assign rabattpreis = basispreis |…" at bounding box center [762, 381] width 747 height 316
click at [927, 270] on div "{%- assign basispreis = product.price -%} {%- assign rabattpreis = basispreis |…" at bounding box center [762, 381] width 747 height 316
click at [1110, 563] on button "Save" at bounding box center [1105, 552] width 62 height 31
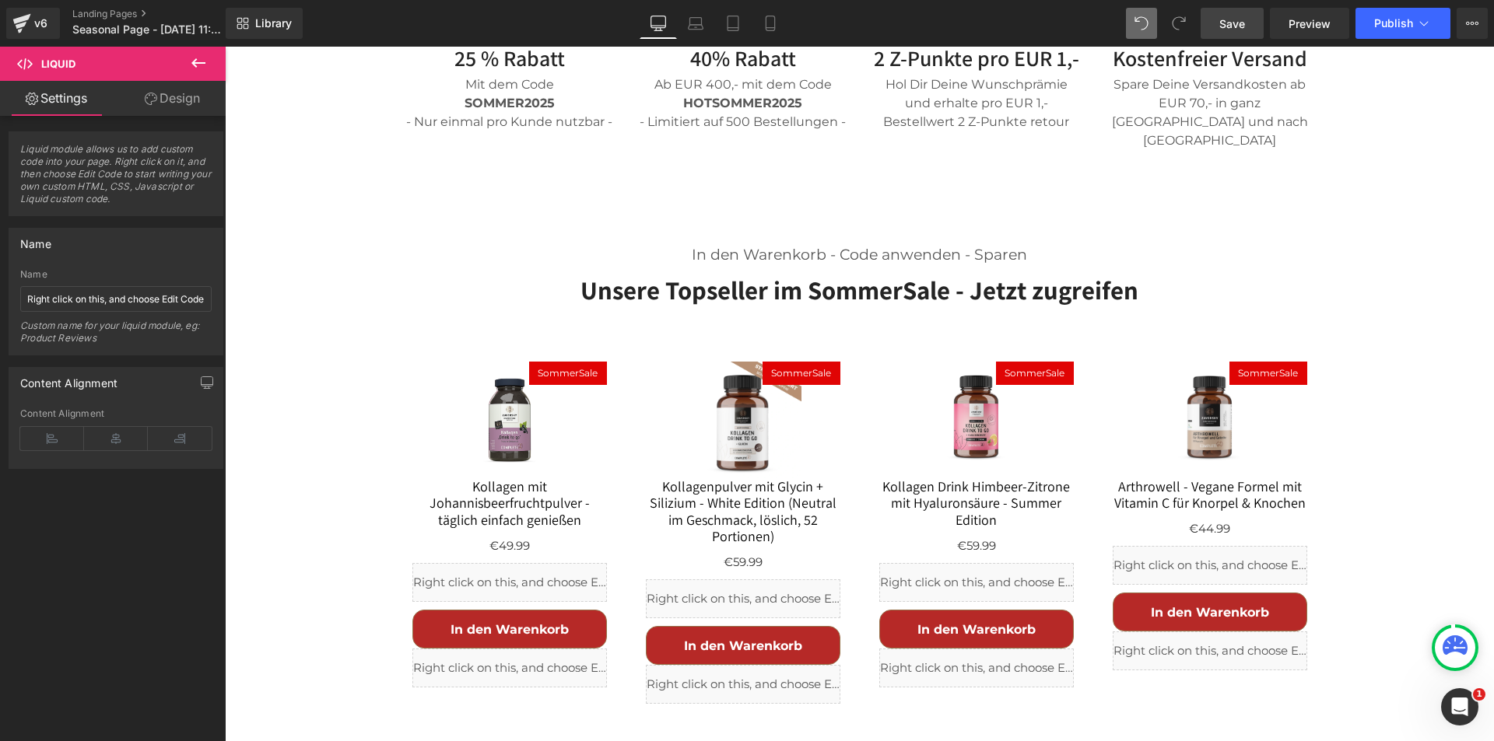
click at [1225, 26] on span "Save" at bounding box center [1232, 24] width 26 height 16
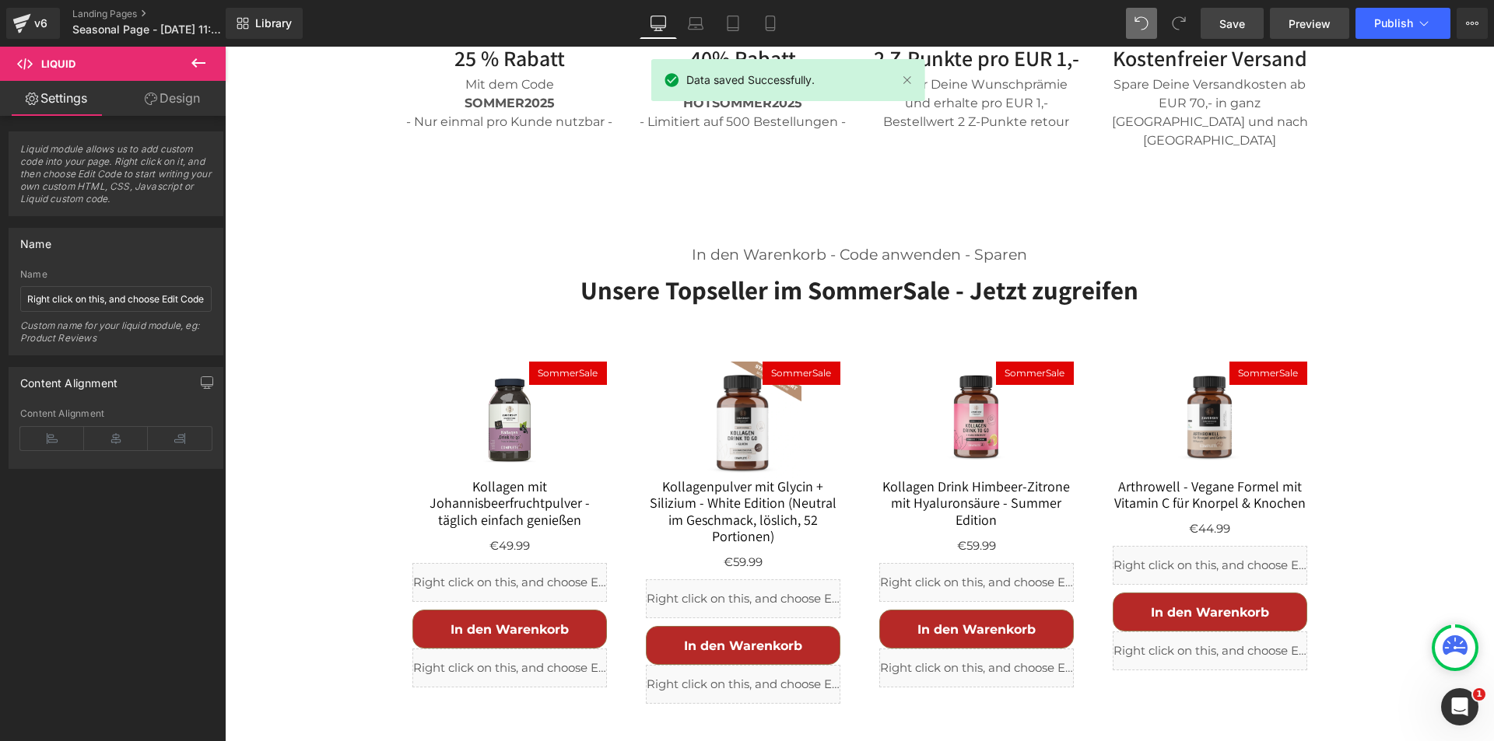
click at [1315, 22] on span "Preview" at bounding box center [1309, 24] width 42 height 16
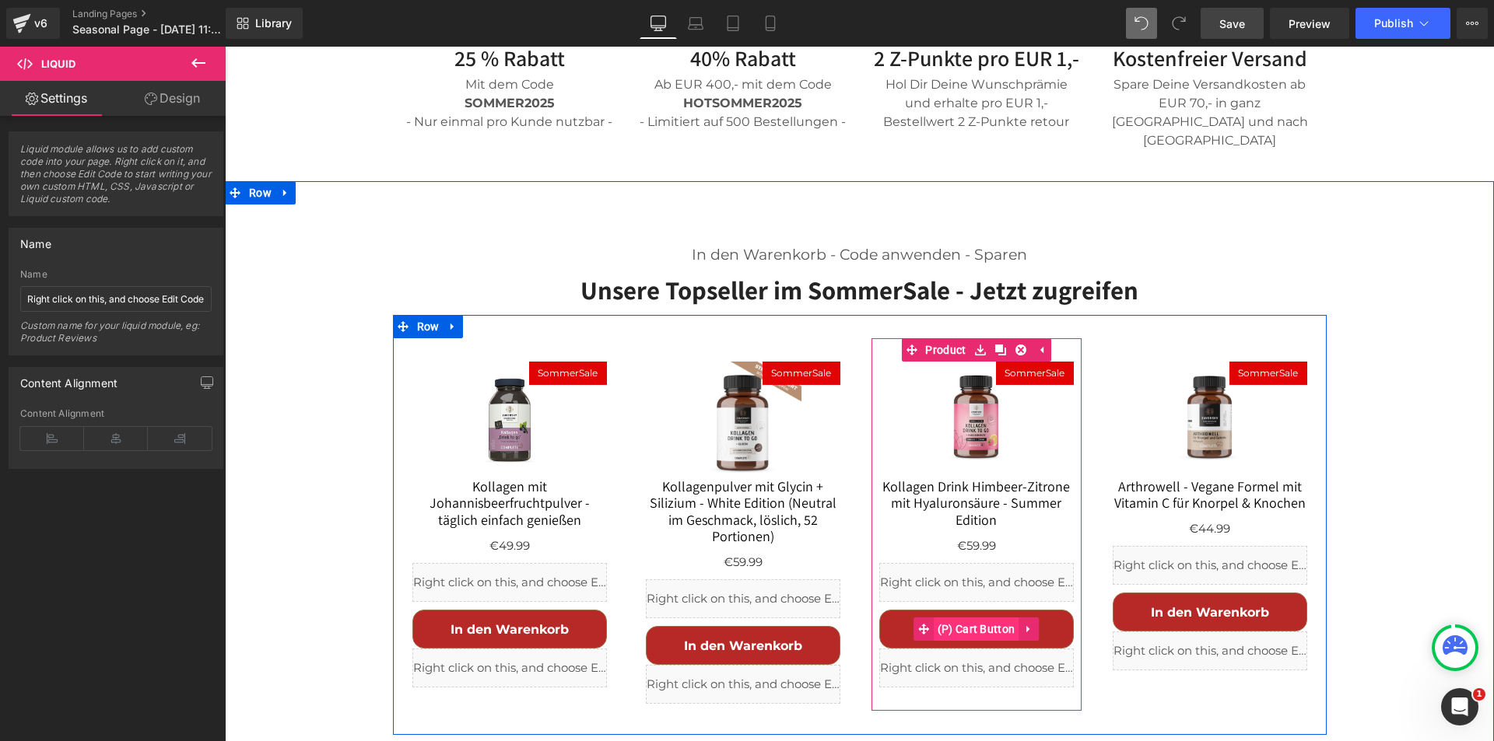
click at [989, 618] on span "(P) Cart Button" at bounding box center [977, 629] width 86 height 23
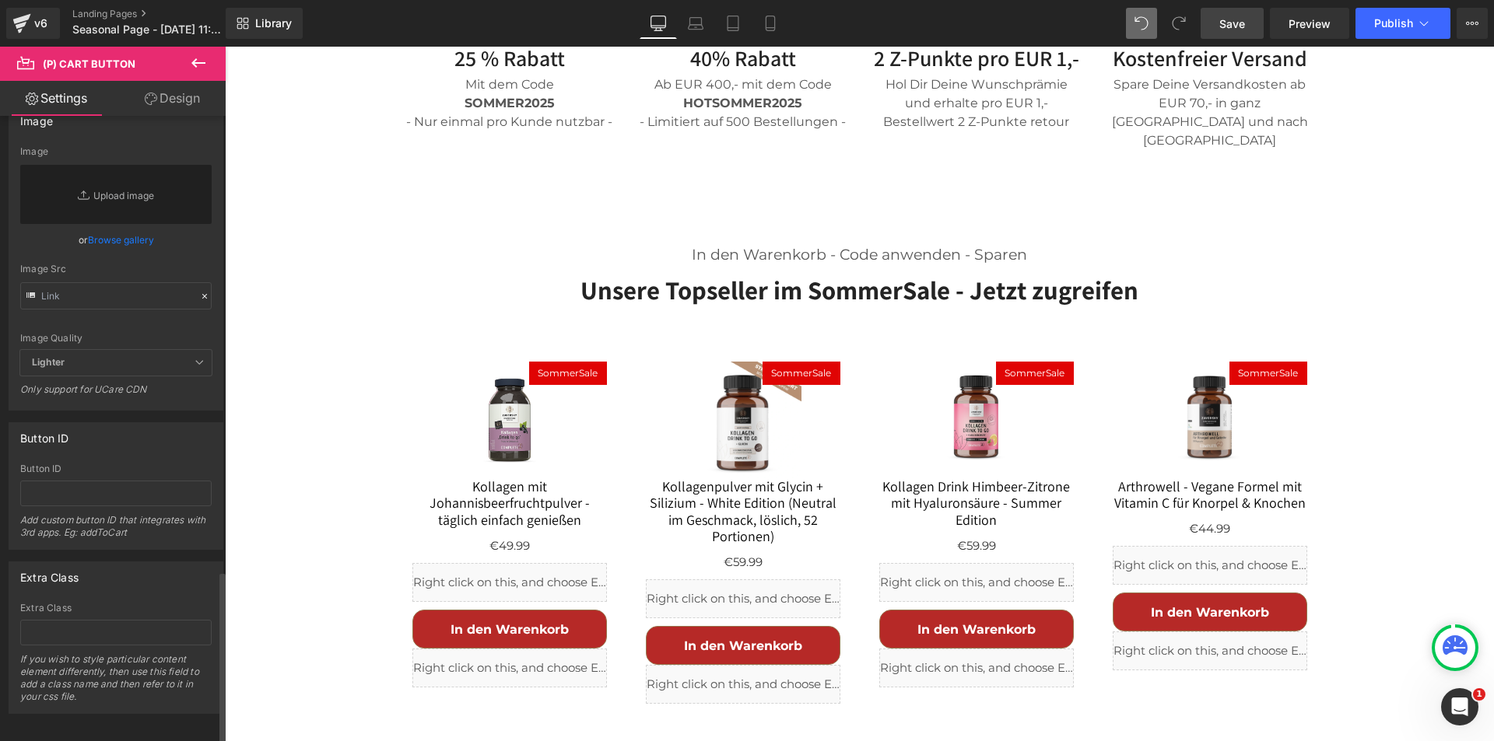
scroll to position [1651, 0]
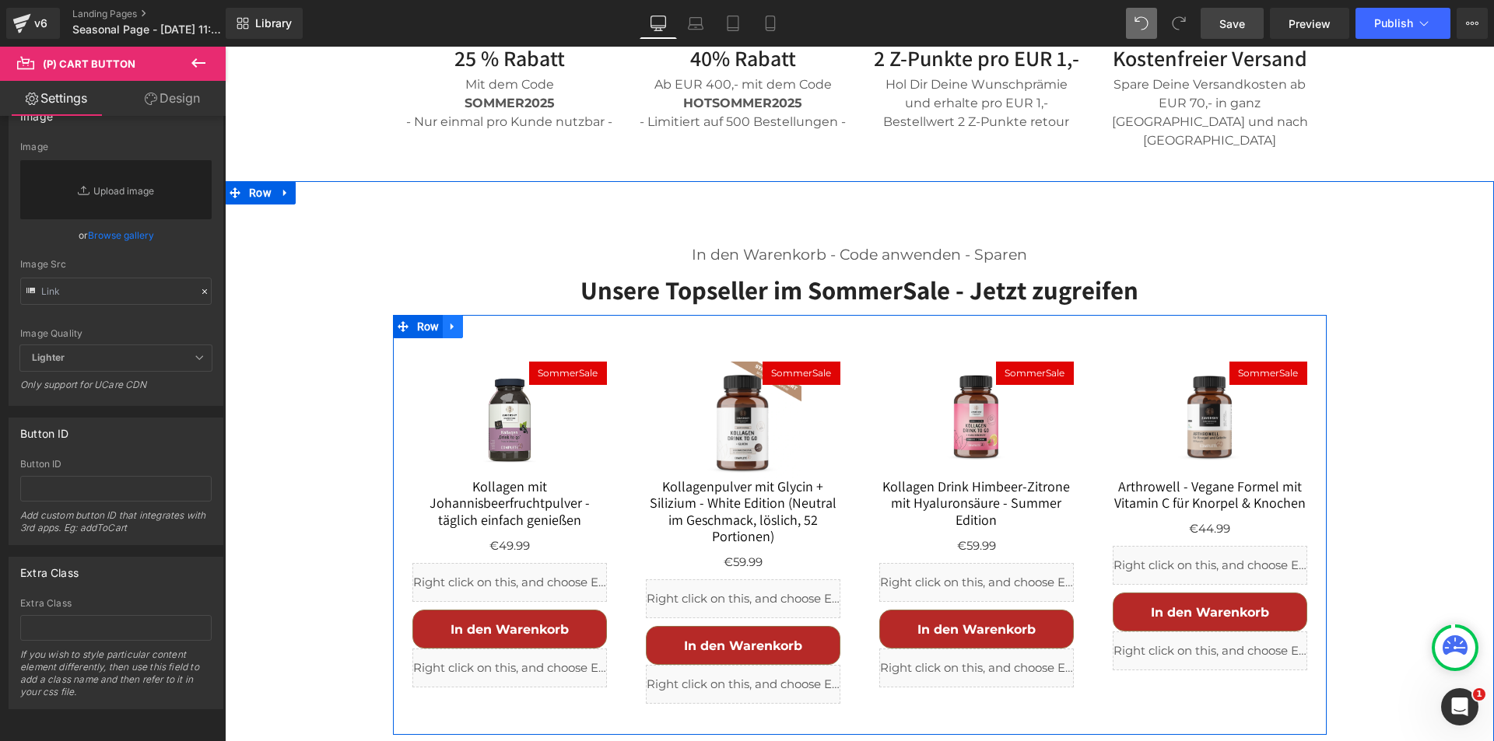
click at [450, 323] on icon at bounding box center [451, 326] width 3 height 7
drag, startPoint x: 464, startPoint y: 255, endPoint x: 557, endPoint y: 276, distance: 95.7
click at [468, 321] on icon at bounding box center [473, 326] width 11 height 11
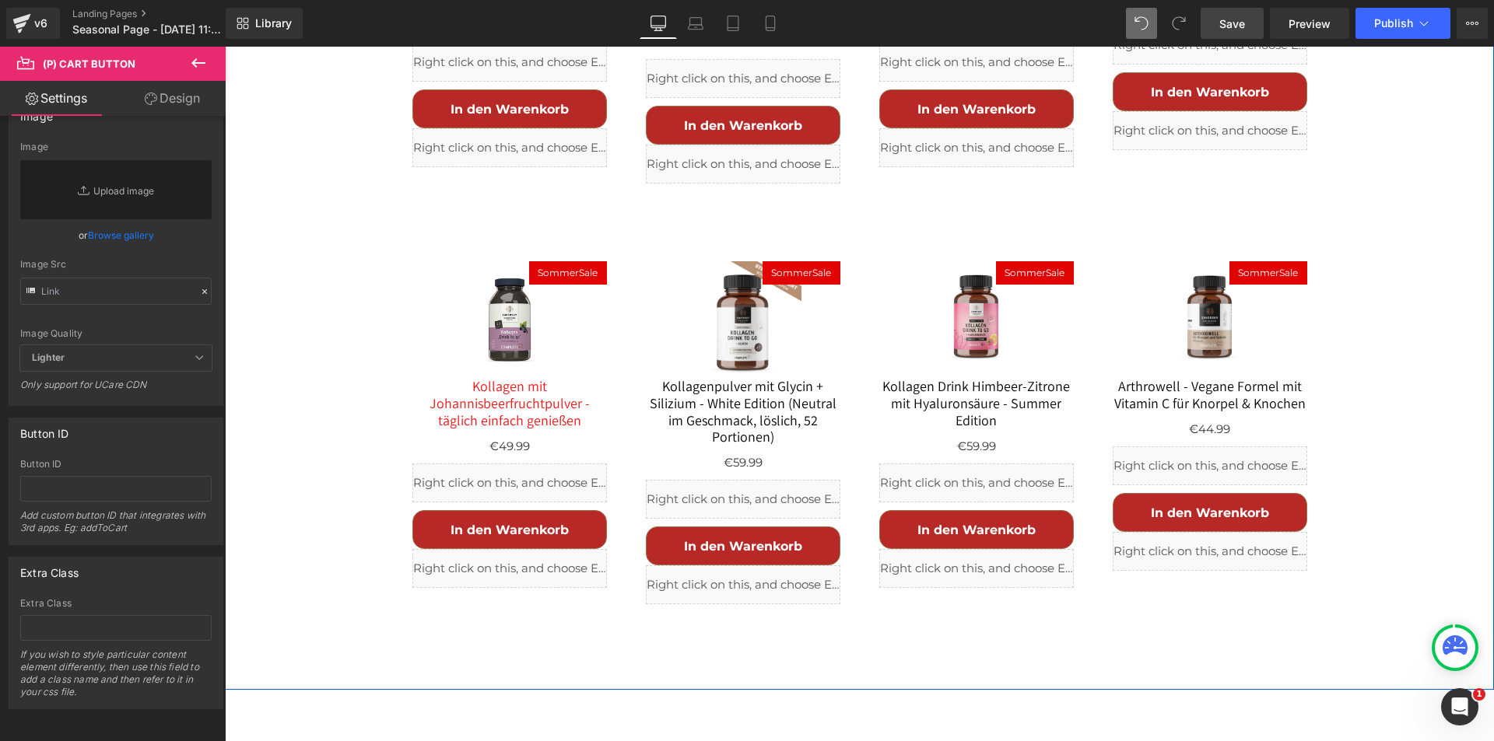
scroll to position [1356, 0]
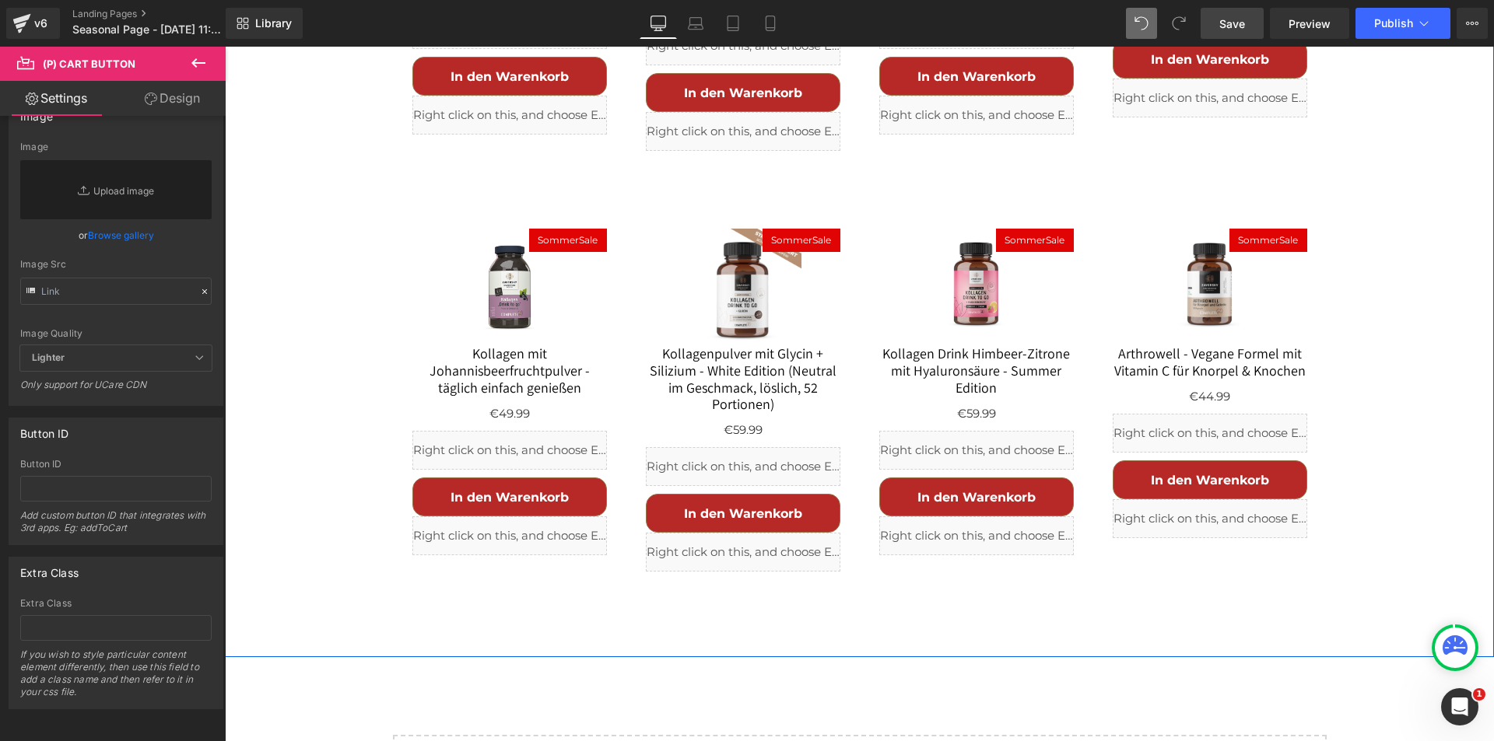
click at [534, 234] on img at bounding box center [509, 287] width 117 height 117
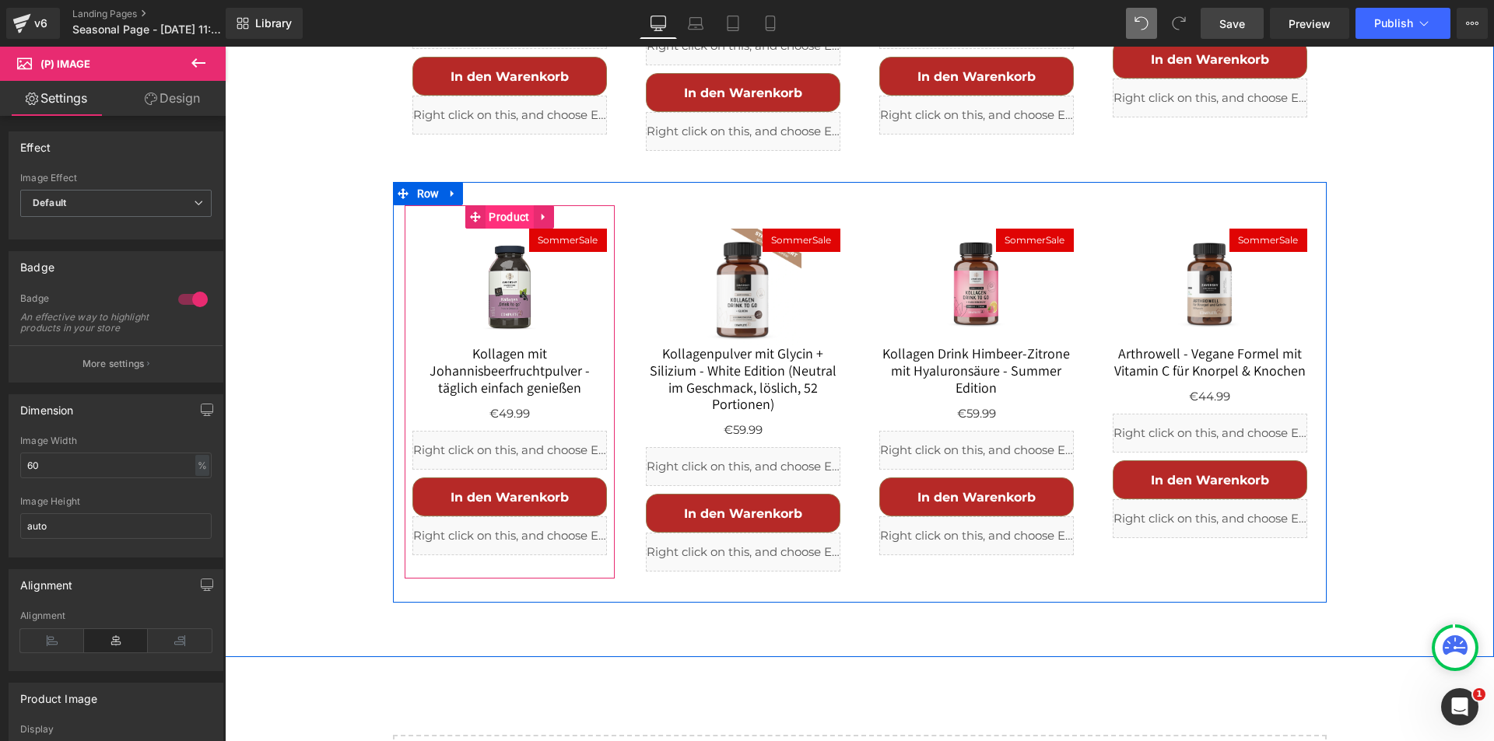
click at [493, 205] on span "Product" at bounding box center [509, 216] width 48 height 23
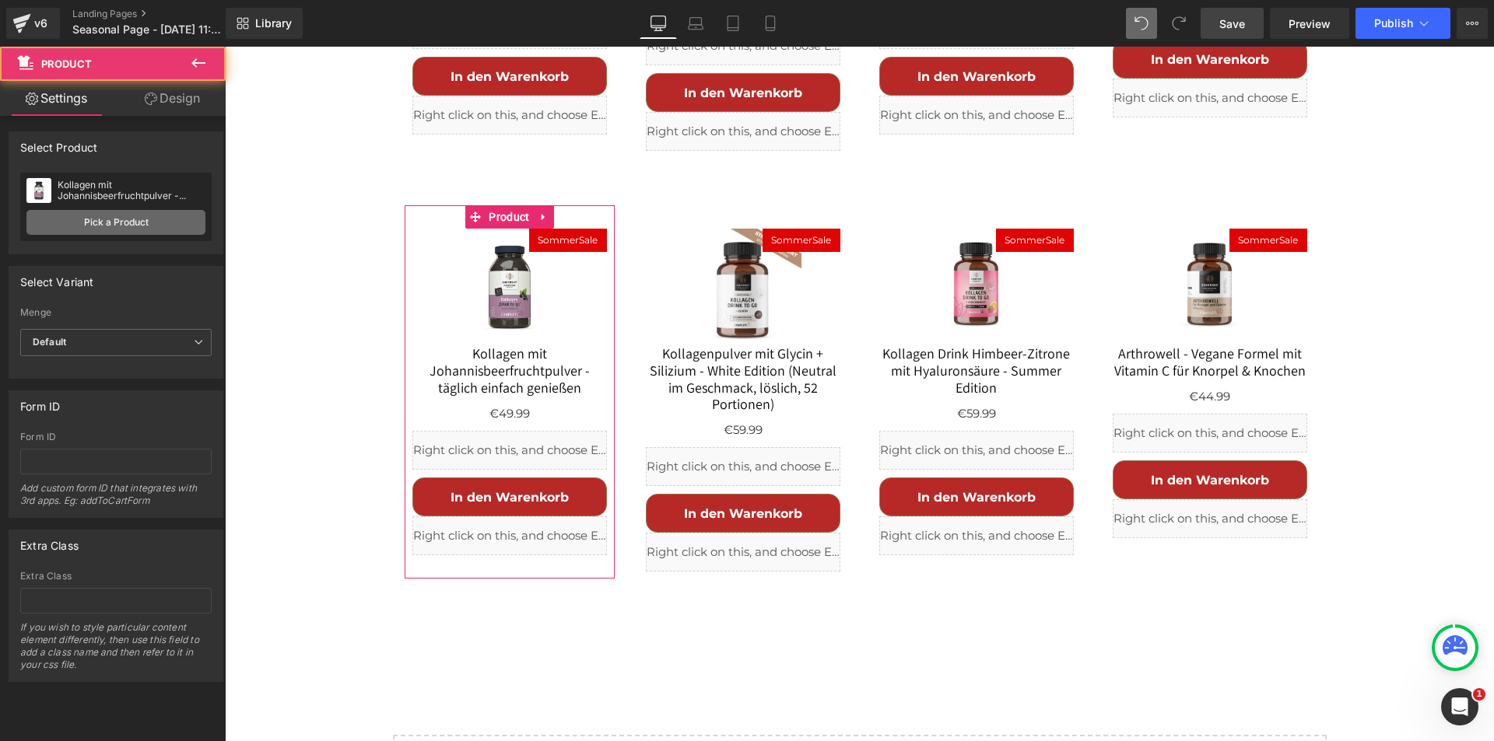
click at [145, 221] on link "Pick a Product" at bounding box center [115, 222] width 179 height 25
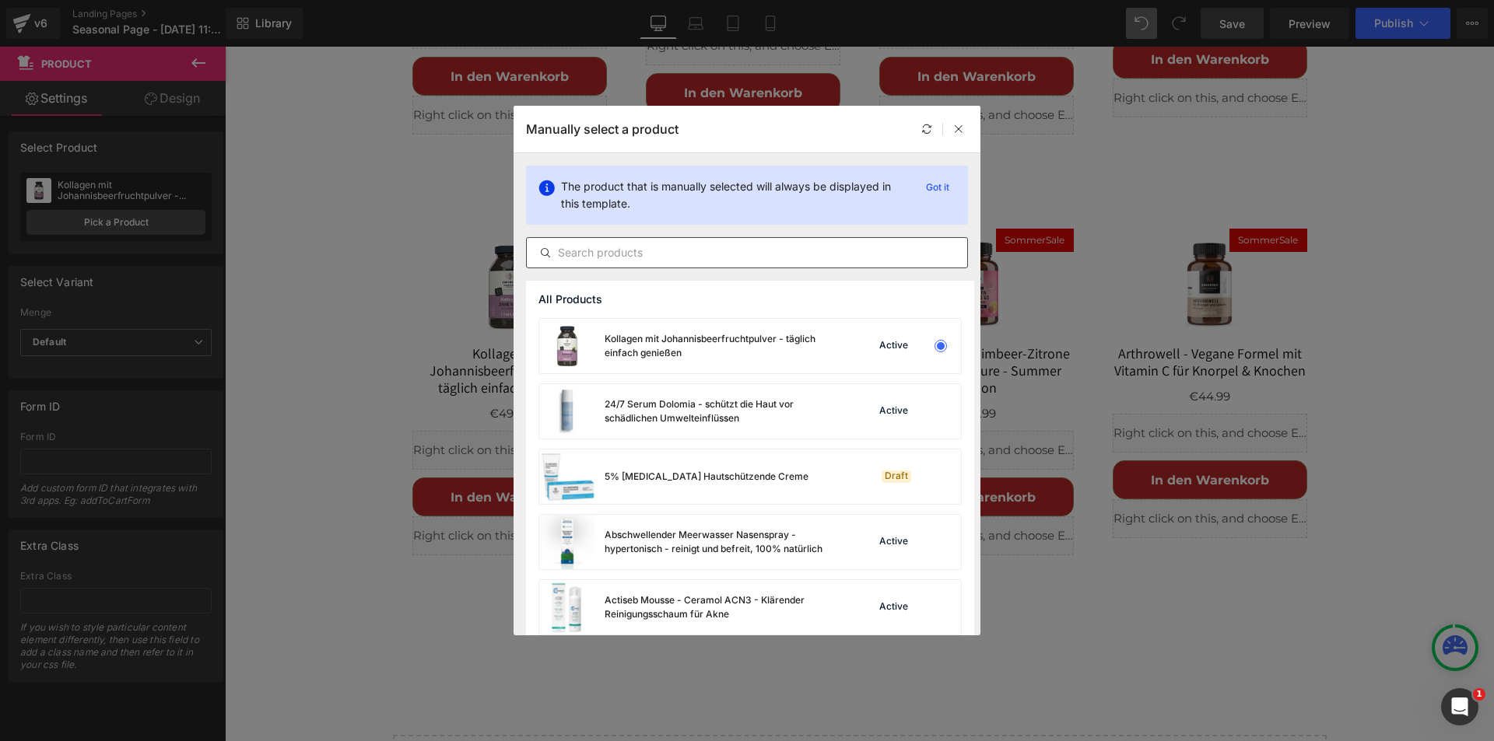
click at [577, 251] on input "text" at bounding box center [747, 253] width 440 height 19
paste input "FitControl"
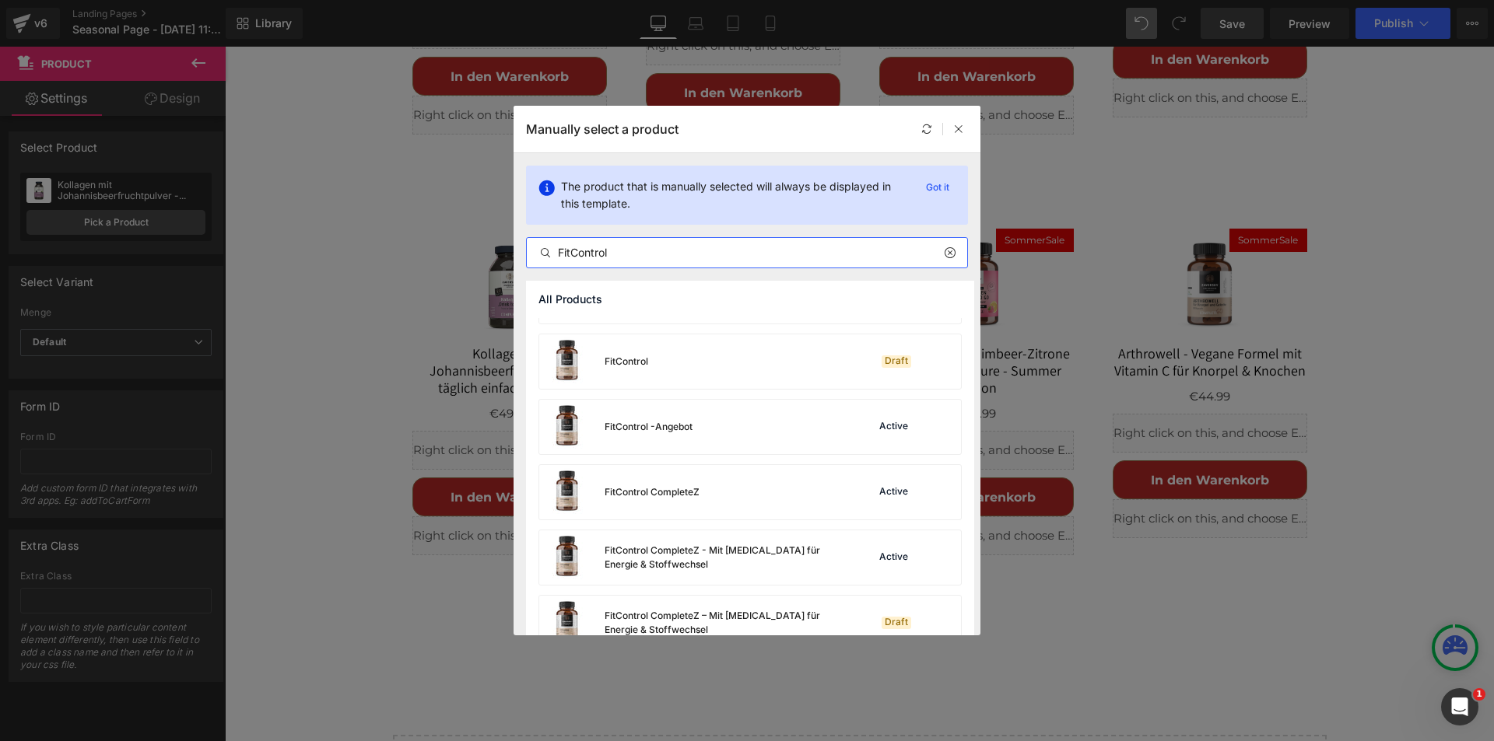
scroll to position [389, 0]
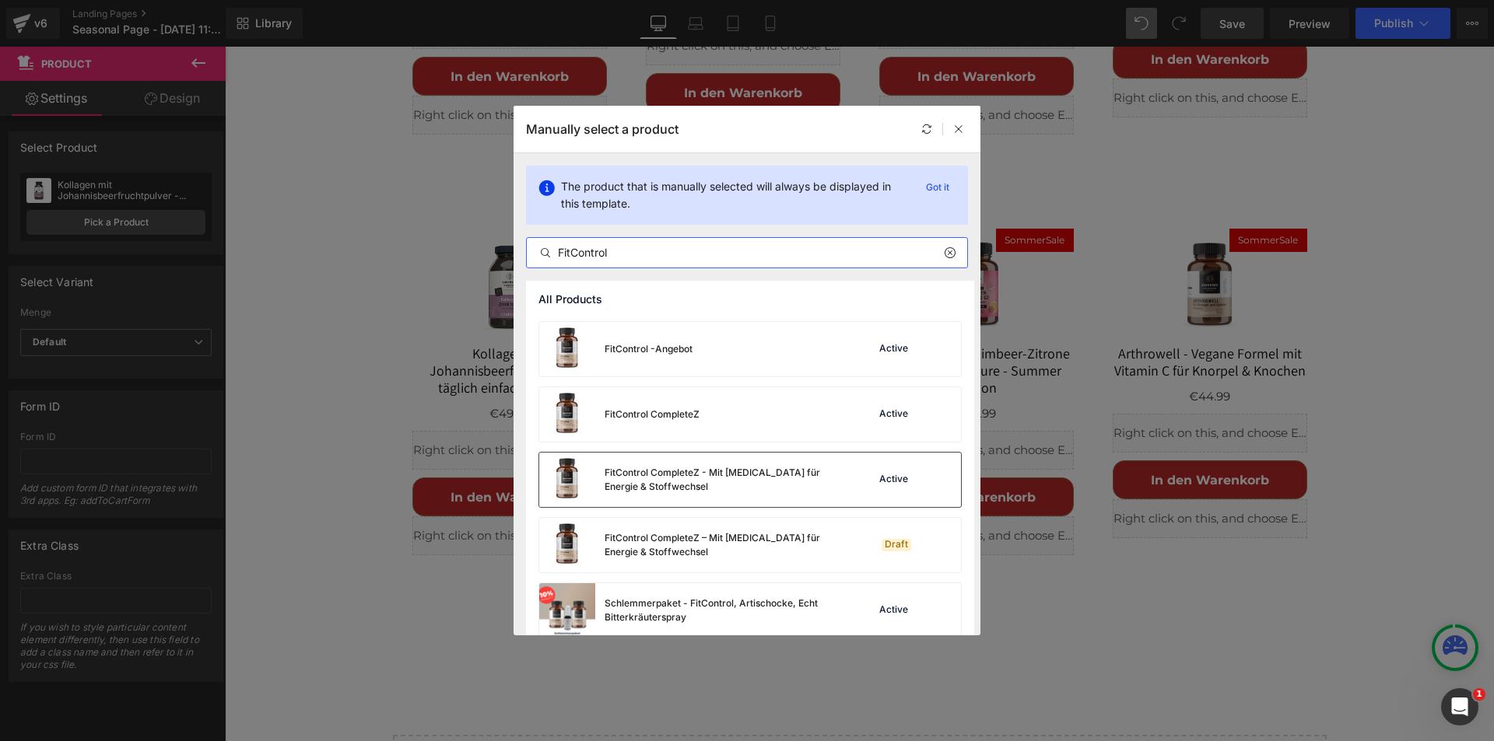
type input "FitControl"
click at [734, 472] on div "FitControl CompleteZ - Mit [MEDICAL_DATA] für Energie & Stoffwechsel" at bounding box center [721, 480] width 233 height 28
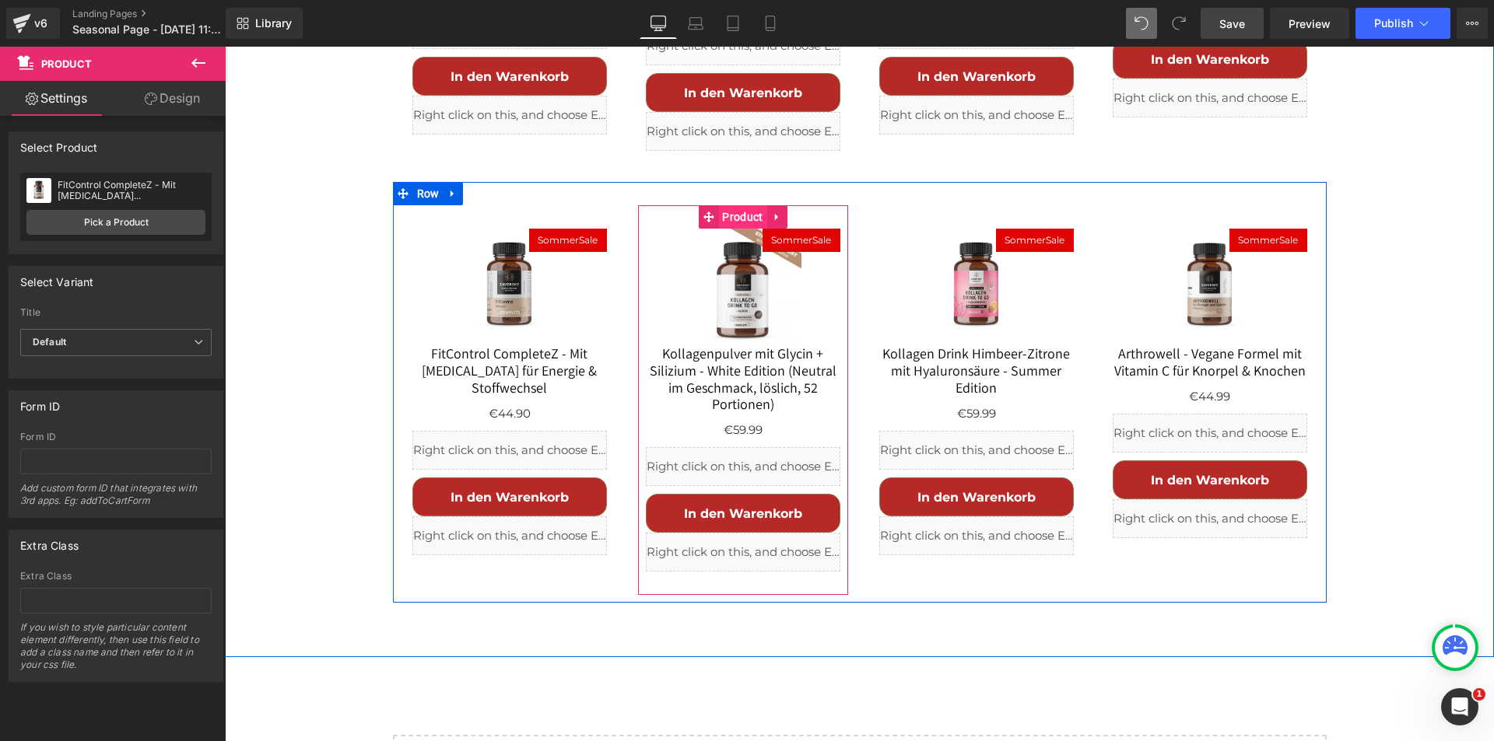
click at [735, 205] on span "Product" at bounding box center [742, 216] width 48 height 23
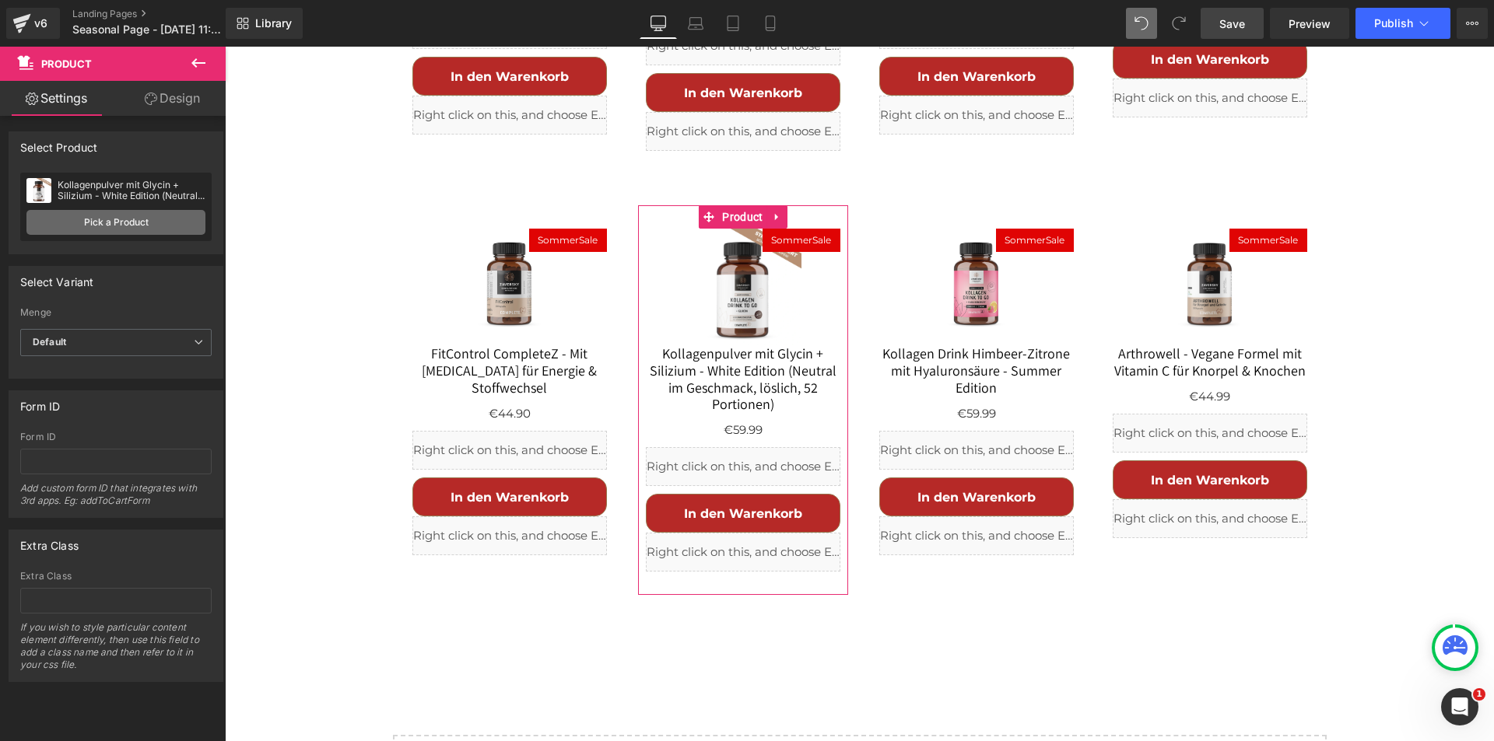
click at [123, 220] on link "Pick a Product" at bounding box center [115, 222] width 179 height 25
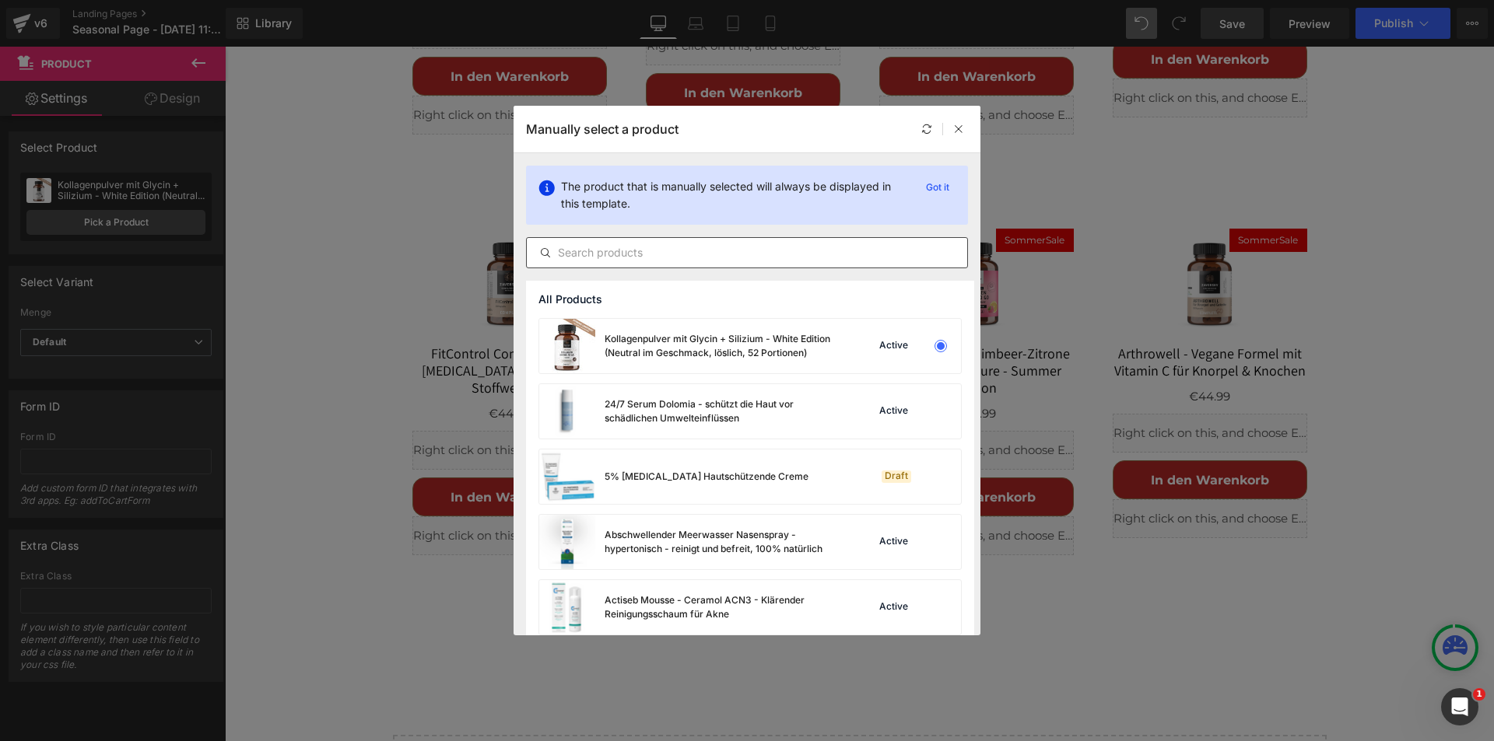
click at [670, 247] on input "text" at bounding box center [747, 253] width 440 height 19
paste input "Hyaluron+"
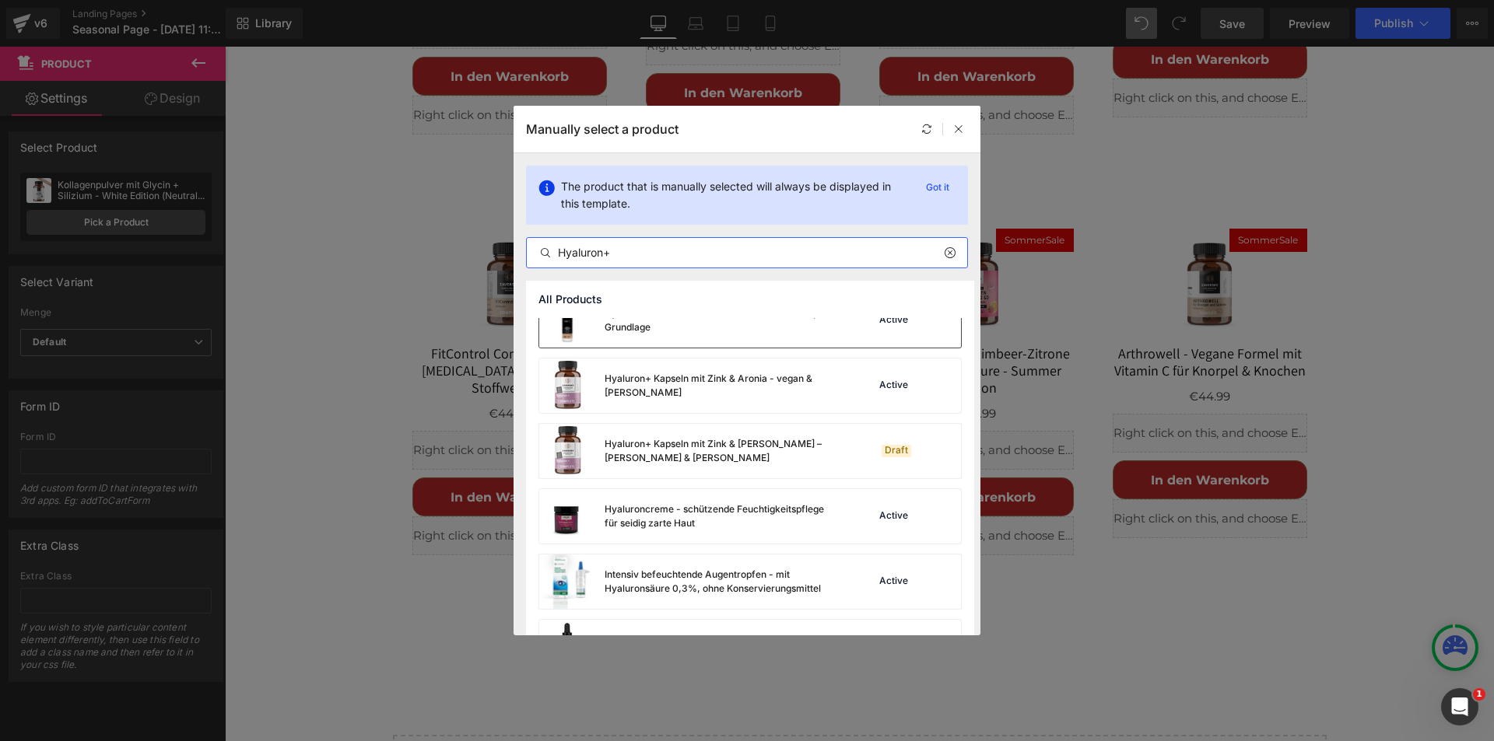
scroll to position [1449, 0]
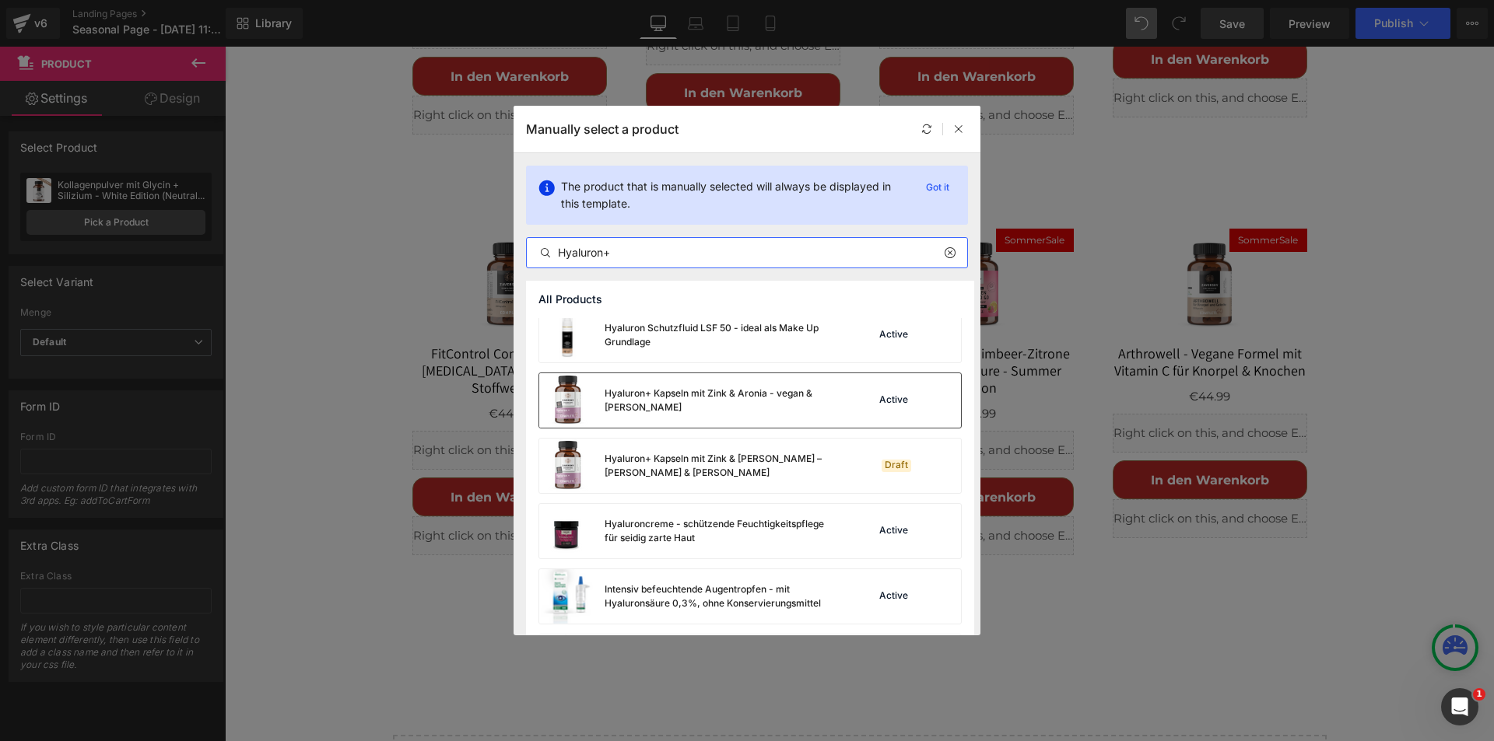
type input "Hyaluron+"
click at [708, 395] on div "Hyaluron+ Kapseln mit [PERSON_NAME] & Aronia - vegan & [PERSON_NAME]" at bounding box center [721, 401] width 233 height 28
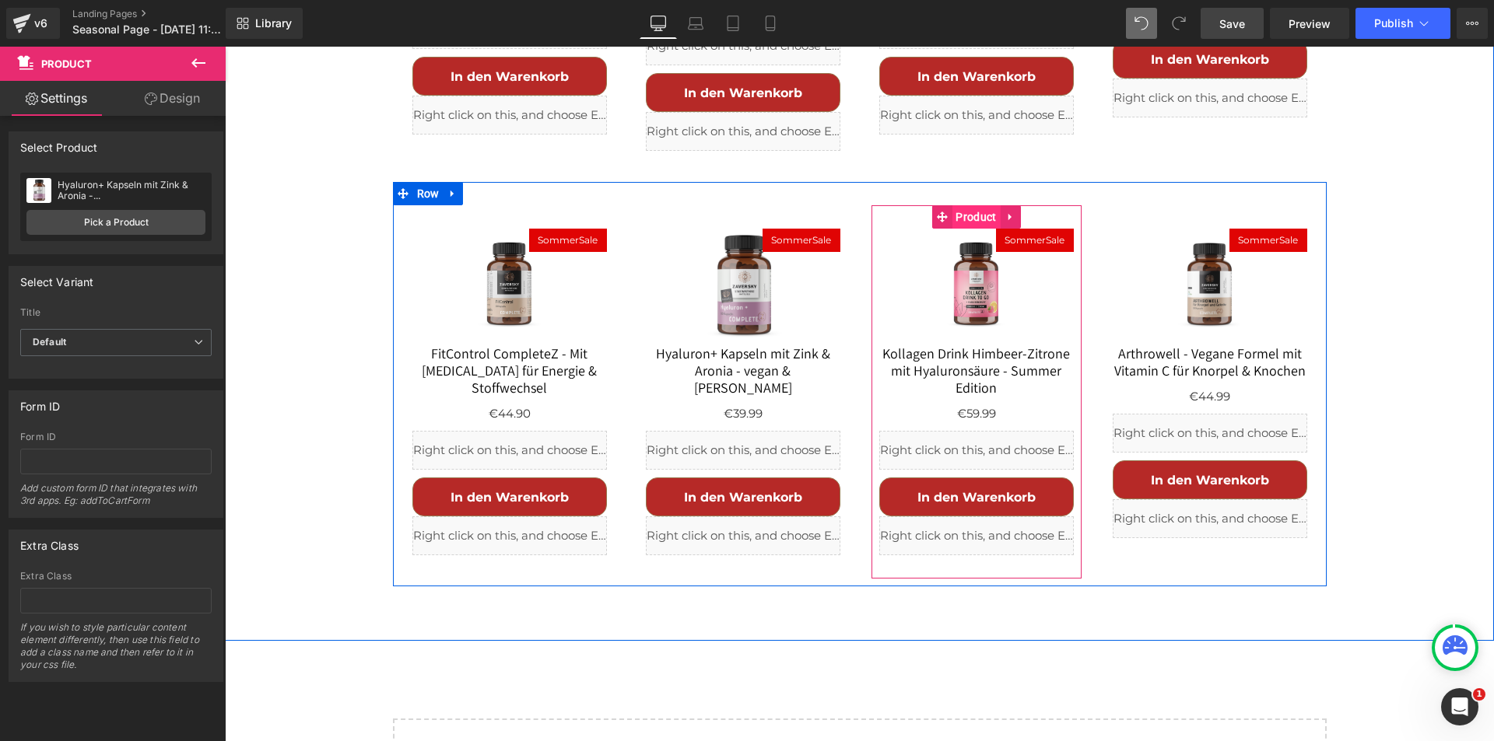
click at [951, 205] on span "Product" at bounding box center [975, 216] width 48 height 23
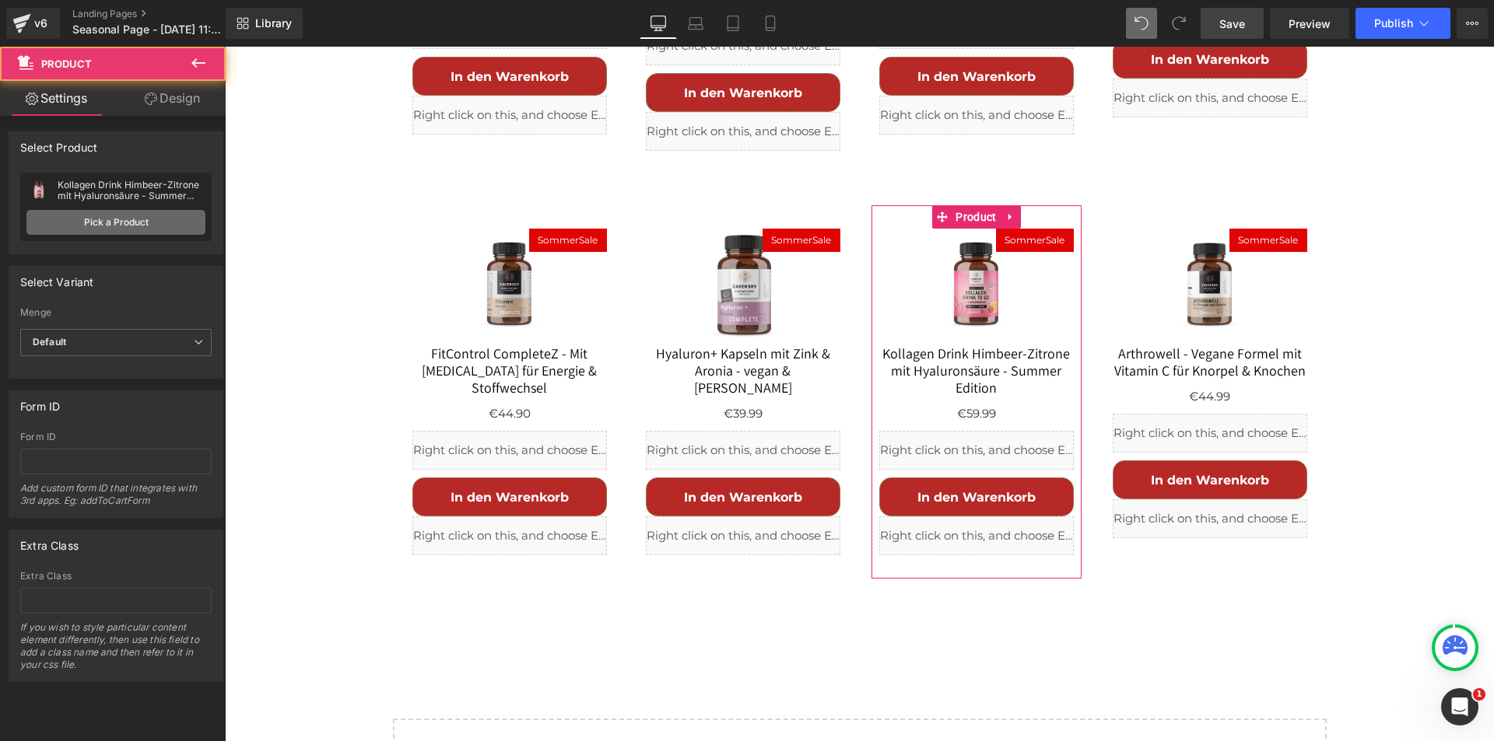
click at [152, 224] on link "Pick a Product" at bounding box center [115, 222] width 179 height 25
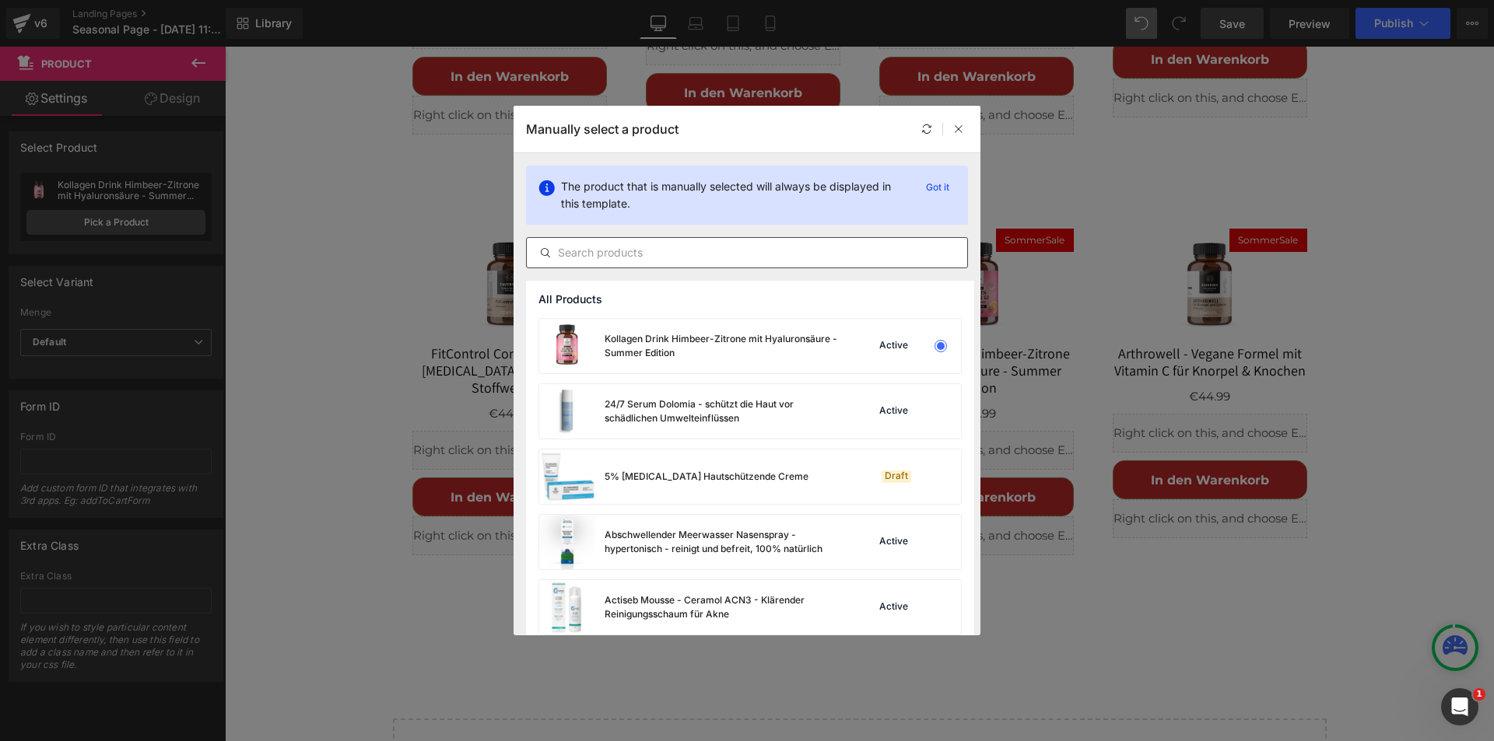
click at [602, 251] on input "text" at bounding box center [747, 253] width 440 height 19
paste input "Neurowell"
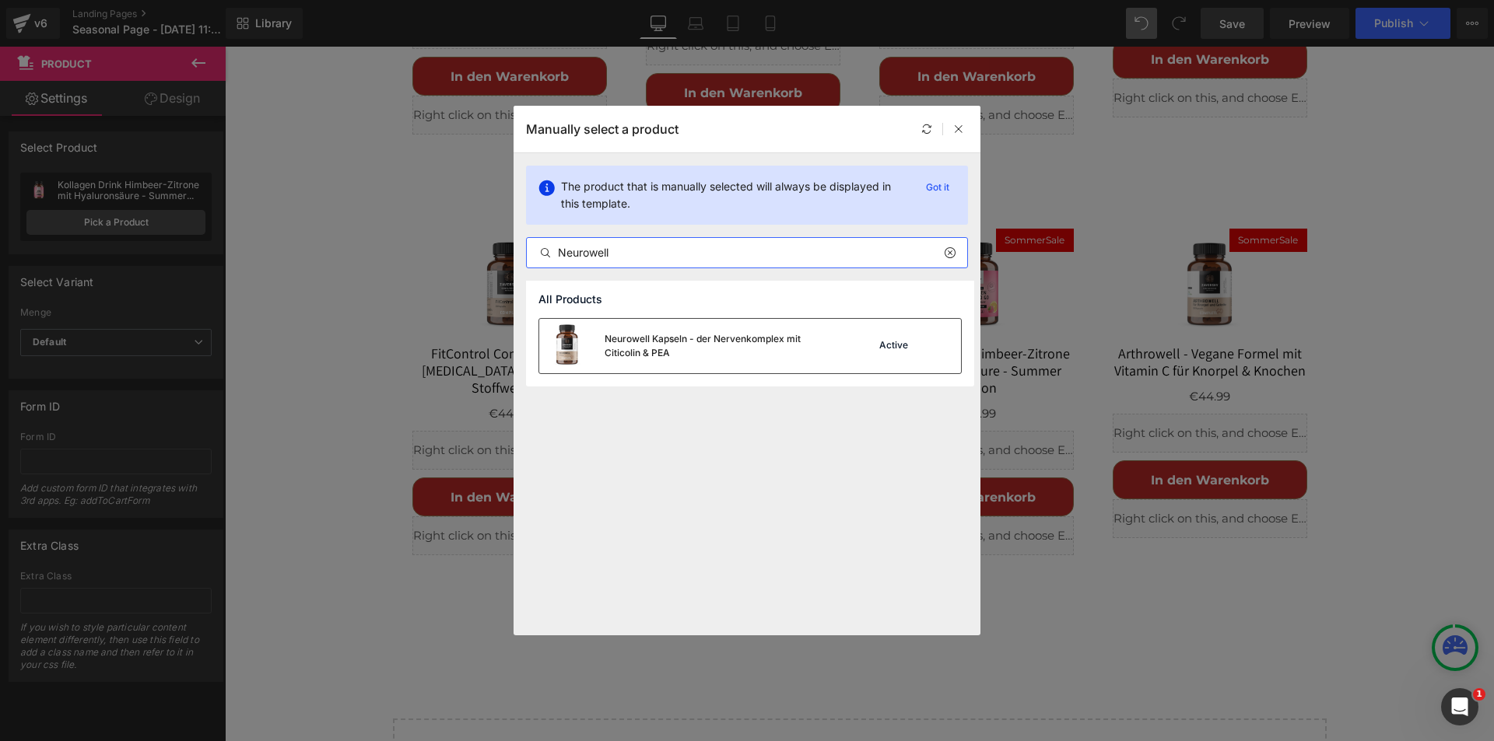
type input "Neurowell"
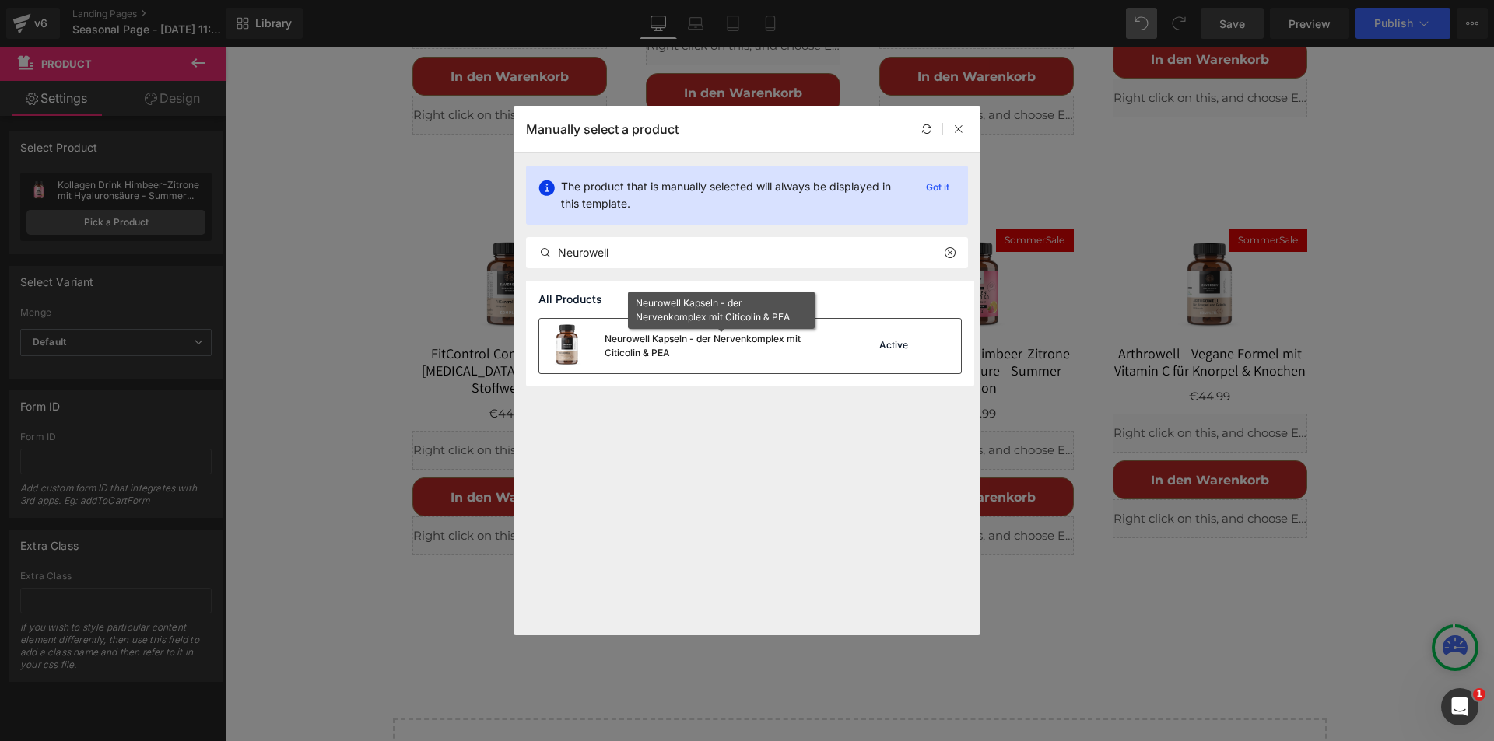
click at [668, 336] on div "Neurowell Kapseln - der Nervenkomplex mit Citicolin & PEA" at bounding box center [721, 346] width 233 height 28
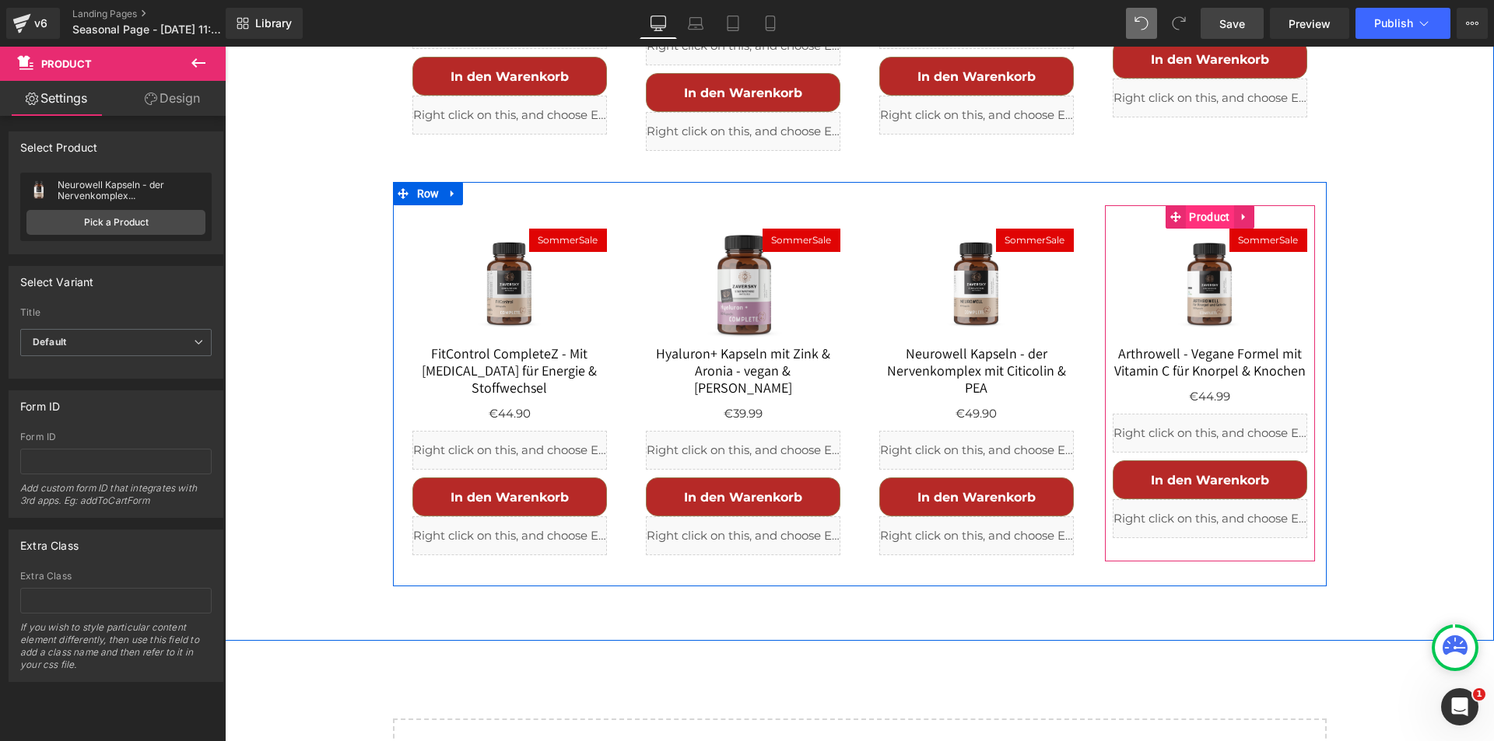
click at [1188, 205] on span "Product" at bounding box center [1209, 216] width 48 height 23
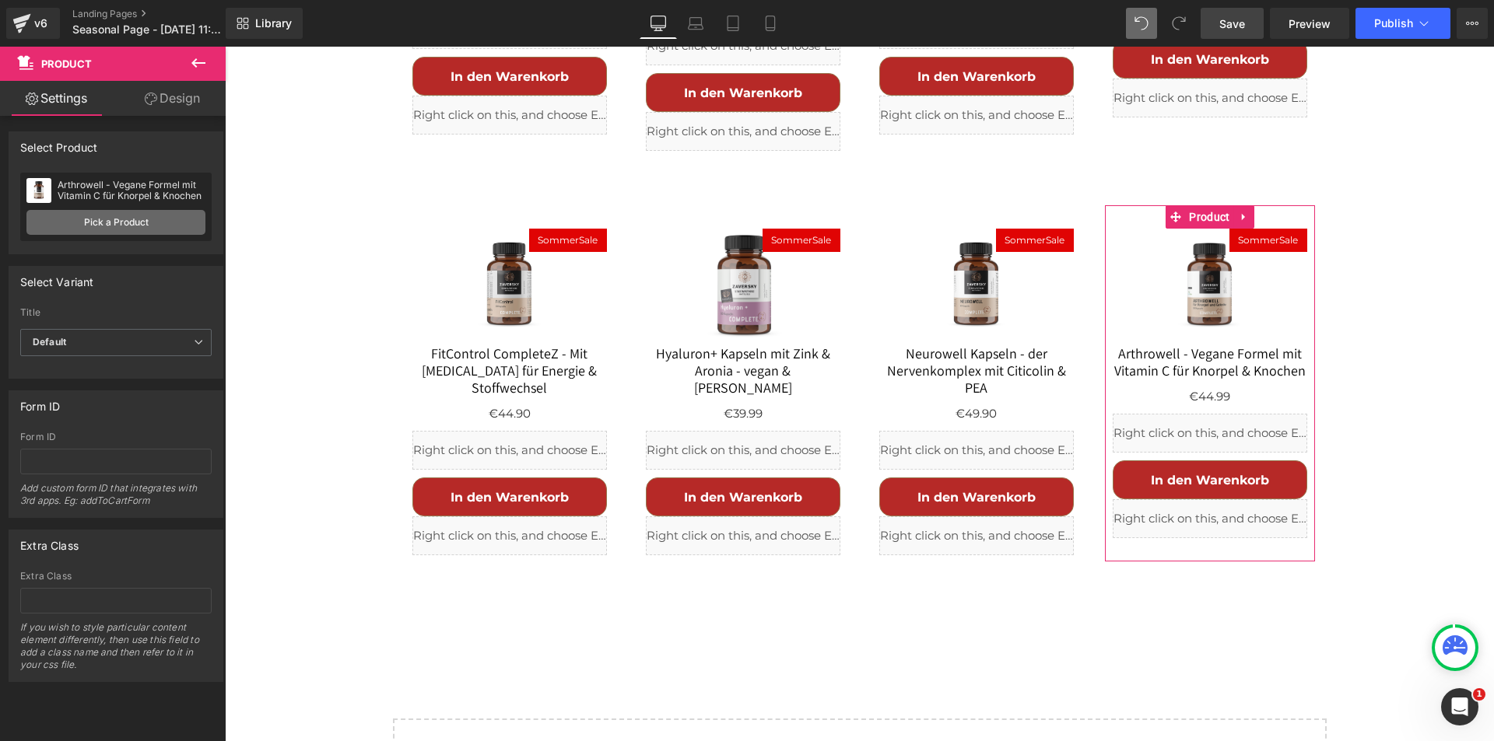
click at [137, 212] on link "Pick a Product" at bounding box center [115, 222] width 179 height 25
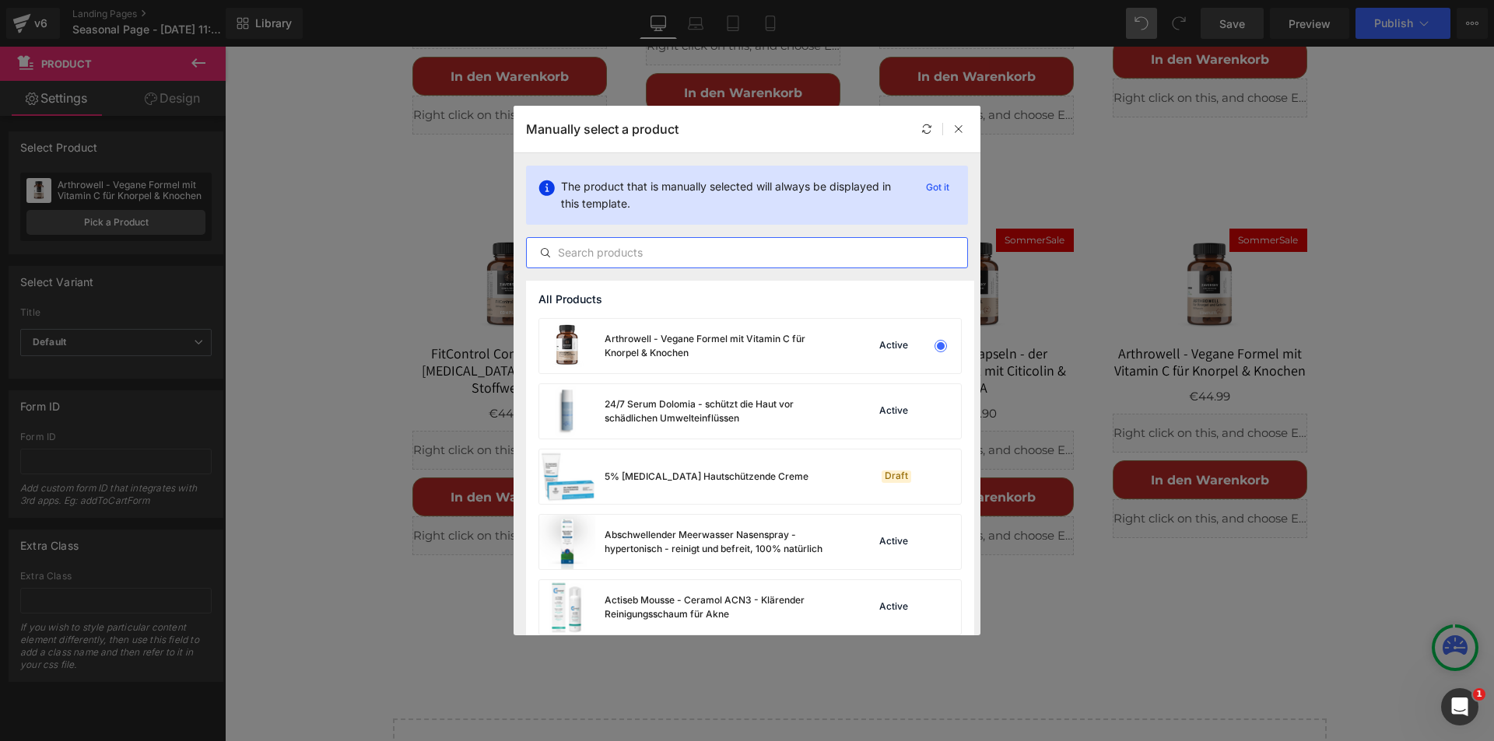
drag, startPoint x: 622, startPoint y: 257, endPoint x: 645, endPoint y: 259, distance: 22.7
click at [622, 257] on input "text" at bounding box center [747, 253] width 440 height 19
paste input "Omega"
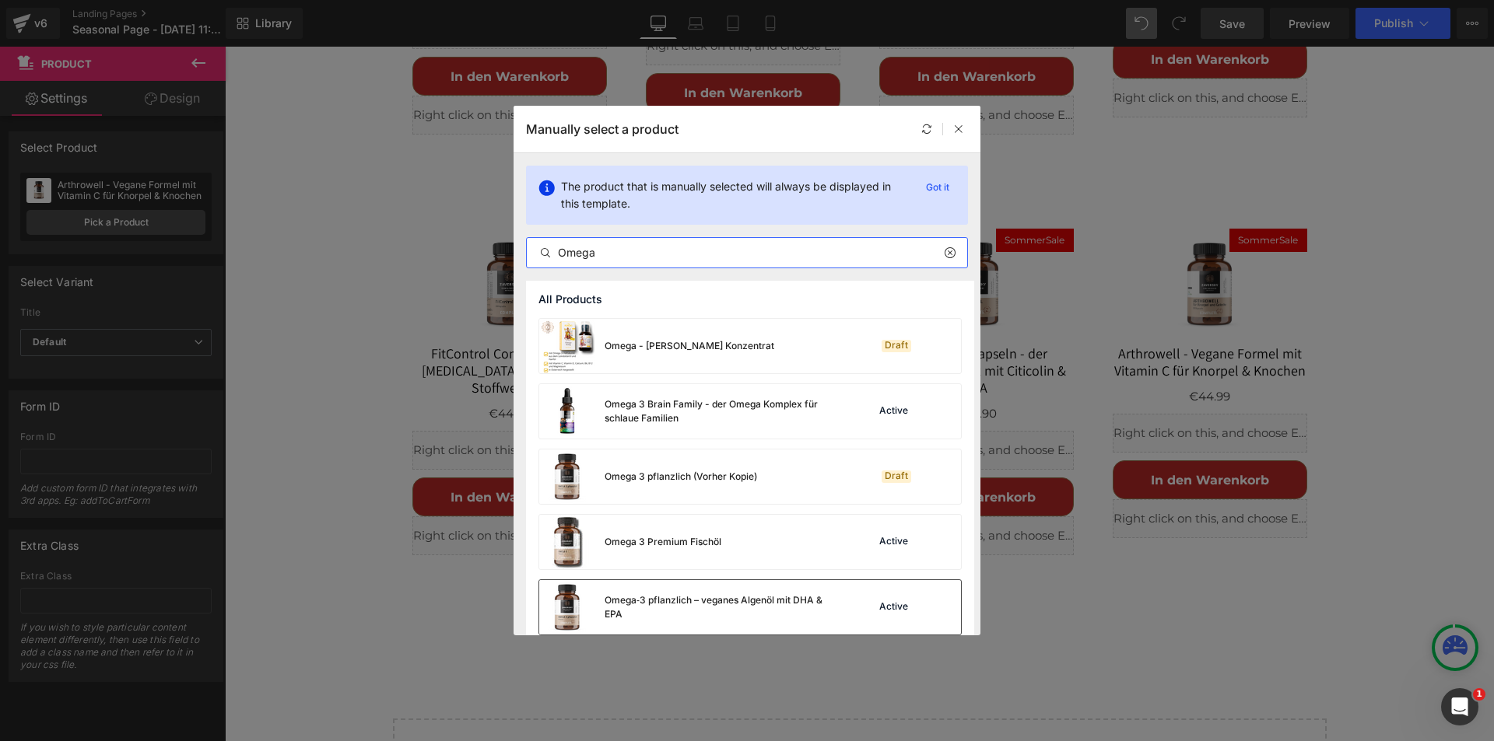
type input "Omega"
click at [695, 601] on div "Omega‑3 pflanzlich – veganes Algenöl mit DHA & EPA" at bounding box center [721, 608] width 233 height 28
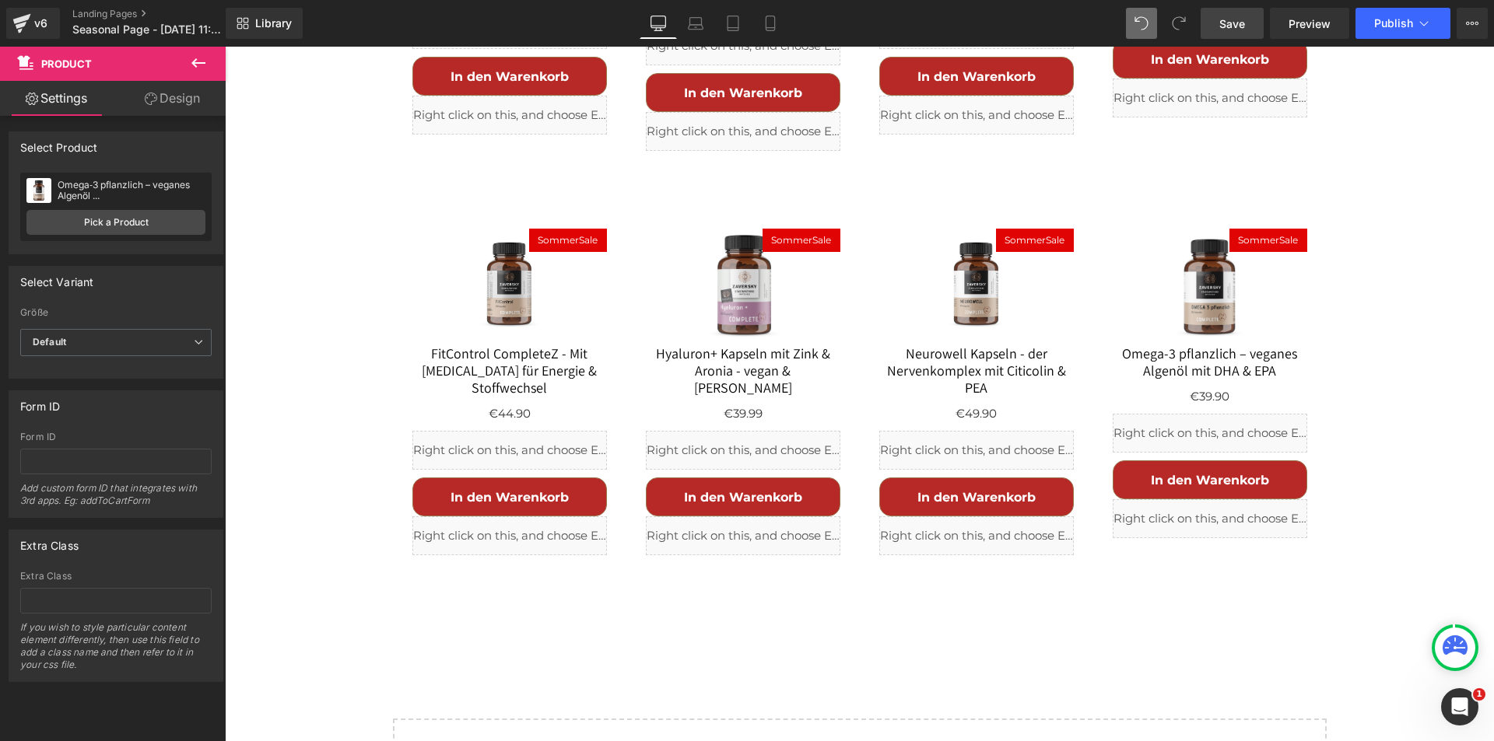
click at [1235, 25] on span "Save" at bounding box center [1232, 24] width 26 height 16
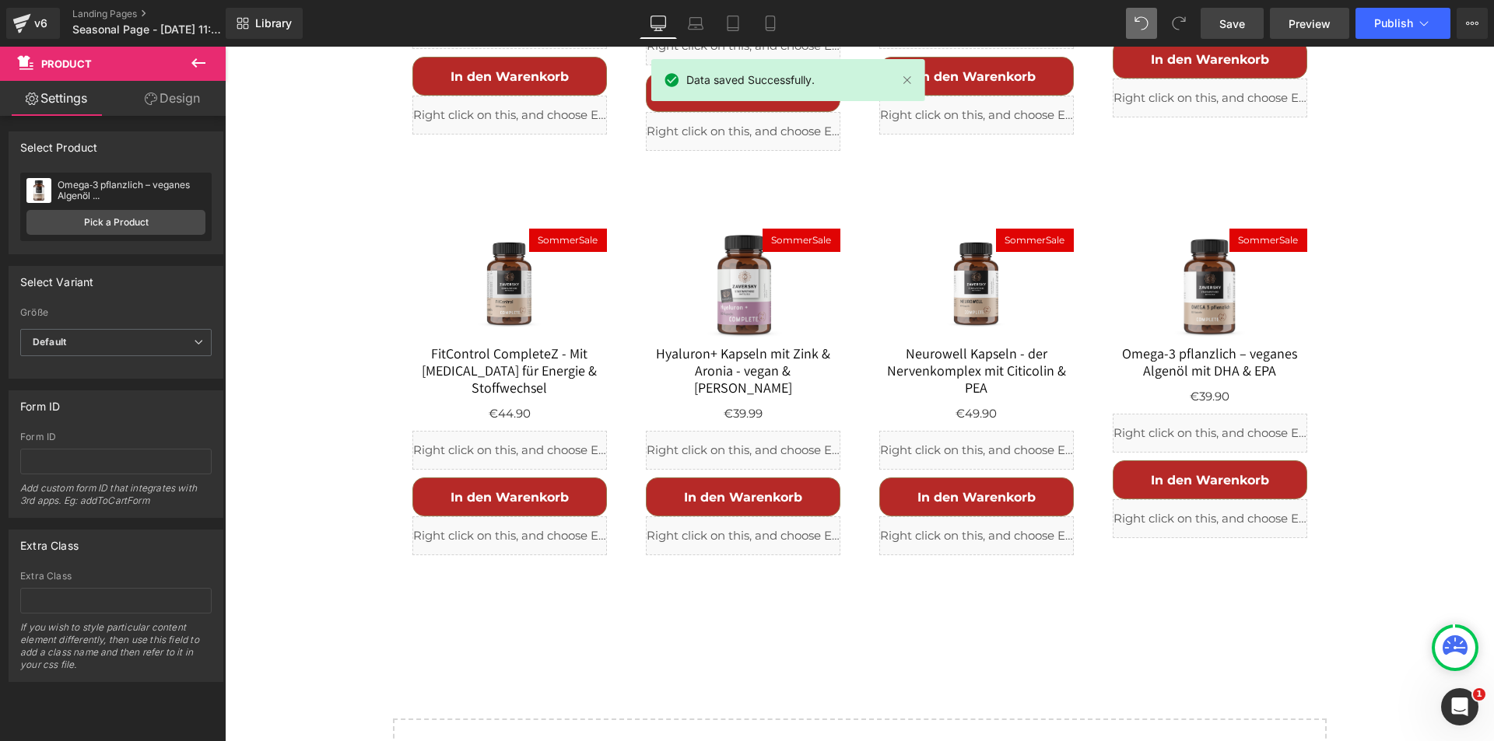
click at [1319, 23] on span "Preview" at bounding box center [1309, 24] width 42 height 16
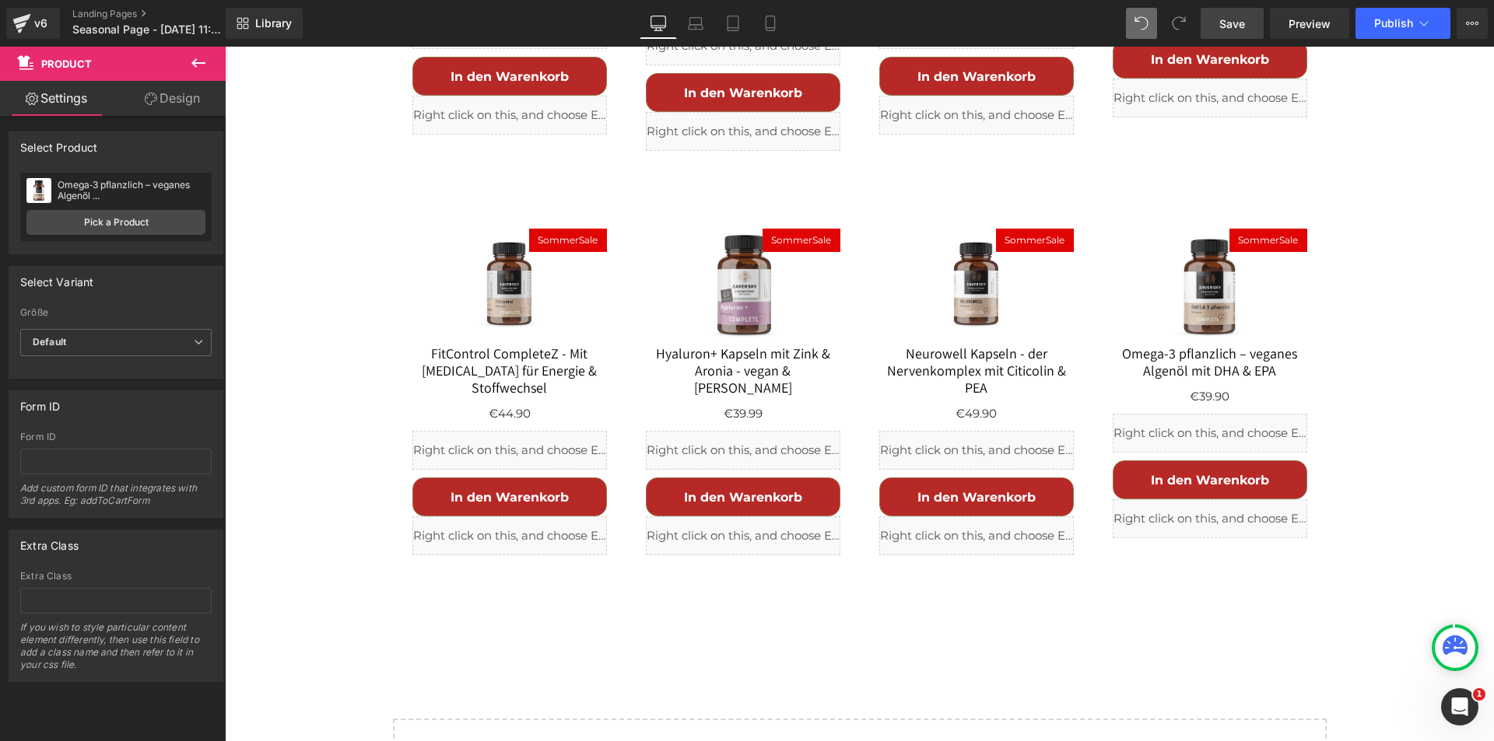
click at [1232, 18] on span "Save" at bounding box center [1232, 24] width 26 height 16
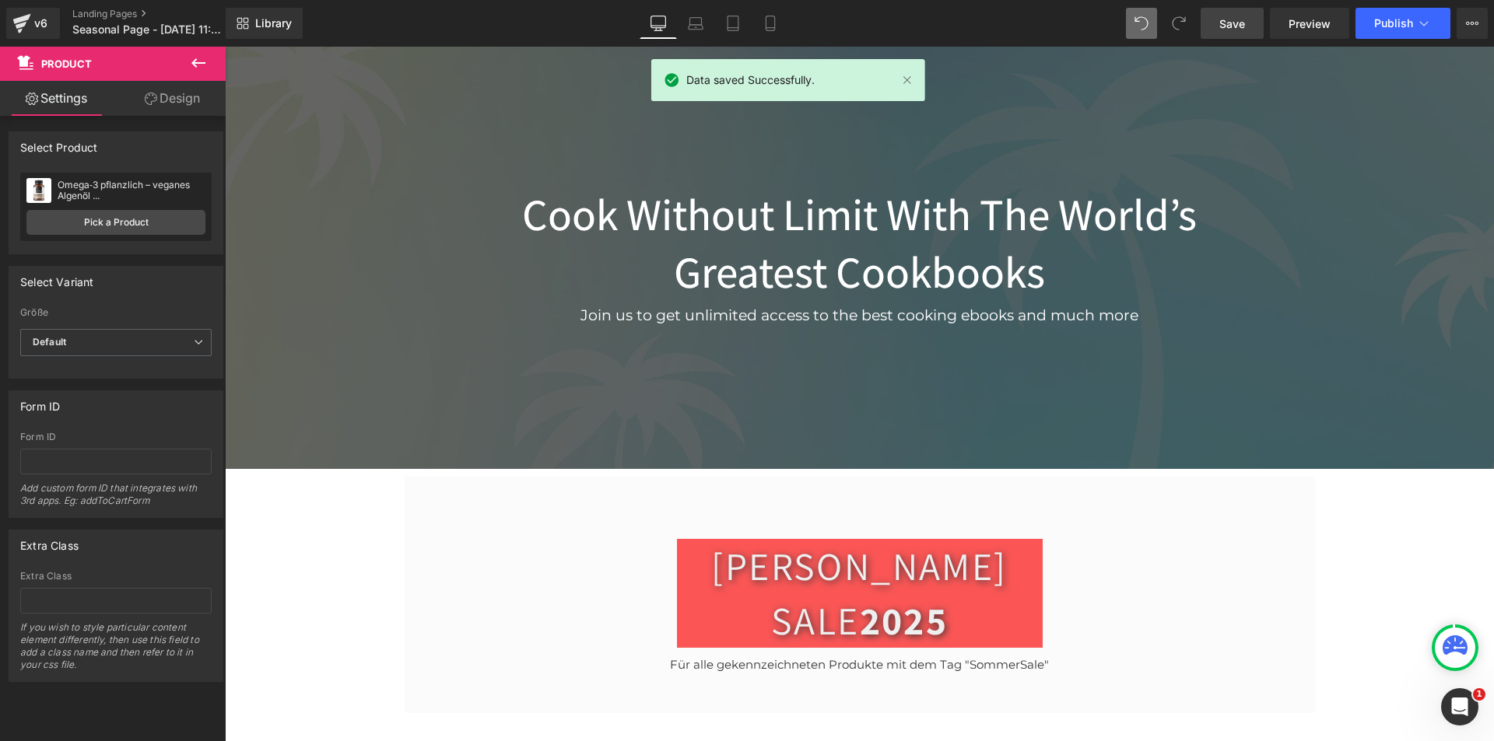
scroll to position [0, 0]
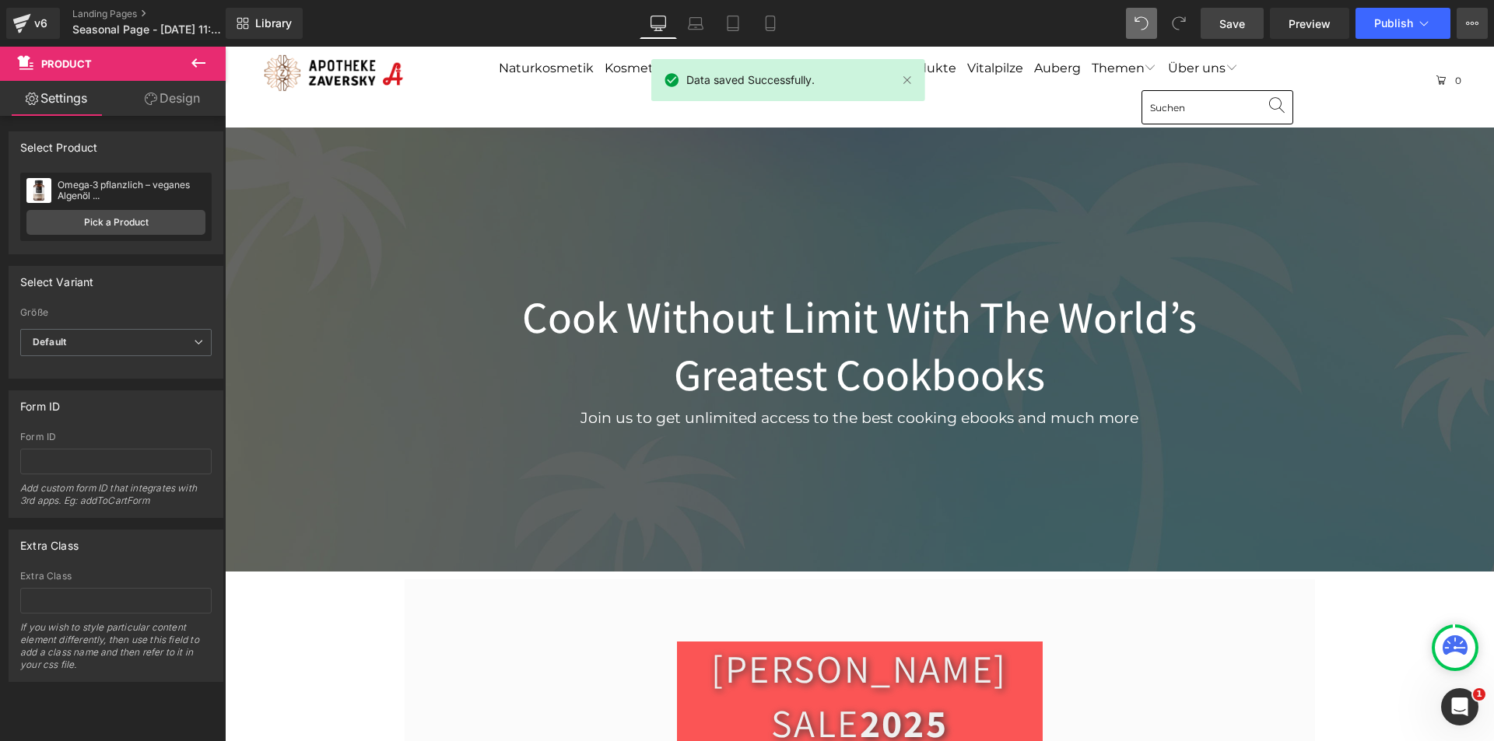
click at [1468, 20] on icon at bounding box center [1472, 23] width 12 height 12
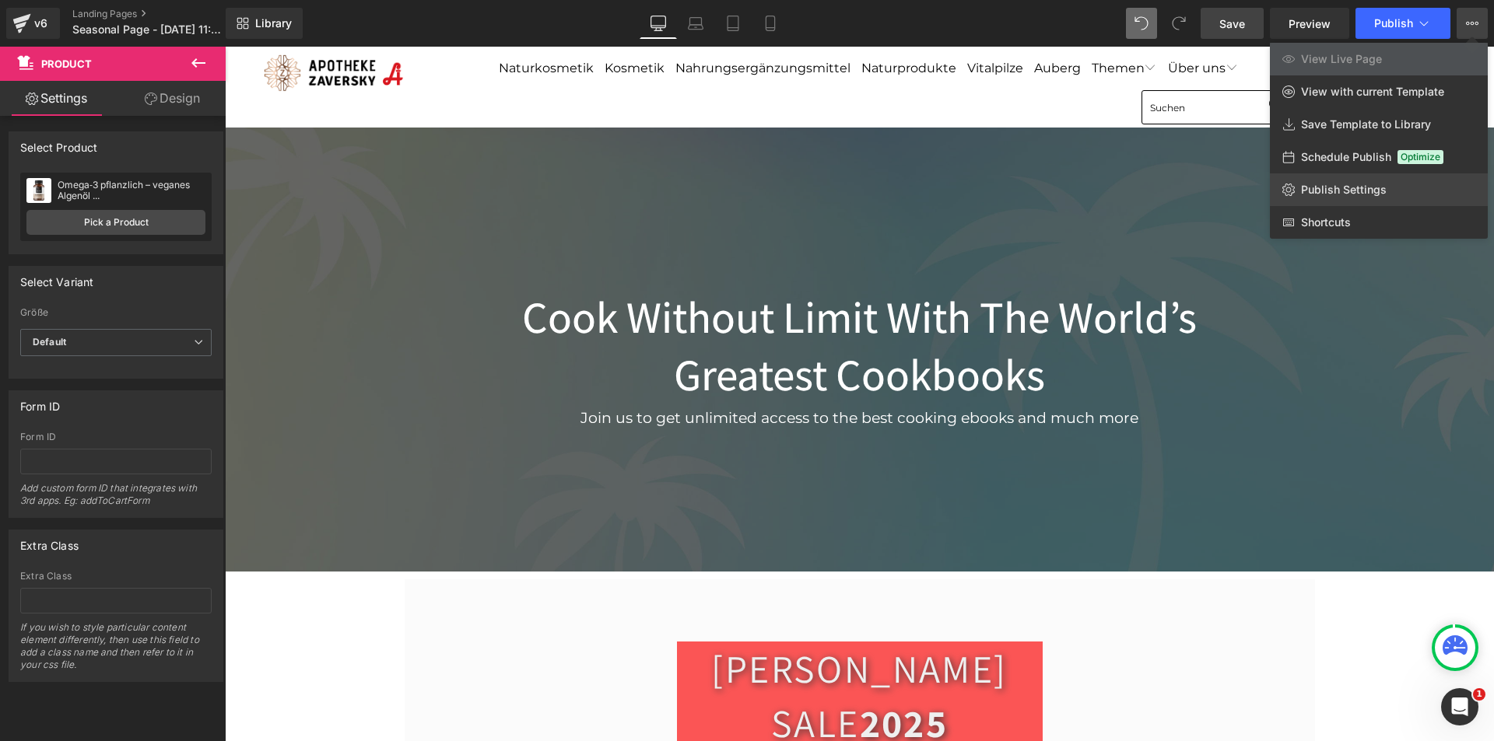
click at [1343, 190] on span "Publish Settings" at bounding box center [1344, 190] width 86 height 14
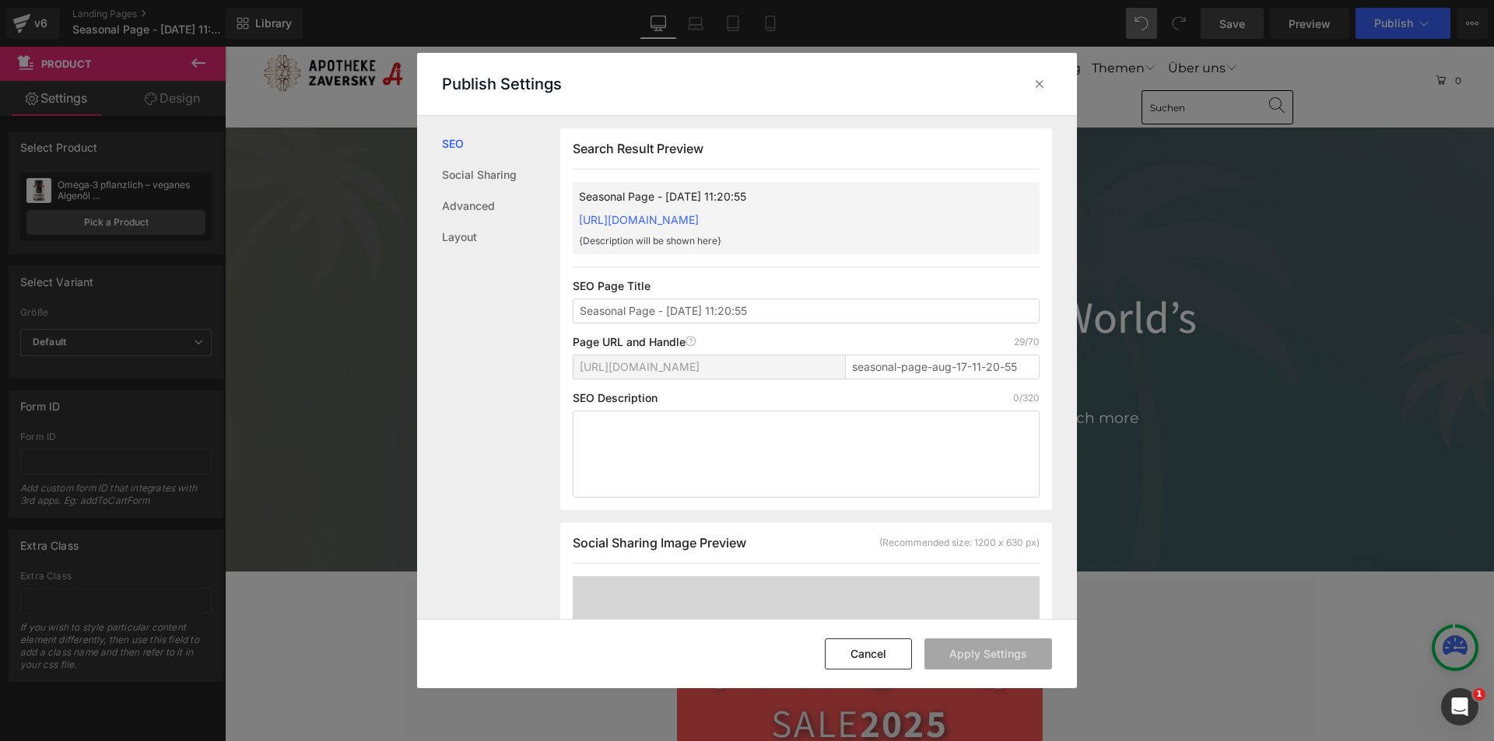
scroll to position [1, 0]
drag, startPoint x: 789, startPoint y: 314, endPoint x: 562, endPoint y: 314, distance: 226.4
click at [566, 314] on div "Search Result Preview Seasonal Page - Aug 17, 11:20:55 https://zaversky-shop-at…" at bounding box center [806, 319] width 492 height 382
type input "SommerSale 2025"
click at [898, 360] on input "seasonal-page-aug-17-11-20-55" at bounding box center [942, 366] width 194 height 25
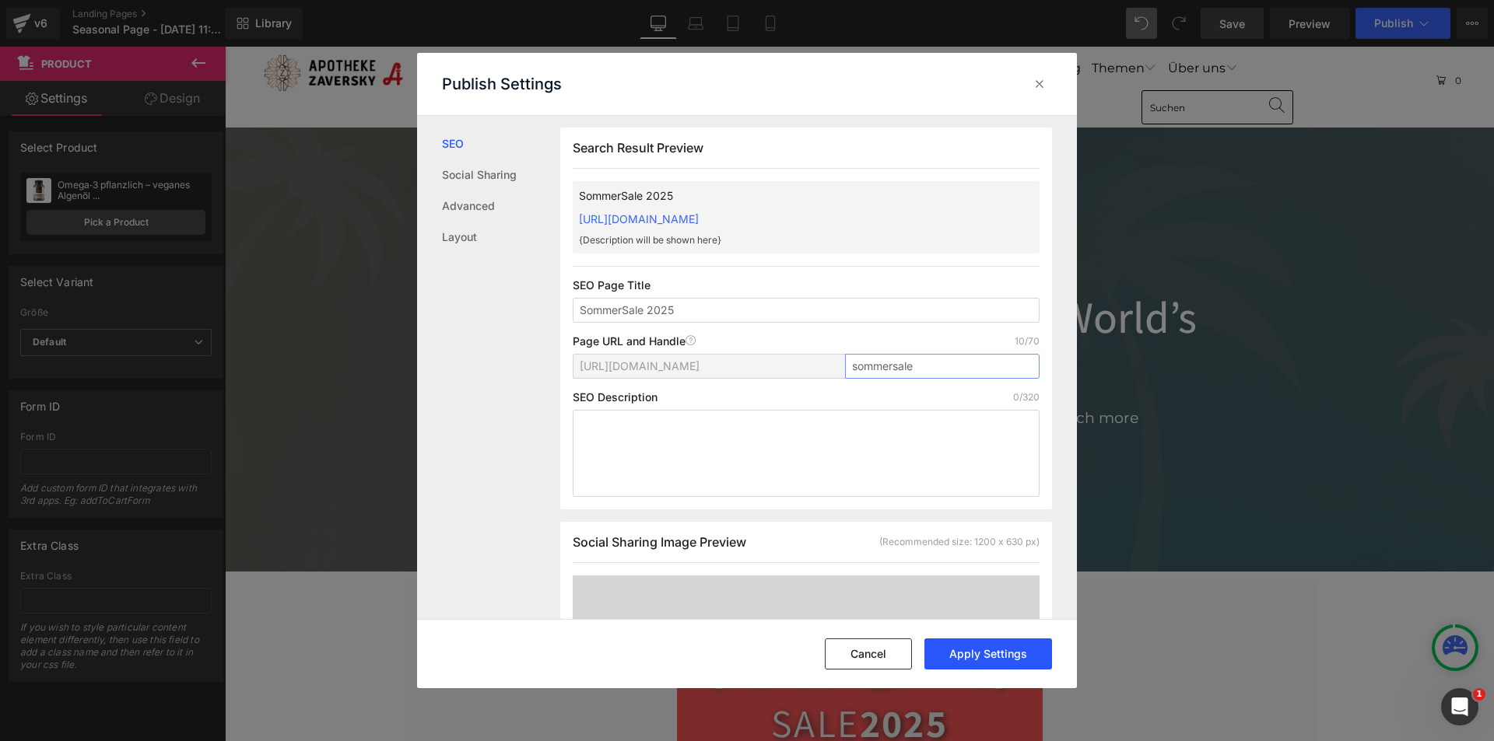
type input "sommersale"
click at [990, 650] on button "Apply Settings" at bounding box center [988, 654] width 128 height 31
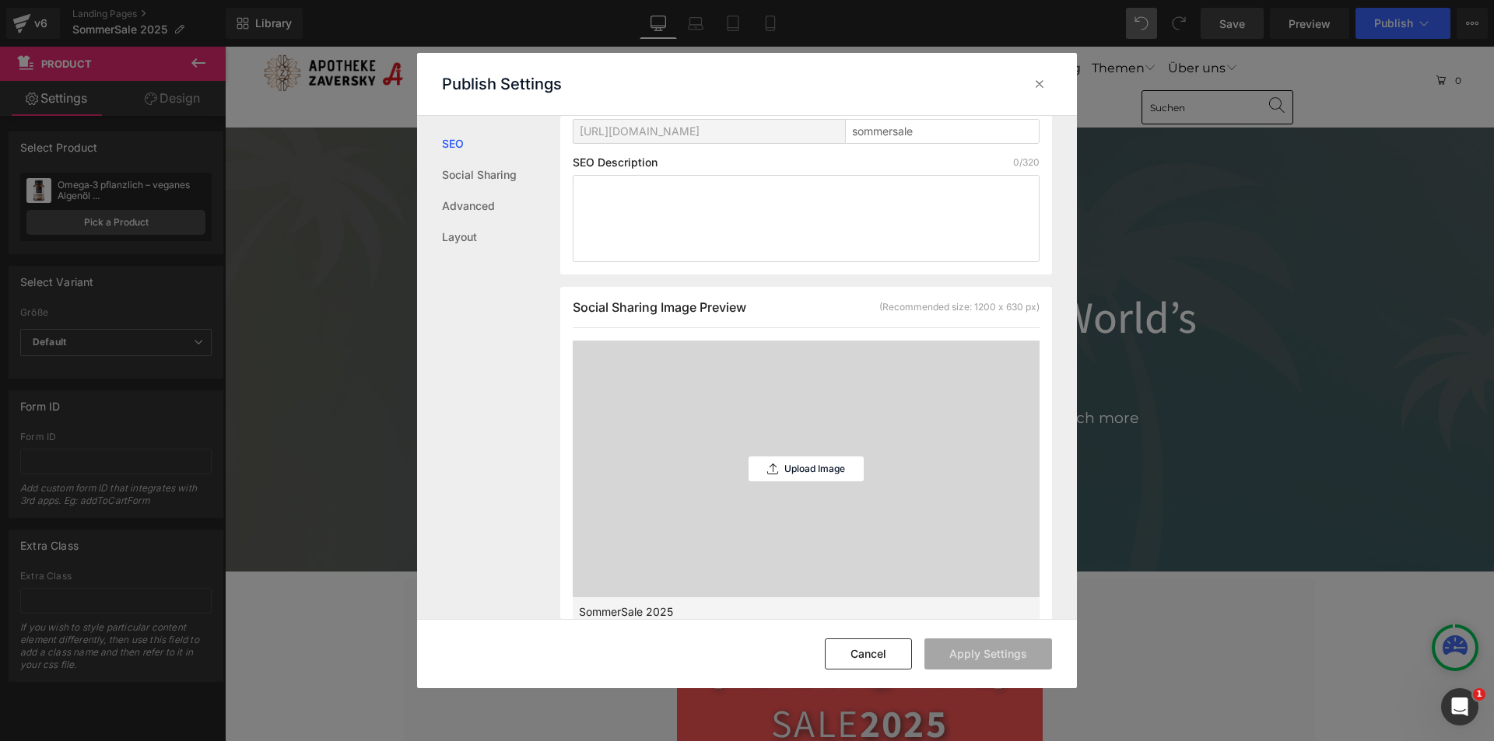
scroll to position [312, 0]
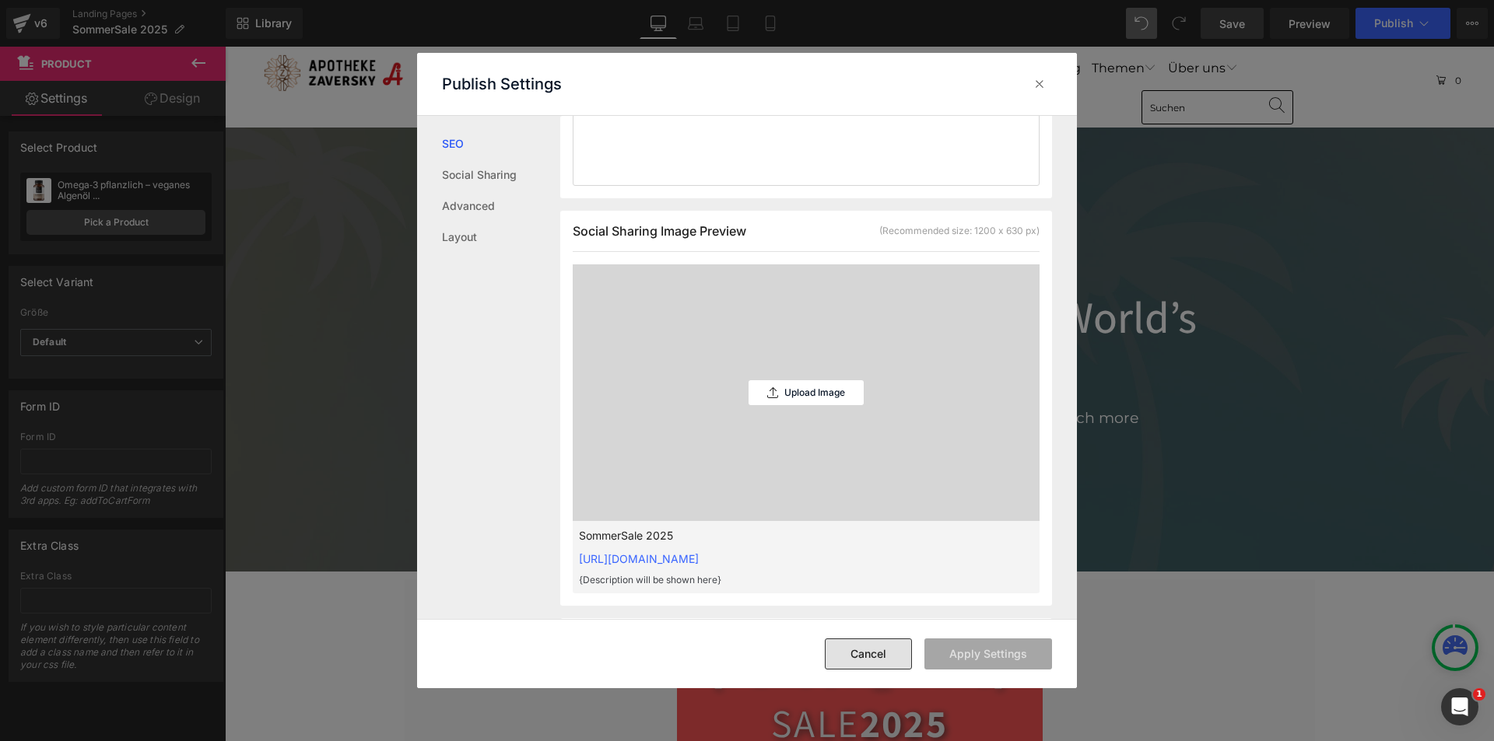
drag, startPoint x: 864, startPoint y: 655, endPoint x: 844, endPoint y: 279, distance: 377.1
click at [864, 655] on button "Cancel" at bounding box center [868, 654] width 87 height 31
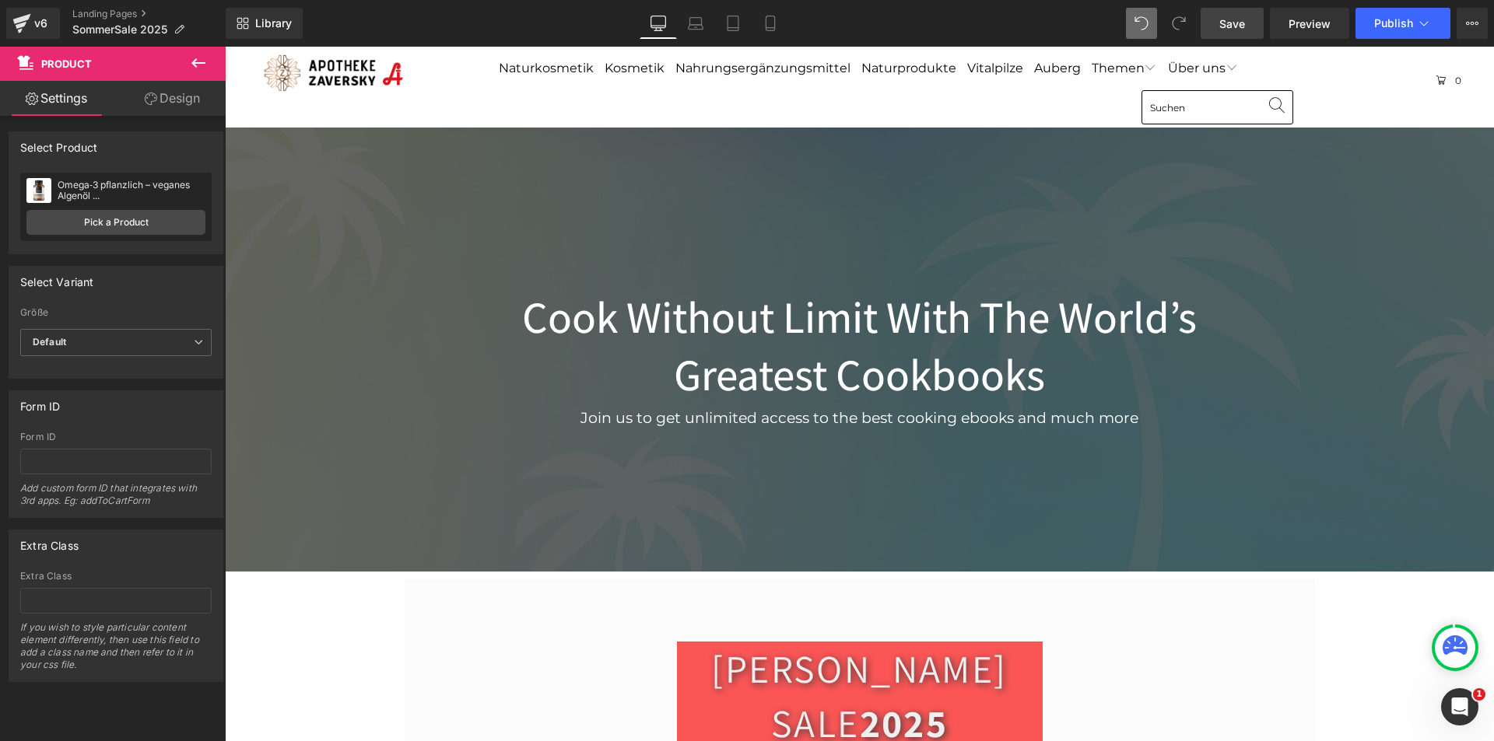
click at [1231, 20] on span "Save" at bounding box center [1232, 24] width 26 height 16
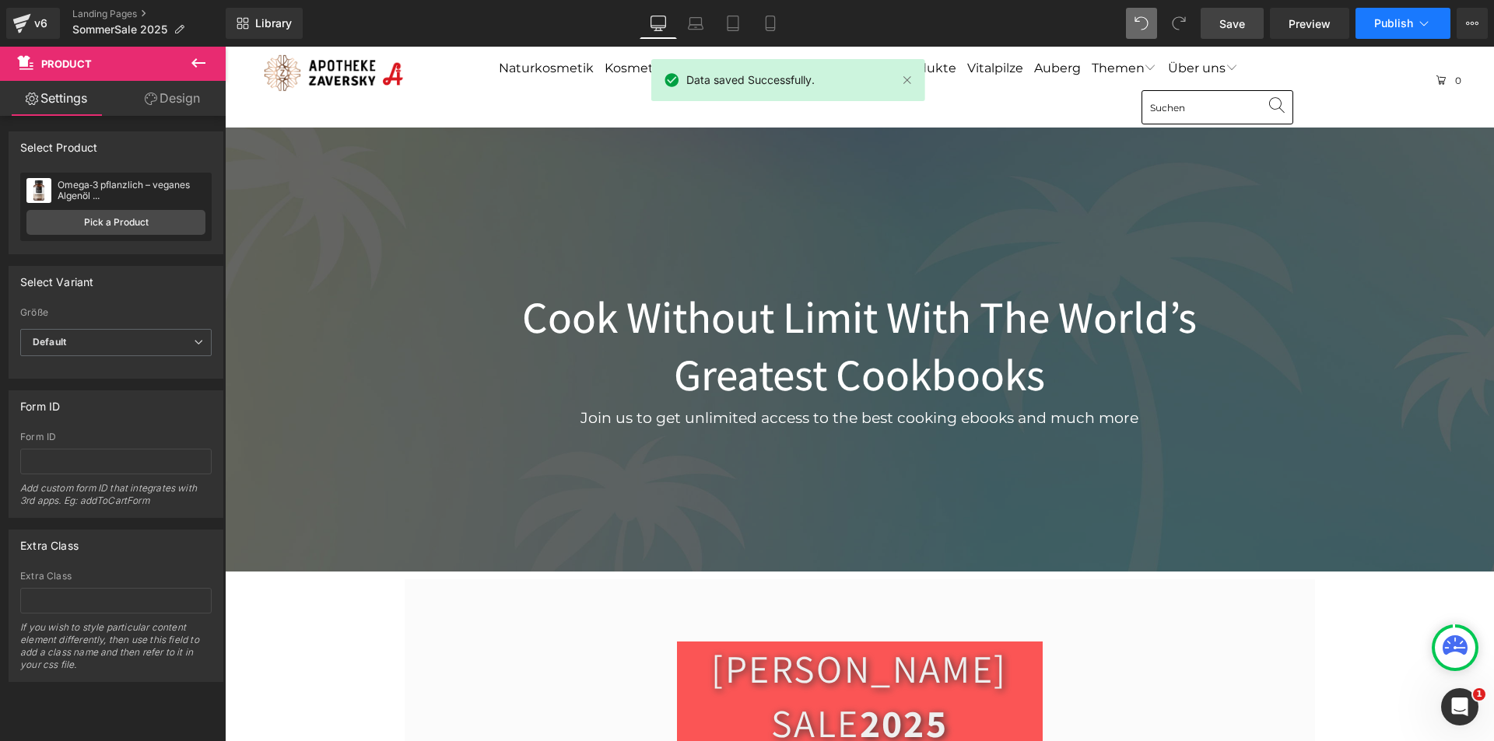
click at [1371, 24] on button "Publish" at bounding box center [1402, 23] width 95 height 31
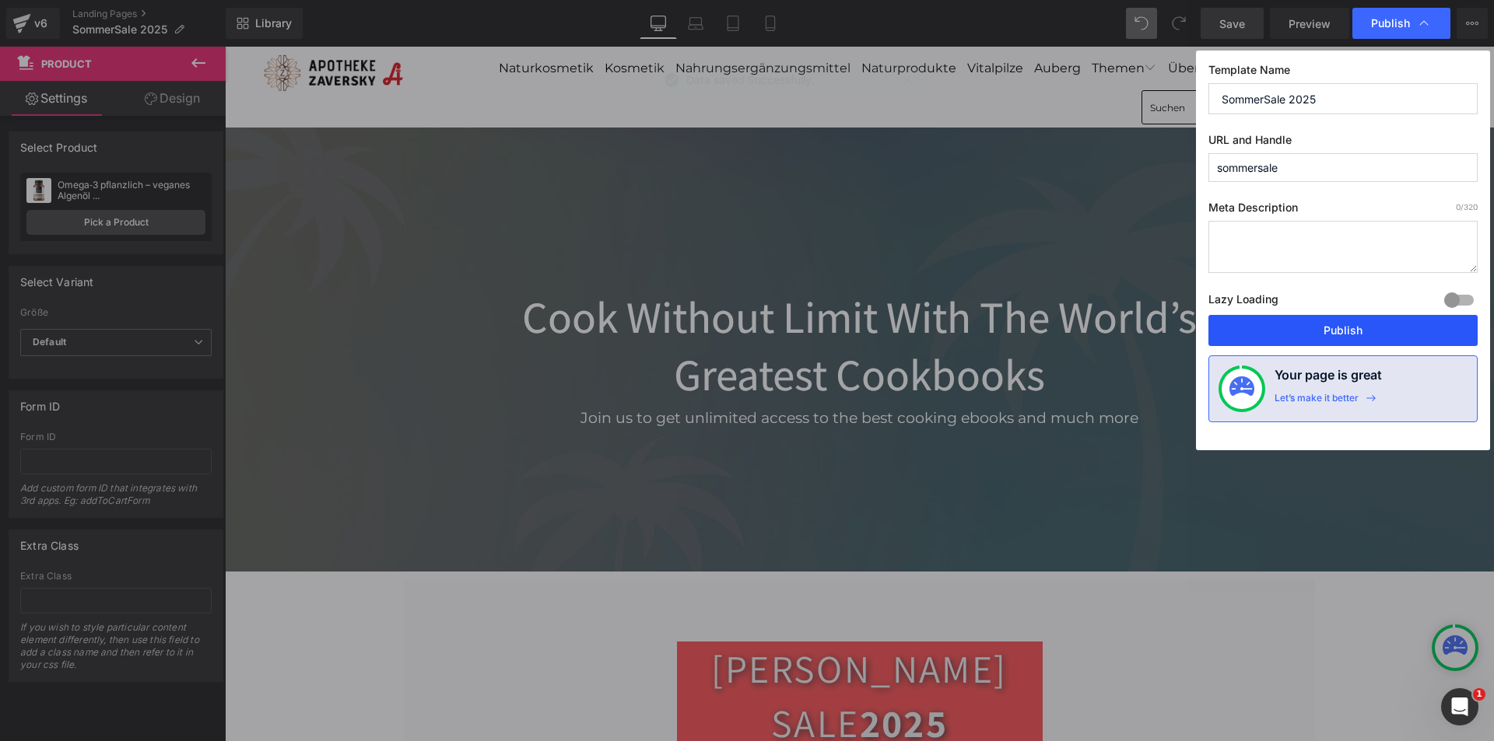
click at [1355, 318] on button "Publish" at bounding box center [1342, 330] width 269 height 31
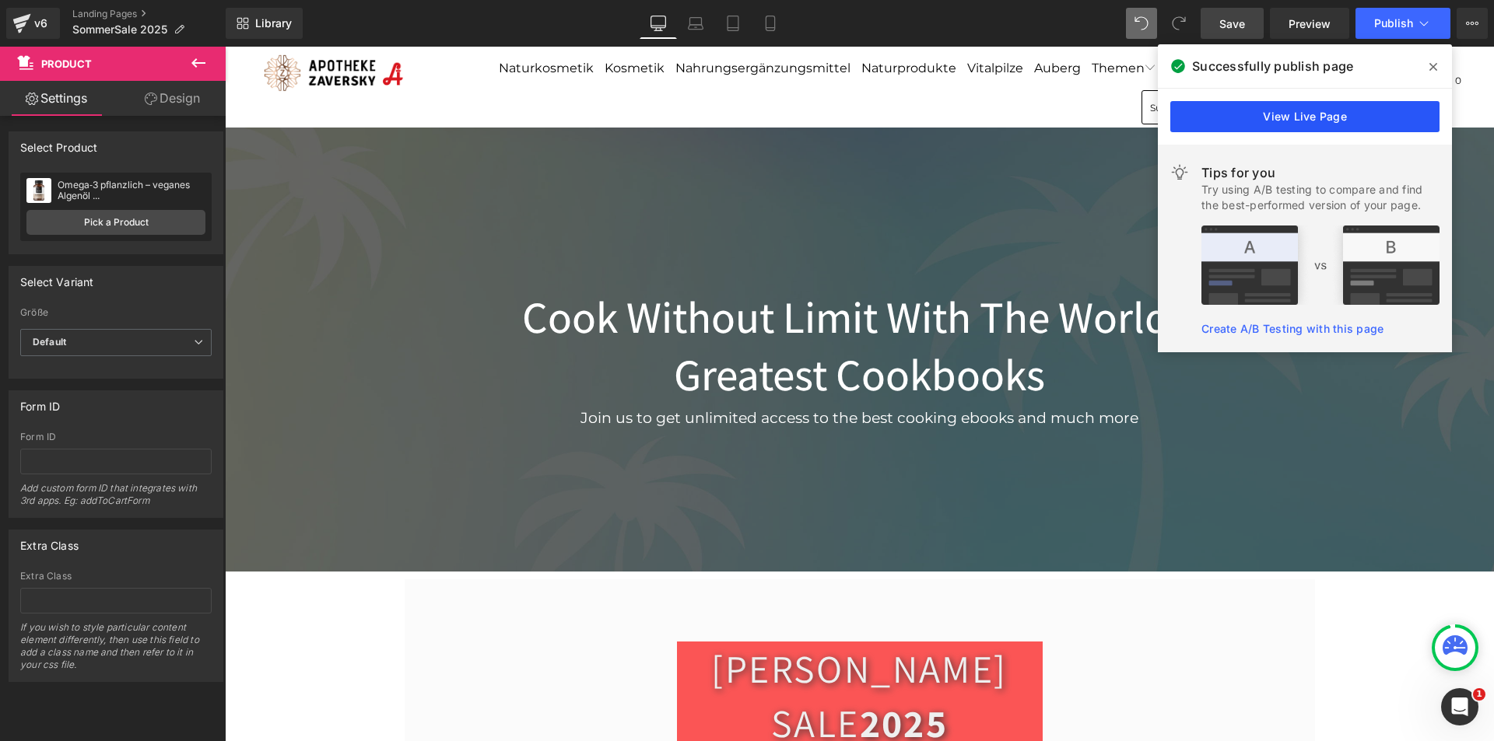
click at [1318, 118] on link "View Live Page" at bounding box center [1304, 116] width 269 height 31
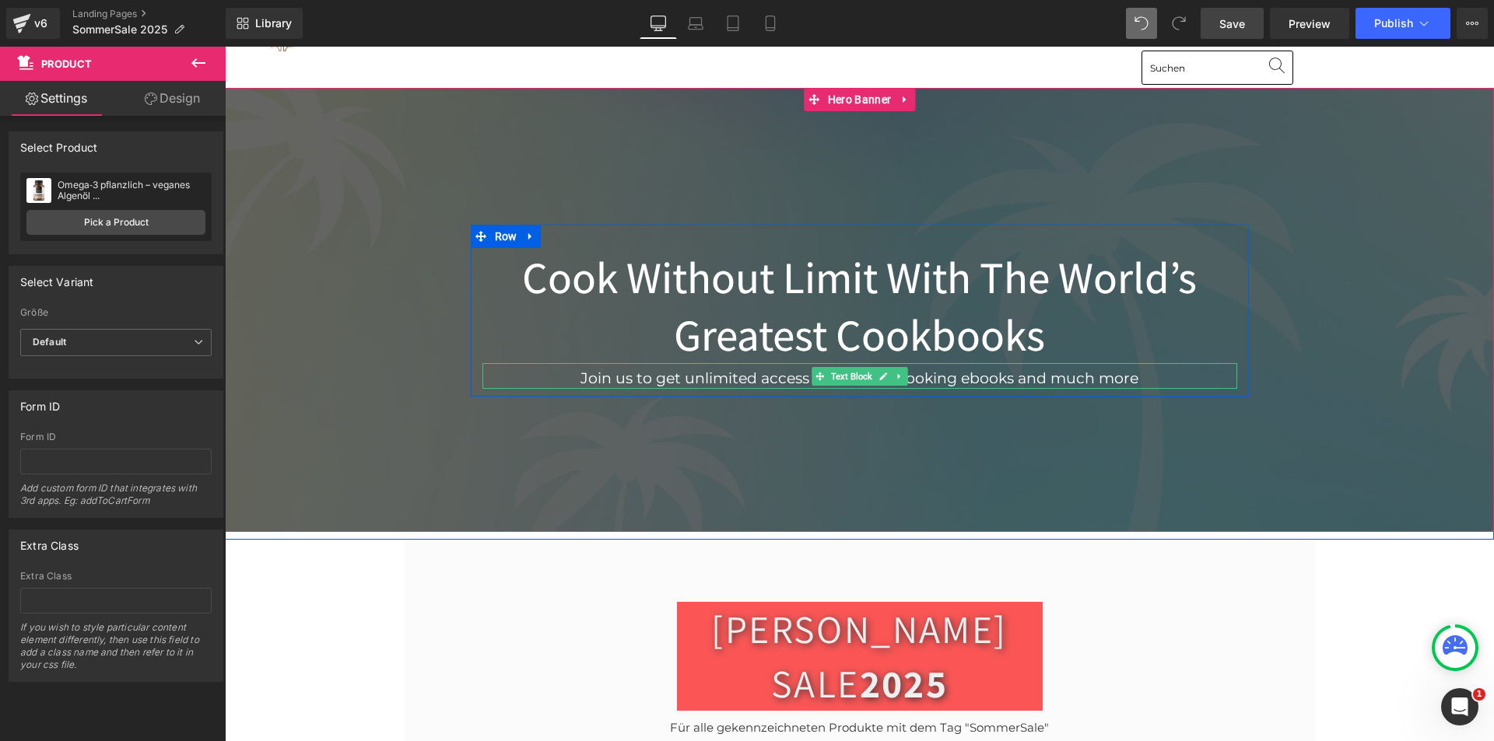
scroll to position [78, 0]
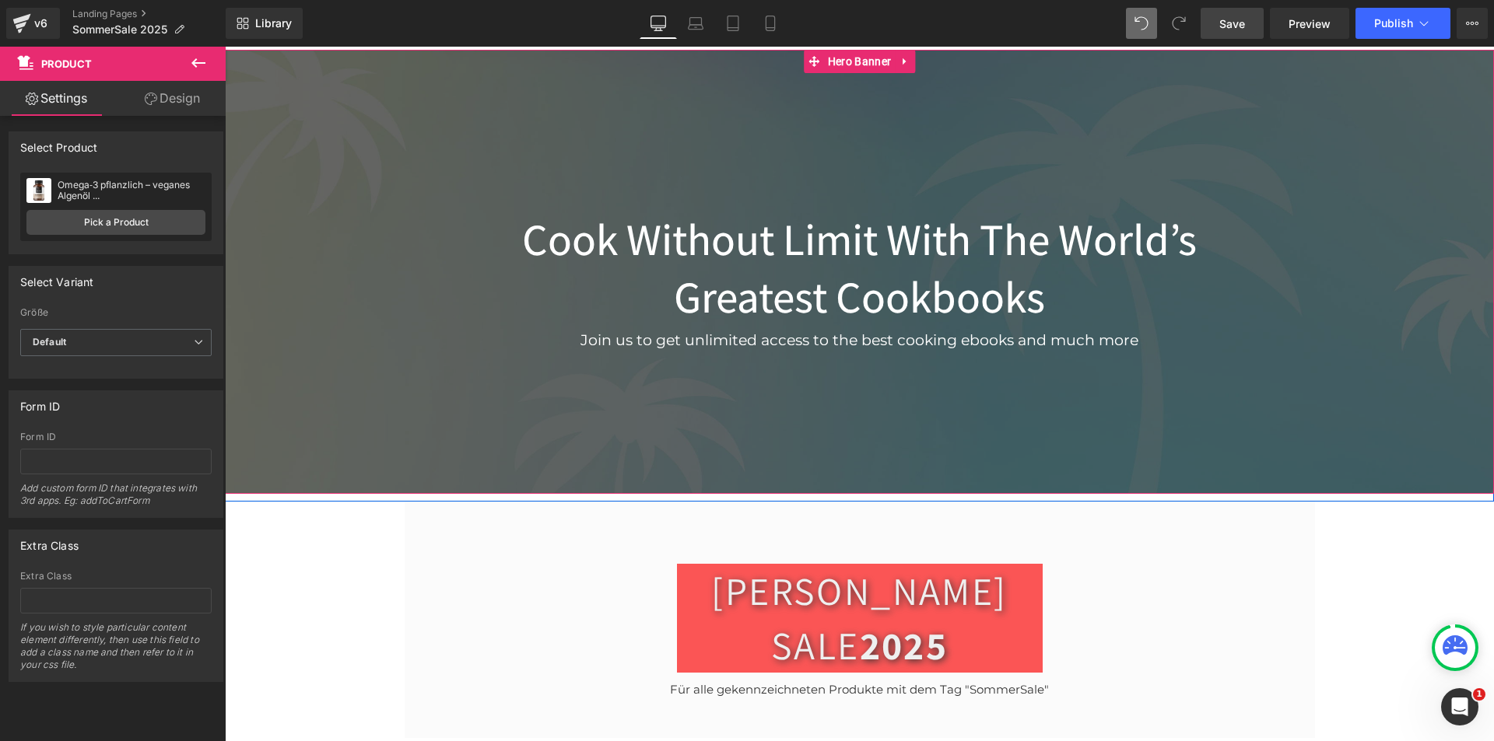
click at [862, 246] on h1 "Cook Without Limit With The World’s Greatest Cookbooks" at bounding box center [859, 267] width 755 height 115
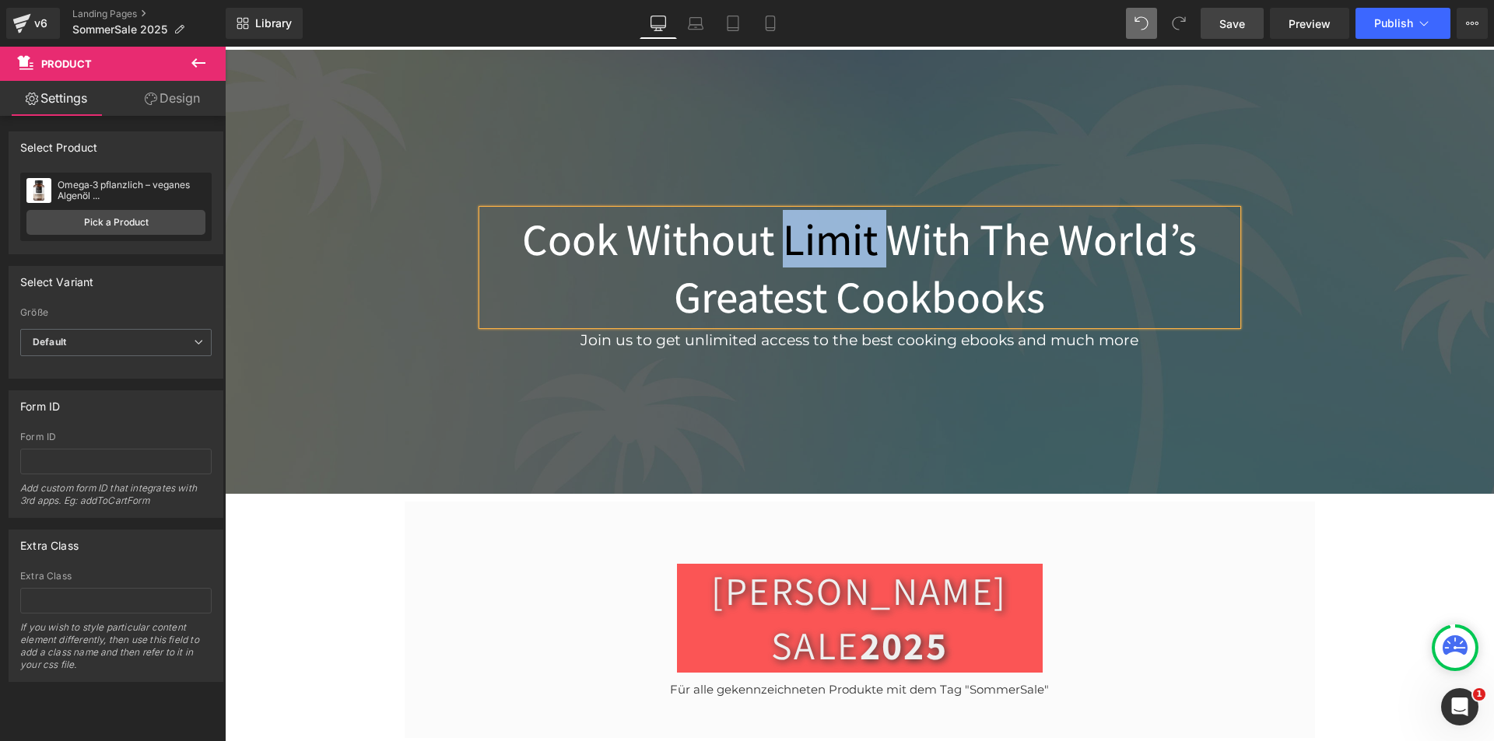
click at [862, 246] on h1 "Cook Without Limit With The World’s Greatest Cookbooks" at bounding box center [859, 267] width 755 height 115
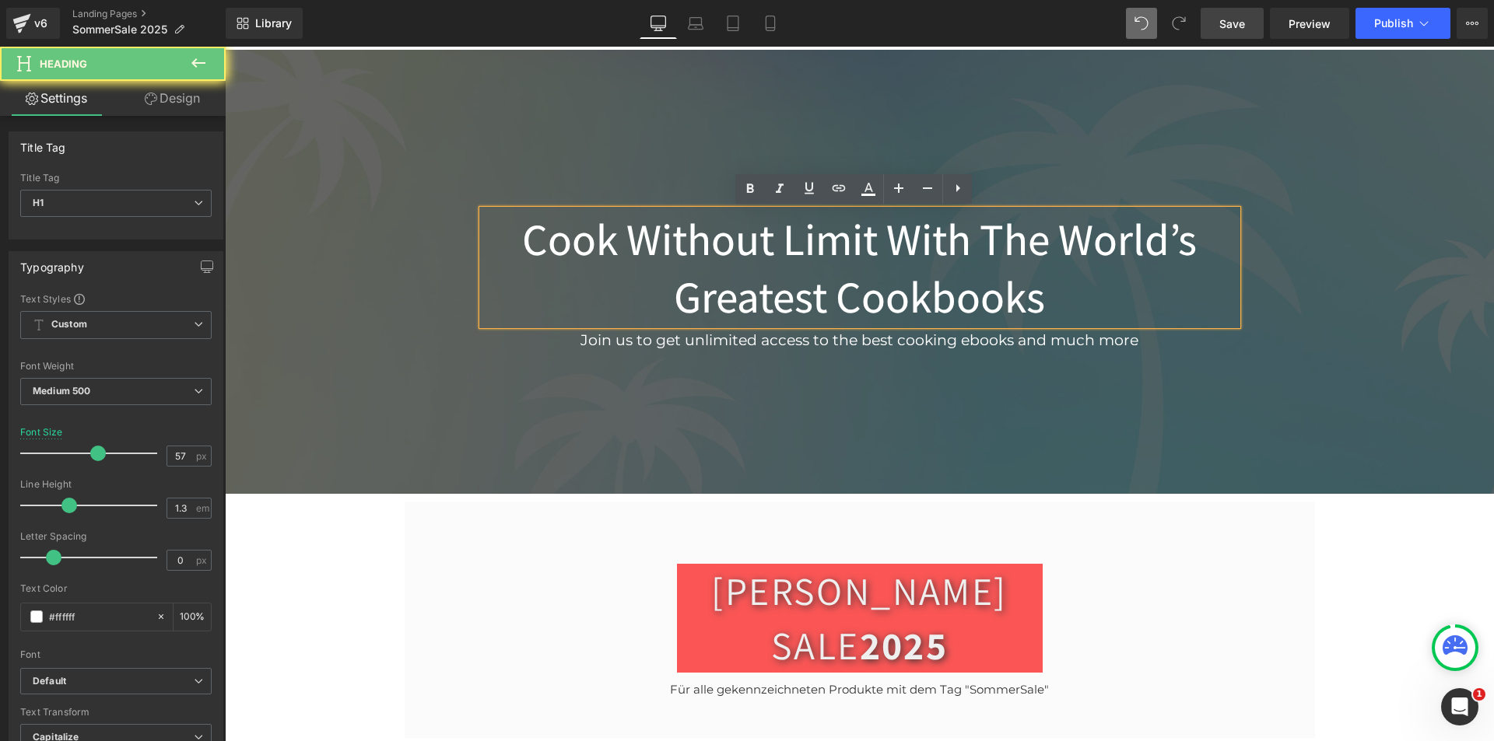
click at [962, 267] on h1 "Cook Without Limit With The World’s Greatest Cookbooks" at bounding box center [859, 267] width 755 height 115
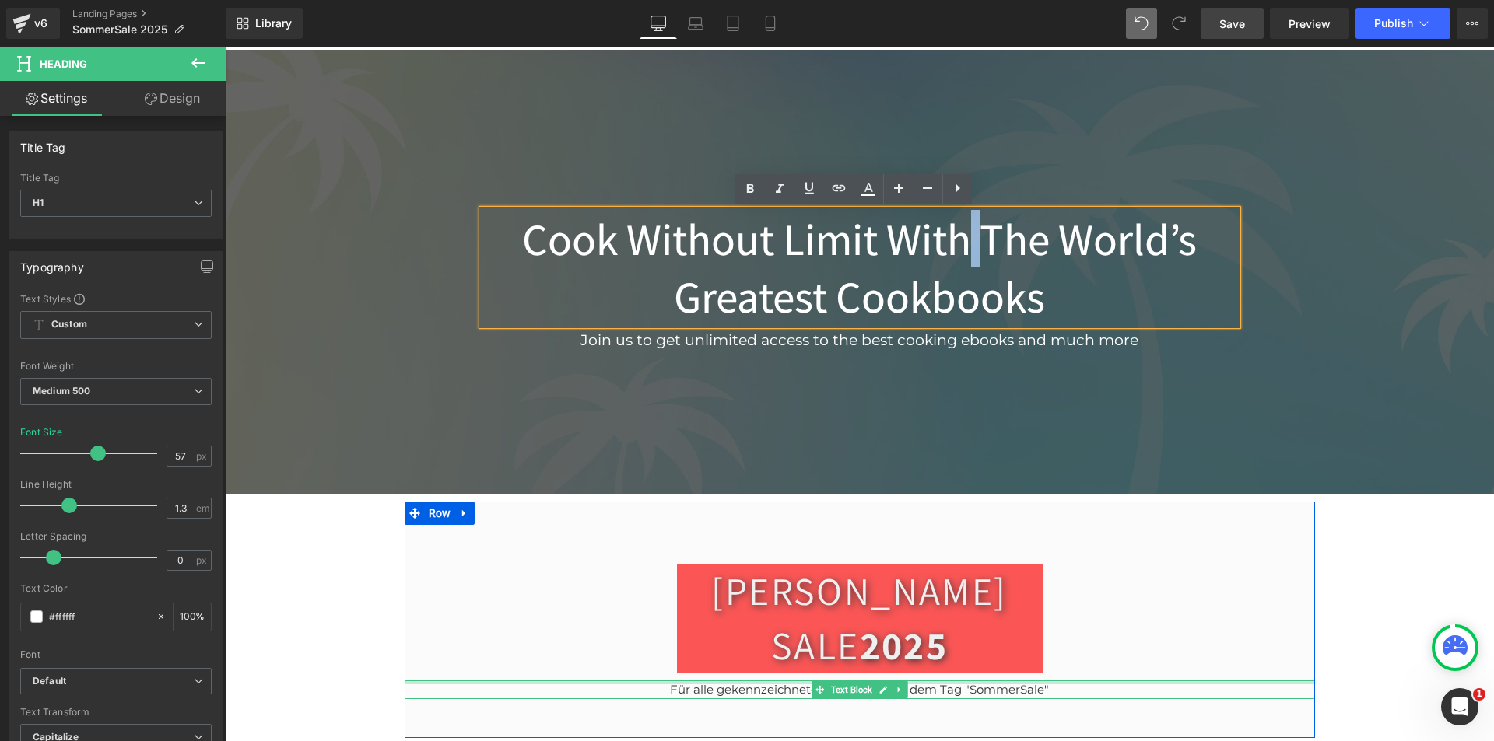
click at [965, 681] on div at bounding box center [860, 683] width 910 height 4
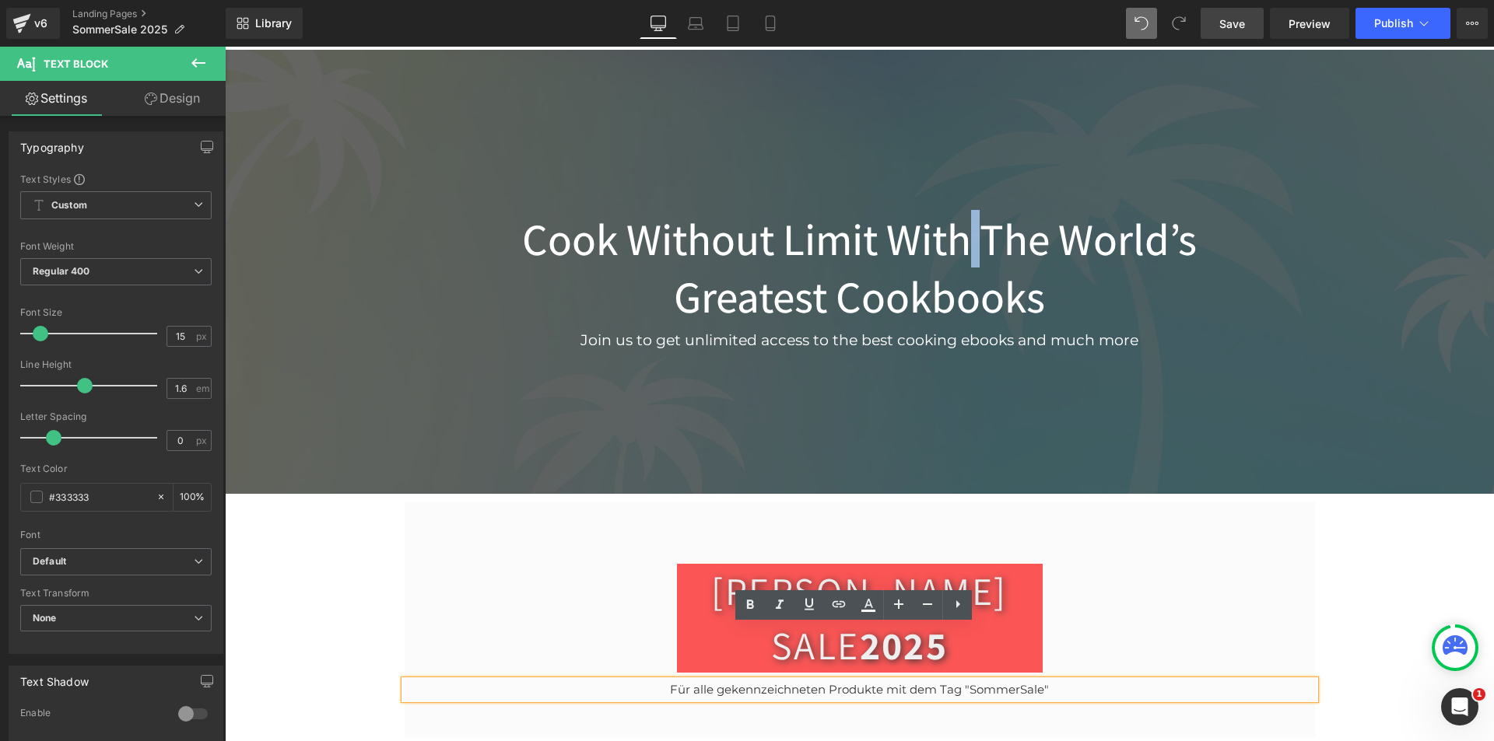
click at [965, 681] on p "Für alle gekennzeichneten Produkte mit dem Tag "SommerSale"" at bounding box center [860, 690] width 910 height 19
click at [1043, 681] on p "Für alle gekennzeichneten Produkte mit dem Tag "SommerSale"" at bounding box center [860, 690] width 910 height 19
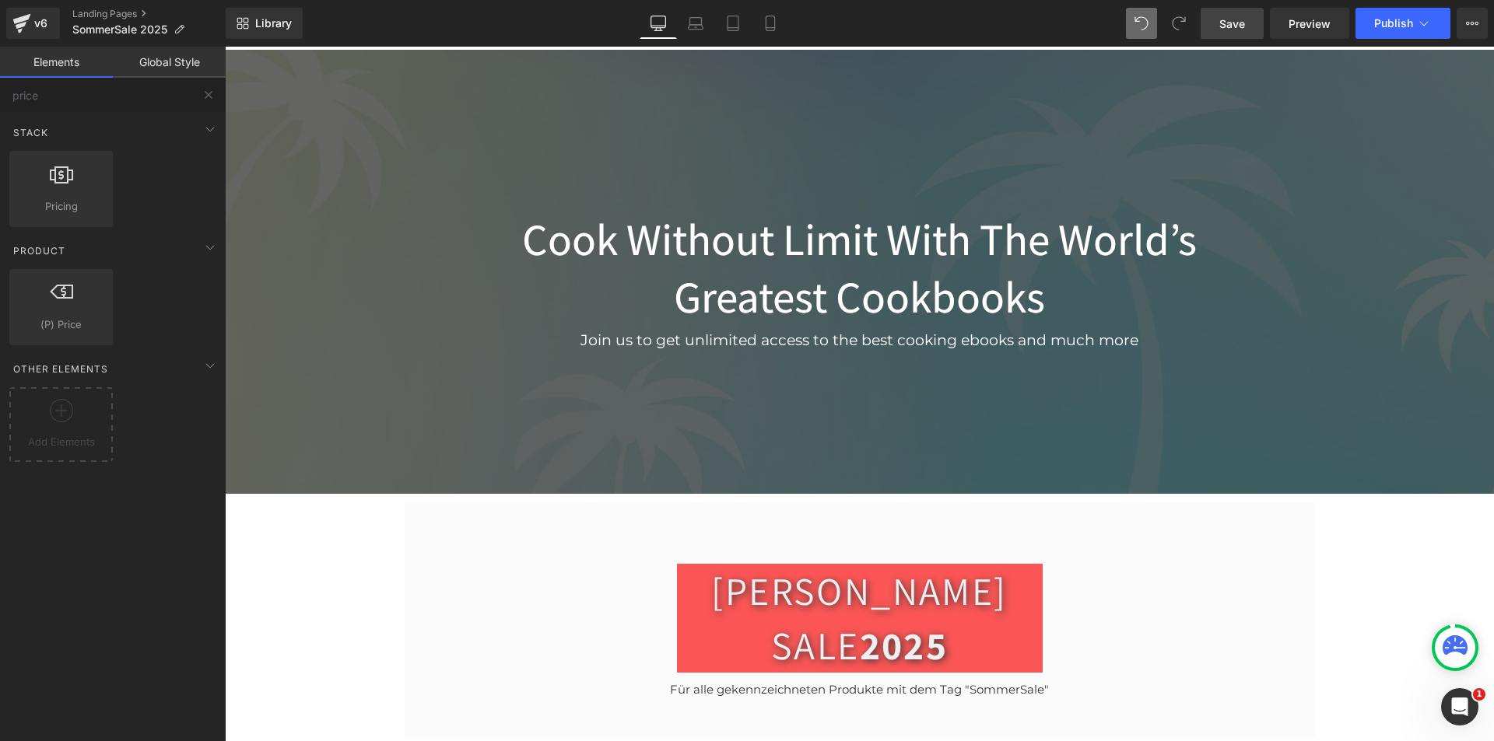
click at [488, 681] on p "Für alle gekennzeichneten Produkte mit dem Tag "SommerSale"" at bounding box center [860, 690] width 910 height 19
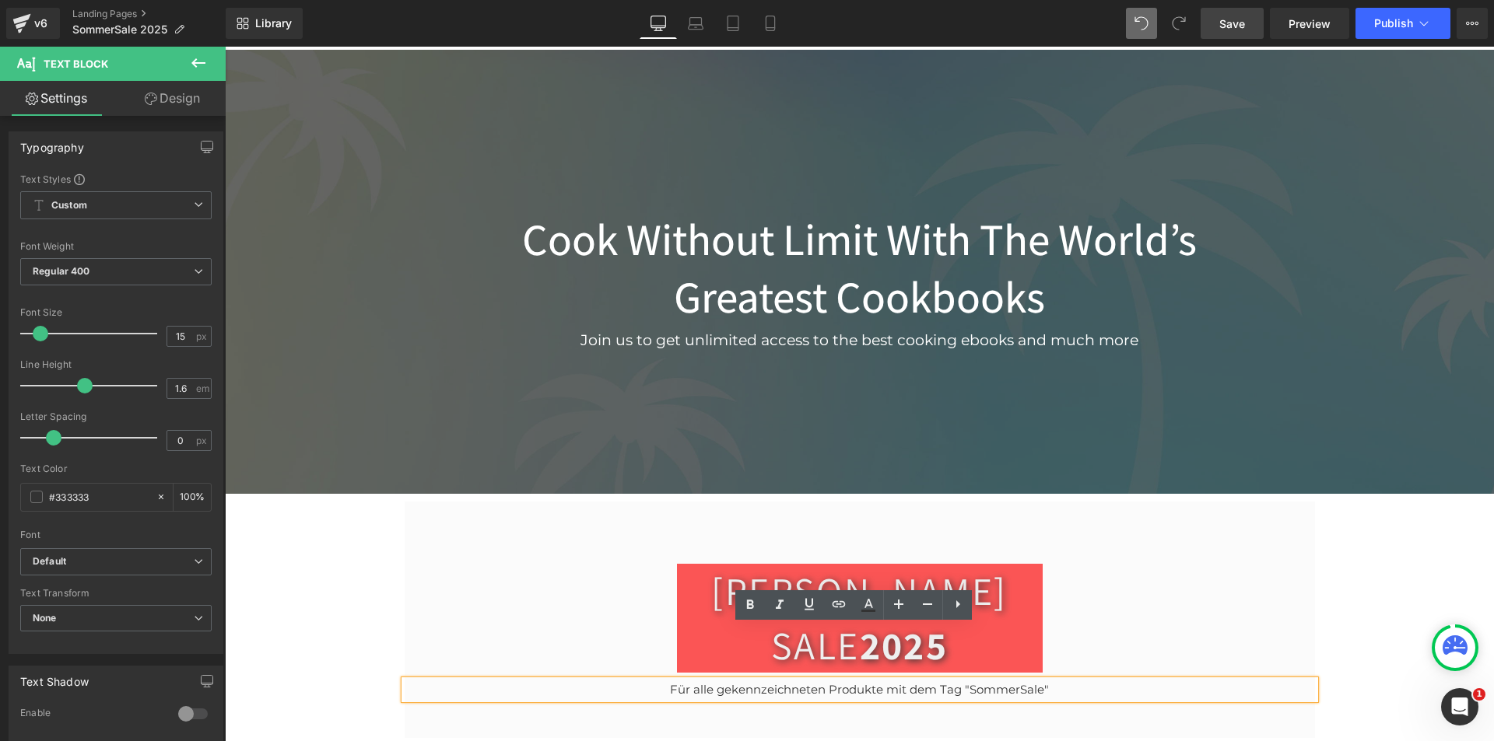
click at [1120, 681] on p "Für alle gekennzeichneten Produkte mit dem Tag "SommerSale"" at bounding box center [860, 690] width 910 height 19
click at [1177, 593] on div "SOMMER SALE 2025 Heading Row Für alle gekennzeichneten Produkte mit dem Tag "So…" at bounding box center [860, 620] width 910 height 159
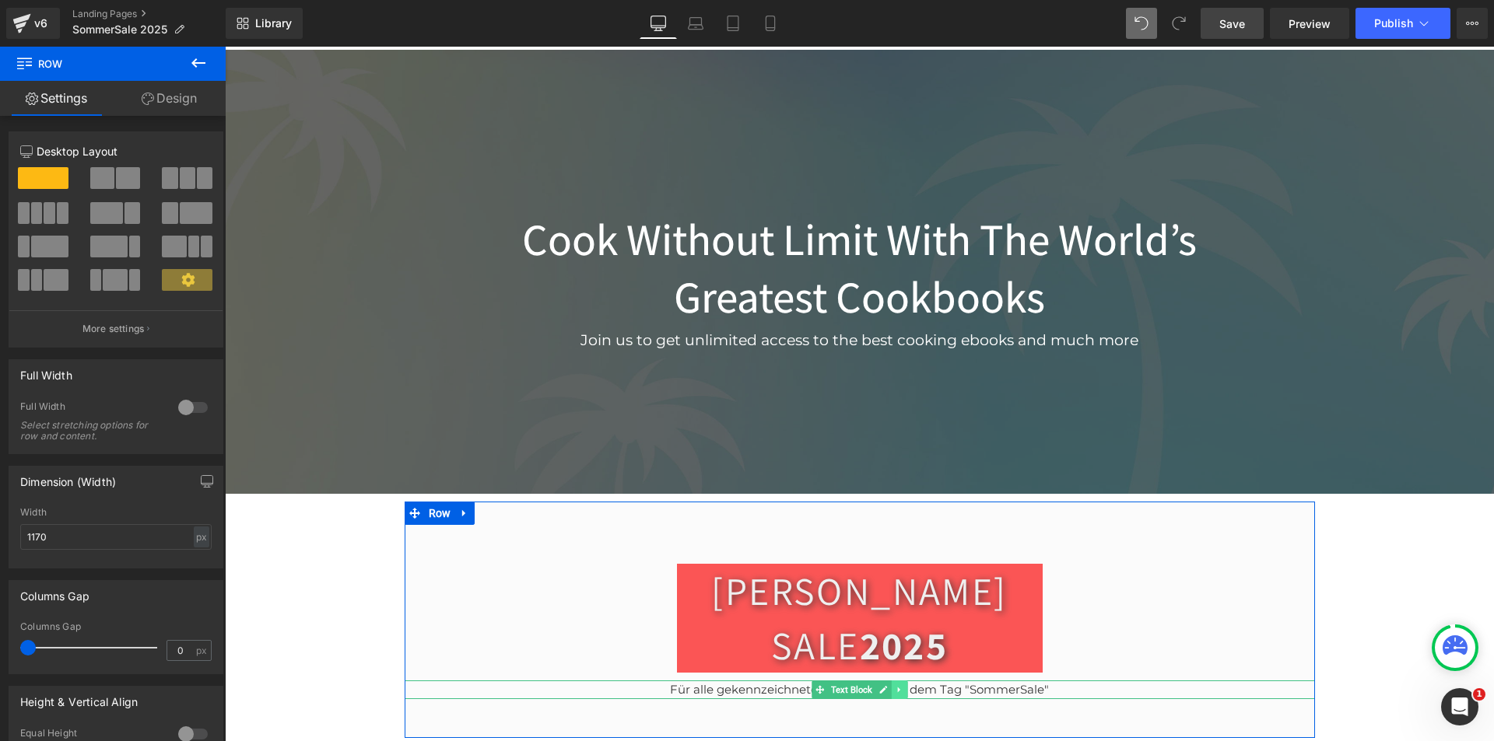
click at [895, 685] on icon at bounding box center [899, 689] width 9 height 9
click at [887, 685] on icon at bounding box center [891, 689] width 9 height 9
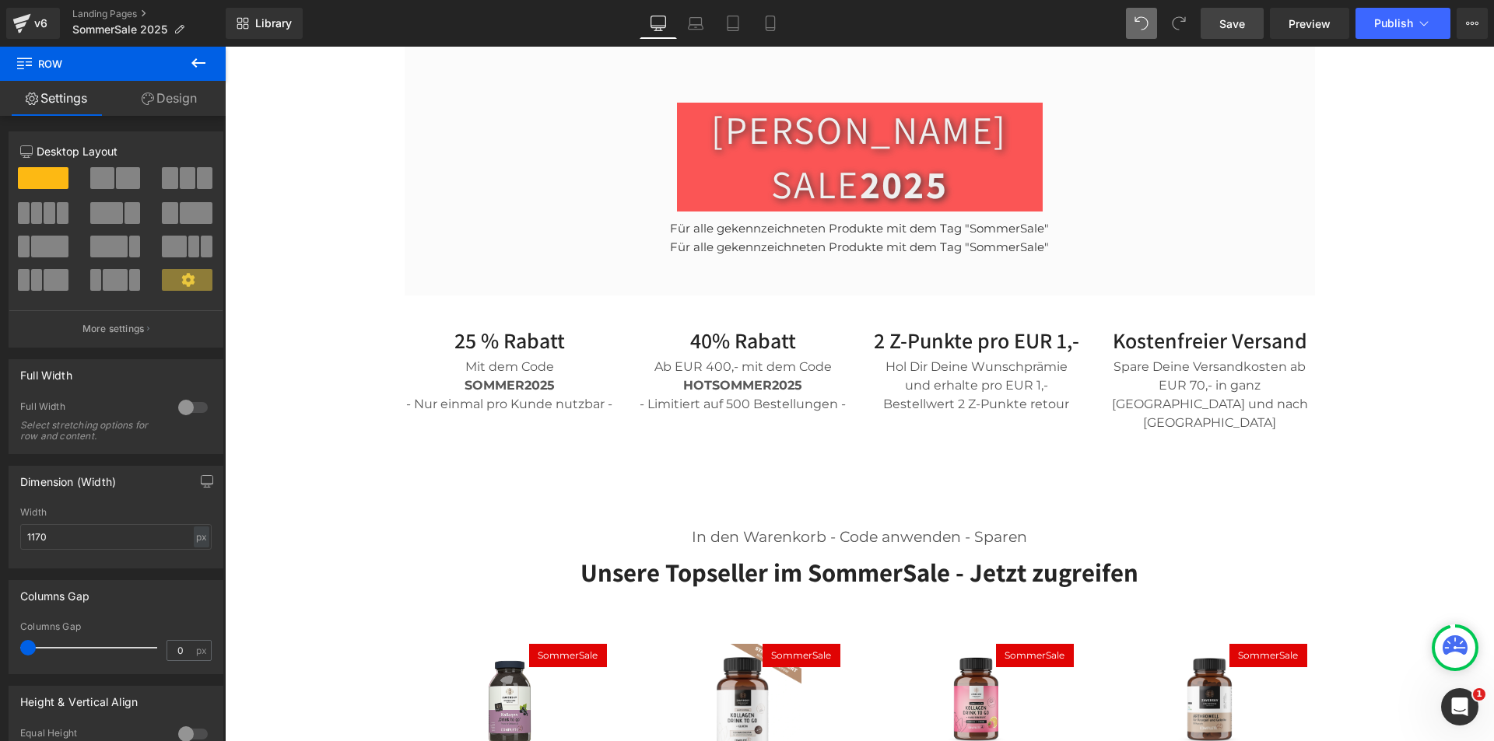
scroll to position [458, 0]
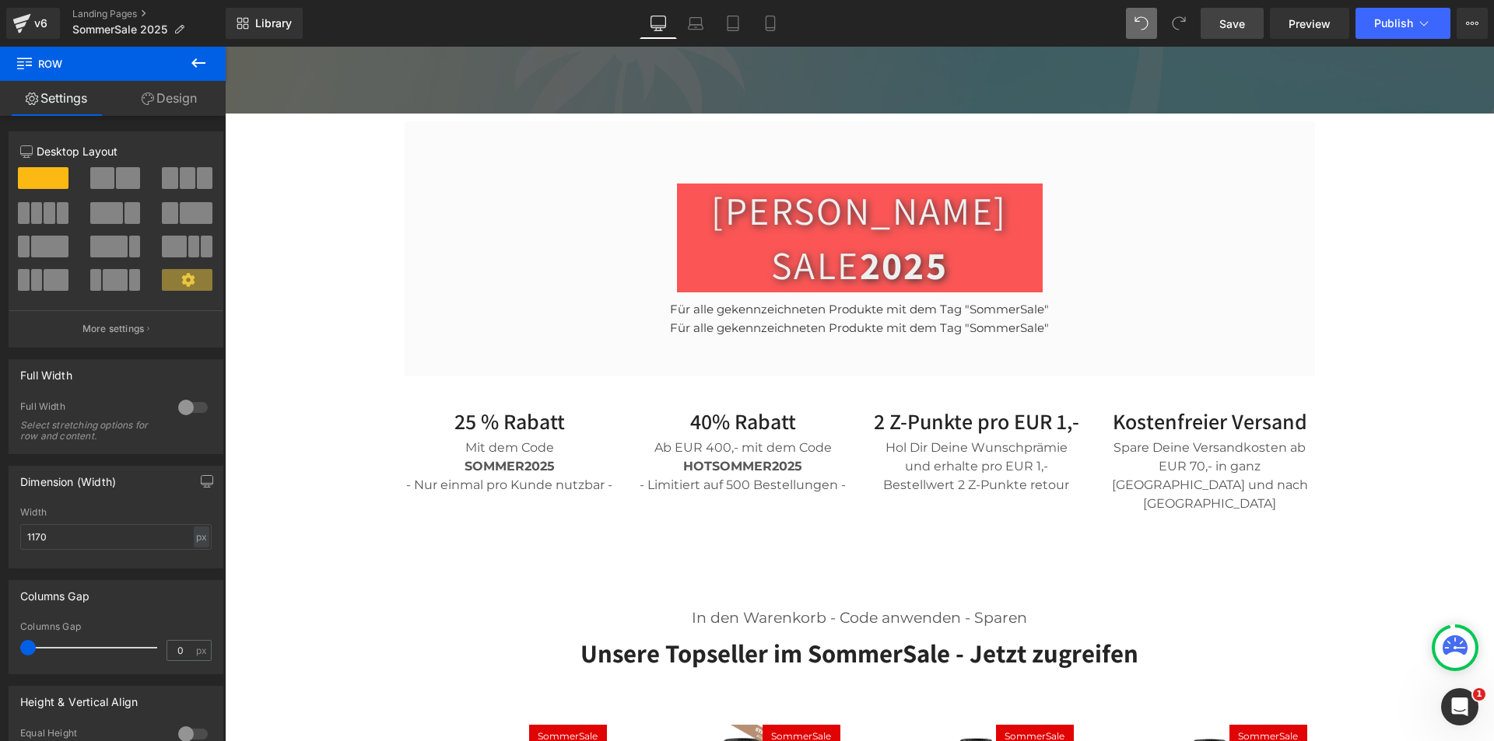
click at [734, 319] on p "Für alle gekennzeichneten Produkte mit dem Tag "SommerSale"" at bounding box center [860, 328] width 910 height 19
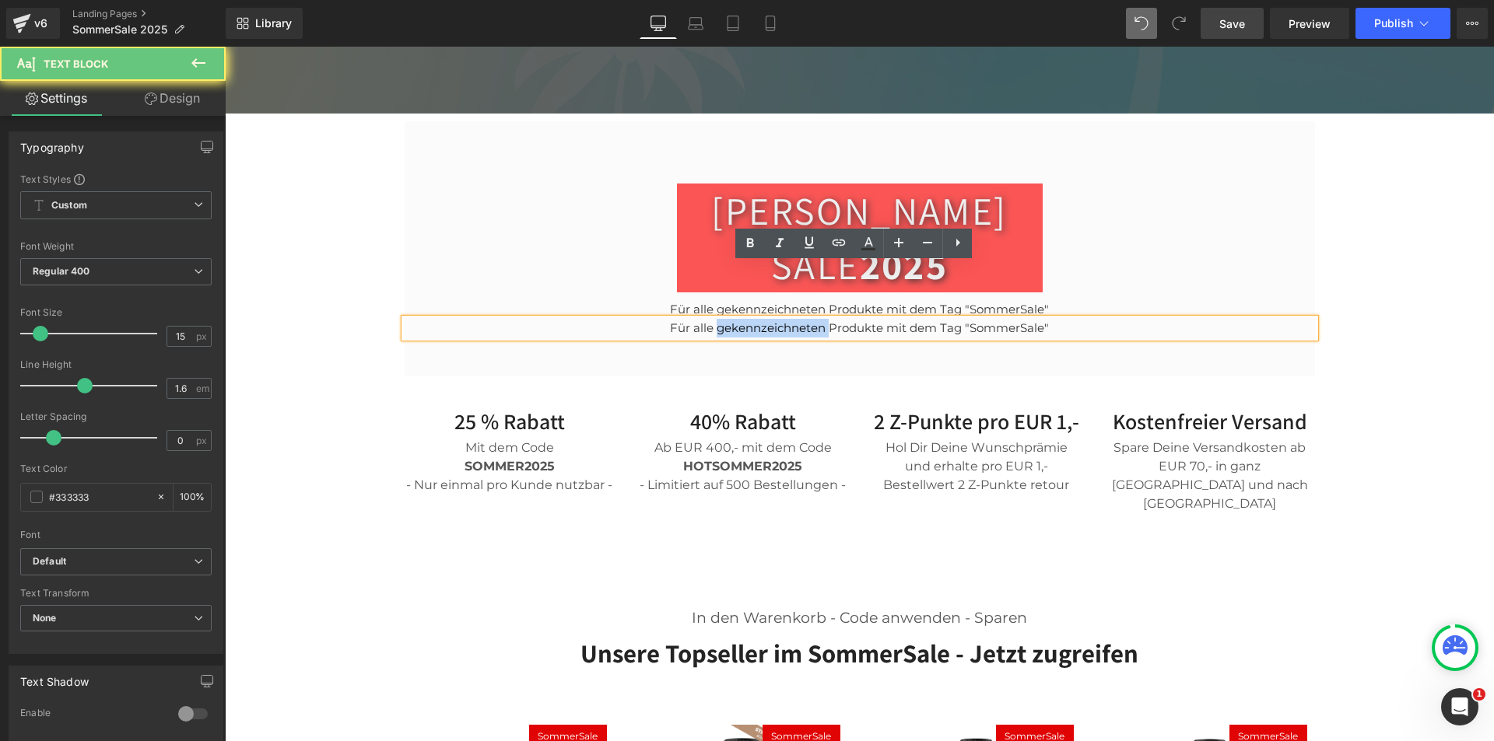
click at [734, 319] on p "Für alle gekennzeichneten Produkte mit dem Tag "SommerSale"" at bounding box center [860, 328] width 910 height 19
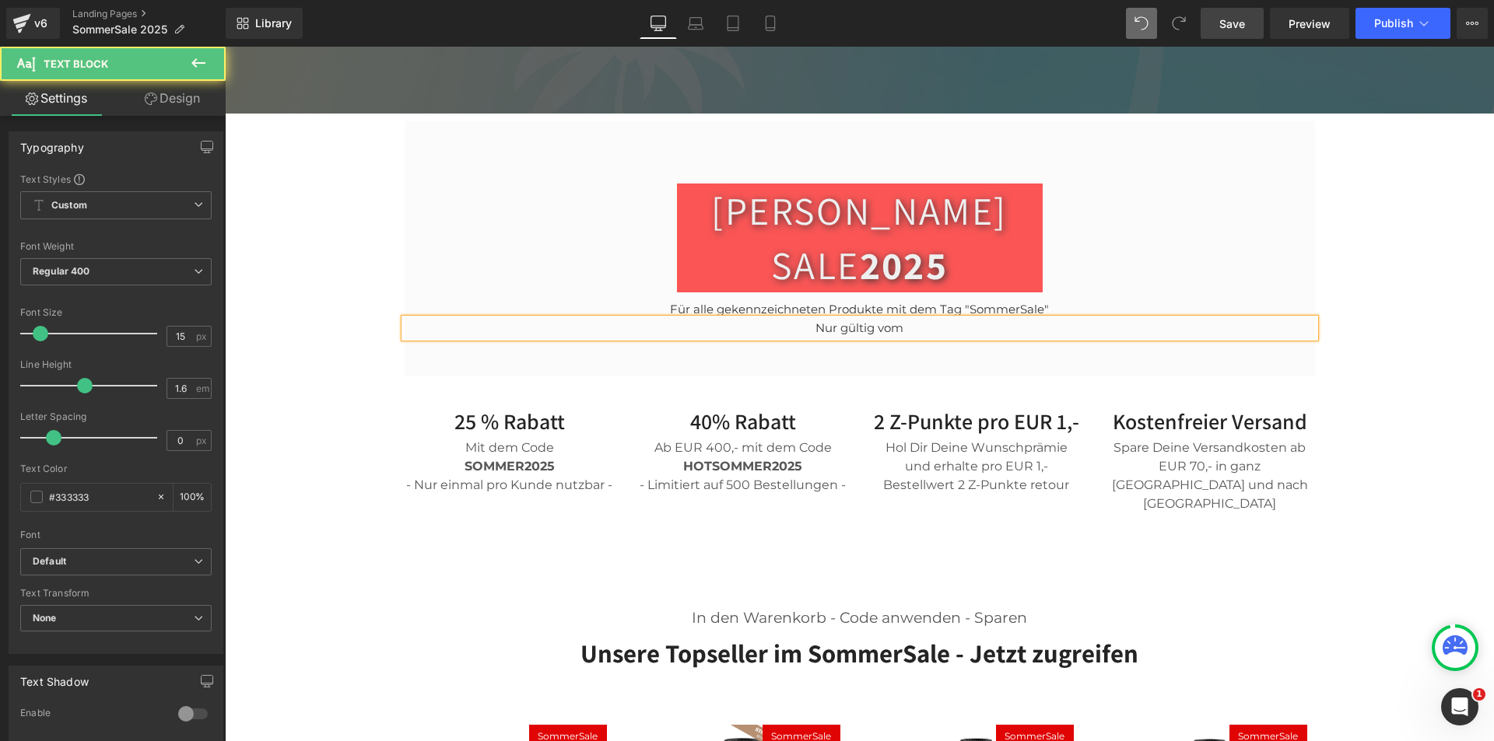
click at [953, 319] on p "Nur gültig vom" at bounding box center [860, 328] width 910 height 19
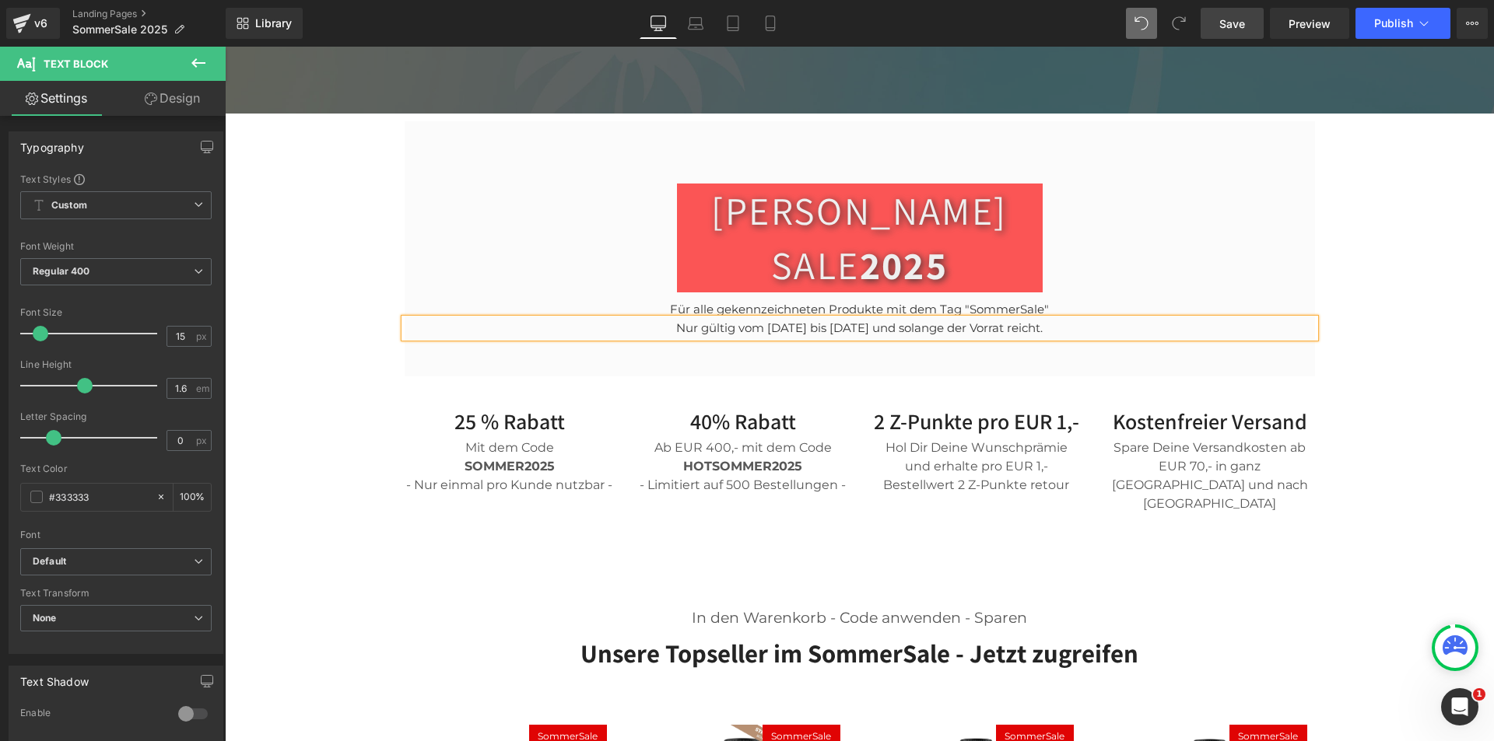
click at [298, 389] on div "Cook Without Limit With The World’s Greatest Cookbooks Heading Join us to get u…" at bounding box center [859, 716] width 1269 height 2094
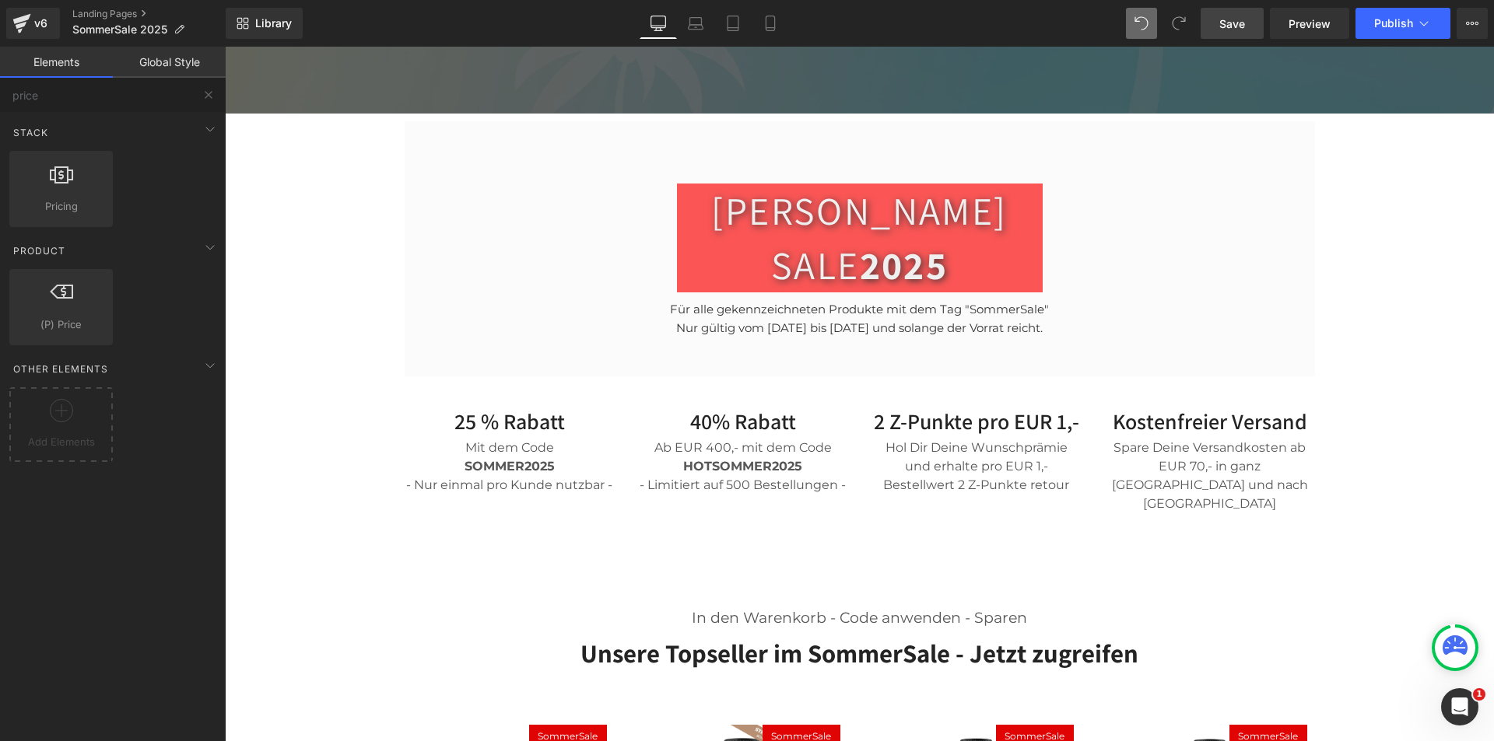
click at [1242, 17] on span "Save" at bounding box center [1232, 24] width 26 height 16
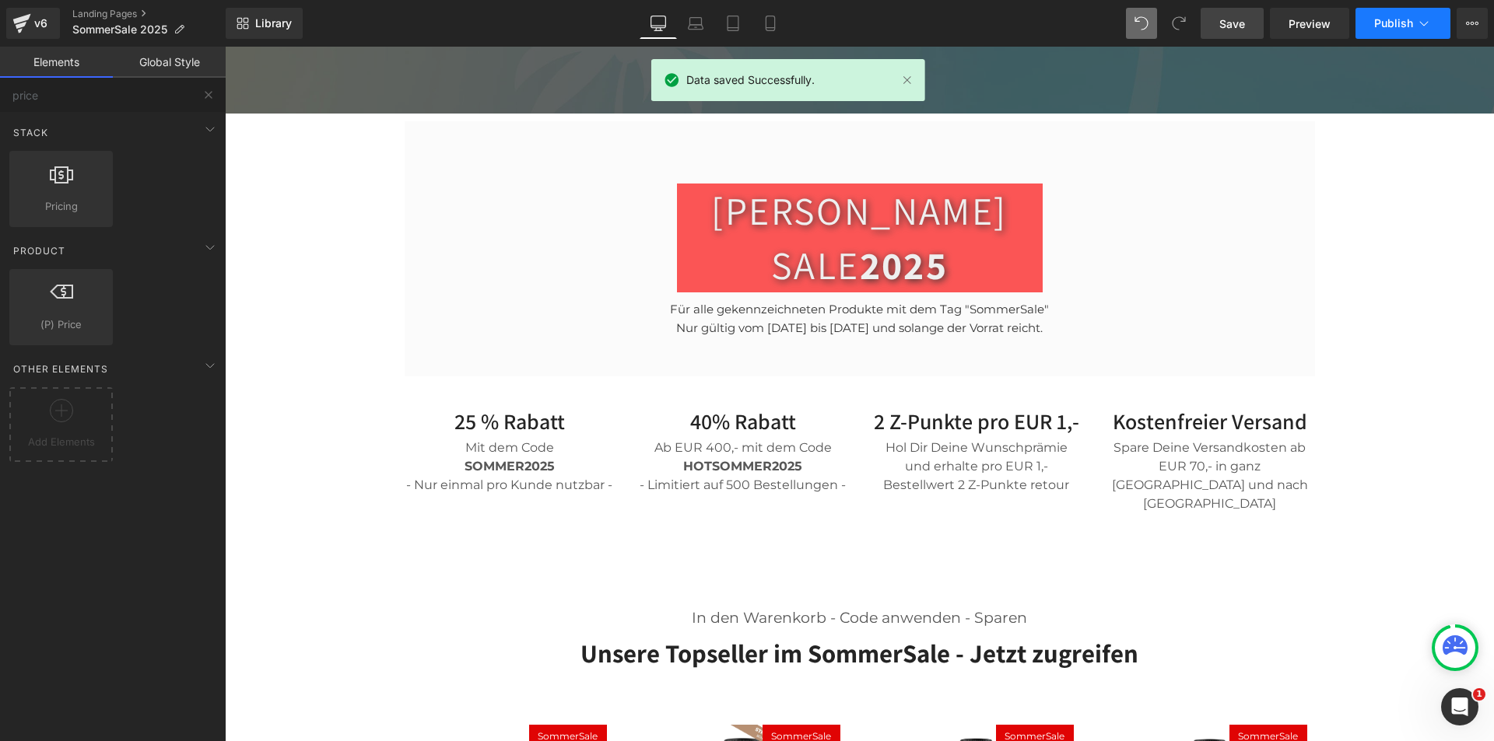
click at [1393, 23] on span "Publish" at bounding box center [1393, 23] width 39 height 12
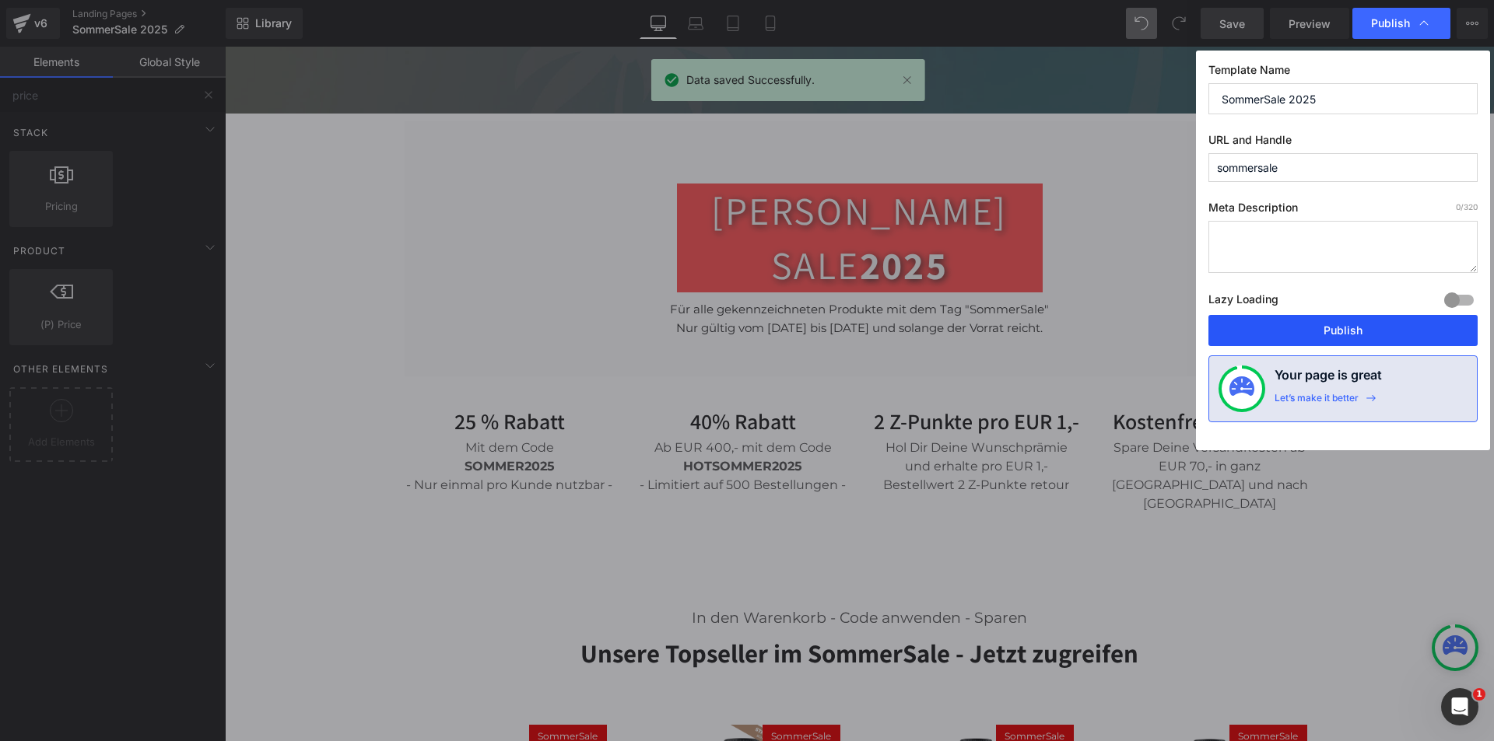
click at [1329, 328] on button "Publish" at bounding box center [1342, 330] width 269 height 31
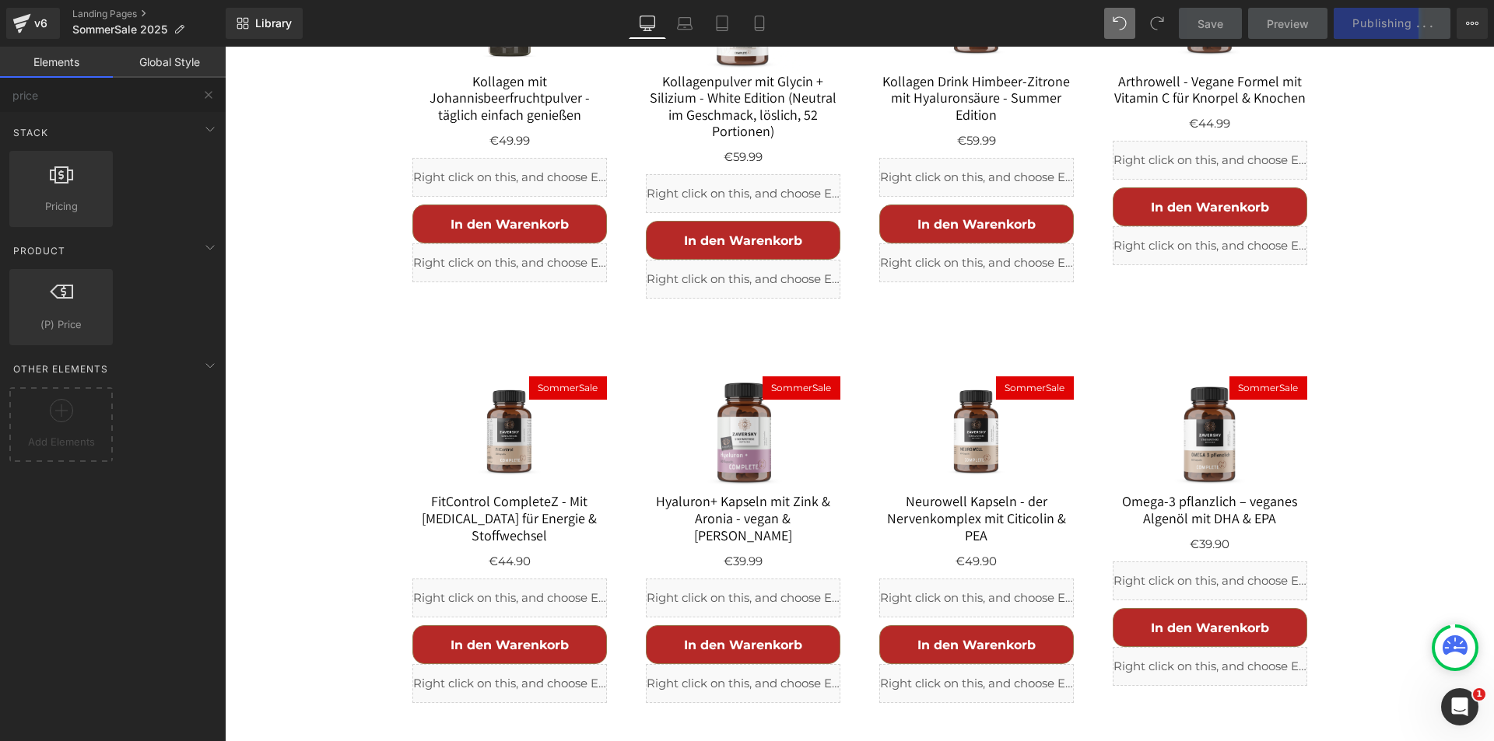
scroll to position [1392, 0]
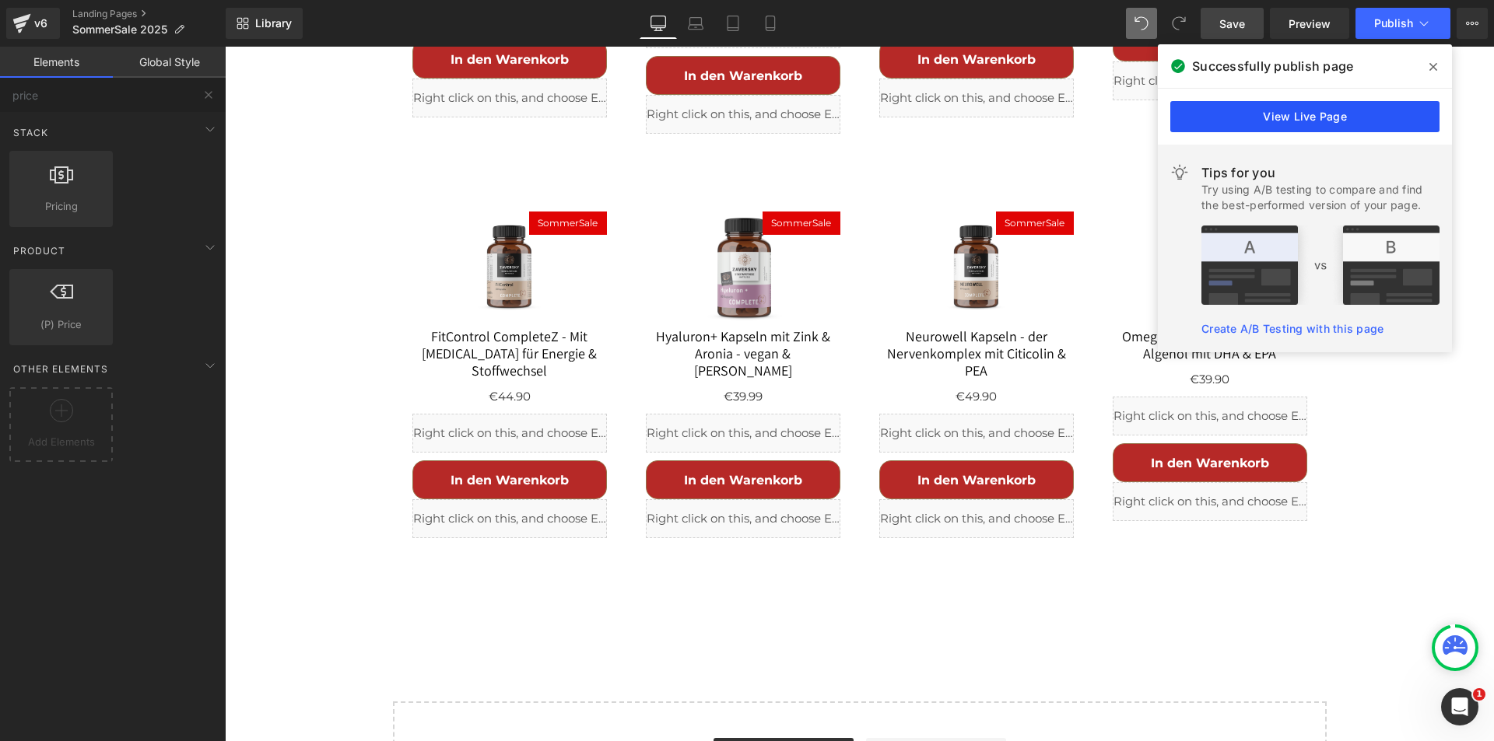
click at [1319, 111] on link "View Live Page" at bounding box center [1304, 116] width 269 height 31
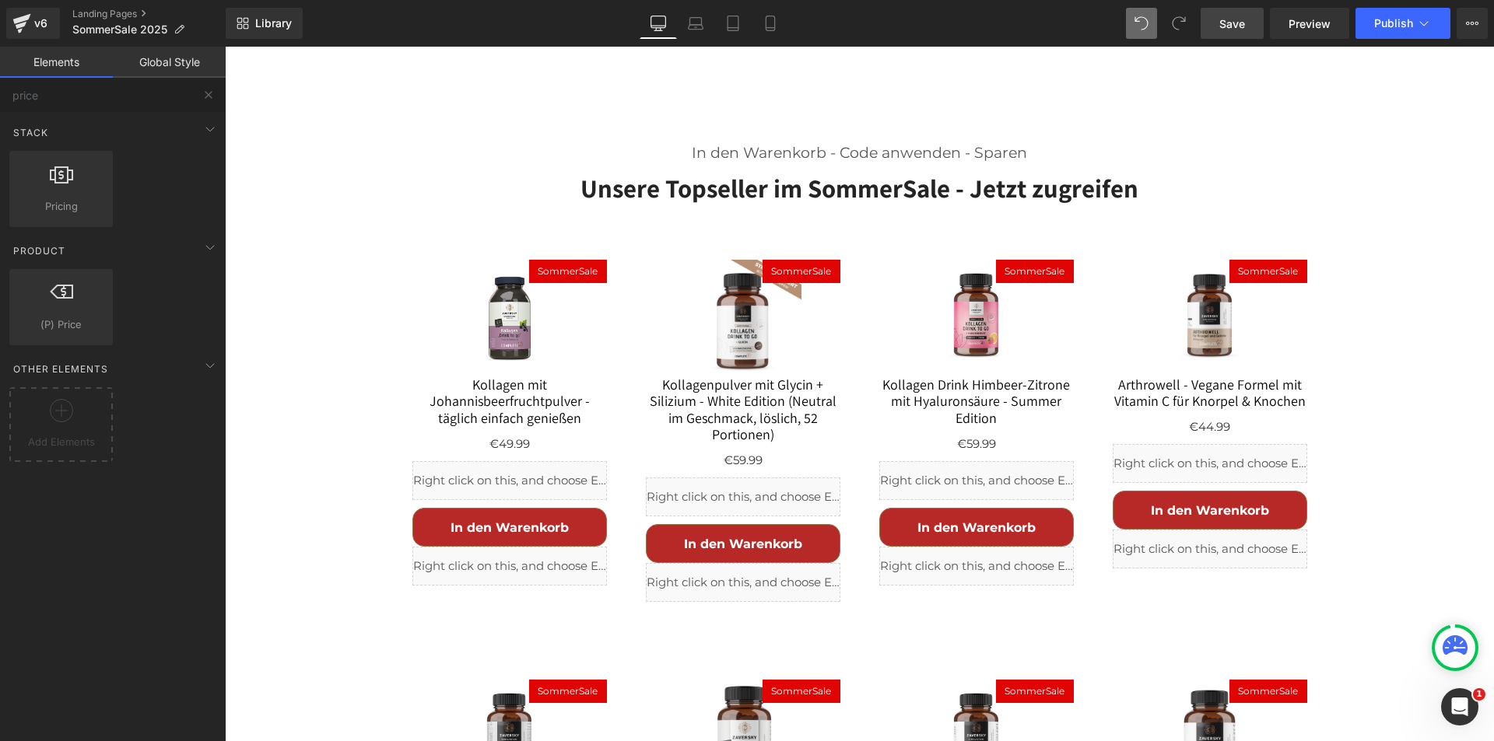
scroll to position [847, 0]
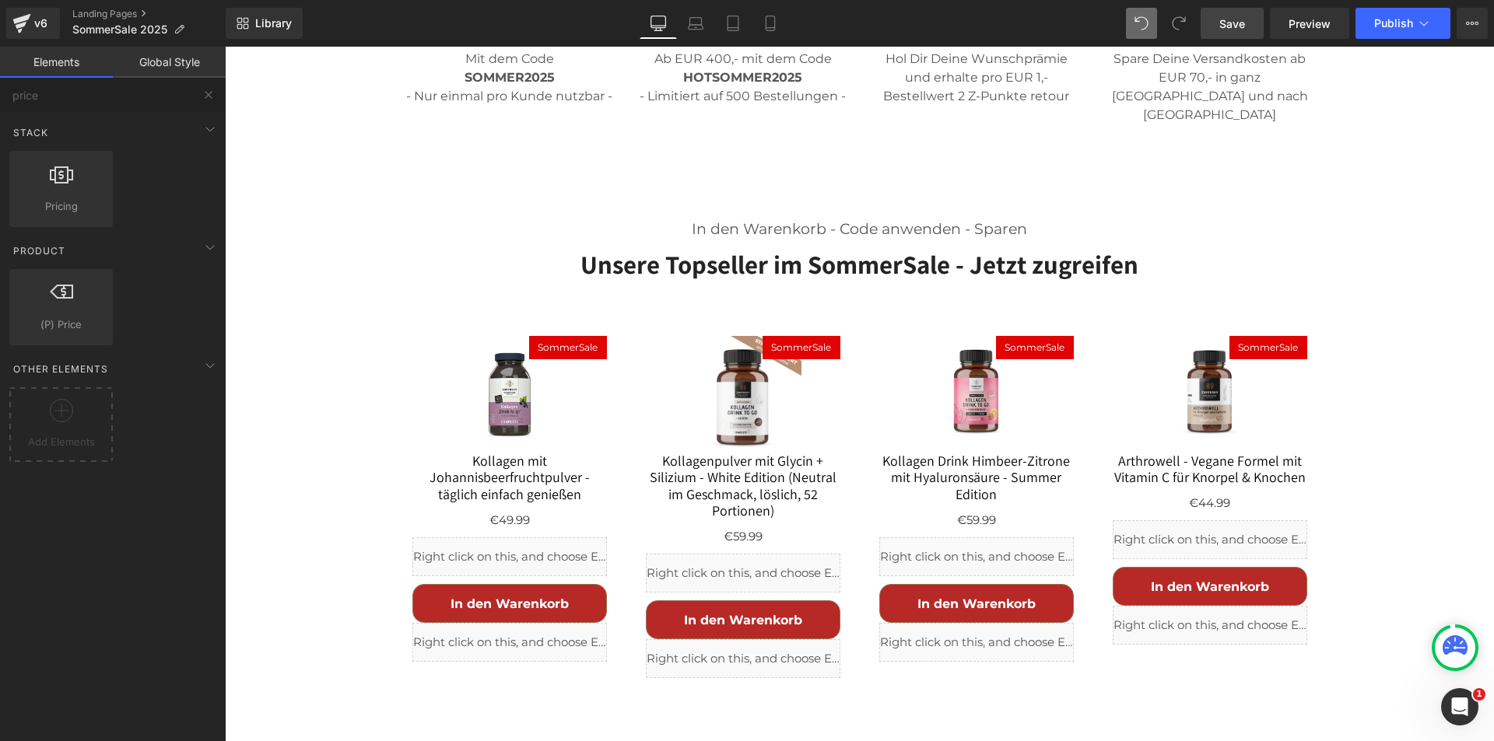
click at [756, 218] on p "In den Warenkorb - Code anwenden - Sparen" at bounding box center [860, 229] width 910 height 23
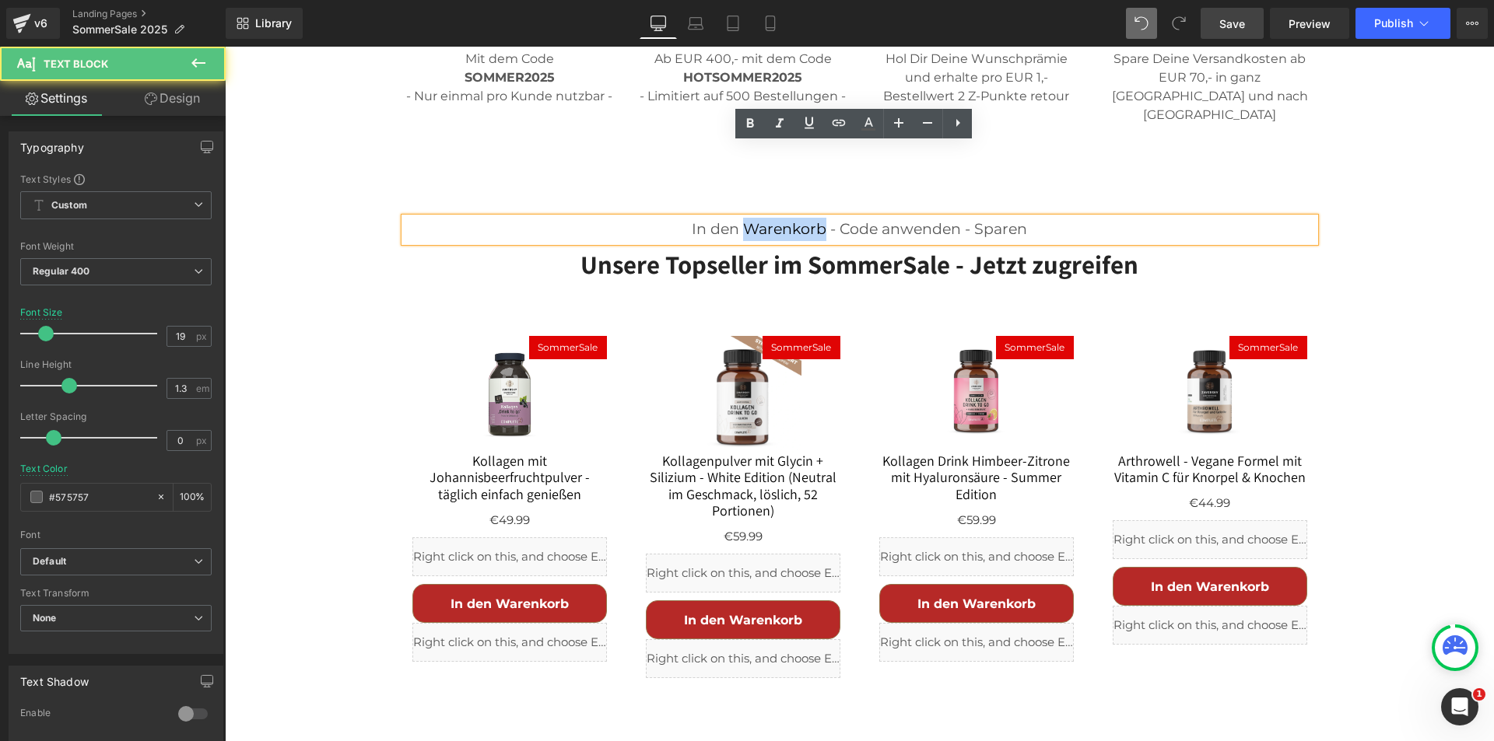
click at [757, 218] on p "In den Warenkorb - Code anwenden - Sparen" at bounding box center [860, 229] width 910 height 23
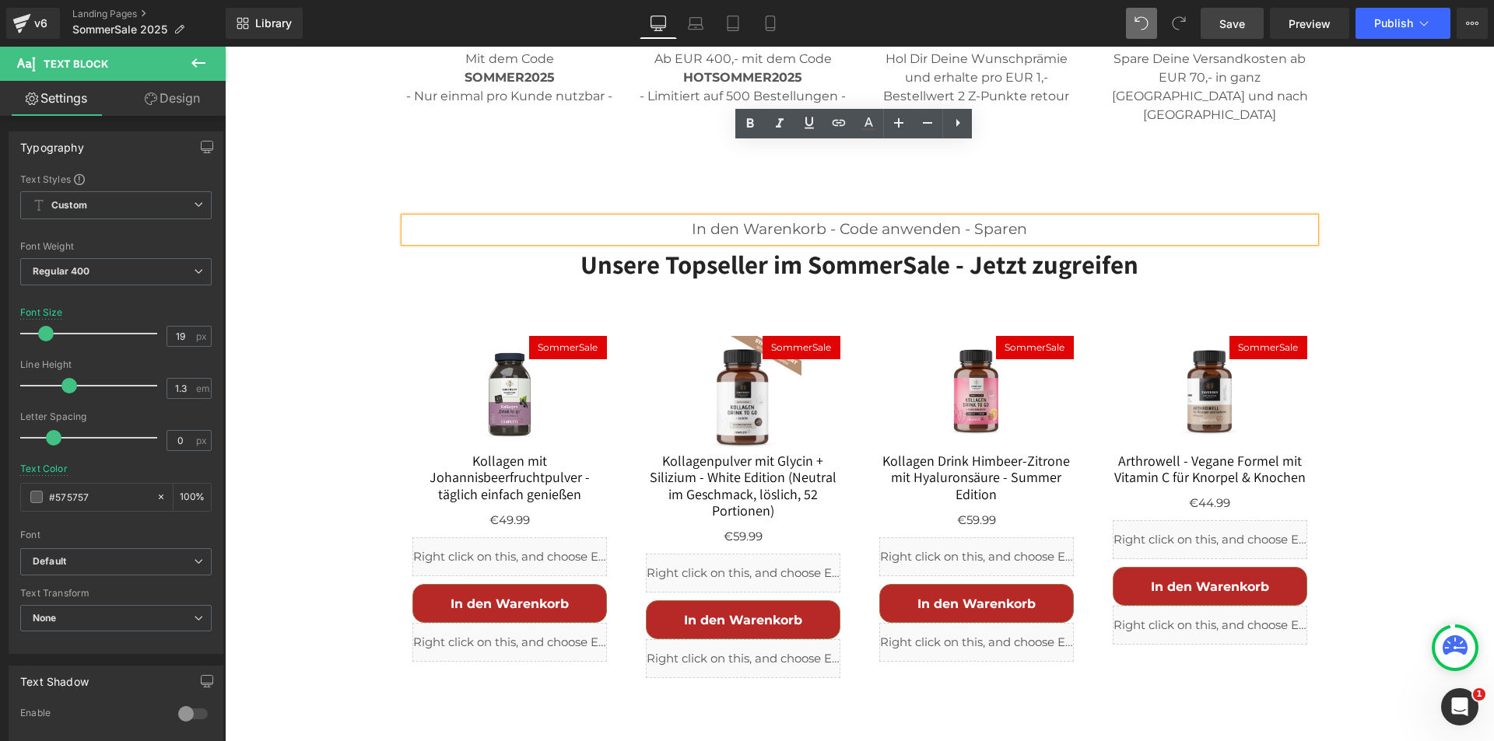
click at [757, 218] on p "In den Warenkorb - Code anwenden - Sparen" at bounding box center [860, 229] width 910 height 23
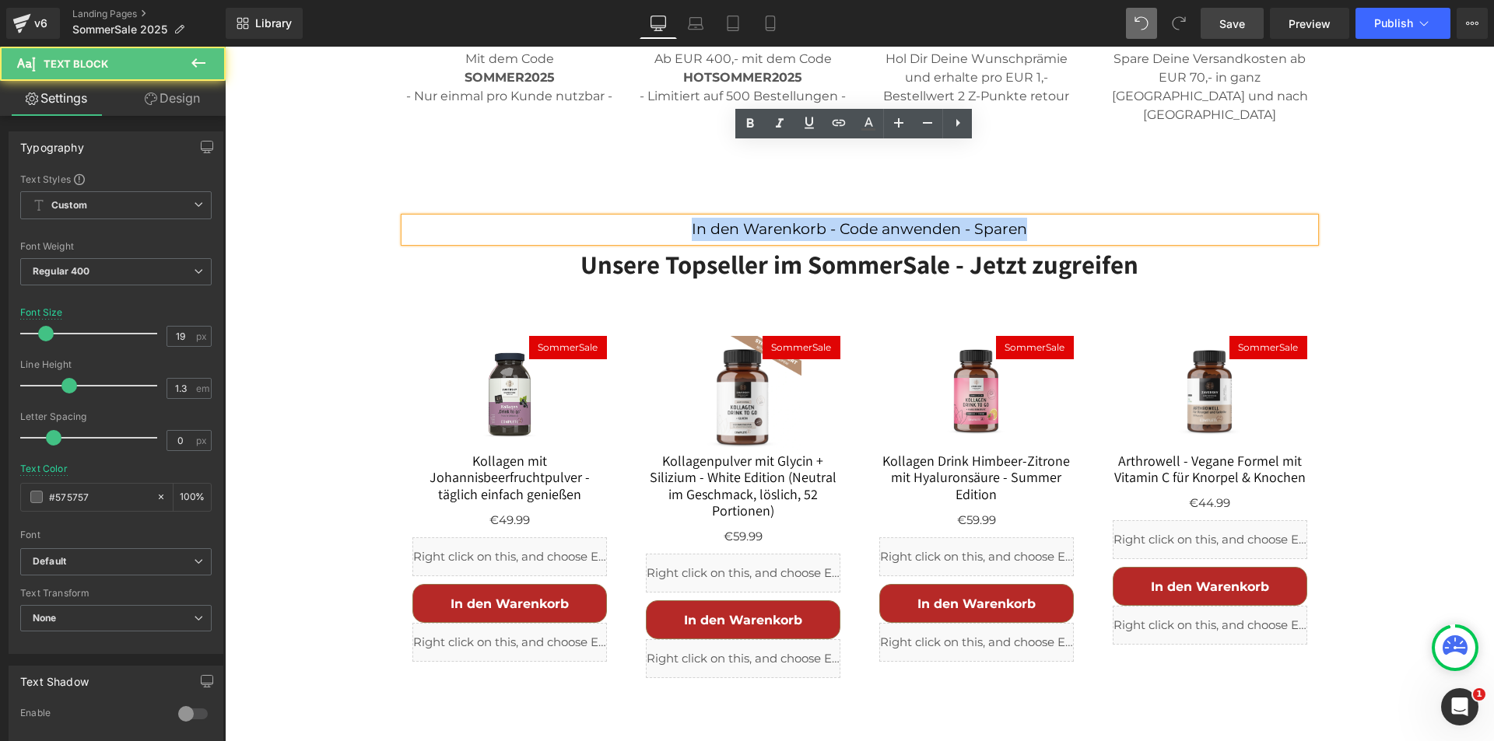
click at [757, 218] on p "In den Warenkorb - Code anwenden - Sparen" at bounding box center [860, 229] width 910 height 23
click at [779, 218] on p "In den Warenkorb - Code anwenden - Sparen" at bounding box center [860, 229] width 910 height 23
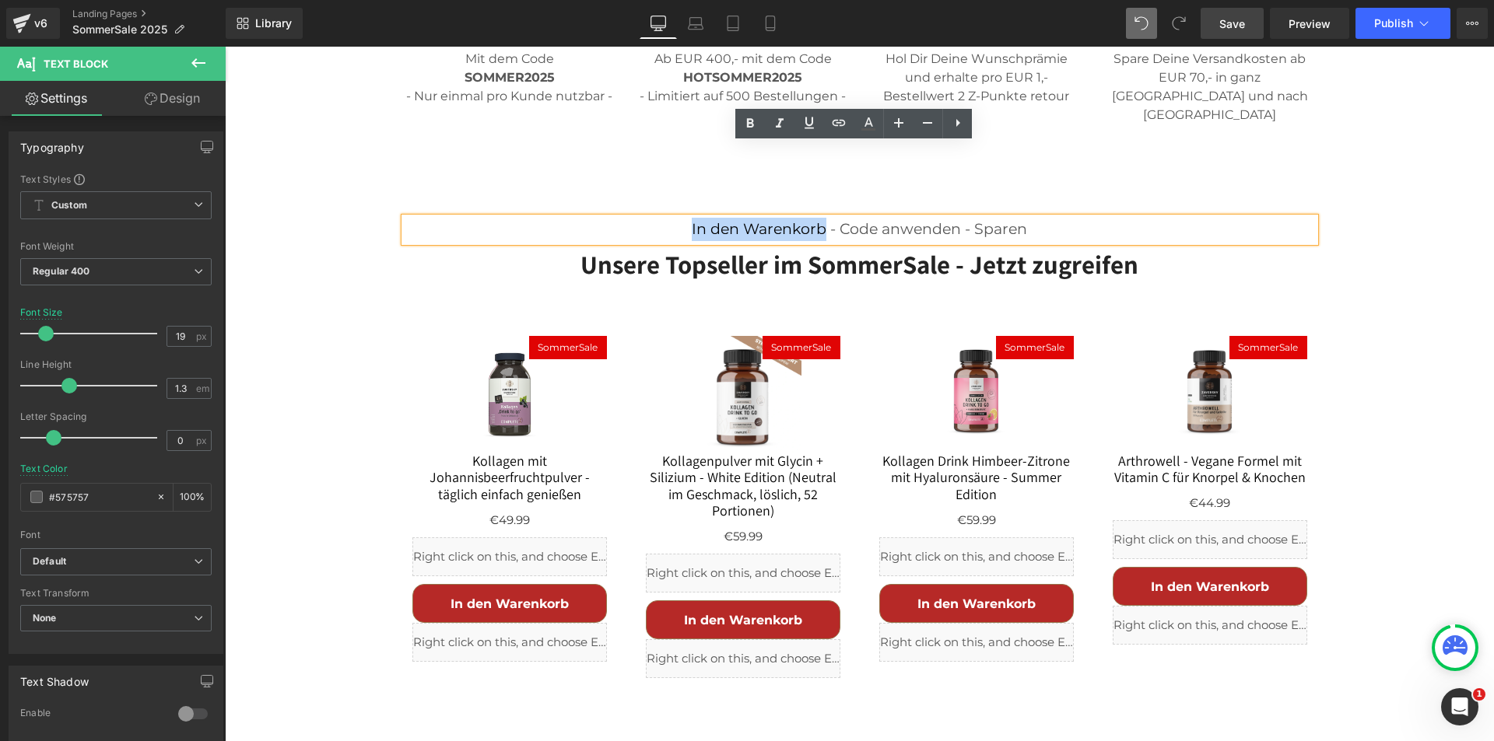
drag, startPoint x: 819, startPoint y: 155, endPoint x: 685, endPoint y: 152, distance: 133.8
click at [685, 218] on p "In den Warenkorb - Code anwenden - Sparen" at bounding box center [860, 229] width 910 height 23
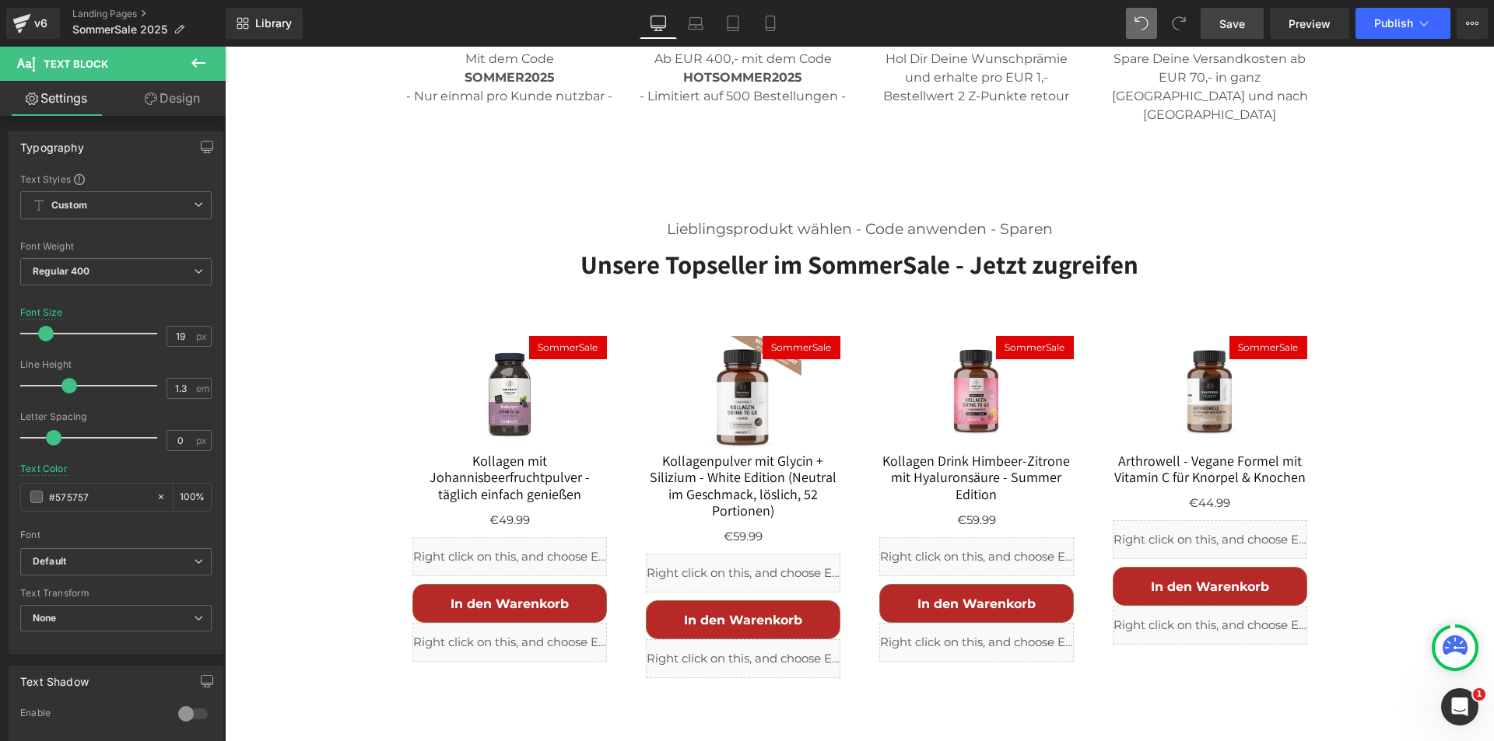
drag, startPoint x: 1242, startPoint y: 26, endPoint x: 1123, endPoint y: 244, distance: 247.6
click at [1242, 26] on span "Save" at bounding box center [1232, 24] width 26 height 16
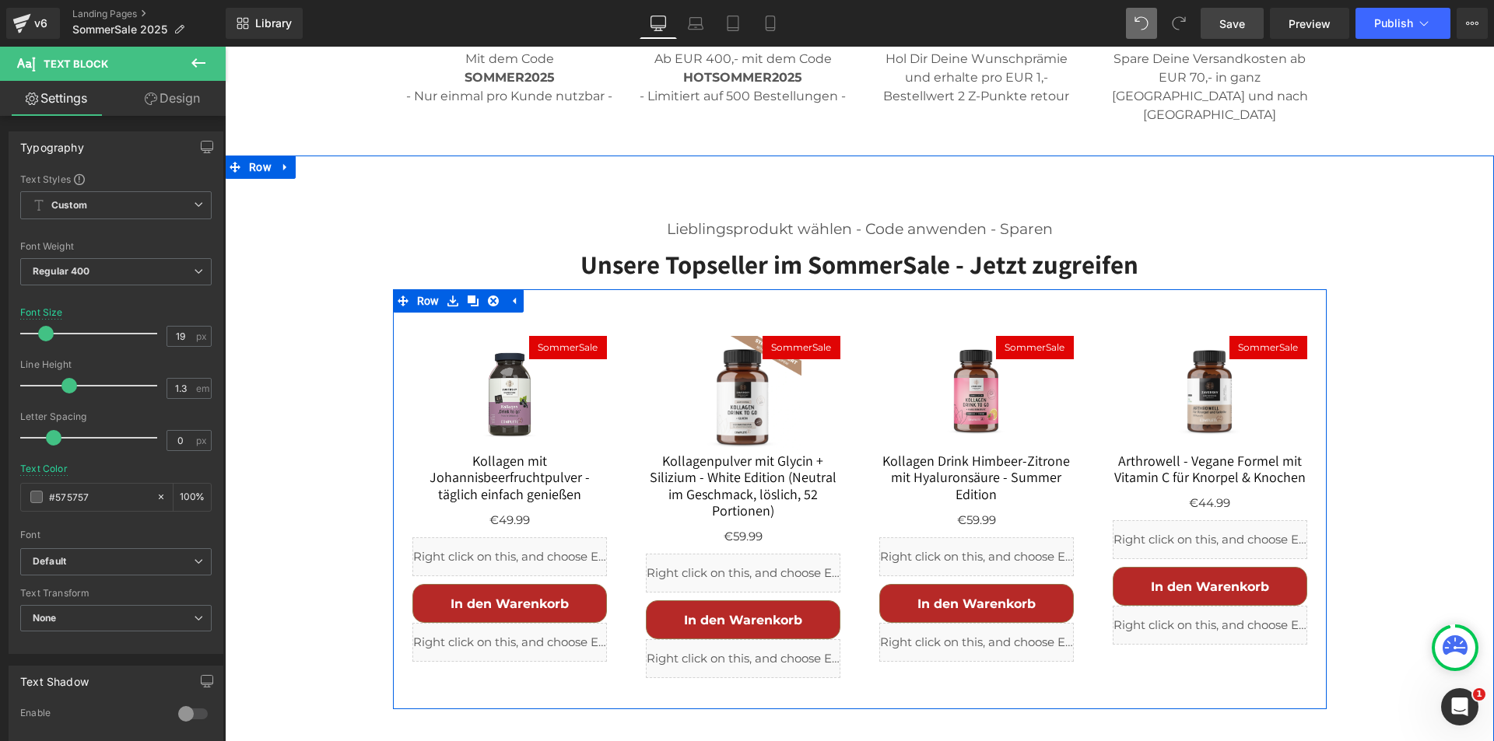
click at [502, 336] on img at bounding box center [509, 394] width 117 height 117
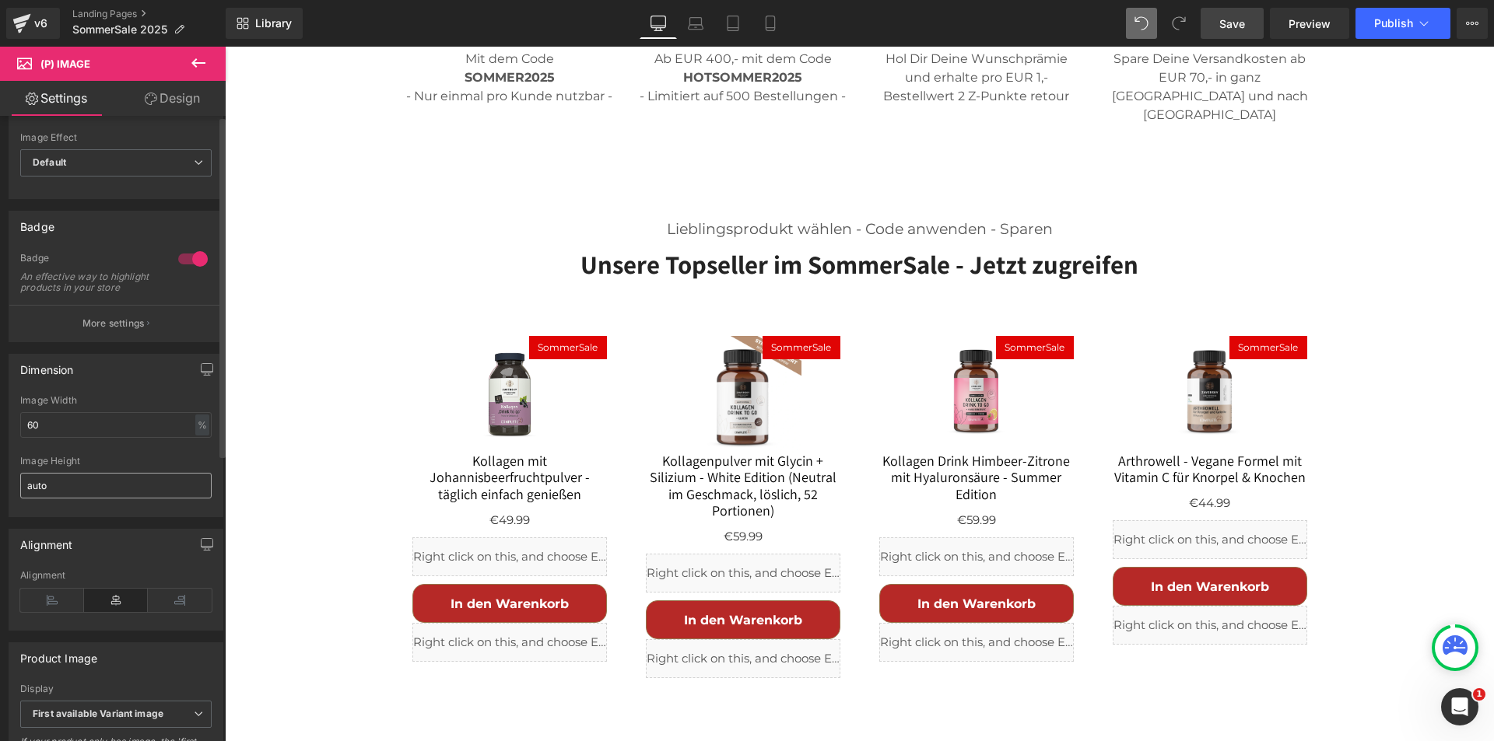
scroll to position [78, 0]
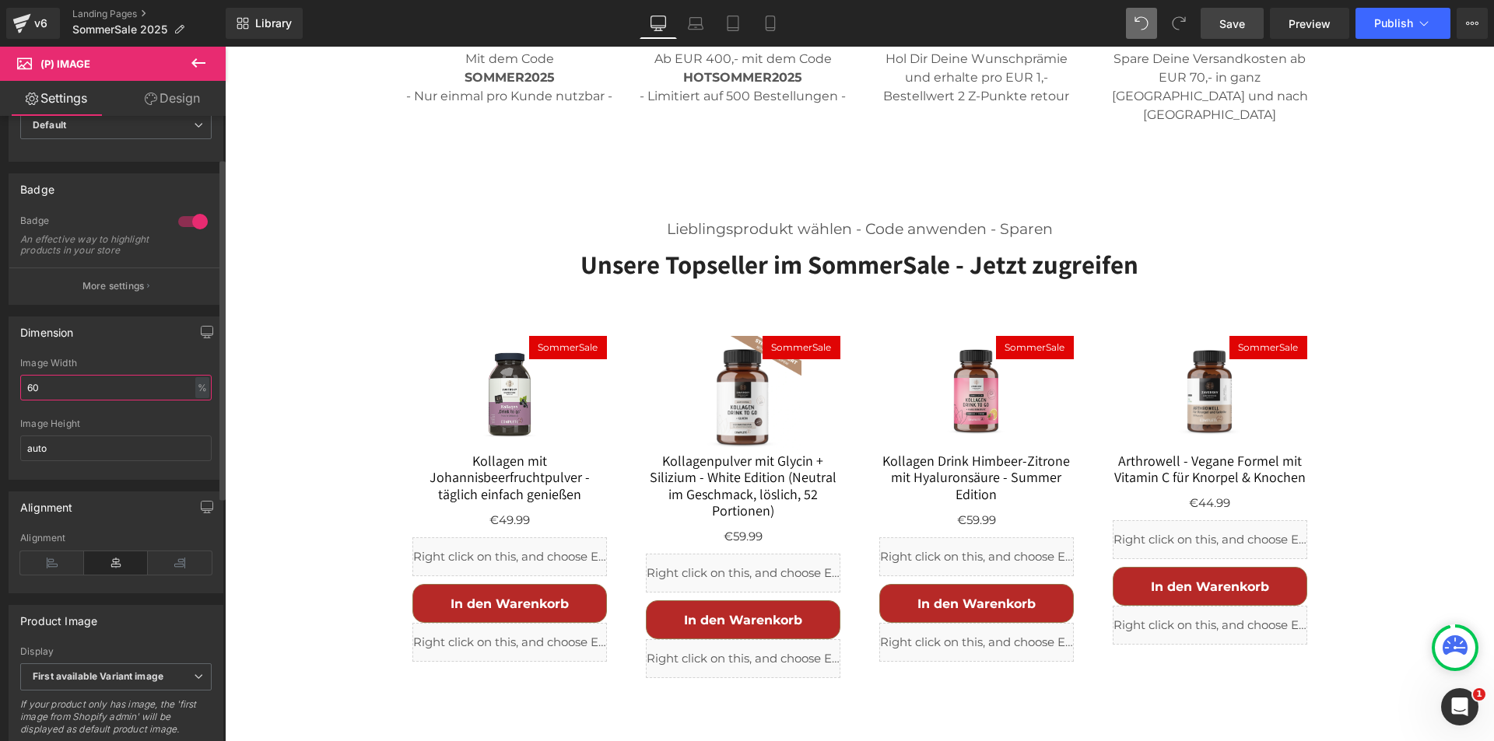
drag, startPoint x: 68, startPoint y: 400, endPoint x: 0, endPoint y: 400, distance: 67.7
click at [0, 400] on div "Dimension 60% Image Width 60 % % px auto Image Height auto" at bounding box center [116, 392] width 233 height 175
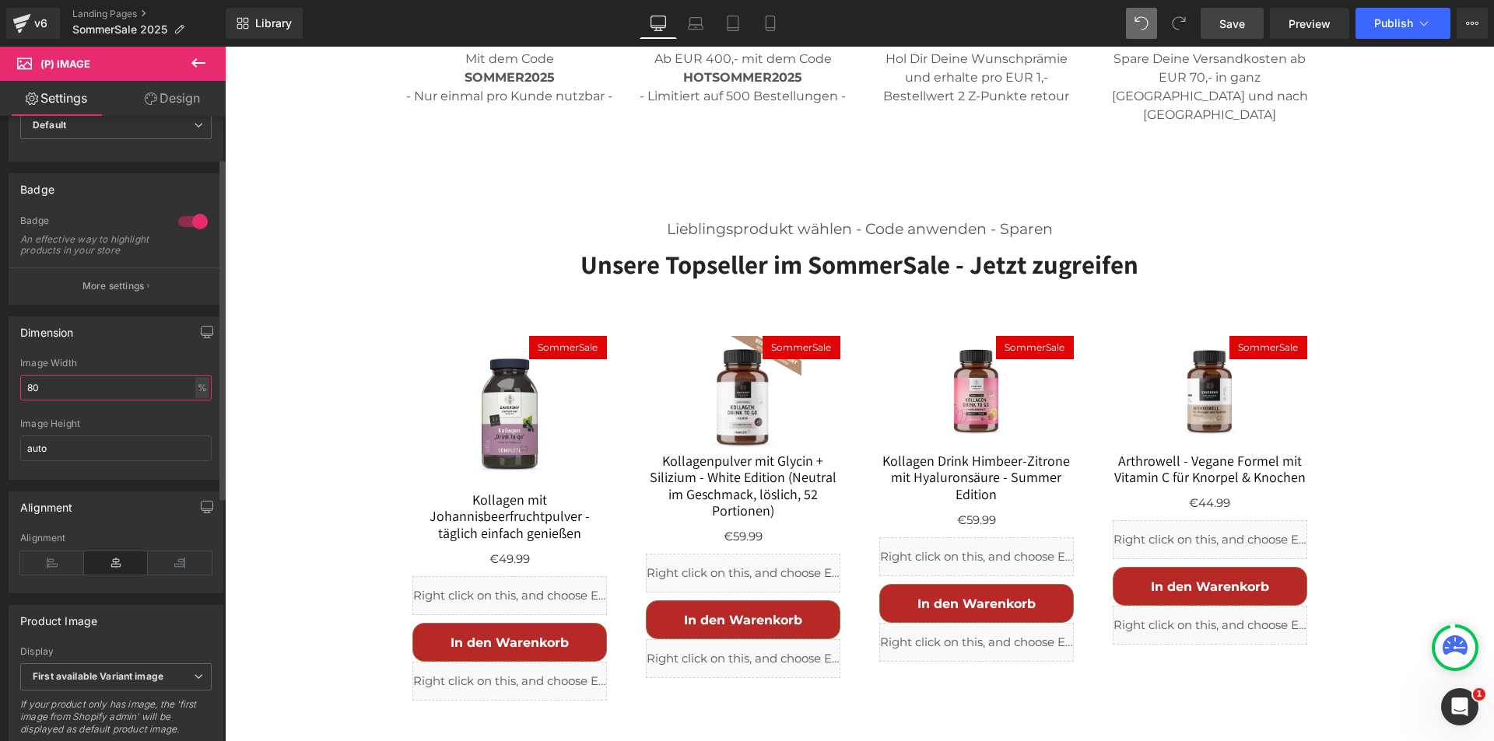
drag, startPoint x: 55, startPoint y: 396, endPoint x: 1, endPoint y: 401, distance: 54.7
click at [1, 401] on div "Dimension 80% Image Width 80 % % px auto Image Height auto" at bounding box center [116, 392] width 233 height 175
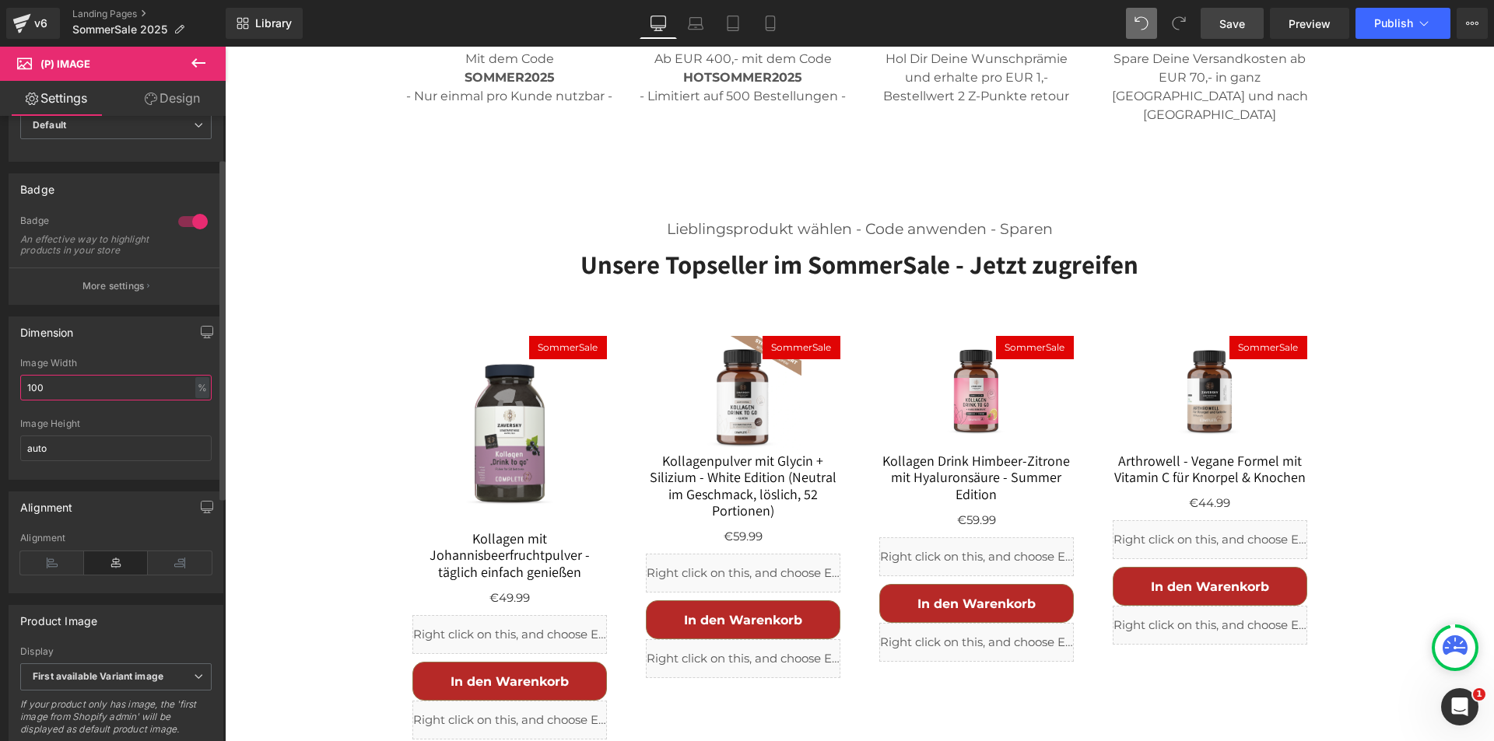
drag, startPoint x: 22, startPoint y: 405, endPoint x: 0, endPoint y: 404, distance: 21.8
click at [0, 404] on div "Dimension 100% Image Width 100 % % px auto Image Height auto" at bounding box center [116, 392] width 233 height 175
type input "80"
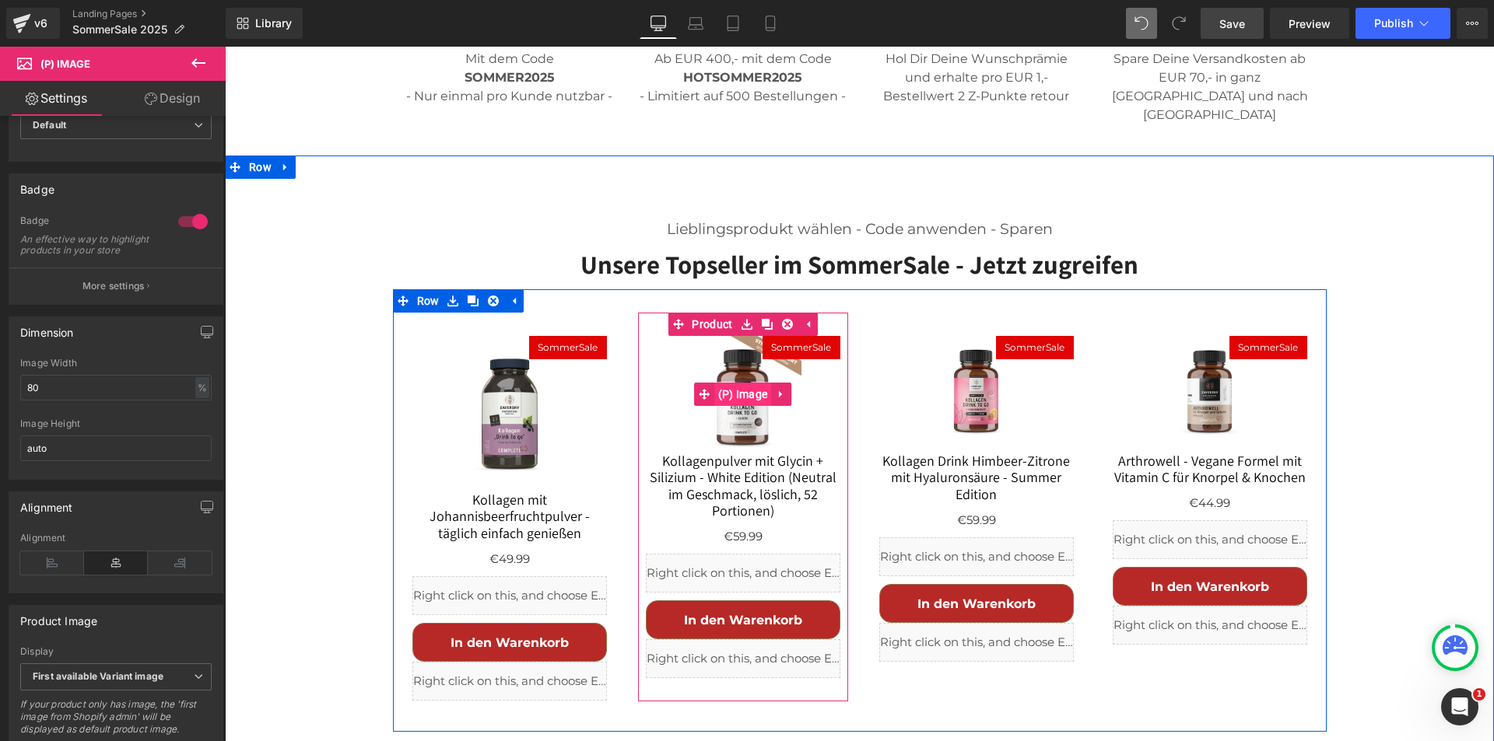
click at [738, 383] on span "(P) Image" at bounding box center [743, 394] width 58 height 23
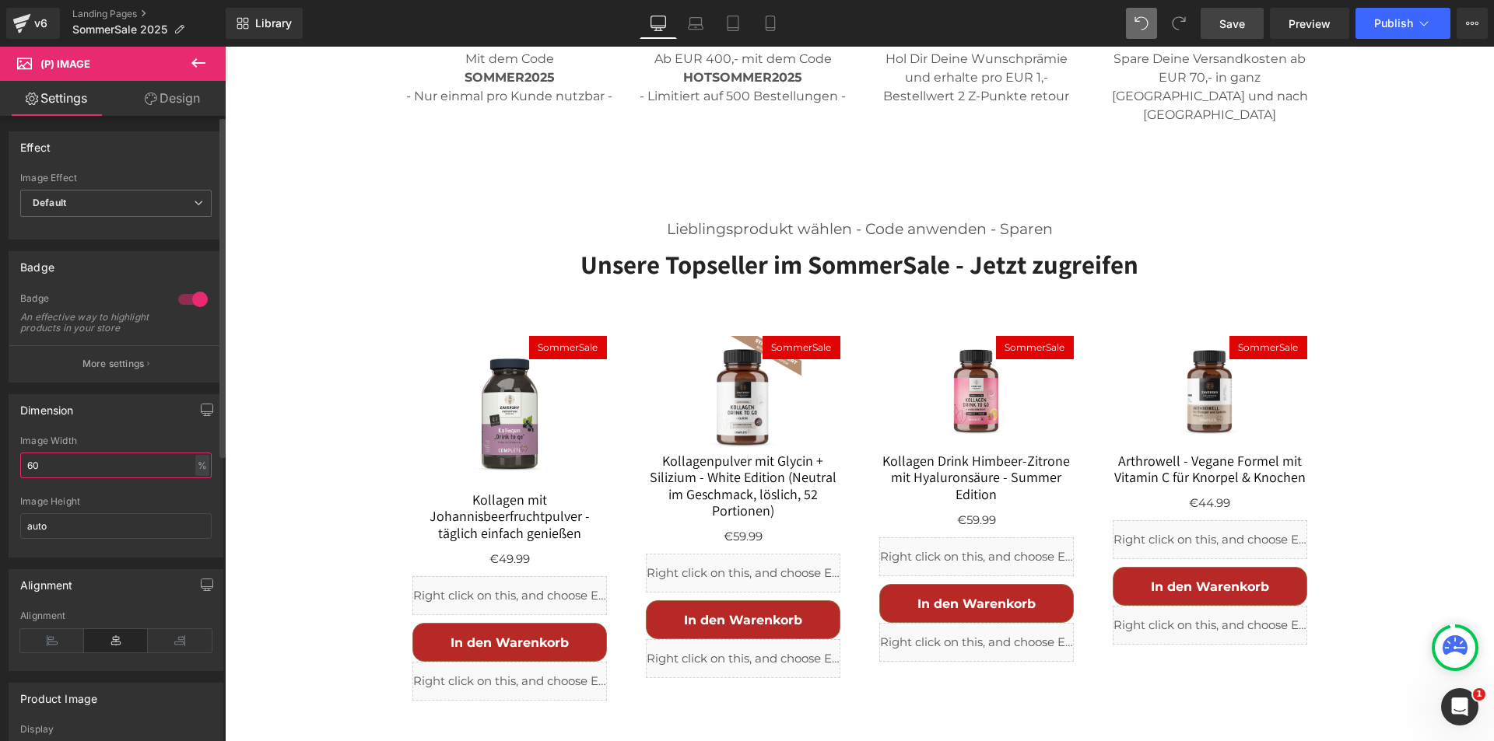
drag, startPoint x: 85, startPoint y: 478, endPoint x: 8, endPoint y: 479, distance: 77.0
click at [0, 479] on div "Dimension 60% Image Width 60 % % px auto Image Height auto" at bounding box center [116, 470] width 233 height 175
type input "80"
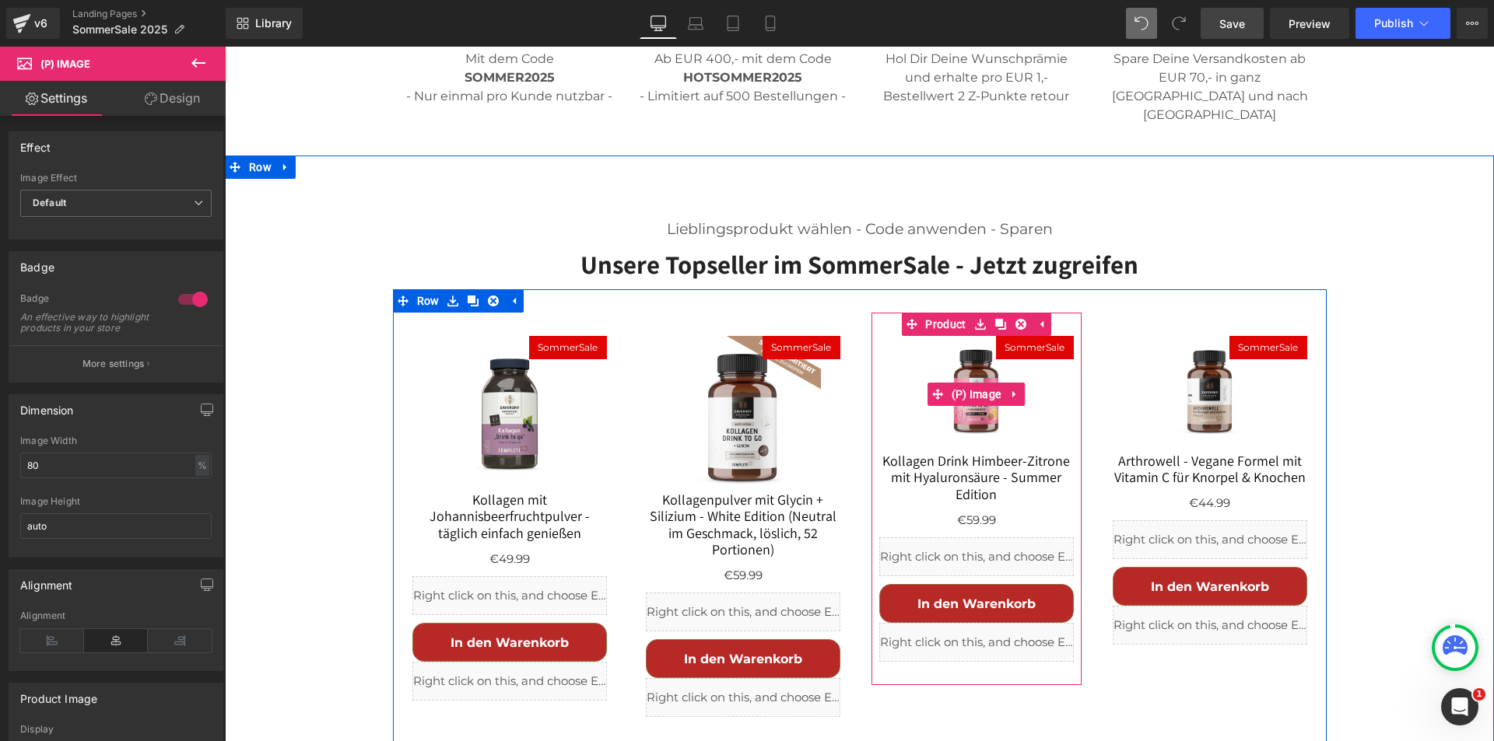
click at [969, 348] on img at bounding box center [976, 394] width 117 height 117
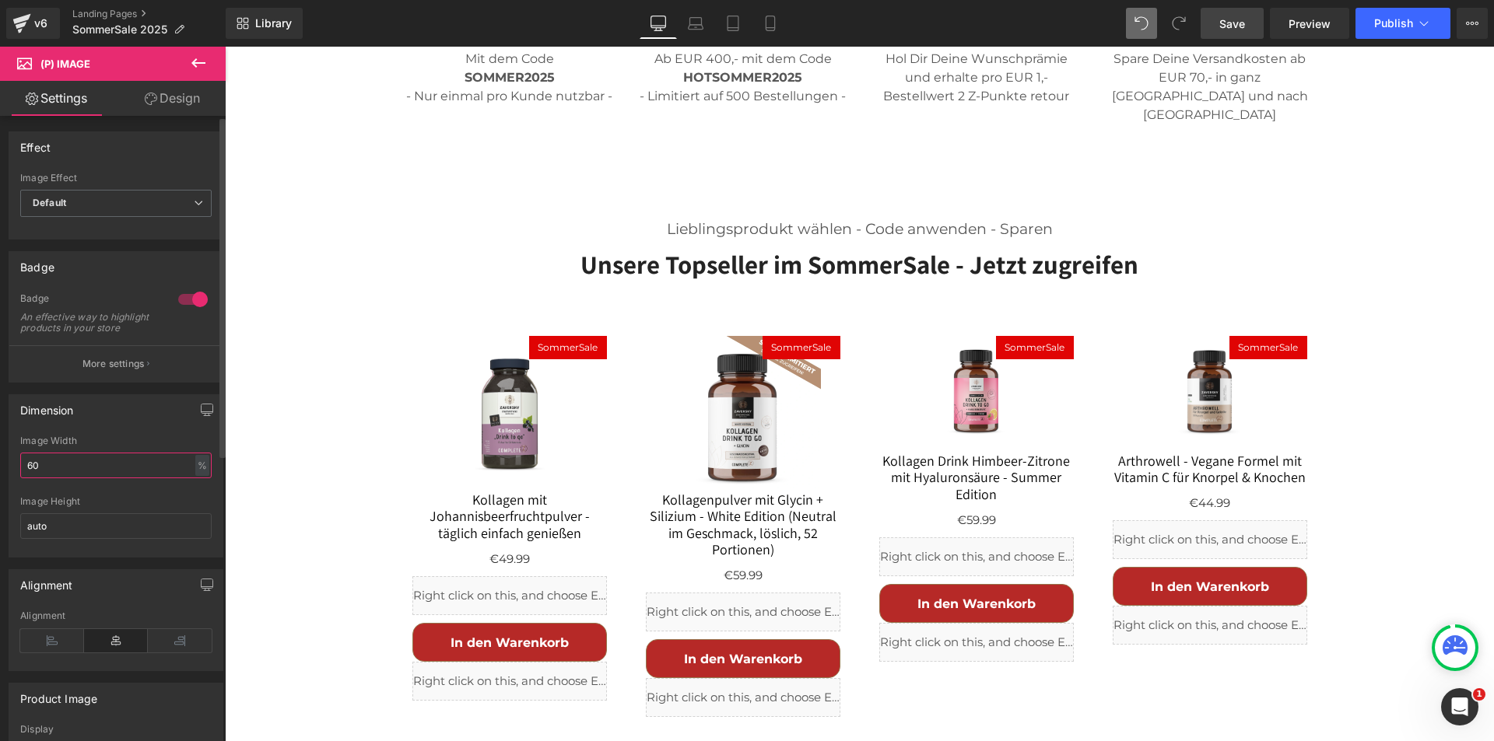
click at [0, 471] on div "Dimension 60% Image Width 60 % % px auto Image Height auto" at bounding box center [116, 470] width 233 height 175
type input "80"
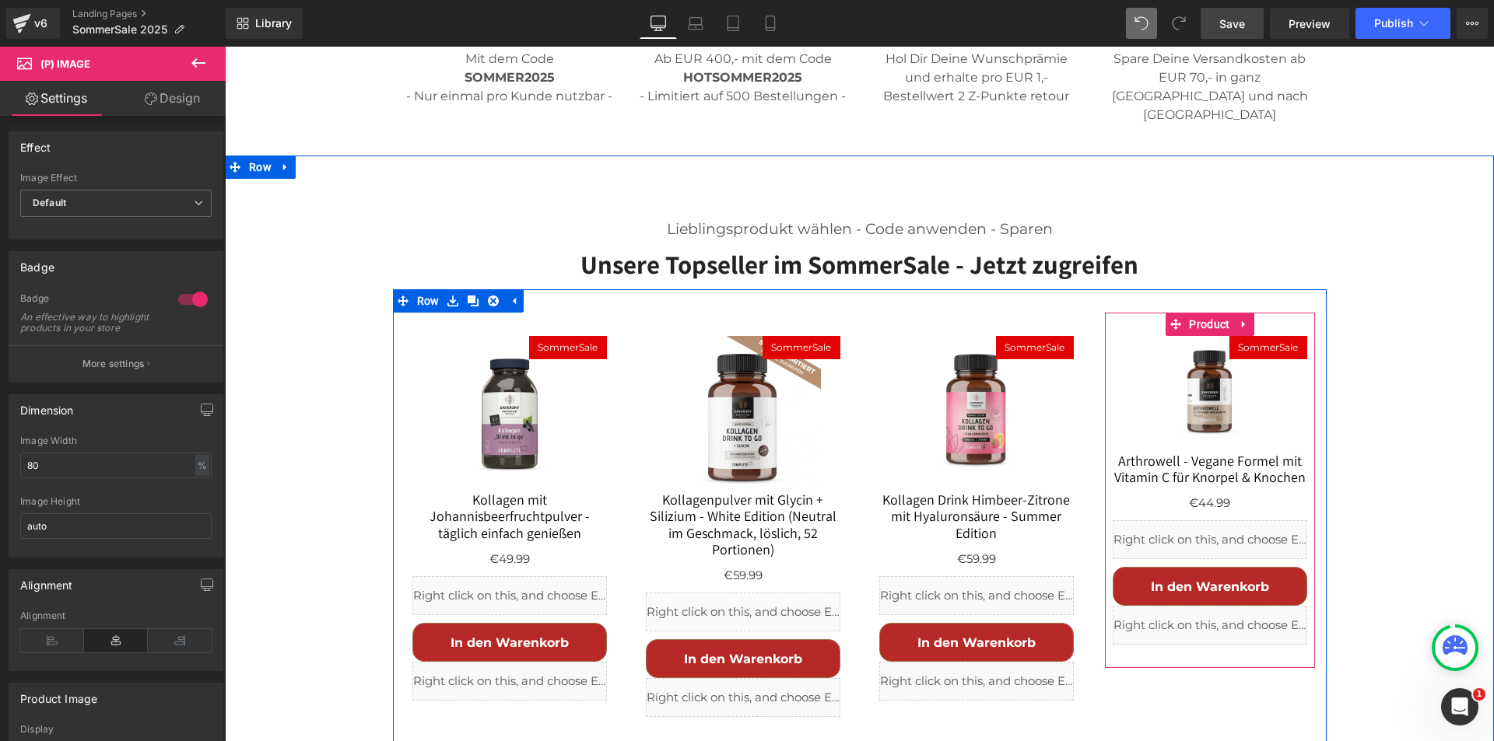
click at [1202, 340] on img at bounding box center [1209, 394] width 117 height 117
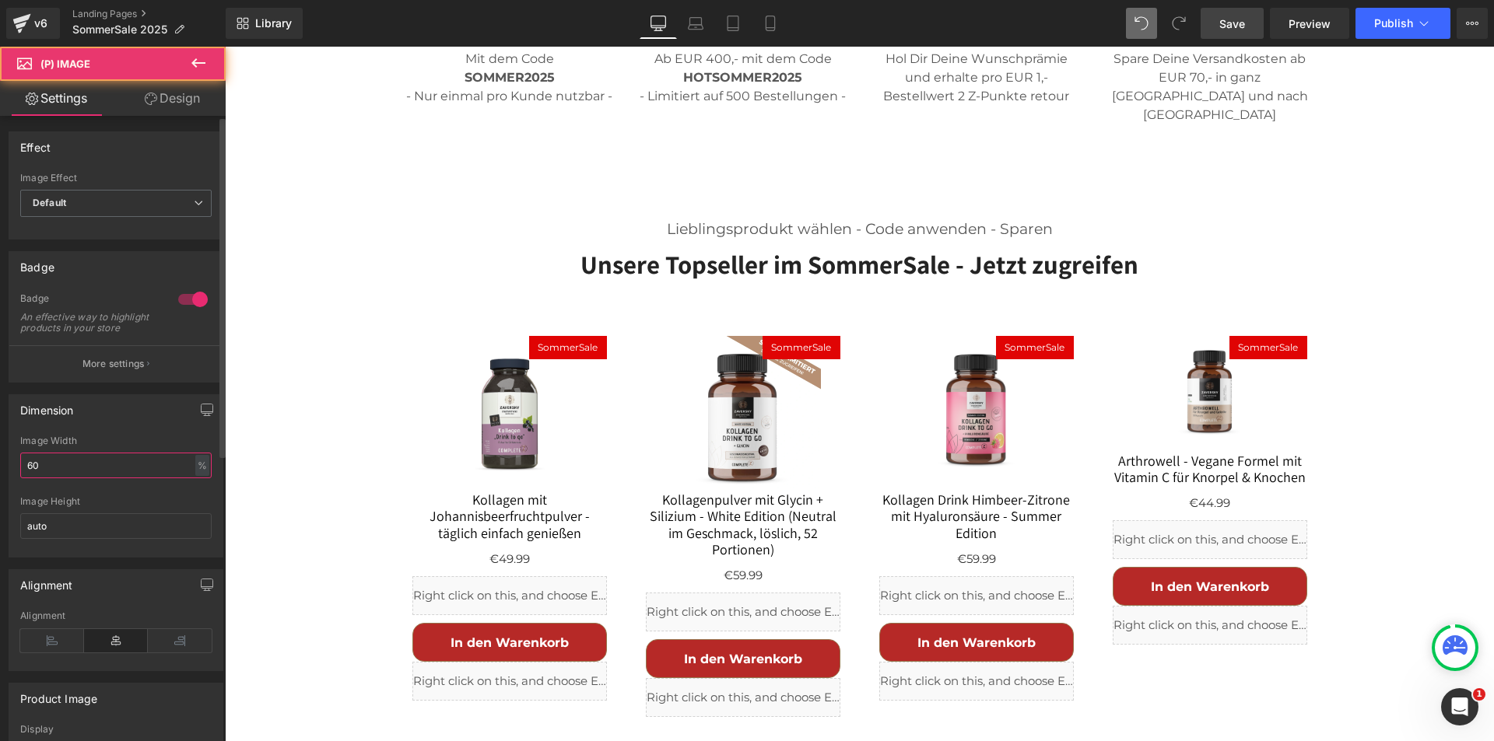
drag, startPoint x: 98, startPoint y: 482, endPoint x: 0, endPoint y: 482, distance: 98.0
click at [0, 482] on div "Dimension 60% Image Width 60 % % px auto Image Height auto" at bounding box center [116, 470] width 233 height 175
type input "80"
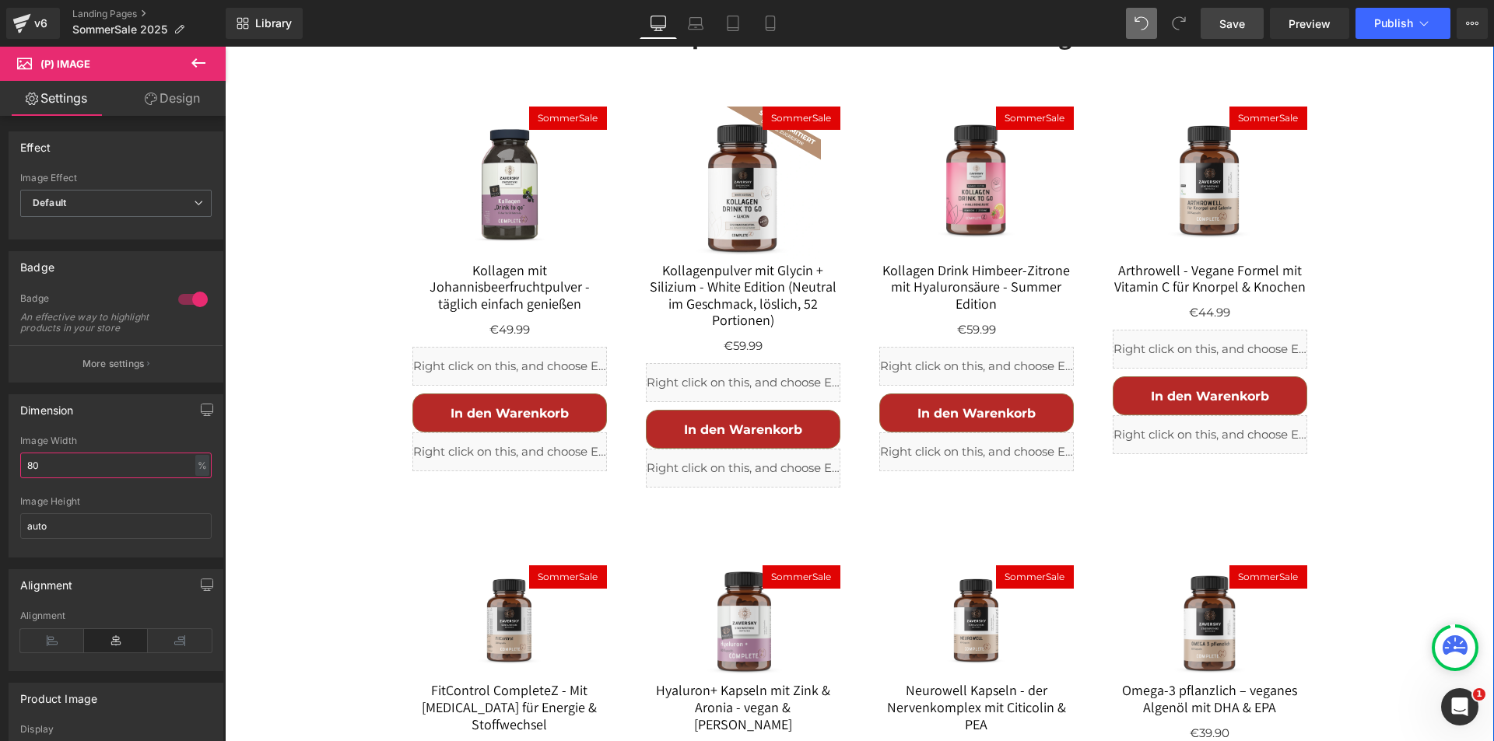
scroll to position [1158, 0]
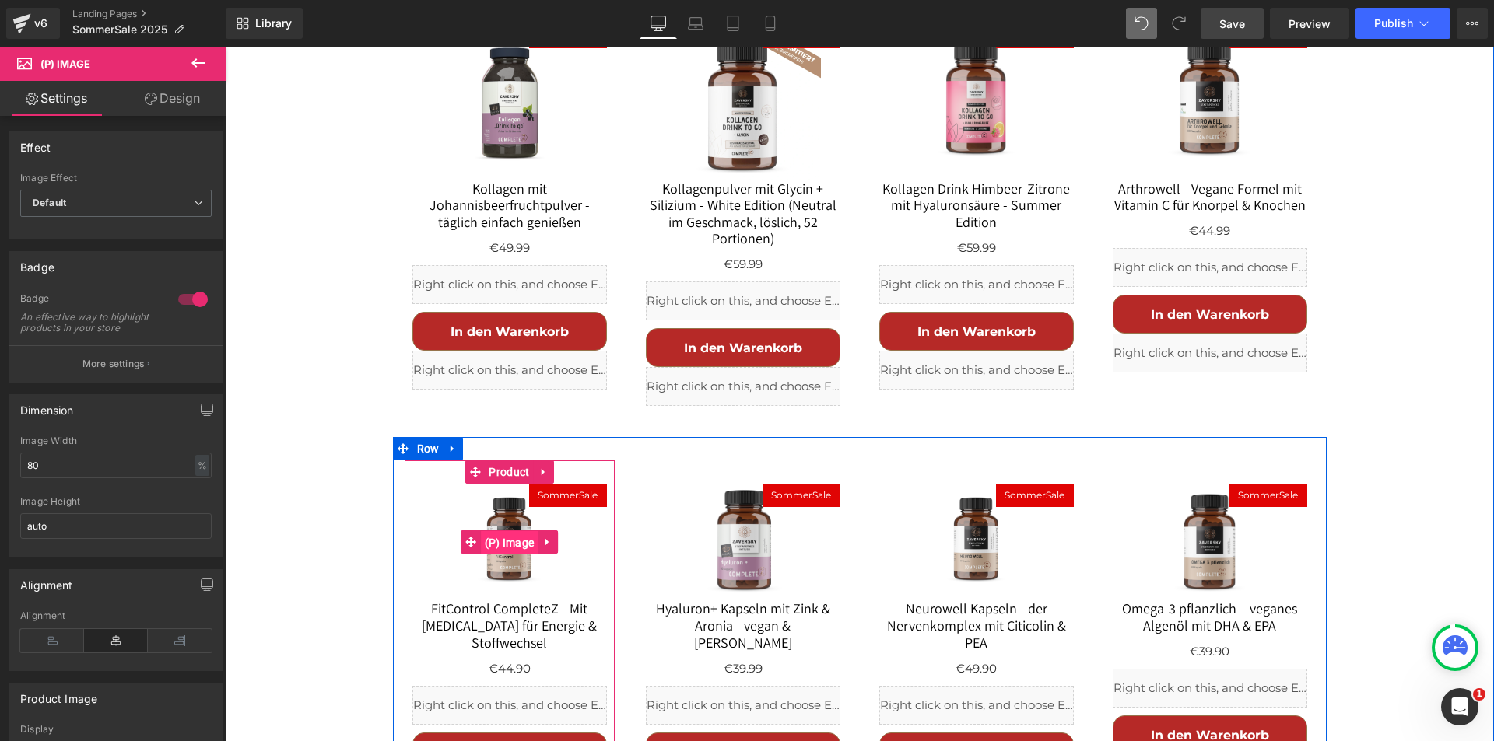
click at [481, 531] on span "(P) Image" at bounding box center [510, 542] width 58 height 23
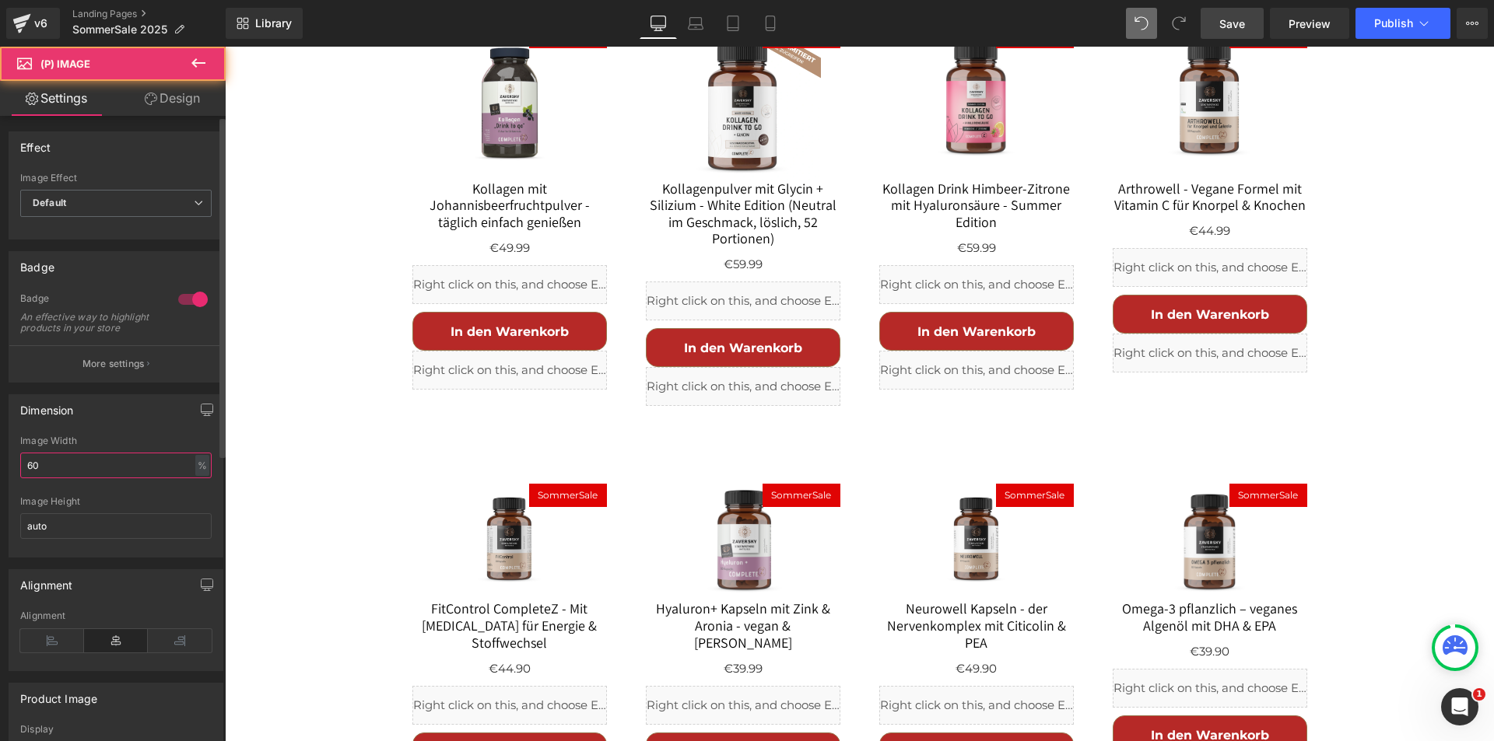
drag, startPoint x: 117, startPoint y: 482, endPoint x: 59, endPoint y: 494, distance: 58.9
click at [0, 478] on div "Dimension 60% Image Width 60 % % px auto Image Height auto" at bounding box center [116, 470] width 233 height 175
type input "80"
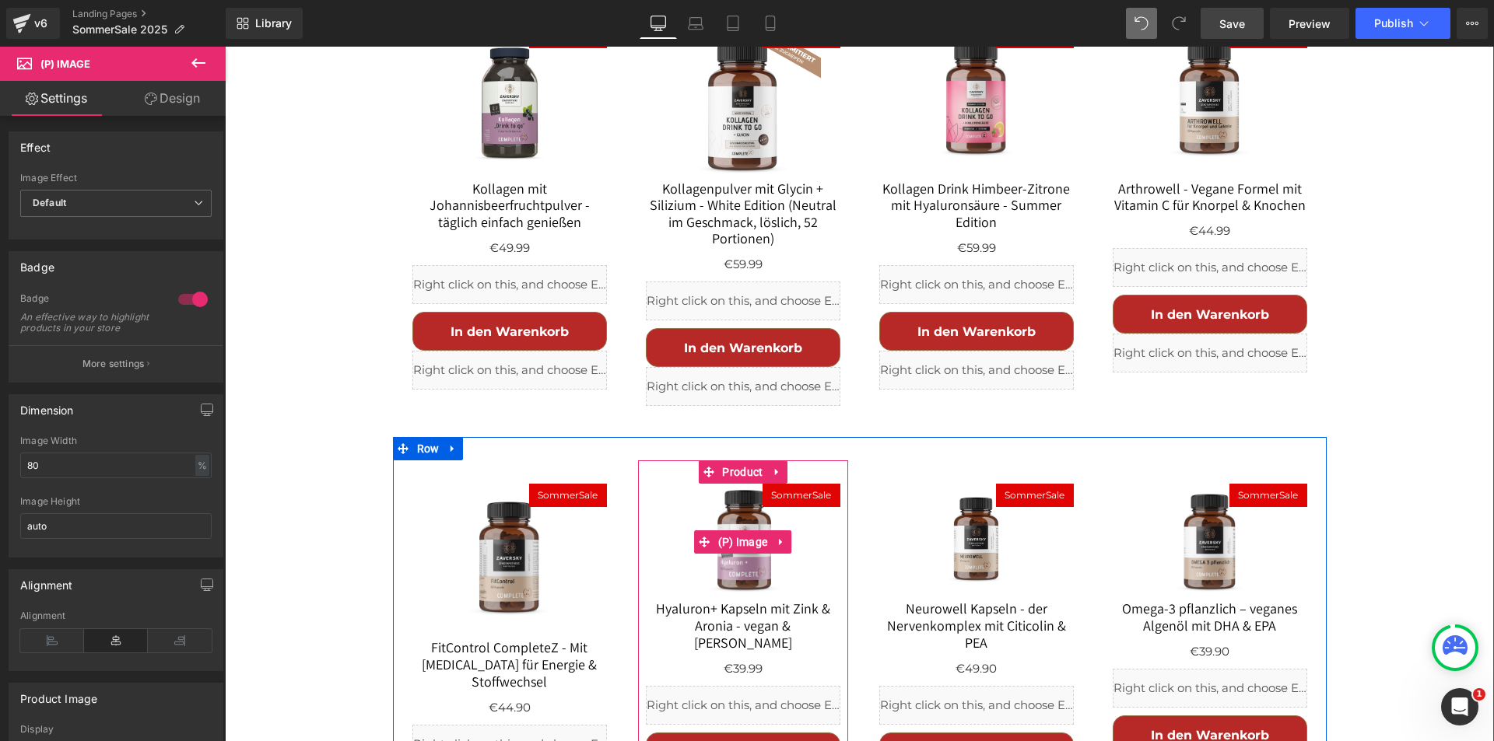
click at [754, 492] on img at bounding box center [743, 542] width 117 height 117
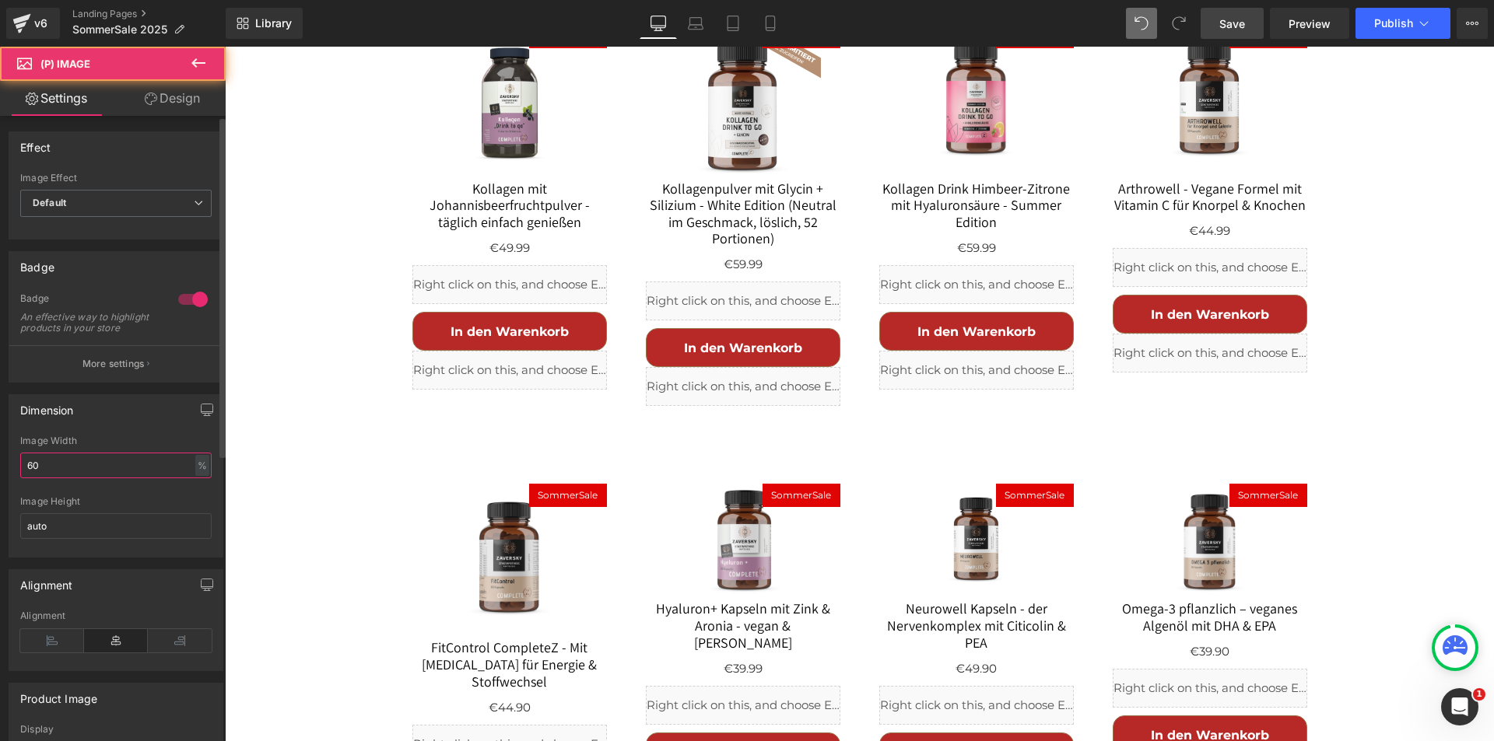
drag, startPoint x: 48, startPoint y: 473, endPoint x: 0, endPoint y: 473, distance: 48.2
click at [0, 473] on div "Dimension 60% Image Width 60 % % px auto Image Height auto" at bounding box center [116, 470] width 233 height 175
type input "80"
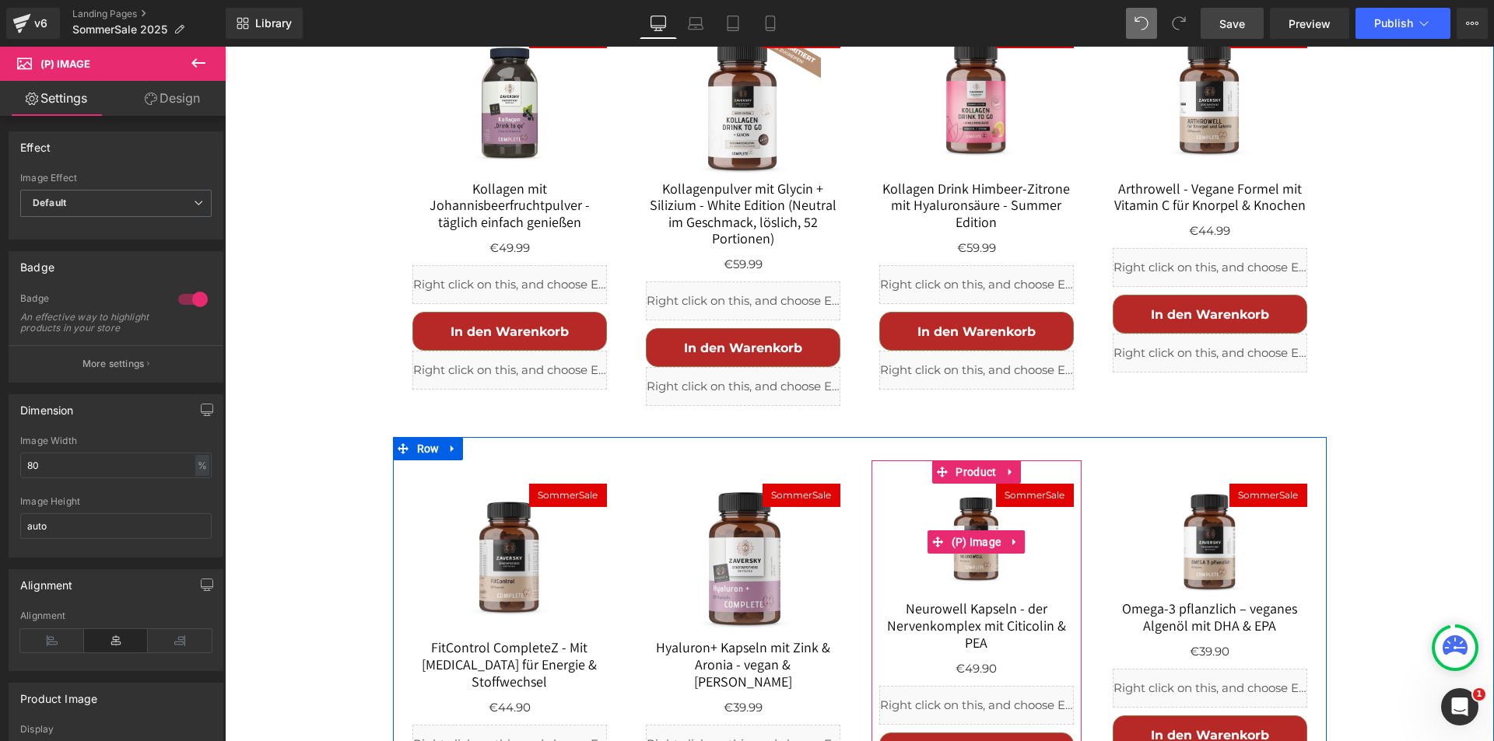
click at [982, 493] on img at bounding box center [976, 542] width 117 height 117
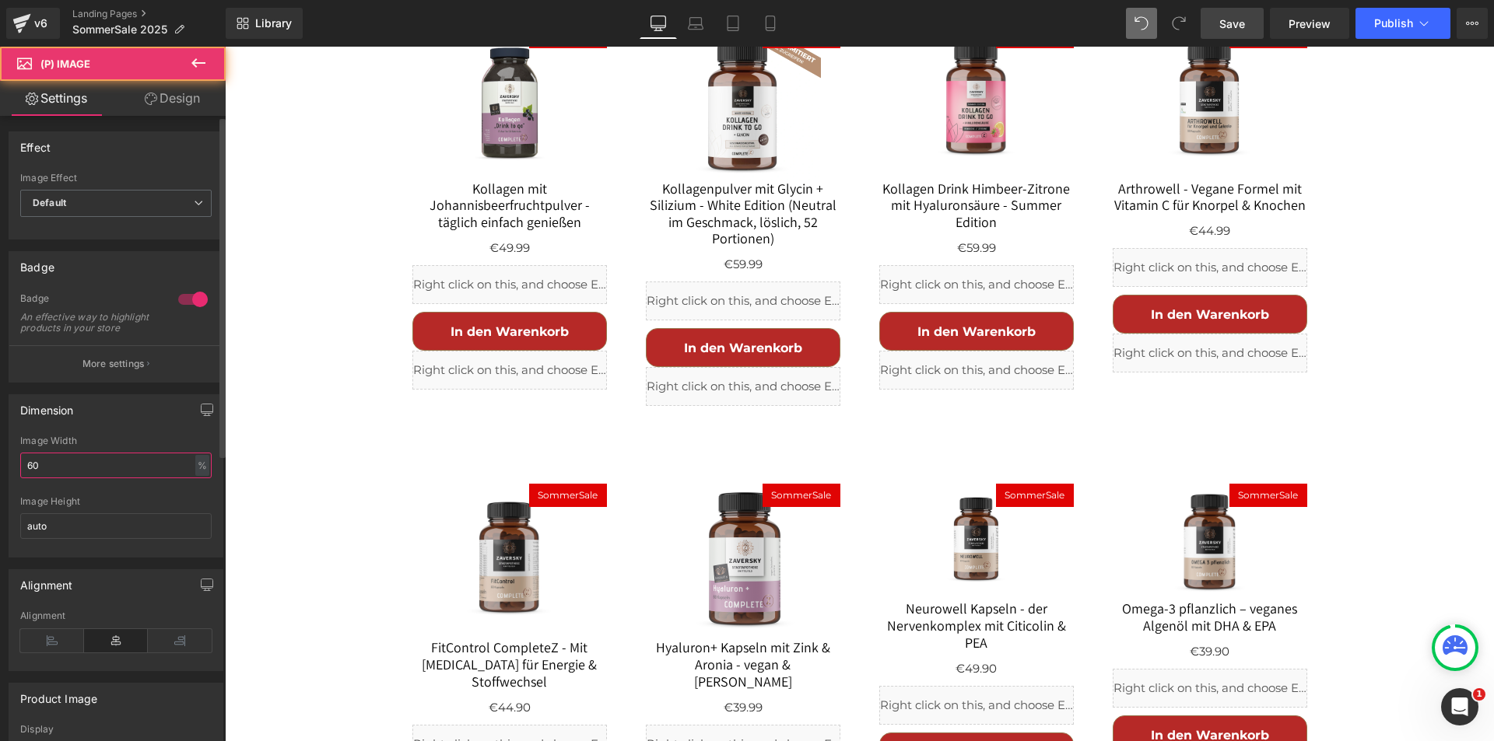
drag, startPoint x: 124, startPoint y: 475, endPoint x: 0, endPoint y: 477, distance: 124.5
click at [0, 477] on div "Dimension 60% Image Width 60 % % px auto Image Height auto" at bounding box center [116, 470] width 233 height 175
type input "80"
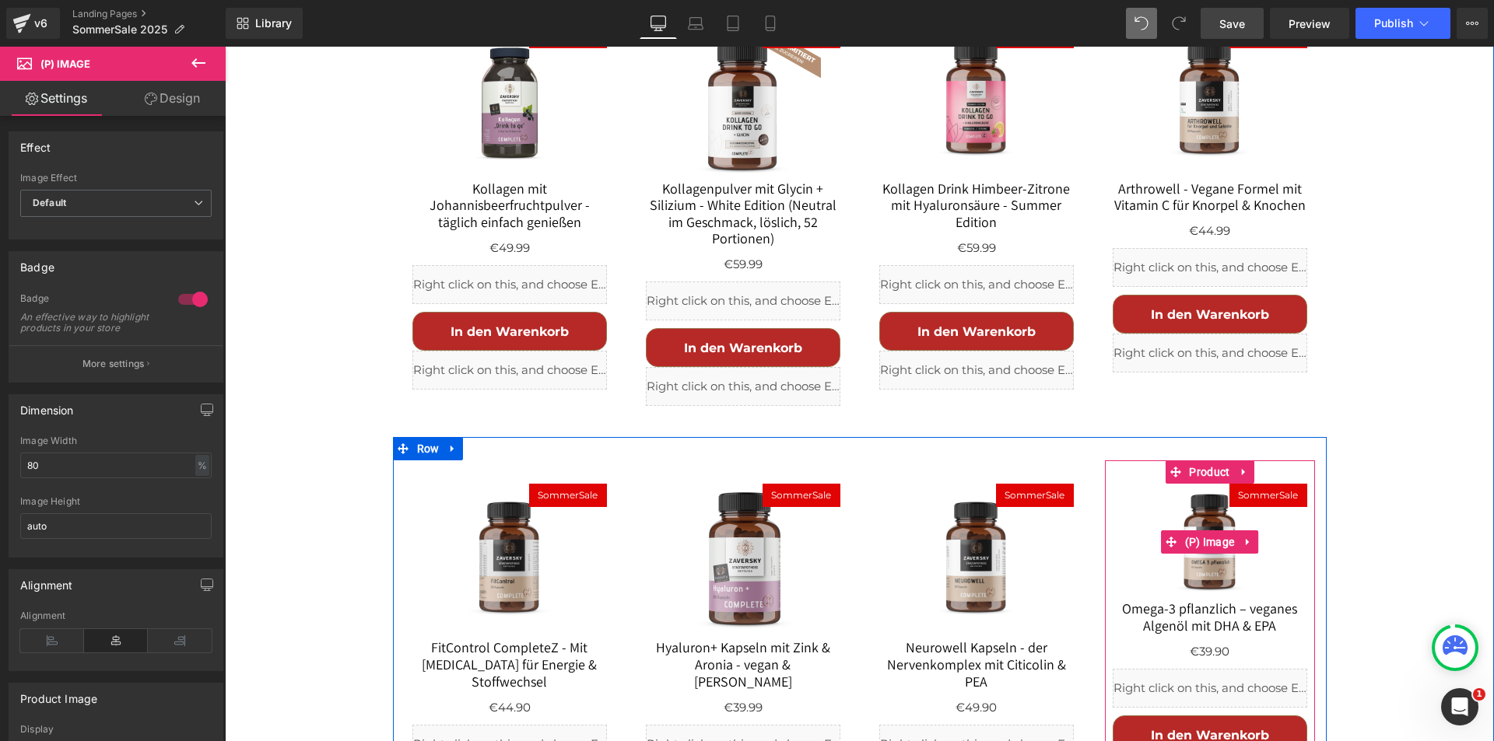
click at [1225, 509] on img at bounding box center [1209, 542] width 117 height 117
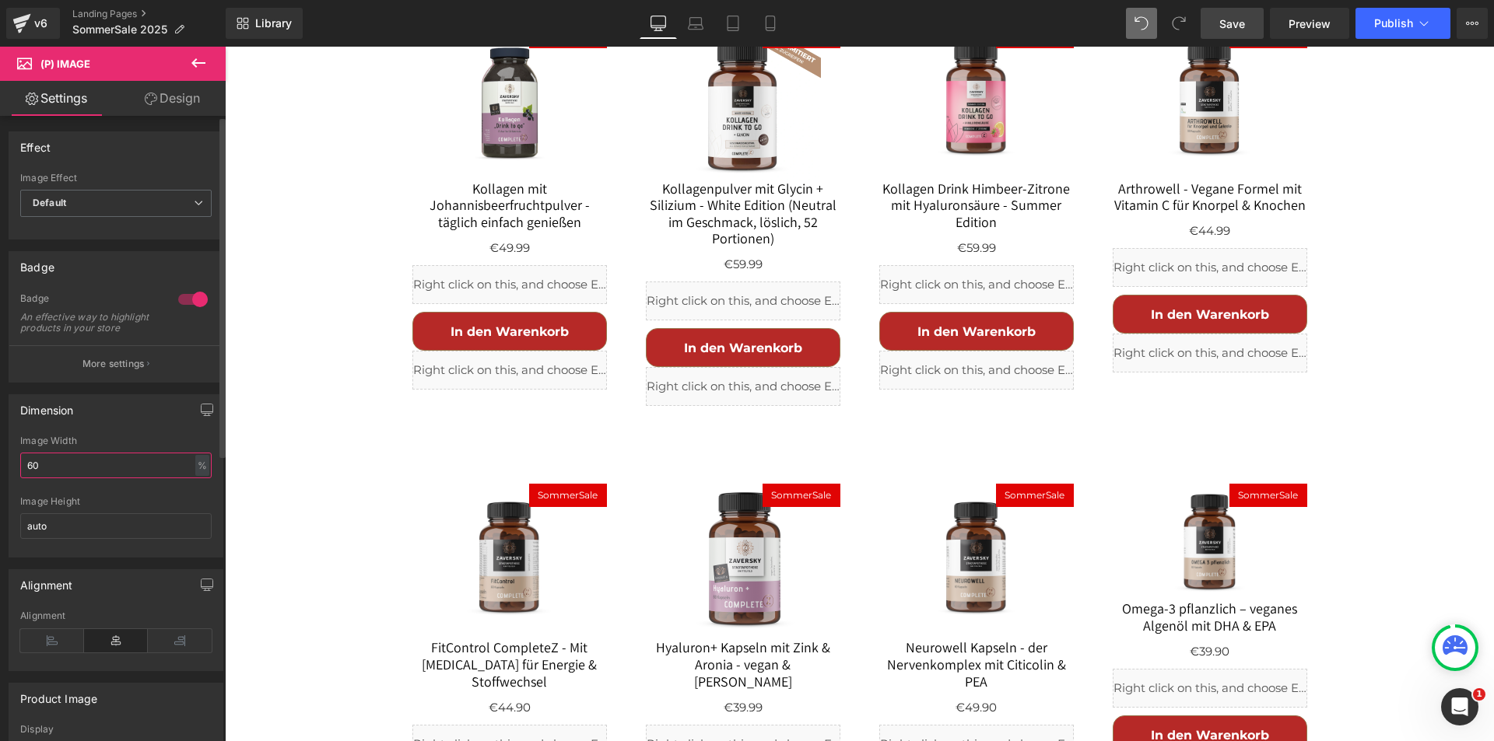
click at [0, 476] on div "Dimension 60% Image Width 60 % % px auto Image Height auto" at bounding box center [116, 470] width 233 height 175
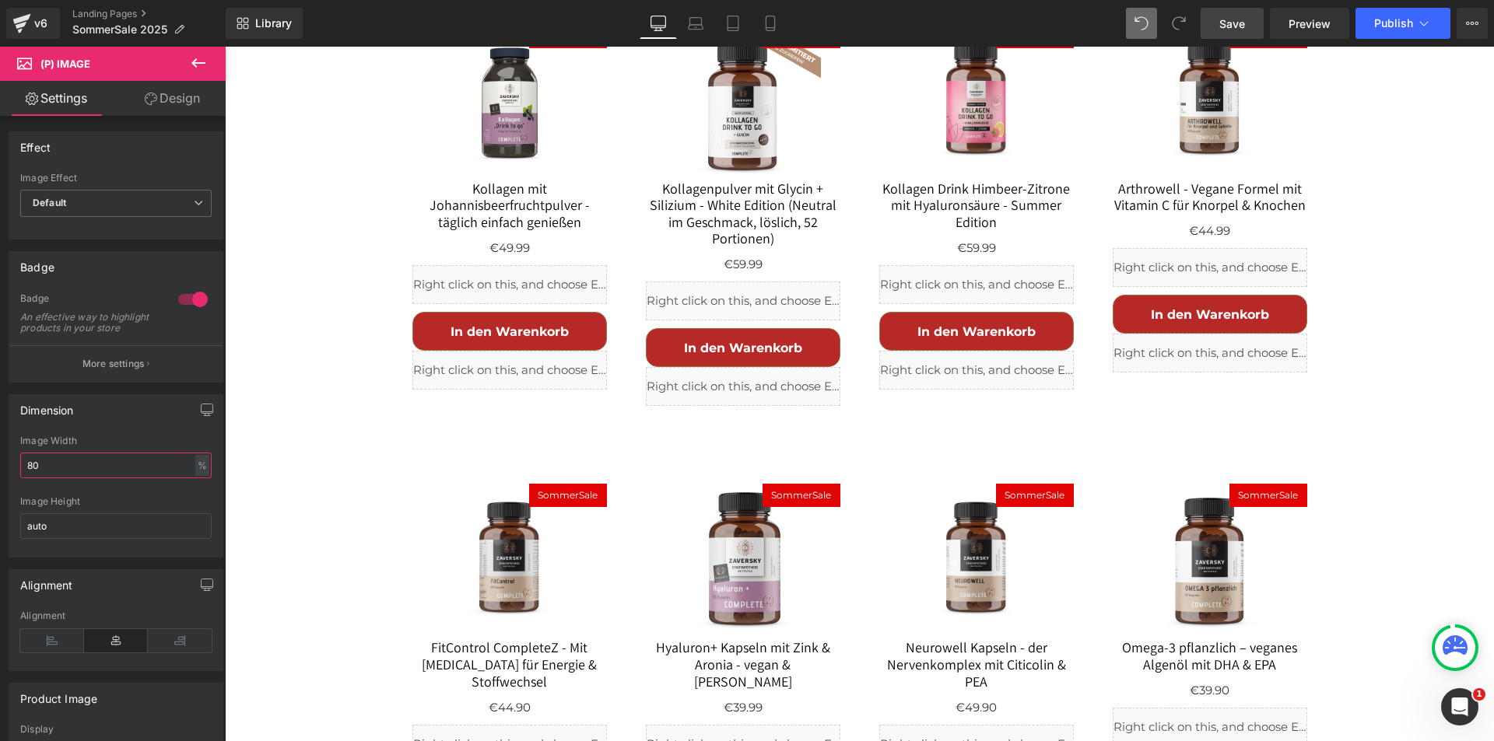
type input "80"
click at [1216, 23] on link "Save" at bounding box center [1231, 23] width 63 height 31
click at [1449, 646] on icon at bounding box center [1454, 645] width 25 height 19
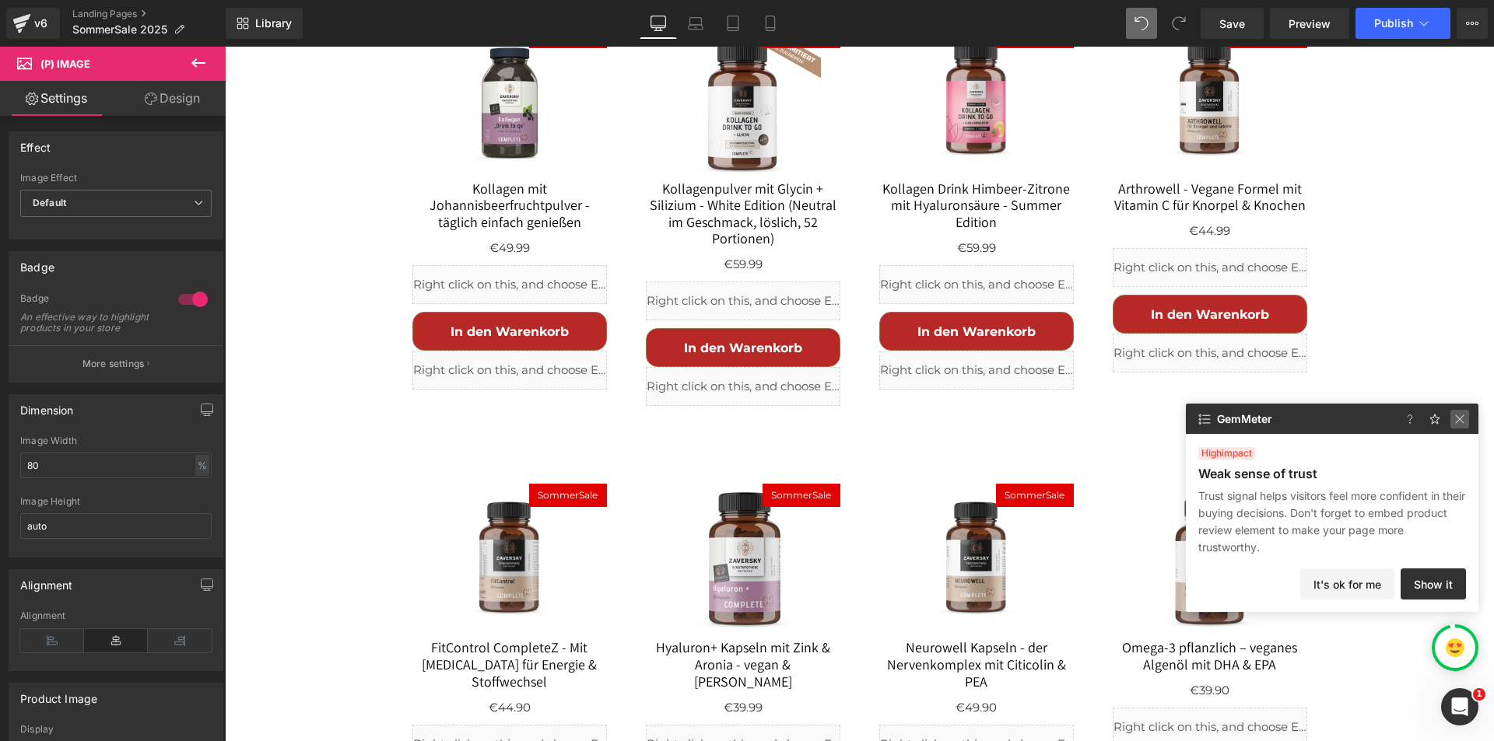
click at [1462, 420] on img at bounding box center [1459, 419] width 19 height 19
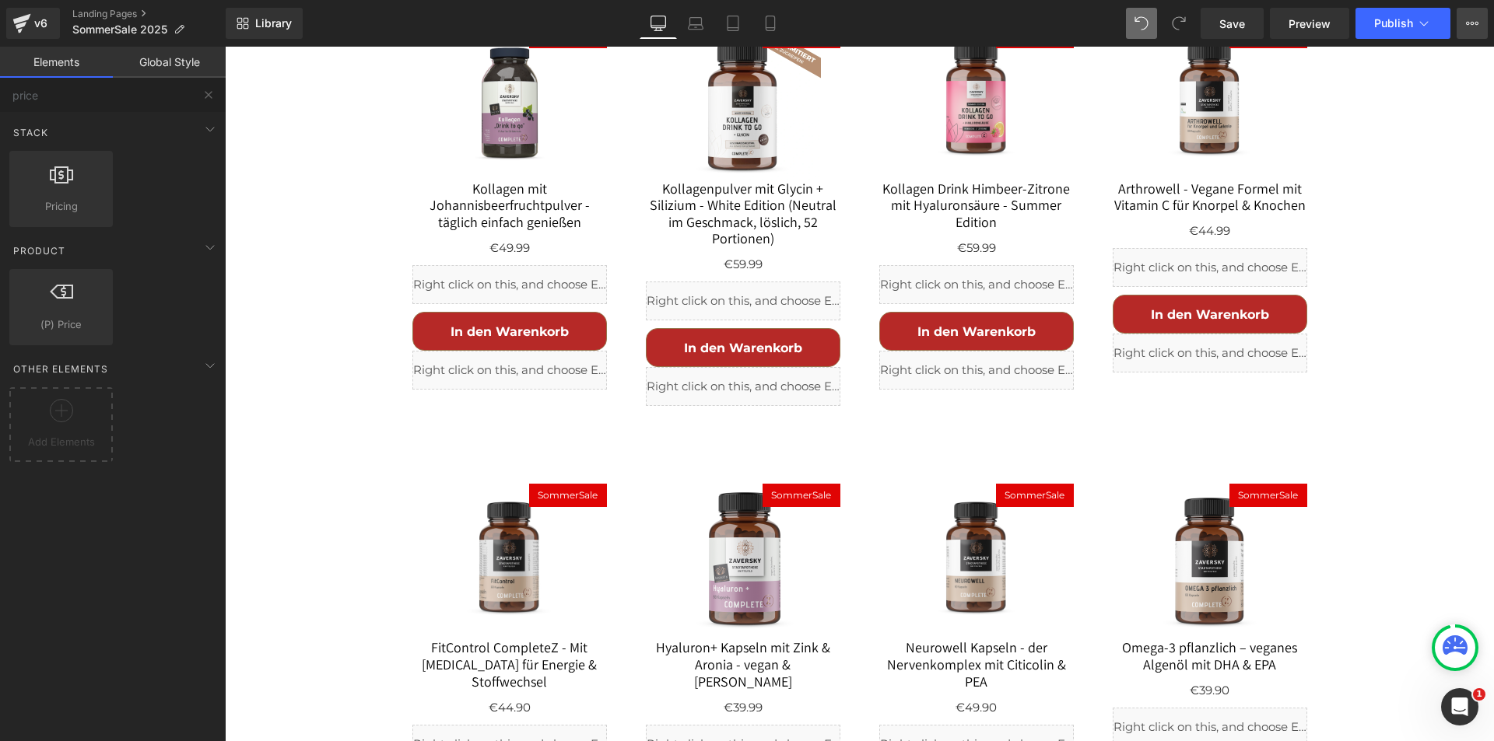
click at [1479, 24] on button "View Live Page View with current Template Save Template to Library Schedule Pub…" at bounding box center [1471, 23] width 31 height 31
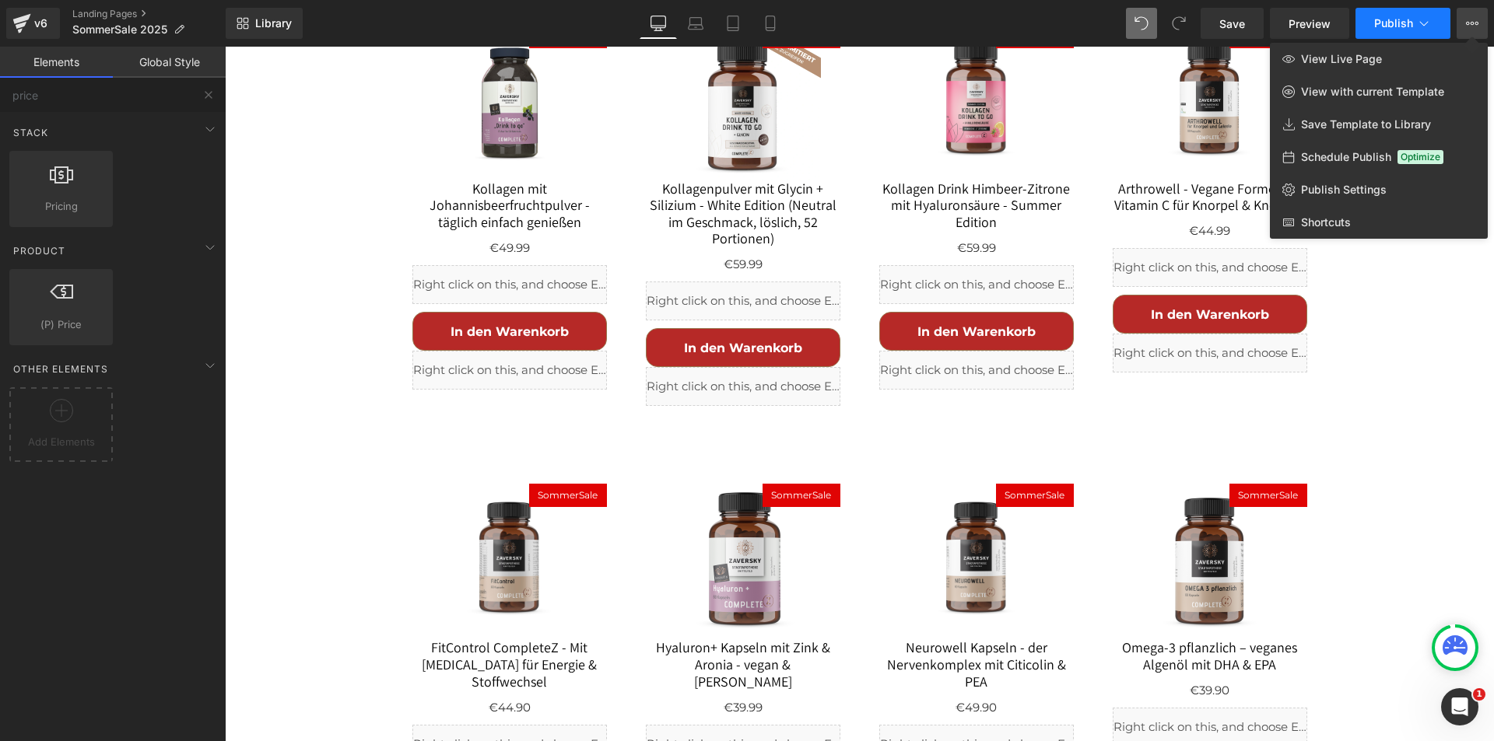
click at [1426, 18] on icon at bounding box center [1424, 24] width 16 height 16
click at [1357, 517] on div at bounding box center [859, 394] width 1269 height 695
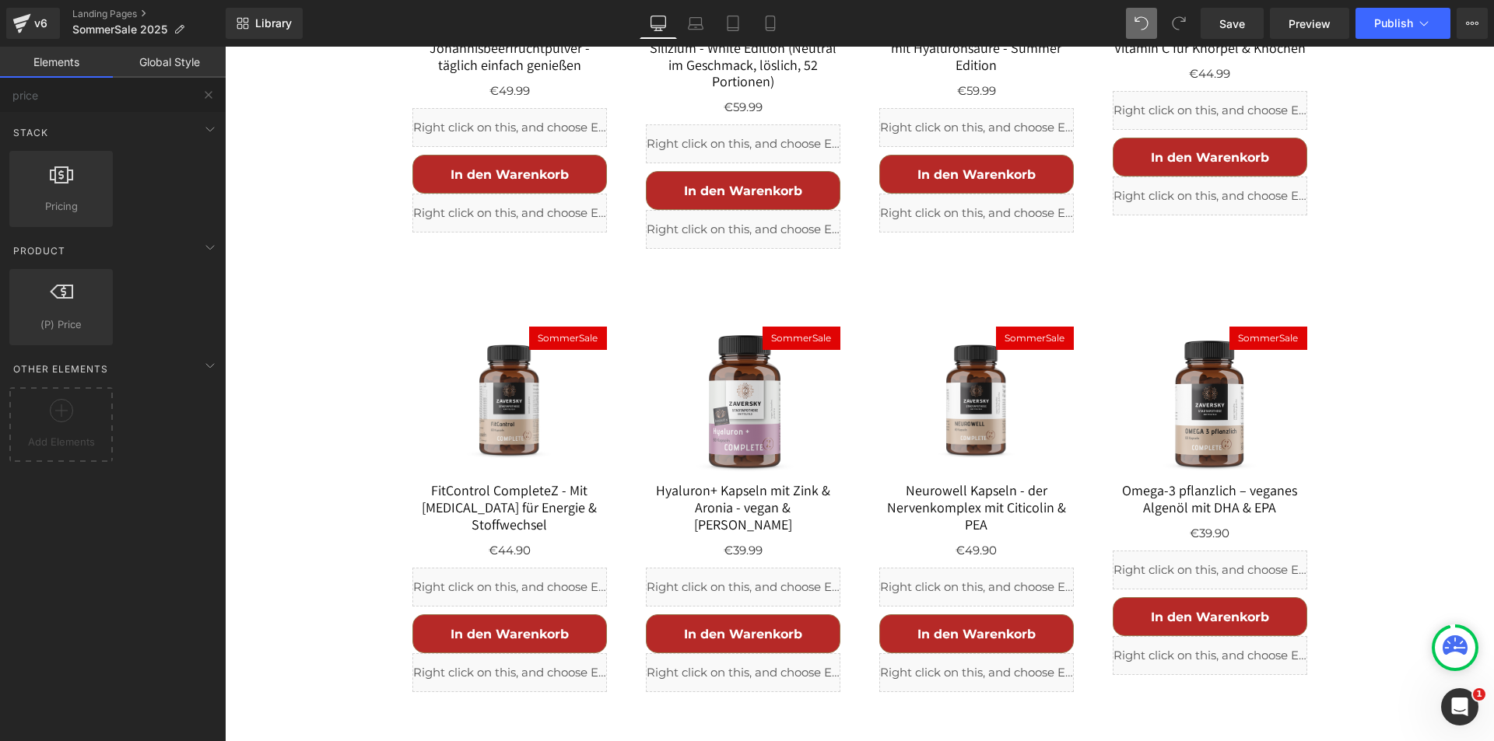
scroll to position [1314, 0]
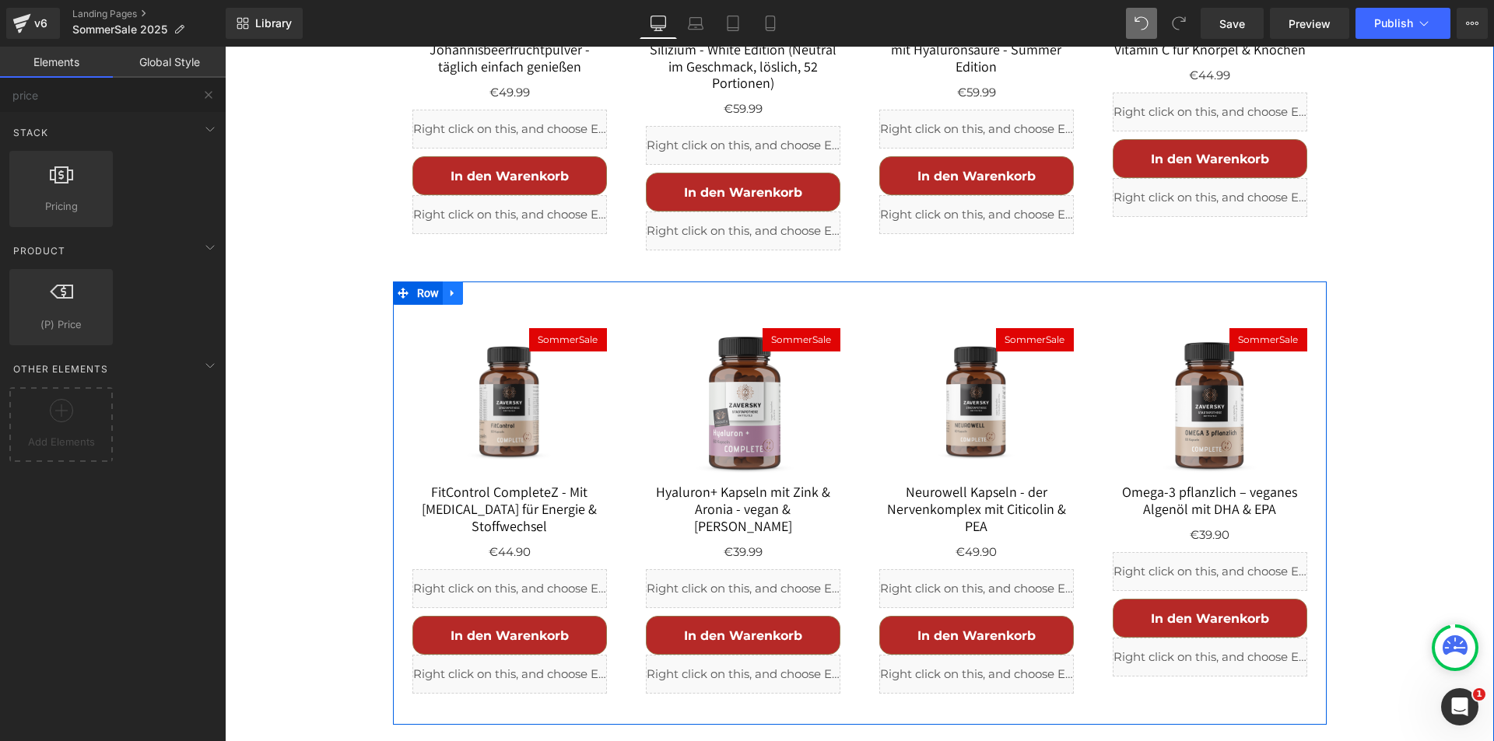
click at [450, 290] on icon at bounding box center [451, 293] width 3 height 7
click at [468, 288] on icon at bounding box center [473, 293] width 11 height 11
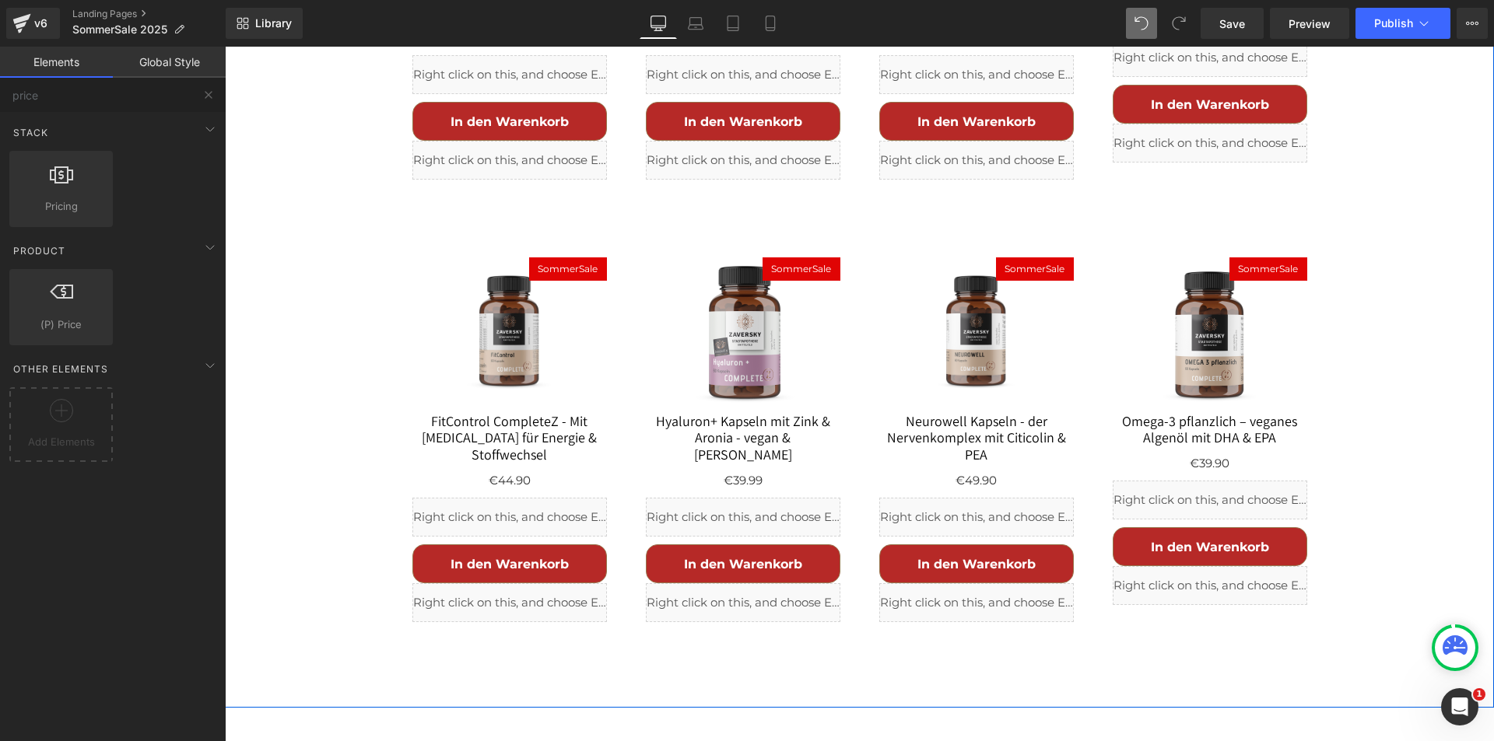
scroll to position [1857, 0]
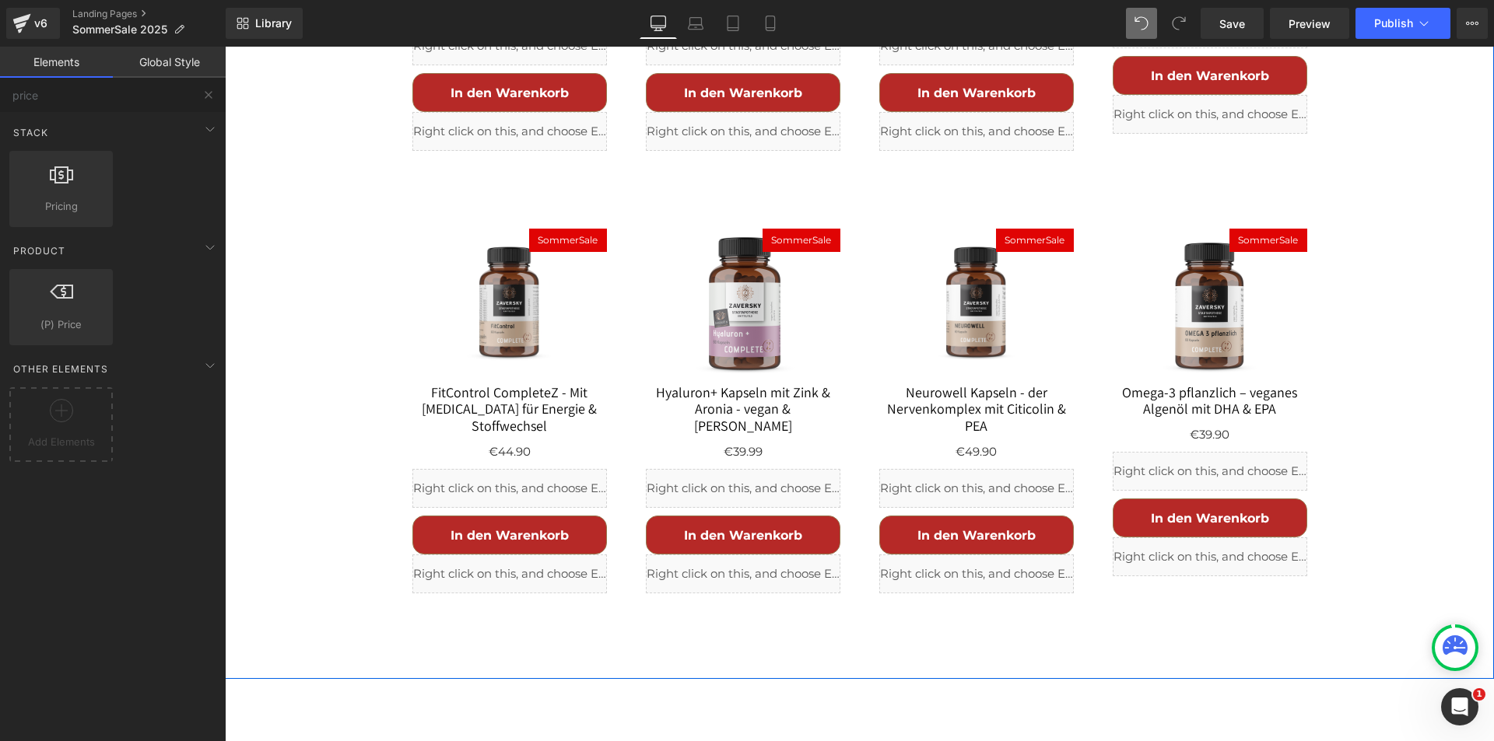
click at [508, 251] on img at bounding box center [510, 307] width 156 height 156
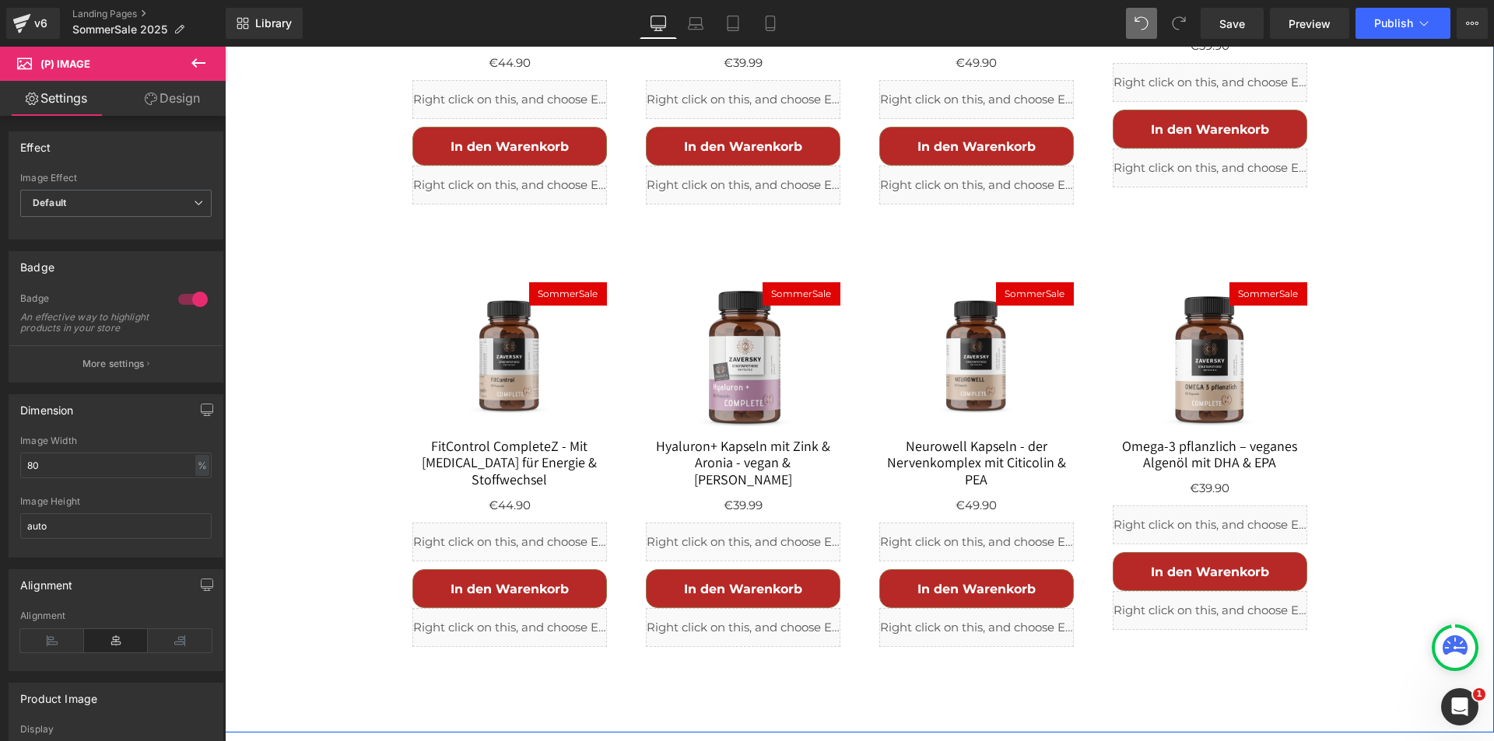
scroll to position [1701, 0]
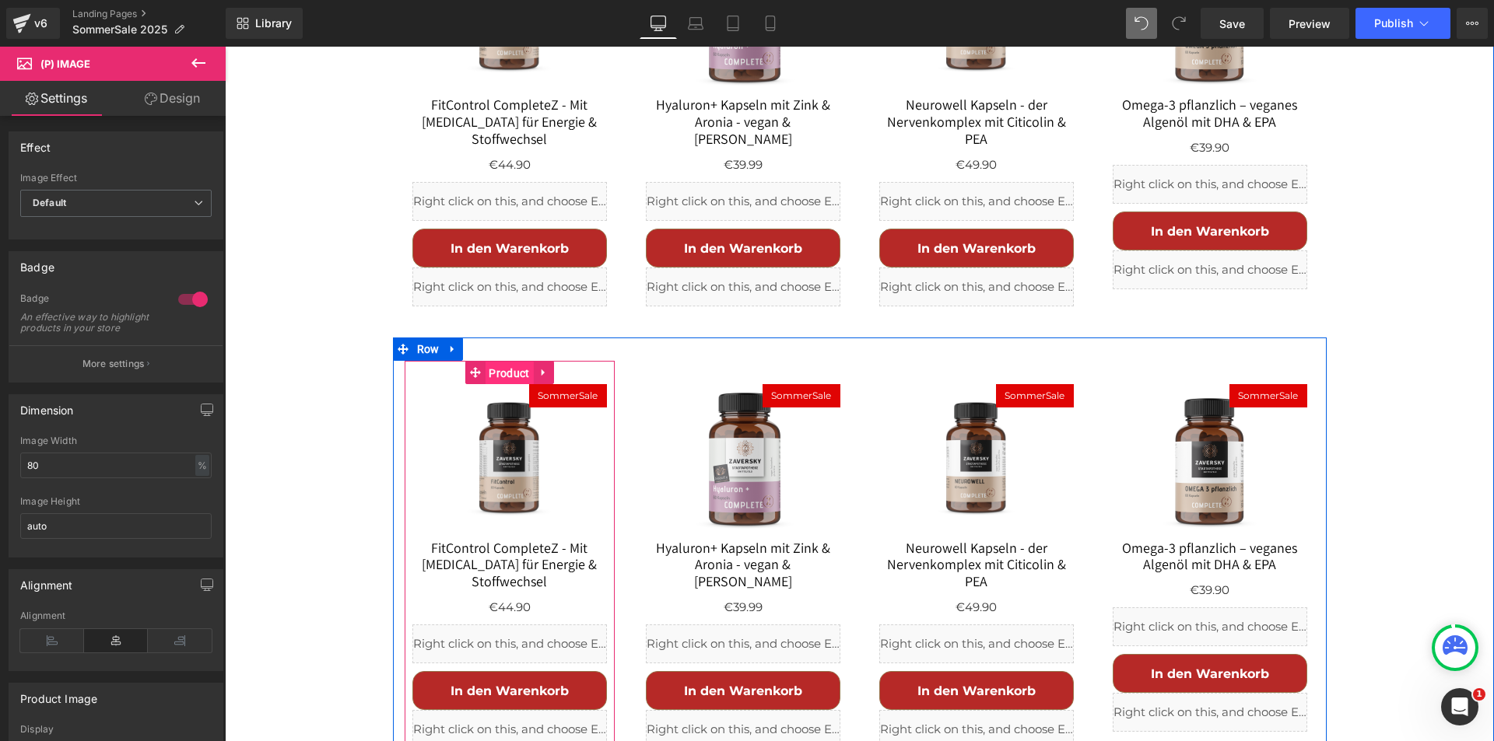
click at [515, 362] on span "Product" at bounding box center [509, 373] width 48 height 23
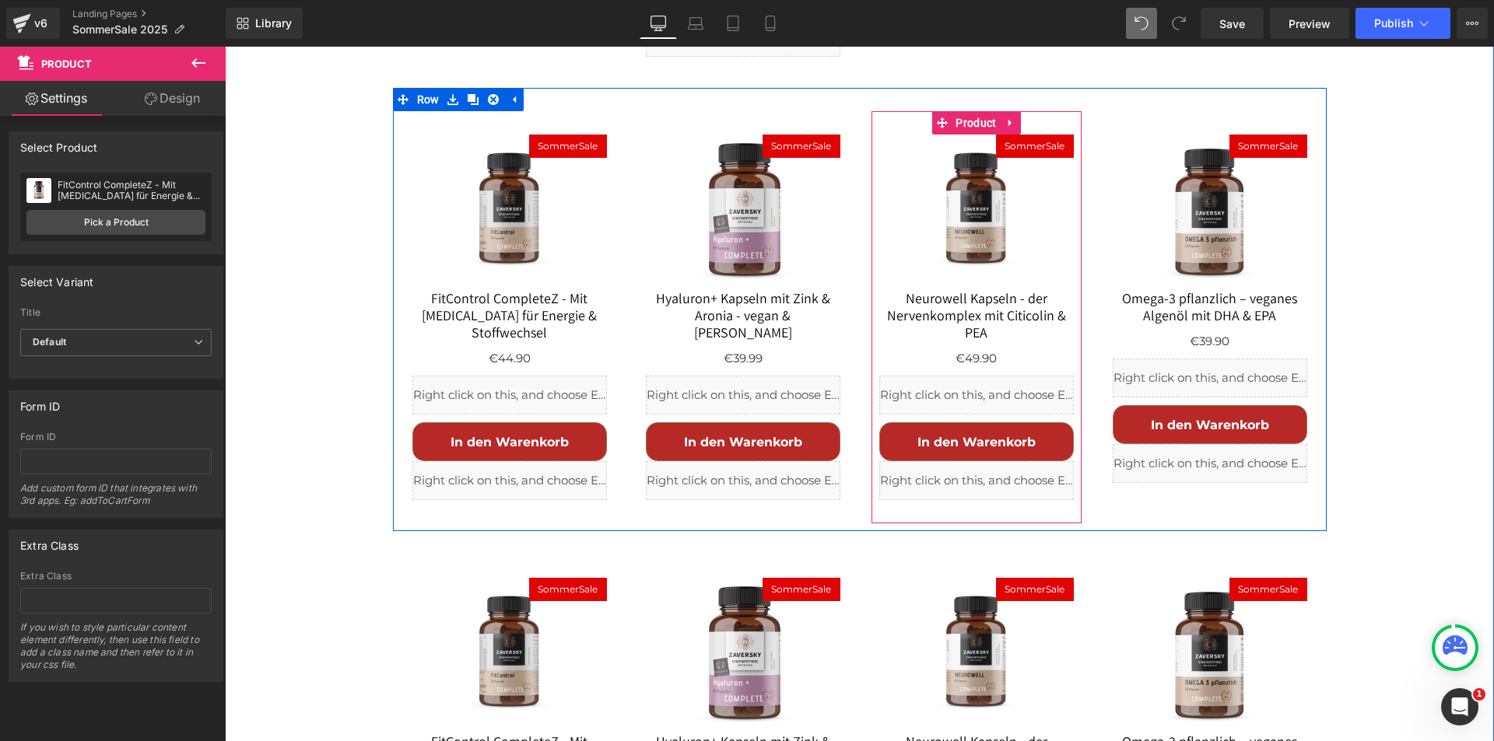
scroll to position [1624, 0]
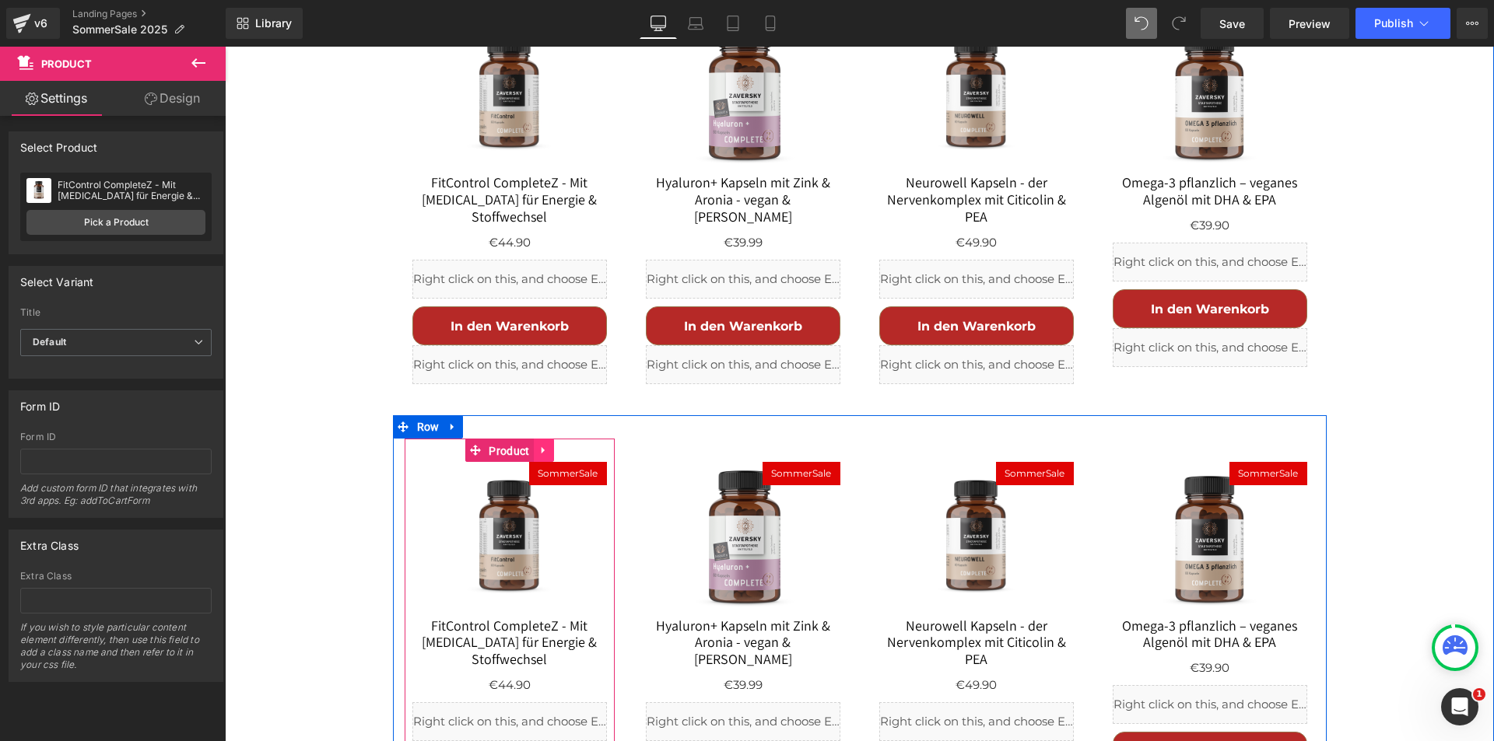
drag, startPoint x: 489, startPoint y: 380, endPoint x: 542, endPoint y: 384, distance: 53.0
click at [489, 440] on span "Product" at bounding box center [509, 451] width 48 height 23
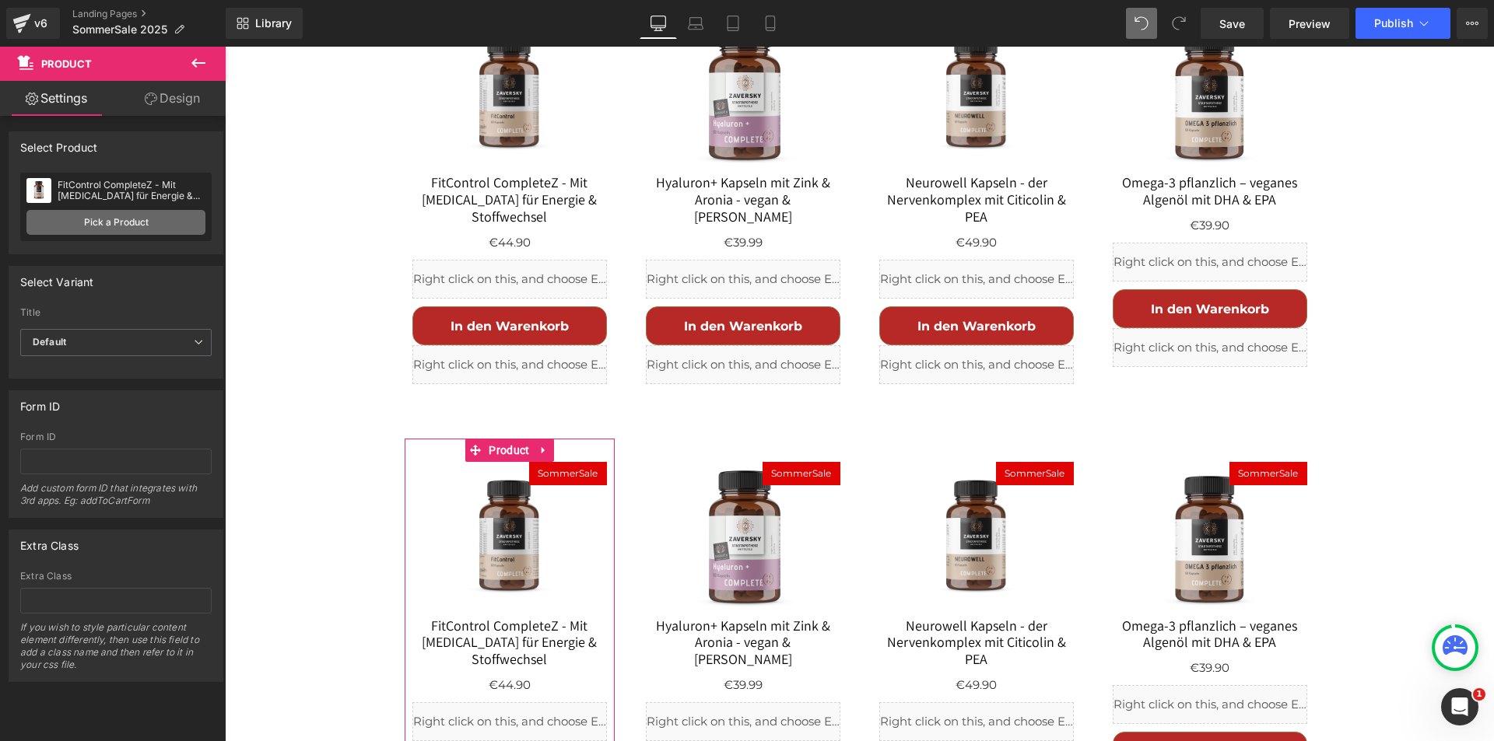
click at [154, 223] on link "Pick a Product" at bounding box center [115, 222] width 179 height 25
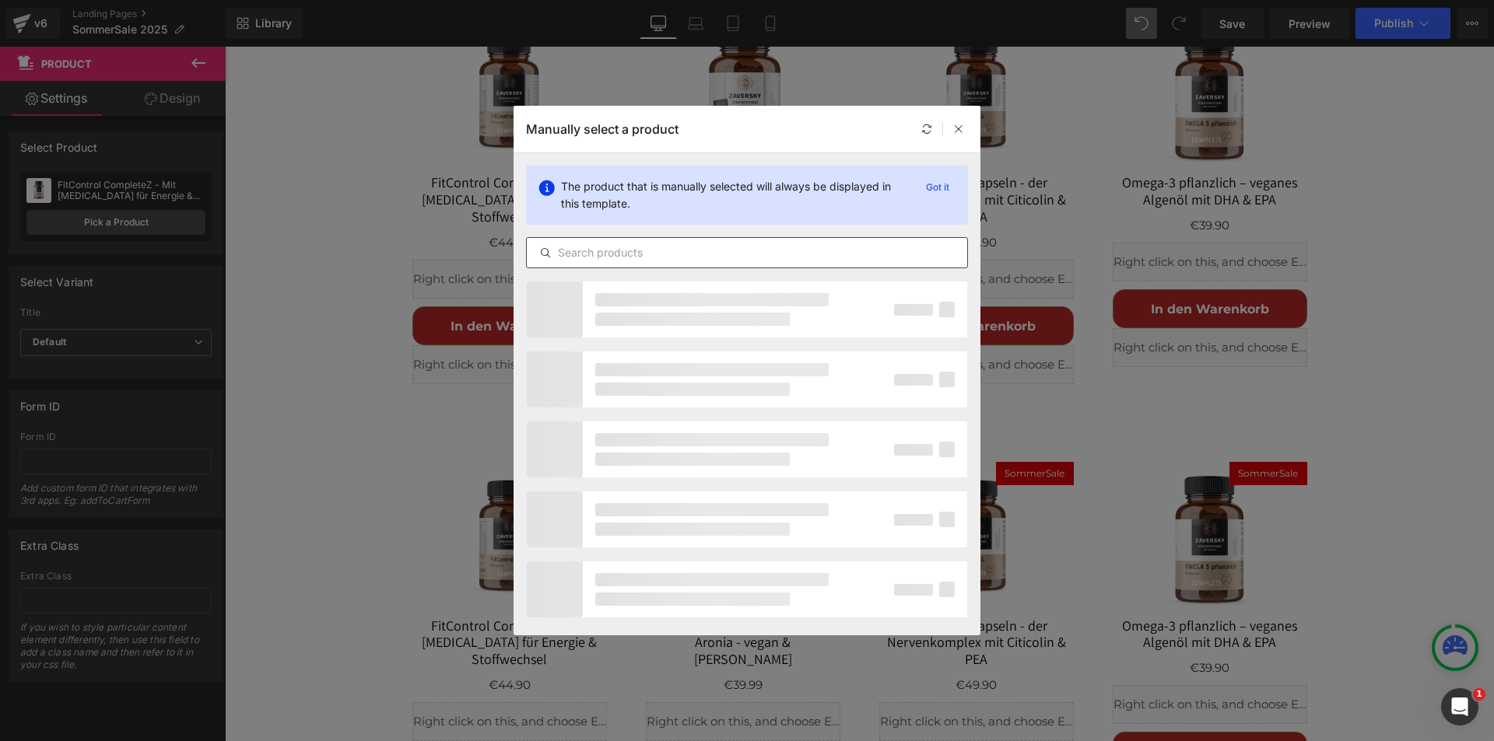
click at [623, 251] on input "text" at bounding box center [747, 253] width 440 height 19
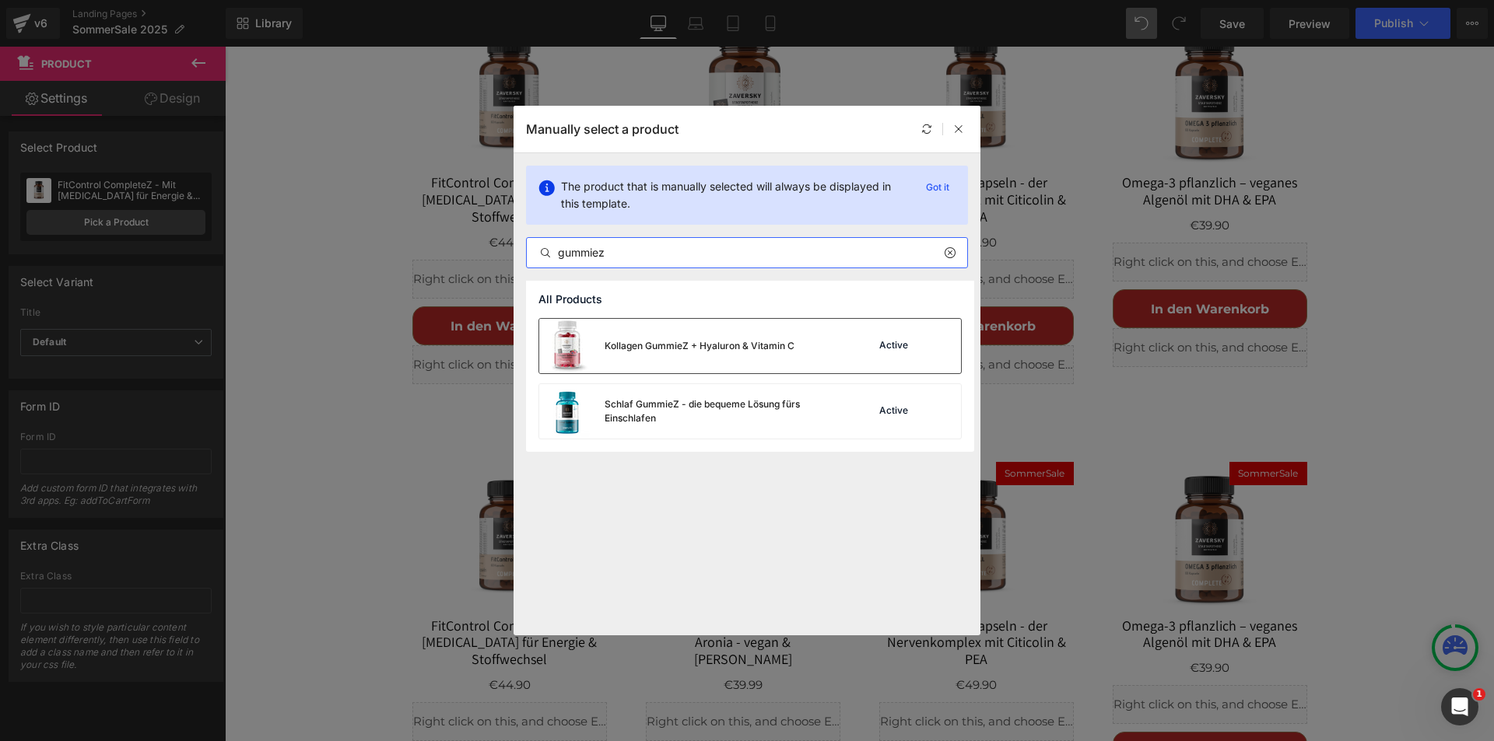
type input "gummiez"
click at [669, 342] on div "Kollagen GummieZ + Hyaluron & Vitamin C" at bounding box center [700, 346] width 190 height 14
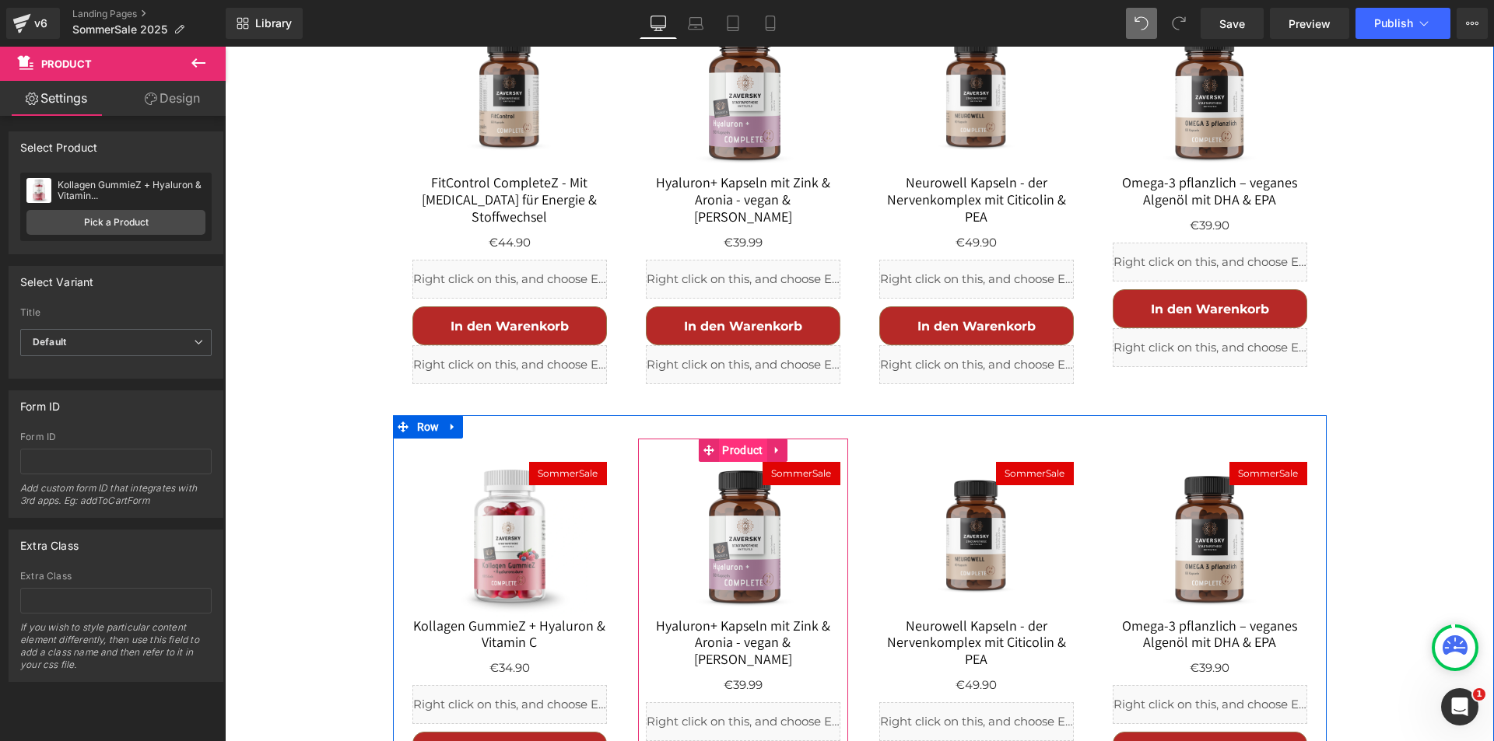
click at [734, 439] on span "Product" at bounding box center [742, 450] width 48 height 23
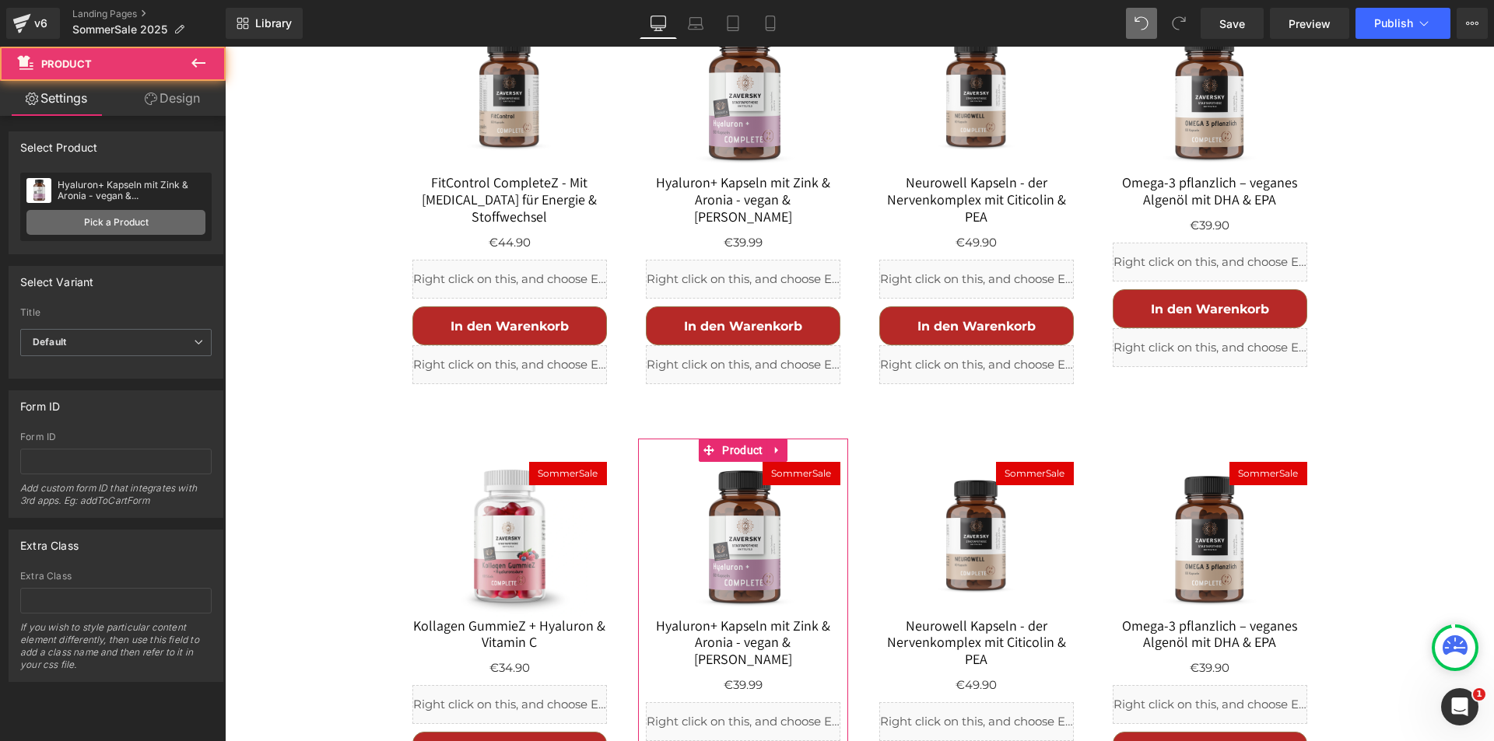
click at [128, 216] on link "Pick a Product" at bounding box center [115, 222] width 179 height 25
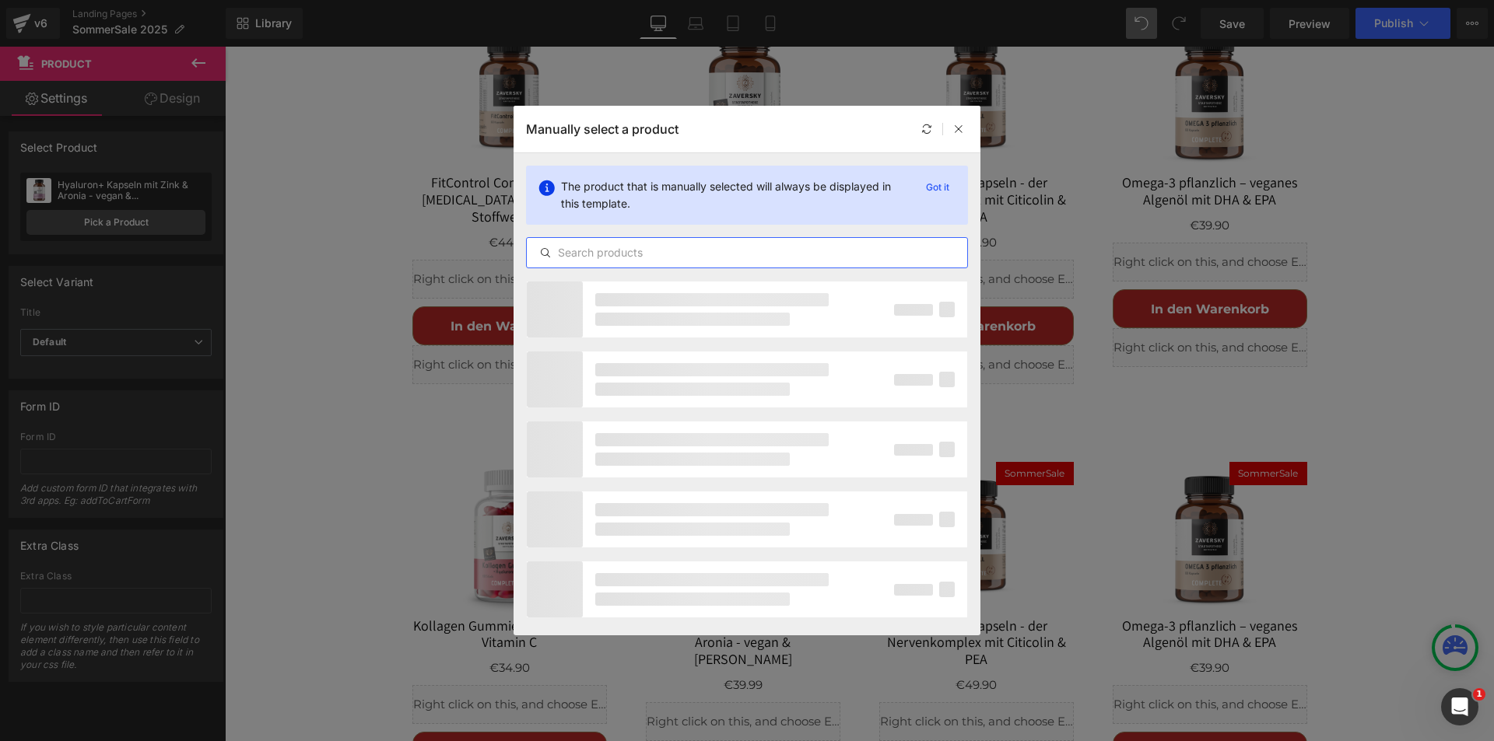
click at [625, 249] on input "text" at bounding box center [747, 253] width 440 height 19
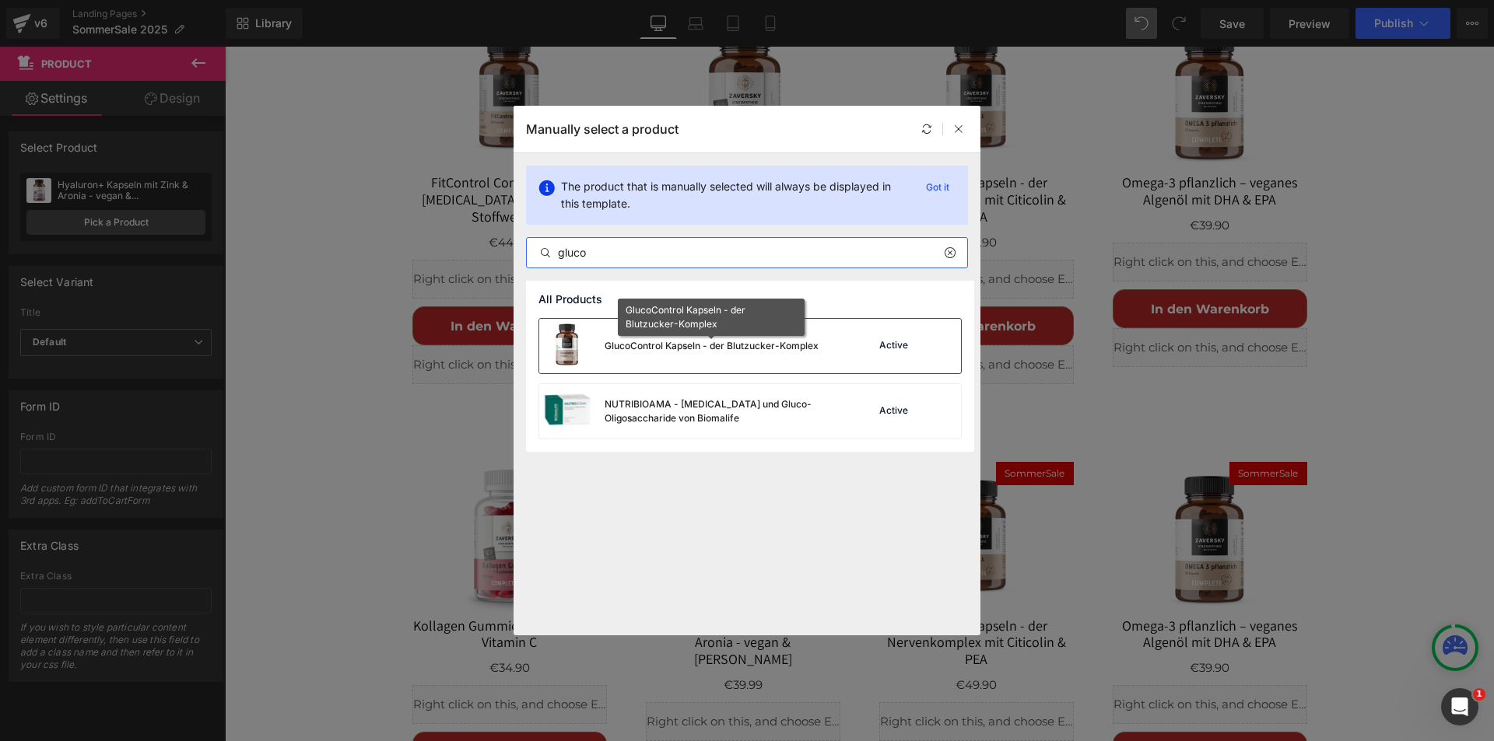
type input "gluco"
click at [668, 345] on div "GlucoControl Kapseln - der Blutzucker-Komplex" at bounding box center [712, 346] width 214 height 14
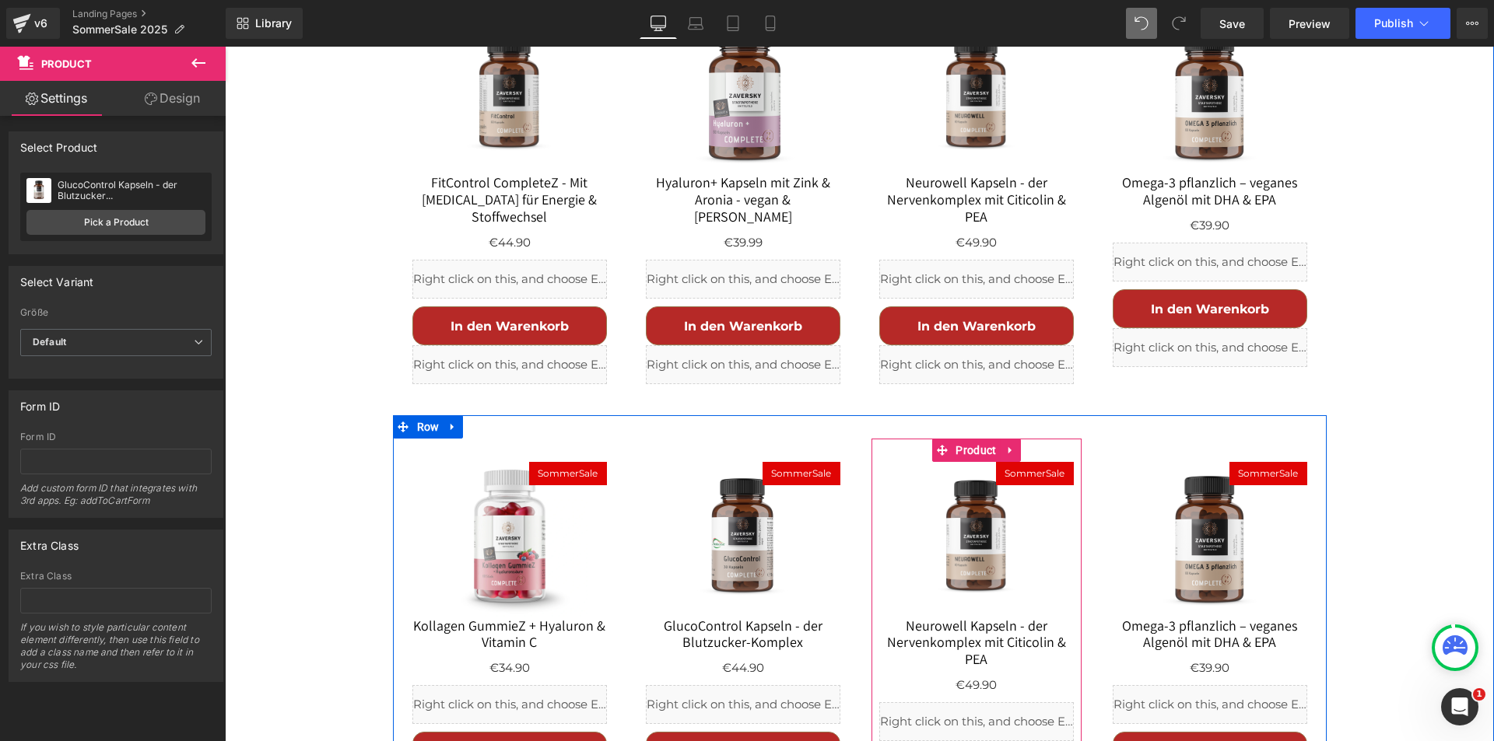
drag, startPoint x: 971, startPoint y: 377, endPoint x: 293, endPoint y: 351, distance: 678.1
click at [971, 439] on span "Product" at bounding box center [975, 450] width 48 height 23
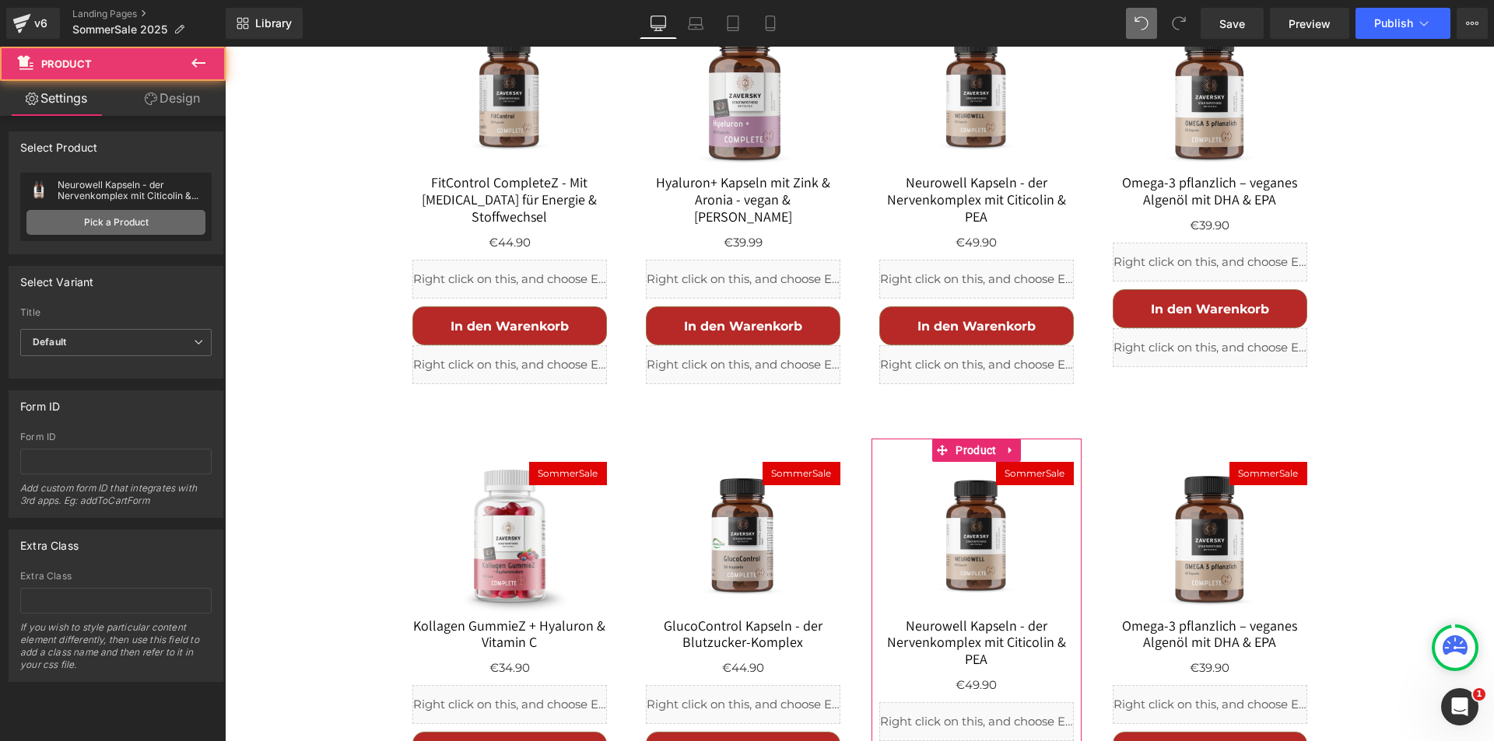
click at [131, 224] on link "Pick a Product" at bounding box center [115, 222] width 179 height 25
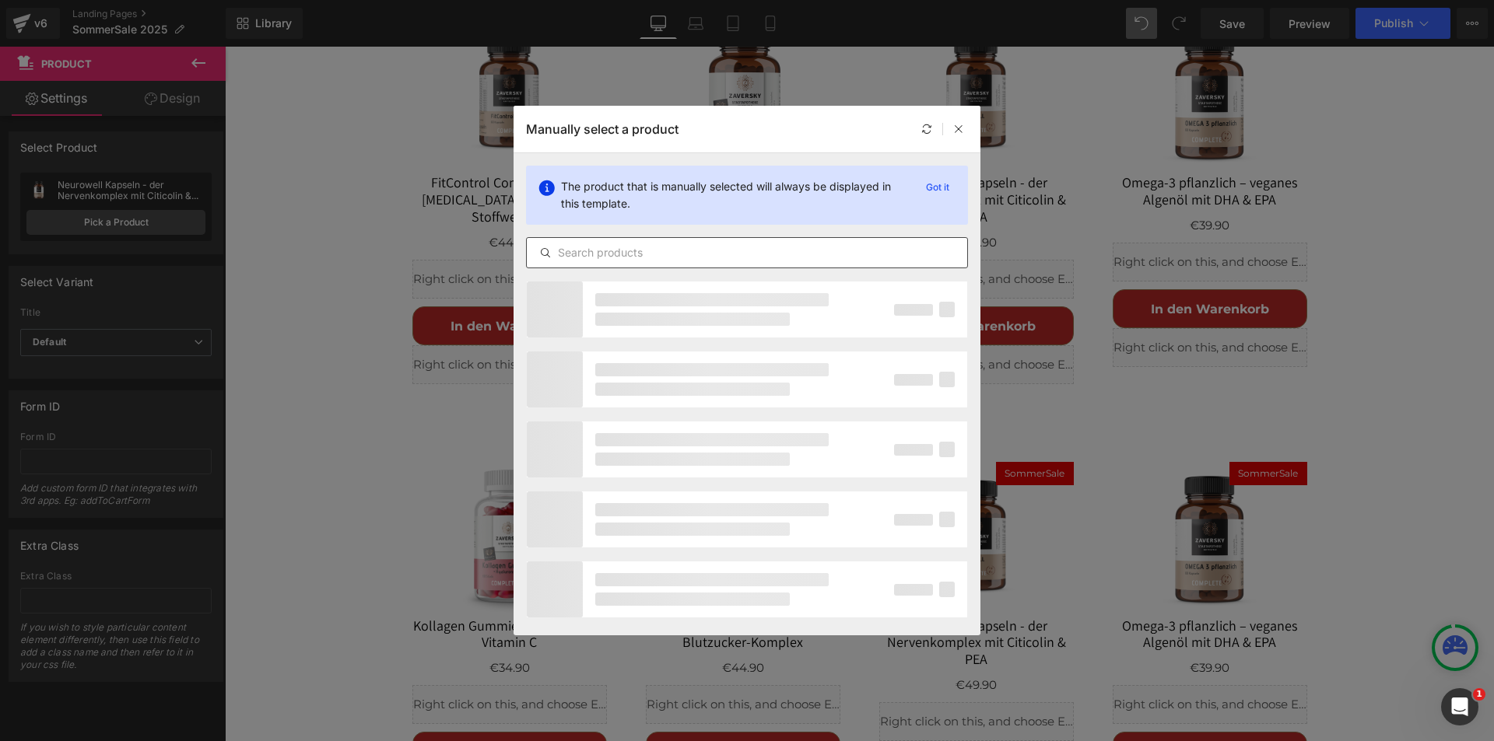
click at [583, 258] on input "text" at bounding box center [747, 253] width 440 height 19
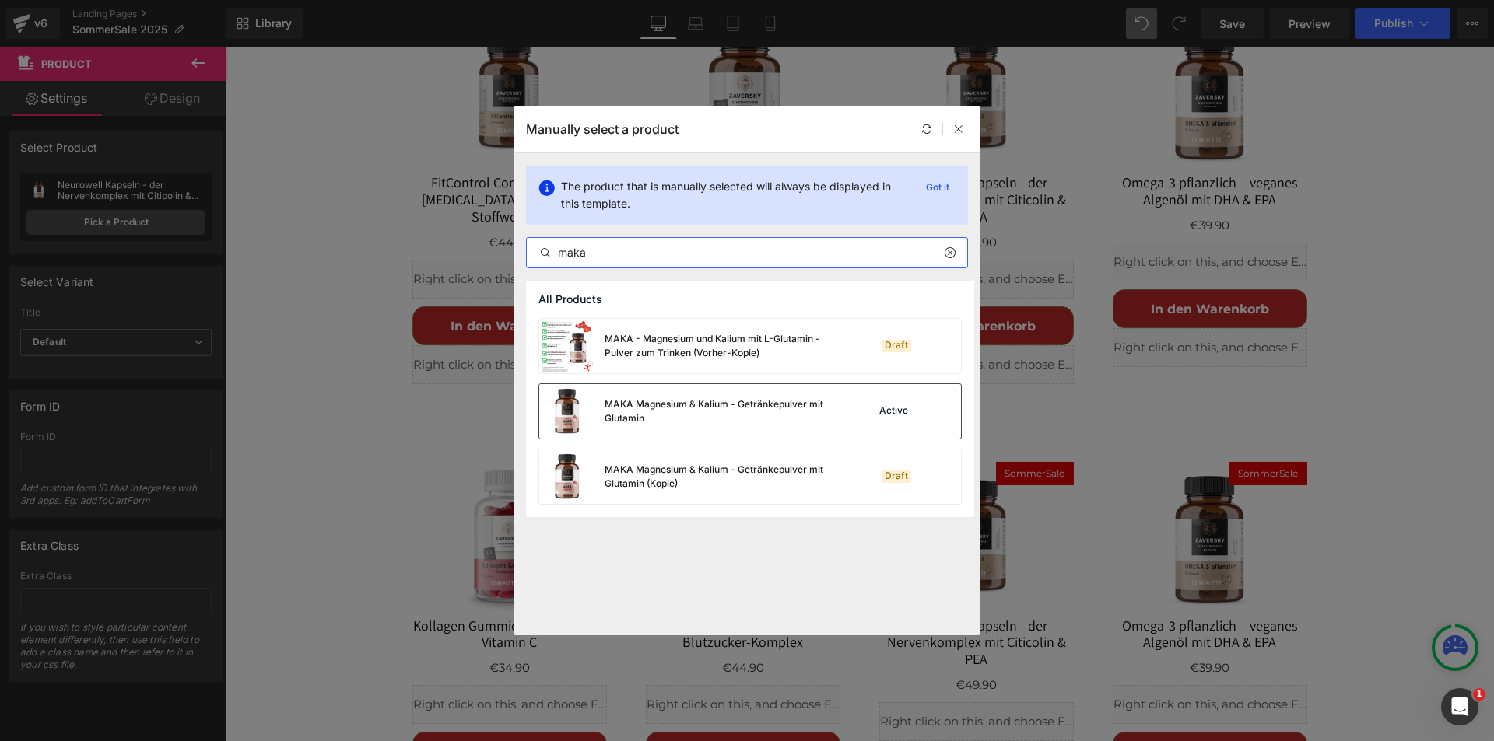
type input "maka"
drag, startPoint x: 659, startPoint y: 401, endPoint x: 557, endPoint y: 412, distance: 102.5
click at [659, 401] on div "MAKA Magnesium & Kalium - Getränkepulver mit Glutamin" at bounding box center [721, 412] width 233 height 28
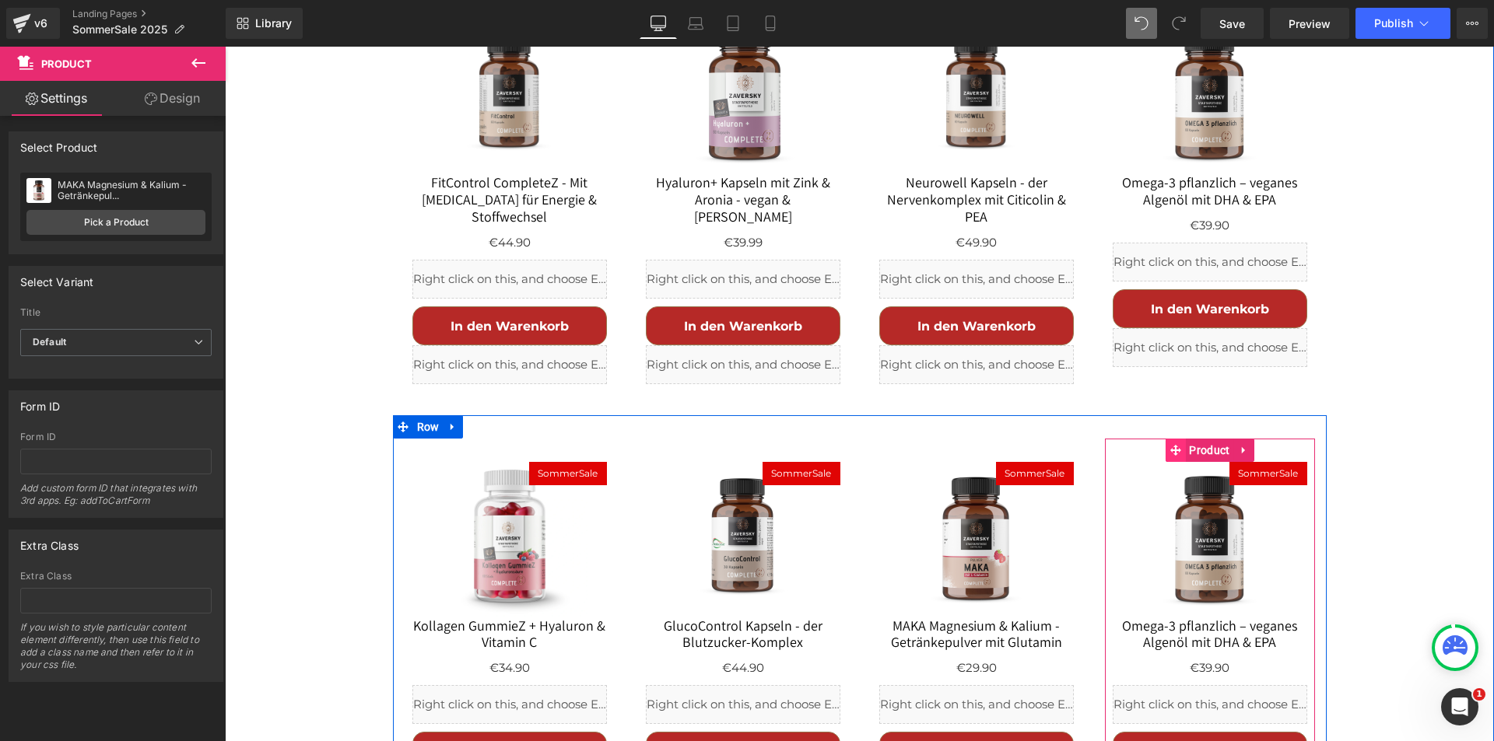
drag, startPoint x: 1200, startPoint y: 366, endPoint x: 1164, endPoint y: 370, distance: 36.0
click at [1200, 439] on span "Product" at bounding box center [1209, 450] width 48 height 23
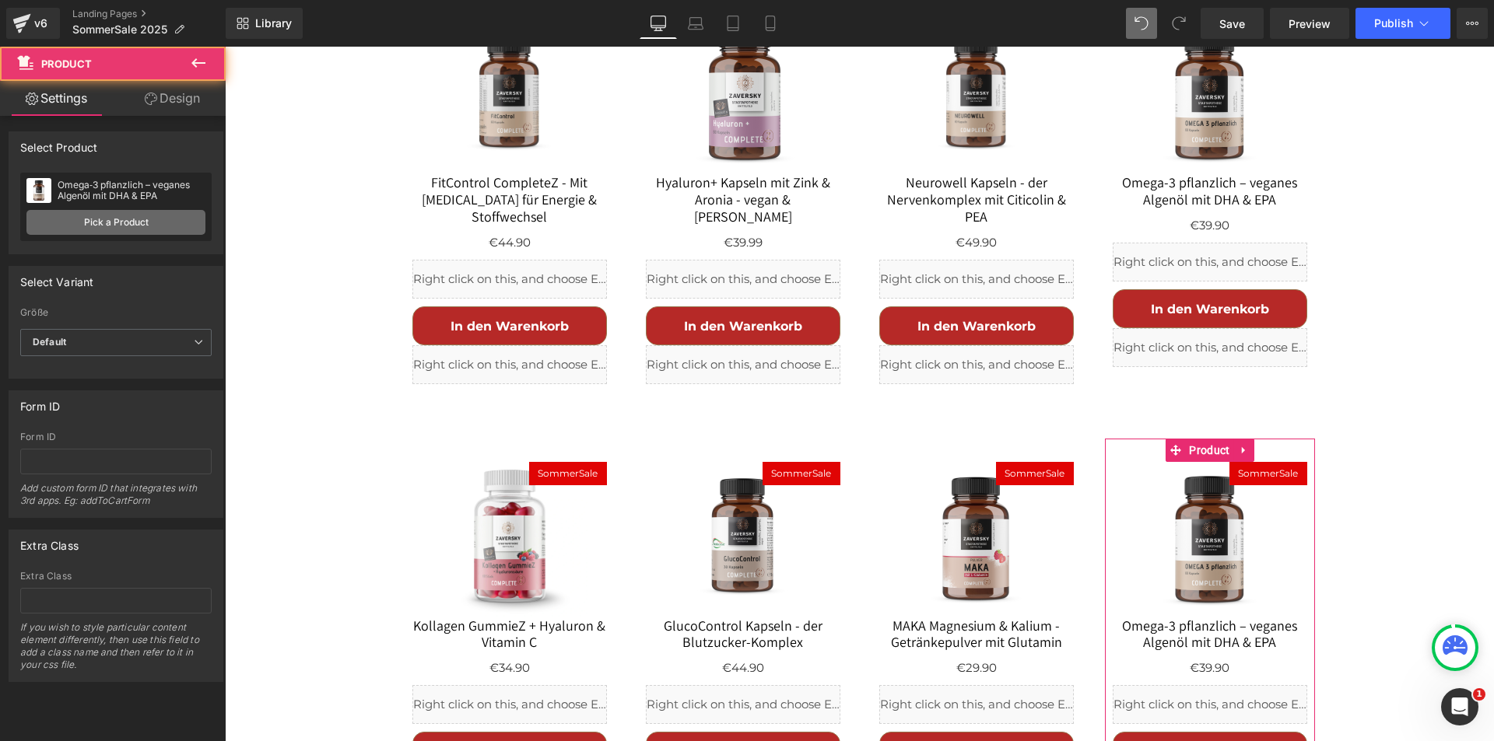
click at [116, 230] on link "Pick a Product" at bounding box center [115, 222] width 179 height 25
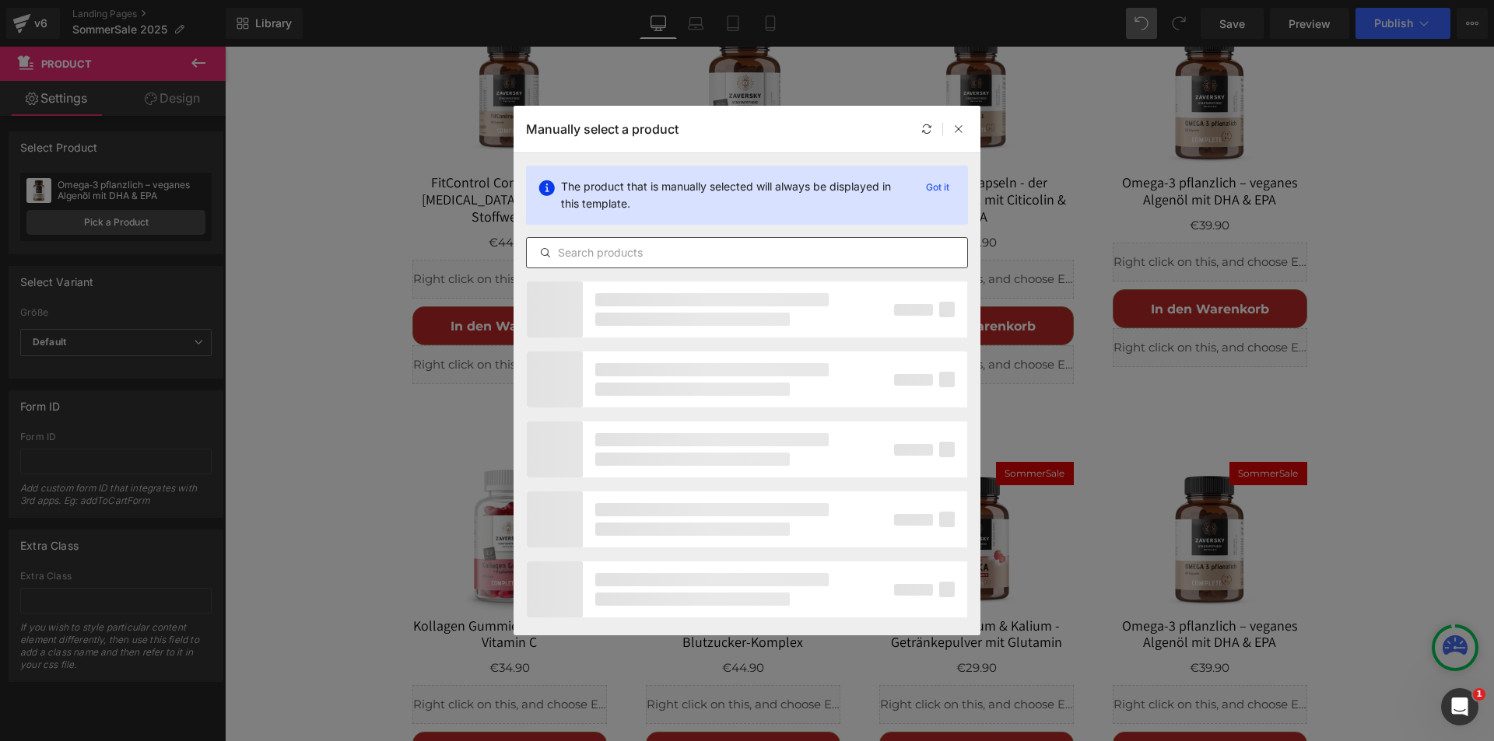
click at [636, 250] on input "text" at bounding box center [747, 253] width 440 height 19
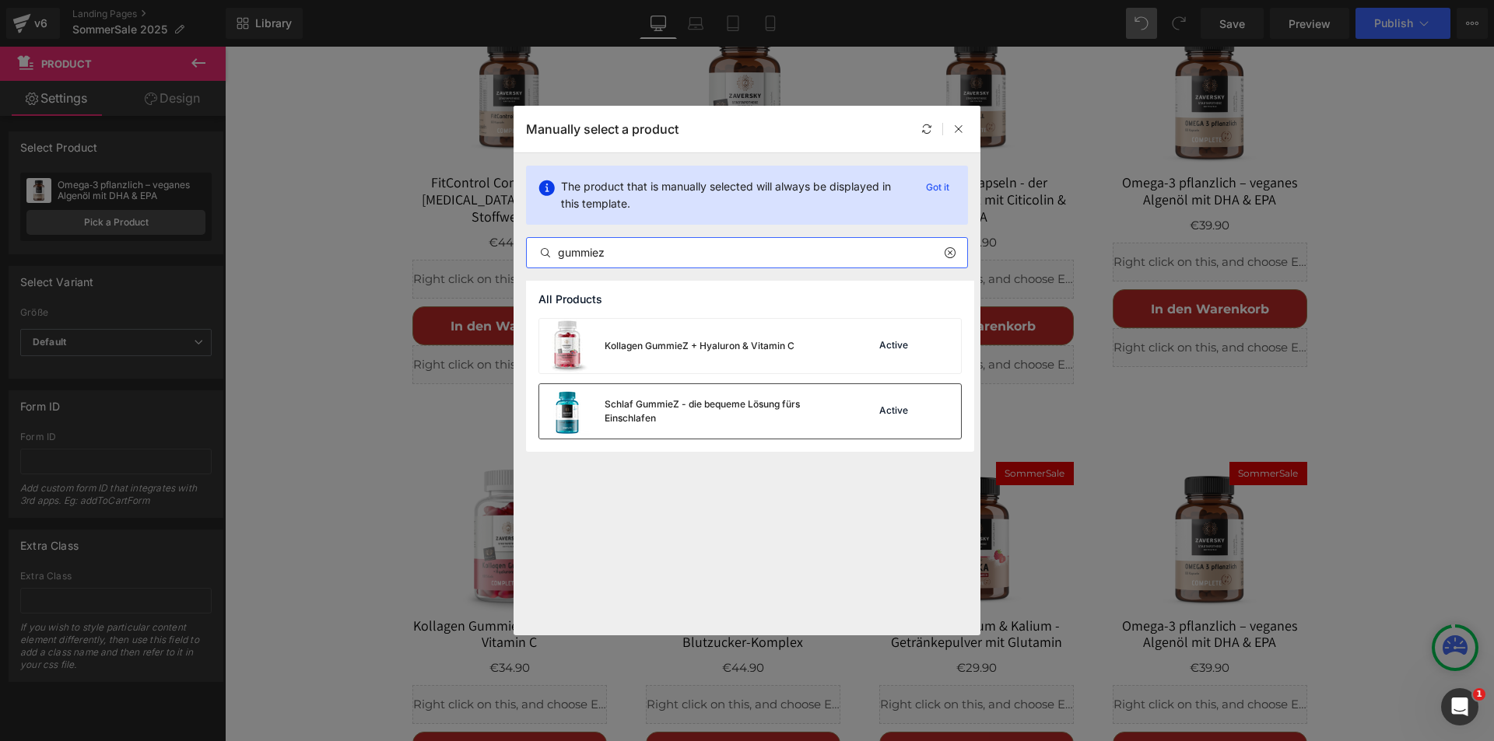
type input "gummiez"
click at [653, 413] on div "Schlaf GummieZ - die bequeme Lösung fürs Einschlafen" at bounding box center [721, 412] width 233 height 28
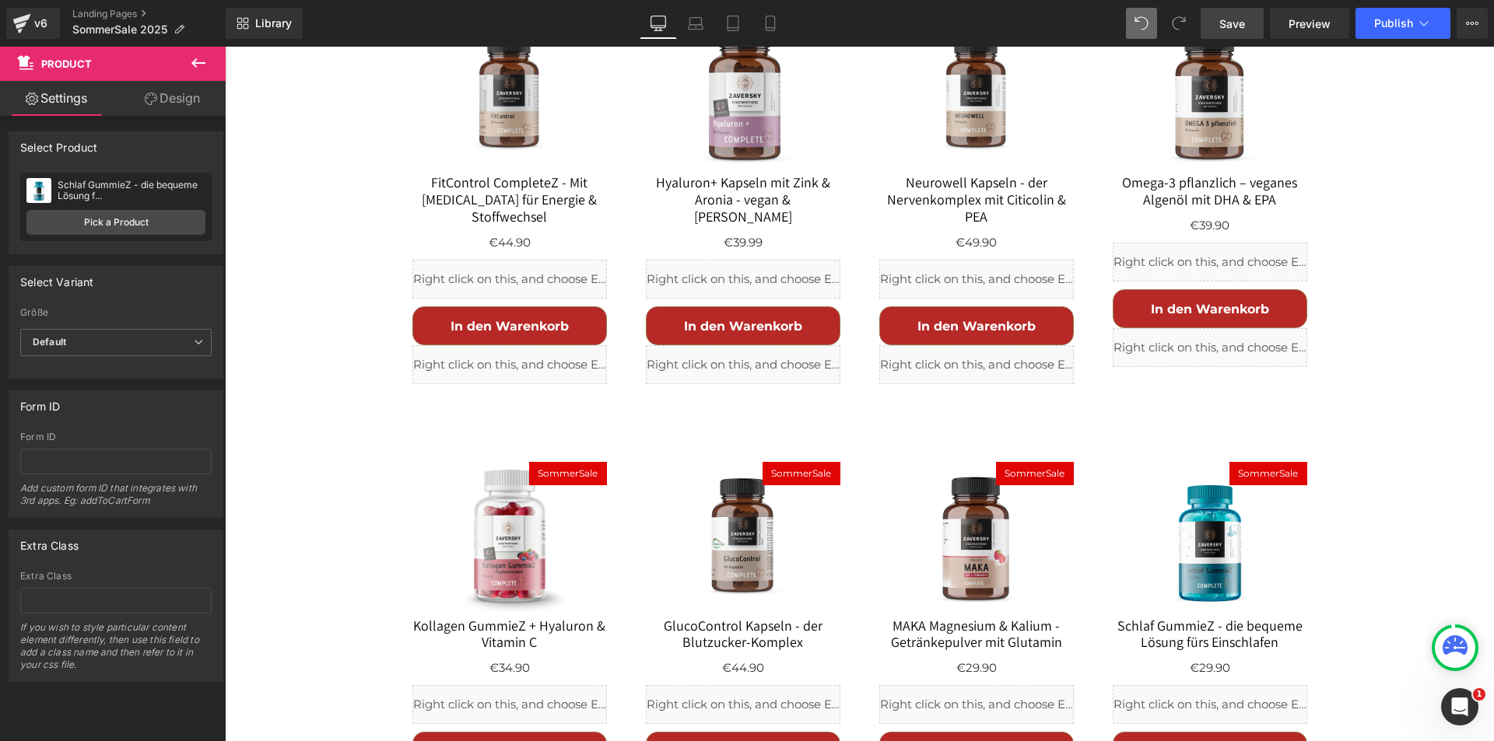
click at [1232, 19] on span "Save" at bounding box center [1232, 24] width 26 height 16
click at [317, 398] on div "Lieblingsprodukt wählen - Code anwenden - Sparen Text Block Unsere Topseller im…" at bounding box center [859, 129] width 1269 height 1423
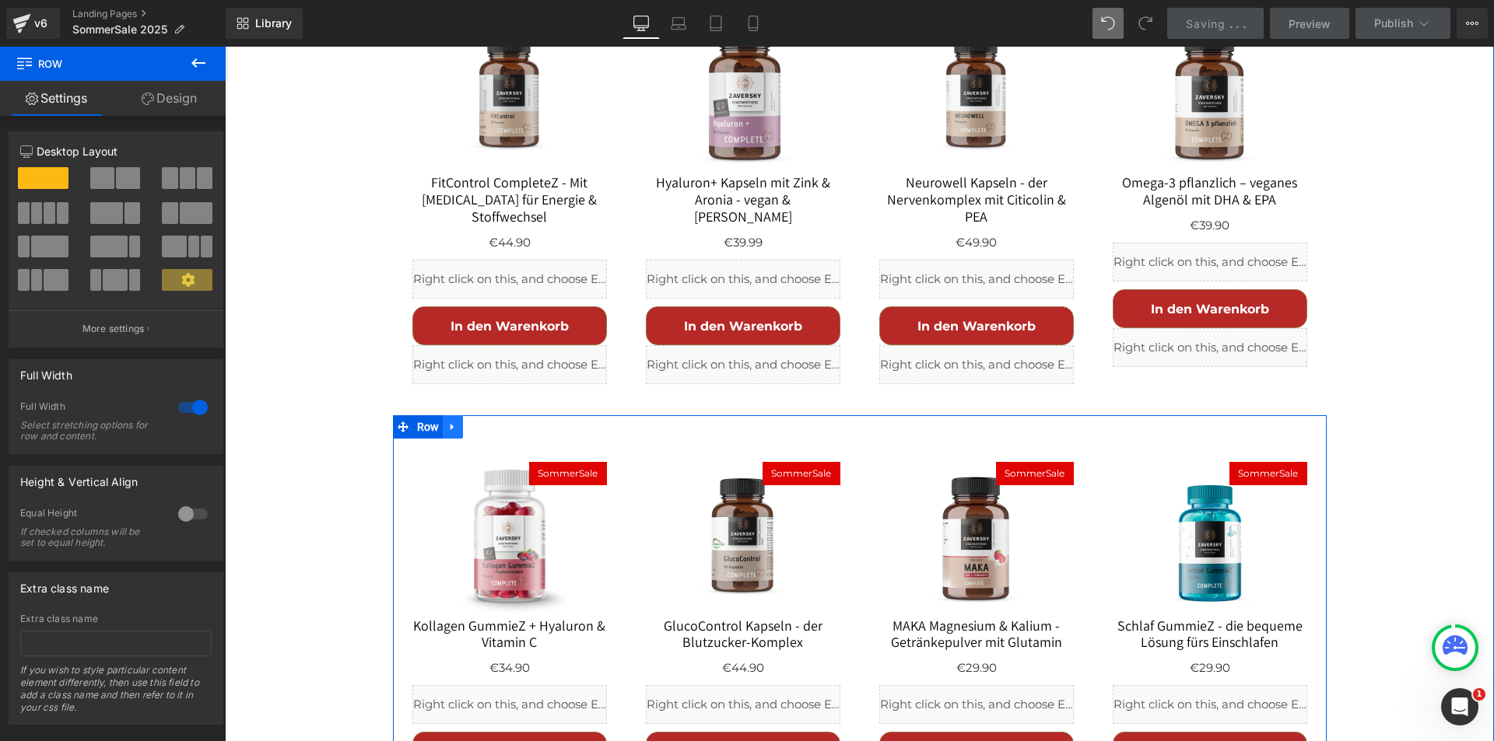
click at [450, 423] on icon at bounding box center [451, 426] width 3 height 7
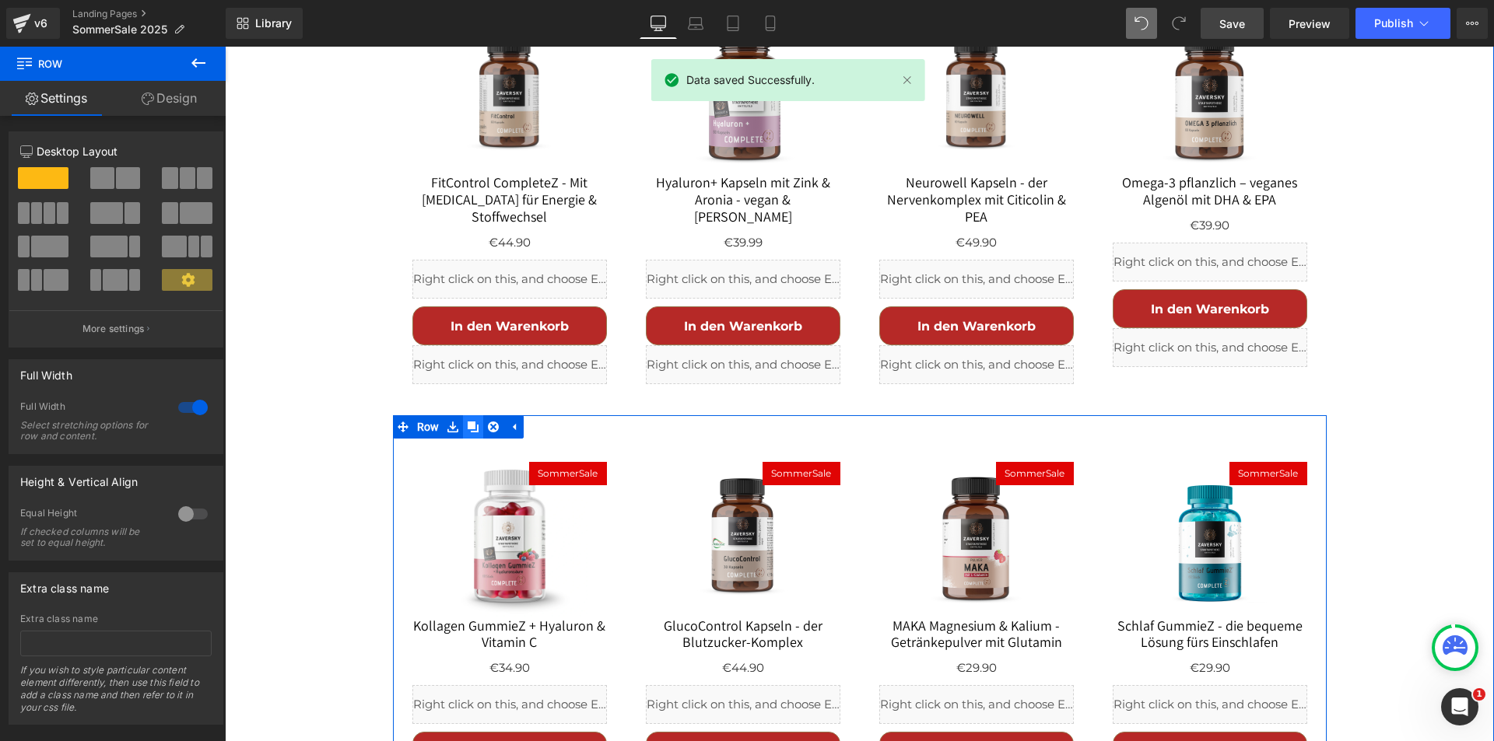
click at [470, 421] on icon at bounding box center [473, 427] width 11 height 12
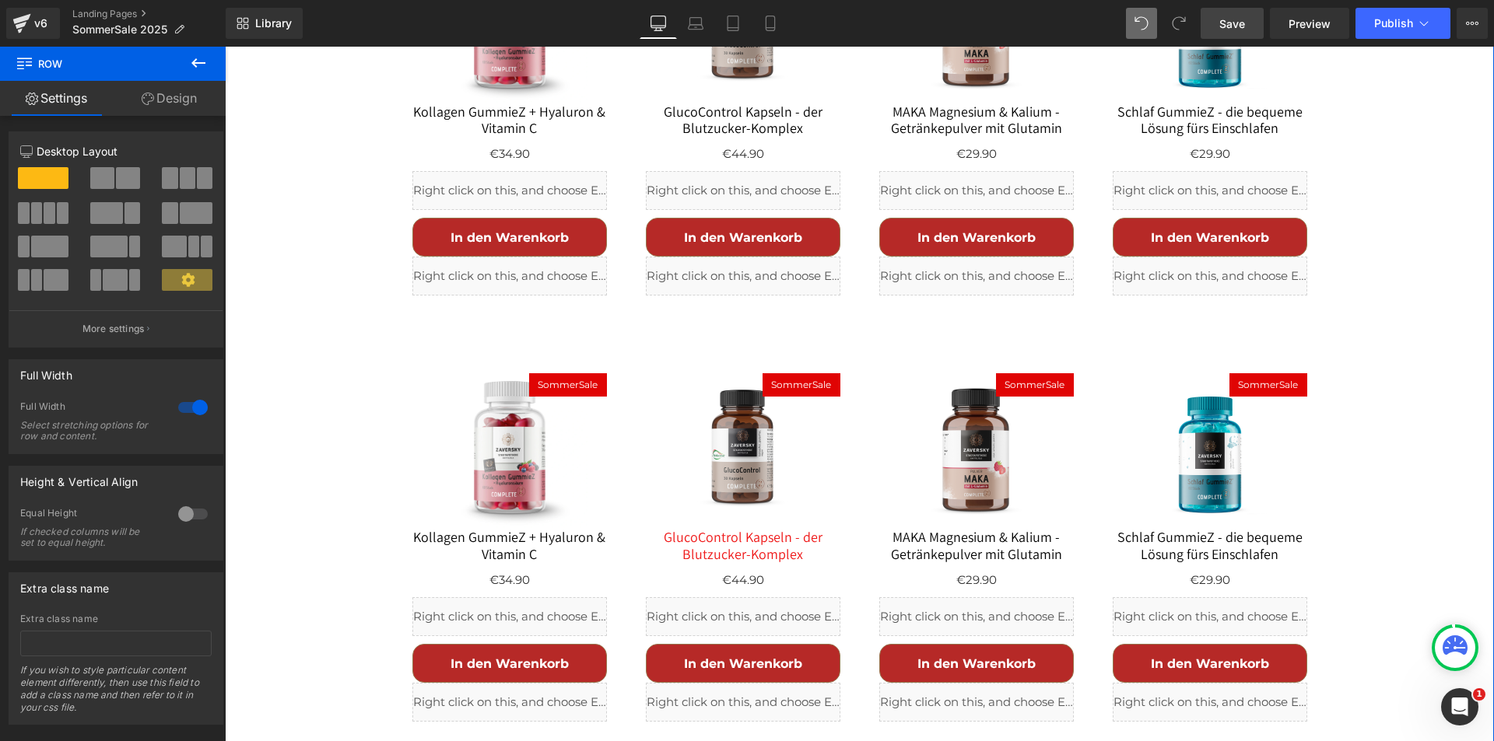
scroll to position [2205, 0]
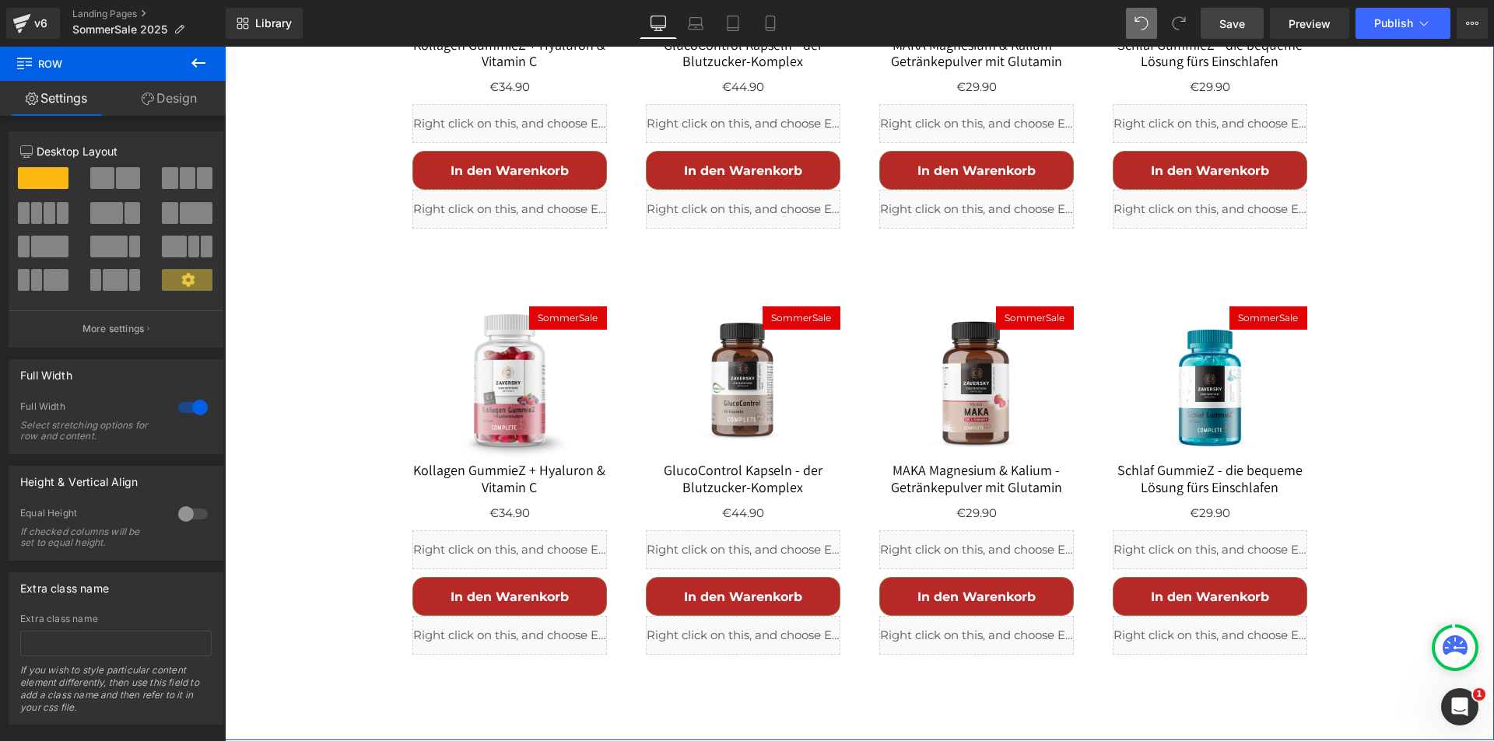
click at [540, 322] on div "SommerSale (P) Image" at bounding box center [509, 385] width 194 height 156
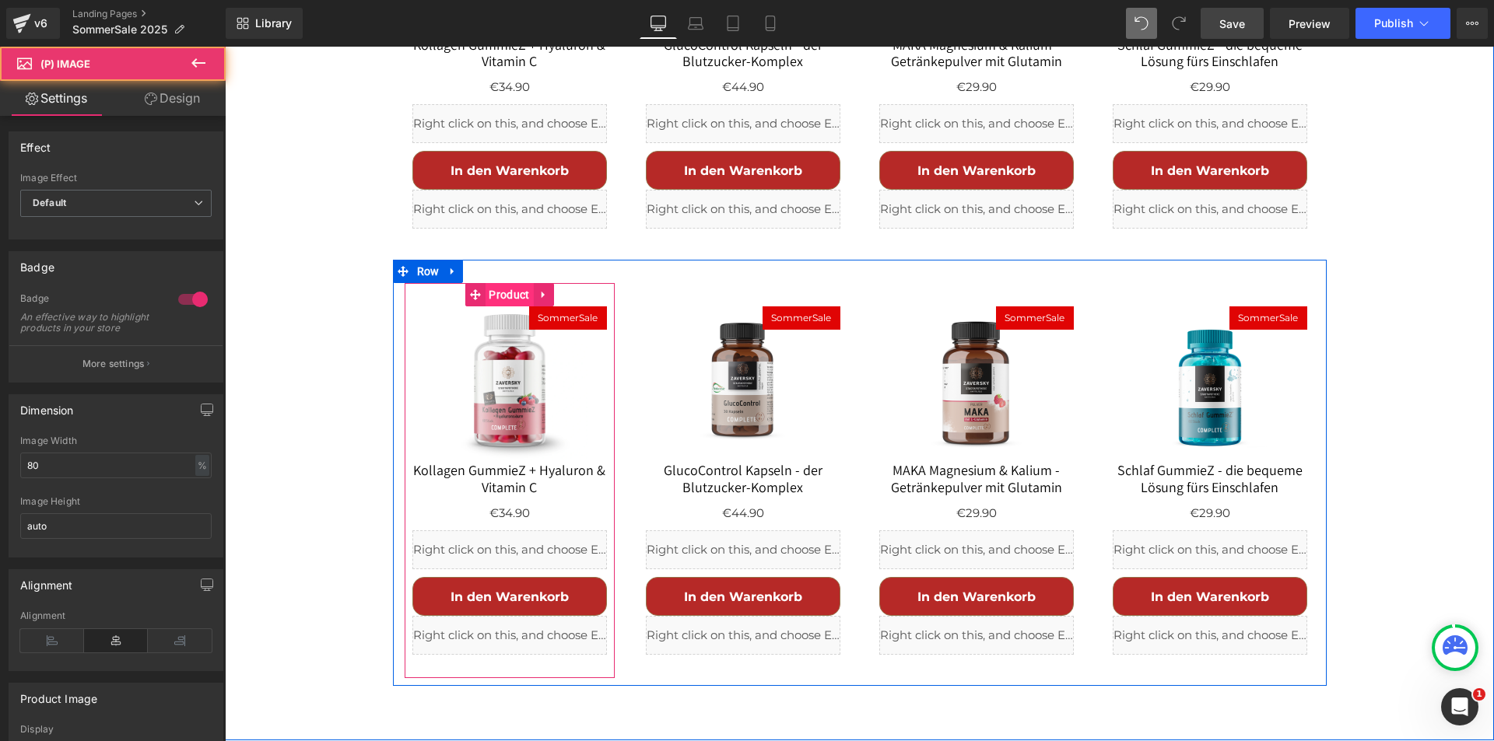
click at [501, 283] on span "Product" at bounding box center [509, 294] width 48 height 23
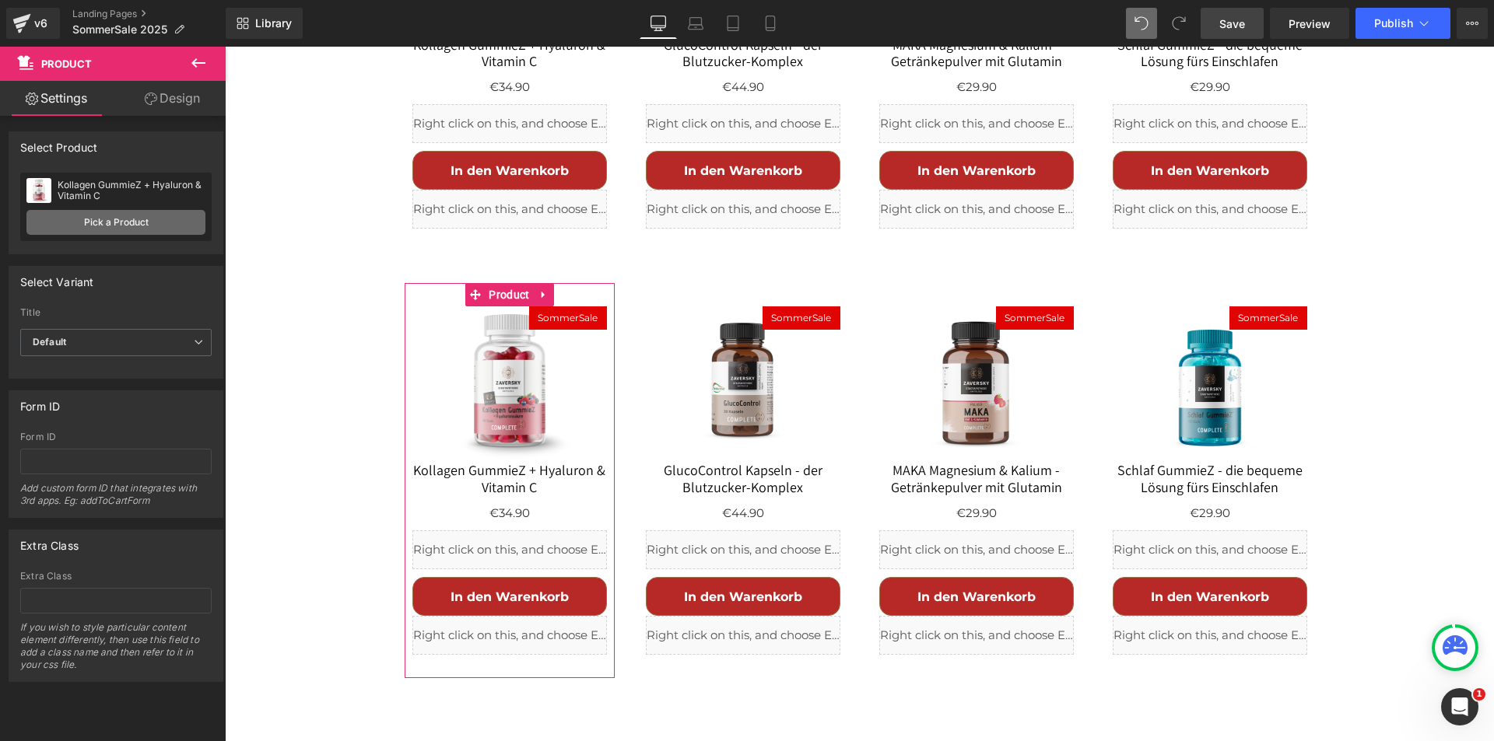
click at [146, 223] on link "Pick a Product" at bounding box center [115, 222] width 179 height 25
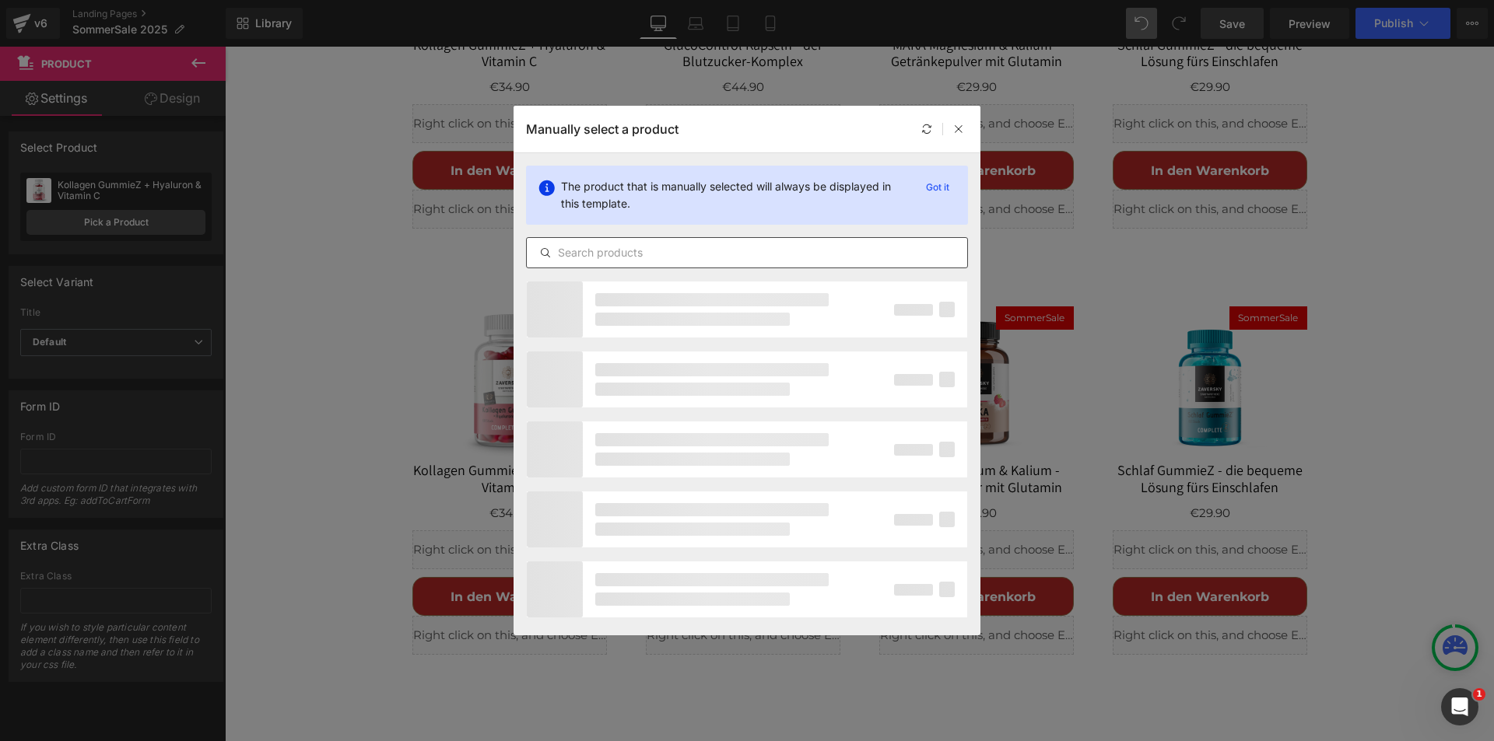
click at [584, 266] on div at bounding box center [747, 252] width 442 height 31
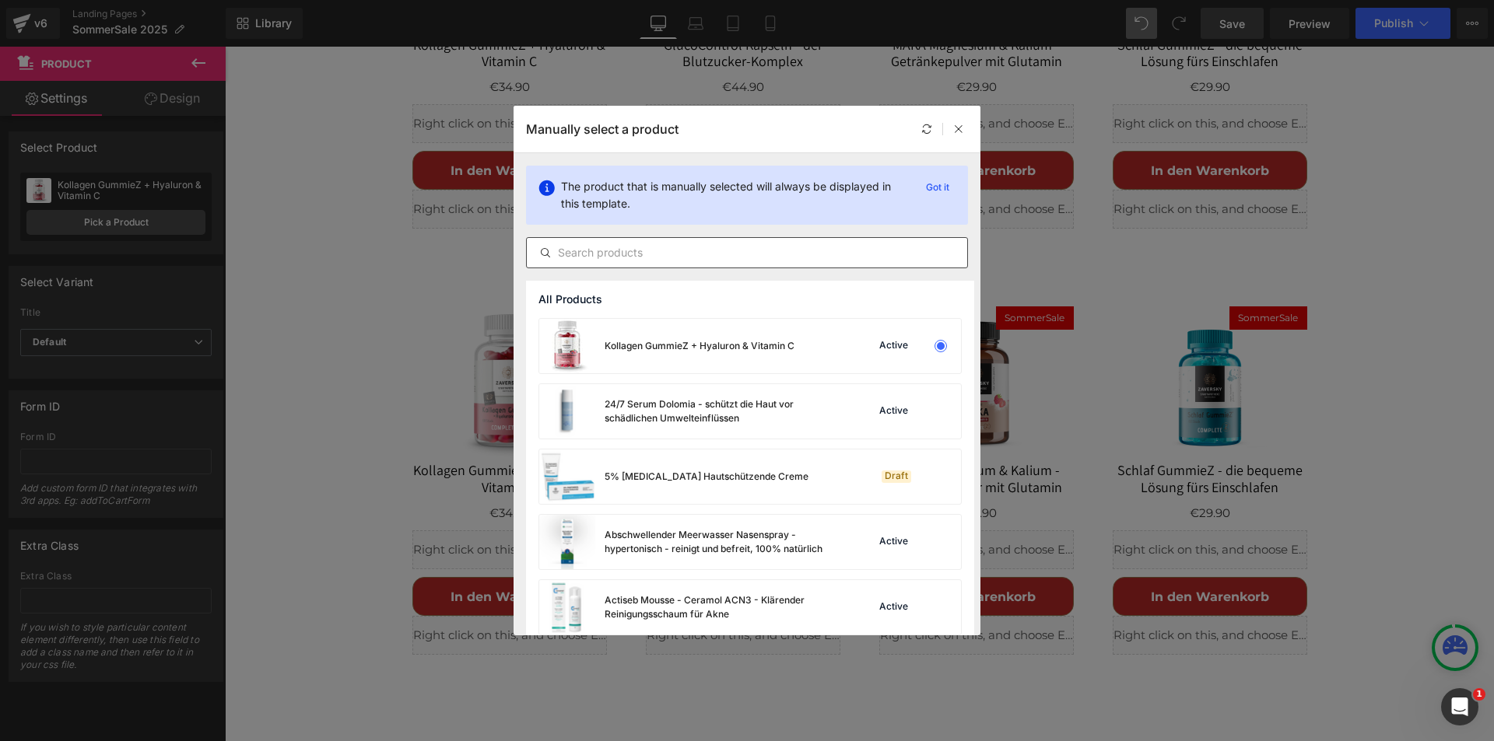
click at [604, 255] on input "text" at bounding box center [747, 253] width 440 height 19
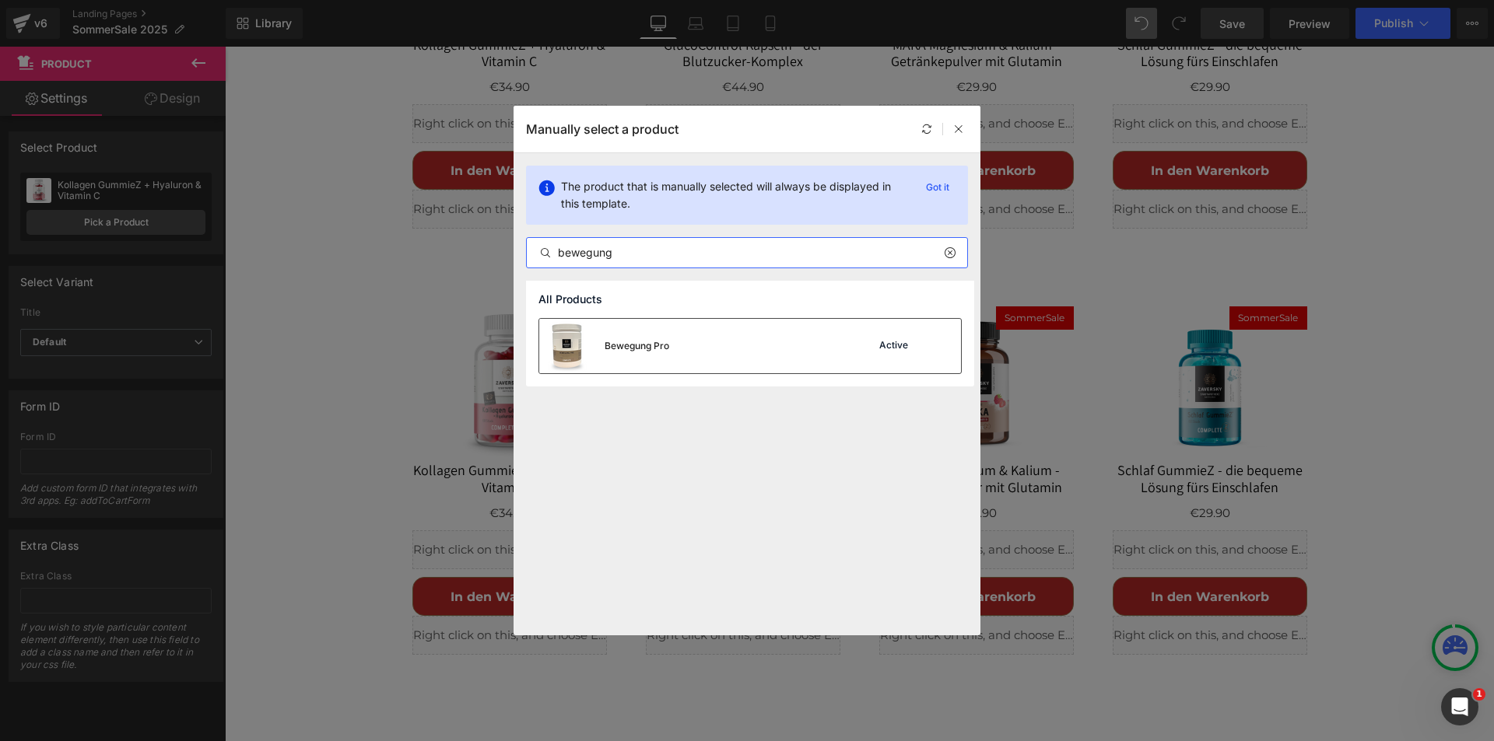
type input "bewegung"
click at [661, 346] on div "Bewegung Pro" at bounding box center [637, 346] width 65 height 14
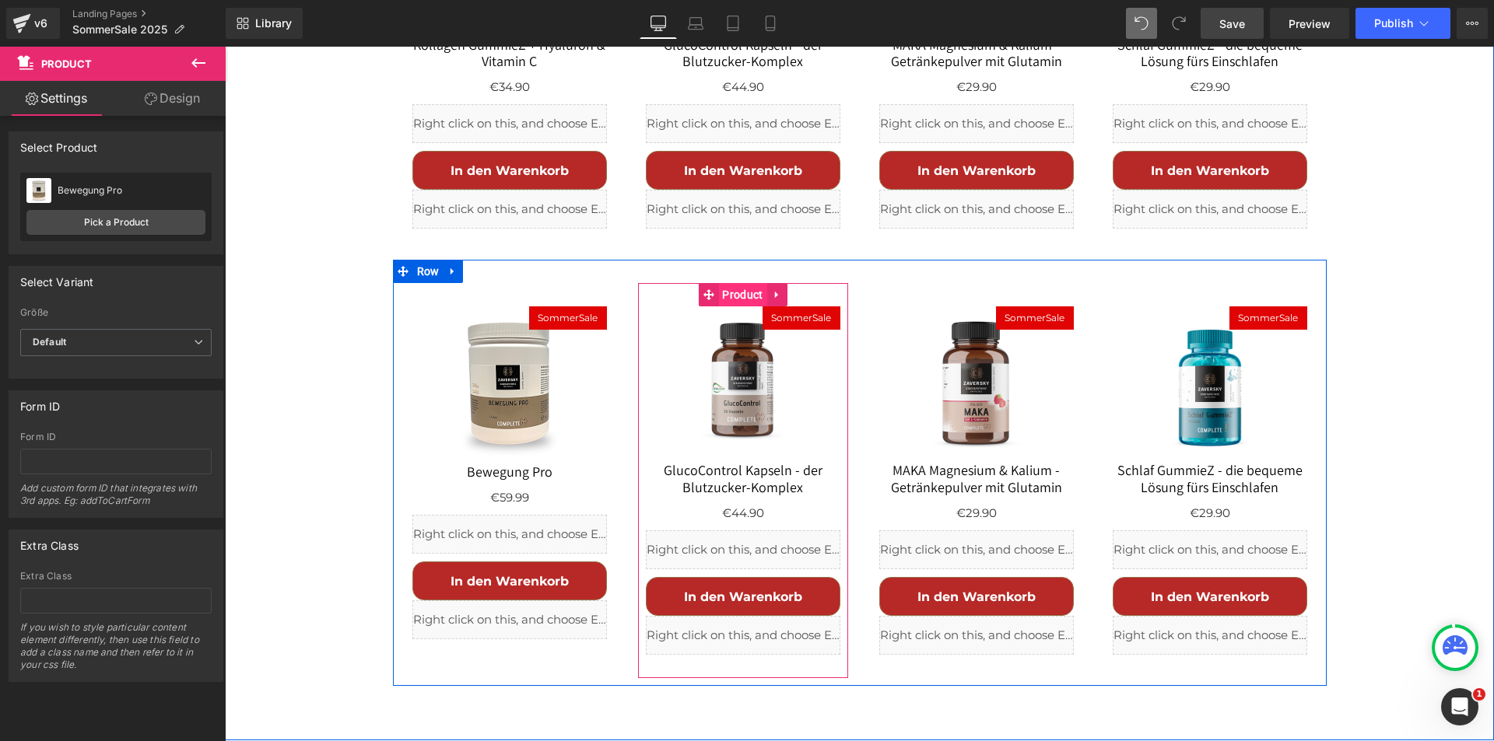
click at [741, 283] on span "Product" at bounding box center [742, 294] width 48 height 23
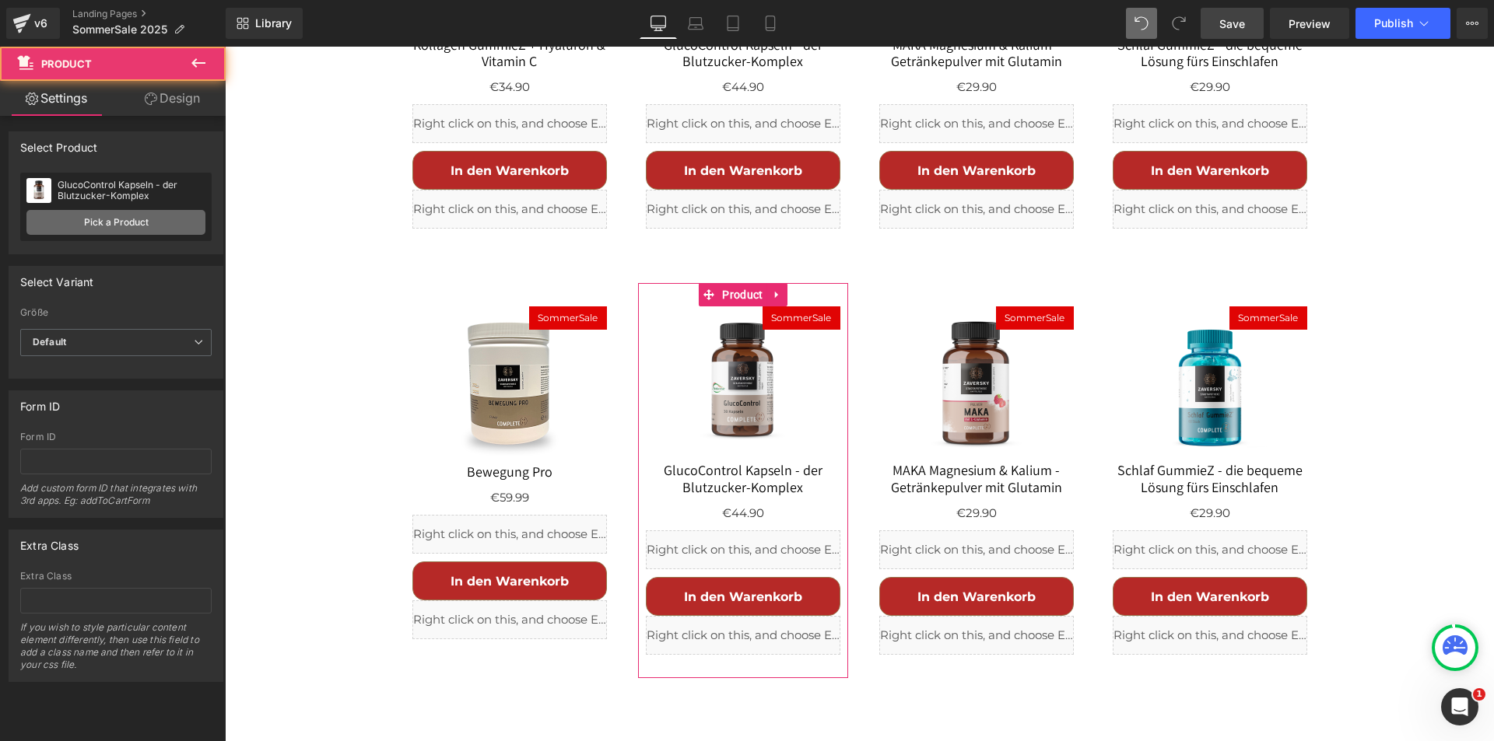
click at [124, 222] on link "Pick a Product" at bounding box center [115, 222] width 179 height 25
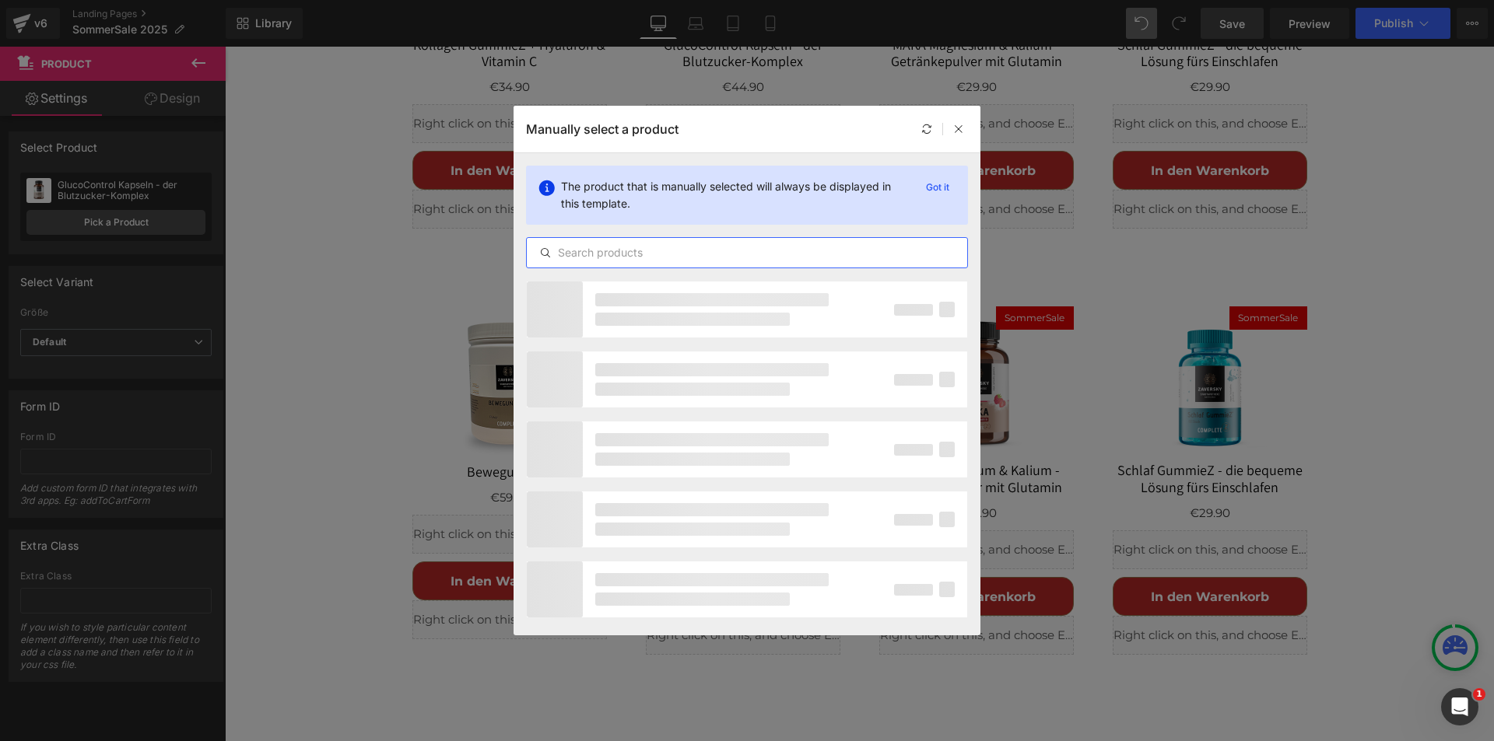
click at [592, 244] on input "text" at bounding box center [747, 253] width 440 height 19
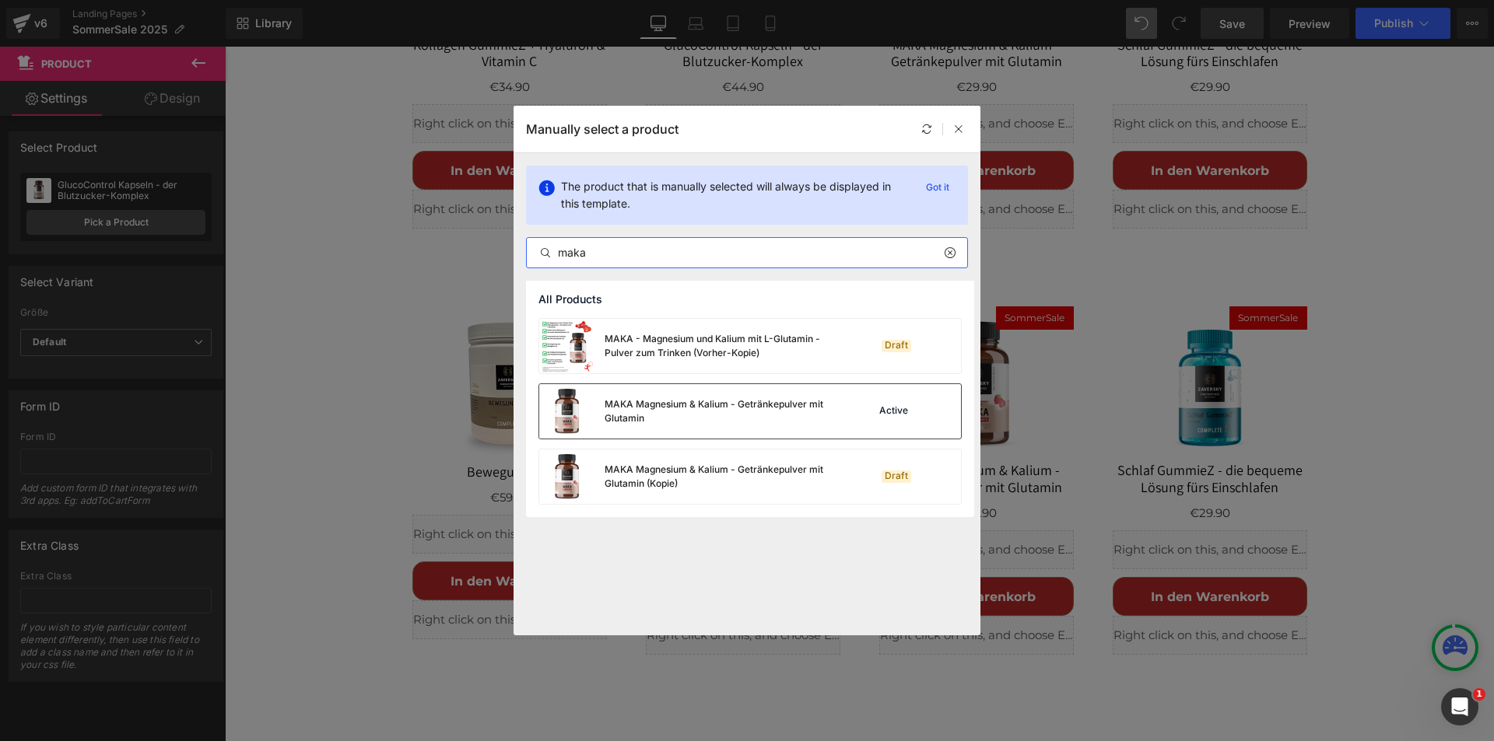
type input "maka"
click at [647, 399] on div "MAKA Magnesium & Kalium - Getränkepulver mit Glutamin" at bounding box center [721, 412] width 233 height 28
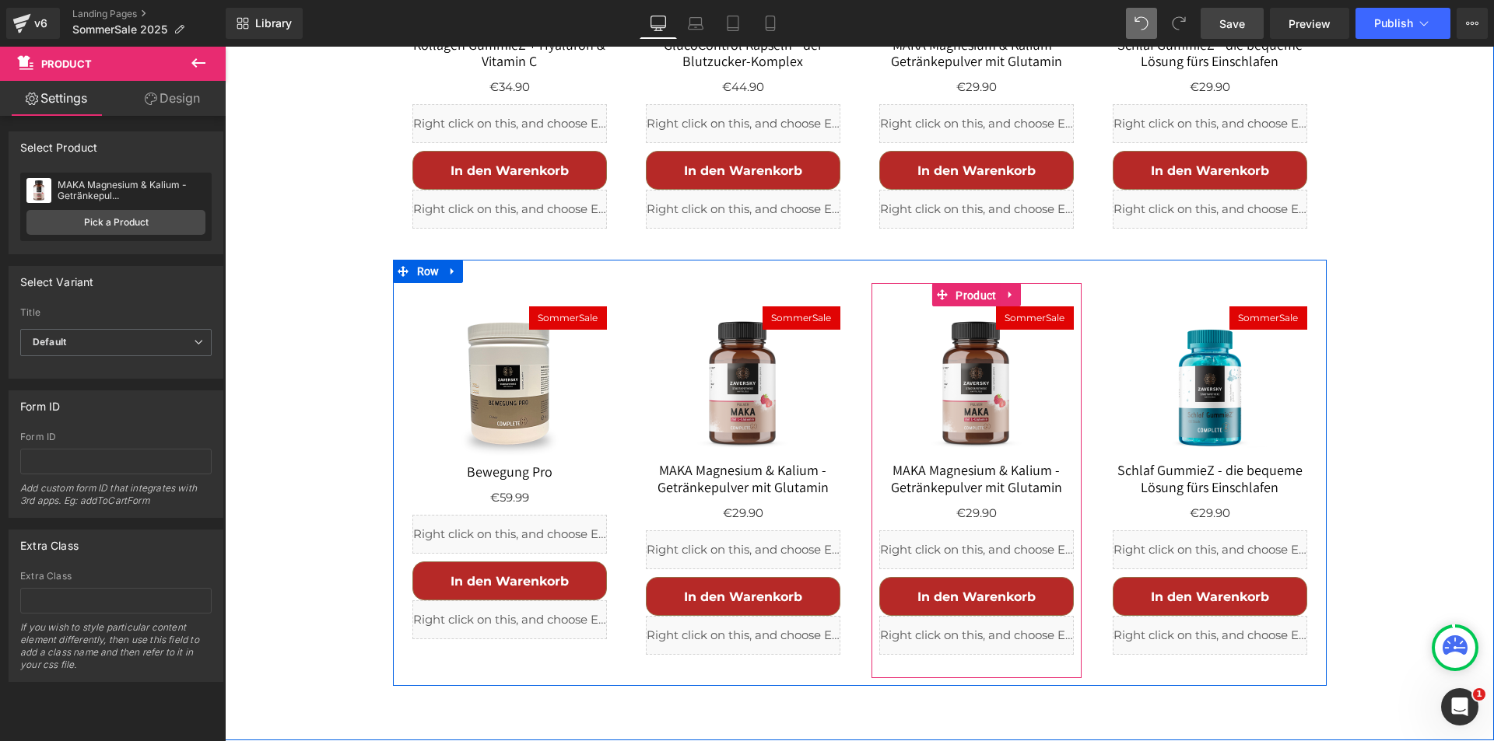
drag, startPoint x: 965, startPoint y: 220, endPoint x: 336, endPoint y: 241, distance: 629.7
click at [965, 284] on span "Product" at bounding box center [975, 295] width 48 height 23
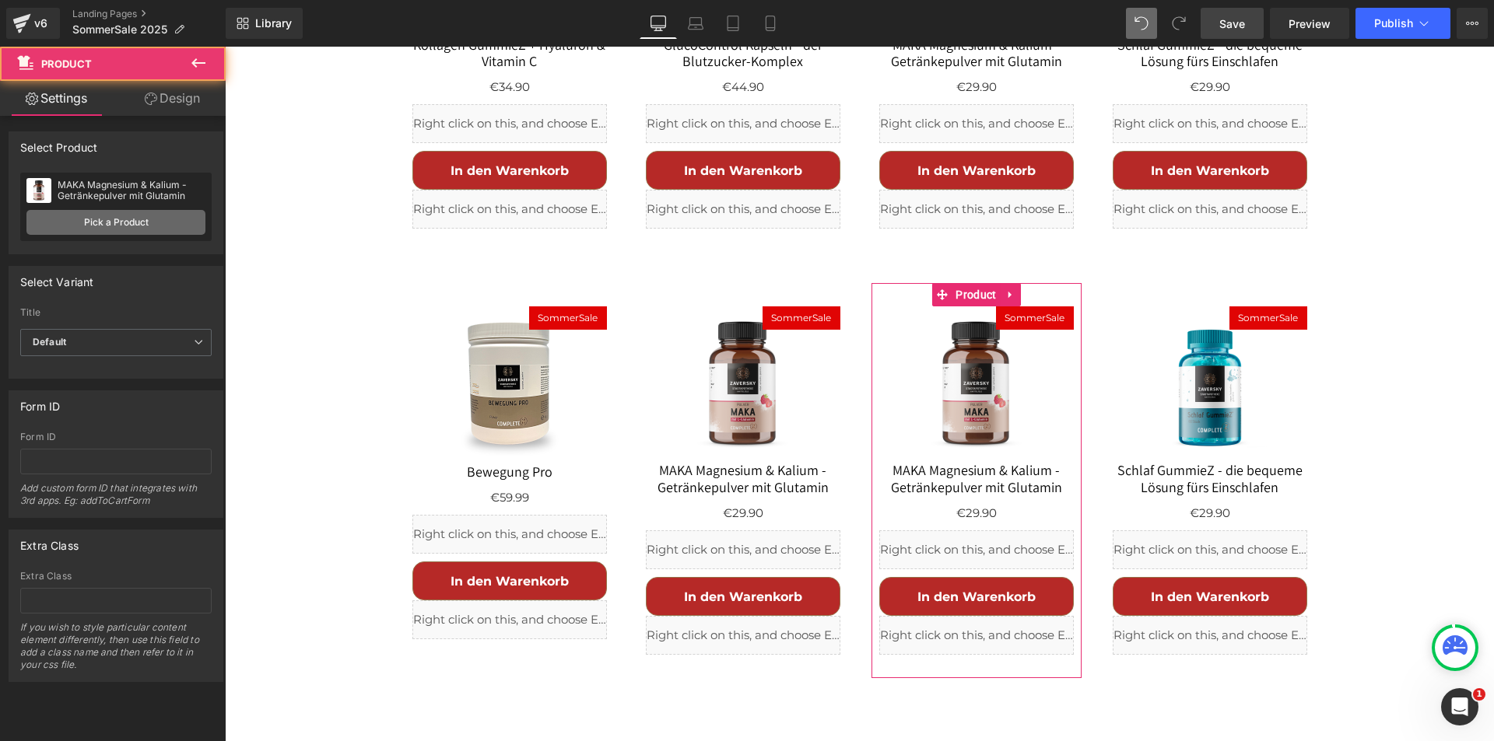
click at [123, 227] on link "Pick a Product" at bounding box center [115, 222] width 179 height 25
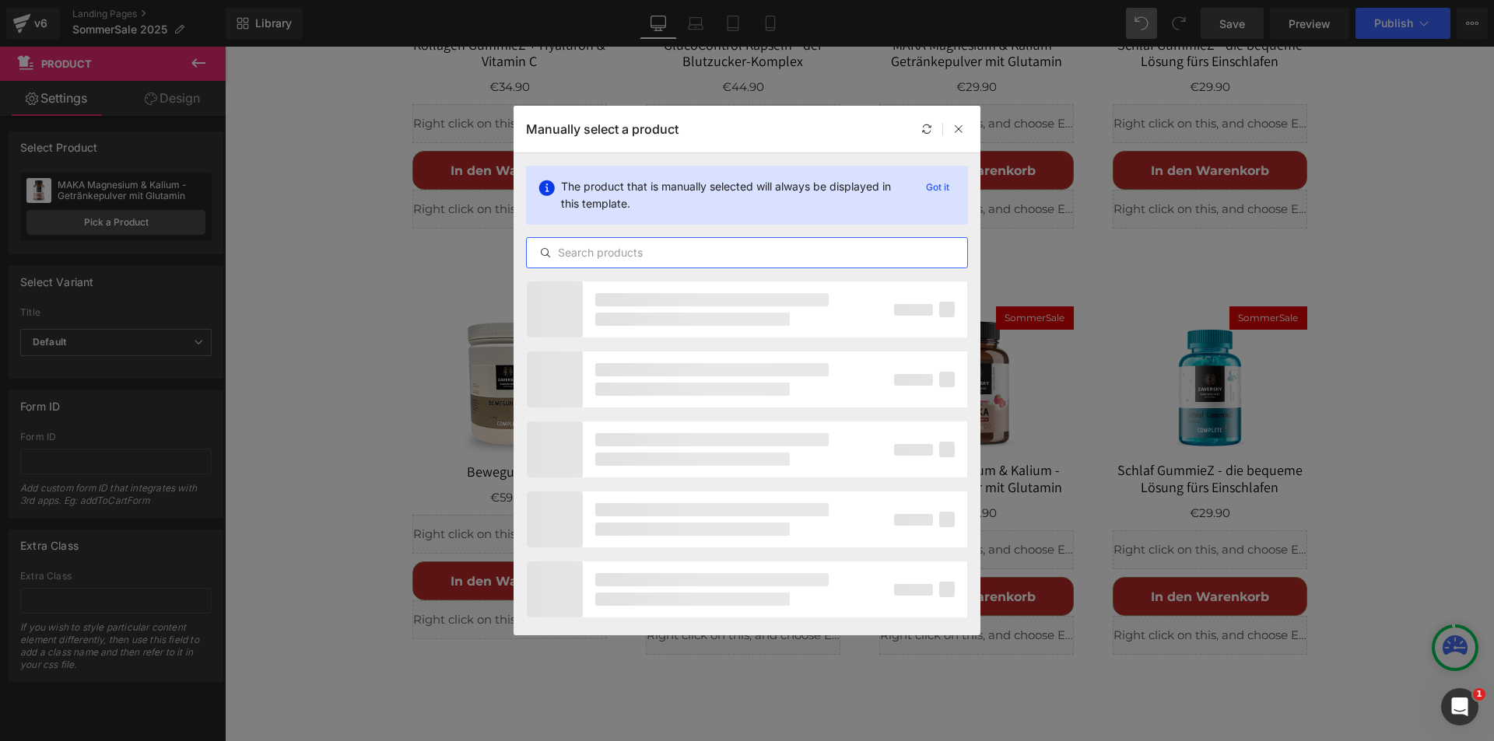
click at [595, 252] on input "text" at bounding box center [747, 253] width 440 height 19
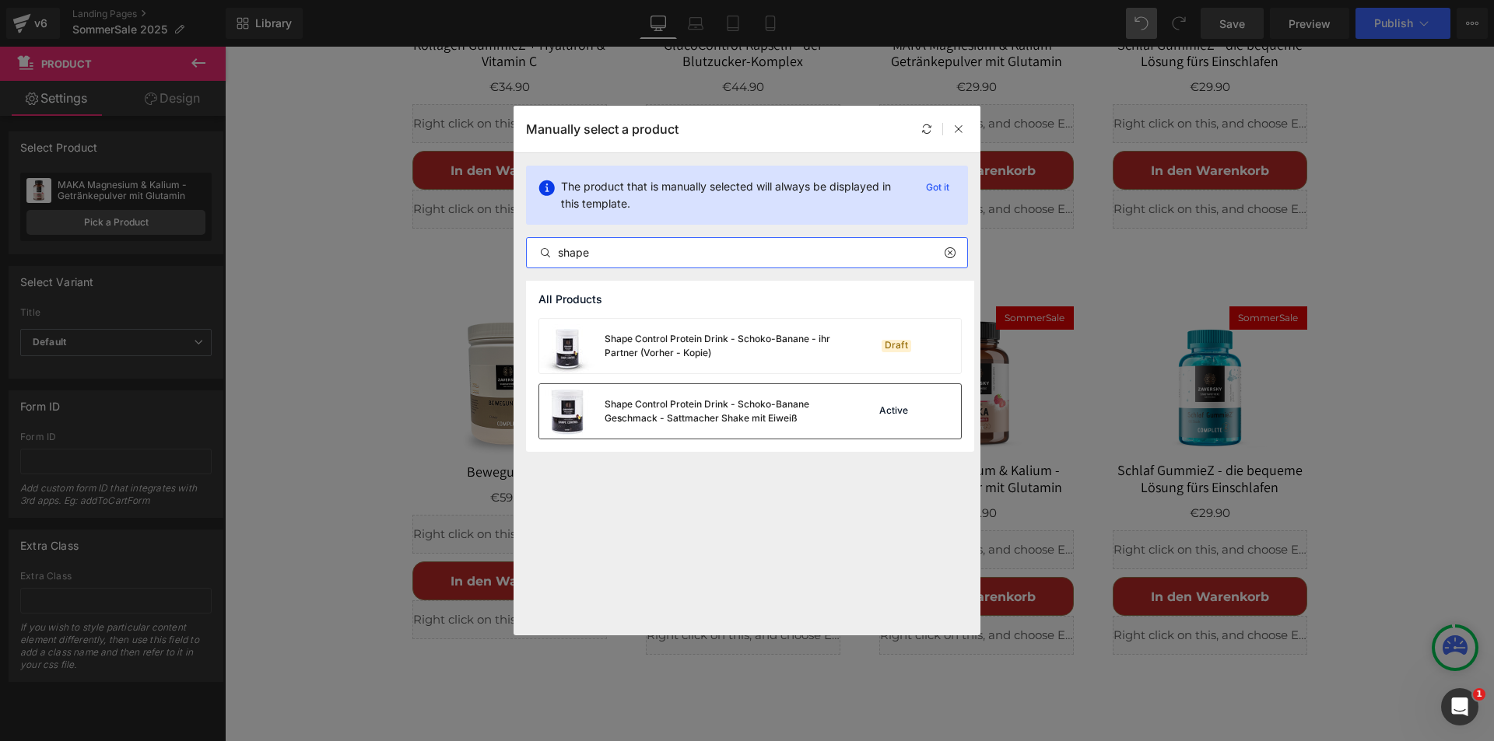
type input "shape"
click at [667, 402] on div "Shape Control Protein Drink - Schoko-Banane Geschmack - Sattmacher Shake mit Ei…" at bounding box center [721, 412] width 233 height 28
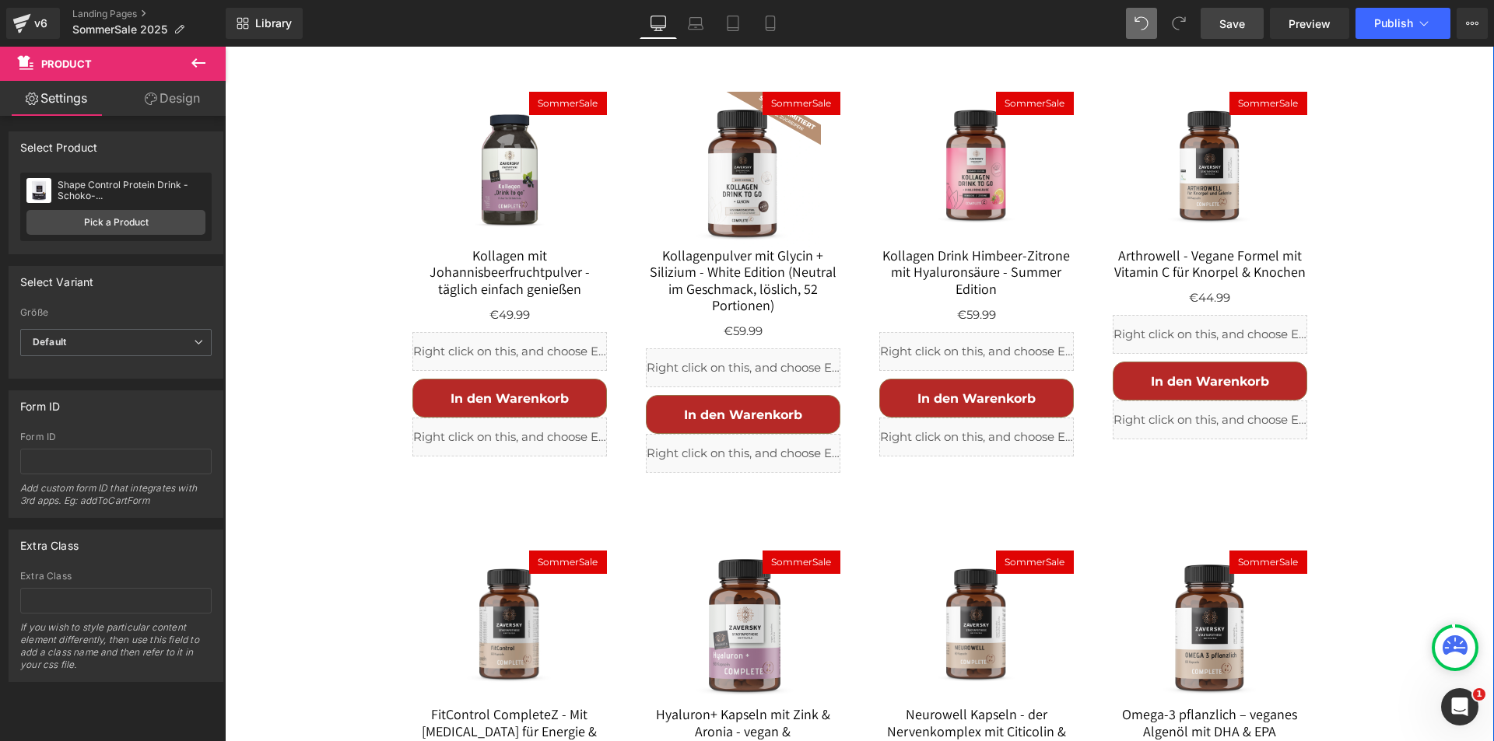
scroll to position [960, 0]
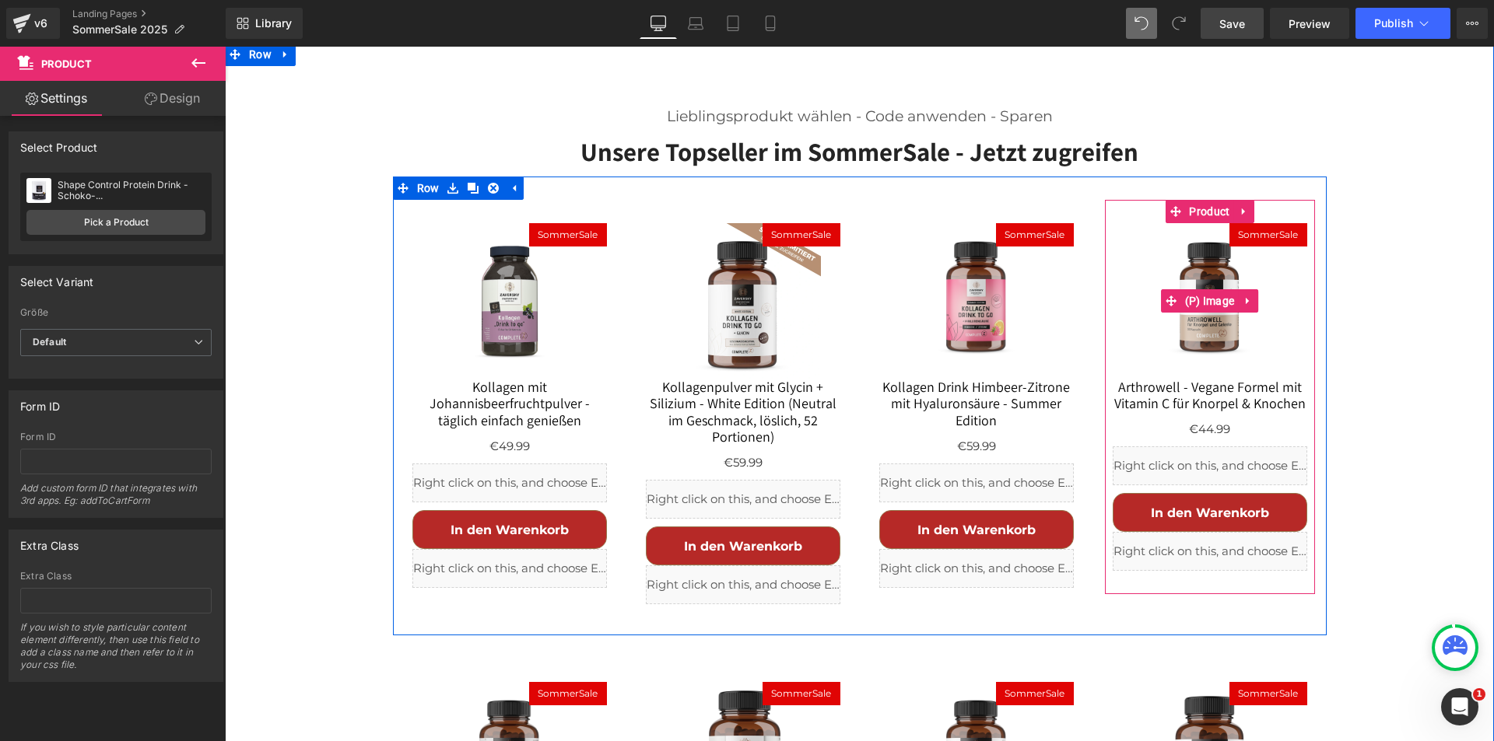
click at [1200, 223] on img at bounding box center [1210, 301] width 156 height 156
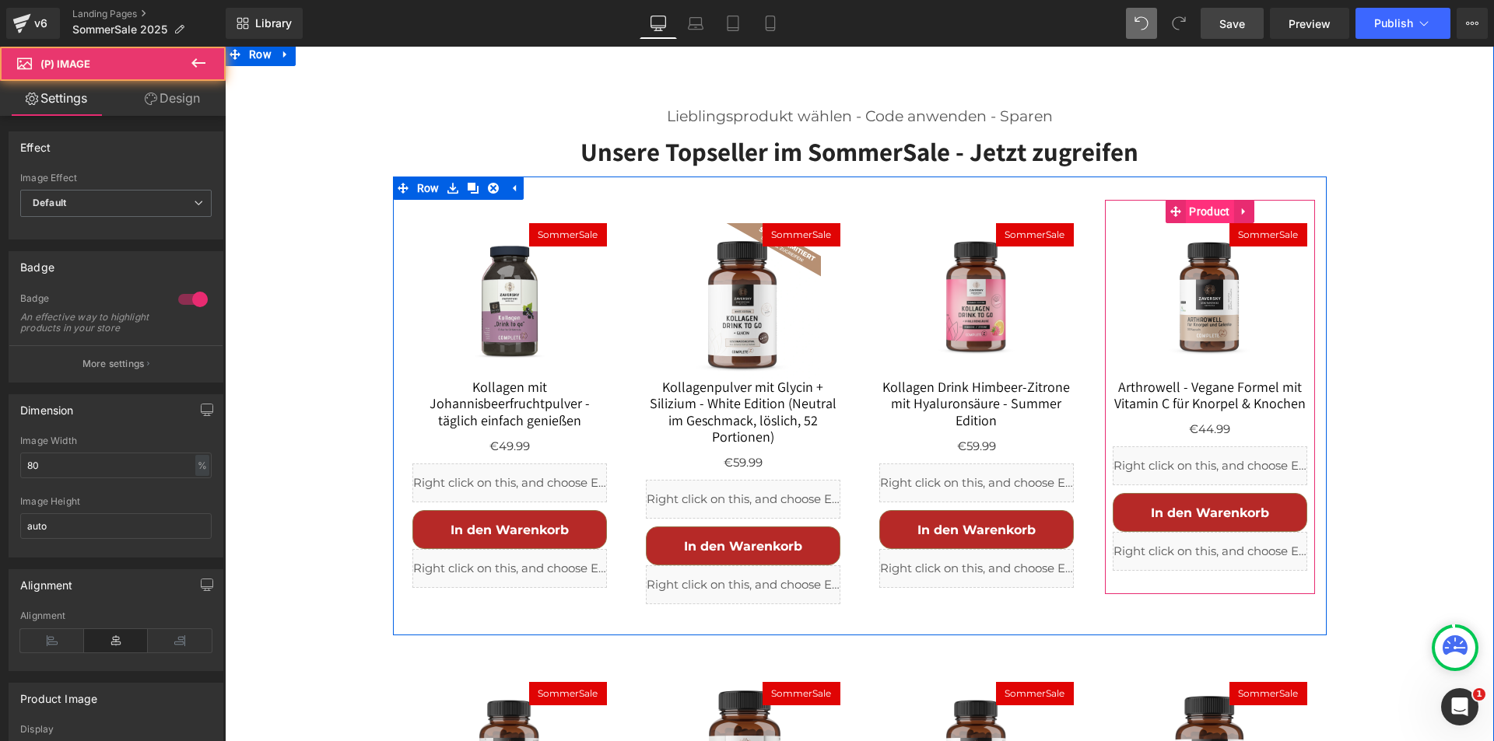
click at [1192, 200] on span "Product" at bounding box center [1209, 211] width 48 height 23
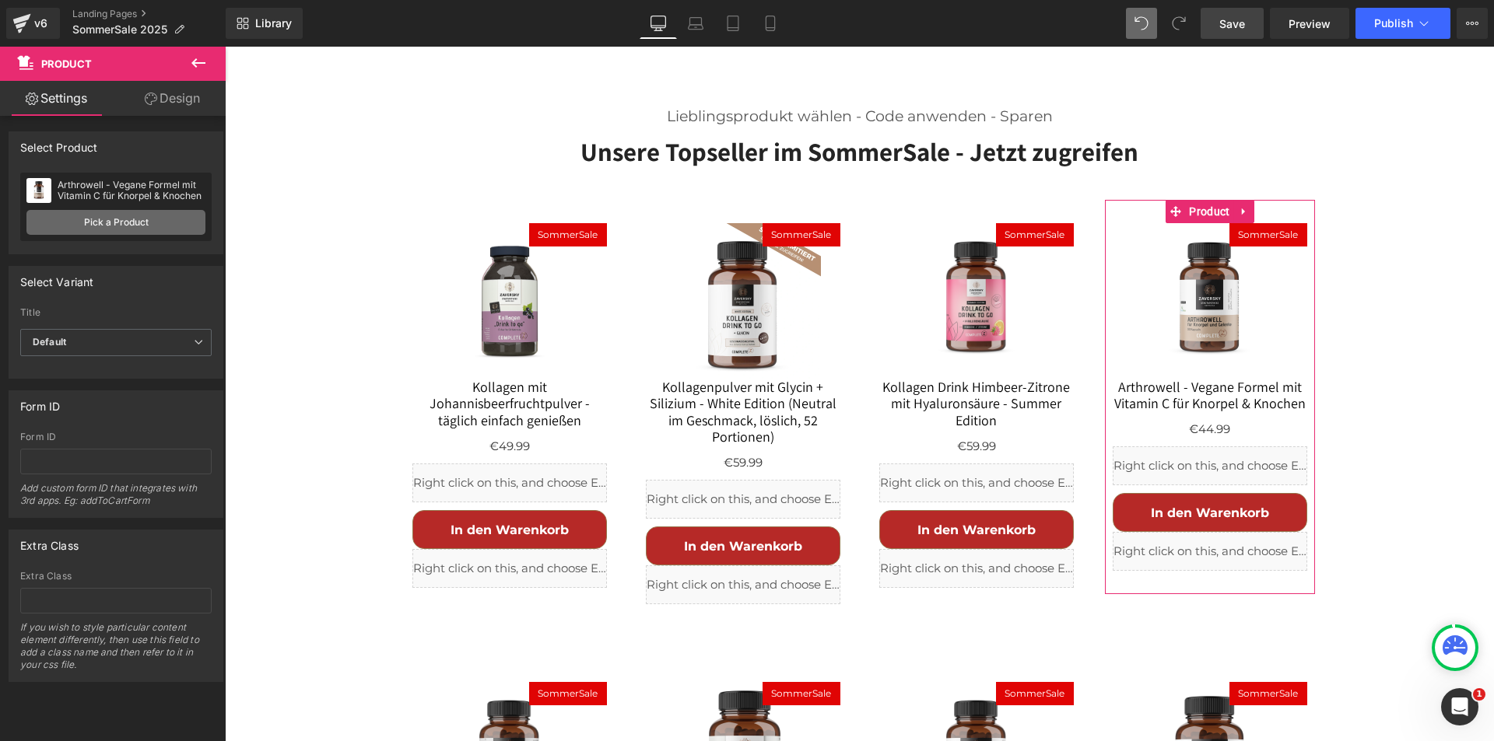
click at [147, 226] on link "Pick a Product" at bounding box center [115, 222] width 179 height 25
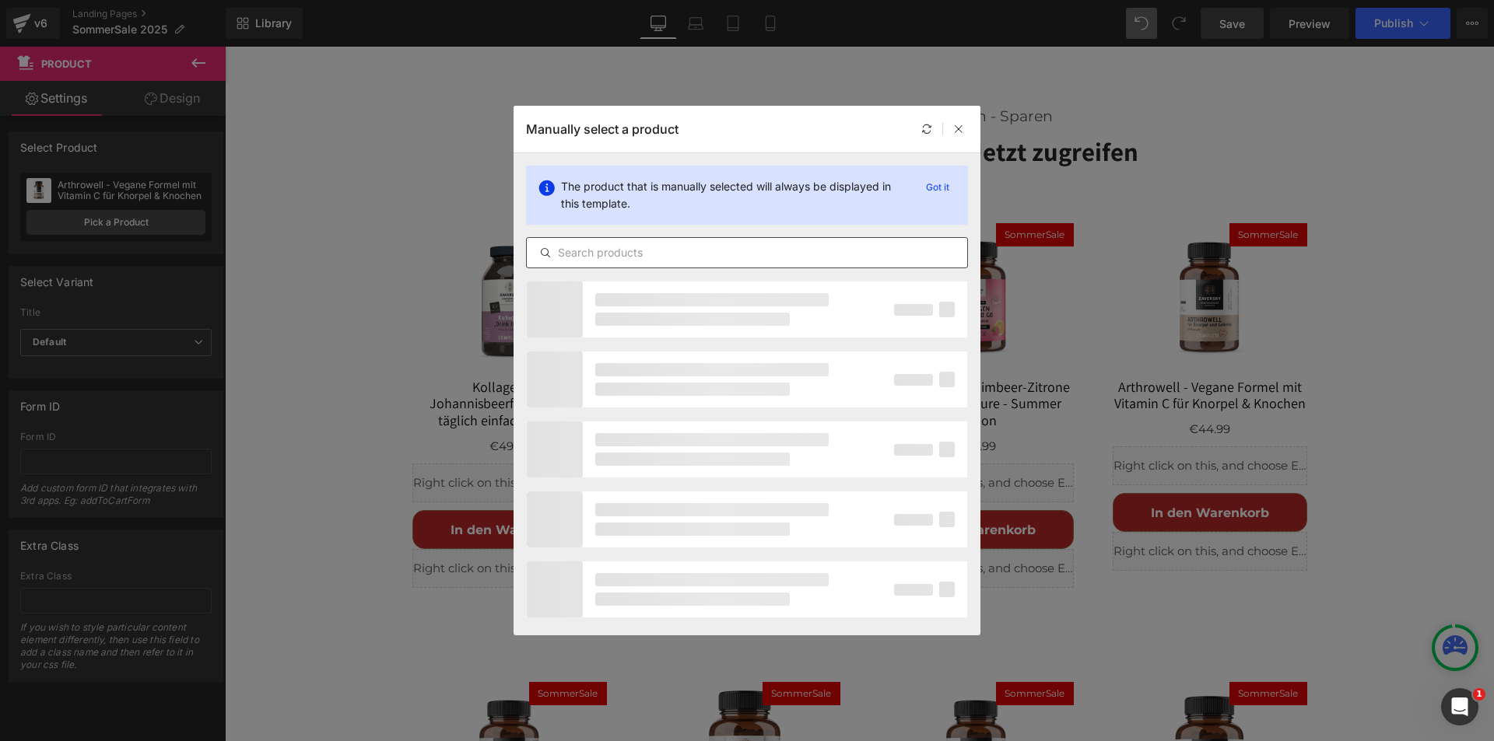
click at [632, 254] on input "text" at bounding box center [747, 253] width 440 height 19
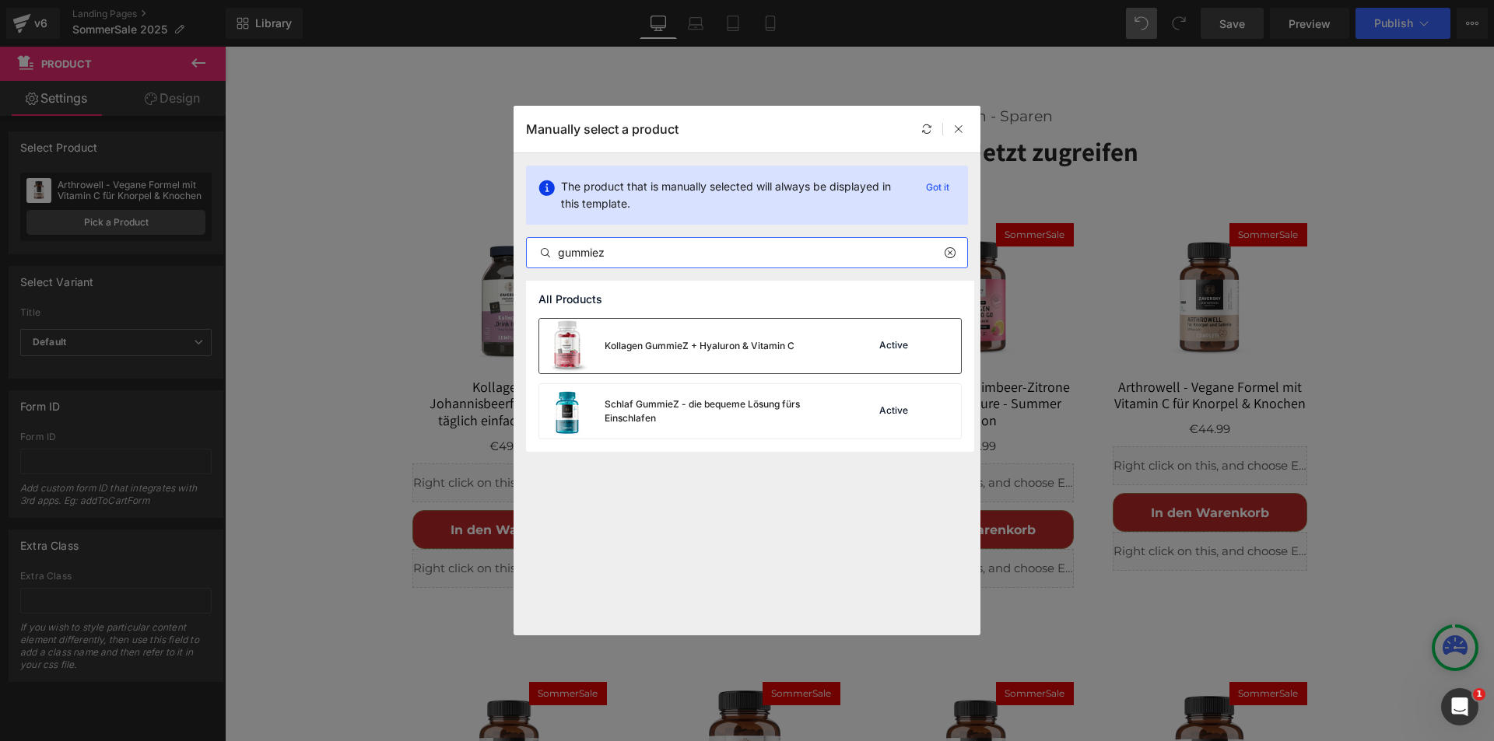
type input "gummiez"
click at [633, 340] on div "Kollagen GummieZ + Hyaluron & Vitamin C" at bounding box center [700, 346] width 190 height 14
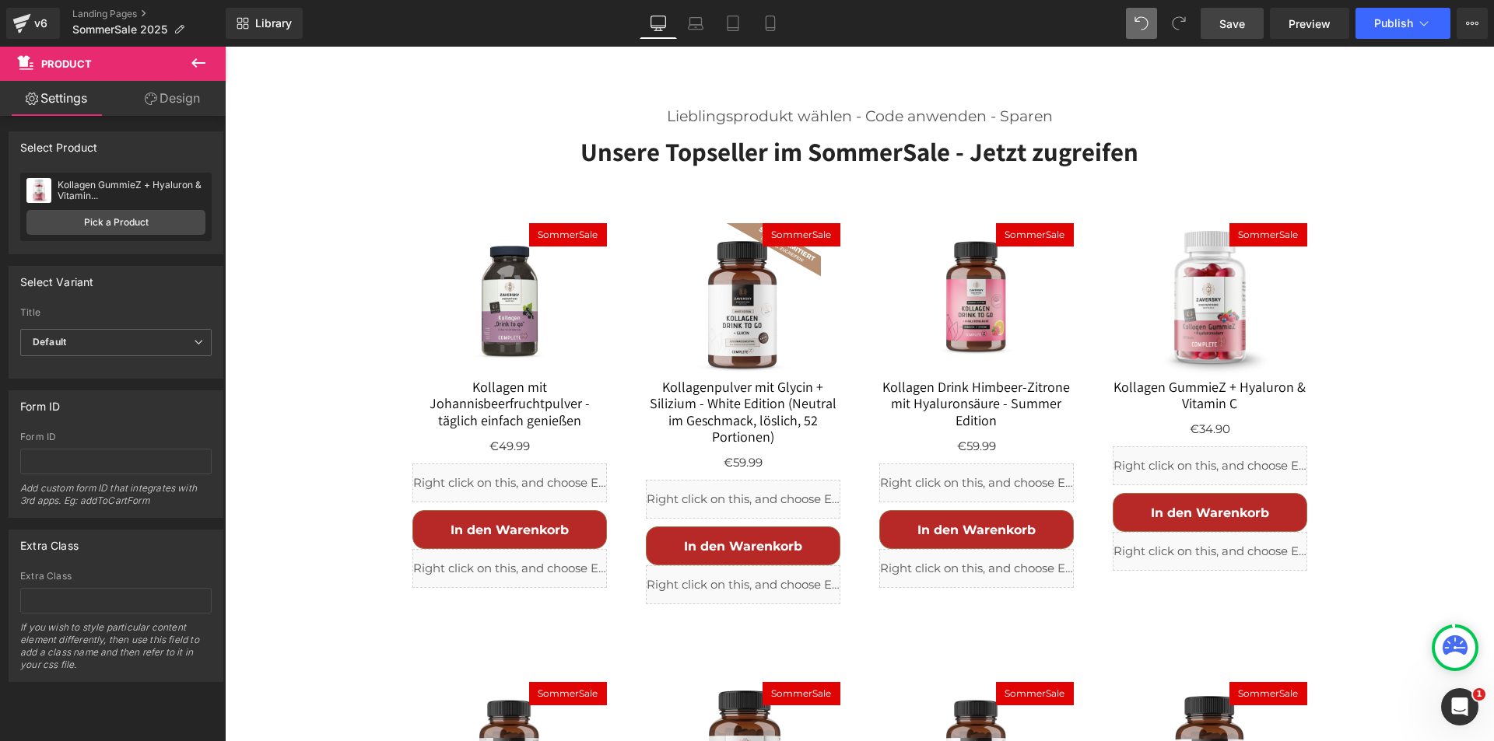
drag, startPoint x: 1237, startPoint y: 23, endPoint x: 1104, endPoint y: 403, distance: 403.0
click at [1237, 23] on span "Save" at bounding box center [1232, 24] width 26 height 16
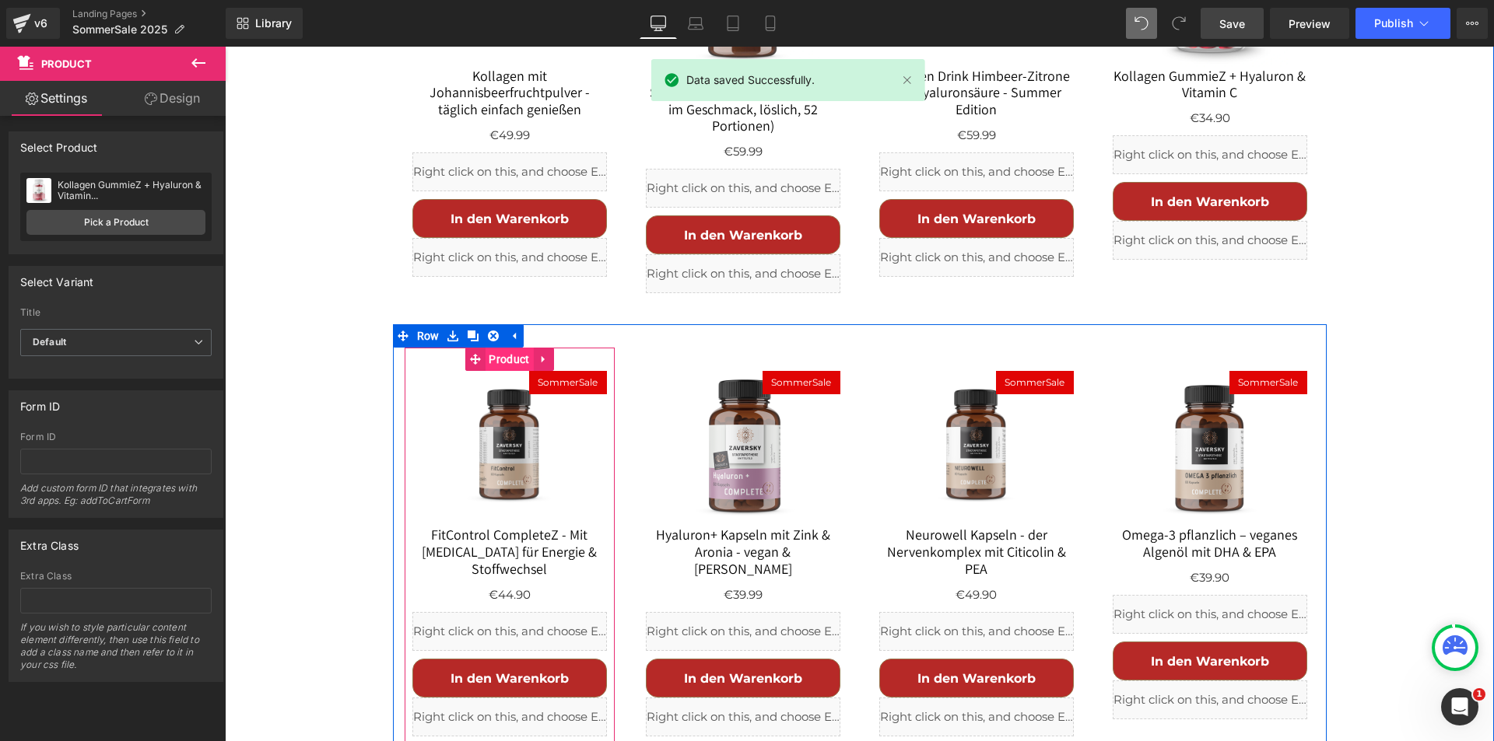
click at [493, 348] on span "Product" at bounding box center [509, 359] width 48 height 23
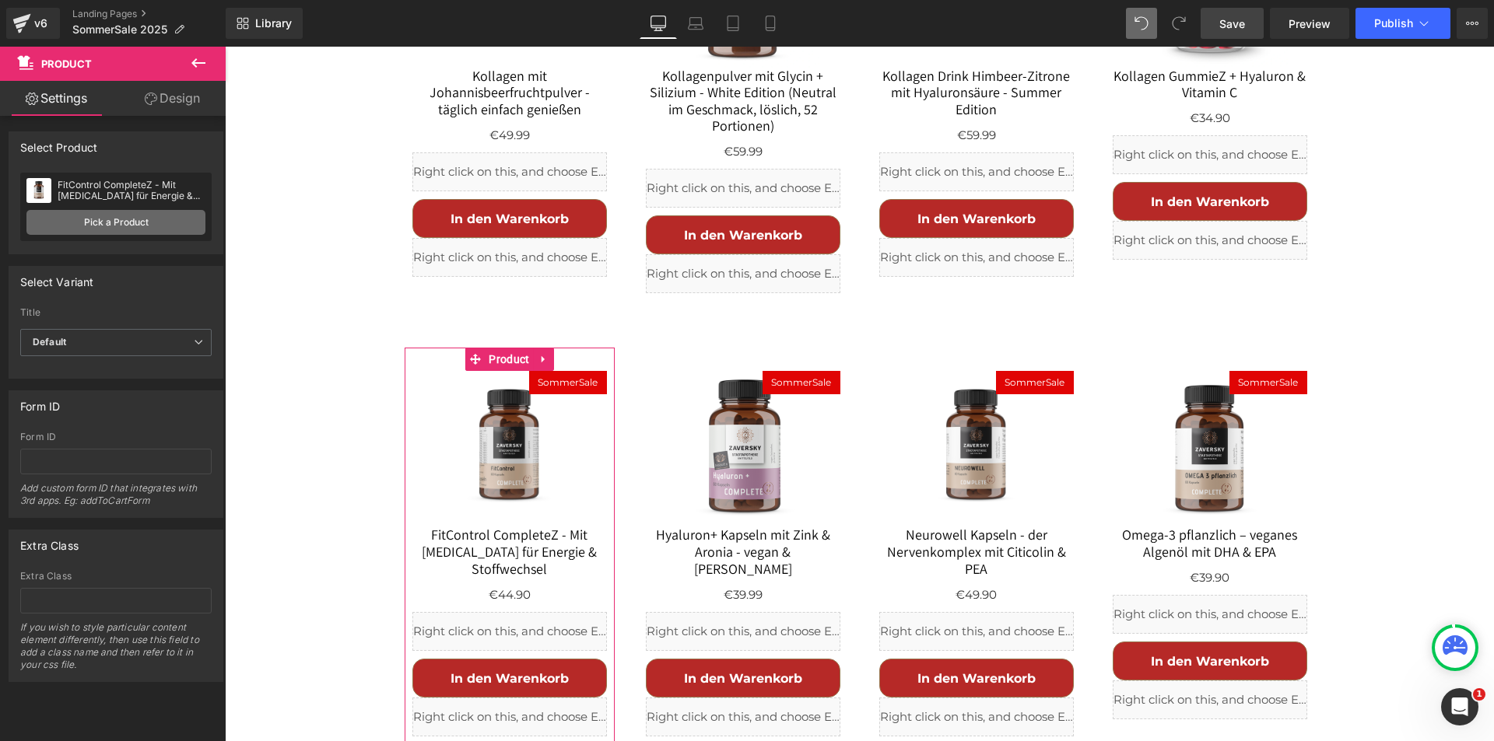
click at [143, 226] on link "Pick a Product" at bounding box center [115, 222] width 179 height 25
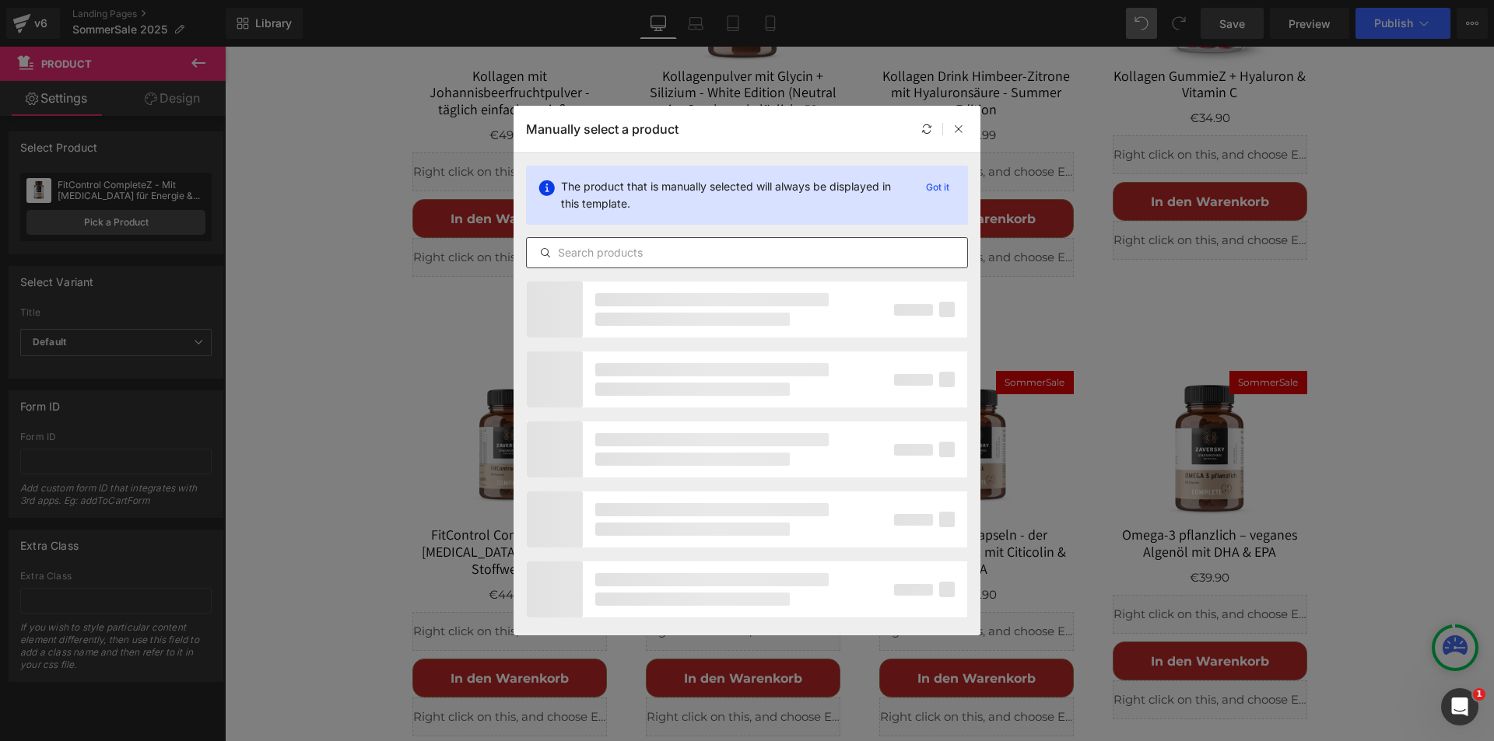
click at [658, 253] on input "text" at bounding box center [747, 253] width 440 height 19
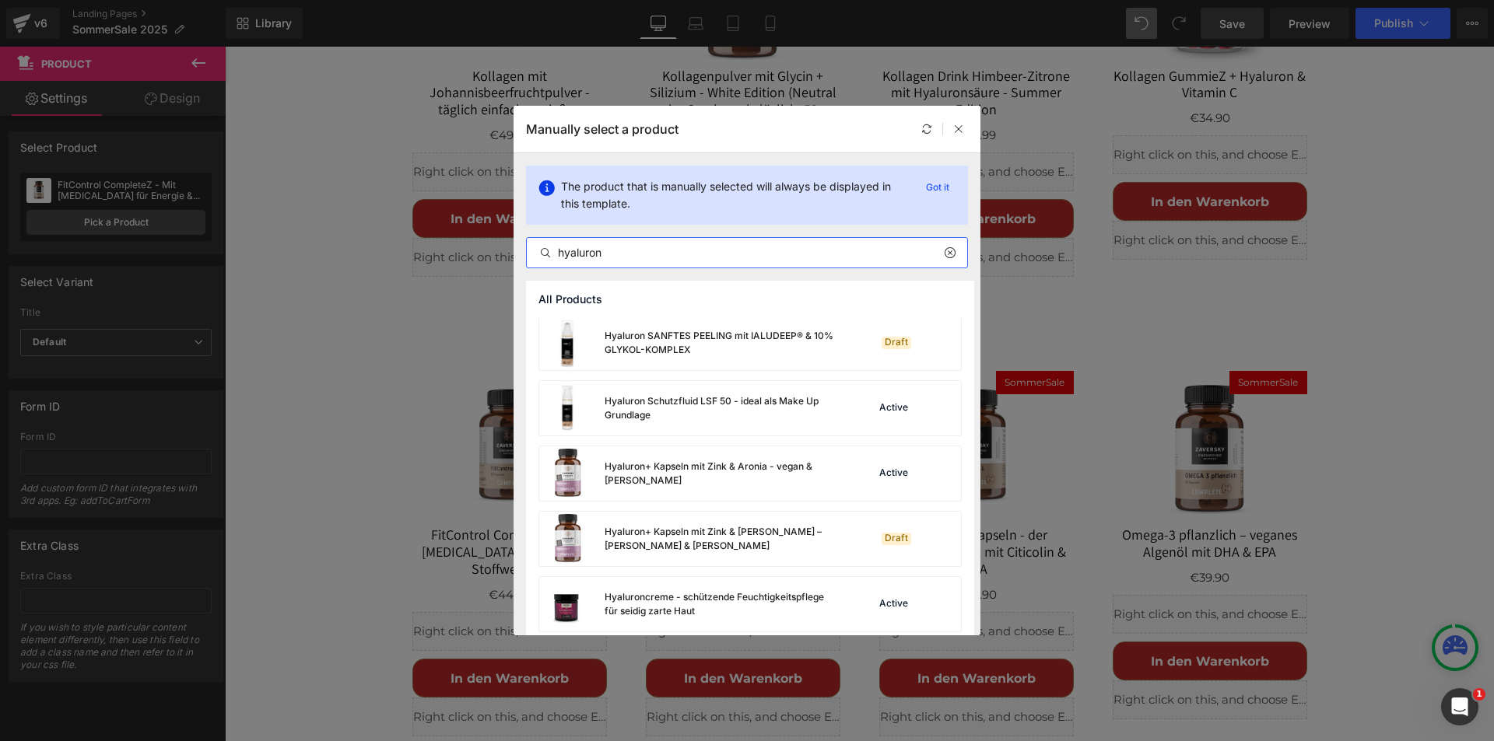
scroll to position [1712, 0]
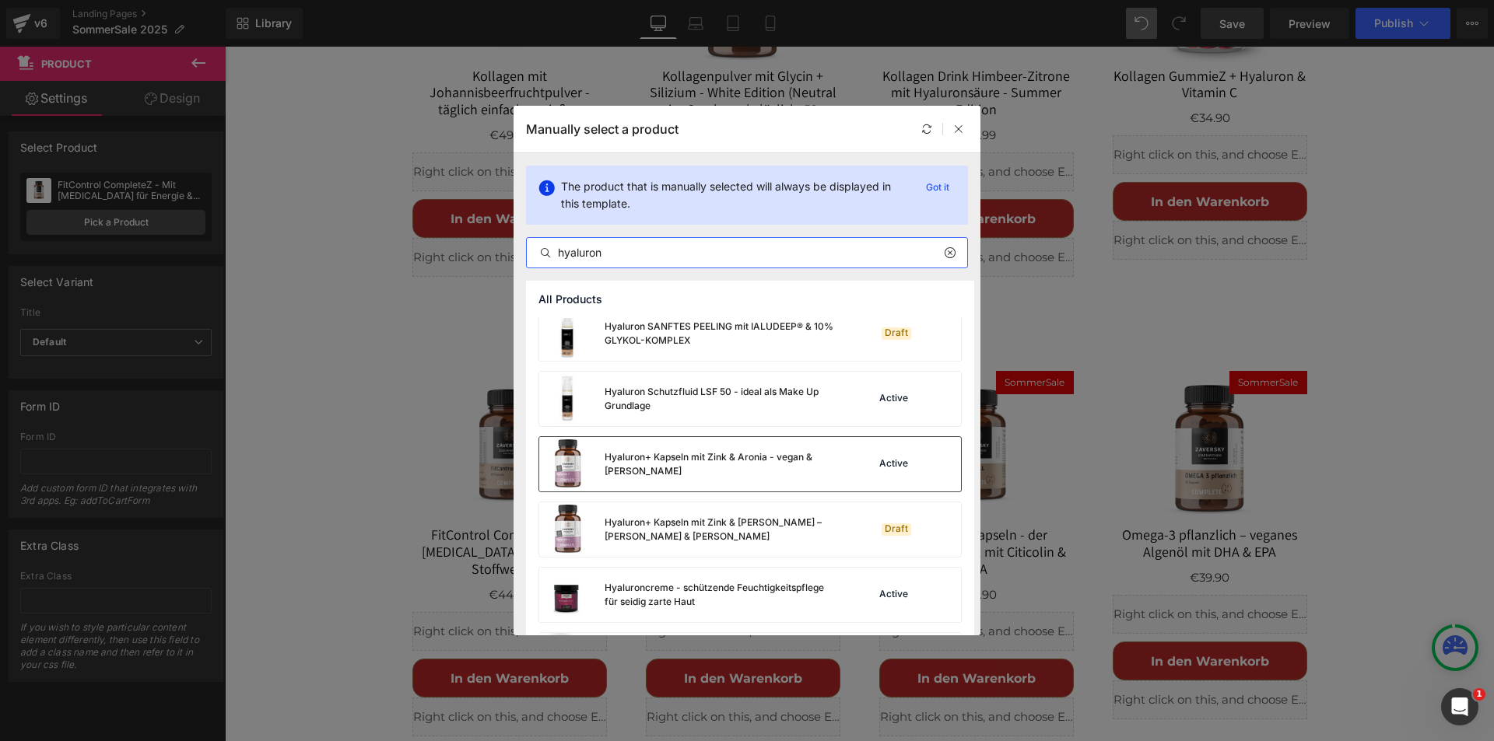
type input "hyaluron"
click at [712, 461] on div "Hyaluron+ Kapseln mit [PERSON_NAME] & Aronia - vegan & [PERSON_NAME]" at bounding box center [721, 464] width 233 height 28
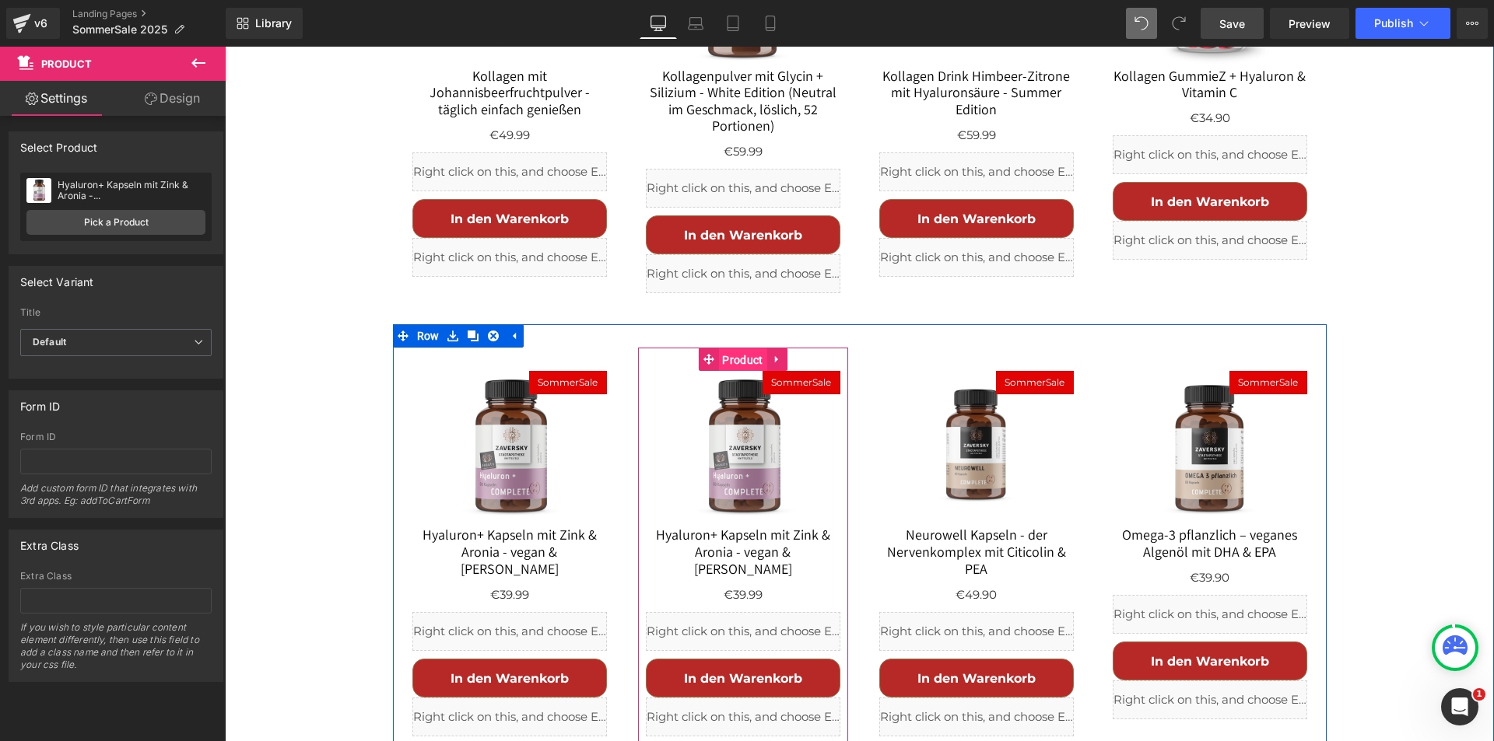
click at [730, 349] on span "Product" at bounding box center [742, 360] width 48 height 23
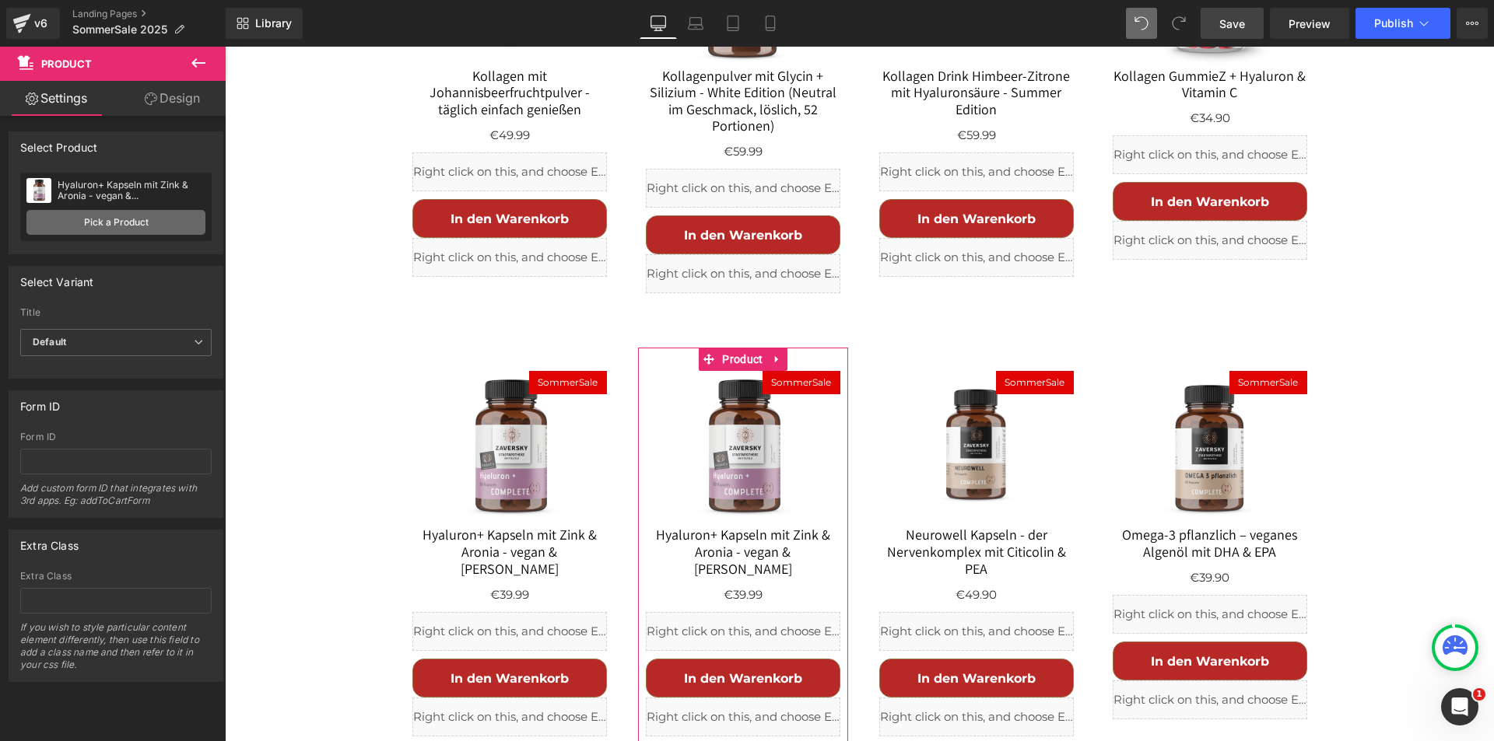
click at [144, 228] on link "Pick a Product" at bounding box center [115, 222] width 179 height 25
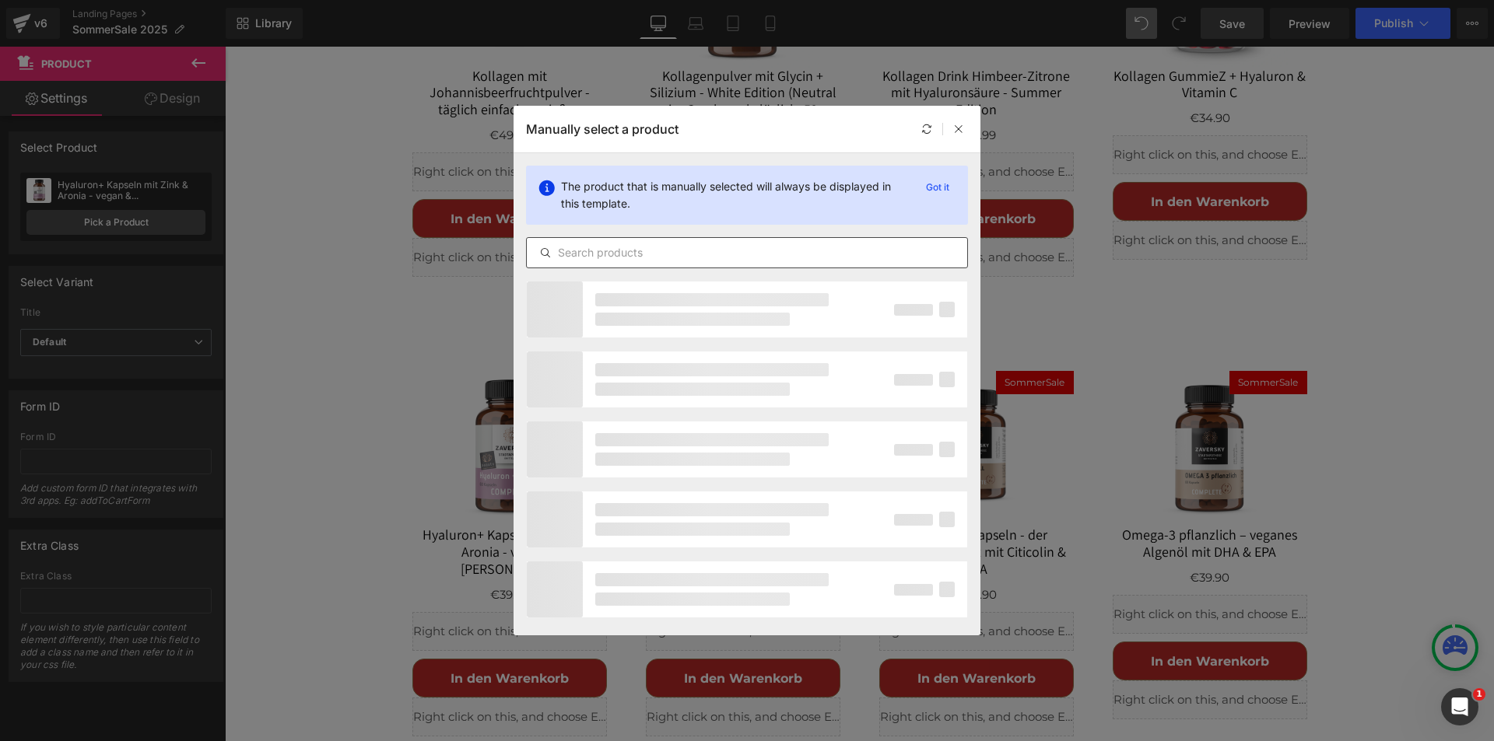
click at [601, 253] on input "text" at bounding box center [747, 253] width 440 height 19
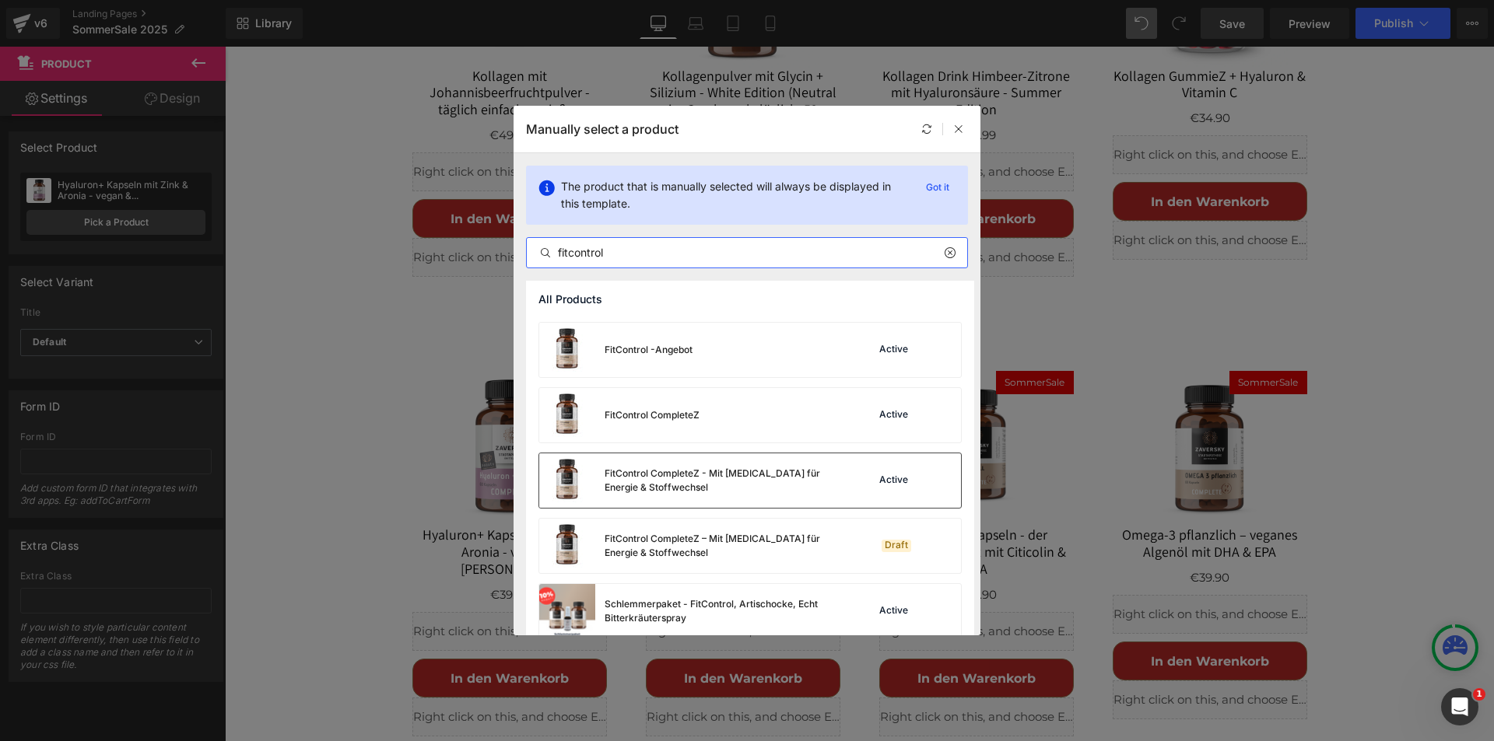
scroll to position [389, 0]
type input "fitcontrol"
click at [686, 478] on div "FitControl CompleteZ - Mit [MEDICAL_DATA] für Energie & Stoffwechsel" at bounding box center [721, 480] width 233 height 28
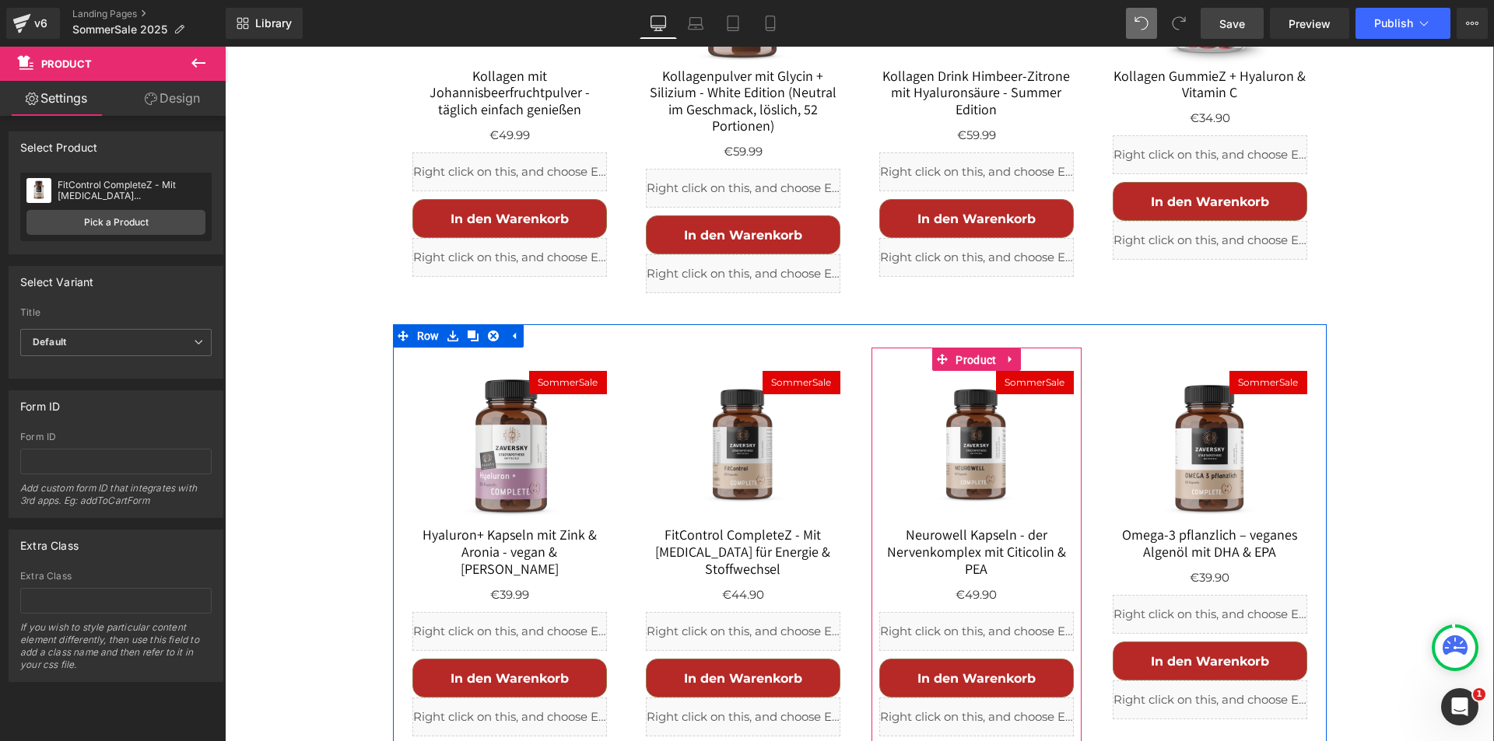
drag, startPoint x: 953, startPoint y: 283, endPoint x: 548, endPoint y: 247, distance: 406.1
click at [953, 349] on span "Product" at bounding box center [975, 360] width 48 height 23
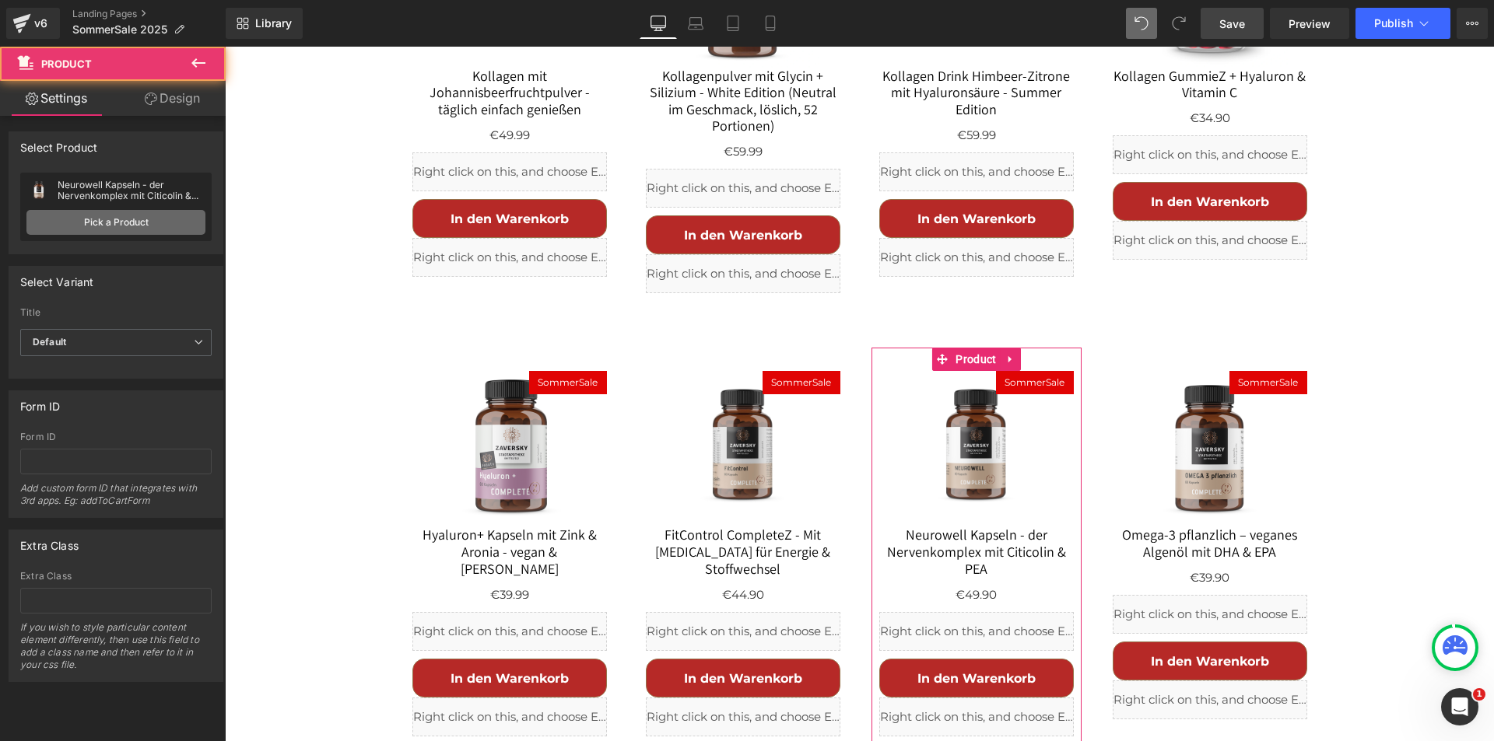
click at [105, 212] on link "Pick a Product" at bounding box center [115, 222] width 179 height 25
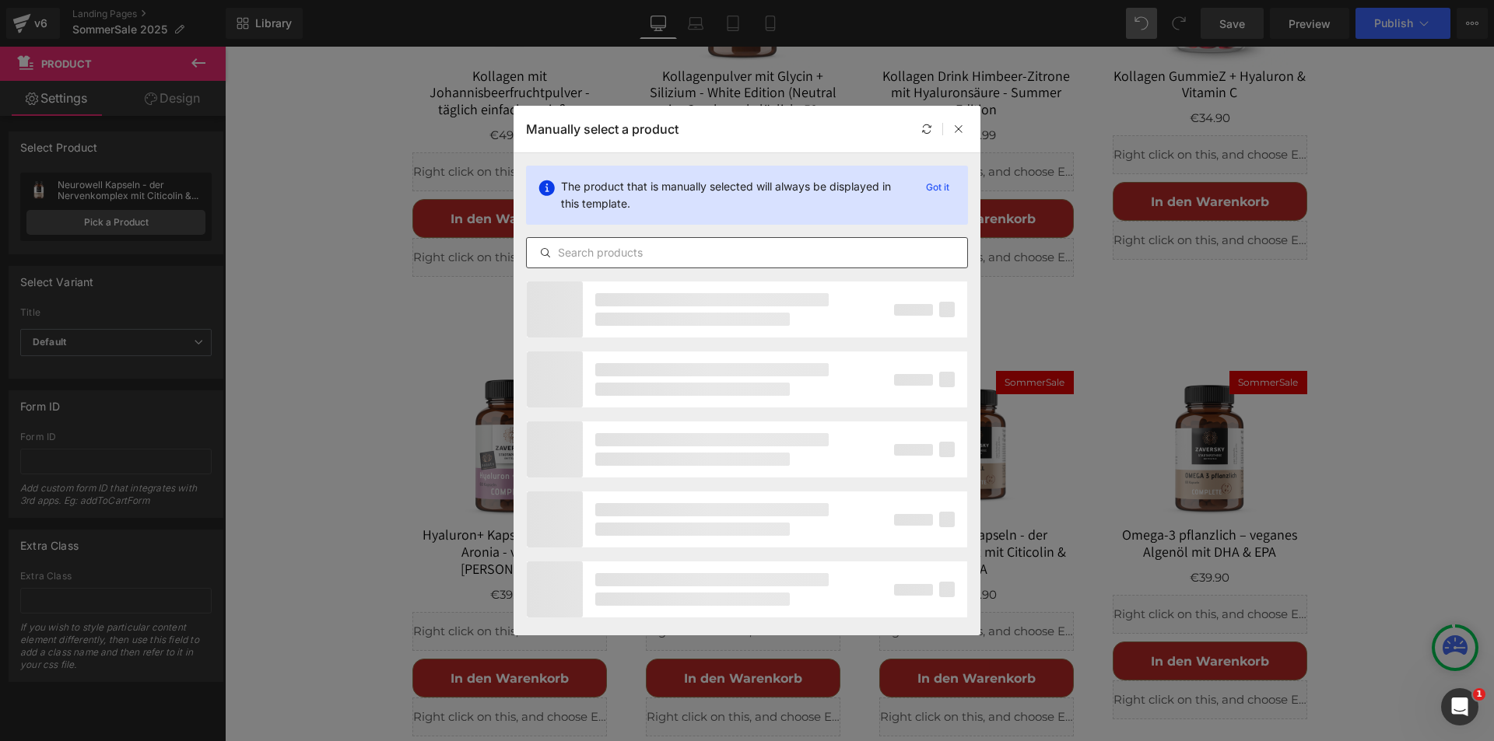
click at [648, 255] on input "text" at bounding box center [747, 253] width 440 height 19
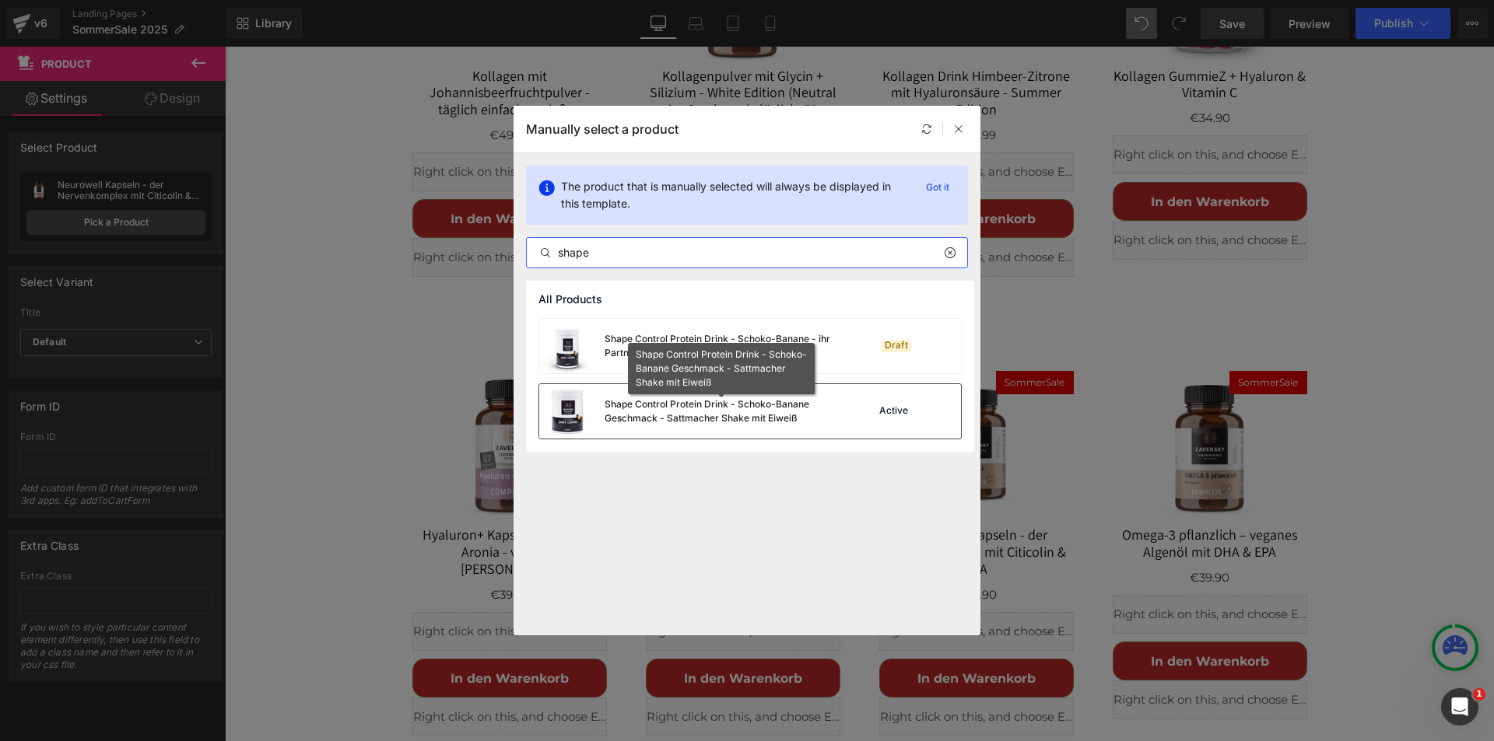
type input "shape"
click at [670, 405] on div "Shape Control Protein Drink - Schoko-Banane Geschmack - Sattmacher Shake mit Ei…" at bounding box center [721, 412] width 233 height 28
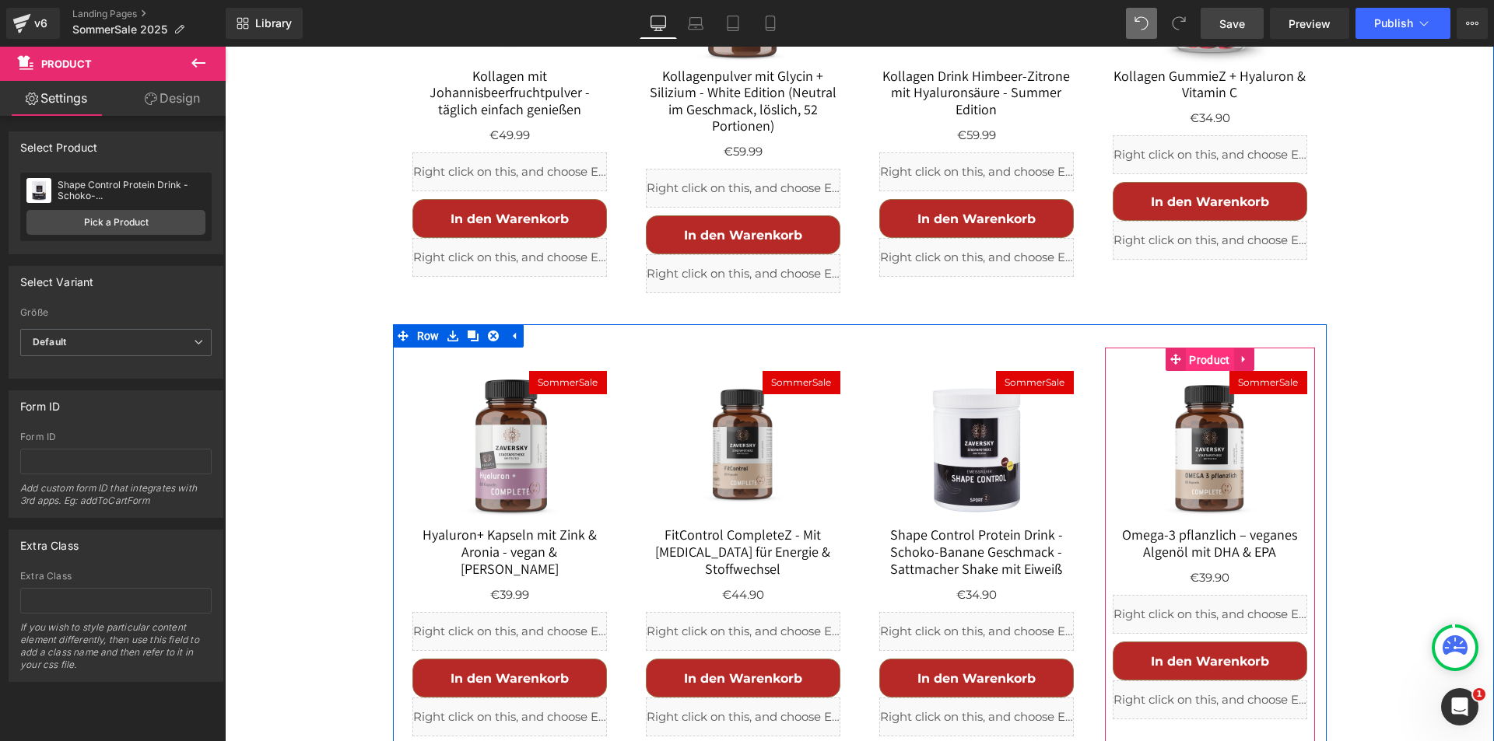
click at [1197, 349] on span "Product" at bounding box center [1209, 360] width 48 height 23
click at [1195, 348] on span "Product" at bounding box center [1209, 359] width 48 height 23
click at [1191, 437] on span "(P) Image" at bounding box center [1210, 448] width 58 height 23
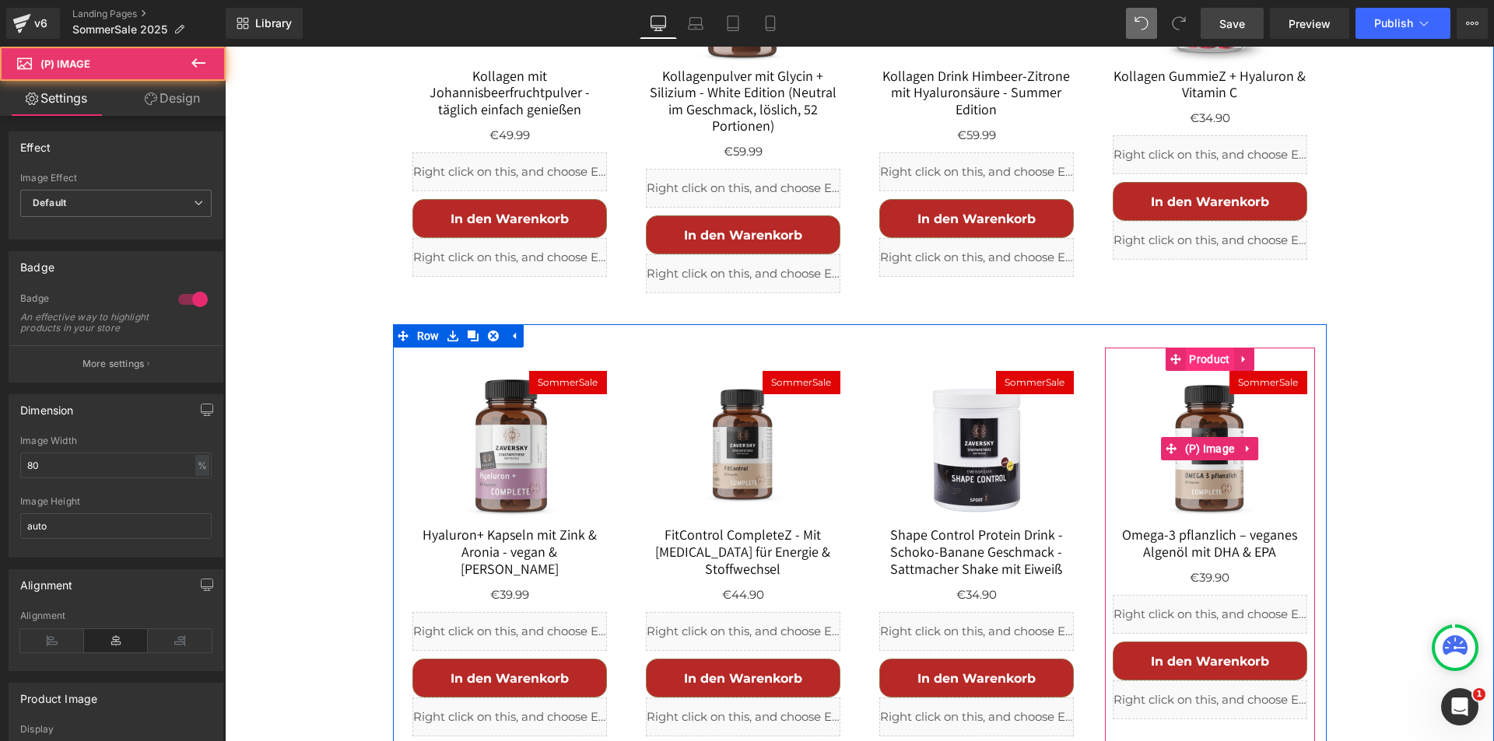
click at [1214, 348] on li "Product" at bounding box center [1199, 359] width 68 height 23
click at [1195, 348] on span "Product" at bounding box center [1209, 359] width 48 height 23
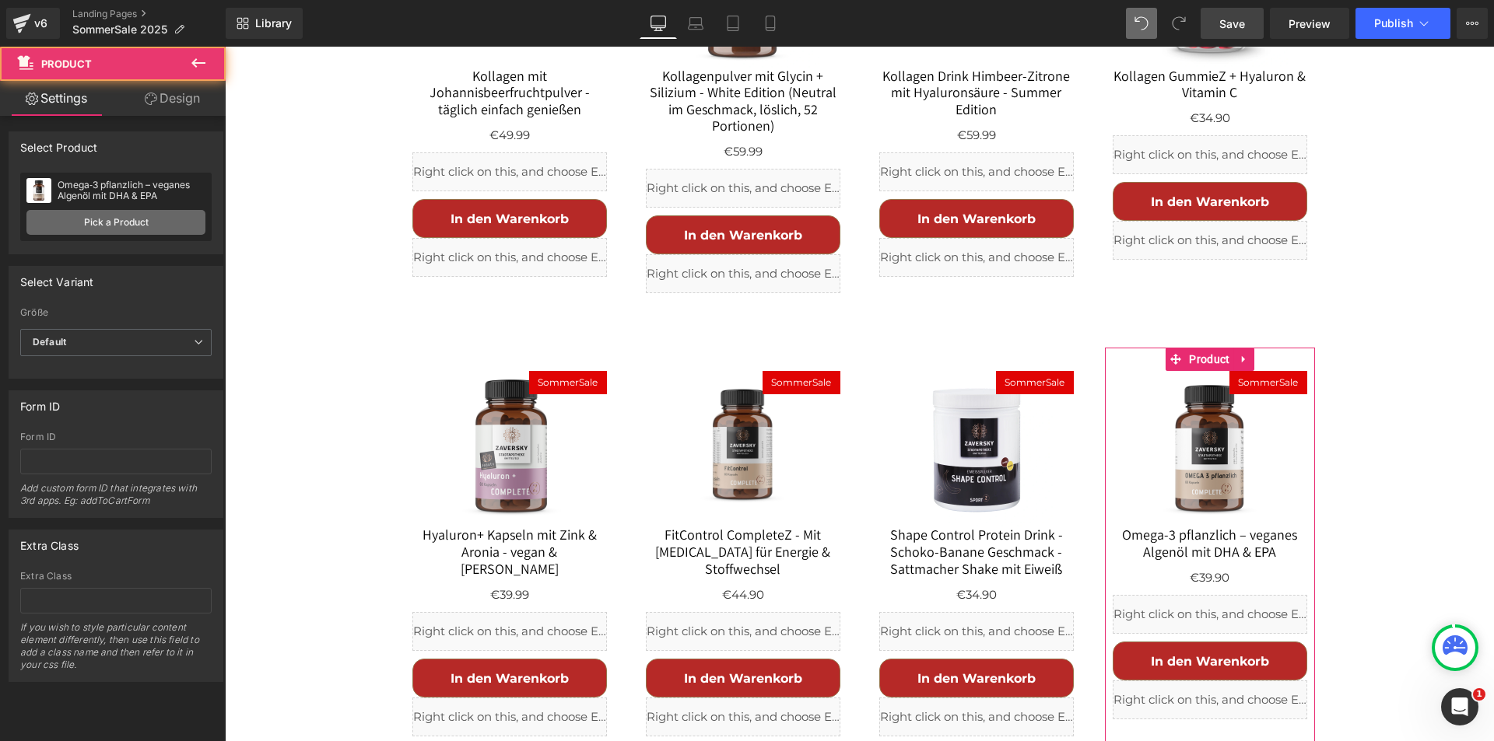
click at [153, 226] on link "Pick a Product" at bounding box center [115, 222] width 179 height 25
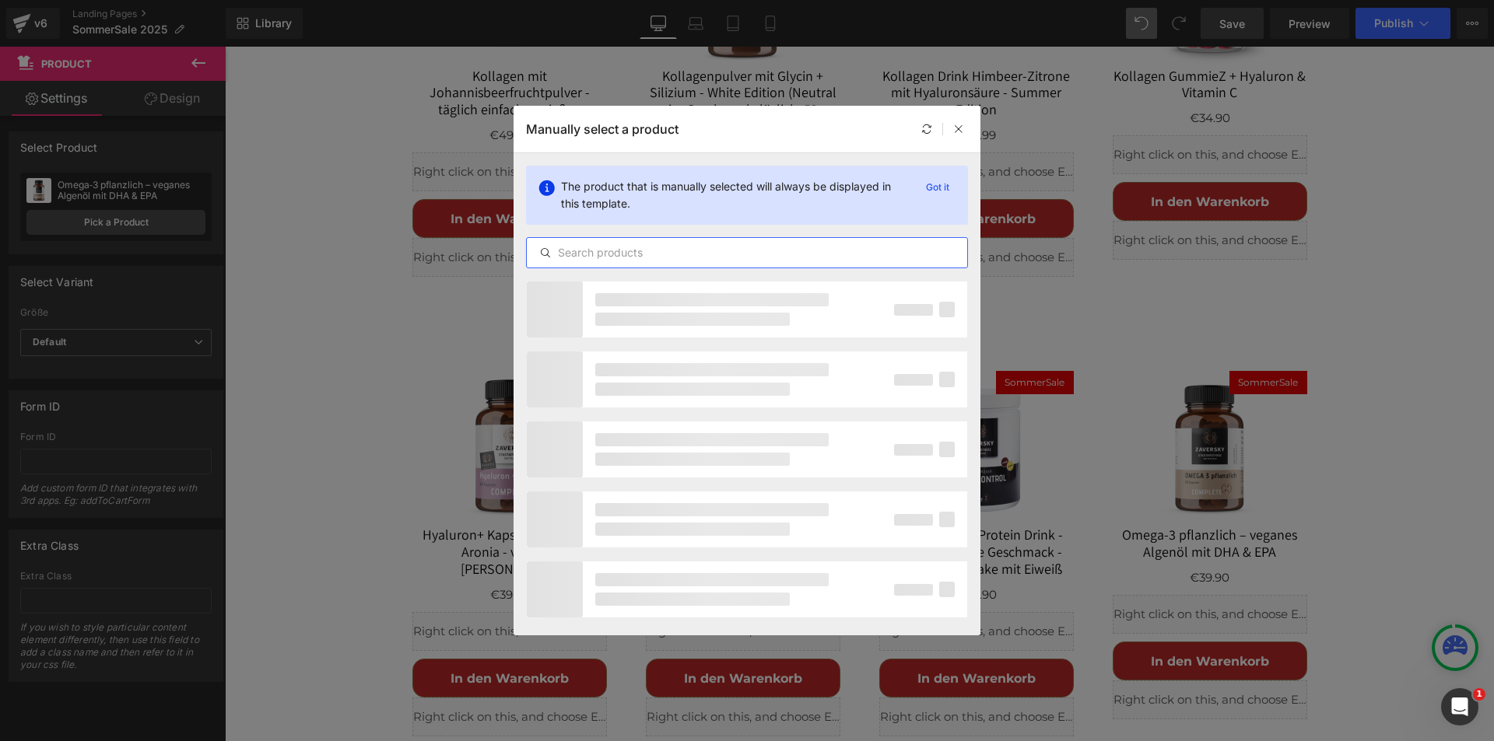
click at [598, 246] on input "text" at bounding box center [747, 253] width 440 height 19
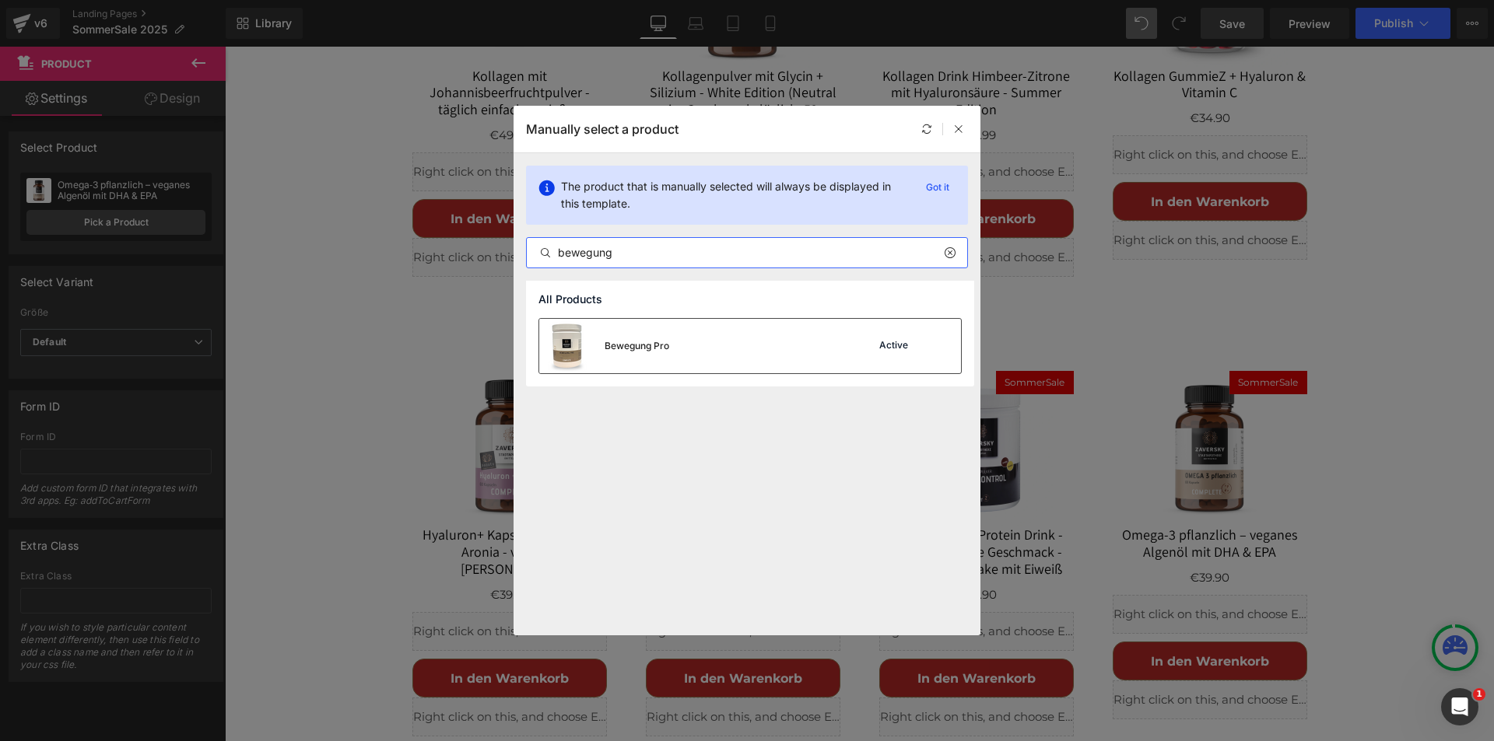
type input "bewegung"
click at [656, 344] on div "Bewegung Pro" at bounding box center [637, 346] width 65 height 14
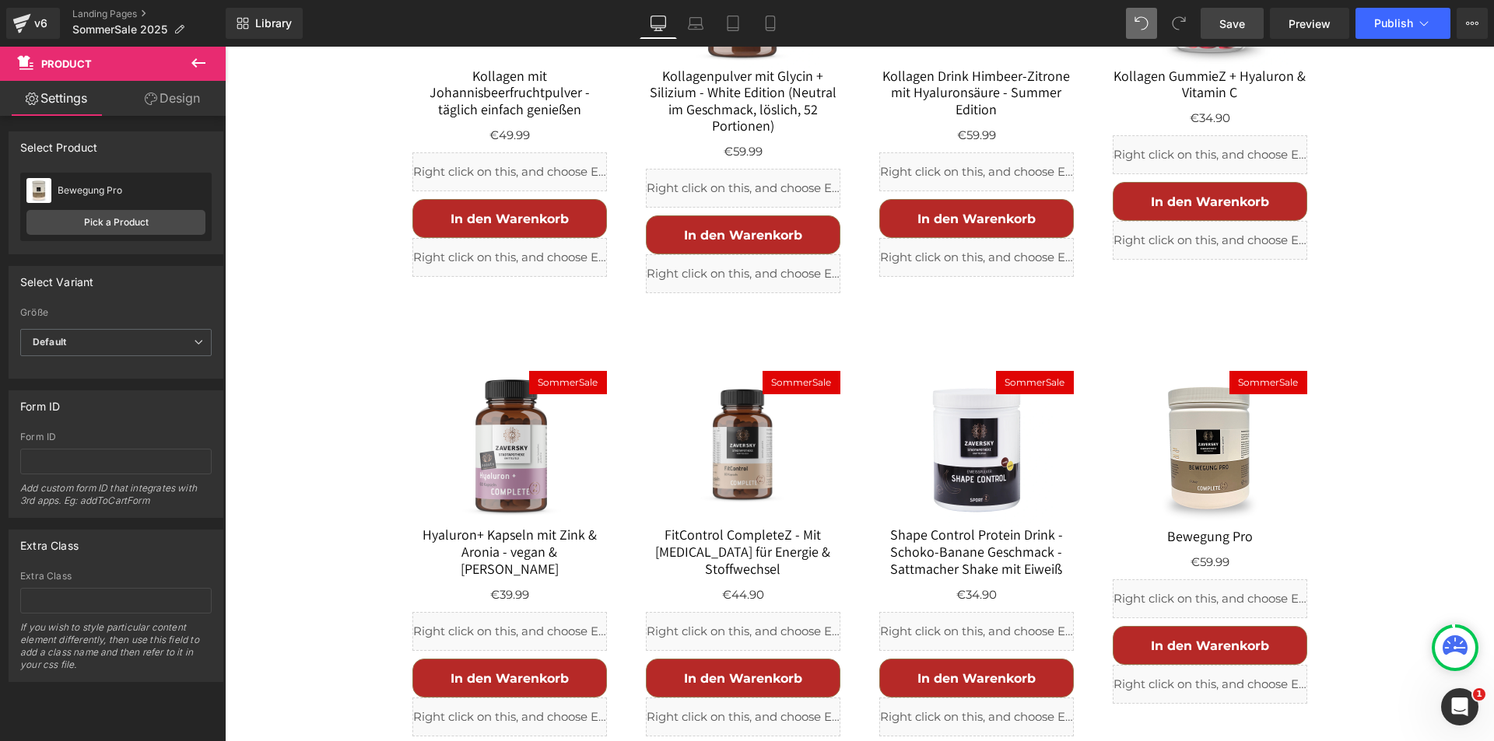
click at [1230, 16] on span "Save" at bounding box center [1232, 24] width 26 height 16
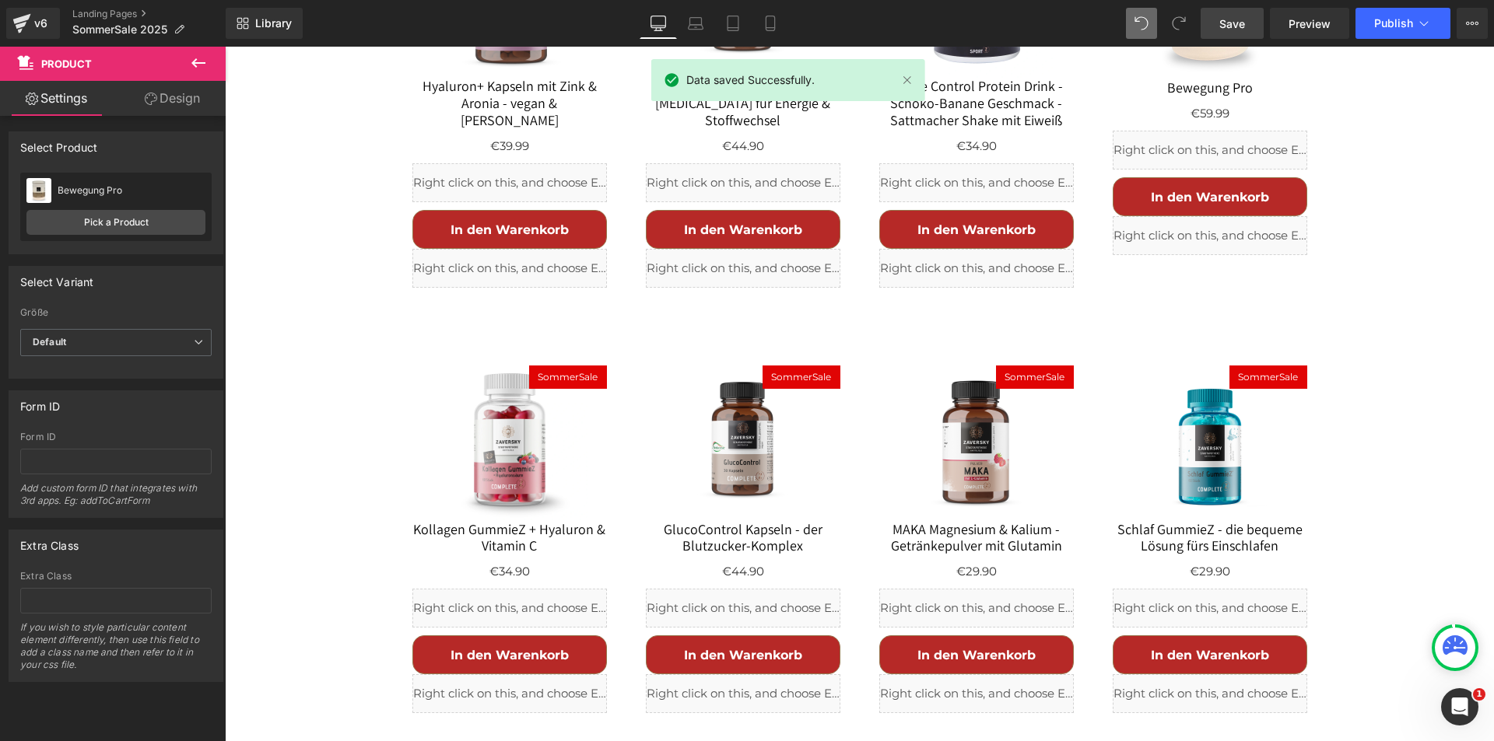
scroll to position [1738, 0]
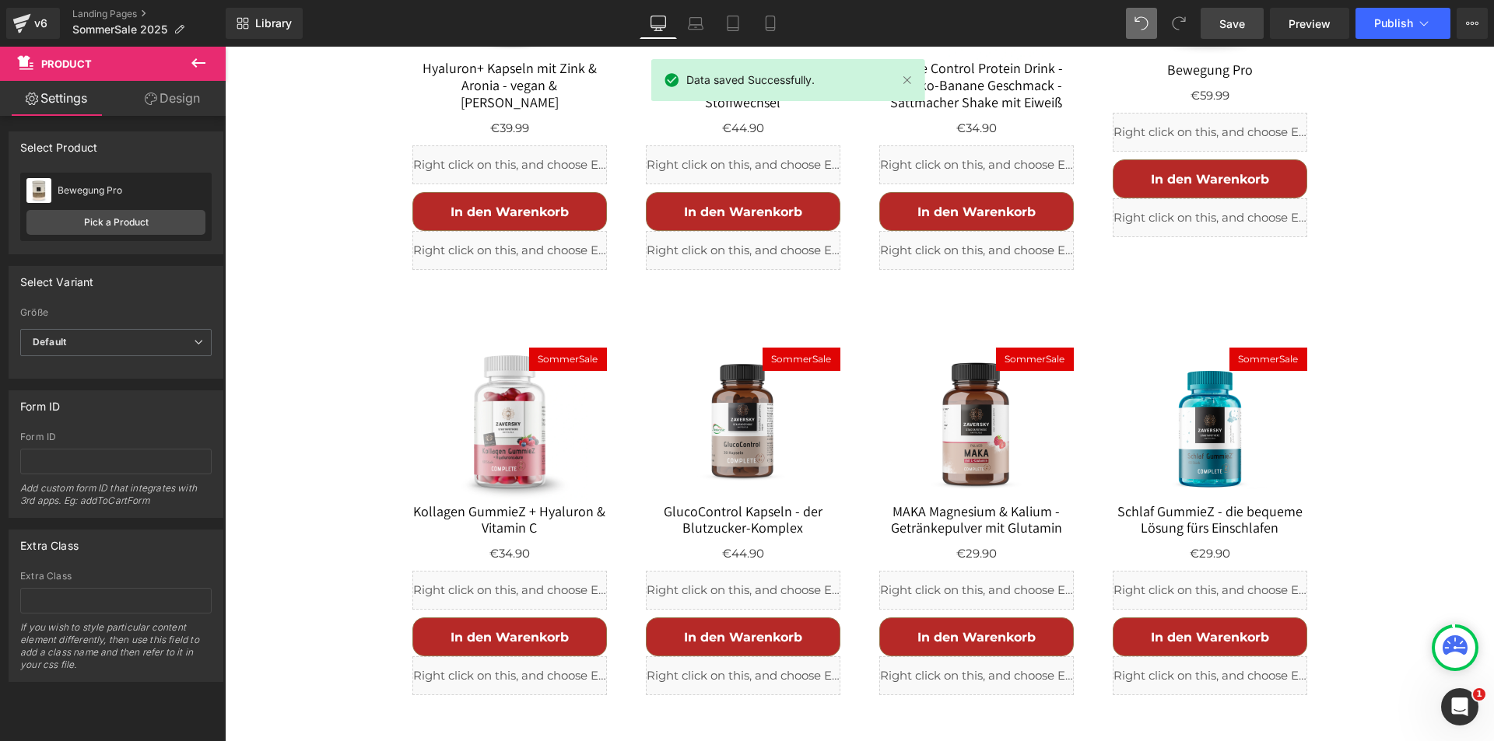
click at [486, 348] on div "SommerSale (P) Image" at bounding box center [509, 426] width 194 height 156
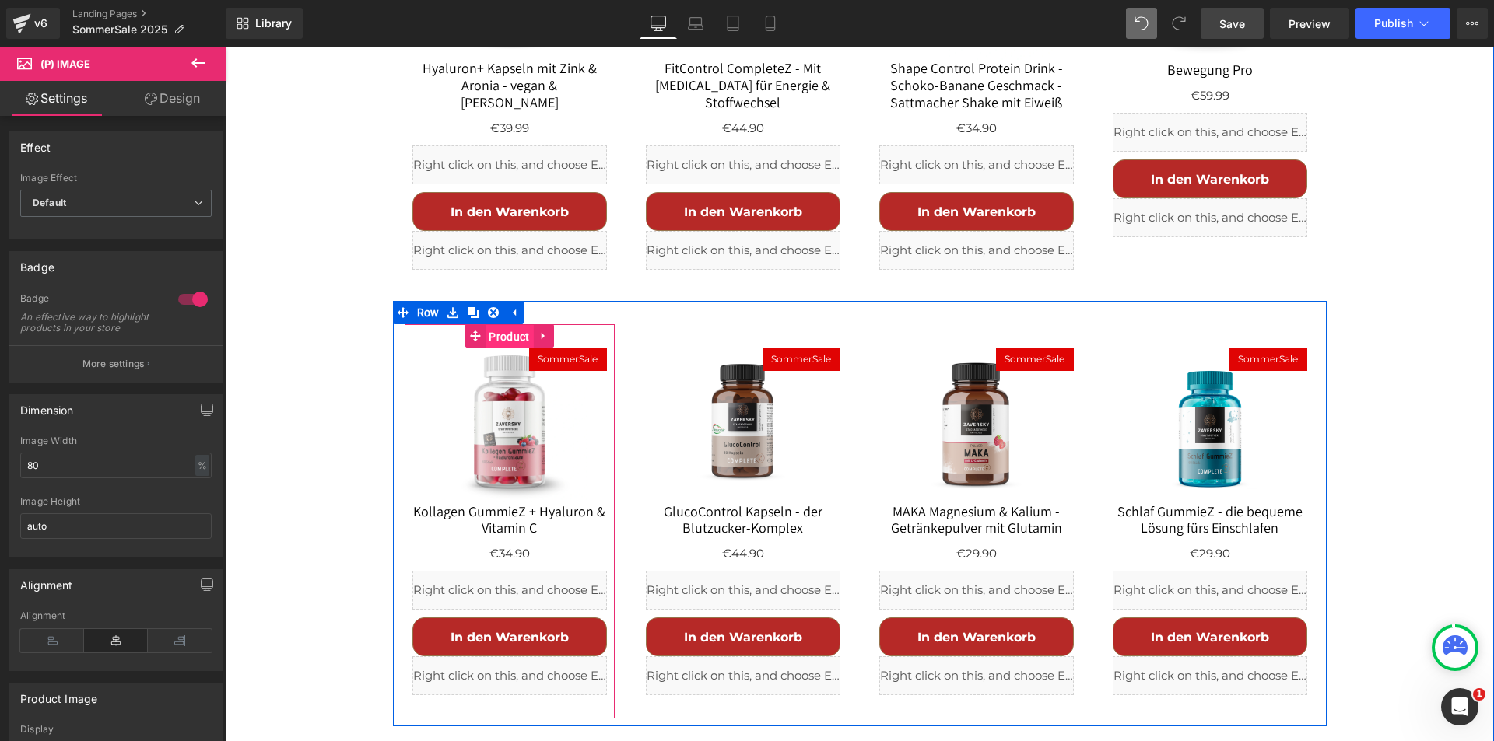
click at [508, 325] on span "Product" at bounding box center [509, 336] width 48 height 23
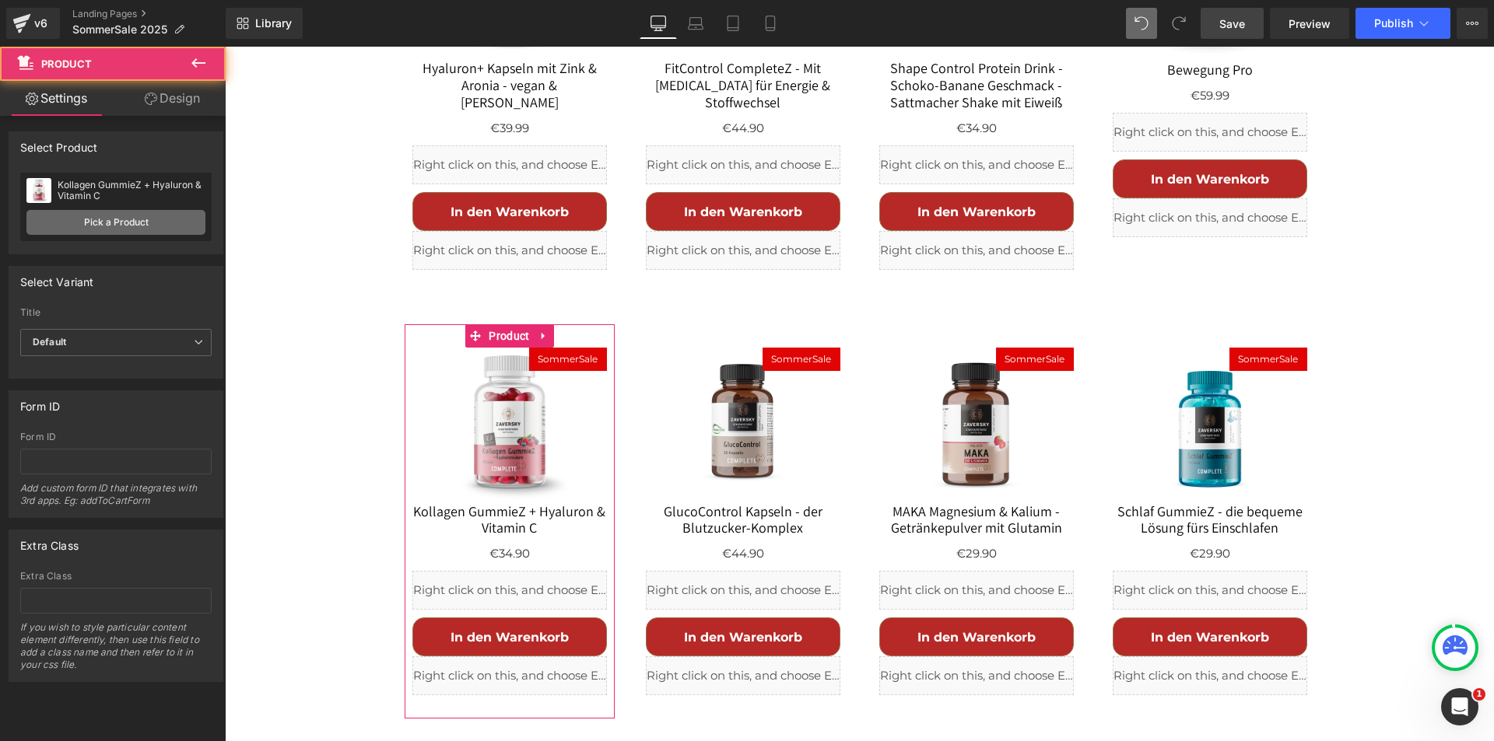
click at [114, 223] on link "Pick a Product" at bounding box center [115, 222] width 179 height 25
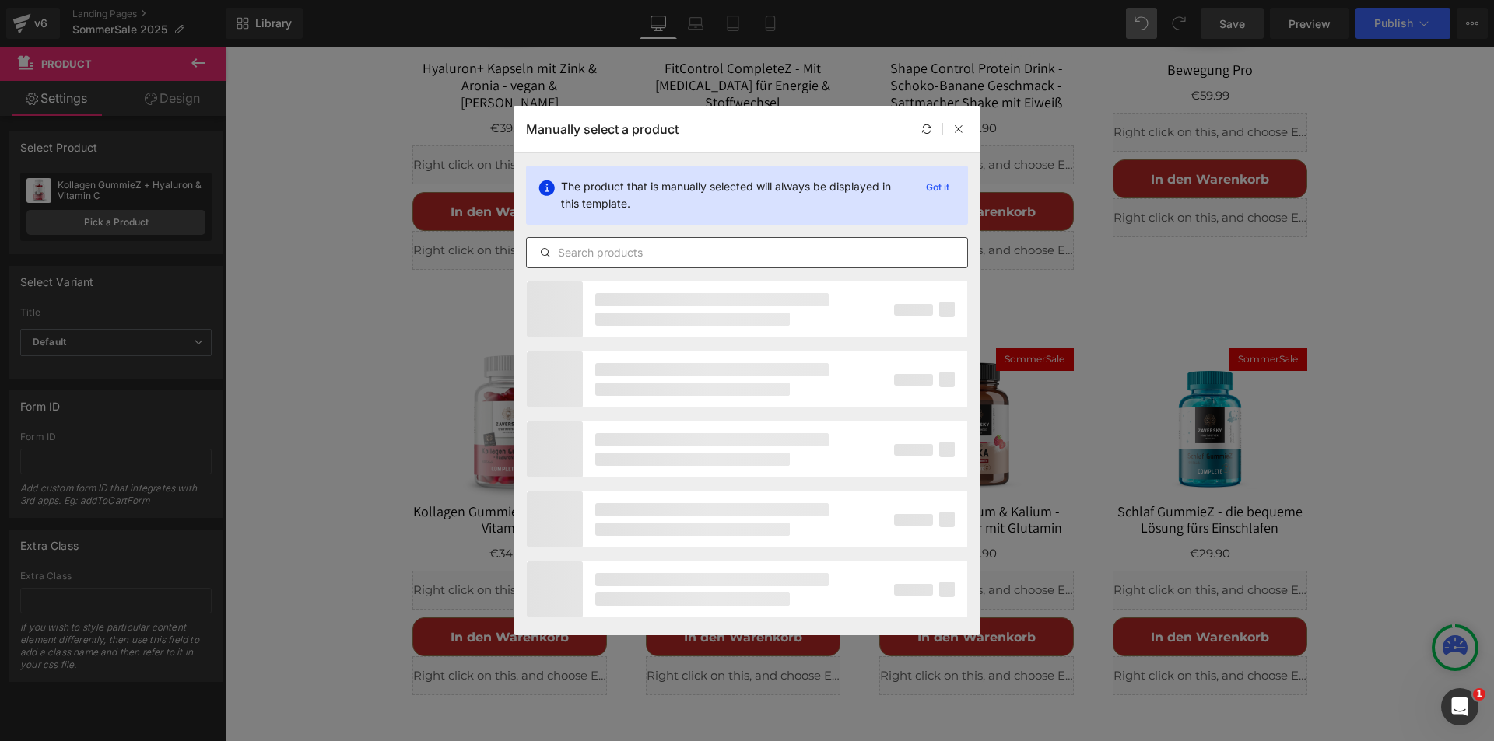
click at [638, 253] on input "text" at bounding box center [747, 253] width 440 height 19
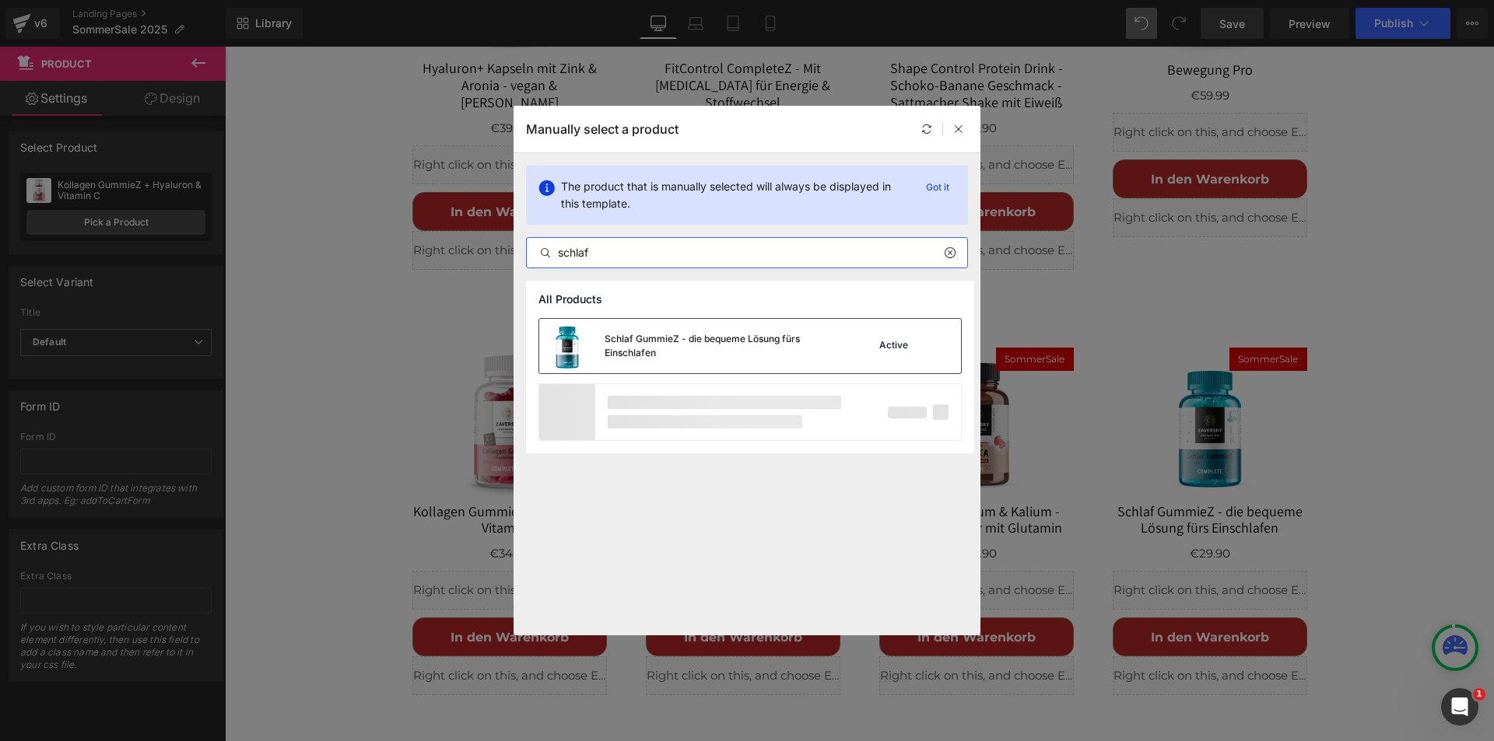
type input "schlaf"
click at [661, 341] on div "Schlaf GummieZ - die bequeme Lösung fürs Einschlafen" at bounding box center [721, 346] width 233 height 28
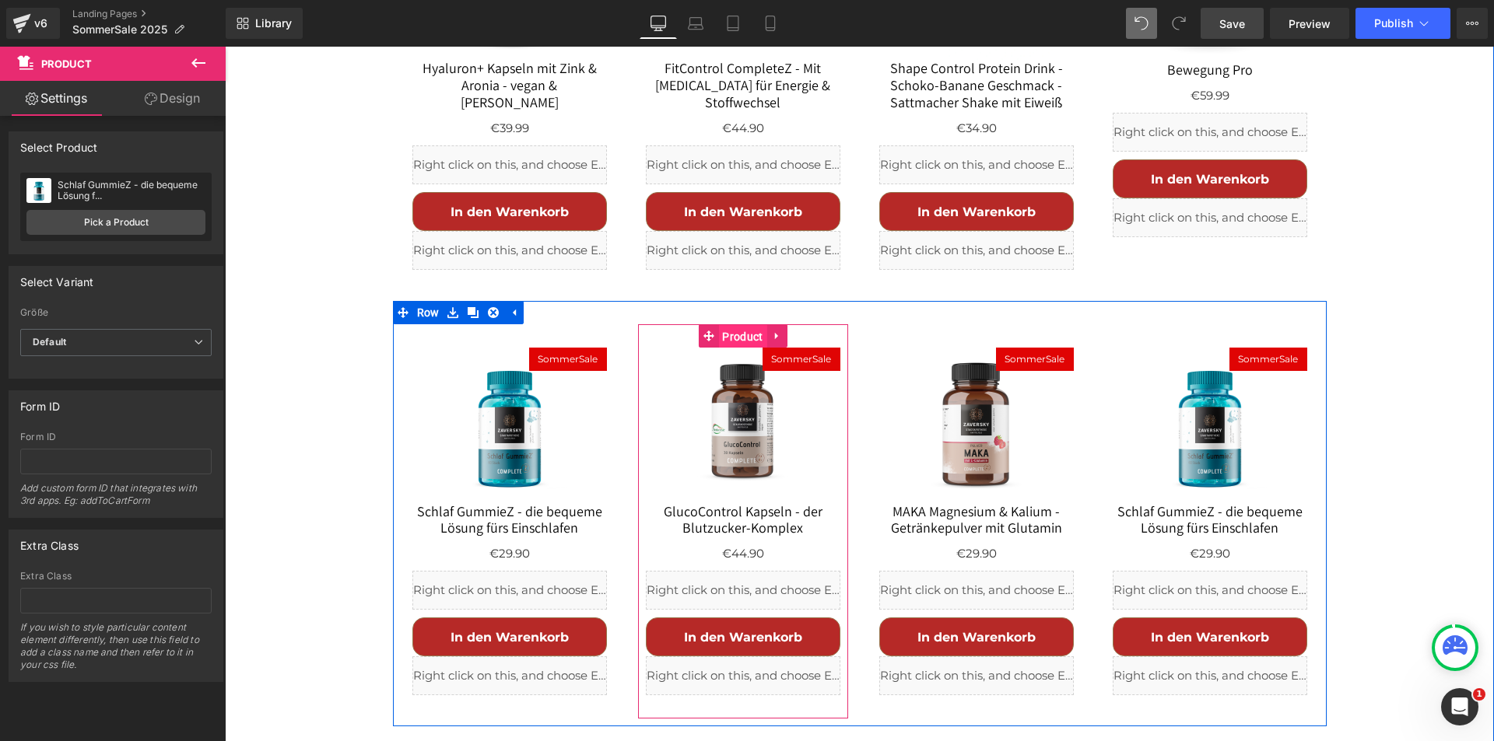
click at [731, 325] on span "Product" at bounding box center [742, 336] width 48 height 23
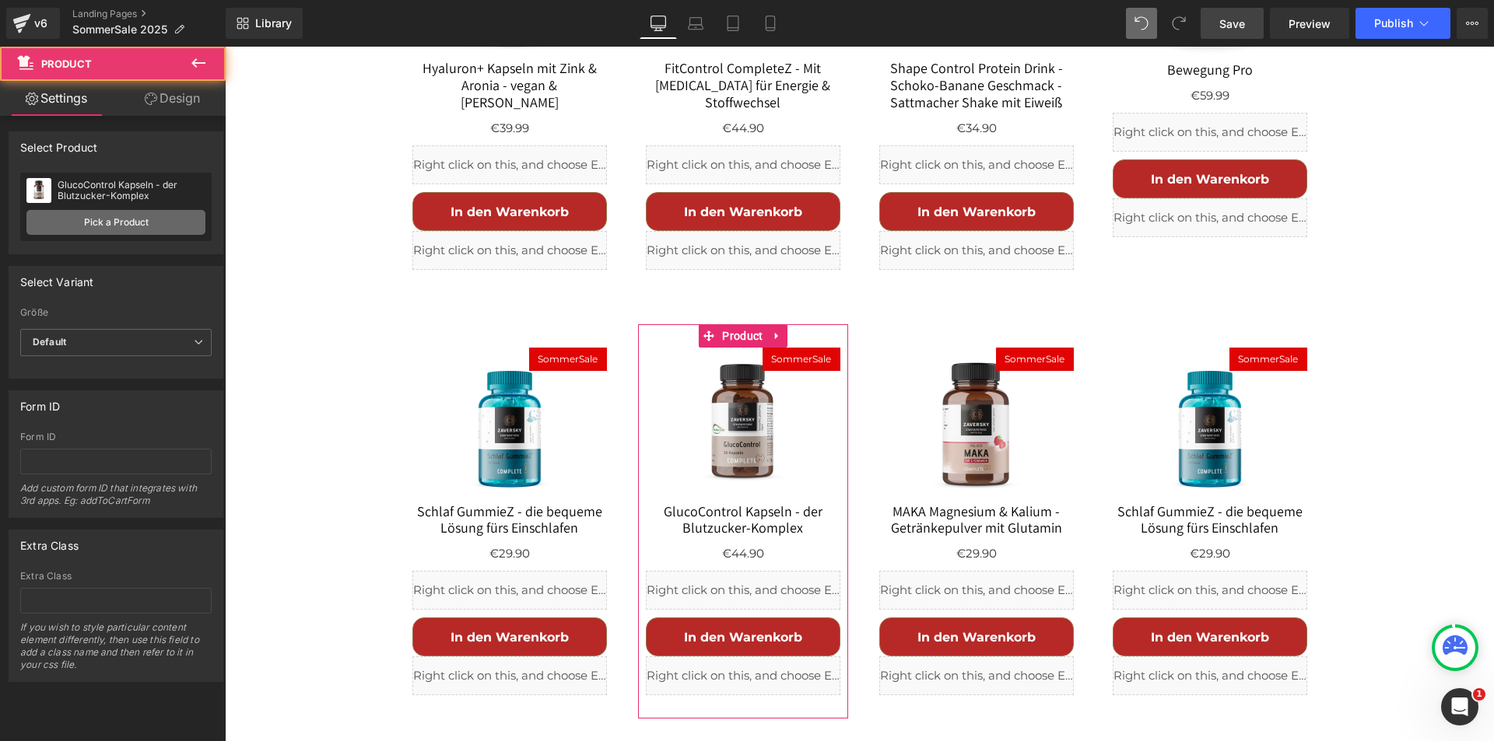
click at [133, 224] on link "Pick a Product" at bounding box center [115, 222] width 179 height 25
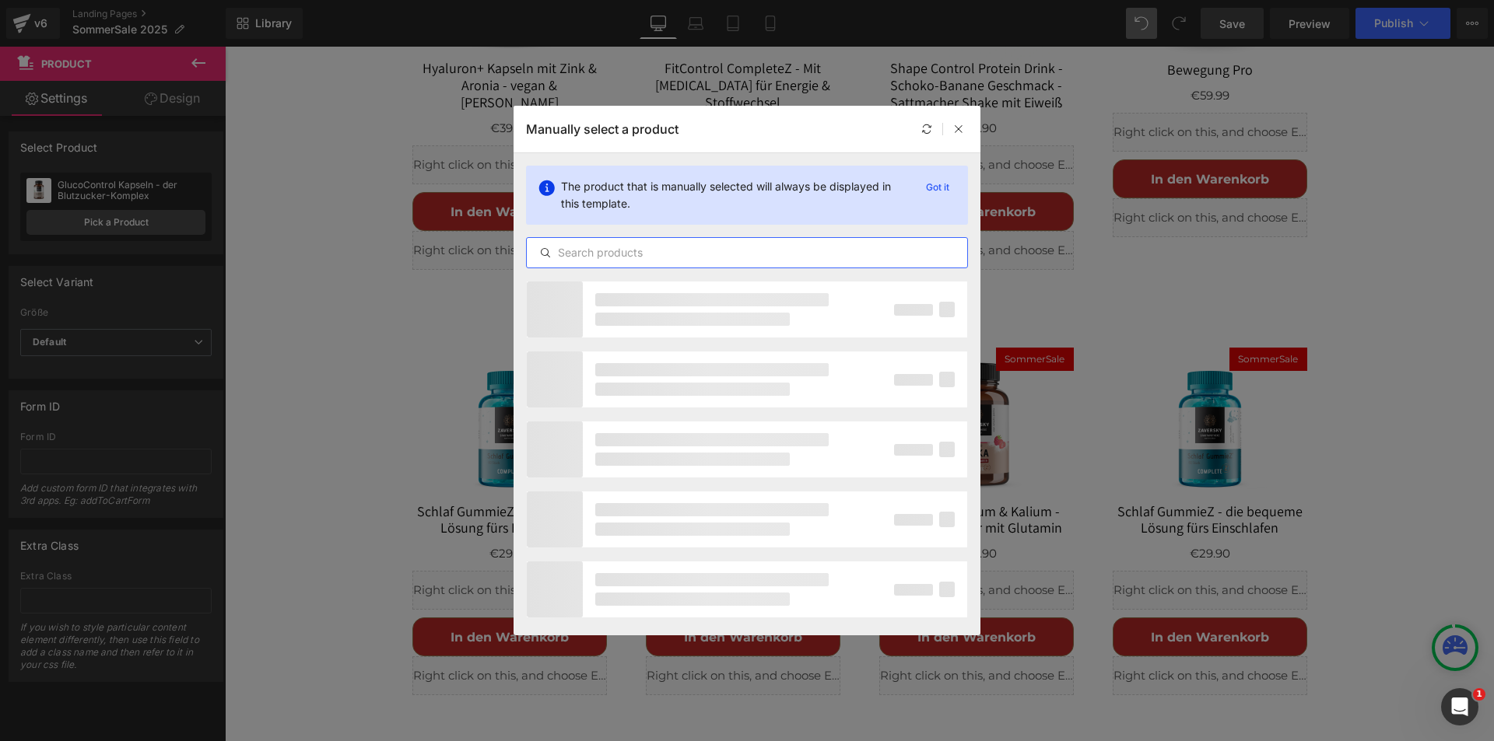
click at [639, 248] on input "text" at bounding box center [747, 253] width 440 height 19
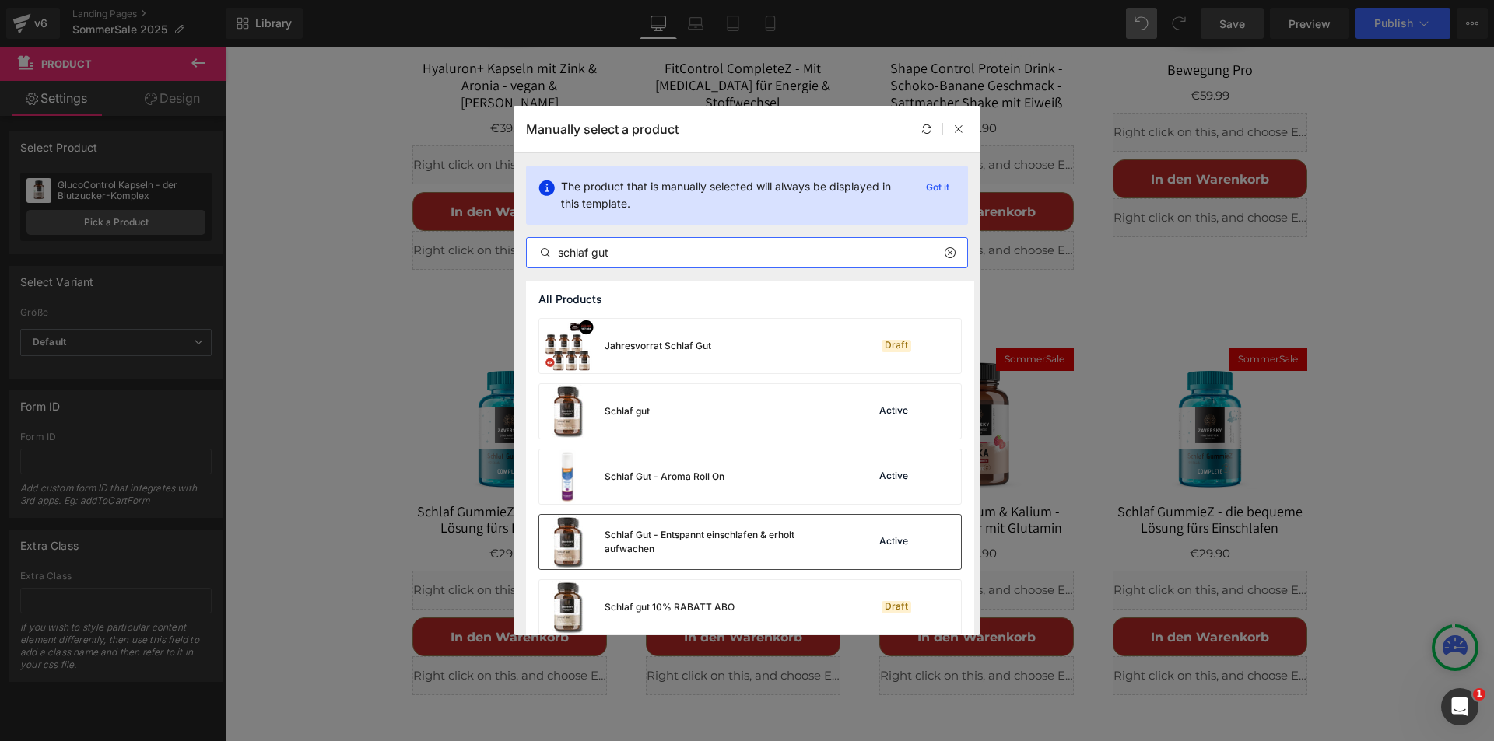
type input "schlaf gut"
click at [666, 537] on div "Schlaf Gut - Entspannt einschlafen & erholt aufwachen" at bounding box center [721, 542] width 233 height 28
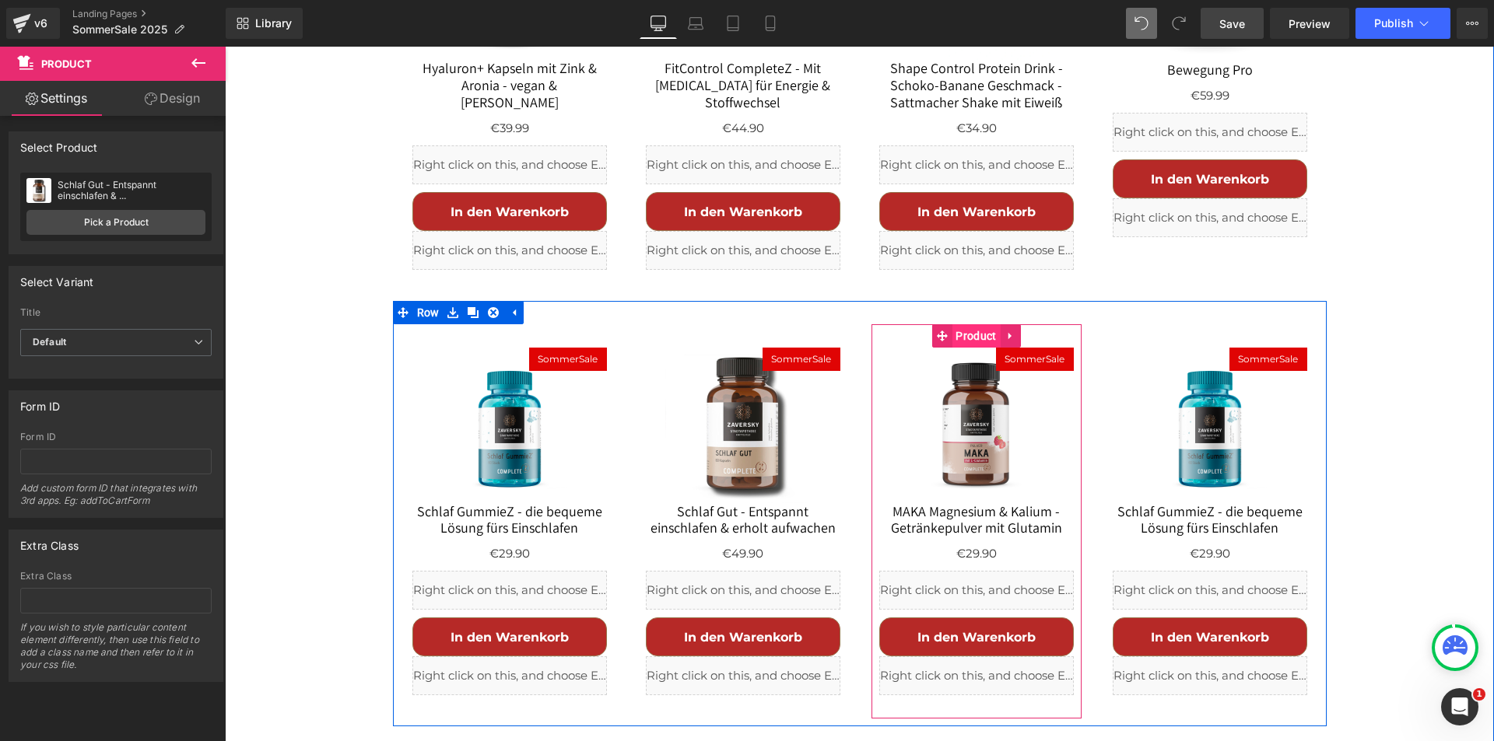
click at [964, 324] on span "Product" at bounding box center [975, 335] width 48 height 23
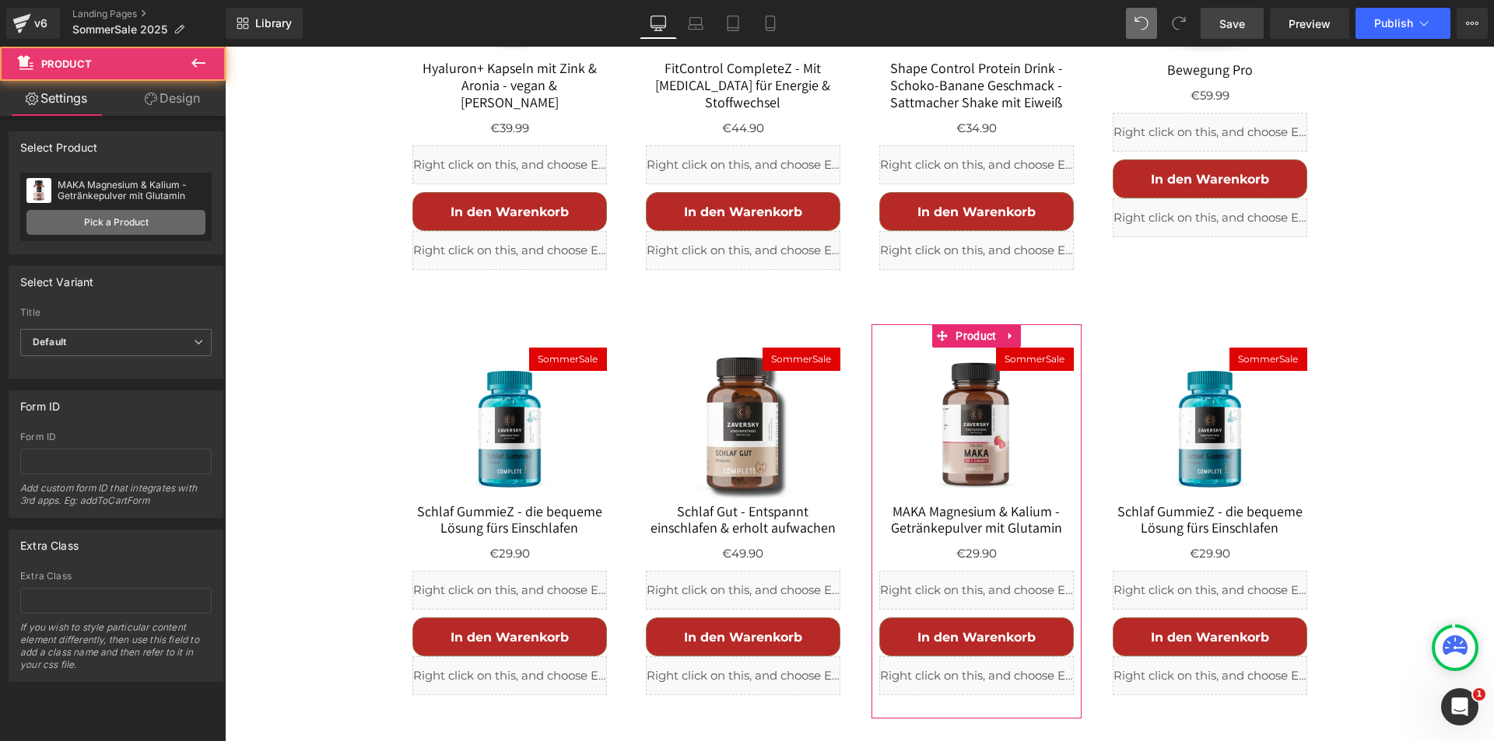
click at [152, 220] on link "Pick a Product" at bounding box center [115, 222] width 179 height 25
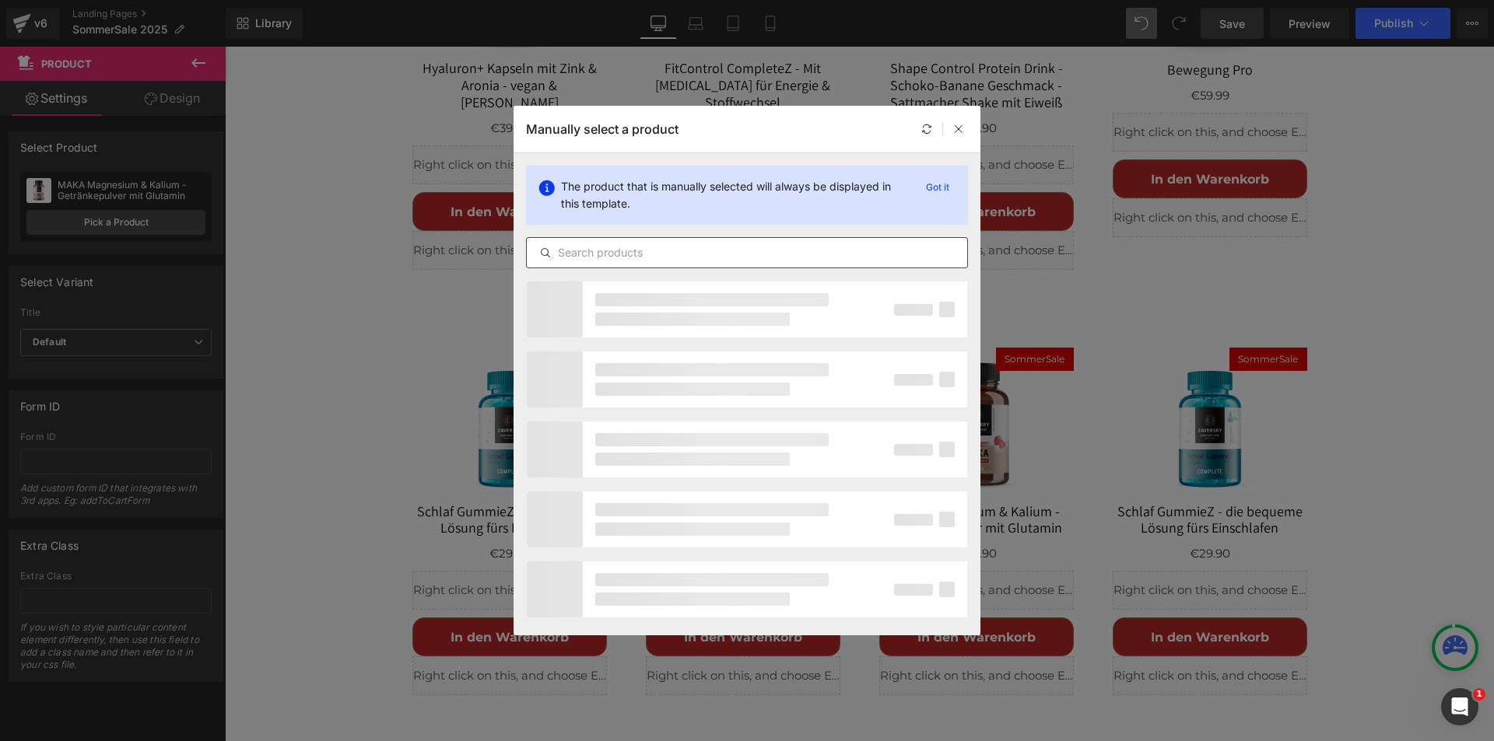
click at [628, 251] on input "text" at bounding box center [747, 253] width 440 height 19
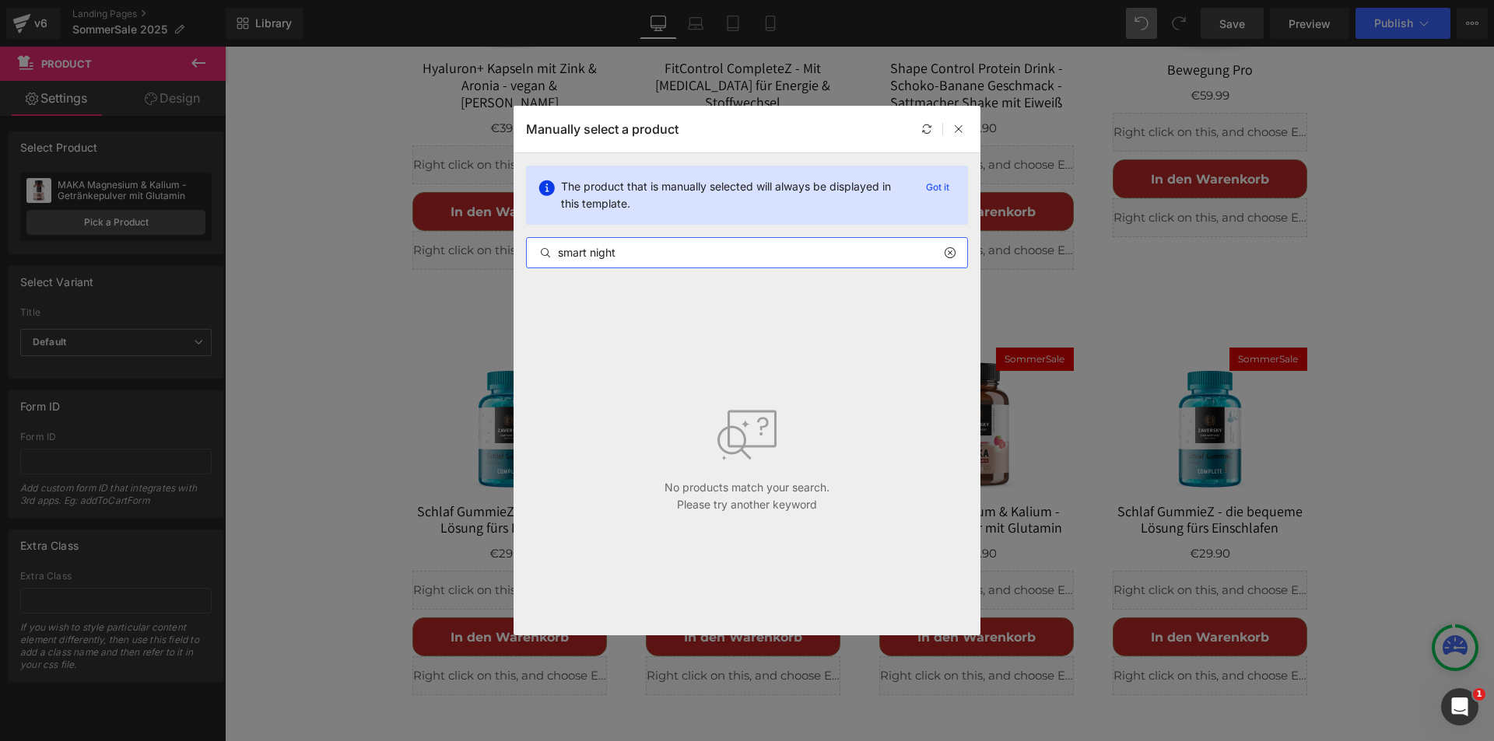
click at [601, 257] on input "smart night" at bounding box center [747, 253] width 440 height 19
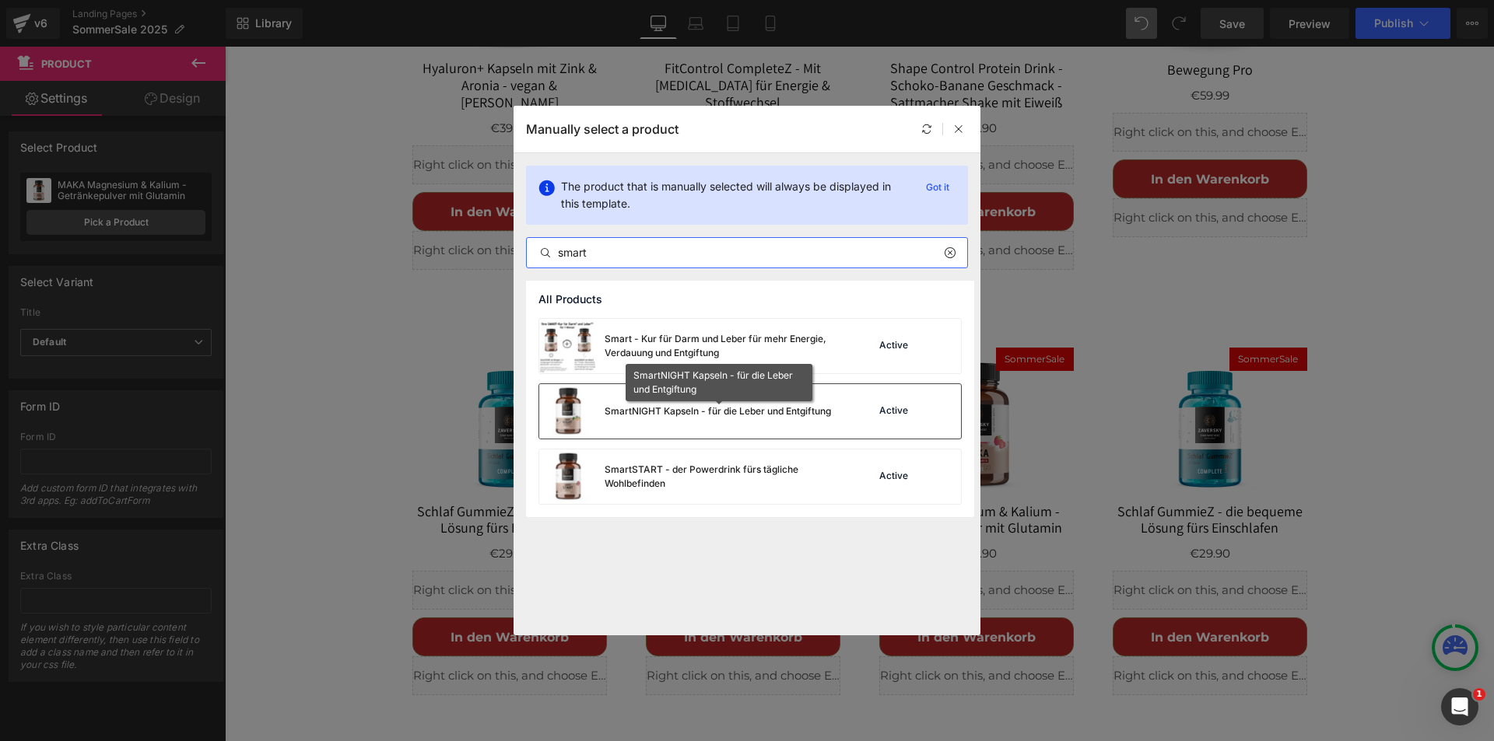
type input "smart"
click at [659, 407] on div "SmartNIGHT Kapseln - für die [PERSON_NAME] und Entgiftung" at bounding box center [718, 412] width 226 height 14
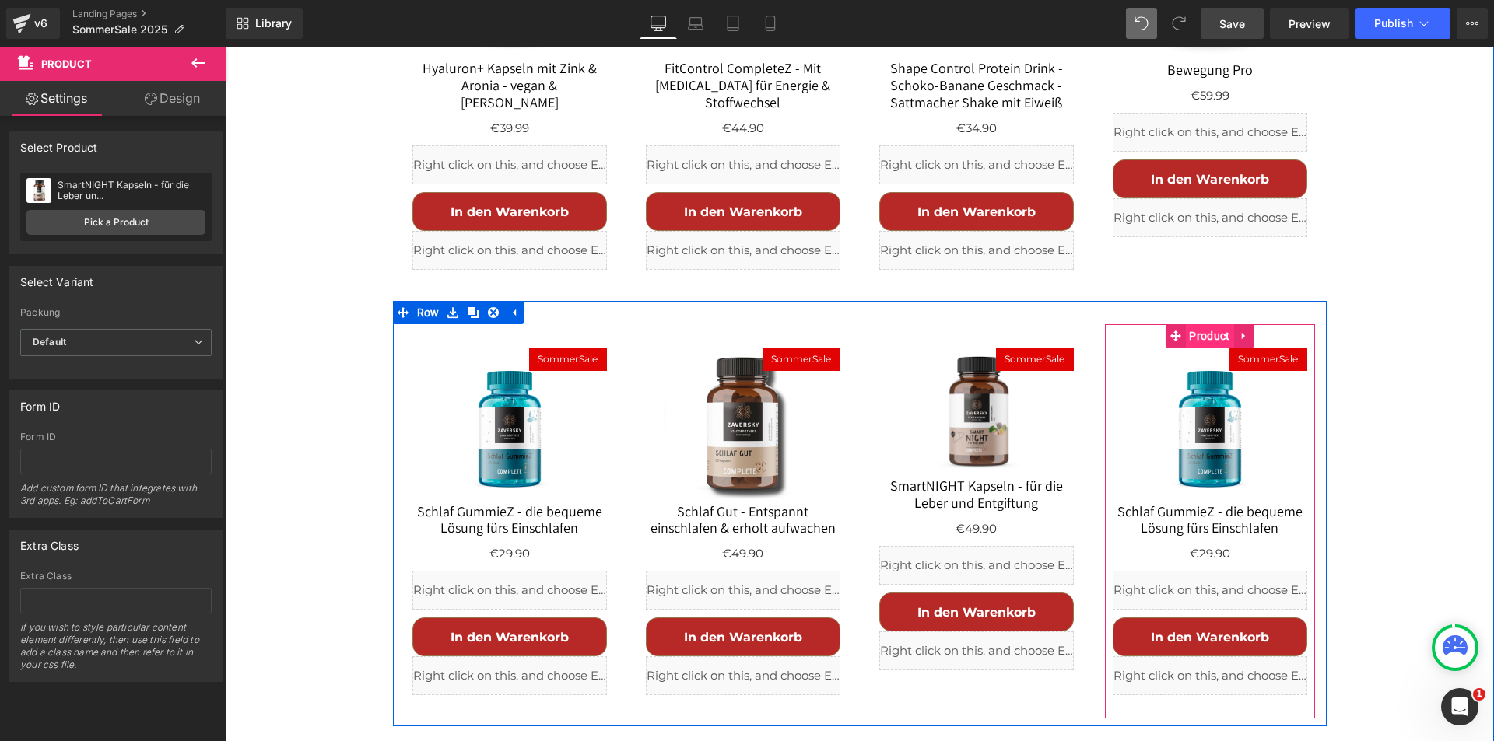
click at [1198, 324] on span "Product" at bounding box center [1209, 335] width 48 height 23
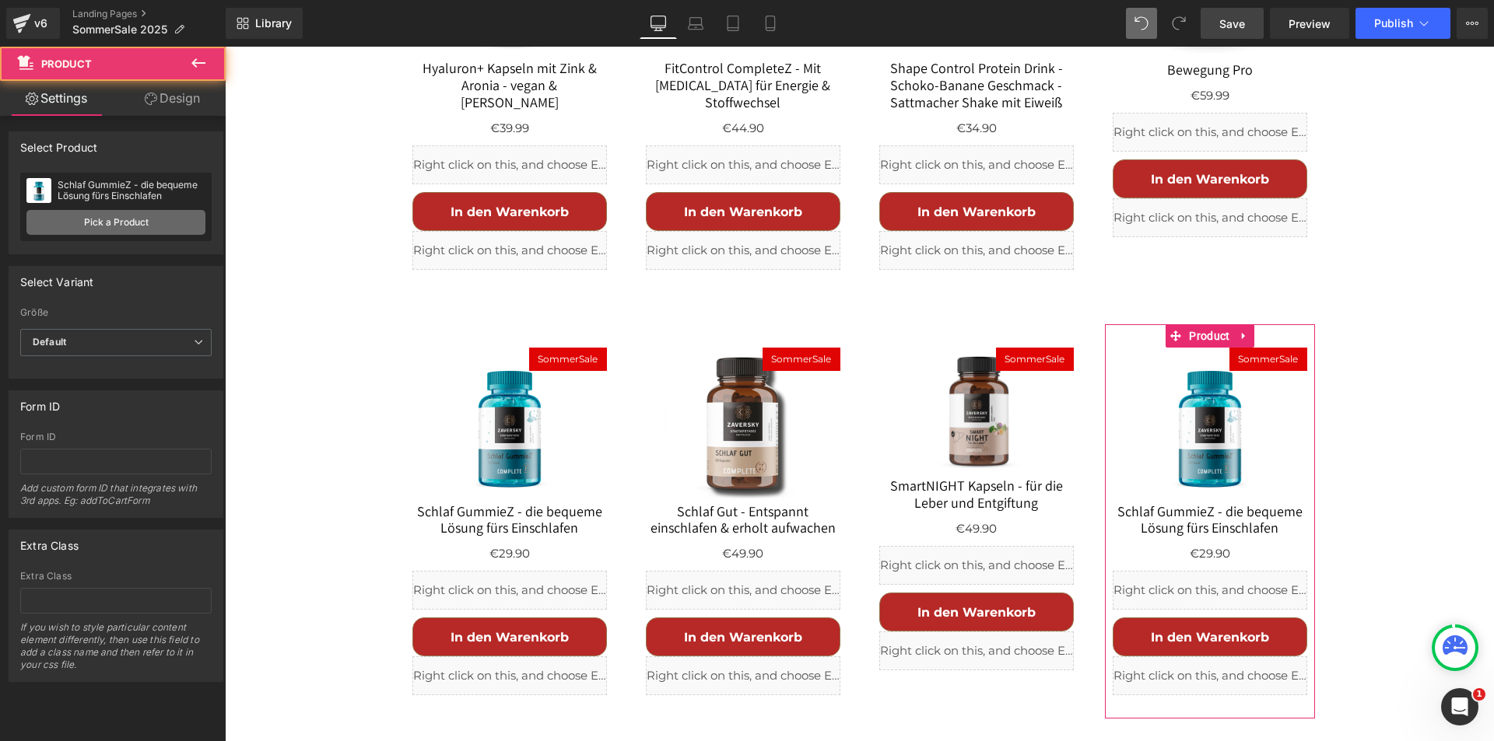
click at [118, 216] on link "Pick a Product" at bounding box center [115, 222] width 179 height 25
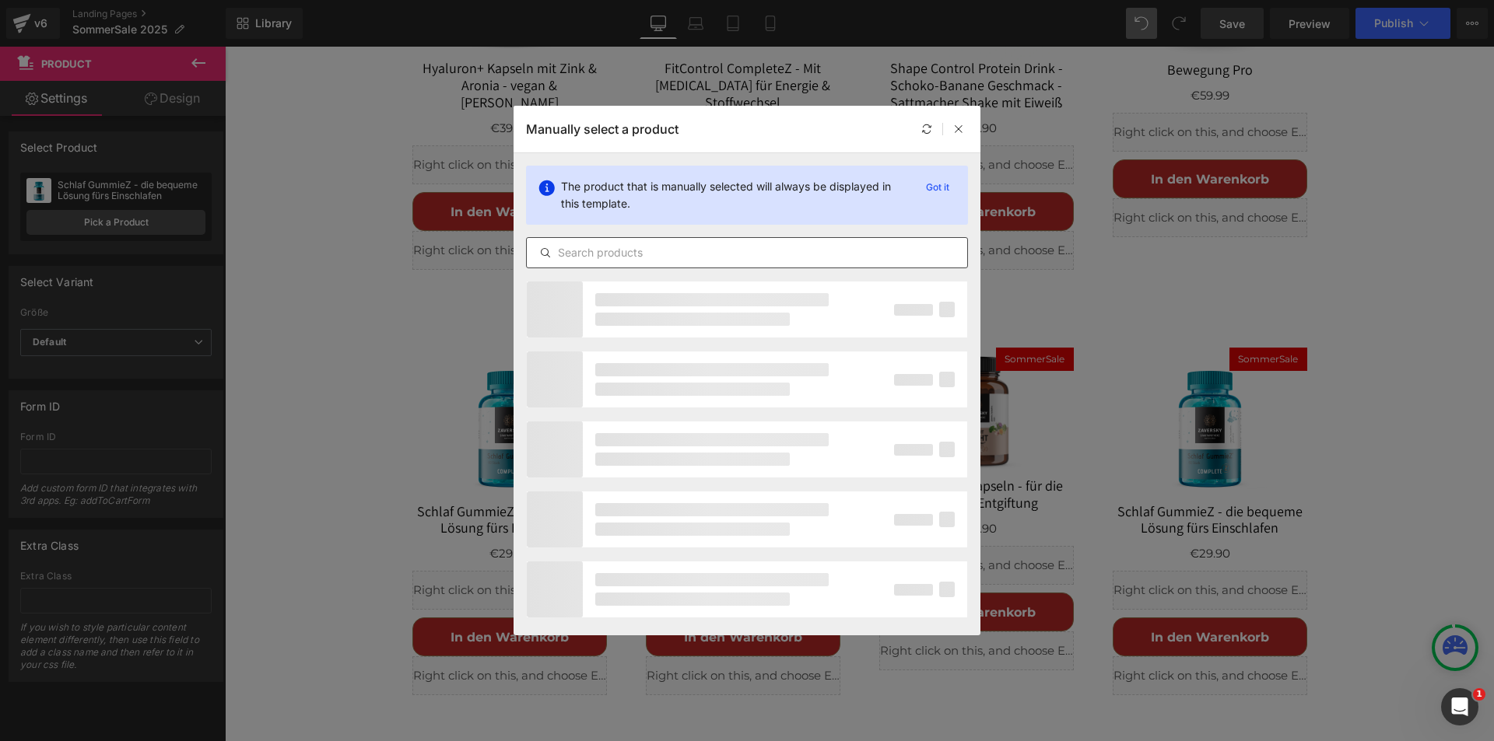
click at [657, 264] on div at bounding box center [747, 252] width 442 height 31
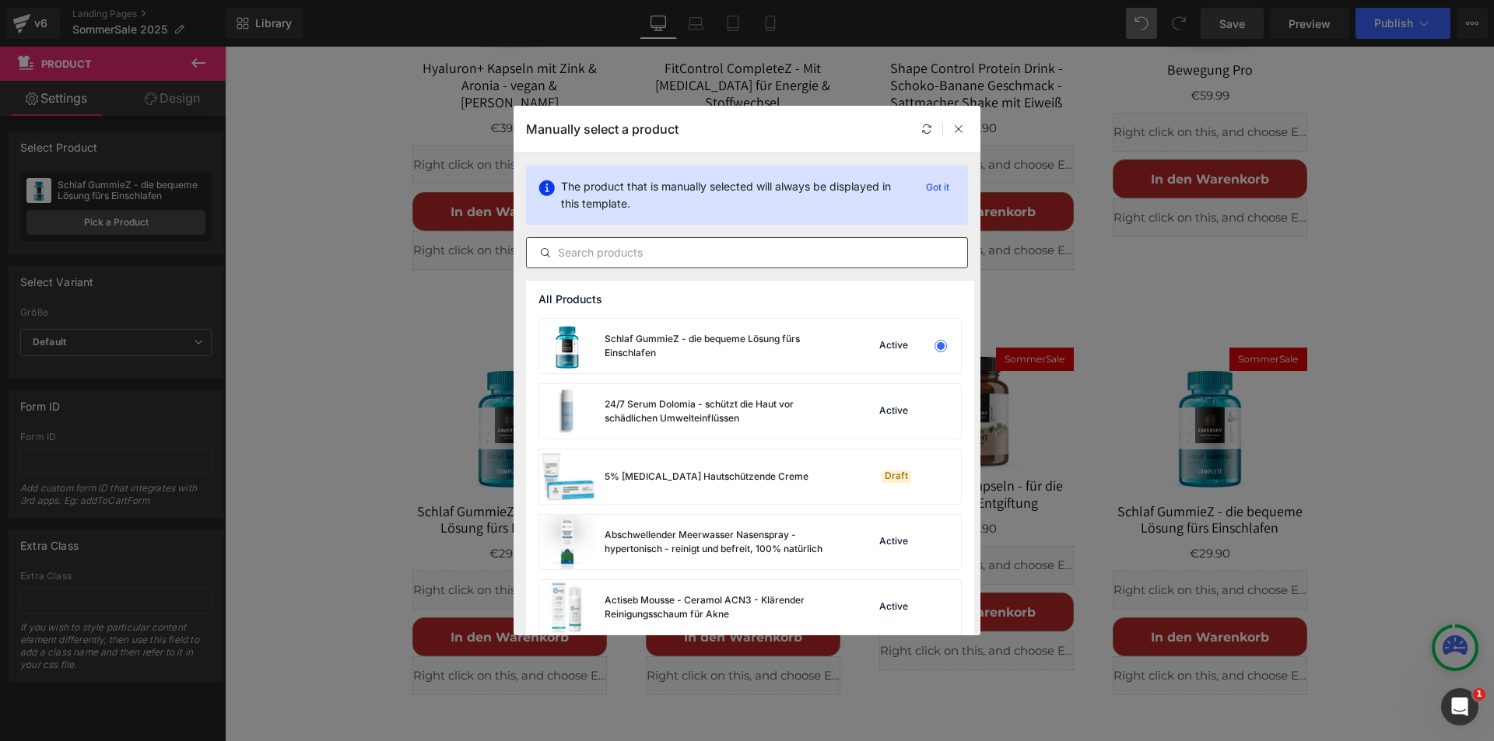
click at [706, 254] on input "text" at bounding box center [747, 253] width 440 height 19
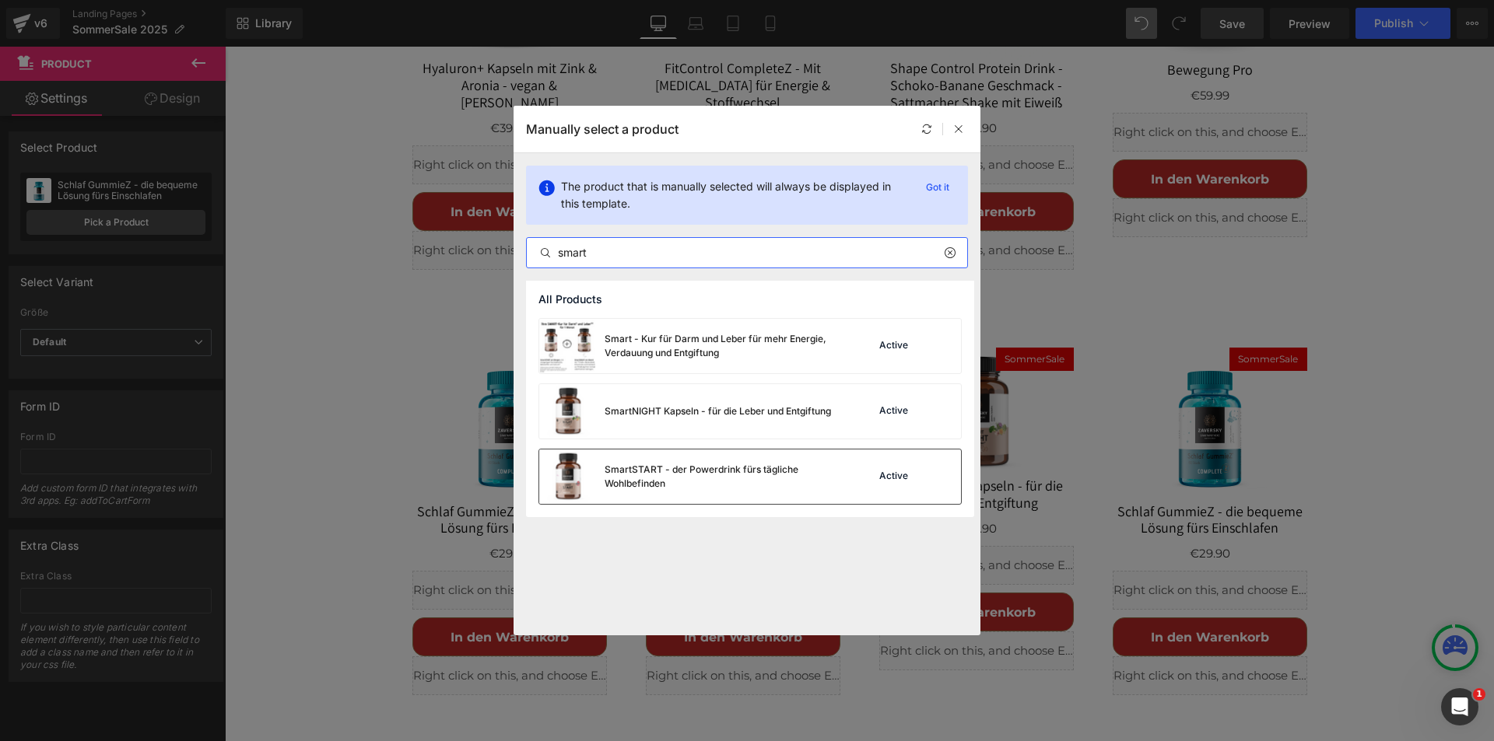
type input "smart"
click at [628, 465] on div "SmartSTART - der Powerdrink fürs tägliche Wohlbefinden" at bounding box center [721, 477] width 233 height 28
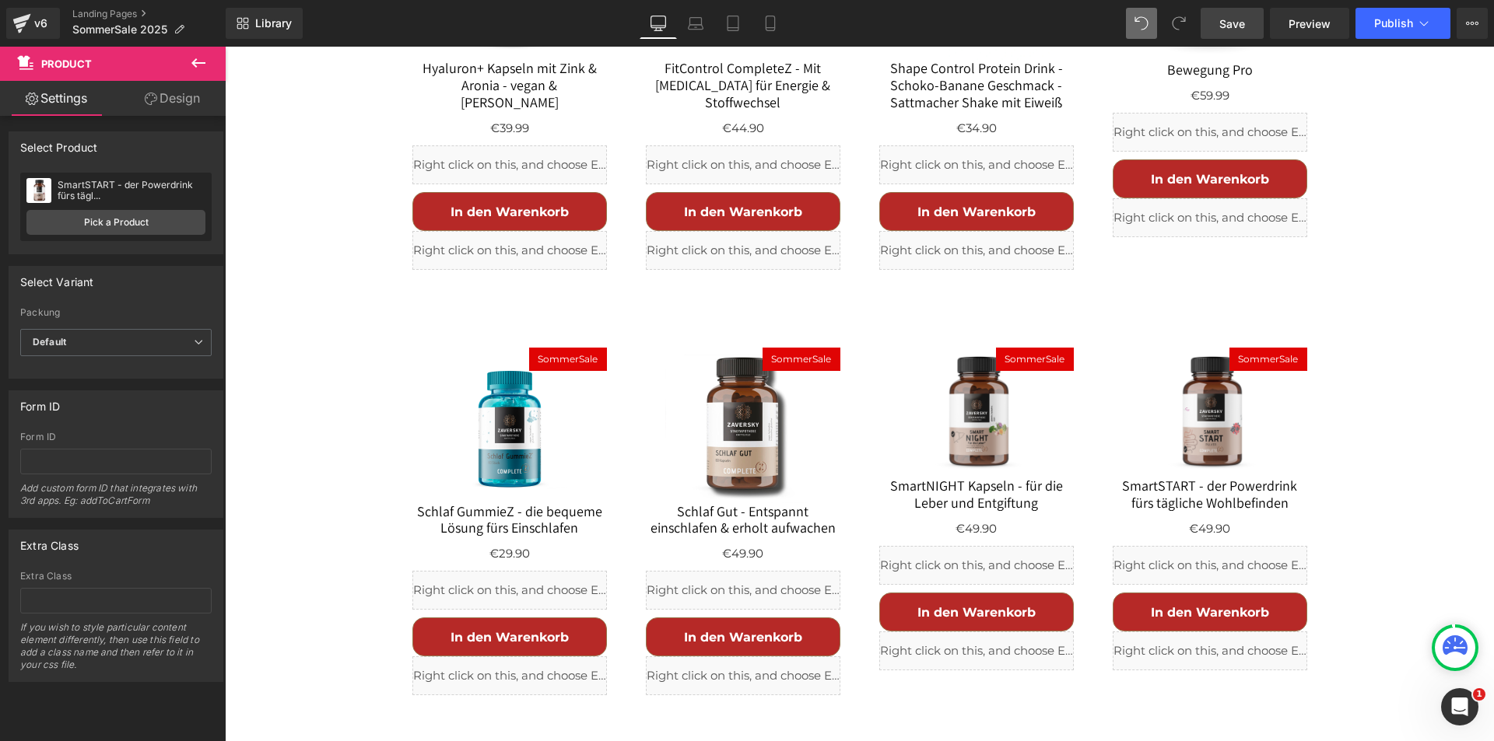
click at [1235, 20] on span "Save" at bounding box center [1232, 24] width 26 height 16
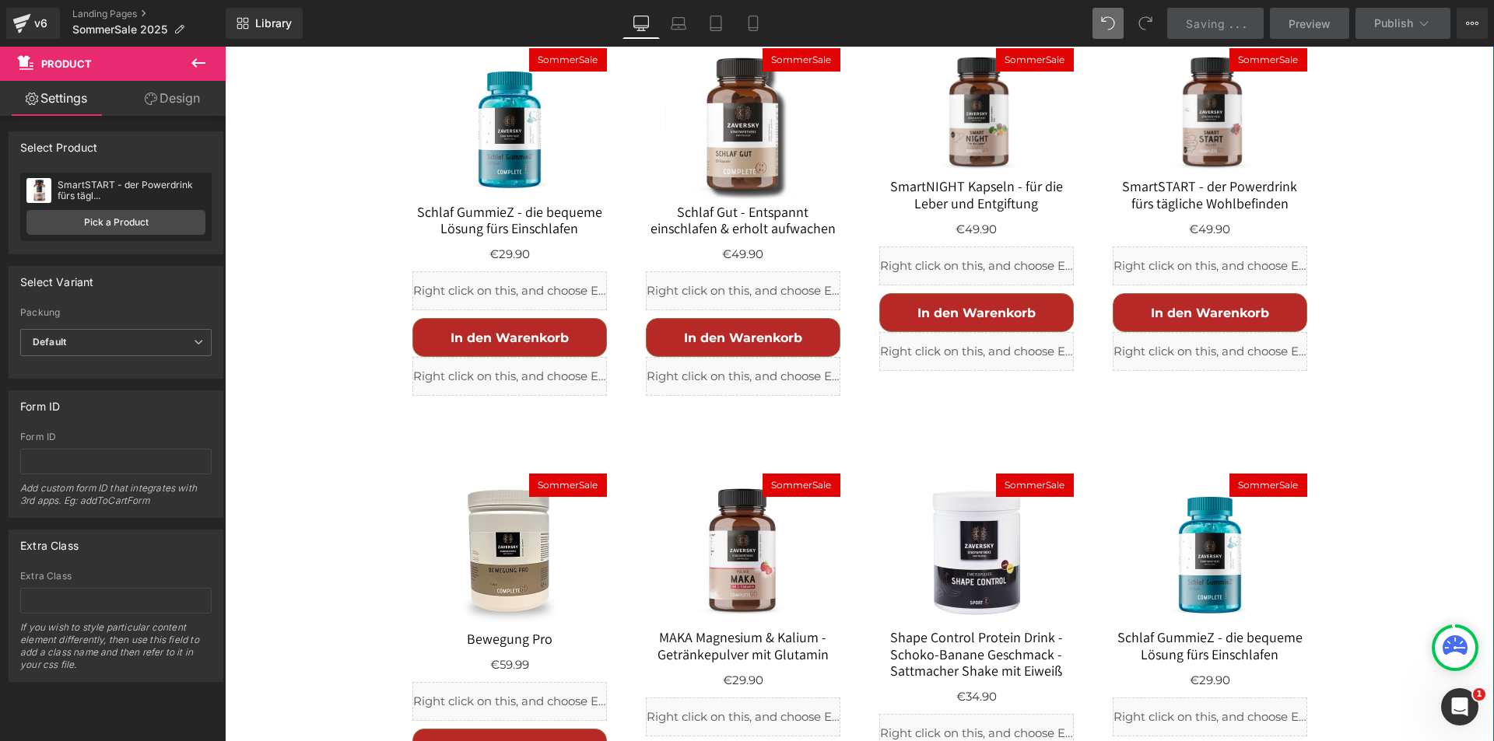
scroll to position [2049, 0]
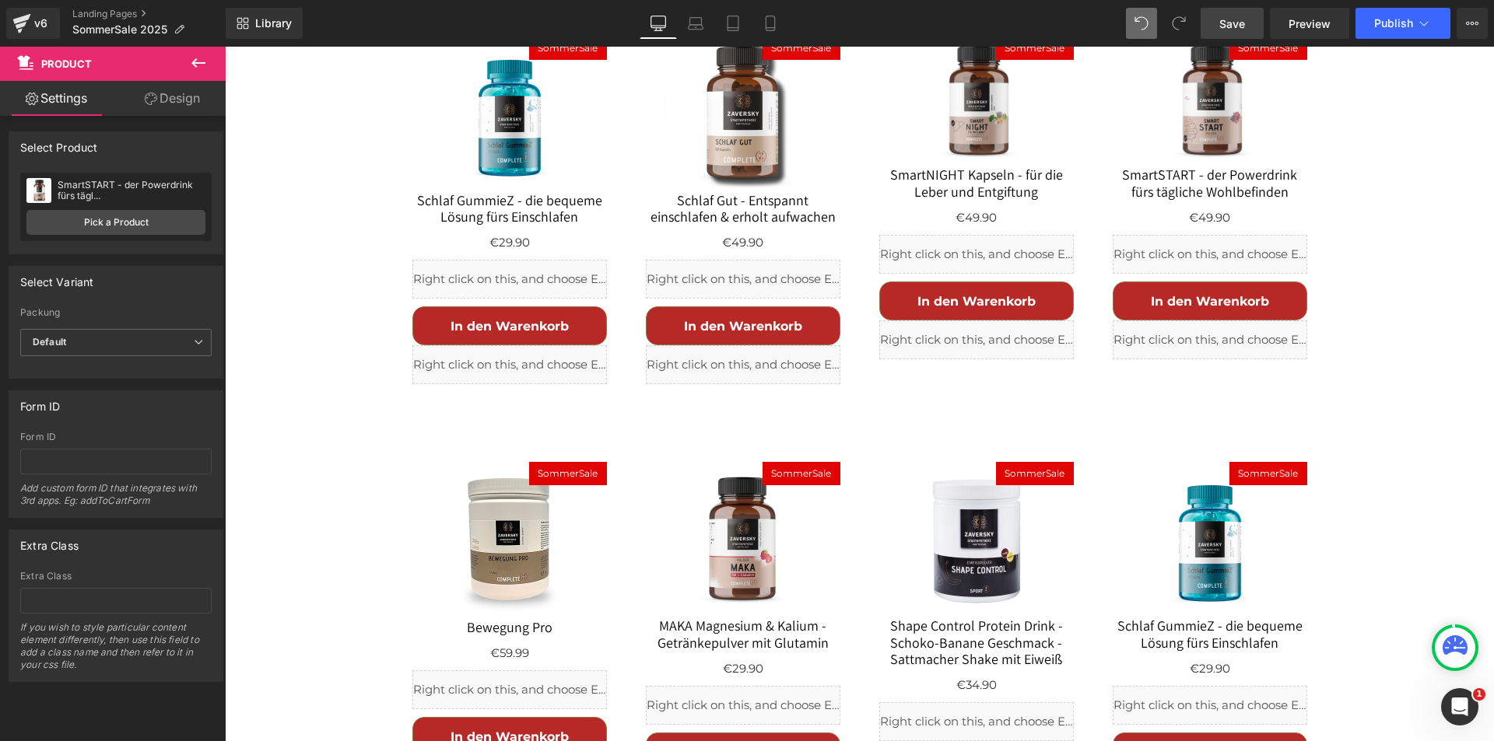
click at [1246, 15] on link "Save" at bounding box center [1231, 23] width 63 height 31
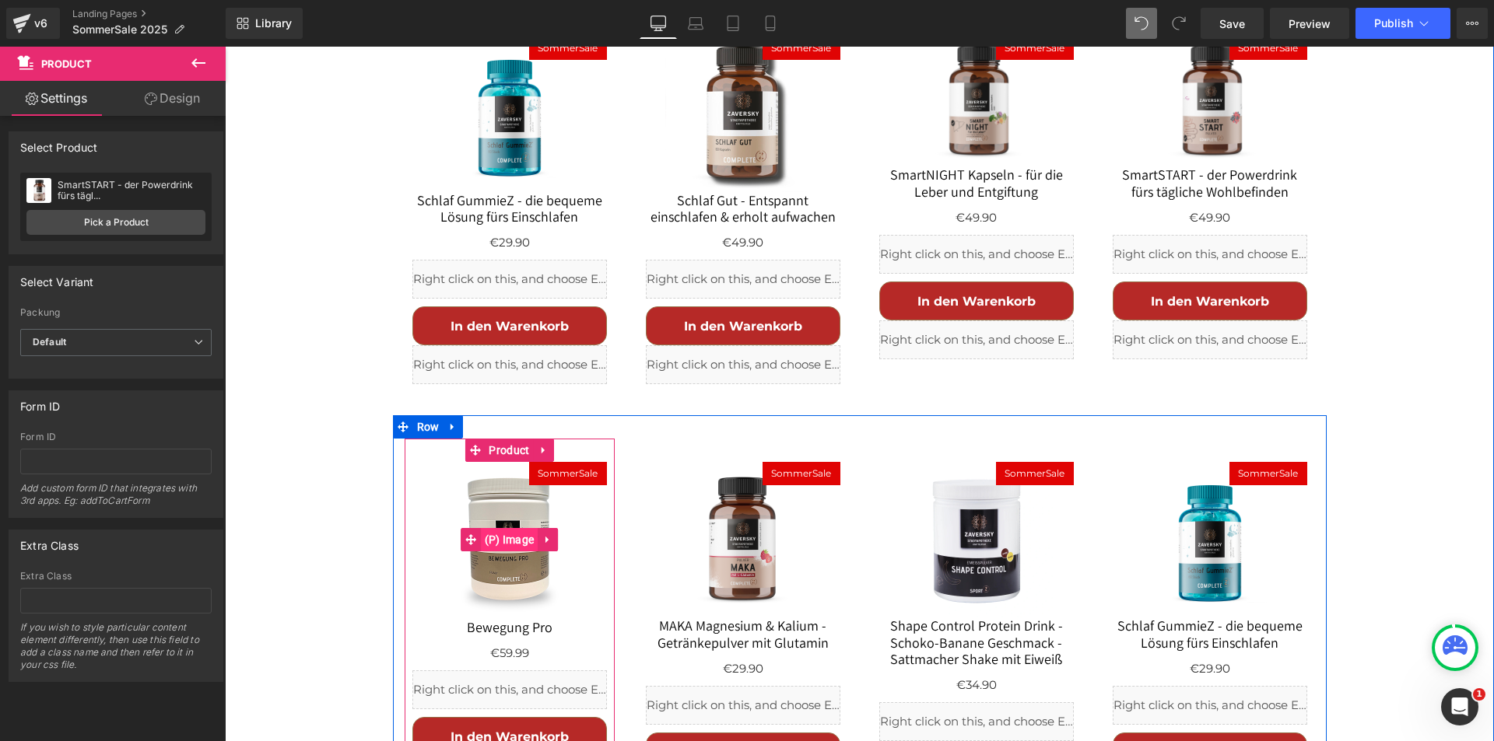
click at [520, 528] on span "(P) Image" at bounding box center [510, 539] width 58 height 23
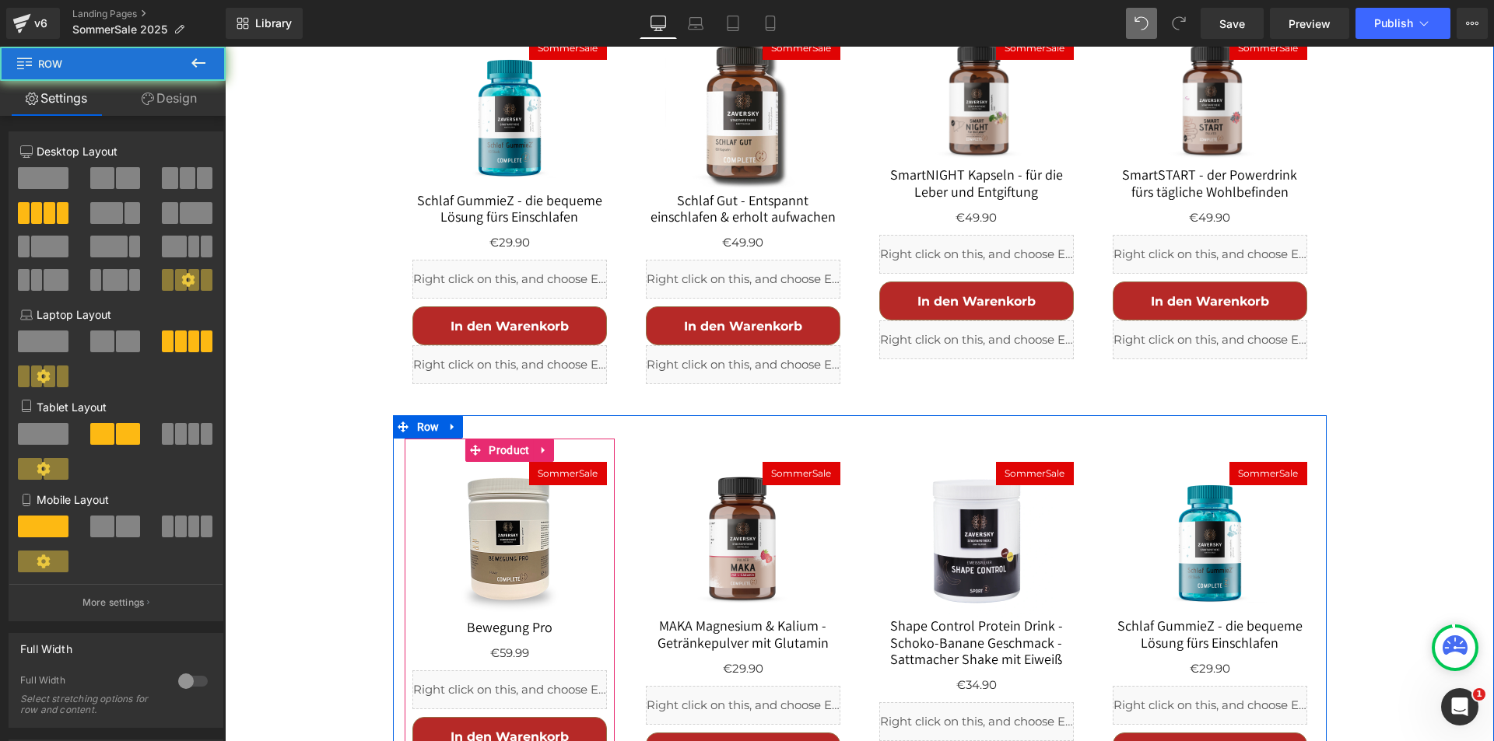
click at [495, 415] on div "SommerSale (P) Image Bewegung Pro (P) Title €0 €59.99 (P) Price Liquid In den W…" at bounding box center [860, 636] width 934 height 443
click at [499, 439] on span "Product" at bounding box center [509, 450] width 48 height 23
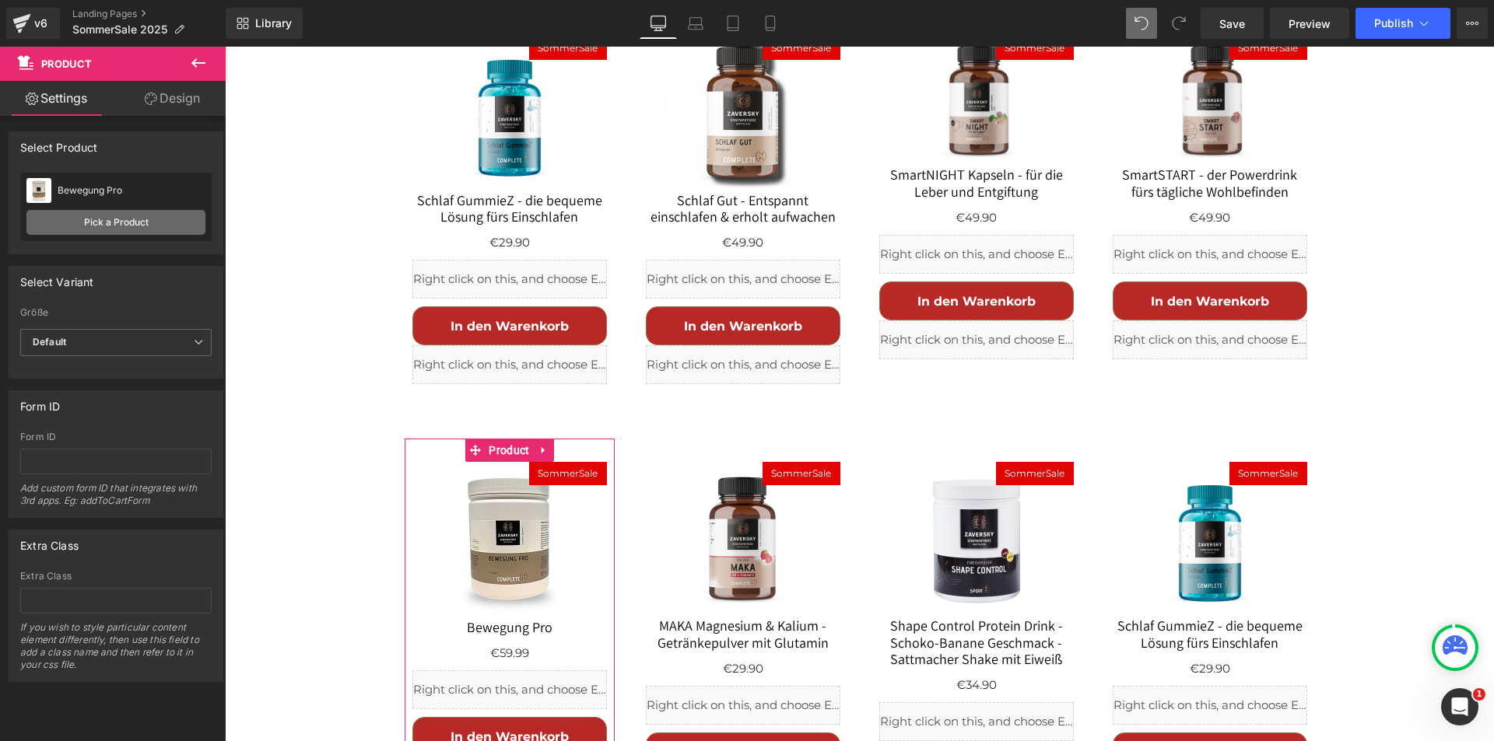
click at [145, 224] on link "Pick a Product" at bounding box center [115, 222] width 179 height 25
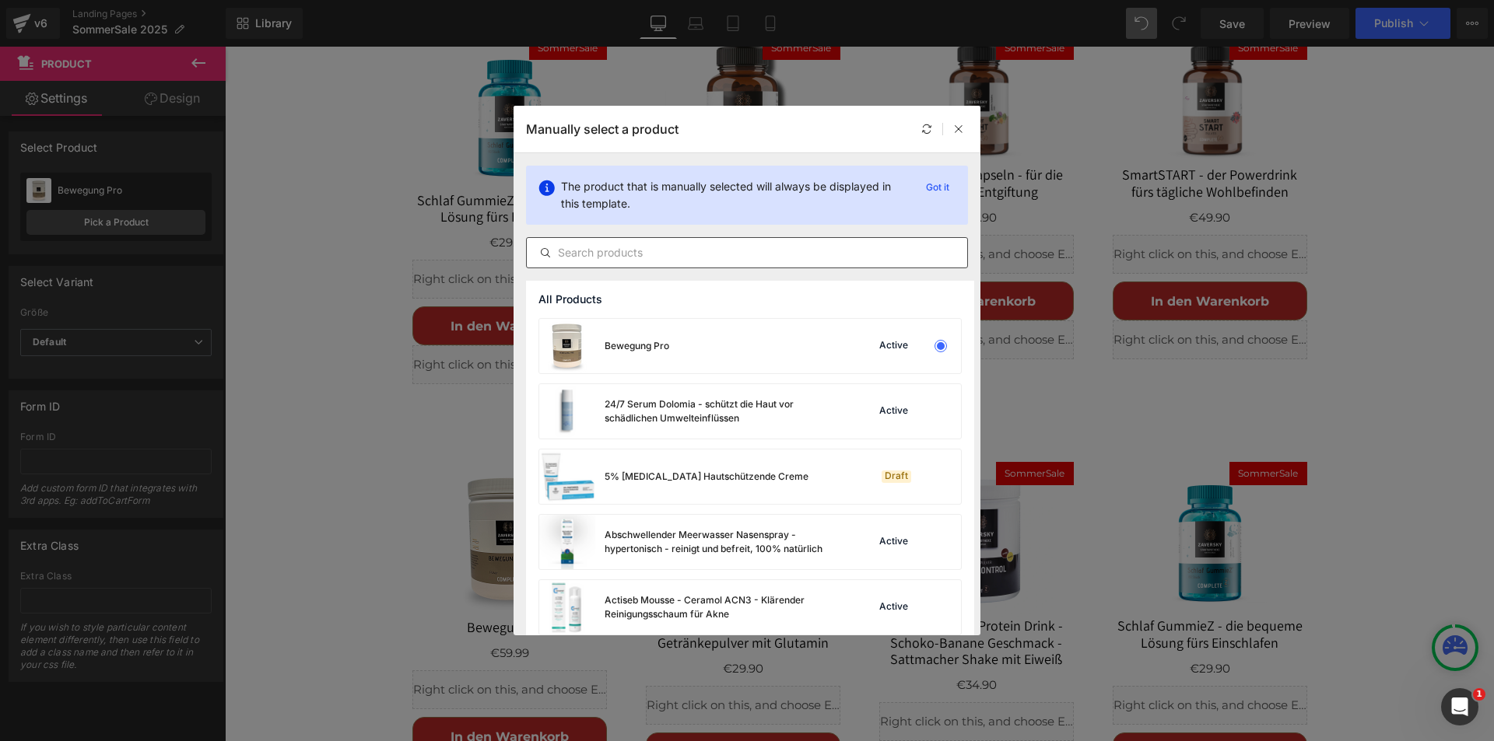
click at [609, 254] on input "text" at bounding box center [747, 253] width 440 height 19
paste input "Arthrowell"
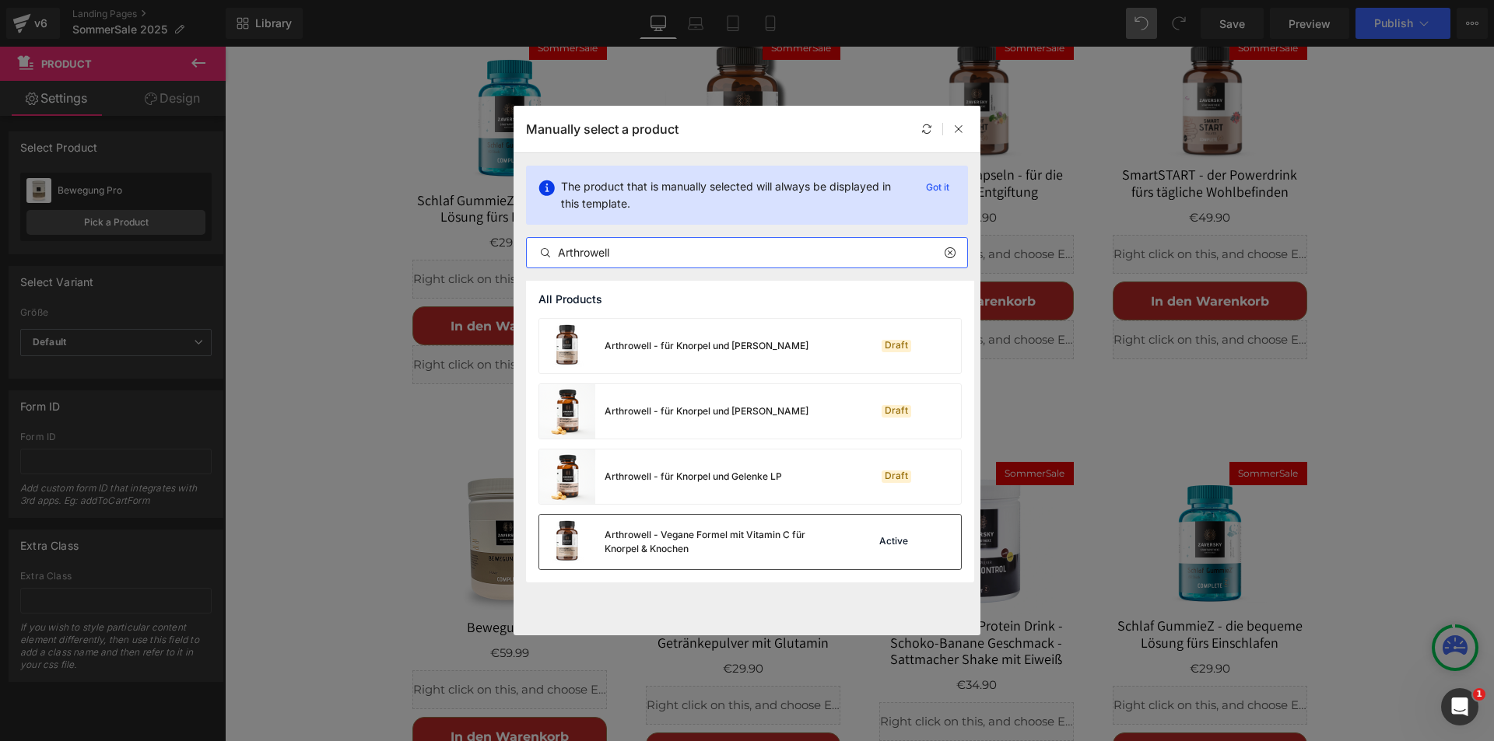
type input "Arthrowell"
click at [681, 534] on div "Arthrowell - Vegane Formel mit Vitamin C für Knorpel & Knochen" at bounding box center [721, 542] width 233 height 28
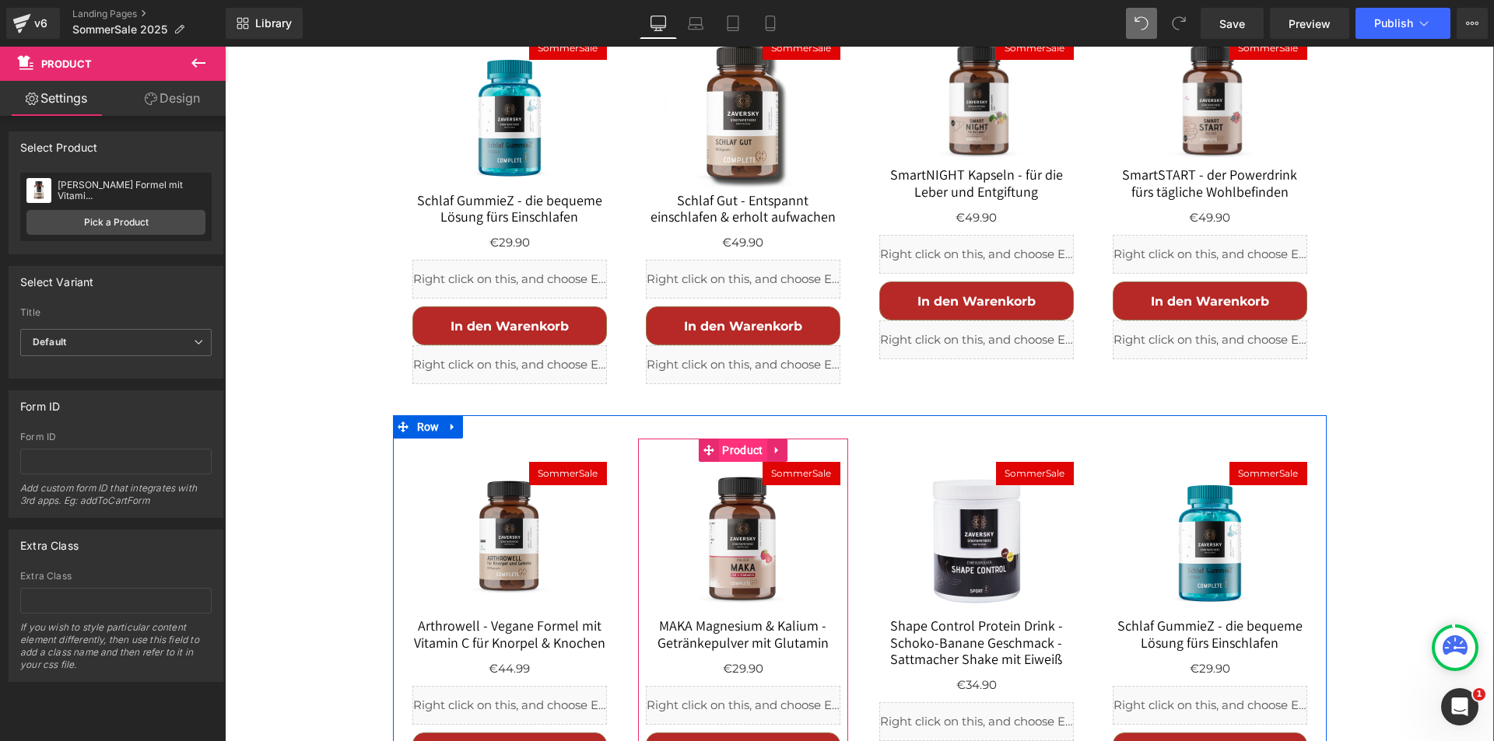
click at [745, 439] on span "Product" at bounding box center [742, 450] width 48 height 23
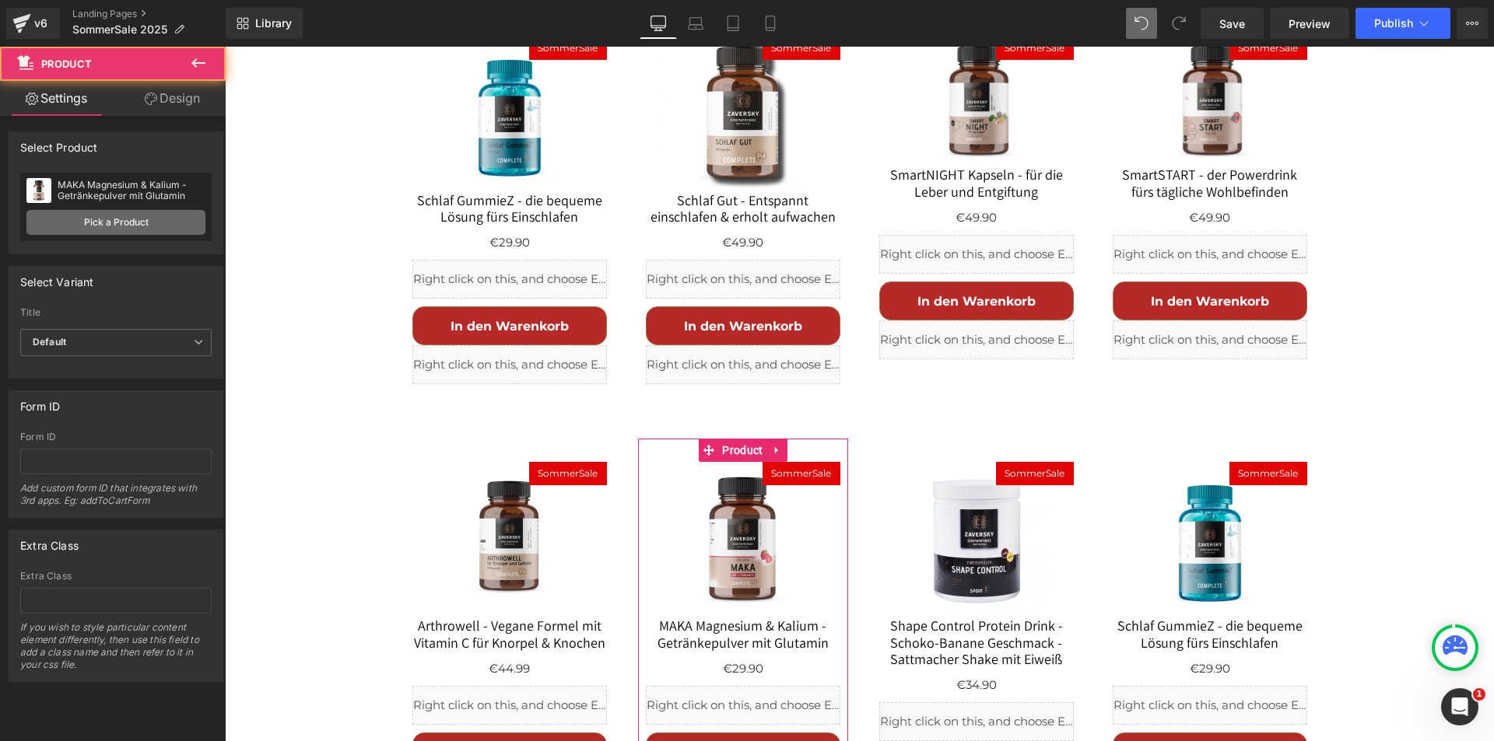
click at [134, 226] on link "Pick a Product" at bounding box center [115, 222] width 179 height 25
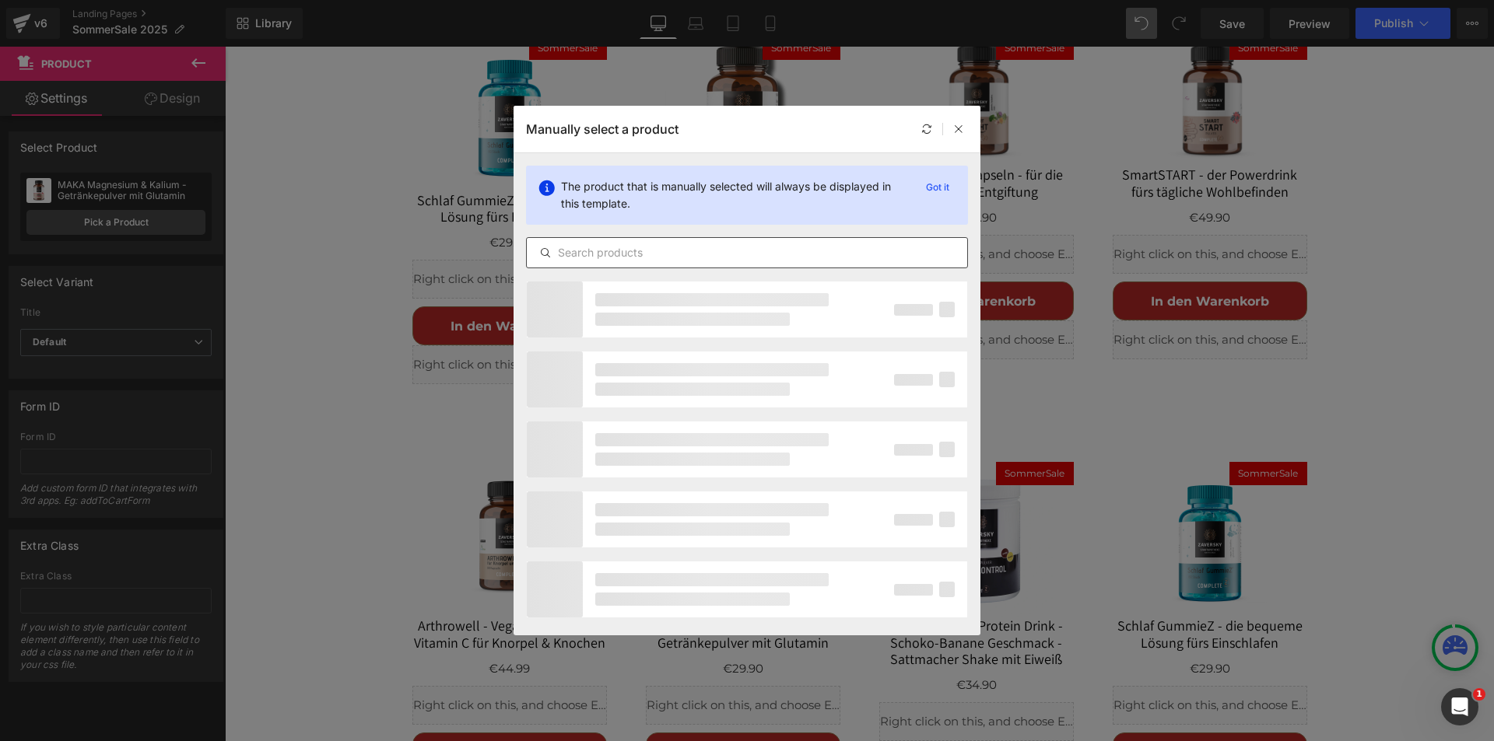
click at [583, 256] on input "text" at bounding box center [747, 253] width 440 height 19
paste input "Neurowell"
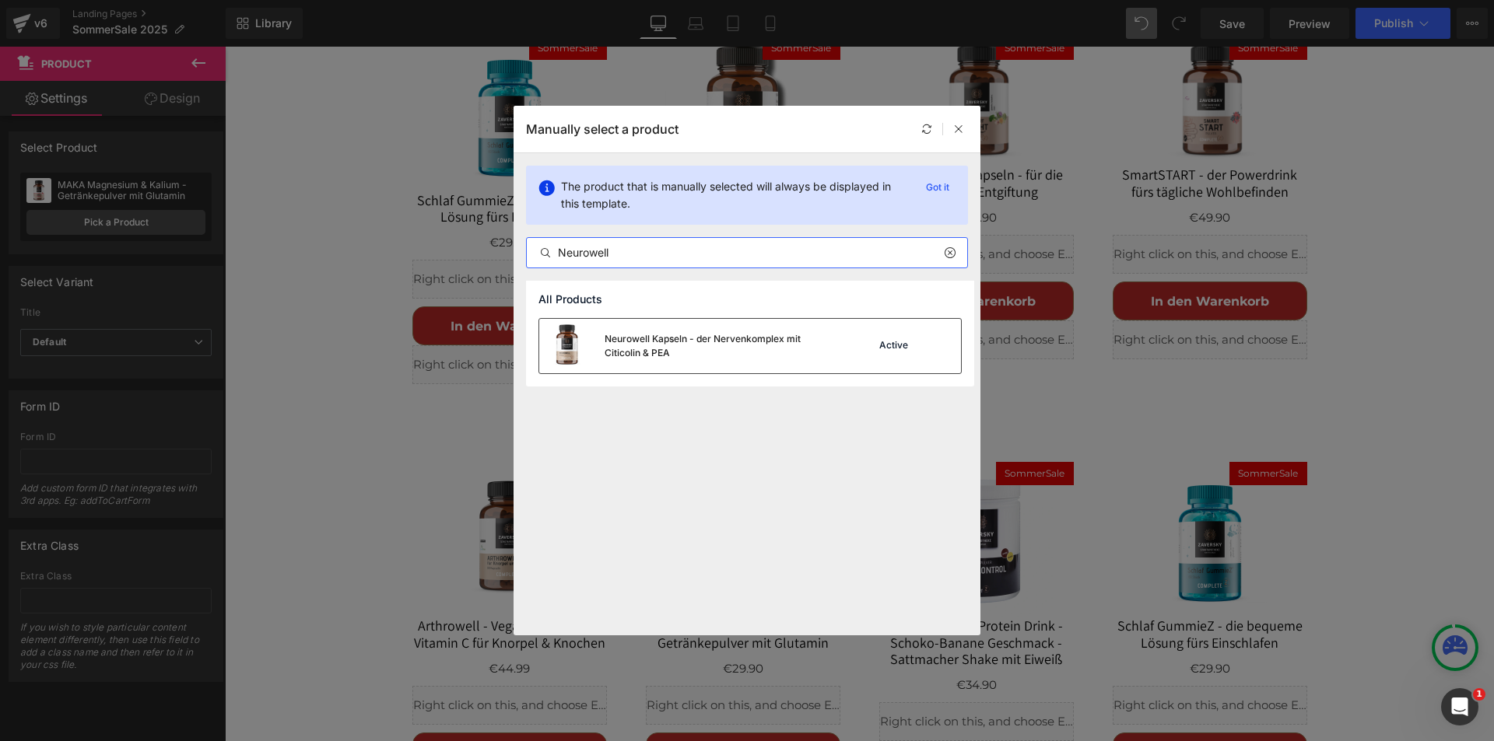
type input "Neurowell"
click at [649, 336] on div "Neurowell Kapseln - der Nervenkomplex mit Citicolin & PEA" at bounding box center [721, 346] width 233 height 28
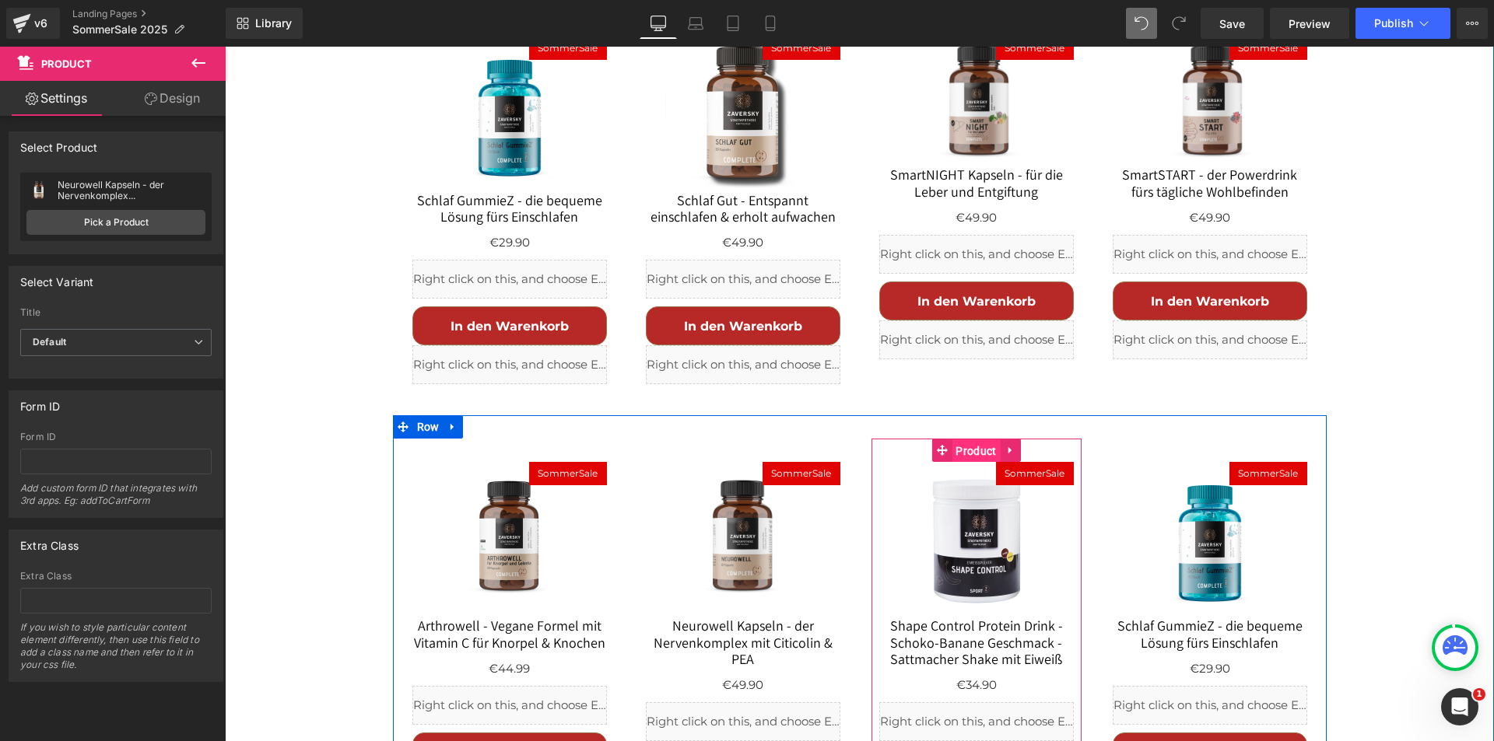
click at [969, 440] on span "Product" at bounding box center [975, 451] width 48 height 23
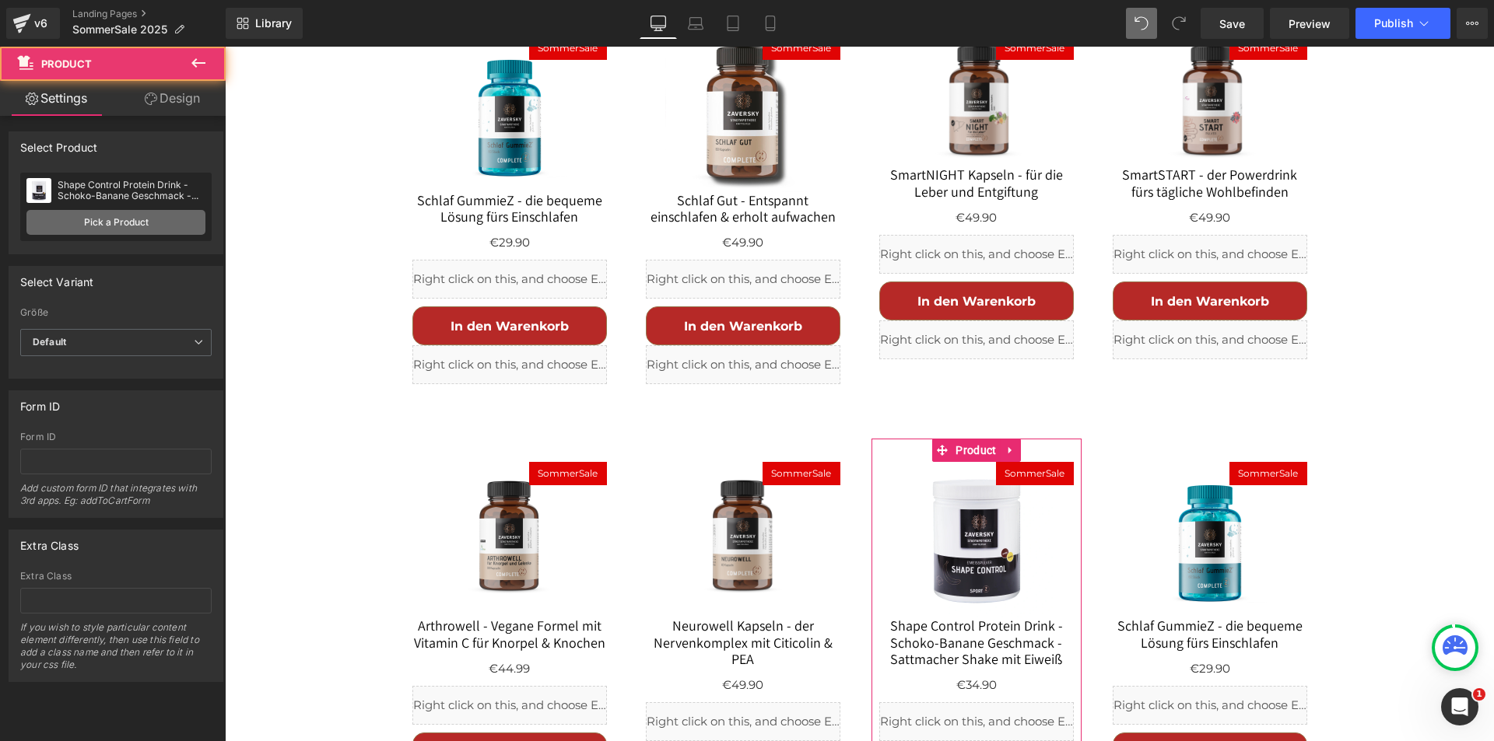
click at [132, 222] on link "Pick a Product" at bounding box center [115, 222] width 179 height 25
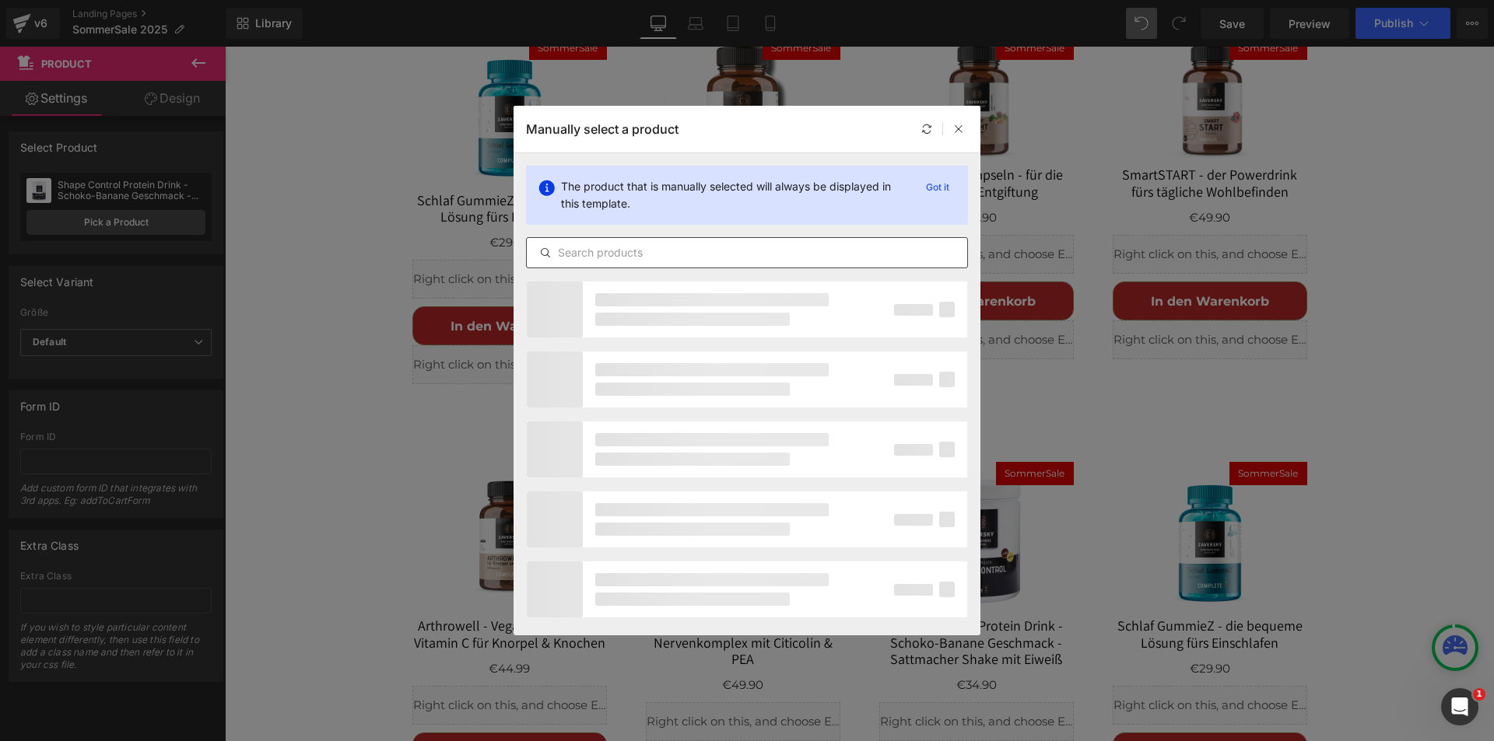
click at [629, 252] on input "text" at bounding box center [747, 253] width 440 height 19
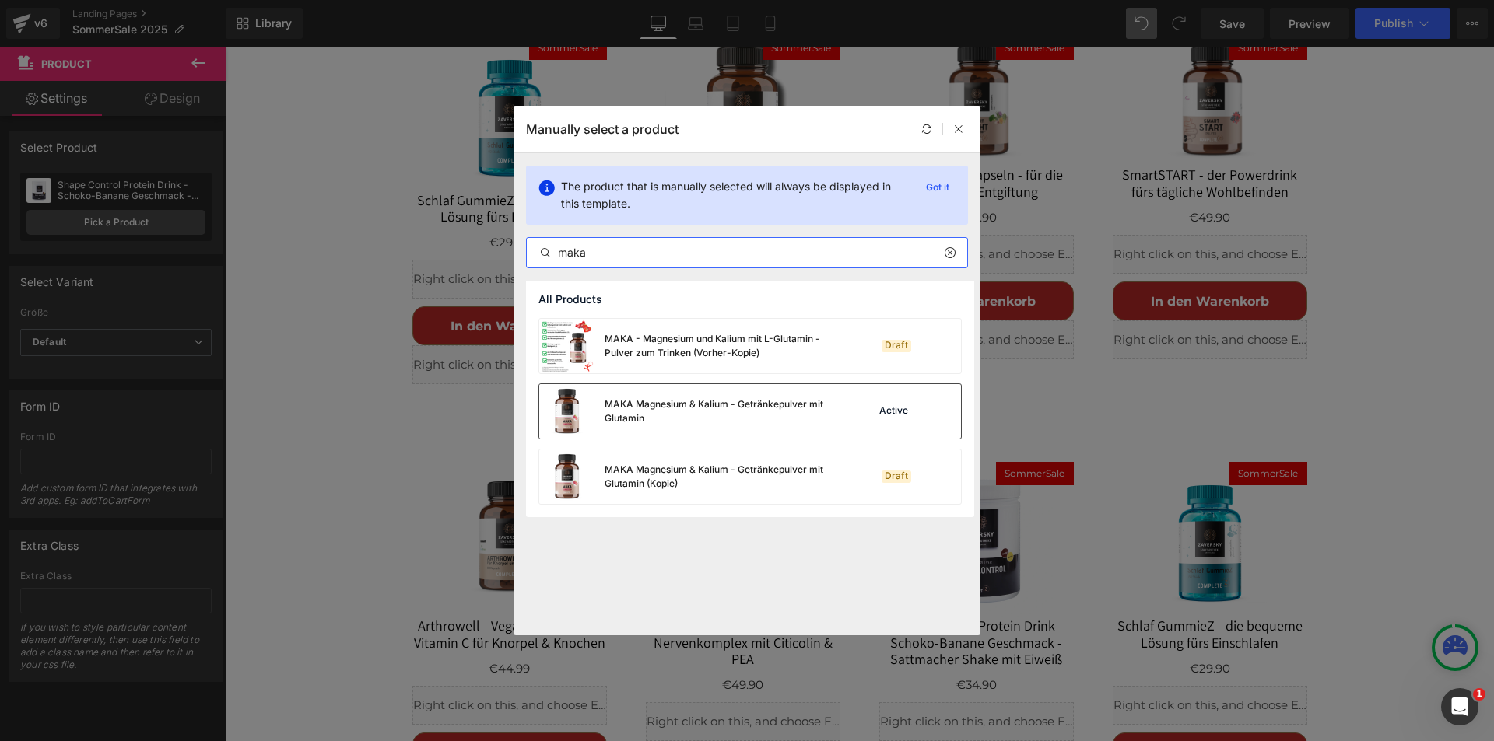
type input "maka"
click at [645, 407] on div "MAKA Magnesium & Kalium - Getränkepulver mit Glutamin" at bounding box center [721, 412] width 233 height 28
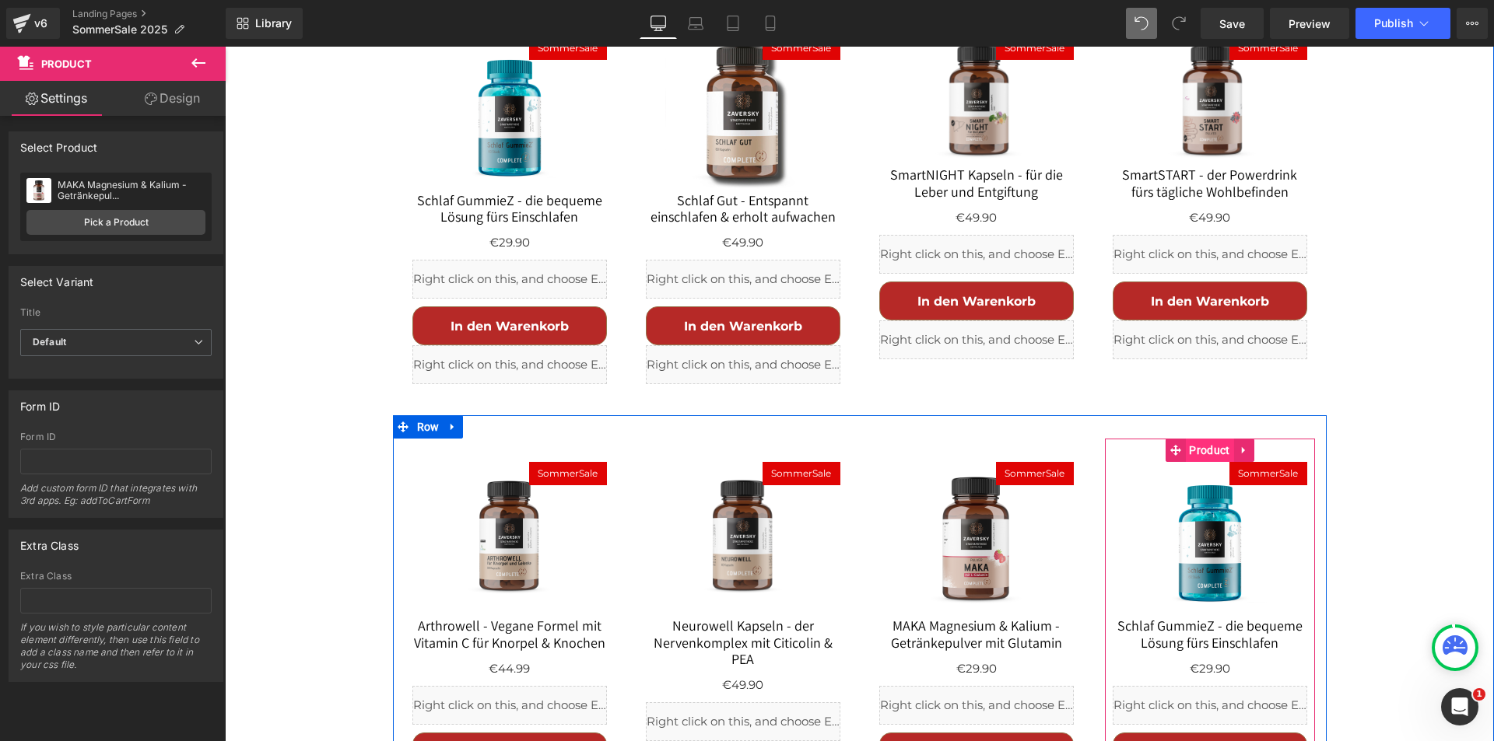
click at [1214, 439] on span "Product" at bounding box center [1209, 450] width 48 height 23
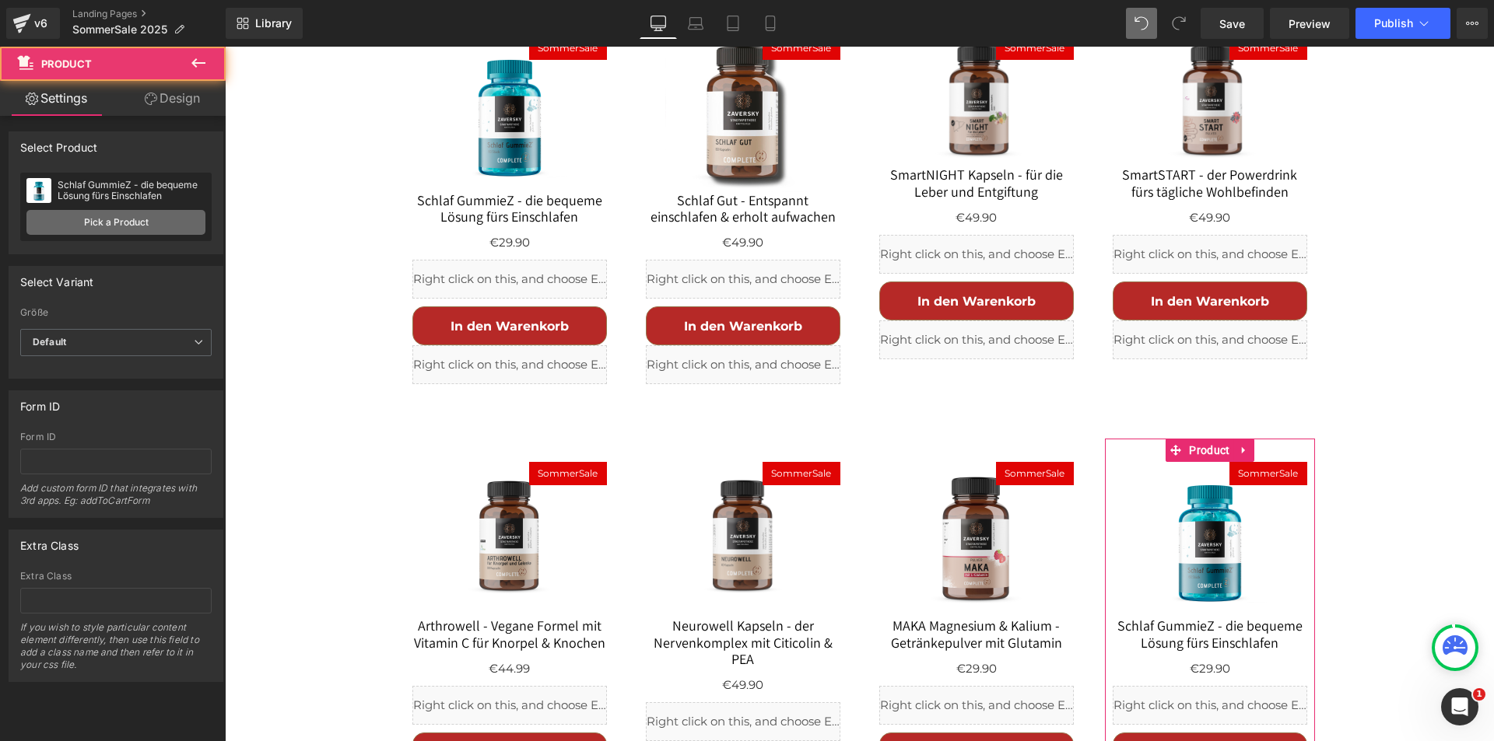
click at [138, 221] on link "Pick a Product" at bounding box center [115, 222] width 179 height 25
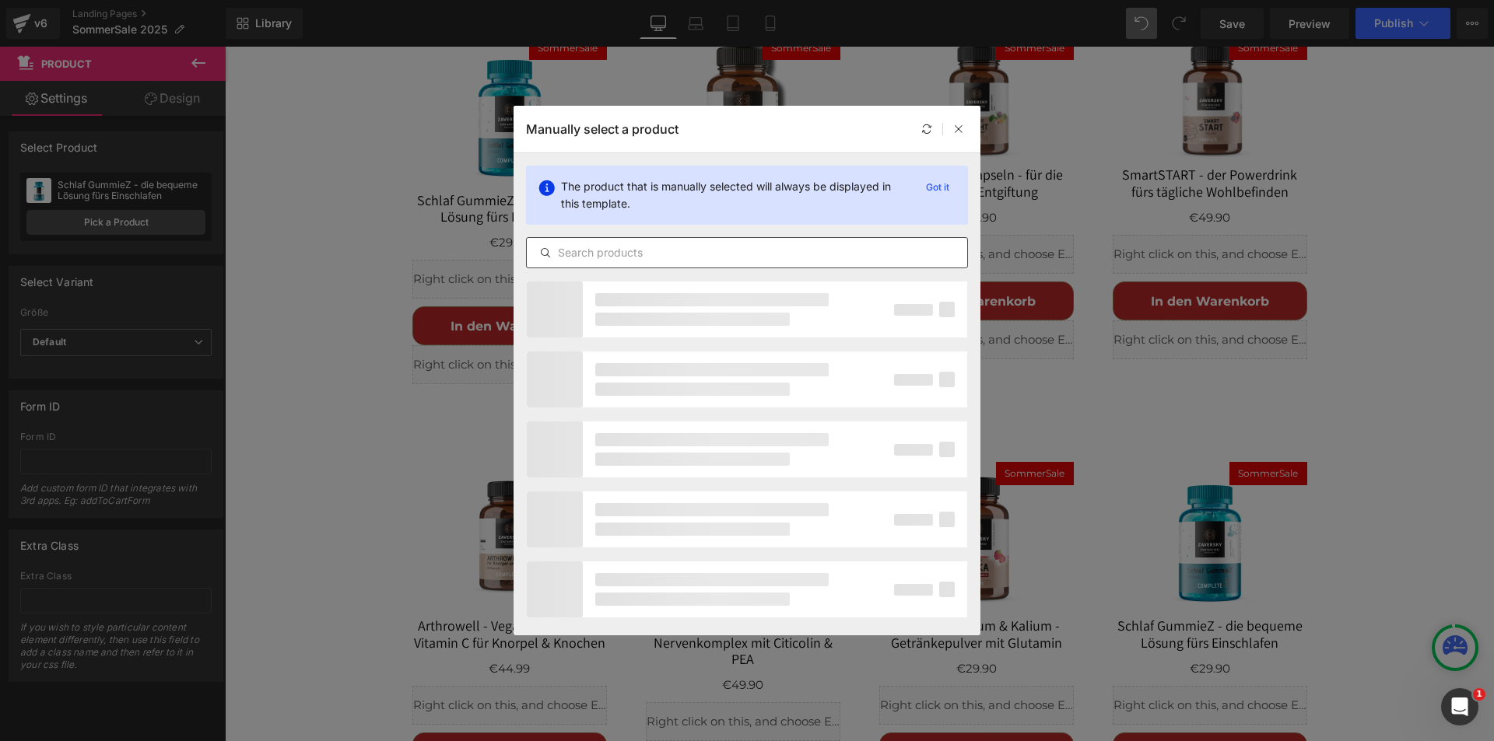
click at [633, 253] on input "text" at bounding box center [747, 253] width 440 height 19
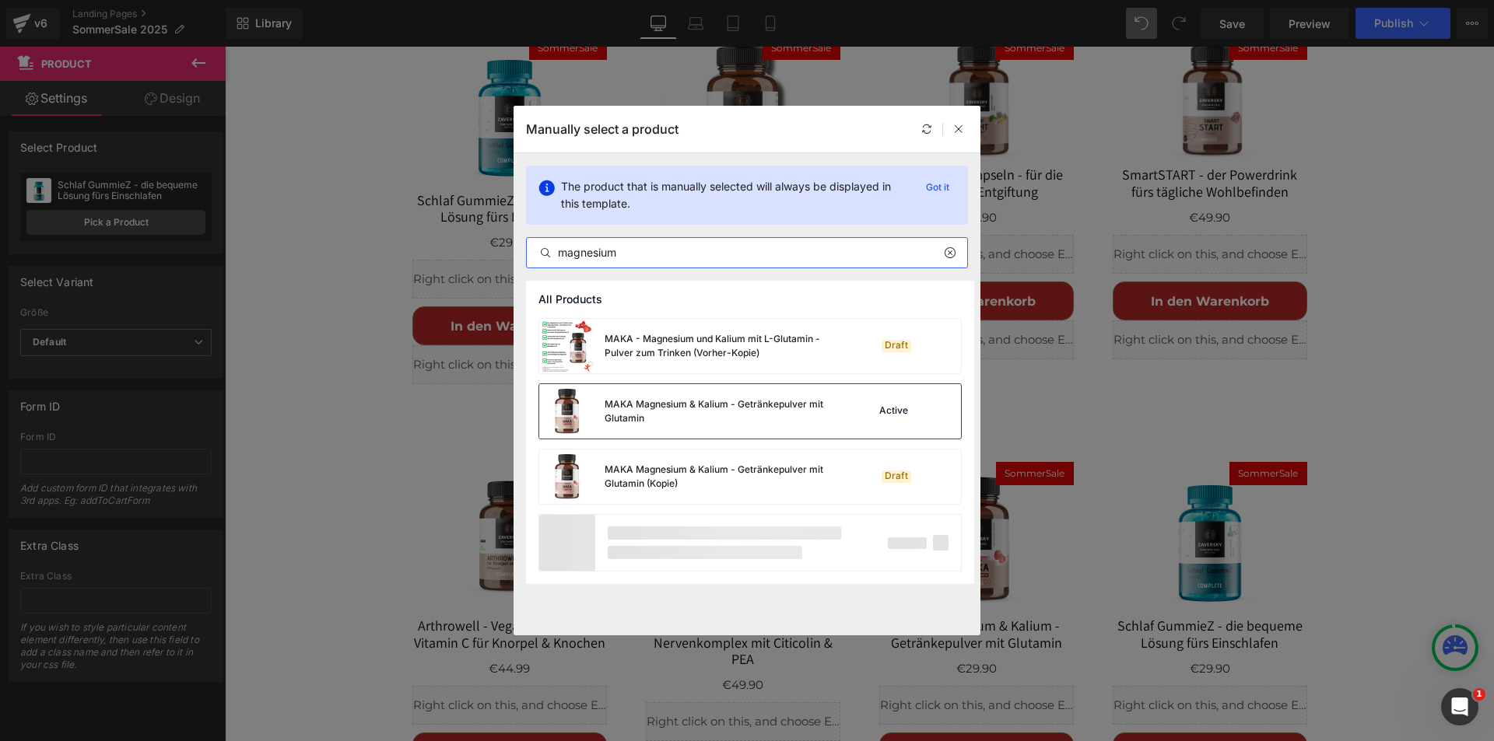
type input "magnesium"
click at [626, 395] on div "MAKA Magnesium & Kalium - Getränkepulver mit Glutamin" at bounding box center [688, 411] width 299 height 54
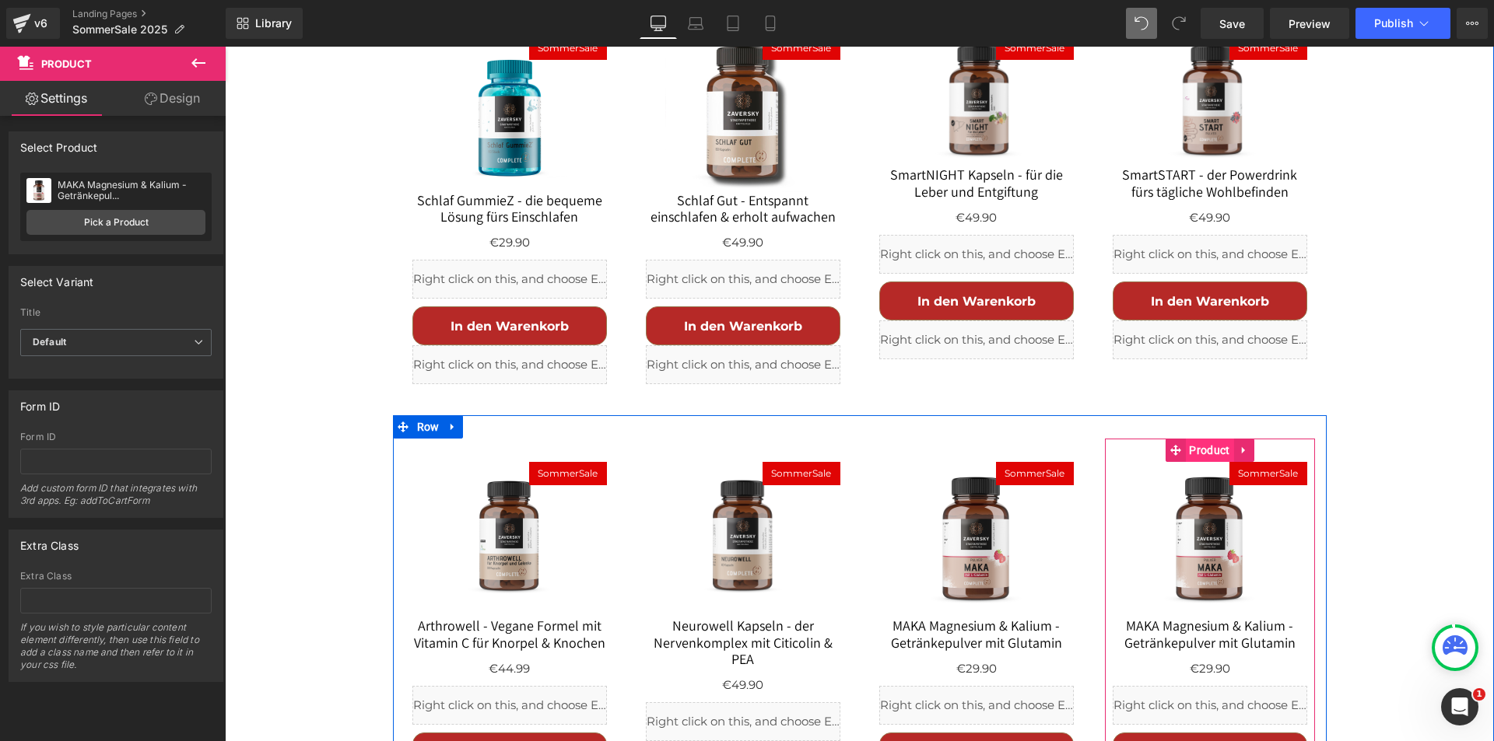
click at [1188, 439] on span "Product" at bounding box center [1209, 450] width 48 height 23
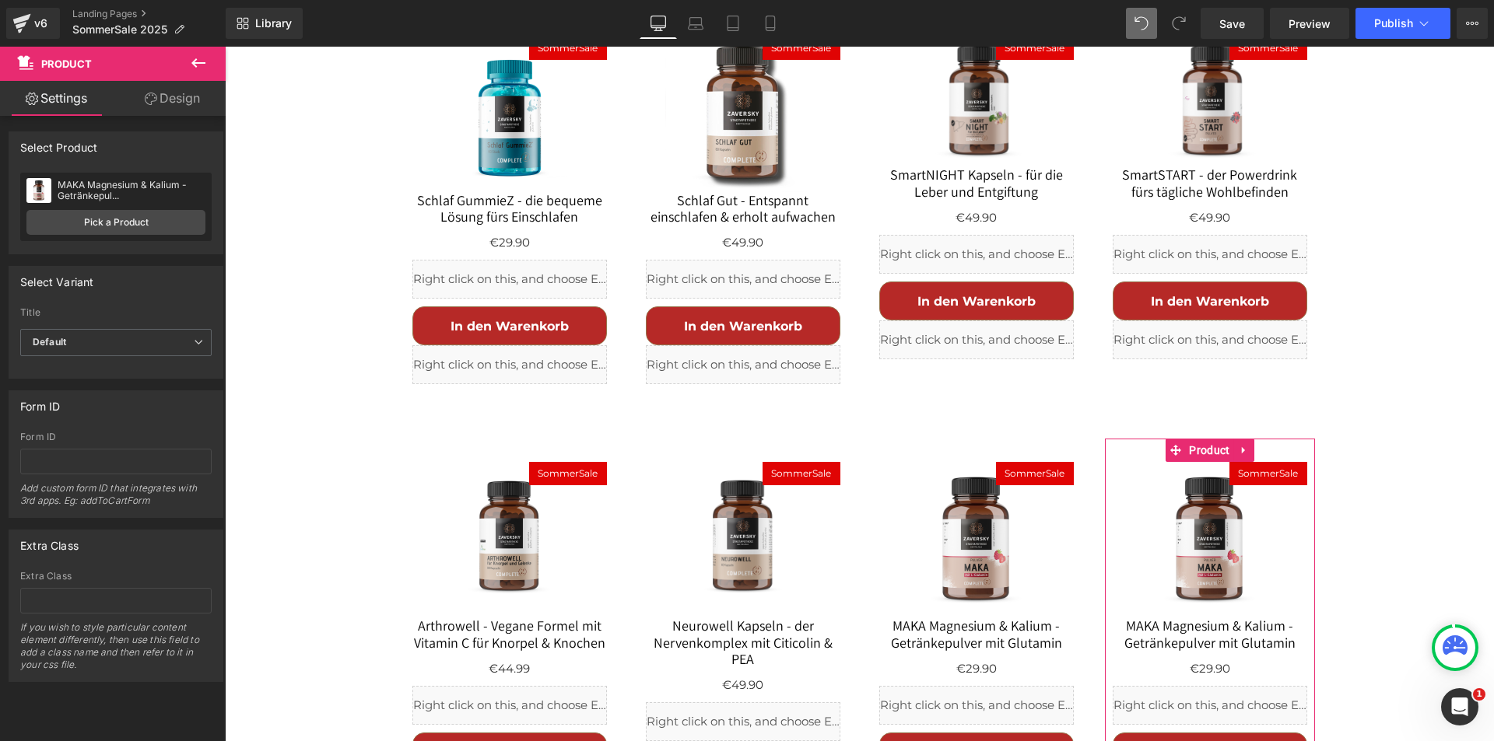
click at [108, 237] on div "MAKA Magnesium & Kalium - Getränkepul... MAKA Magnesium & Kalium - Getränkepul.…" at bounding box center [115, 207] width 191 height 68
click at [122, 224] on link "Pick a Product" at bounding box center [115, 222] width 179 height 25
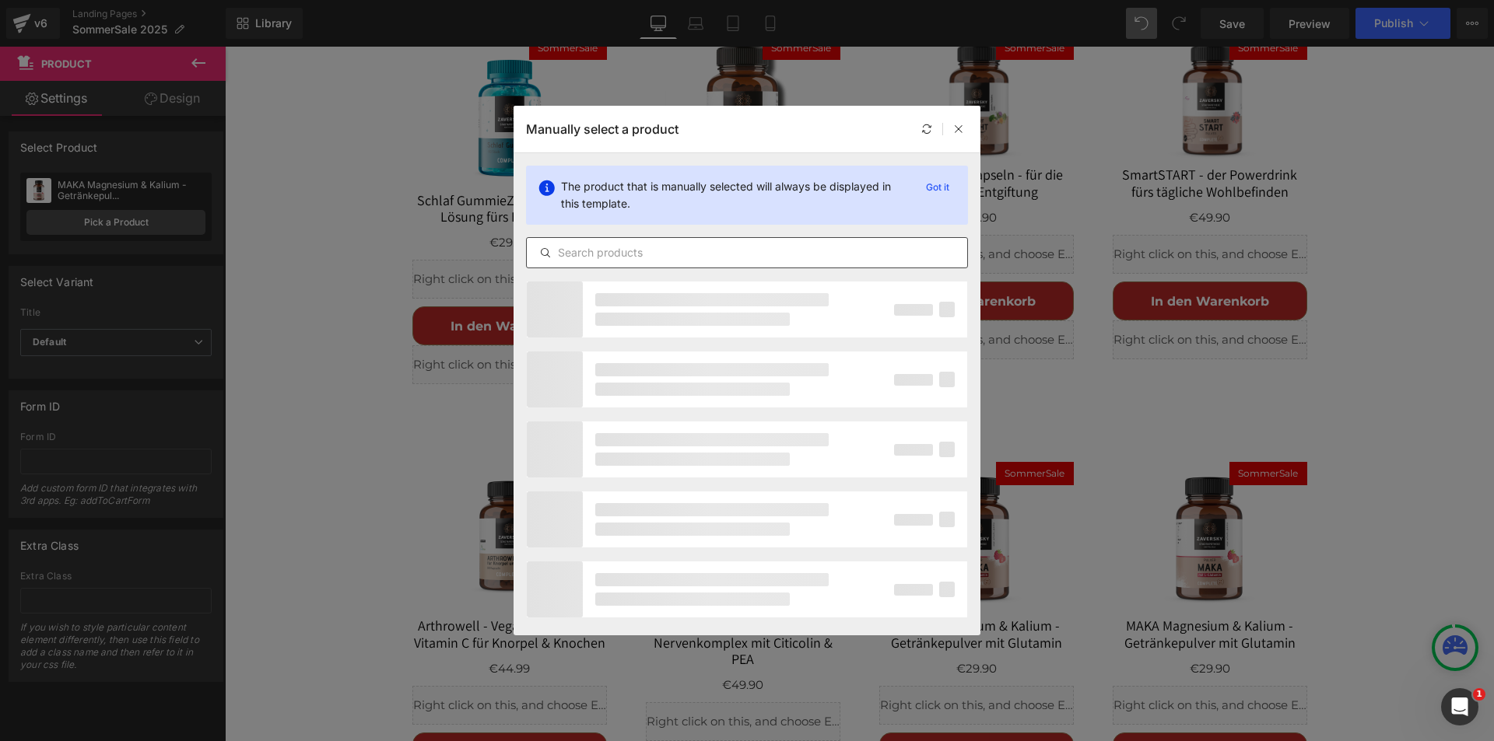
click at [634, 251] on input "text" at bounding box center [747, 253] width 440 height 19
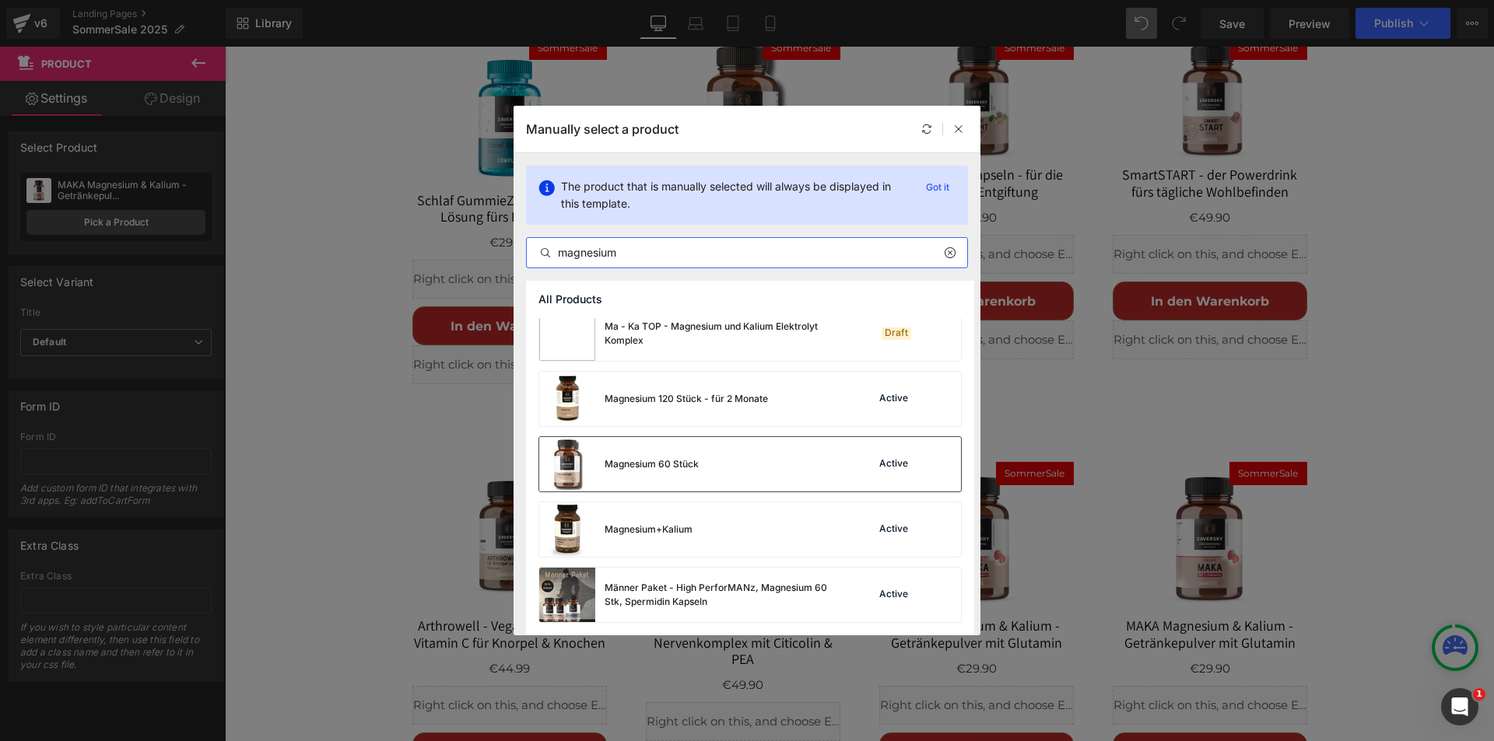
scroll to position [209, 0]
type input "magnesium"
click at [621, 457] on div "Magnesium 60 Stück" at bounding box center [652, 464] width 94 height 14
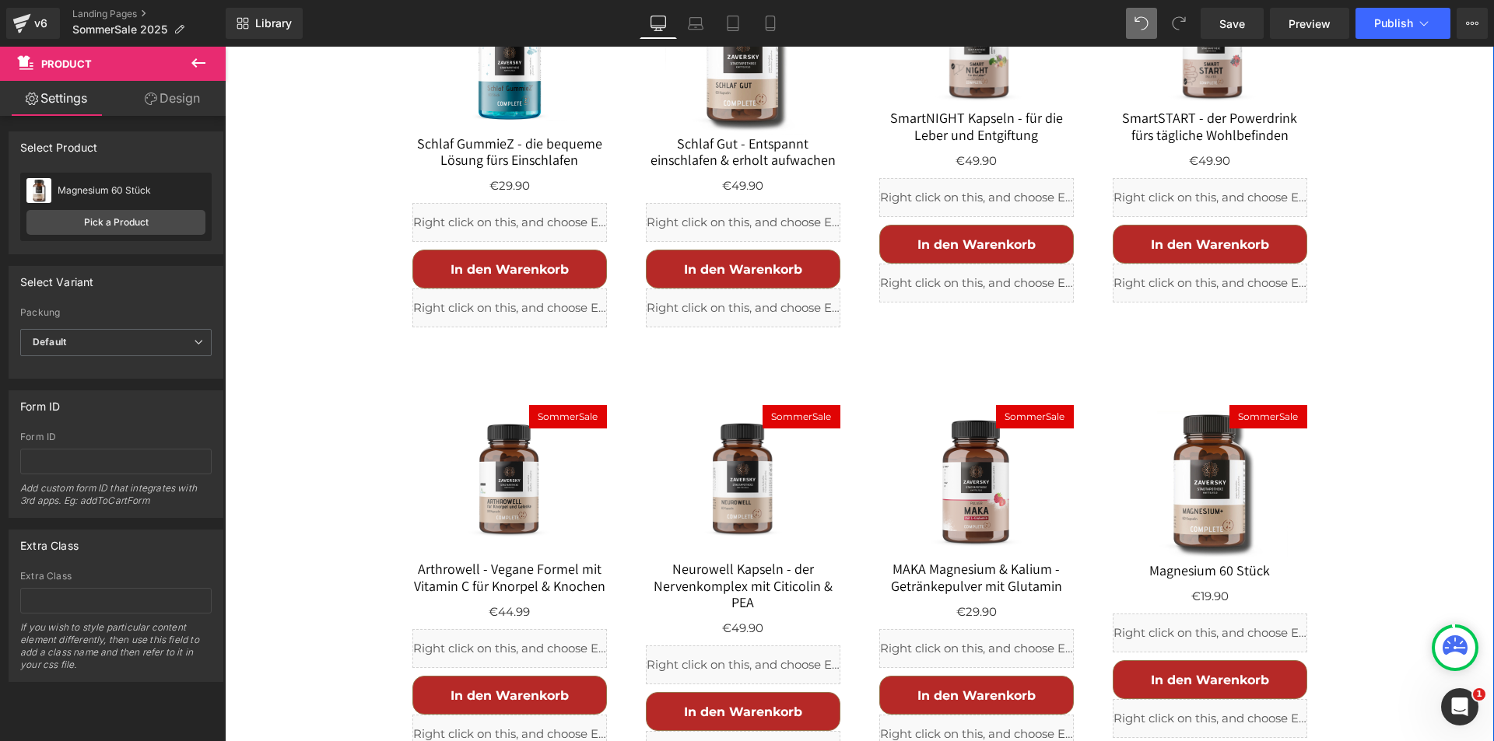
scroll to position [2205, 0]
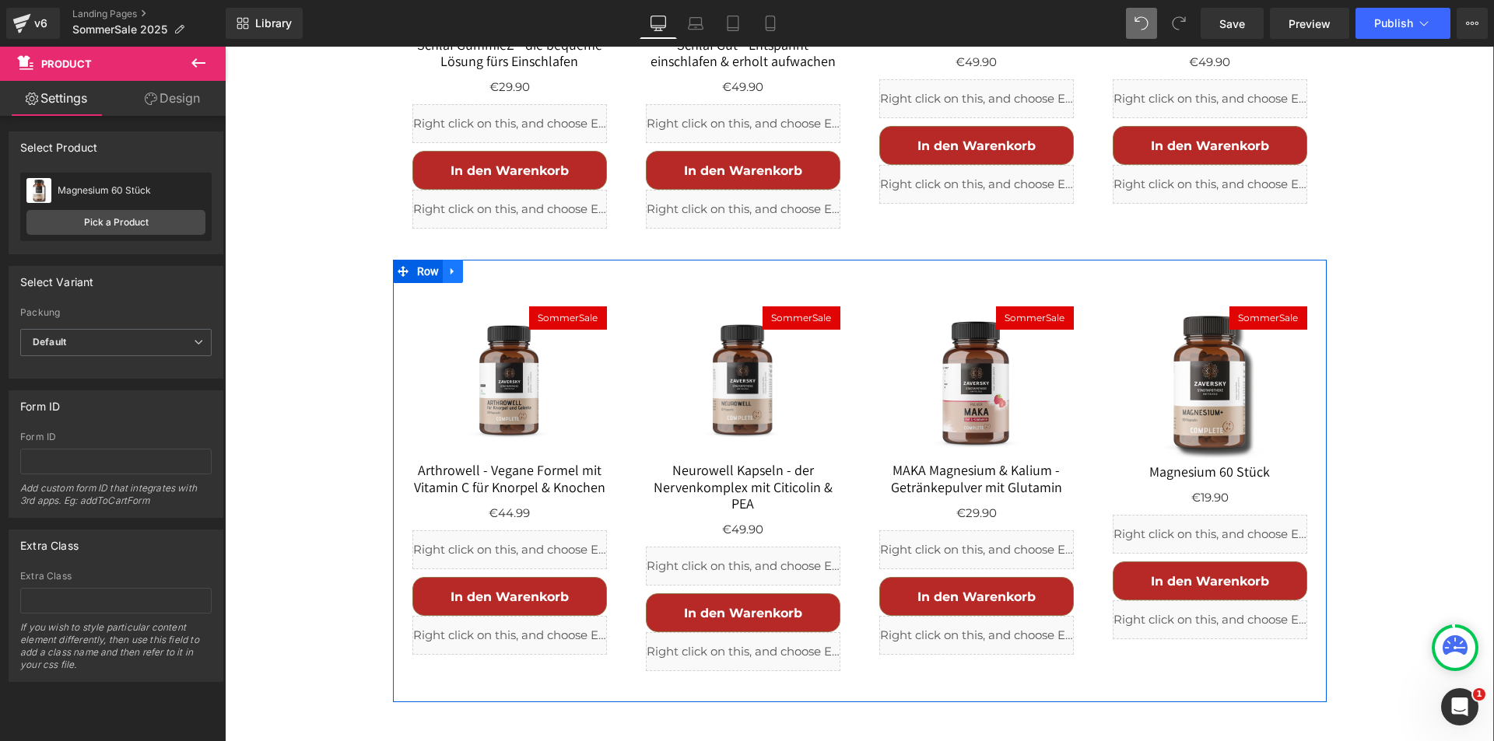
click at [450, 268] on icon at bounding box center [451, 271] width 3 height 7
click at [471, 266] on icon at bounding box center [473, 271] width 11 height 11
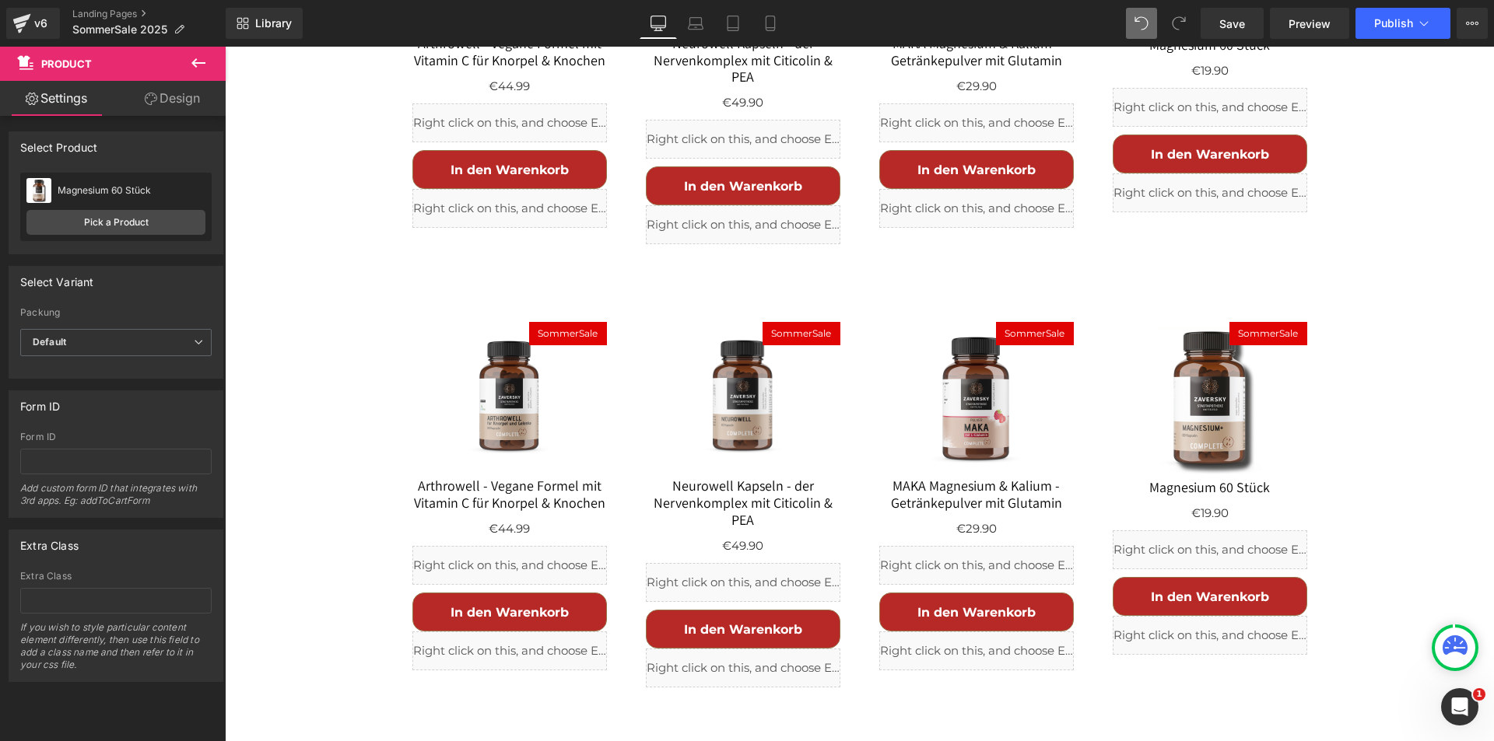
scroll to position [2725, 0]
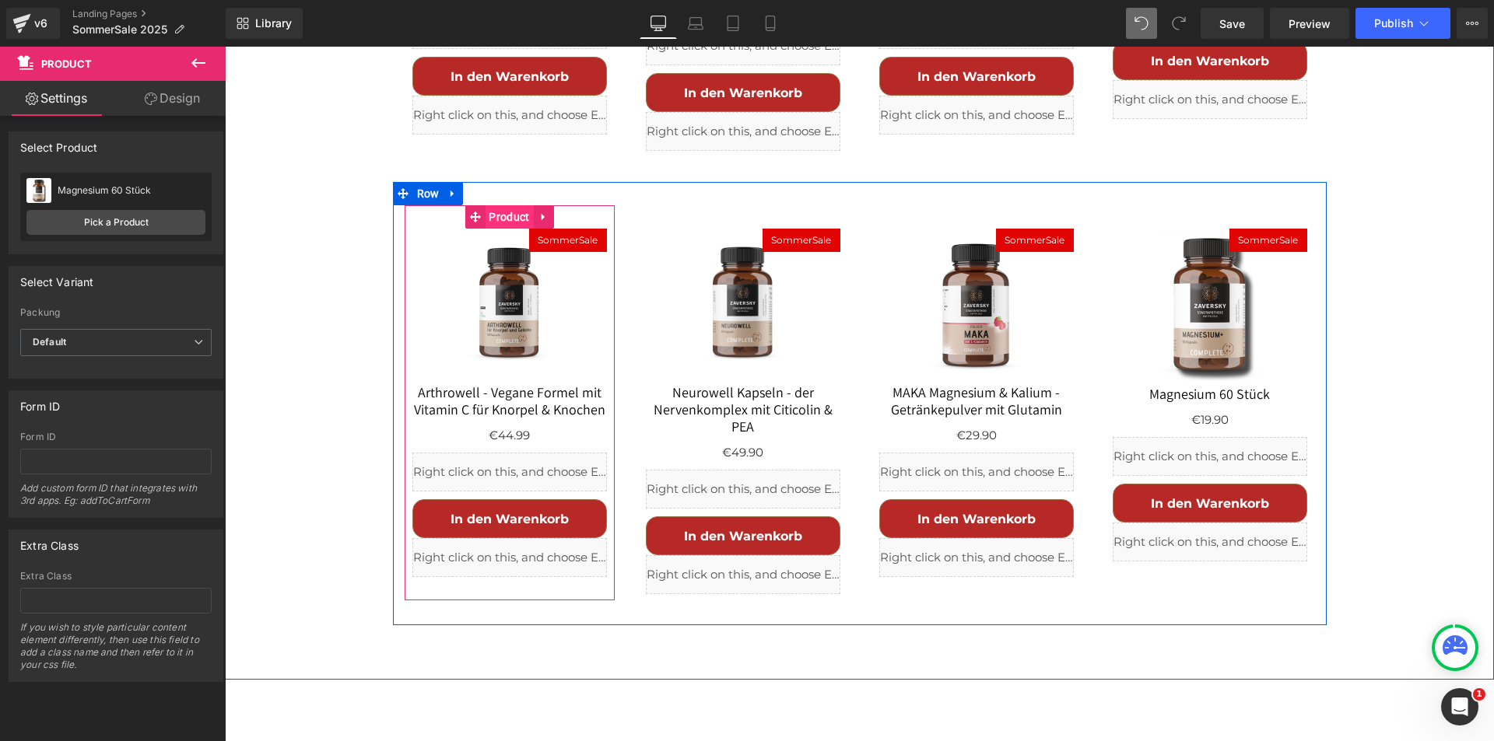
click at [500, 205] on span "Product" at bounding box center [509, 216] width 48 height 23
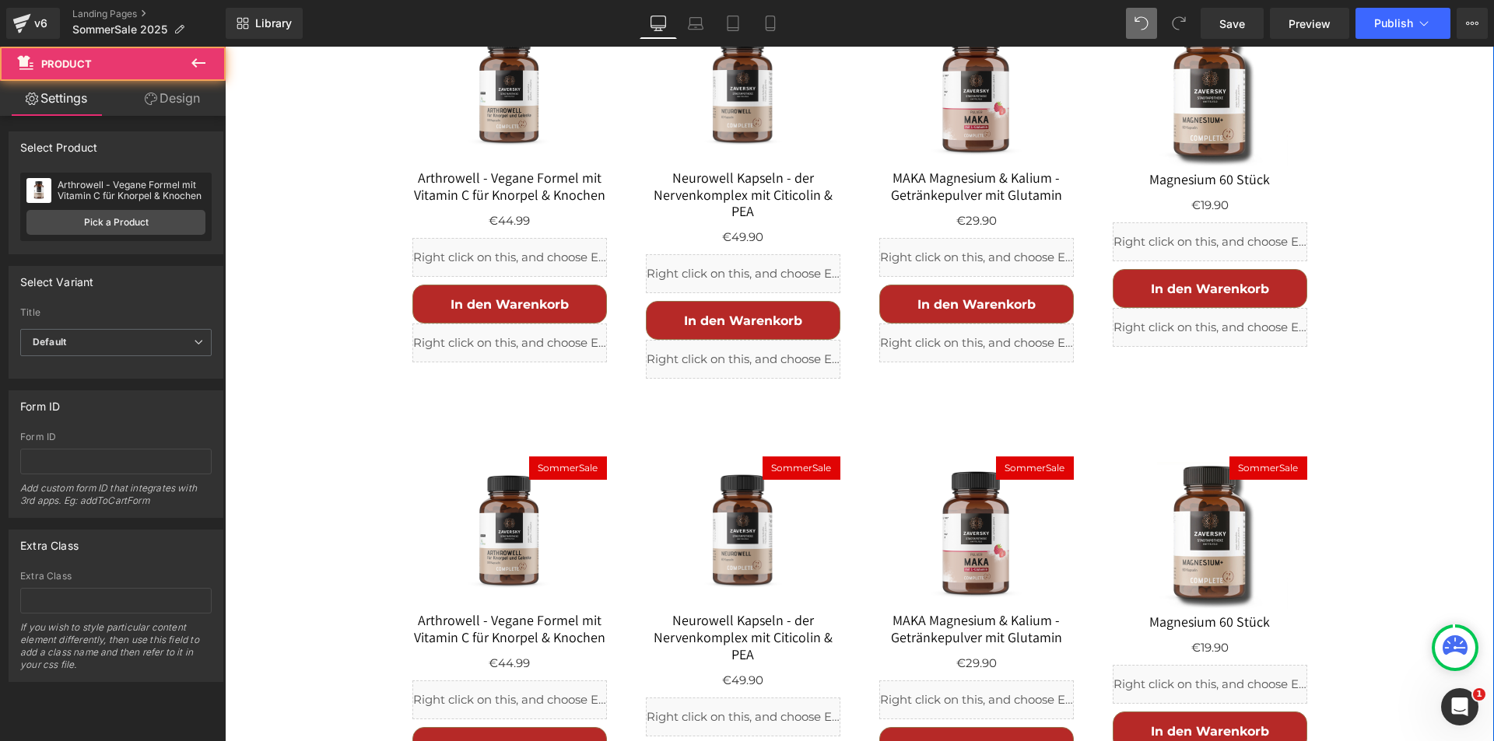
scroll to position [2492, 0]
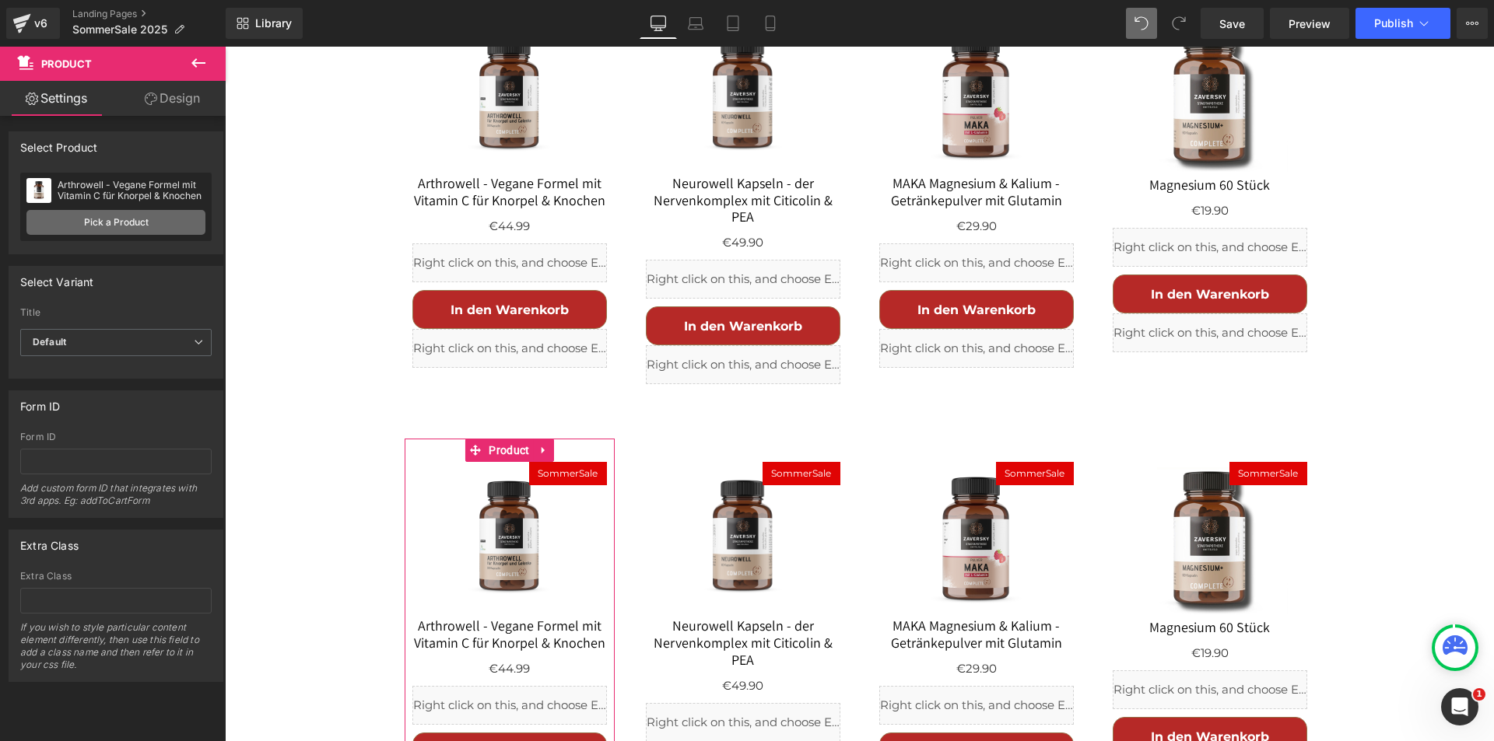
click at [110, 230] on link "Pick a Product" at bounding box center [115, 222] width 179 height 25
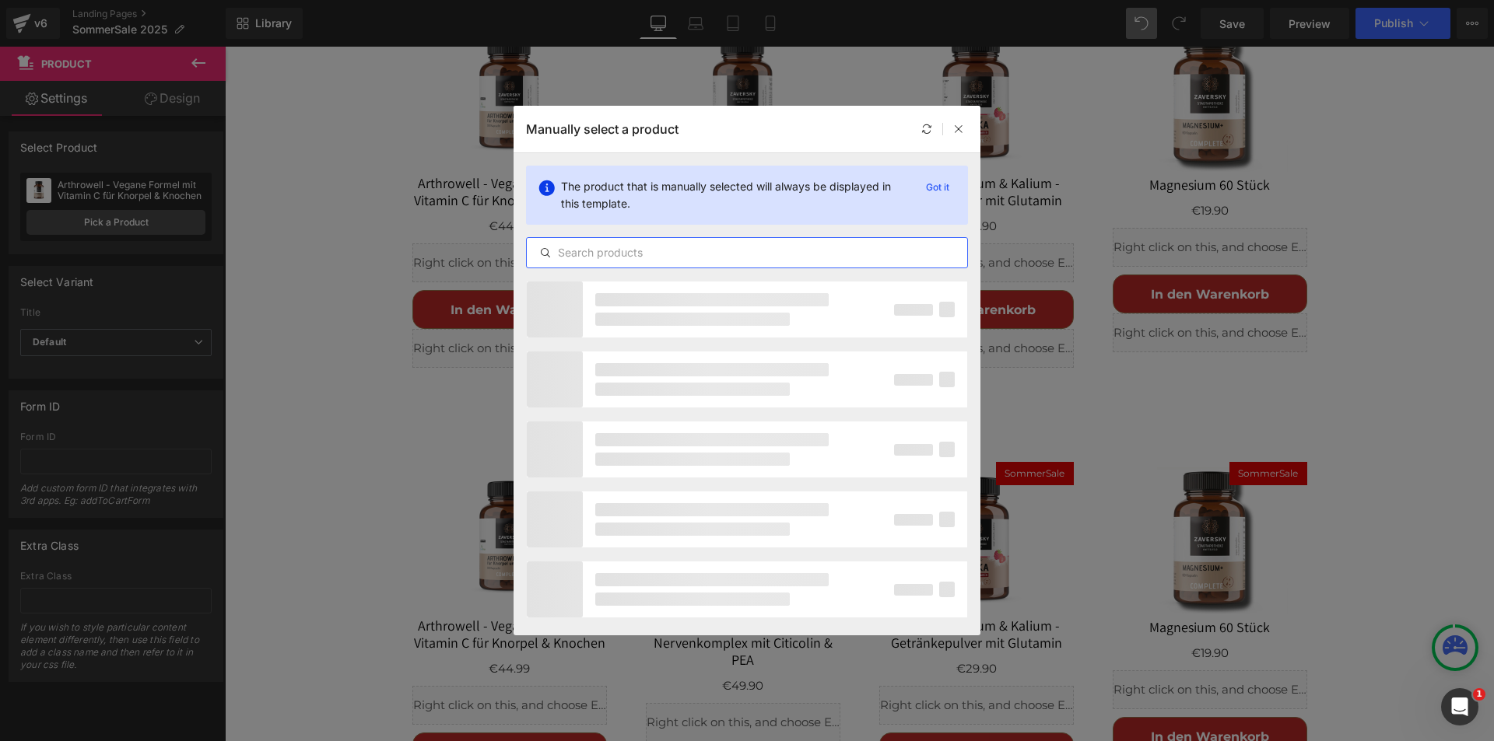
click at [640, 260] on input "text" at bounding box center [747, 253] width 440 height 19
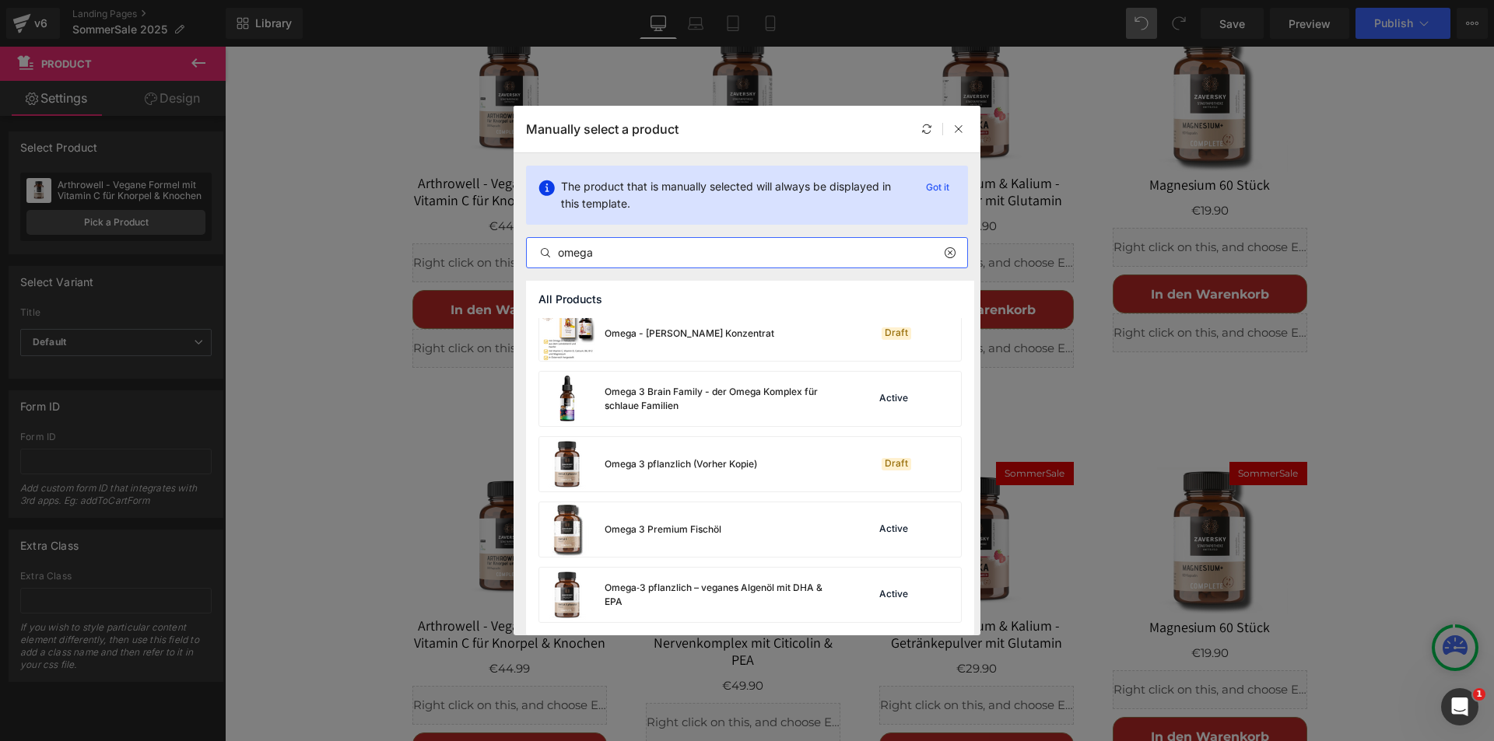
scroll to position [12, 0]
type input "omega"
click at [644, 583] on div "Omega‑3 pflanzlich – veganes Algenöl mit DHA & EPA" at bounding box center [721, 595] width 233 height 28
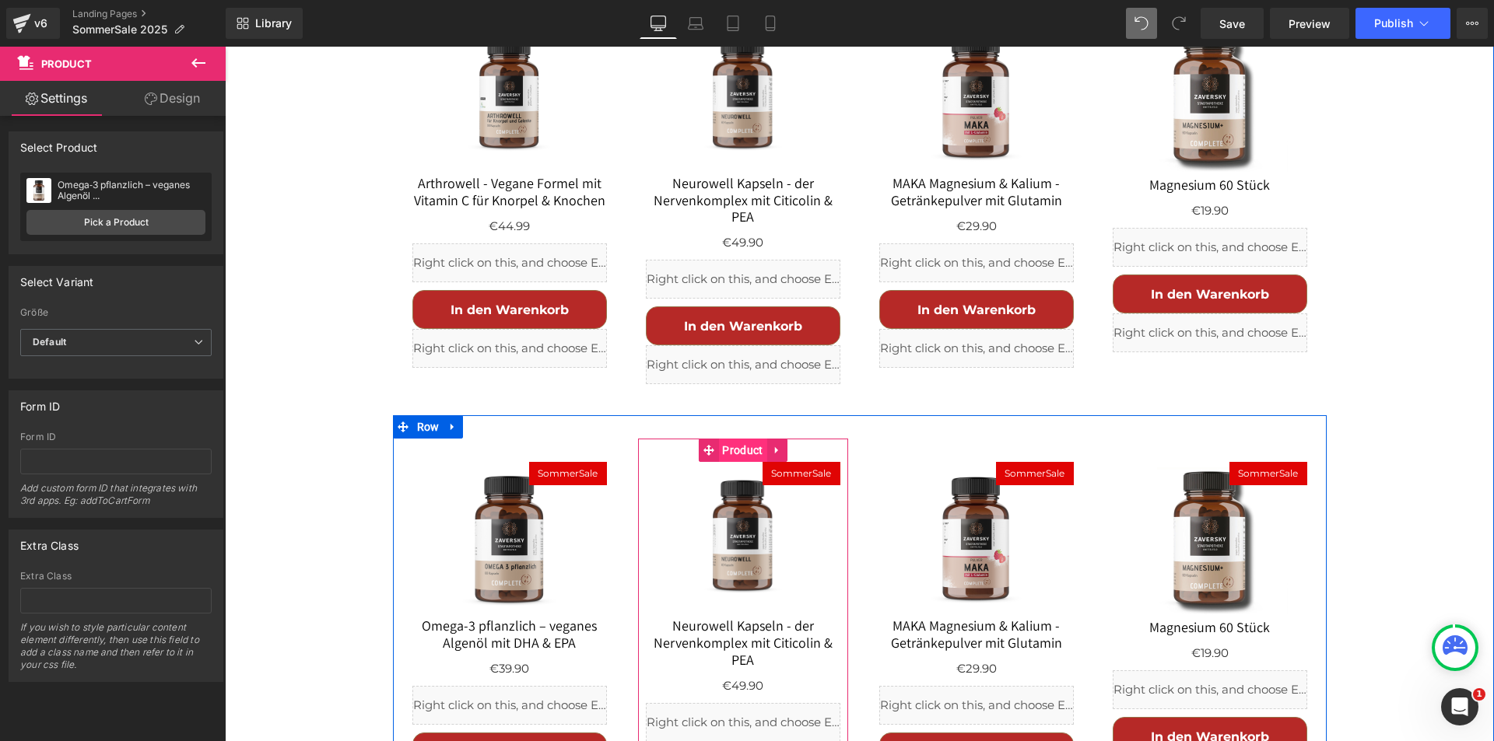
click at [728, 439] on span "Product" at bounding box center [742, 450] width 48 height 23
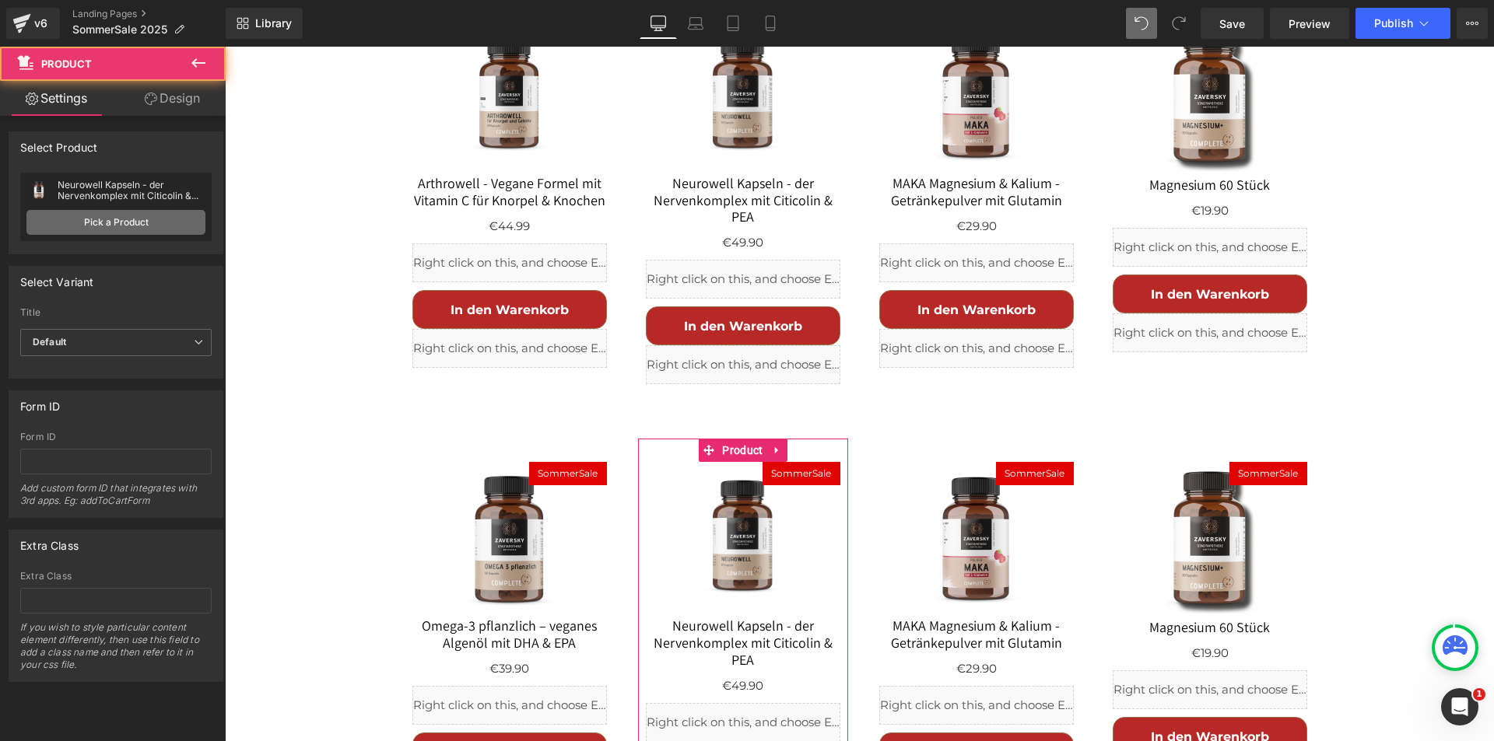
click at [132, 223] on link "Pick a Product" at bounding box center [115, 222] width 179 height 25
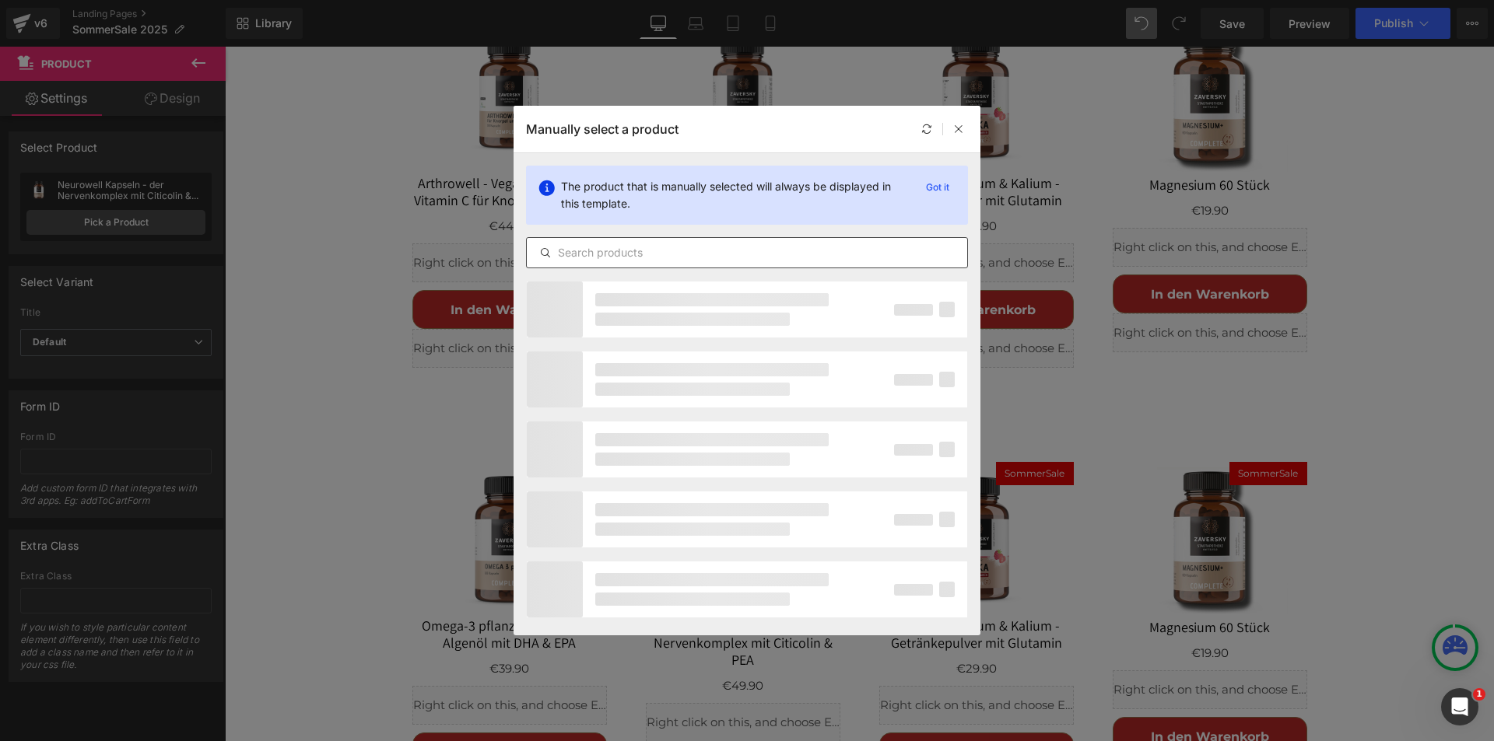
click at [631, 251] on input "text" at bounding box center [747, 253] width 440 height 19
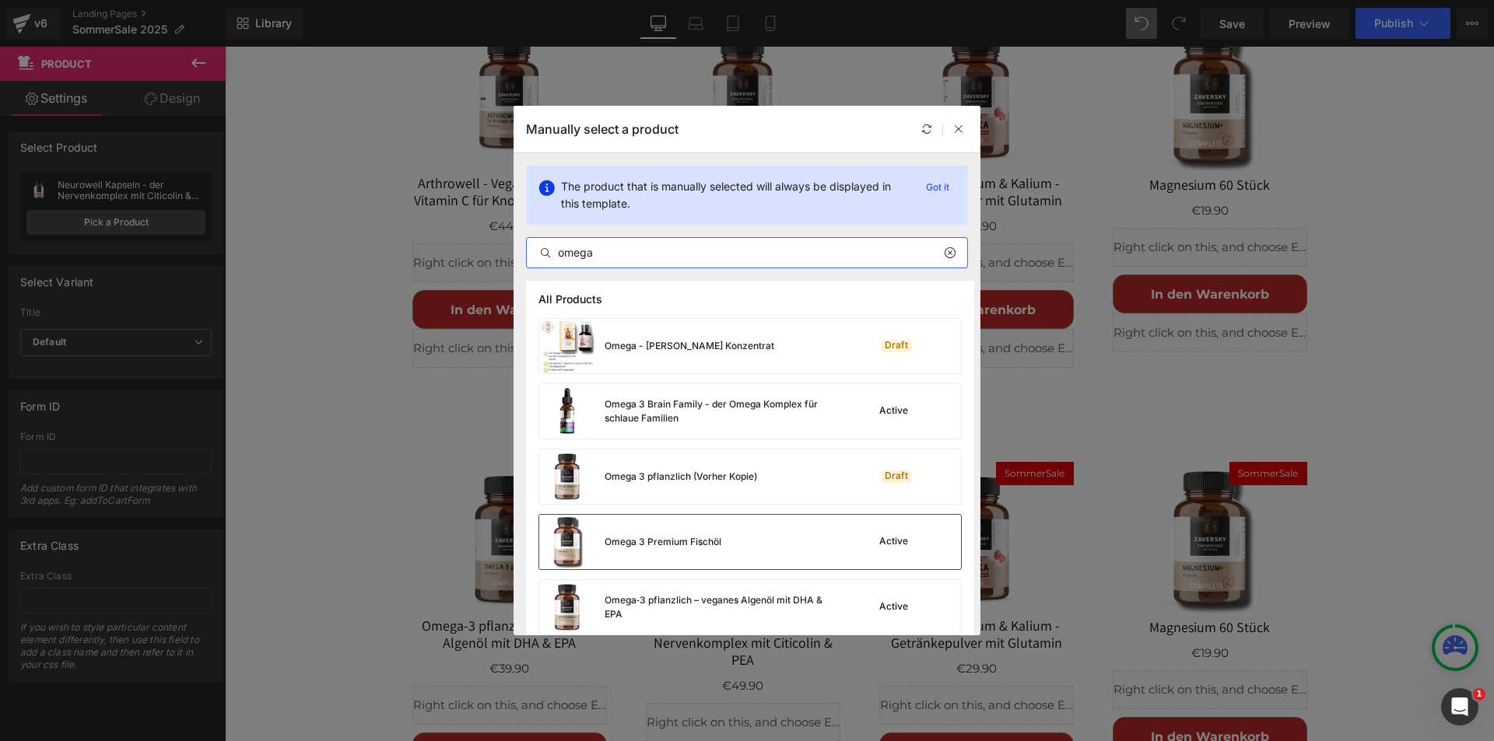
type input "omega"
click at [577, 536] on img at bounding box center [567, 542] width 56 height 54
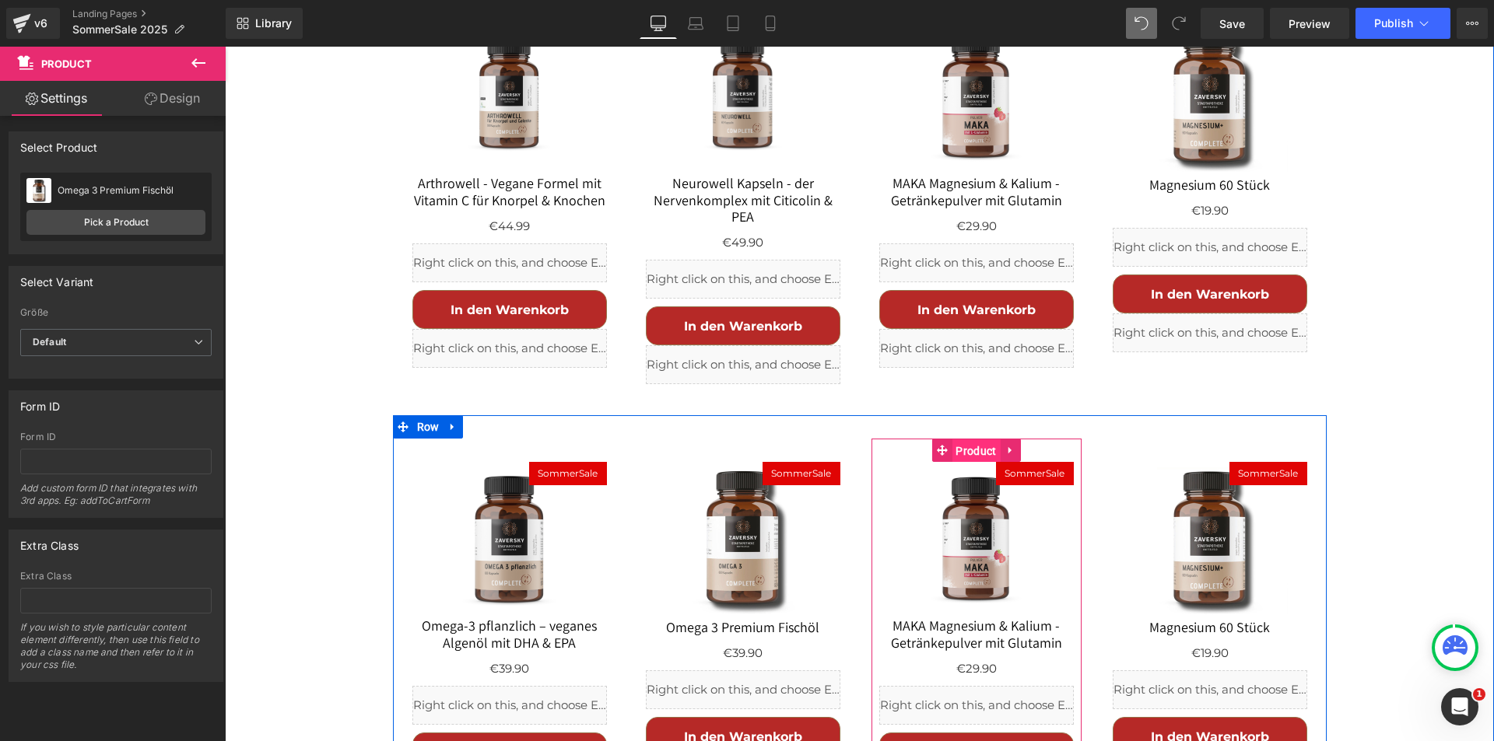
click at [951, 440] on span "Product" at bounding box center [975, 451] width 48 height 23
click at [972, 439] on span "Product" at bounding box center [975, 450] width 48 height 23
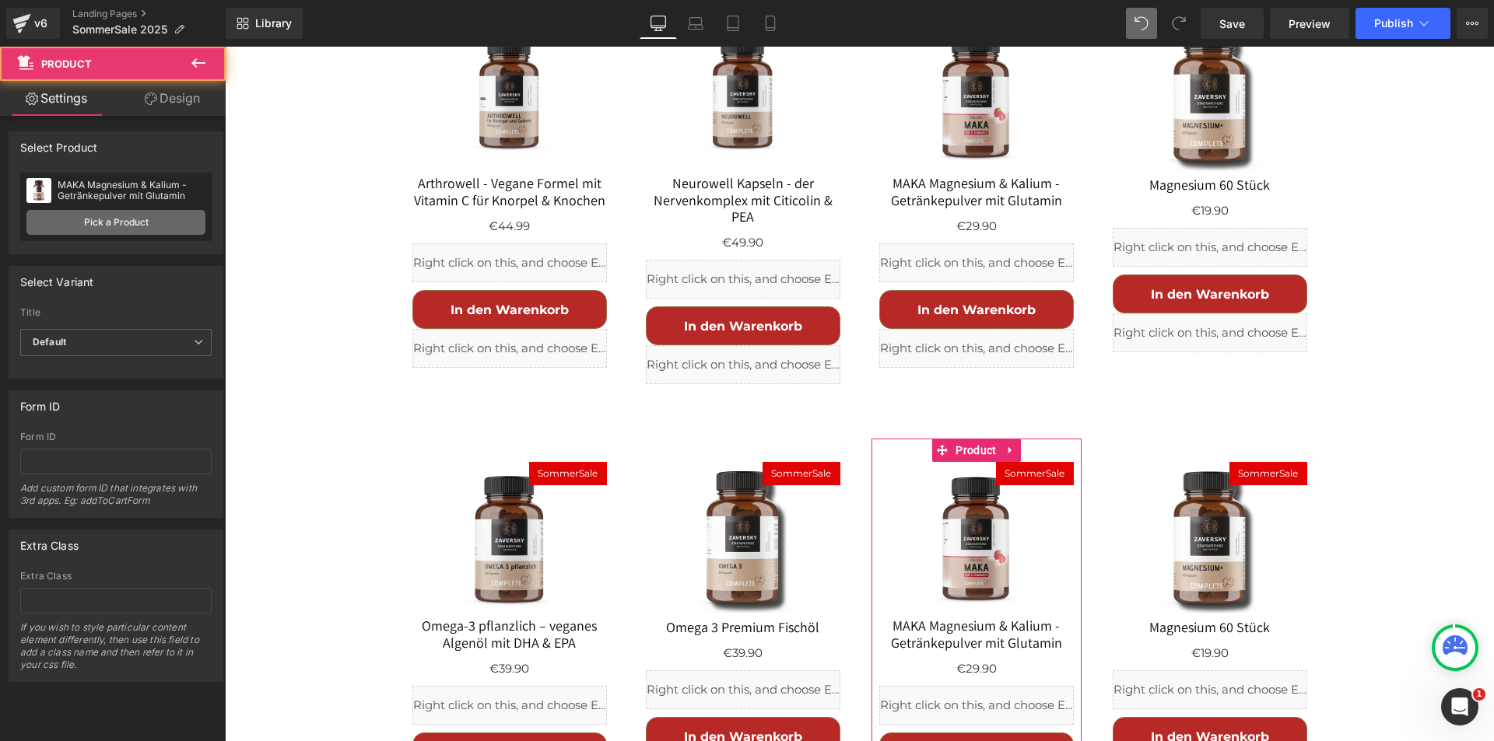
click at [114, 224] on link "Pick a Product" at bounding box center [115, 222] width 179 height 25
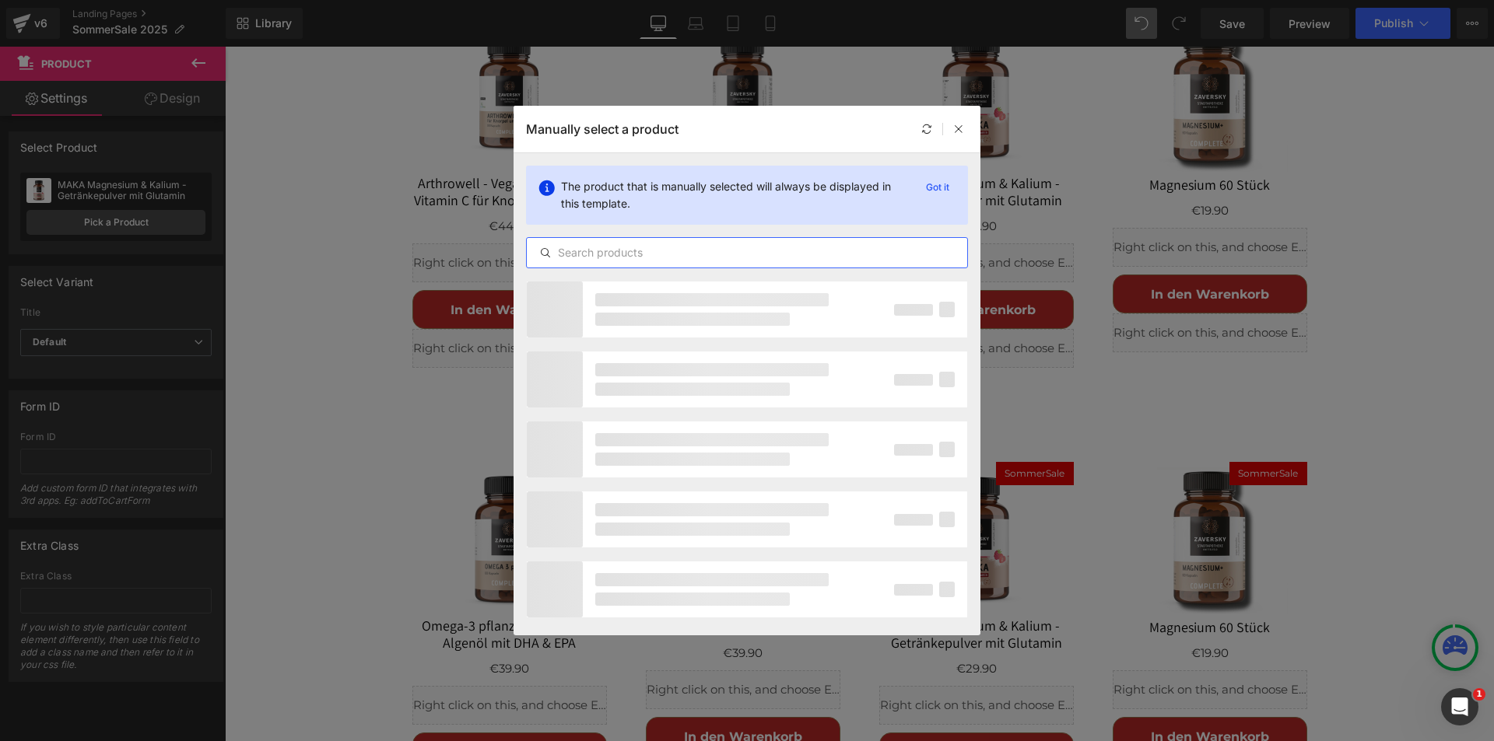
click at [629, 251] on input "text" at bounding box center [747, 253] width 440 height 19
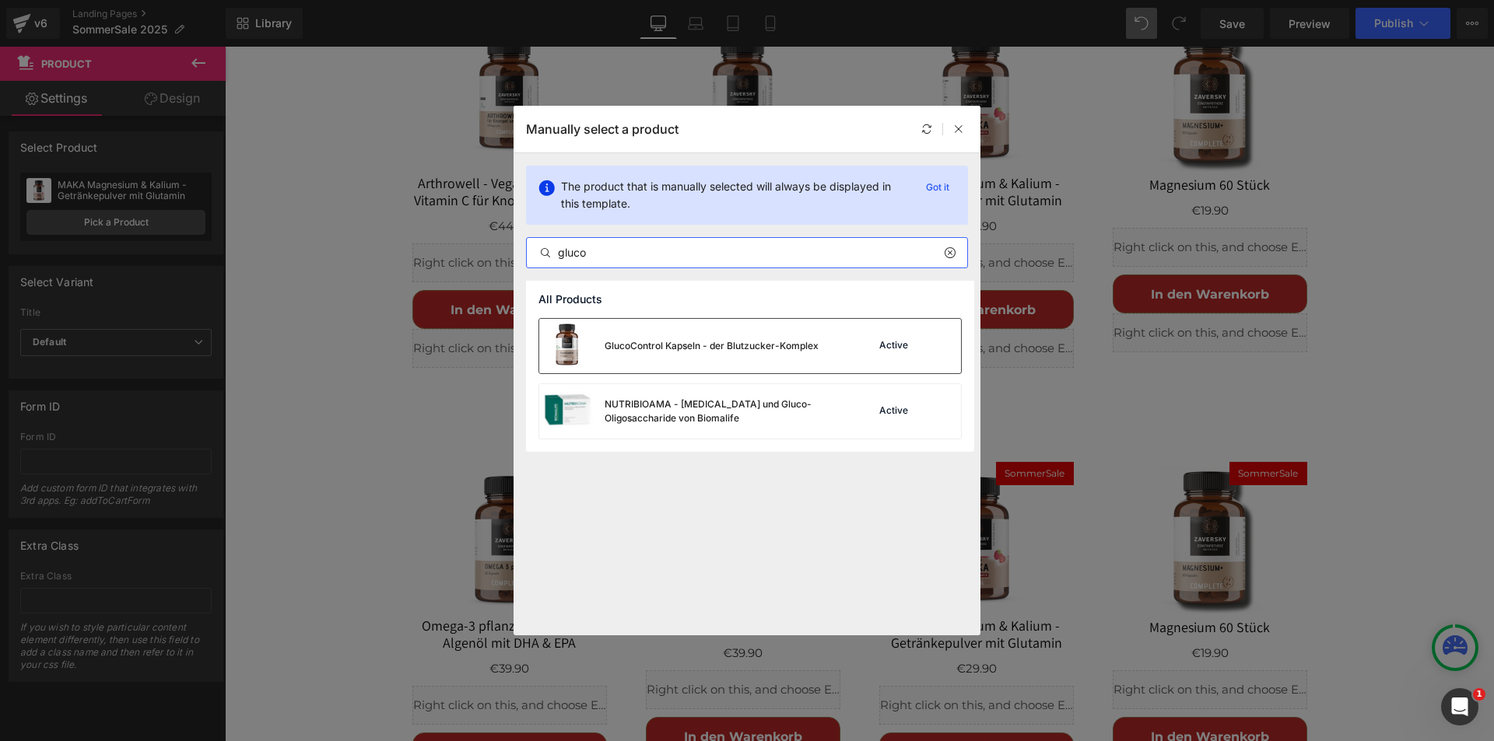
type input "gluco"
click at [688, 343] on div "GlucoControl Kapseln - der Blutzucker-Komplex" at bounding box center [712, 346] width 214 height 14
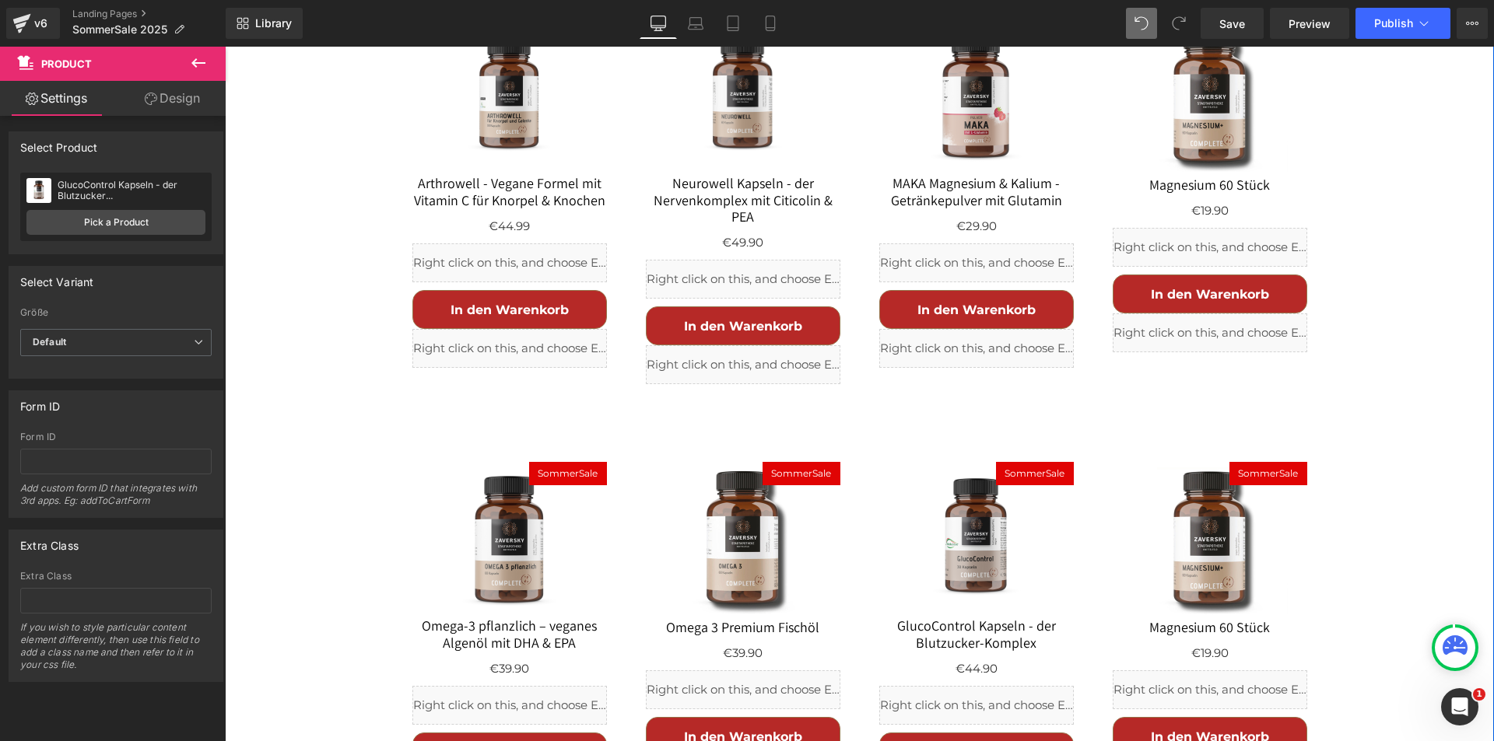
drag, startPoint x: 1358, startPoint y: 490, endPoint x: 1189, endPoint y: 462, distance: 171.9
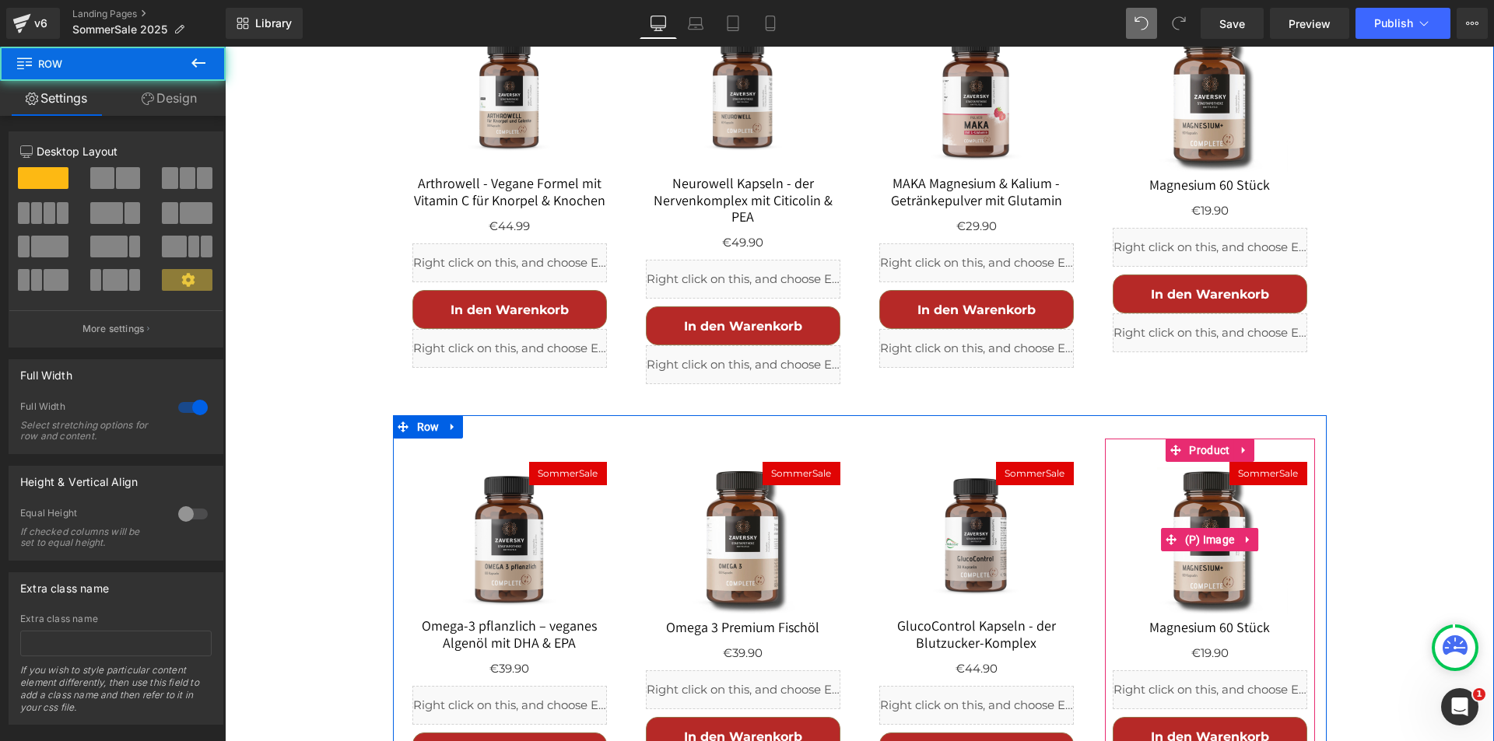
click at [1189, 528] on span "(P) Image" at bounding box center [1210, 539] width 58 height 23
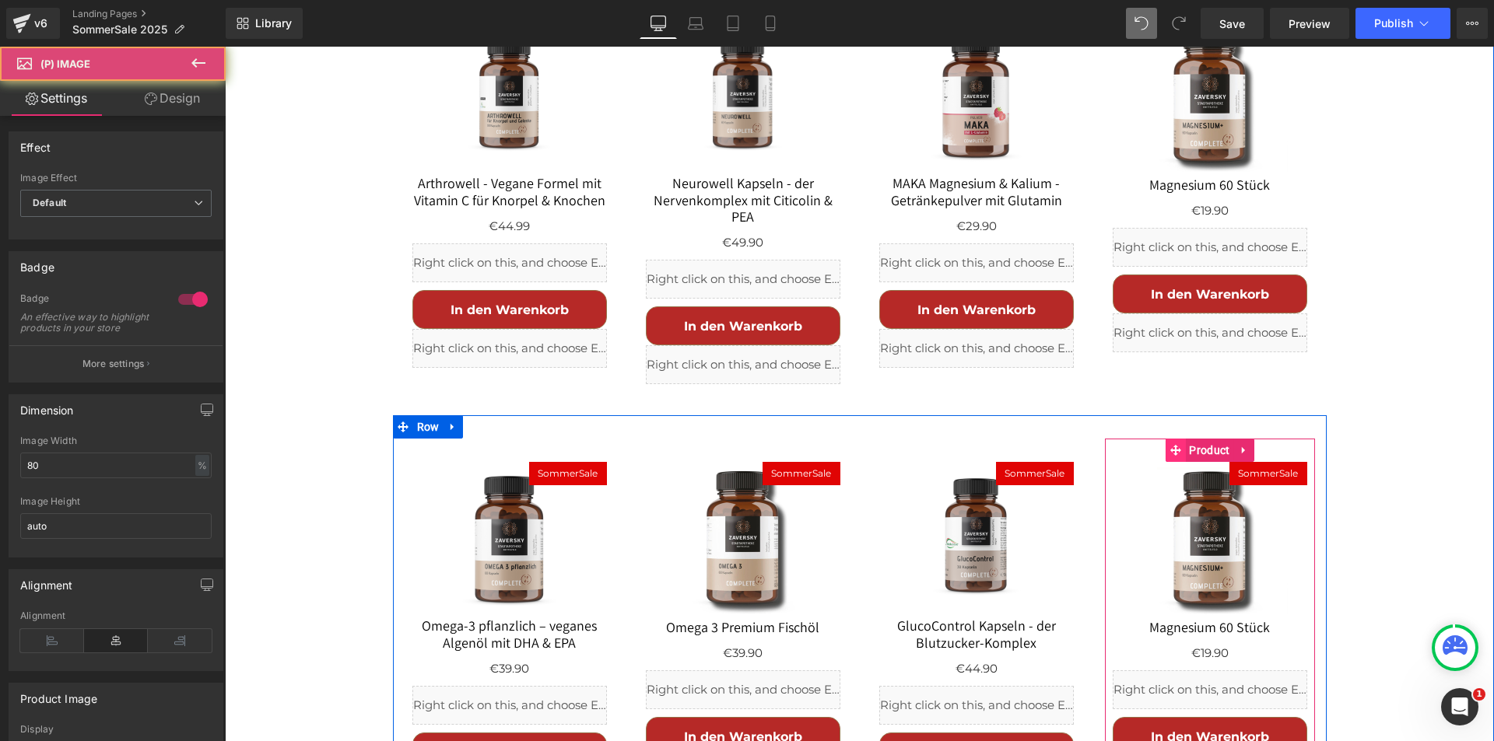
click at [1175, 439] on span at bounding box center [1175, 450] width 20 height 23
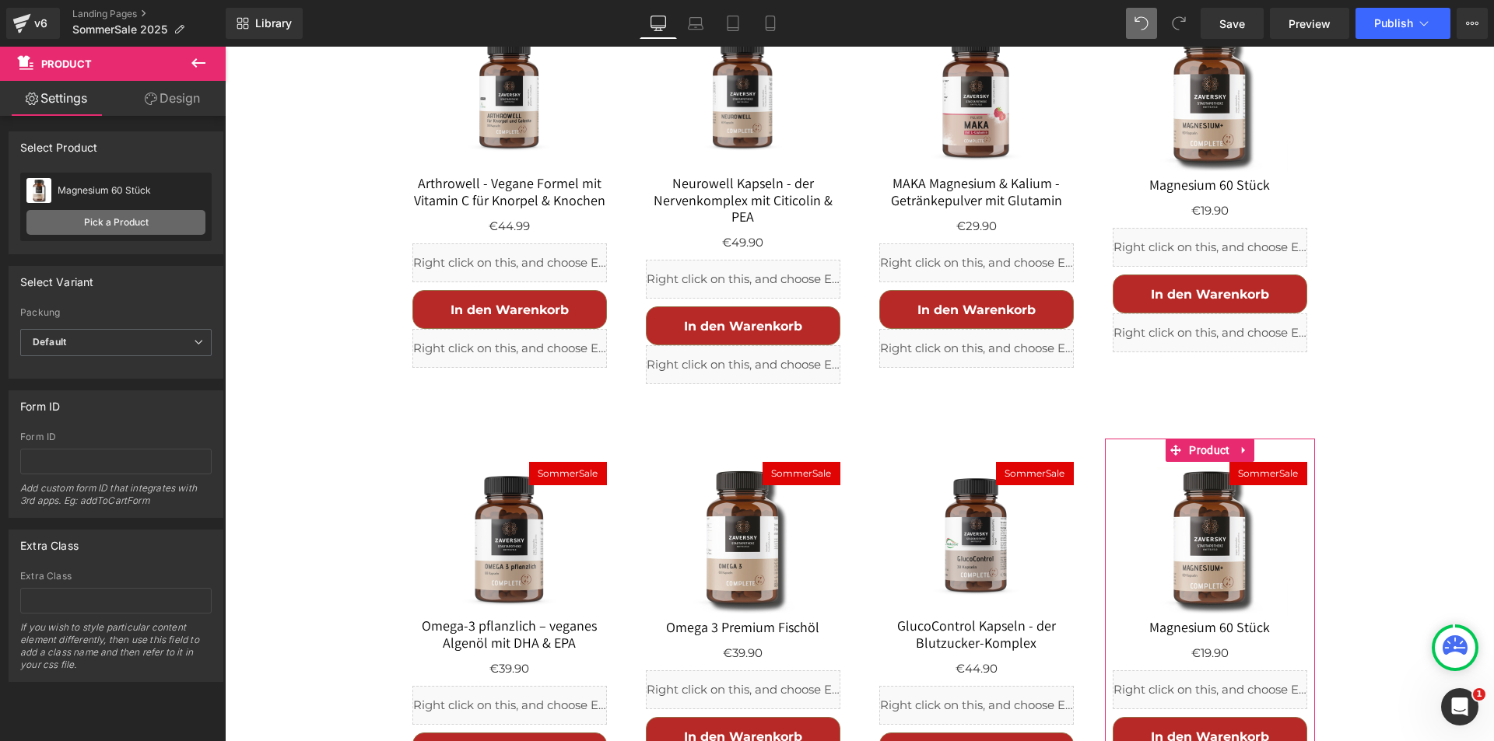
click at [154, 217] on link "Pick a Product" at bounding box center [115, 222] width 179 height 25
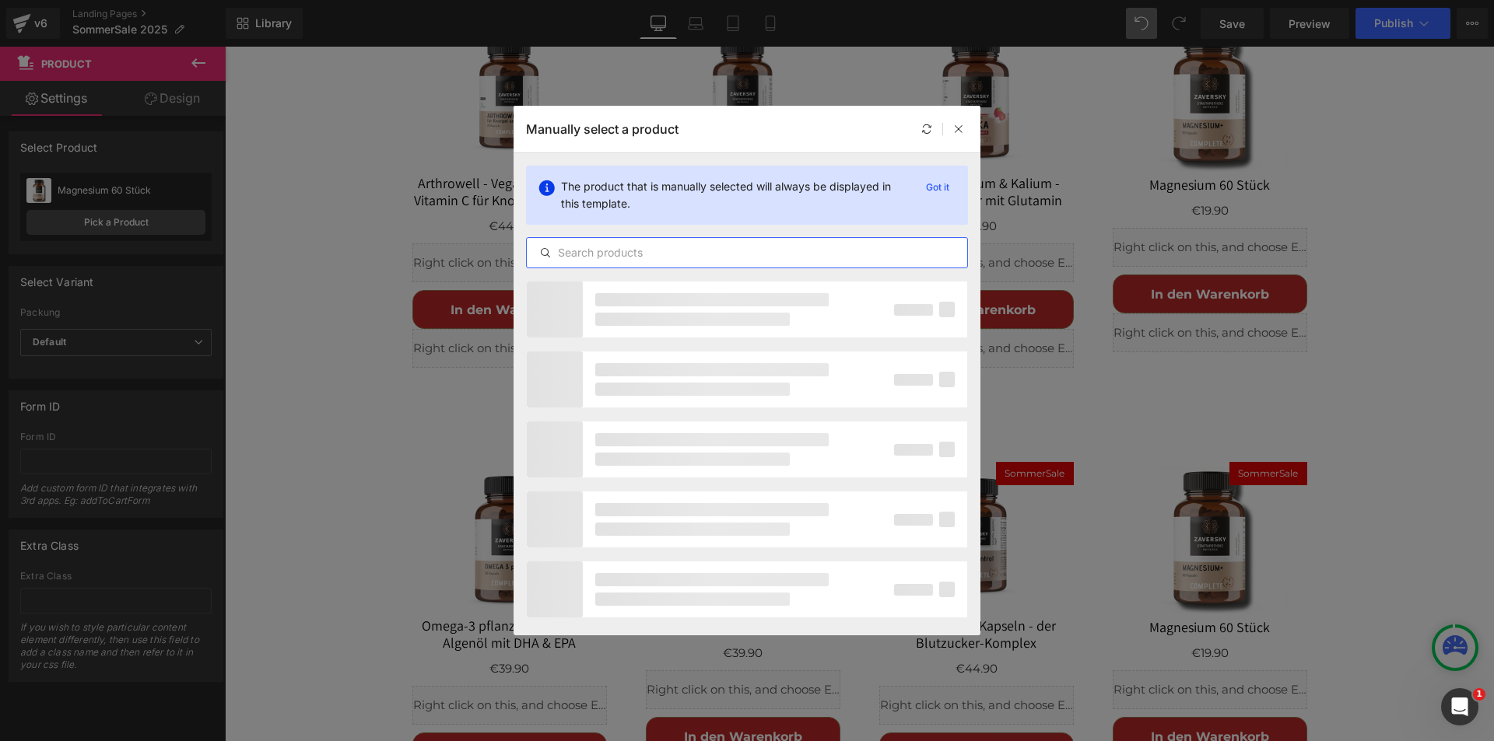
click at [640, 253] on input "text" at bounding box center [747, 253] width 440 height 19
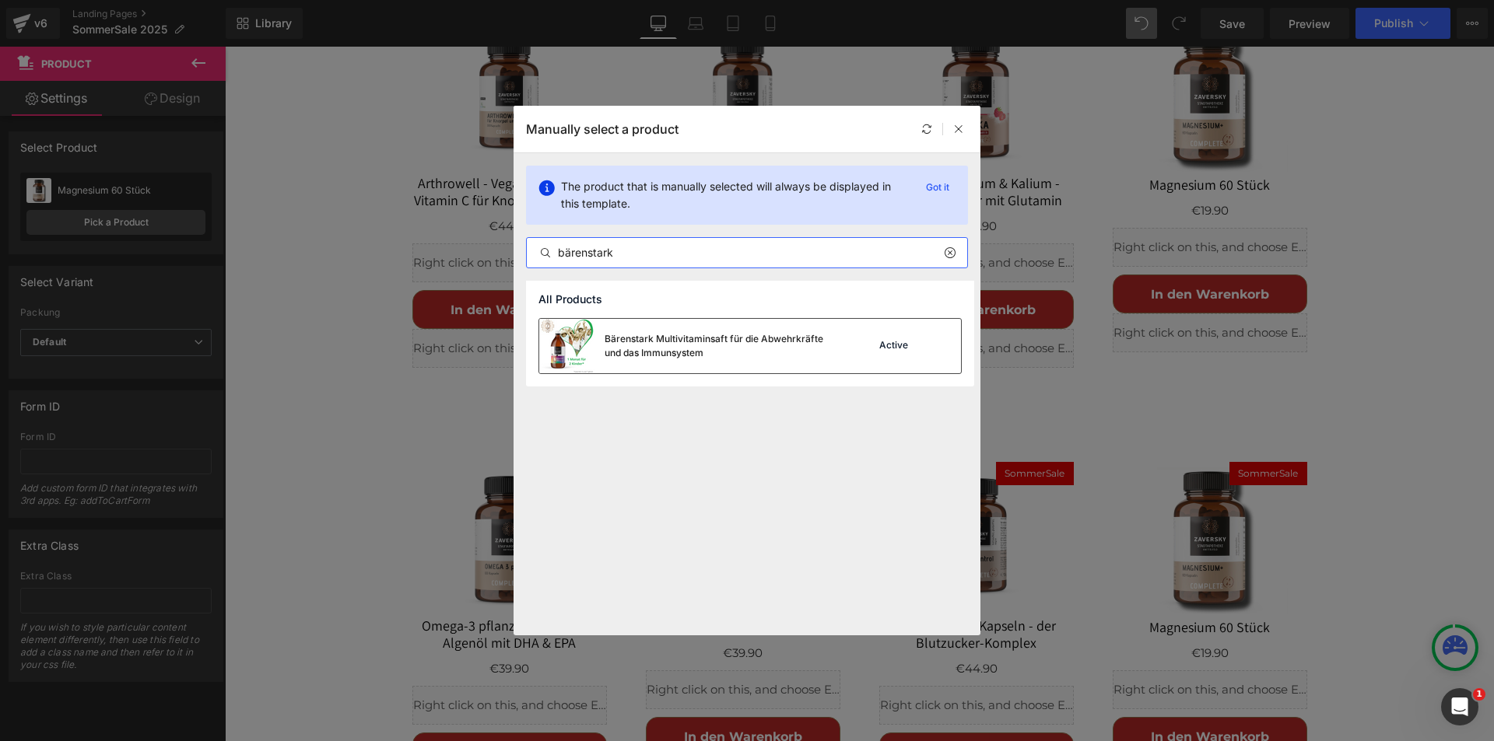
type input "bärenstark"
click at [654, 340] on div "Bärenstark Multivitaminsaft für die Abwehrkräfte und das Immunsystem" at bounding box center [721, 346] width 233 height 28
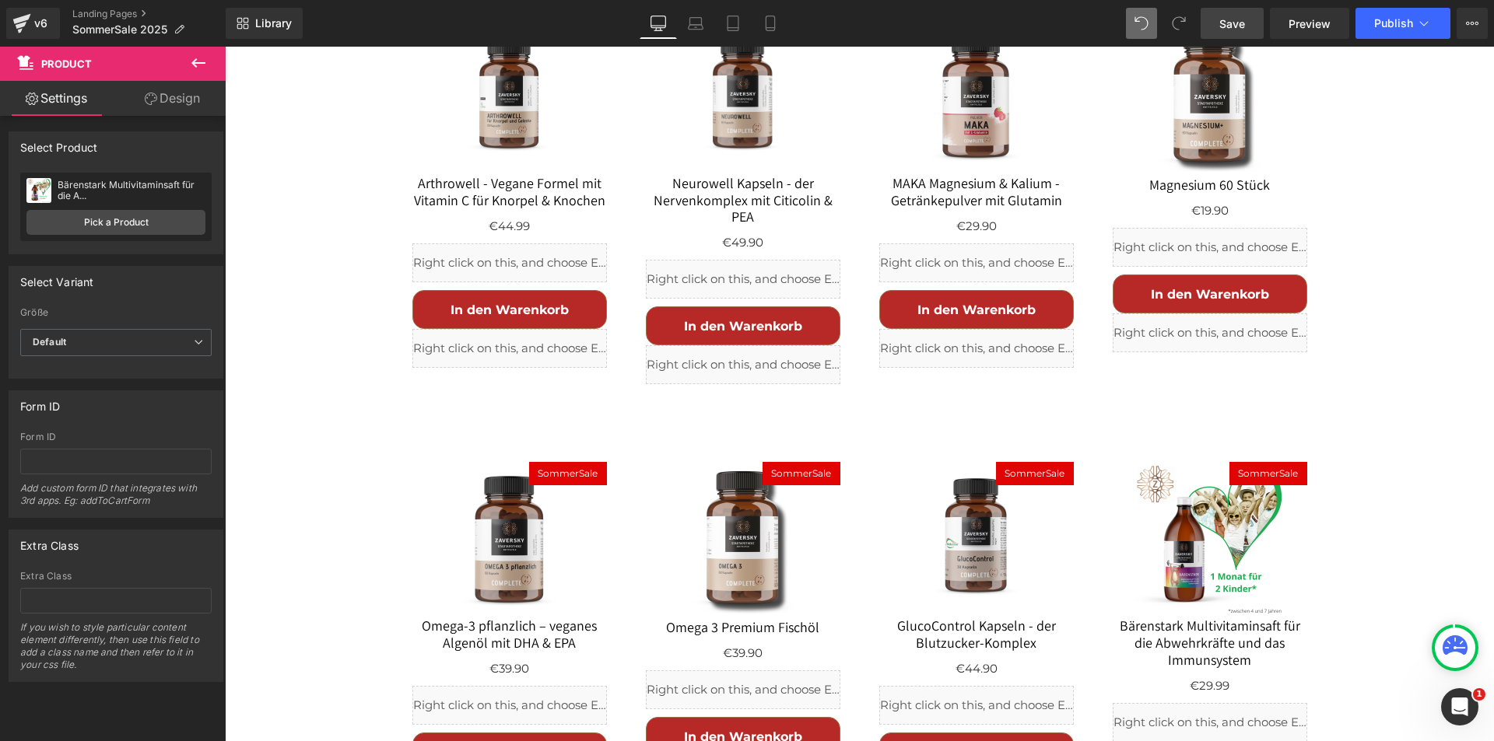
click at [1222, 28] on span "Save" at bounding box center [1232, 24] width 26 height 16
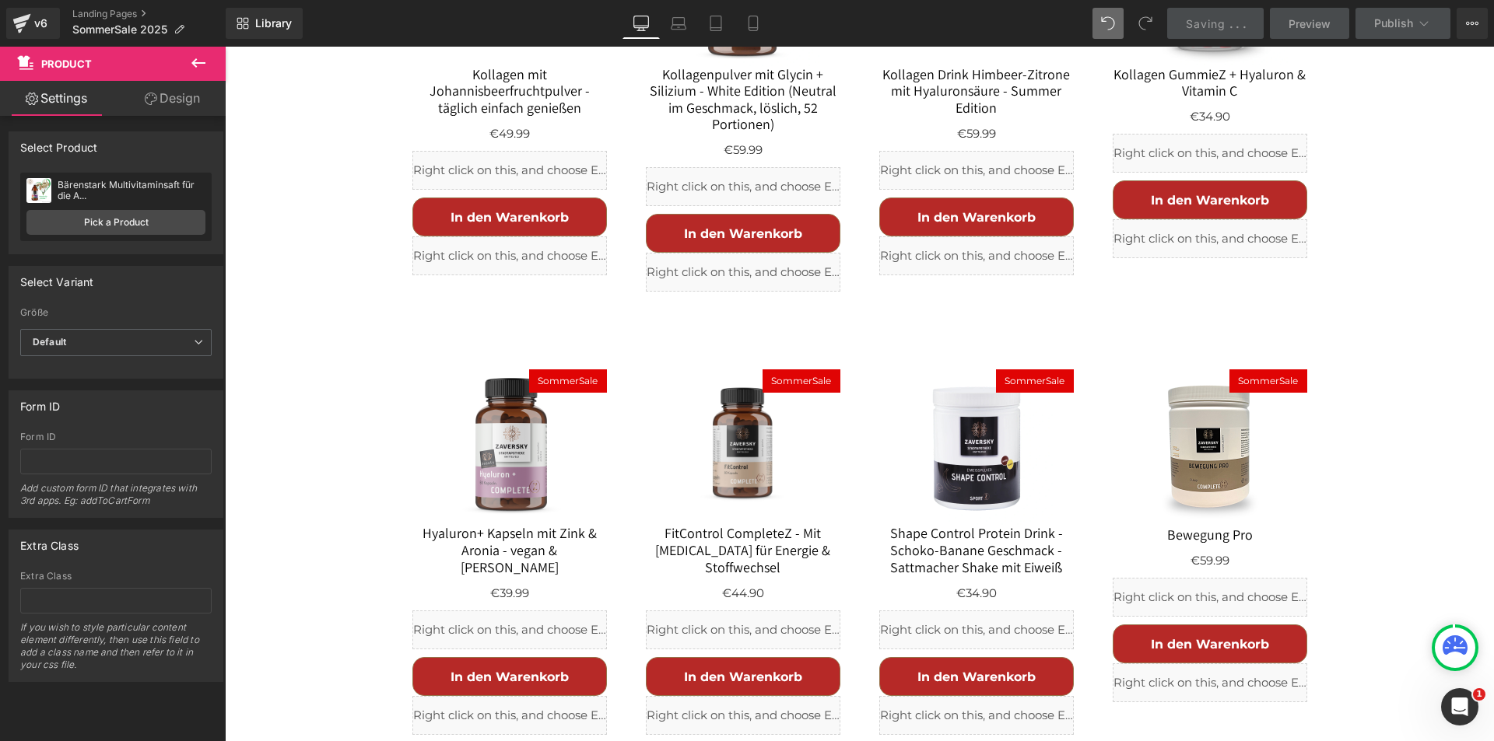
scroll to position [1247, 0]
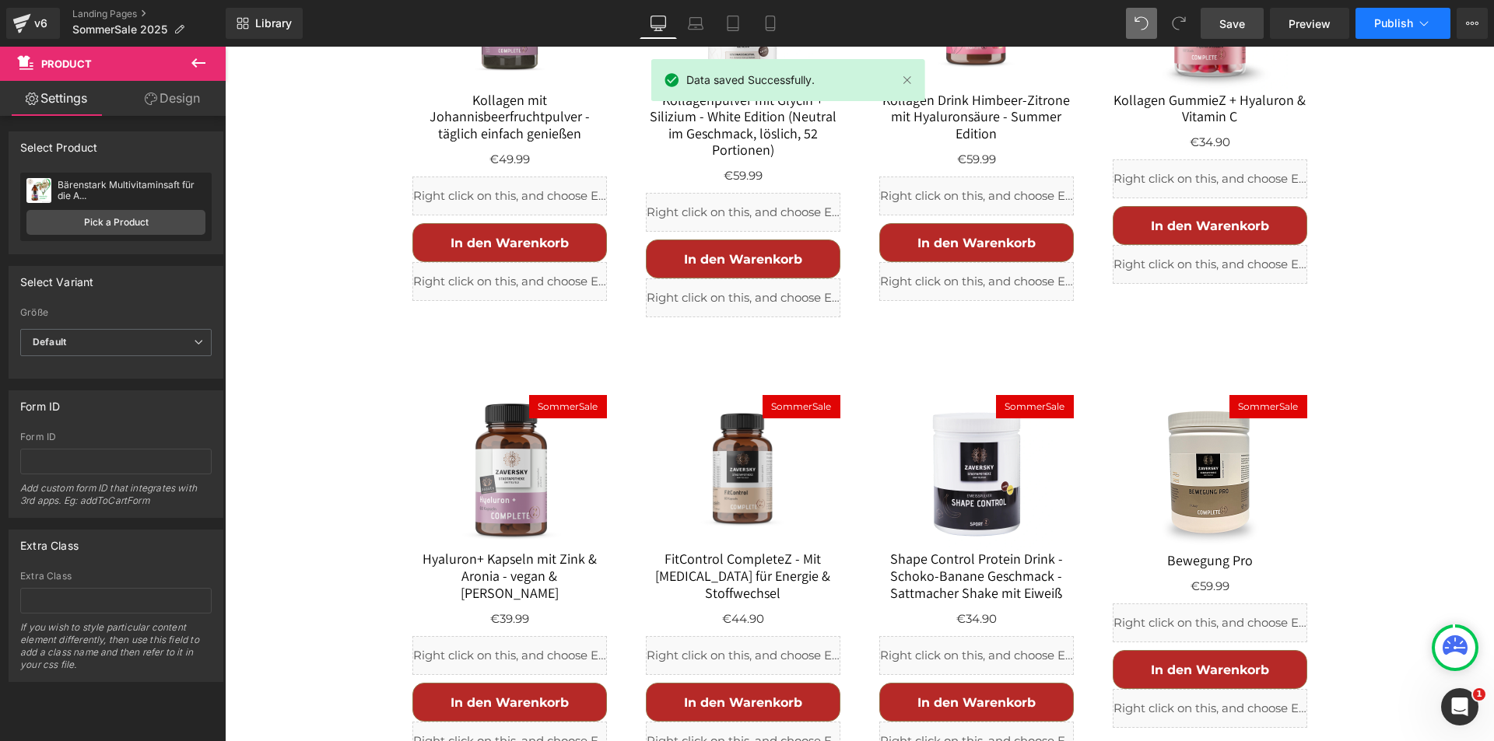
click at [1384, 17] on span "Publish" at bounding box center [1393, 23] width 39 height 12
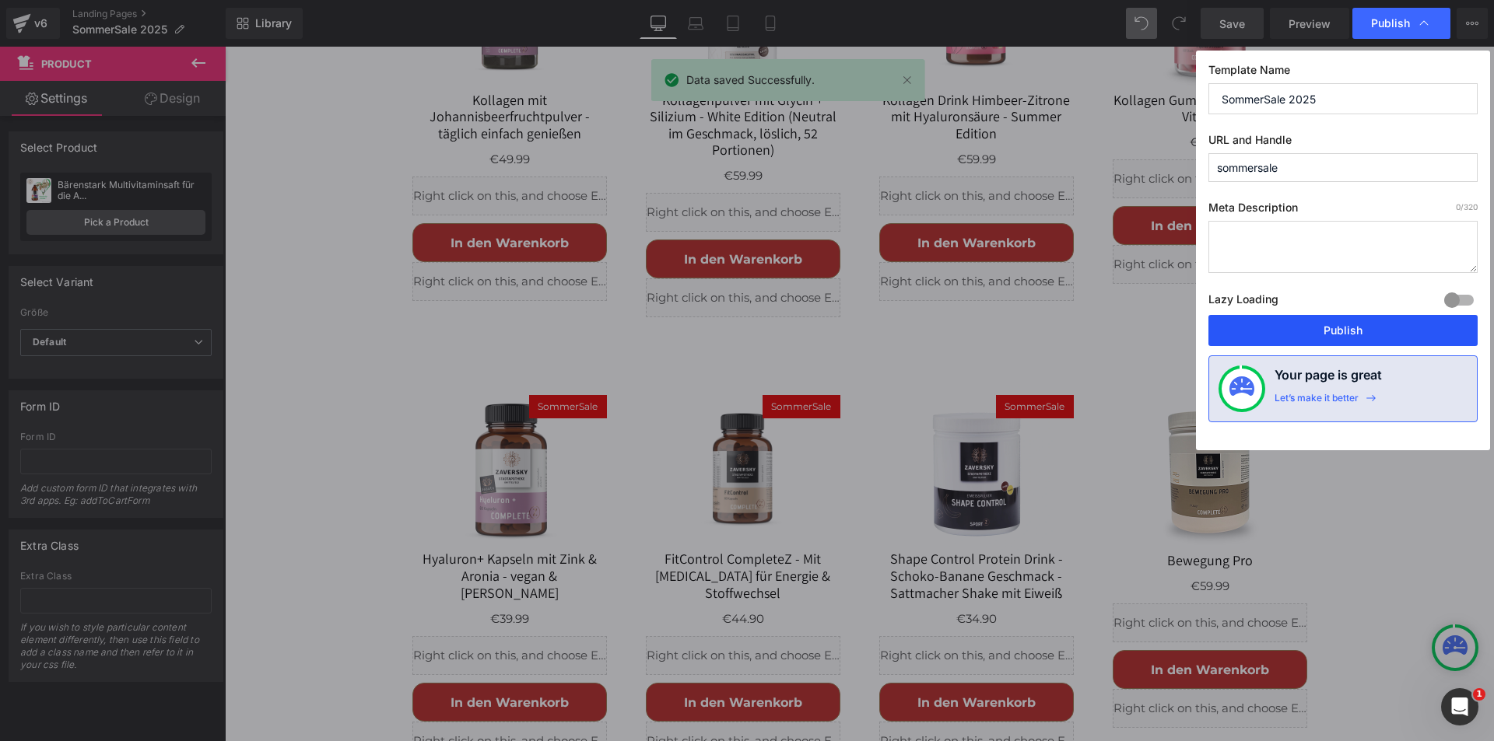
click at [1326, 329] on button "Publish" at bounding box center [1342, 330] width 269 height 31
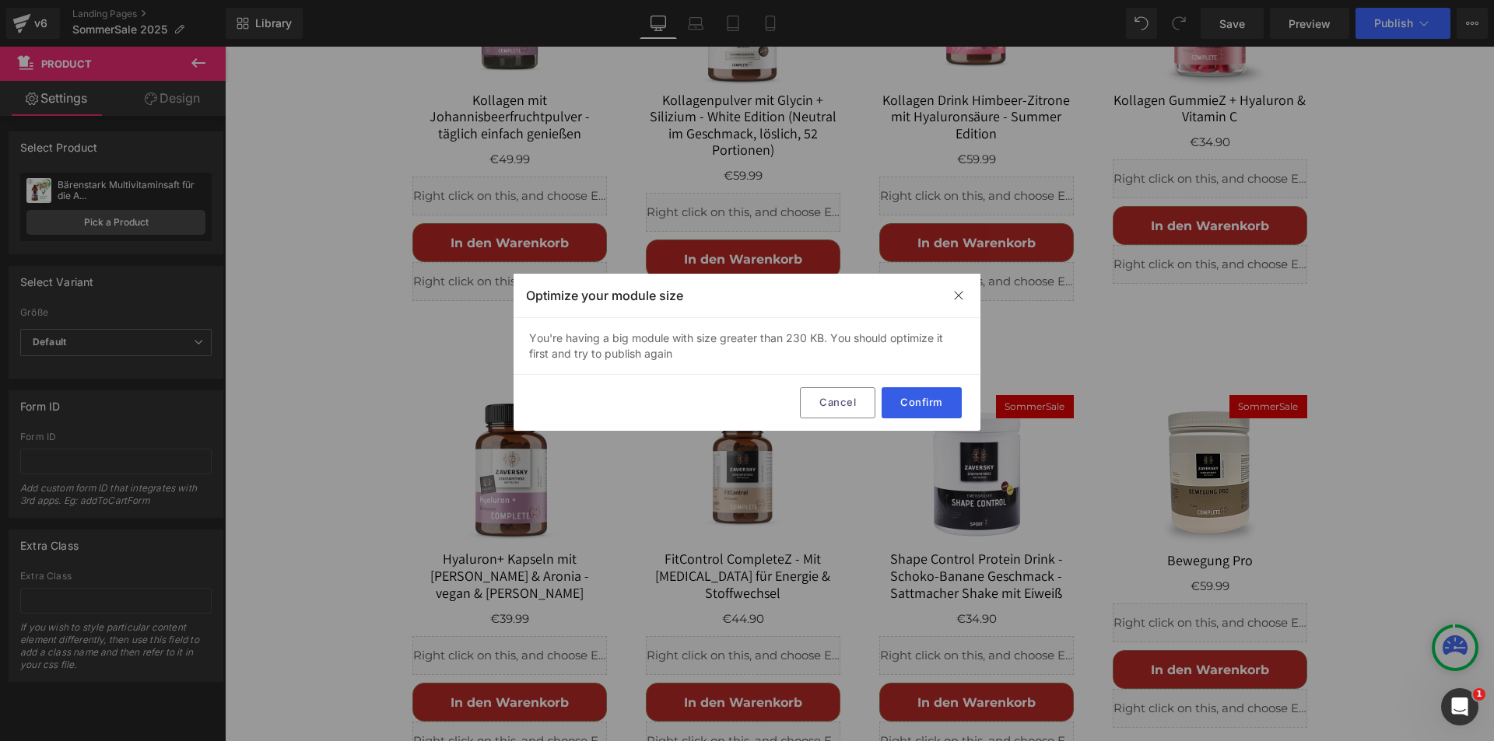
click at [919, 396] on button "Confirm" at bounding box center [921, 402] width 80 height 31
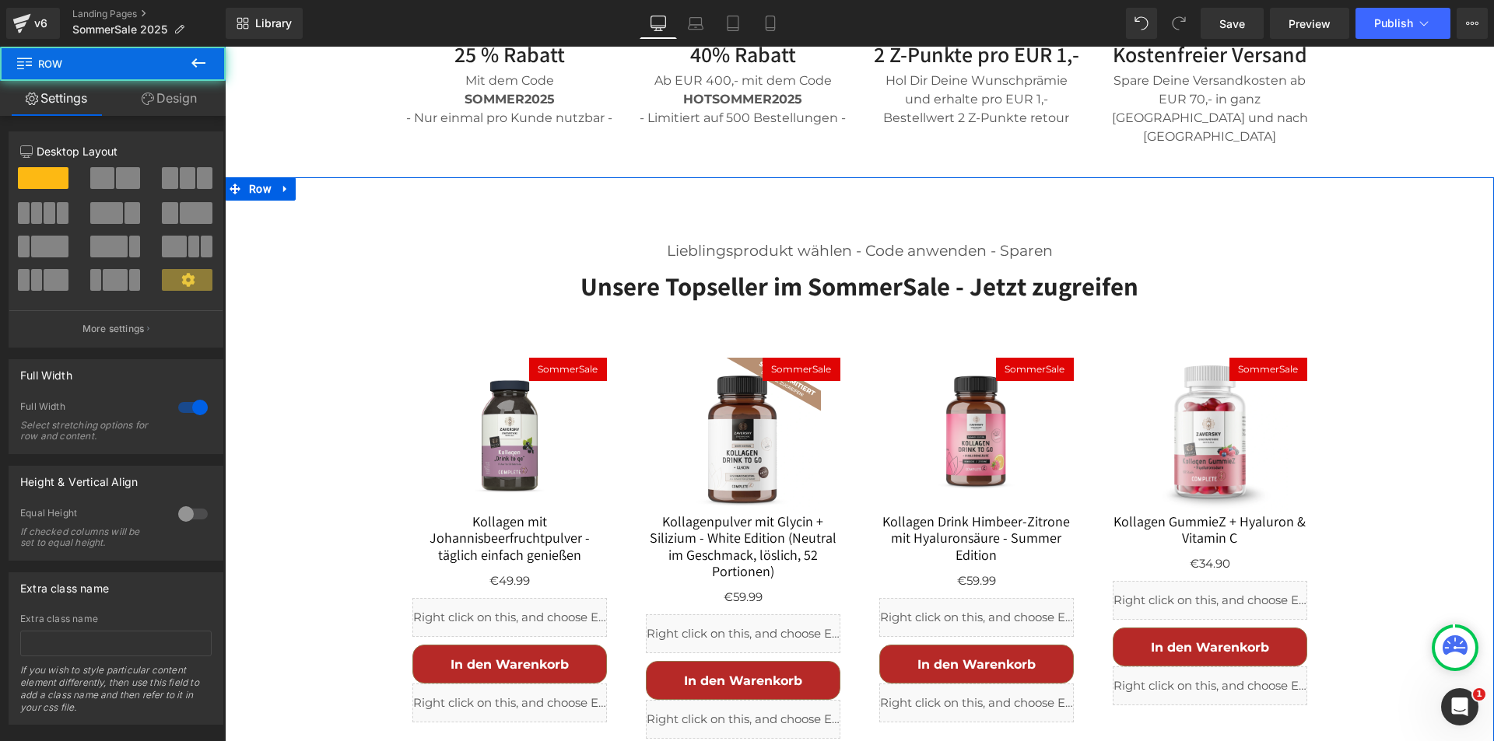
scroll to position [821, 0]
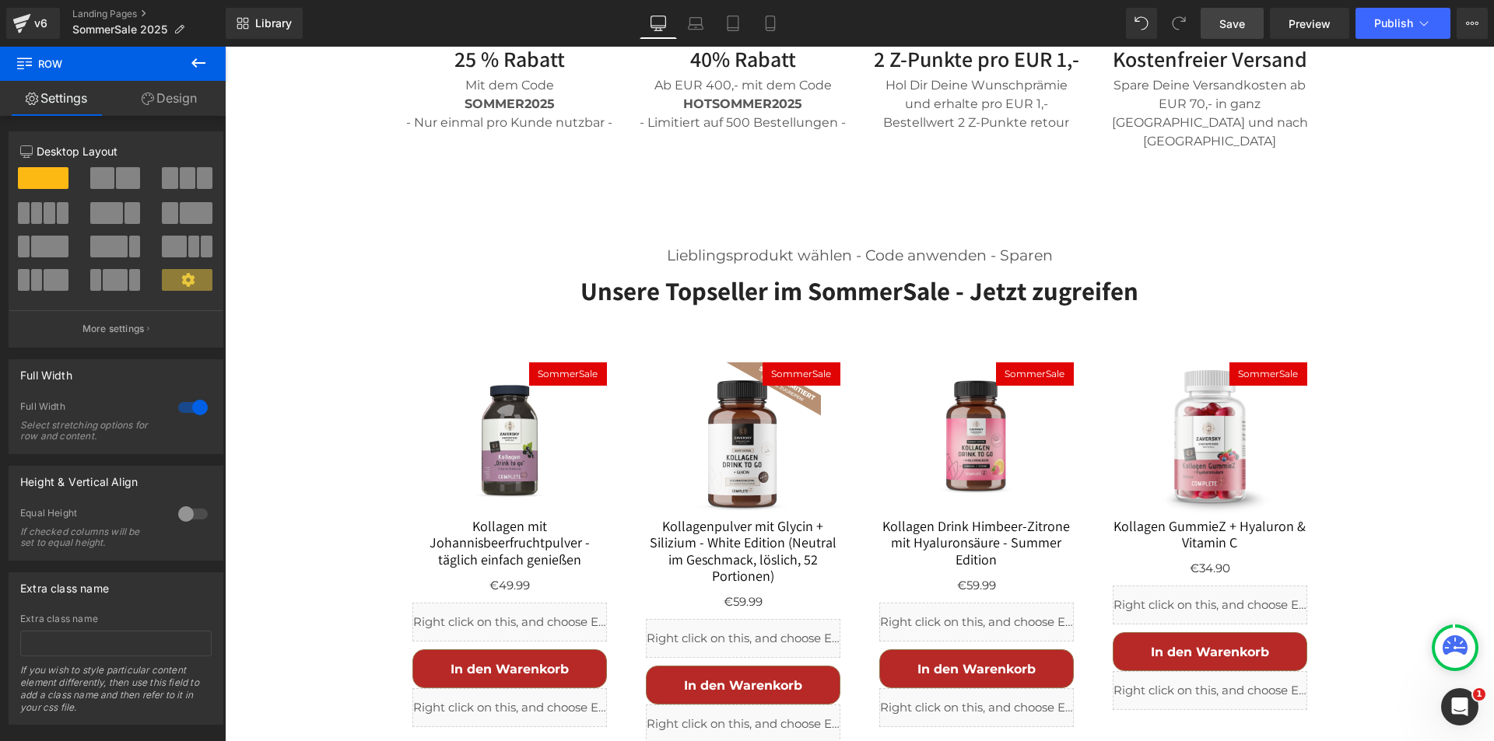
click at [1232, 19] on span "Save" at bounding box center [1232, 24] width 26 height 16
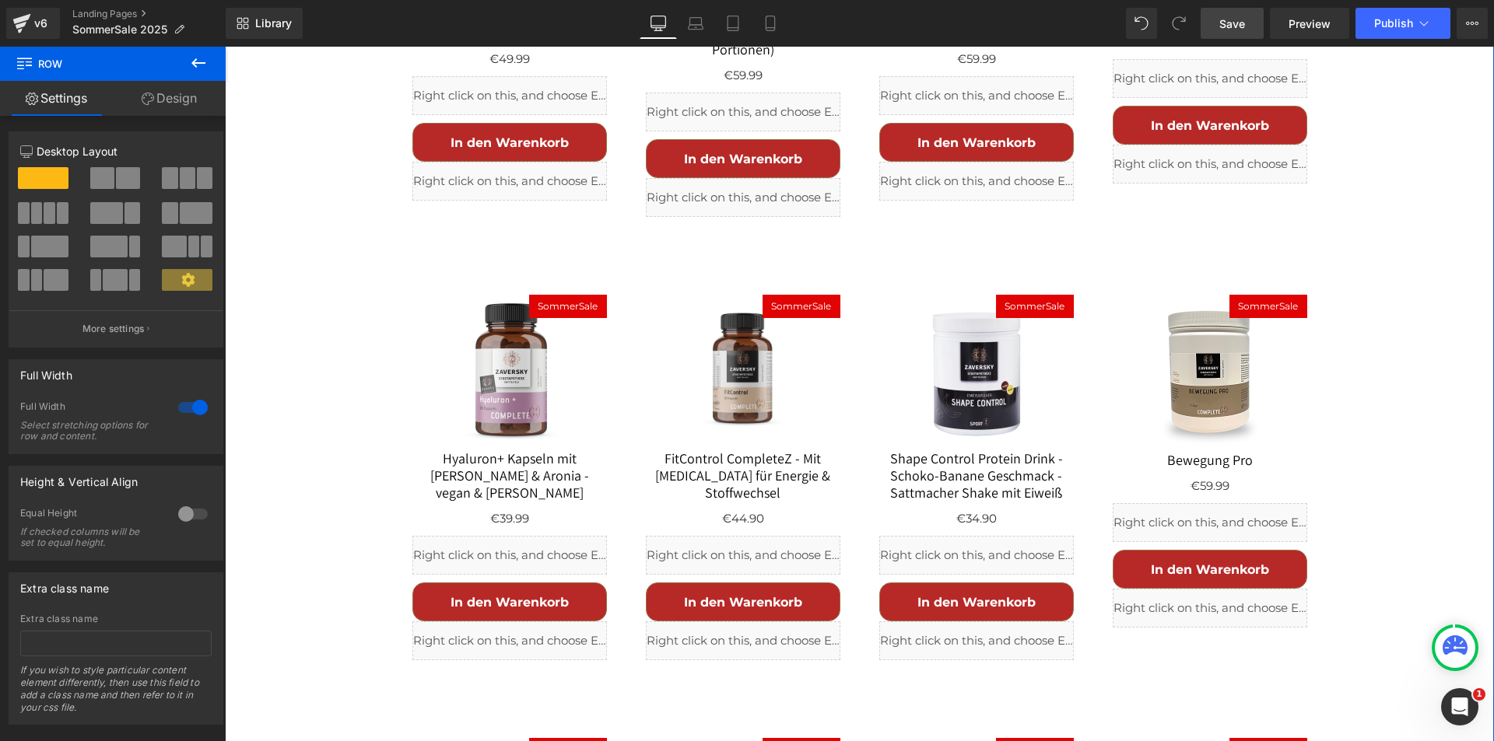
scroll to position [1365, 0]
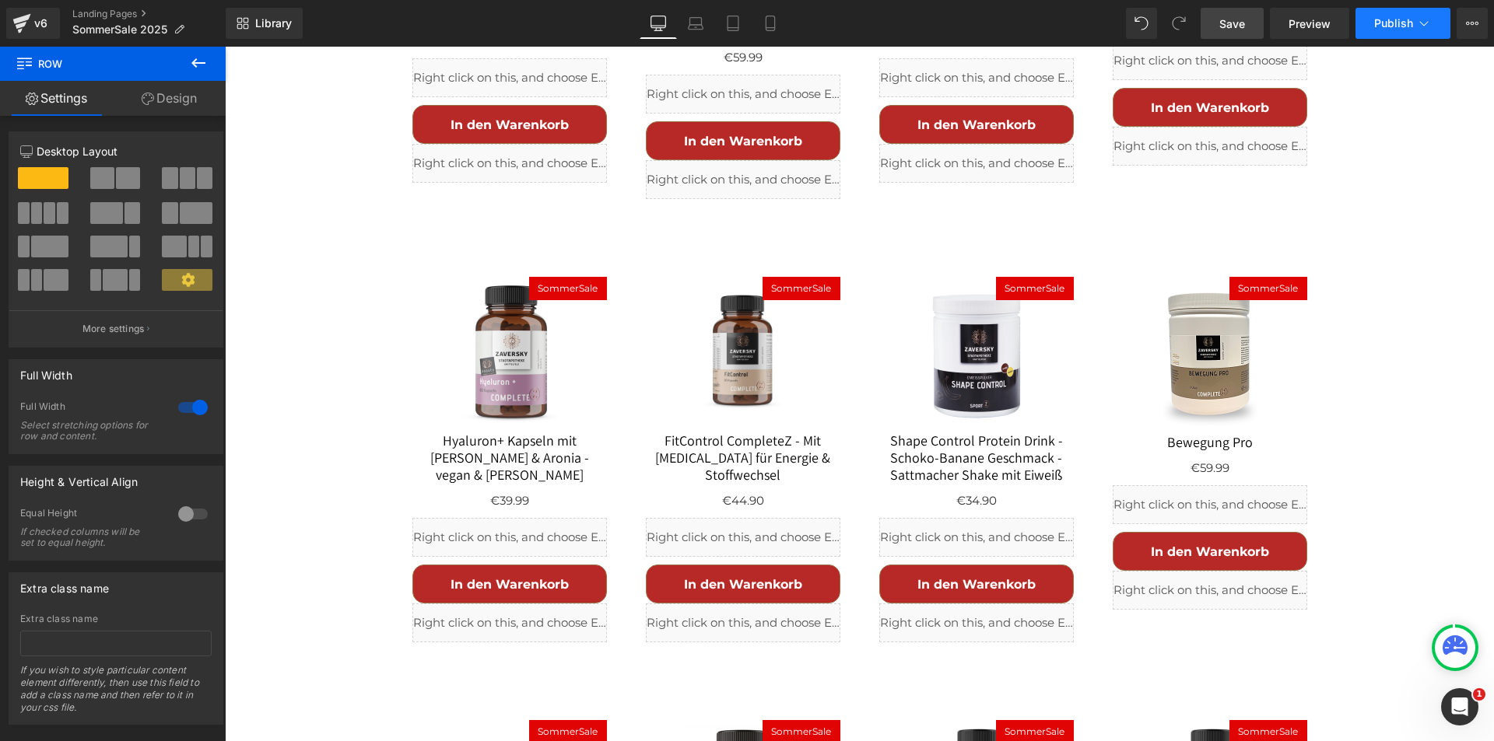
click at [1378, 22] on span "Publish" at bounding box center [1393, 23] width 39 height 12
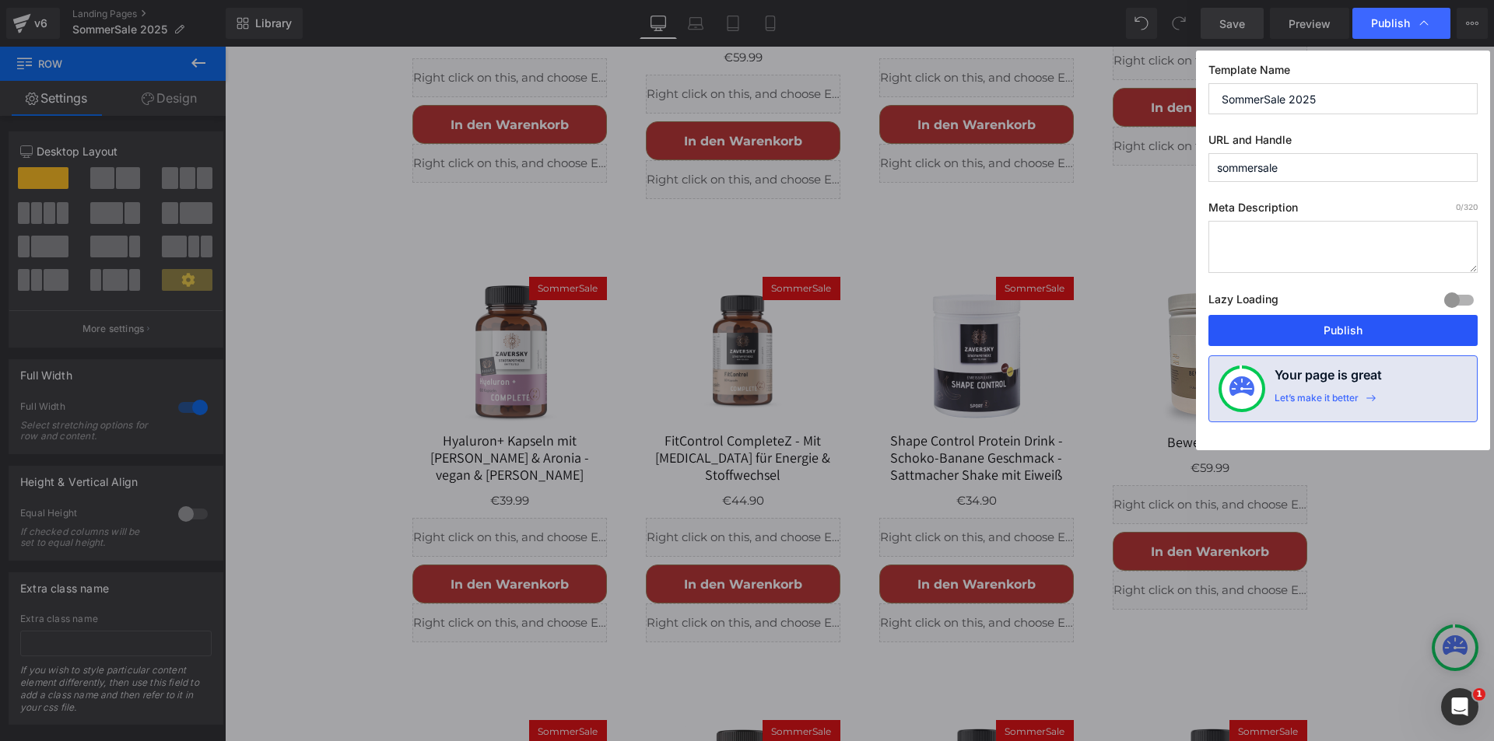
click at [1321, 324] on button "Publish" at bounding box center [1342, 330] width 269 height 31
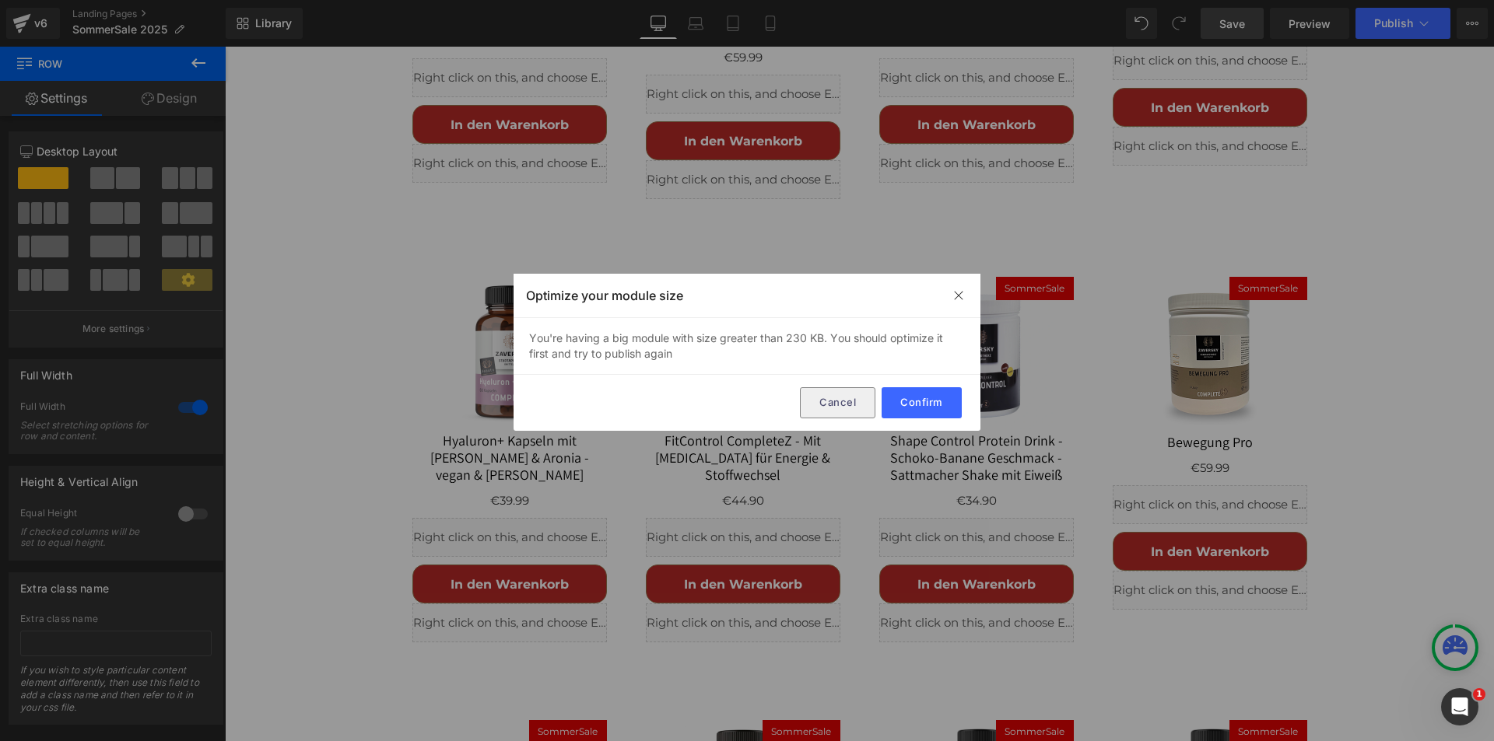
click at [823, 403] on button "Cancel" at bounding box center [837, 402] width 75 height 31
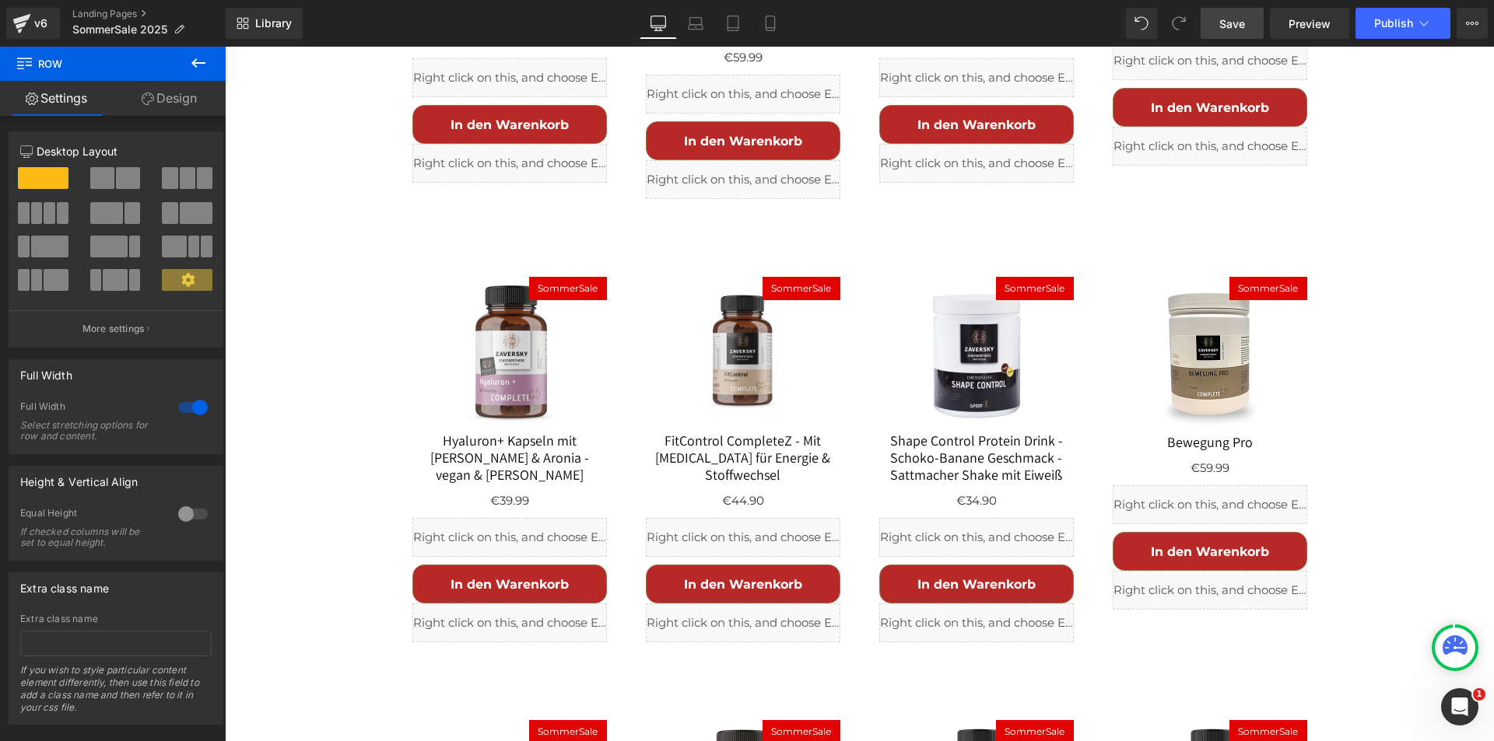
click at [1228, 16] on span "Save" at bounding box center [1232, 24] width 26 height 16
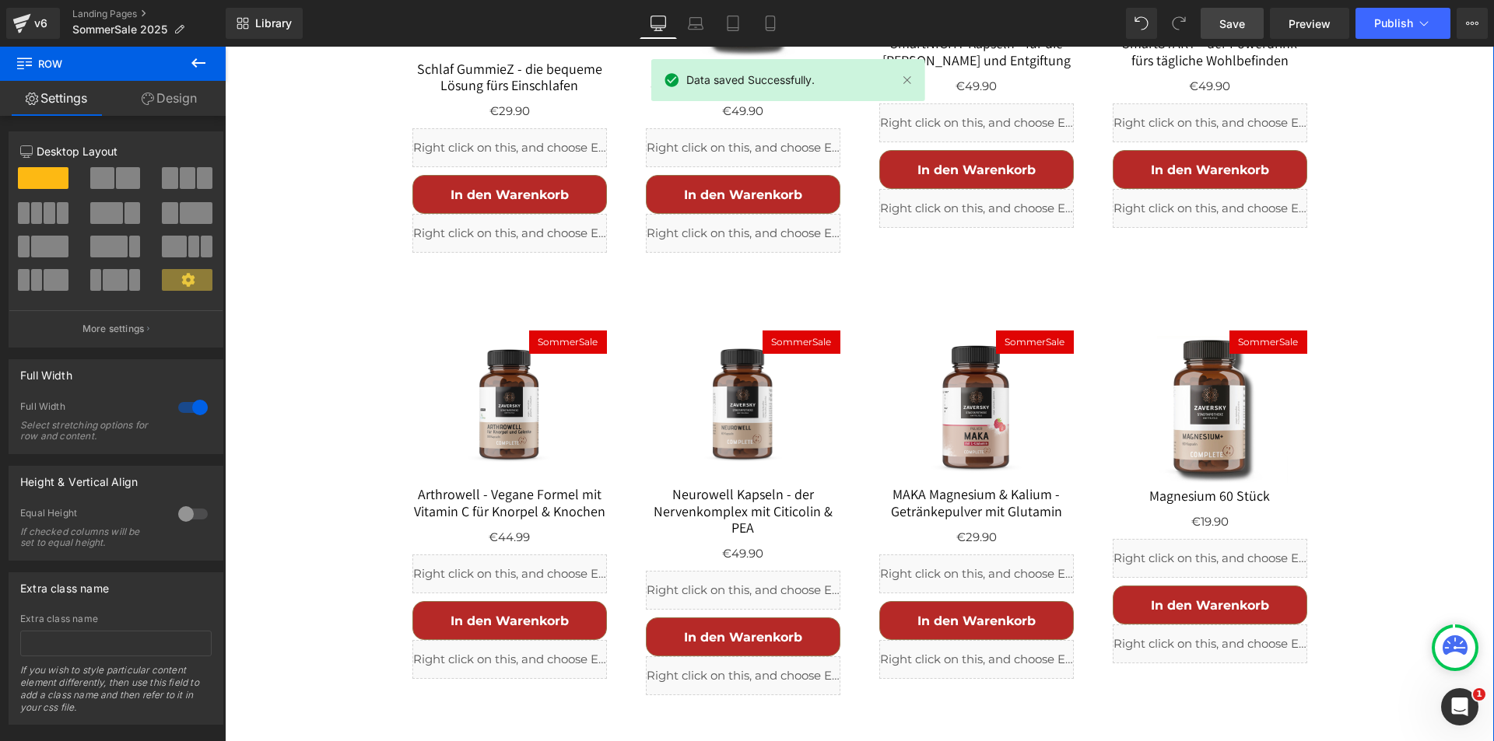
scroll to position [2455, 0]
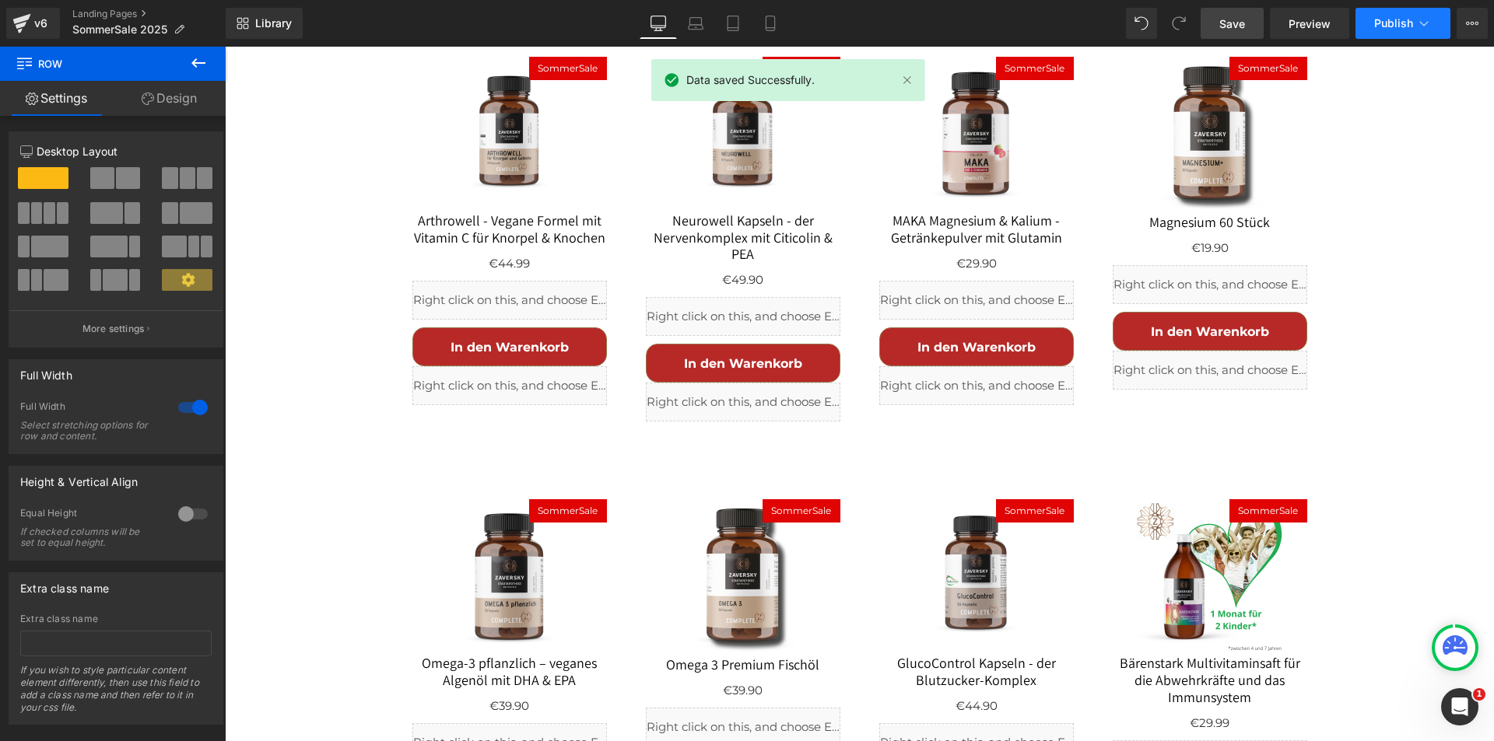
click at [1428, 14] on button "Publish" at bounding box center [1402, 23] width 95 height 31
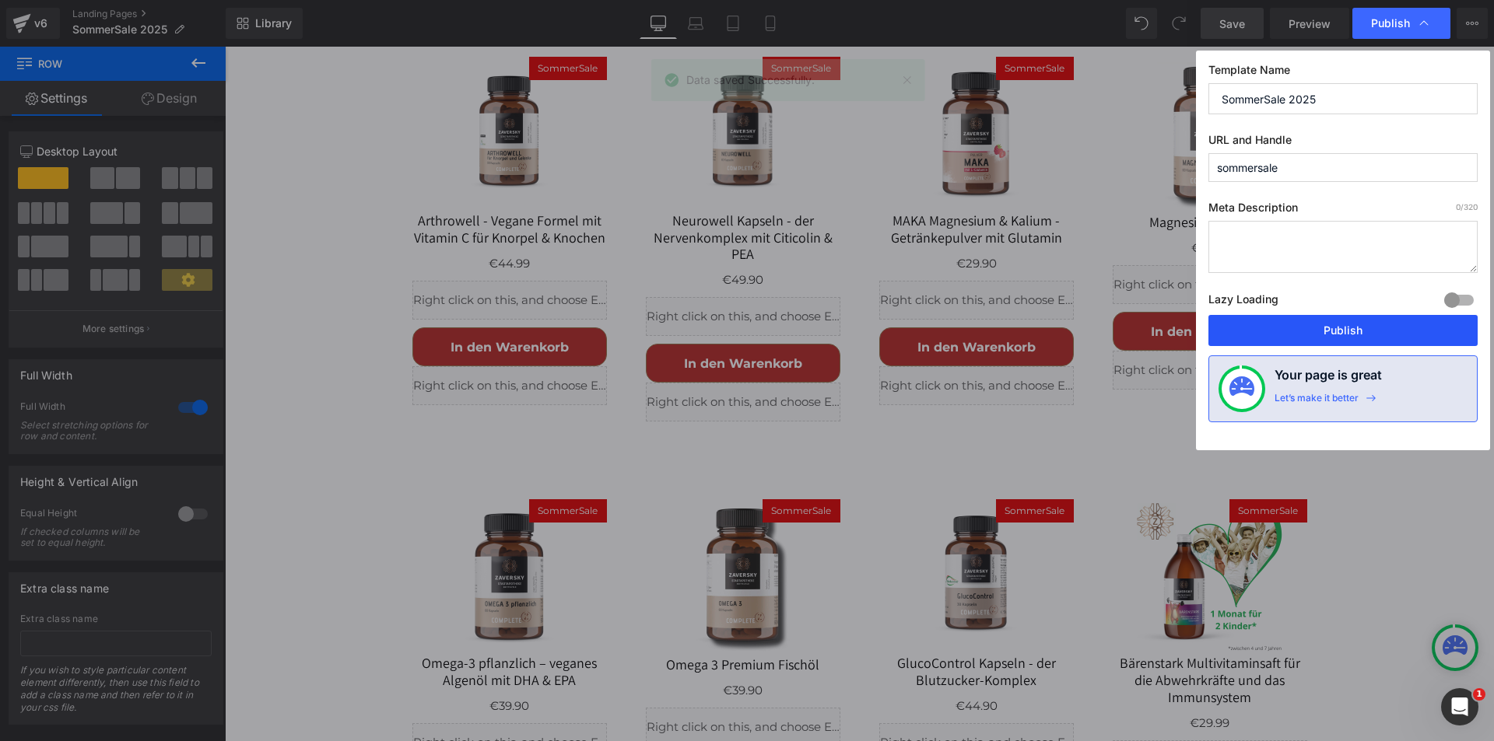
click at [1350, 328] on button "Publish" at bounding box center [1342, 330] width 269 height 31
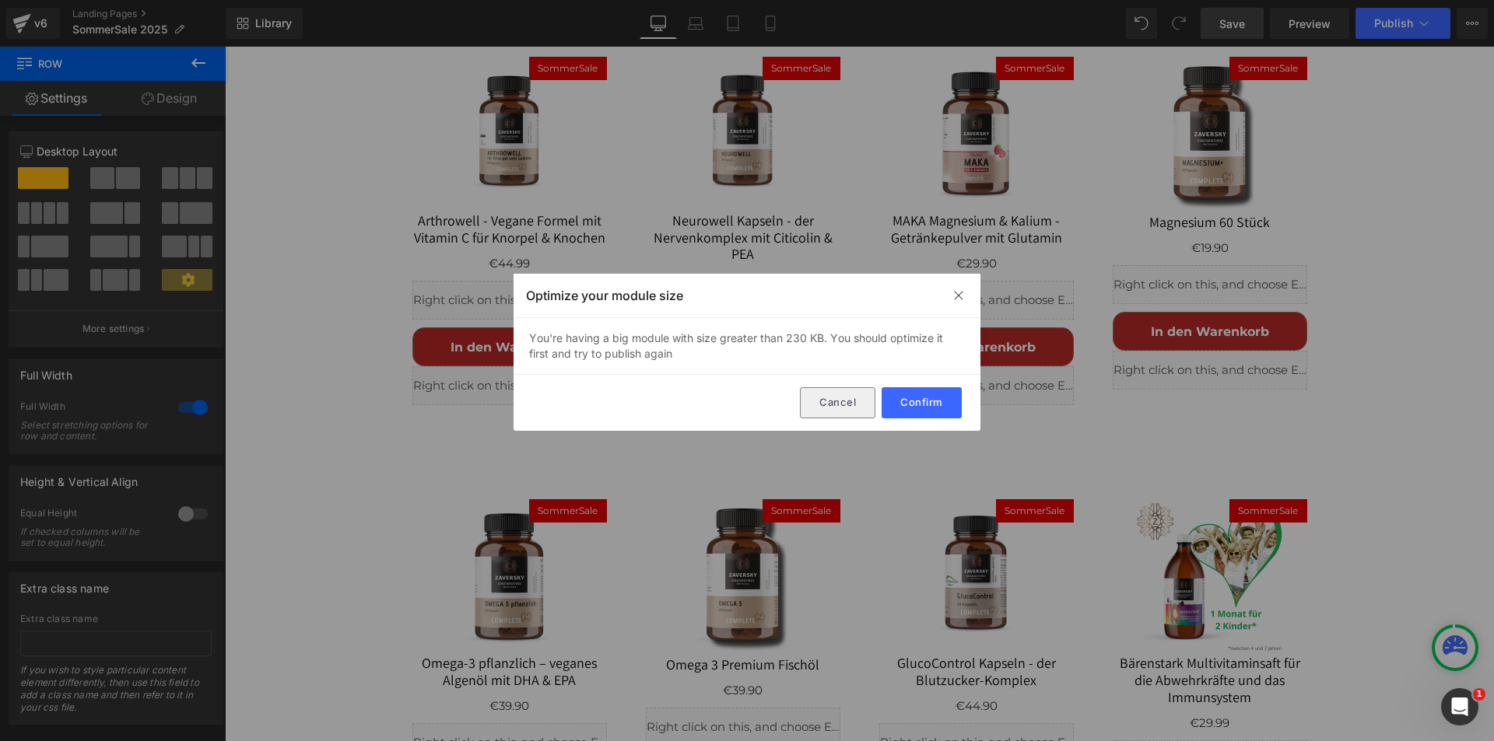
click at [825, 396] on button "Cancel" at bounding box center [837, 402] width 75 height 31
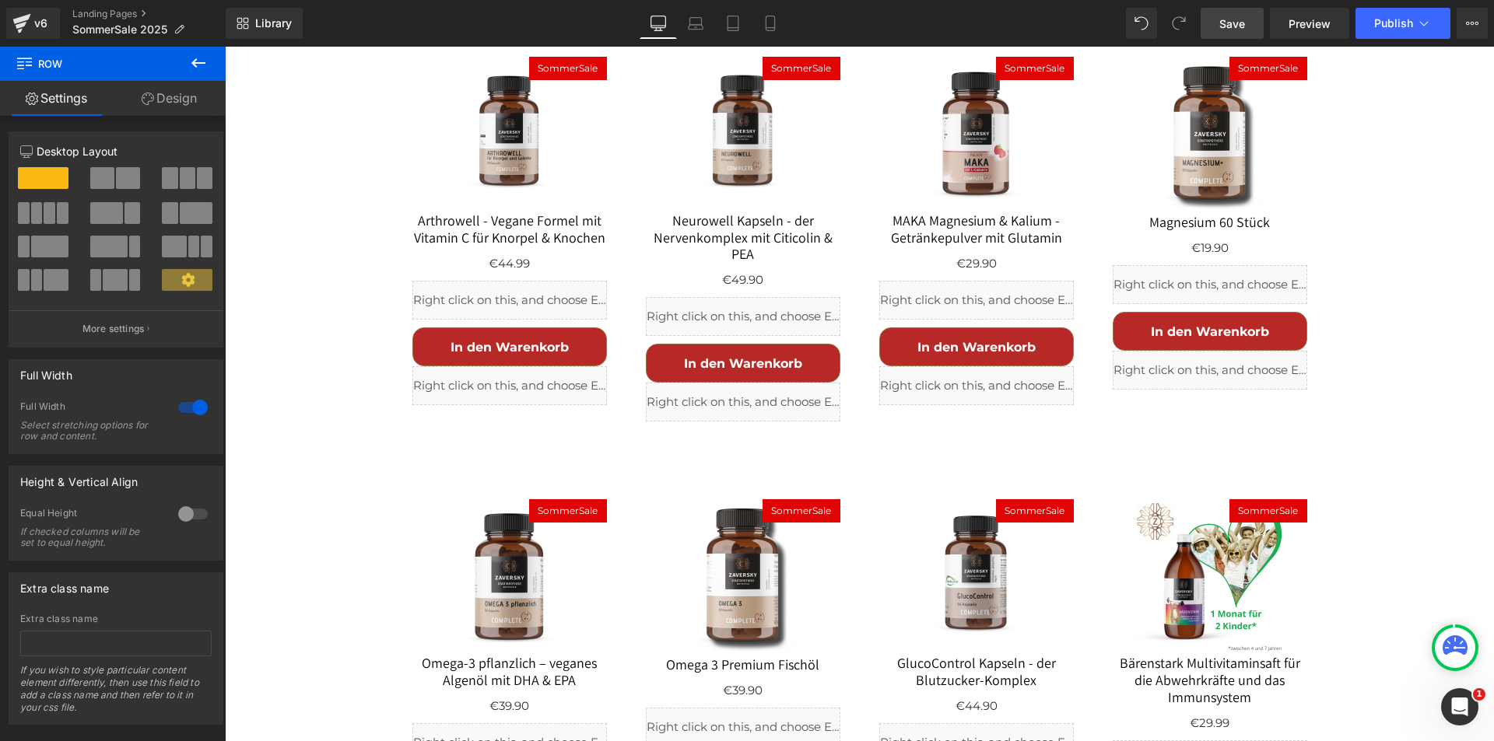
click at [1442, 644] on icon at bounding box center [1454, 648] width 25 height 25
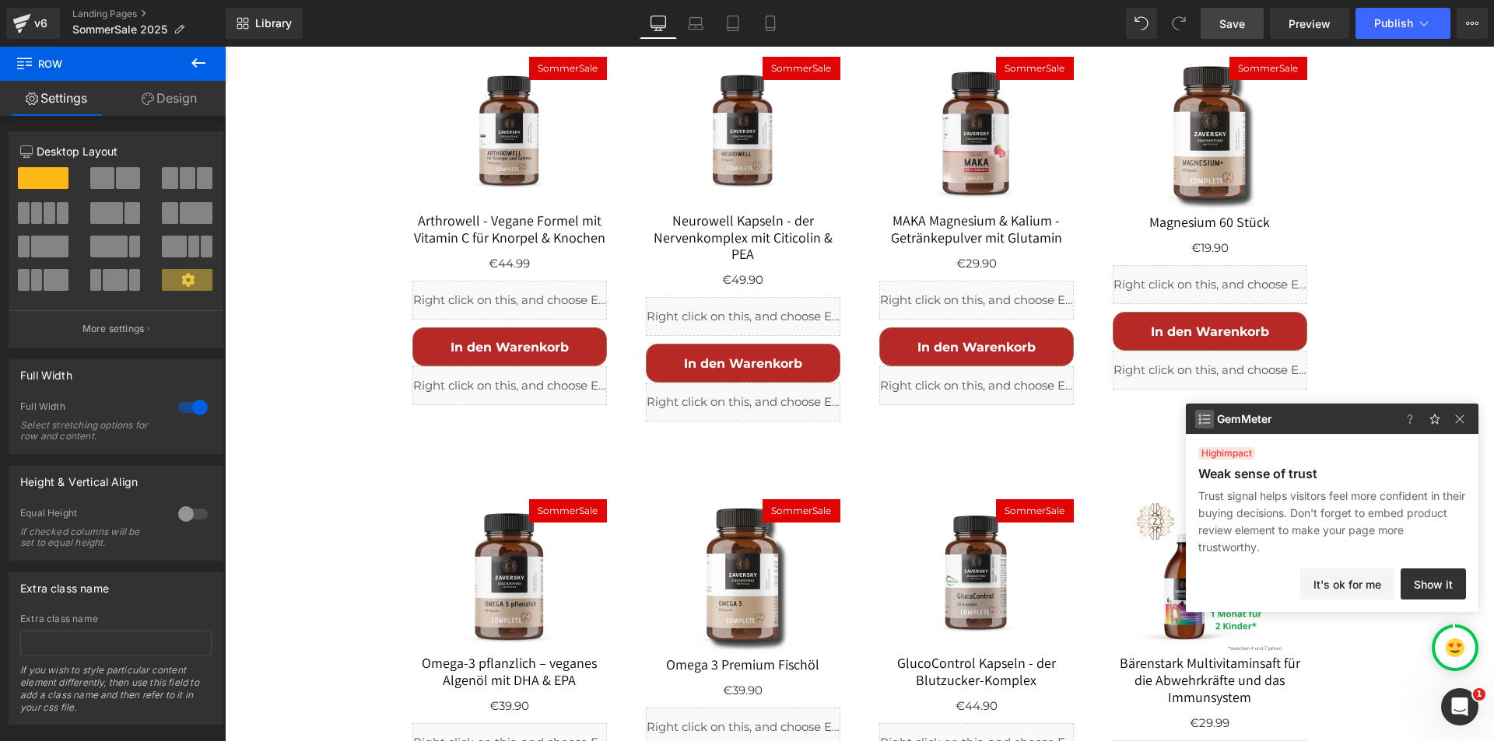
click at [1207, 421] on img at bounding box center [1204, 419] width 19 height 19
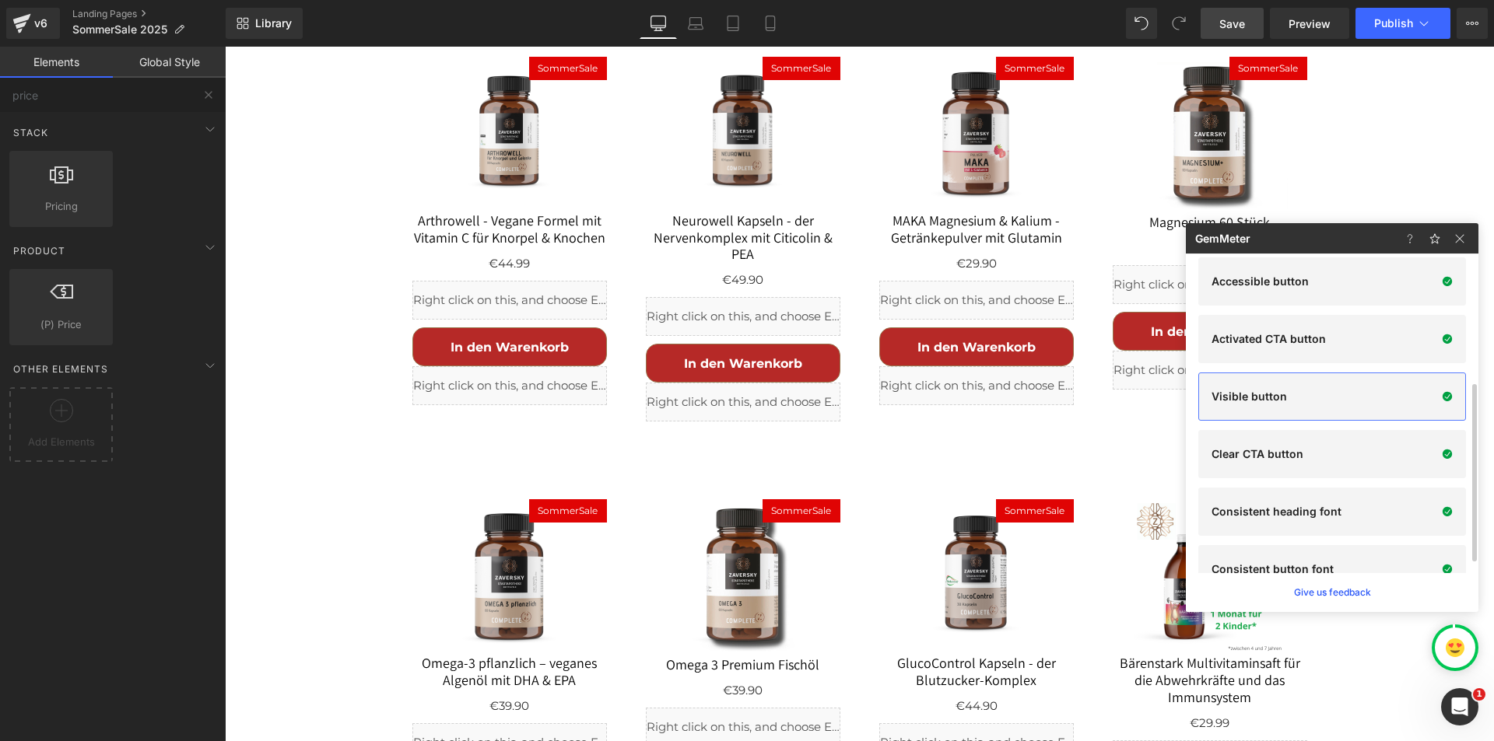
scroll to position [254, 0]
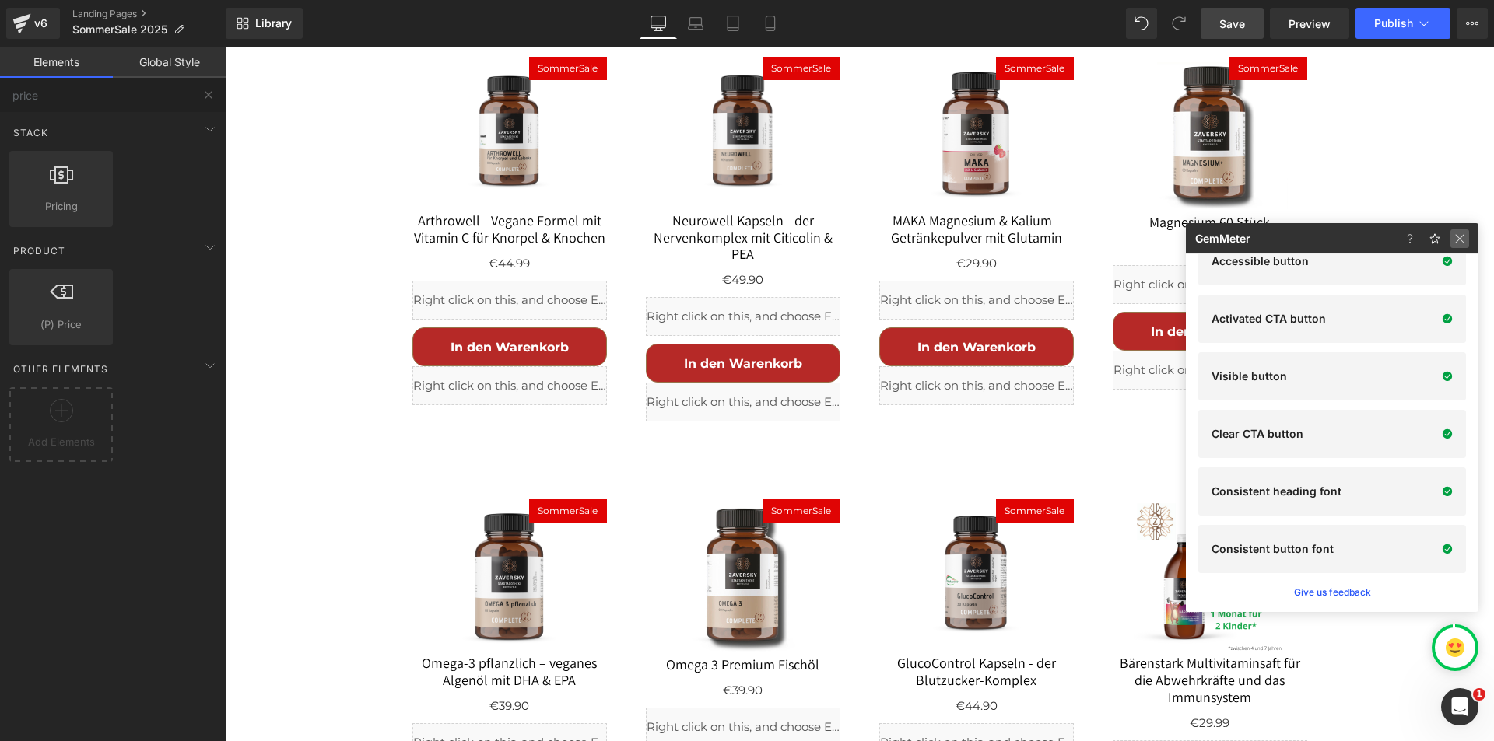
click at [0, 0] on img at bounding box center [0, 0] width 0 height 0
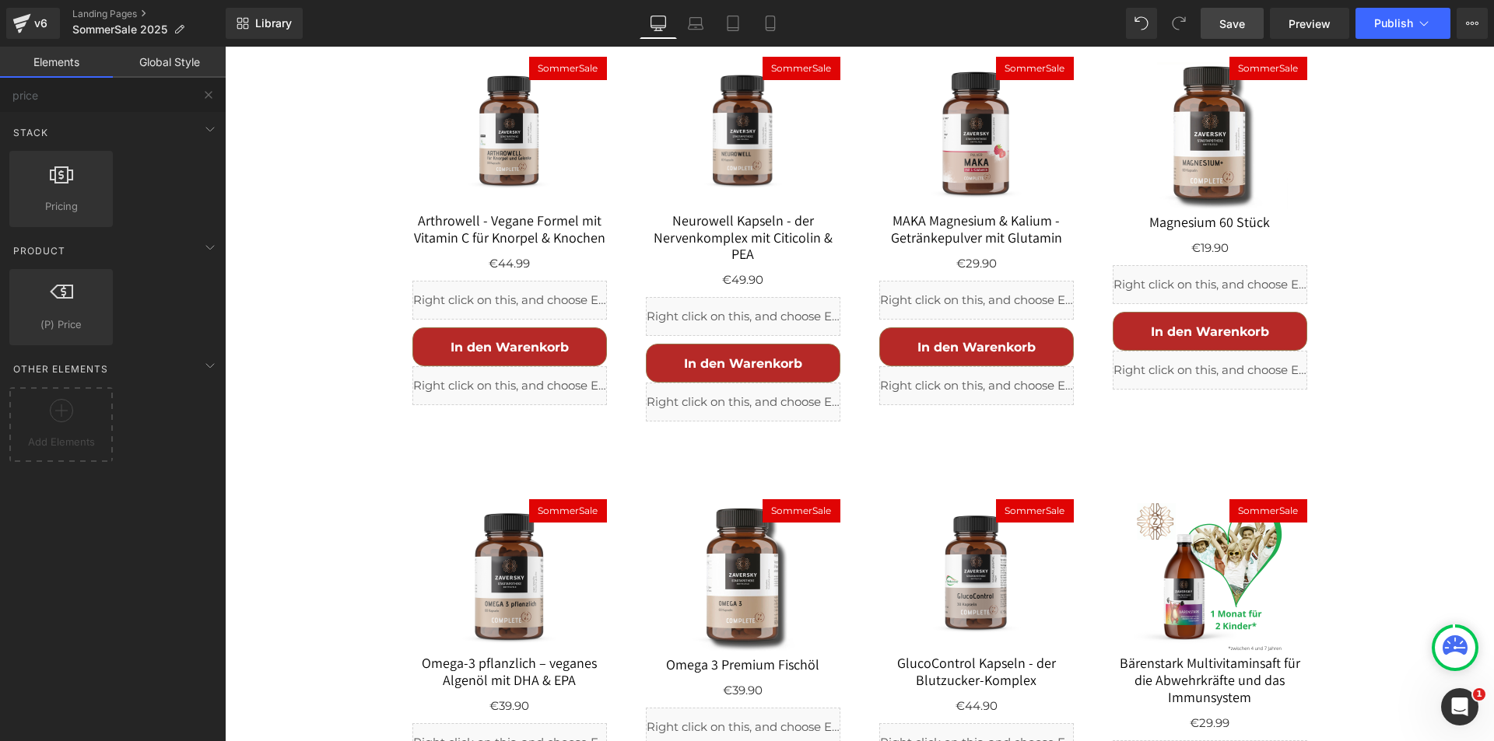
click at [1452, 649] on icon at bounding box center [1454, 645] width 25 height 19
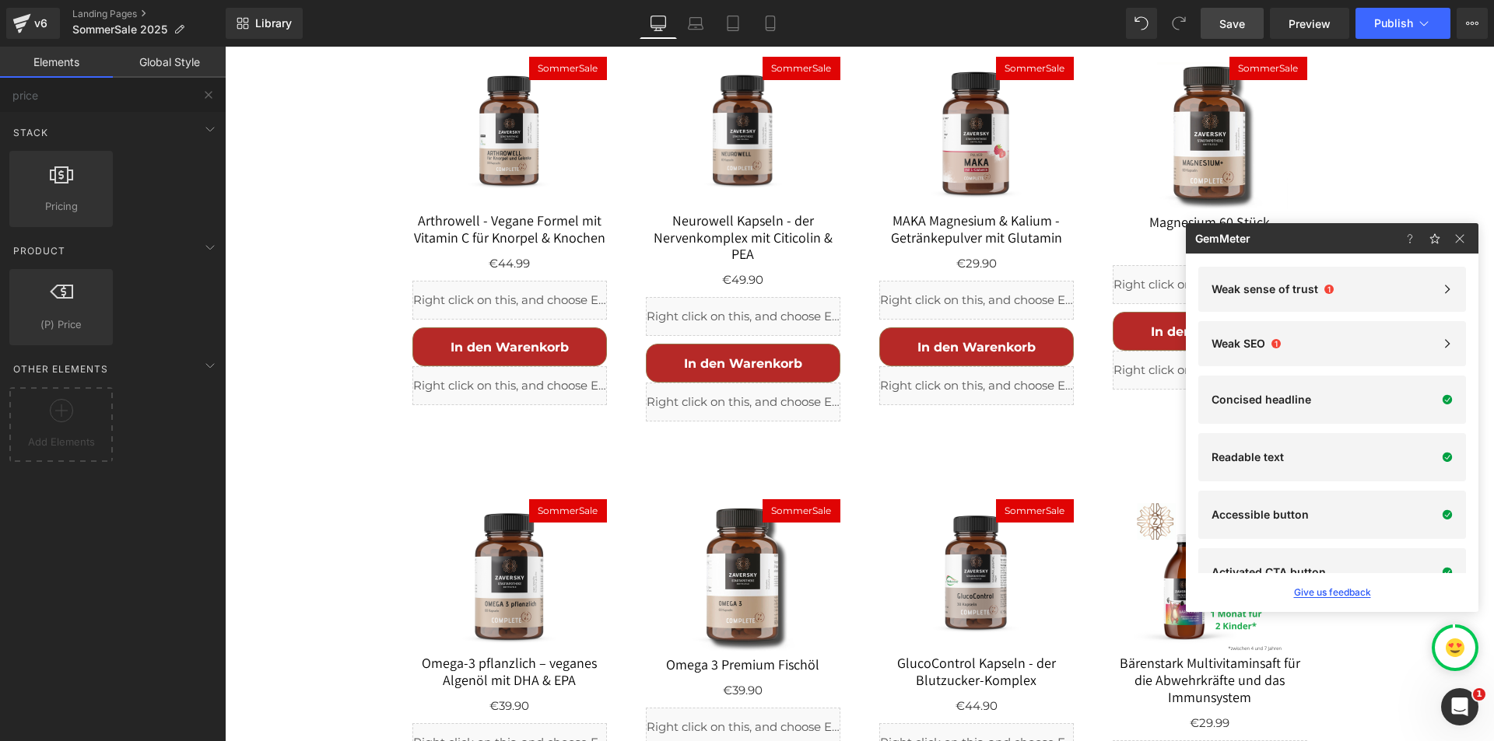
click at [1336, 589] on button "Give us feedback" at bounding box center [1332, 593] width 77 height 14
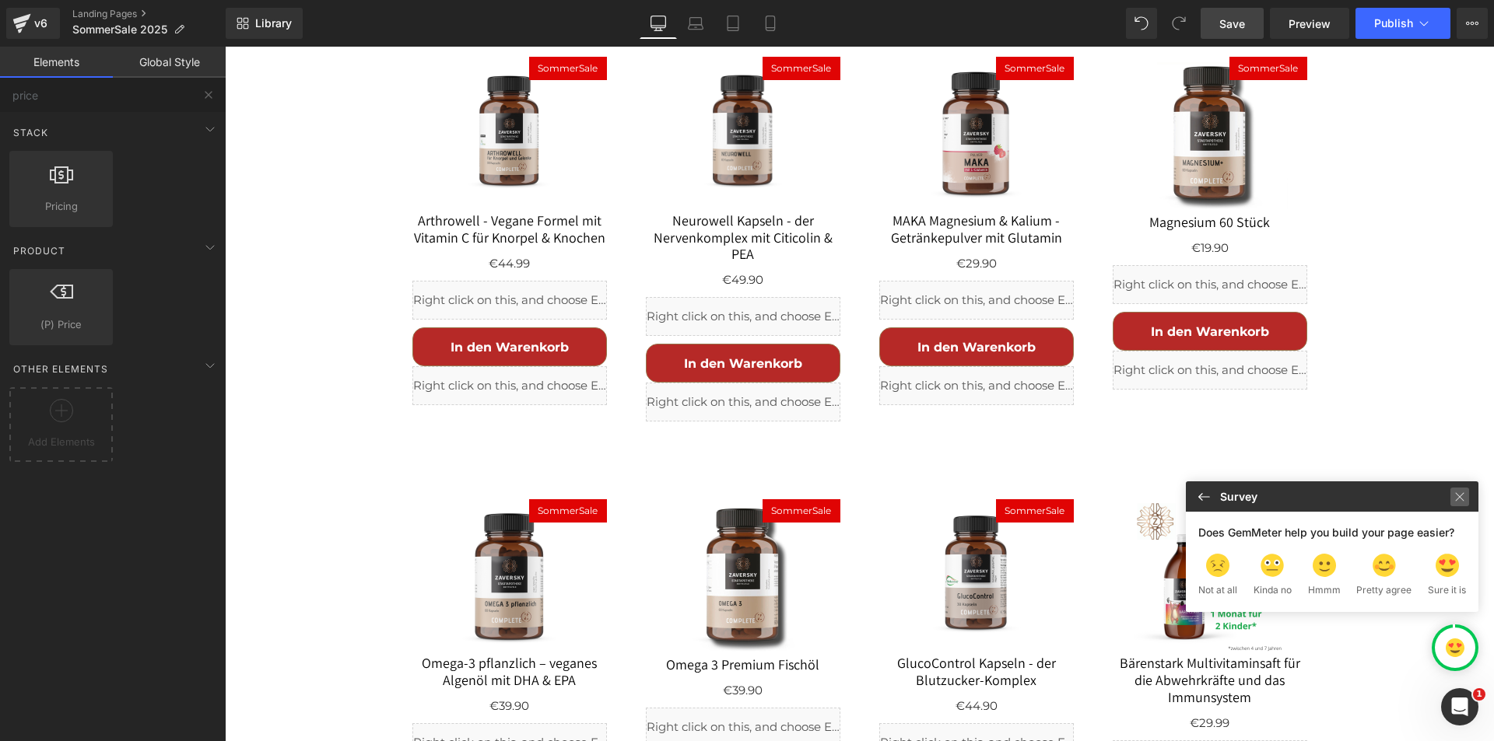
click at [1463, 496] on img at bounding box center [1459, 497] width 19 height 19
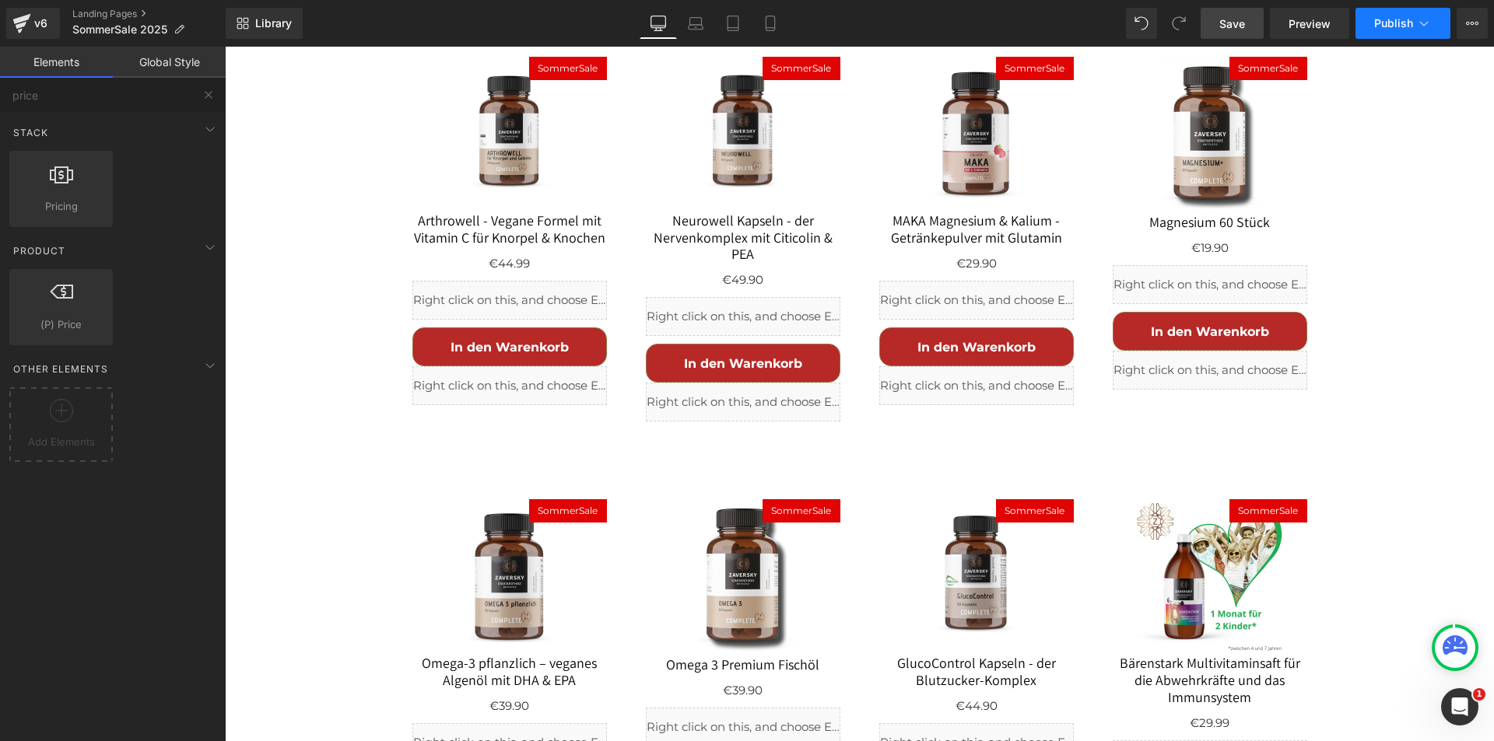
click at [1434, 25] on button "Publish" at bounding box center [1402, 23] width 95 height 31
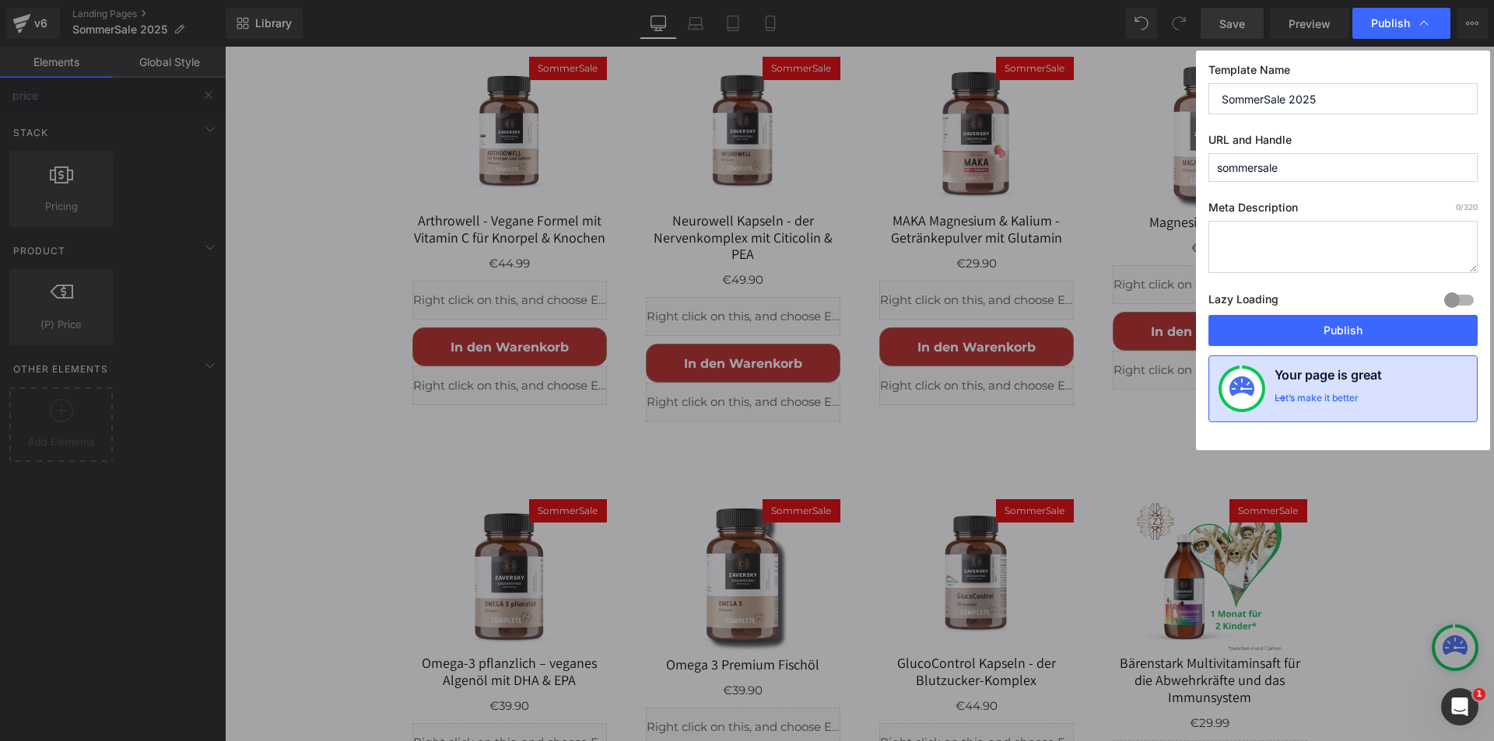
click at [1316, 397] on div "Let’s make it better" at bounding box center [1316, 402] width 84 height 20
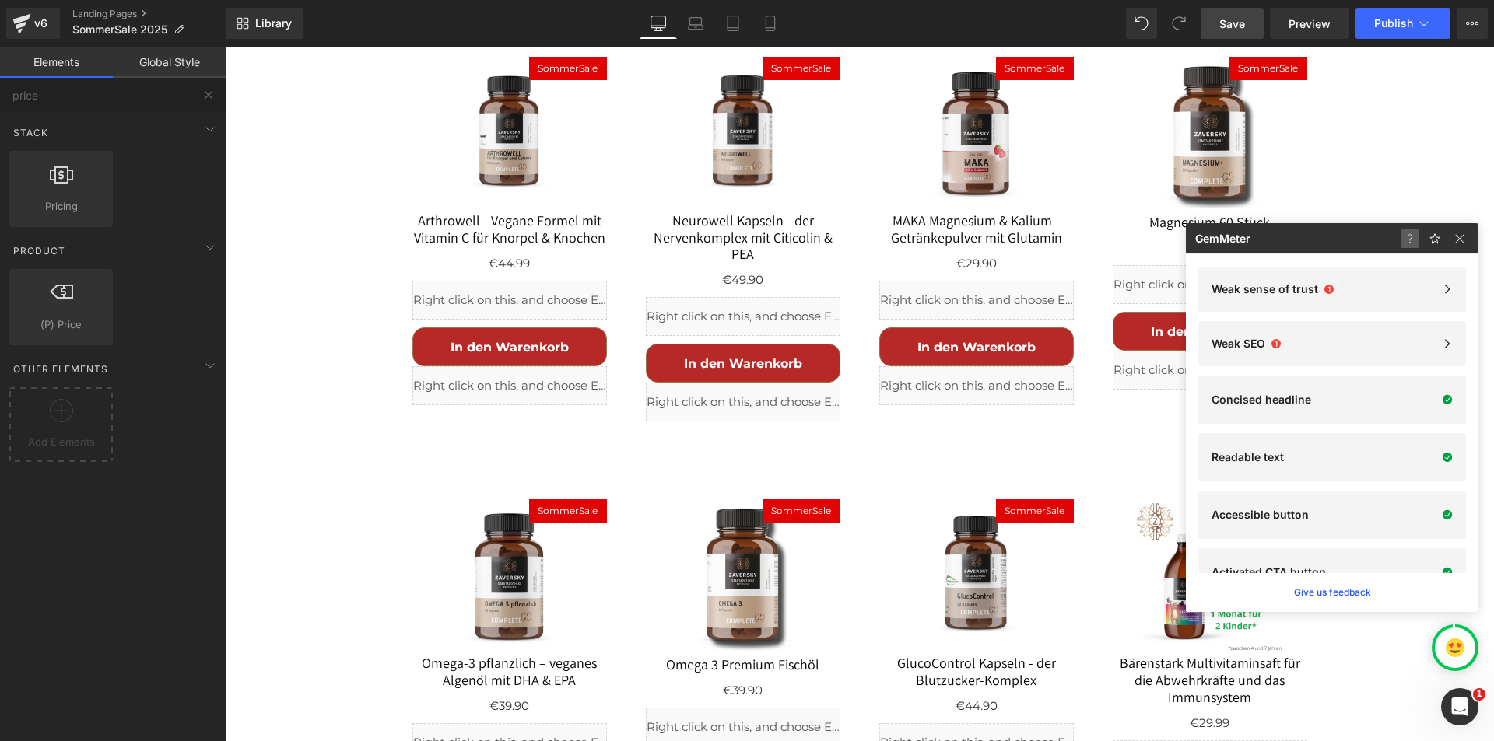
click at [1425, 243] on img at bounding box center [1434, 239] width 19 height 19
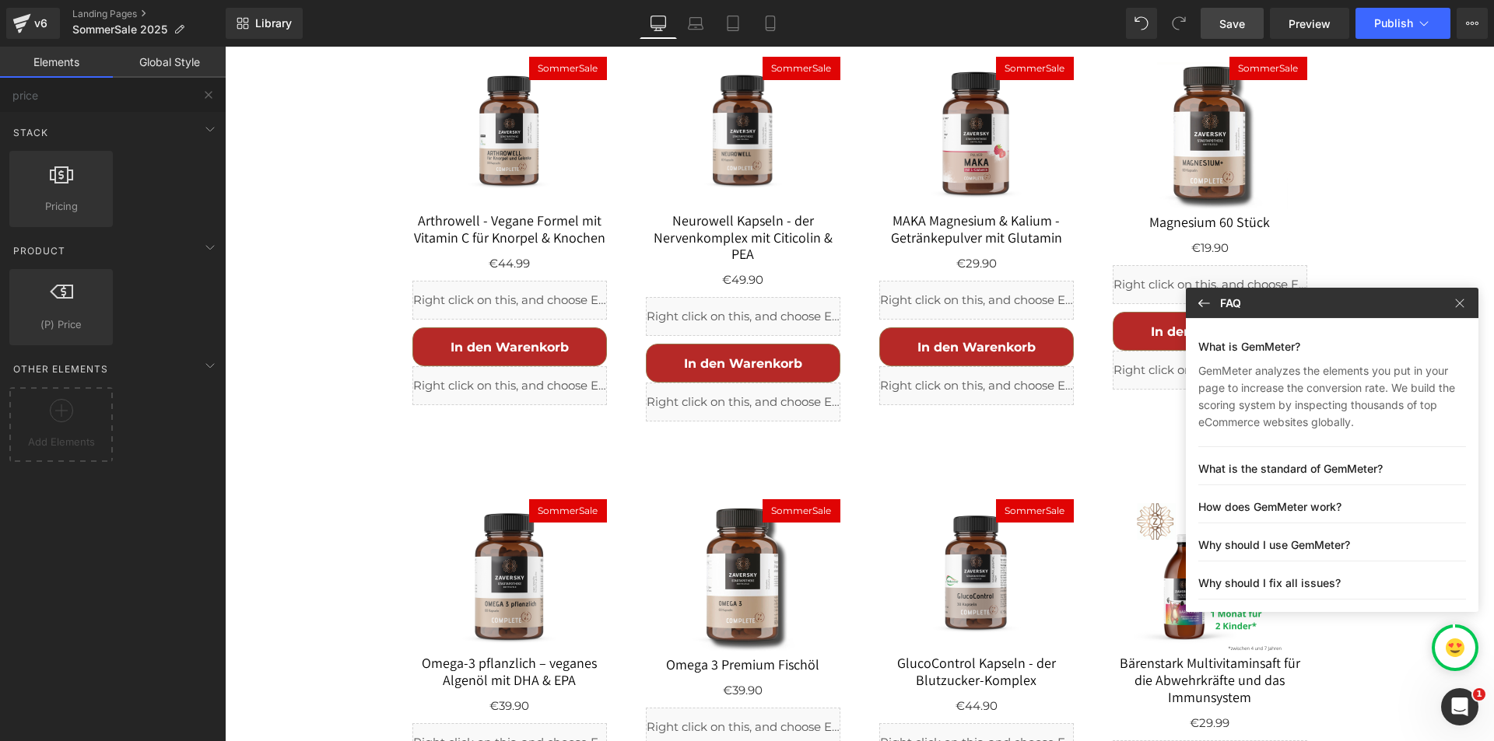
click at [1331, 548] on p "Why should I use GemMeter?" at bounding box center [1324, 546] width 252 height 16
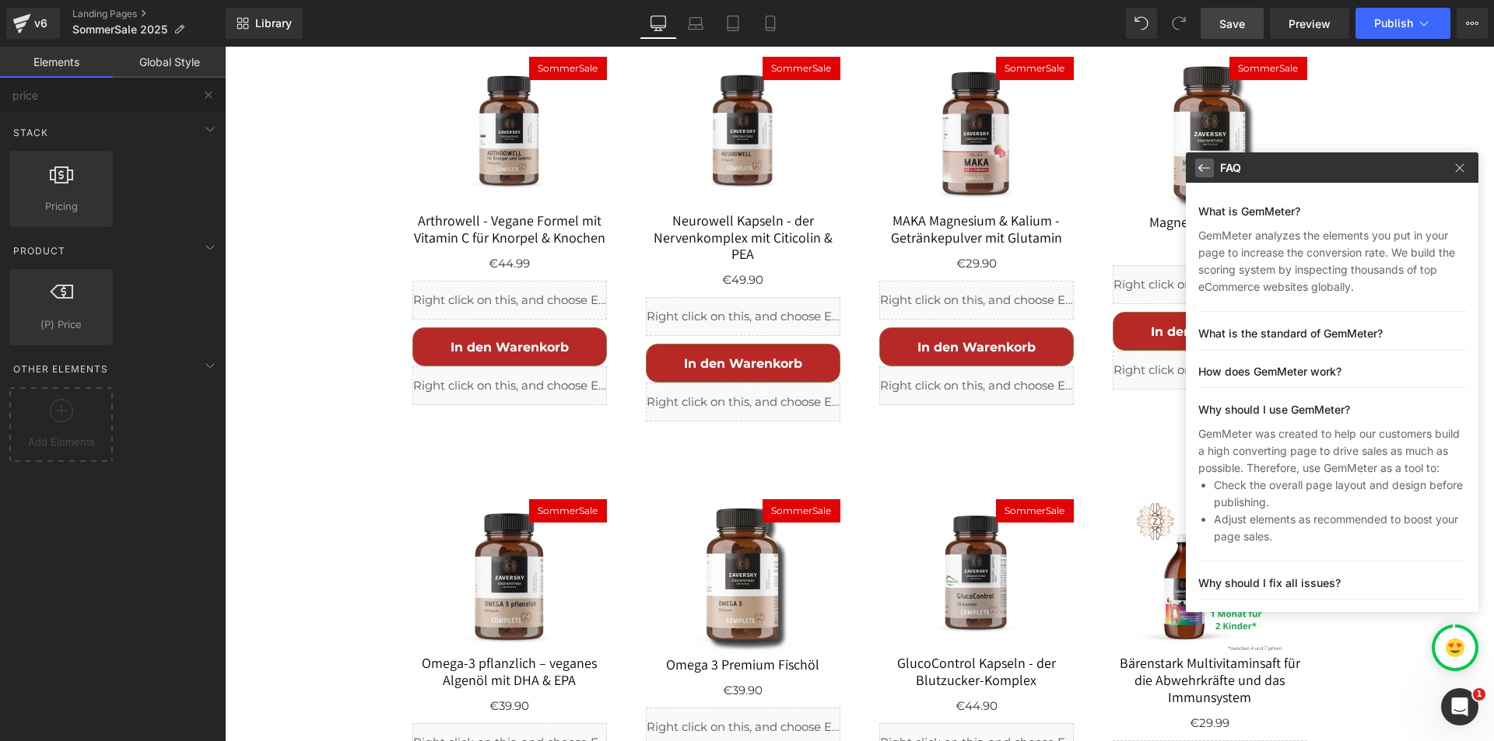
click at [1201, 166] on img at bounding box center [1204, 168] width 19 height 19
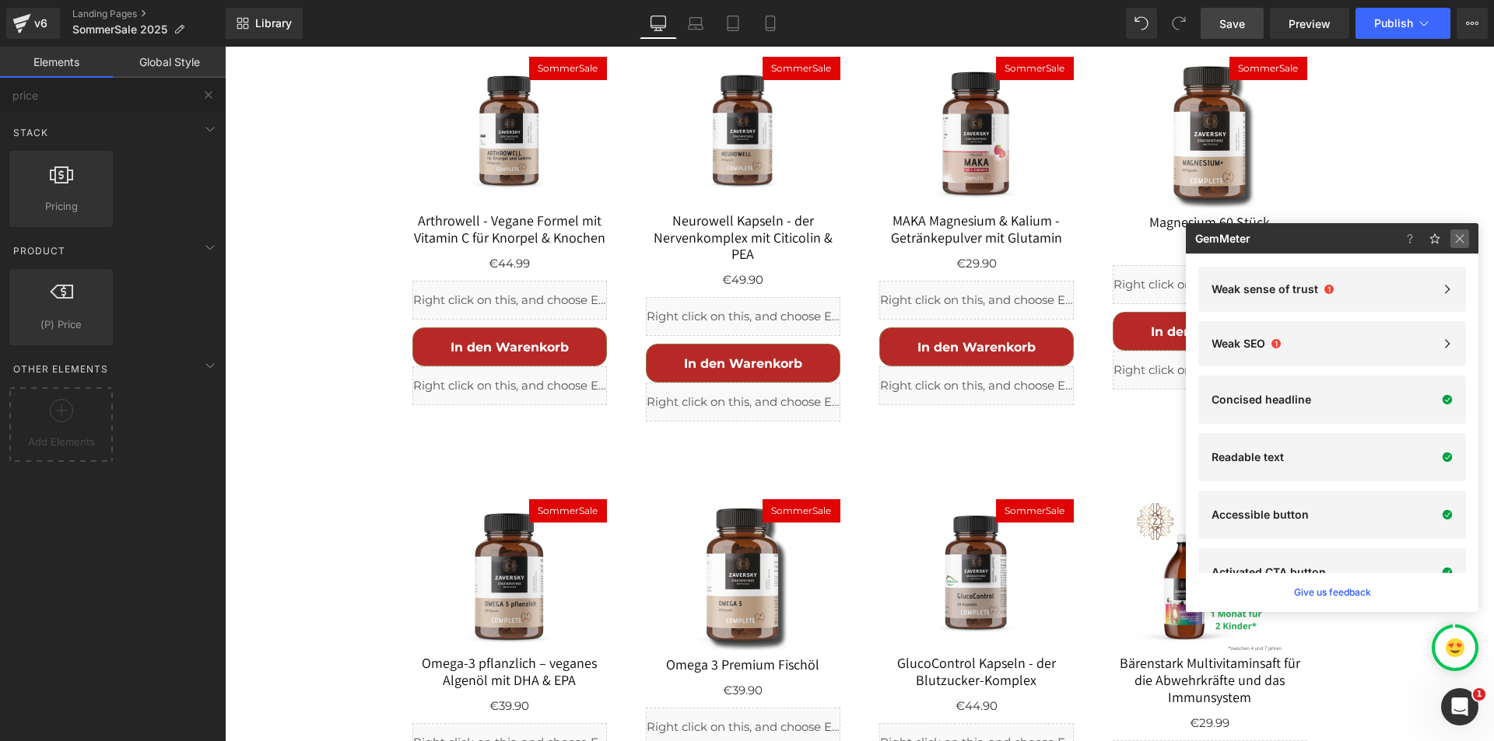
click at [0, 0] on img at bounding box center [0, 0] width 0 height 0
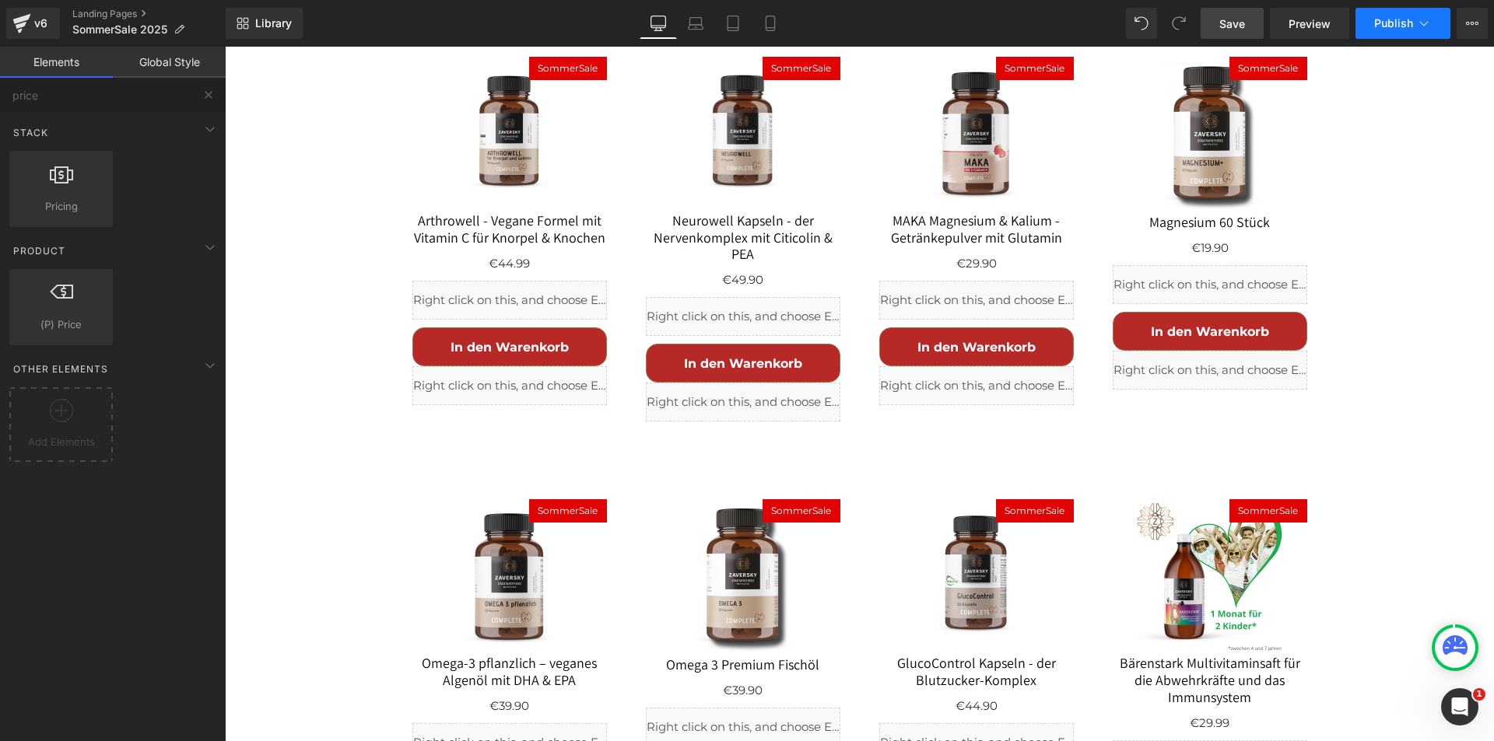
click at [1389, 17] on span "Publish" at bounding box center [1393, 23] width 39 height 12
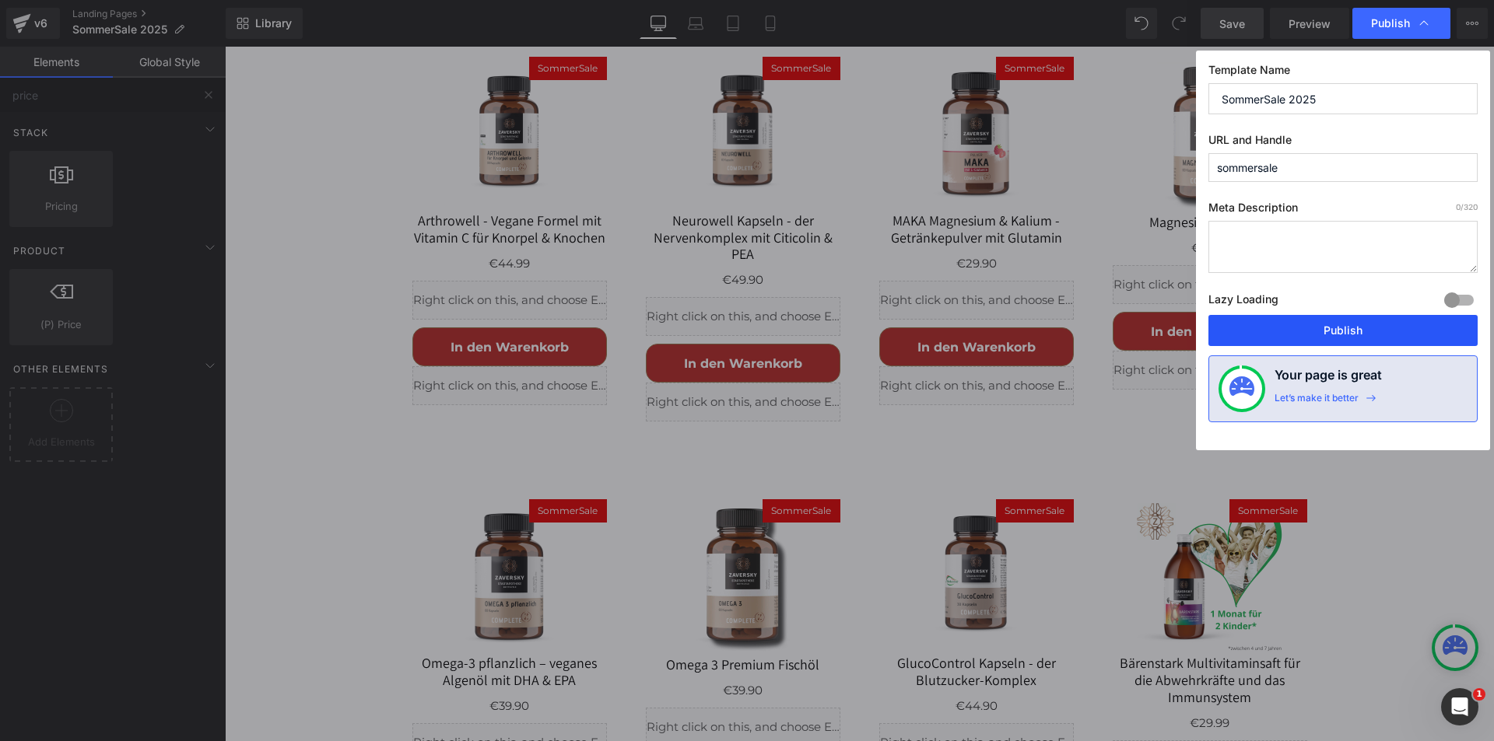
click at [1349, 333] on button "Publish" at bounding box center [1342, 330] width 269 height 31
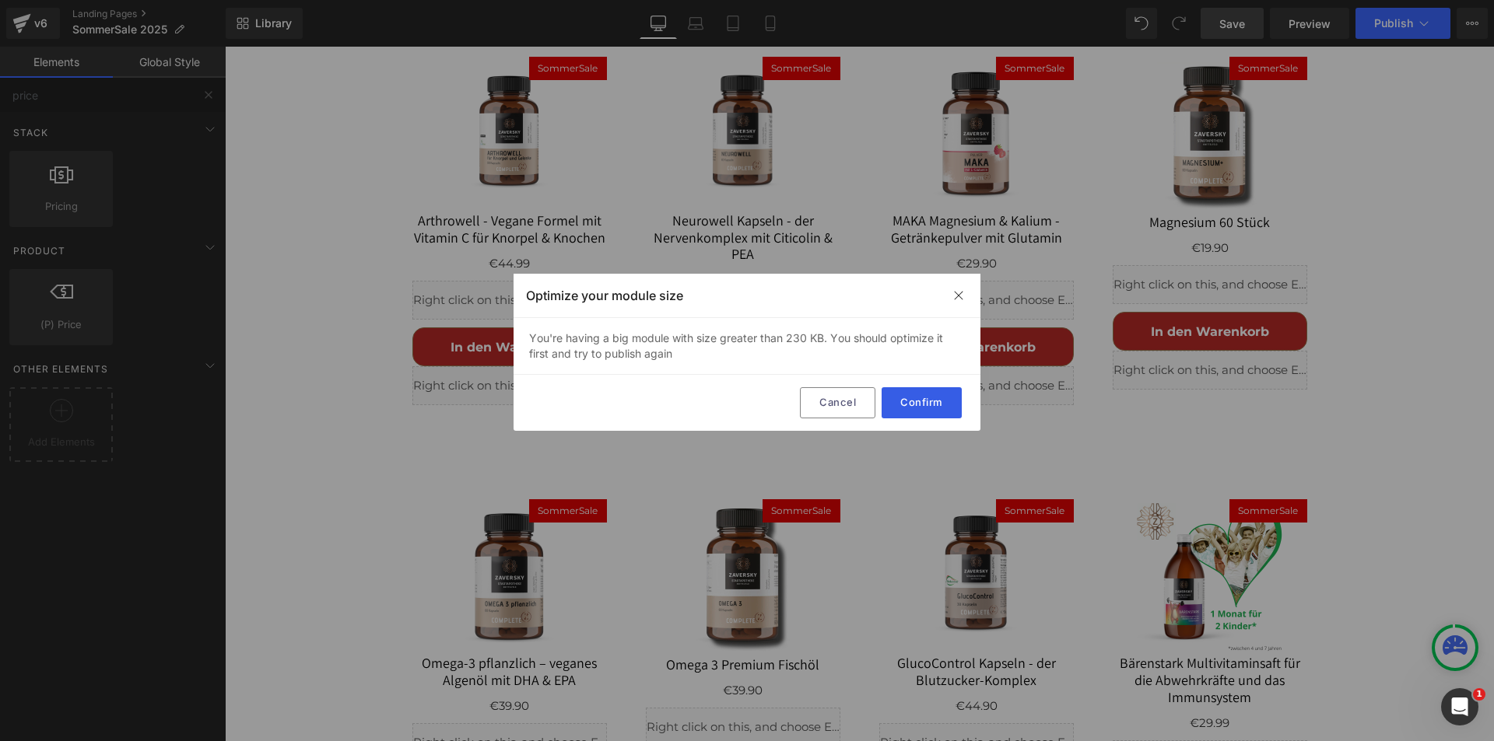
click at [934, 394] on button "Confirm" at bounding box center [921, 402] width 80 height 31
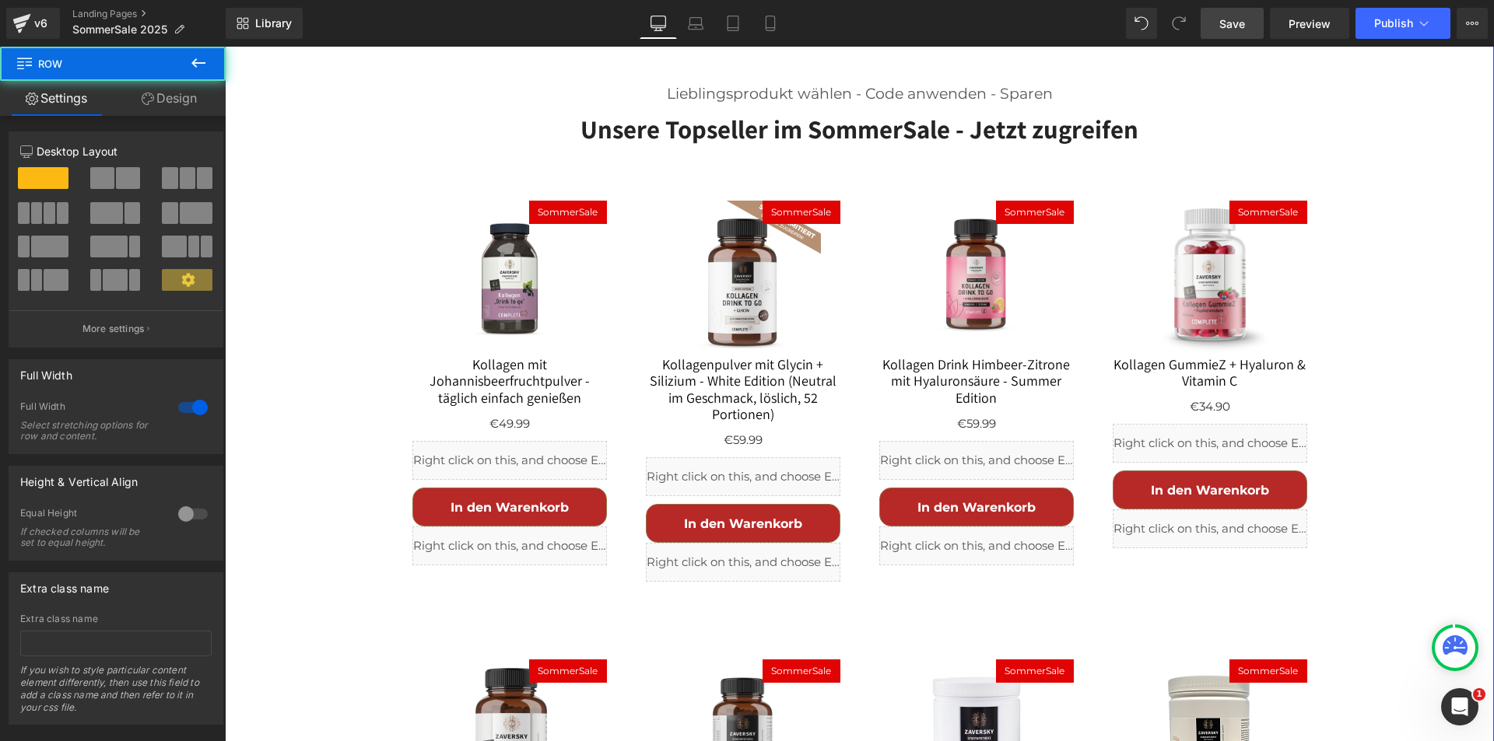
scroll to position [821, 0]
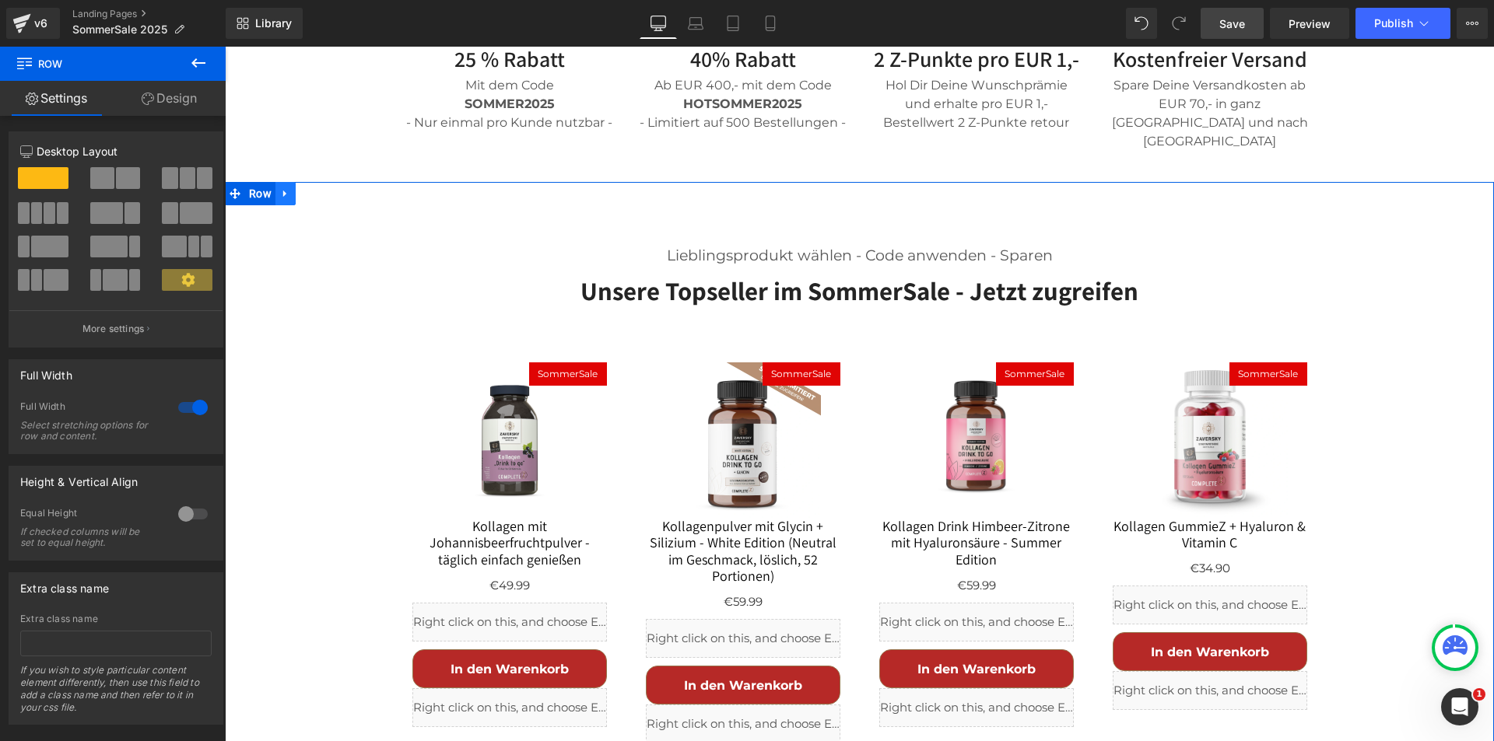
click at [283, 191] on icon at bounding box center [284, 194] width 3 height 7
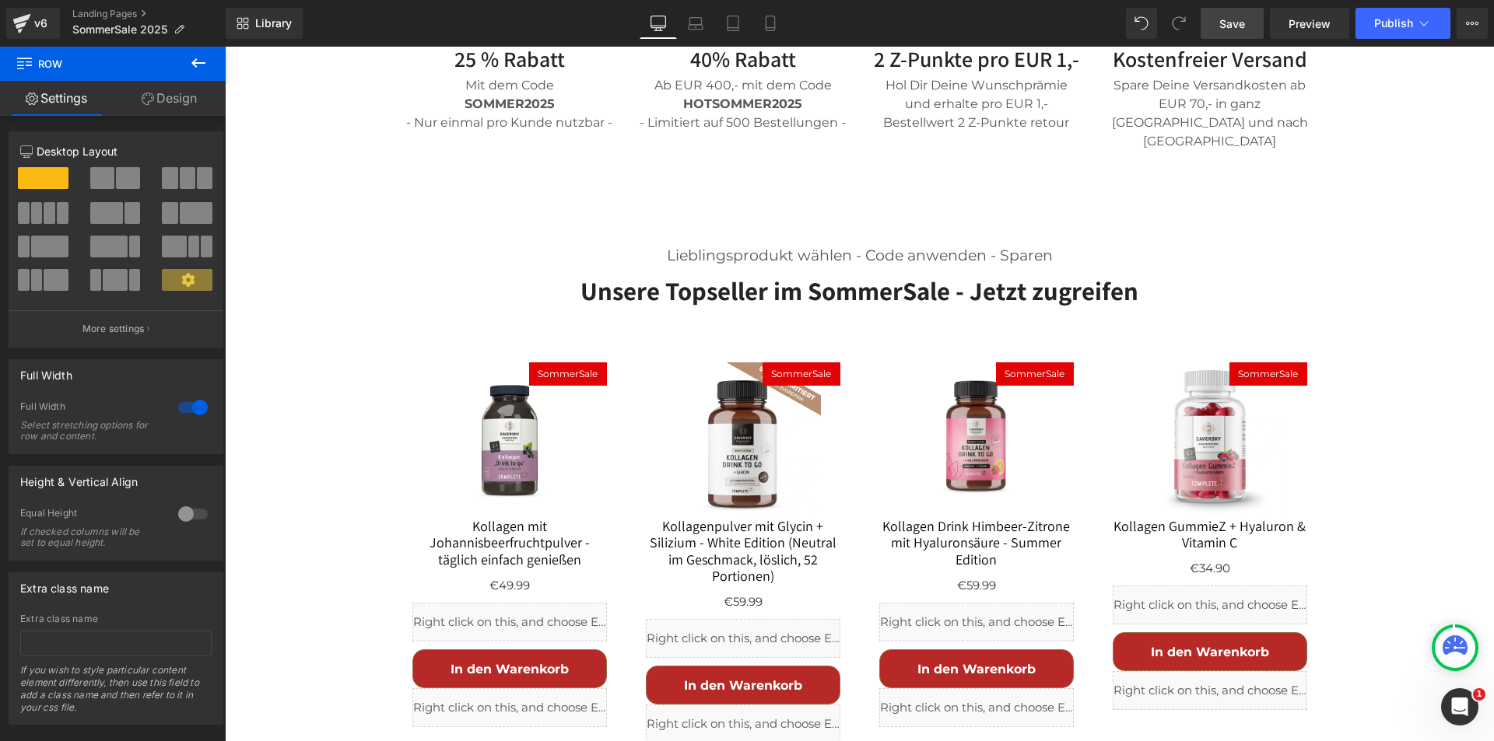
click at [1223, 27] on span "Save" at bounding box center [1232, 24] width 26 height 16
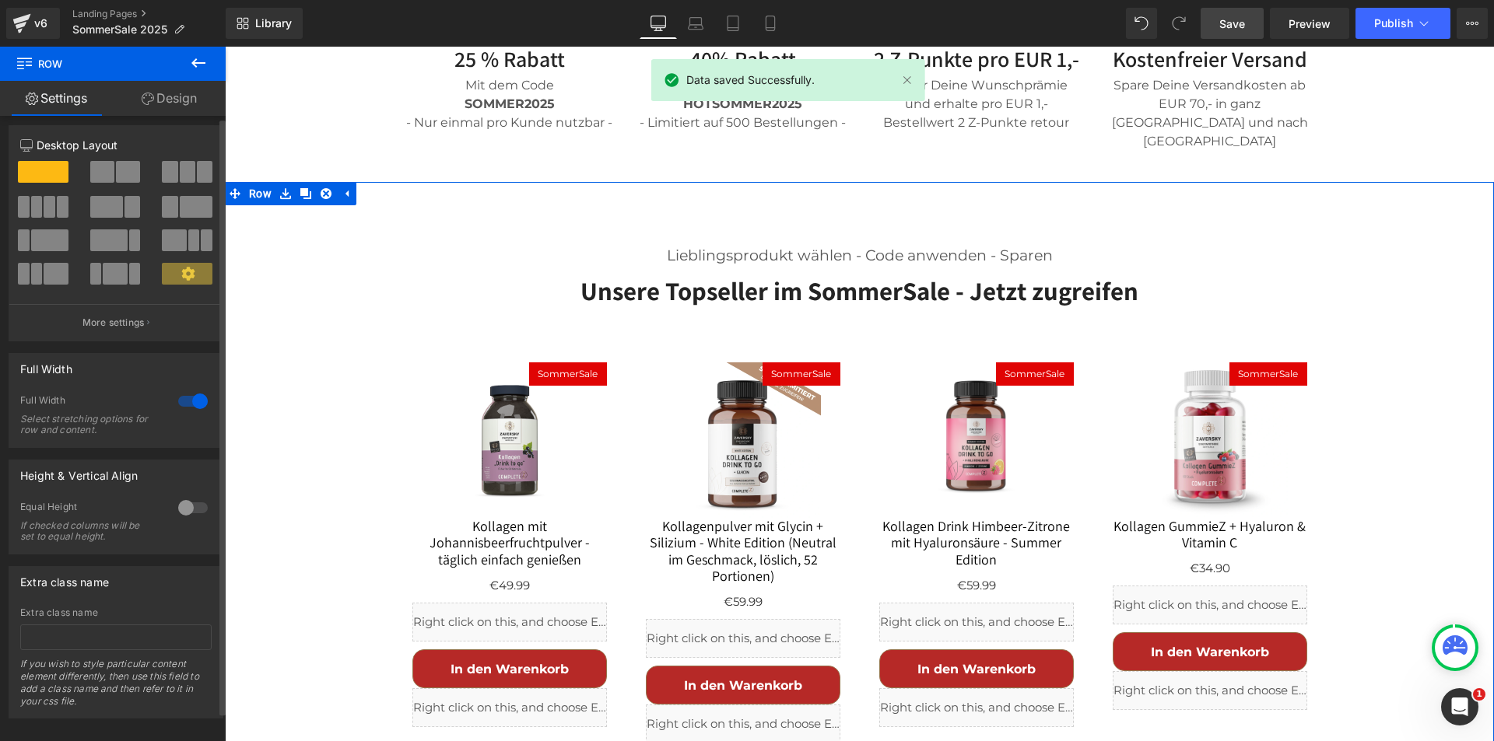
scroll to position [0, 0]
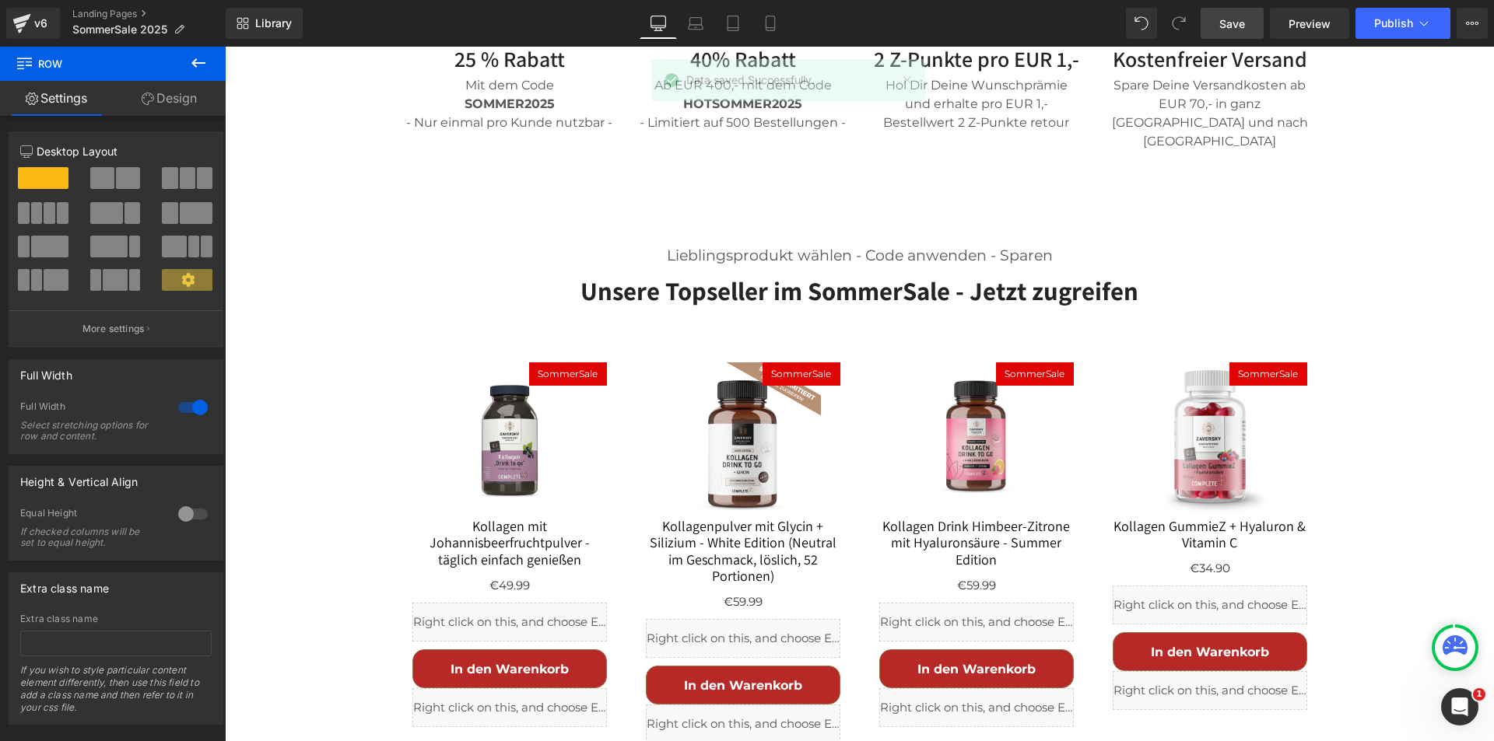
click at [1466, 7] on div "Library Desktop Desktop Laptop Tablet Mobile Save Preview Publish Scheduled Vie…" at bounding box center [860, 23] width 1268 height 47
click at [1467, 16] on button "View Live Page View with current Template Save Template to Library Schedule Pub…" at bounding box center [1471, 23] width 31 height 31
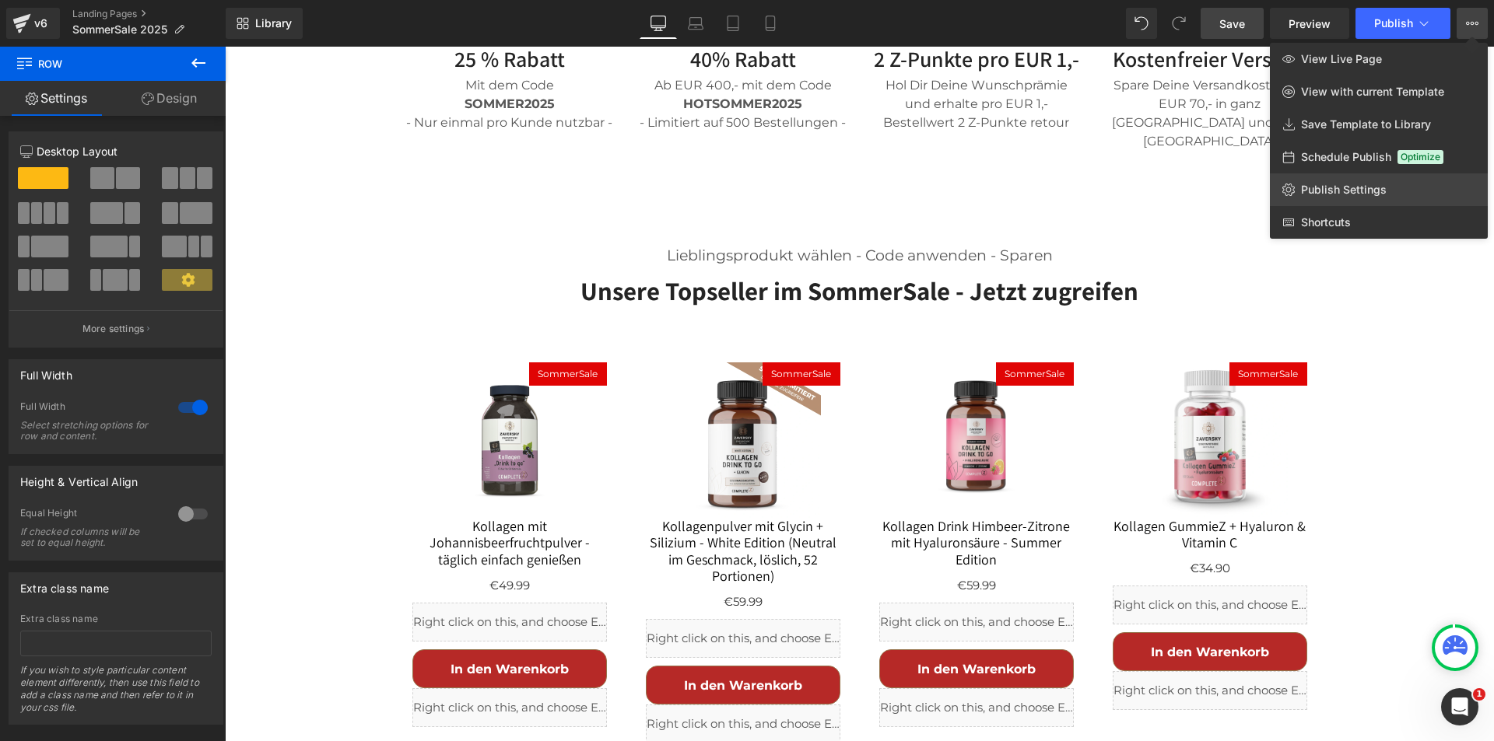
click at [1344, 190] on span "Publish Settings" at bounding box center [1344, 190] width 86 height 14
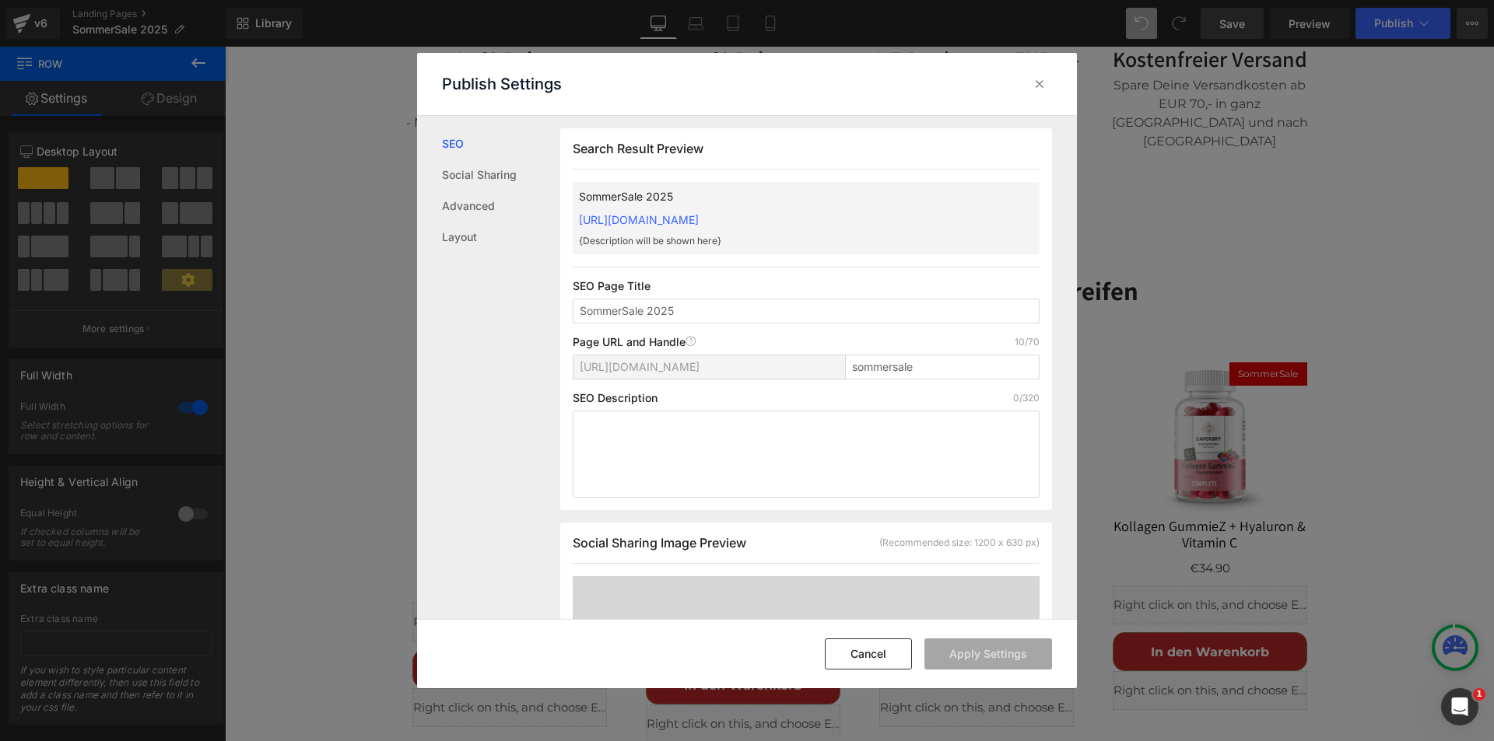
scroll to position [1, 0]
click at [464, 206] on link "Advanced" at bounding box center [501, 206] width 118 height 31
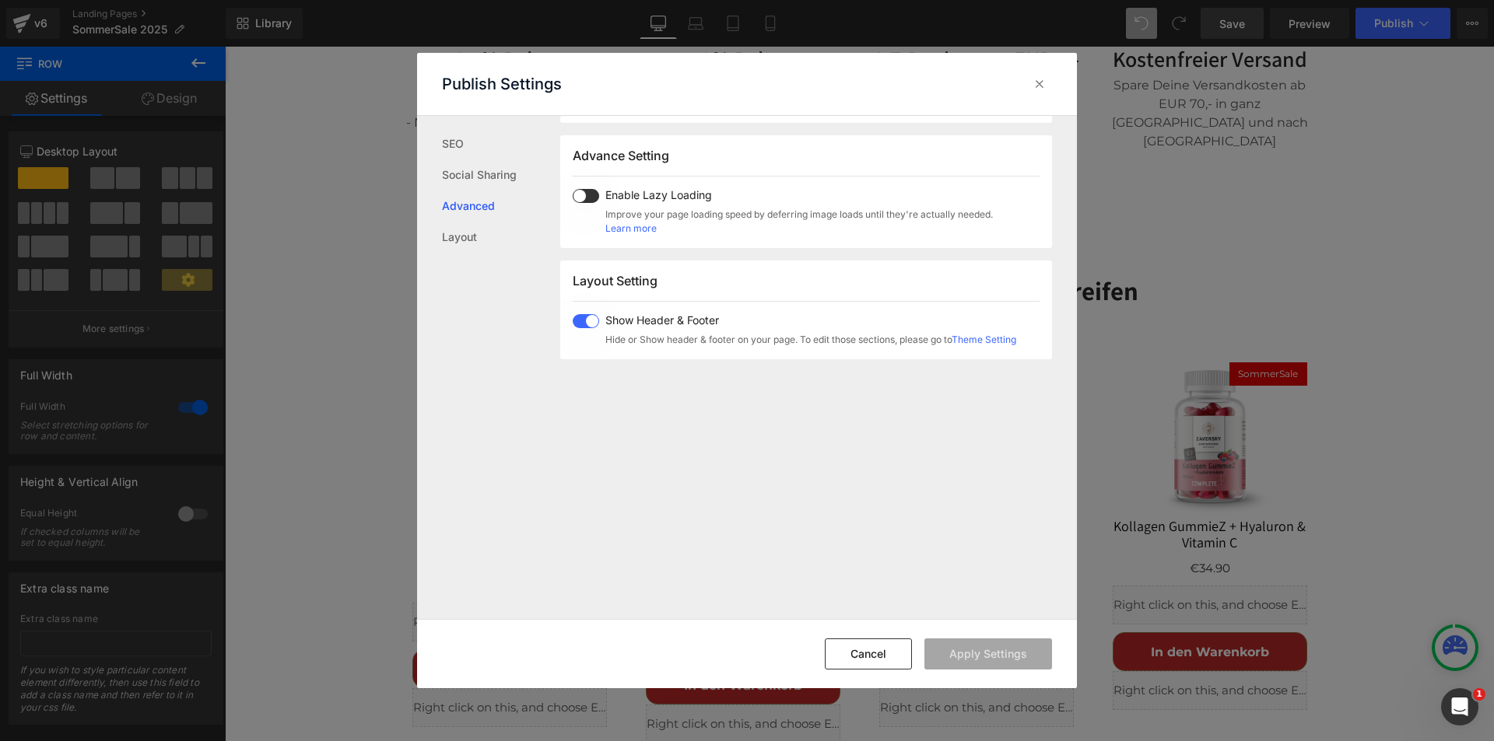
scroll to position [803, 0]
click at [589, 186] on span at bounding box center [586, 188] width 26 height 14
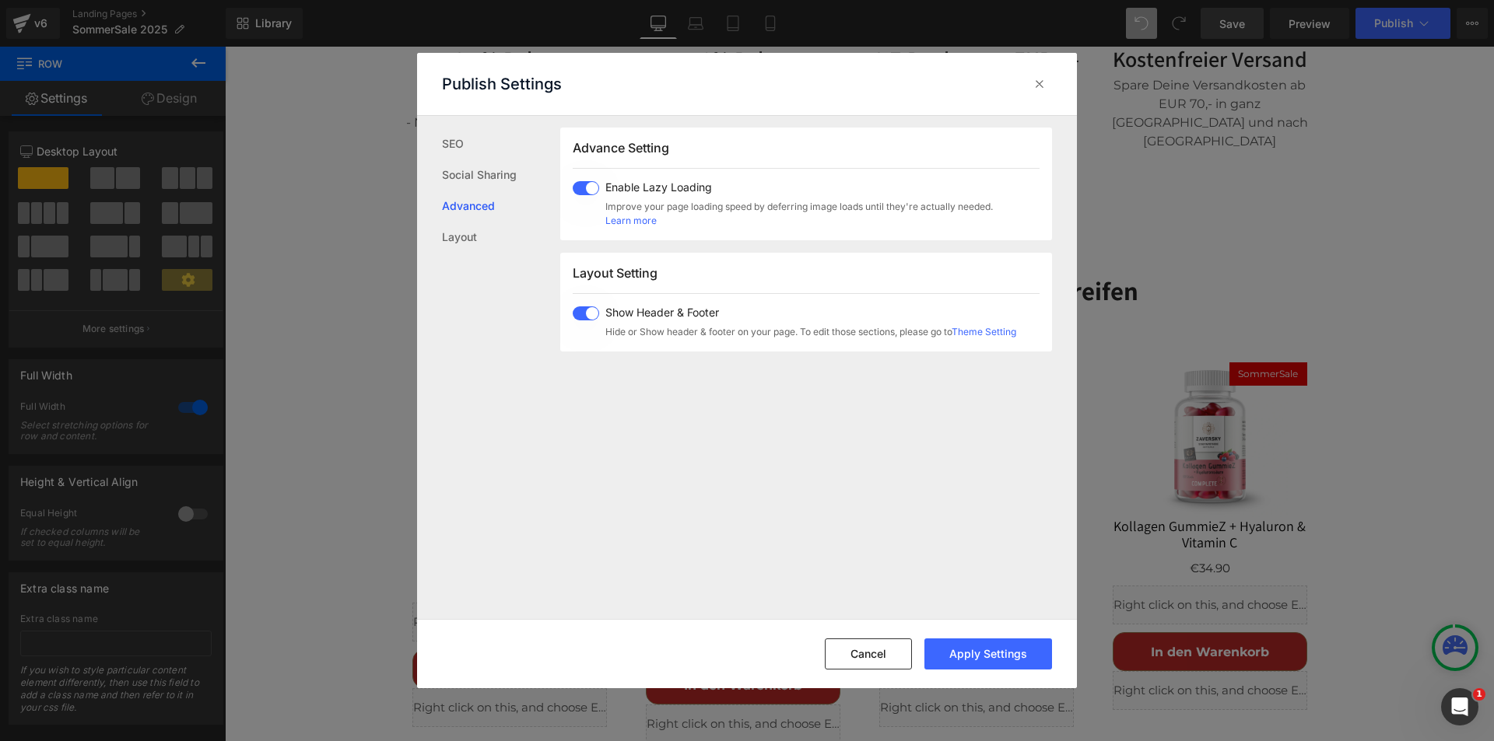
click at [1008, 648] on button "Apply Settings" at bounding box center [988, 654] width 128 height 31
click at [1040, 77] on icon at bounding box center [1040, 84] width 16 height 16
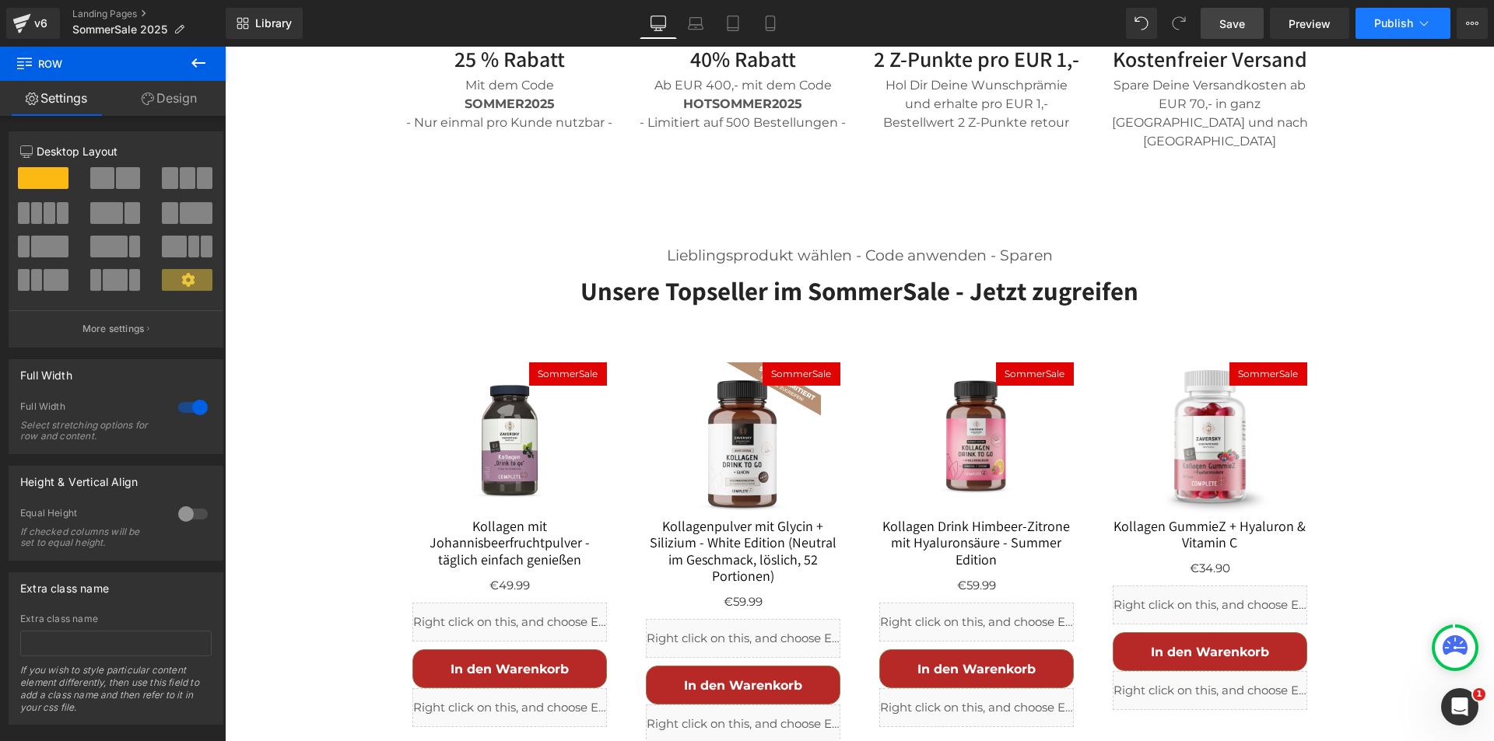
click at [1412, 19] on span "Publish" at bounding box center [1393, 23] width 39 height 12
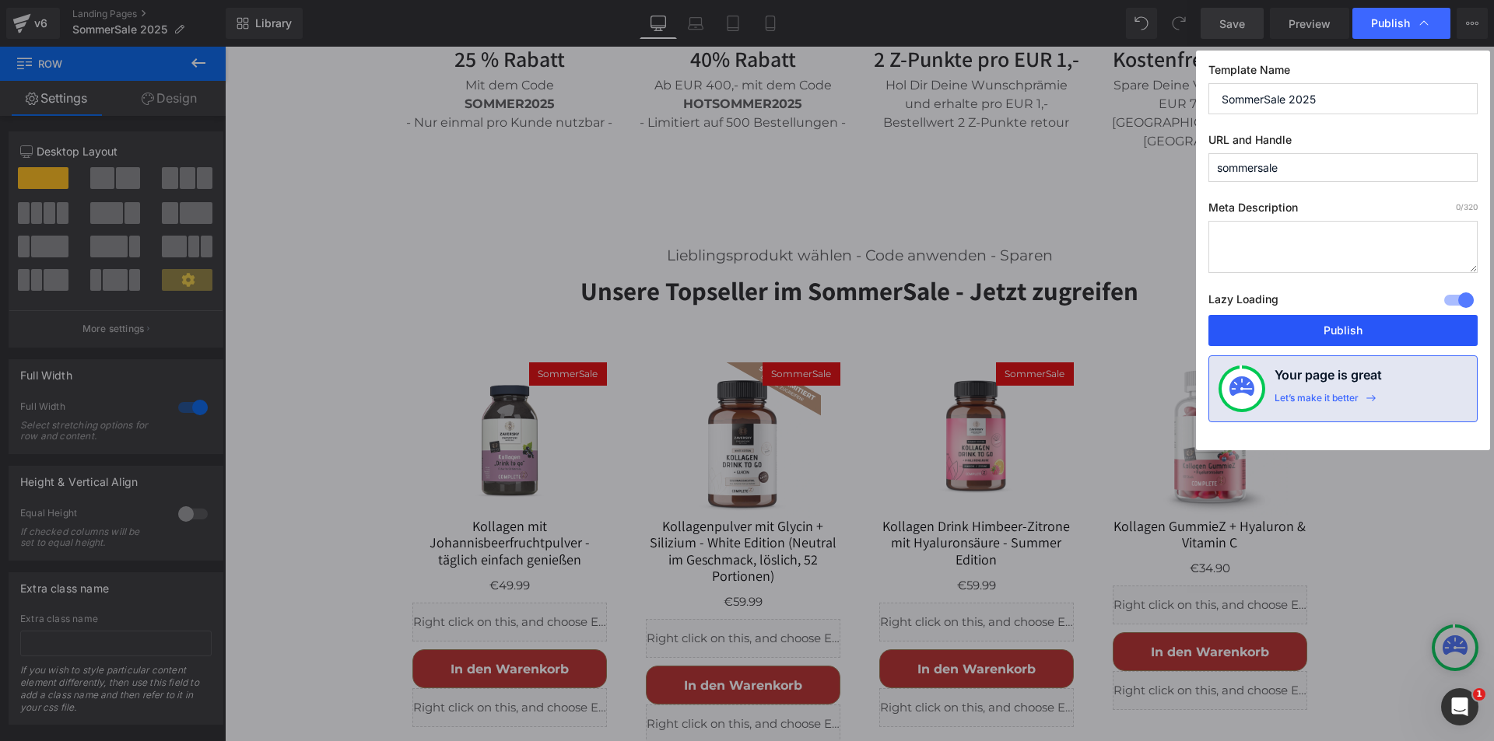
click at [1340, 338] on button "Publish" at bounding box center [1342, 330] width 269 height 31
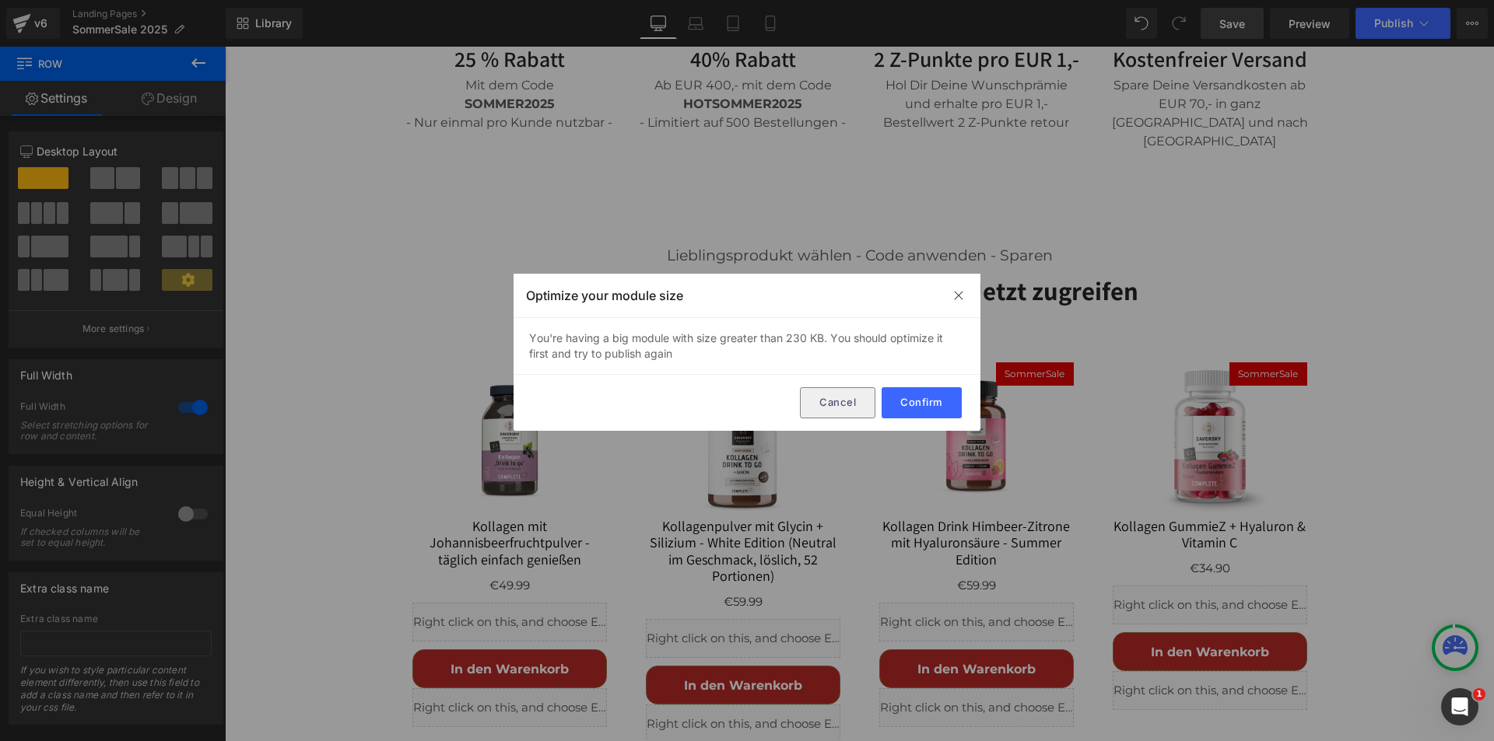
click at [814, 391] on button "Cancel" at bounding box center [837, 402] width 75 height 31
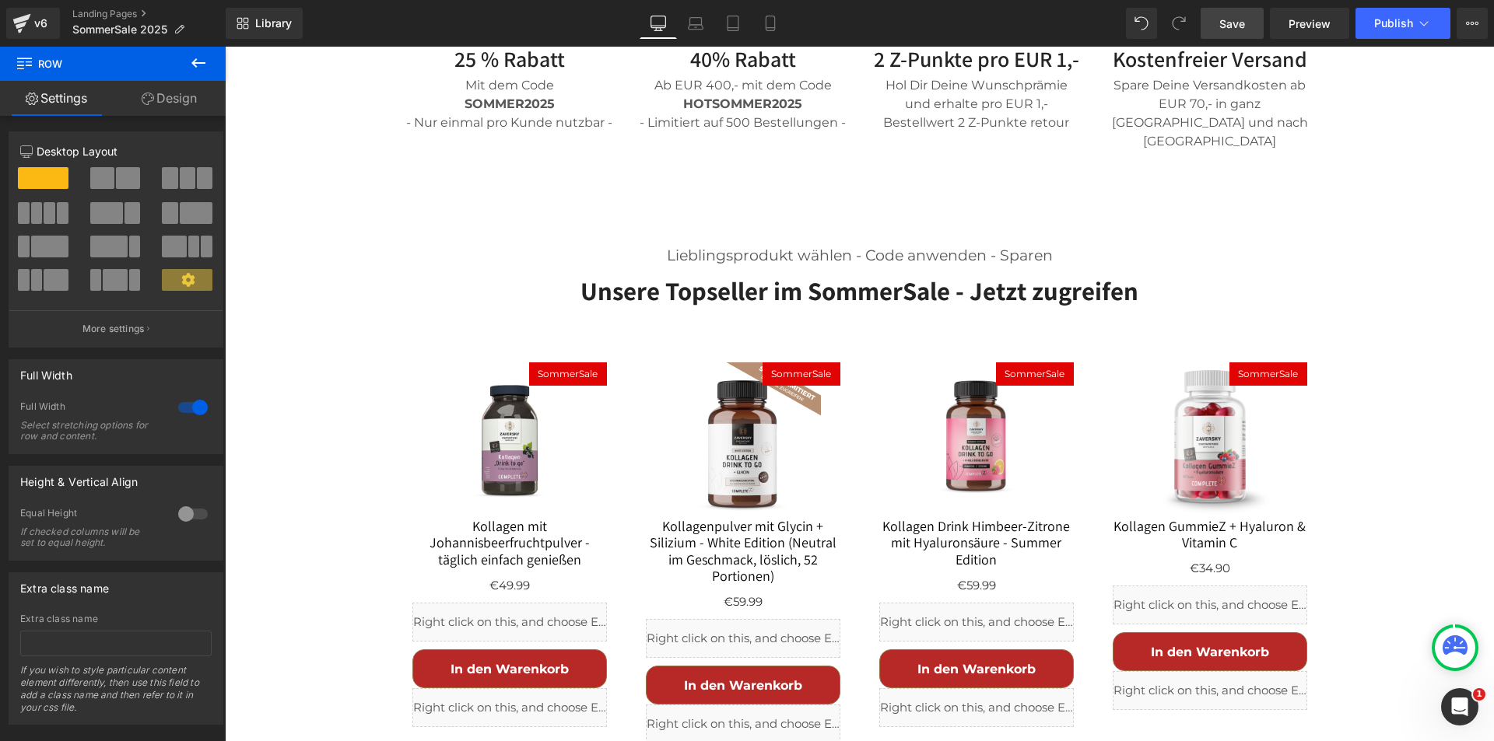
click at [1460, 699] on icon "Intercom-Nachrichtendienst öffnen" at bounding box center [1460, 708] width 26 height 26
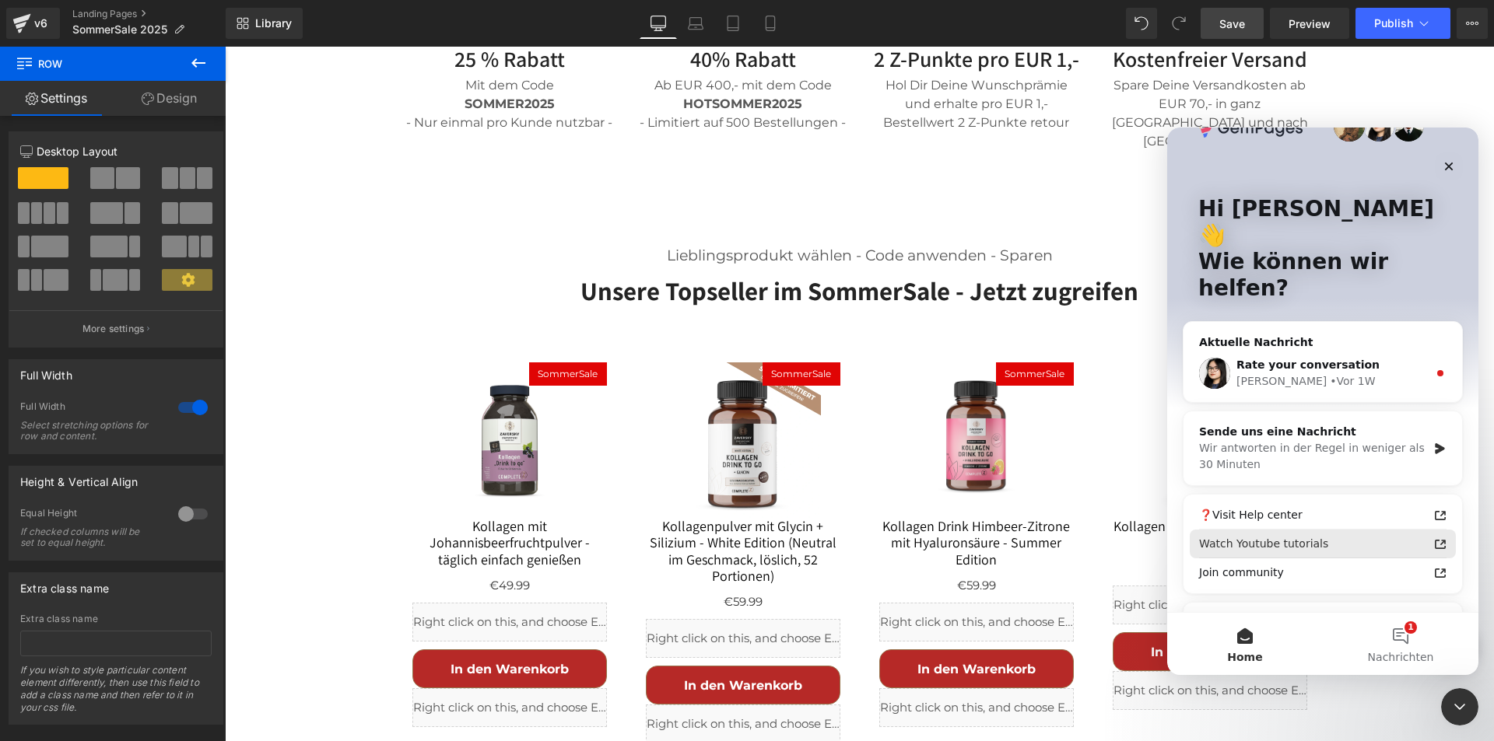
scroll to position [0, 0]
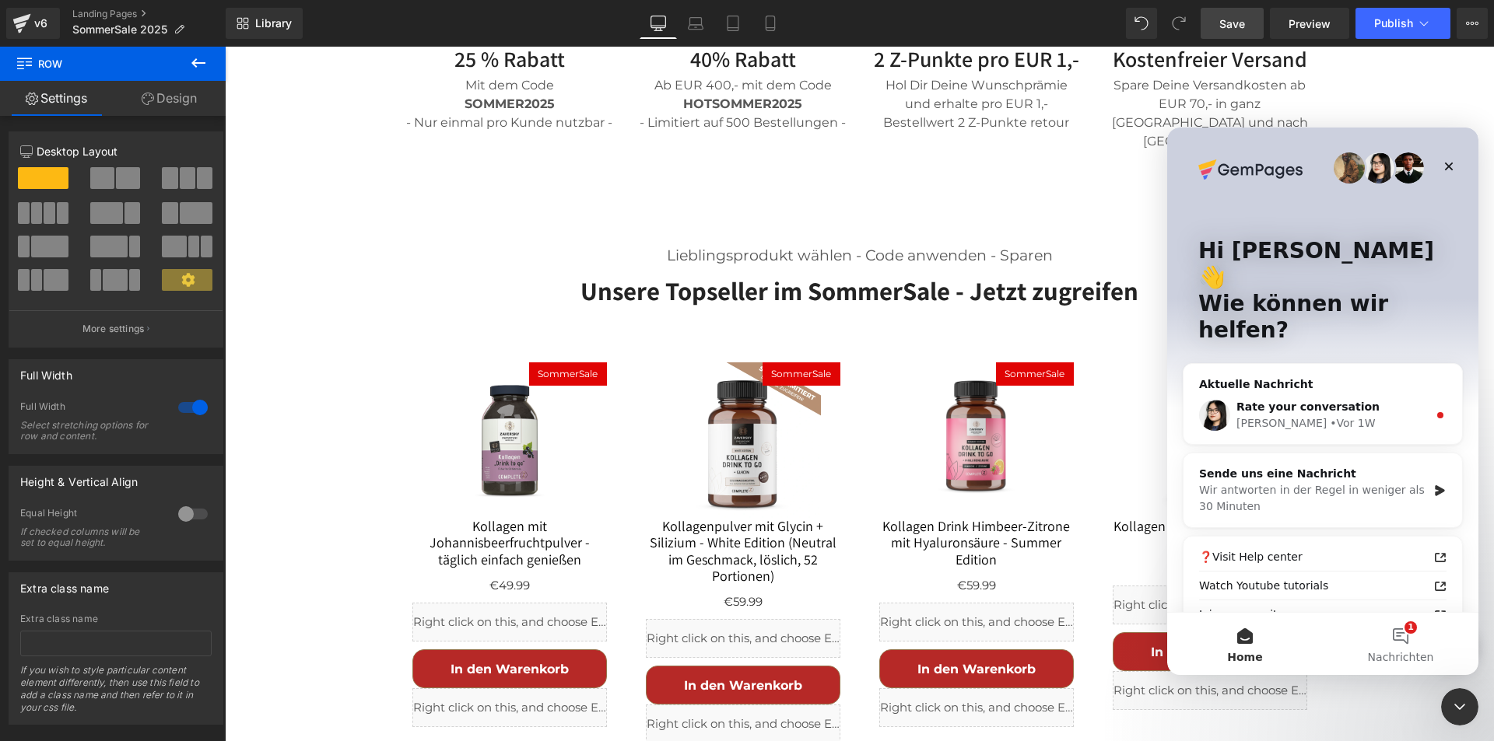
click at [1427, 19] on div at bounding box center [747, 347] width 1494 height 695
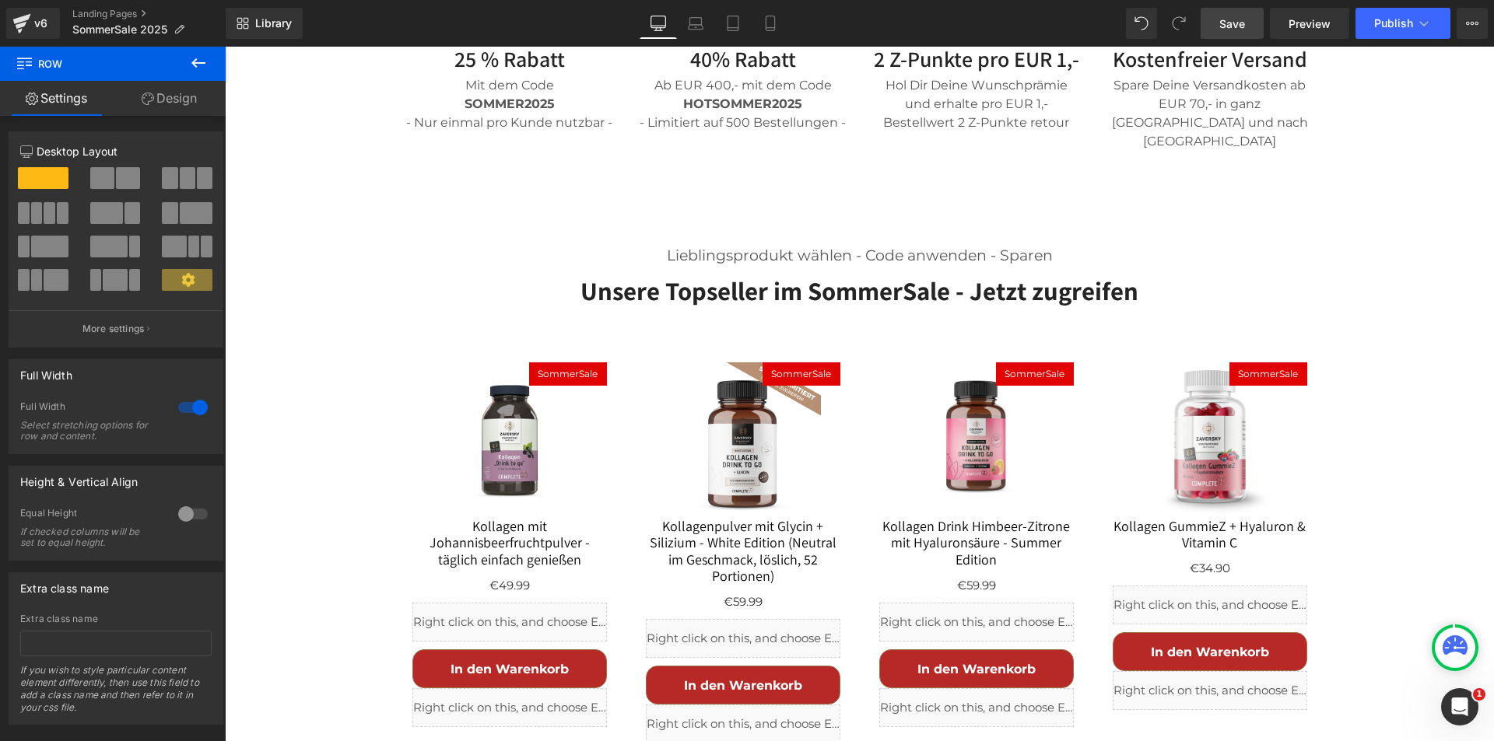
click at [1427, 19] on icon at bounding box center [1424, 24] width 16 height 16
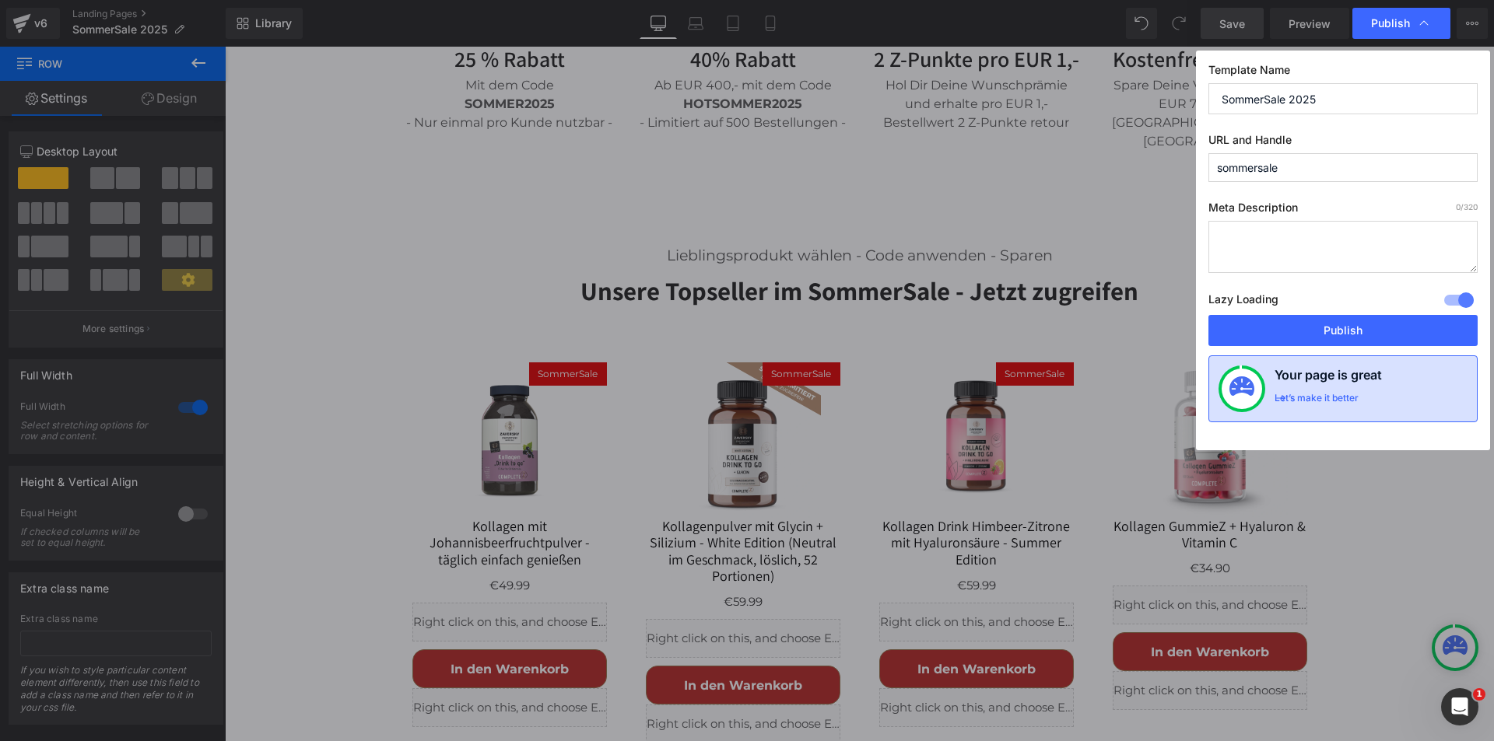
click at [1247, 389] on img at bounding box center [1241, 389] width 25 height 25
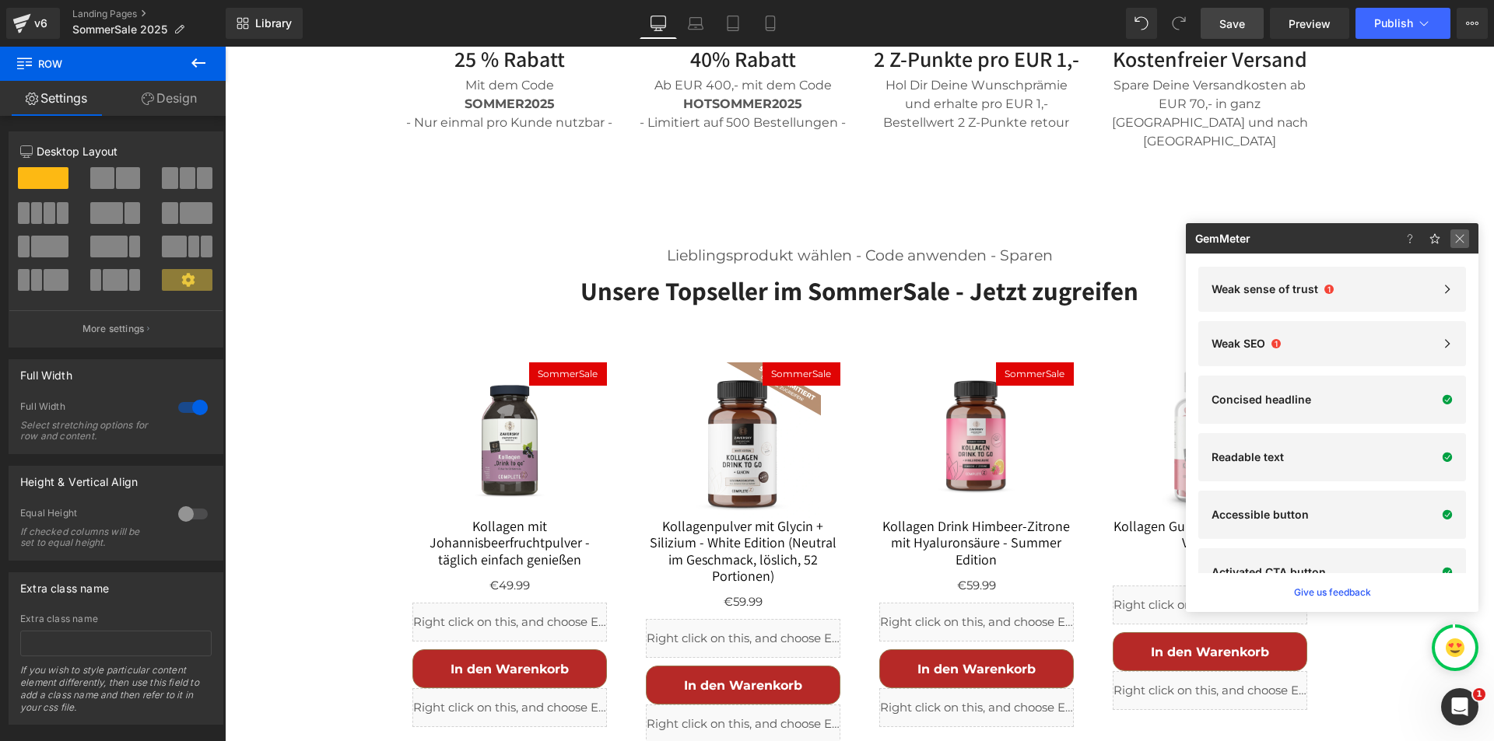
click at [0, 0] on img at bounding box center [0, 0] width 0 height 0
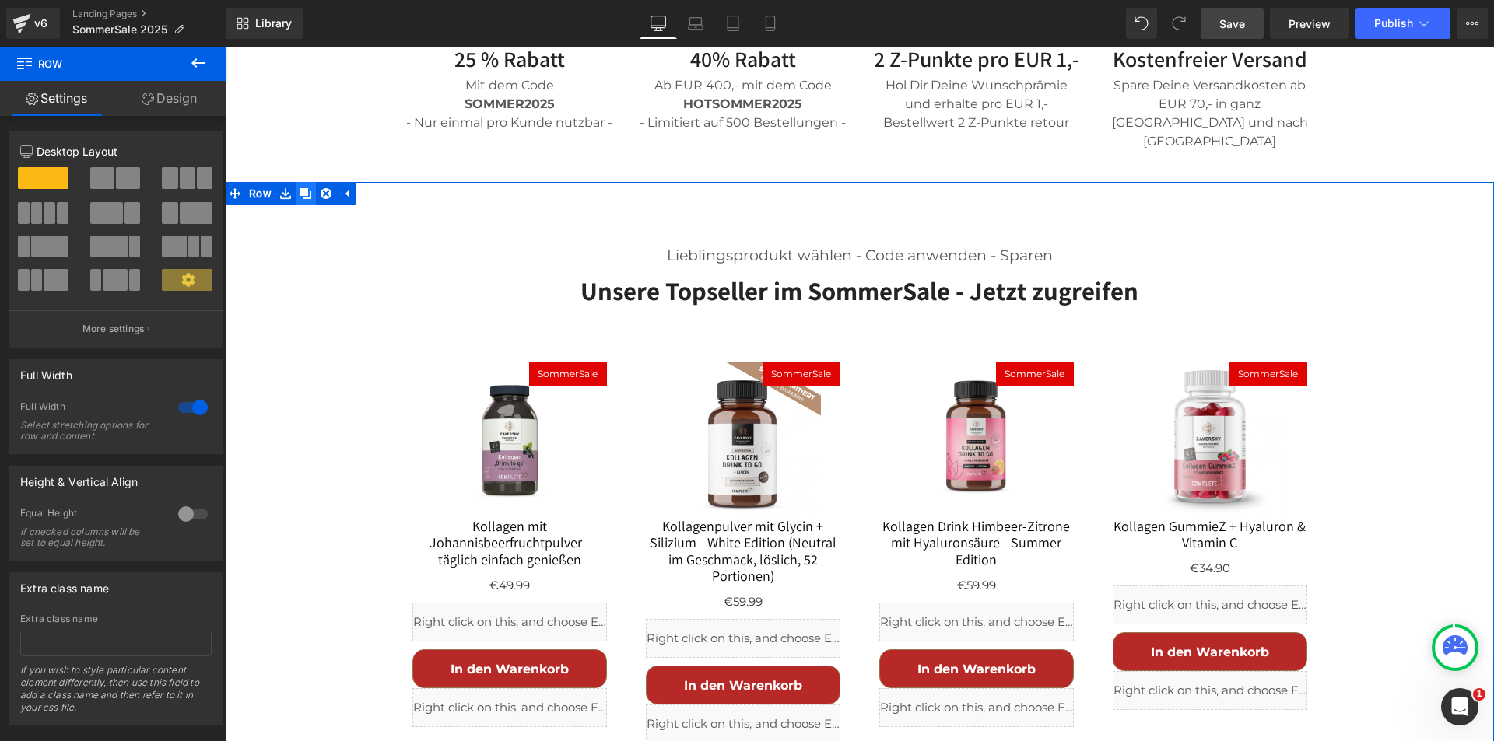
click at [300, 188] on icon at bounding box center [305, 193] width 11 height 11
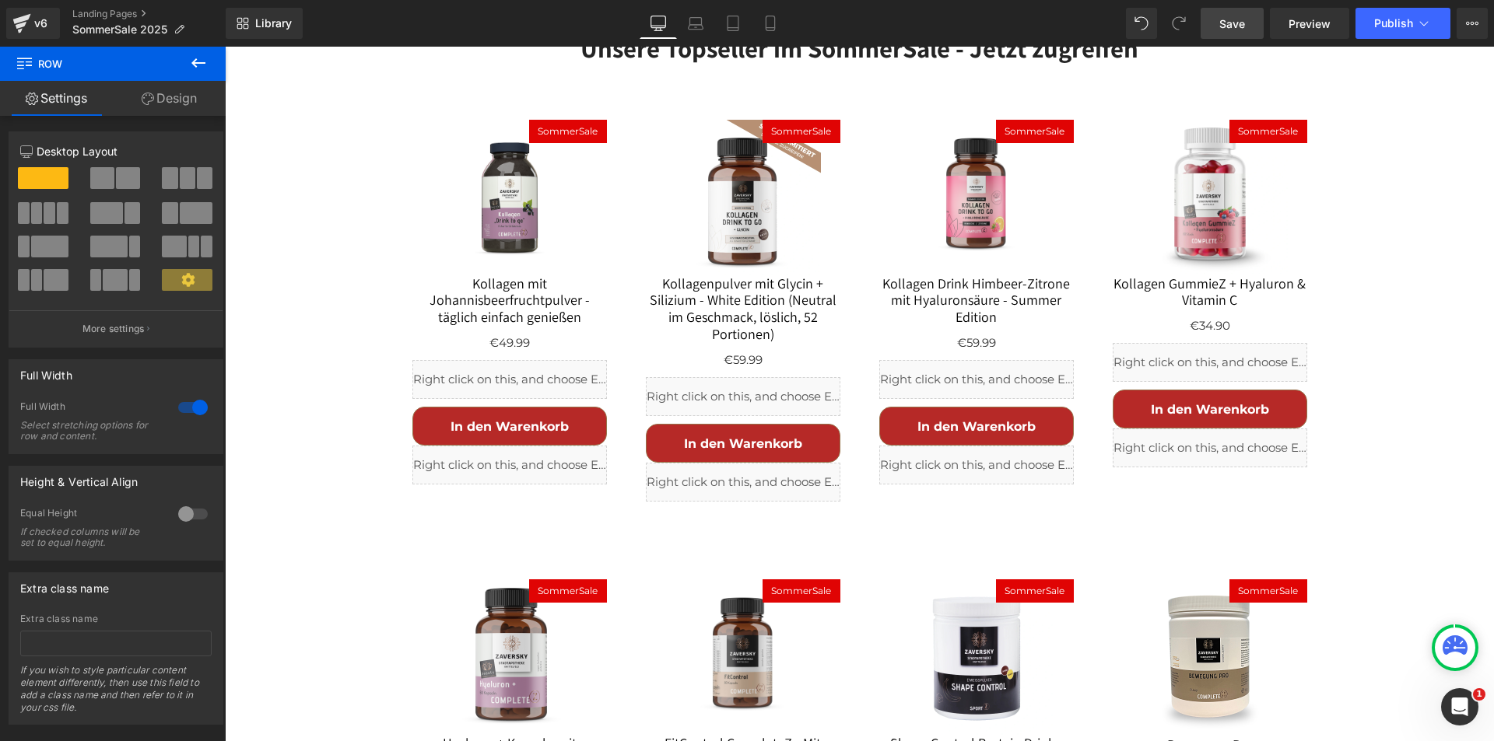
scroll to position [3223, 0]
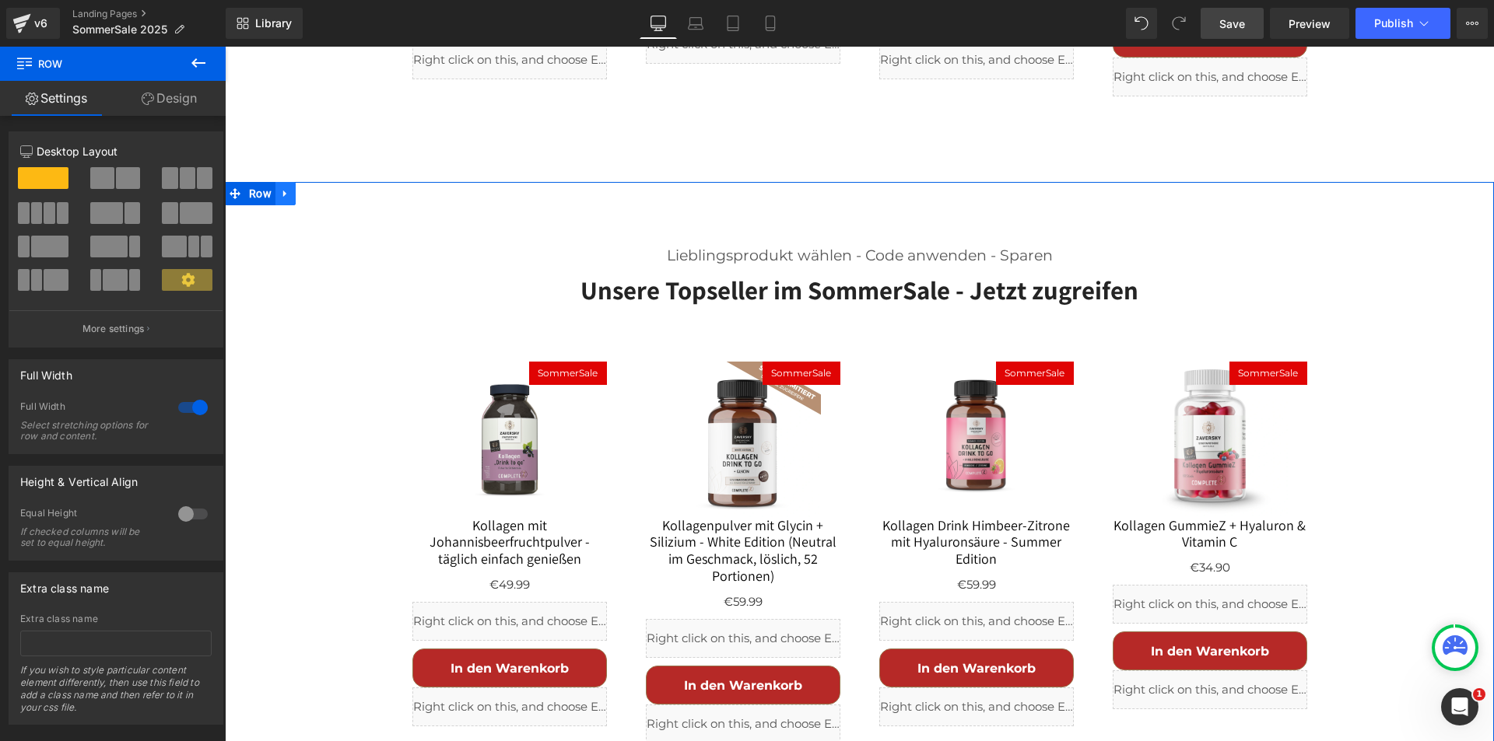
click at [283, 190] on icon at bounding box center [284, 193] width 3 height 7
click at [321, 188] on icon at bounding box center [326, 193] width 11 height 11
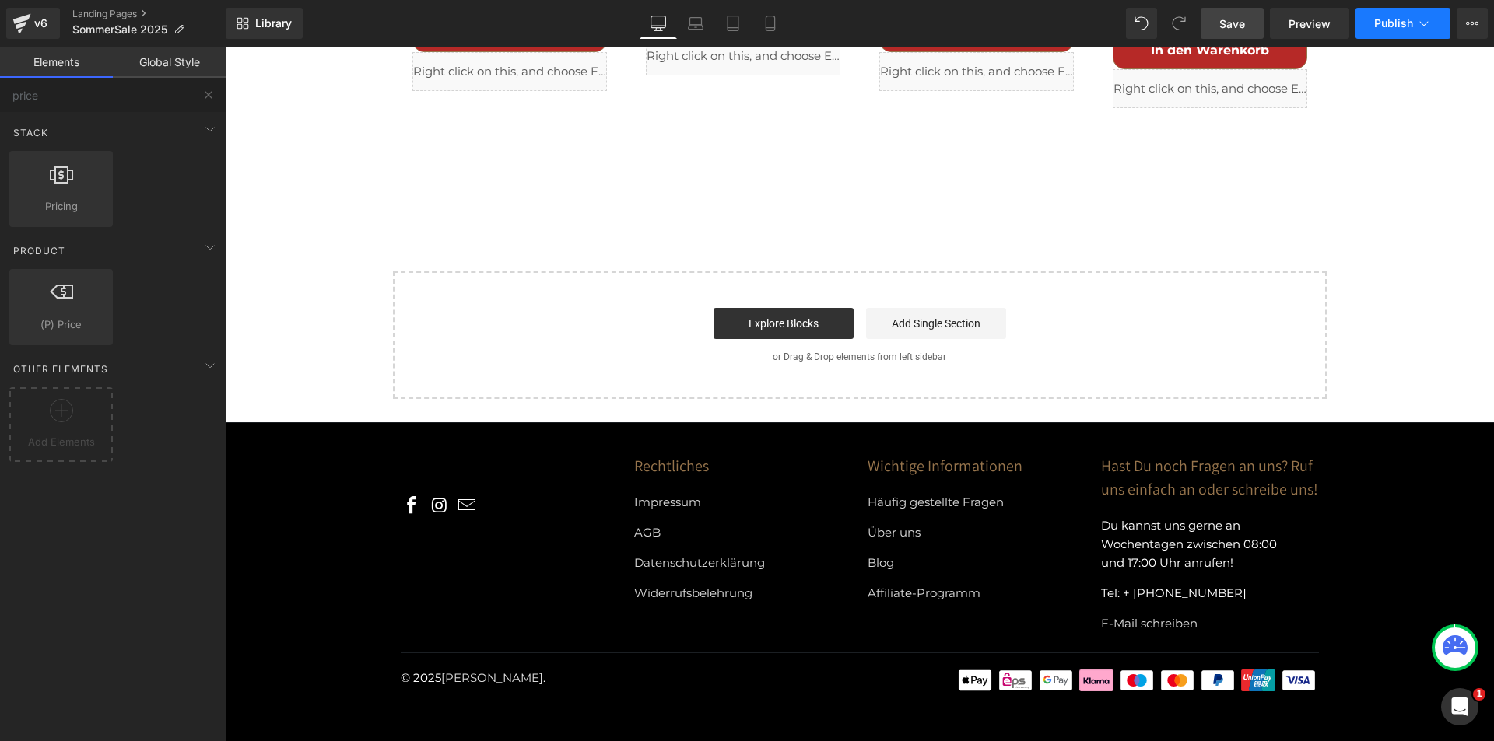
scroll to position [3138, 0]
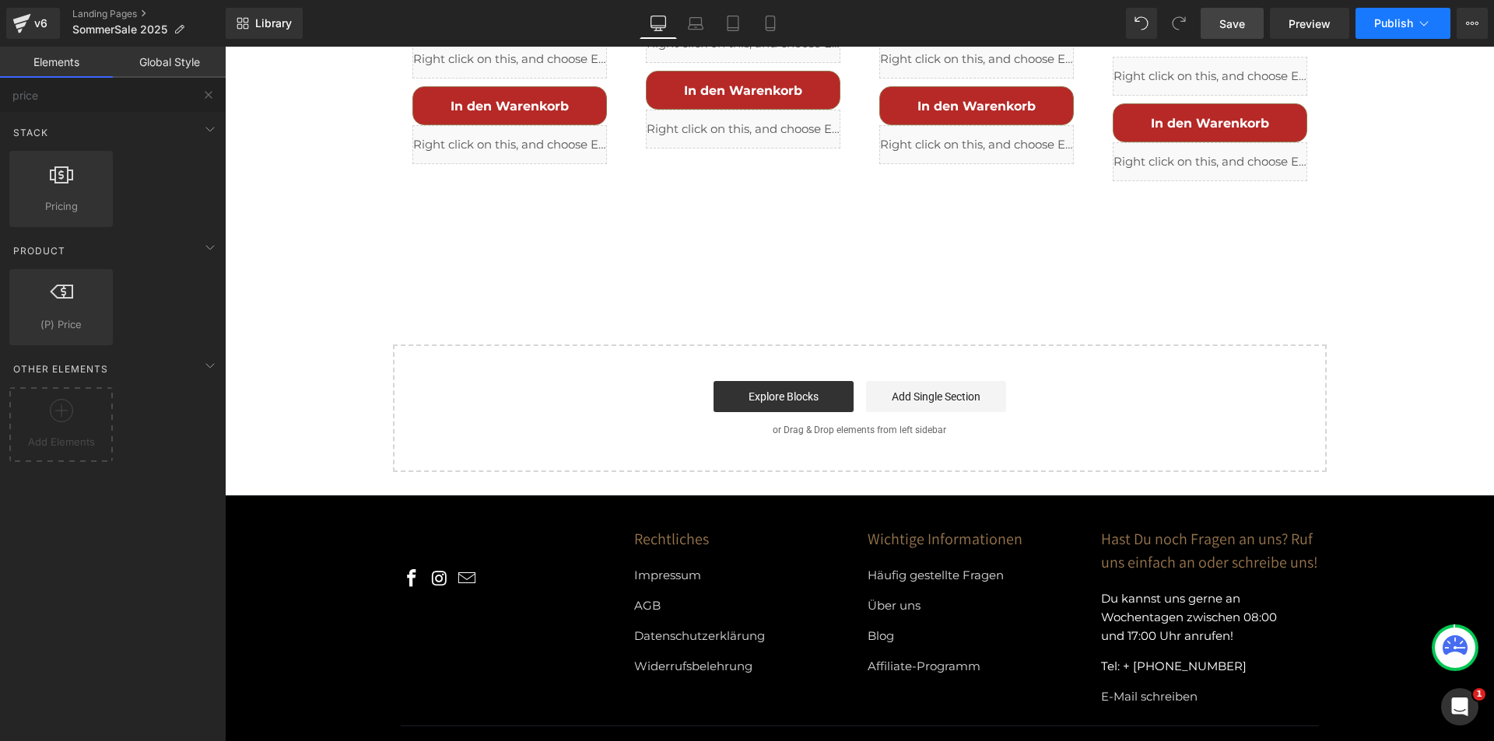
click at [1394, 18] on span "Publish" at bounding box center [1393, 23] width 39 height 12
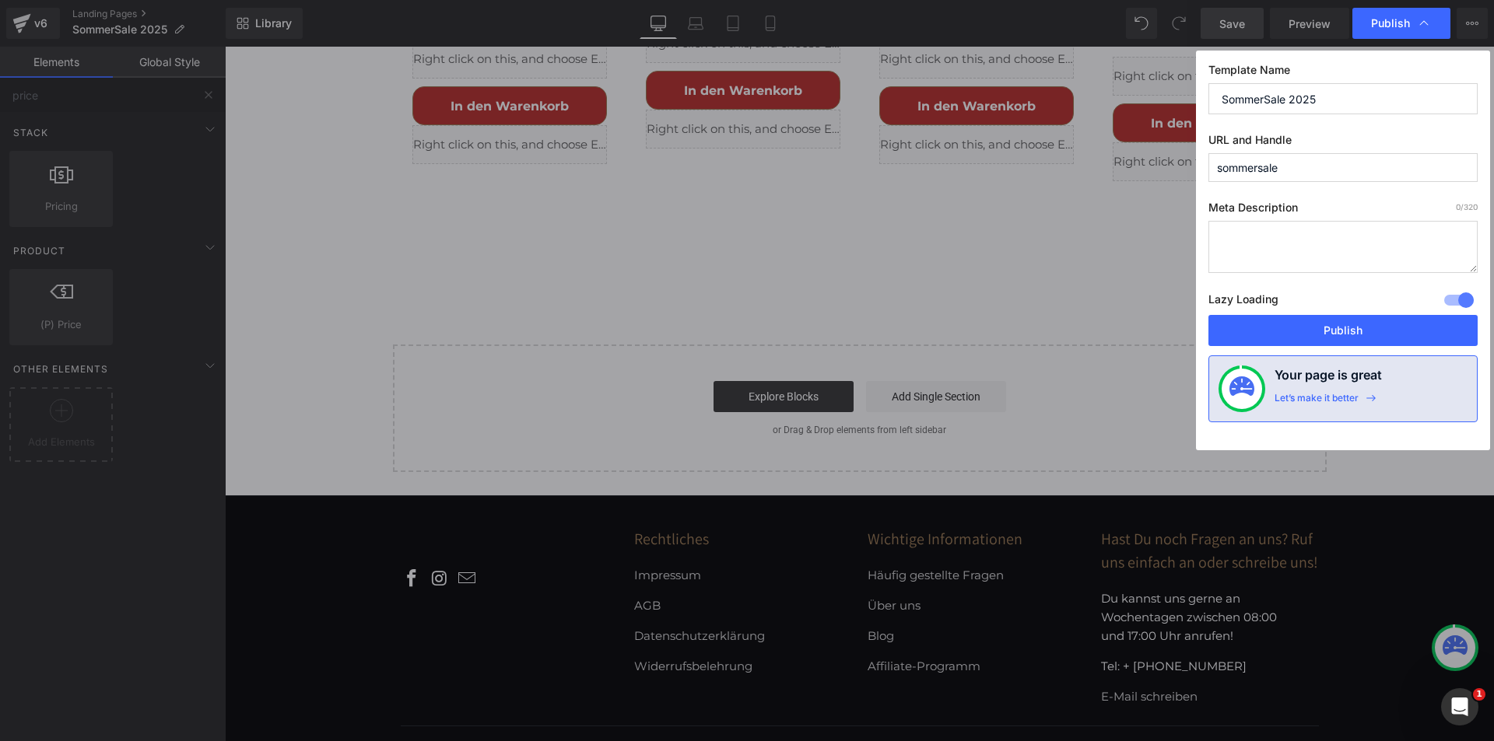
click at [1352, 346] on div "Template Name SommerSale 2025 URL and Handle sommersale Meta Description 0 /320…" at bounding box center [1343, 251] width 294 height 400
click at [1246, 386] on img at bounding box center [1241, 389] width 25 height 25
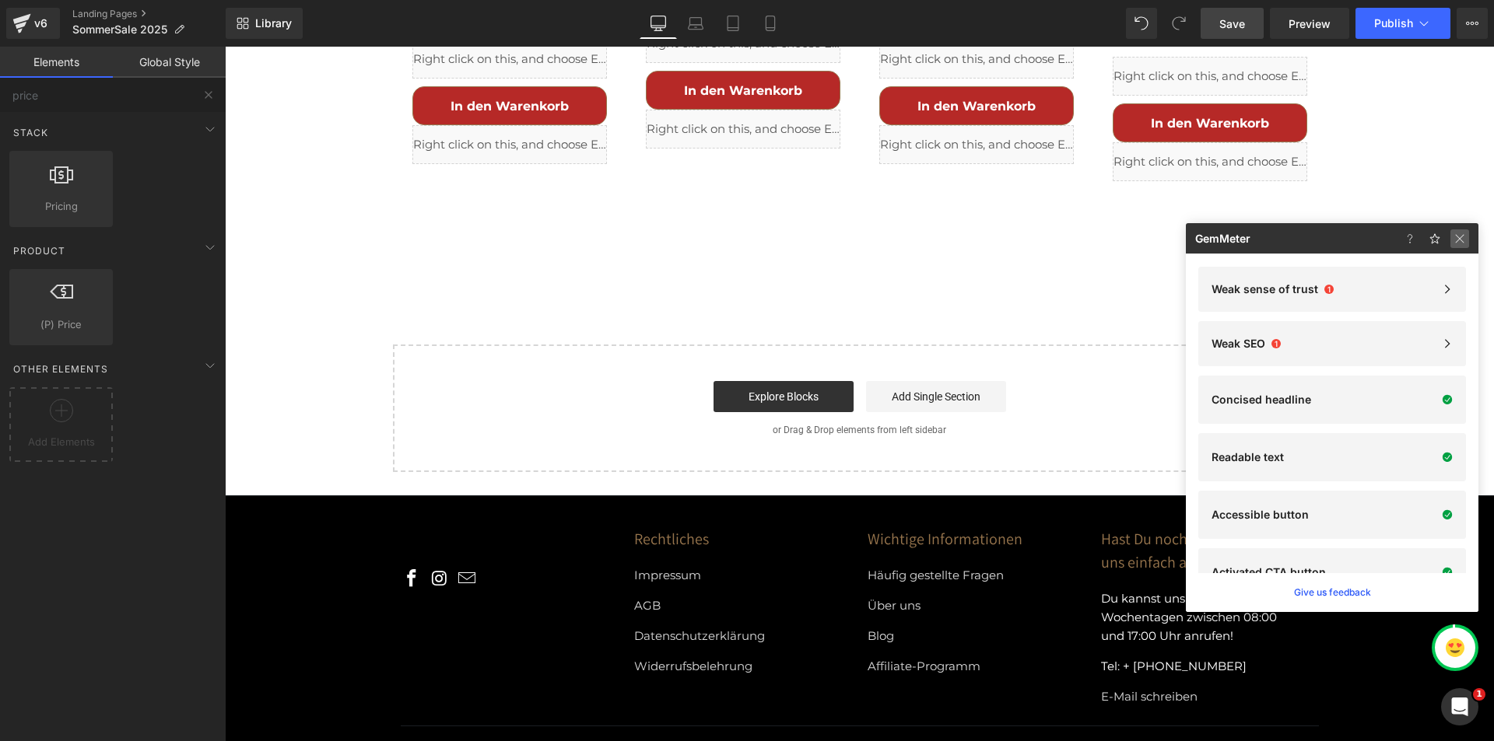
drag, startPoint x: 1465, startPoint y: 243, endPoint x: 1176, endPoint y: 25, distance: 362.2
click at [304, 95] on img at bounding box center [300, 91] width 8 height 8
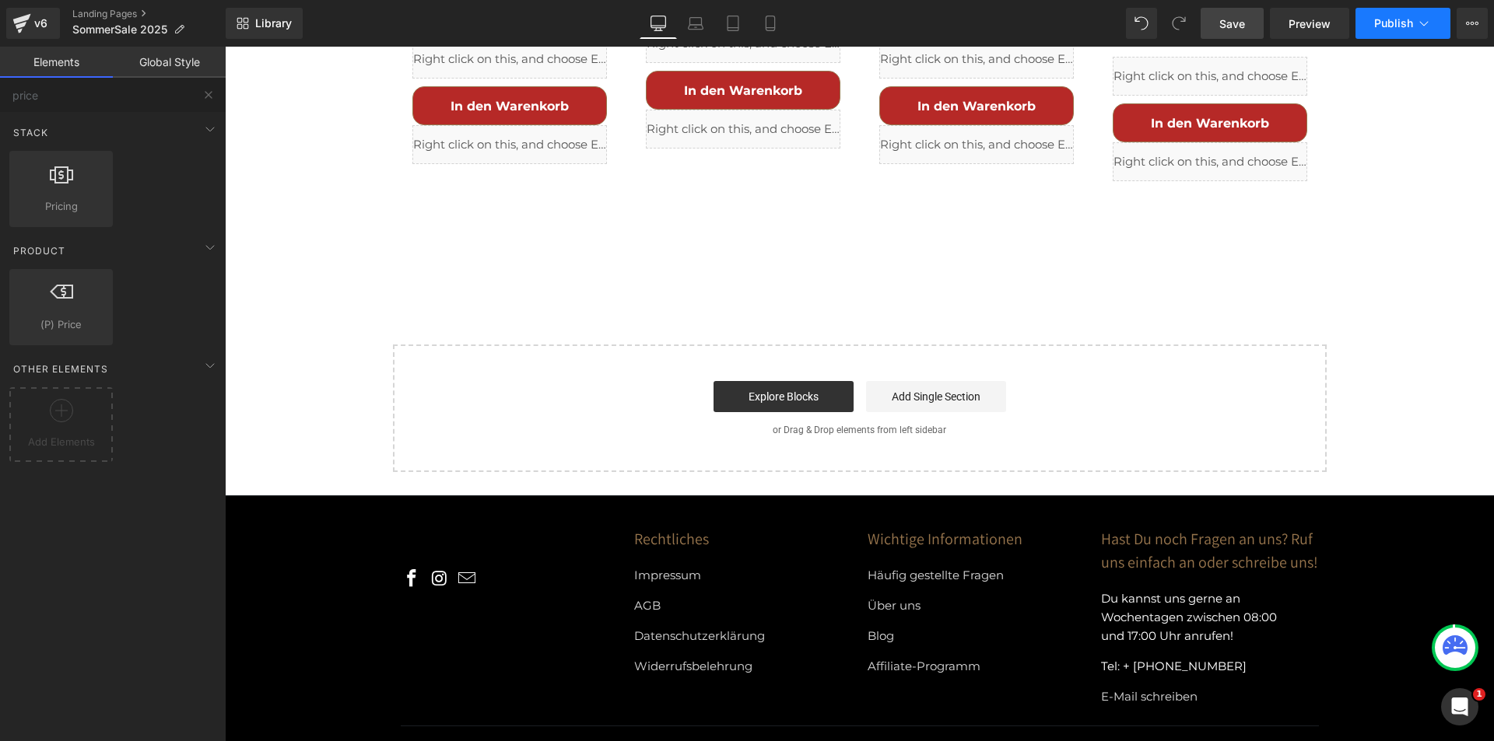
click at [1384, 9] on button "Publish" at bounding box center [1402, 23] width 95 height 31
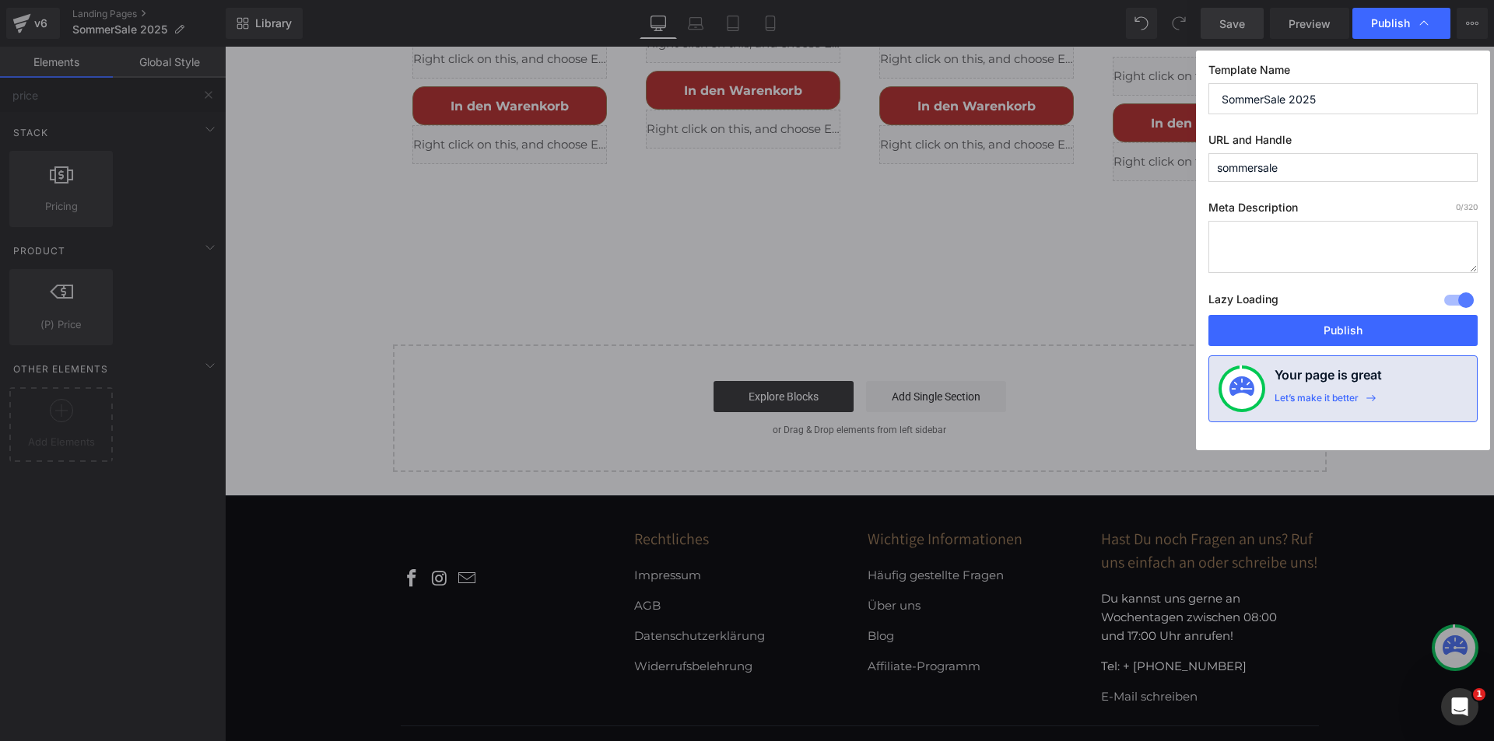
click at [1361, 295] on div "Lazy Loading Build Upgrade plan to unlock" at bounding box center [1342, 302] width 269 height 26
click at [1351, 328] on button "Publish" at bounding box center [1342, 330] width 269 height 31
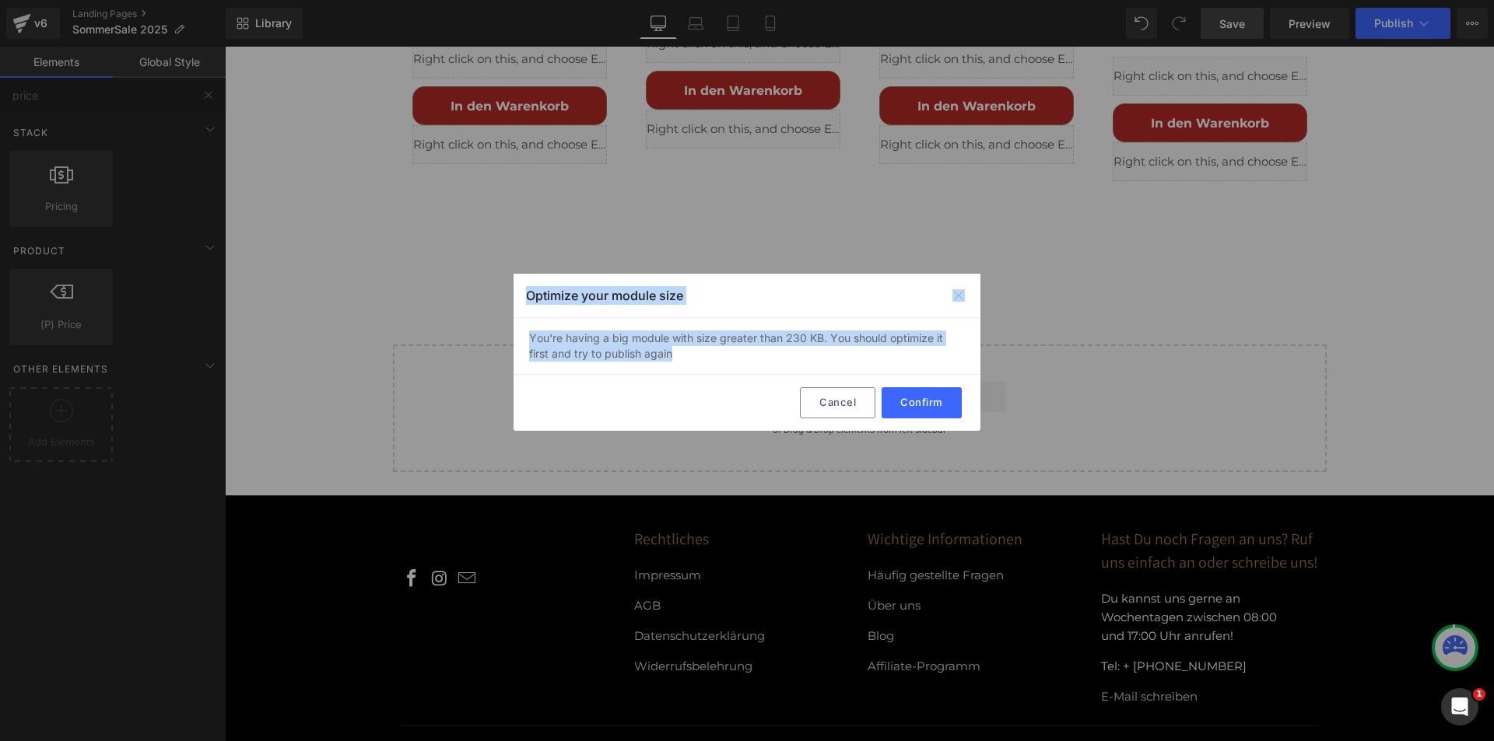
drag, startPoint x: 528, startPoint y: 293, endPoint x: 678, endPoint y: 363, distance: 165.3
click at [678, 363] on div "Optimize your module size You're having a big module with size greater than 230…" at bounding box center [746, 352] width 467 height 157
copy div "Optimize your module size You're having a big module with size greater than 230…"
drag, startPoint x: 836, startPoint y: 406, endPoint x: 897, endPoint y: 450, distance: 74.7
click at [836, 406] on button "Cancel" at bounding box center [837, 402] width 75 height 31
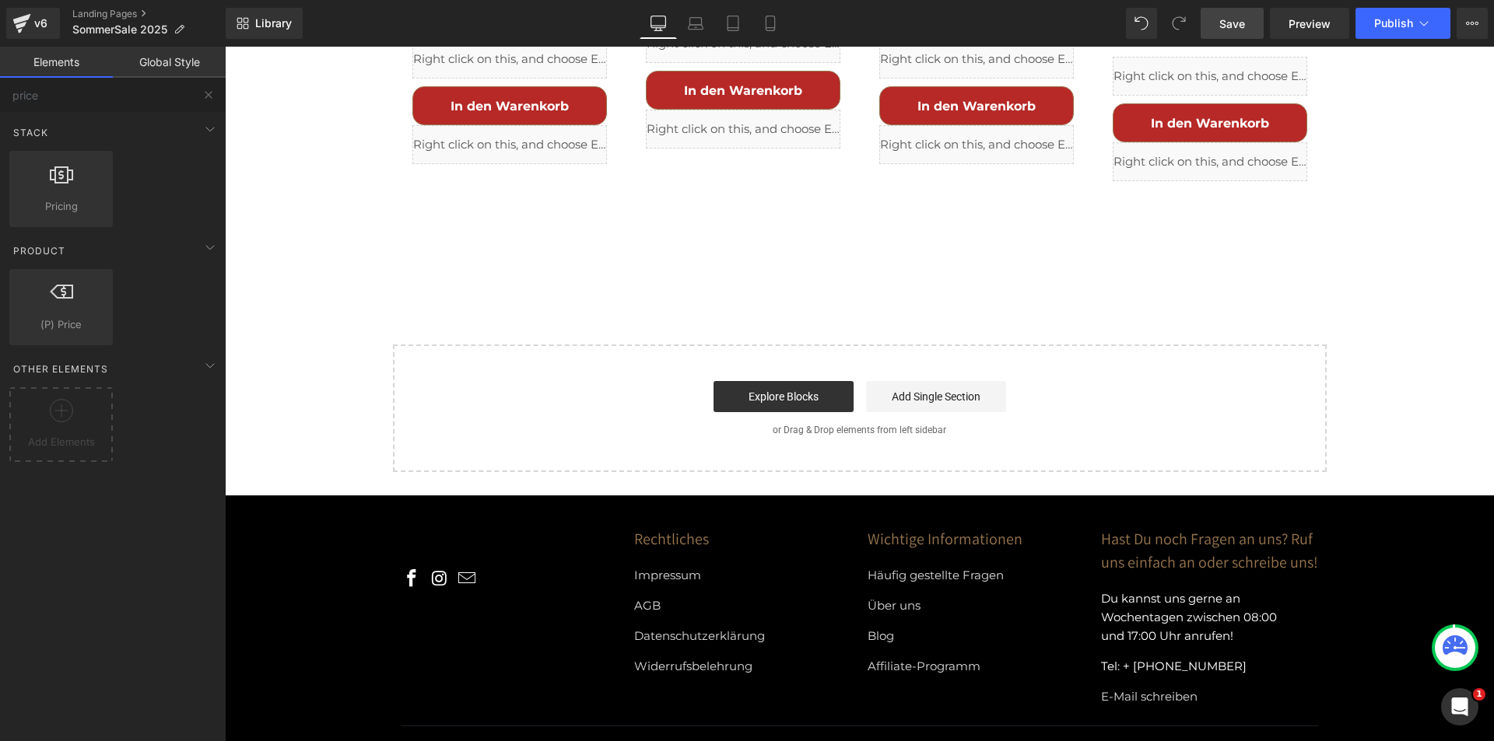
drag, startPoint x: 1458, startPoint y: 706, endPoint x: 1647, endPoint y: 1139, distance: 472.1
click at [1458, 706] on icon "Intercom-Nachrichtendienst öffnen" at bounding box center [1460, 708] width 26 height 26
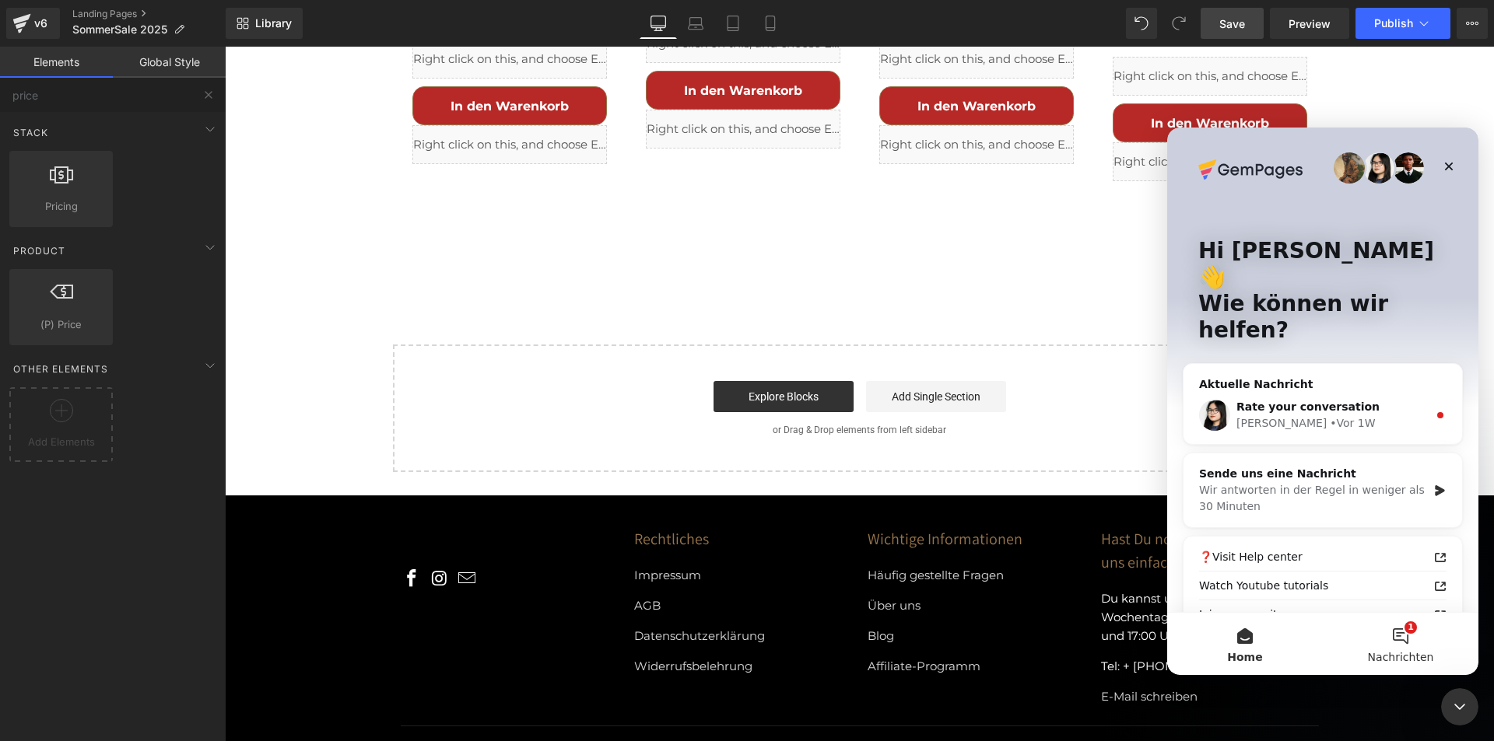
click at [1382, 643] on button "1 Nachrichten" at bounding box center [1401, 644] width 156 height 62
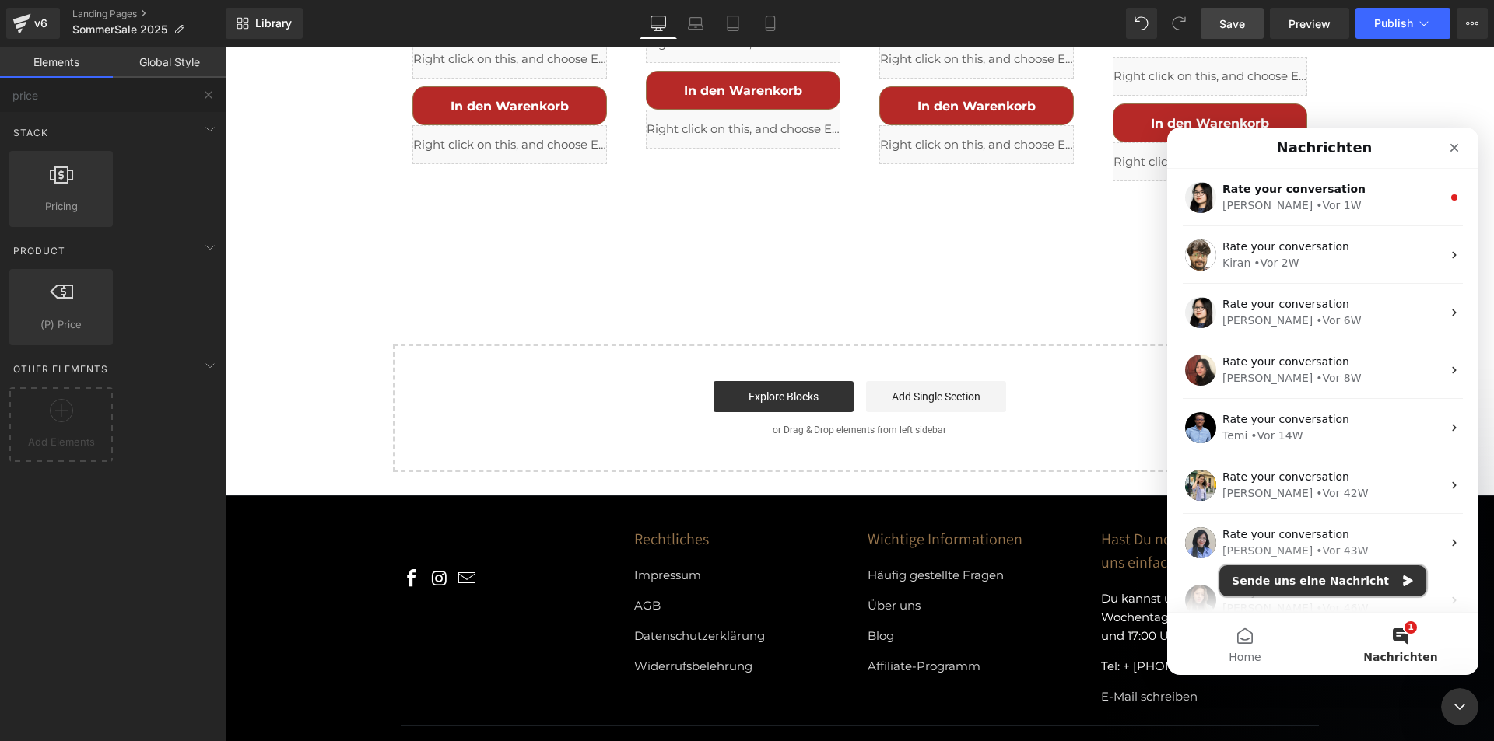
click at [1305, 589] on button "Sende uns eine Nachricht" at bounding box center [1322, 581] width 207 height 31
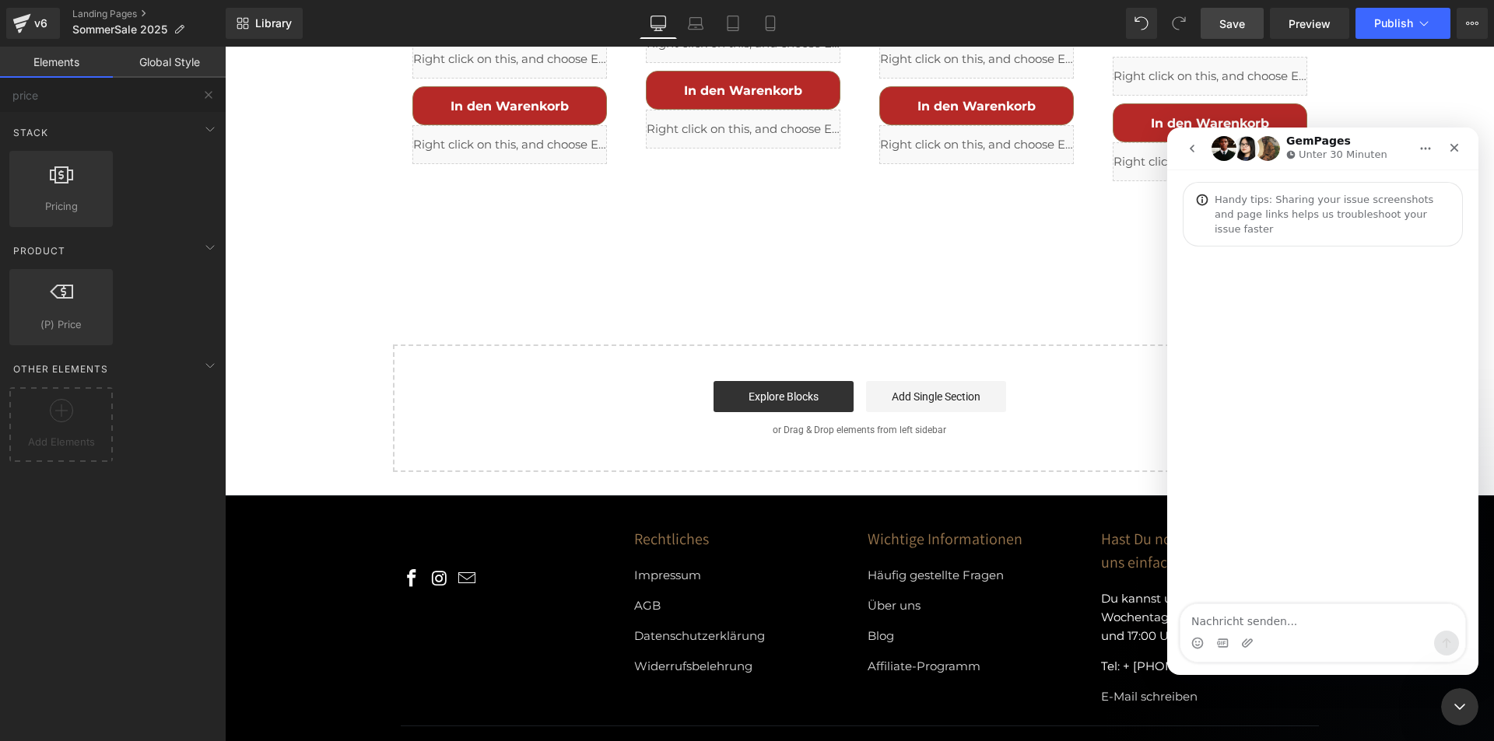
click at [1270, 619] on textarea "Nachricht senden..." at bounding box center [1322, 618] width 285 height 26
click at [1283, 546] on textarea "Your Optimize your module size You're having a big module with size greater tha…" at bounding box center [1322, 571] width 285 height 120
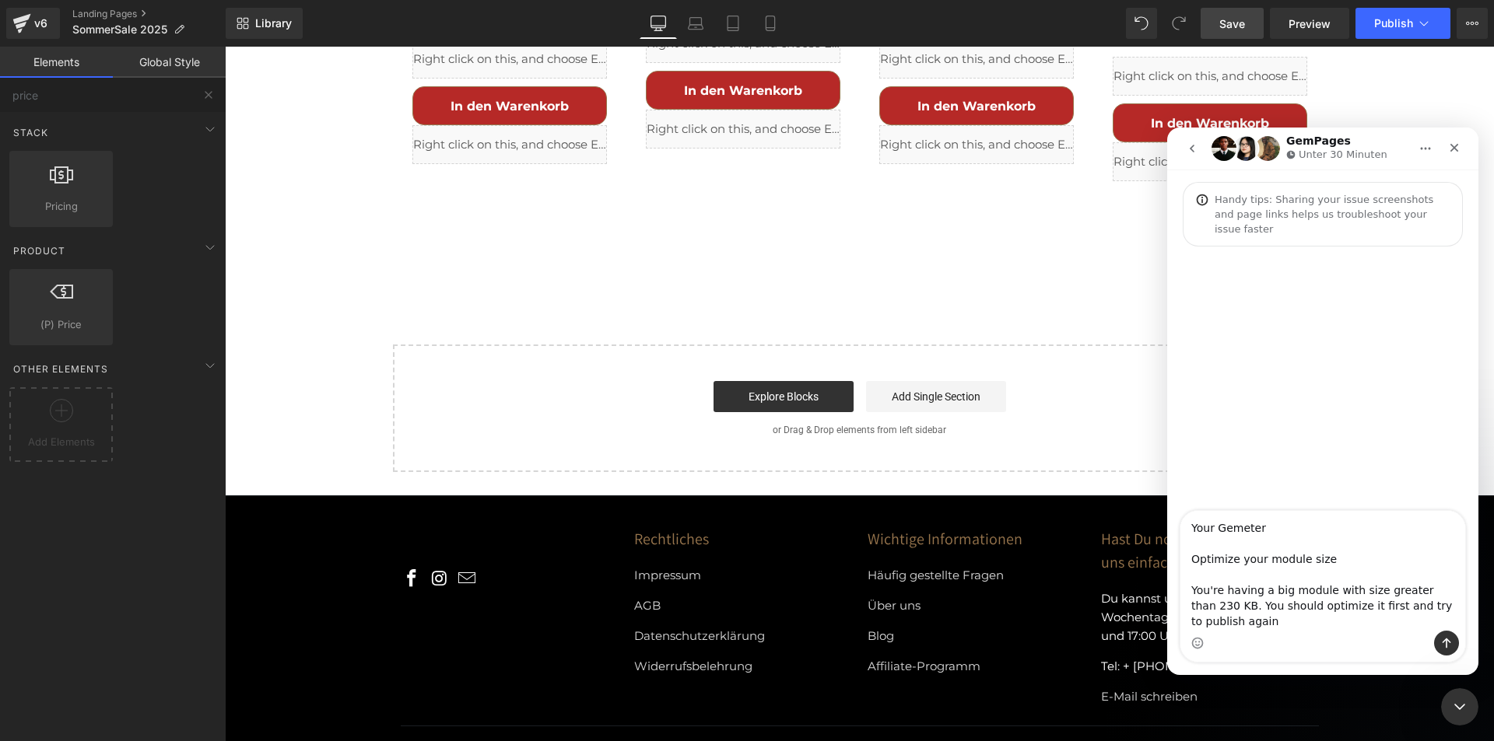
type textarea "Your Gemeter Optimize your module size You're having a big module with size gre…"
click at [1418, 23] on div at bounding box center [747, 347] width 1494 height 695
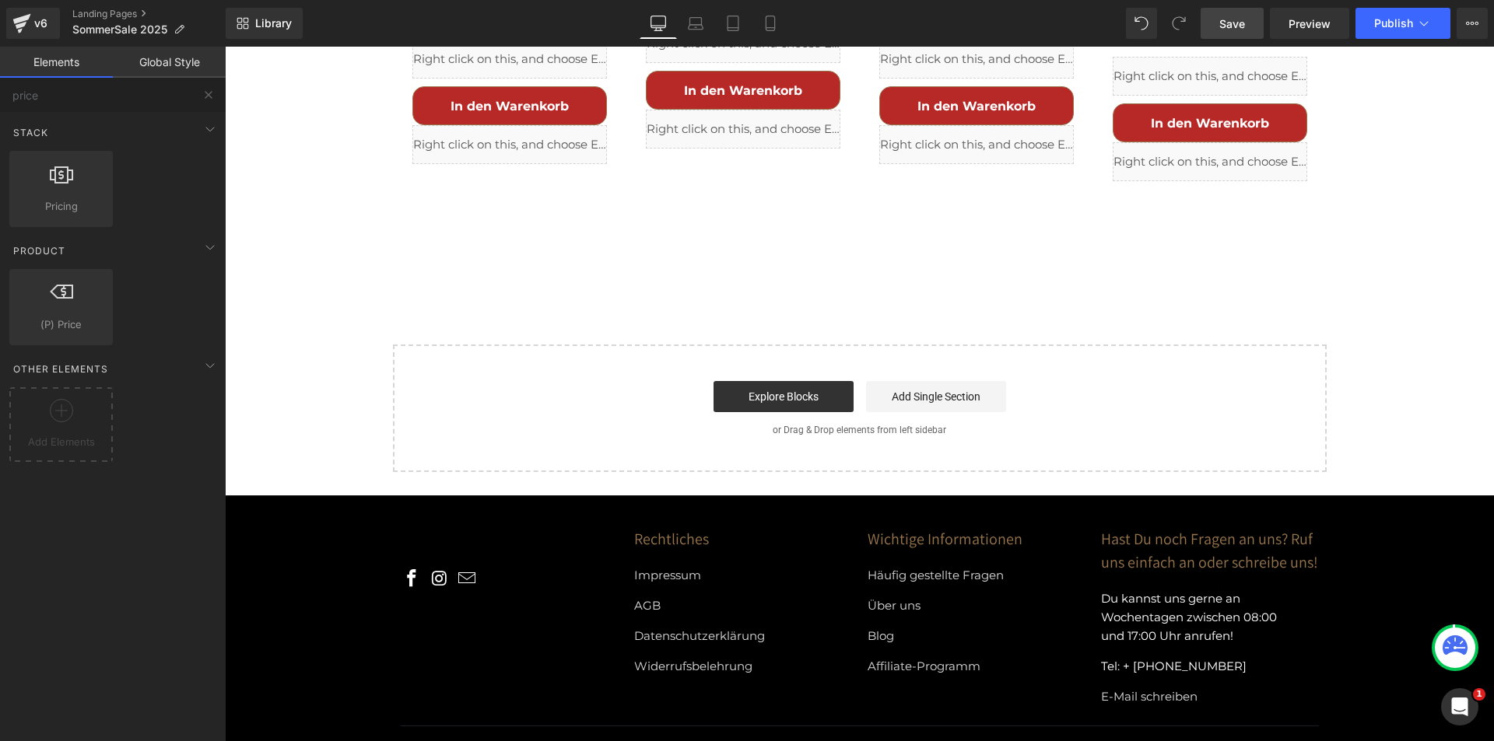
click at [1418, 23] on icon at bounding box center [1424, 24] width 16 height 16
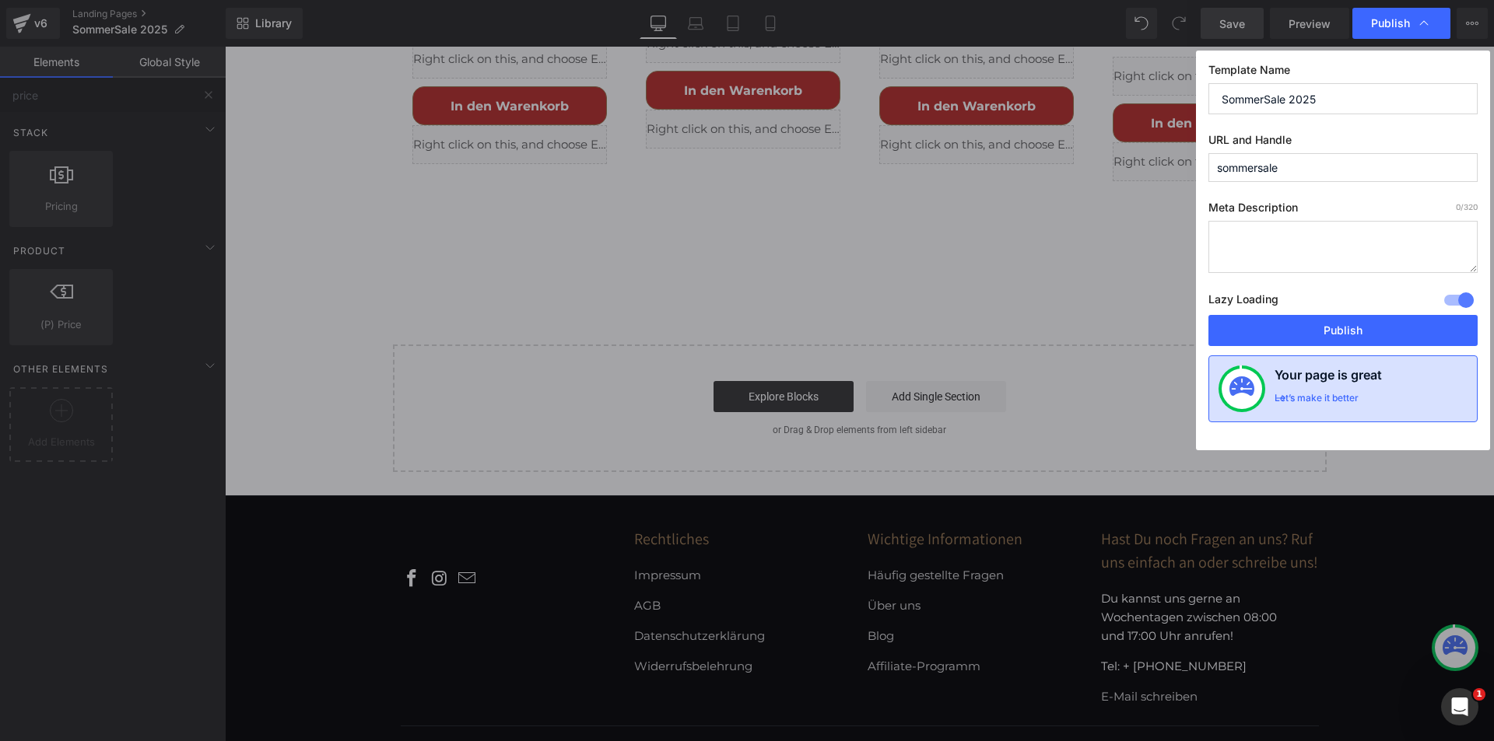
click at [1327, 397] on div "Let’s make it better" at bounding box center [1316, 402] width 84 height 20
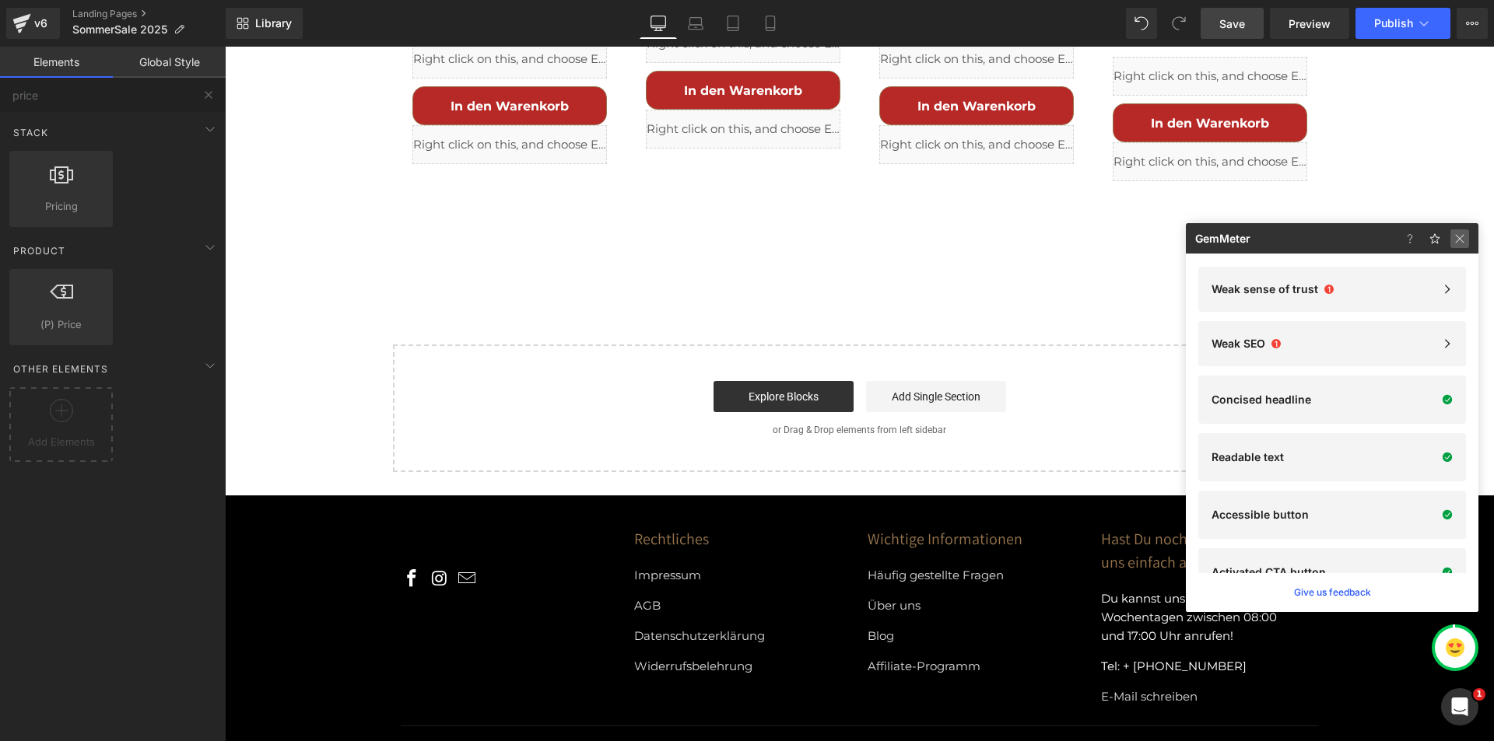
click at [0, 0] on img at bounding box center [0, 0] width 0 height 0
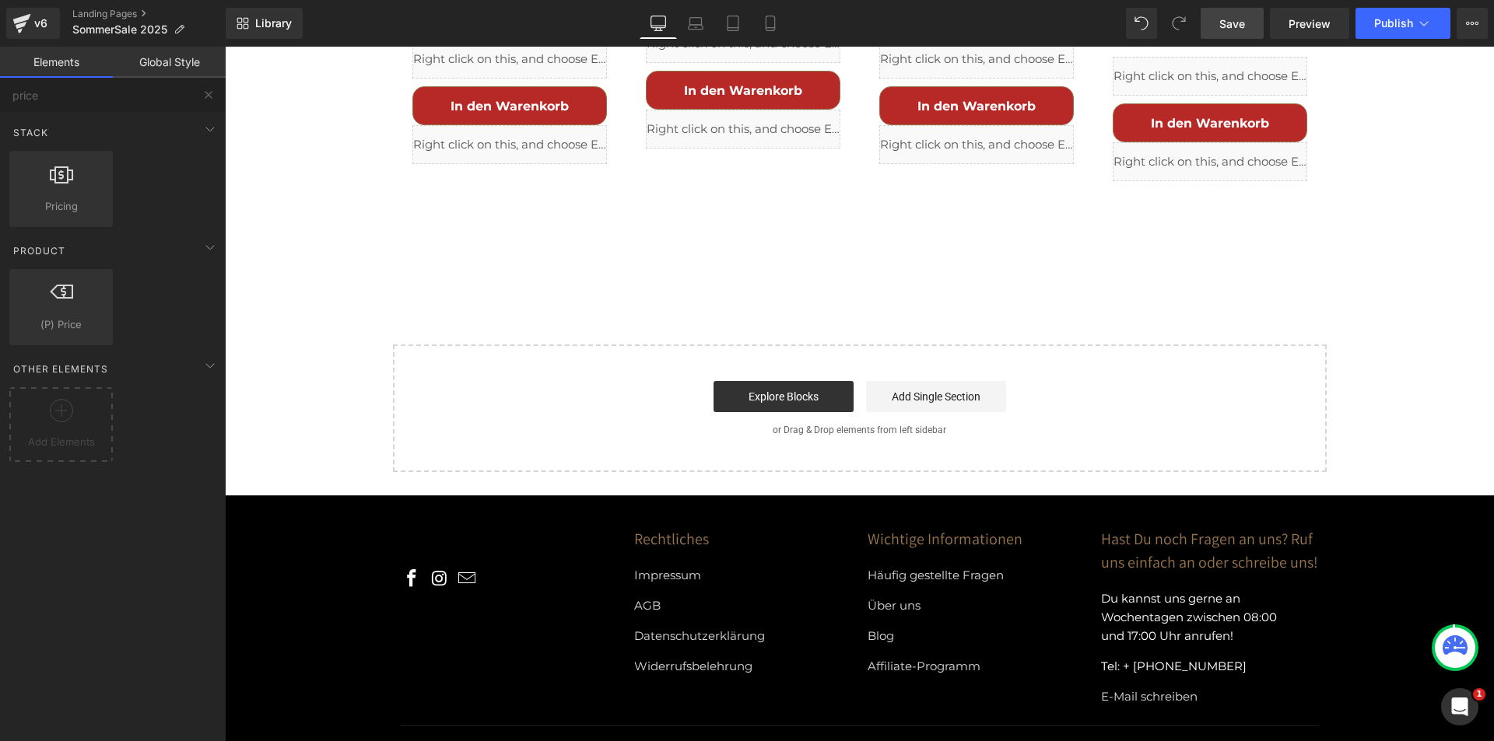
click at [1464, 711] on icon "Intercom-Nachrichtendienst öffnen" at bounding box center [1460, 708] width 26 height 26
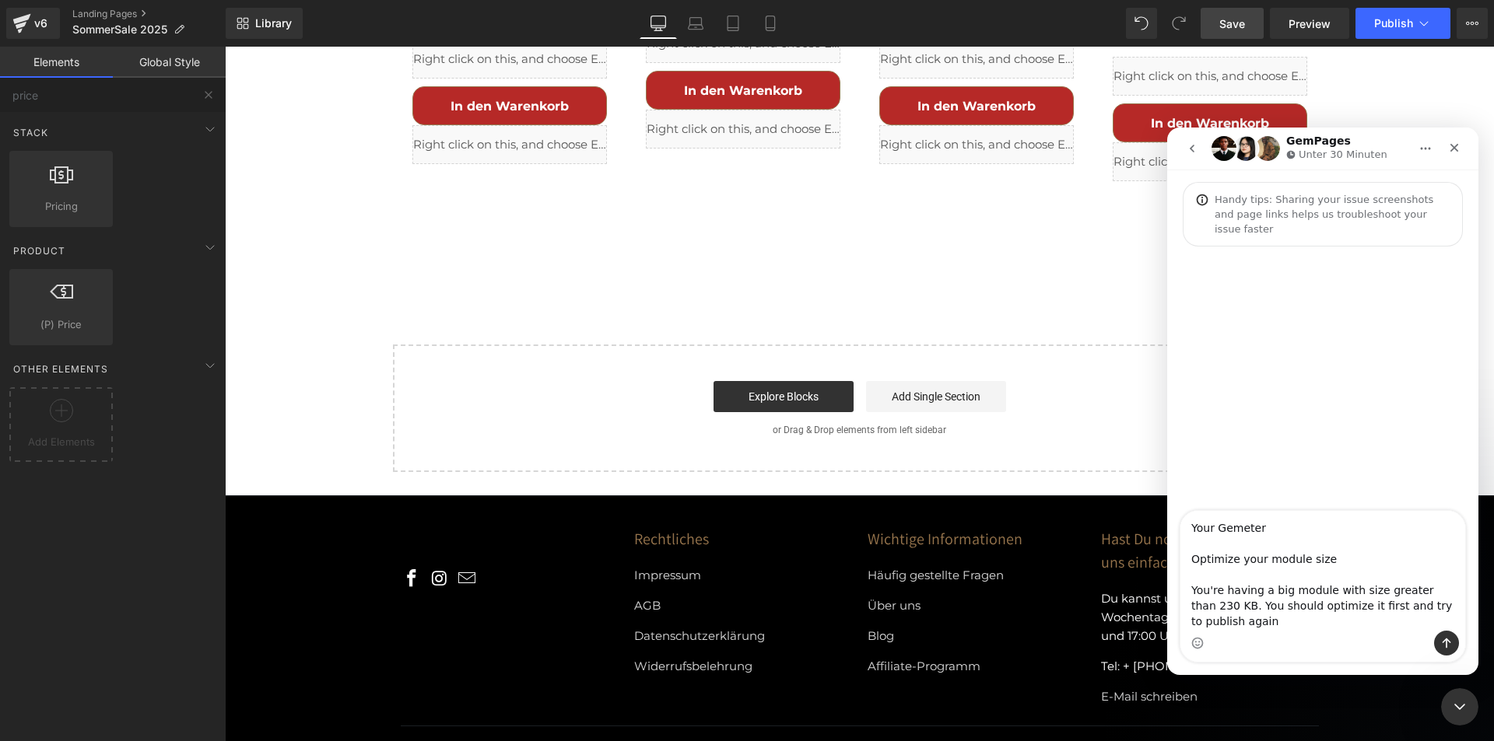
click at [1236, 546] on textarea "Your Gemeter Optimize your module size You're having a big module with size gre…" at bounding box center [1322, 571] width 285 height 120
click at [1303, 538] on textarea "Your Gemmeter Optimize your module size You're having a big module with size gr…" at bounding box center [1322, 571] width 285 height 120
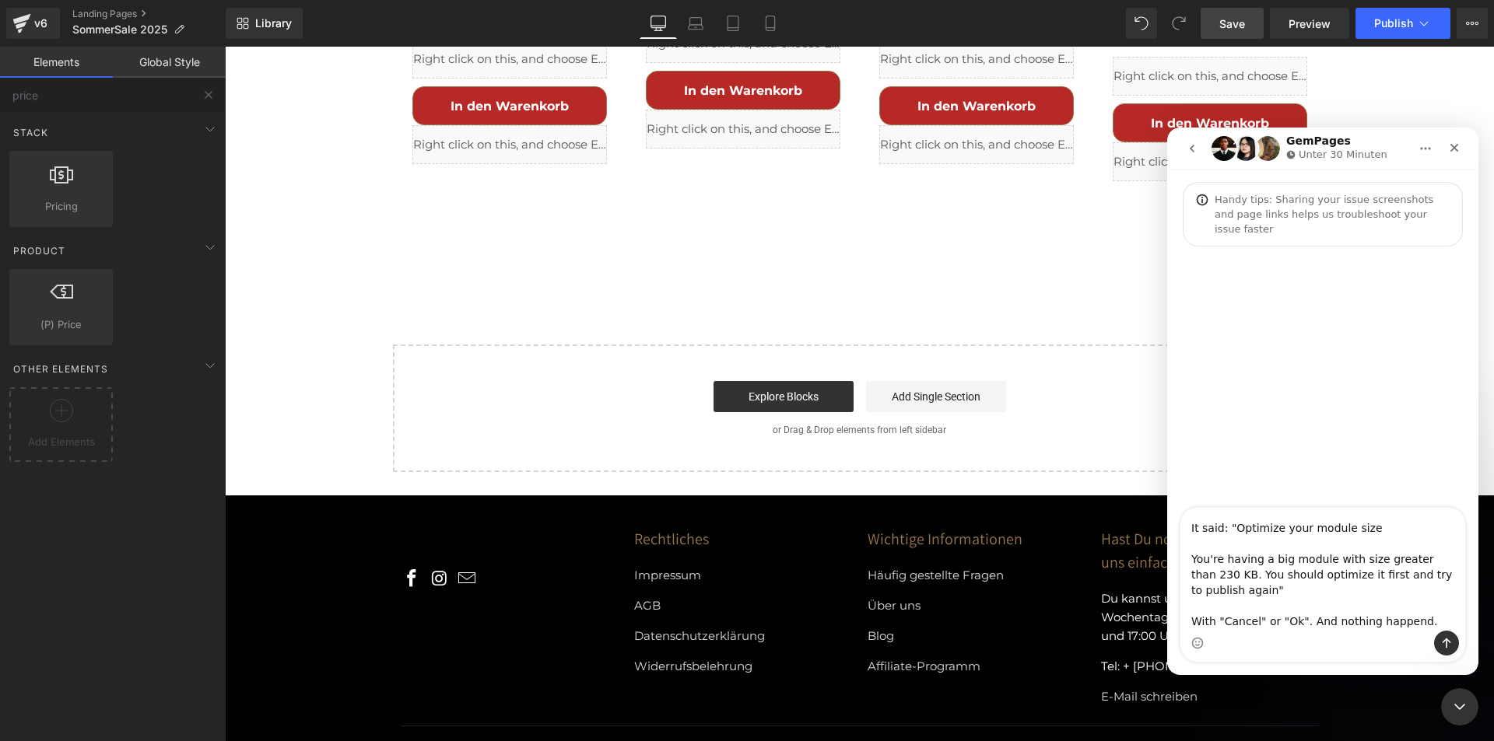
scroll to position [0, 0]
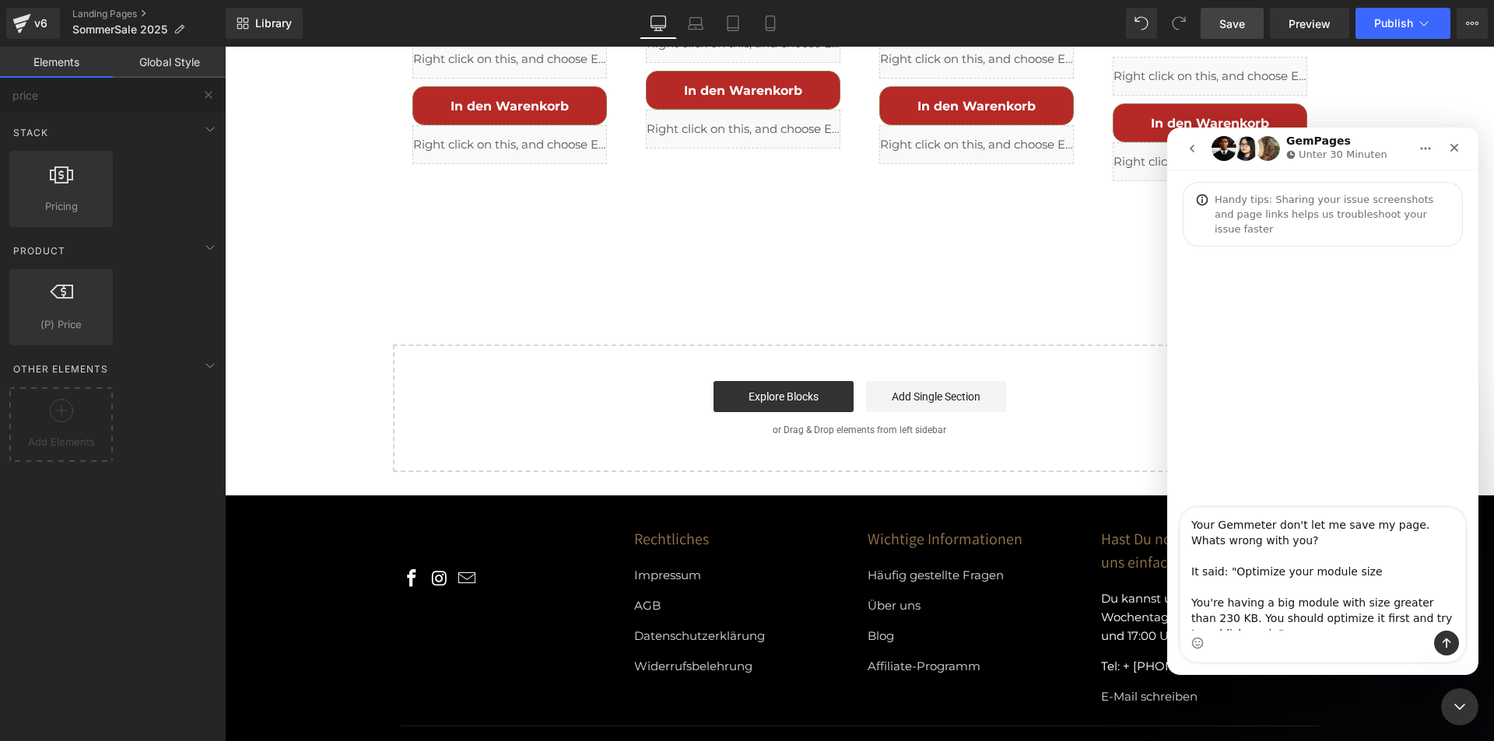
drag, startPoint x: 1311, startPoint y: 541, endPoint x: 1402, endPoint y: 528, distance: 92.0
click at [1402, 528] on textarea "Your Gemmeter don't let me save my page. Whats wrong with you? It said: "Optimi…" at bounding box center [1322, 569] width 285 height 123
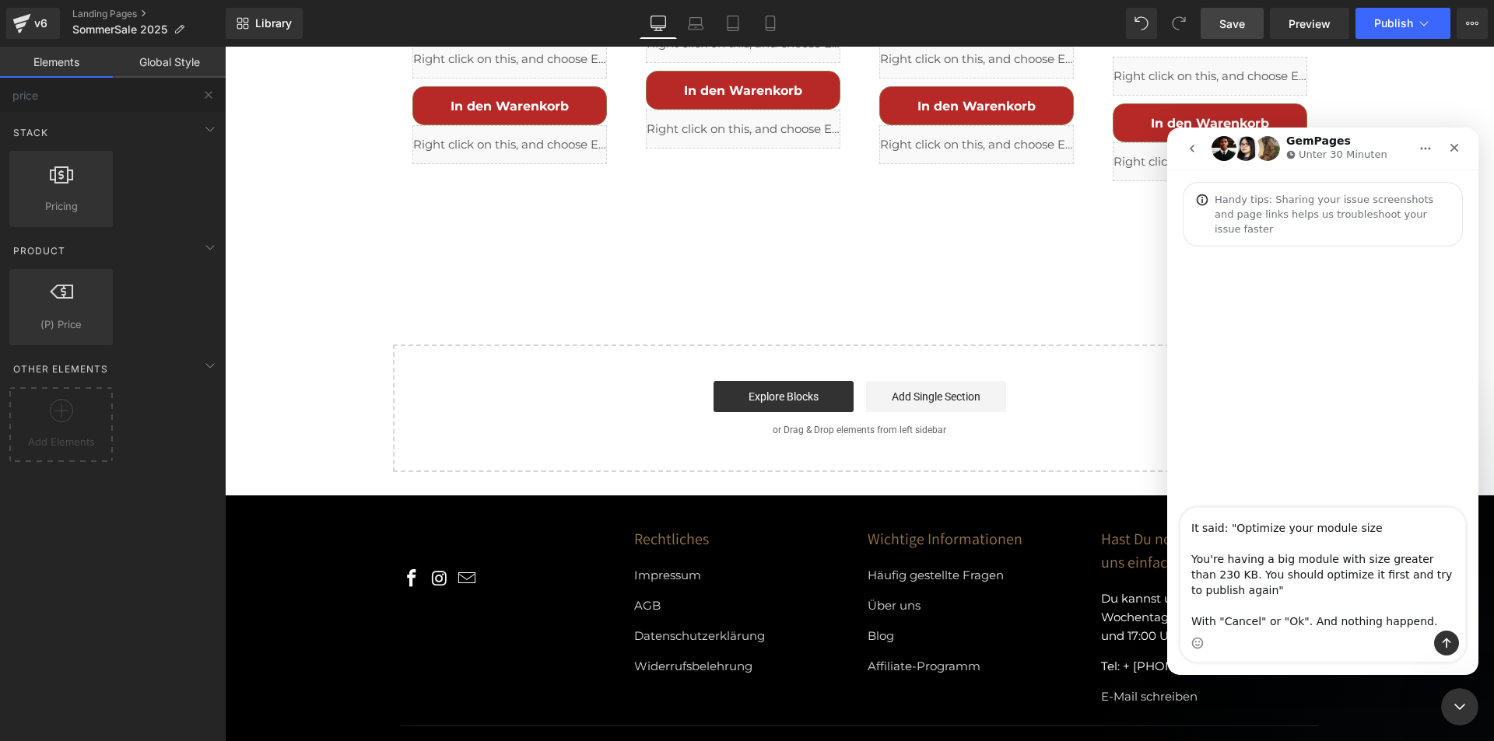
scroll to position [44, 0]
type textarea "Your Gemmeter don't let me save my page. It said: "Optimize your module size Yo…"
click at [1439, 633] on button "Sende eine Nachricht…" at bounding box center [1446, 643] width 25 height 25
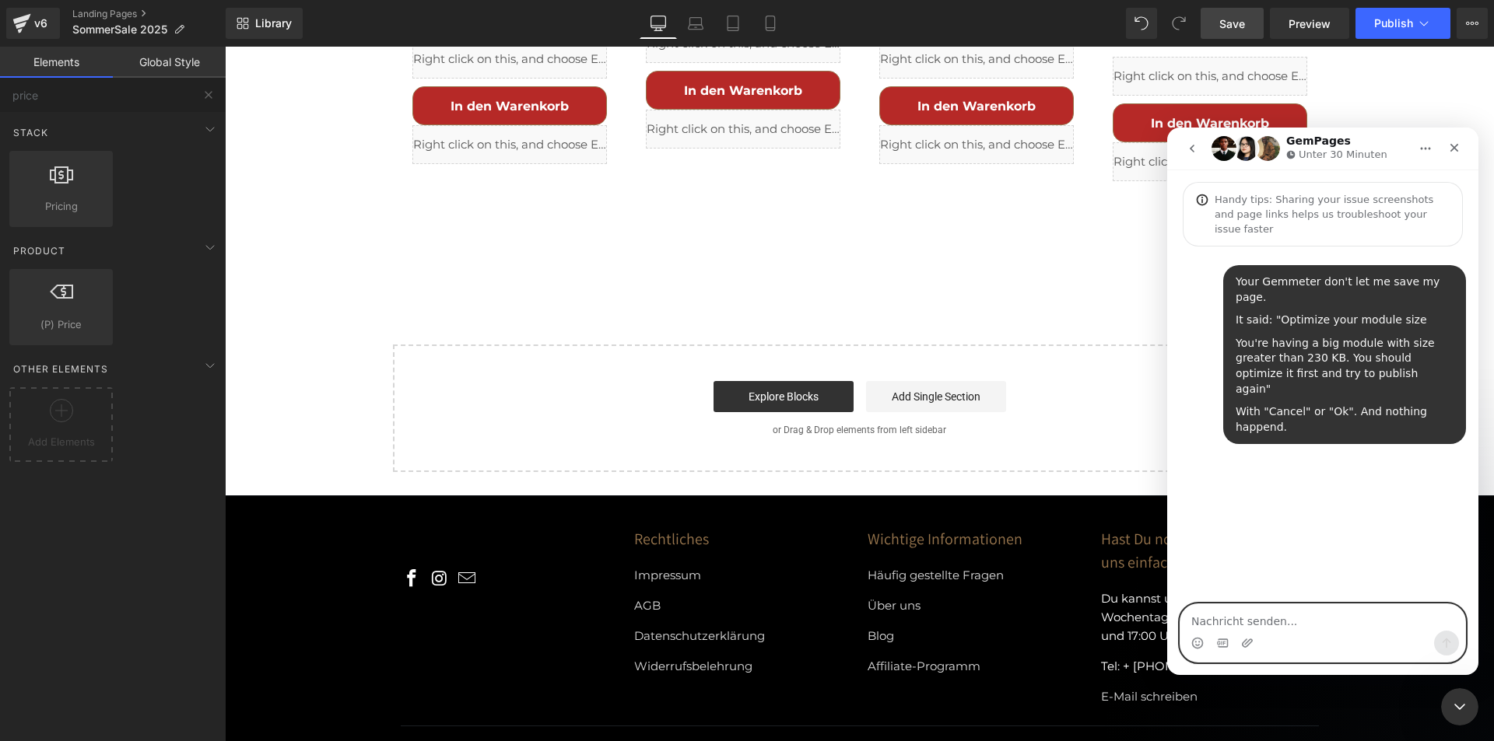
scroll to position [0, 0]
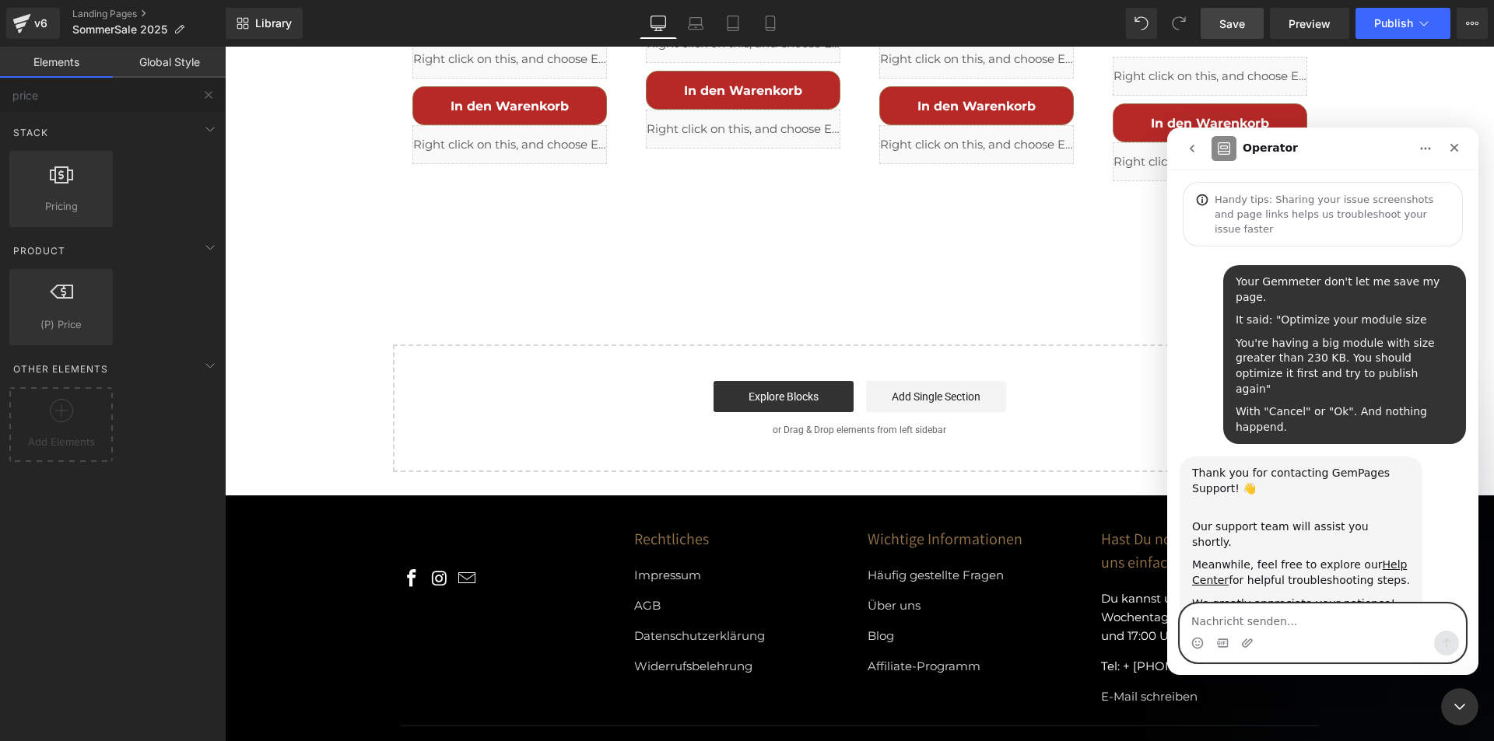
click at [1250, 620] on textarea "Nachricht senden..." at bounding box center [1322, 618] width 285 height 26
click at [1287, 633] on div "Intercom Messenger" at bounding box center [1322, 643] width 285 height 25
click at [1277, 620] on textarea "Nachricht senden..." at bounding box center [1322, 618] width 285 height 26
type textarea "Where can I deactivate [PERSON_NAME]?"
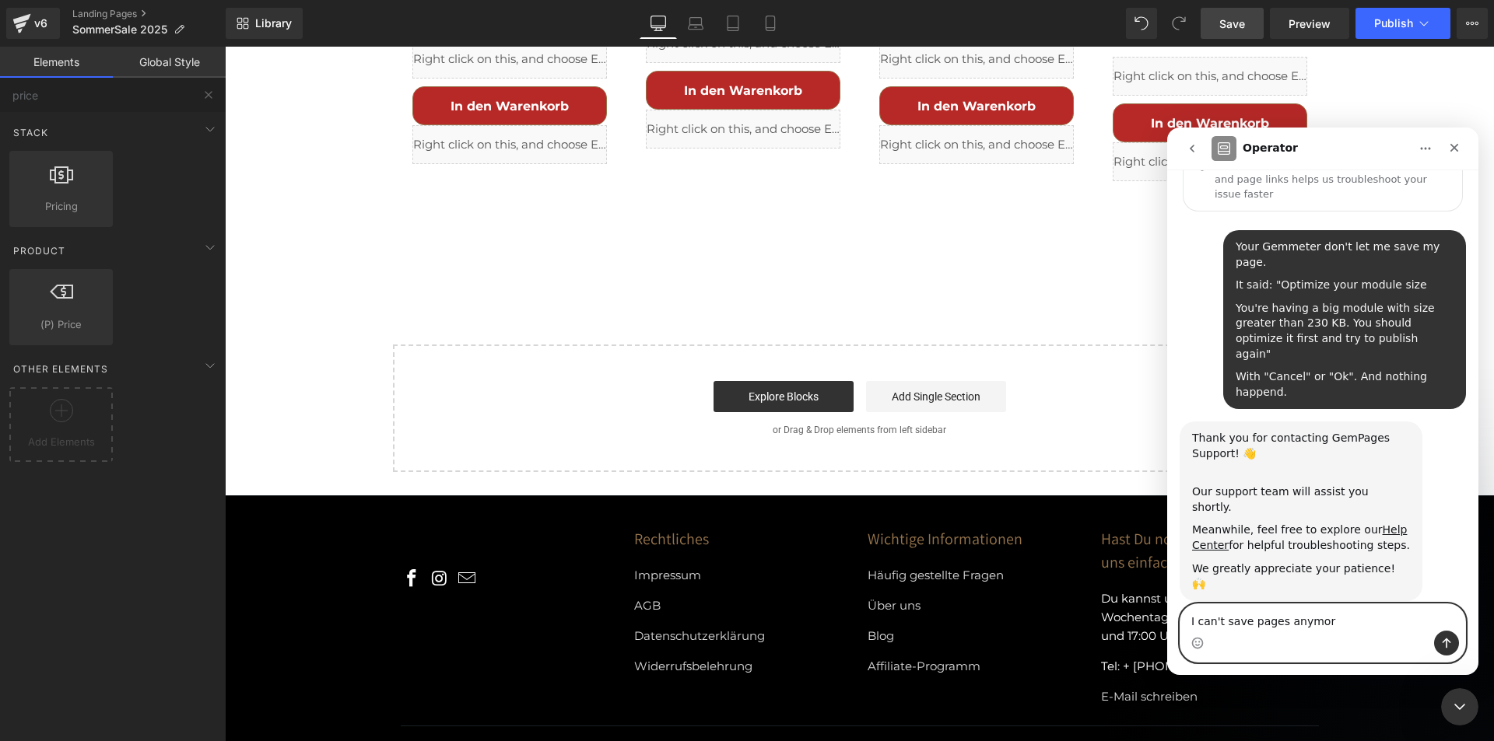
type textarea "I can't save pages anymore"
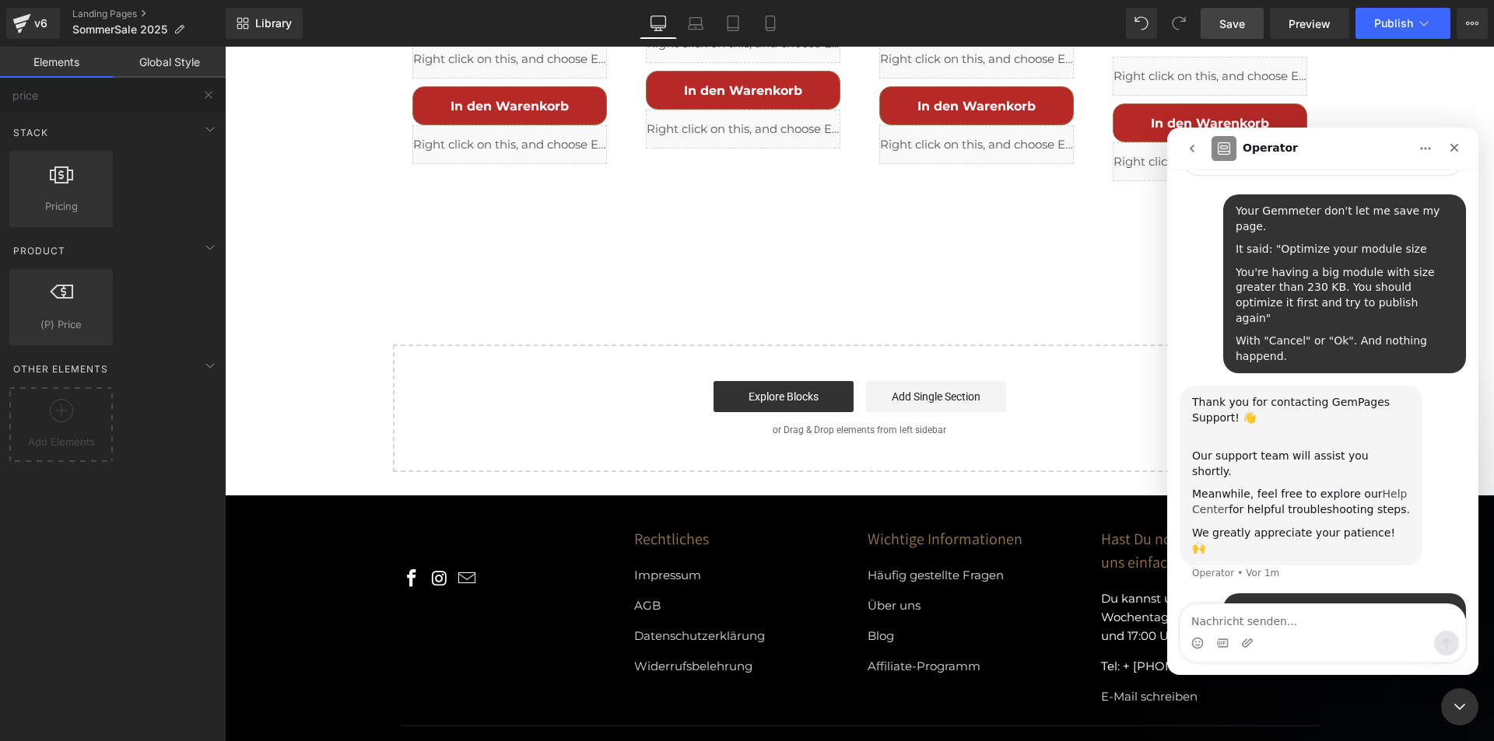
click at [1208, 488] on link "Help Center" at bounding box center [1299, 502] width 215 height 28
click at [1315, 23] on div at bounding box center [747, 347] width 1494 height 695
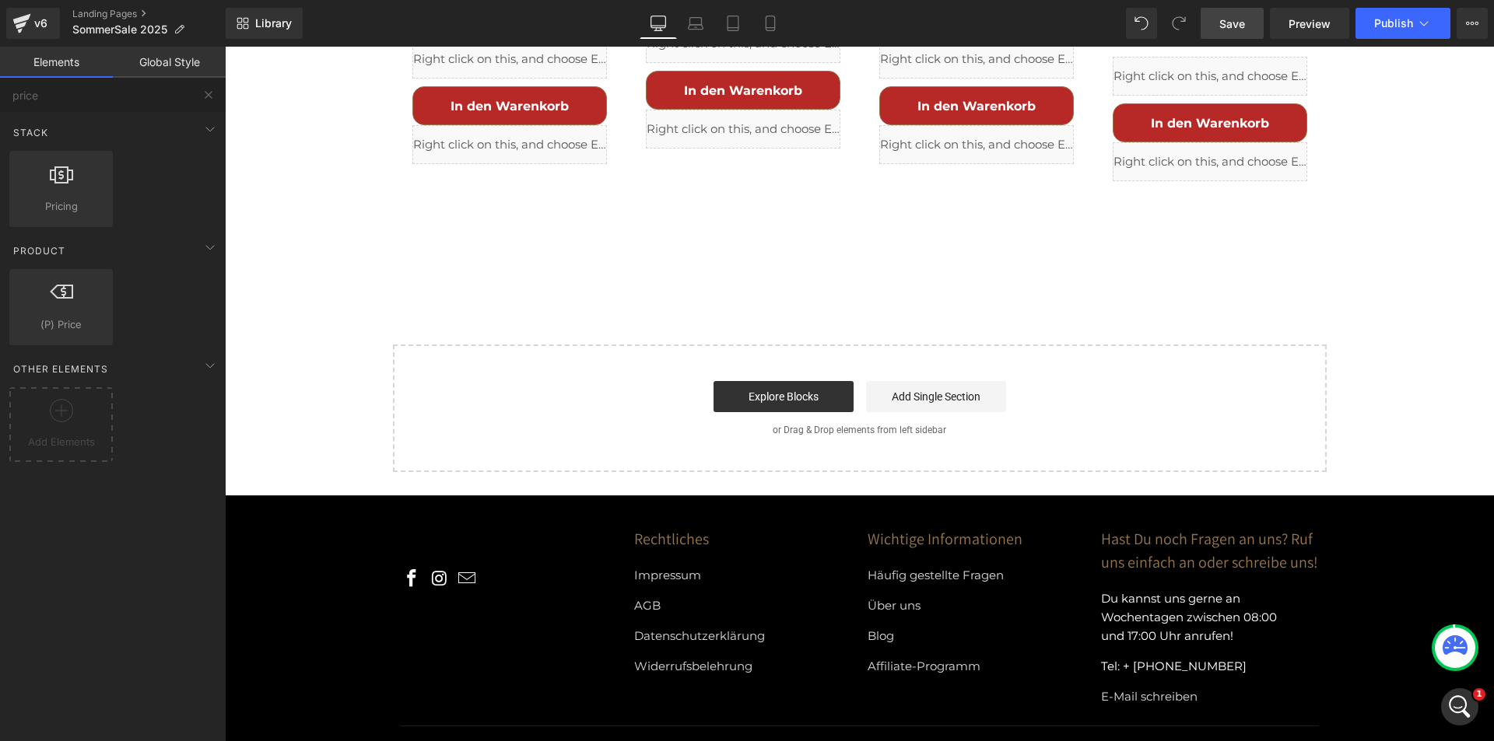
click at [1315, 23] on span "Preview" at bounding box center [1309, 24] width 42 height 16
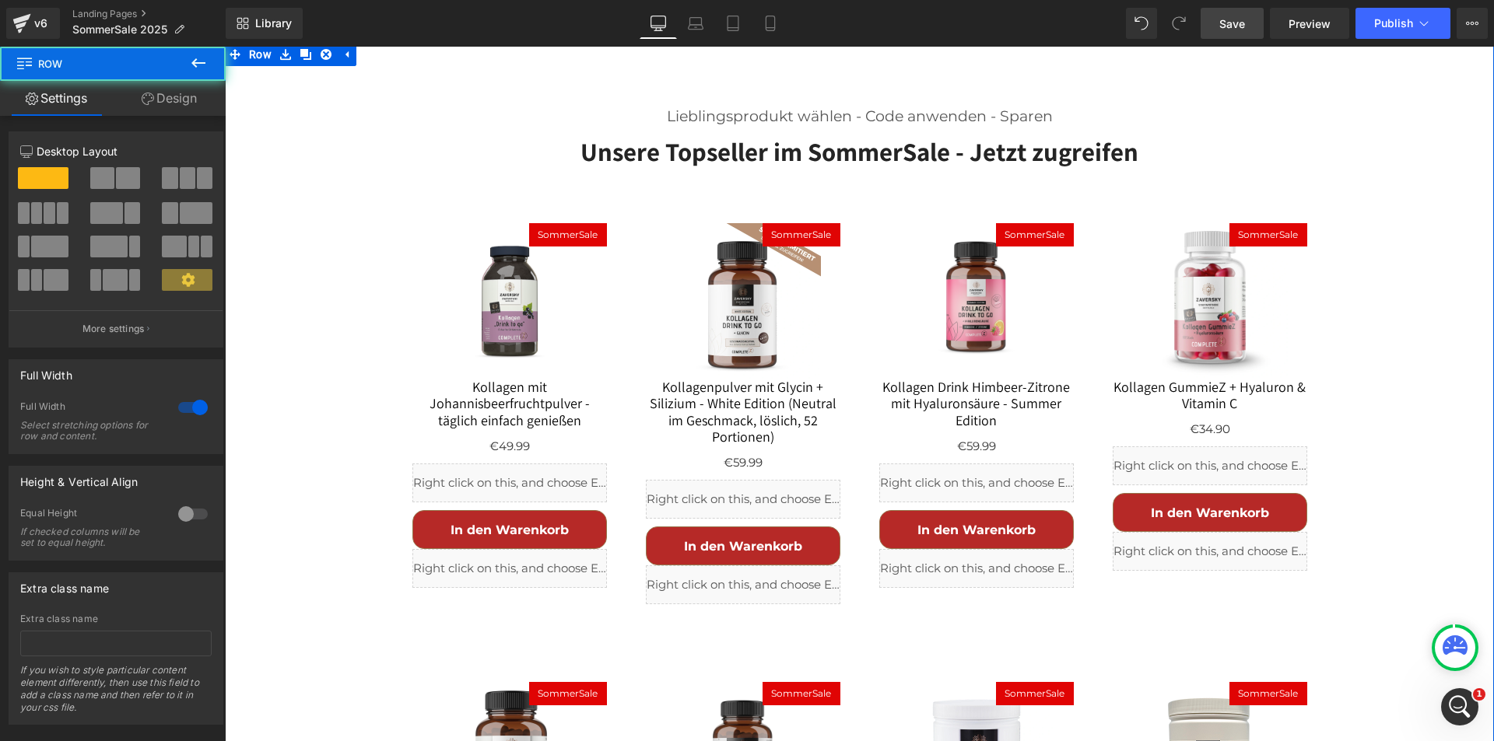
scroll to position [571, 0]
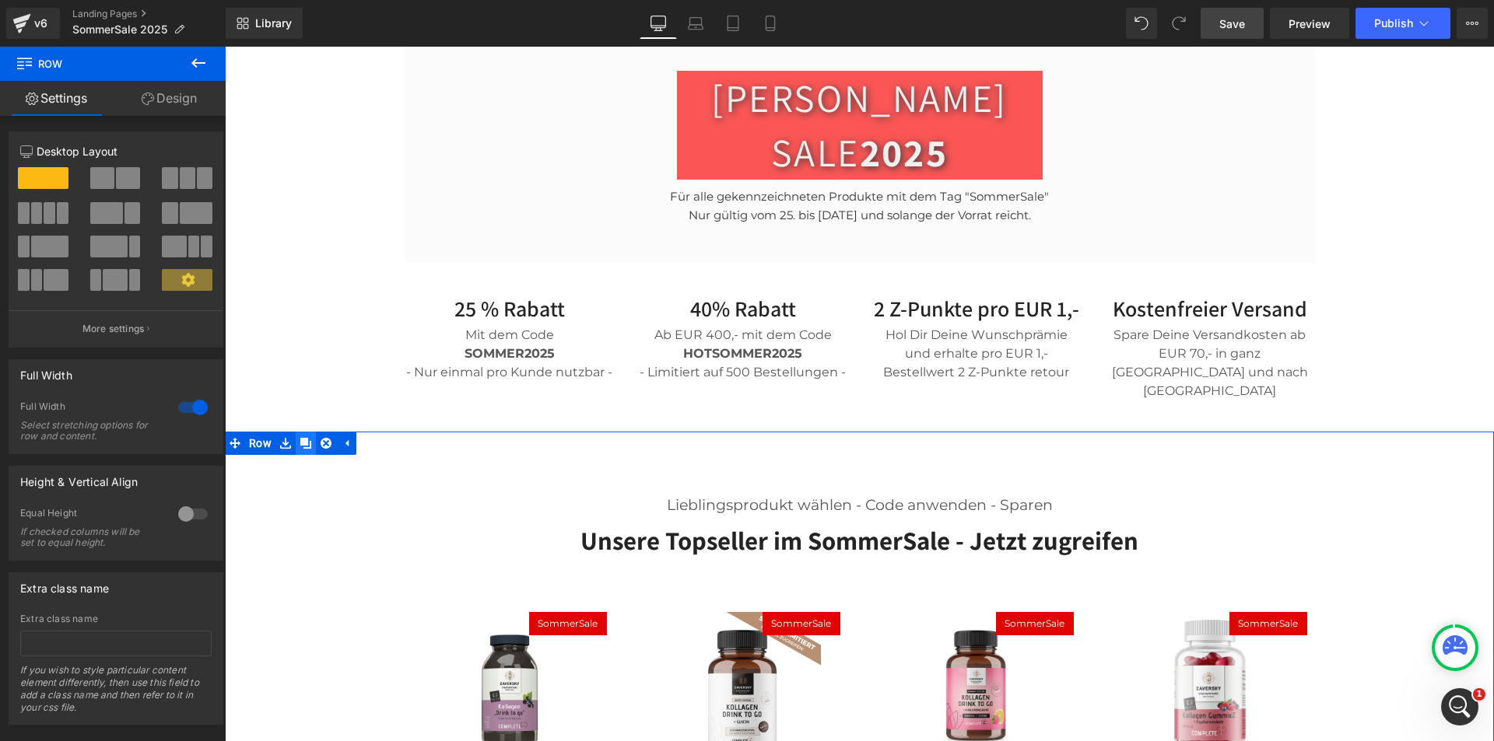
click at [300, 438] on icon at bounding box center [305, 443] width 11 height 11
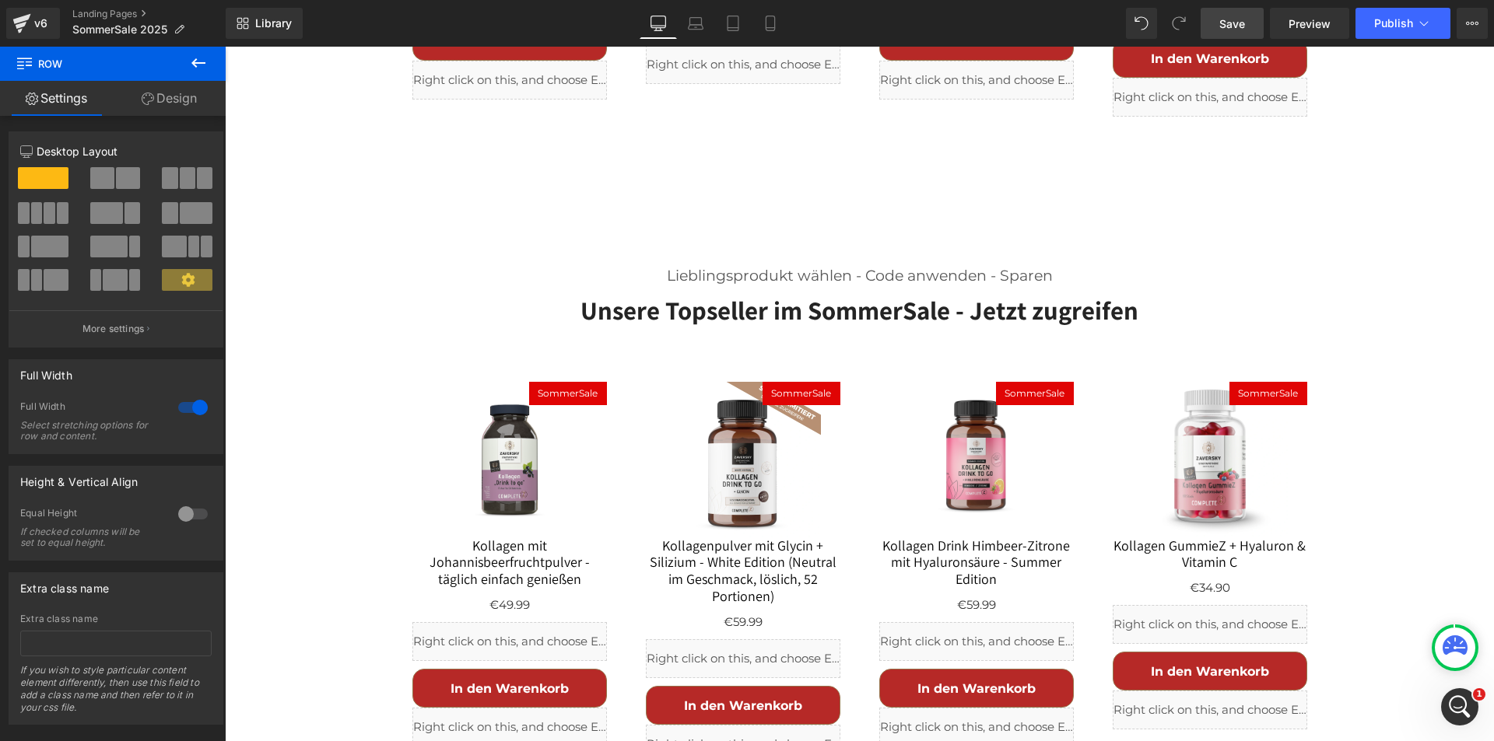
scroll to position [3223, 0]
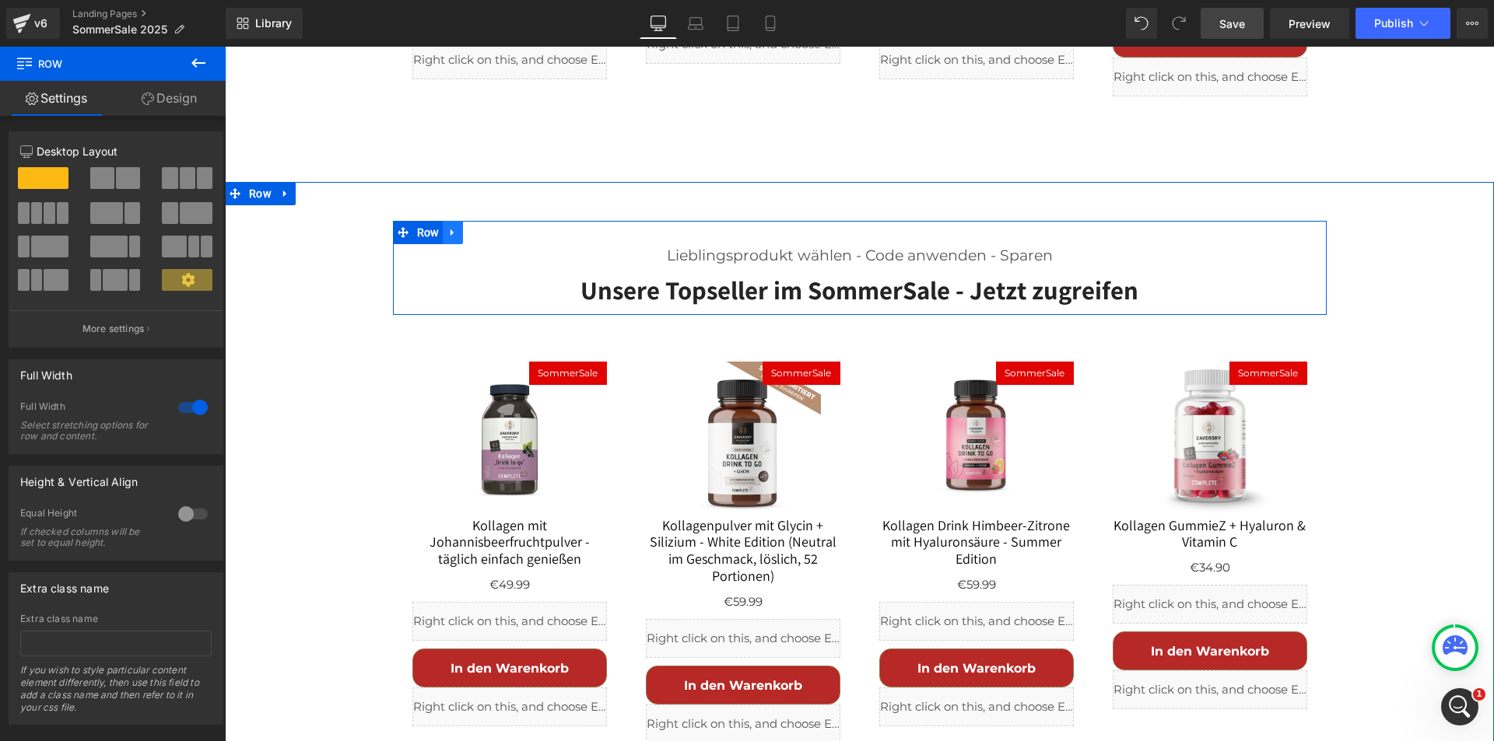
click at [449, 226] on icon at bounding box center [452, 232] width 11 height 12
click at [488, 226] on icon at bounding box center [493, 232] width 11 height 12
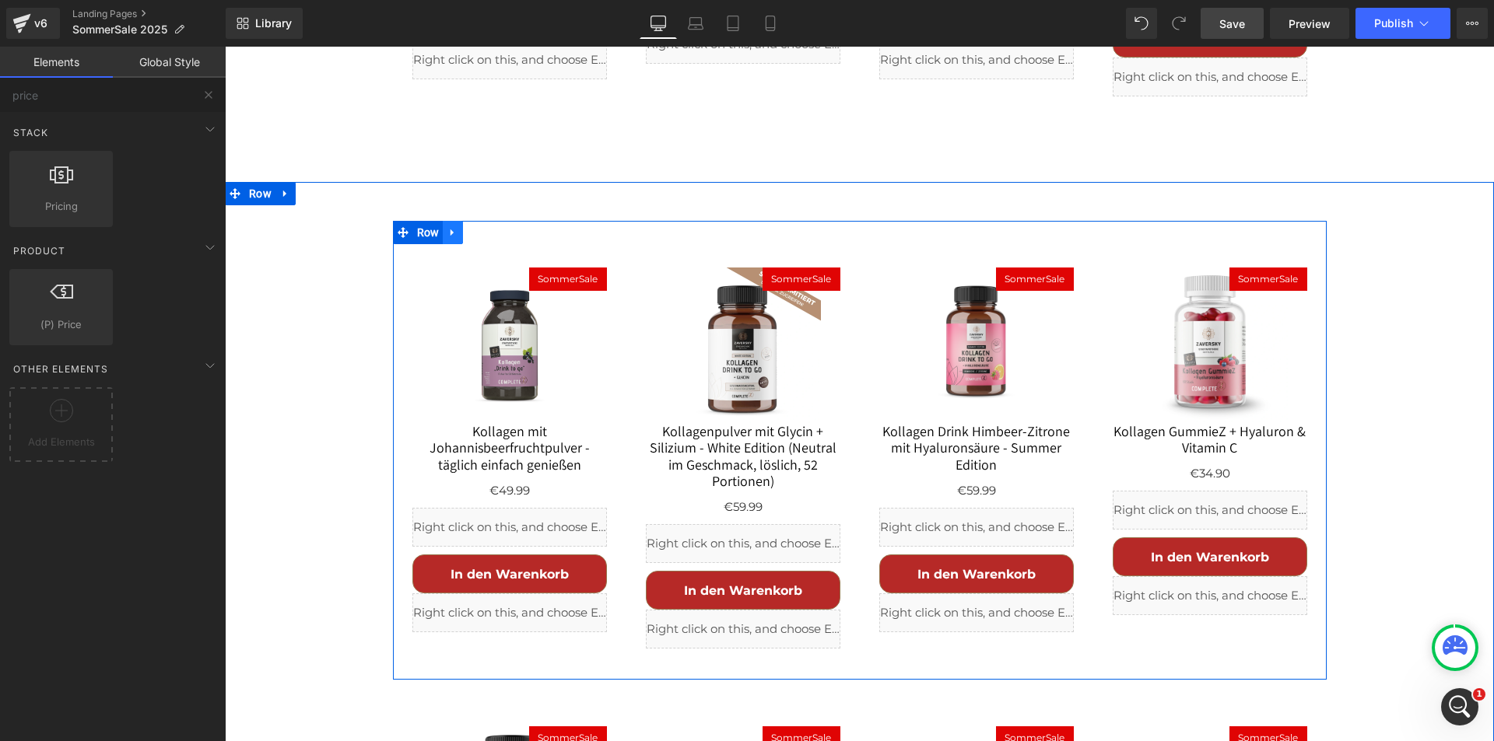
click at [450, 229] on icon at bounding box center [451, 232] width 3 height 7
click at [488, 227] on icon at bounding box center [493, 232] width 11 height 11
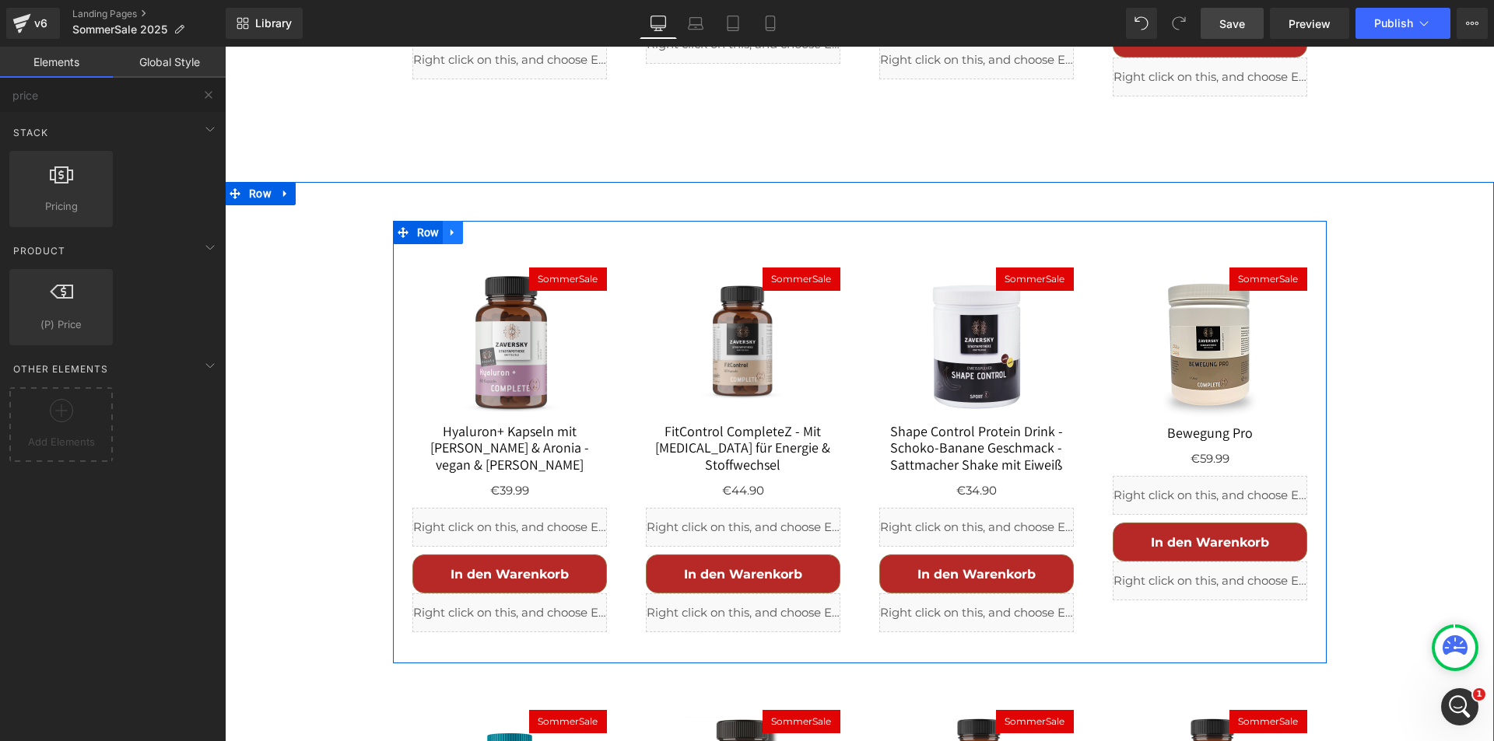
click at [450, 226] on icon at bounding box center [452, 232] width 11 height 12
click at [488, 227] on icon at bounding box center [493, 232] width 11 height 11
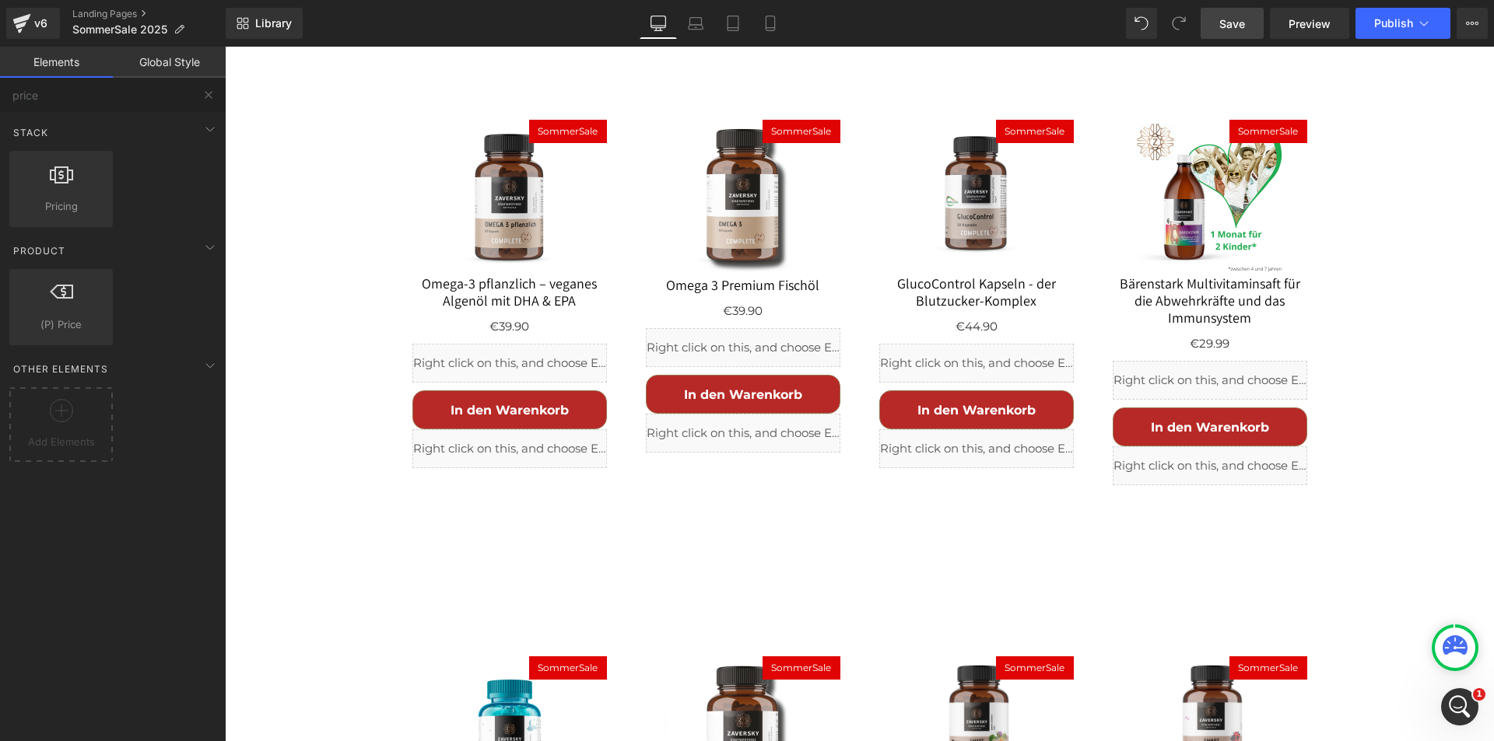
scroll to position [2679, 0]
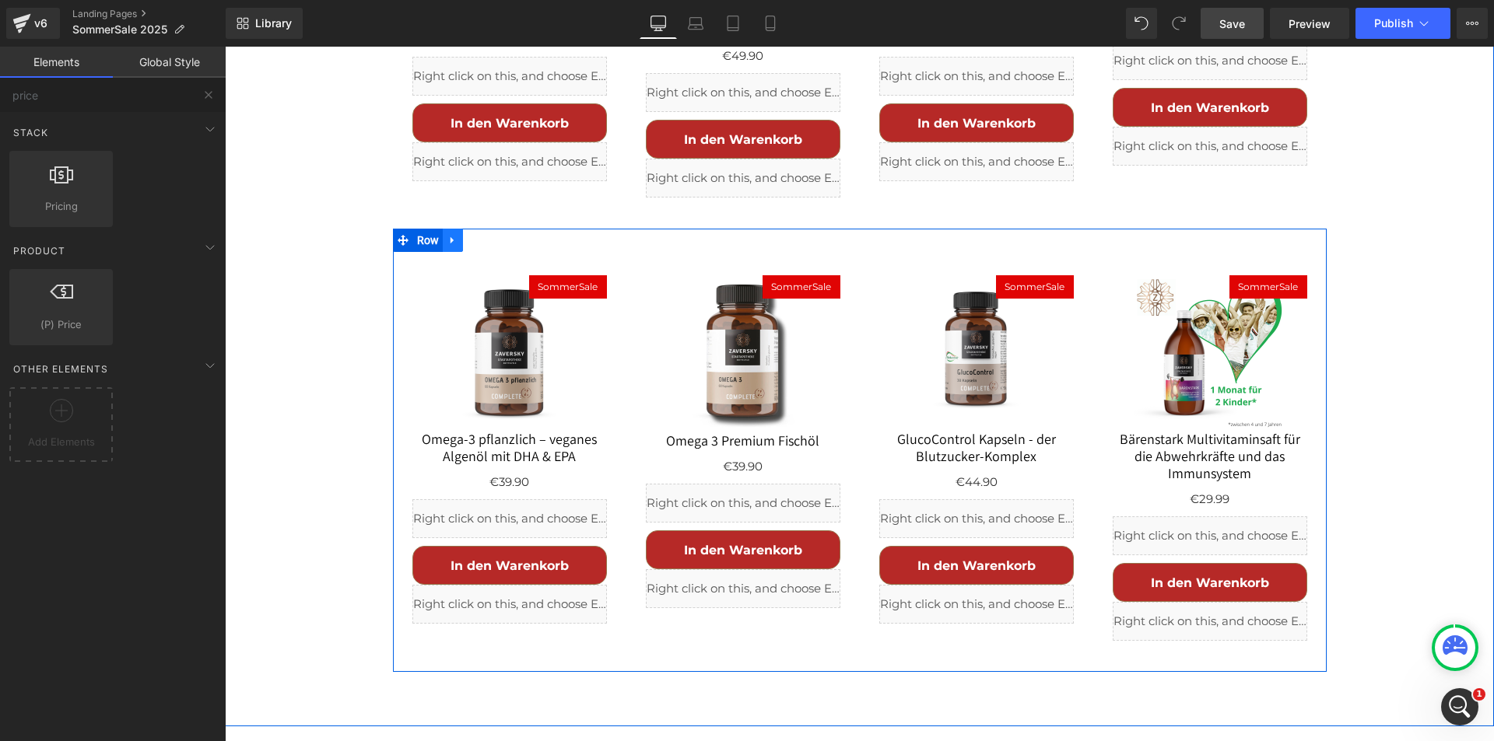
click at [447, 235] on icon at bounding box center [452, 241] width 11 height 12
click at [488, 235] on icon at bounding box center [493, 240] width 11 height 11
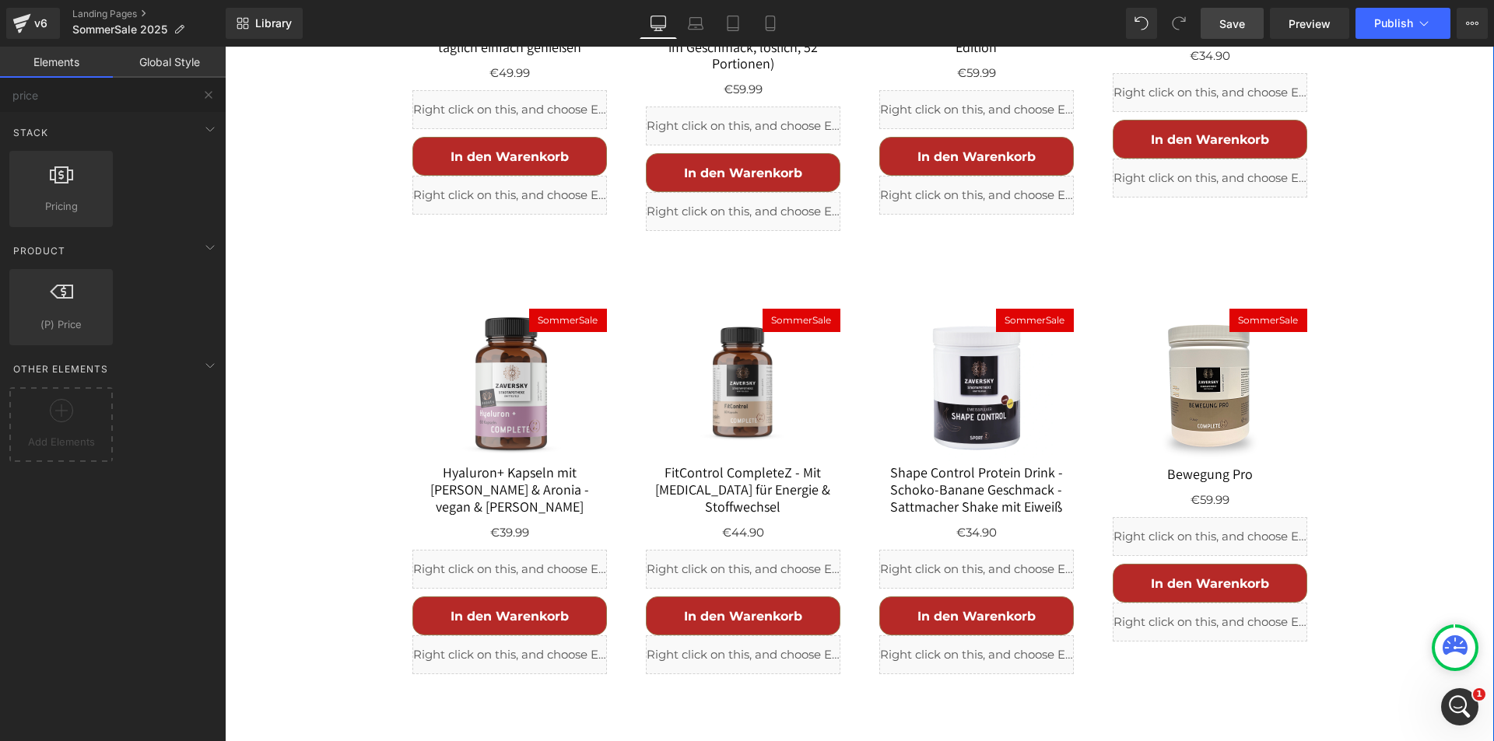
scroll to position [1589, 0]
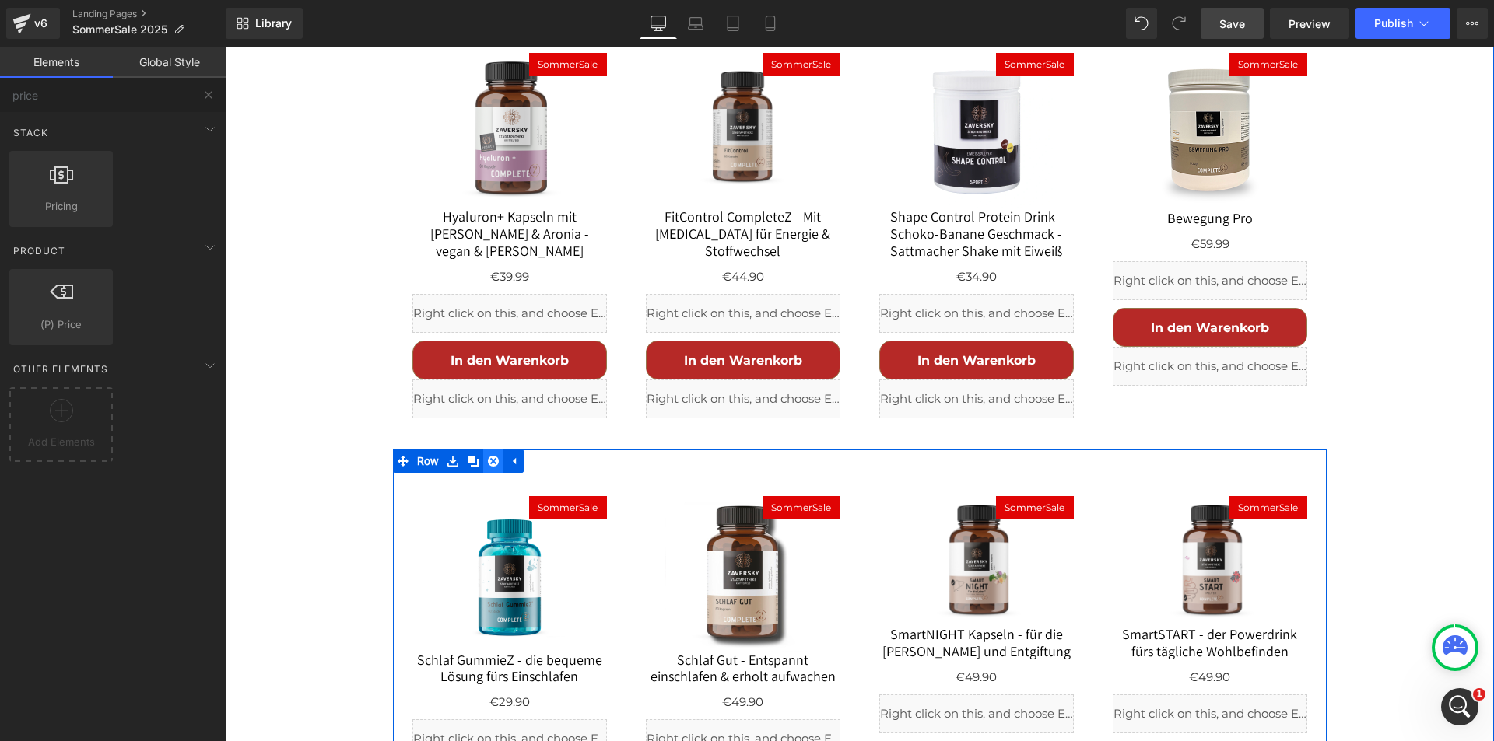
click at [488, 456] on icon at bounding box center [493, 461] width 11 height 11
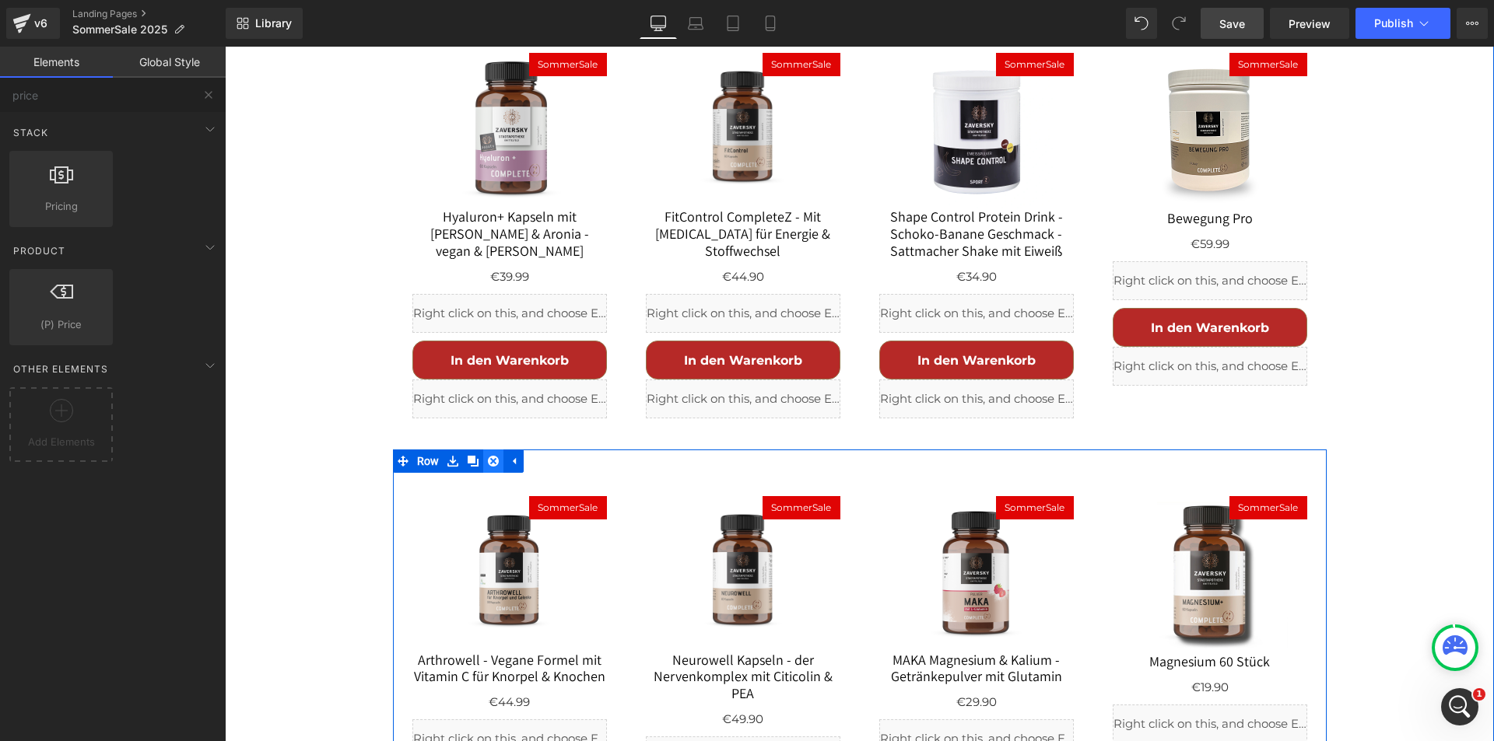
click at [488, 455] on icon at bounding box center [493, 461] width 11 height 12
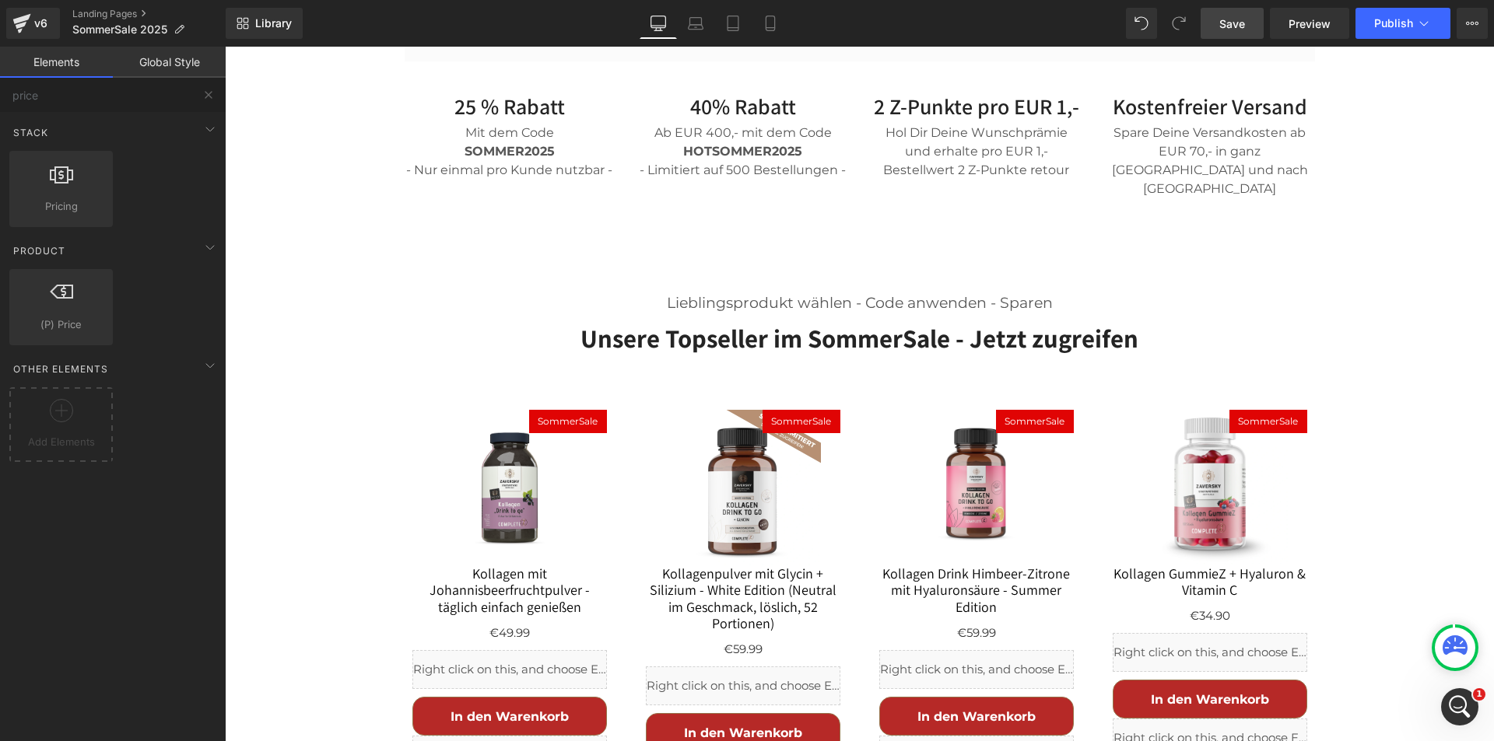
scroll to position [734, 0]
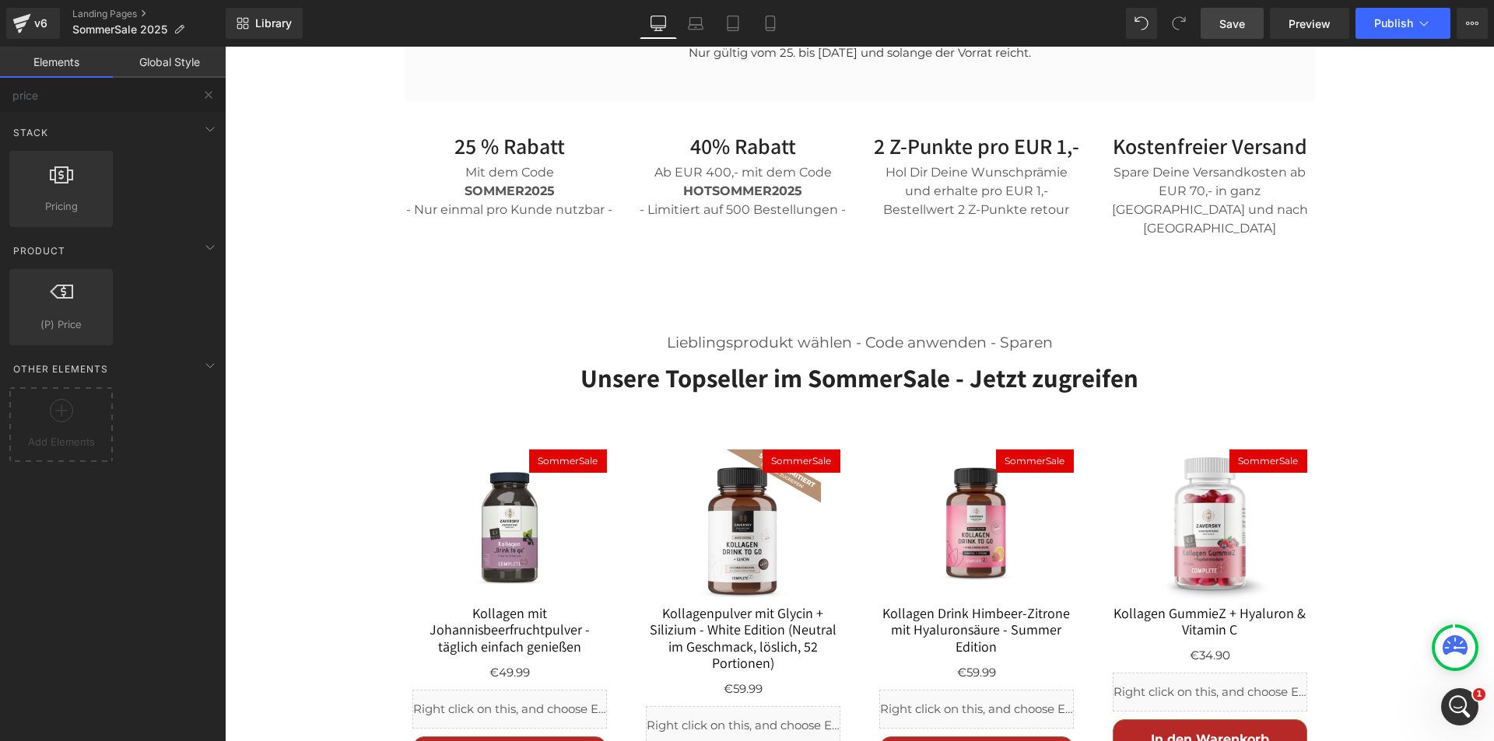
click at [1235, 26] on span "Save" at bounding box center [1232, 24] width 26 height 16
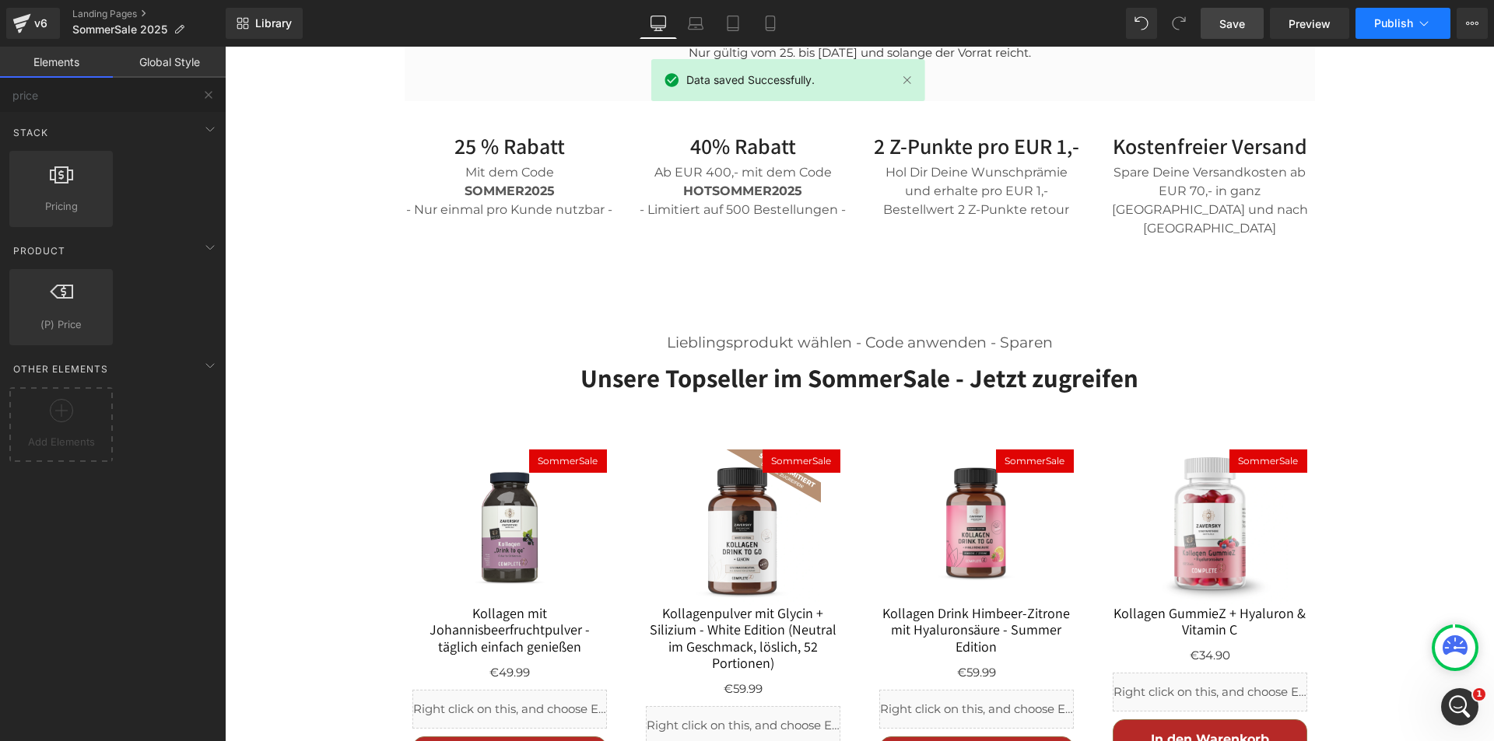
click at [1390, 17] on span "Publish" at bounding box center [1393, 23] width 39 height 12
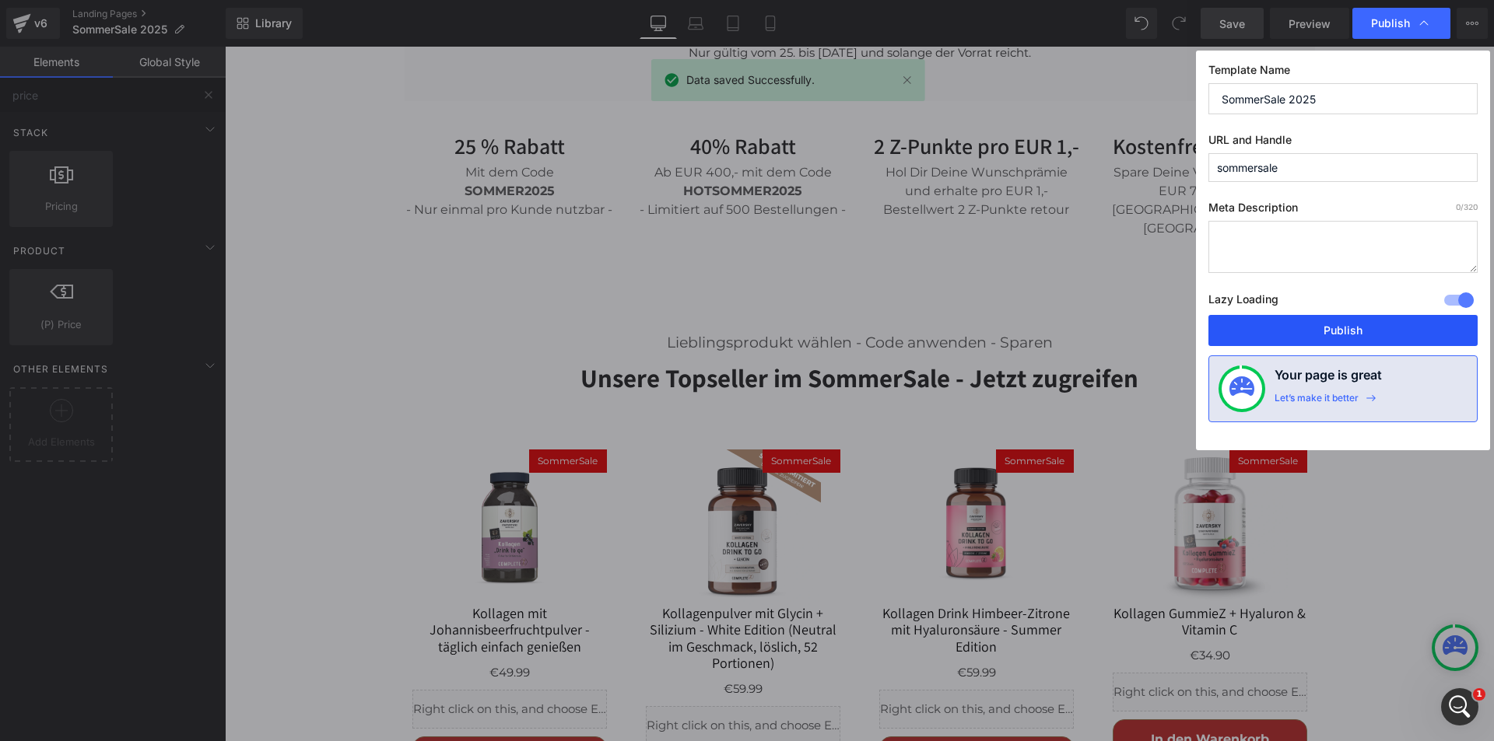
click at [1333, 324] on button "Publish" at bounding box center [1342, 330] width 269 height 31
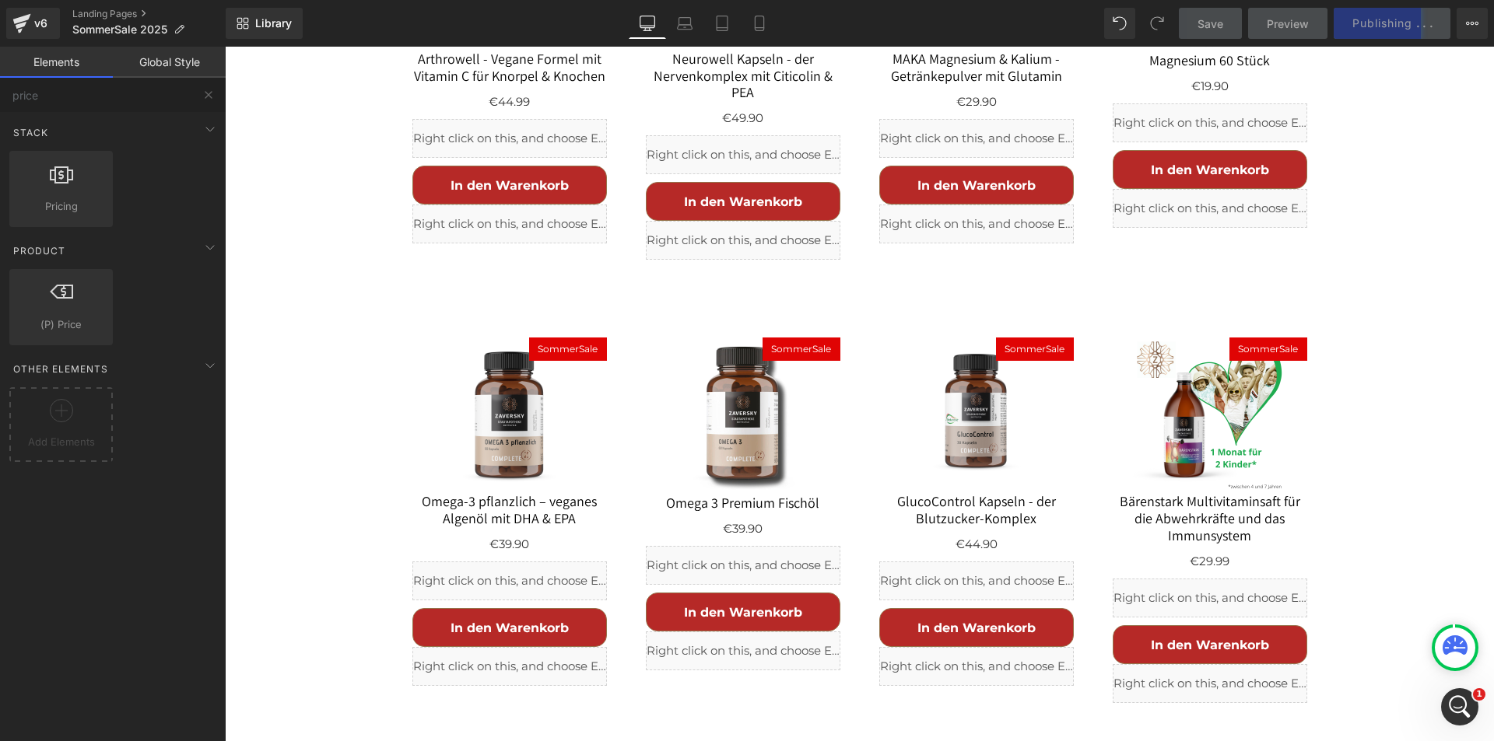
scroll to position [2756, 0]
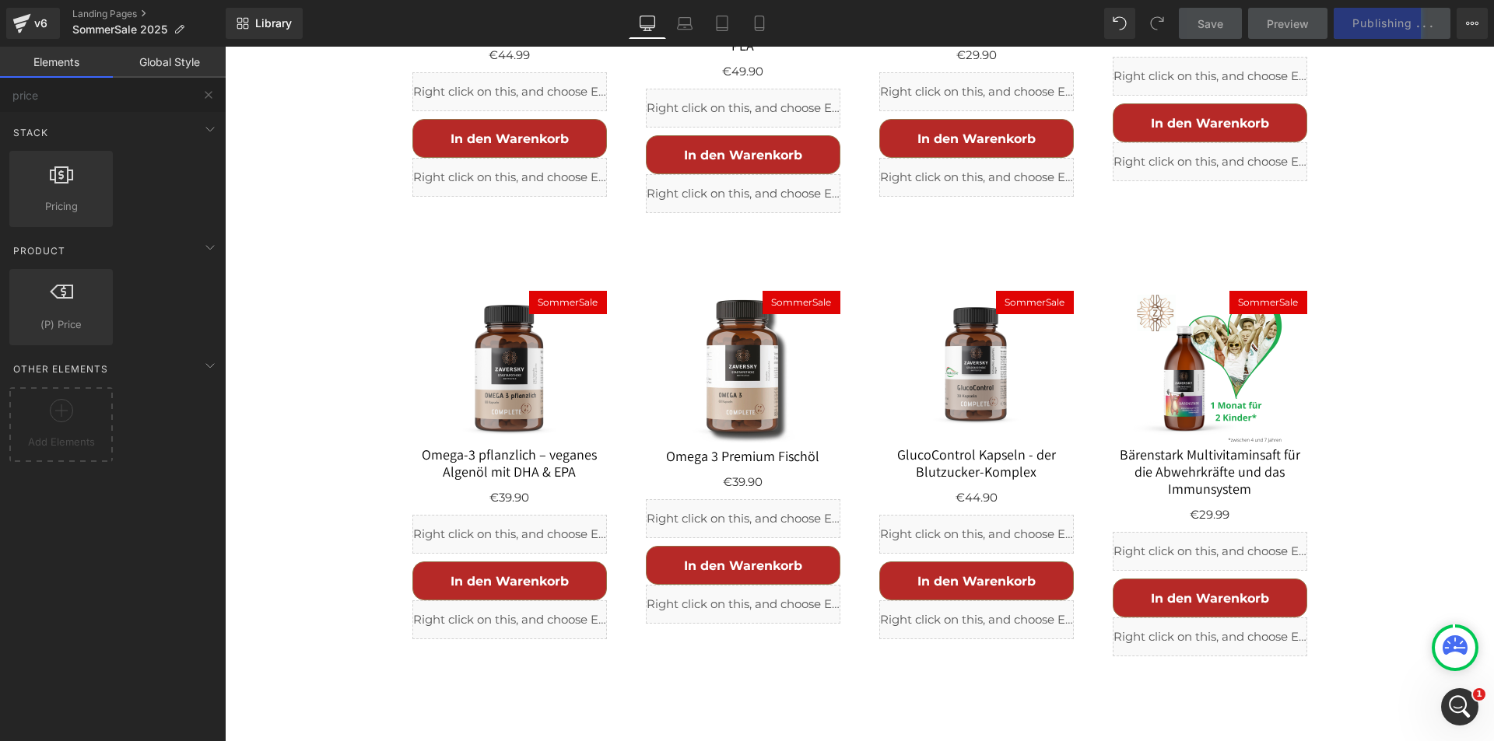
click at [1461, 706] on icon "Intercom-Nachrichtendienst öffnen" at bounding box center [1459, 707] width 11 height 12
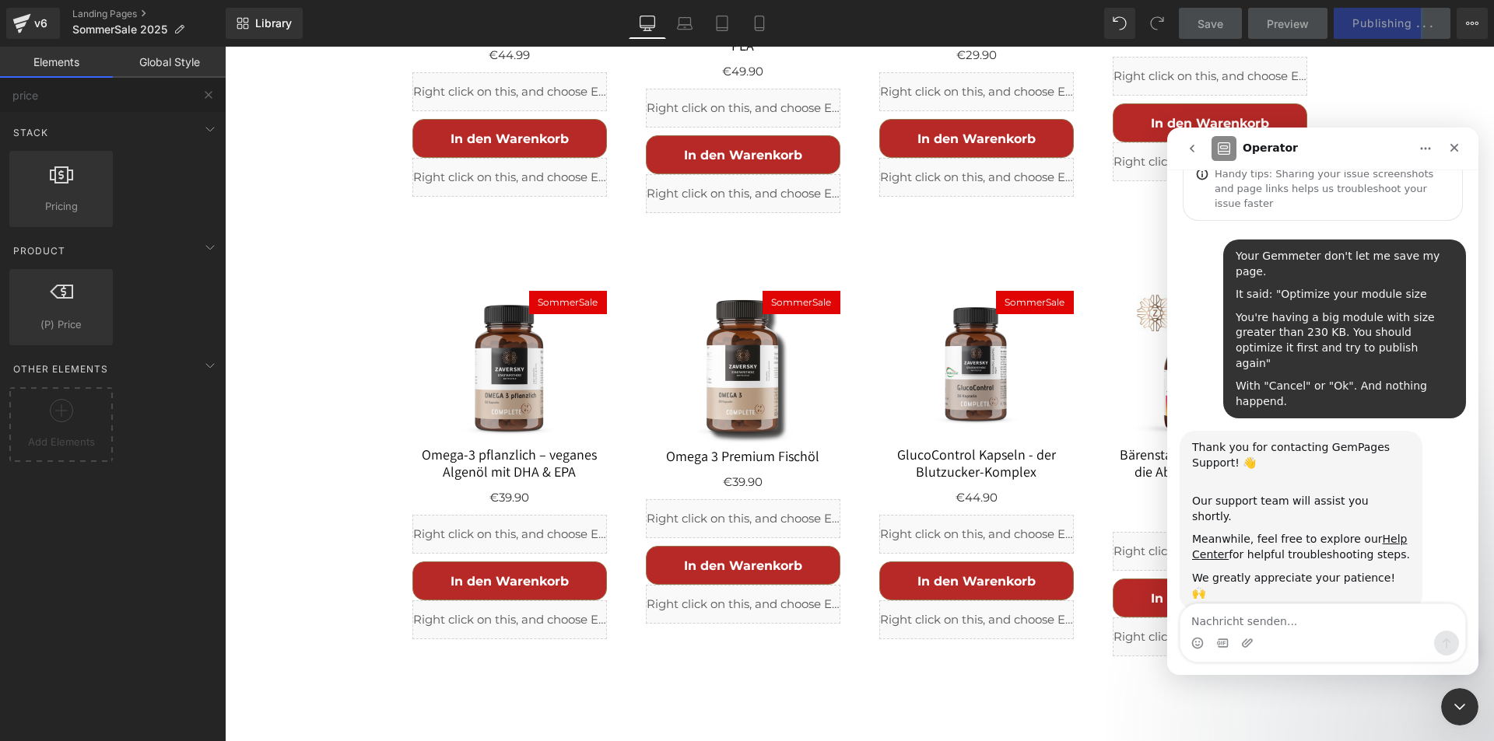
scroll to position [71, 0]
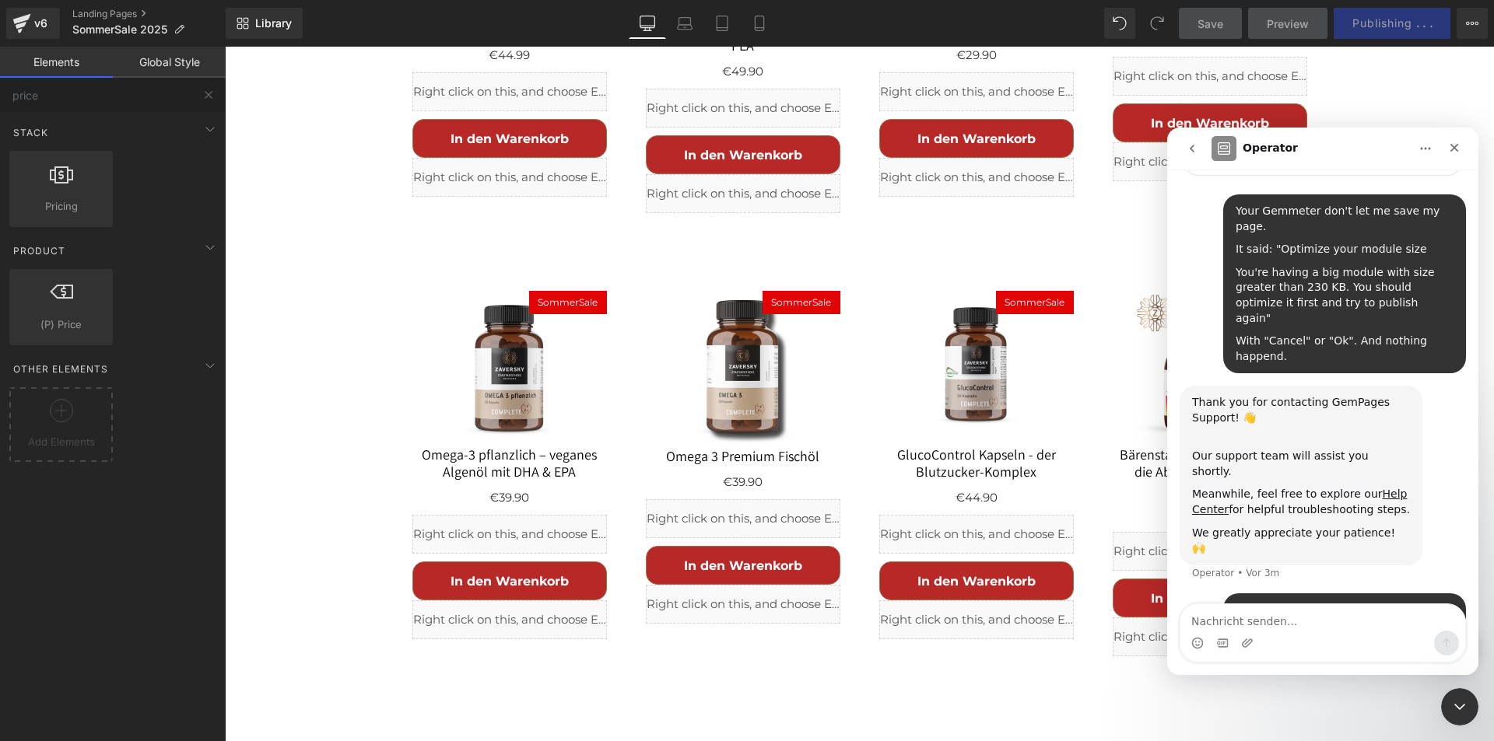
click at [1293, 628] on textarea "Nachricht senden..." at bounding box center [1322, 618] width 285 height 26
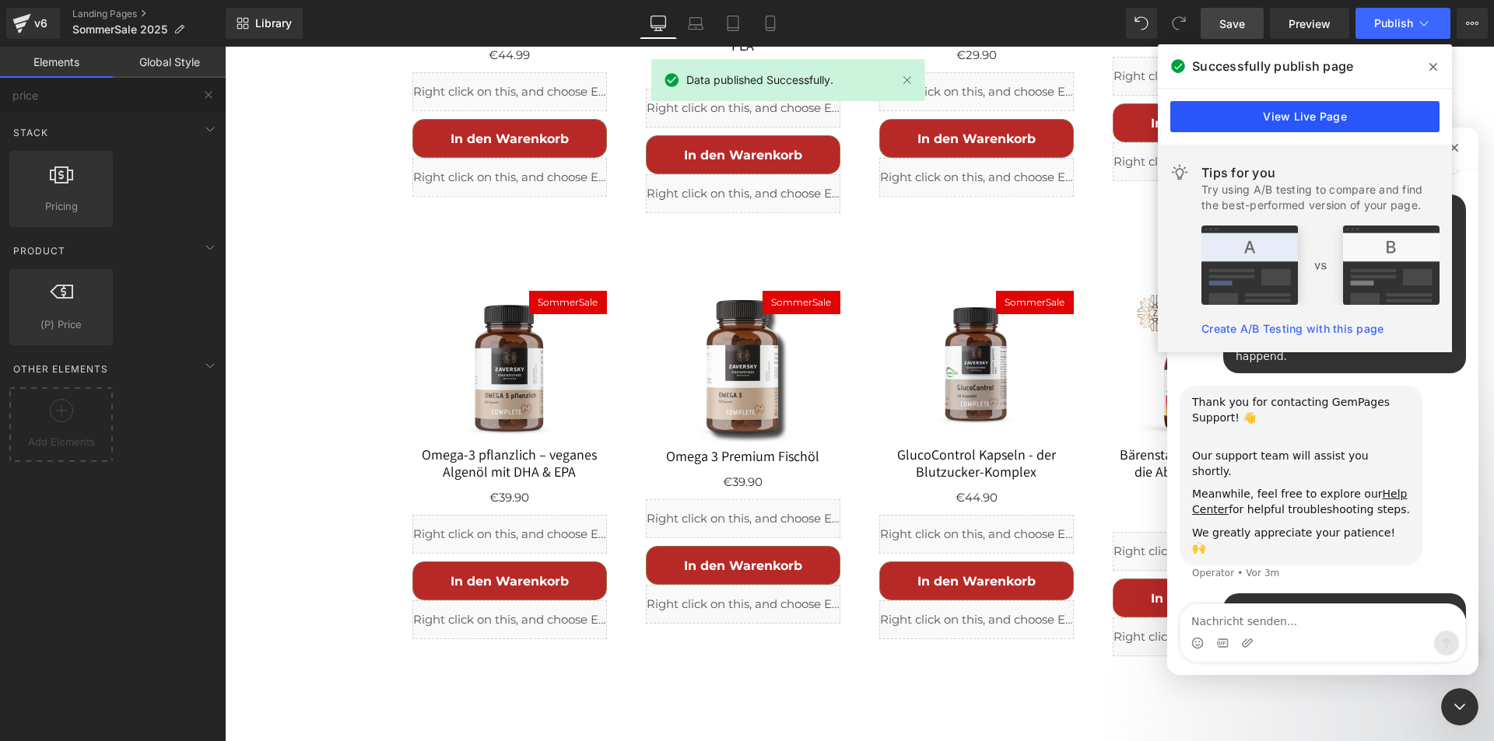
click at [1283, 107] on link "View Live Page" at bounding box center [1304, 116] width 269 height 31
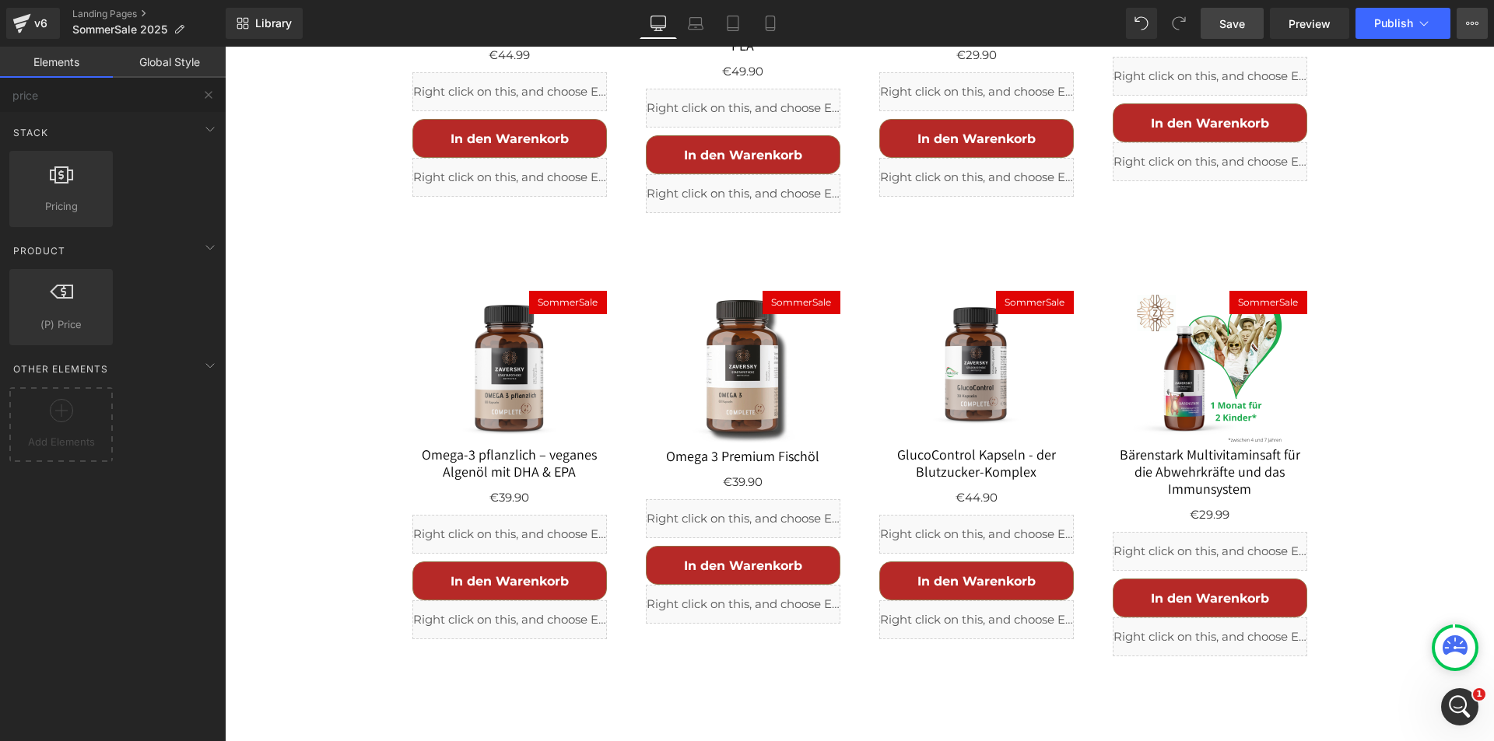
click at [1475, 17] on icon at bounding box center [1472, 23] width 12 height 12
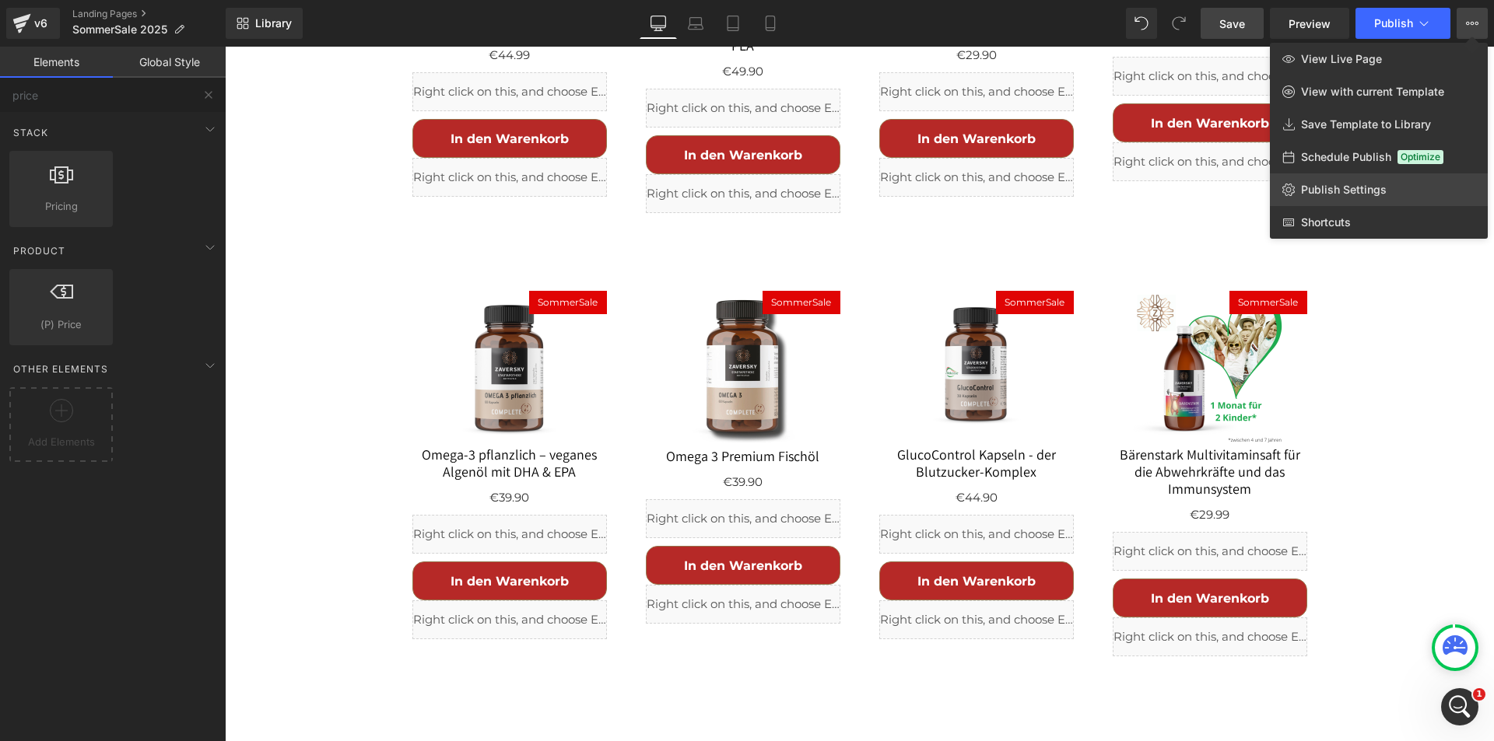
click at [1348, 190] on span "Publish Settings" at bounding box center [1344, 190] width 86 height 14
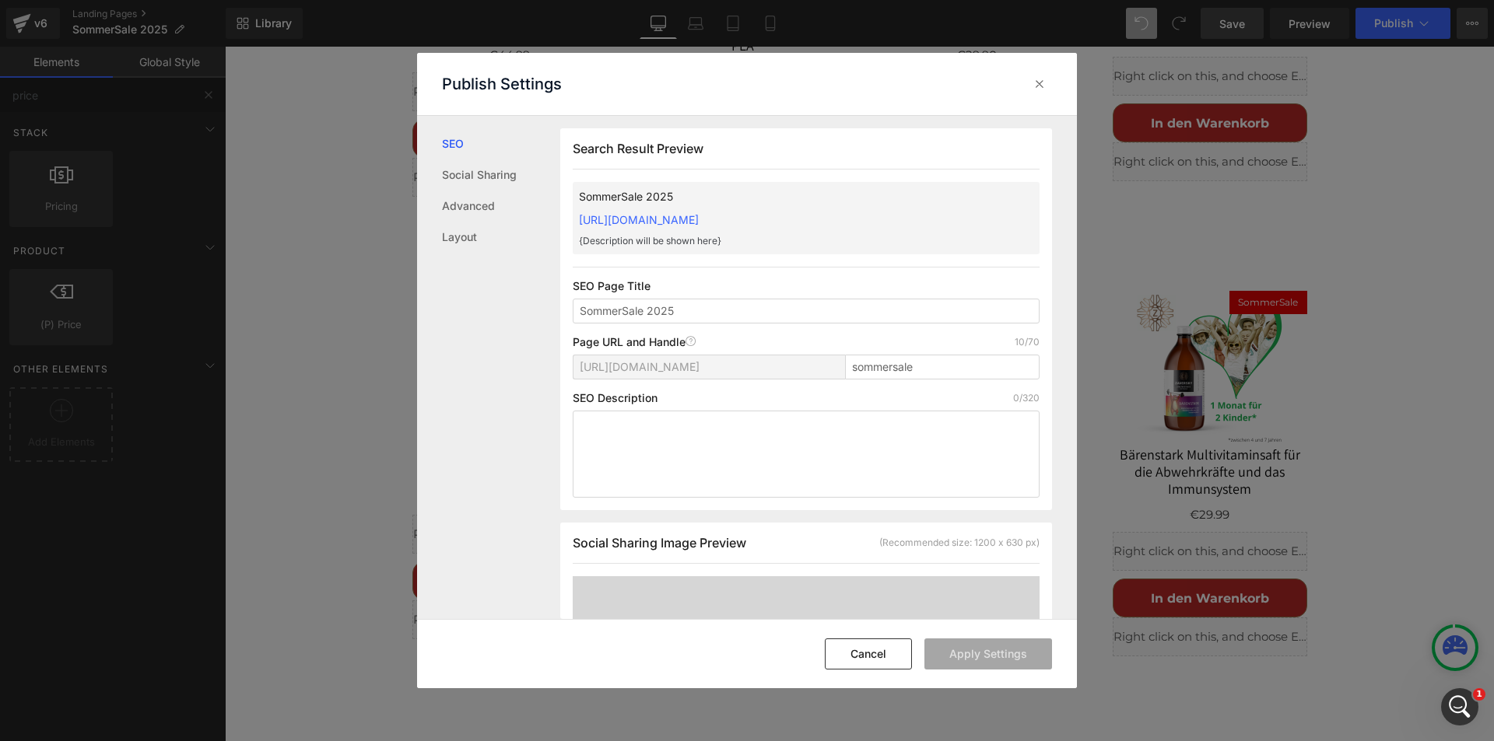
scroll to position [1, 0]
click at [1043, 81] on icon at bounding box center [1040, 84] width 16 height 16
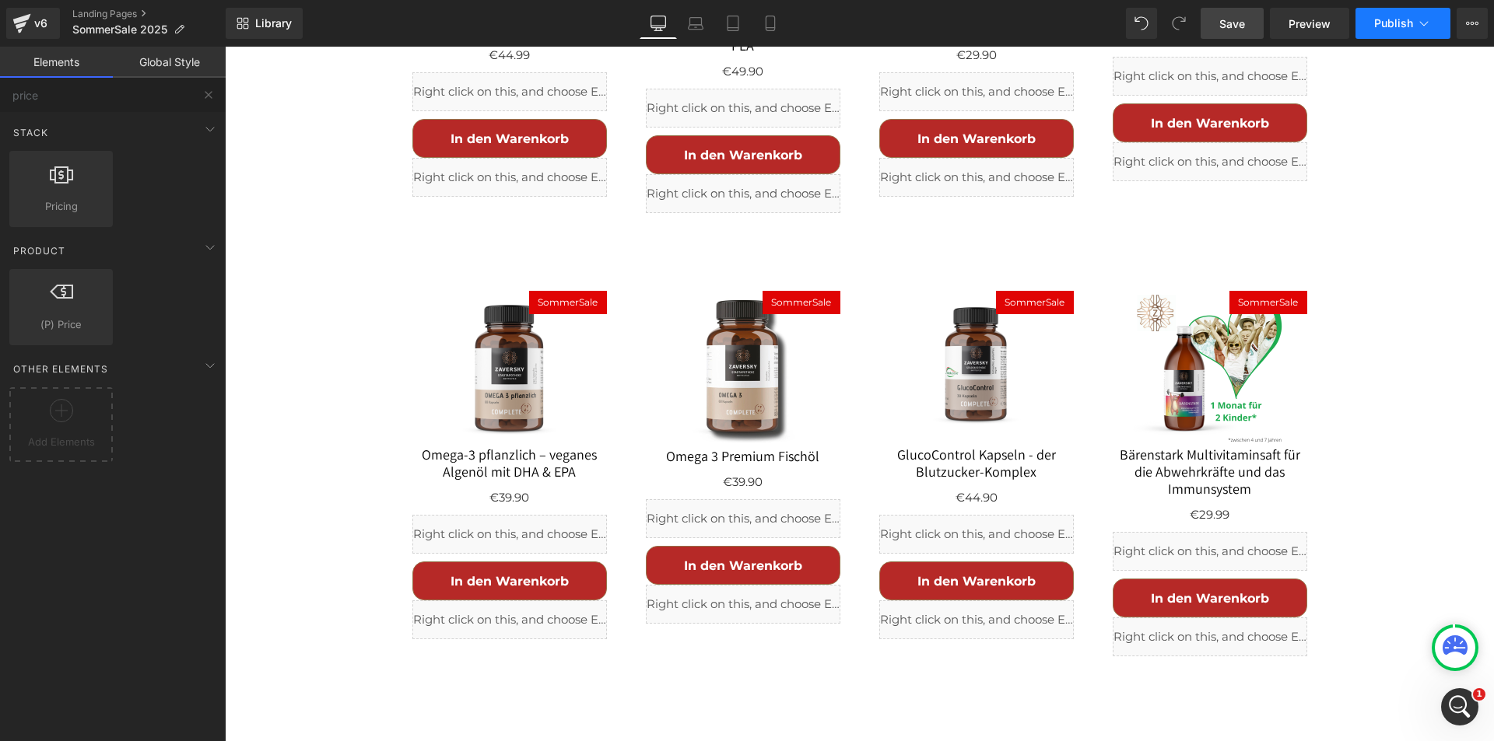
click at [1428, 23] on icon at bounding box center [1424, 24] width 16 height 16
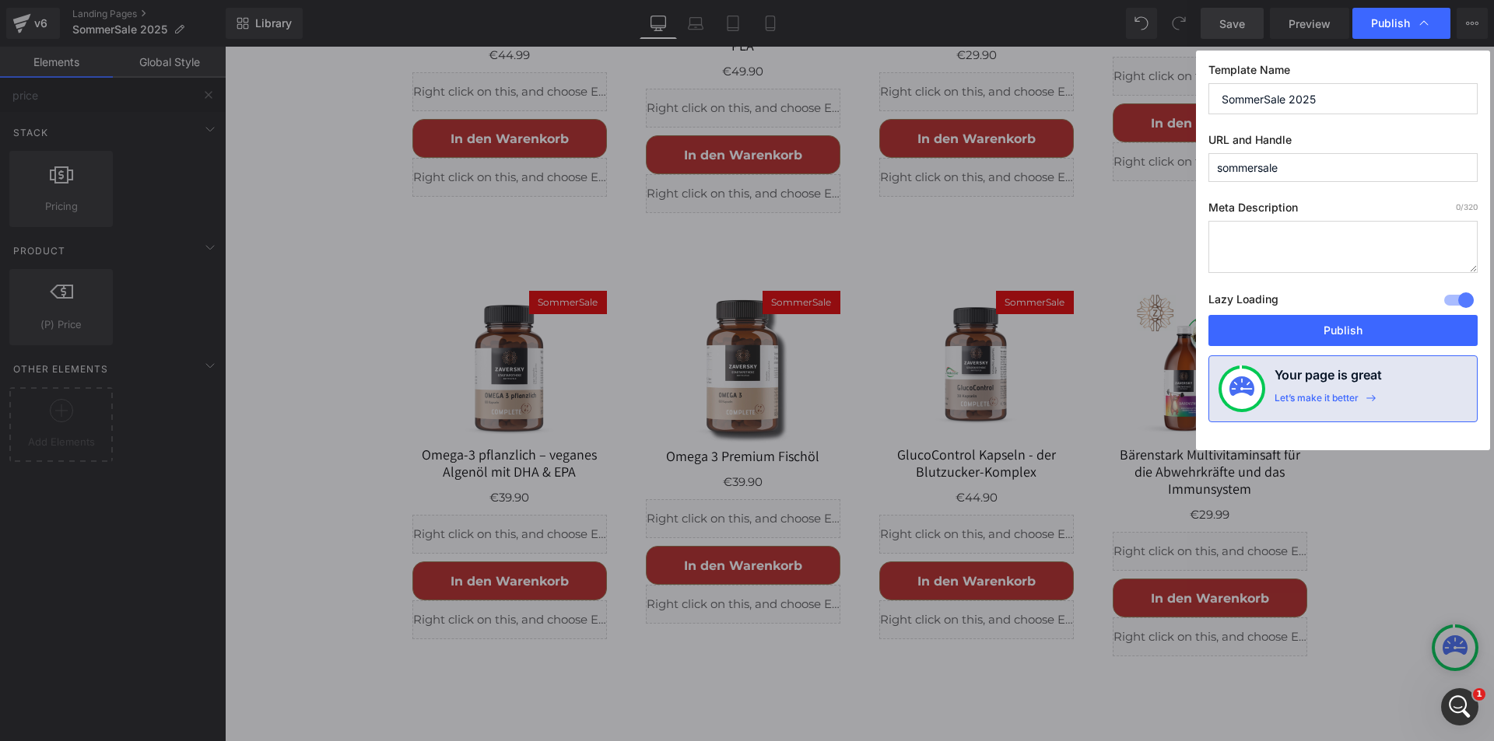
click at [1454, 297] on div at bounding box center [1458, 300] width 37 height 25
click at [1365, 328] on button "Publish" at bounding box center [1342, 330] width 269 height 31
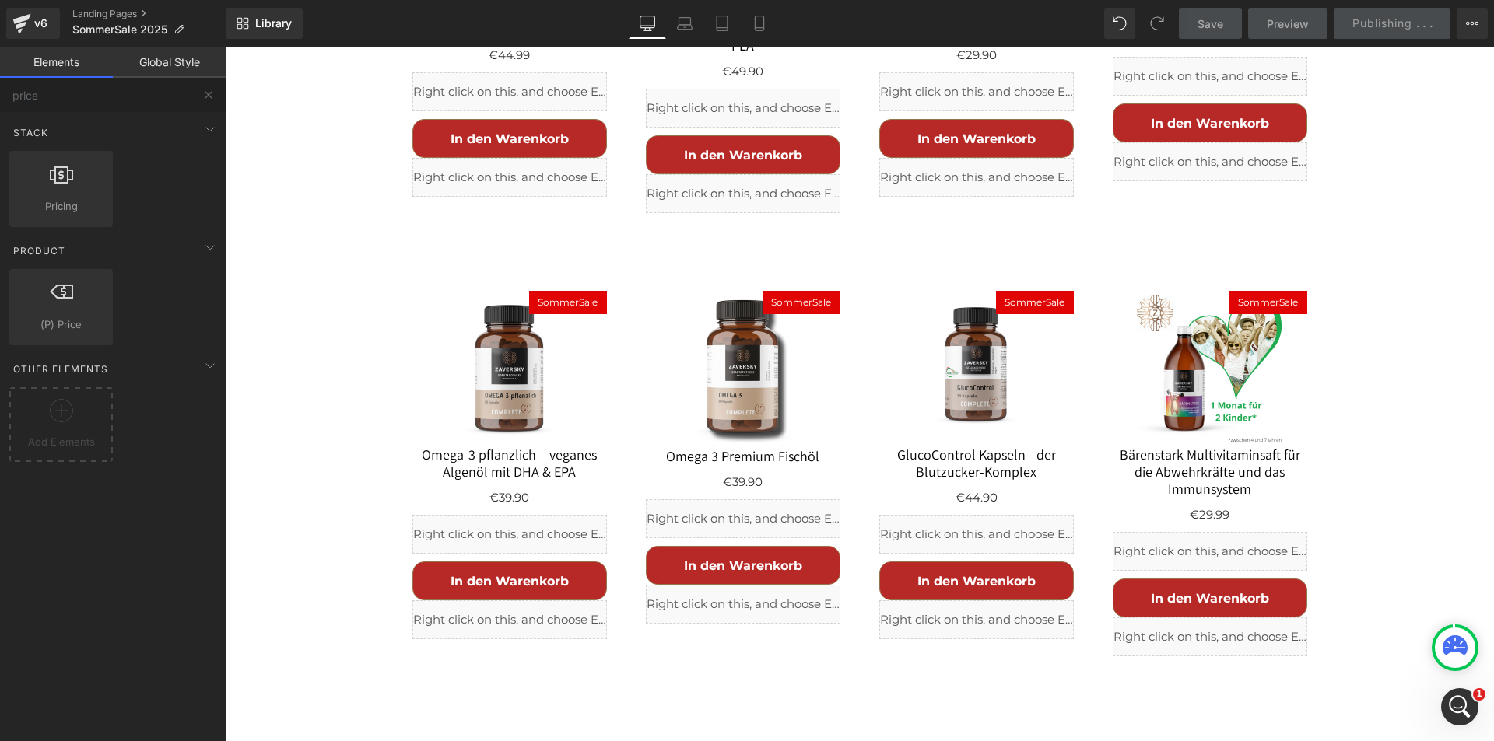
click at [1462, 709] on icon "Intercom-Nachrichtendienst öffnen" at bounding box center [1459, 707] width 11 height 12
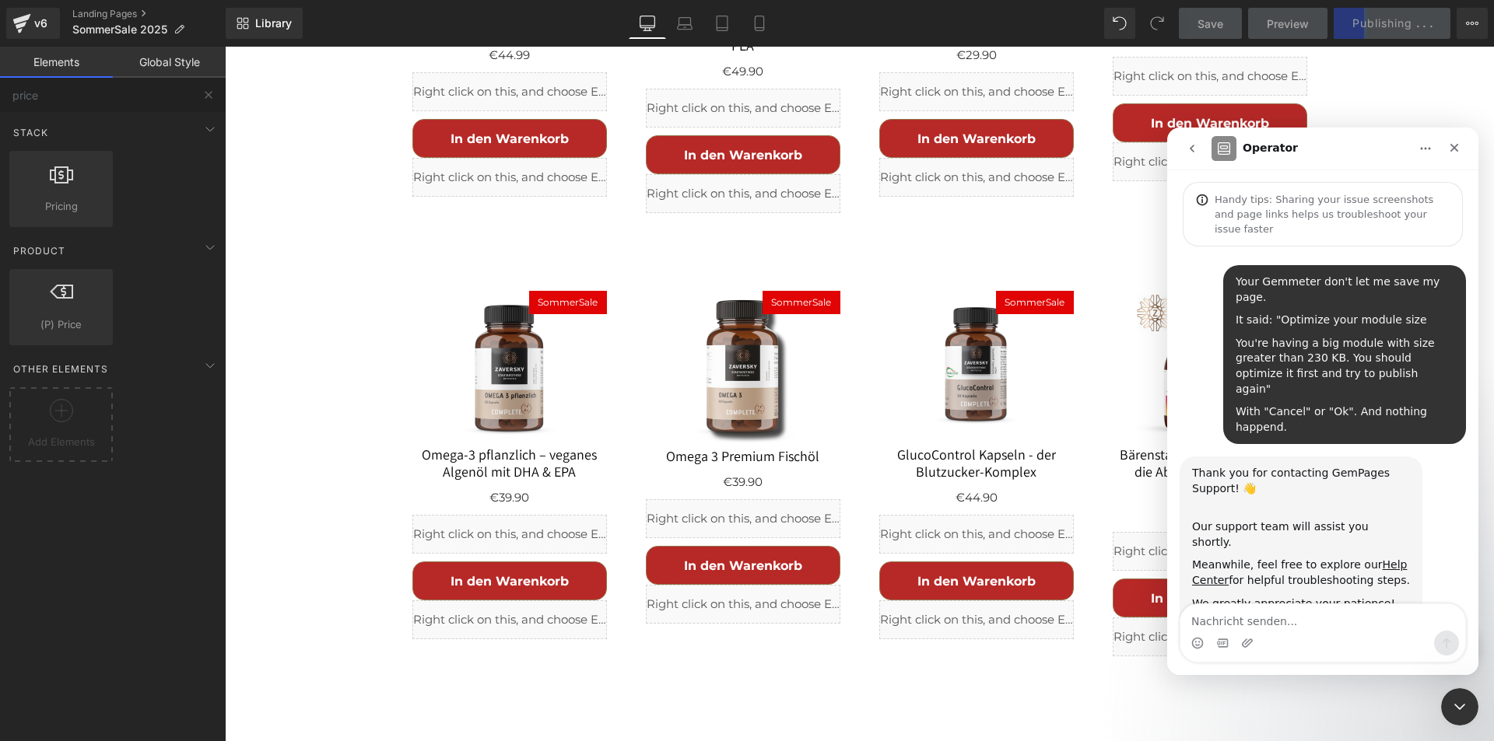
scroll to position [71, 0]
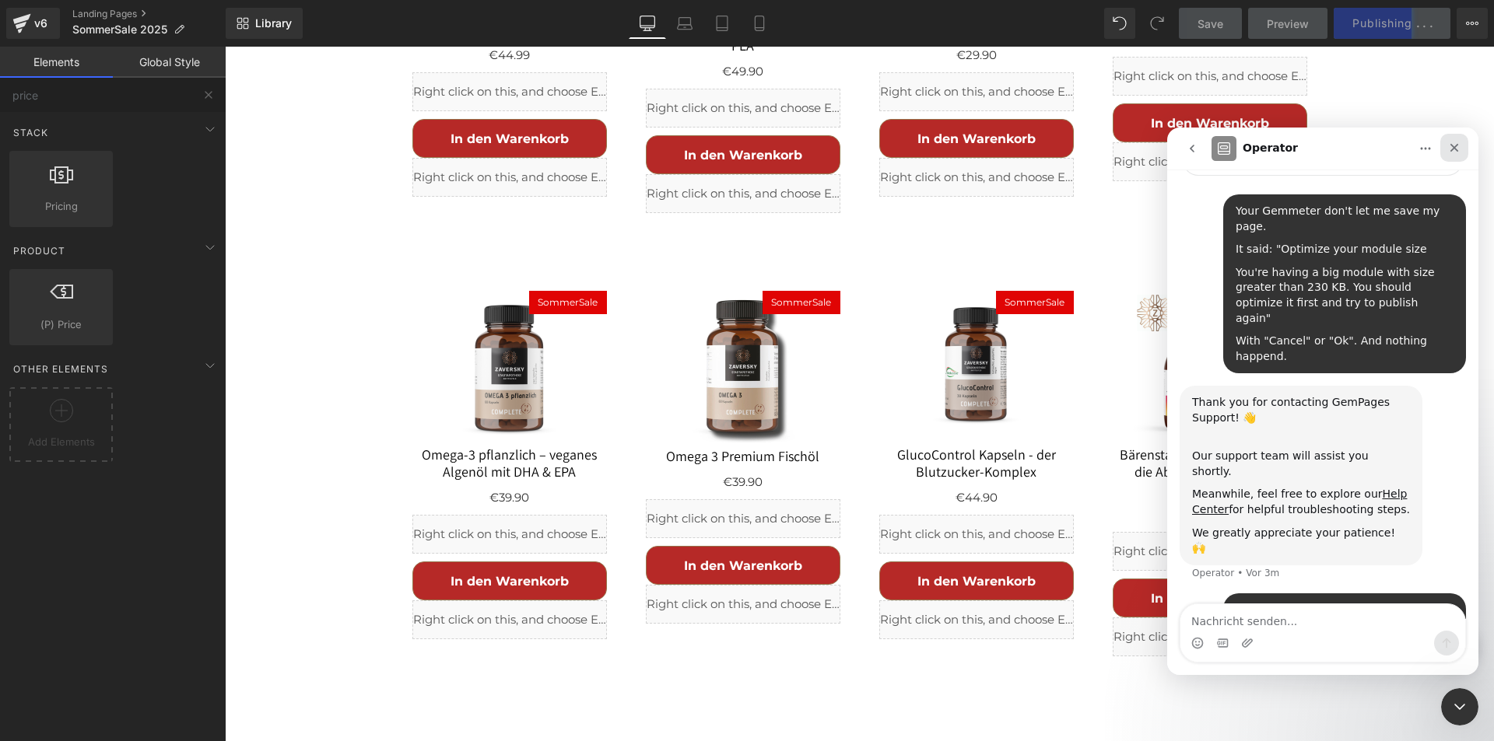
click at [1454, 148] on icon "Schließen" at bounding box center [1454, 148] width 9 height 9
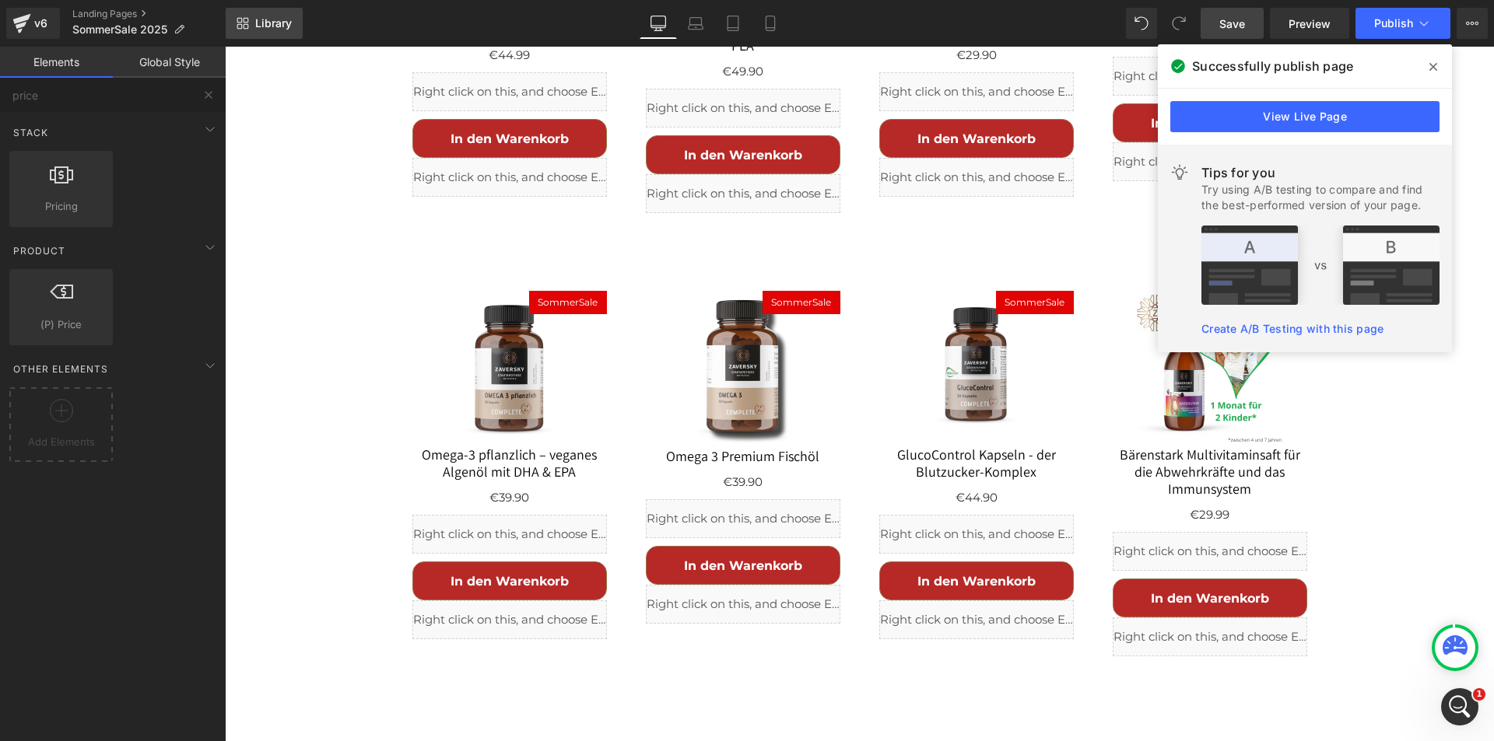
click at [272, 17] on span "Library" at bounding box center [273, 23] width 37 height 14
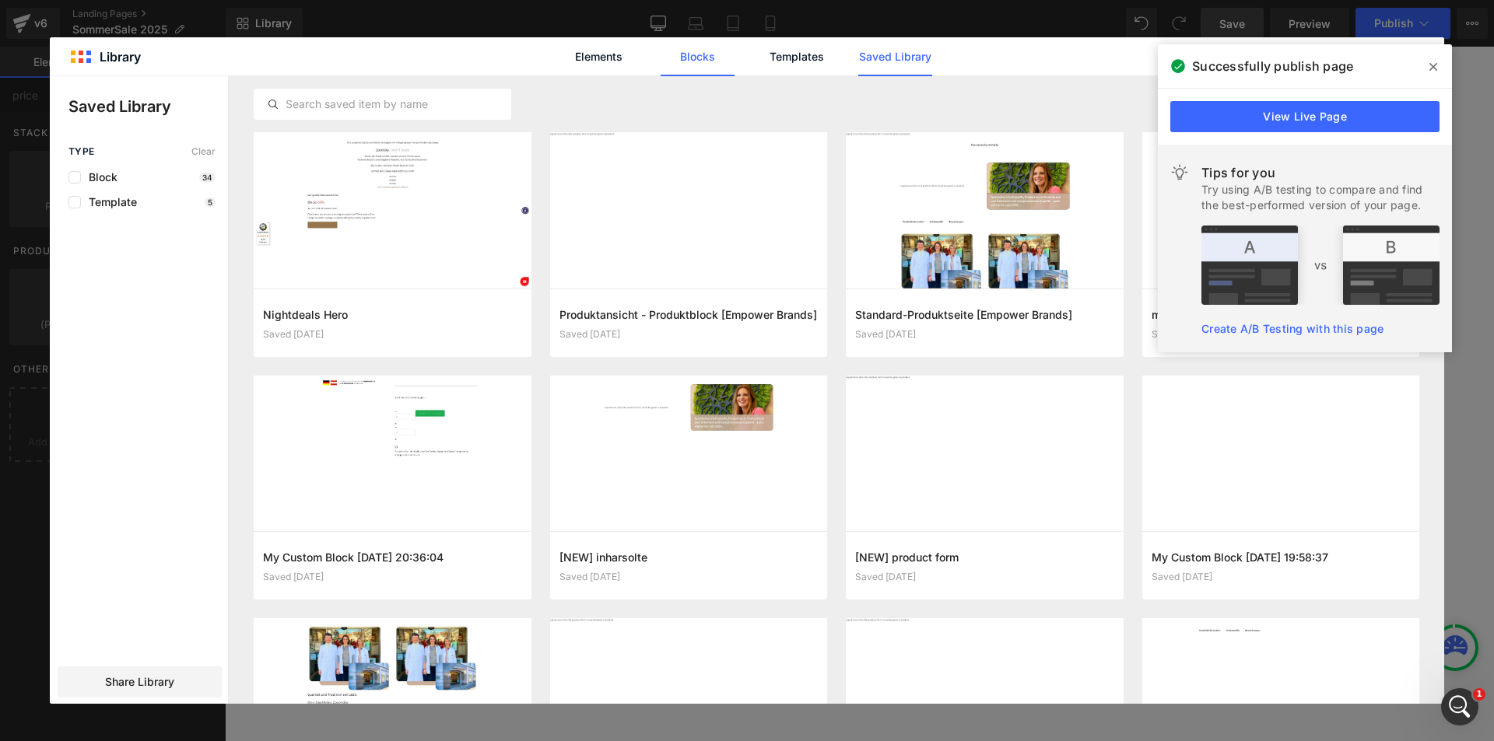
click at [858, 52] on link "Blocks" at bounding box center [895, 56] width 74 height 39
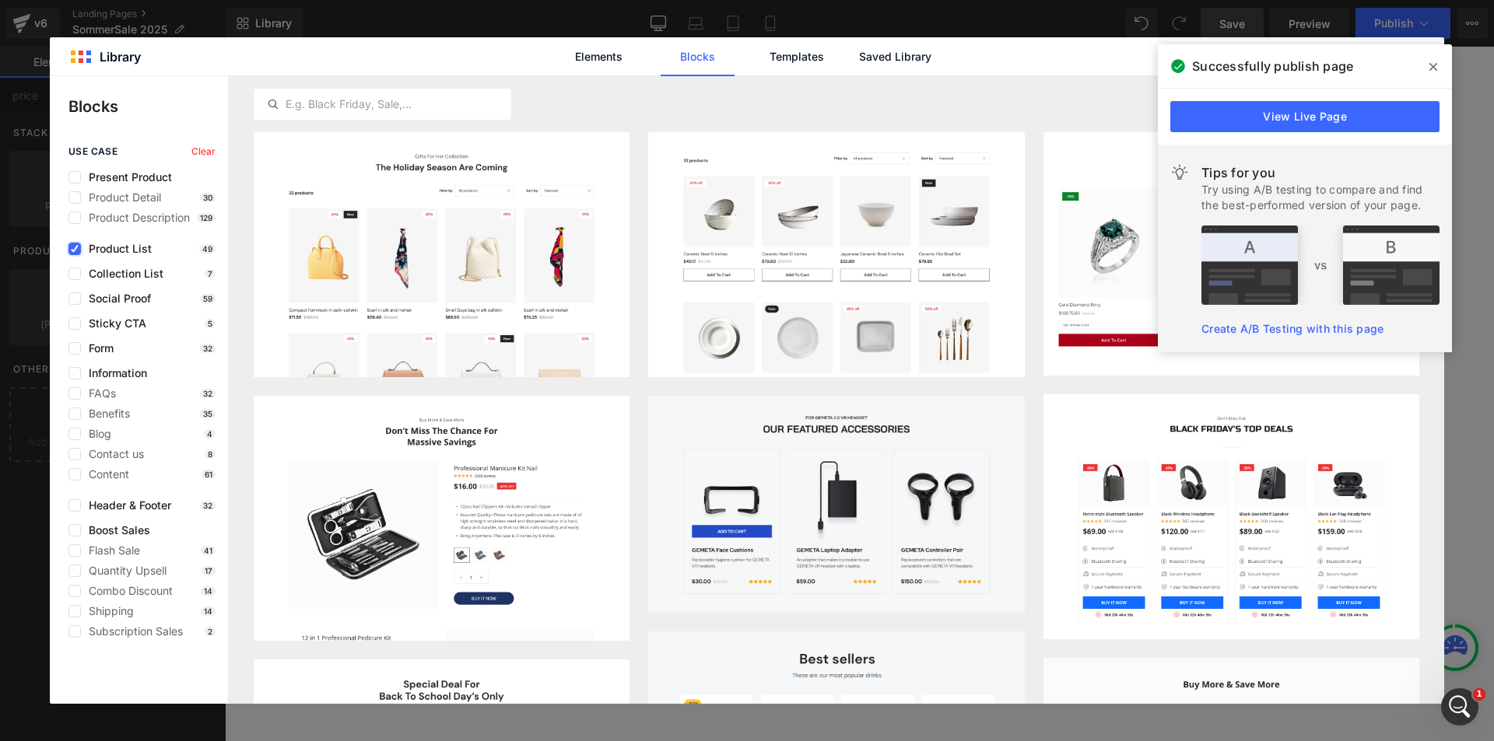
click at [78, 249] on icon at bounding box center [75, 249] width 8 height 0
click at [75, 249] on input "checkbox" at bounding box center [75, 249] width 0 height 0
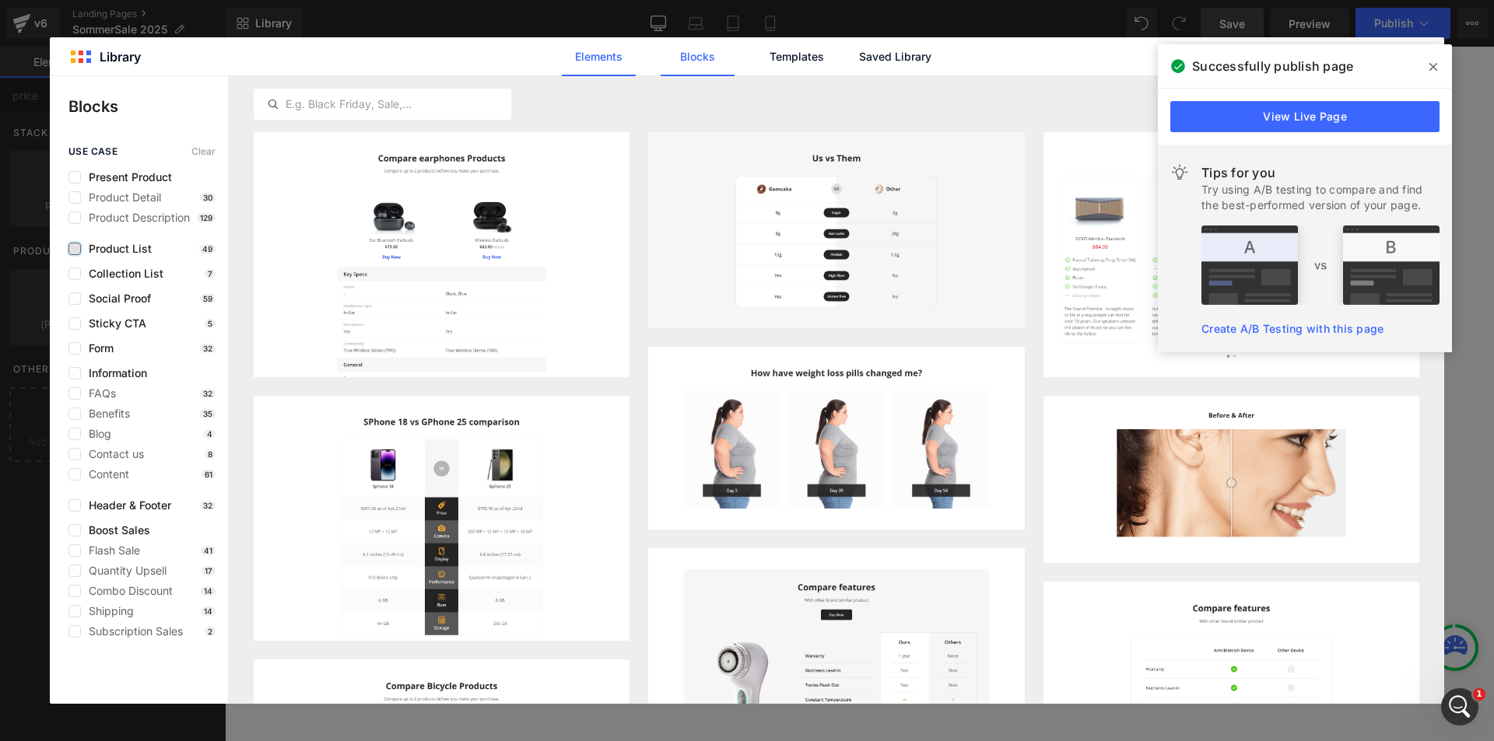
click at [759, 61] on link "Elements" at bounding box center [796, 56] width 74 height 39
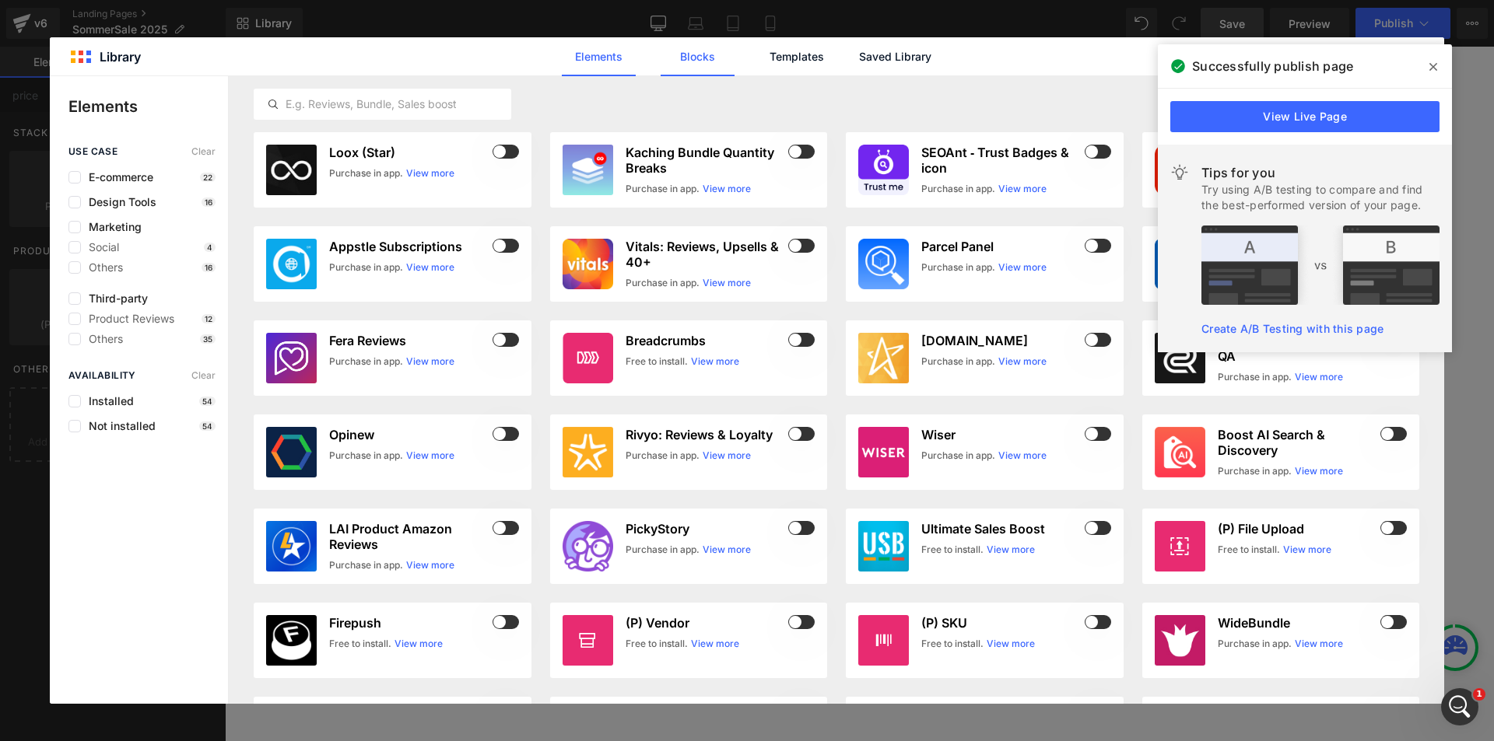
click at [858, 57] on link "Blocks" at bounding box center [895, 56] width 74 height 39
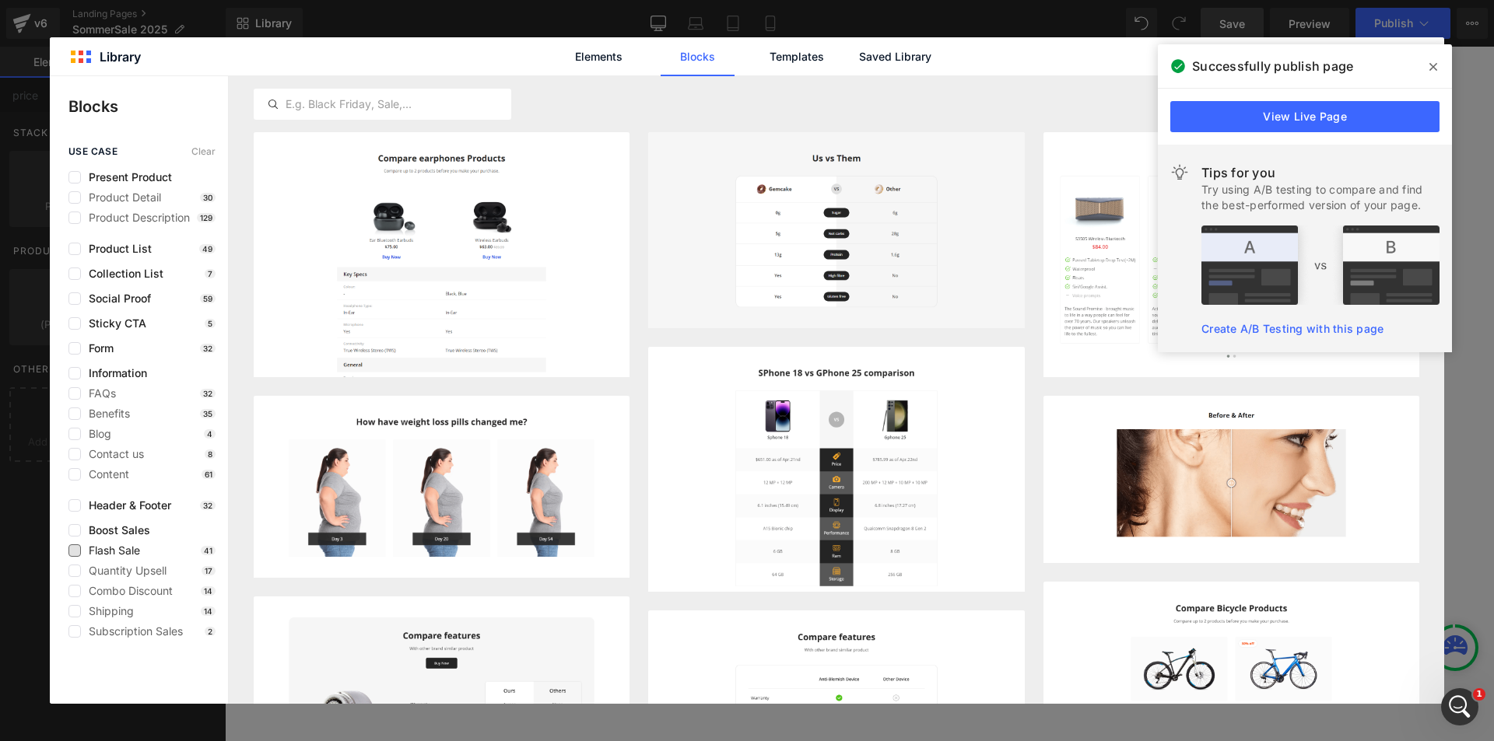
click at [131, 551] on span "Flash Sale" at bounding box center [110, 551] width 59 height 12
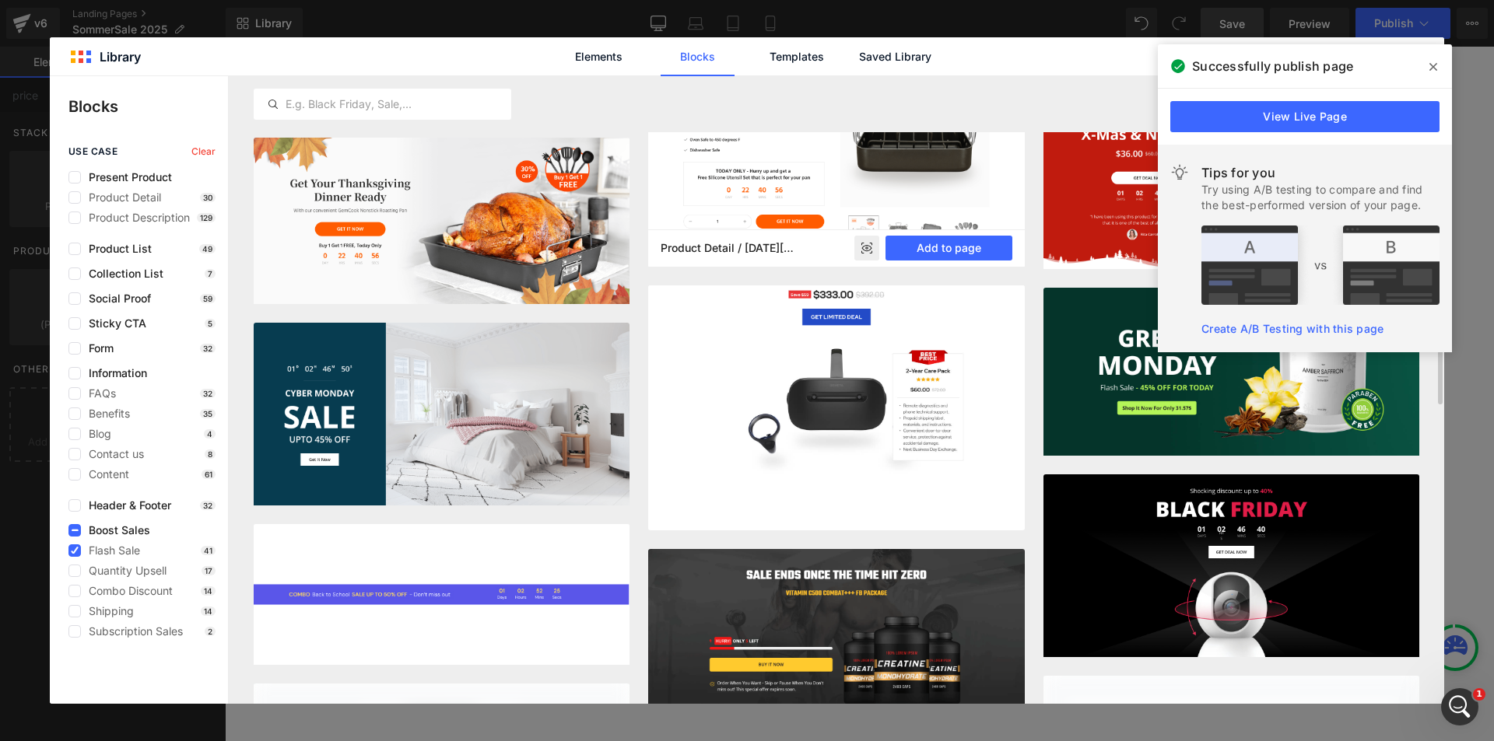
scroll to position [700, 0]
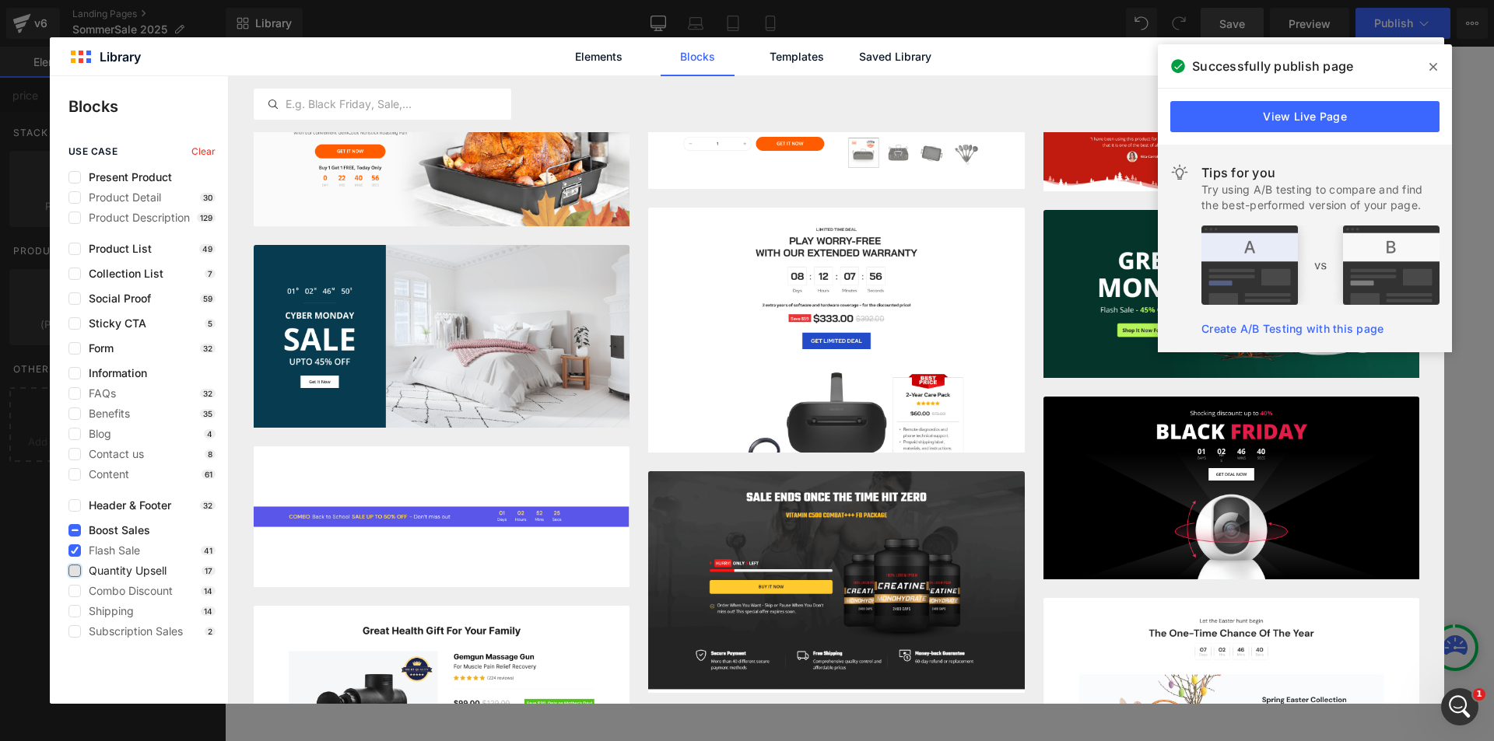
drag, startPoint x: 78, startPoint y: 552, endPoint x: 77, endPoint y: 571, distance: 19.5
click at [77, 551] on icon at bounding box center [75, 551] width 8 height 0
click at [75, 551] on input "checkbox" at bounding box center [75, 551] width 0 height 0
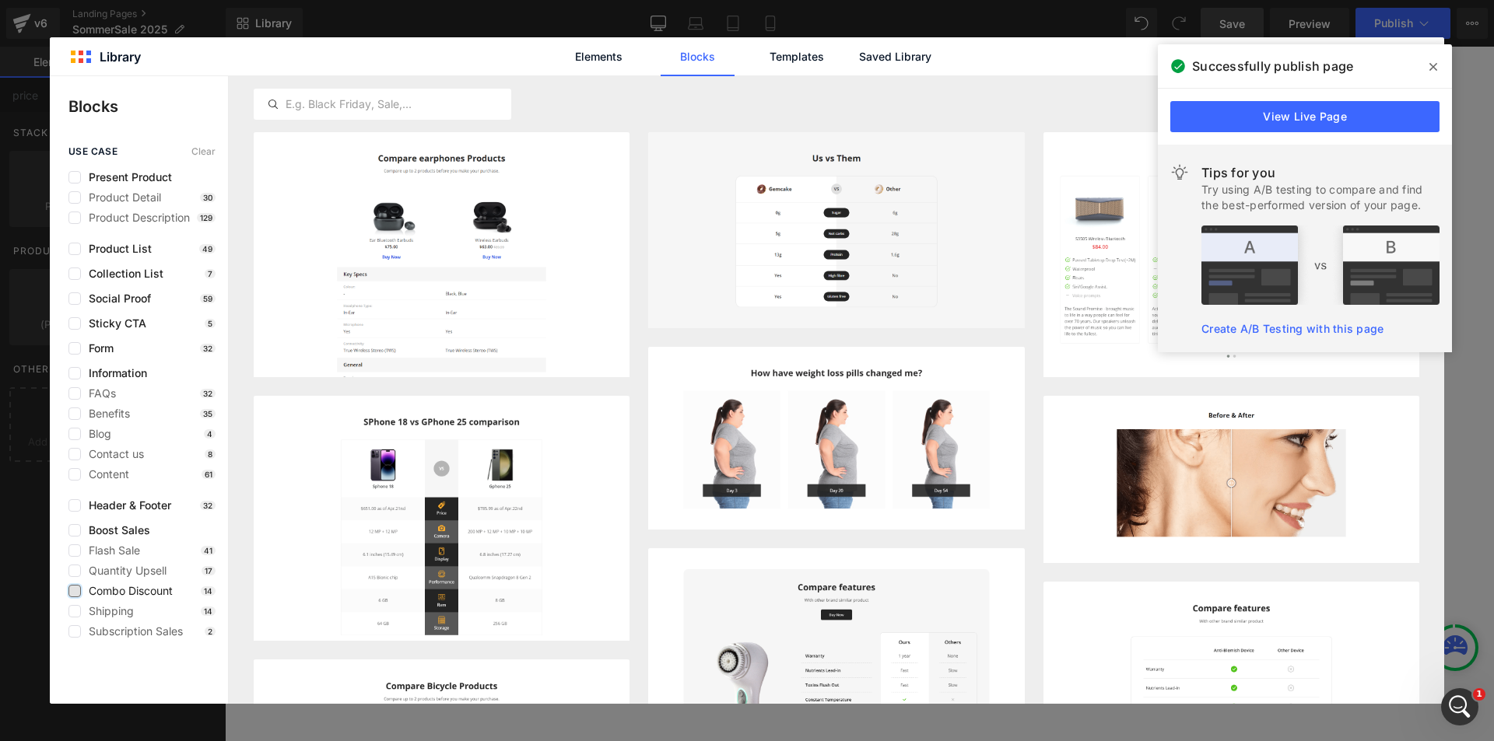
click at [75, 590] on label at bounding box center [74, 591] width 12 height 12
click at [75, 591] on input "checkbox" at bounding box center [75, 591] width 0 height 0
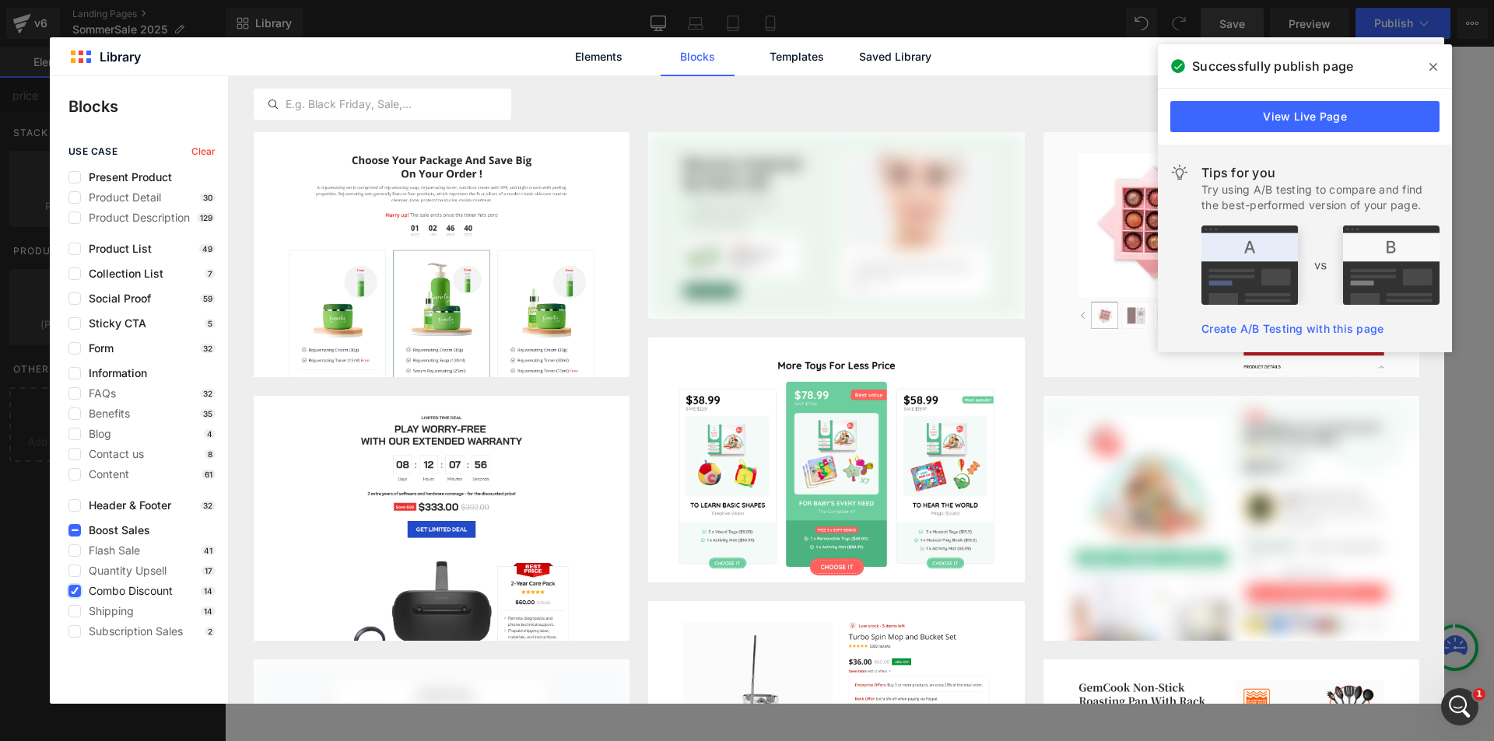
click at [75, 591] on icon at bounding box center [75, 591] width 8 height 0
click at [75, 591] on input "checkbox" at bounding box center [75, 591] width 0 height 0
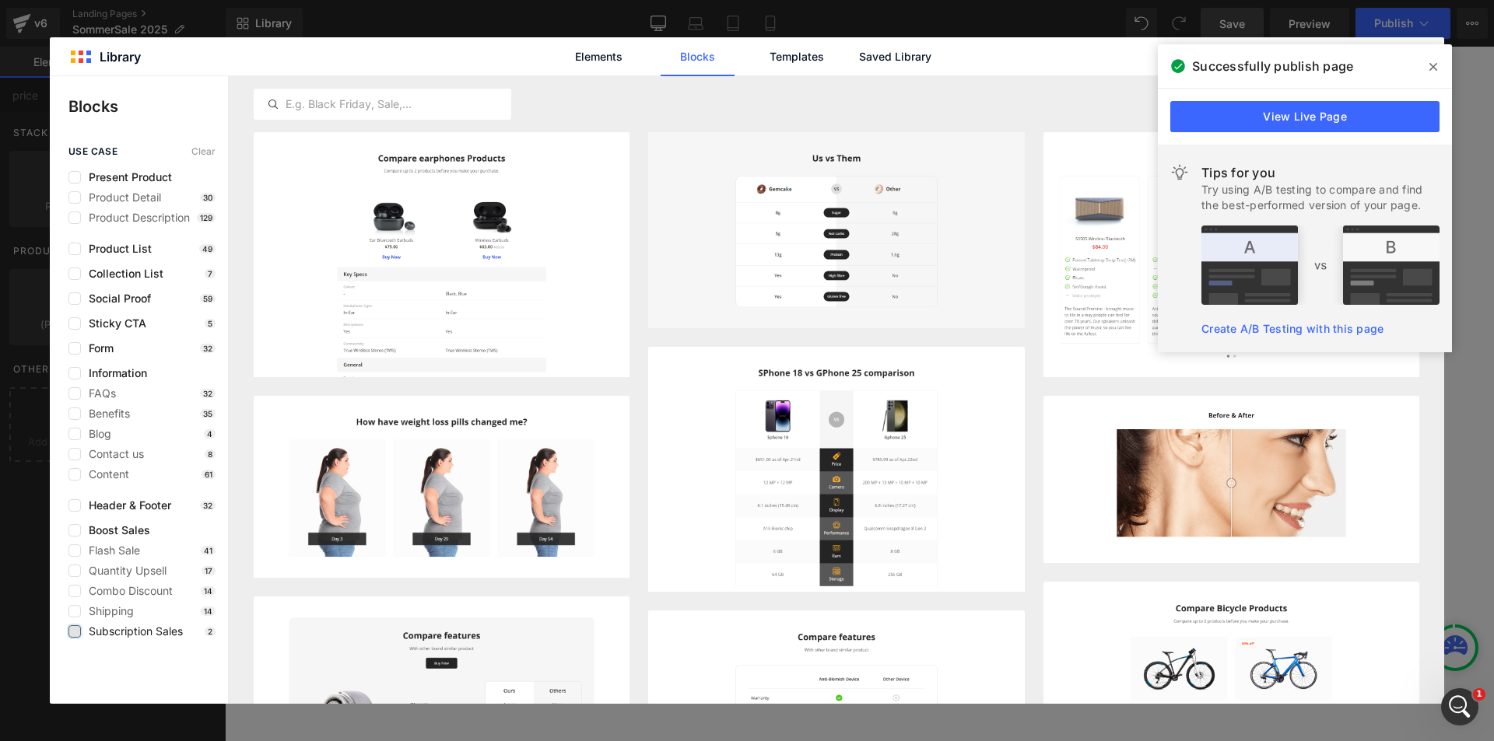
click at [72, 626] on label at bounding box center [74, 632] width 12 height 12
click at [75, 632] on input "checkbox" at bounding box center [75, 632] width 0 height 0
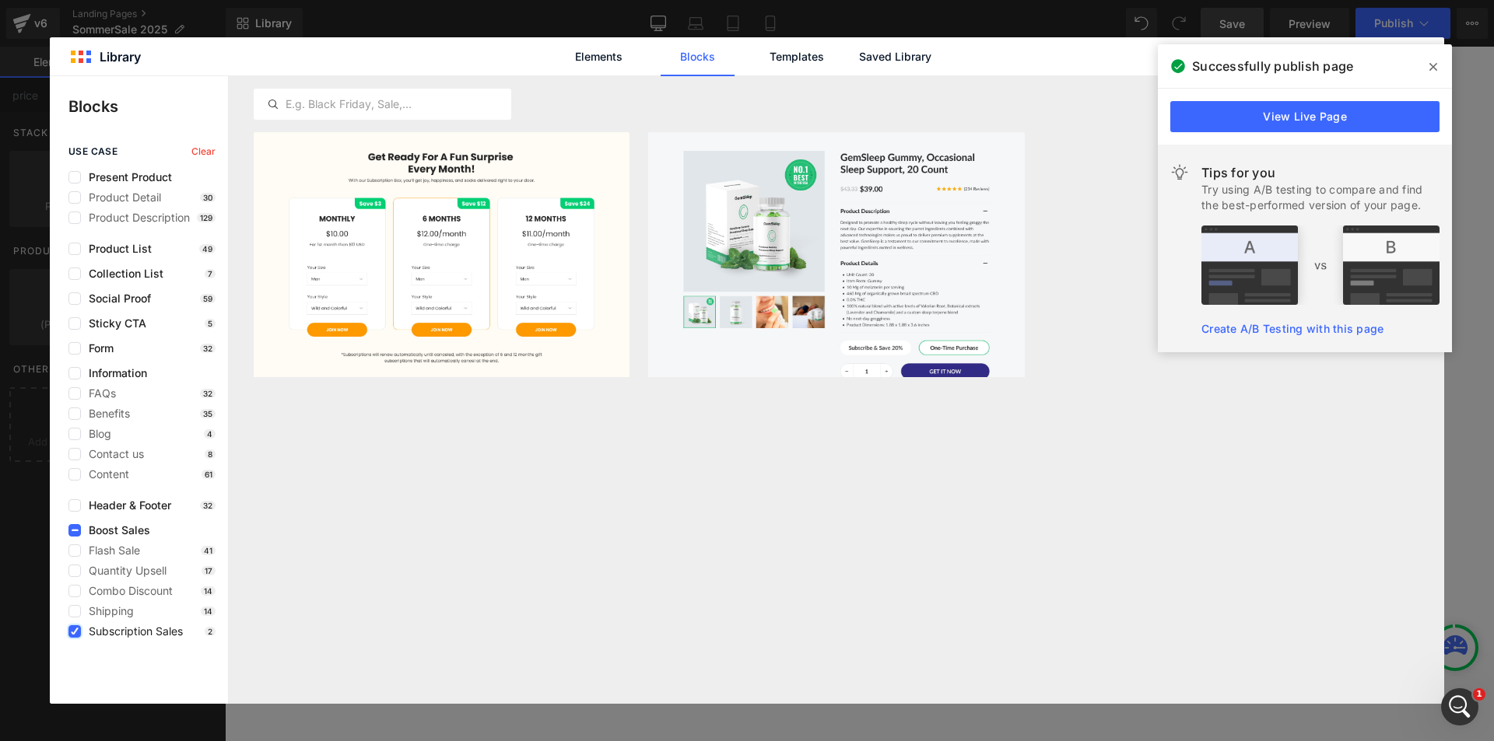
click at [72, 627] on label at bounding box center [74, 632] width 12 height 12
click at [75, 632] on input "checkbox" at bounding box center [75, 632] width 0 height 0
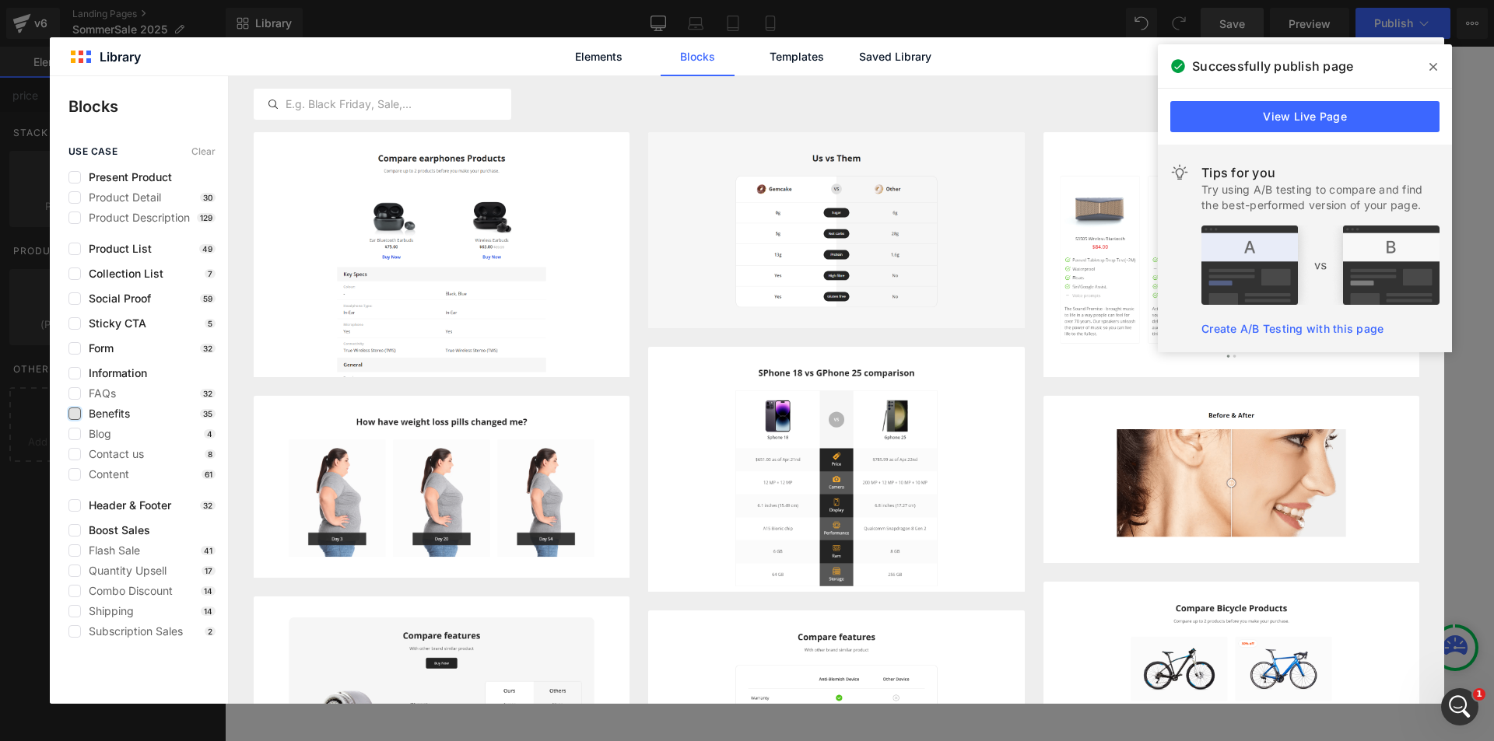
click at [76, 411] on label at bounding box center [74, 414] width 12 height 12
click at [75, 414] on input "checkbox" at bounding box center [75, 414] width 0 height 0
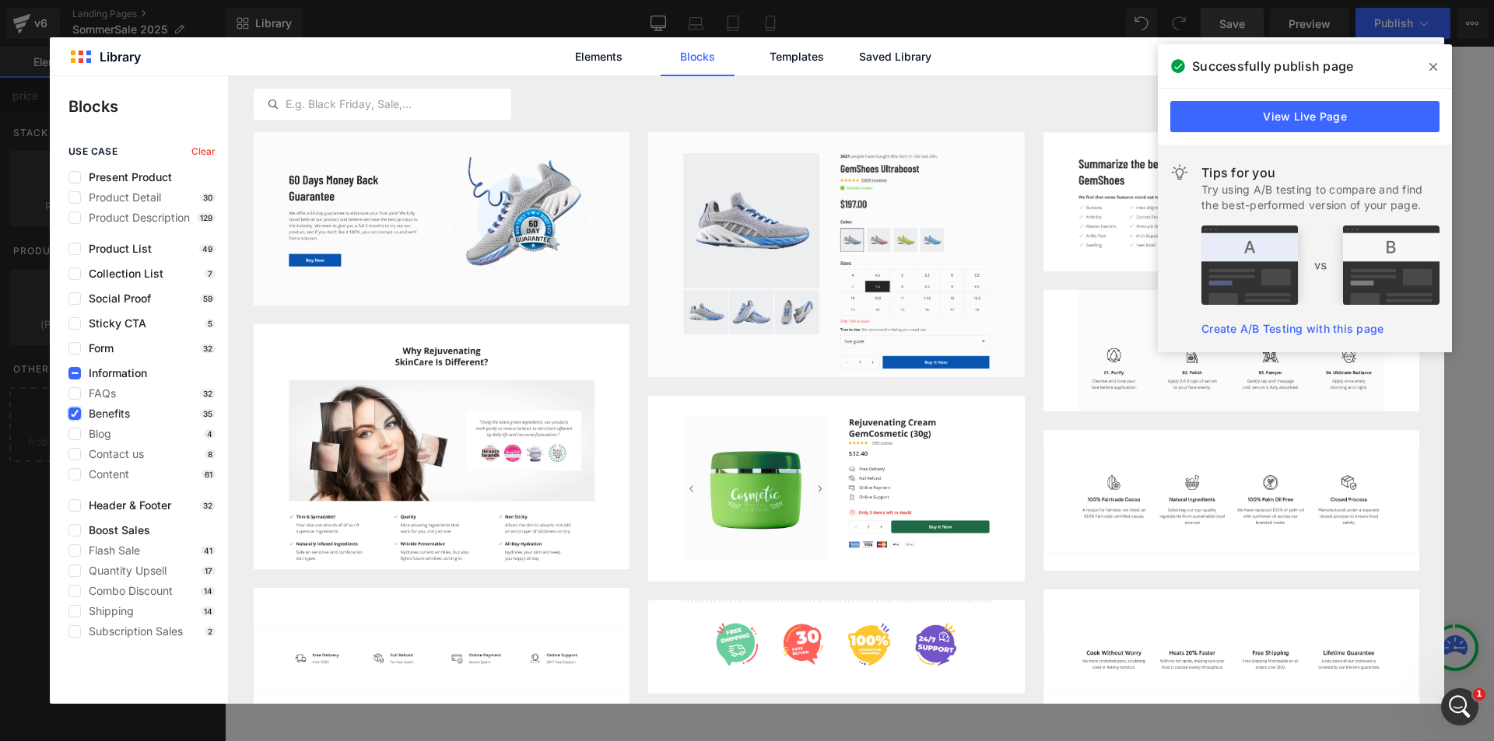
click at [76, 414] on icon at bounding box center [75, 414] width 8 height 0
click at [75, 414] on input "checkbox" at bounding box center [75, 414] width 0 height 0
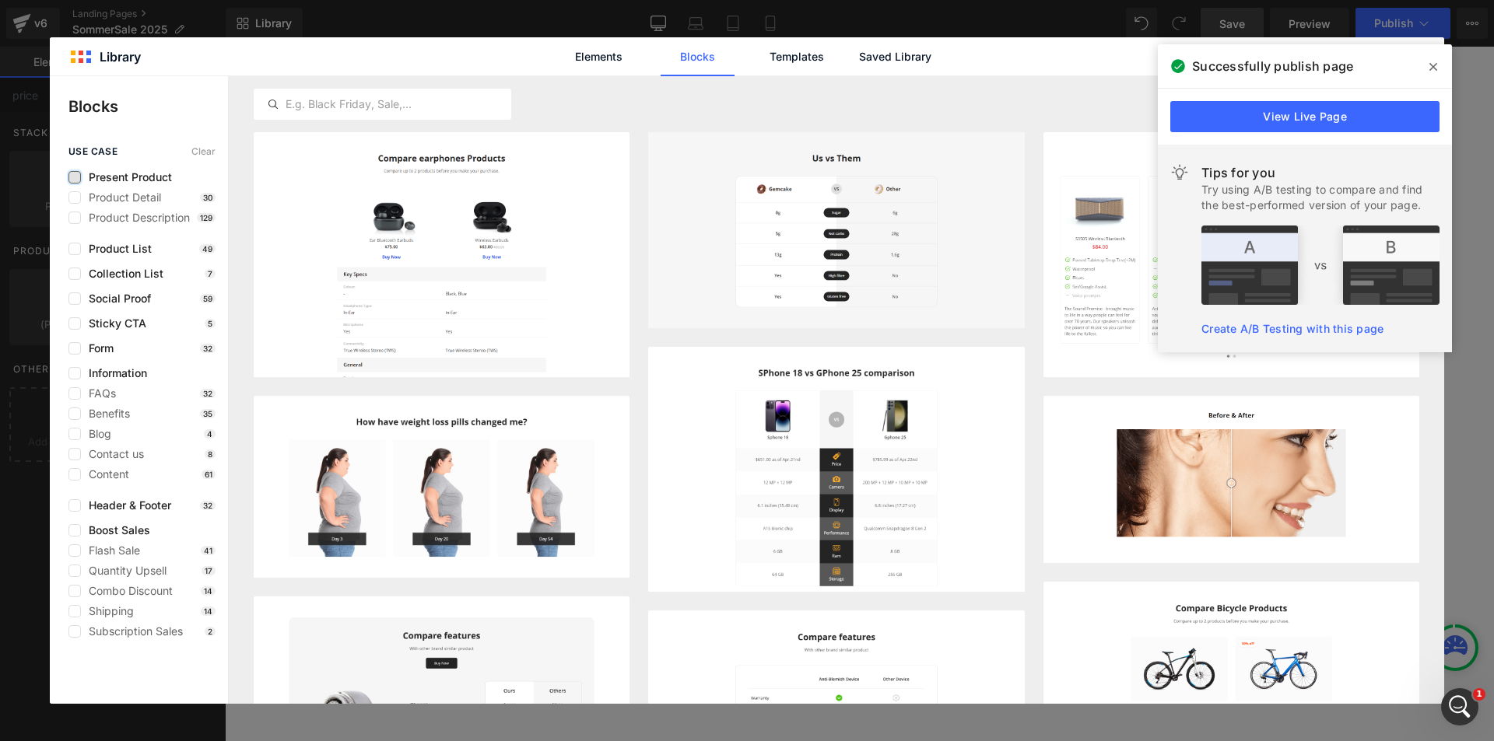
click at [79, 175] on label at bounding box center [74, 177] width 12 height 12
click at [75, 177] on input "checkbox" at bounding box center [75, 177] width 0 height 0
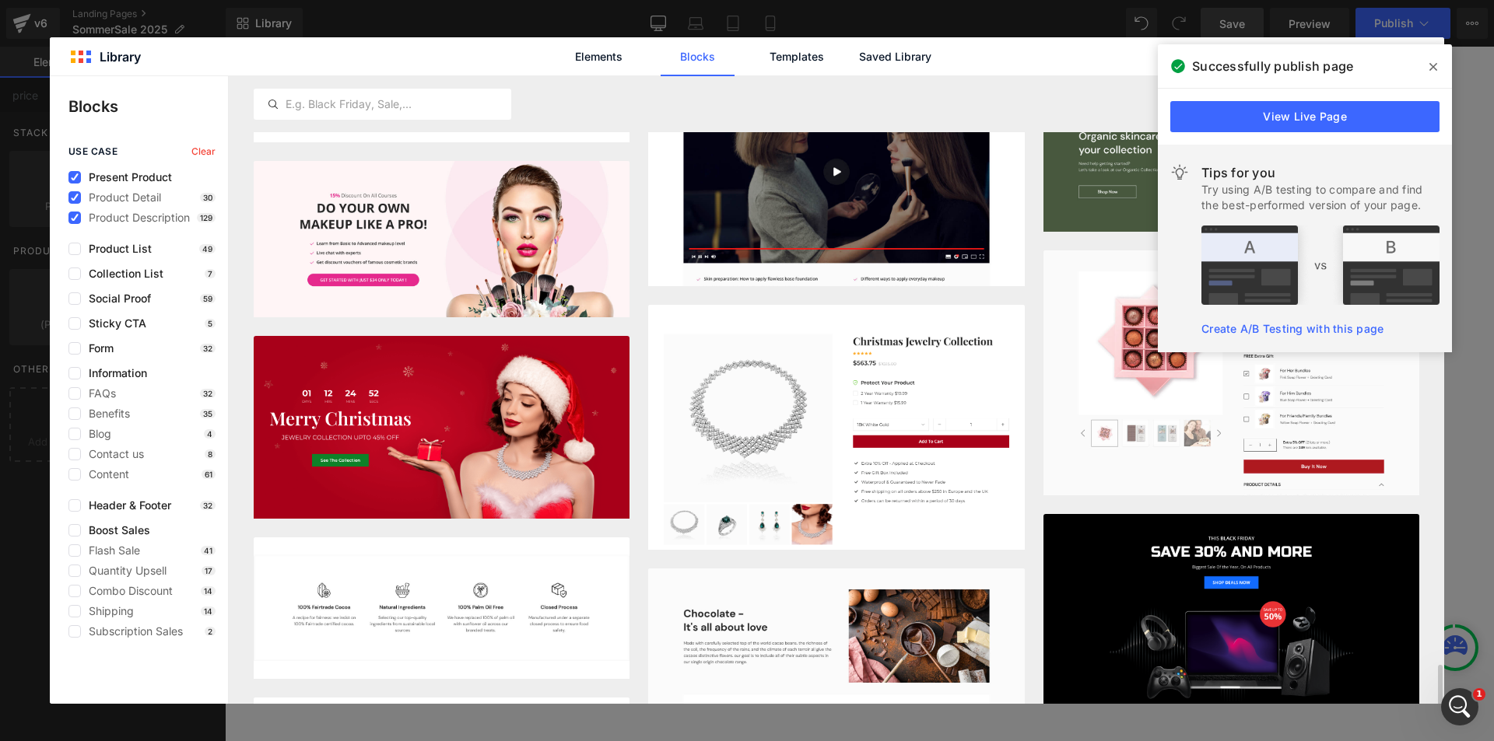
scroll to position [1634, 0]
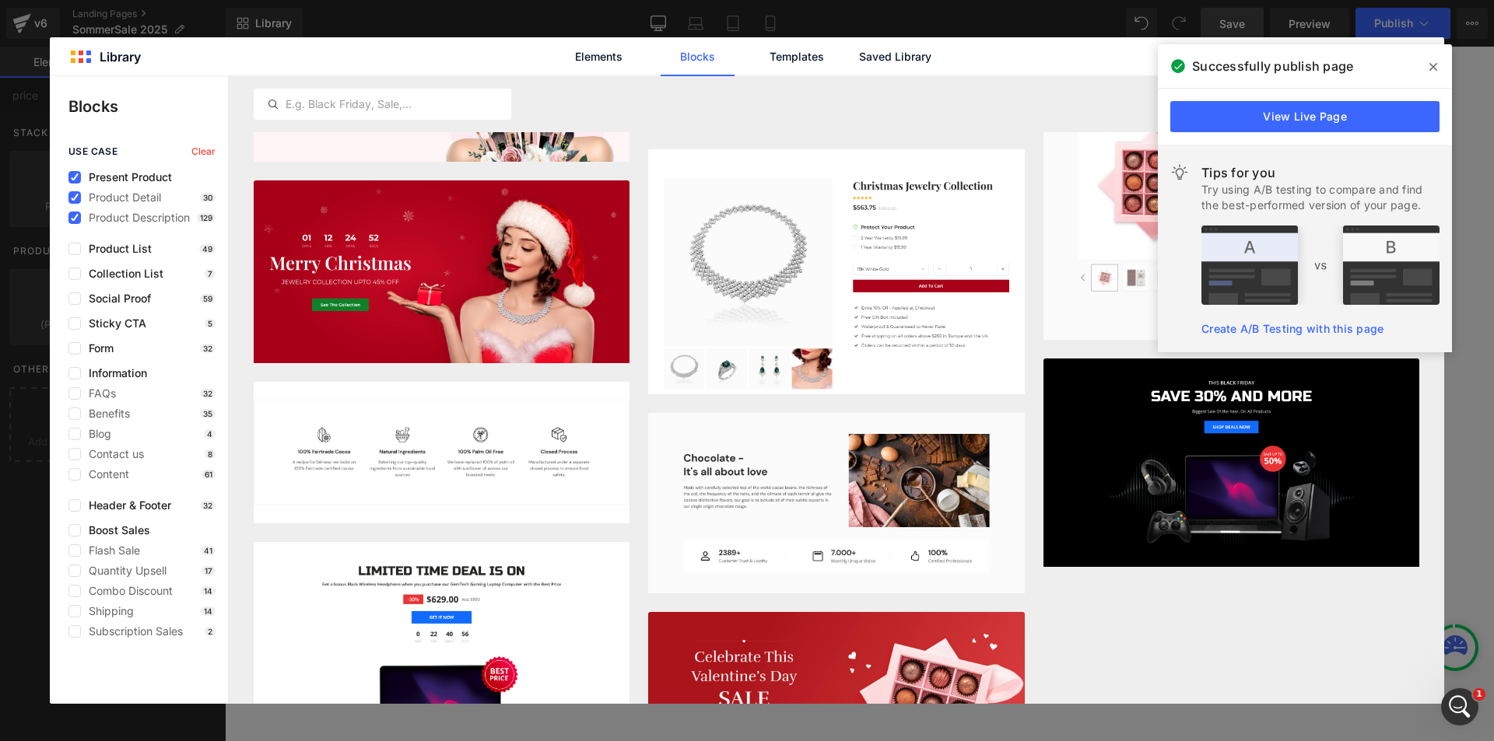
click at [1439, 65] on span at bounding box center [1433, 66] width 25 height 25
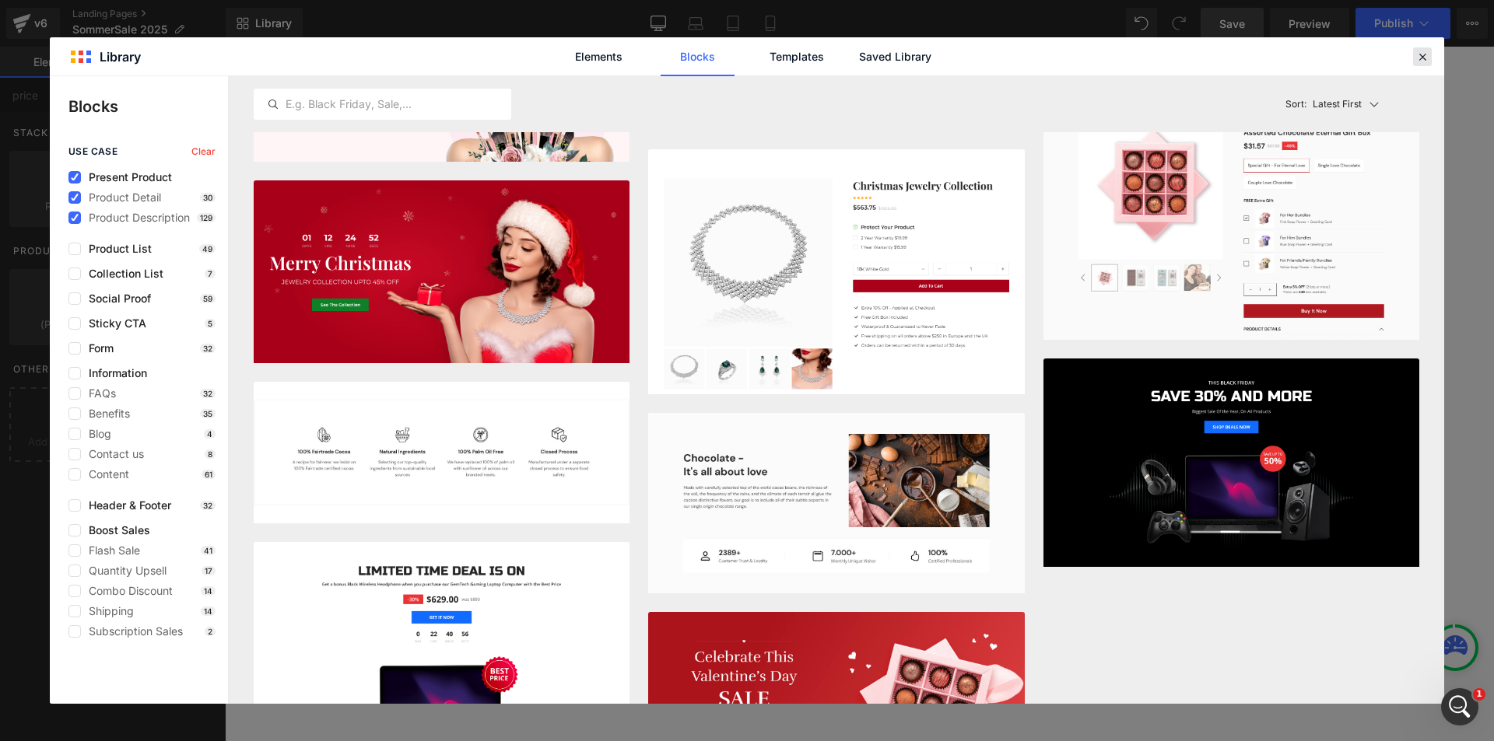
click at [1424, 55] on icon at bounding box center [1422, 57] width 14 height 14
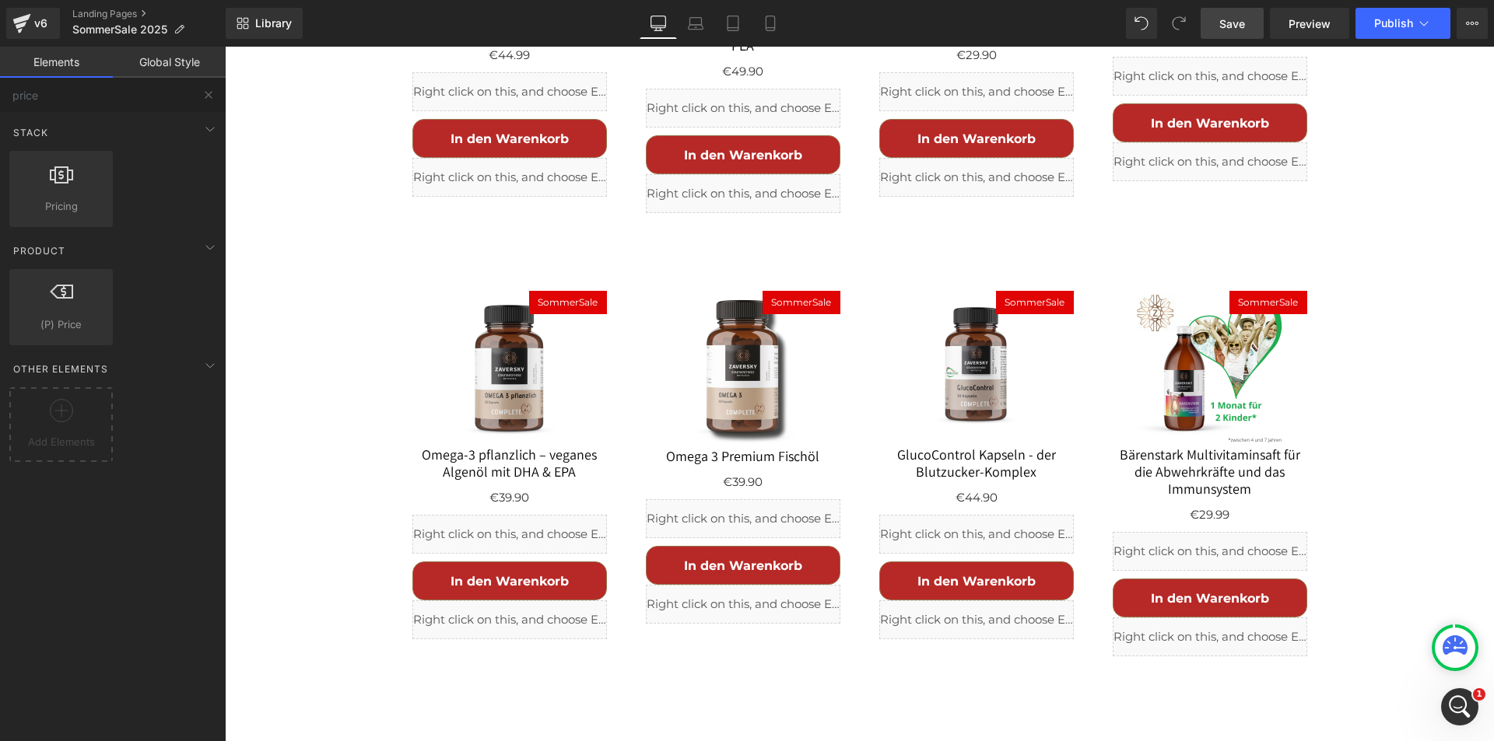
click at [1455, 706] on icon "Intercom-Nachrichtendienst öffnen" at bounding box center [1460, 708] width 26 height 26
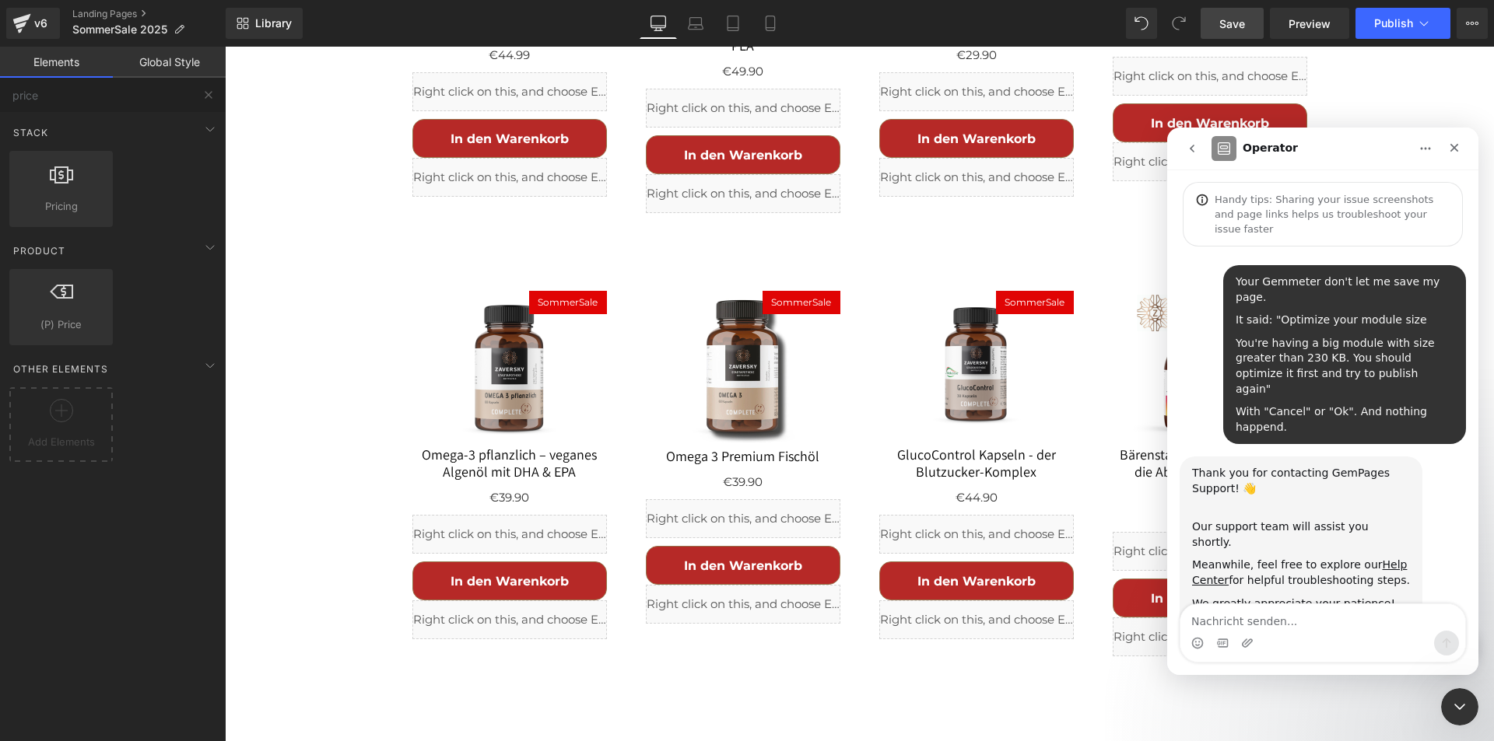
scroll to position [71, 0]
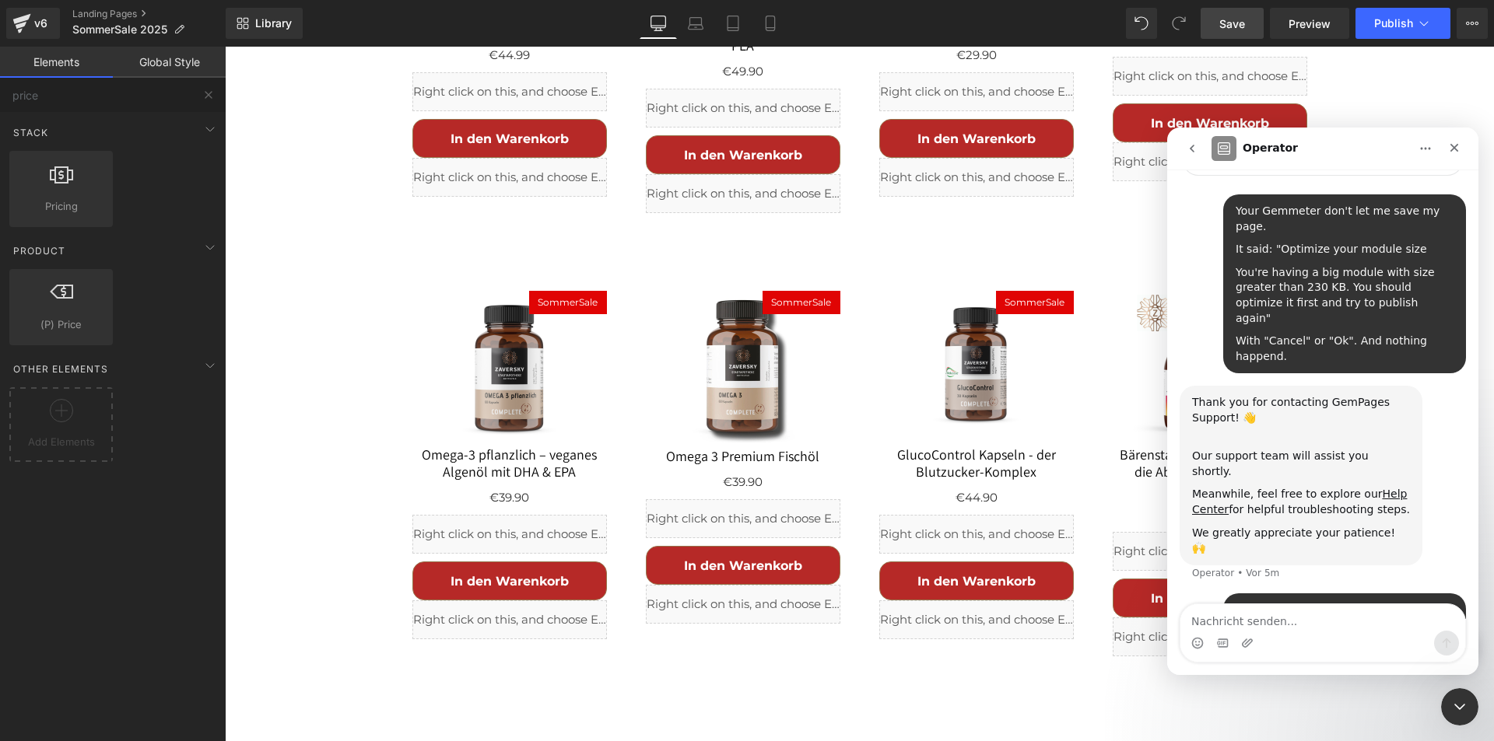
click at [1260, 623] on textarea "Nachricht senden..." at bounding box center [1322, 618] width 285 height 26
click at [1448, 145] on icon "Schließen" at bounding box center [1454, 148] width 12 height 12
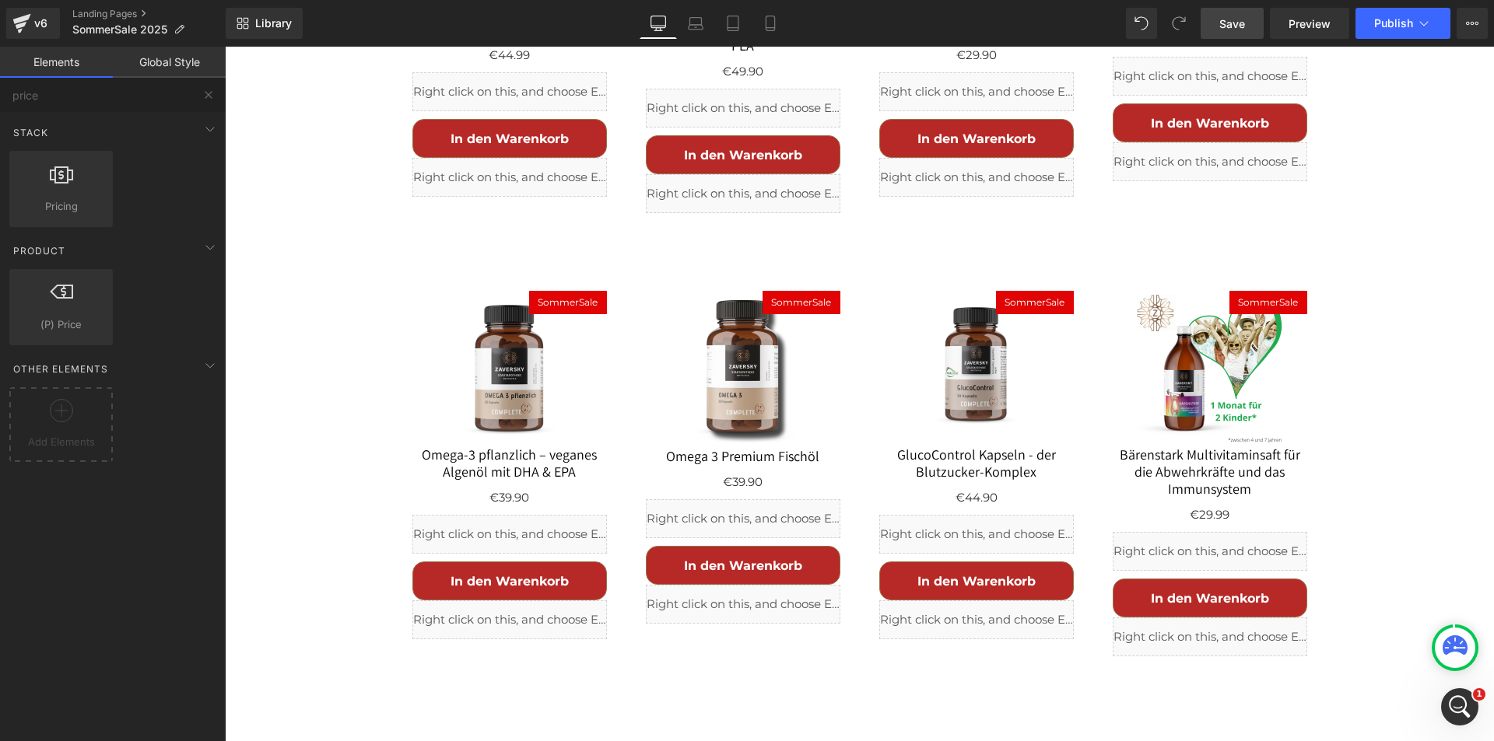
click at [1456, 705] on icon "Intercom-Nachrichtendienst öffnen" at bounding box center [1460, 708] width 26 height 26
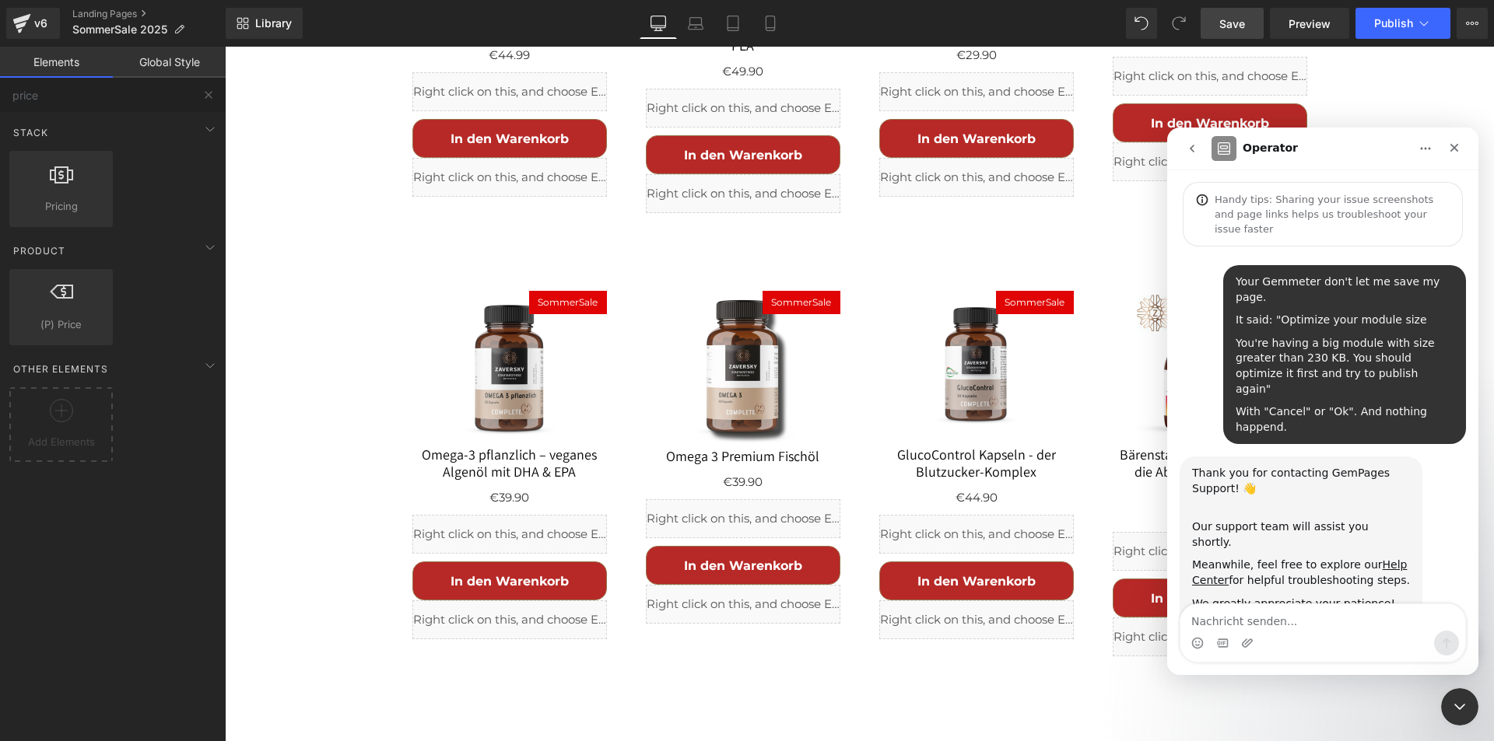
click at [1195, 149] on icon "go back" at bounding box center [1192, 148] width 12 height 12
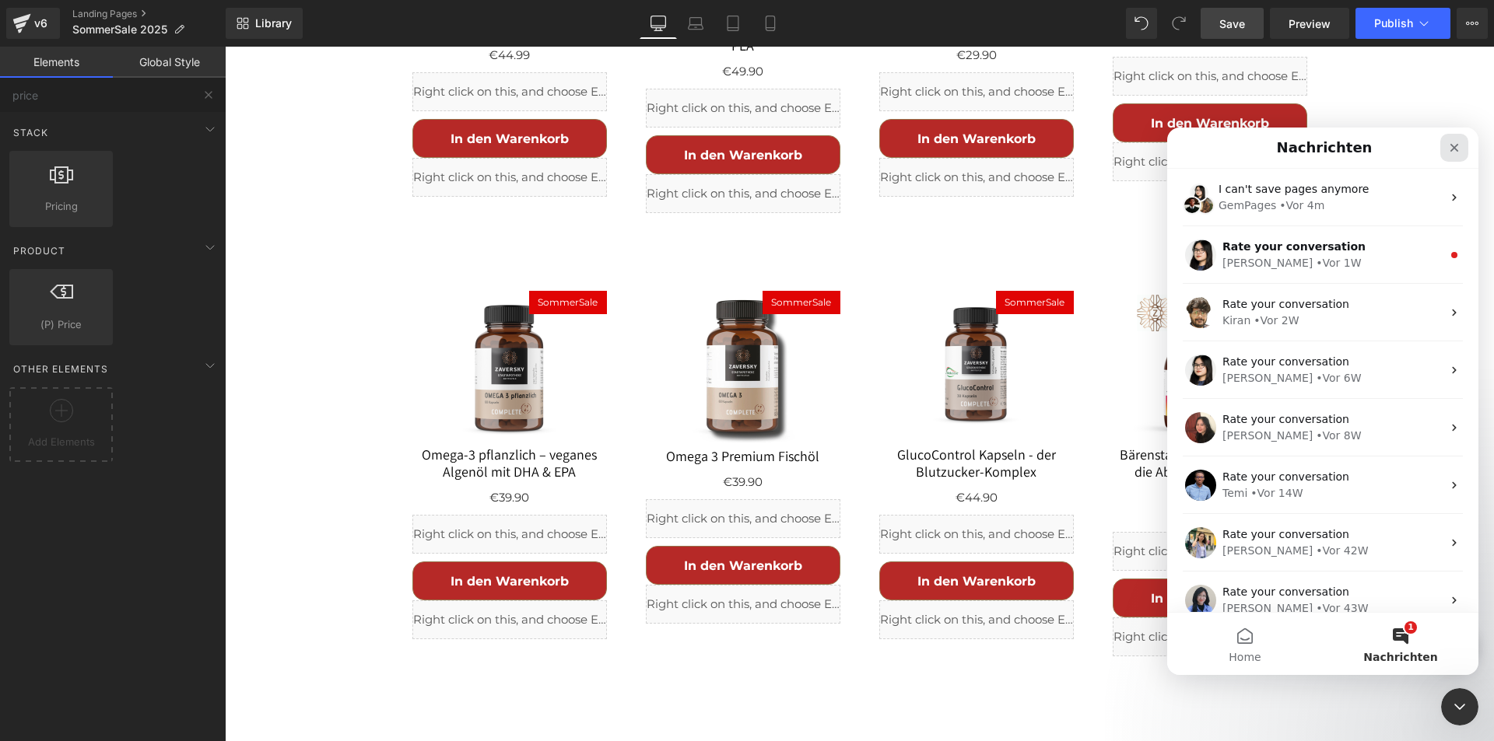
click at [1450, 143] on icon "Schließen" at bounding box center [1454, 148] width 12 height 12
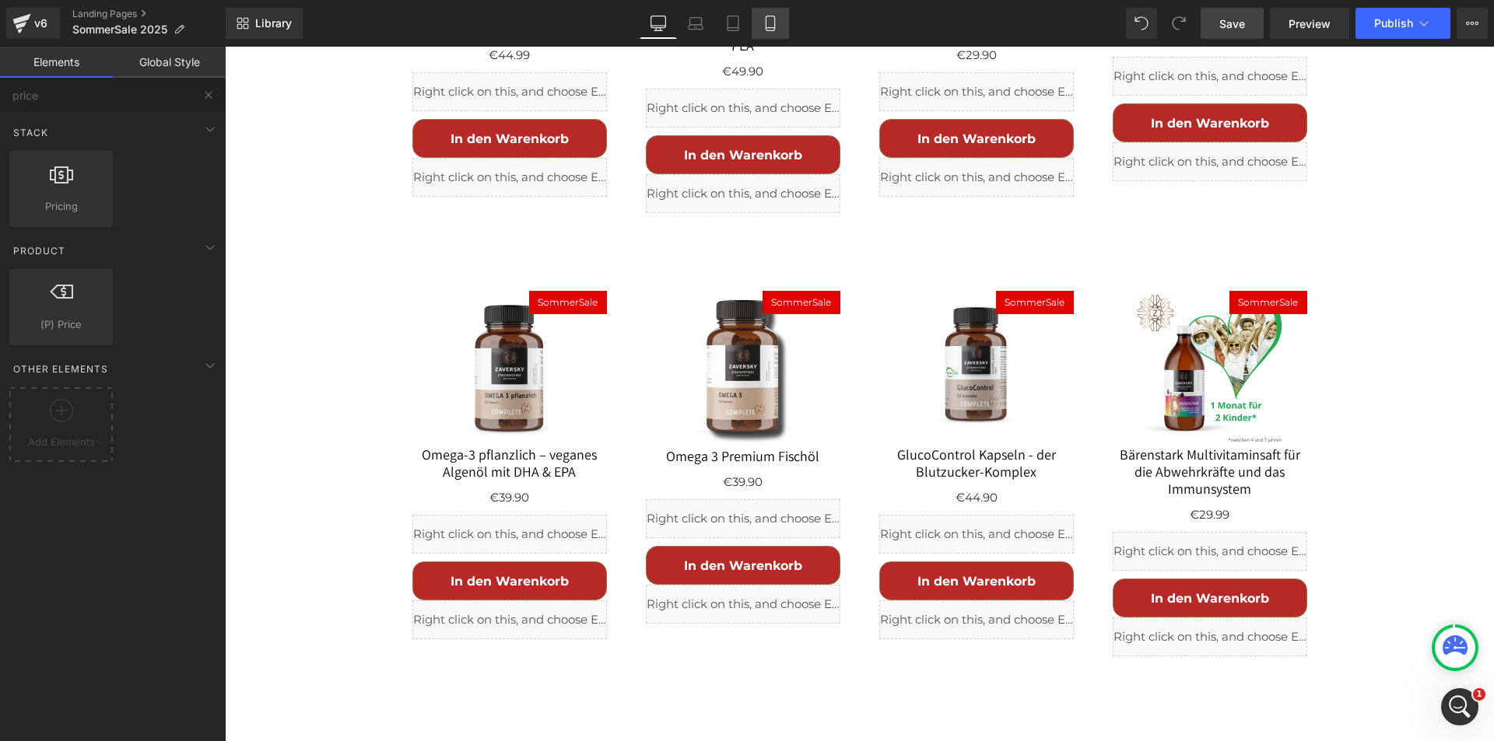
click at [773, 20] on icon at bounding box center [770, 24] width 16 height 16
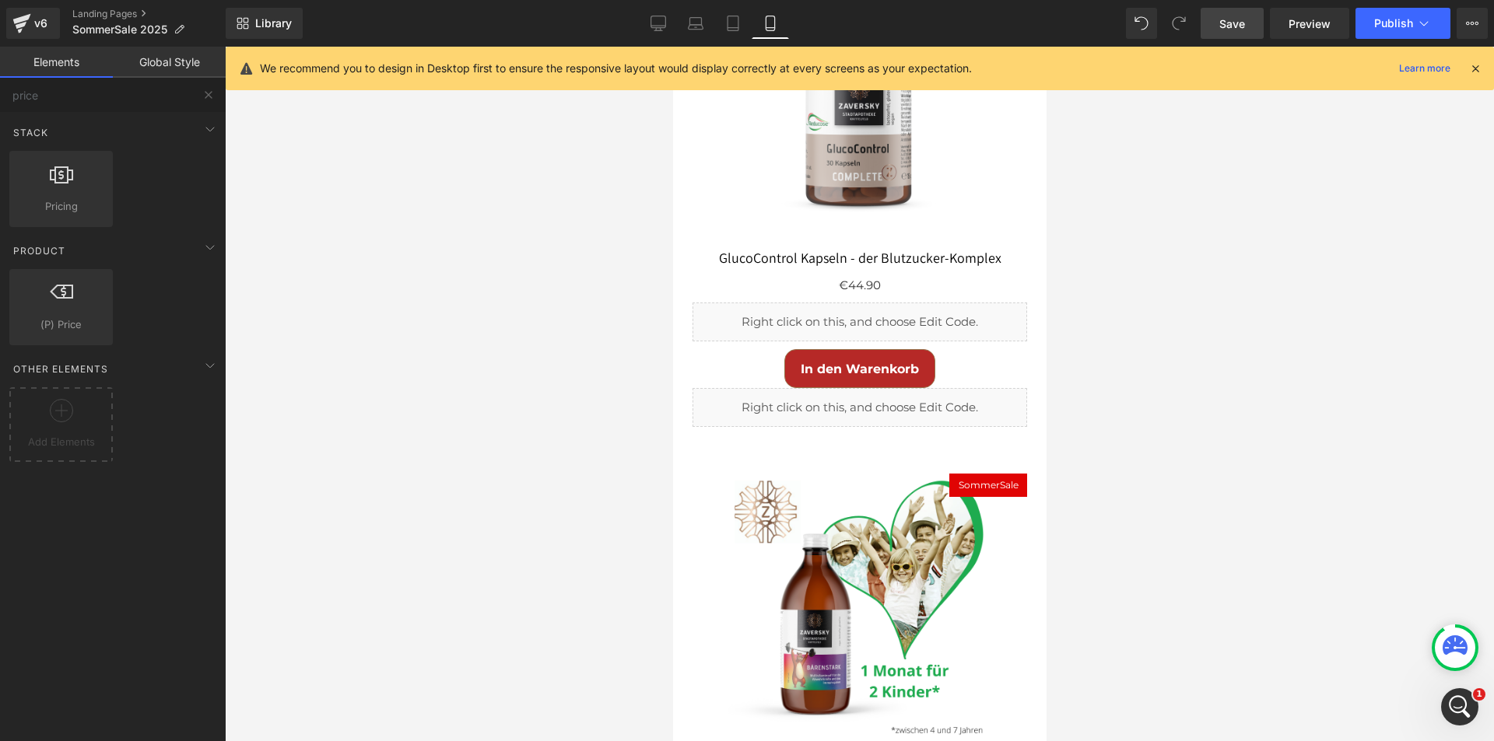
scroll to position [10736, 0]
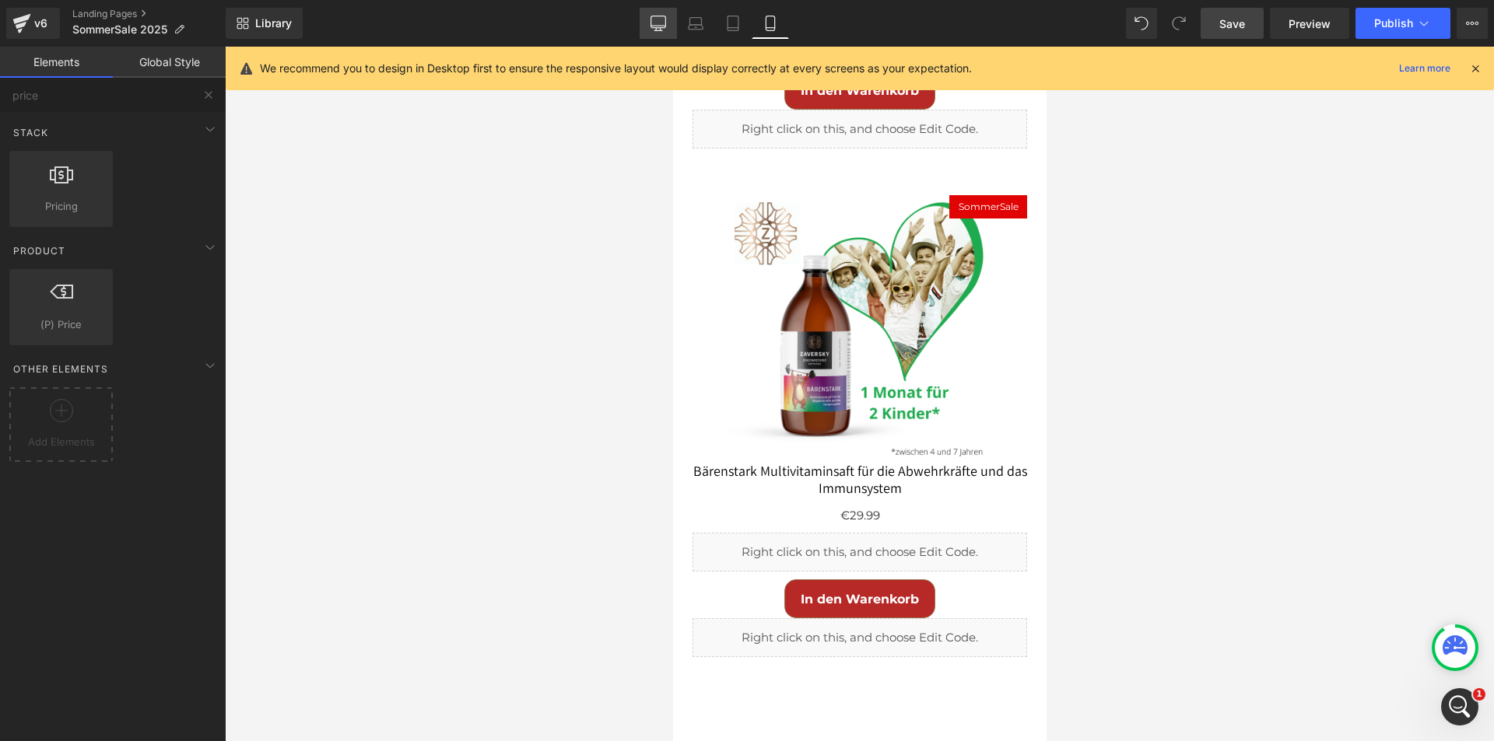
click at [661, 21] on icon at bounding box center [658, 24] width 16 height 16
